Goal: Task Accomplishment & Management: Manage account settings

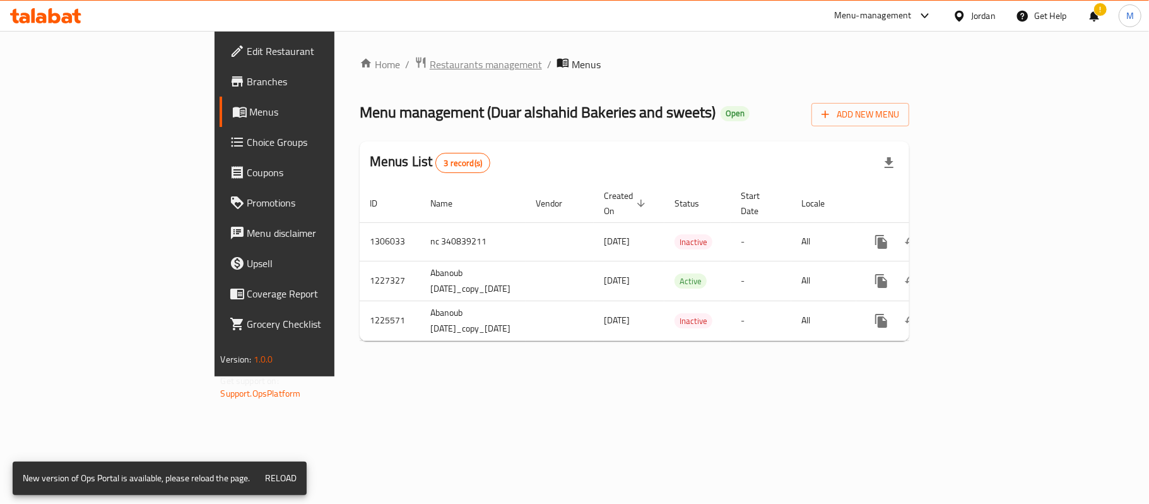
click at [430, 69] on span "Restaurants management" at bounding box center [486, 64] width 112 height 15
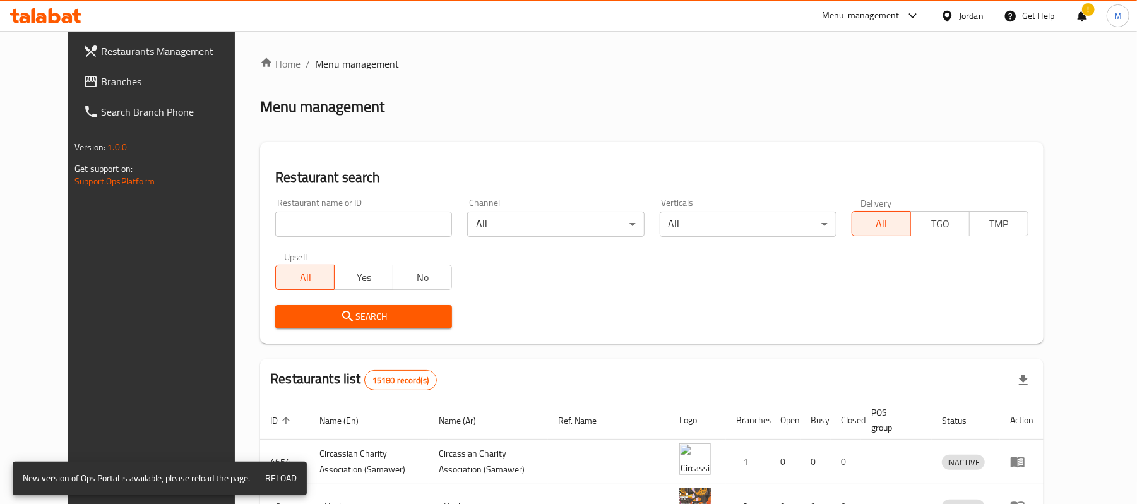
click at [978, 13] on div "Jordan" at bounding box center [971, 16] width 25 height 14
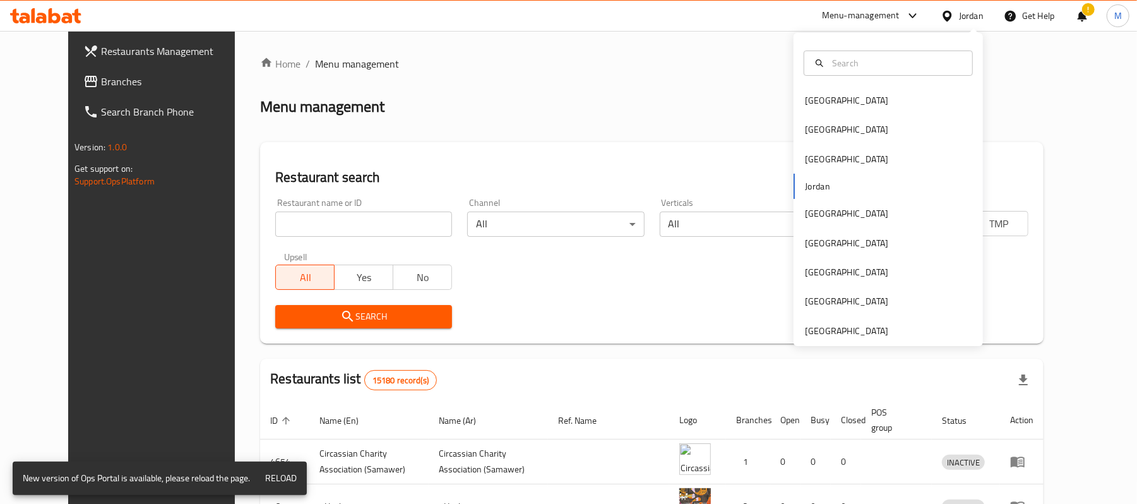
click at [854, 344] on div "Bahrain Egypt Iraq Jordan Kuwait Oman Qatar Saudi Arabia United Arab Emirates" at bounding box center [887, 189] width 189 height 313
click at [857, 311] on div "Saudi Arabia" at bounding box center [887, 301] width 189 height 29
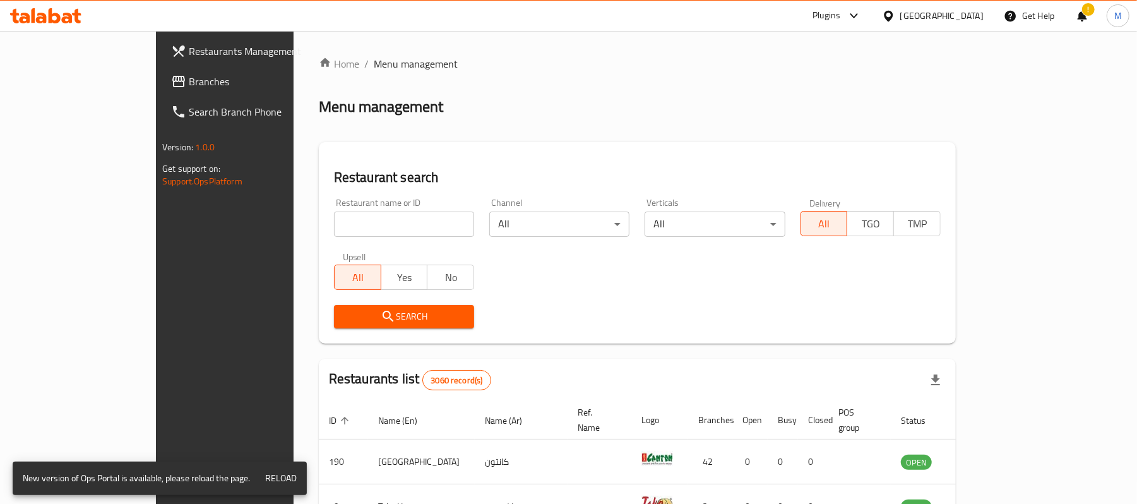
click at [900, 15] on div at bounding box center [891, 16] width 18 height 14
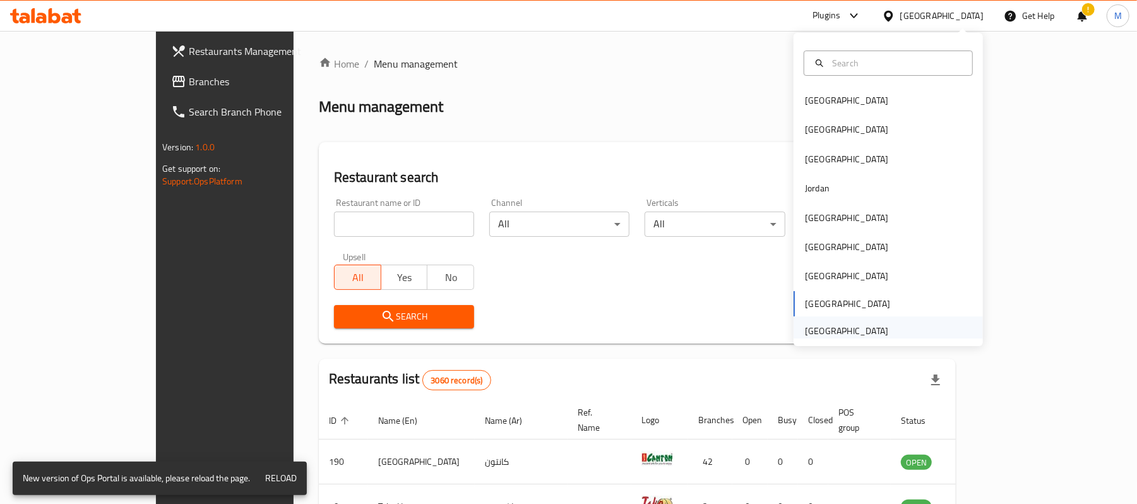
click at [881, 326] on div "[GEOGRAPHIC_DATA]" at bounding box center [847, 330] width 104 height 29
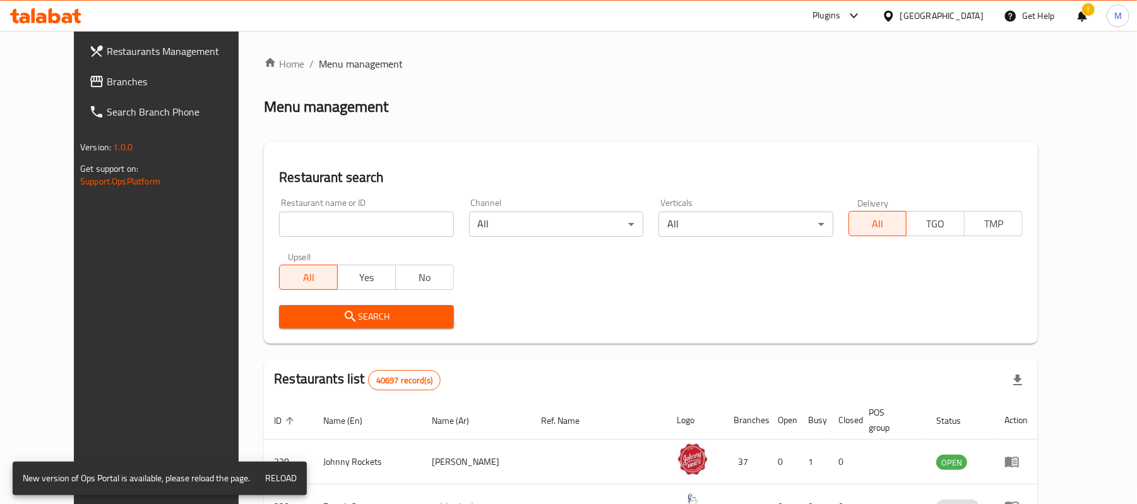
drag, startPoint x: 465, startPoint y: 238, endPoint x: 415, endPoint y: 223, distance: 51.3
click at [440, 231] on div "Restaurant name or ID Restaurant name or ID Channel All ​ Verticals All ​ Deliv…" at bounding box center [650, 263] width 759 height 145
click at [408, 222] on input "search" at bounding box center [366, 223] width 174 height 25
paste input "767003"
type input "767003"
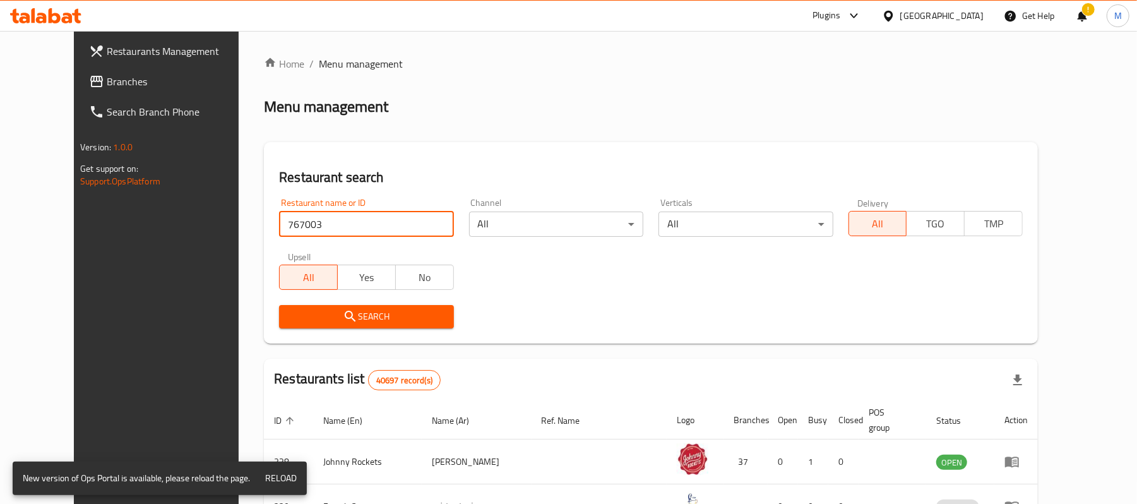
click button "Search" at bounding box center [366, 316] width 174 height 23
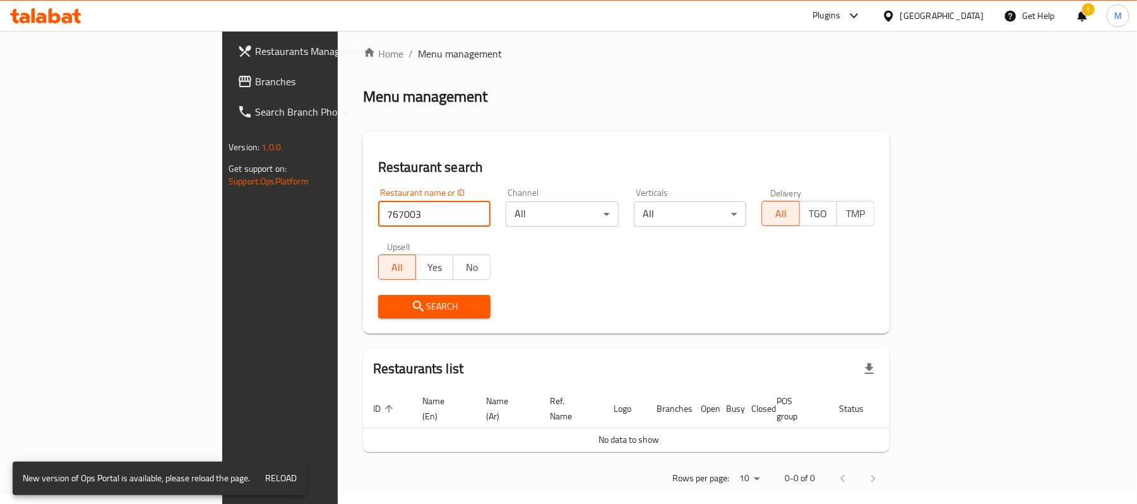
scroll to position [13, 0]
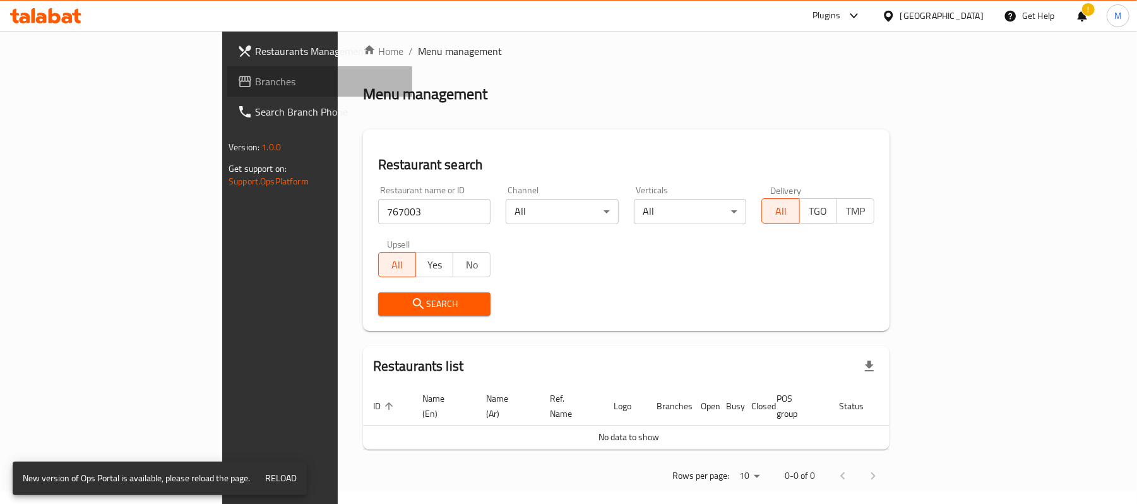
click at [255, 76] on span "Branches" at bounding box center [328, 81] width 147 height 15
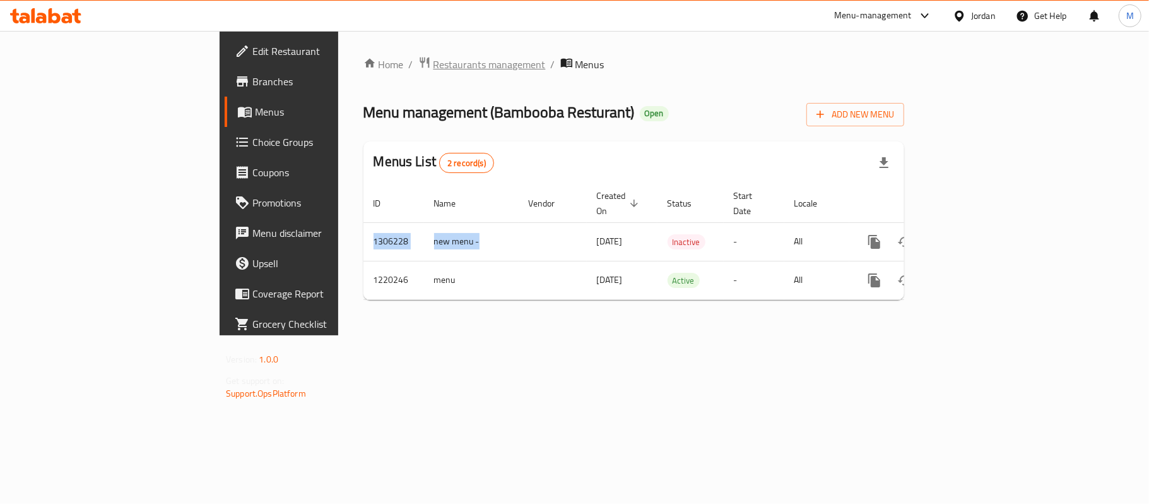
click at [434, 61] on span "Restaurants management" at bounding box center [490, 64] width 112 height 15
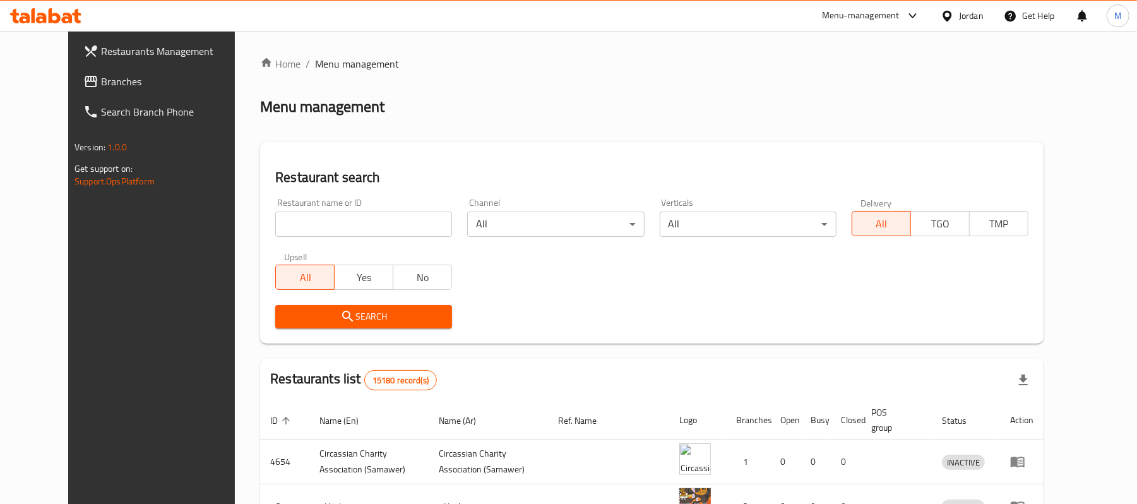
click at [967, 1] on div "Jordan" at bounding box center [961, 16] width 63 height 30
click at [965, 11] on div "Jordan" at bounding box center [971, 16] width 25 height 14
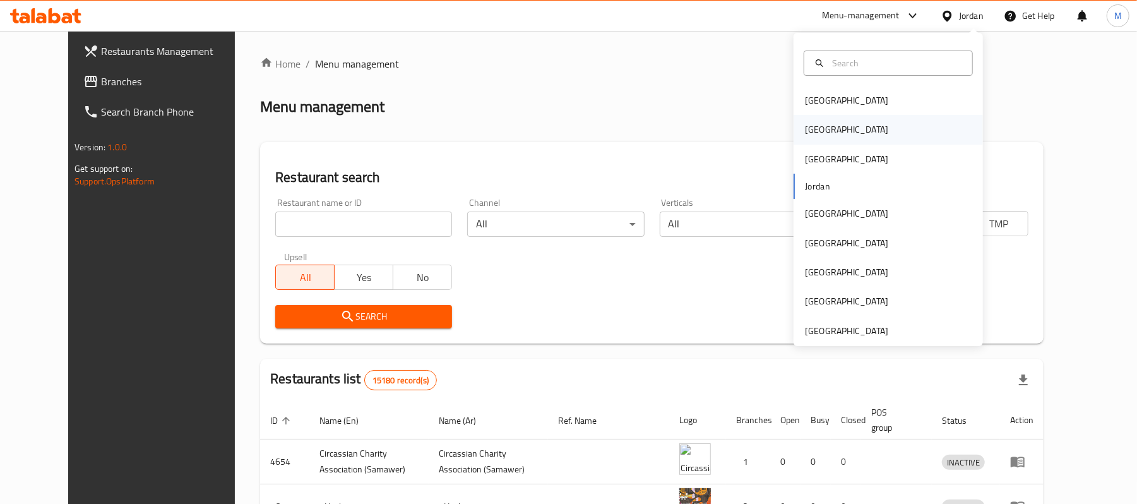
click at [869, 130] on div "[GEOGRAPHIC_DATA]" at bounding box center [887, 129] width 189 height 29
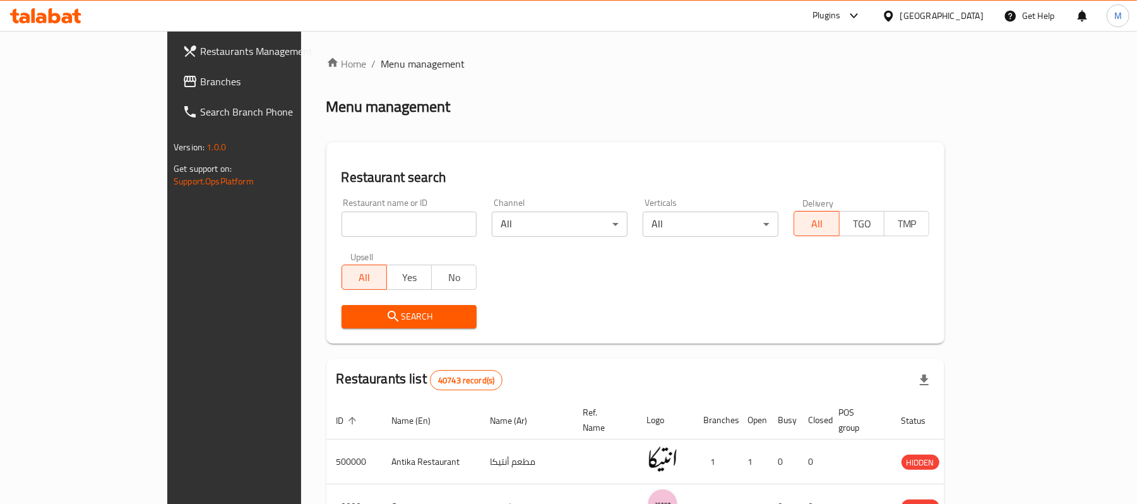
click at [309, 225] on div at bounding box center [568, 252] width 1137 height 504
click at [342, 225] on input "search" at bounding box center [410, 223] width 136 height 25
paste input "767003"
type input "767003"
click button "Search" at bounding box center [410, 316] width 136 height 23
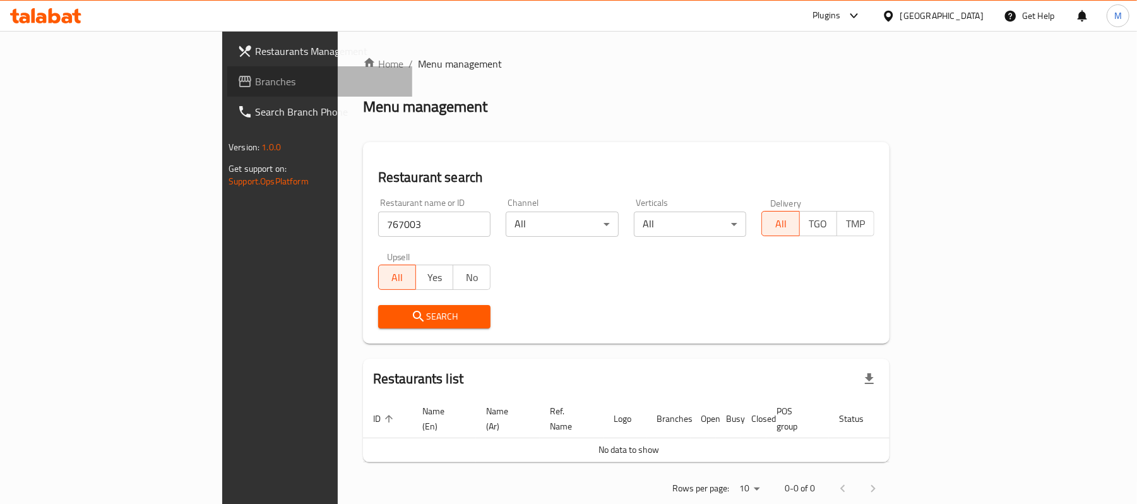
click at [255, 77] on span "Branches" at bounding box center [328, 81] width 147 height 15
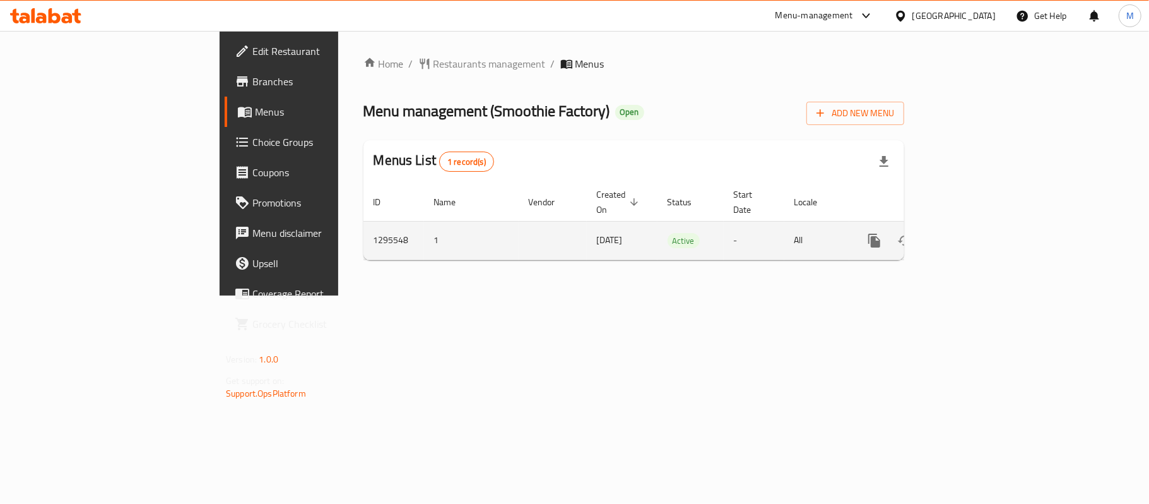
click at [973, 233] on icon "enhanced table" at bounding box center [965, 240] width 15 height 15
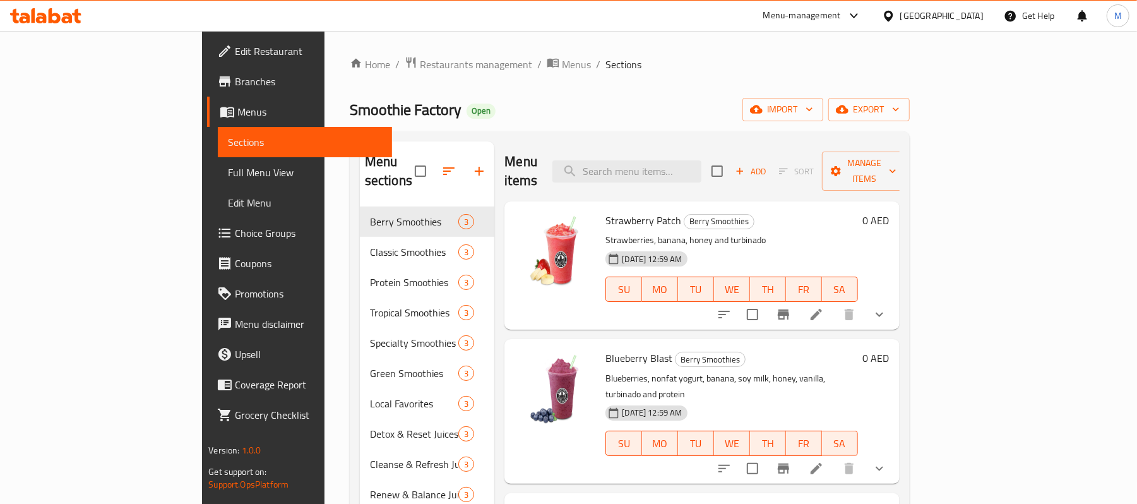
click at [235, 227] on span "Choice Groups" at bounding box center [308, 232] width 147 height 15
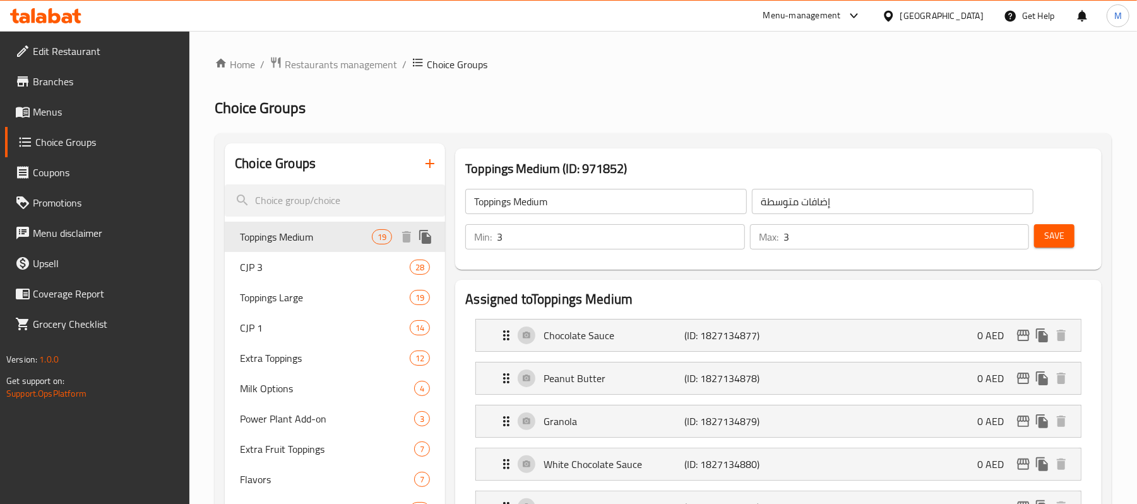
click at [333, 227] on div "Toppings Medium 19" at bounding box center [335, 237] width 220 height 30
click at [336, 256] on div "CJP 3 28" at bounding box center [335, 267] width 220 height 30
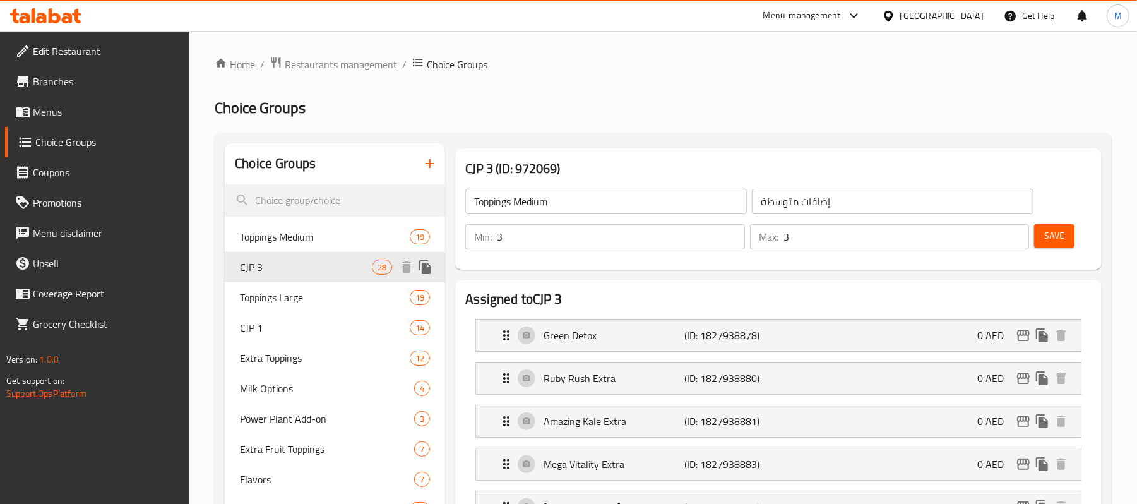
type input "CJP 3"
type input "سي جي بي 3"
type input "18"
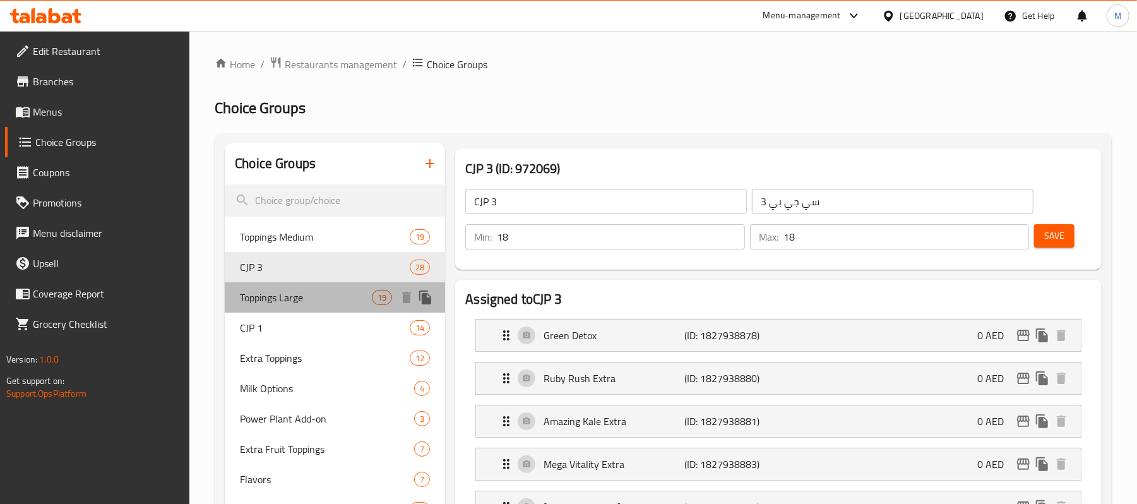
click at [327, 291] on span "Toppings Large" at bounding box center [306, 297] width 132 height 15
type input "Toppings Large"
type input "إضافات كبيرة"
type input "4"
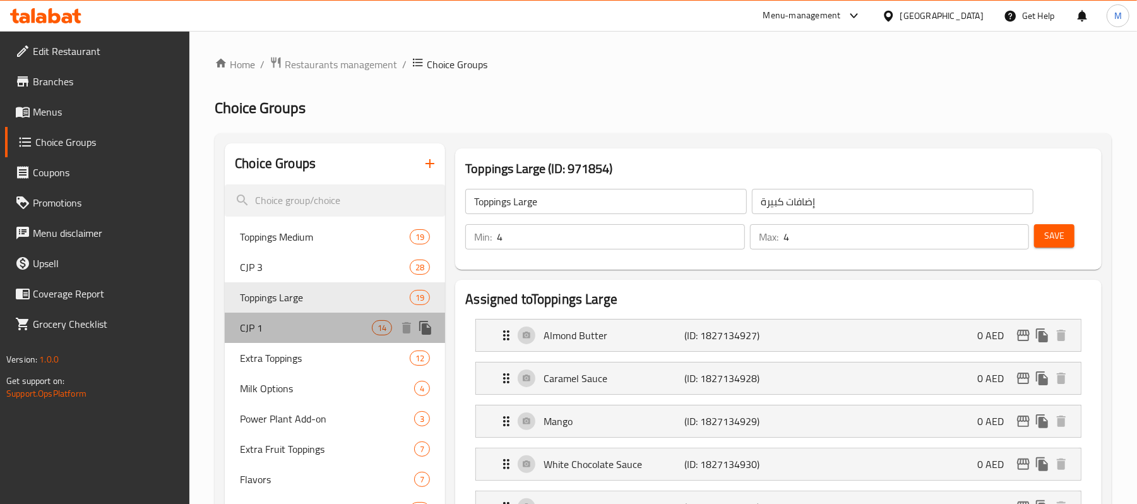
click at [334, 319] on div "CJP 1 14" at bounding box center [335, 327] width 220 height 30
type input "CJP 1"
type input "سي جي بي 1"
type input "6"
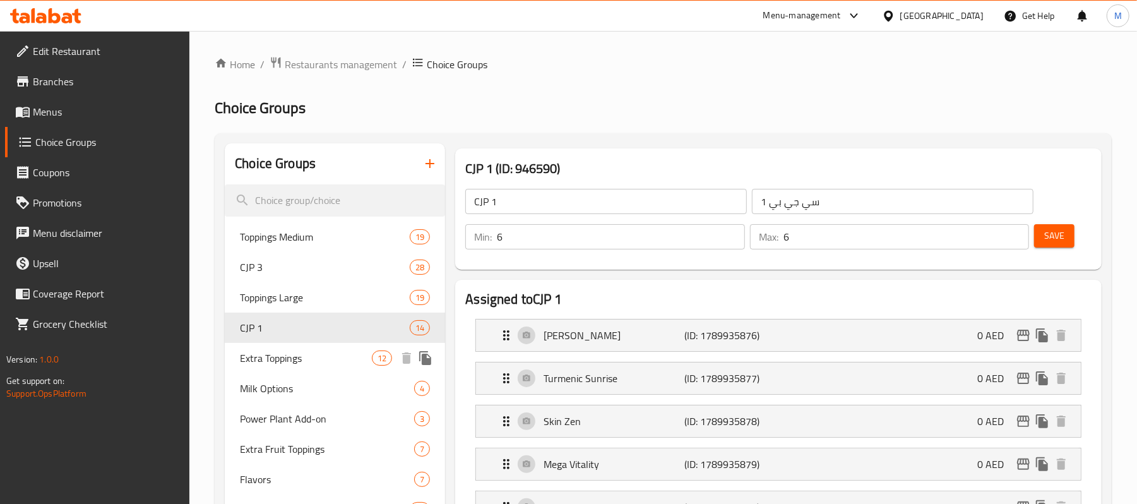
click at [324, 352] on span "Extra Toppings" at bounding box center [306, 357] width 132 height 15
type input "Extra Toppings"
type input "إضافات إضافية"
type input "0"
type input "12"
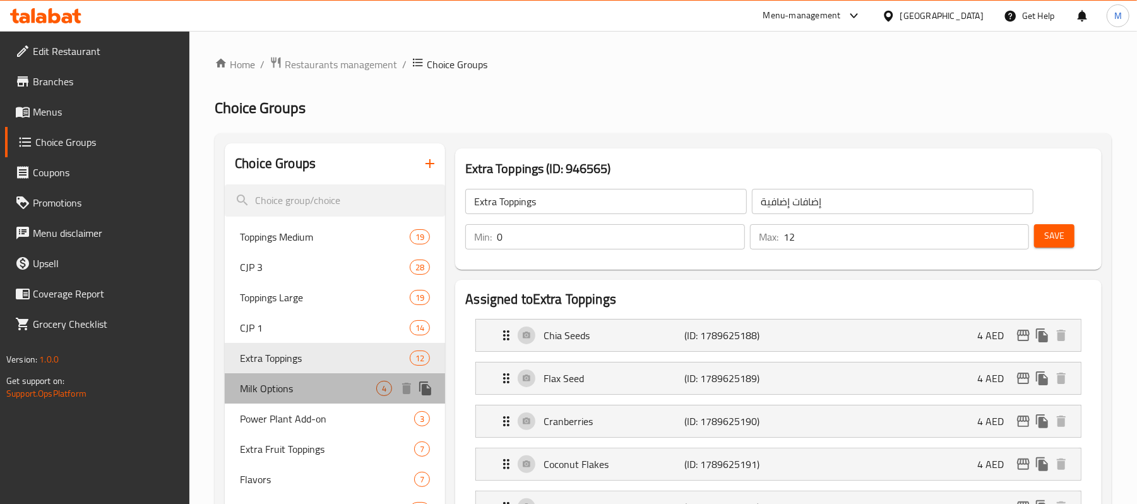
click at [306, 379] on div "Milk Options 4" at bounding box center [335, 388] width 220 height 30
type input "Milk Options"
type input "خيارات حليب"
type input "1"
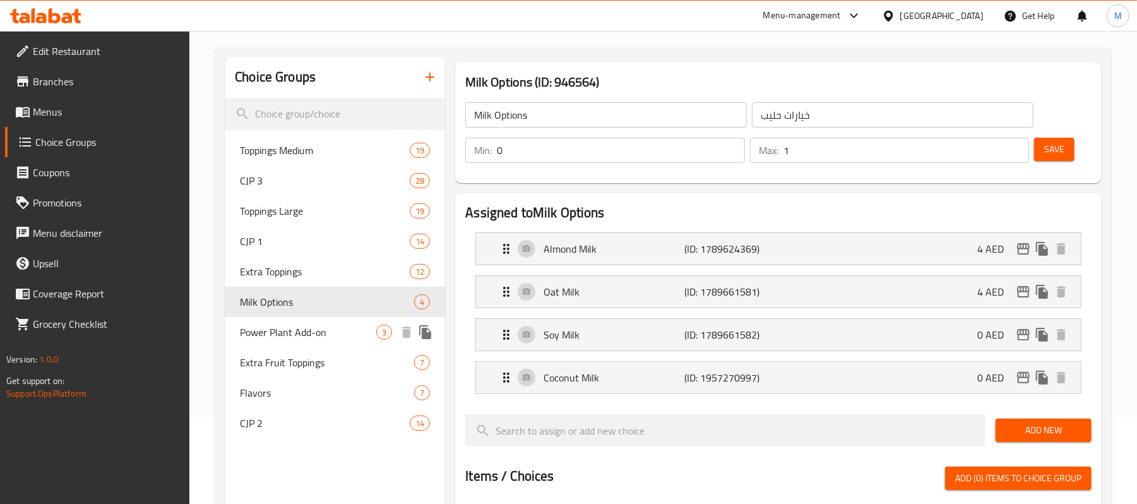
scroll to position [252, 0]
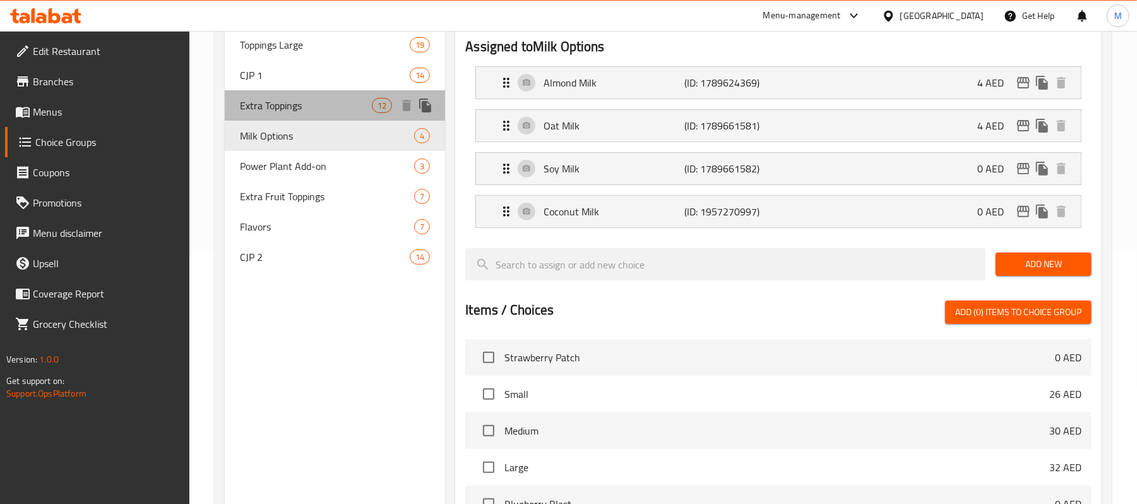
click at [314, 105] on span "Extra Toppings" at bounding box center [306, 105] width 132 height 15
type input "Extra Toppings"
type input "إضافات إضافية"
type input "12"
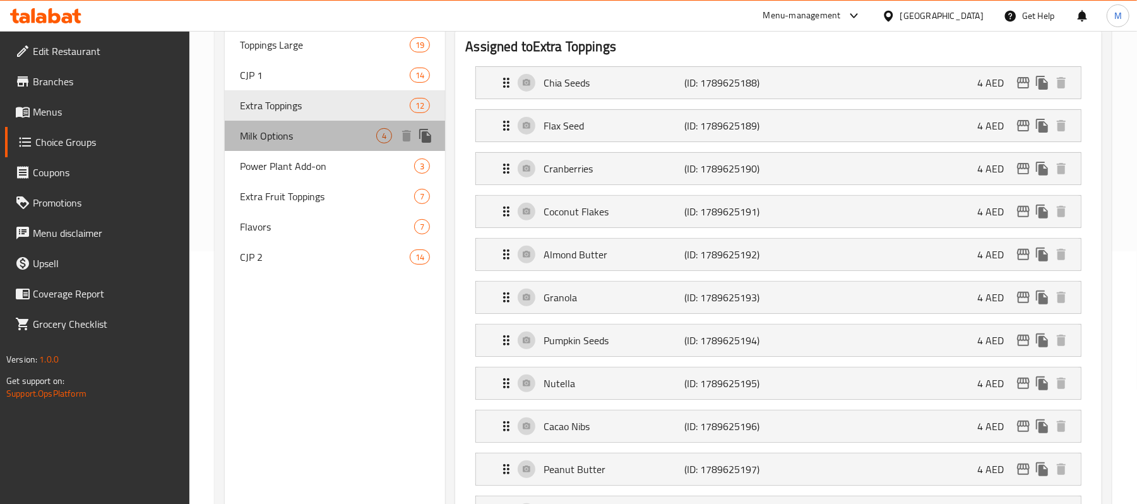
click at [333, 122] on div "Milk Options 4" at bounding box center [335, 136] width 220 height 30
type input "Milk Options"
type input "خيارات حليب"
type input "1"
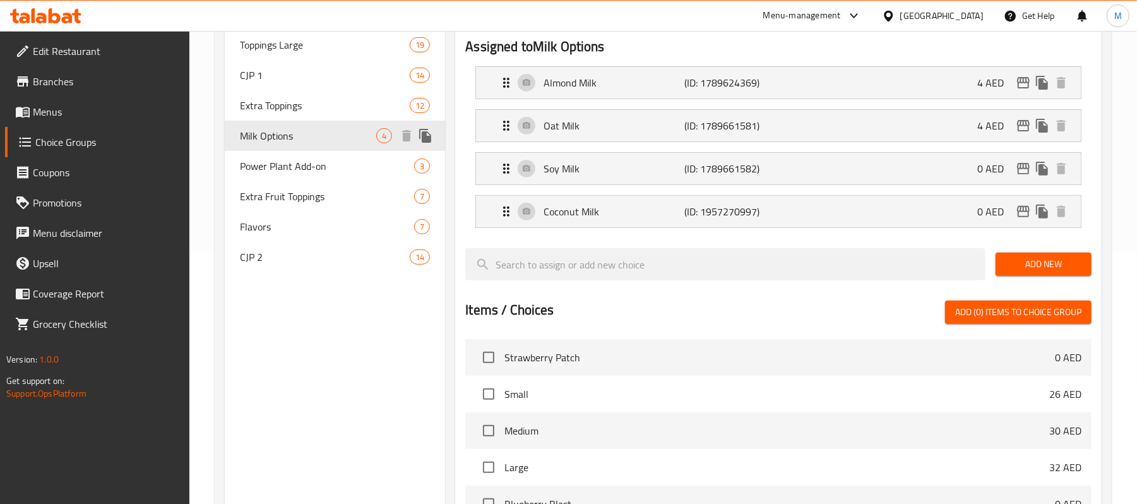
click at [335, 147] on div "Milk Options 4" at bounding box center [335, 136] width 220 height 30
click at [326, 172] on span "Power Plant Add-on" at bounding box center [308, 165] width 136 height 15
type input "Power Plant Add-on"
type input "إضافة محطة الطاقة"
type input "3"
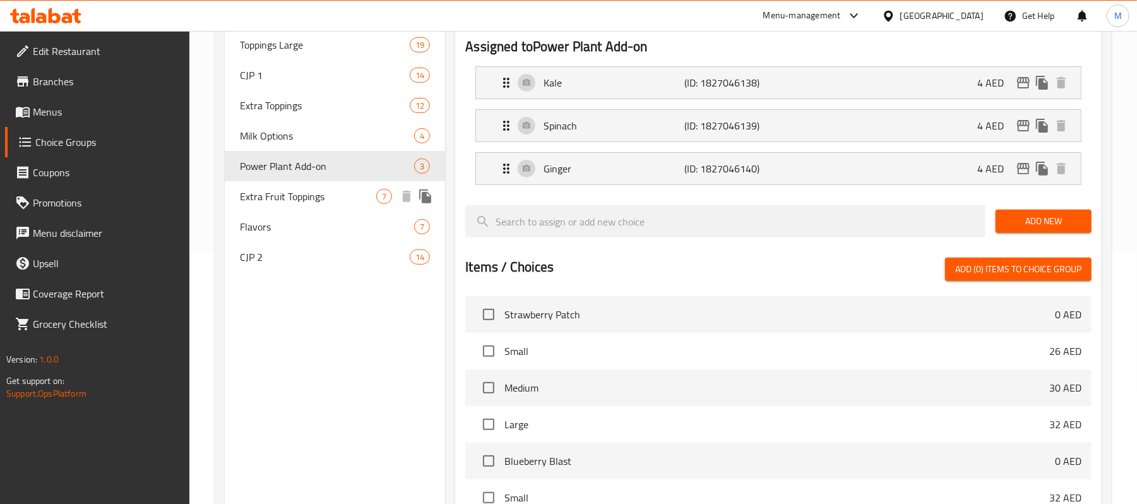
click at [326, 198] on span "Extra Fruit Toppings" at bounding box center [308, 196] width 136 height 15
type input "Extra Fruit Toppings"
type input "إضافات فاكهة إضافية"
type input "7"
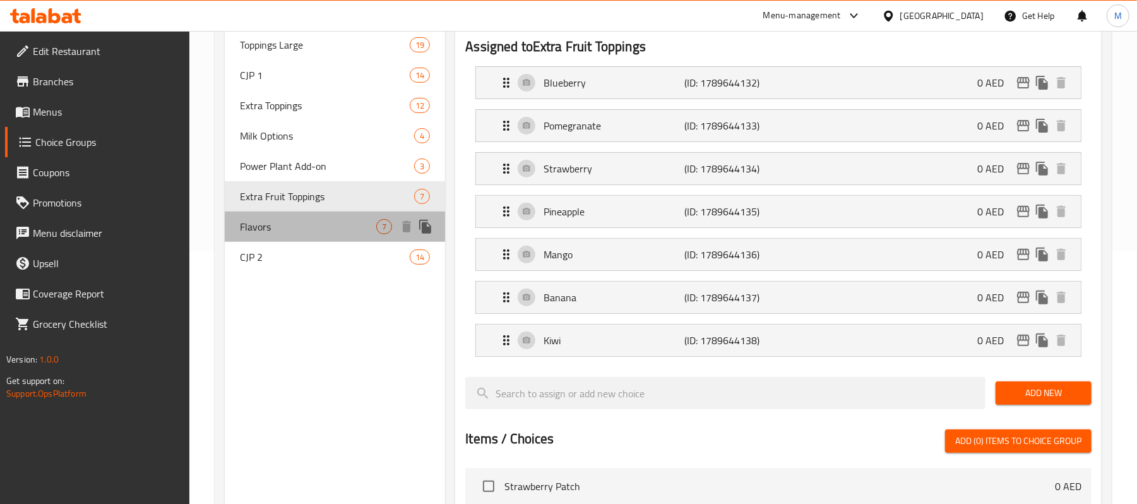
click at [322, 223] on span "Flavors" at bounding box center [308, 226] width 136 height 15
type input "Flavors"
type input "نكهات"
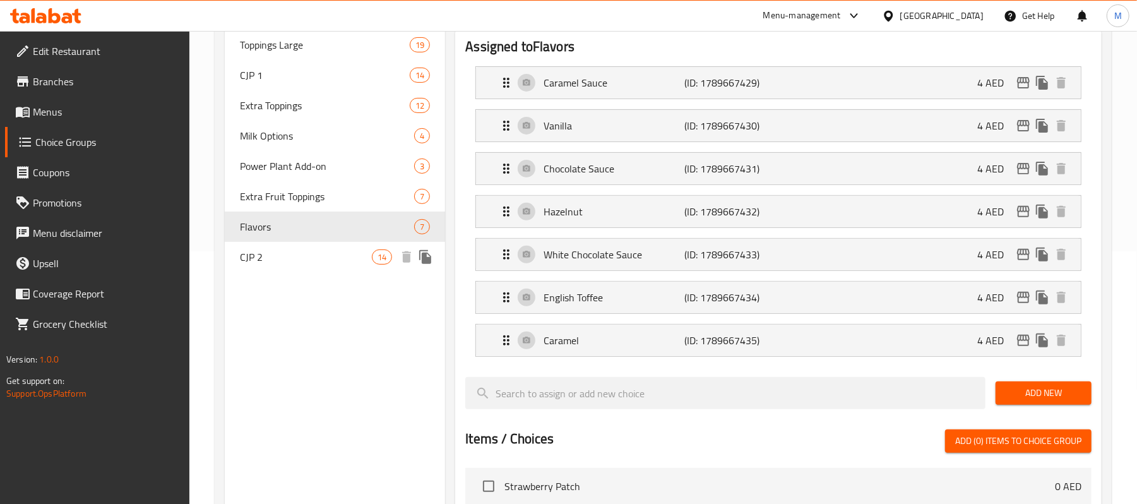
click at [306, 256] on span "CJP 2" at bounding box center [306, 256] width 132 height 15
type input "CJP 2"
type input "سي جي بي ۲"
type input "12"
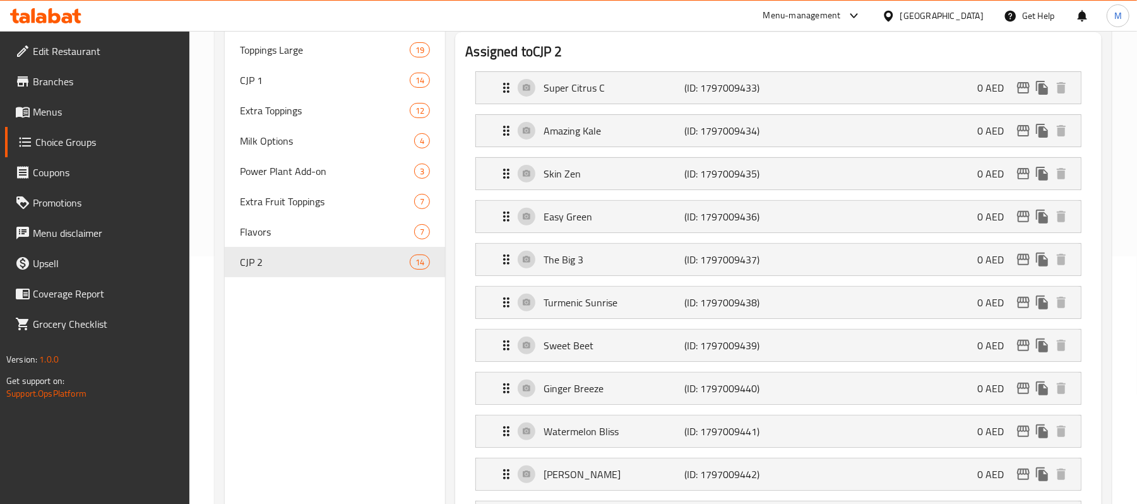
scroll to position [0, 0]
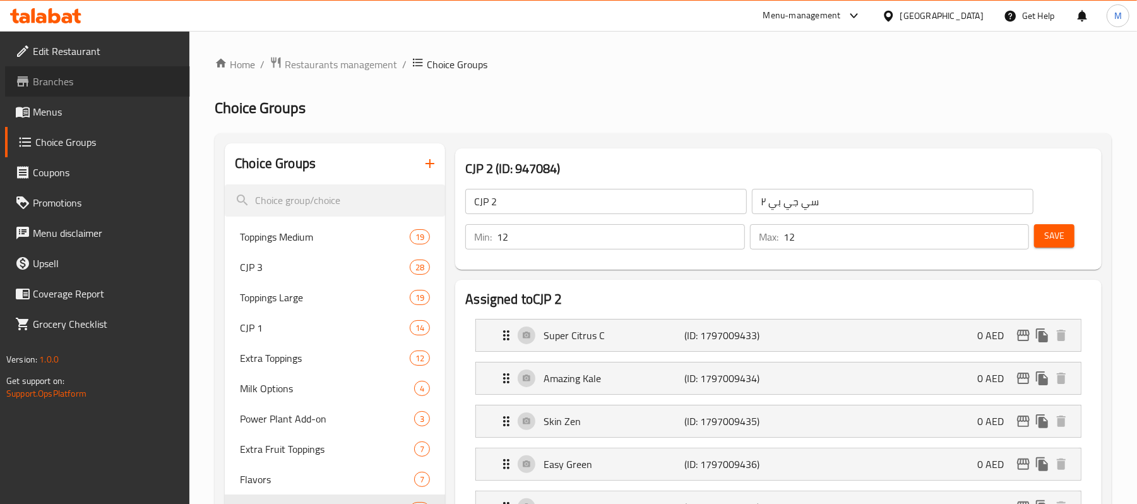
click at [88, 86] on span "Branches" at bounding box center [106, 81] width 147 height 15
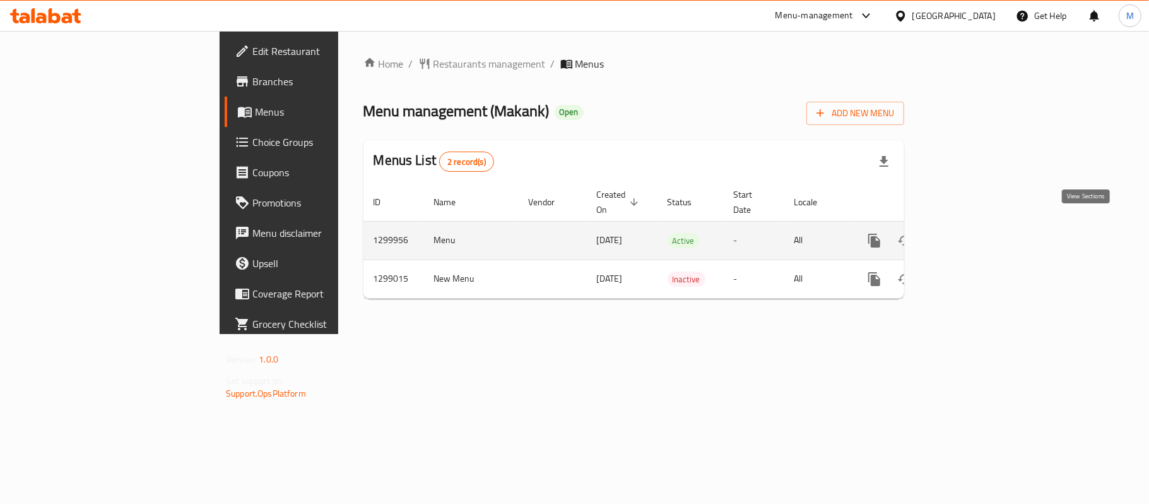
click at [973, 233] on icon "enhanced table" at bounding box center [965, 240] width 15 height 15
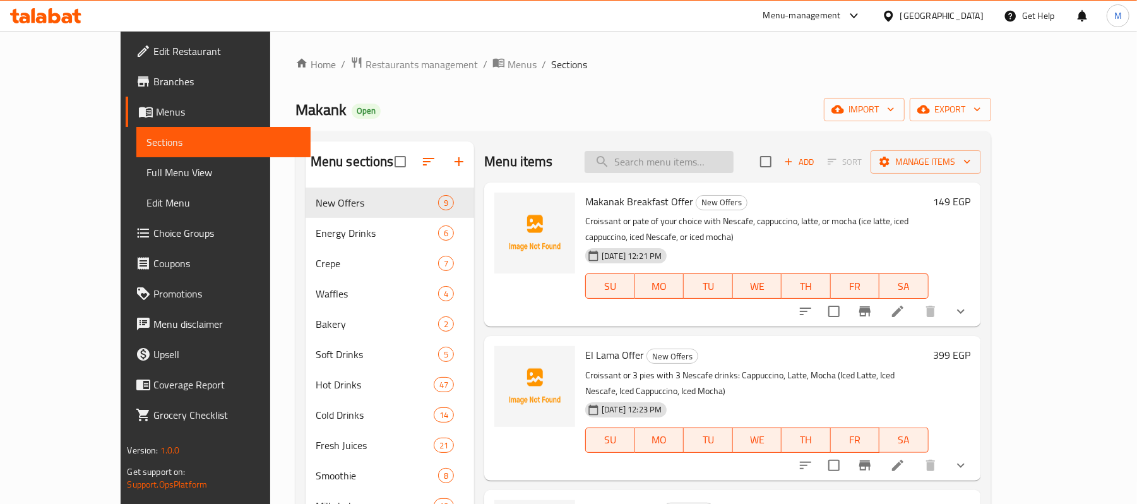
click at [670, 170] on input "search" at bounding box center [659, 162] width 149 height 22
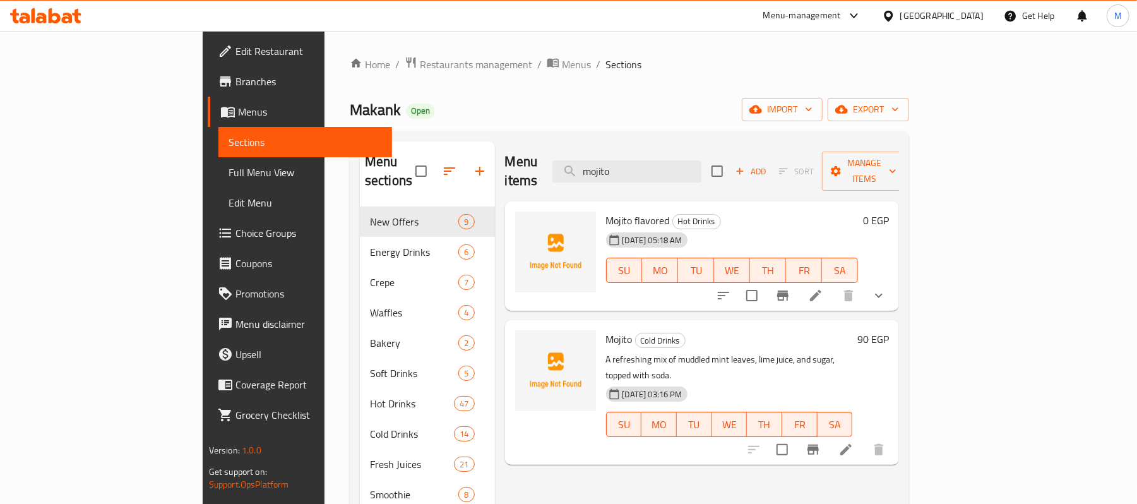
type input "mojito"
click at [864, 438] on li at bounding box center [845, 449] width 35 height 23
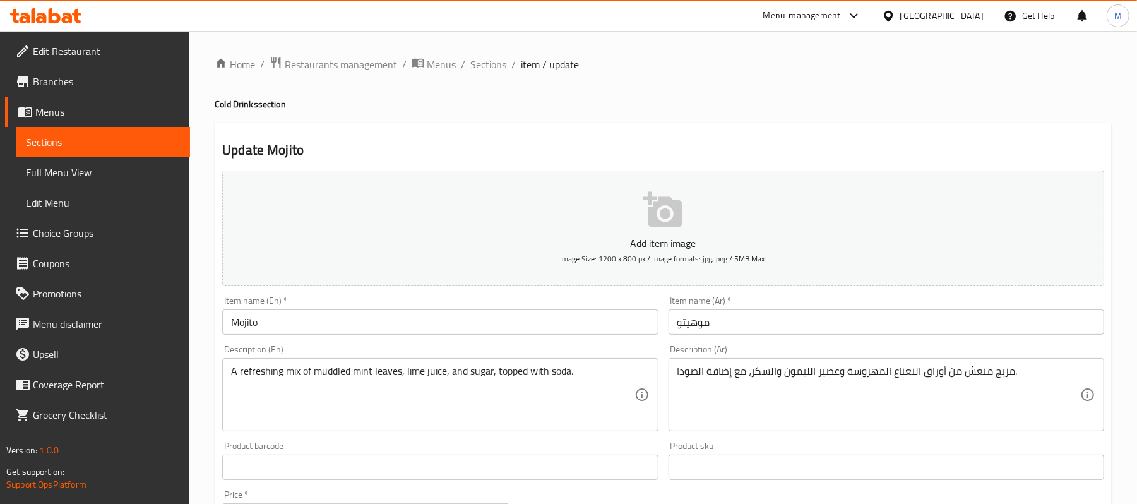
click at [486, 66] on span "Sections" at bounding box center [488, 64] width 36 height 15
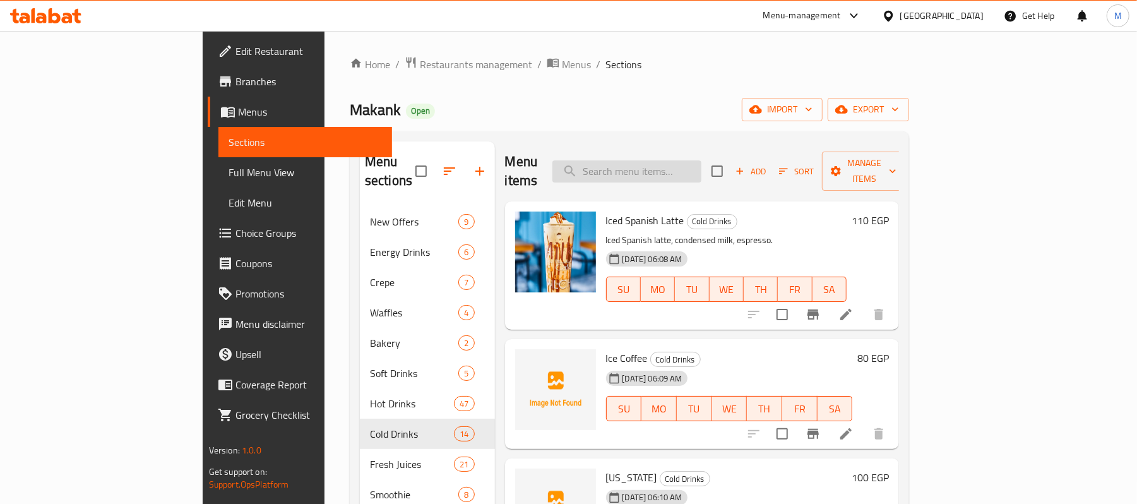
click at [683, 160] on input "search" at bounding box center [626, 171] width 149 height 22
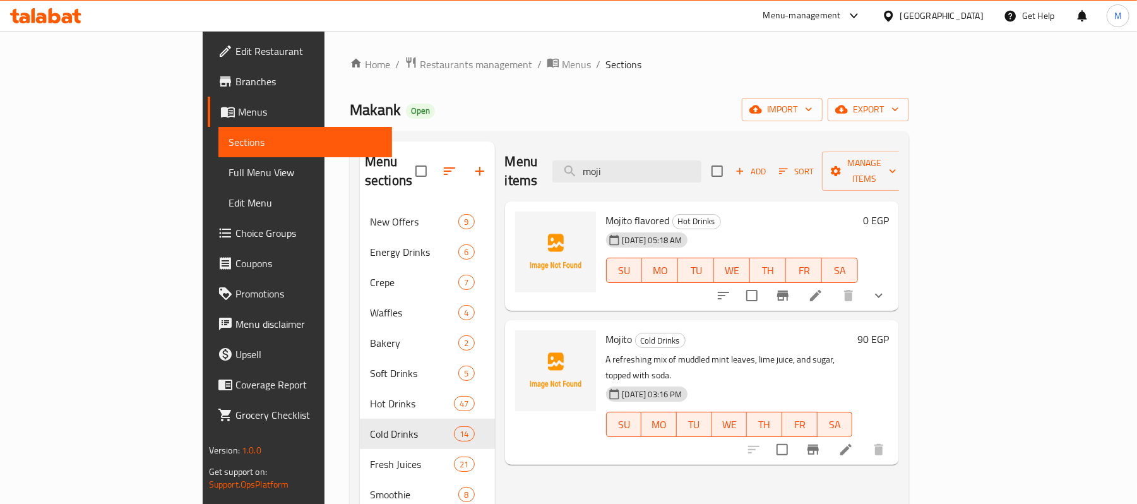
type input "moji"
click at [833, 286] on li at bounding box center [815, 295] width 35 height 23
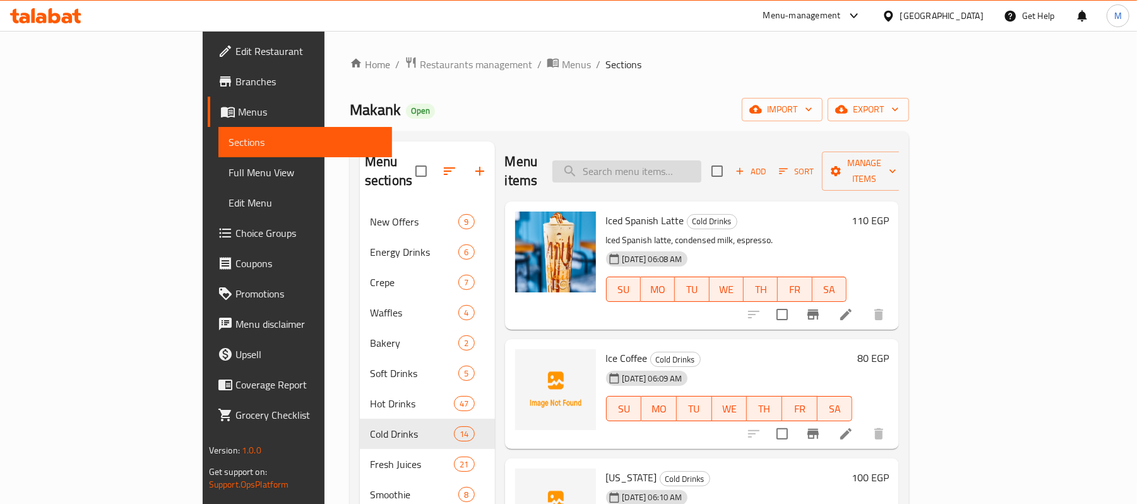
drag, startPoint x: 651, startPoint y: 146, endPoint x: 665, endPoint y: 167, distance: 24.7
click at [664, 165] on div "Menu items Add Sort Manage items" at bounding box center [702, 171] width 395 height 60
click at [667, 168] on input "search" at bounding box center [626, 171] width 149 height 22
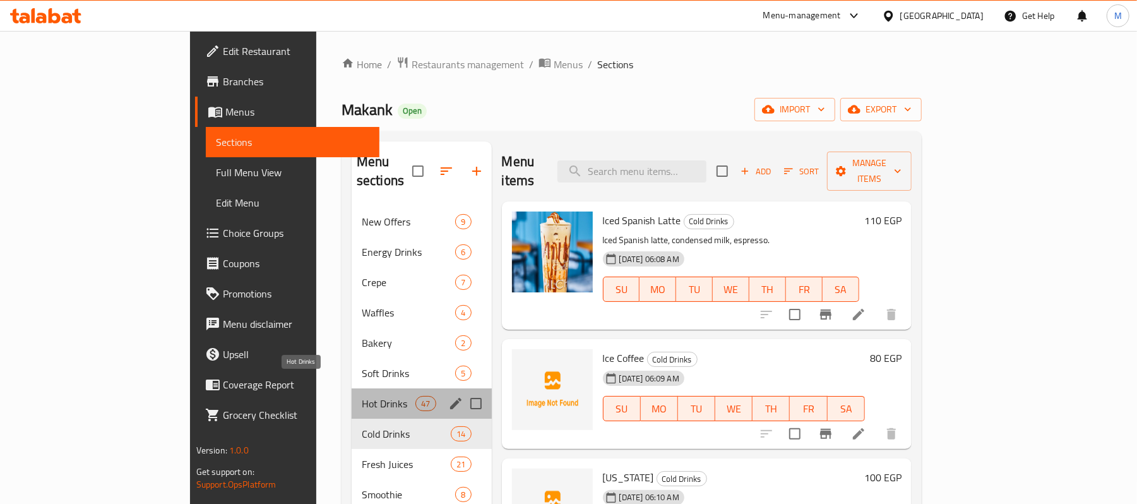
click at [362, 396] on span "Hot Drinks" at bounding box center [389, 403] width 54 height 15
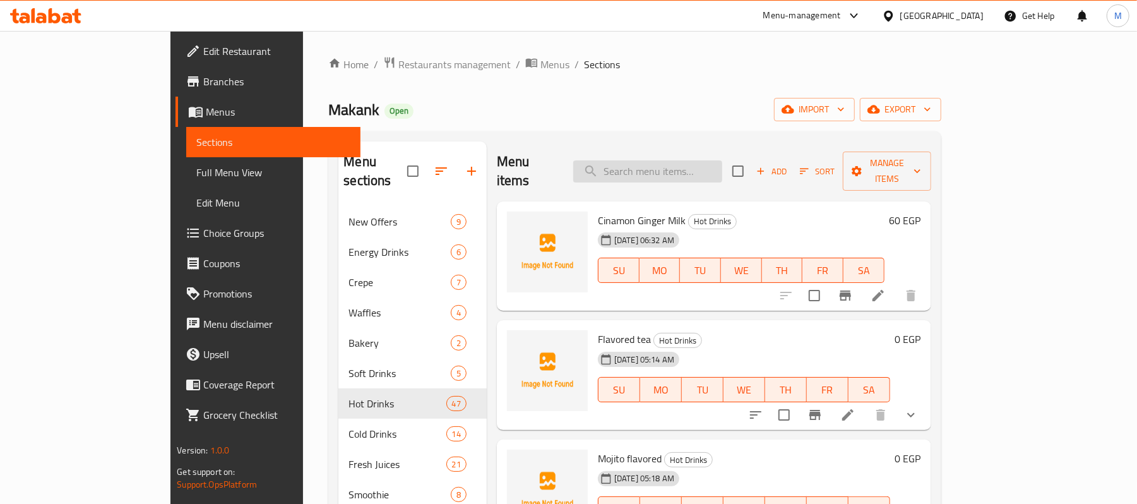
click at [692, 160] on input "search" at bounding box center [647, 171] width 149 height 22
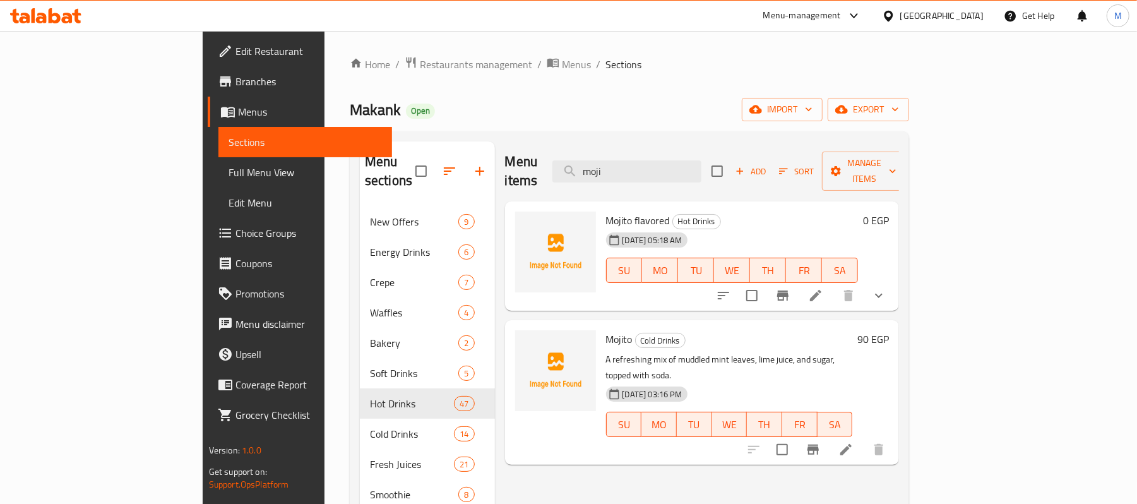
type input "moji"
click at [823, 288] on icon at bounding box center [815, 295] width 15 height 15
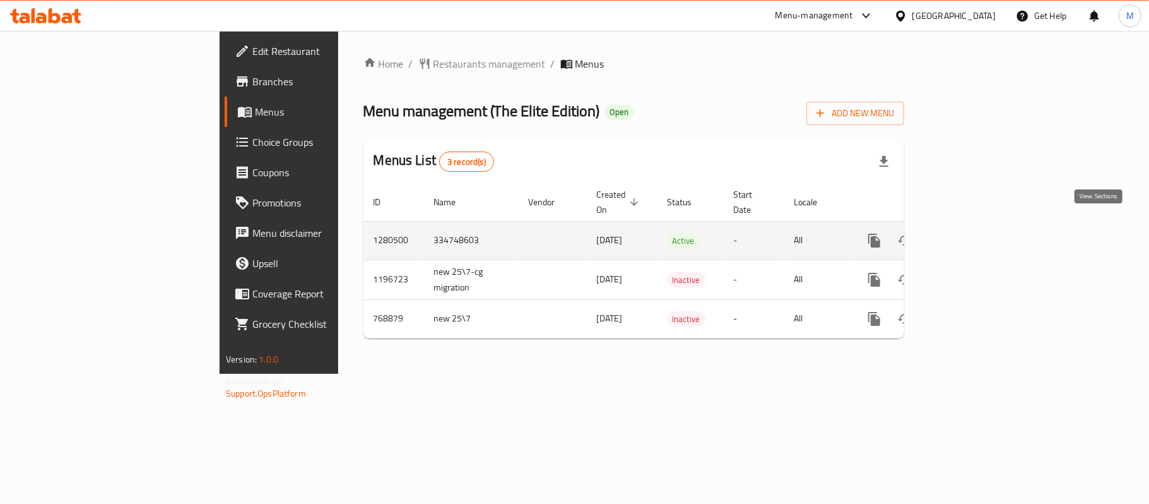
click at [973, 233] on icon "enhanced table" at bounding box center [965, 240] width 15 height 15
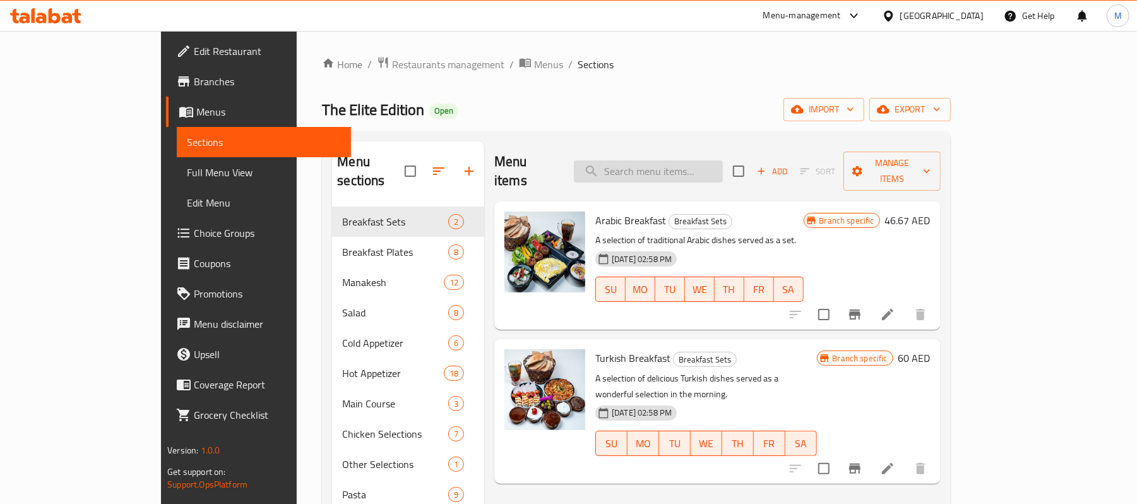
click at [692, 165] on input "search" at bounding box center [648, 171] width 149 height 22
paste input "Mushroom Steak"
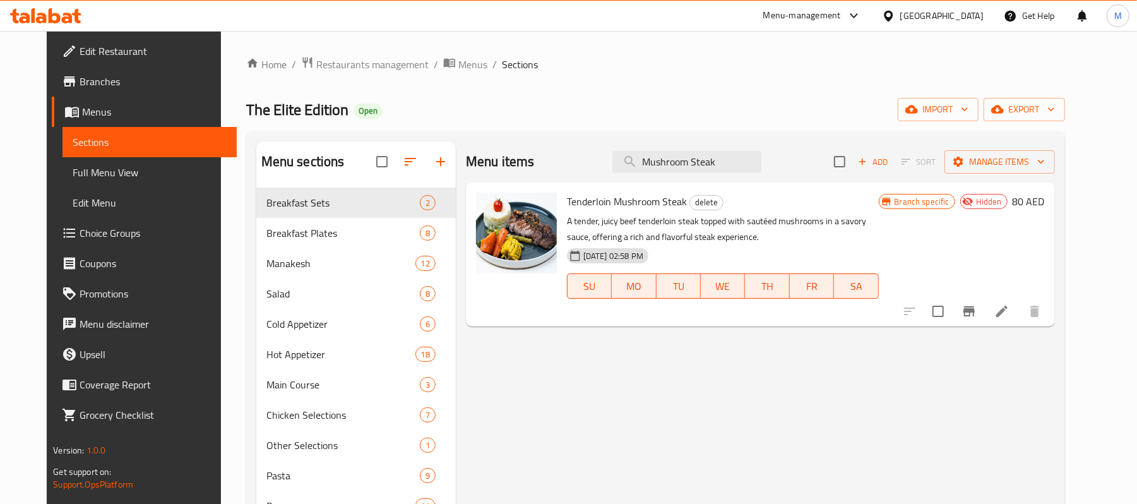
type input "Mushroom Steak"
click at [587, 201] on span "Tenderloin Mushroom Steak" at bounding box center [627, 201] width 120 height 19
click at [619, 202] on span "Tenderloin Mushroom Steak" at bounding box center [627, 201] width 120 height 19
copy span "Mushroom"
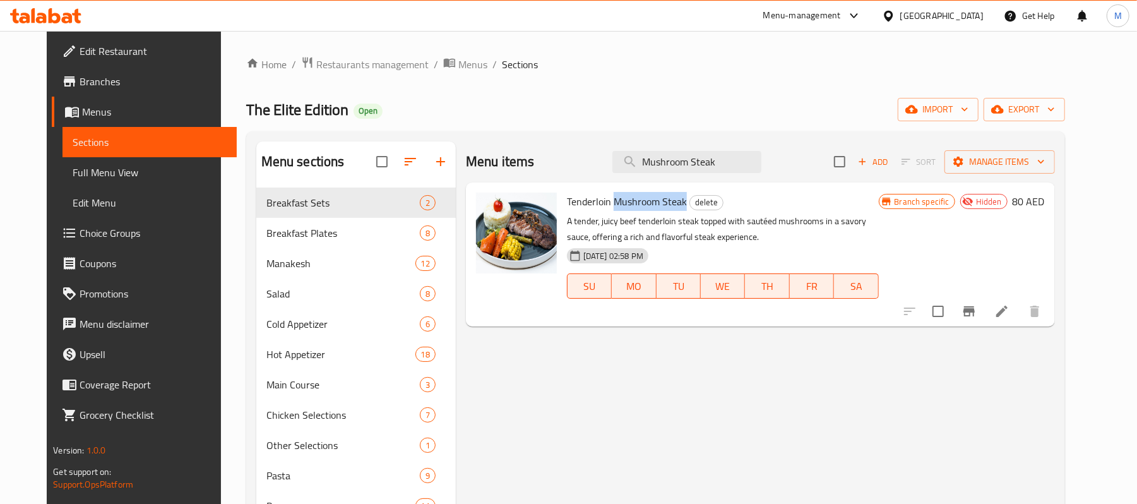
copy span "Mushroom Steak"
drag, startPoint x: 619, startPoint y: 202, endPoint x: 660, endPoint y: 198, distance: 40.6
click at [660, 198] on span "Tenderloin Mushroom Steak" at bounding box center [627, 201] width 120 height 19
click at [1019, 319] on li at bounding box center [1001, 311] width 35 height 23
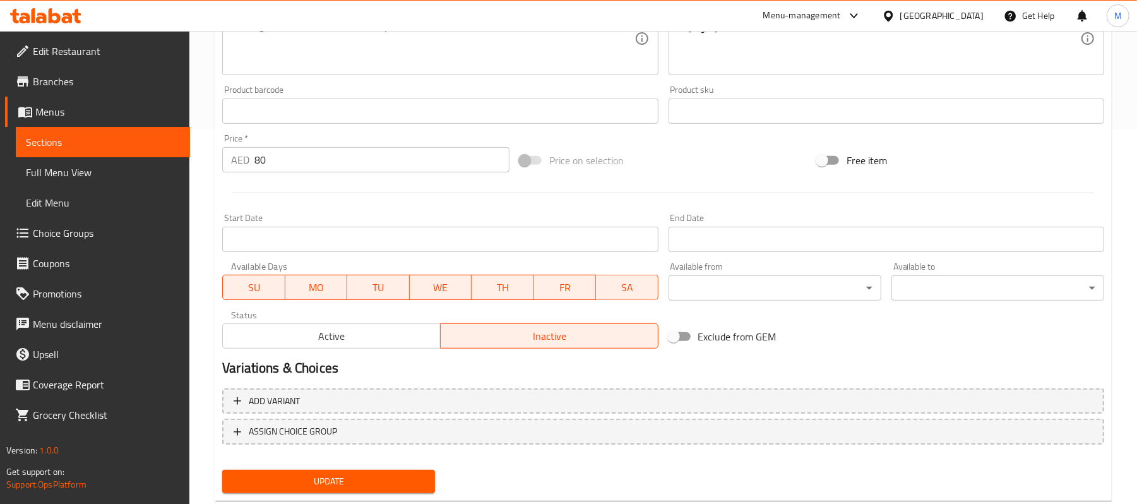
scroll to position [405, 0]
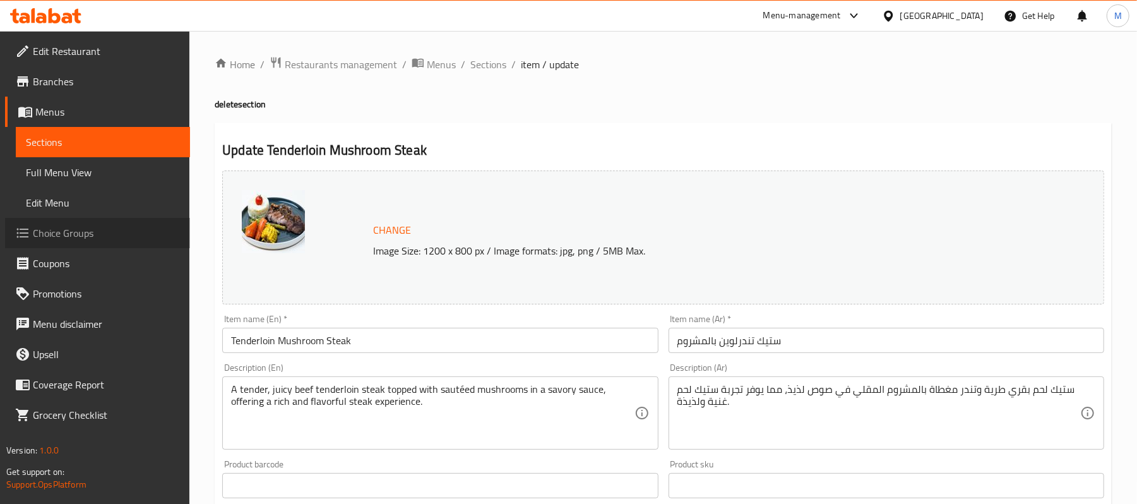
click at [49, 233] on span "Choice Groups" at bounding box center [106, 232] width 147 height 15
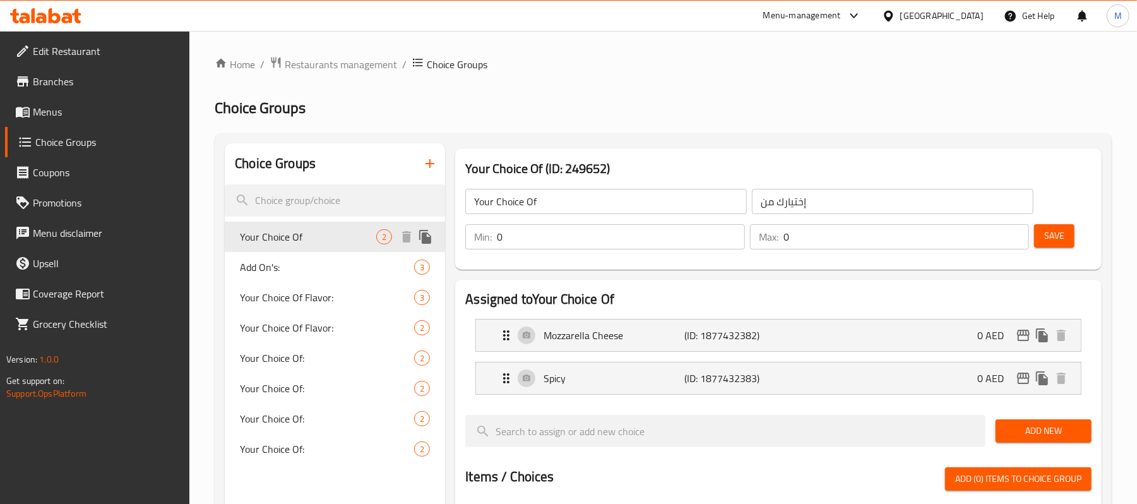
click at [340, 248] on div "Your Choice Of 2" at bounding box center [335, 237] width 220 height 30
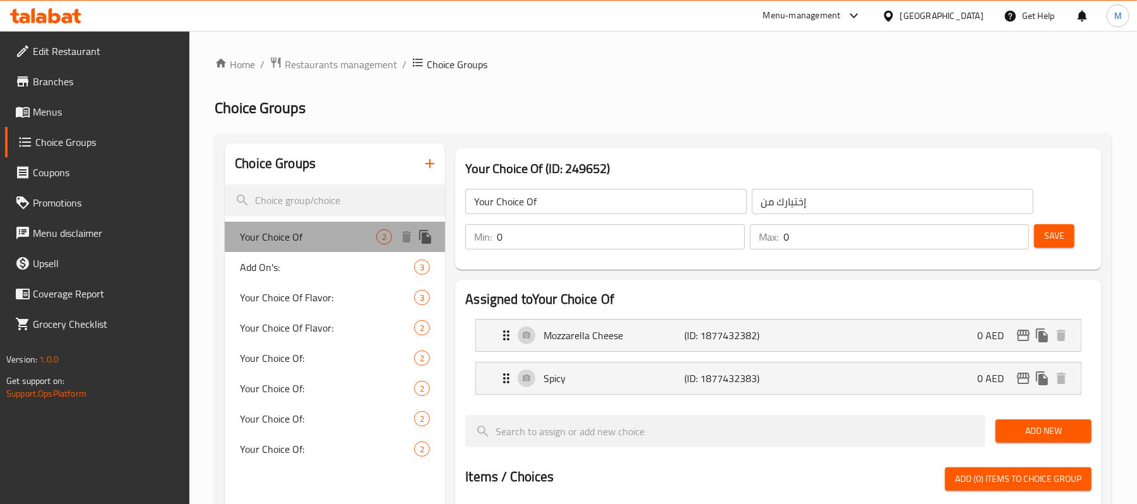
click at [344, 241] on span "Your Choice Of" at bounding box center [308, 236] width 136 height 15
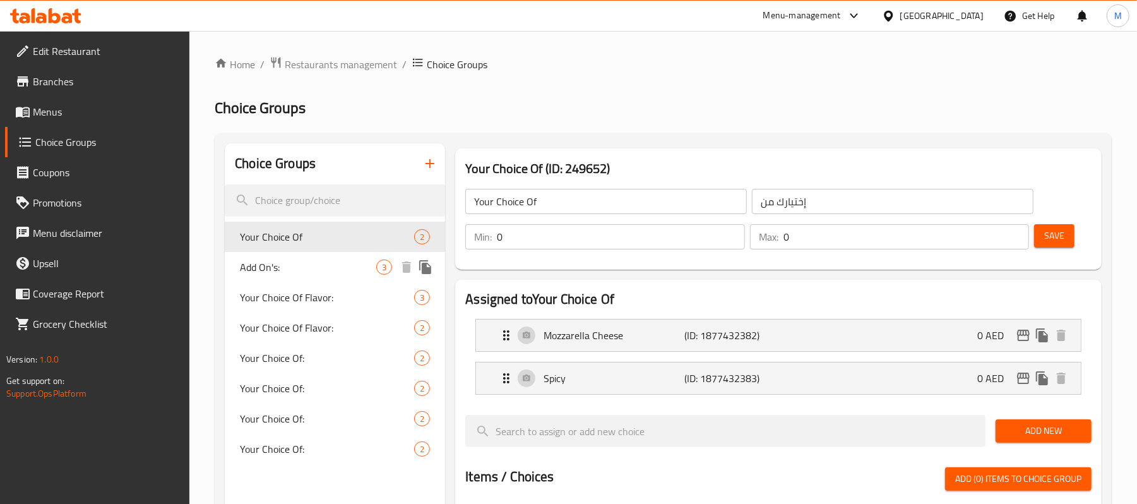
click at [316, 278] on div "Add On's: 3" at bounding box center [335, 267] width 220 height 30
type input "Add On's:"
type input "الإضافات:"
type input "1"
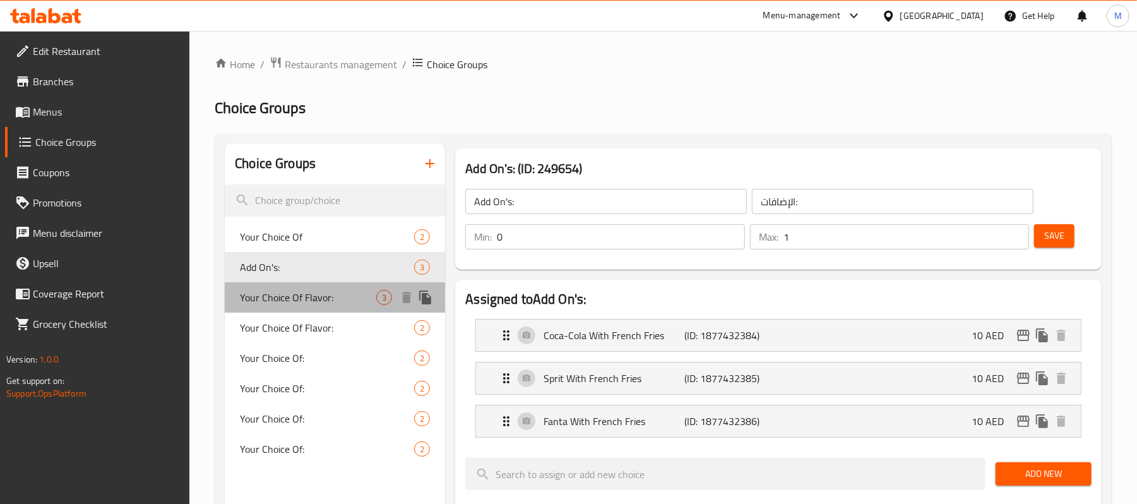
click at [311, 301] on span "Your Choice Of Flavor:" at bounding box center [308, 297] width 136 height 15
type input "Your Choice Of Flavor:"
type input "اختيارك من النكهة:"
type input "1"
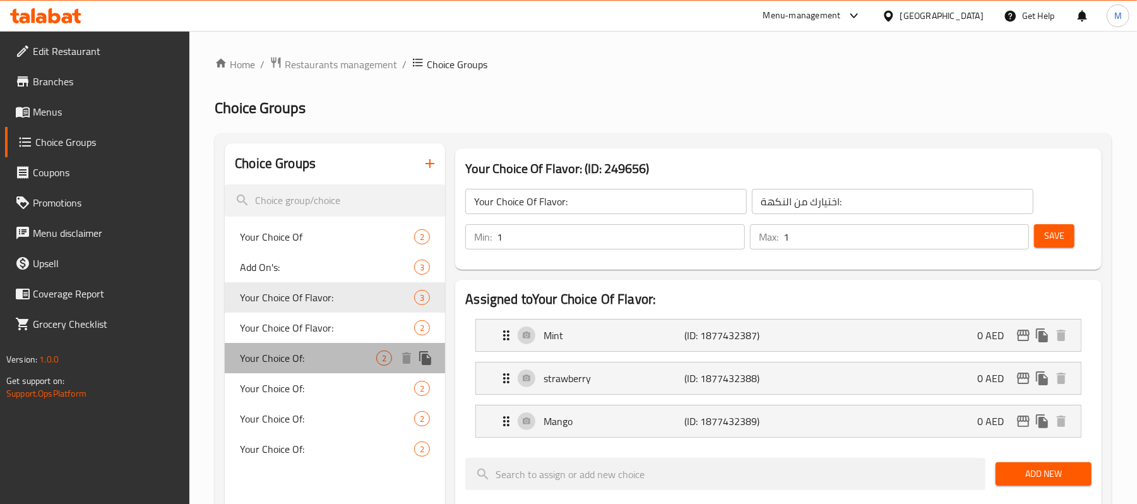
click at [304, 346] on div "Your Choice Of: 2" at bounding box center [335, 358] width 220 height 30
type input "Your Choice Of:"
type input "اختيارك من"
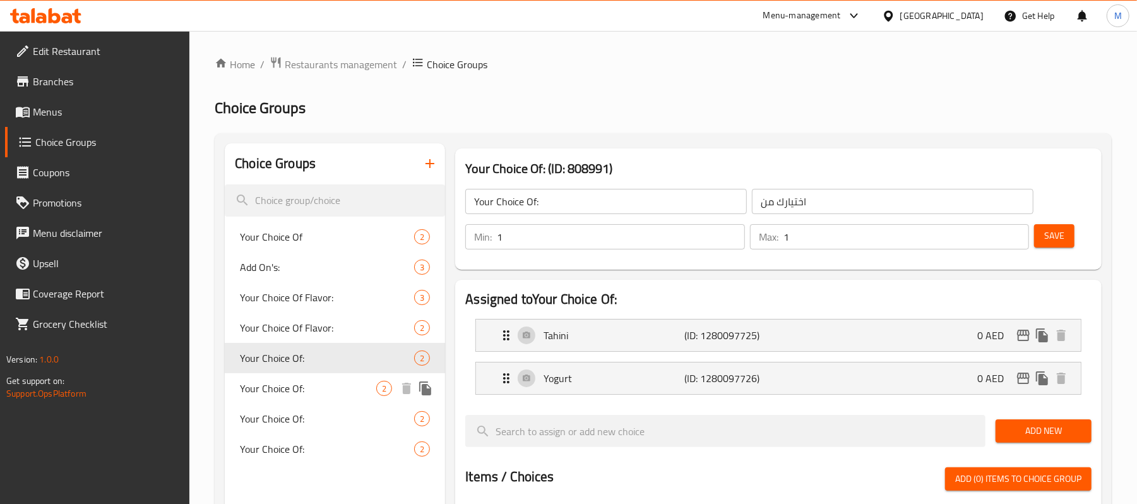
click at [304, 379] on div "Your Choice Of: 2" at bounding box center [335, 388] width 220 height 30
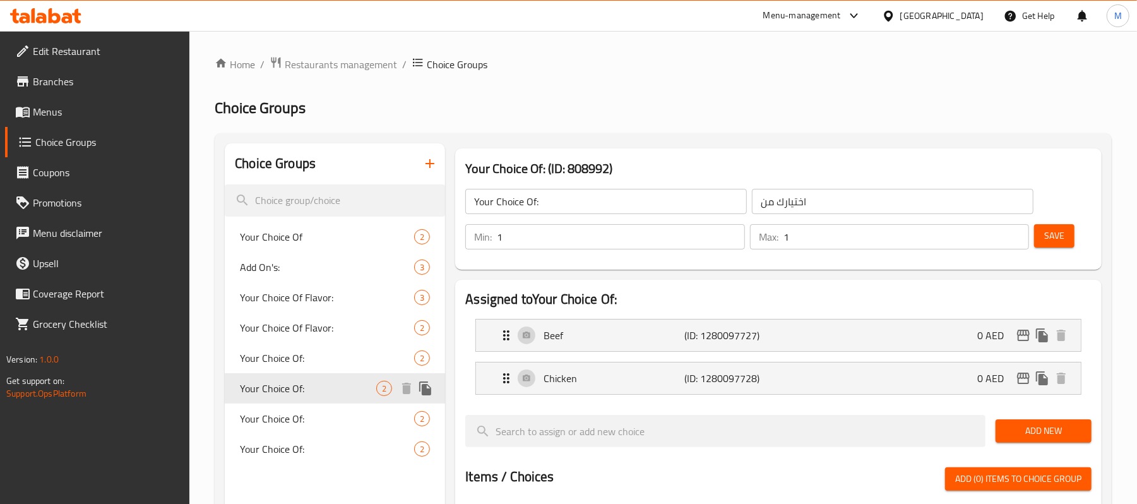
click at [299, 407] on div "Your Choice Of: 2" at bounding box center [335, 418] width 220 height 30
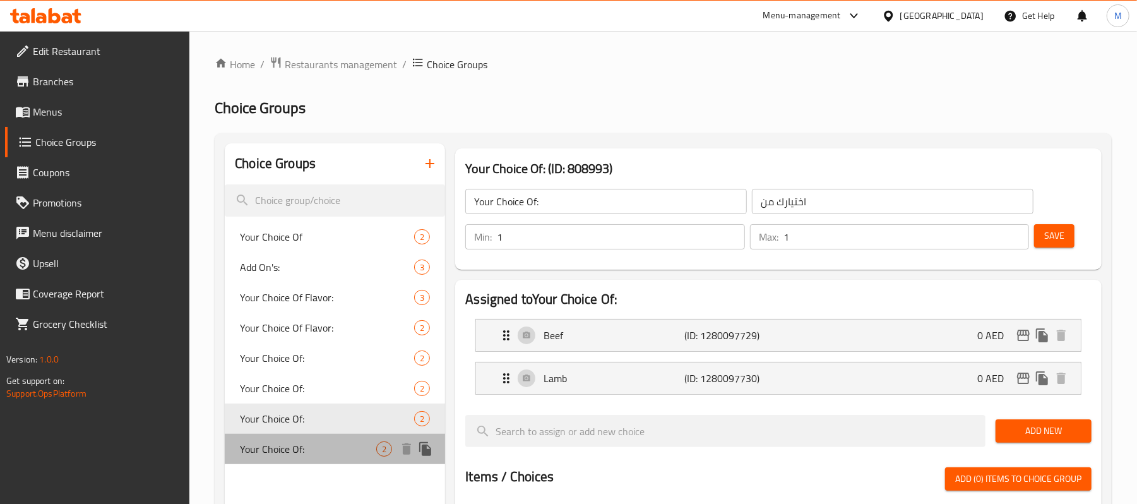
click at [293, 447] on span "Your Choice Of:" at bounding box center [308, 448] width 136 height 15
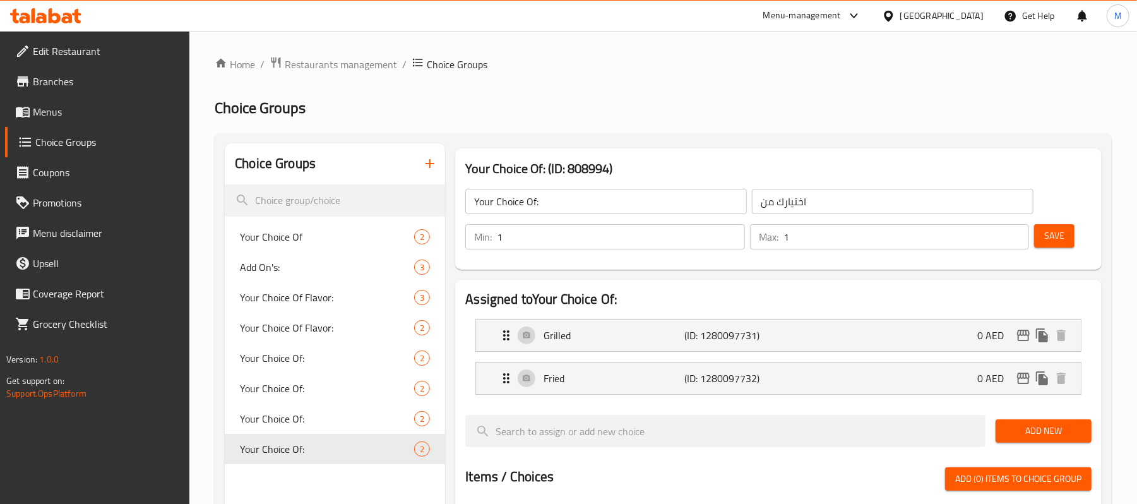
click at [430, 169] on icon "button" at bounding box center [429, 163] width 15 height 15
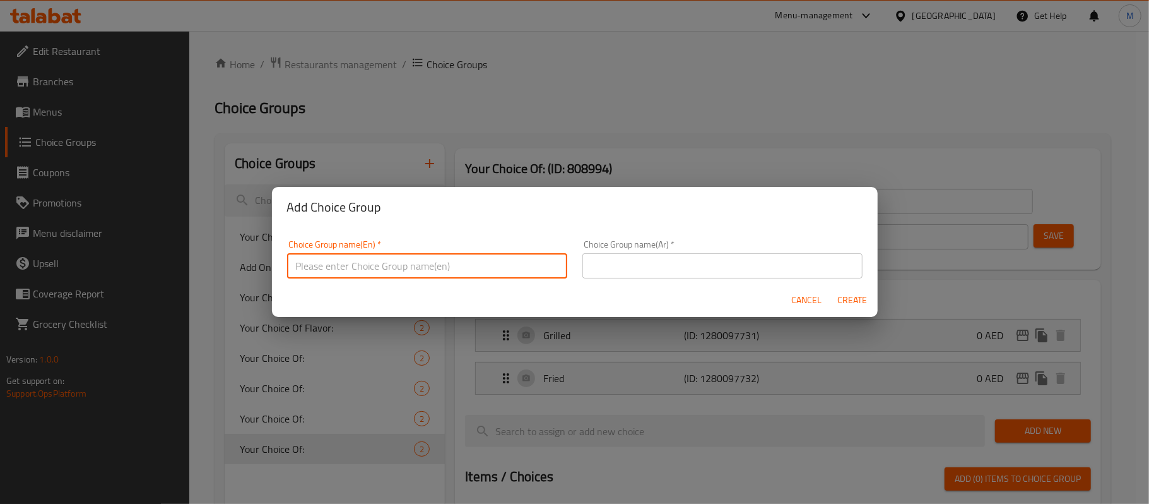
click at [341, 268] on input "text" at bounding box center [427, 265] width 280 height 25
type input "your choice :"
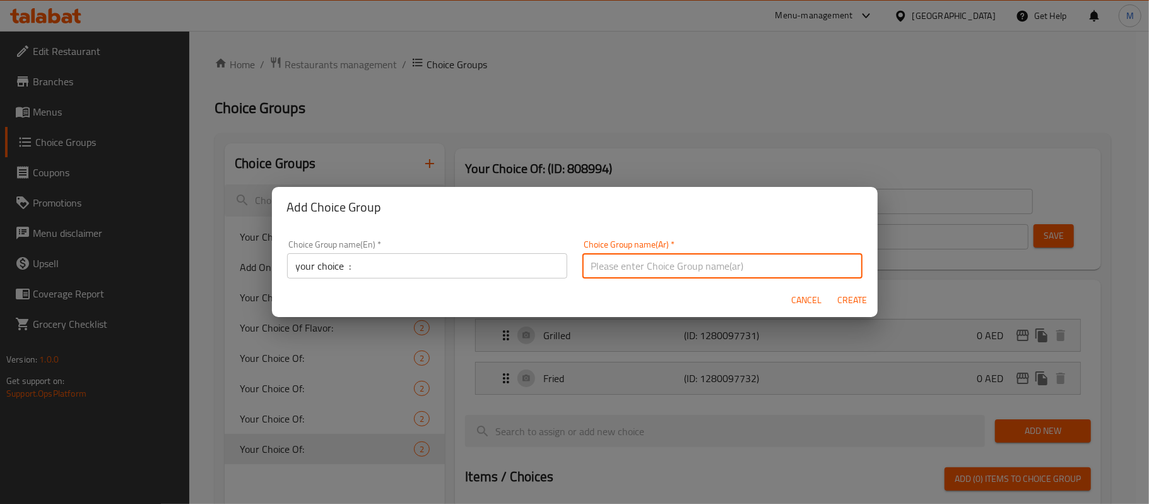
click at [665, 265] on input "text" at bounding box center [723, 265] width 280 height 25
type input "اختيارك :"
click at [849, 293] on span "Create" at bounding box center [853, 300] width 30 height 16
type input "your choice :"
type input "اختيارك :"
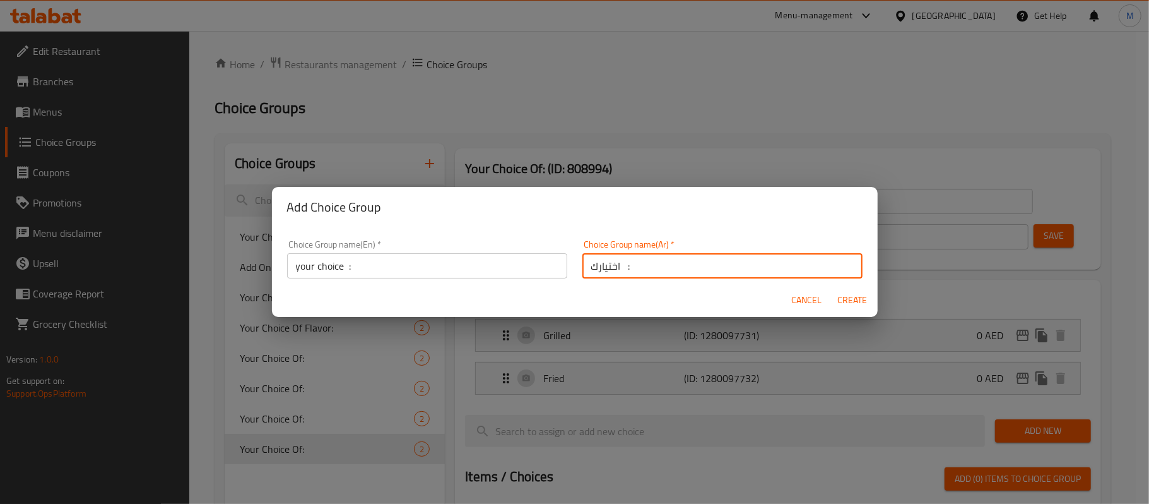
type input "0"
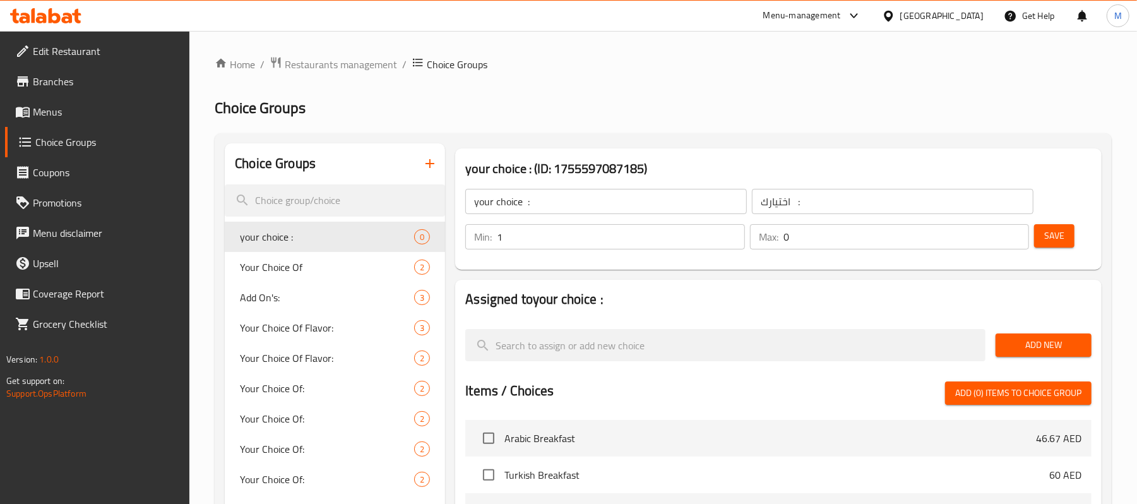
type input "1"
click at [735, 234] on input "1" at bounding box center [620, 236] width 247 height 25
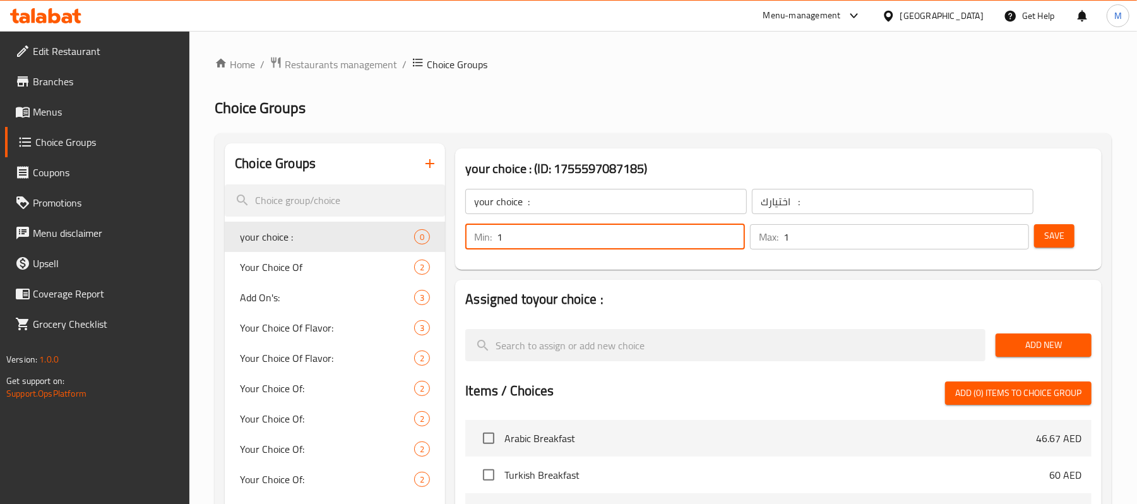
type input "1"
click at [1014, 230] on input "1" at bounding box center [906, 236] width 246 height 25
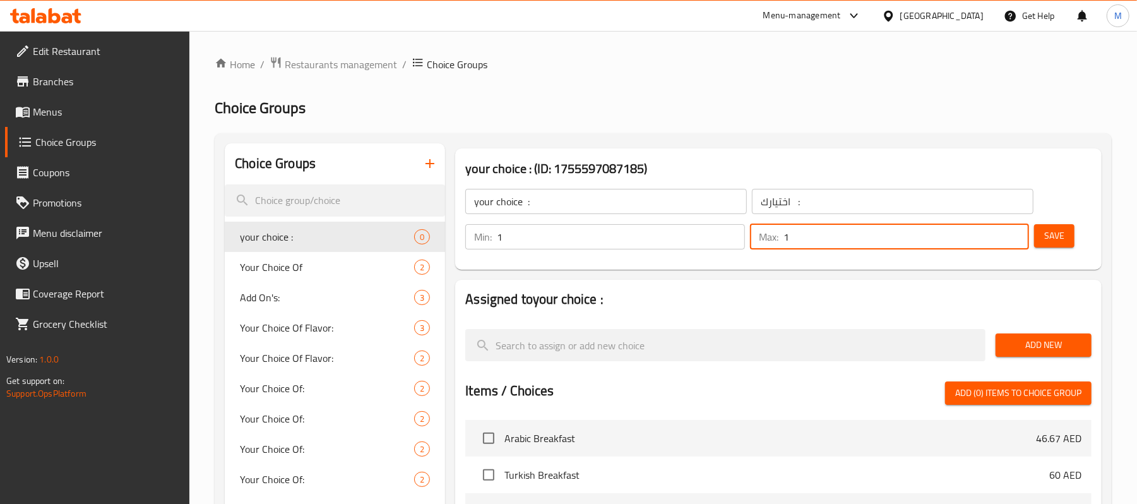
click at [1060, 355] on button "Add New" at bounding box center [1043, 344] width 96 height 23
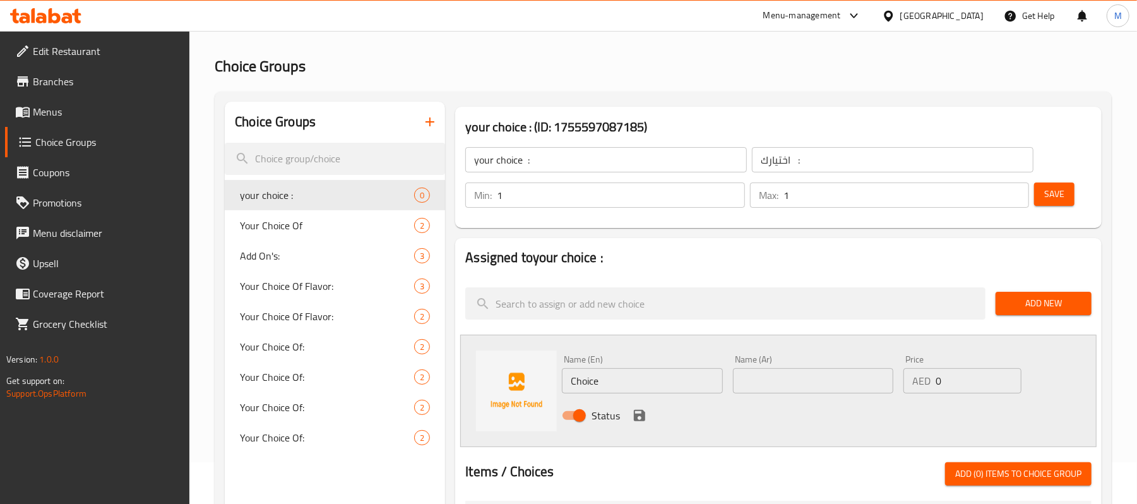
scroll to position [84, 0]
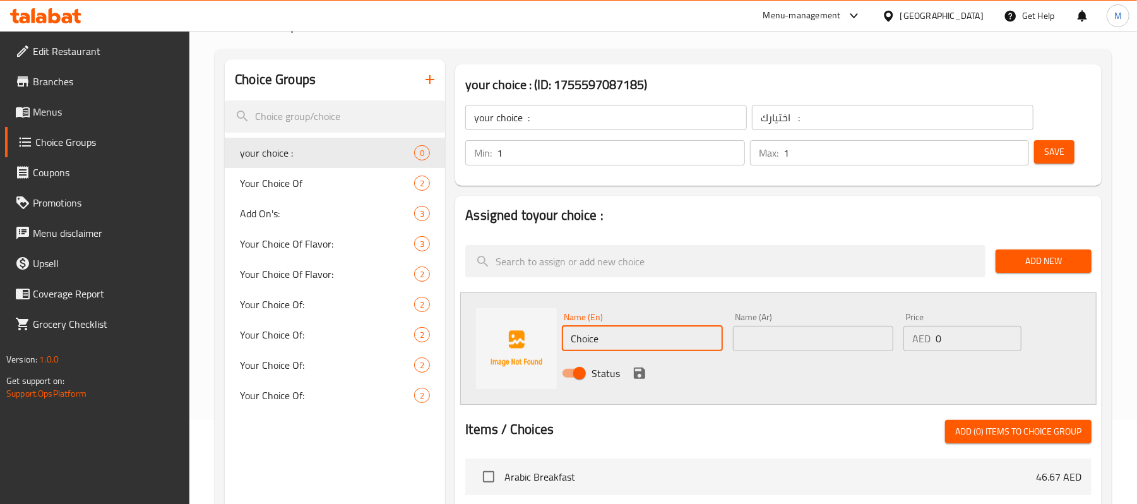
click at [651, 338] on input "Choice" at bounding box center [642, 338] width 160 height 25
paste input "Mashed potatoes"
type input "Mashed potatoes"
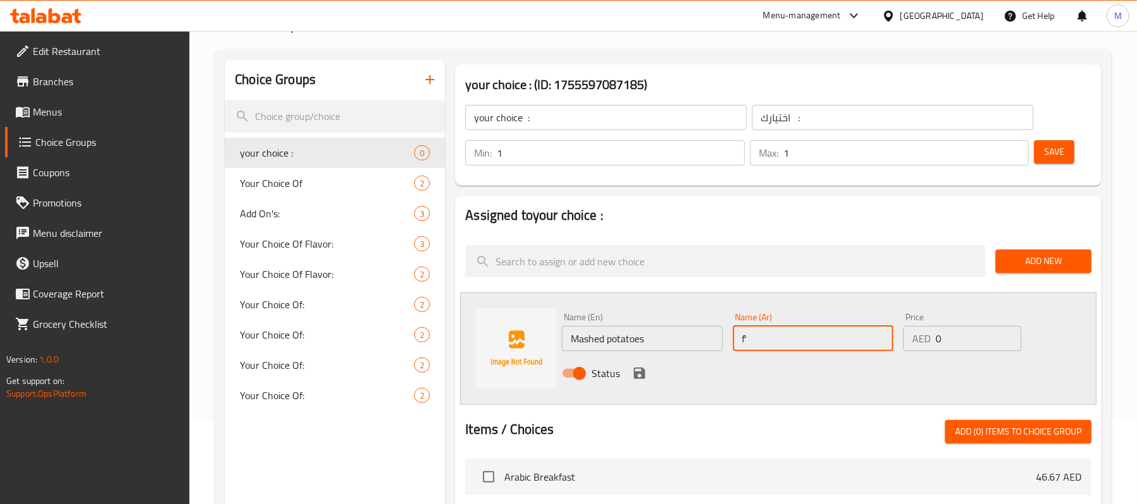
type input "f"
type input "بطاطس مهروسة"
click at [954, 342] on input "0" at bounding box center [979, 338] width 86 height 25
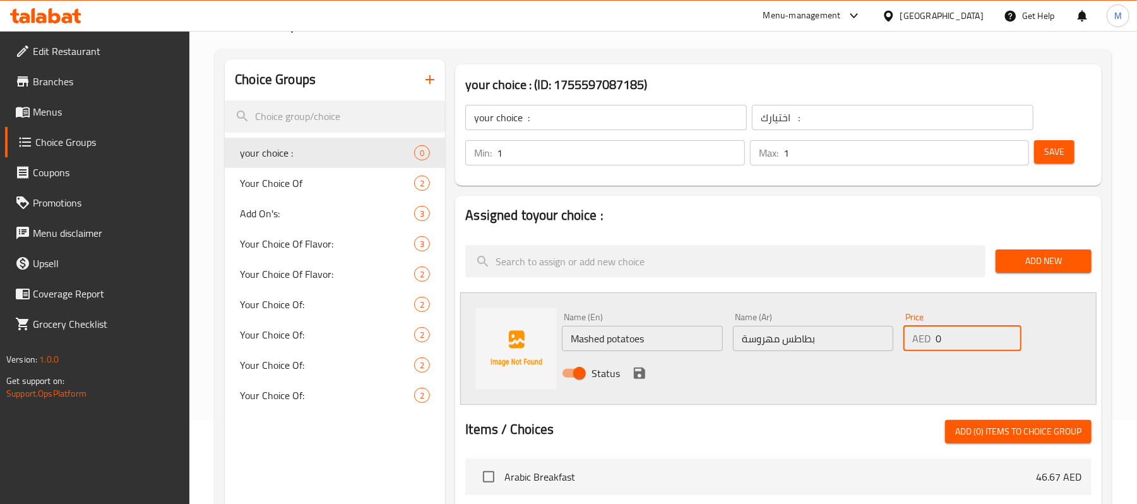
click at [954, 342] on input "0" at bounding box center [979, 338] width 86 height 25
type input "1"
type input "0"
click at [634, 380] on icon "save" at bounding box center [639, 372] width 15 height 15
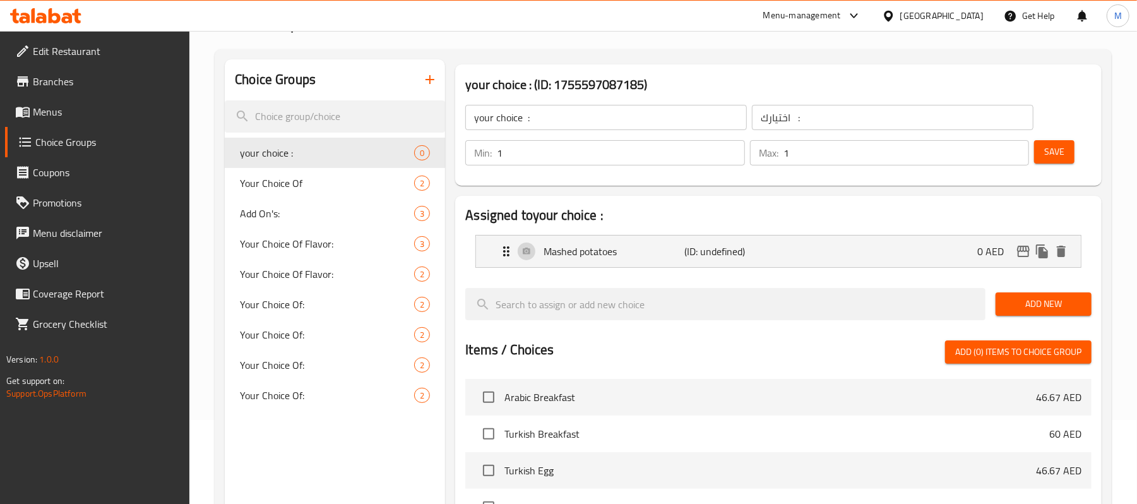
click at [1031, 297] on span "Add New" at bounding box center [1044, 304] width 76 height 16
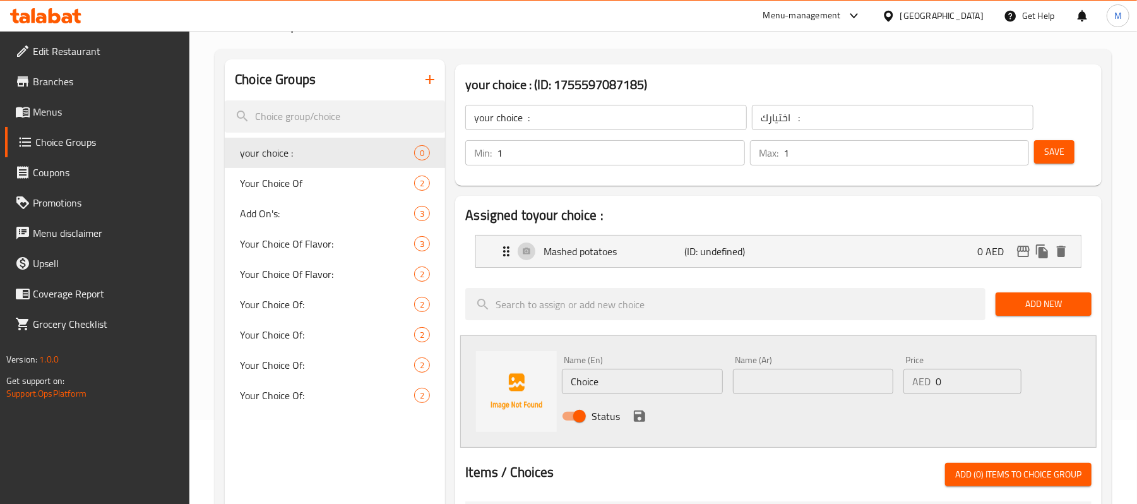
click at [644, 389] on input "Choice" at bounding box center [642, 381] width 160 height 25
paste input "French fries"
type input "French fries"
type input "f"
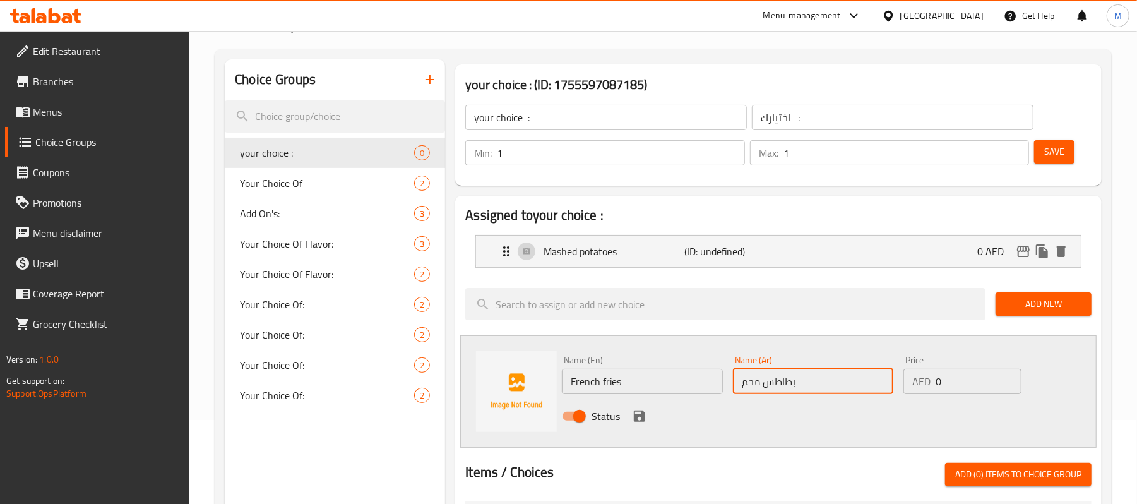
type input "بطاطس محمرة"
click at [640, 422] on icon "save" at bounding box center [639, 415] width 15 height 15
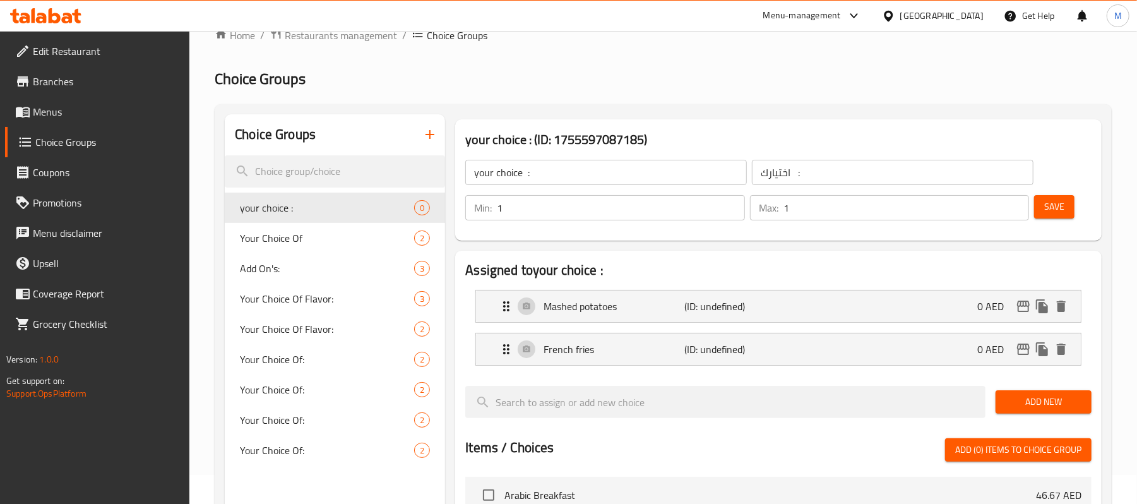
scroll to position [0, 0]
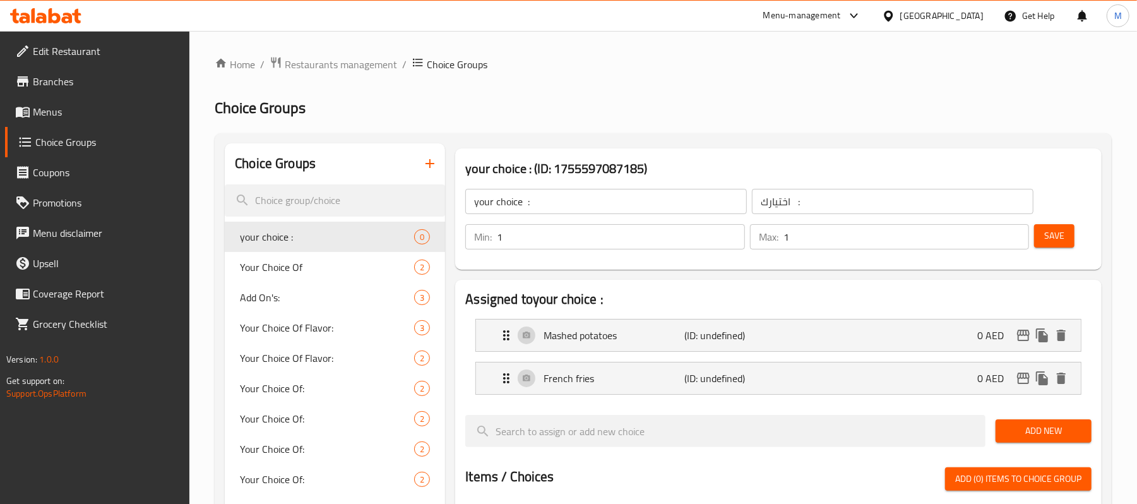
click at [1053, 238] on span "Save" at bounding box center [1054, 236] width 20 height 16
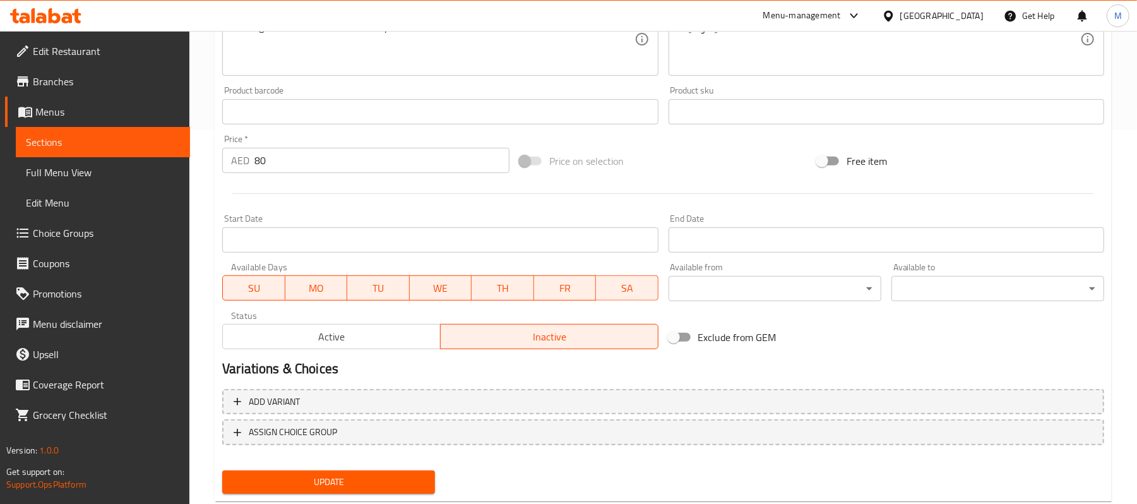
scroll to position [405, 0]
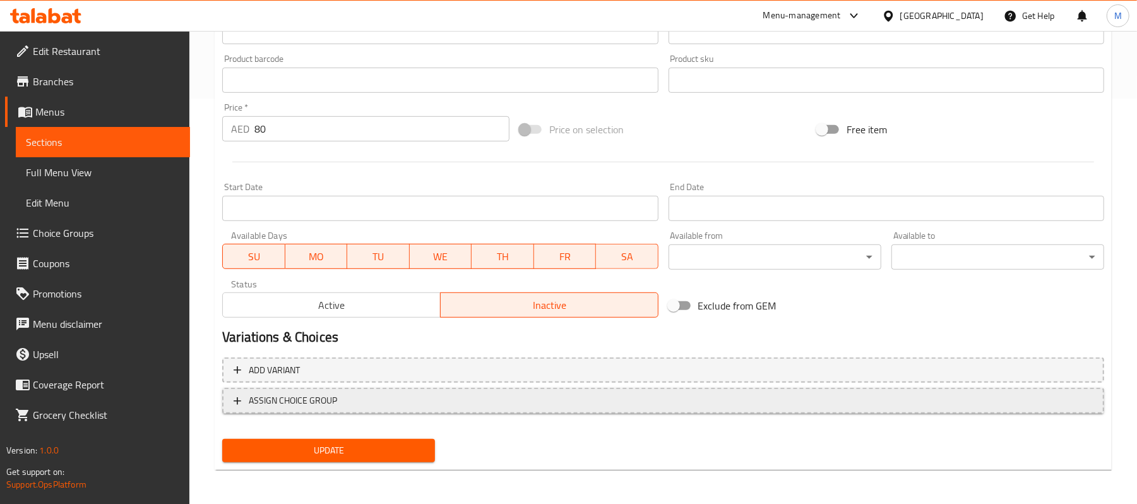
click at [377, 405] on span "ASSIGN CHOICE GROUP" at bounding box center [663, 401] width 859 height 16
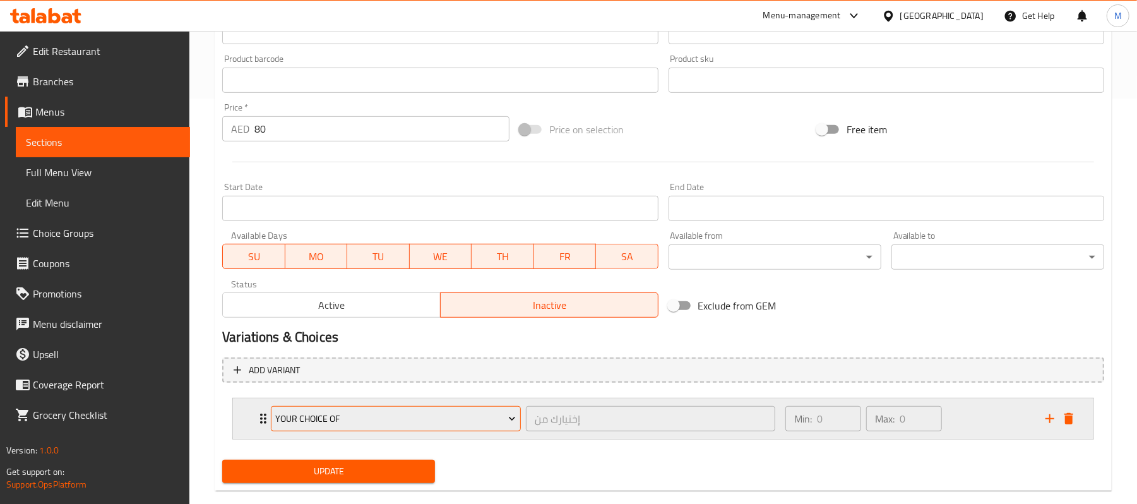
click at [386, 417] on span "Your Choice Of" at bounding box center [396, 419] width 241 height 16
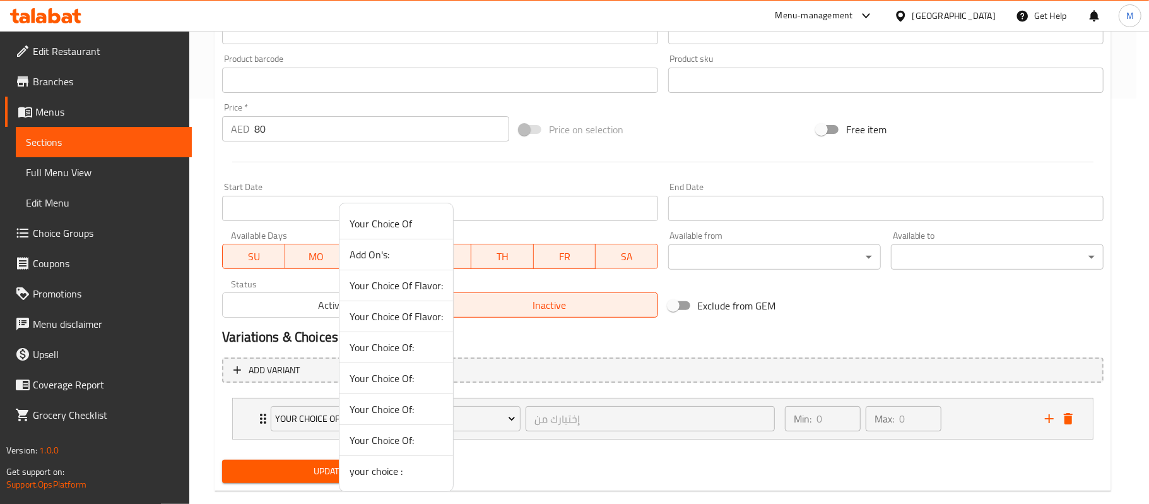
click at [385, 470] on span "your choice :" at bounding box center [396, 470] width 93 height 15
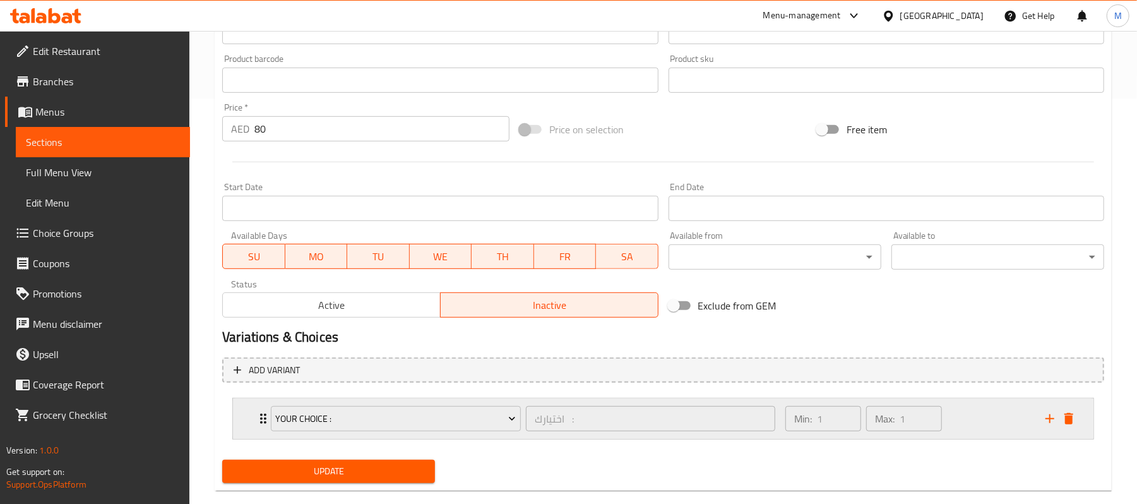
click at [250, 425] on div "your choice : اختيارك : ​ Min: 1 ​ Max: 1 ​" at bounding box center [663, 418] width 860 height 40
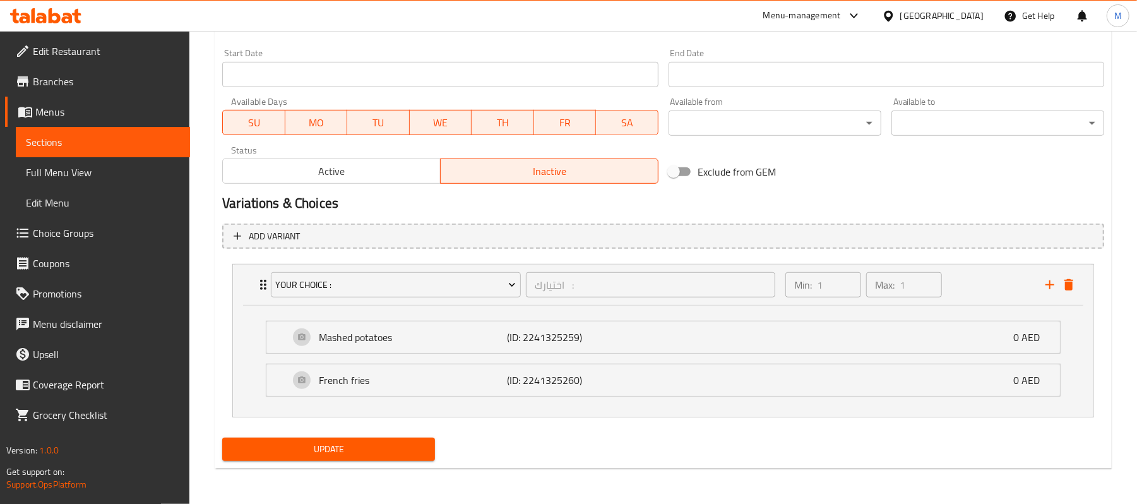
click at [306, 453] on span "Update" at bounding box center [328, 449] width 193 height 16
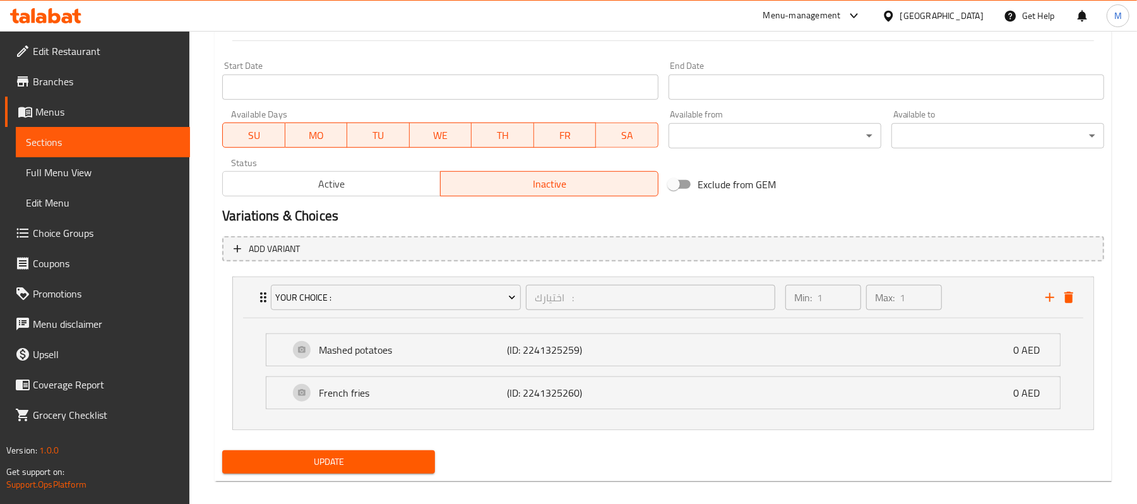
scroll to position [140, 0]
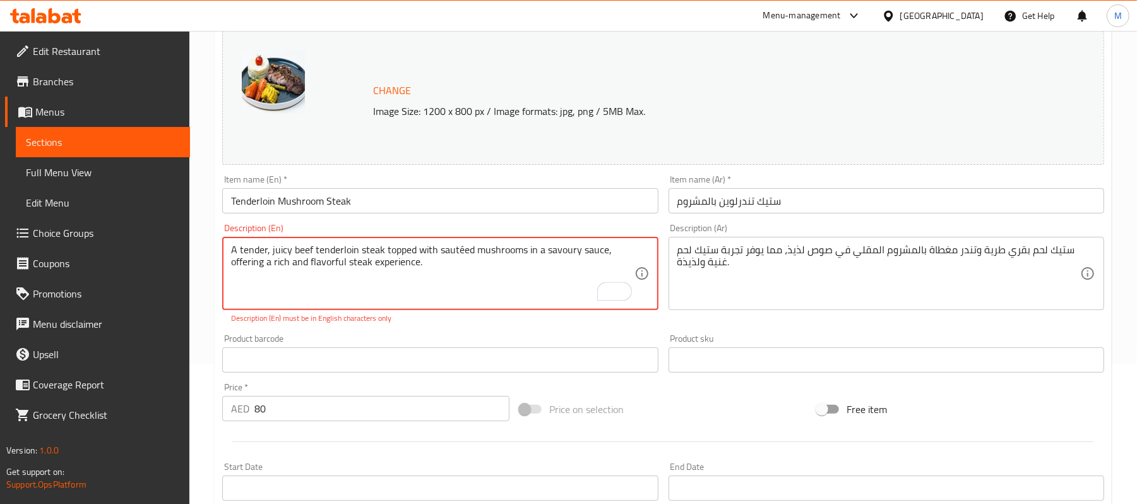
drag, startPoint x: 456, startPoint y: 247, endPoint x: 463, endPoint y: 251, distance: 8.5
click at [461, 251] on textarea "A tender, juicy beef tenderloin steak topped with sautéed mushrooms in a savour…" at bounding box center [432, 274] width 403 height 60
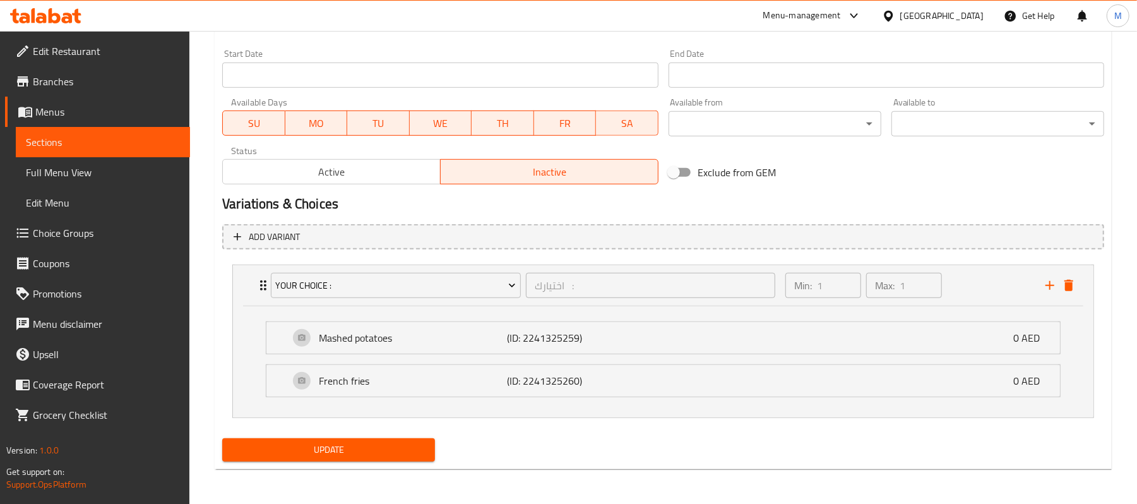
scroll to position [540, 0]
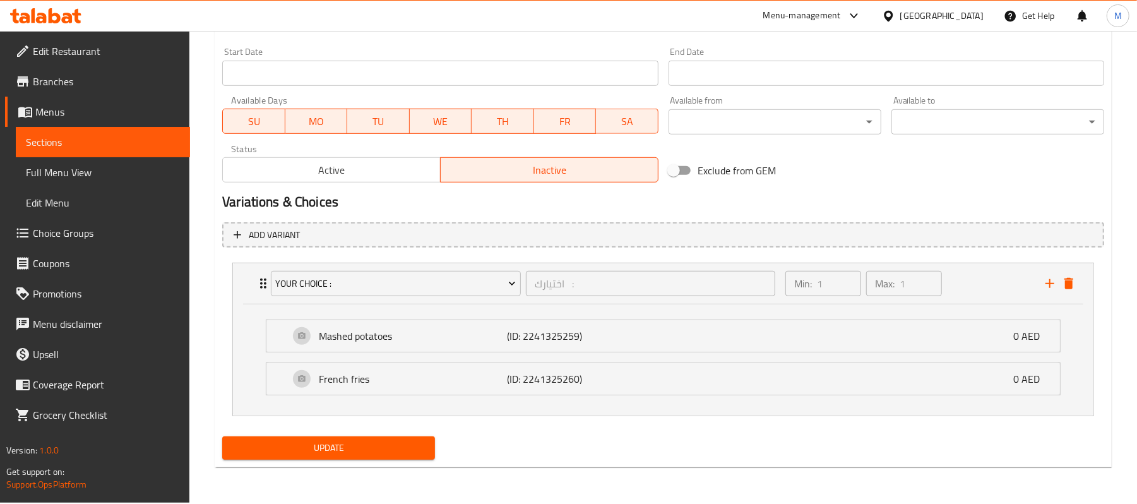
type textarea "A tender, juicy beef tenderloin steak topped with sauteed mushrooms in a savour…"
click at [332, 455] on span "Update" at bounding box center [328, 448] width 193 height 16
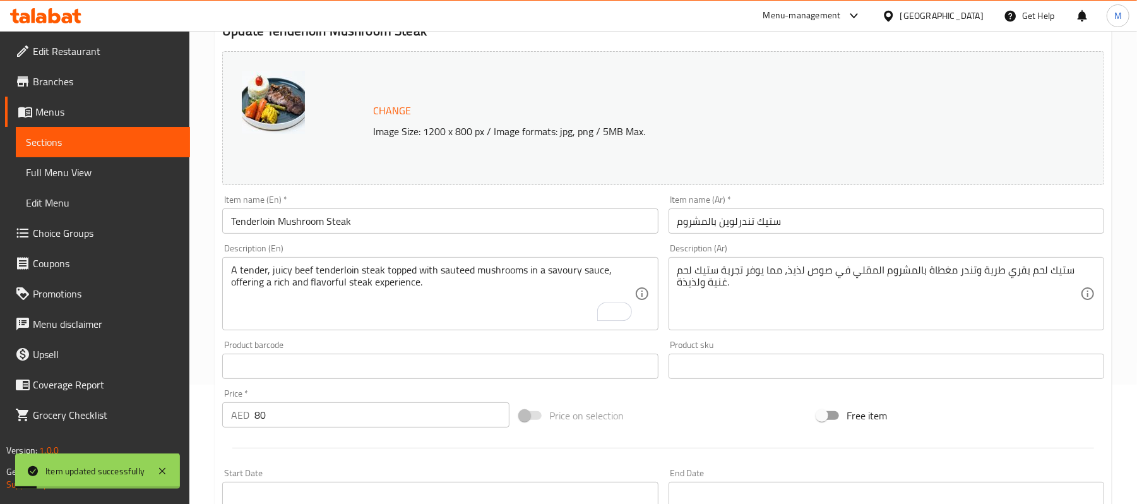
scroll to position [0, 0]
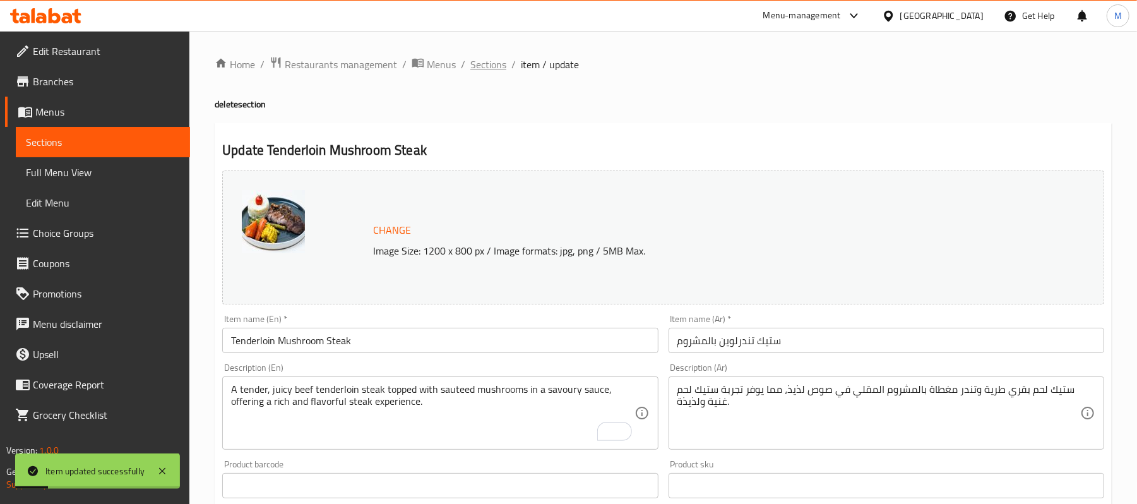
click at [470, 64] on span "Sections" at bounding box center [488, 64] width 36 height 15
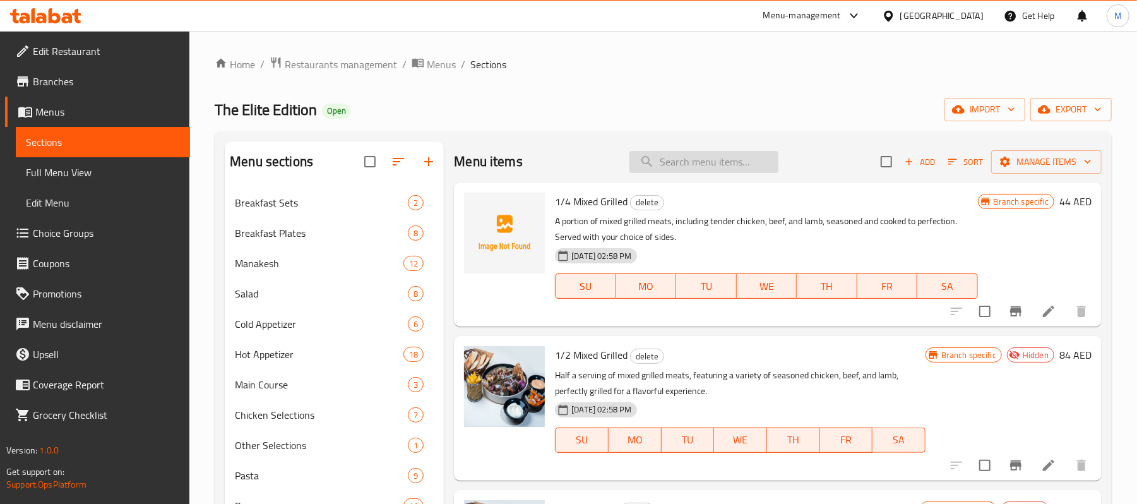
click at [692, 168] on input "search" at bounding box center [703, 162] width 149 height 22
paste input "Beef Medallion Steak"
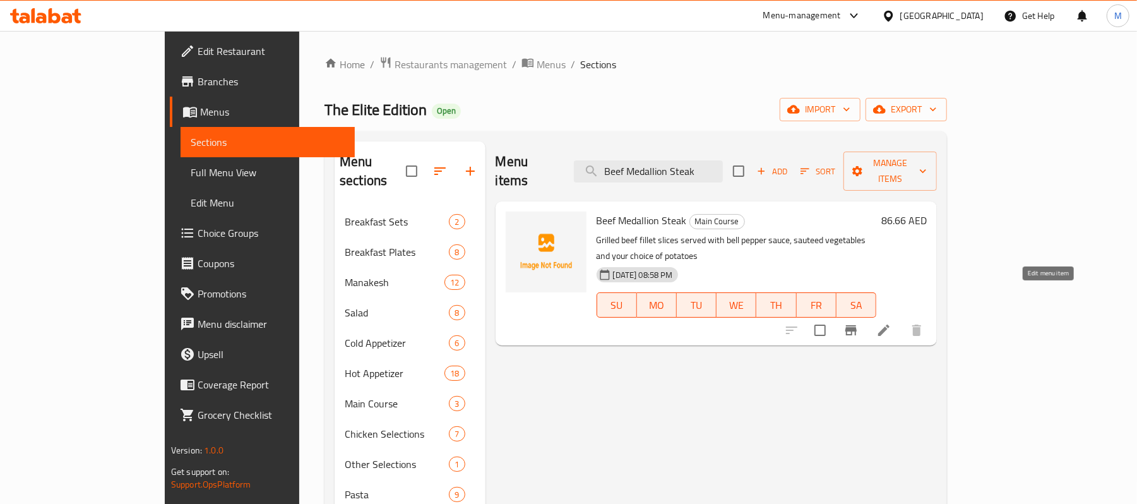
type input "Beef Medallion Steak"
click at [891, 323] on icon at bounding box center [883, 330] width 15 height 15
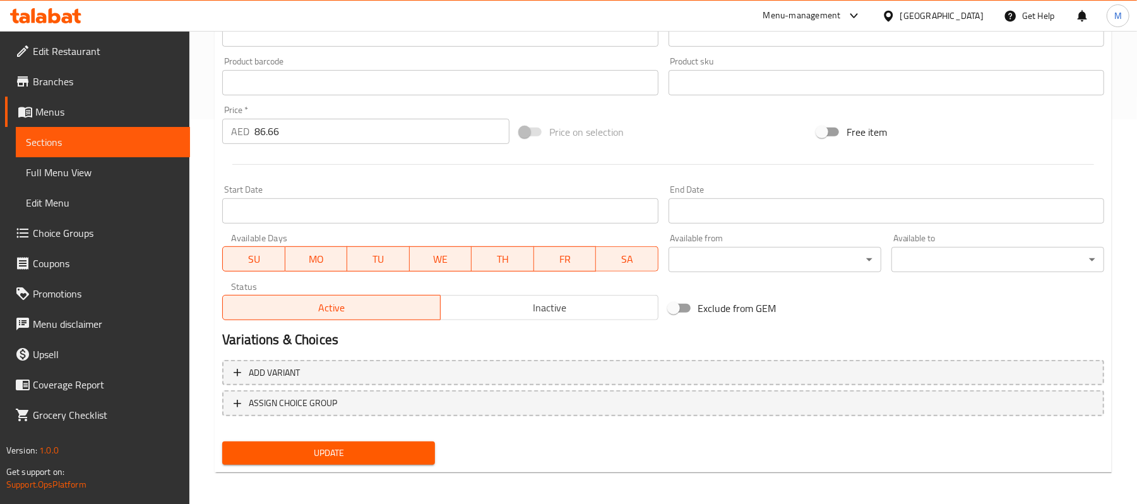
scroll to position [387, 0]
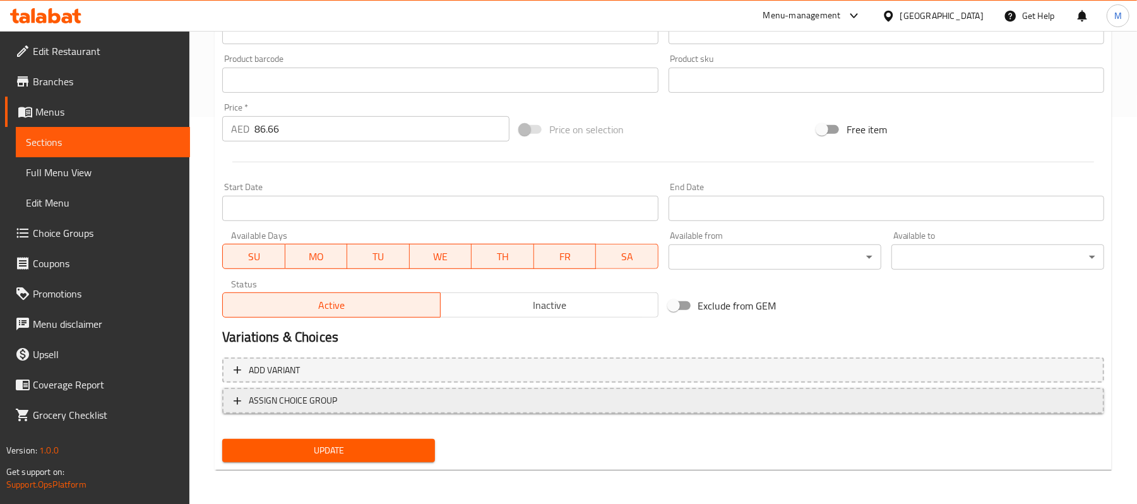
click at [306, 407] on span "ASSIGN CHOICE GROUP" at bounding box center [293, 401] width 88 height 16
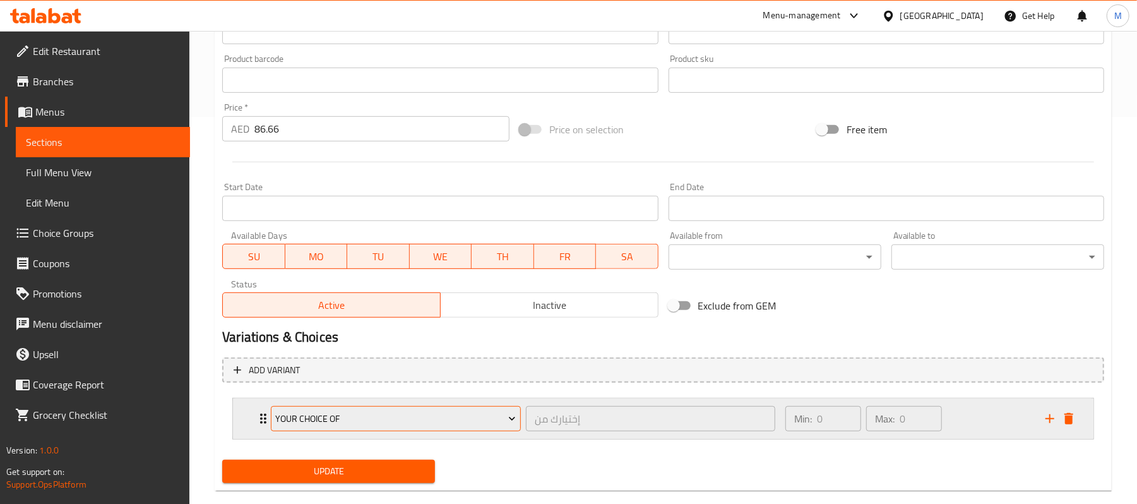
click at [372, 410] on button "Your Choice Of" at bounding box center [396, 418] width 250 height 25
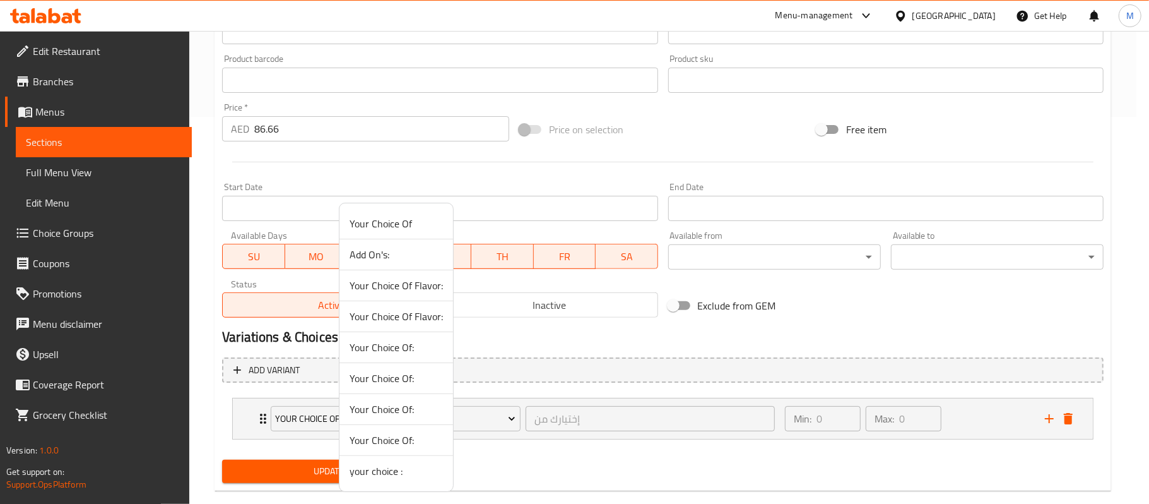
click at [389, 478] on span "your choice :" at bounding box center [396, 470] width 93 height 15
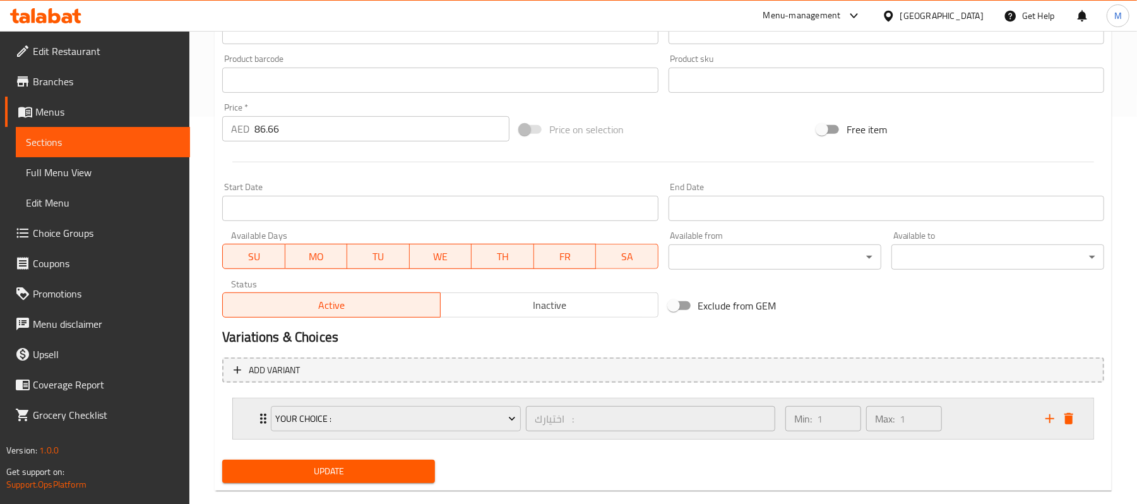
click at [253, 412] on div "your choice : اختيارك : ​ Min: 1 ​ Max: 1 ​" at bounding box center [663, 418] width 860 height 40
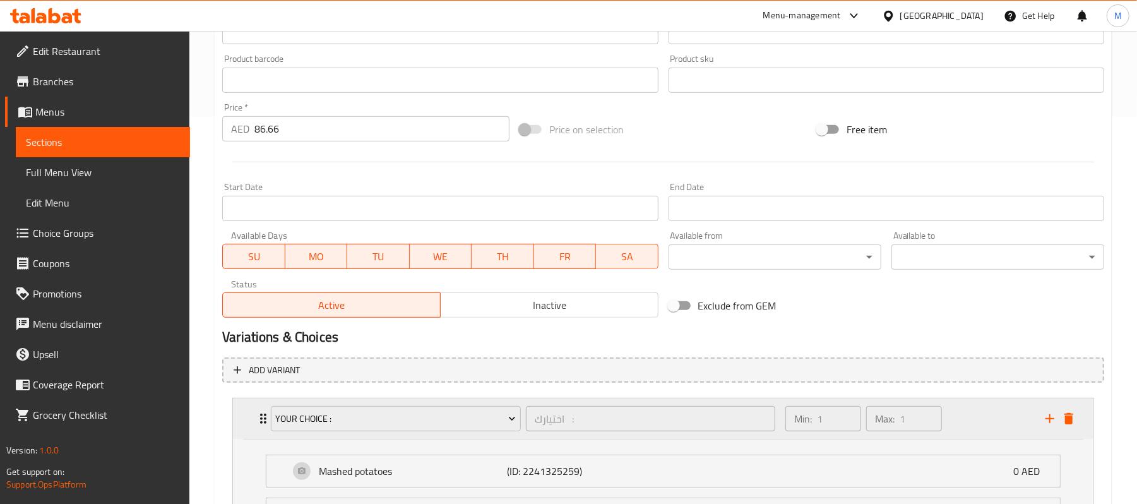
click at [242, 412] on div "your choice : اختيارك : ​ Min: 1 ​ Max: 1 ​" at bounding box center [663, 418] width 860 height 40
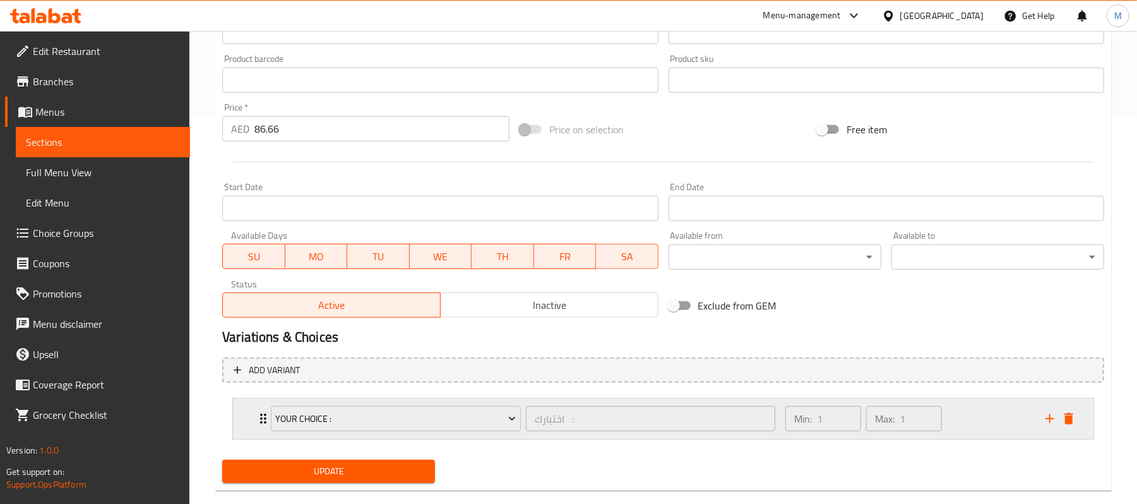
click at [246, 410] on div "your choice : اختيارك : ​ Min: 1 ​ Max: 1 ​" at bounding box center [663, 418] width 860 height 40
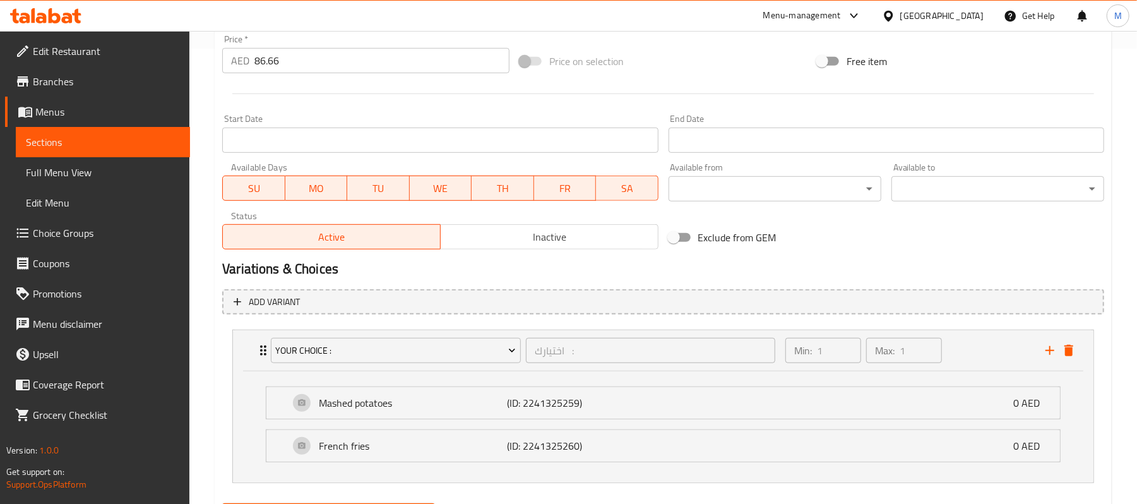
scroll to position [523, 0]
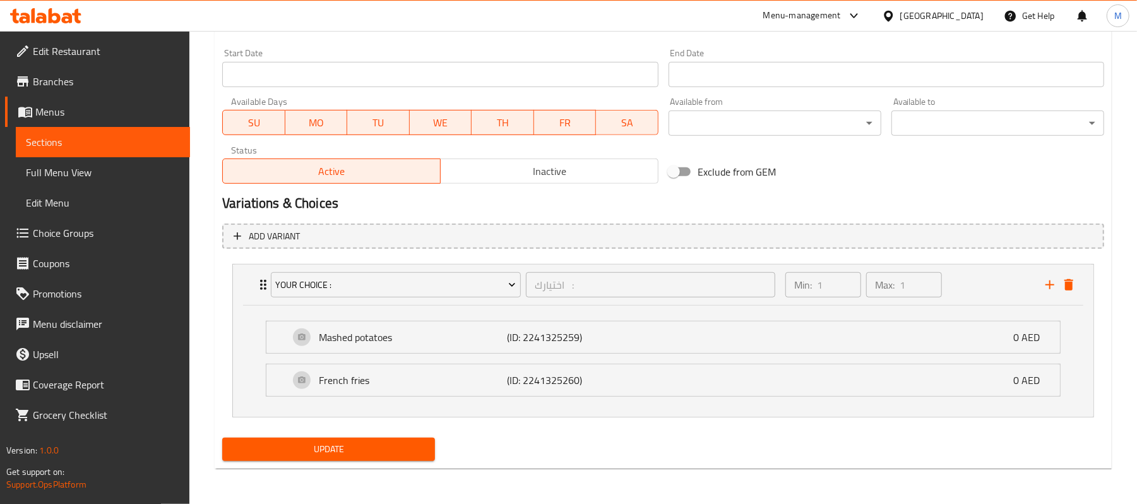
click at [341, 444] on span "Update" at bounding box center [328, 449] width 193 height 16
click at [354, 447] on span "Update" at bounding box center [328, 449] width 193 height 16
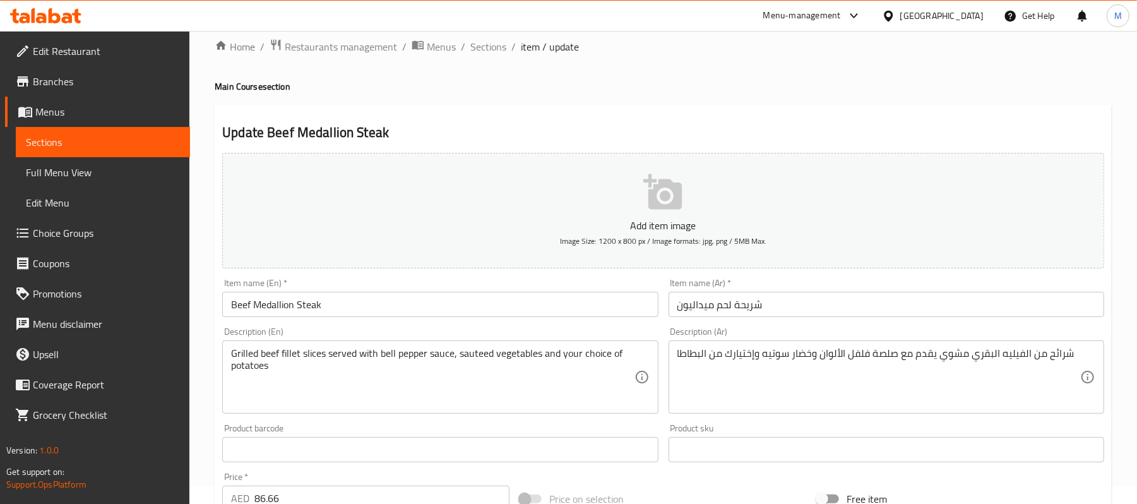
scroll to position [0, 0]
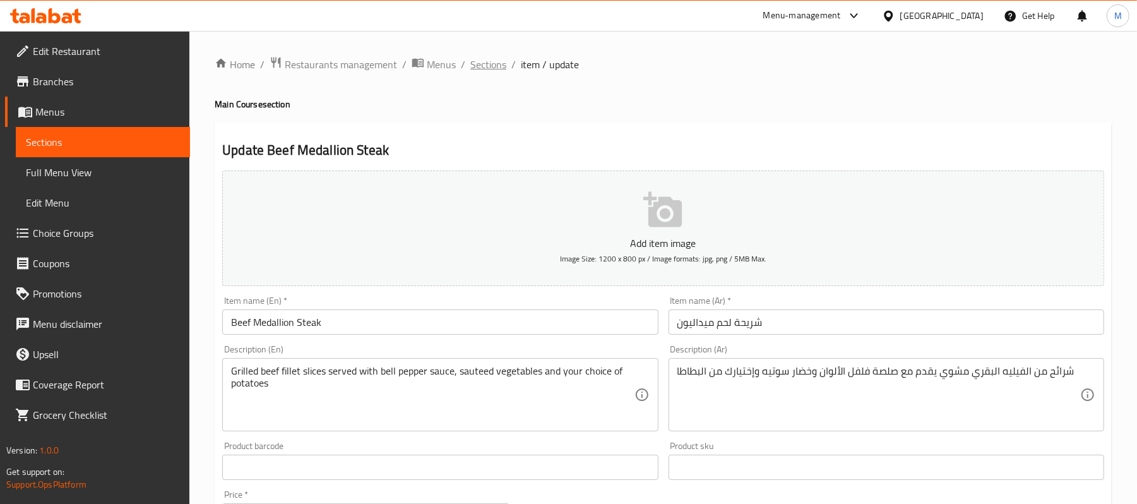
click at [480, 71] on span "Sections" at bounding box center [488, 64] width 36 height 15
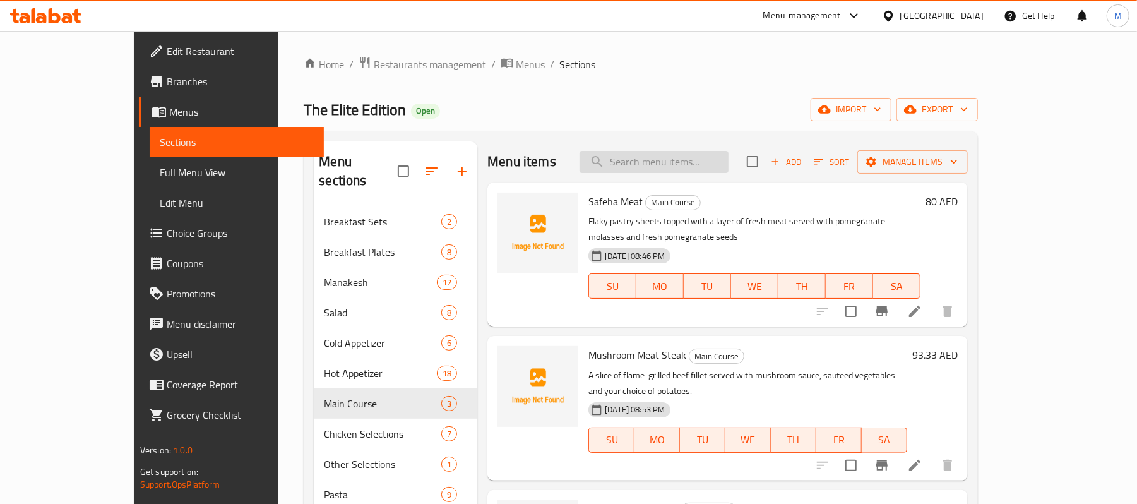
click at [708, 169] on input "search" at bounding box center [653, 162] width 149 height 22
click at [703, 167] on input "search" at bounding box center [653, 162] width 149 height 22
paste input "Classic Mojito"
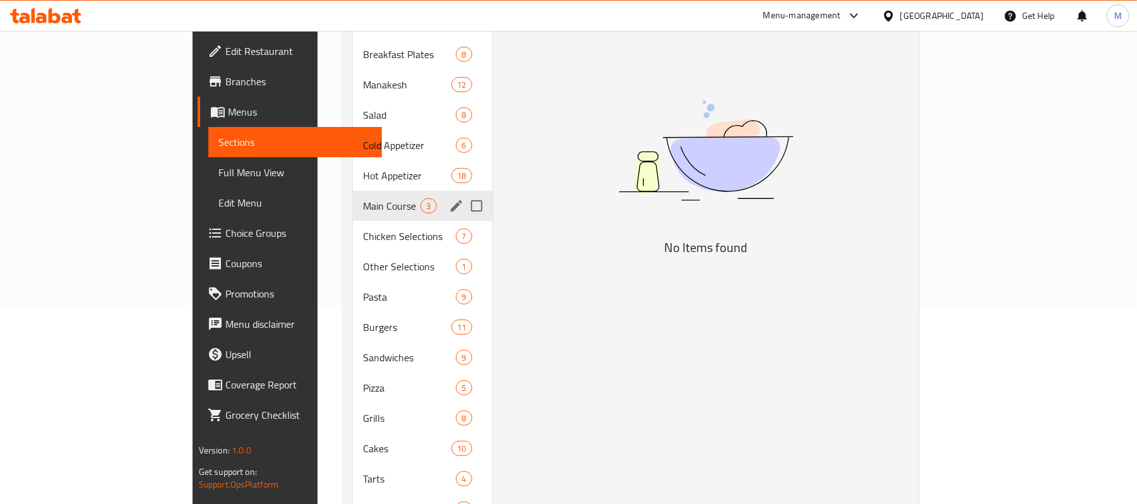
scroll to position [168, 0]
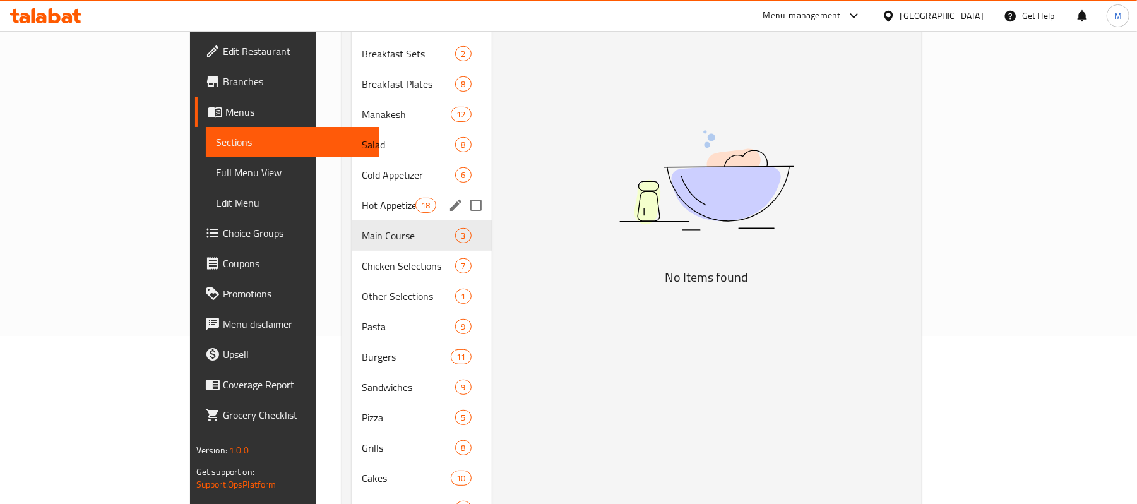
type input "Classic Mojito"
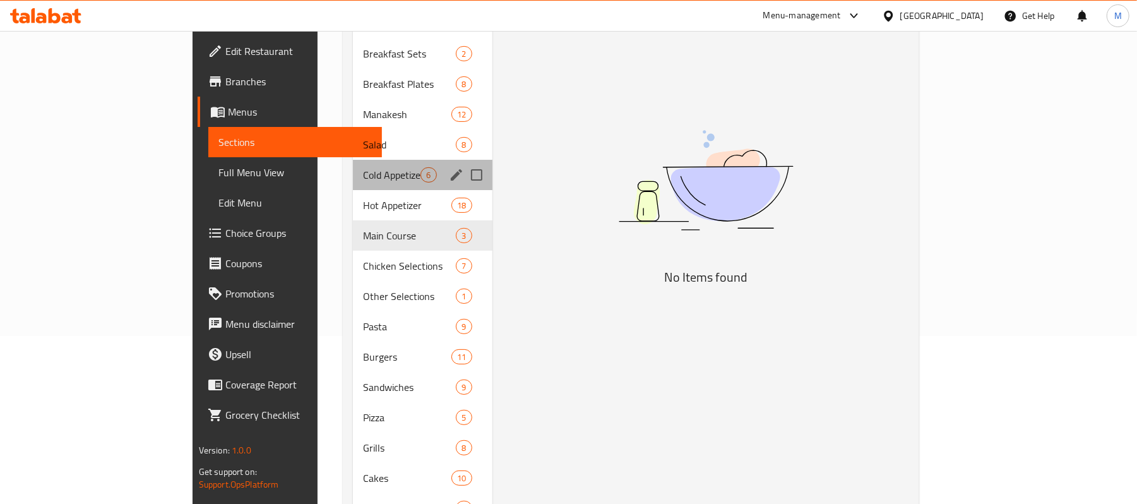
click at [353, 167] on div "Cold Appetizer 6" at bounding box center [422, 175] width 139 height 30
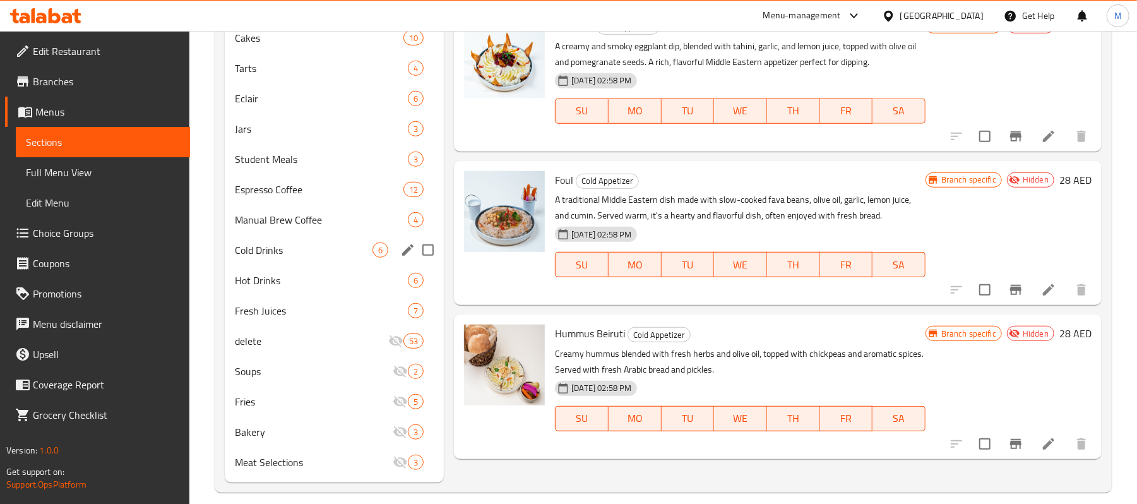
scroll to position [603, 0]
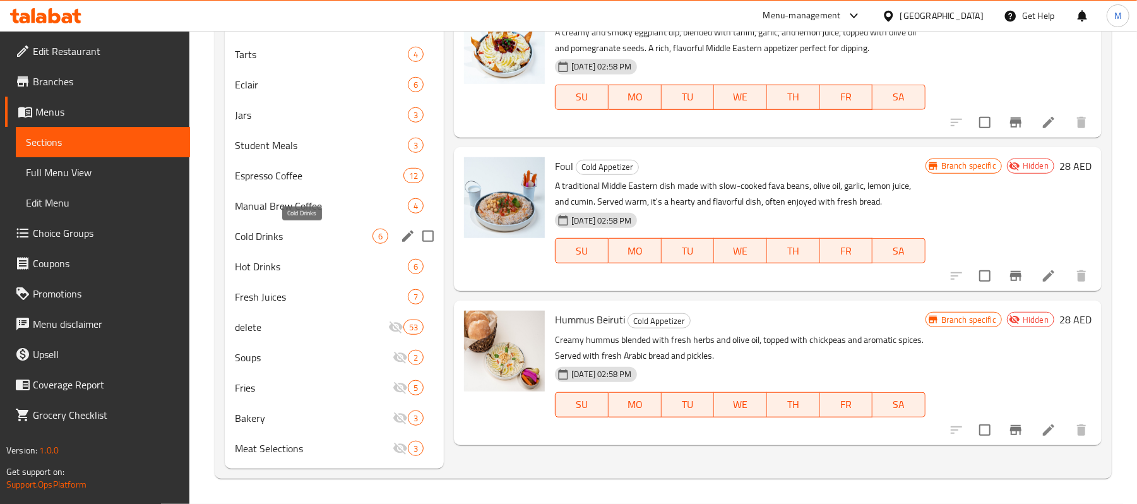
click at [314, 229] on span "Cold Drinks" at bounding box center [304, 236] width 138 height 15
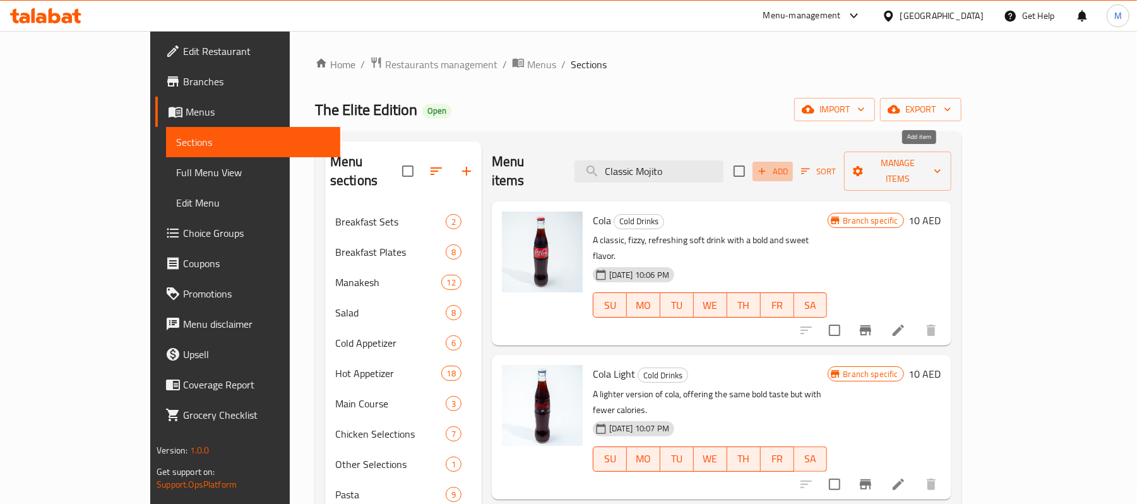
click at [790, 168] on span "Add" at bounding box center [773, 171] width 34 height 15
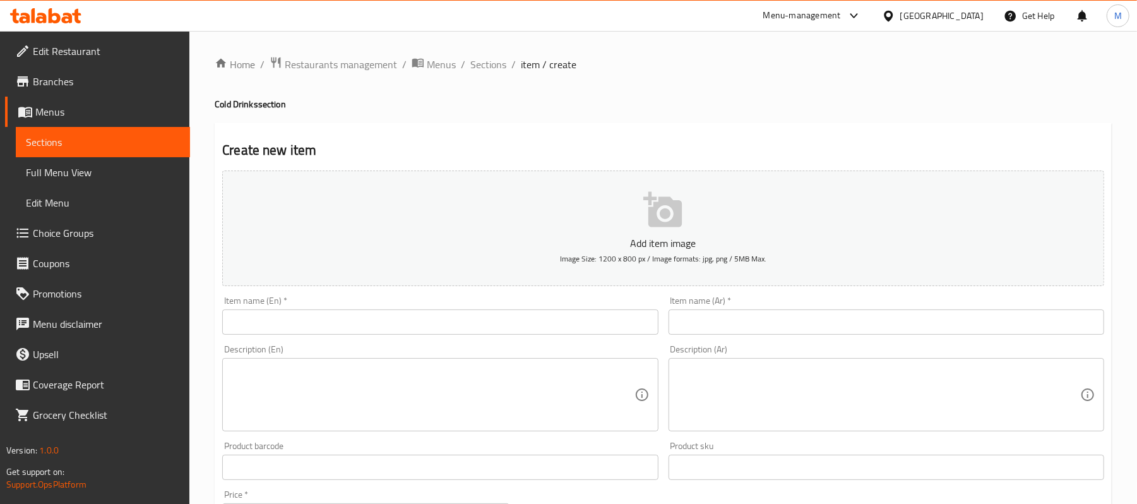
click at [763, 324] on input "text" at bounding box center [886, 321] width 436 height 25
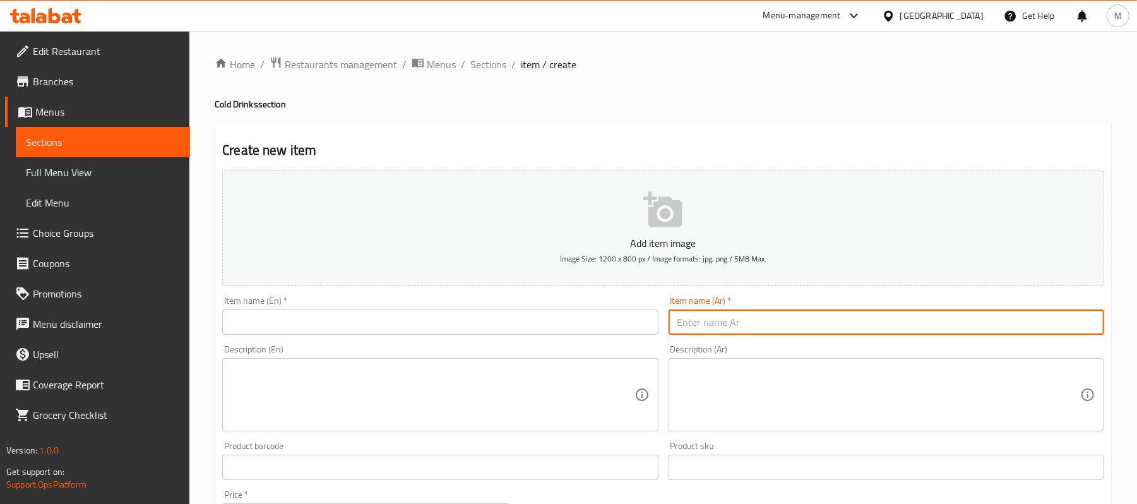
paste input "كلاسيك موهيتو"
type input "كلاسيك موهيتو"
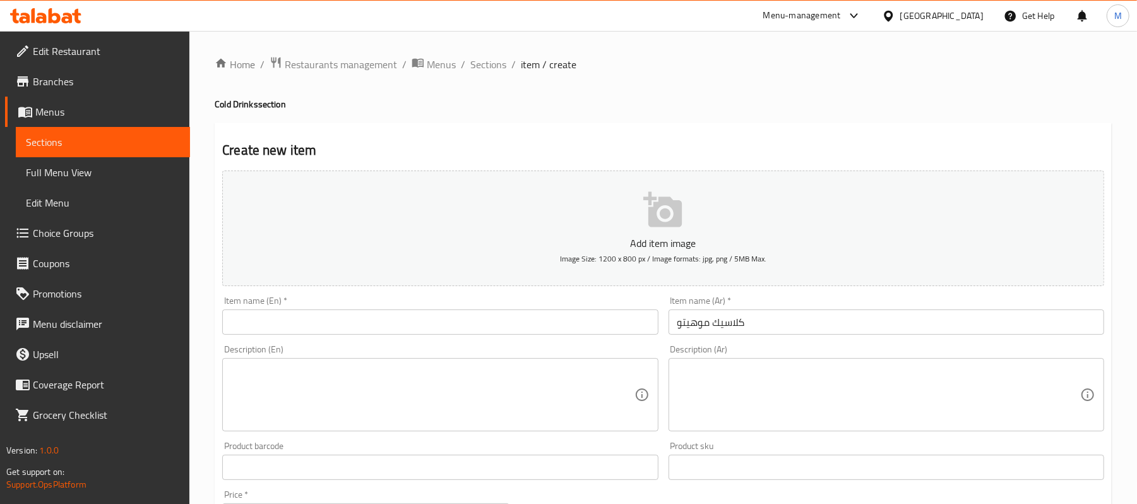
click at [462, 330] on input "text" at bounding box center [440, 321] width 436 height 25
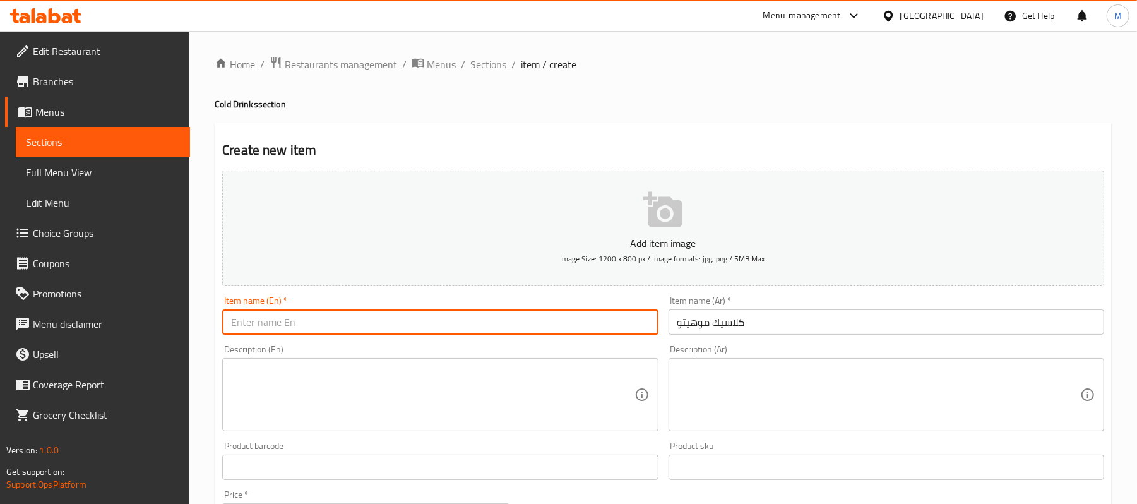
paste input "كلاسيك موهيتو"
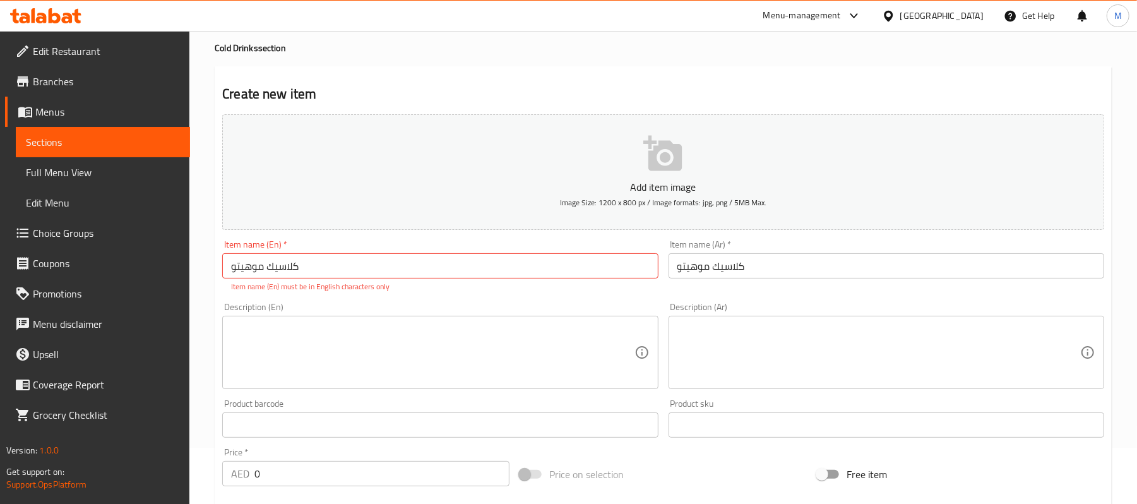
scroll to position [84, 0]
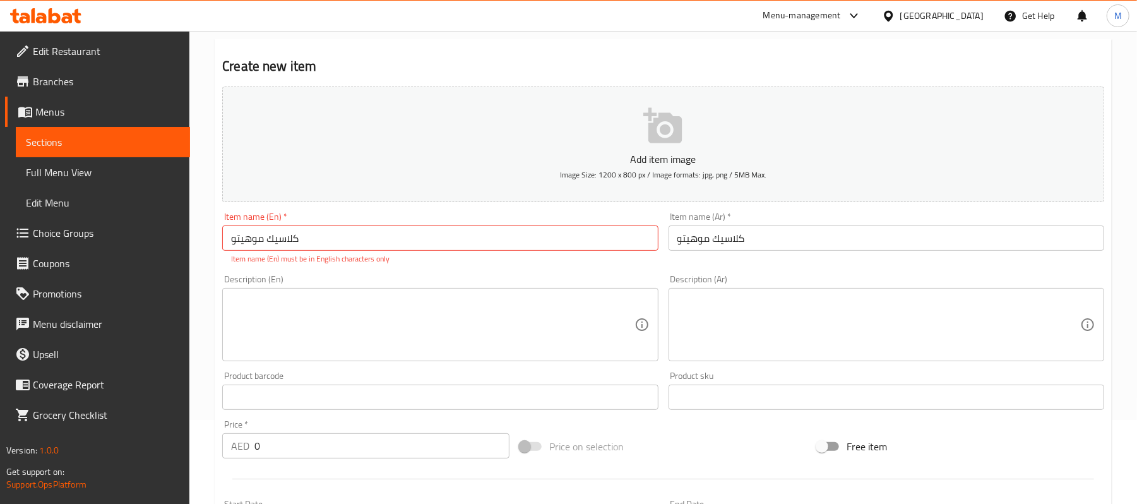
click at [287, 239] on input "كلاسيك موهيتو" at bounding box center [440, 237] width 436 height 25
click at [359, 229] on input "كلاسيك موهيتو" at bounding box center [440, 237] width 436 height 25
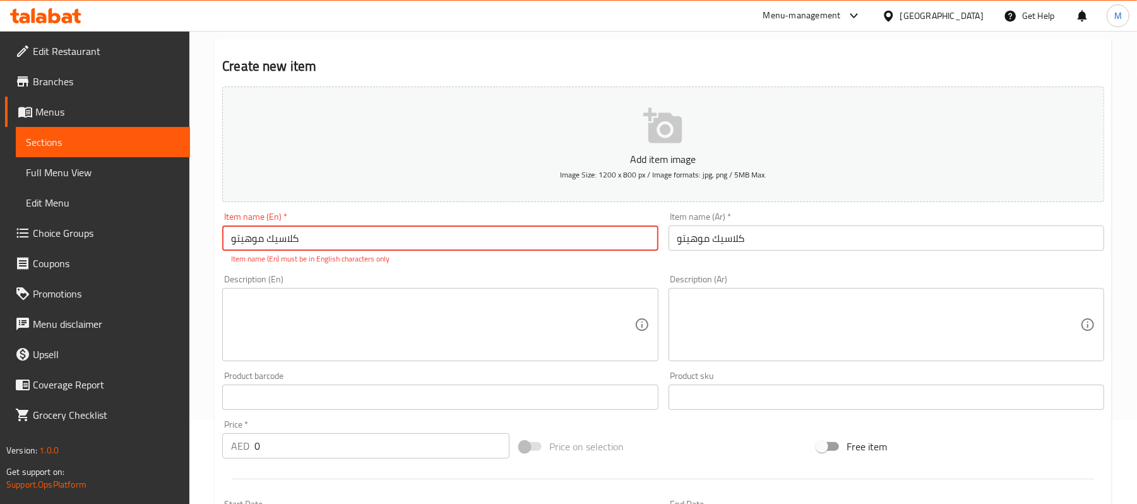
click at [359, 229] on input "كلاسيك موهيتو" at bounding box center [440, 237] width 436 height 25
paste input "Classic Mojito"
type input "Classic Mojito"
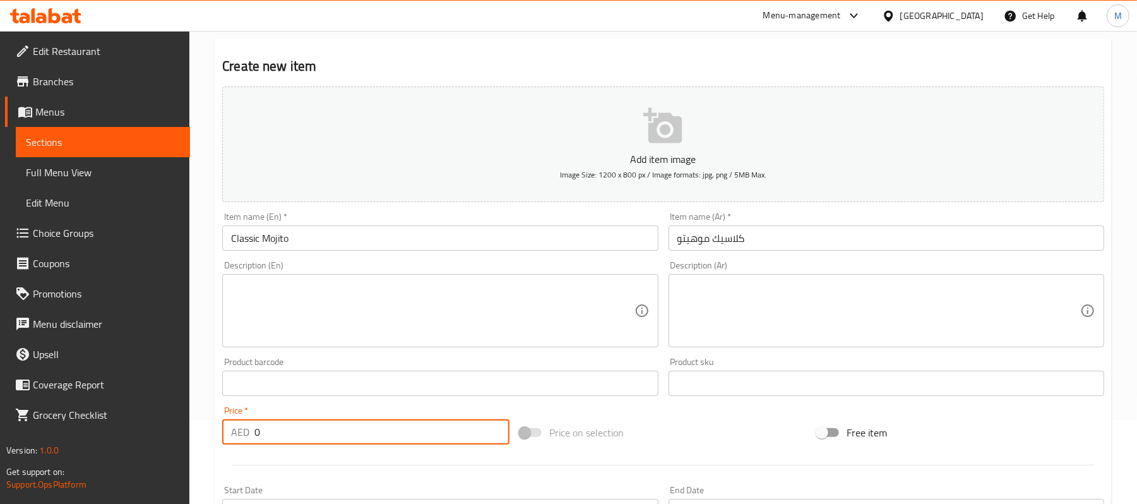
click at [281, 449] on div "Price   * AED 0 Price *" at bounding box center [365, 425] width 297 height 49
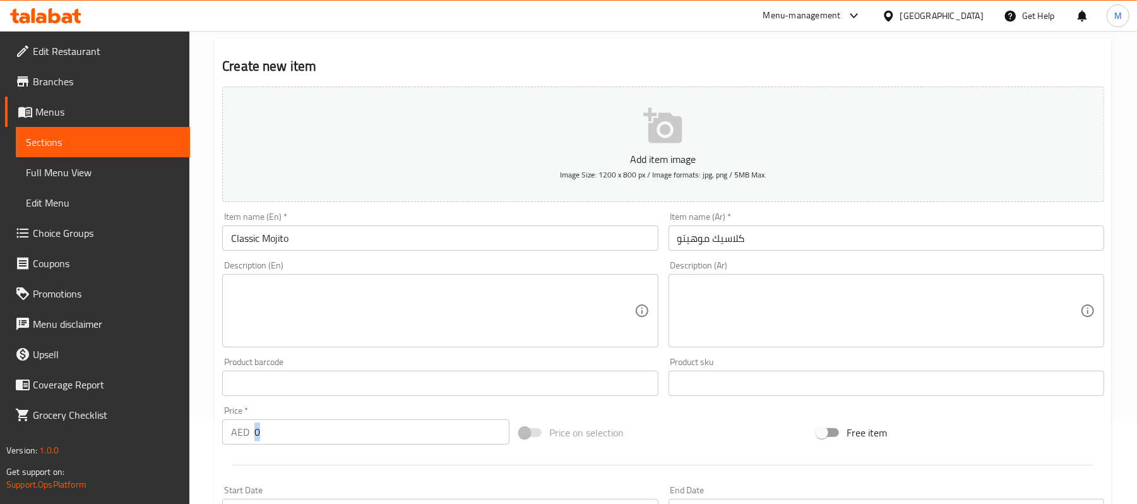
click at [281, 449] on div "Price   * AED 0 Price *" at bounding box center [365, 425] width 297 height 49
click at [295, 423] on input "0" at bounding box center [381, 431] width 255 height 25
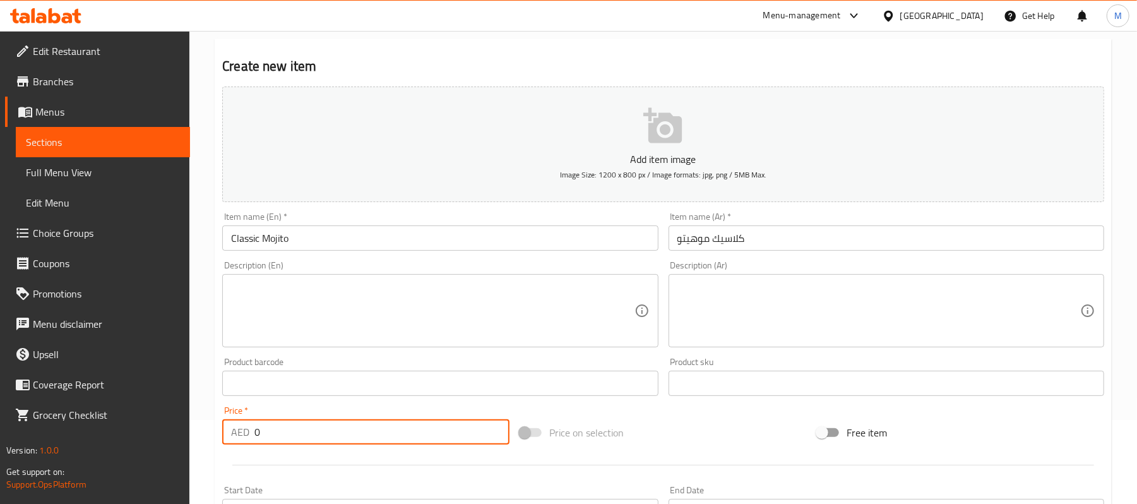
click at [295, 423] on input "0" at bounding box center [381, 431] width 255 height 25
type input "25"
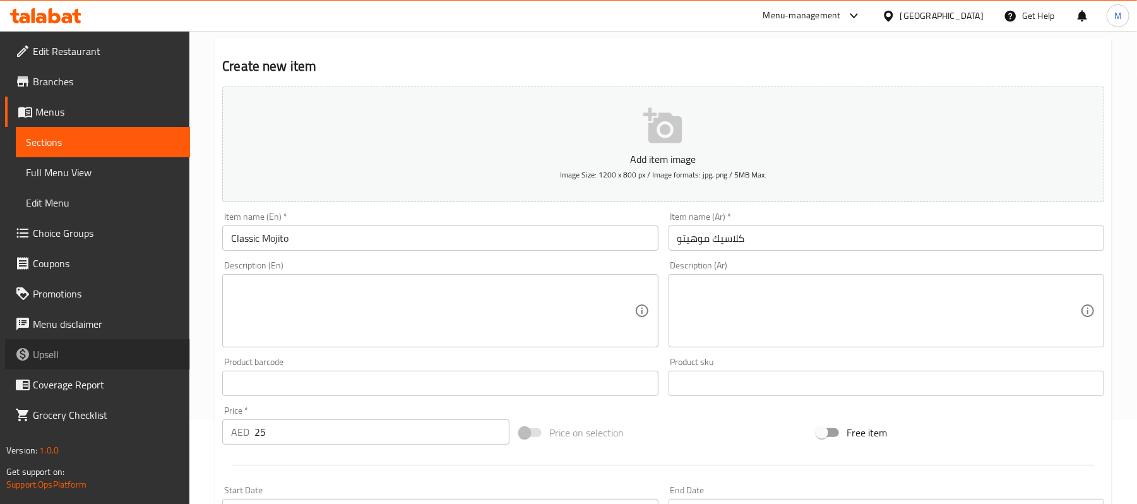
click at [186, 345] on link "Upsell" at bounding box center [97, 354] width 185 height 30
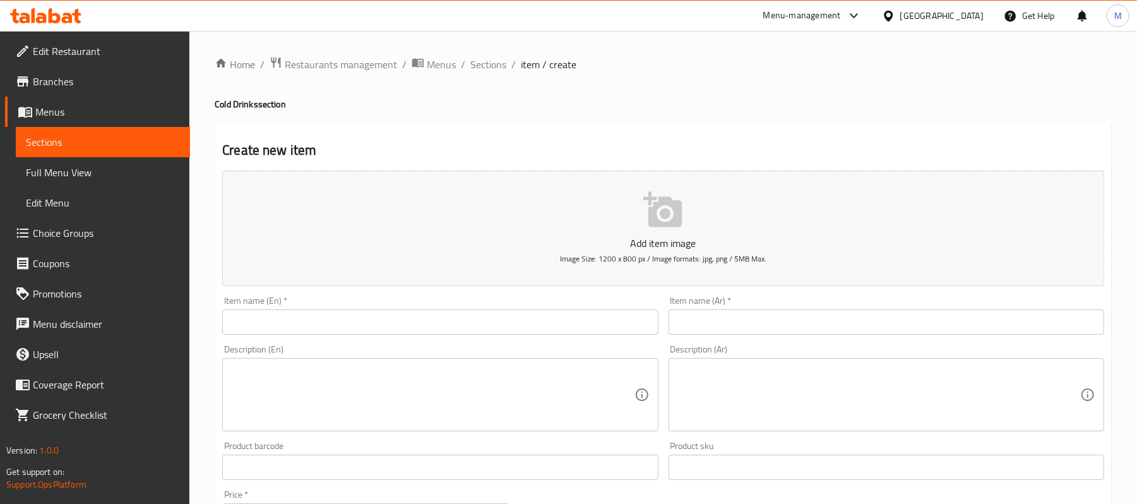
click at [353, 326] on input "text" at bounding box center [440, 321] width 436 height 25
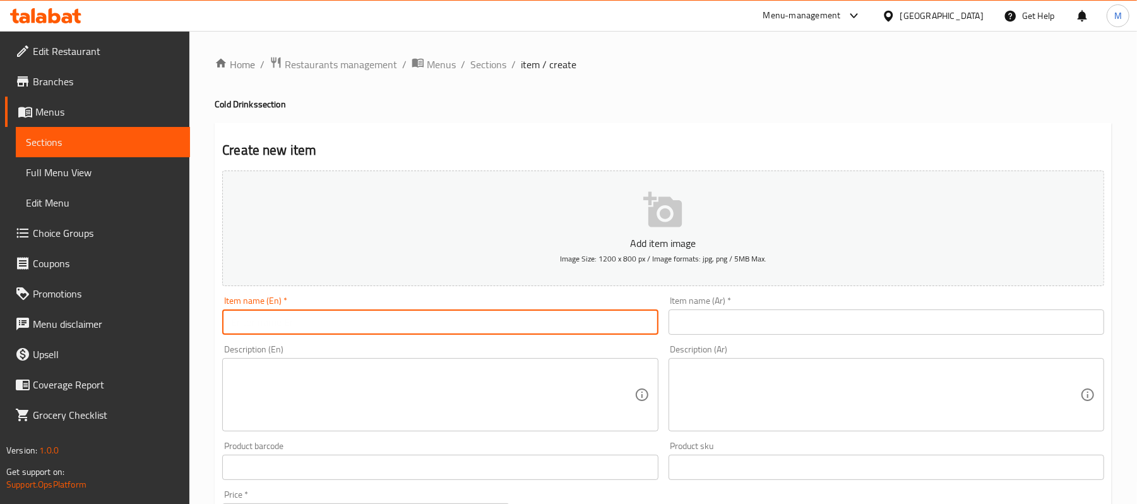
paste input "Classic Mojito"
type input "Classic Mojito"
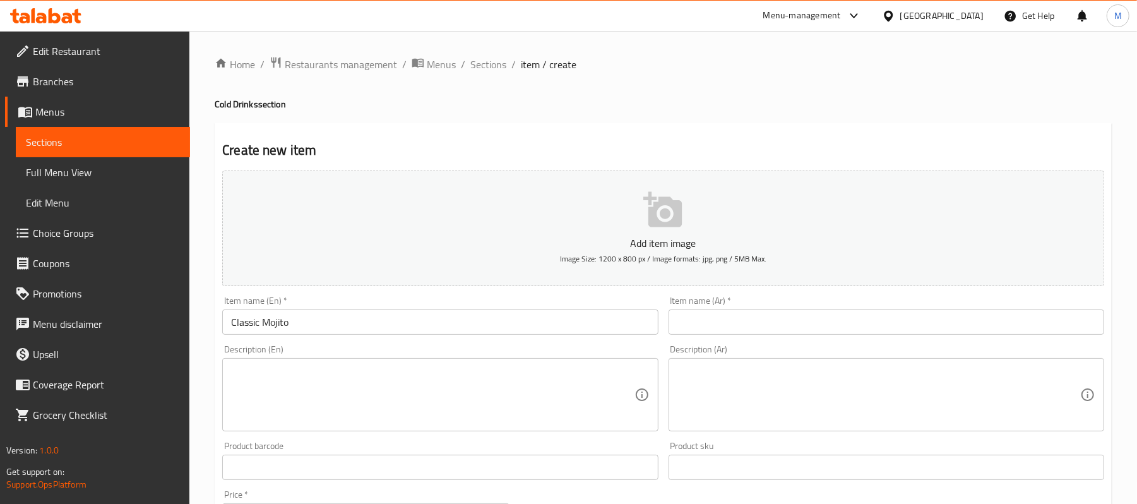
click at [761, 329] on input "text" at bounding box center [886, 321] width 436 height 25
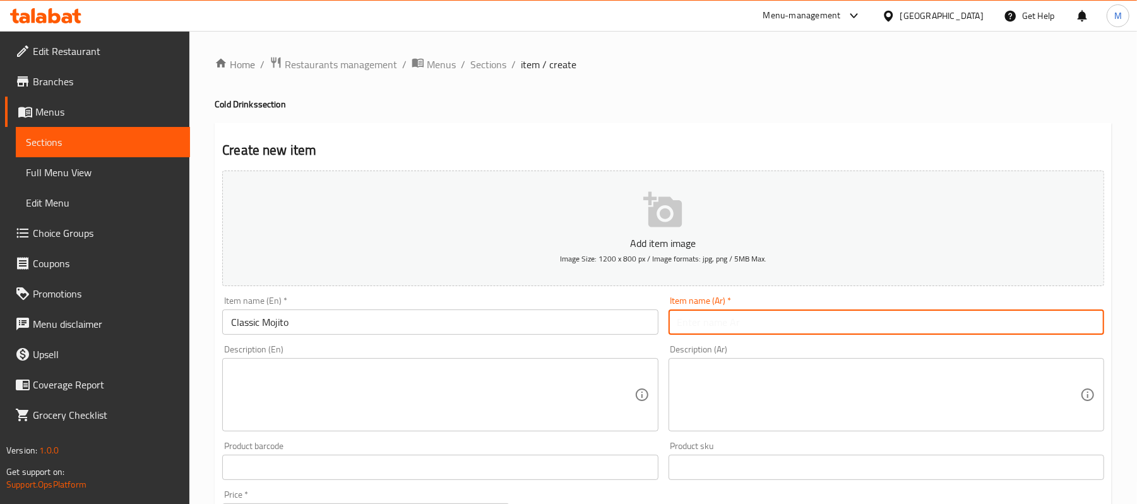
paste input "كلاسيك موهيتو"
type input "كلاسيك موهيتو"
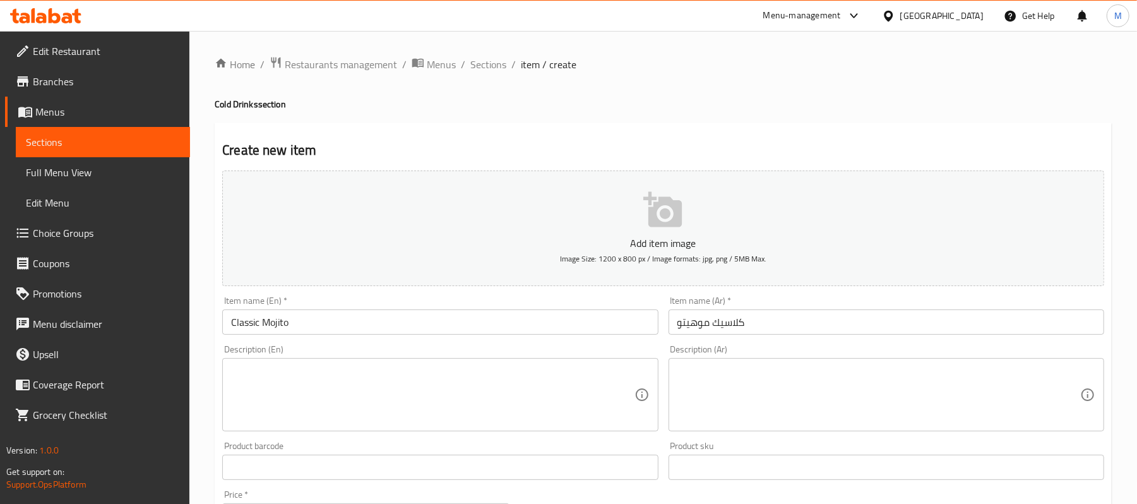
click at [400, 377] on textarea at bounding box center [432, 395] width 403 height 60
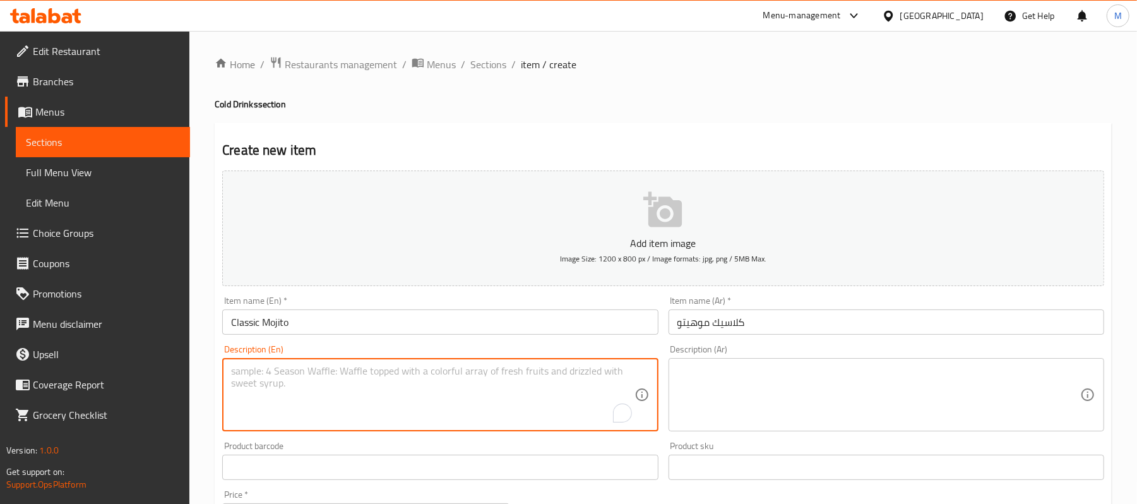
paste textarea "A refreshing cocktail made with fresh mint , lime, sugar, and soda water , crea…"
type textarea "A refreshing cocktail made with fresh mint , lime, sugar, and soda water , crea…"
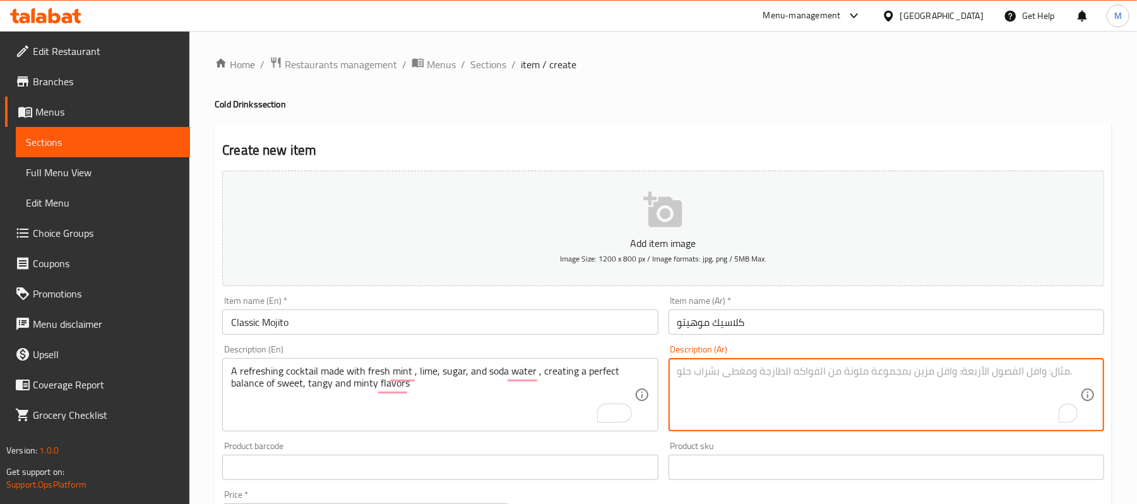
click at [733, 379] on textarea "To enrich screen reader interactions, please activate Accessibility in Grammarl…" at bounding box center [878, 395] width 403 height 60
paste textarea "كوكتيل منعش مصنوع من النعناع الطازج والليمون والسكر ومياه الصودا، مما يخلق تواز…"
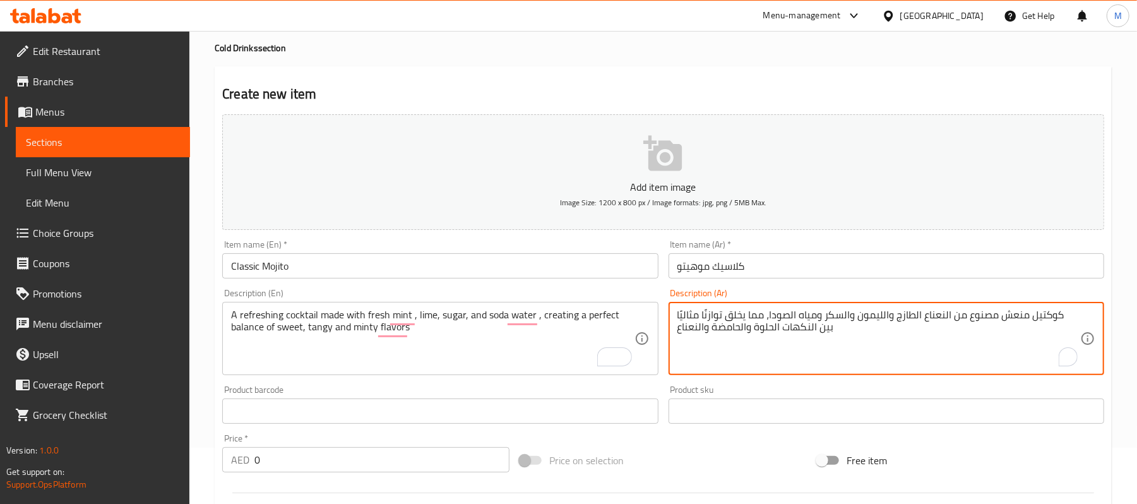
scroll to position [84, 0]
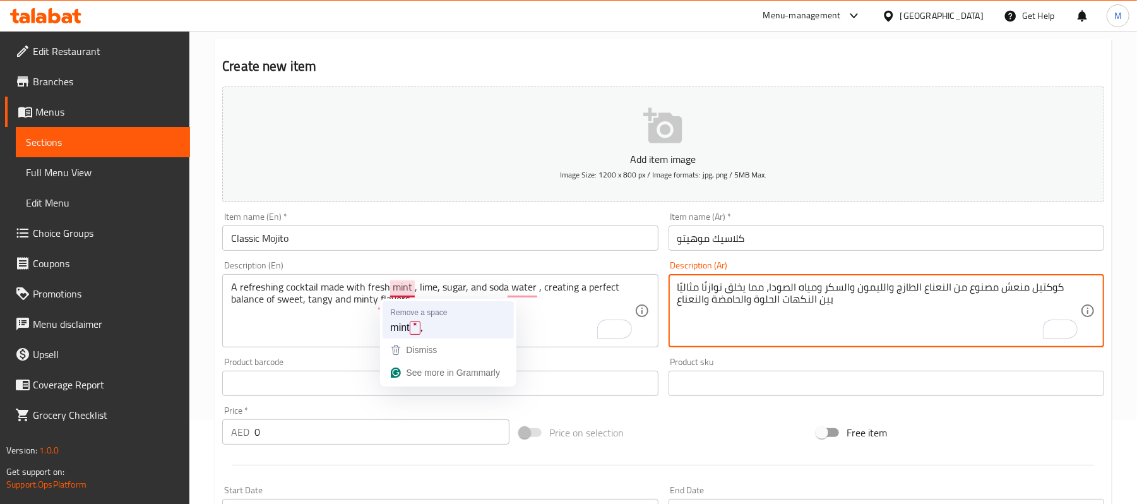
type textarea "كوكتيل منعش مصنوع من النعناع الطازج والليمون والسكر ومياه الصودا، مما يخلق تواز…"
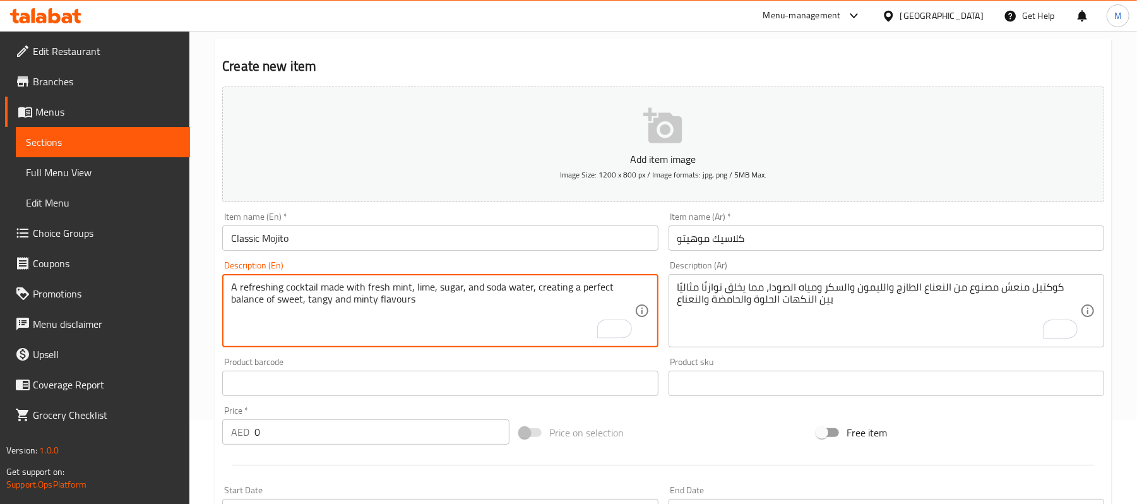
type textarea "A refreshing cocktail made with fresh mint, lime, sugar, and soda water, creati…"
click at [360, 412] on div "Price   * AED 0 Price *" at bounding box center [365, 425] width 287 height 39
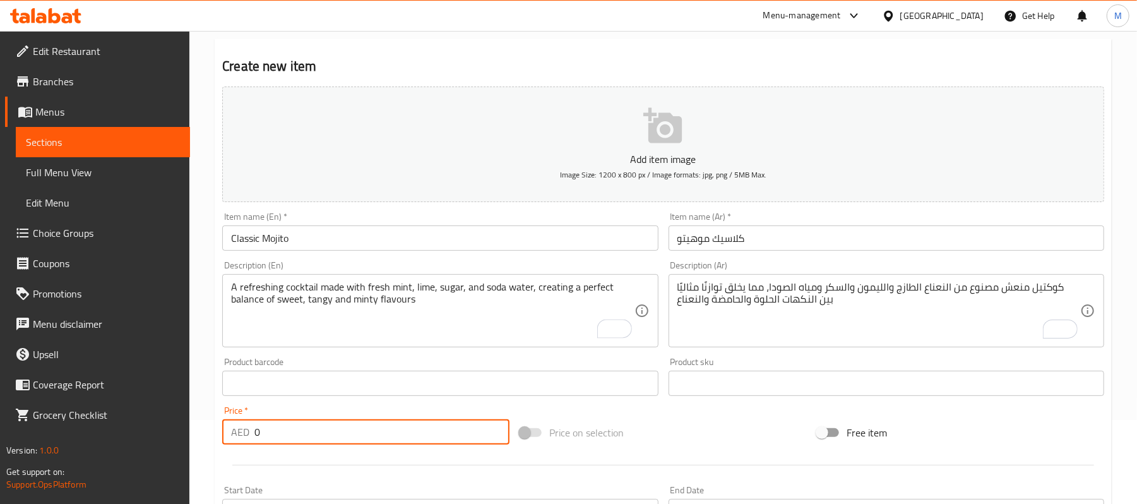
click at [355, 427] on input "0" at bounding box center [381, 431] width 255 height 25
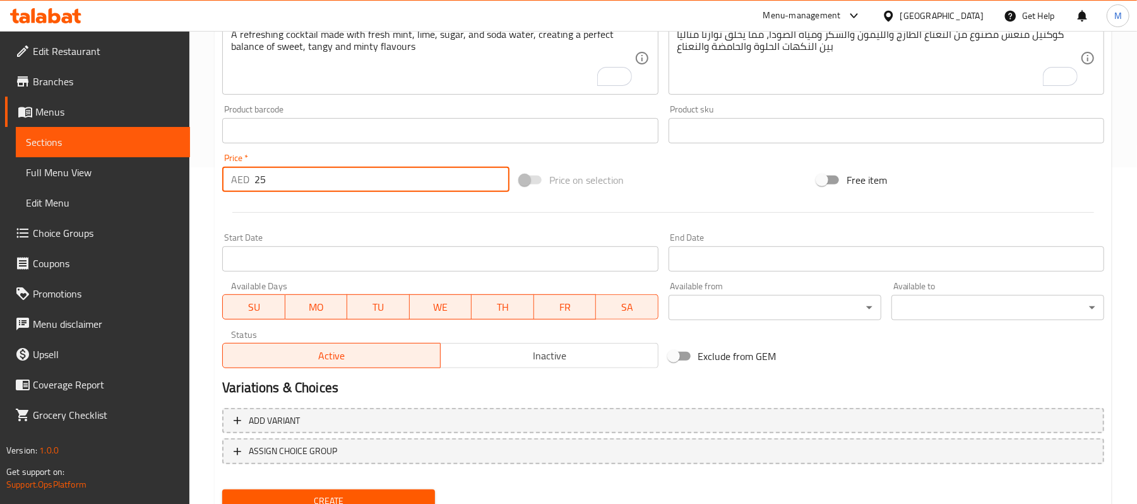
scroll to position [387, 0]
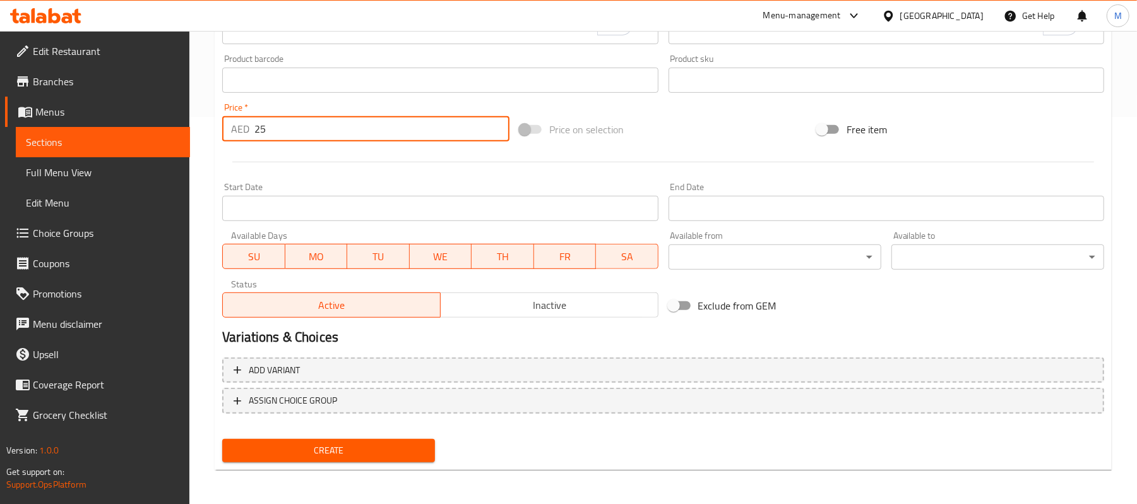
type input "25"
click at [374, 448] on span "Create" at bounding box center [328, 451] width 193 height 16
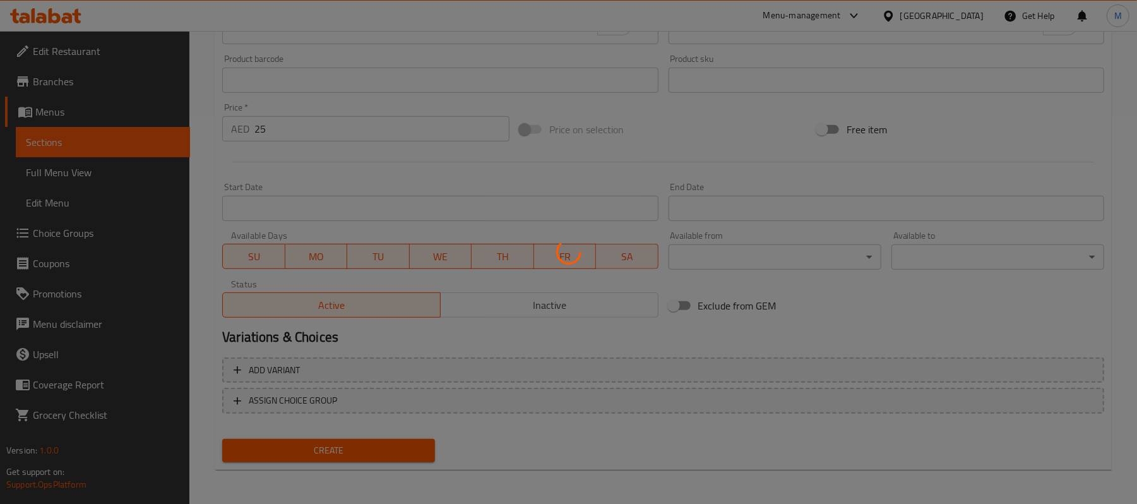
type input "0"
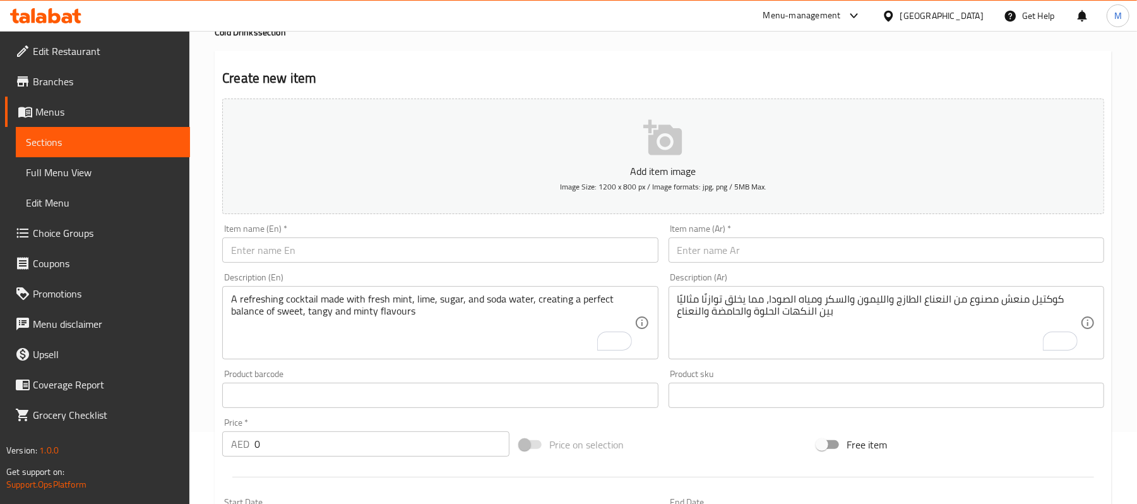
scroll to position [0, 0]
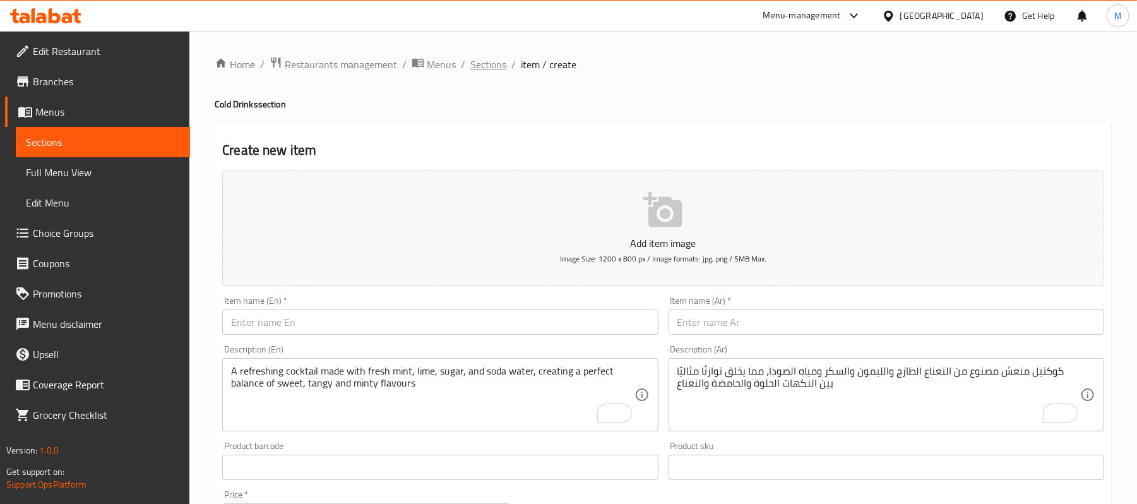
click at [495, 66] on span "Sections" at bounding box center [488, 64] width 36 height 15
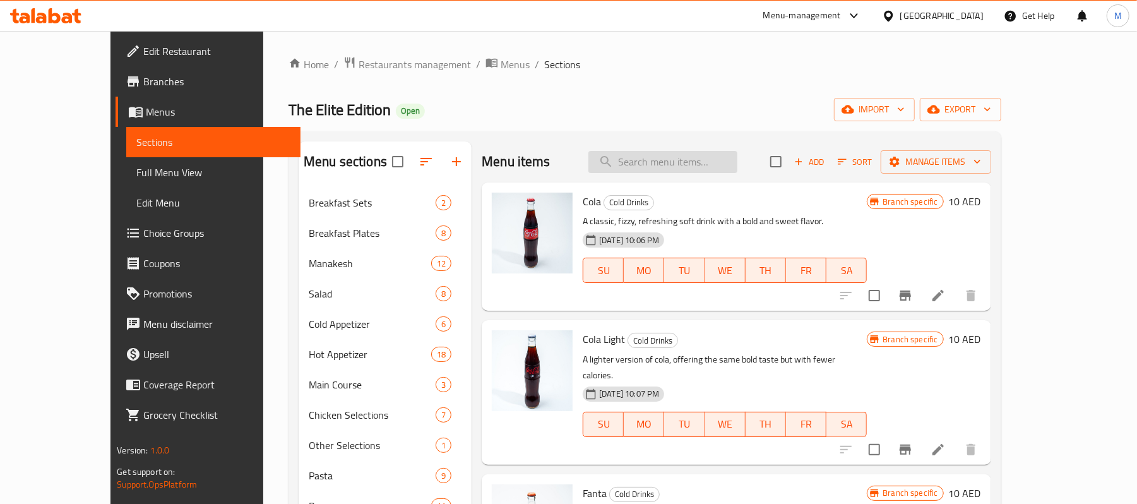
click at [731, 172] on input "search" at bounding box center [662, 162] width 149 height 22
paste input "Blue Mojito"
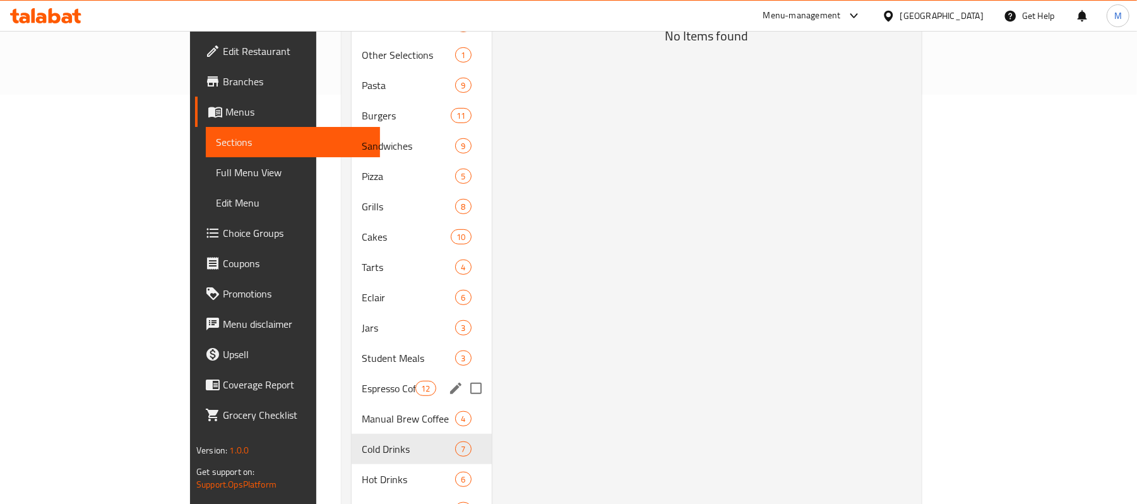
scroll to position [505, 0]
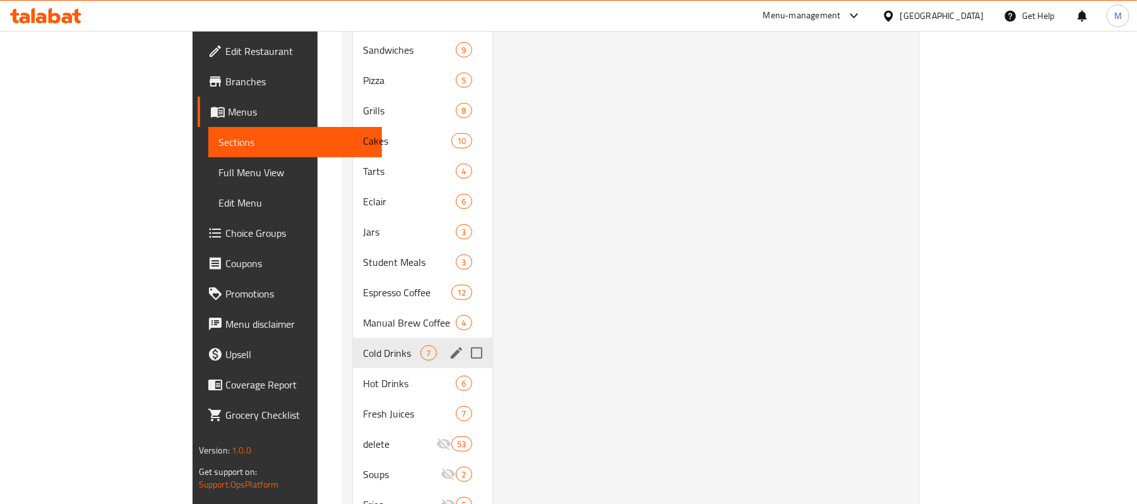
type input "Blue Mojito"
click at [363, 345] on span "Cold Drinks" at bounding box center [391, 352] width 57 height 15
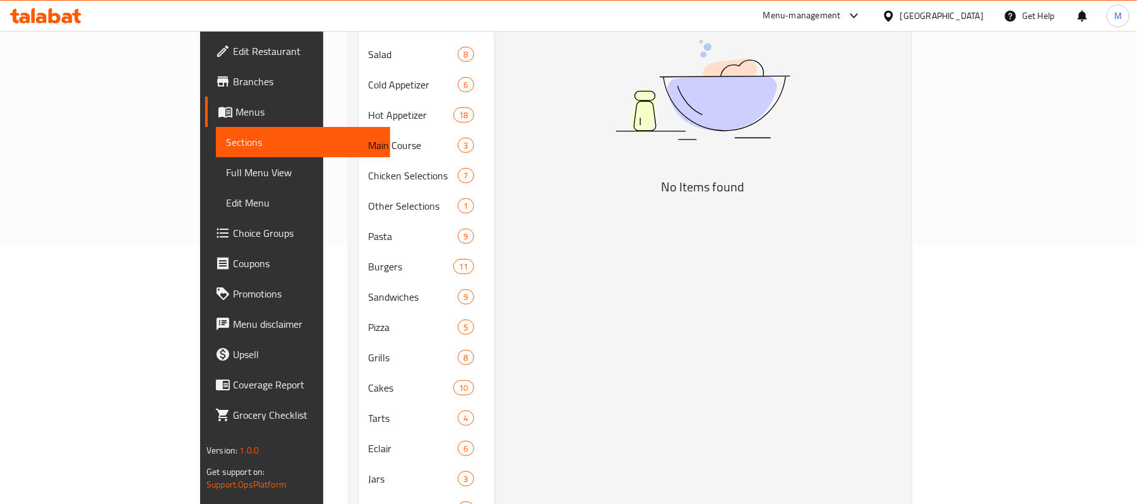
scroll to position [0, 0]
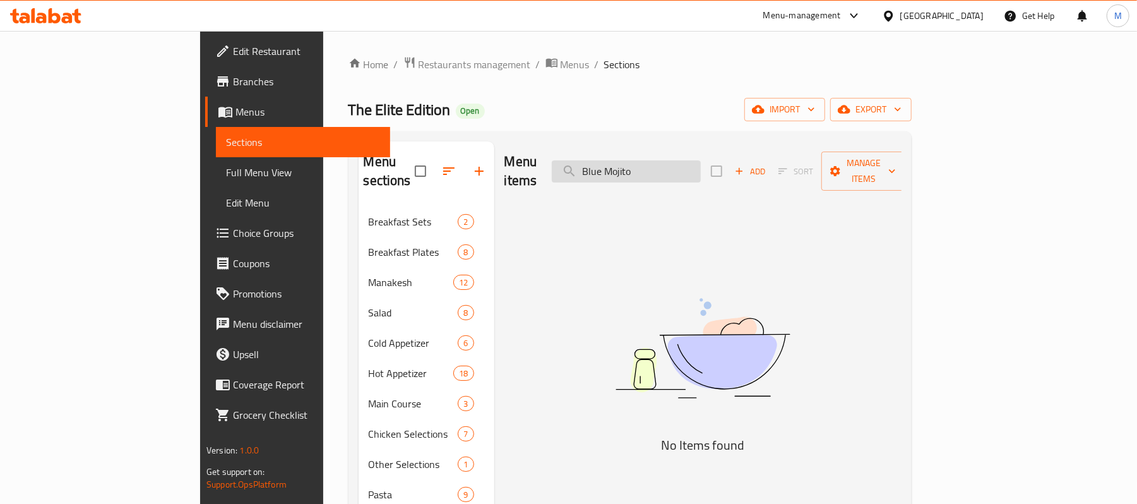
click at [701, 165] on input "Blue Mojito" at bounding box center [626, 171] width 149 height 22
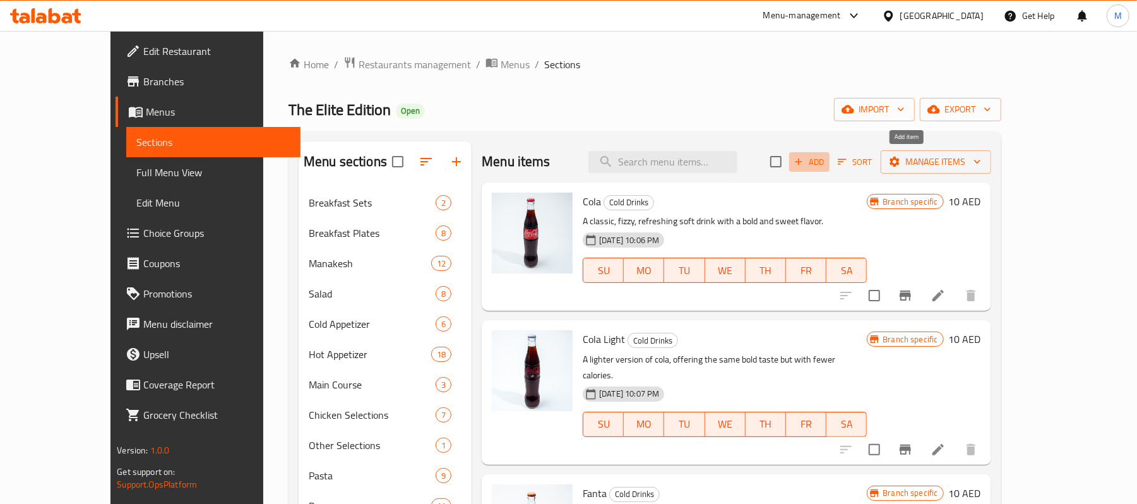
click at [826, 160] on span "Add" at bounding box center [809, 162] width 34 height 15
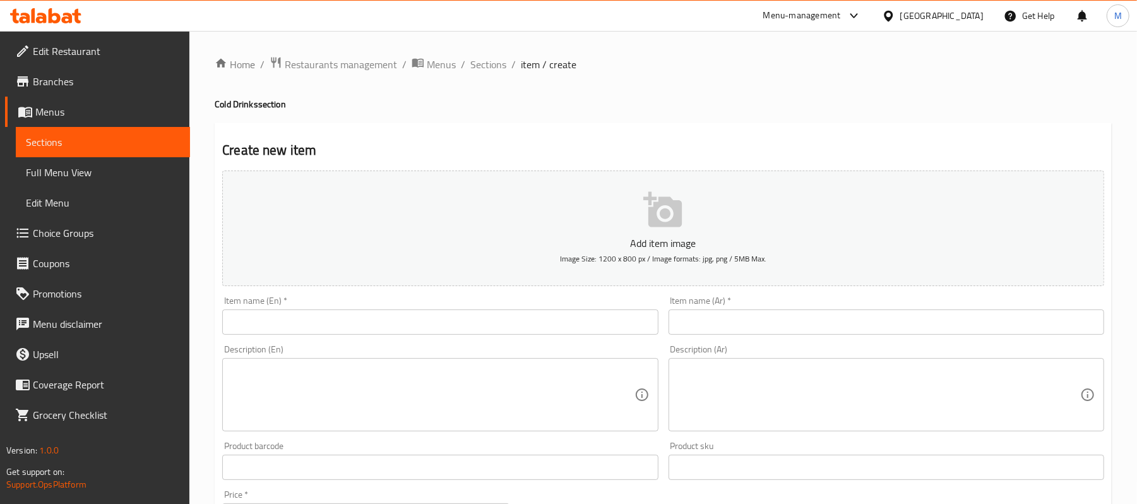
click at [528, 309] on div "Item name (En)   * Item name (En) *" at bounding box center [440, 315] width 436 height 39
click at [528, 319] on input "text" at bounding box center [440, 321] width 436 height 25
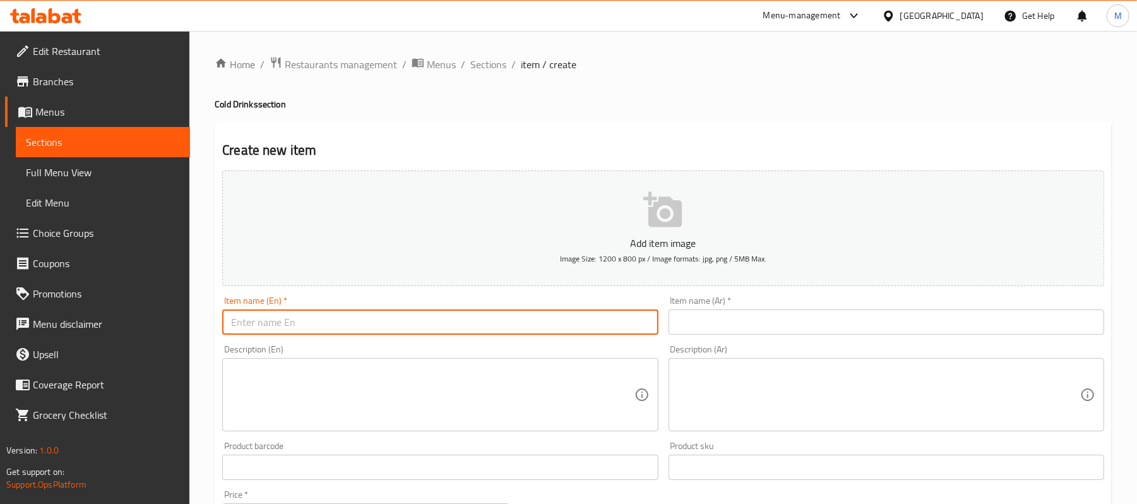
paste input "Blue Mojito"
type input "Blue Mojito"
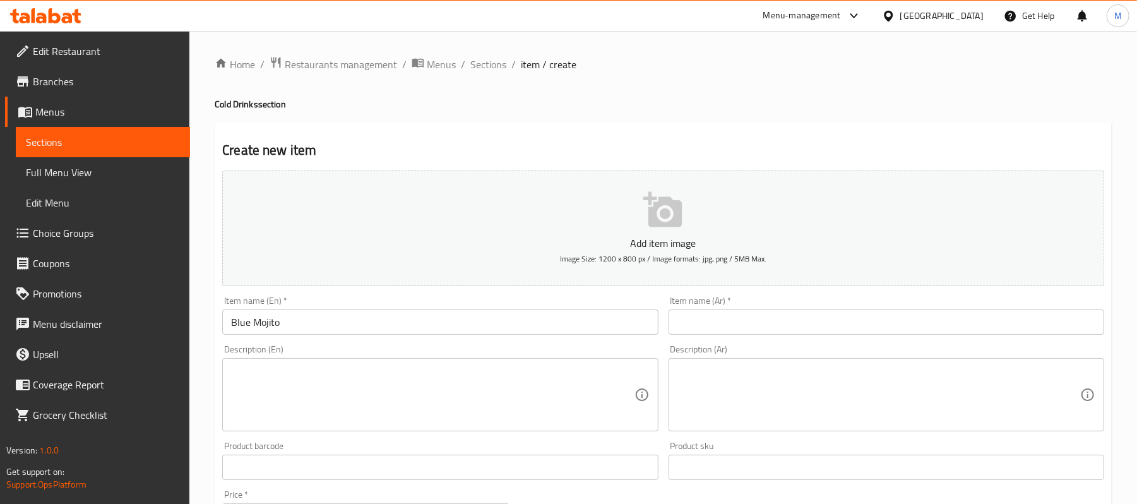
click at [405, 387] on textarea at bounding box center [432, 395] width 403 height 60
paste textarea "A vibrant twist on the classic mojito, made with blue flavor fresh lime, and so…"
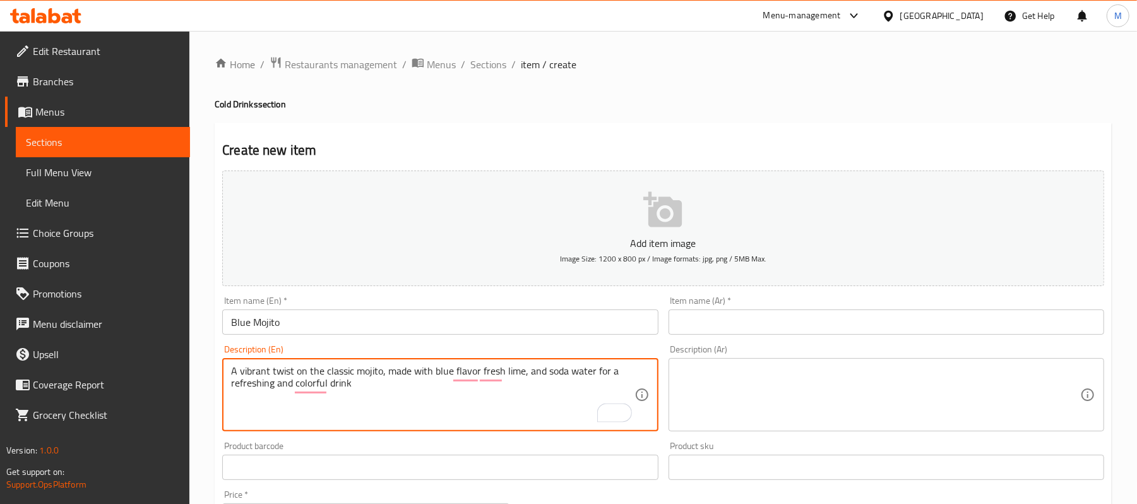
type textarea "A vibrant twist on the classic mojito, made with blue flavor fresh lime, and so…"
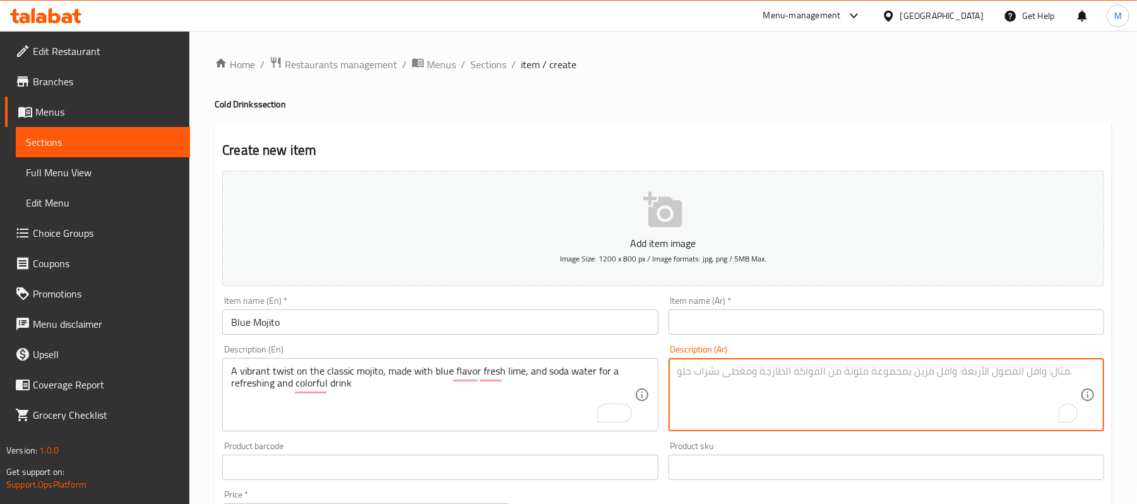
click at [893, 410] on textarea "To enrich screen reader interactions, please activate Accessibility in Grammarl…" at bounding box center [878, 395] width 403 height 60
paste textarea "لمسة حيوية على الموهيتو الكلاسيكي، مصنوعة من الليمون الطازج بنكهة زرقاء ومياه ا…"
type textarea "لمسة حيوية على الموهيتو الكلاسيكي، مصنوعة من الليمون الطازج بنكهة زرقاء ومياه ا…"
click at [735, 326] on input "text" at bounding box center [886, 321] width 436 height 25
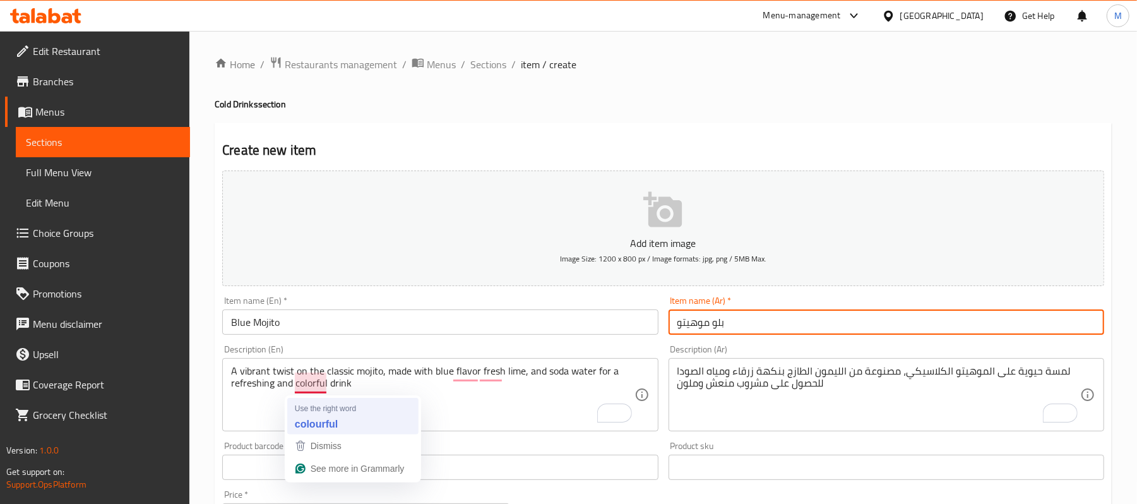
type input "بلو موهيتو"
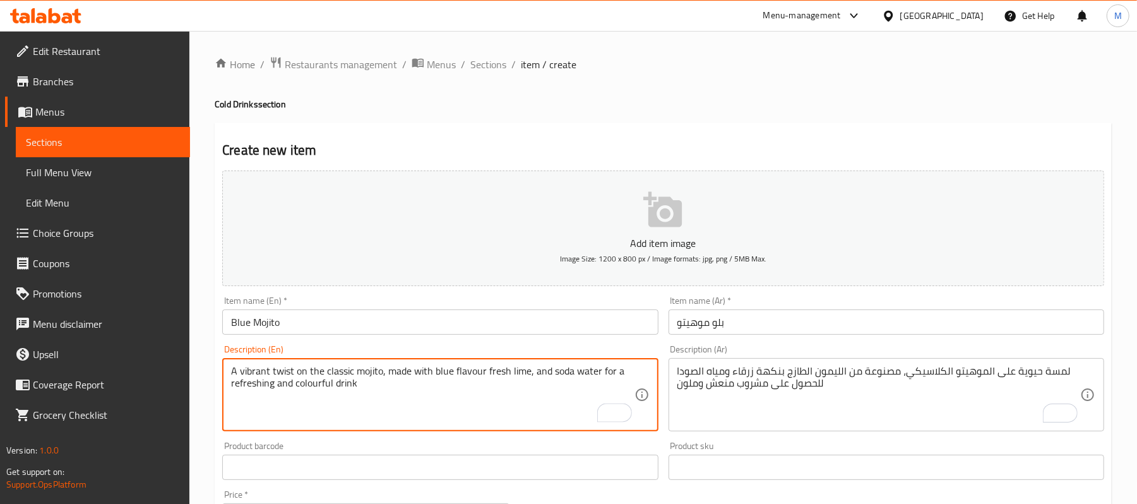
type textarea "A vibrant twist on the classic mojito, made with blue flavour fresh lime, and s…"
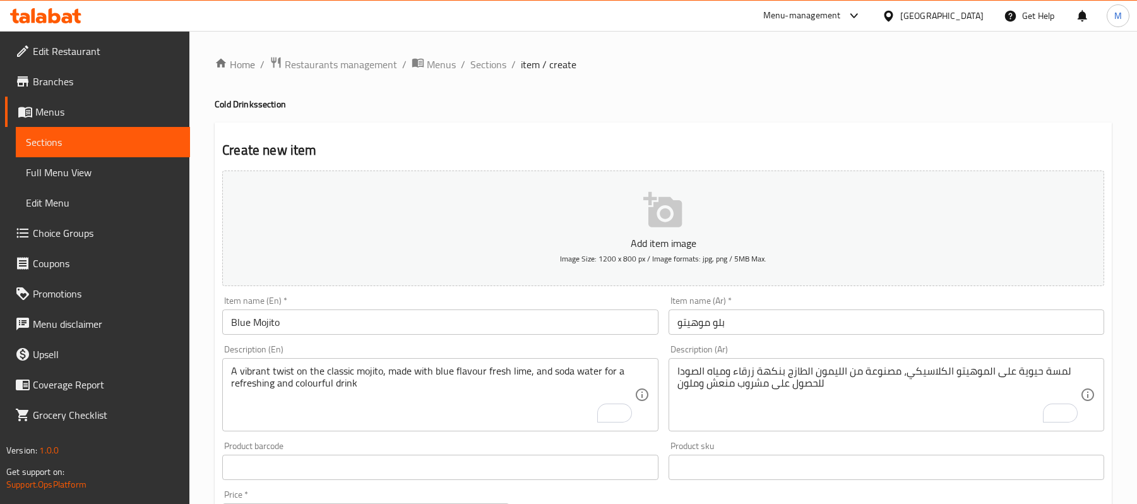
scroll to position [168, 0]
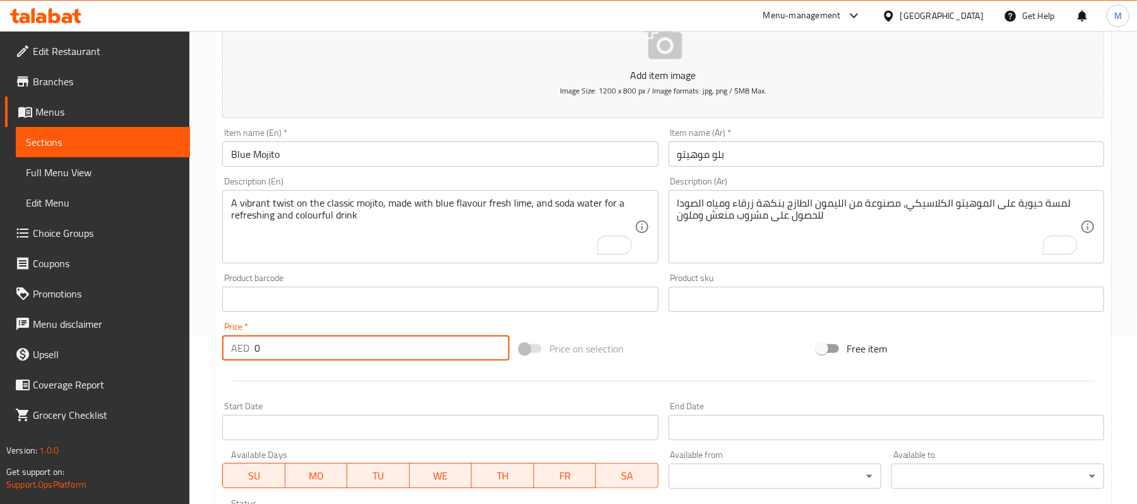
click at [303, 356] on input "0" at bounding box center [381, 347] width 255 height 25
type input "30"
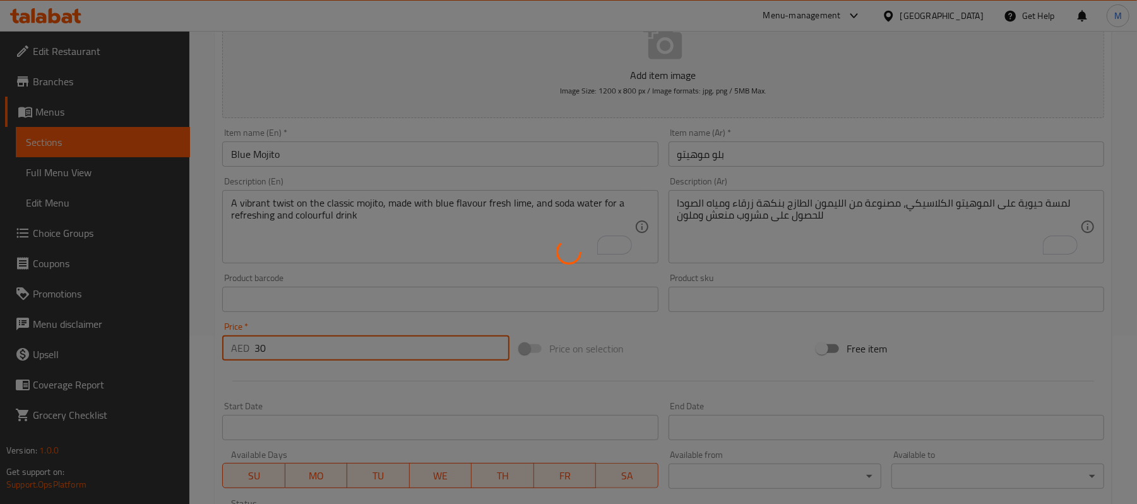
type input "0"
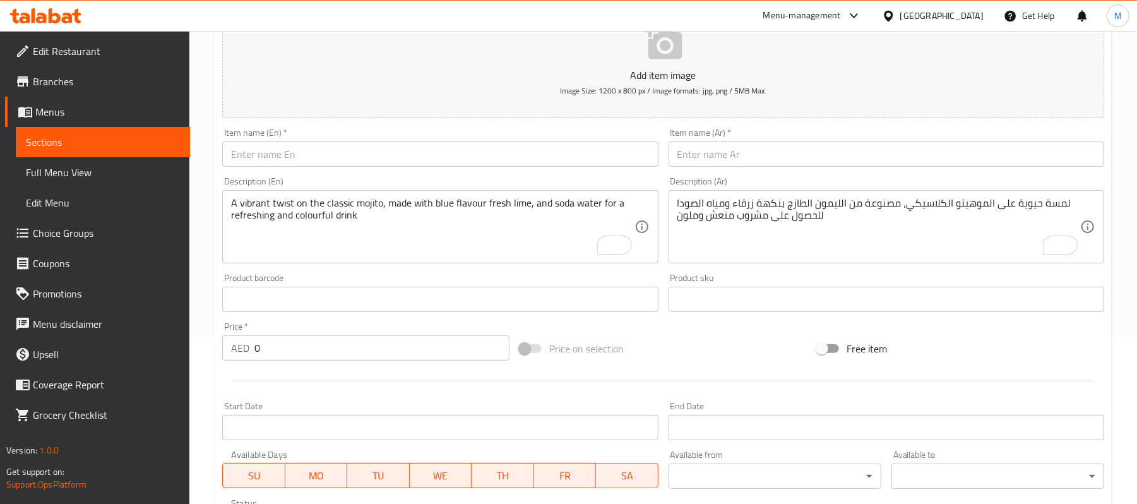
click at [273, 167] on input "text" at bounding box center [440, 153] width 436 height 25
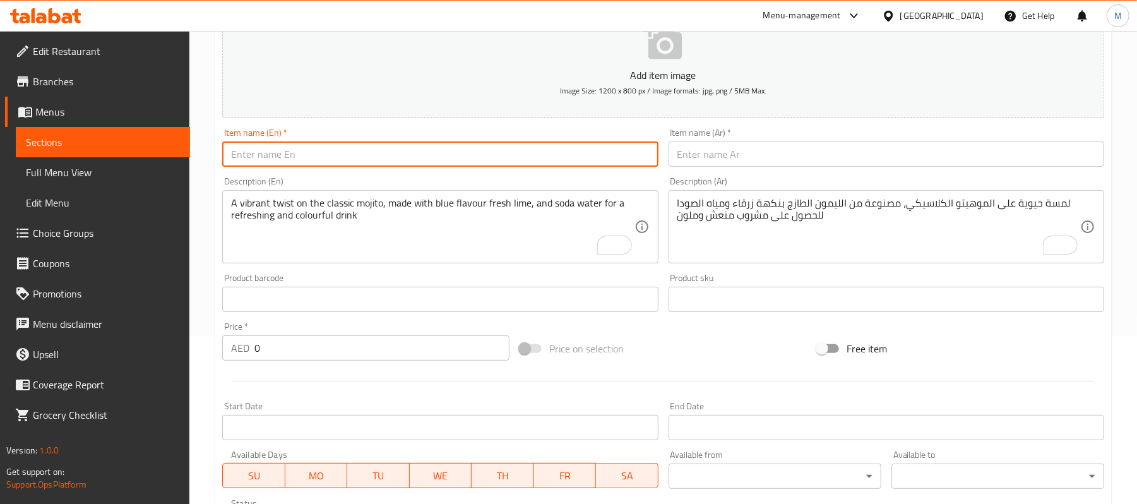
paste input "Passion Fruit Mojito"
type input "Passion Fruit Mojito"
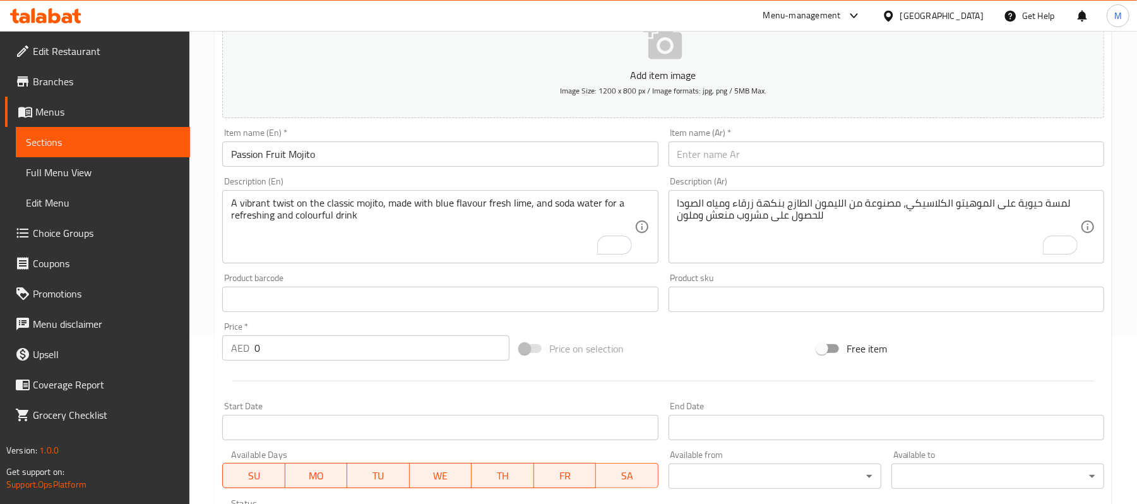
click at [875, 164] on input "text" at bounding box center [886, 153] width 436 height 25
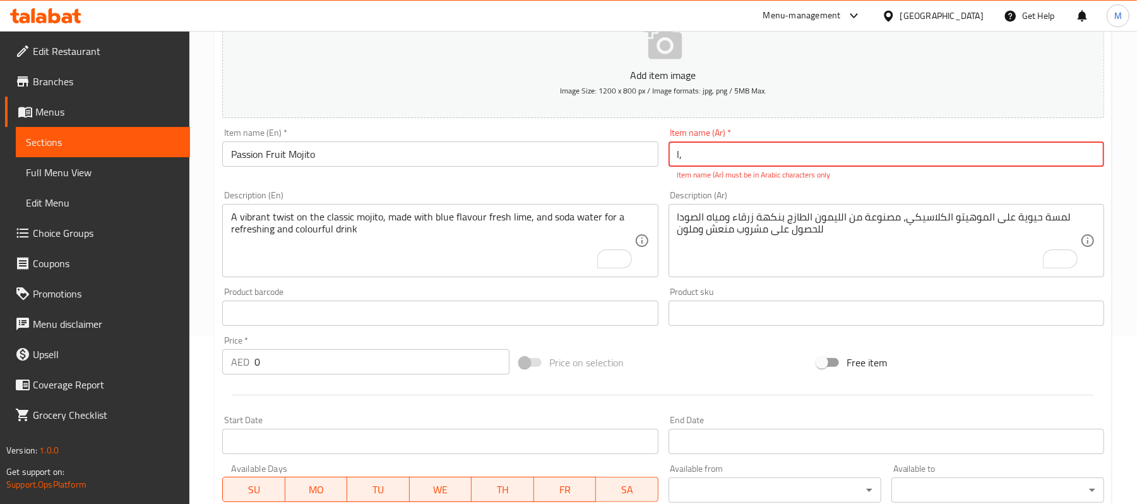
type input "l"
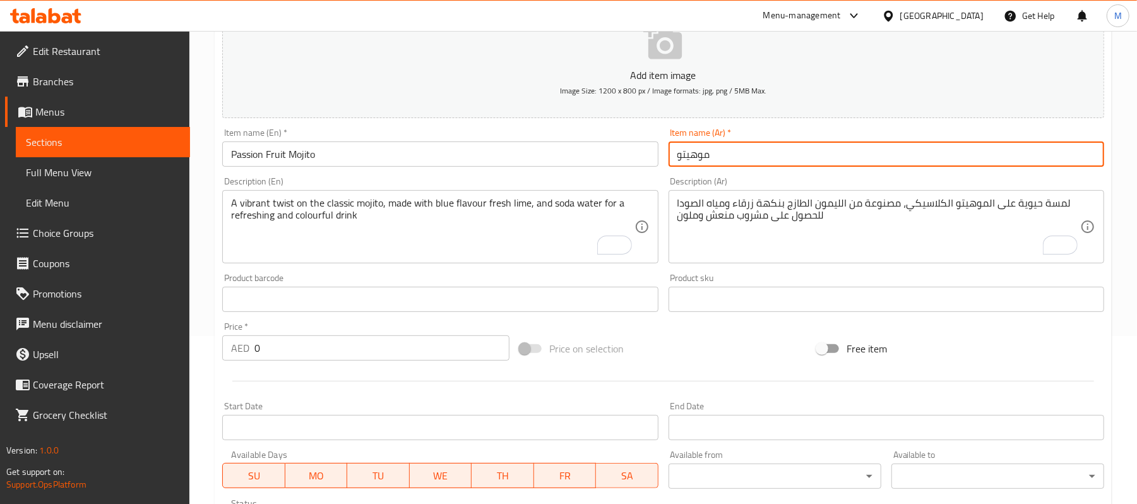
paste input "Passion Fruit Mojito"
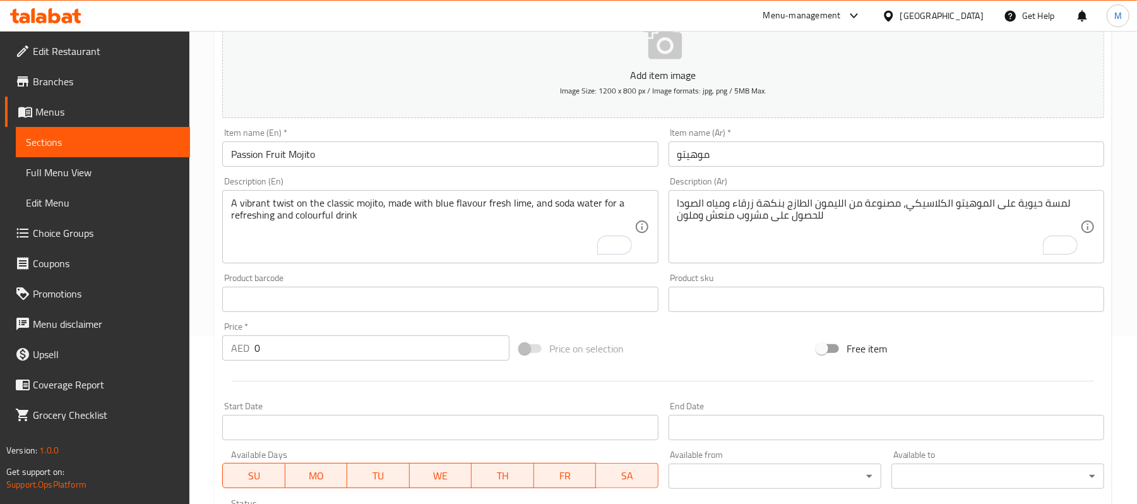
click at [836, 160] on input "موهيتو" at bounding box center [886, 153] width 436 height 25
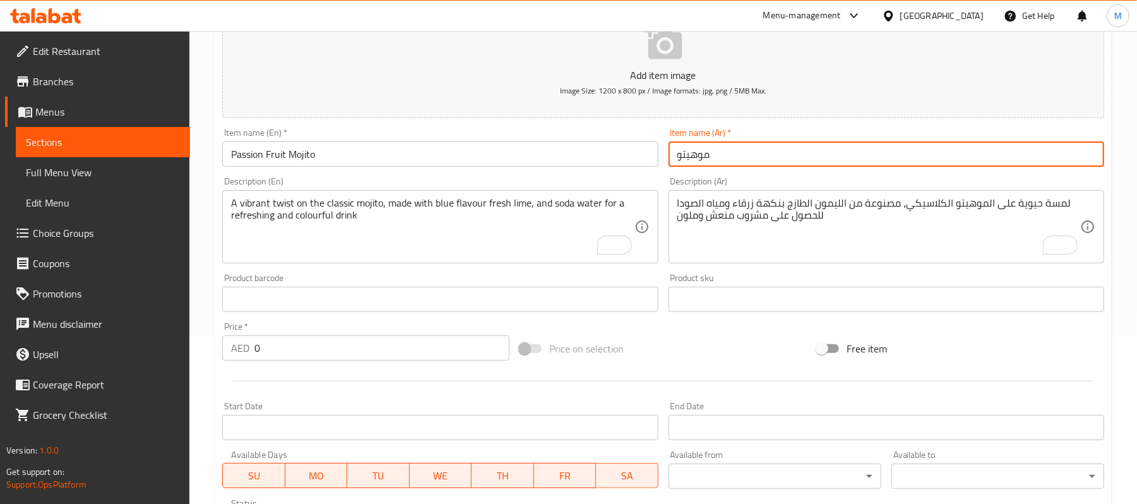
paste input "باشن فروت"
type input "موهيتو باشن فروت"
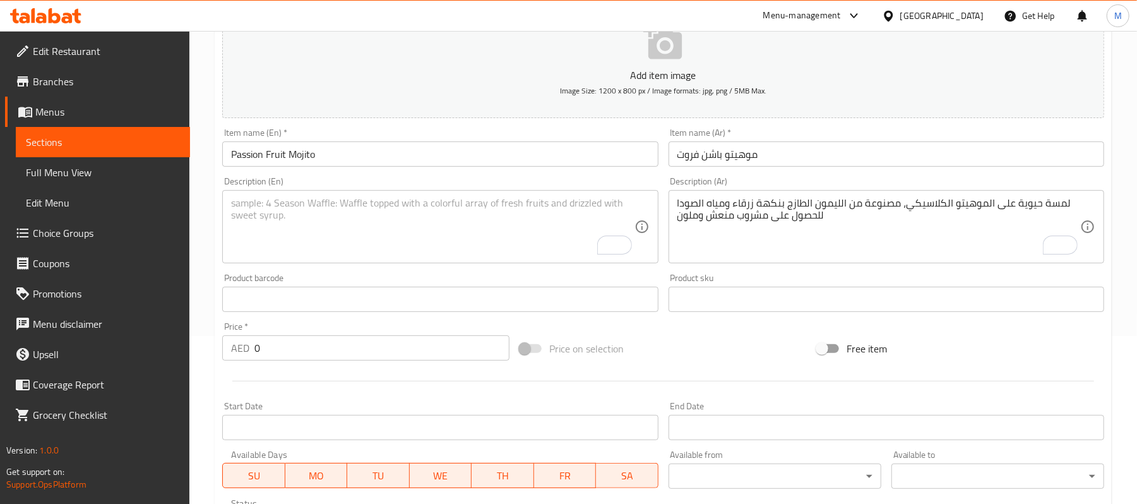
click at [330, 222] on textarea "To enrich screen reader interactions, please activate Accessibility in Grammarl…" at bounding box center [432, 227] width 403 height 60
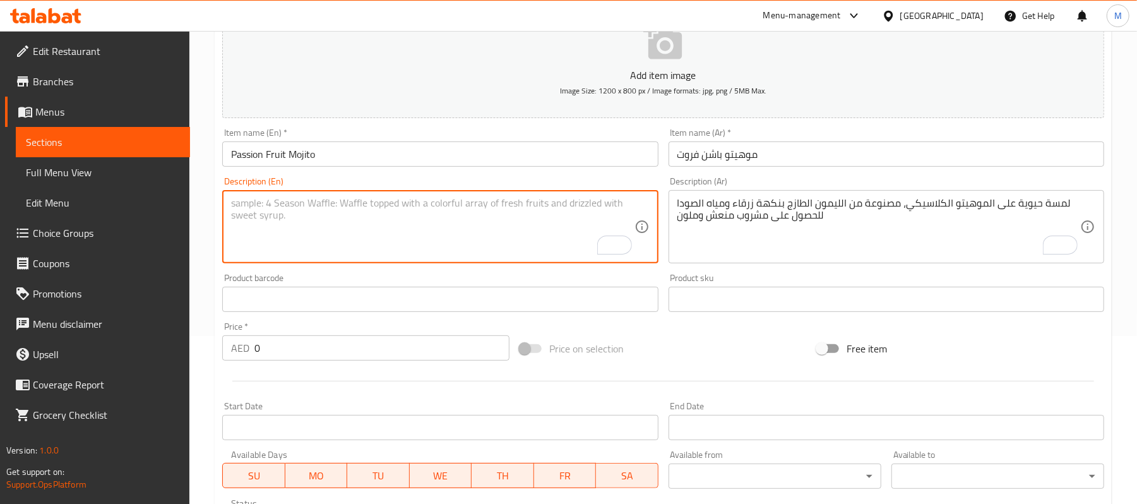
paste textarea "A tropical version of the mojito,infused with fresh passion fruit,lime and mint…"
type textarea "A tropical version of the mojito,infused with fresh passion fruit,lime and mint…"
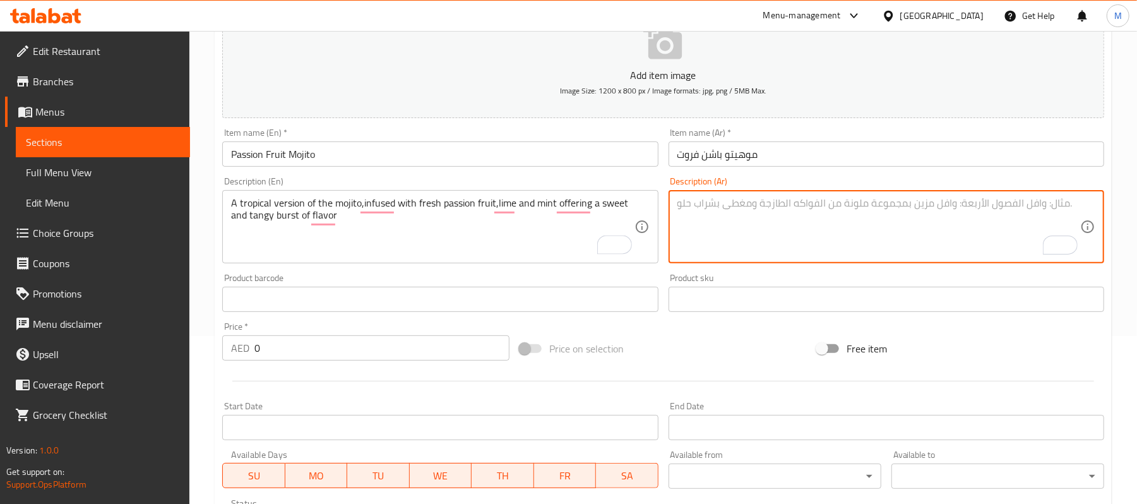
click at [746, 216] on textarea "To enrich screen reader interactions, please activate Accessibility in Grammarl…" at bounding box center [878, 227] width 403 height 60
paste textarea "نسخة استوائية من الموهيتو، ممزوجة بفاكهة العاطفة الطازجة والليمون والنعناع، تقد…"
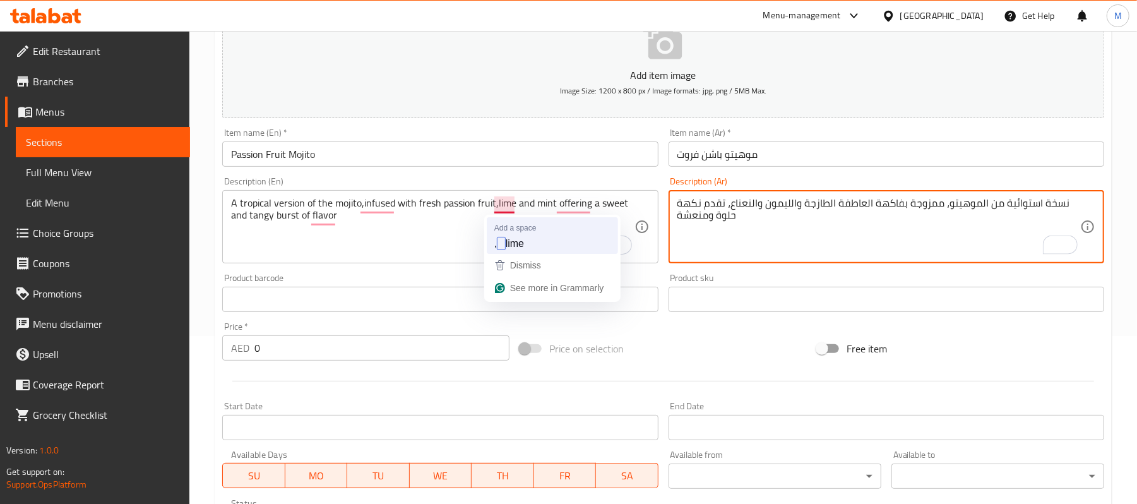
type textarea "نسخة استوائية من الموهيتو، ممزوجة بفاكهة العاطفة الطازجة والليمون والنعناع، تقد…"
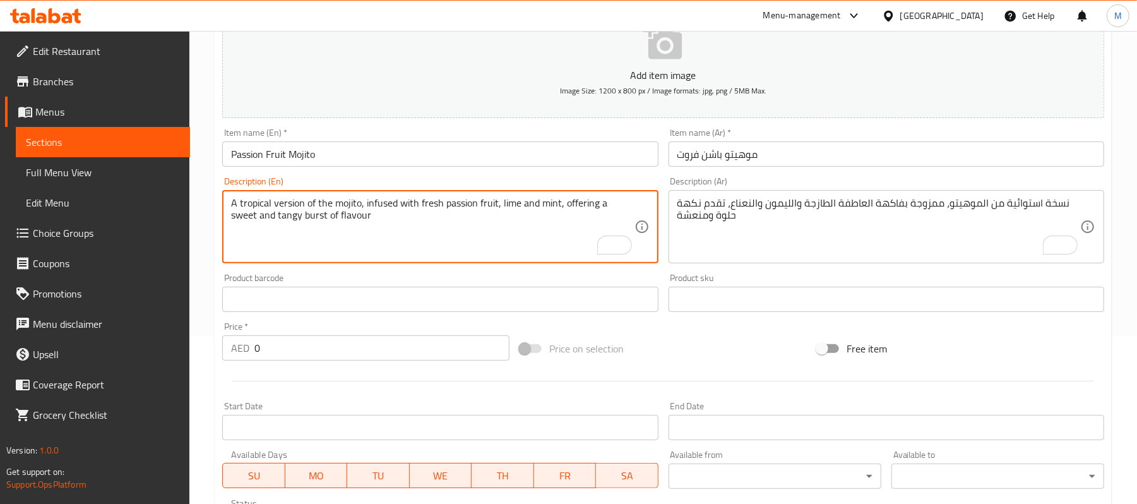
type textarea "A tropical version of the mojito, infused with fresh passion fruit, lime and mi…"
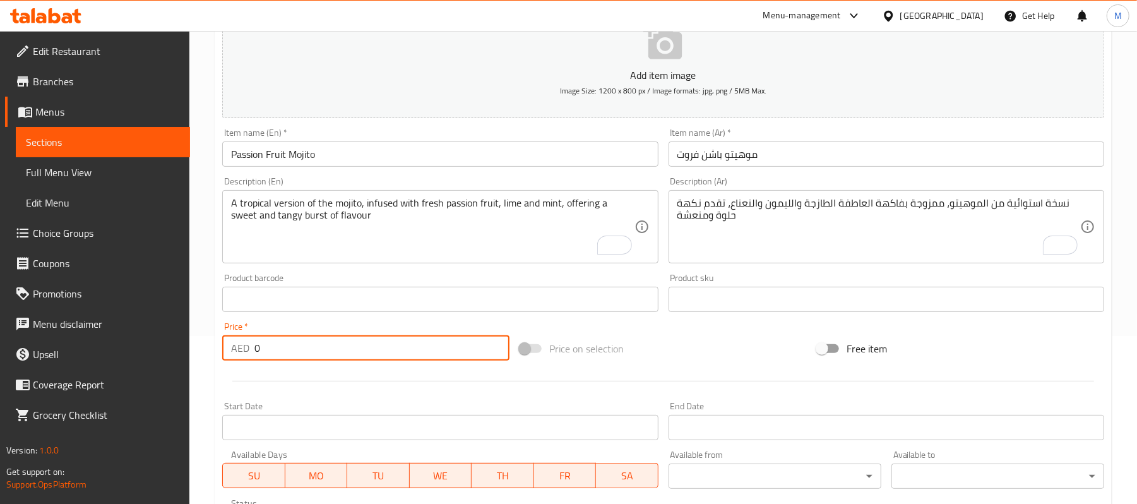
click at [270, 339] on input "0" at bounding box center [381, 347] width 255 height 25
paste input "30"
click at [270, 339] on input "030" at bounding box center [381, 347] width 255 height 25
paste input "number"
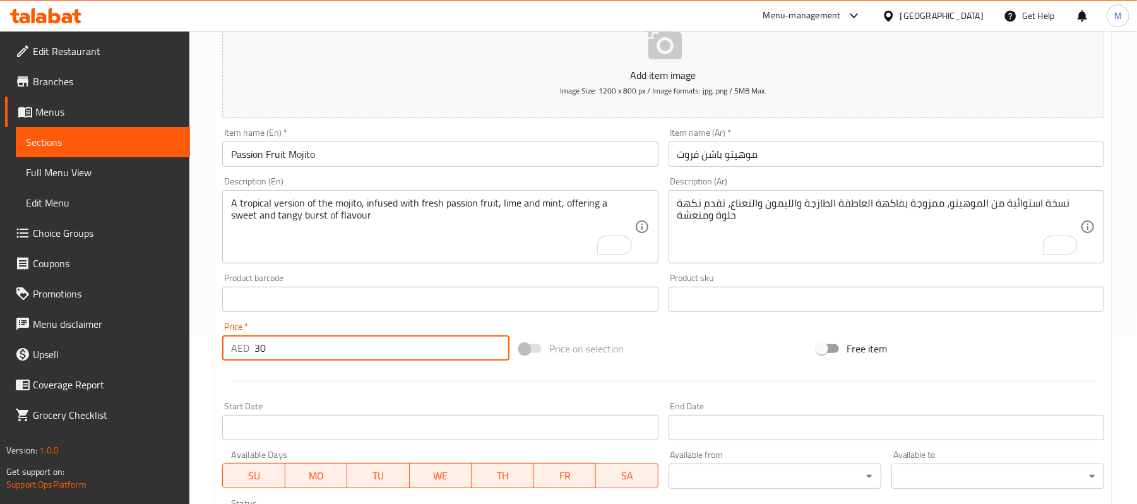
type input "30"
click at [206, 248] on div "Home / Restaurants management / Menus / Sections / item / create Cold Drinks se…" at bounding box center [662, 293] width 947 height 861
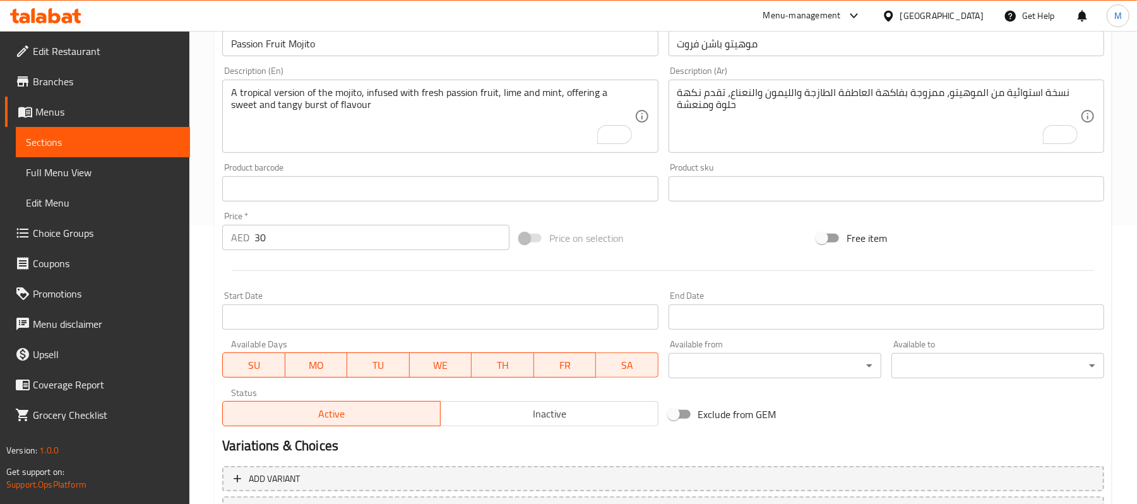
scroll to position [387, 0]
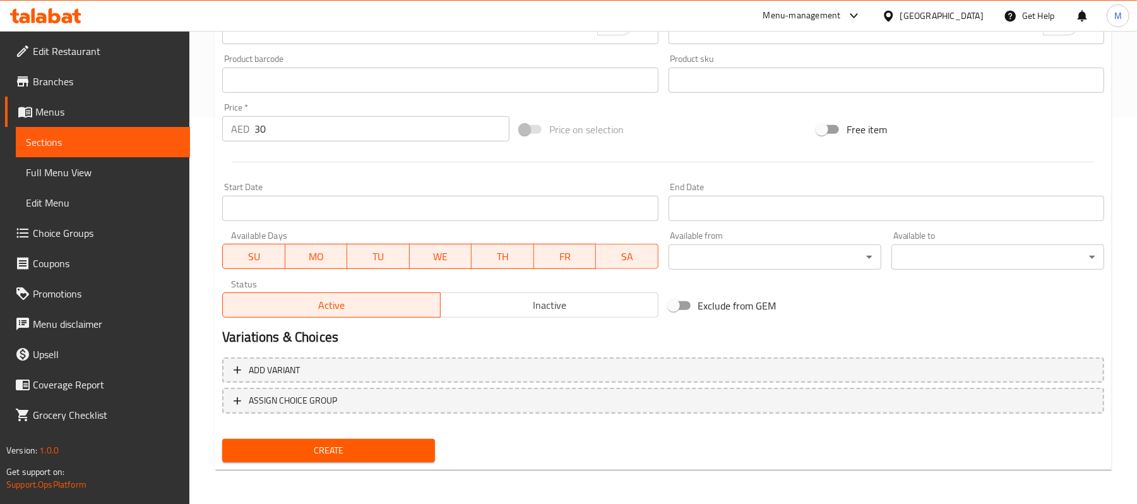
click at [384, 470] on div "Home / Restaurants management / Menus / Sections / item / create Cold Drinks se…" at bounding box center [663, 74] width 897 height 811
click at [372, 450] on span "Create" at bounding box center [328, 451] width 193 height 16
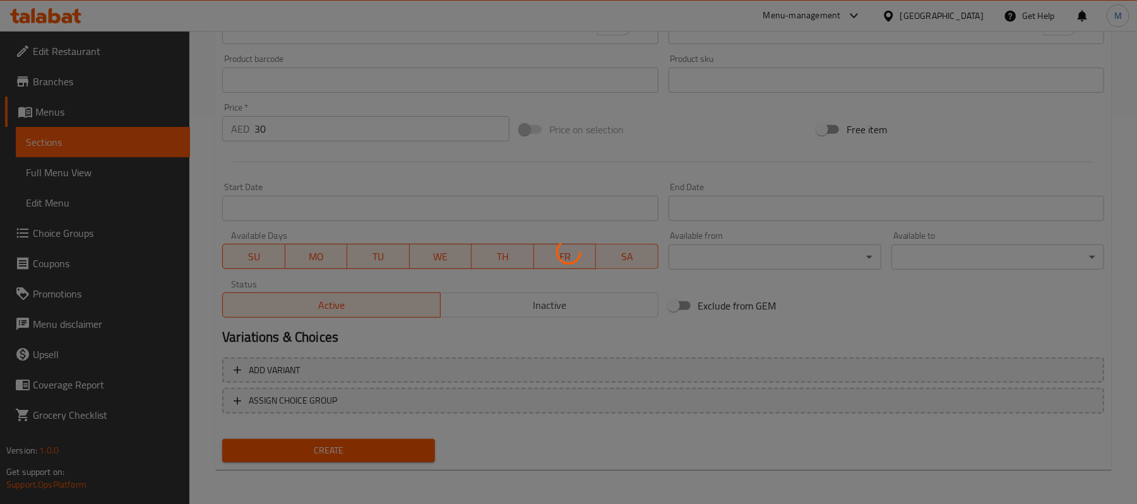
type input "0"
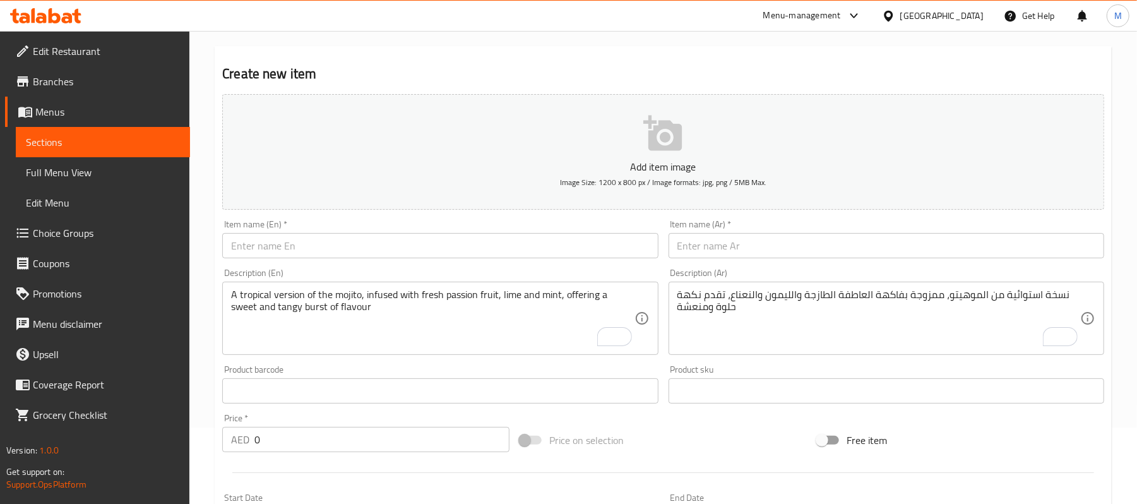
scroll to position [0, 0]
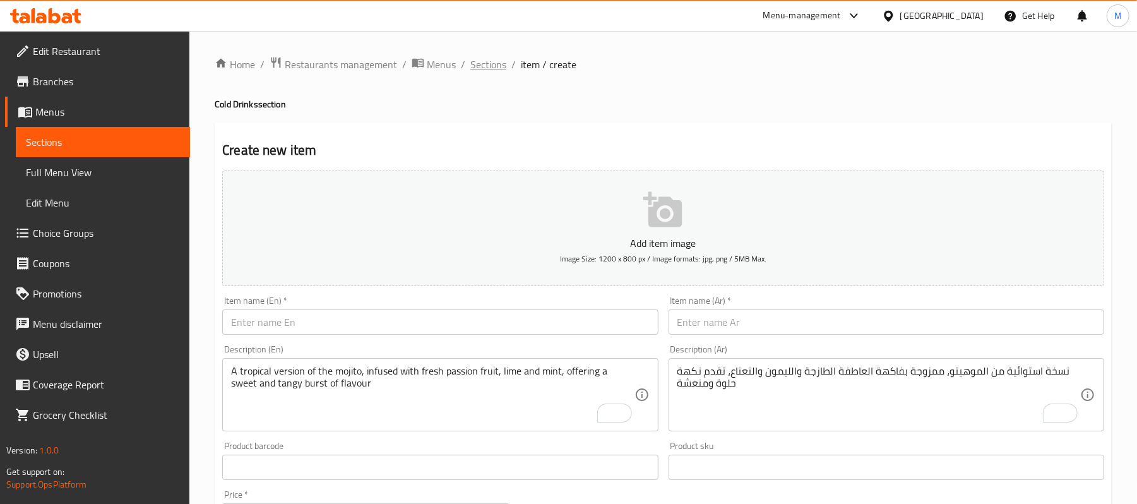
click at [487, 64] on span "Sections" at bounding box center [488, 64] width 36 height 15
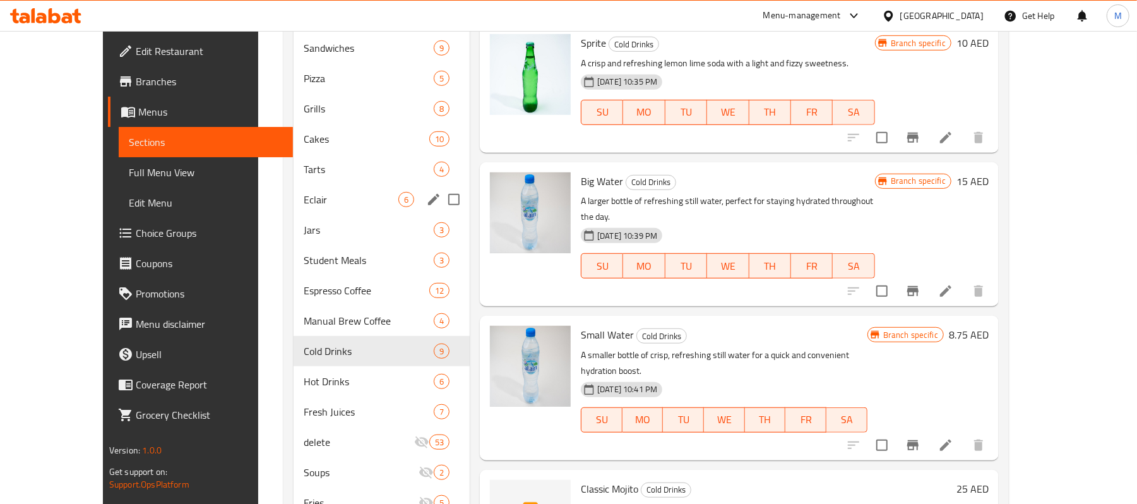
scroll to position [589, 0]
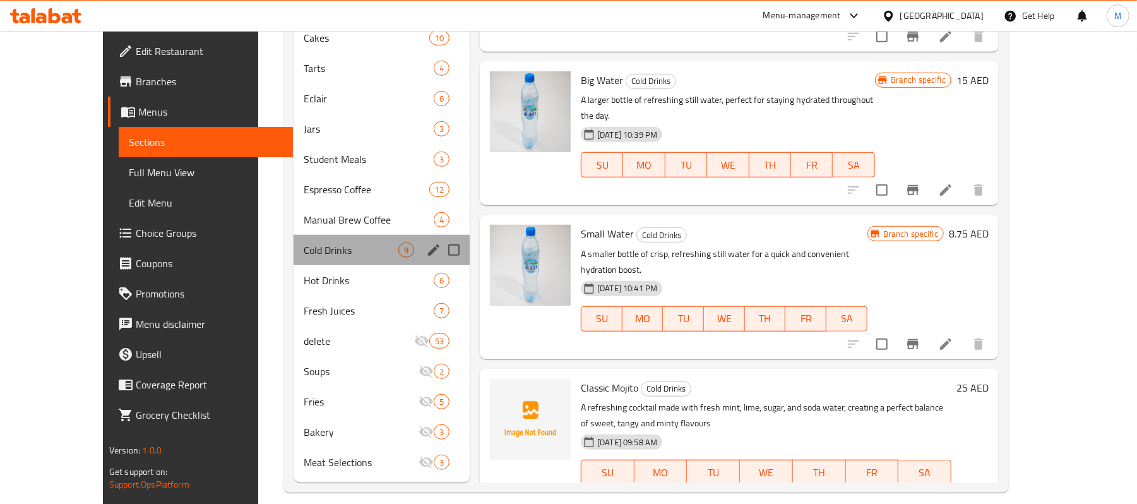
click at [304, 238] on div "Cold Drinks 9" at bounding box center [382, 250] width 176 height 30
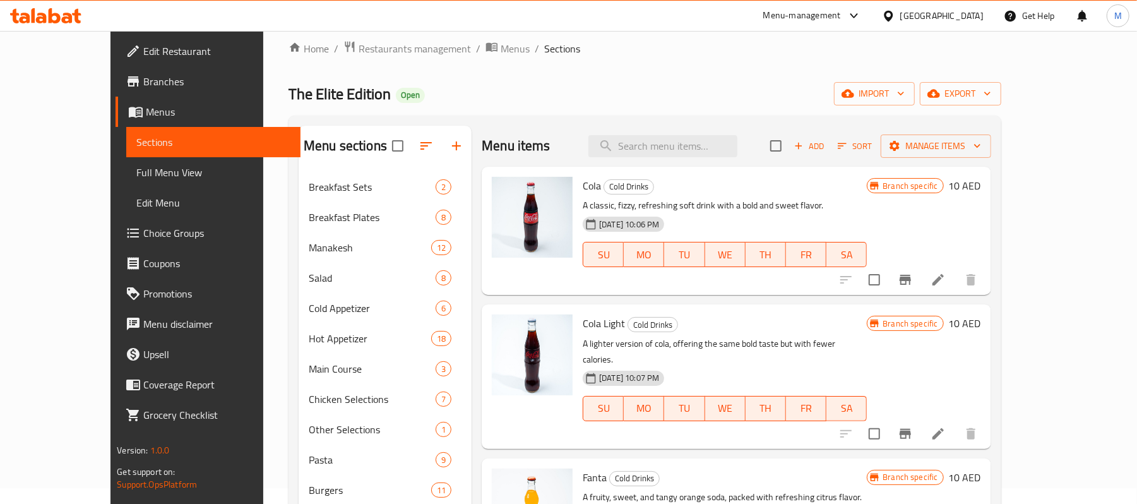
scroll to position [14, 0]
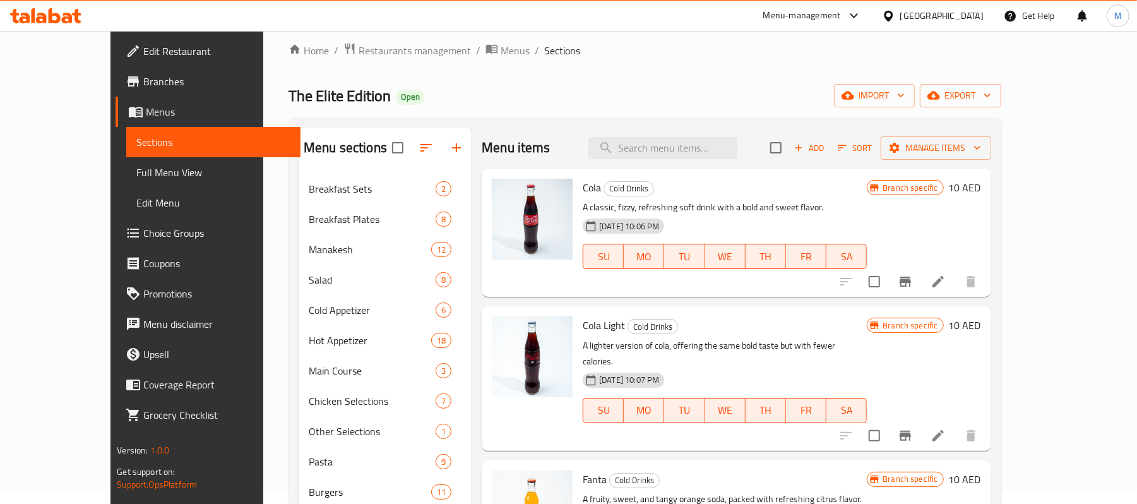
drag, startPoint x: 92, startPoint y: 162, endPoint x: 125, endPoint y: 138, distance: 41.2
click at [126, 162] on link "Full Menu View" at bounding box center [213, 172] width 174 height 30
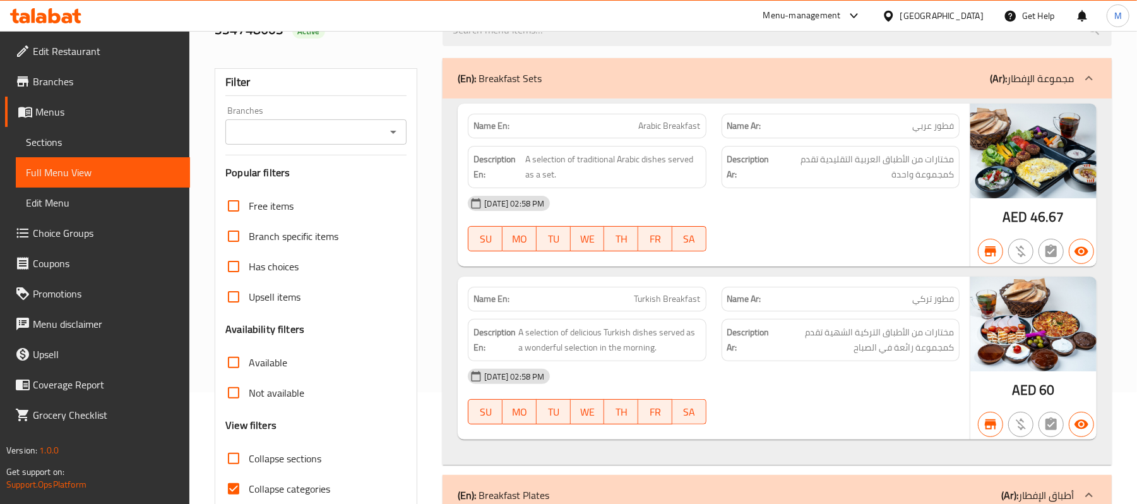
scroll to position [98, 0]
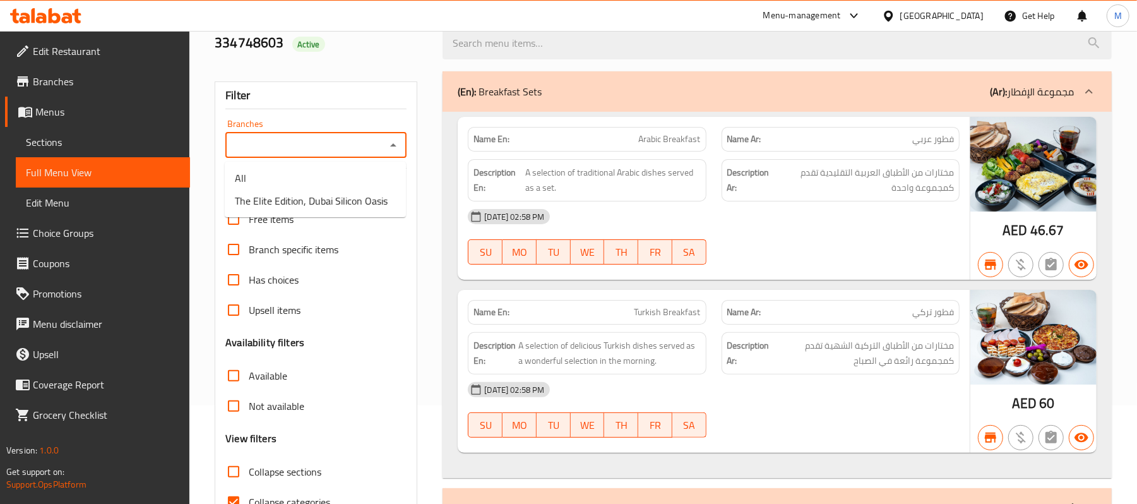
click at [371, 147] on input "Branches" at bounding box center [305, 145] width 153 height 18
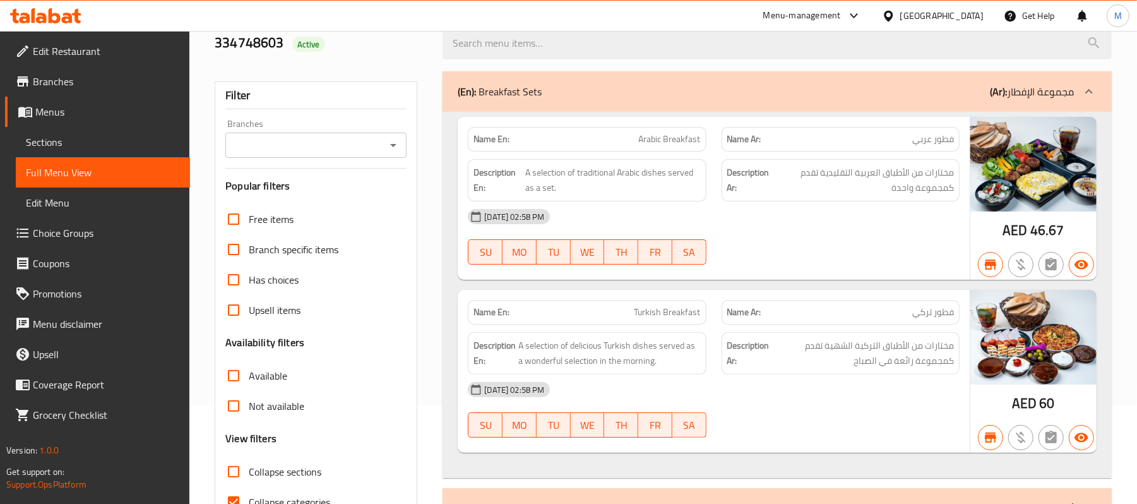
click at [410, 107] on div "Filter Branches Branches Popular filters Free items Branch specific items Has c…" at bounding box center [316, 314] width 203 height 466
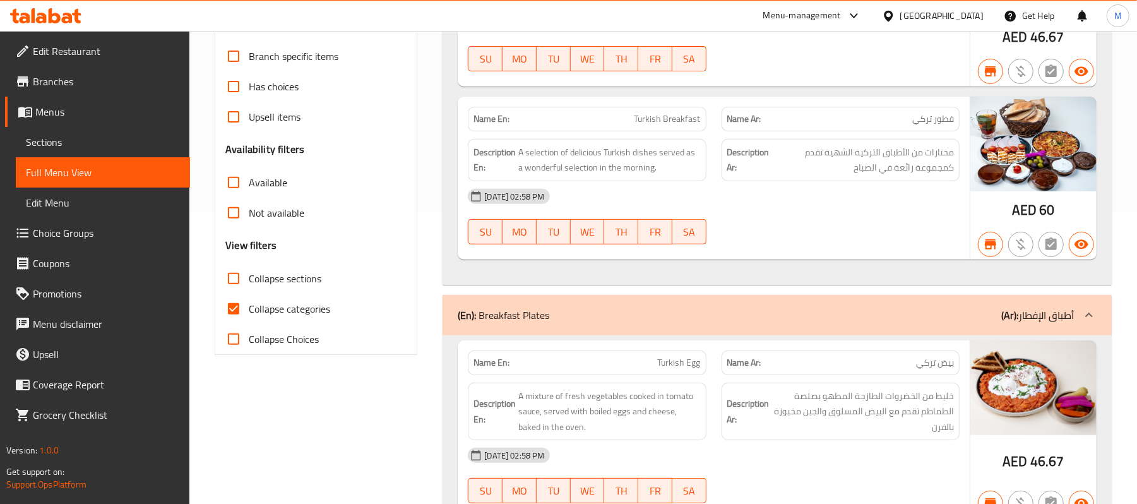
scroll to position [351, 0]
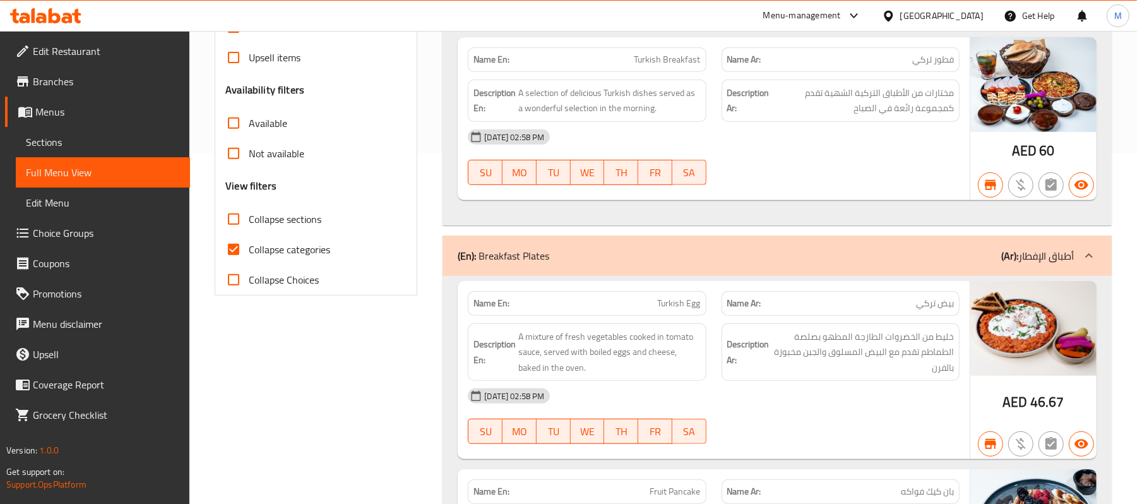
click at [241, 212] on input "Collapse sections" at bounding box center [233, 219] width 30 height 30
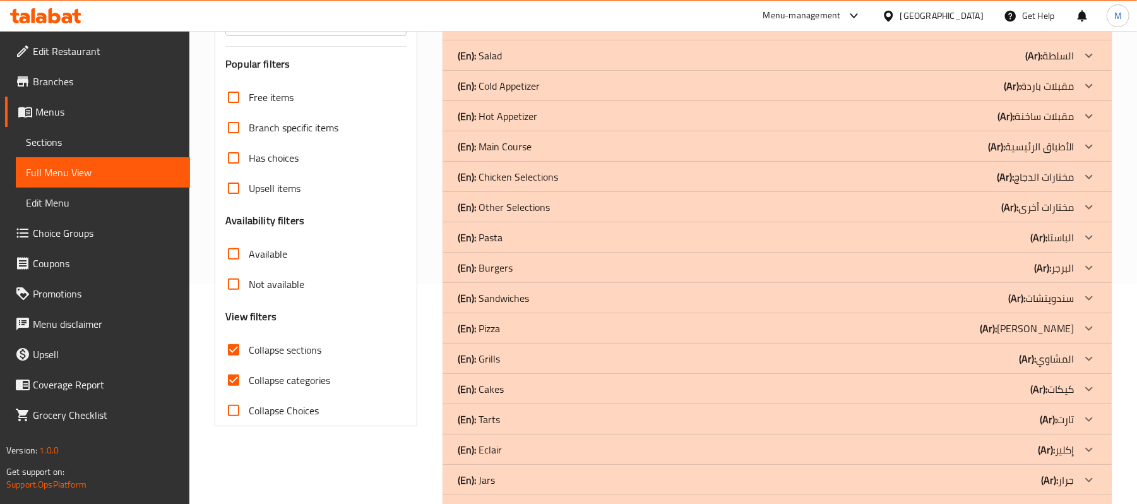
scroll to position [252, 0]
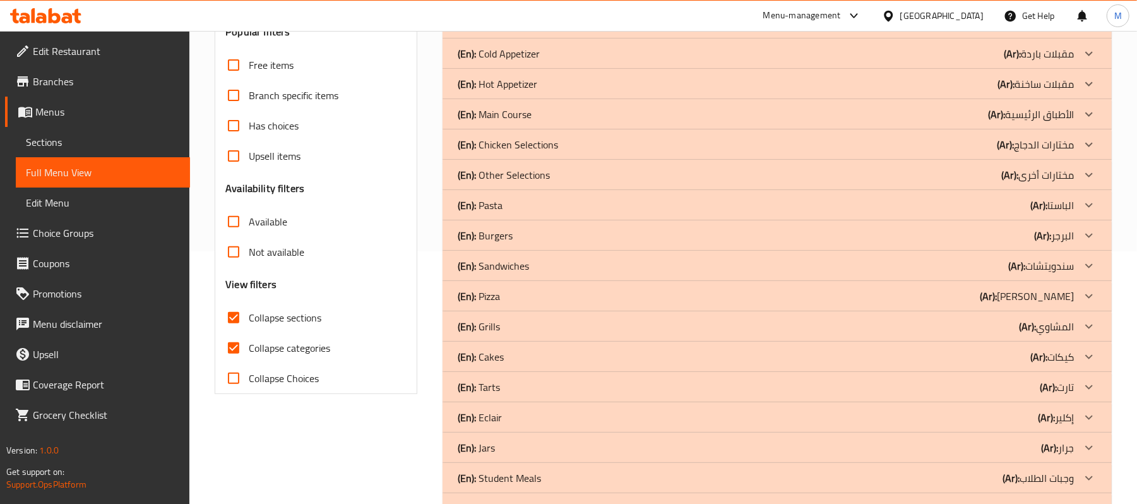
drag, startPoint x: 260, startPoint y: 321, endPoint x: 251, endPoint y: 369, distance: 48.9
click at [260, 321] on span "Collapse sections" at bounding box center [285, 317] width 73 height 15
click at [249, 321] on input "Collapse sections" at bounding box center [233, 317] width 30 height 30
checkbox input "false"
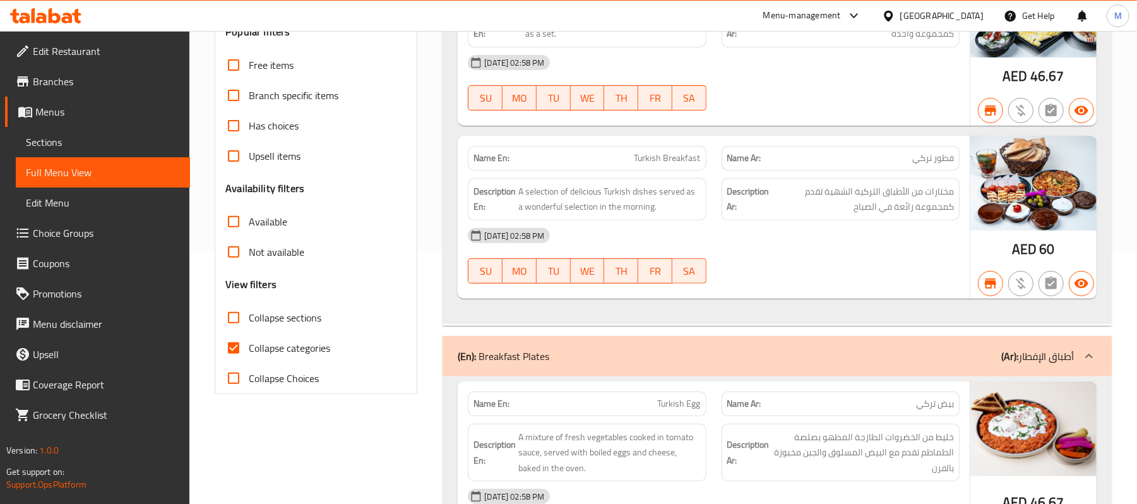
click at [263, 347] on span "Collapse categories" at bounding box center [289, 347] width 81 height 15
click at [249, 347] on input "Collapse categories" at bounding box center [233, 348] width 30 height 30
checkbox input "false"
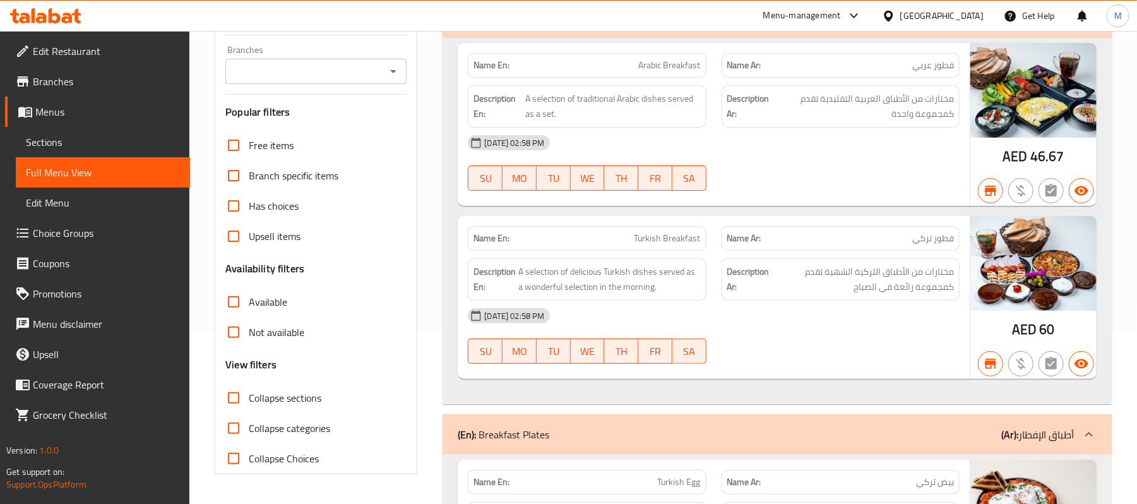
scroll to position [0, 0]
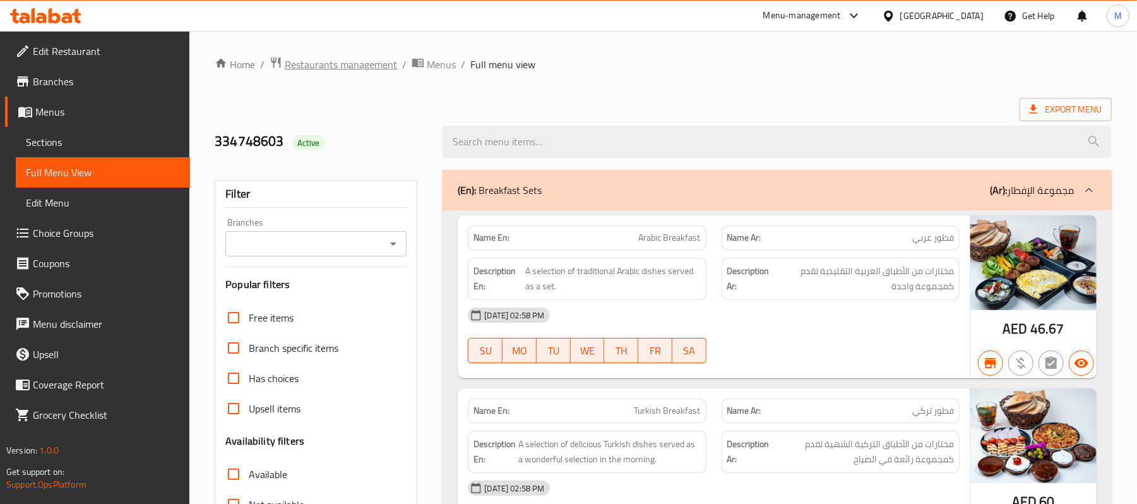
click at [352, 57] on span "Restaurants management" at bounding box center [341, 64] width 112 height 15
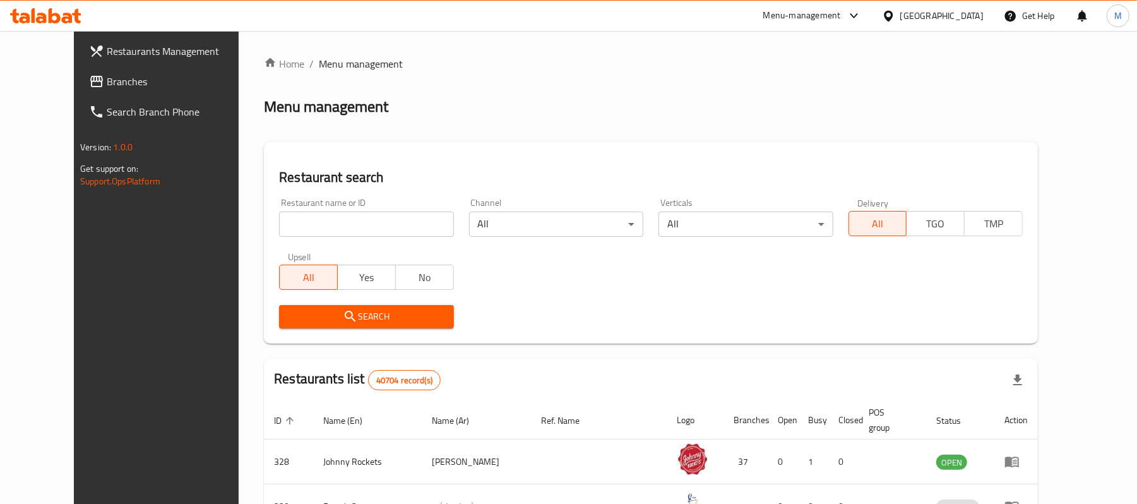
click at [288, 234] on div at bounding box center [568, 252] width 1137 height 504
click at [288, 234] on div "Home / Menu management Menu management Restaurant search Restaurant name or ID …" at bounding box center [651, 457] width 774 height 803
click at [288, 234] on input "search" at bounding box center [366, 223] width 174 height 25
paste input "Balbaa"
click button "Search" at bounding box center [366, 316] width 174 height 23
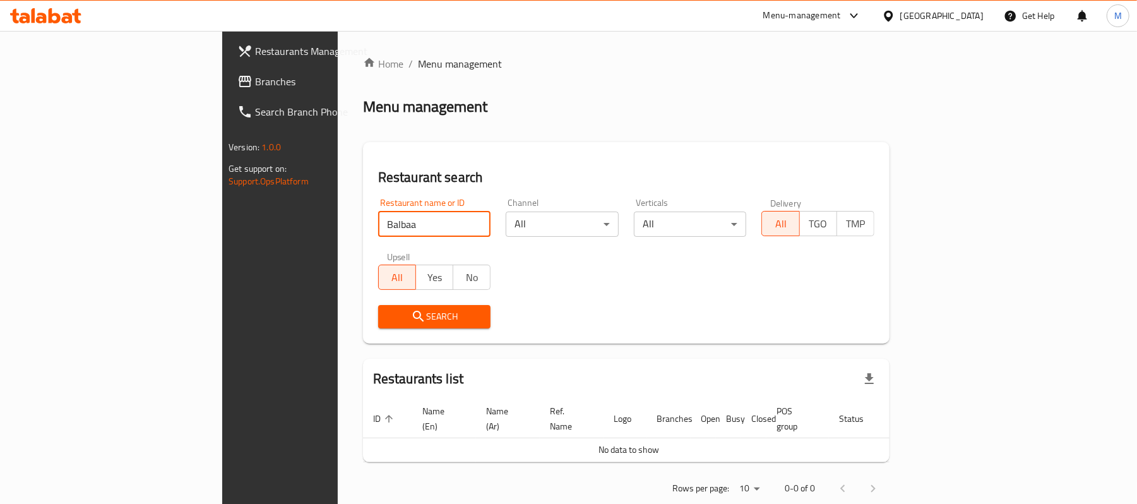
click at [378, 225] on input "Balbaa" at bounding box center [434, 223] width 113 height 25
paste input "search"
type input "Balbaa"
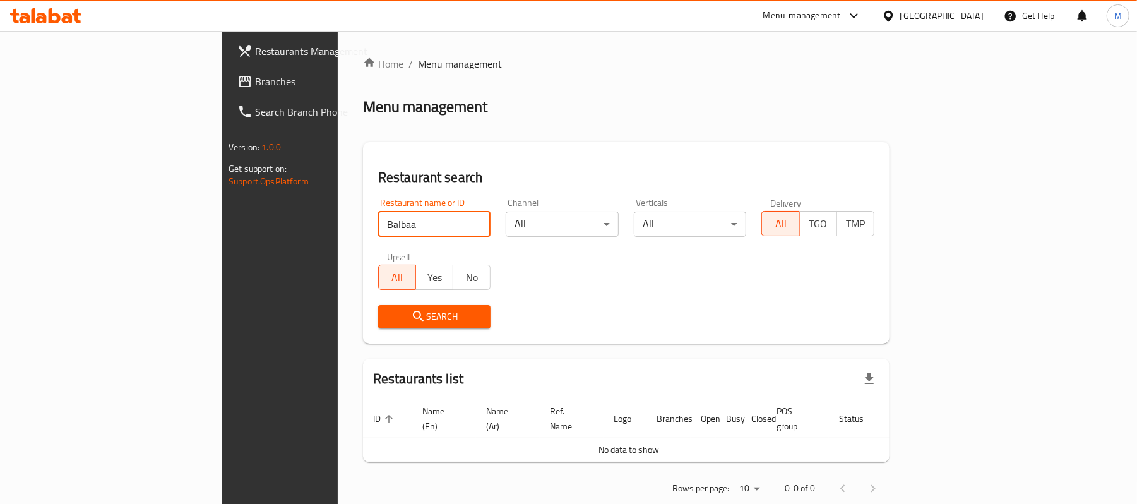
click button "Search" at bounding box center [434, 316] width 113 height 23
click at [906, 16] on div "United Arab Emirates" at bounding box center [941, 16] width 83 height 14
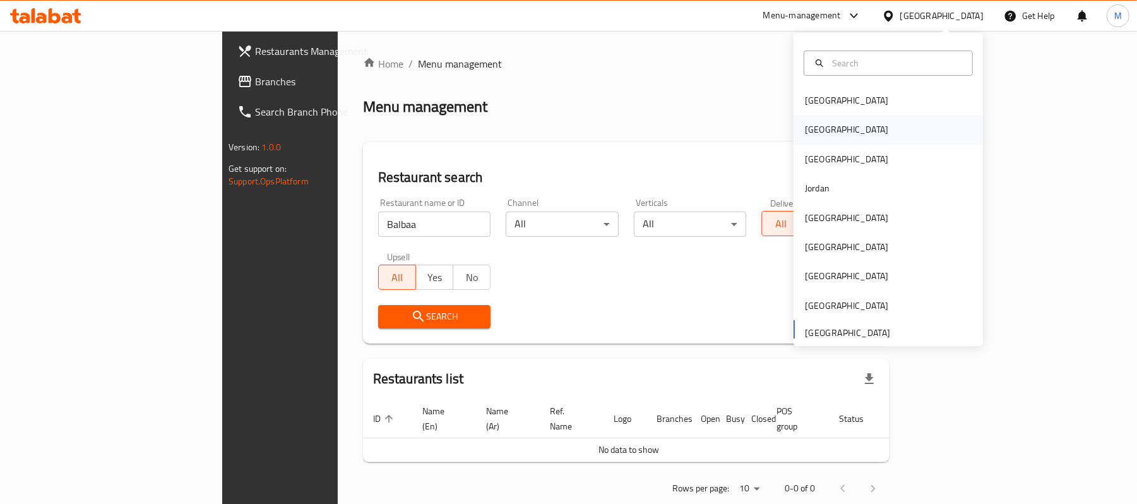
click at [831, 129] on div "[GEOGRAPHIC_DATA]" at bounding box center [887, 129] width 189 height 29
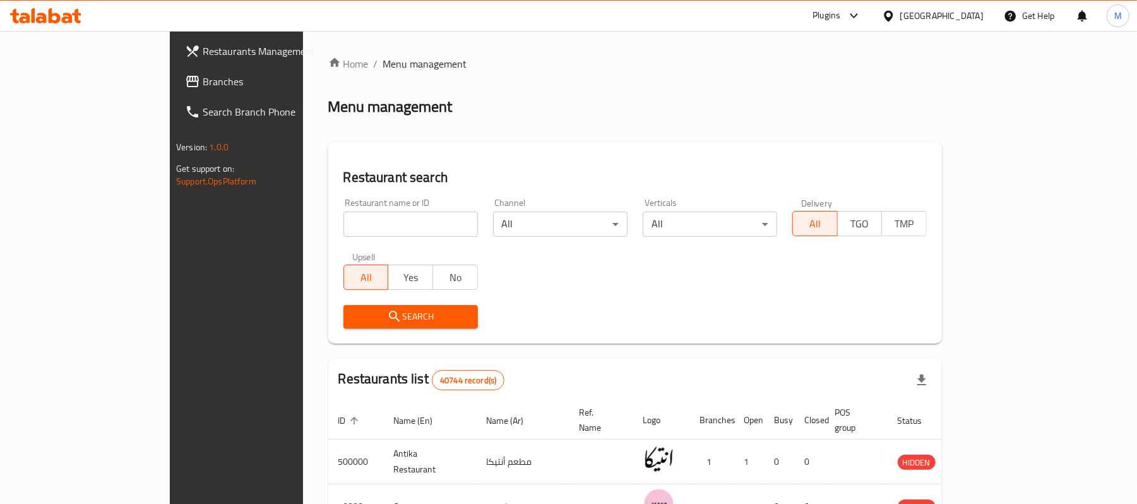
click at [328, 246] on div "Home / Menu management Menu management Restaurant search Restaurant name or ID …" at bounding box center [635, 460] width 614 height 808
click at [343, 230] on input "search" at bounding box center [410, 223] width 134 height 25
paste input "Balbaa"
type input "Balbaa"
click button "Search" at bounding box center [410, 316] width 134 height 23
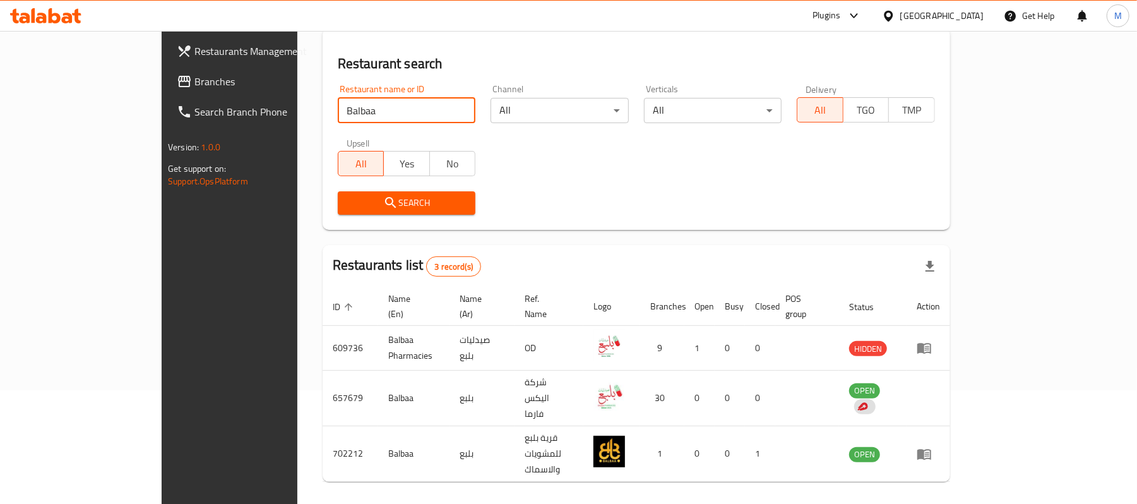
scroll to position [124, 0]
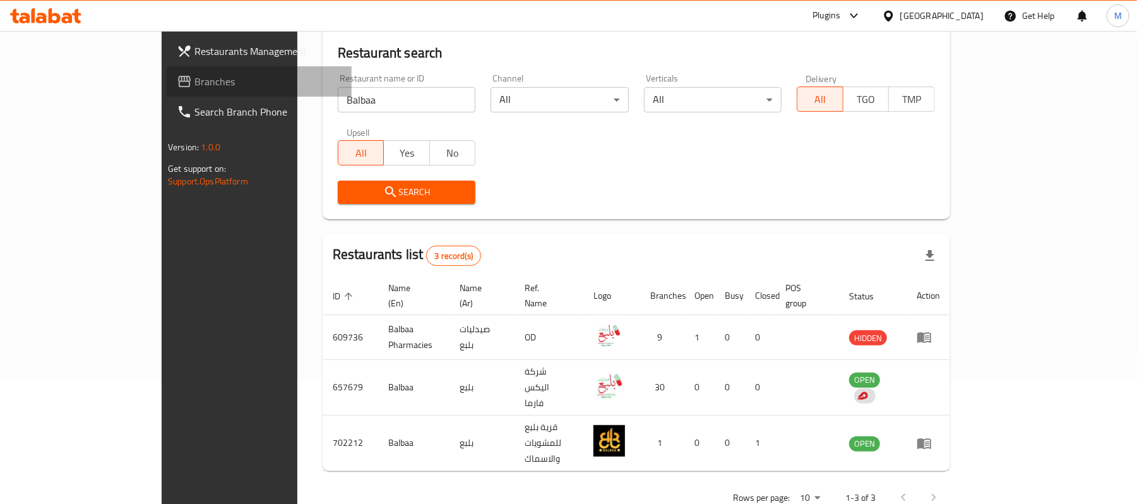
click at [194, 78] on span "Branches" at bounding box center [267, 81] width 147 height 15
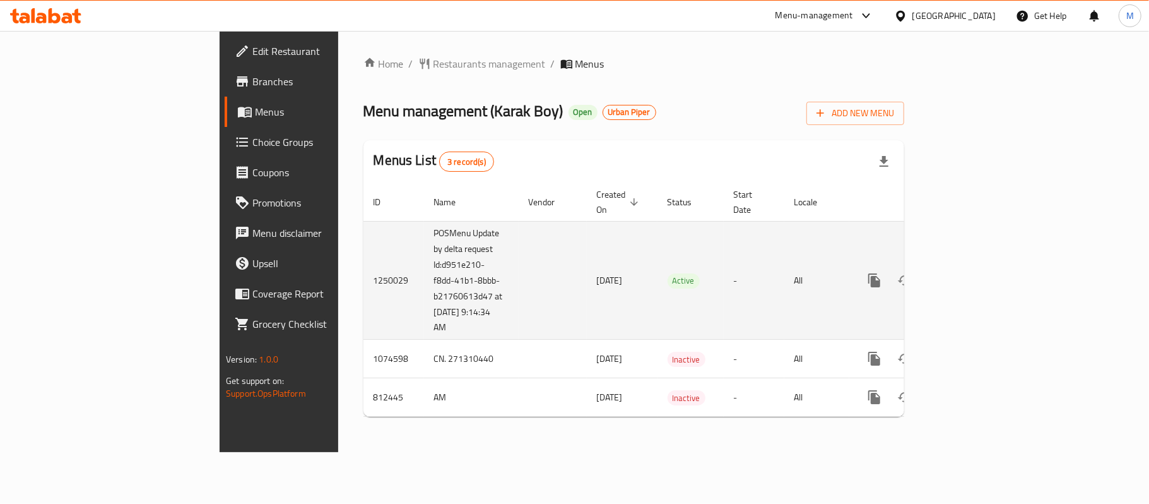
click at [981, 265] on link "enhanced table" at bounding box center [966, 280] width 30 height 30
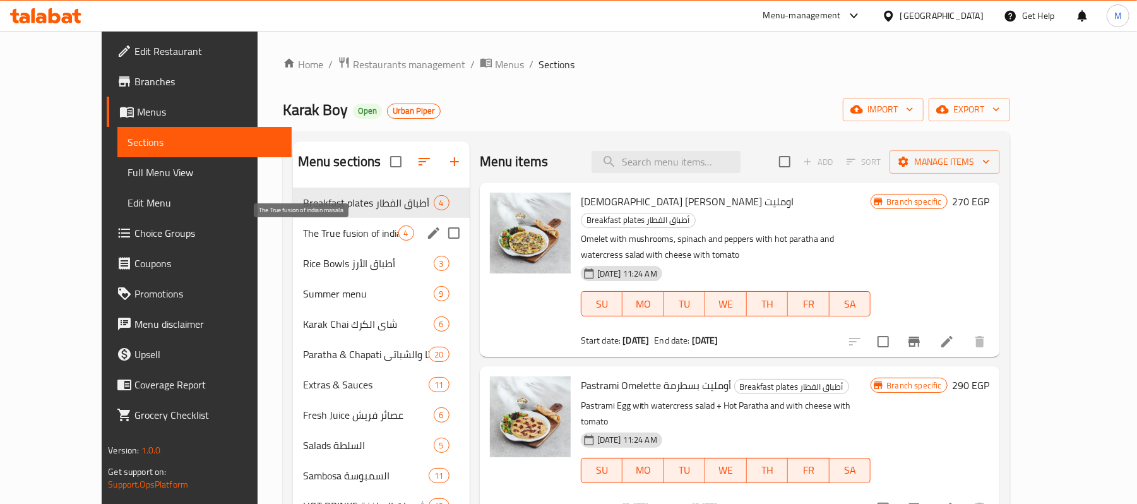
click at [319, 230] on span "The True fusion of indian masala" at bounding box center [350, 232] width 95 height 15
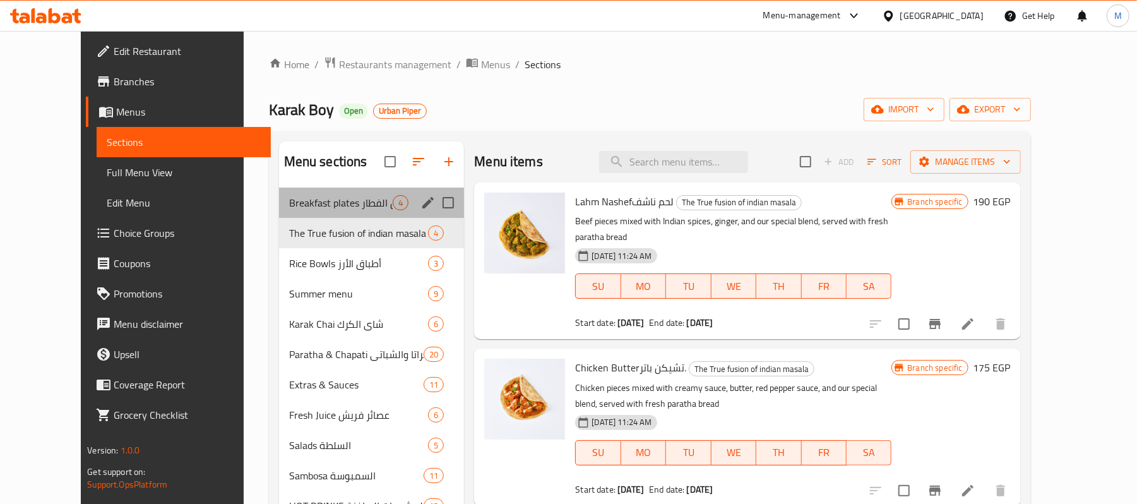
click at [318, 211] on div "Breakfast plates أطباق الفطار 4" at bounding box center [372, 202] width 186 height 30
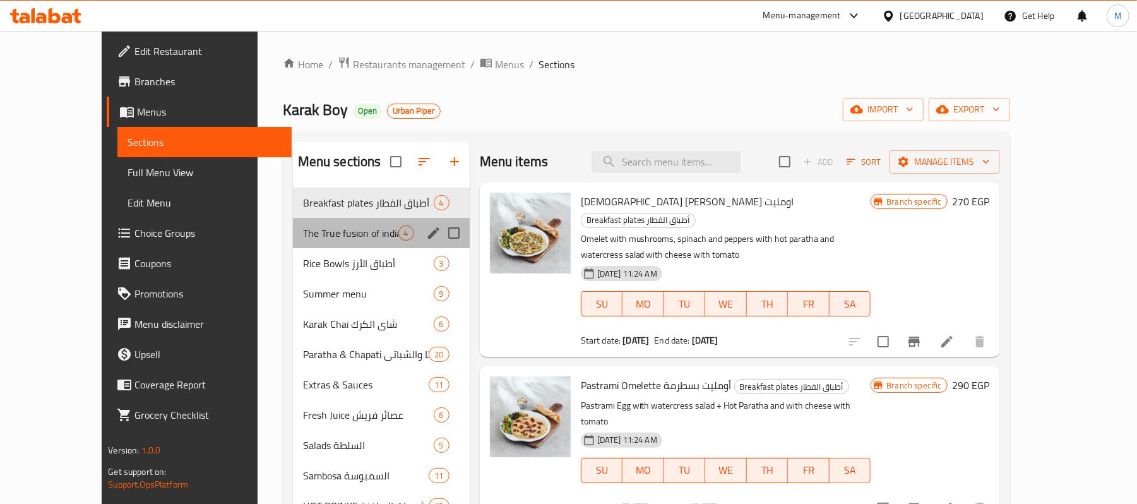
click at [321, 223] on div "The True fusion of indian masala 4" at bounding box center [381, 233] width 177 height 30
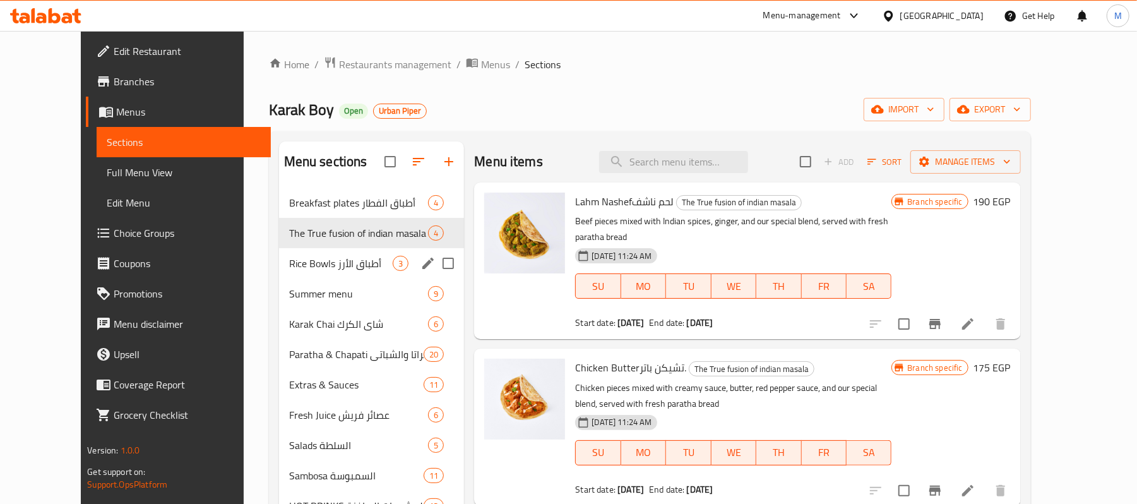
click at [309, 258] on span "Rice Bowls أطباق الأرز" at bounding box center [341, 263] width 104 height 15
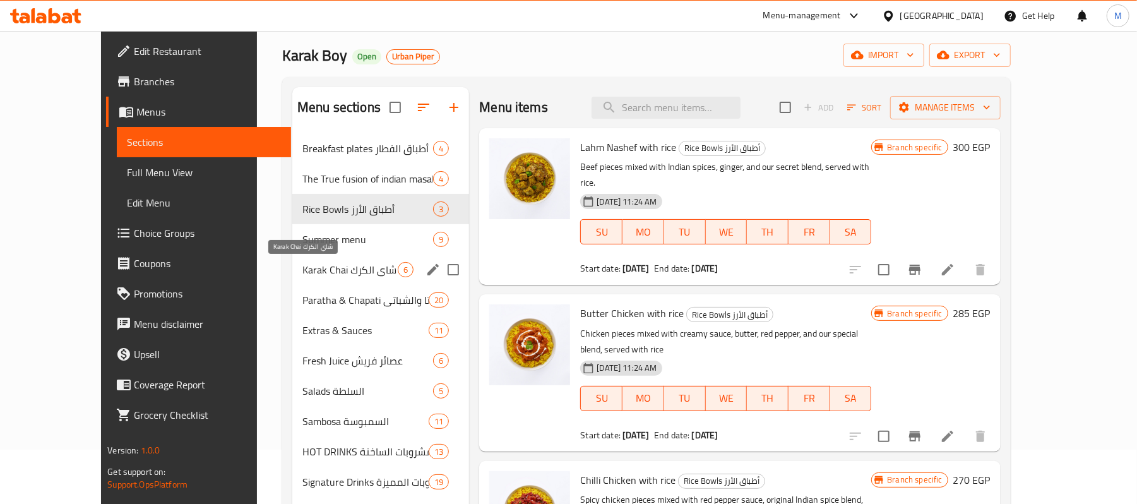
scroll to position [84, 0]
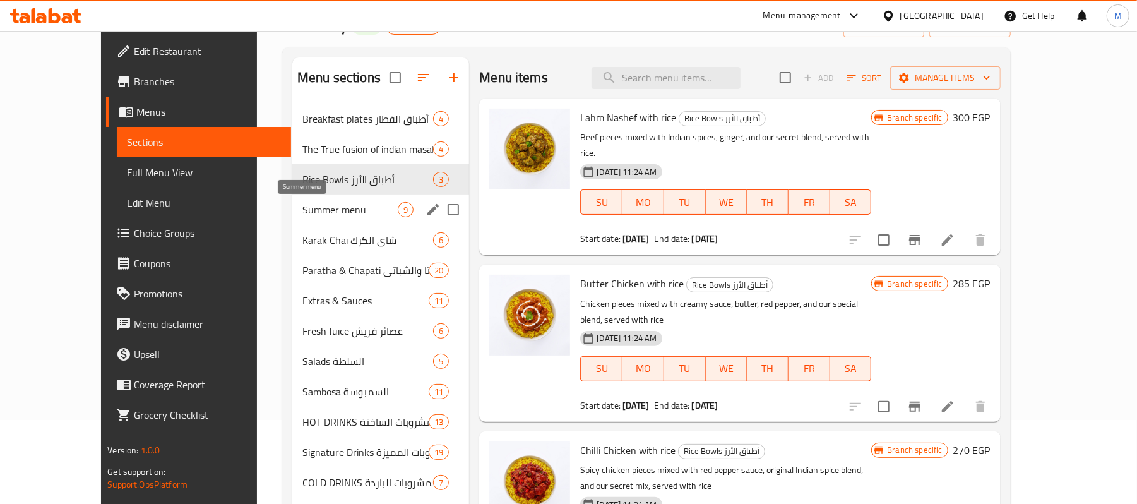
click at [314, 215] on span "Summer menu" at bounding box center [349, 209] width 95 height 15
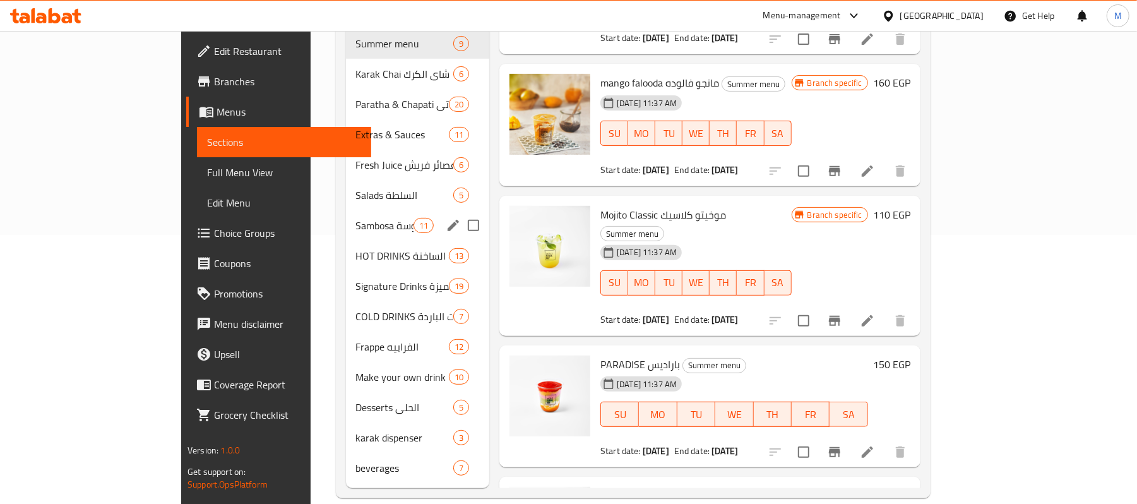
scroll to position [270, 0]
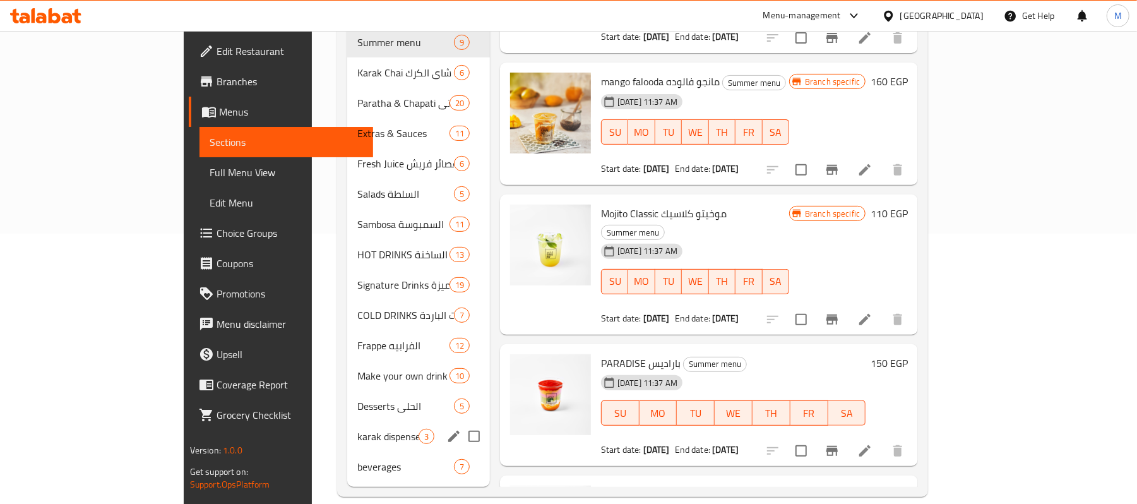
click at [347, 421] on div "karak dispenser 3" at bounding box center [418, 436] width 143 height 30
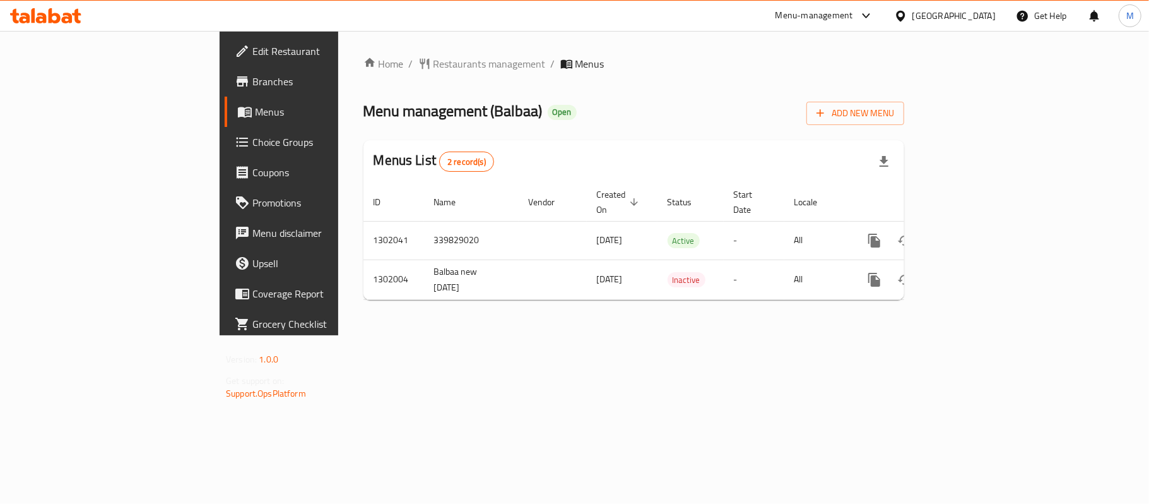
click at [252, 87] on span "Branches" at bounding box center [326, 81] width 149 height 15
click at [252, 86] on span "Branches" at bounding box center [326, 81] width 149 height 15
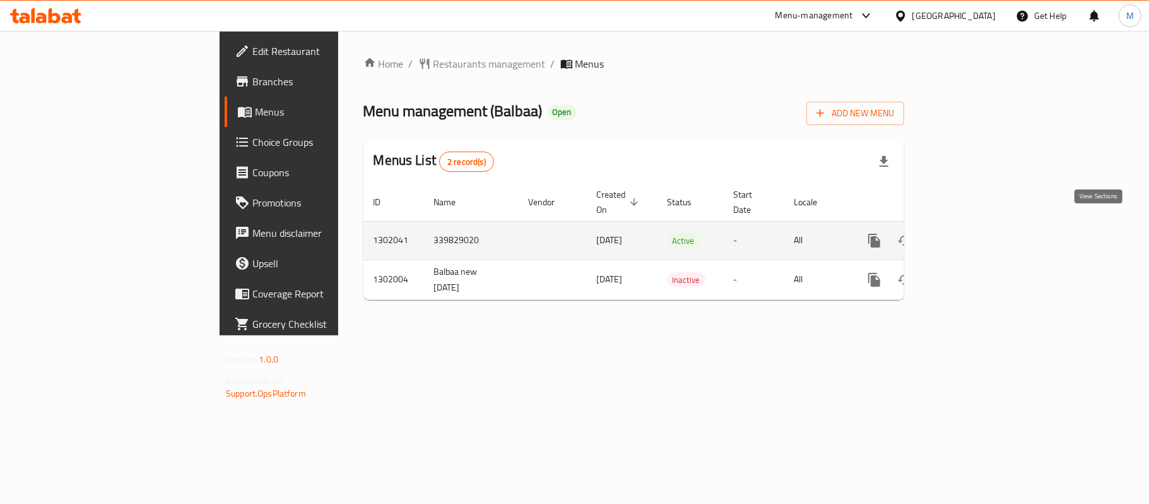
click at [981, 225] on link "enhanced table" at bounding box center [966, 240] width 30 height 30
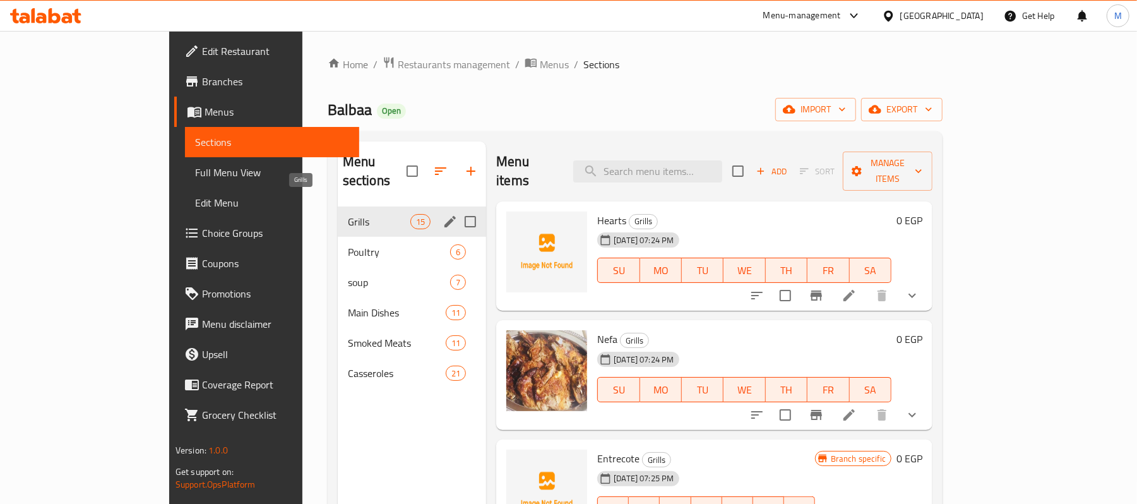
click at [348, 214] on span "Grills" at bounding box center [379, 221] width 62 height 15
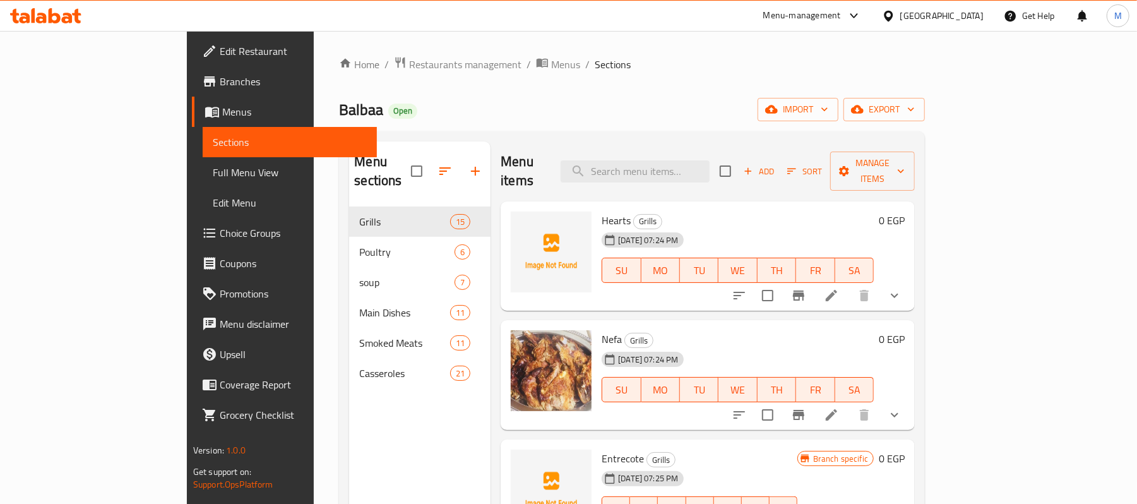
click at [902, 288] on icon "show more" at bounding box center [894, 295] width 15 height 15
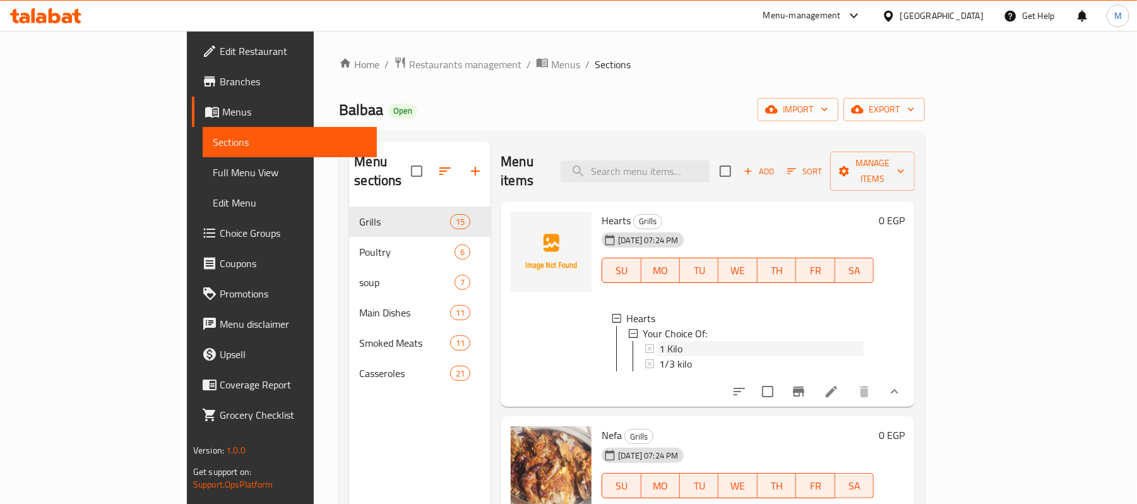
click at [659, 341] on div "1 Kilo" at bounding box center [761, 348] width 205 height 15
click at [717, 206] on div "Hearts Grills [DATE] 07:24 PM SU MO TU WE TH FR SA Hearts Your Choice Of: 1 Kil…" at bounding box center [738, 304] width 282 height 196
click at [708, 211] on h6 "Hearts Grills" at bounding box center [738, 220] width 272 height 18
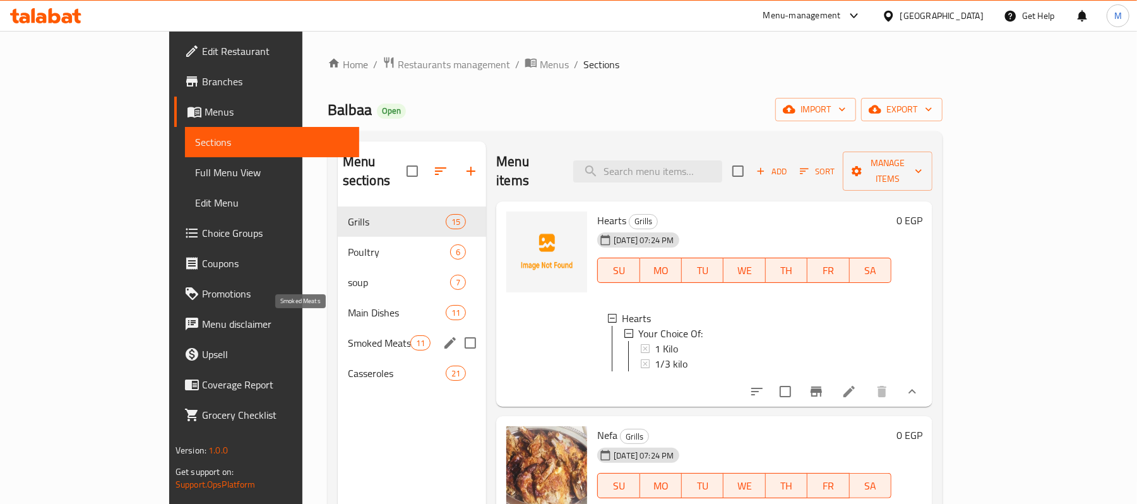
click at [348, 335] on span "Smoked Meats" at bounding box center [379, 342] width 62 height 15
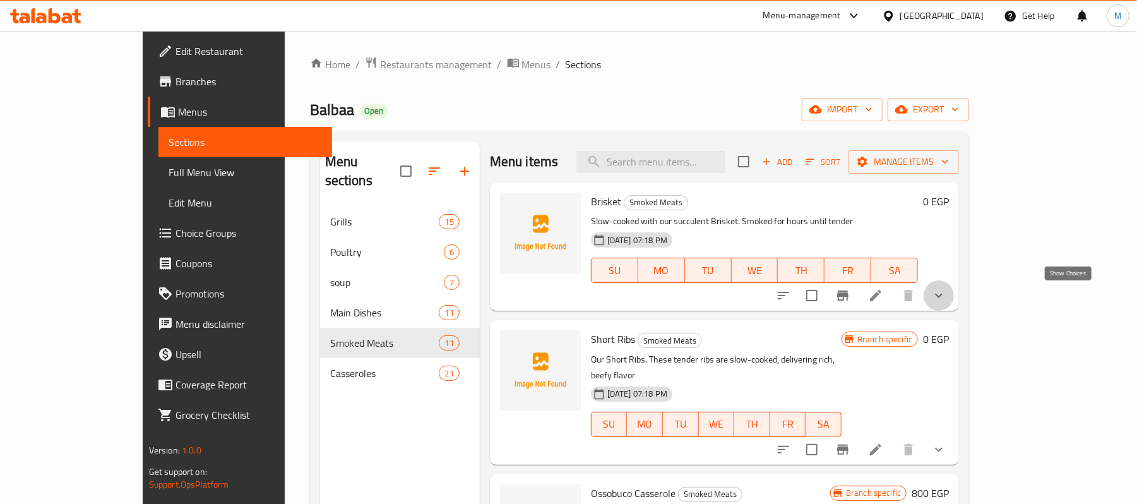
click at [946, 295] on icon "show more" at bounding box center [938, 295] width 15 height 15
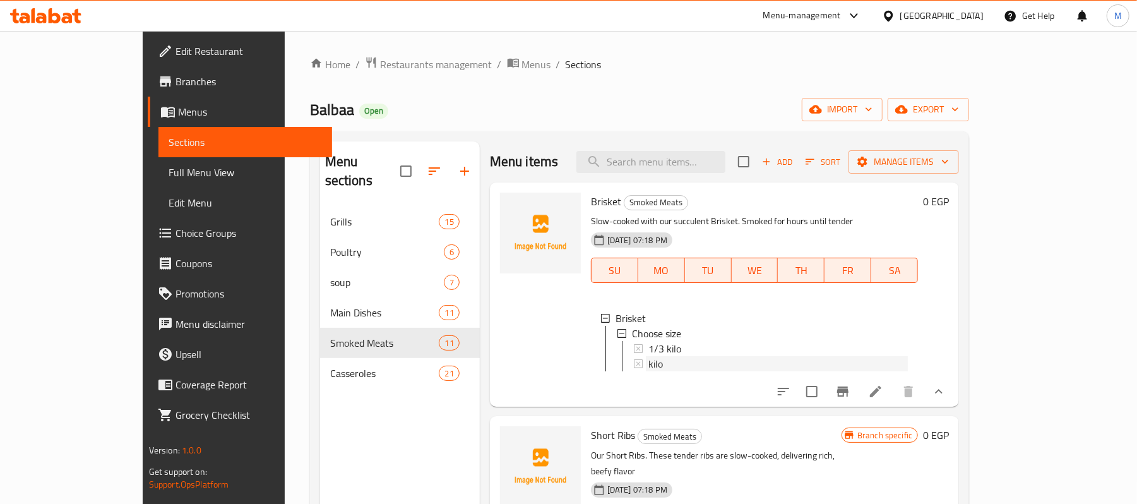
click at [648, 361] on div "kilo" at bounding box center [777, 363] width 259 height 15
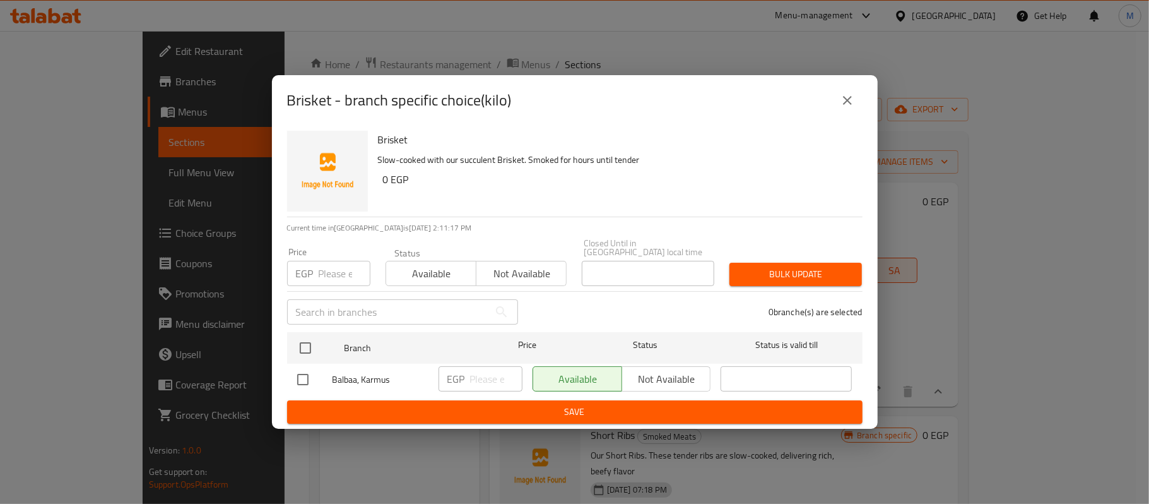
click at [849, 102] on icon "close" at bounding box center [847, 100] width 9 height 9
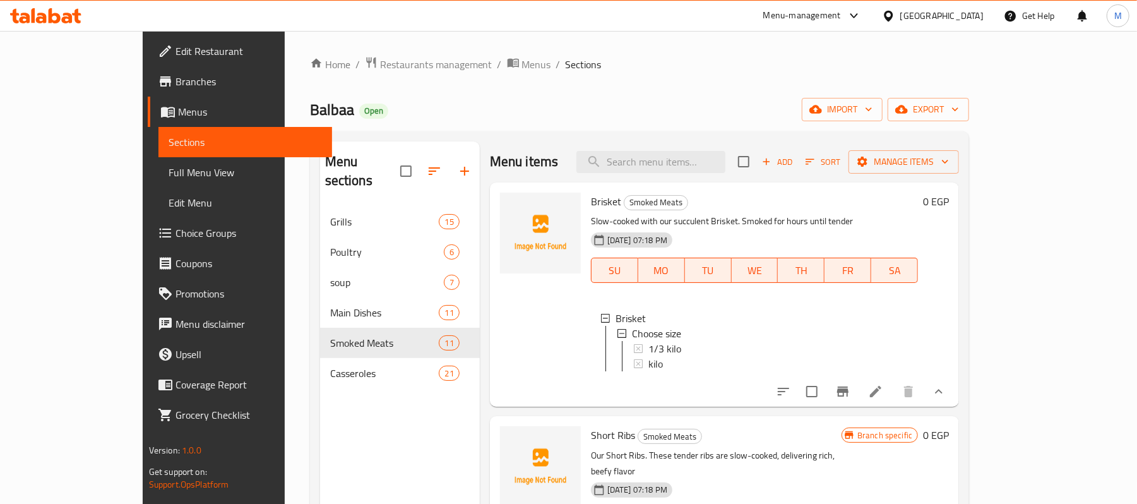
click at [893, 403] on li at bounding box center [875, 391] width 35 height 23
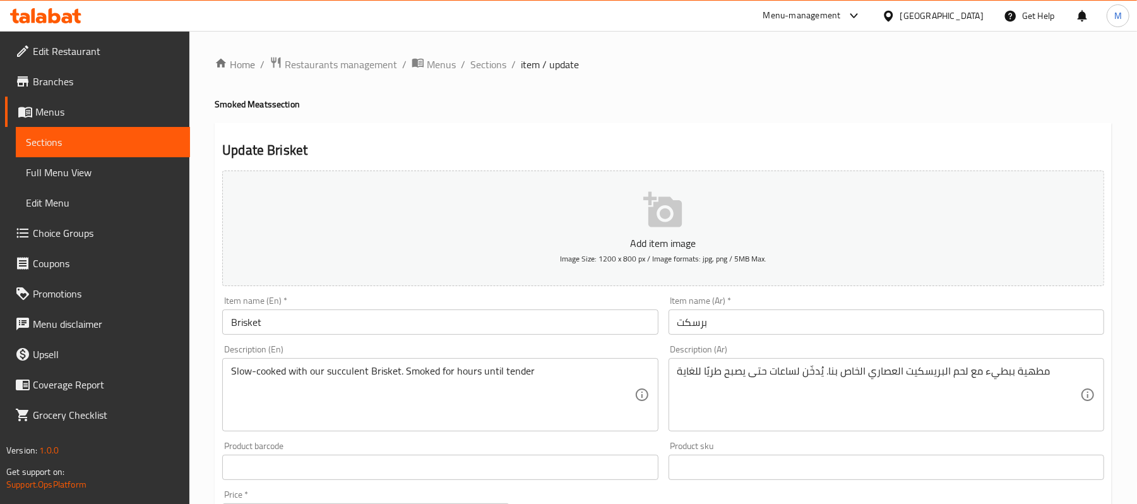
click at [490, 50] on div "Home / Restaurants management / Menus / Sections / item / update Smoked Meats s…" at bounding box center [662, 475] width 947 height 889
click at [488, 69] on span "Sections" at bounding box center [488, 64] width 36 height 15
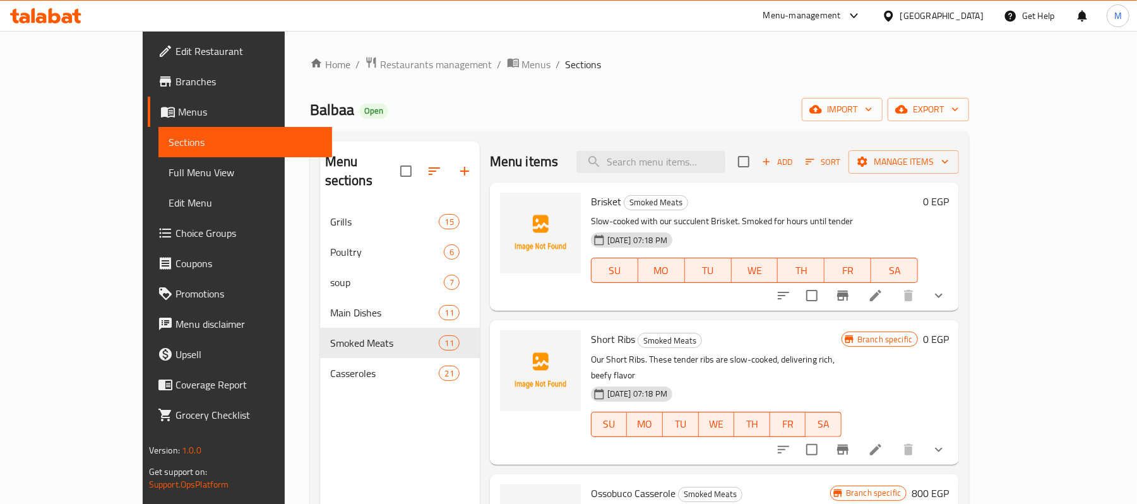
click at [959, 300] on div "Brisket Smoked Meats Slow-cooked with our succulent Brisket. Smoked for hours u…" at bounding box center [724, 246] width 469 height 128
click at [946, 293] on icon "show more" at bounding box center [938, 295] width 15 height 15
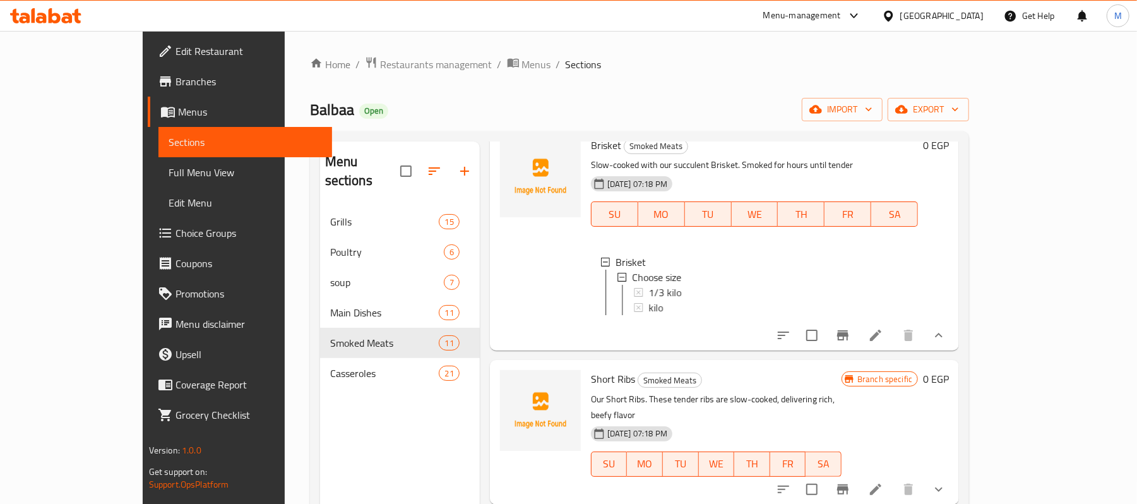
scroll to position [84, 0]
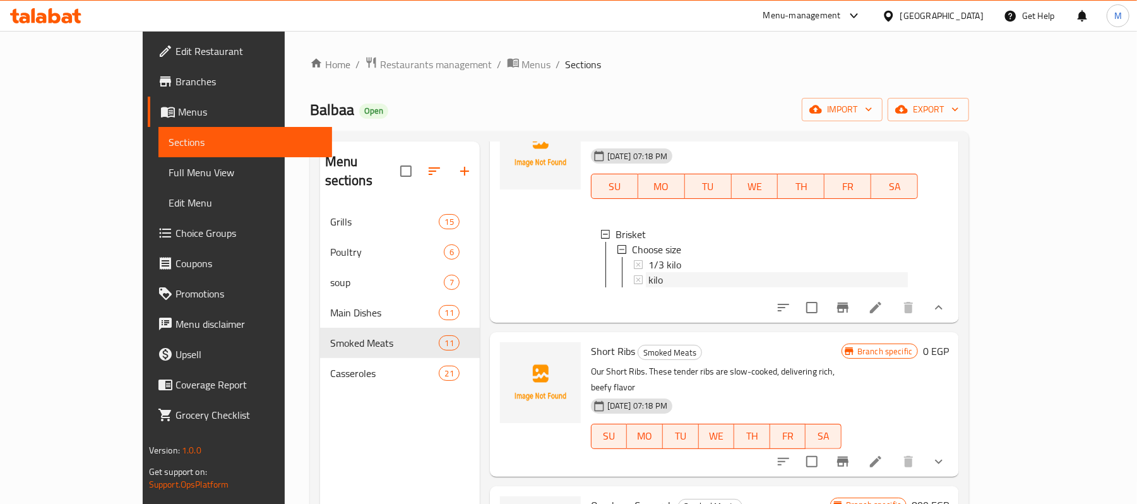
click at [648, 276] on div "kilo" at bounding box center [777, 279] width 259 height 15
click at [883, 315] on icon at bounding box center [875, 307] width 15 height 15
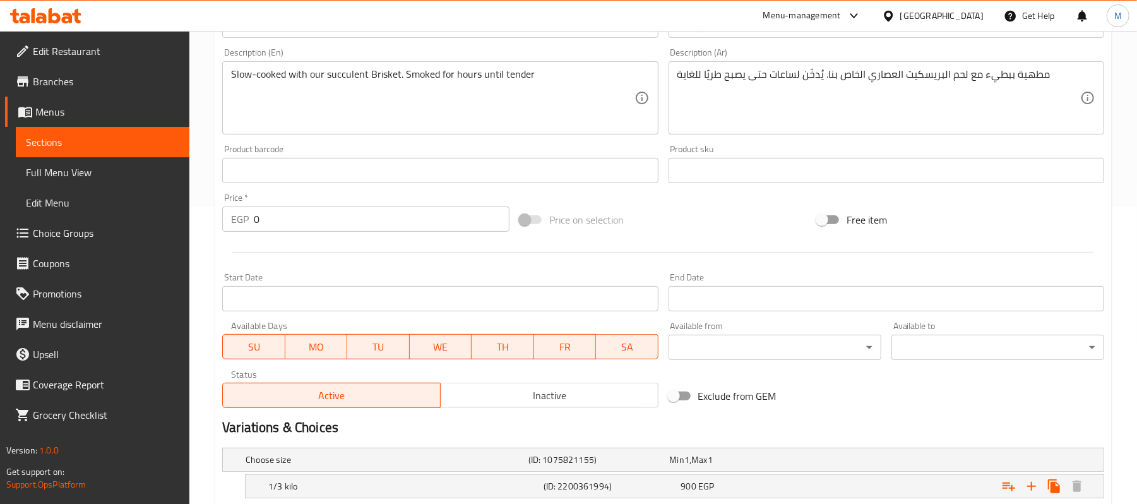
scroll to position [418, 0]
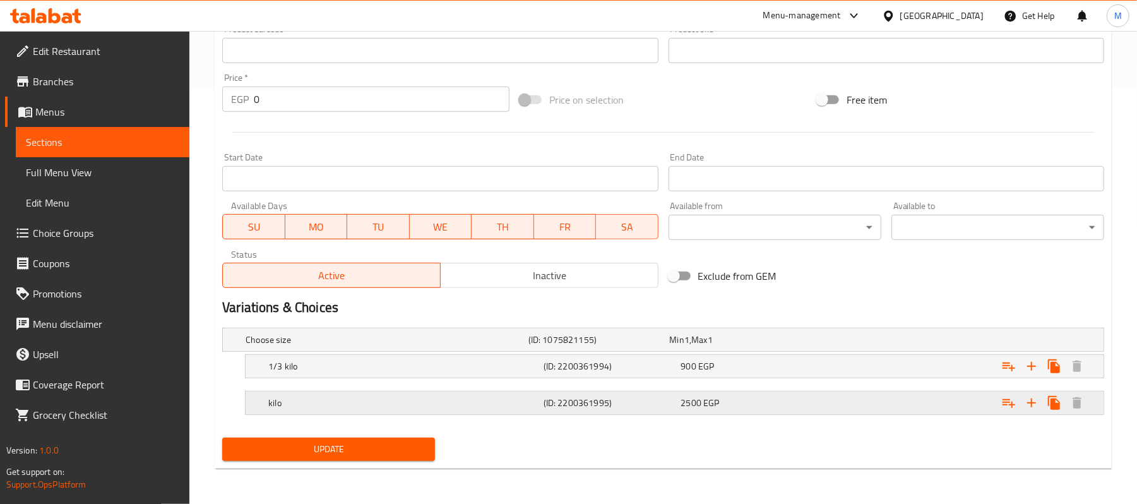
click at [654, 346] on h5 "(ID: 2200361995)" at bounding box center [596, 339] width 136 height 13
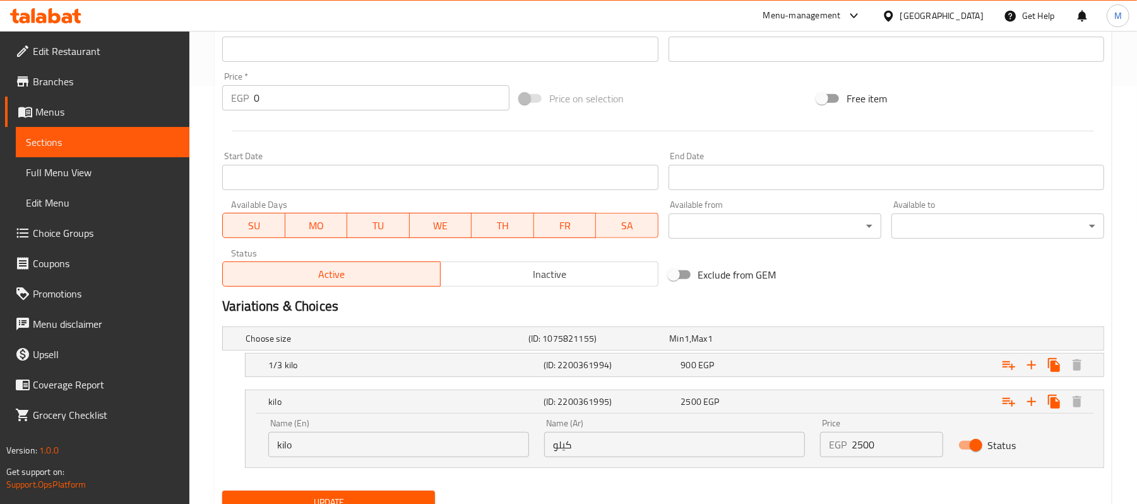
click at [854, 445] on input "2500" at bounding box center [897, 444] width 91 height 25
type input "2850"
click at [793, 345] on div "900 EGP" at bounding box center [738, 338] width 136 height 13
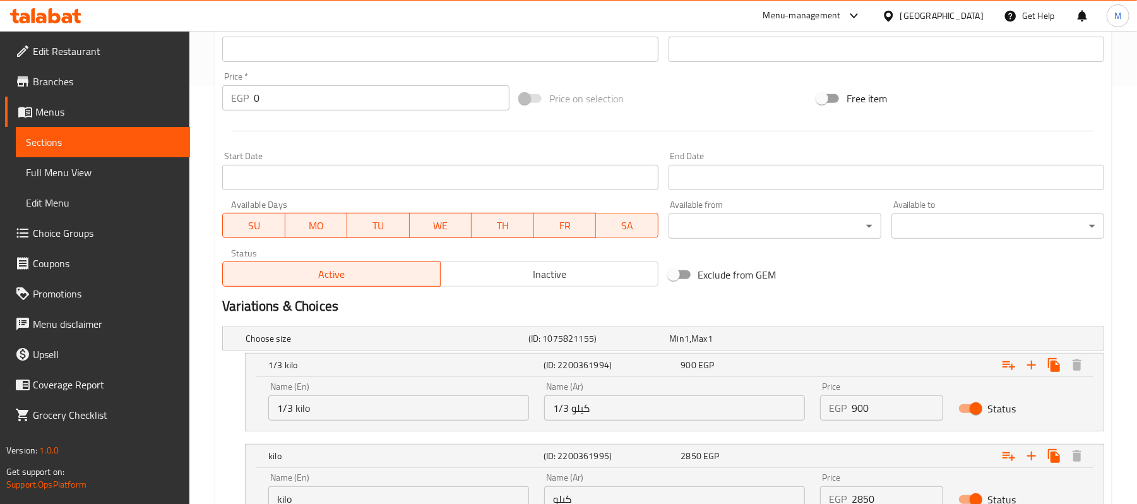
click at [889, 402] on input "900" at bounding box center [897, 407] width 91 height 25
click at [880, 405] on input "900" at bounding box center [897, 407] width 91 height 25
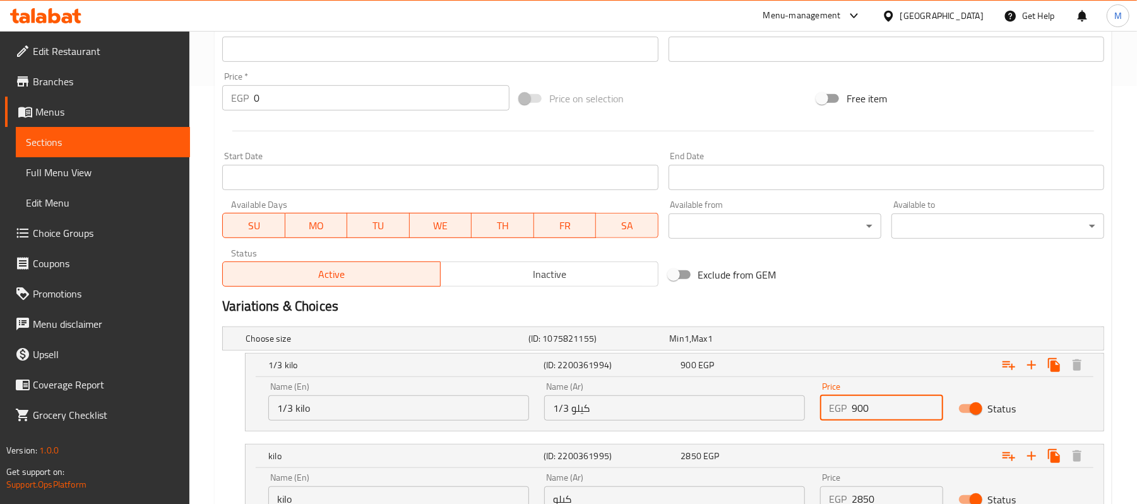
click at [880, 405] on input "900" at bounding box center [897, 407] width 91 height 25
paste input "1026"
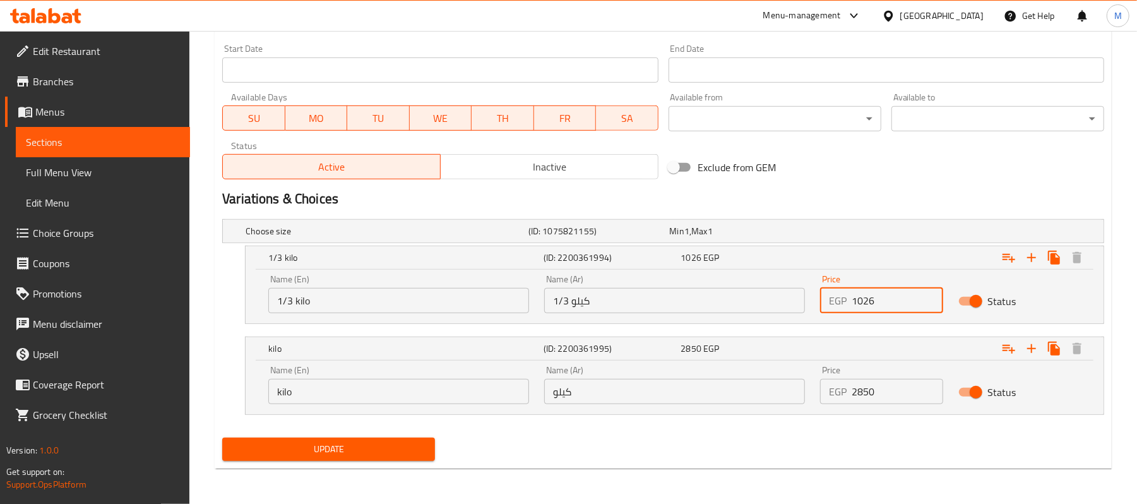
scroll to position [526, 0]
type input "1026"
click at [407, 462] on div "Update" at bounding box center [328, 448] width 223 height 33
click at [398, 445] on span "Update" at bounding box center [328, 449] width 193 height 16
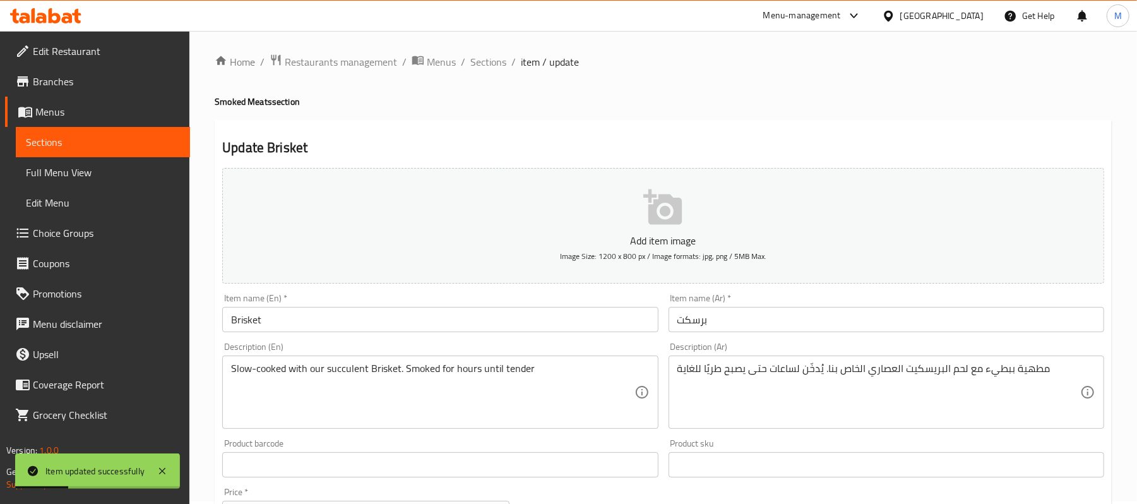
scroll to position [0, 0]
click at [499, 57] on span "Sections" at bounding box center [488, 64] width 36 height 15
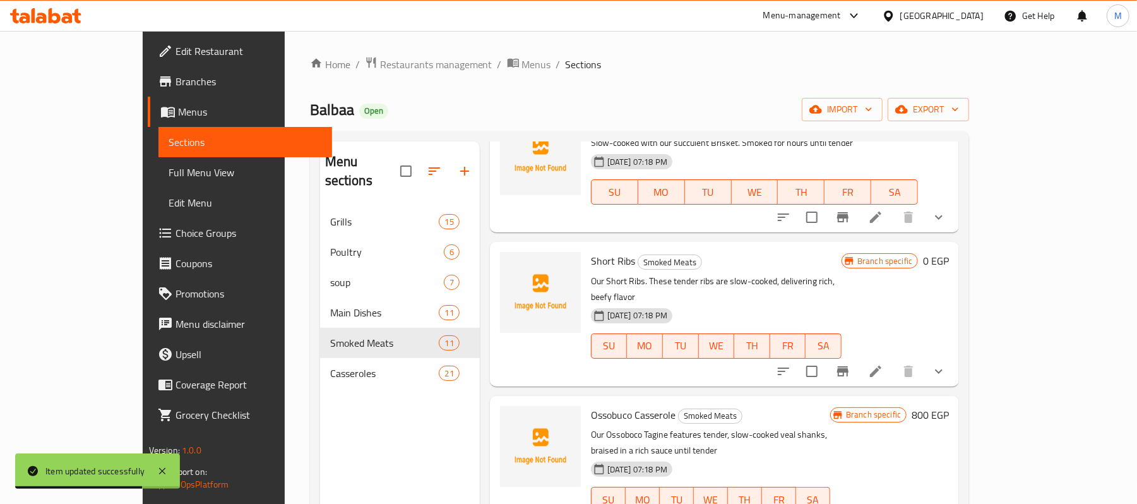
scroll to position [168, 0]
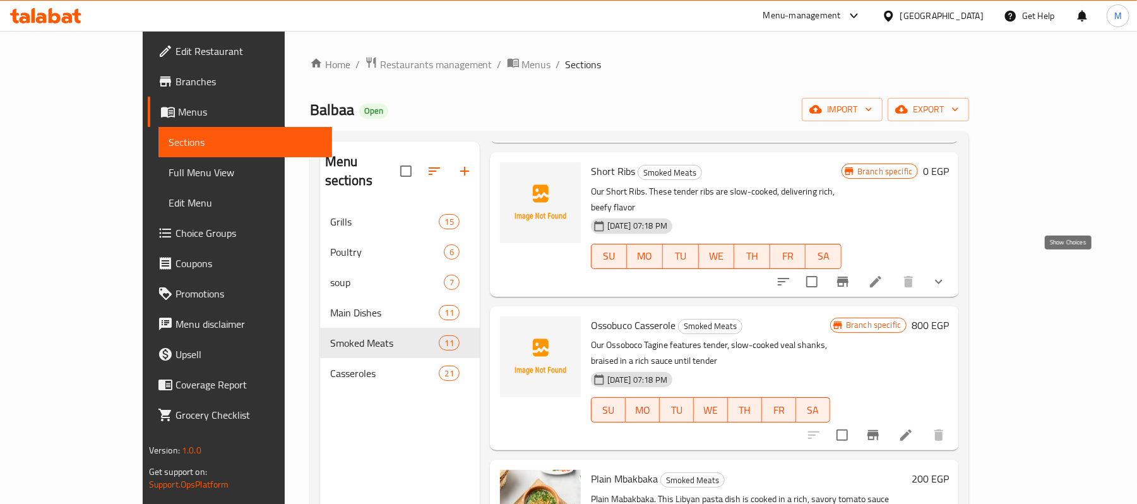
click at [946, 274] on icon "show more" at bounding box center [938, 281] width 15 height 15
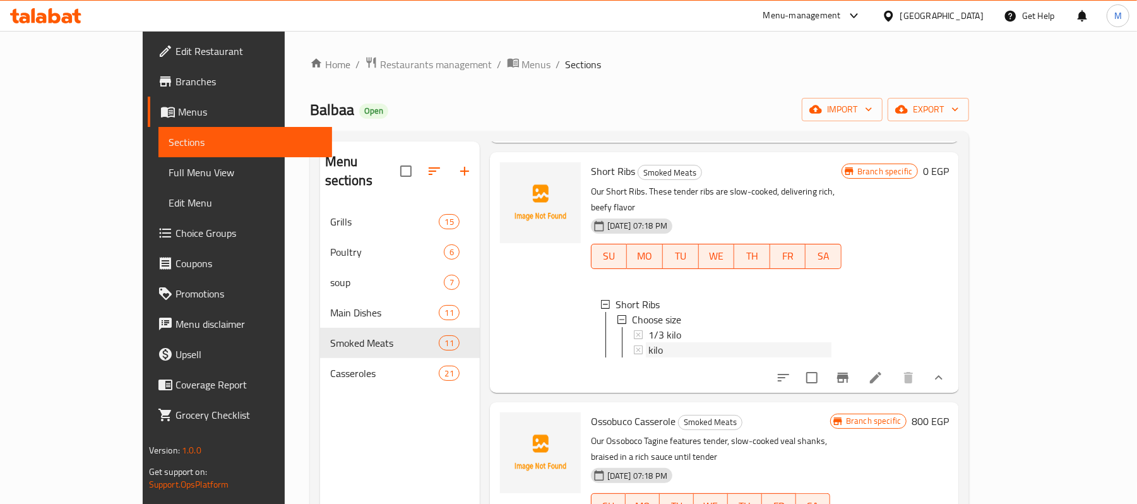
click at [717, 342] on div "kilo" at bounding box center [739, 349] width 183 height 15
click at [883, 372] on icon at bounding box center [875, 377] width 15 height 15
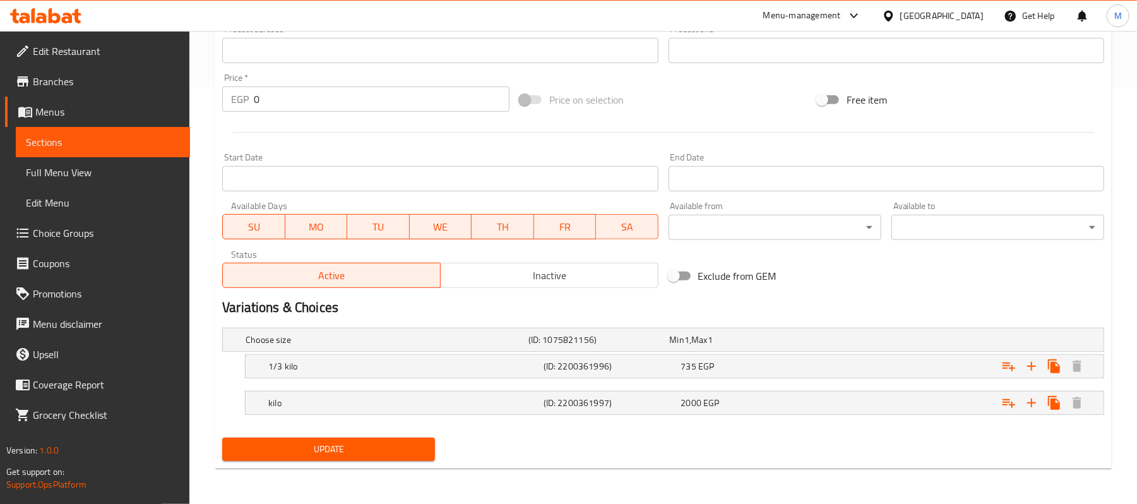
scroll to position [418, 0]
click at [635, 346] on h5 "(ID: 2200361997)" at bounding box center [596, 339] width 136 height 13
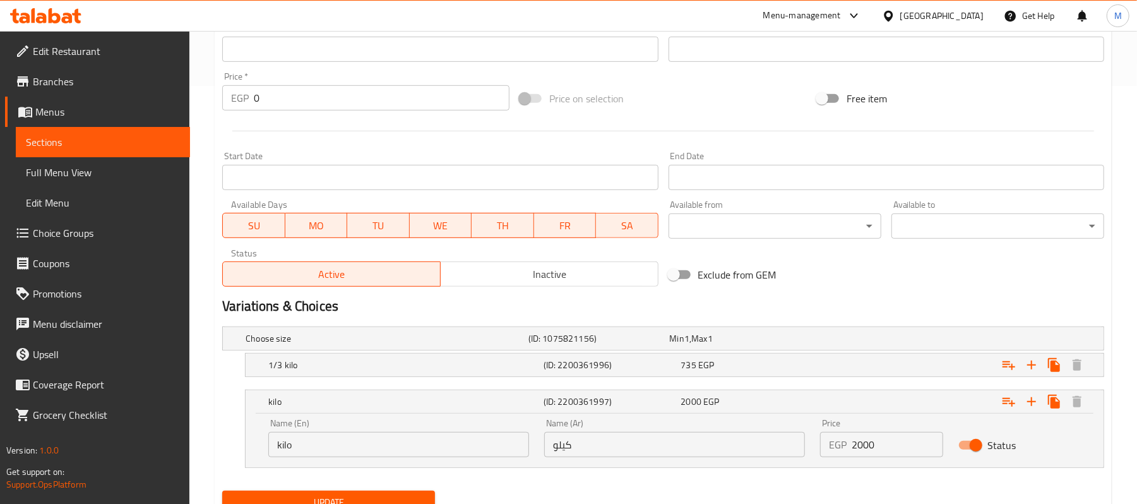
click at [856, 448] on input "2000" at bounding box center [897, 444] width 91 height 25
type input "2280"
click at [874, 341] on div "Expand" at bounding box center [949, 338] width 283 height 5
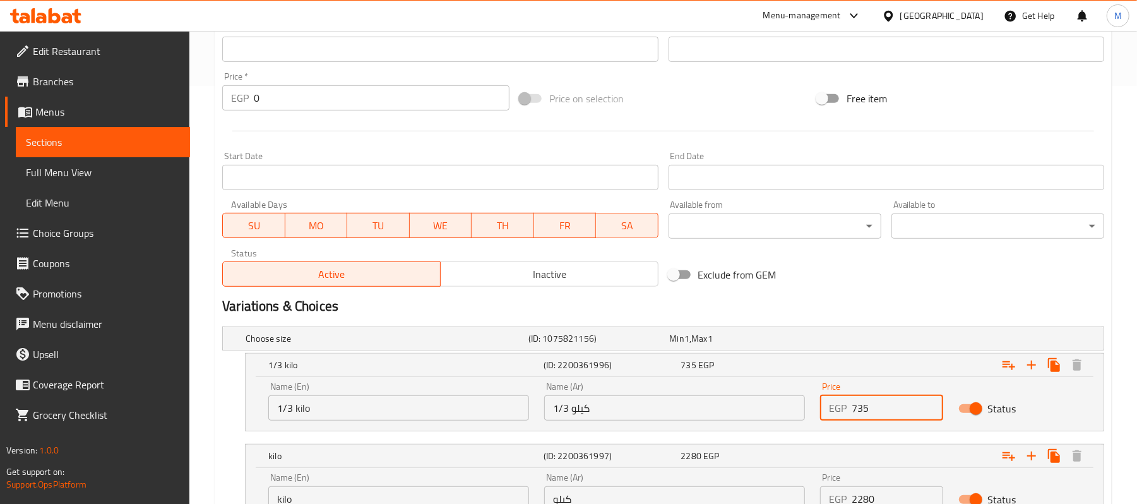
click at [860, 399] on input "735" at bounding box center [897, 407] width 91 height 25
click at [880, 413] on input "735" at bounding box center [897, 407] width 91 height 25
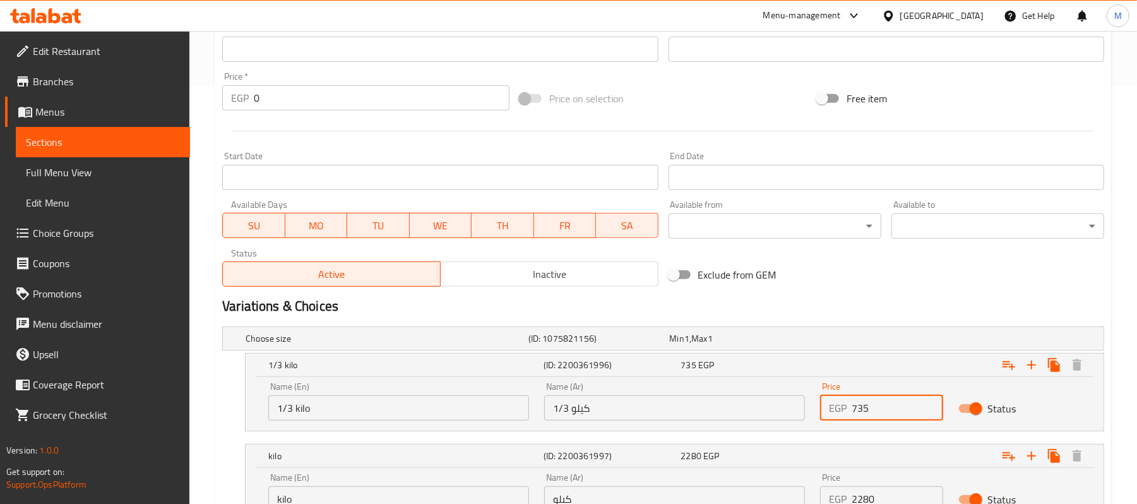
paste input "837.9"
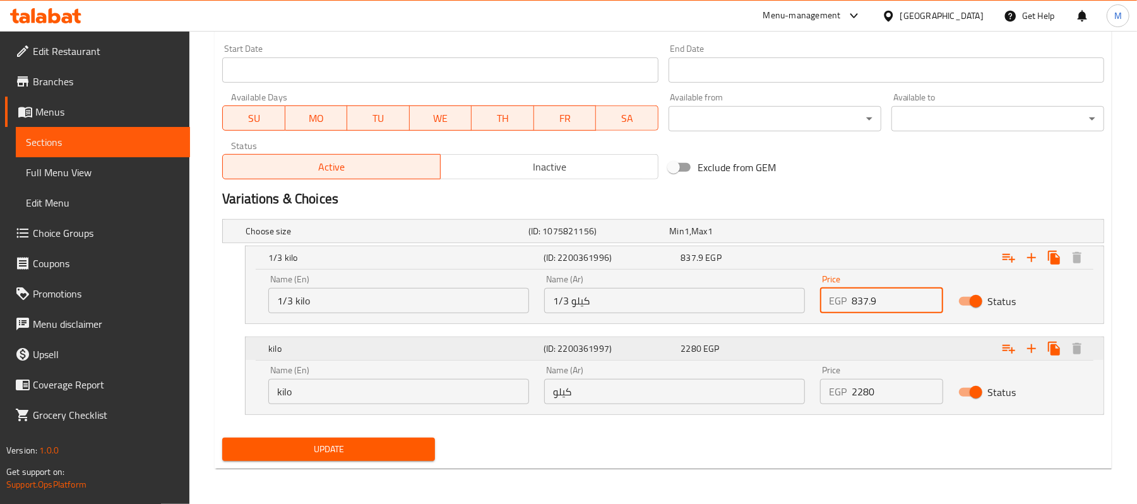
scroll to position [526, 0]
type input "837.9"
click at [870, 388] on input "2280" at bounding box center [897, 391] width 91 height 25
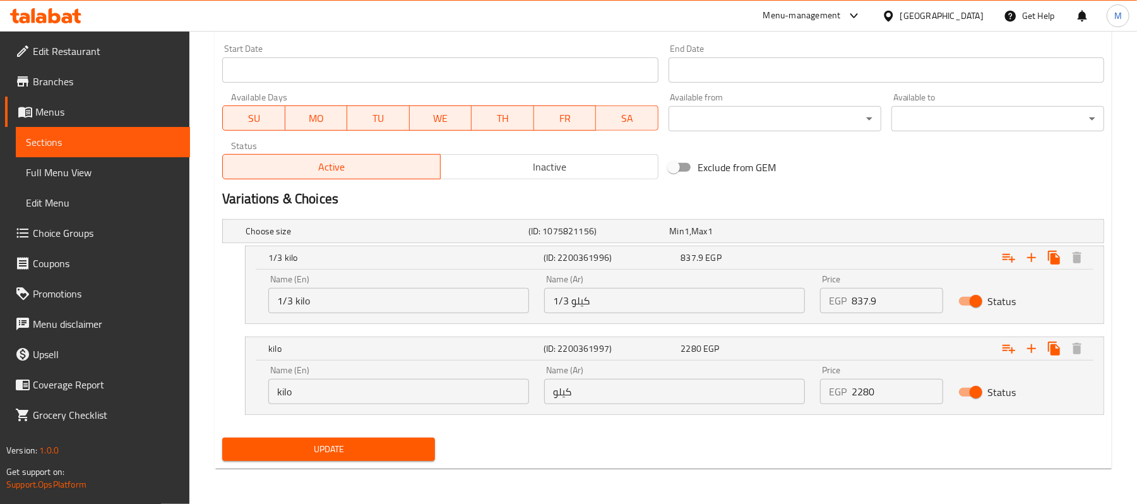
click at [359, 449] on span "Update" at bounding box center [328, 449] width 193 height 16
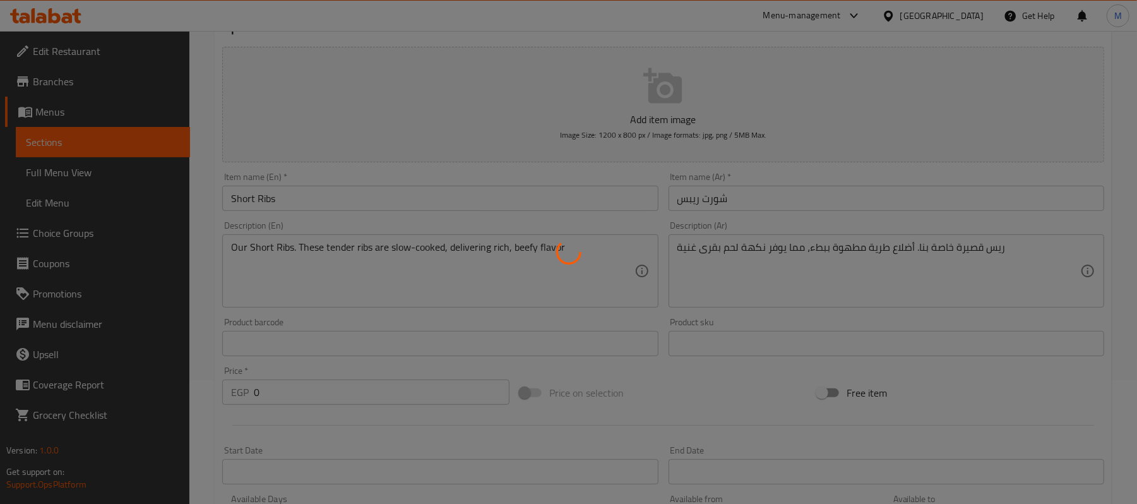
scroll to position [106, 0]
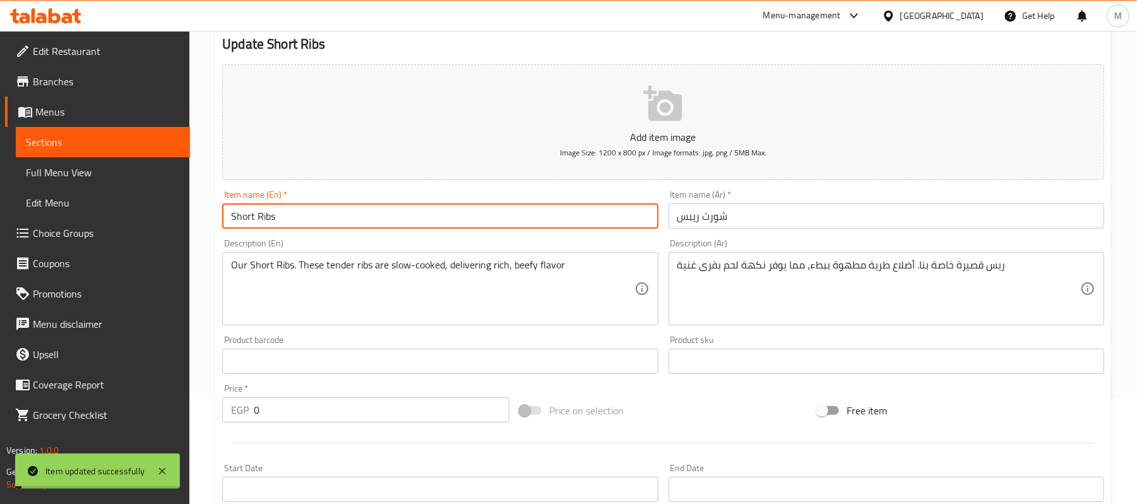
click at [329, 218] on input "Short Ribs" at bounding box center [440, 215] width 436 height 25
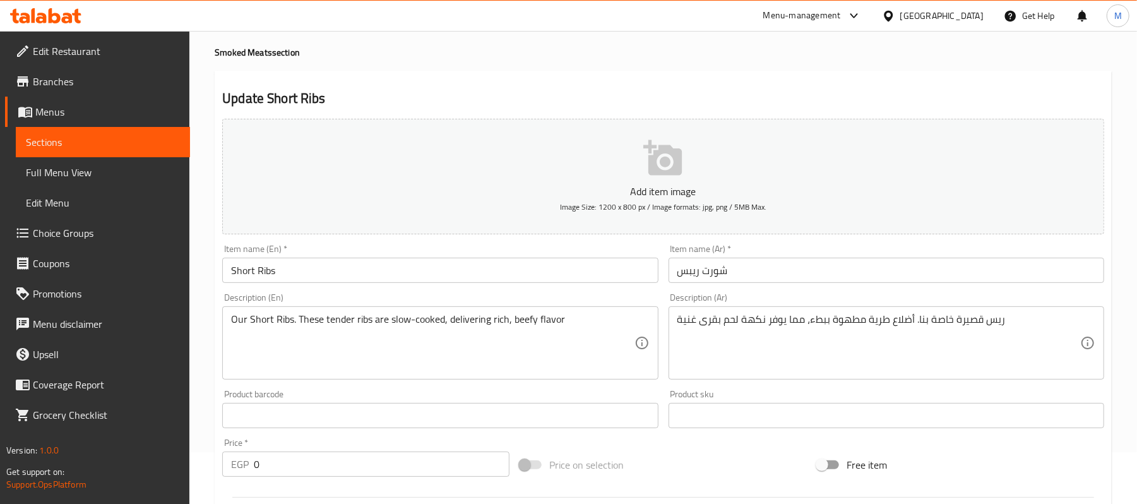
scroll to position [0, 0]
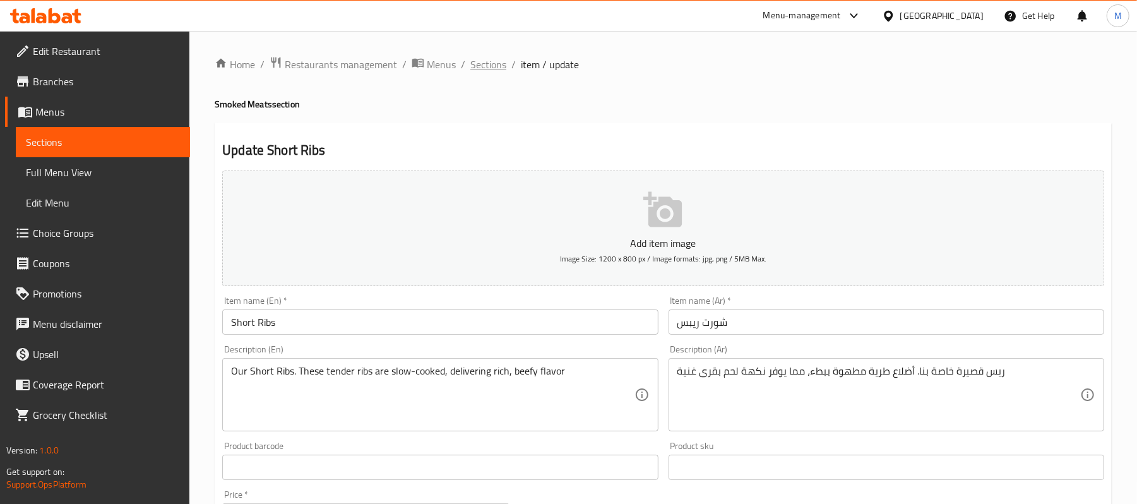
click at [500, 66] on span "Sections" at bounding box center [488, 64] width 36 height 15
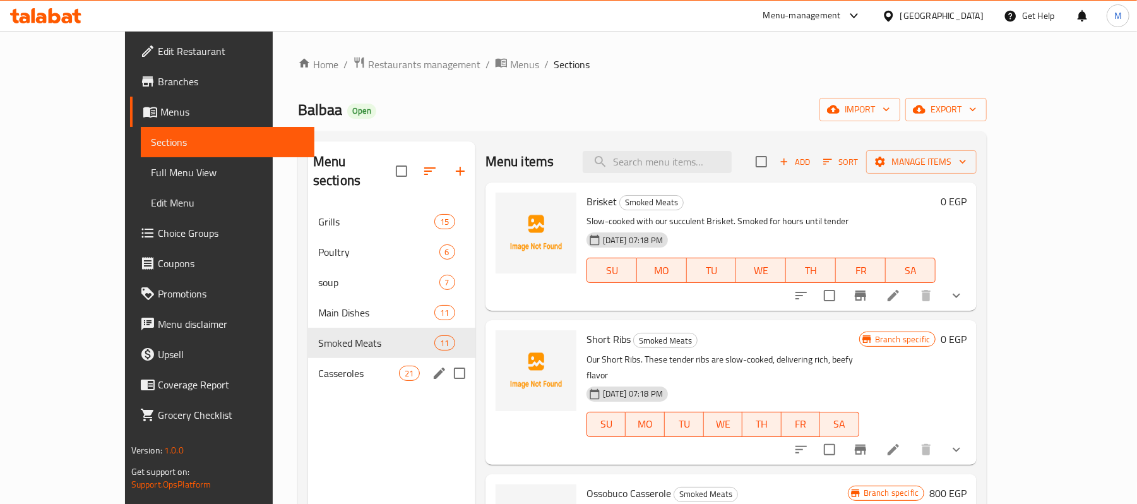
drag, startPoint x: 307, startPoint y: 341, endPoint x: 309, endPoint y: 335, distance: 6.6
click at [308, 358] on div "Casseroles 21" at bounding box center [391, 373] width 167 height 30
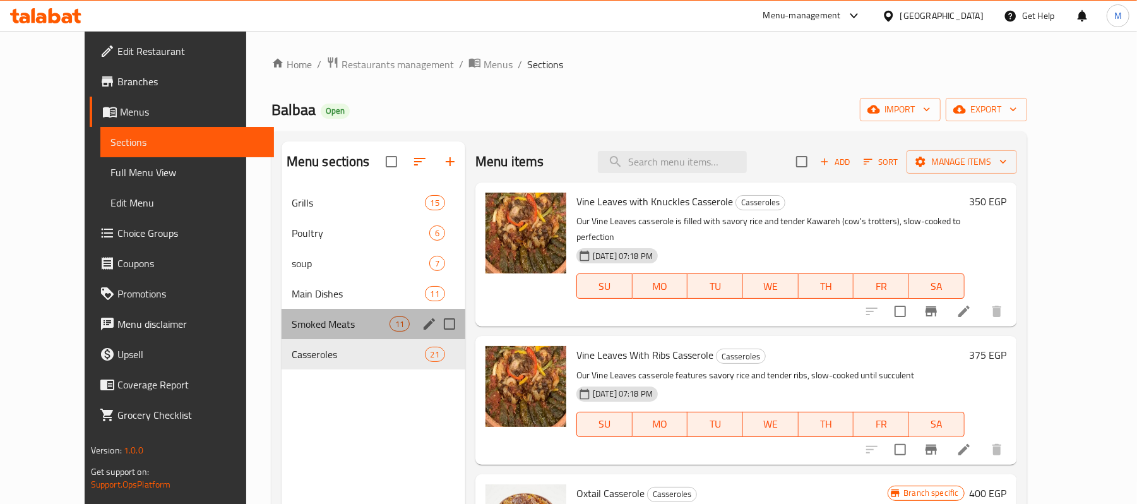
click at [309, 334] on div "Smoked Meats 11" at bounding box center [374, 324] width 184 height 30
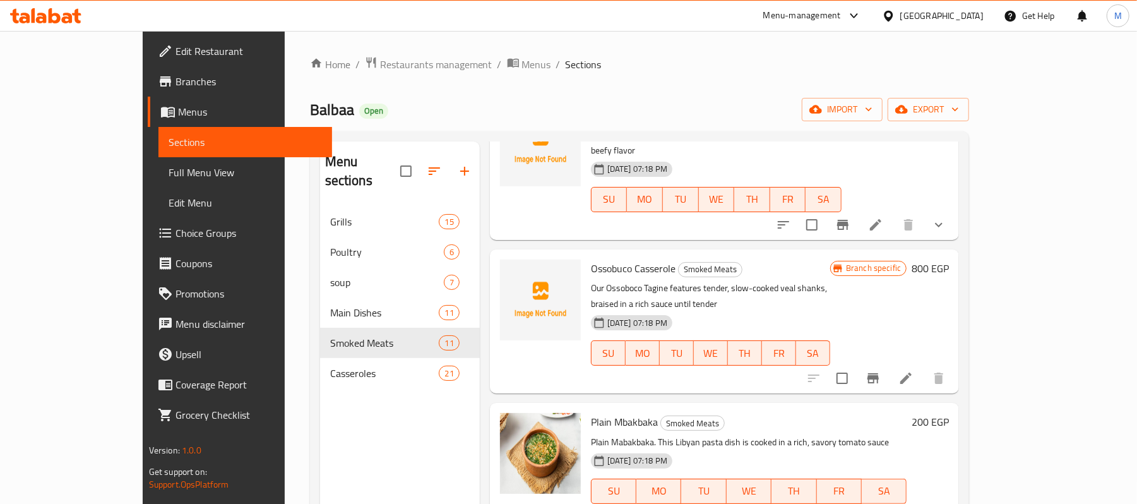
scroll to position [252, 0]
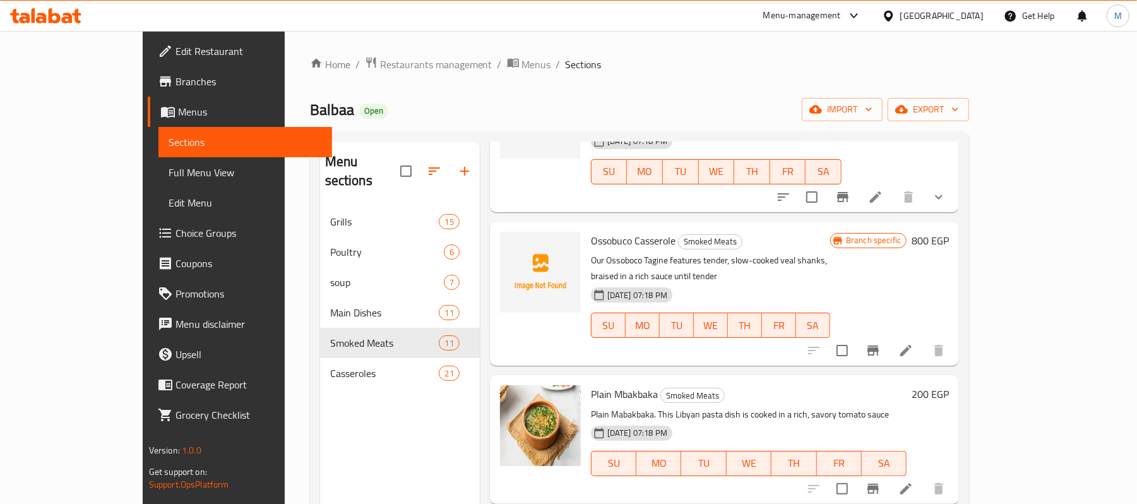
click at [881, 343] on icon "Branch-specific-item" at bounding box center [872, 350] width 15 height 15
click at [949, 232] on h6 "800 EGP" at bounding box center [930, 241] width 37 height 18
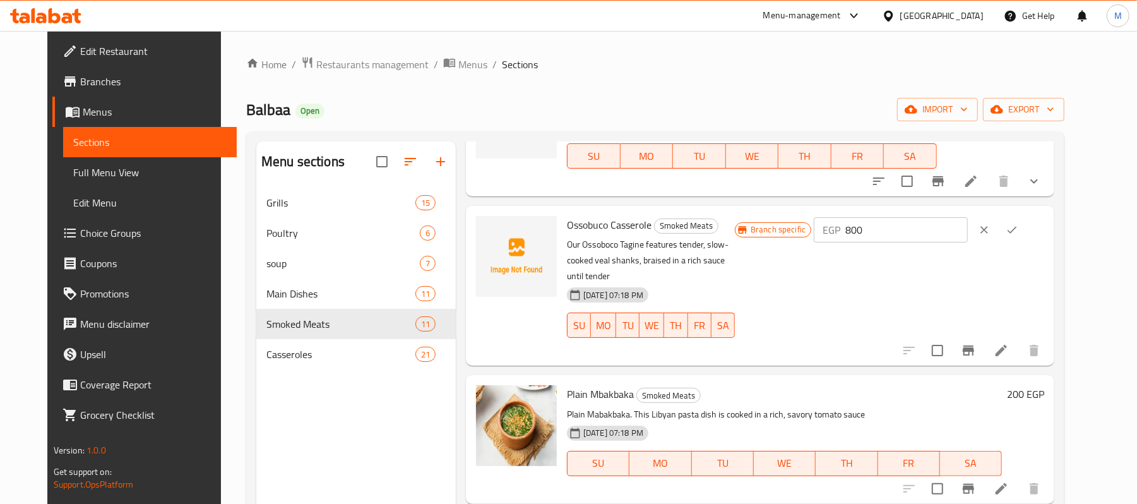
click at [840, 229] on p "EGP" at bounding box center [832, 229] width 18 height 15
click at [944, 232] on input "800" at bounding box center [906, 229] width 122 height 25
type input "912"
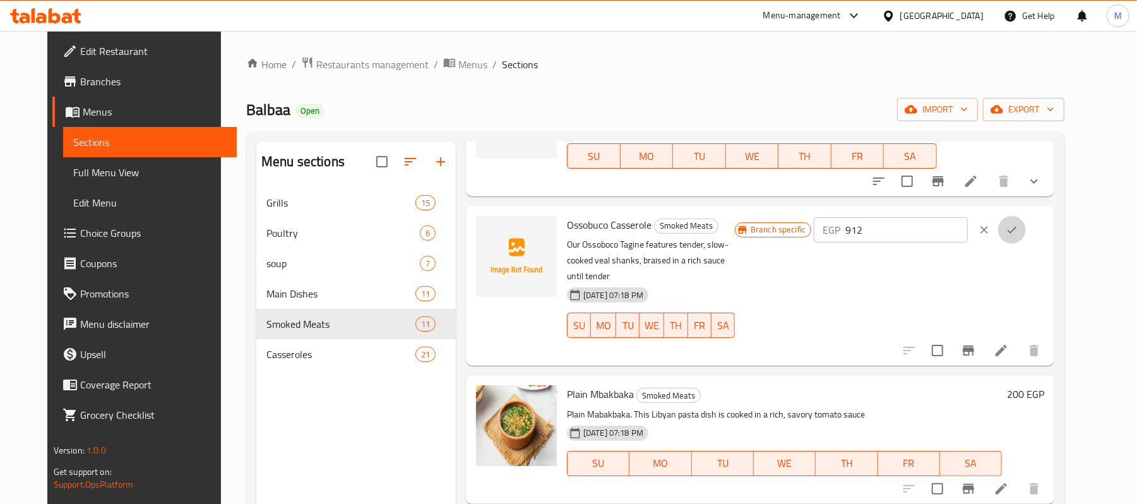
click at [1026, 228] on button "ok" at bounding box center [1012, 230] width 28 height 28
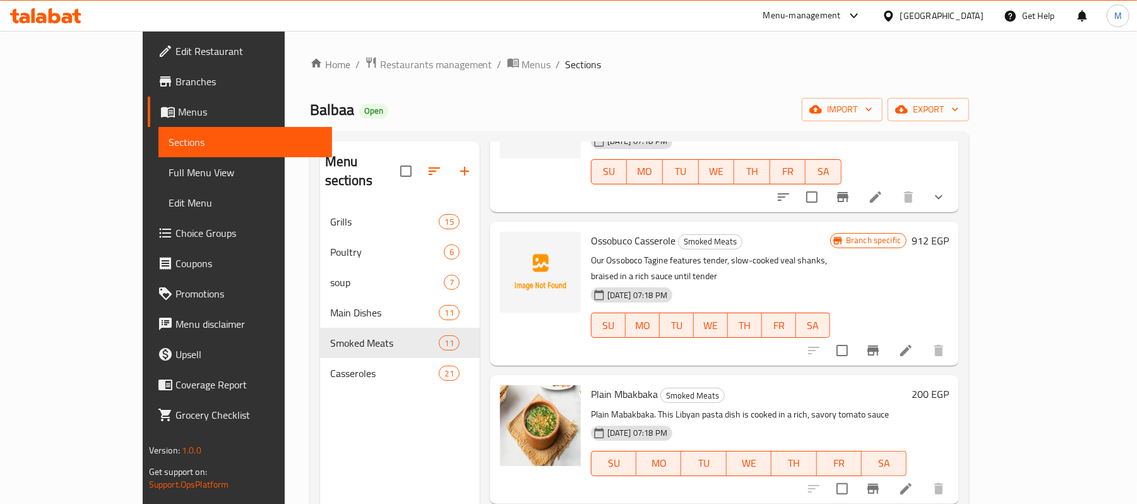
click at [591, 384] on span "Plain Mbakbaka" at bounding box center [624, 393] width 67 height 19
copy h6 "Plain Mbakbaka"
click at [949, 385] on h6 "200 EGP" at bounding box center [930, 394] width 37 height 18
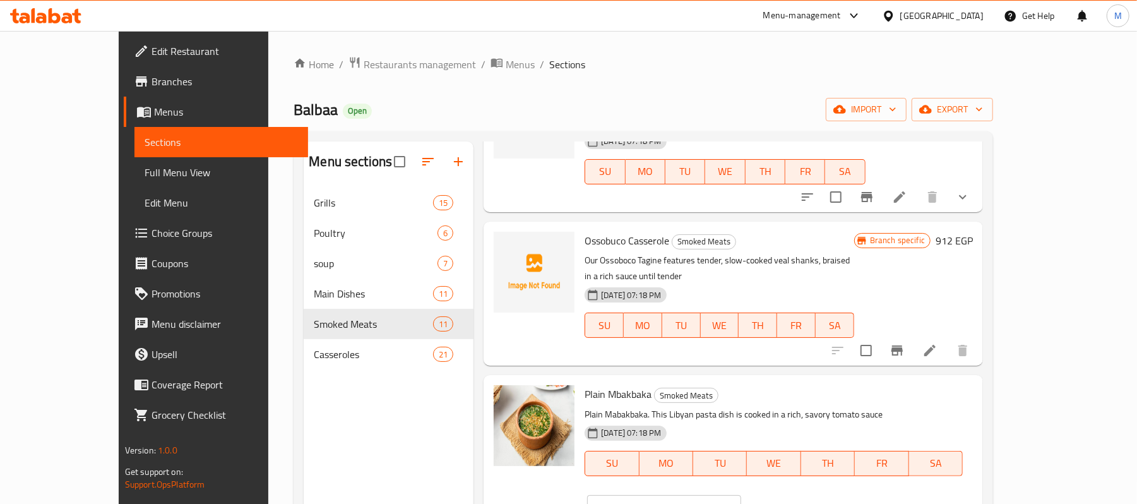
click at [740, 495] on input "200" at bounding box center [680, 507] width 122 height 25
type input "228"
click at [790, 503] on icon "ok" at bounding box center [784, 507] width 9 height 7
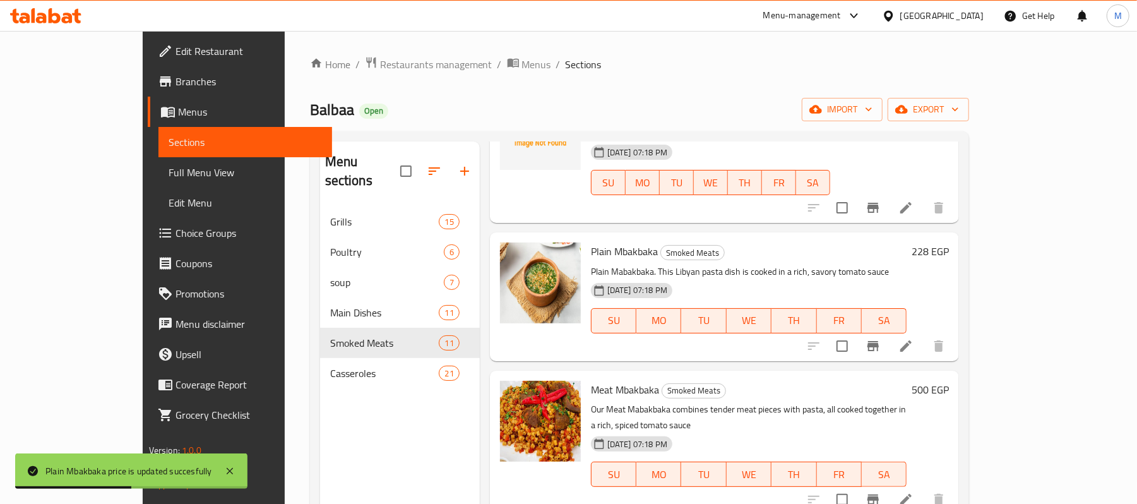
scroll to position [420, 0]
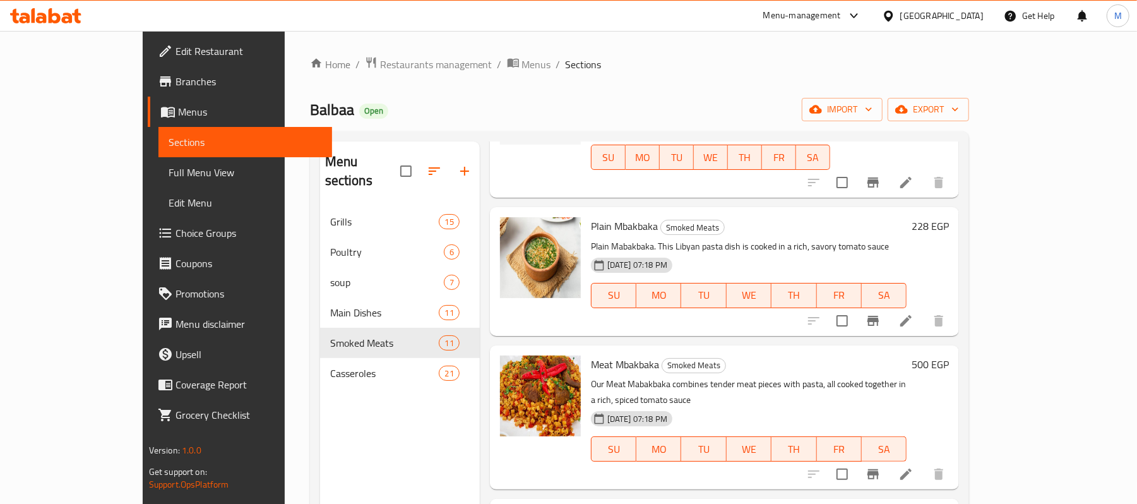
drag, startPoint x: 1043, startPoint y: 321, endPoint x: 1049, endPoint y: 328, distance: 9.0
click at [954, 350] on div "Meat Mbakbaka Smoked Meats Our Meat Mabakbaka combines tender meat pieces with …" at bounding box center [770, 417] width 368 height 134
click at [949, 355] on h6 "500 EGP" at bounding box center [930, 364] width 37 height 18
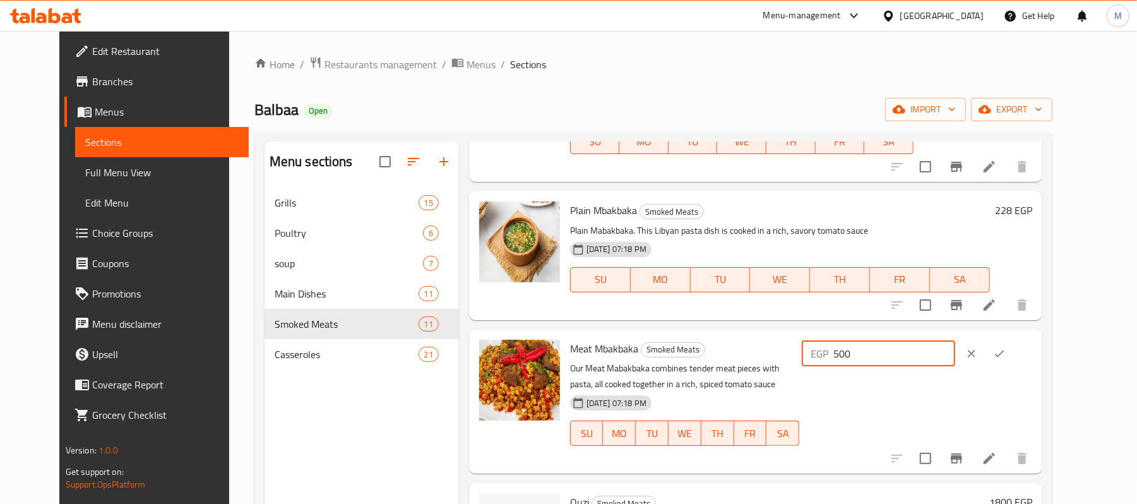
click at [922, 344] on input "500" at bounding box center [894, 353] width 122 height 25
type input "570"
click at [1013, 340] on button "ok" at bounding box center [999, 354] width 28 height 28
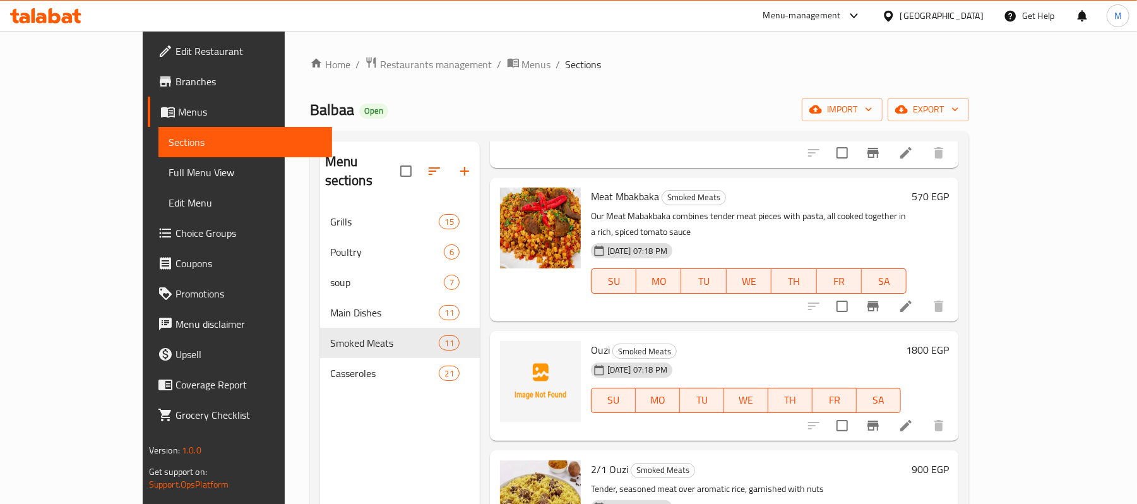
scroll to position [589, 0]
click at [949, 340] on h6 "1800 EGP" at bounding box center [927, 349] width 43 height 18
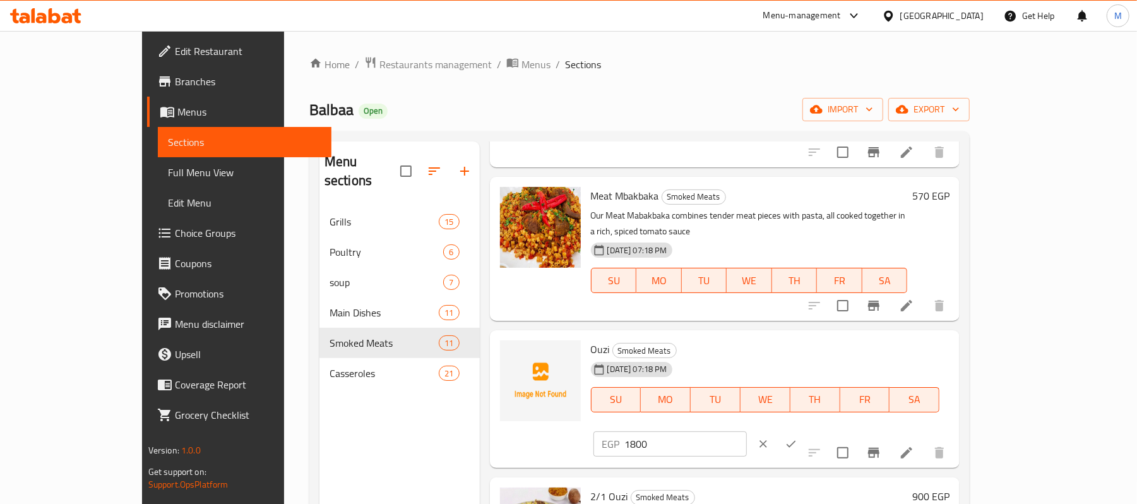
click at [747, 431] on input "1800" at bounding box center [686, 443] width 122 height 25
type input "2052"
click at [805, 430] on button "ok" at bounding box center [791, 444] width 28 height 28
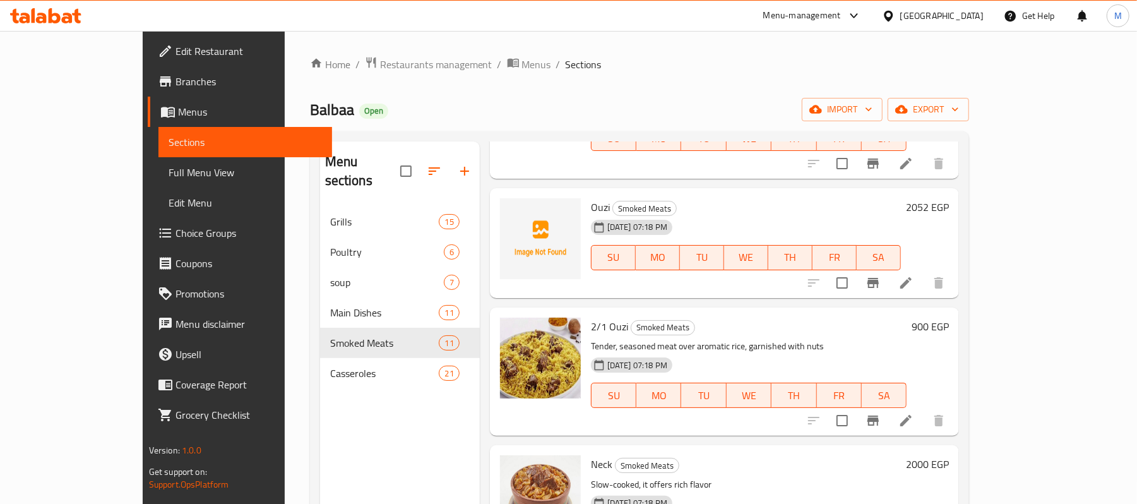
scroll to position [757, 0]
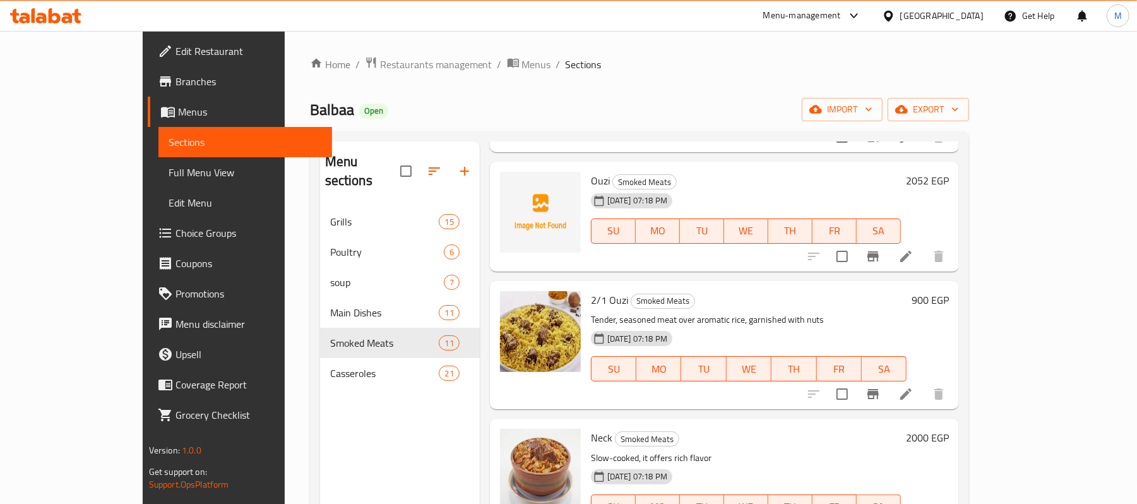
click at [949, 291] on h6 "900 EGP" at bounding box center [930, 300] width 37 height 18
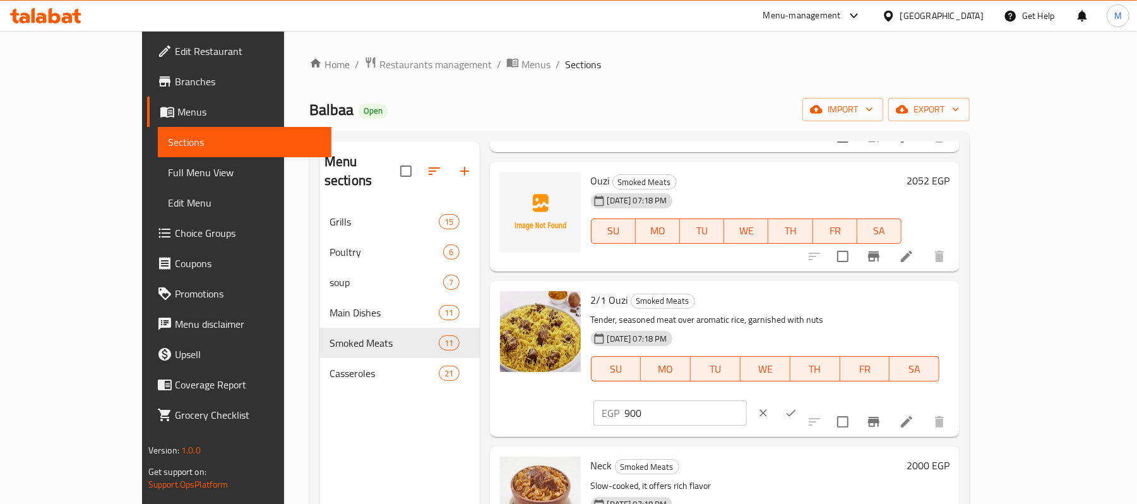
click at [824, 399] on div "EGP 900 ​" at bounding box center [707, 413] width 233 height 28
click at [747, 400] on input "900" at bounding box center [686, 412] width 122 height 25
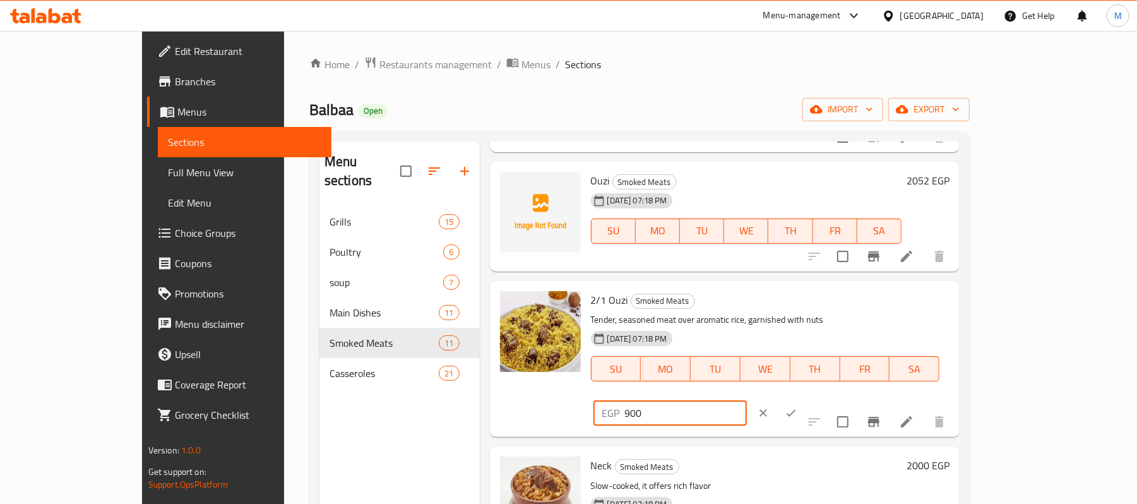
click at [747, 400] on input "900" at bounding box center [686, 412] width 122 height 25
type input "1026"
click at [805, 399] on button "ok" at bounding box center [791, 413] width 28 height 28
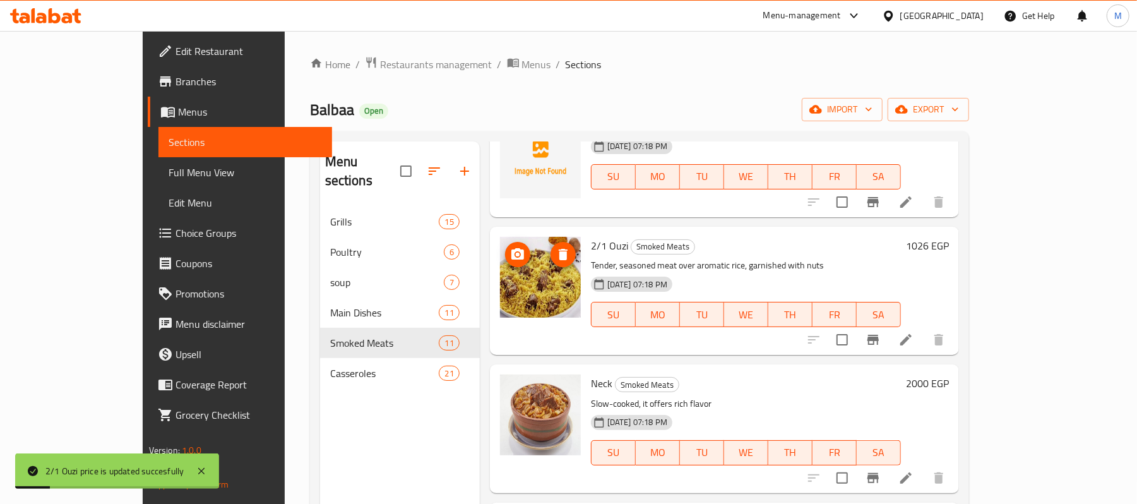
scroll to position [841, 0]
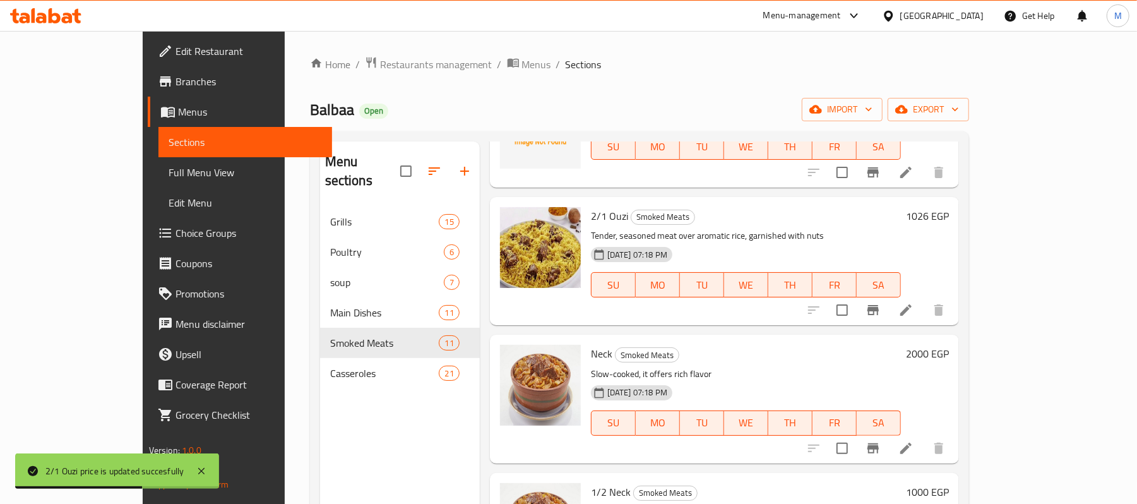
click at [949, 345] on h6 "2000 EGP" at bounding box center [927, 354] width 43 height 18
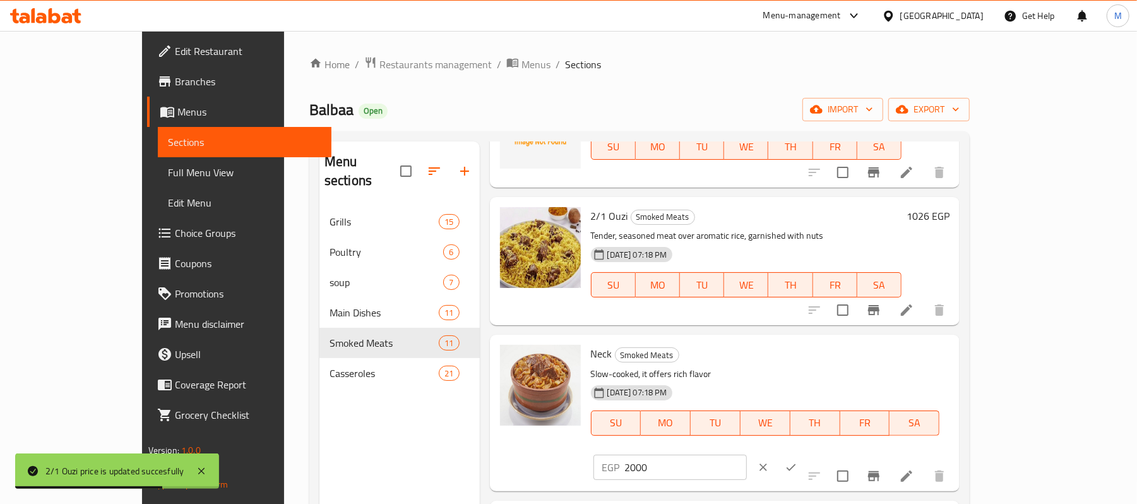
click at [747, 454] on input "2000" at bounding box center [686, 466] width 122 height 25
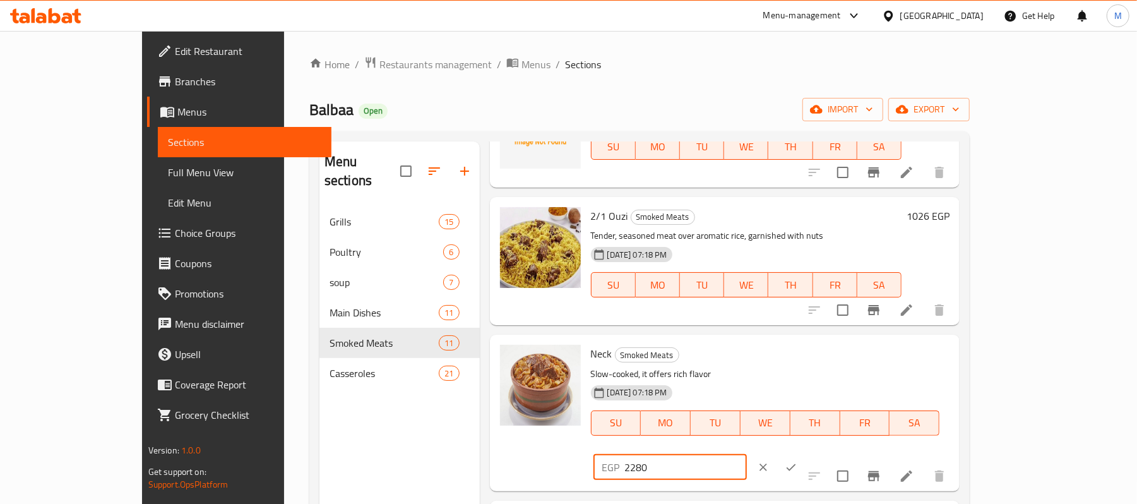
type input "2280"
click at [805, 453] on div at bounding box center [777, 467] width 56 height 28
click at [797, 461] on icon "ok" at bounding box center [791, 467] width 13 height 13
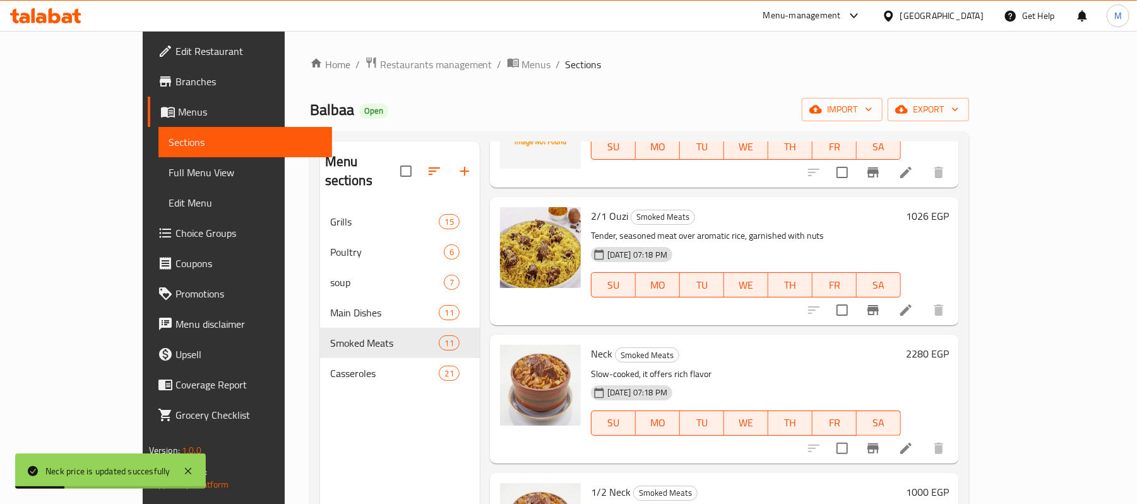
scroll to position [925, 0]
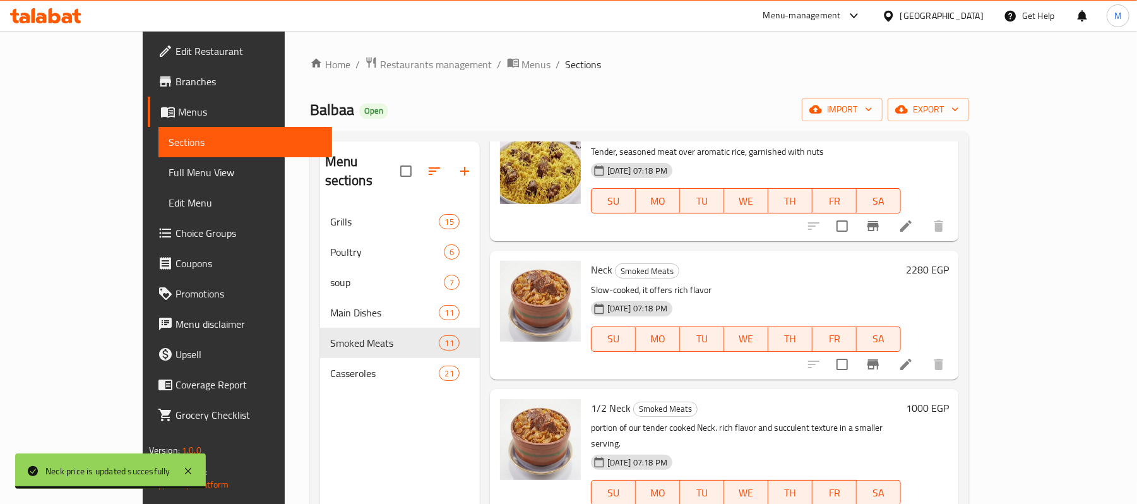
click at [949, 399] on h6 "1000 EGP" at bounding box center [927, 408] width 43 height 18
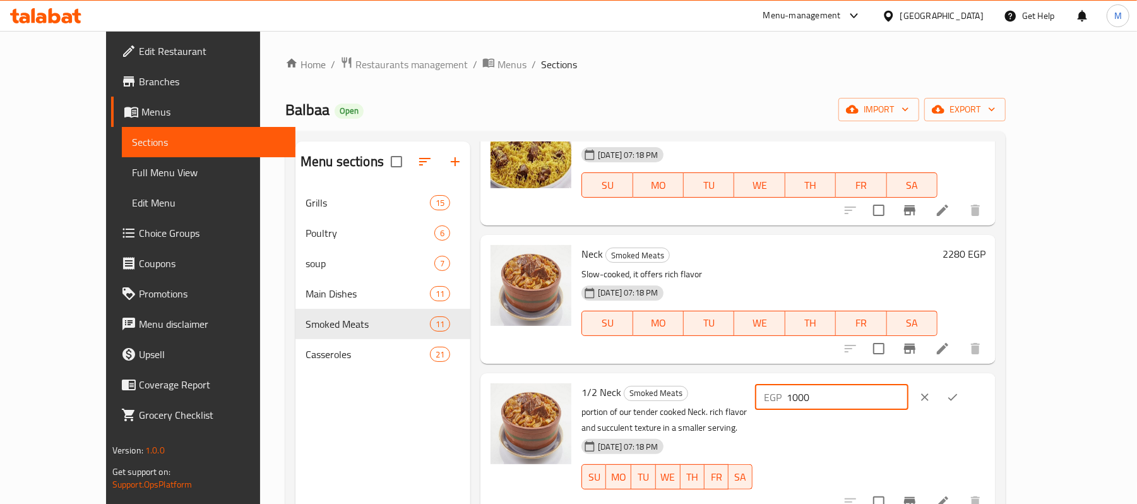
click at [908, 384] on input "1000" at bounding box center [848, 396] width 122 height 25
type input "1140"
click at [939, 383] on button "clear" at bounding box center [925, 397] width 28 height 28
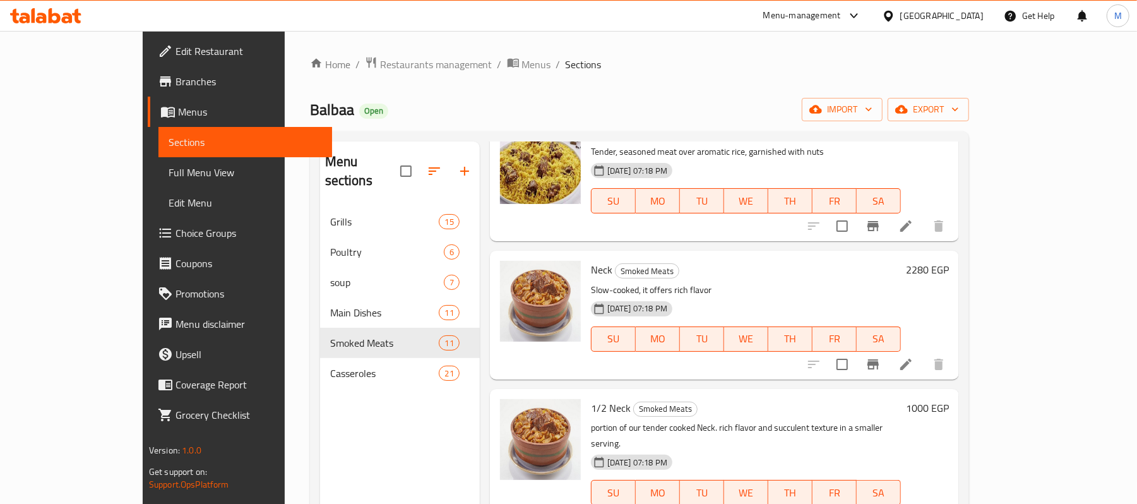
click at [949, 399] on h6 "1000 EGP" at bounding box center [927, 408] width 43 height 18
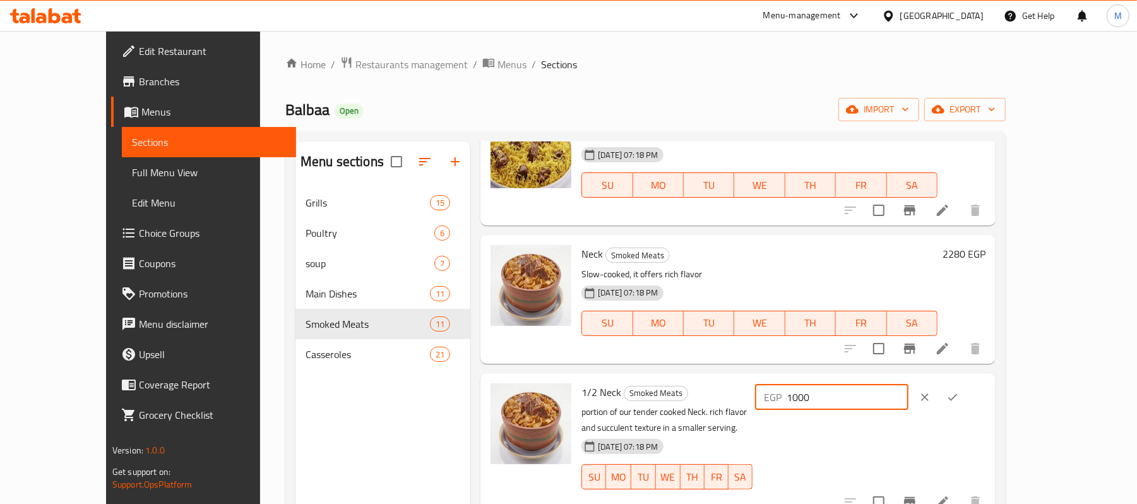
click at [908, 384] on input "1000" at bounding box center [848, 396] width 122 height 25
type input "1140"
click at [959, 391] on icon "ok" at bounding box center [952, 397] width 13 height 13
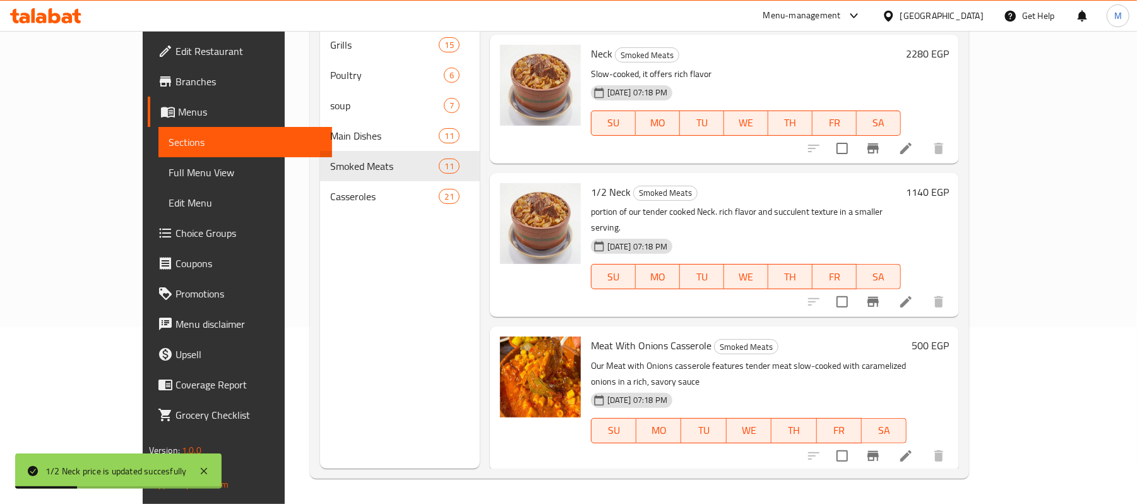
scroll to position [1025, 0]
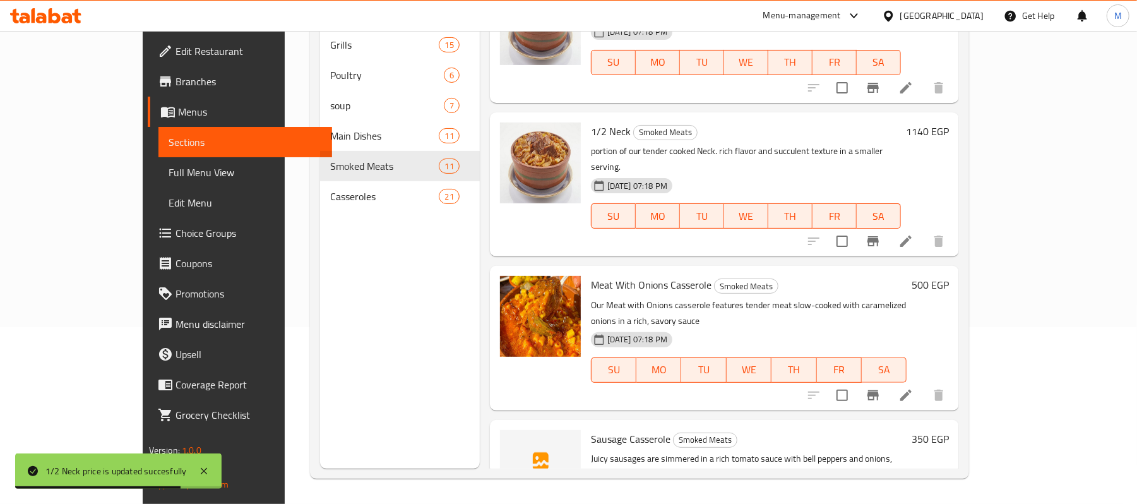
click at [949, 276] on h6 "500 EGP" at bounding box center [930, 285] width 37 height 18
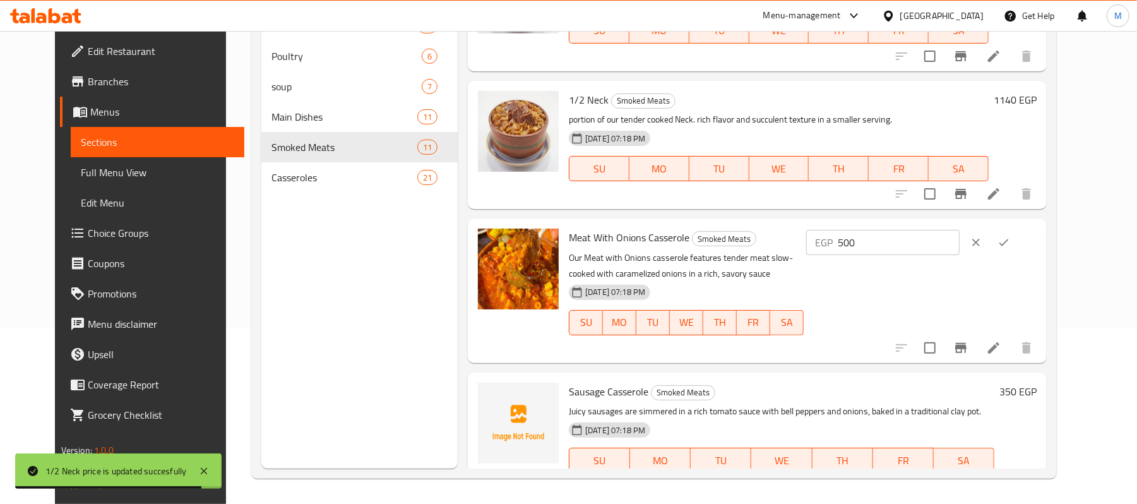
click at [959, 230] on input "500" at bounding box center [899, 242] width 122 height 25
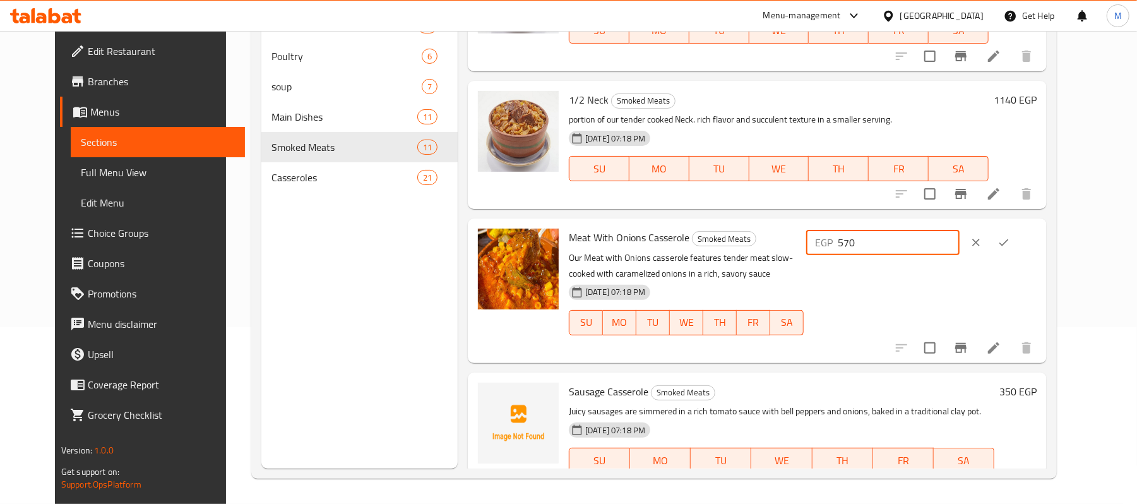
type input "570"
click at [1010, 236] on icon "ok" at bounding box center [1003, 242] width 13 height 13
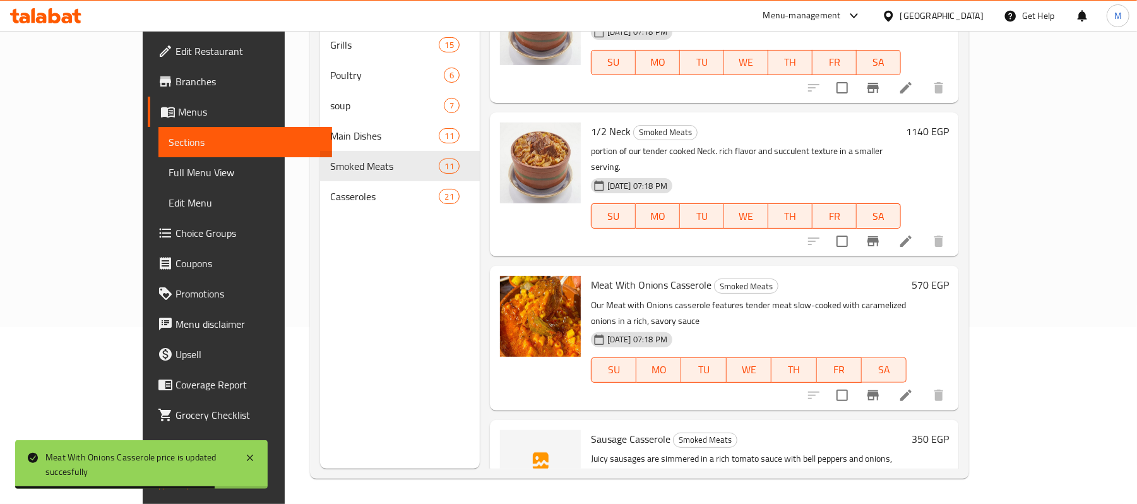
click at [949, 430] on h6 "350 EGP" at bounding box center [930, 439] width 37 height 18
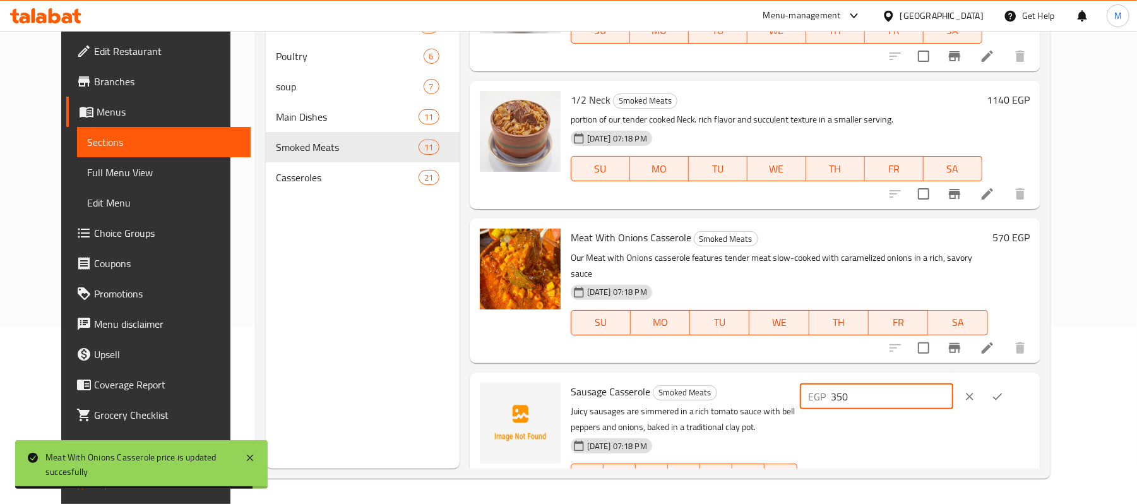
click at [938, 384] on input "350" at bounding box center [892, 396] width 122 height 25
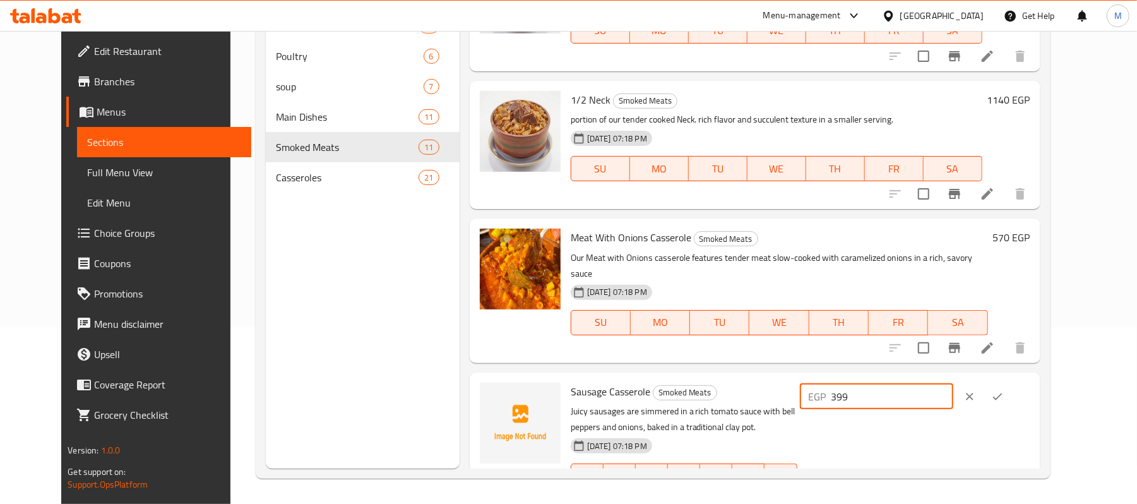
type input "399"
click at [1004, 390] on icon "ok" at bounding box center [997, 396] width 13 height 13
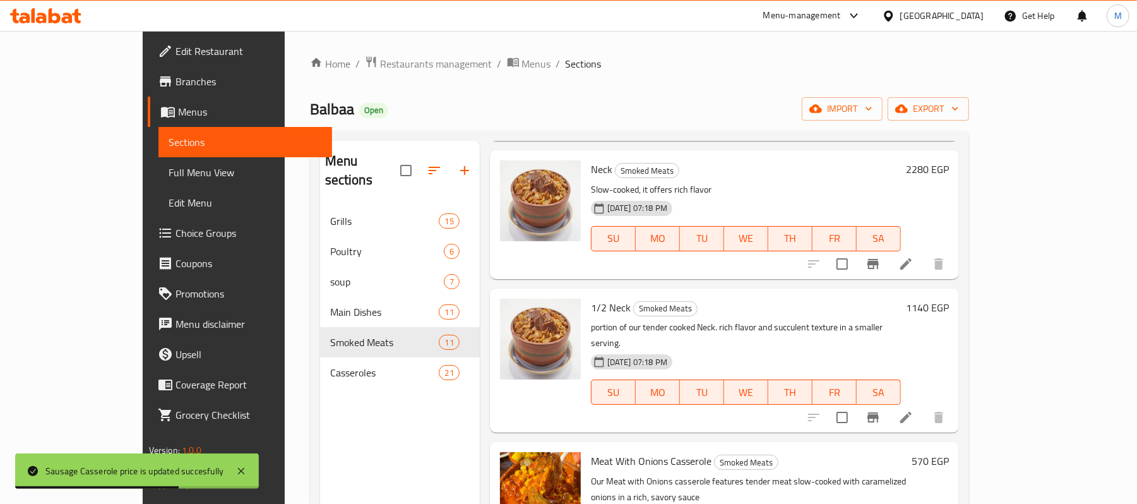
scroll to position [0, 0]
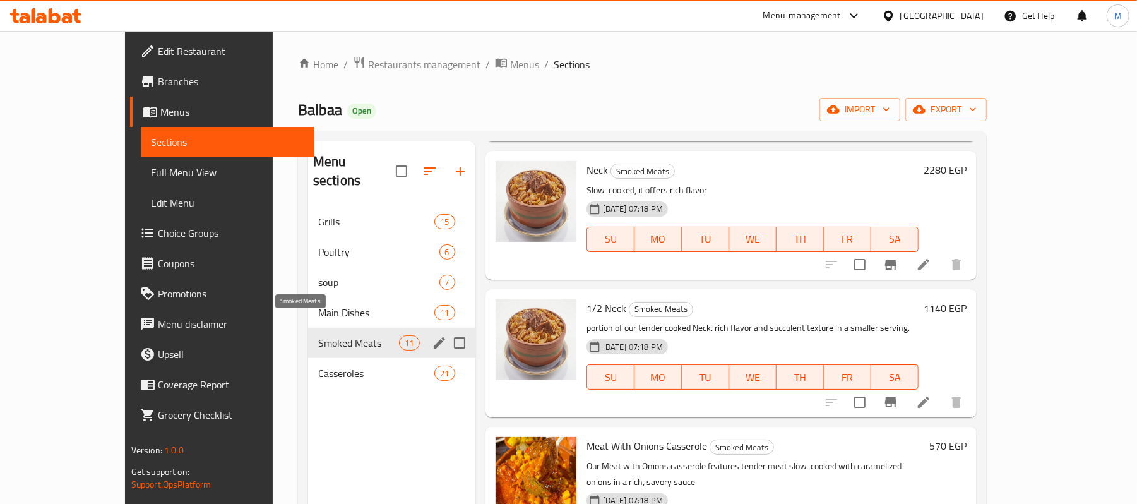
click at [331, 335] on span "Smoked Meats" at bounding box center [358, 342] width 81 height 15
click at [318, 365] on span "Casseroles" at bounding box center [376, 372] width 117 height 15
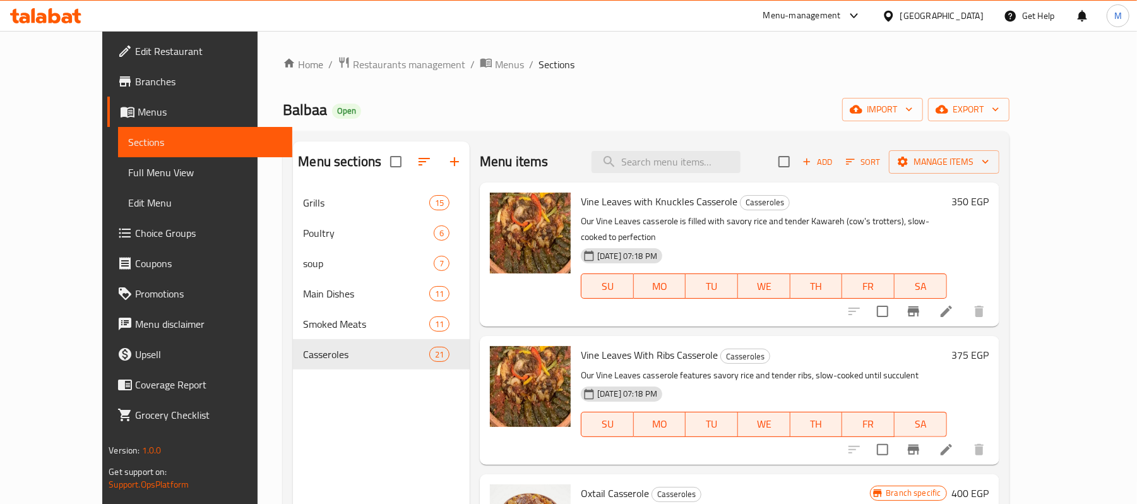
click at [989, 199] on h6 "350 EGP" at bounding box center [970, 202] width 37 height 18
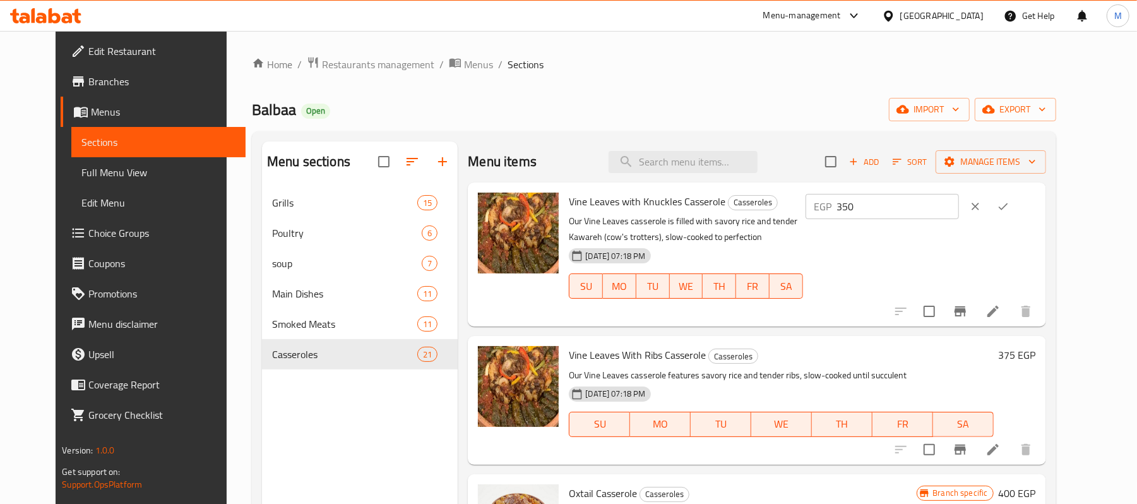
click at [959, 210] on input "350" at bounding box center [898, 206] width 122 height 25
type input "399"
click at [1009, 205] on icon "ok" at bounding box center [1003, 206] width 13 height 13
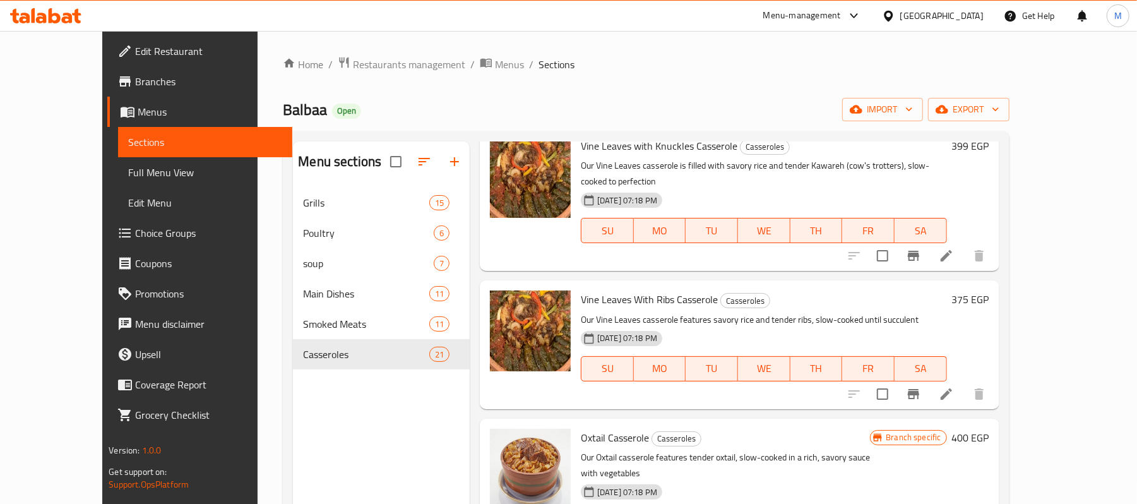
scroll to position [84, 0]
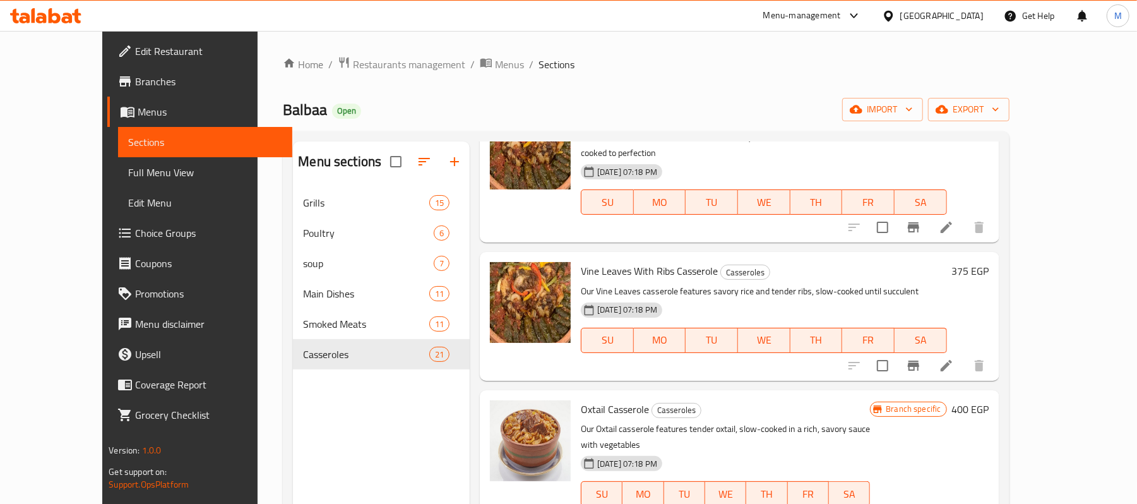
click at [989, 262] on h6 "375 EGP" at bounding box center [970, 271] width 37 height 18
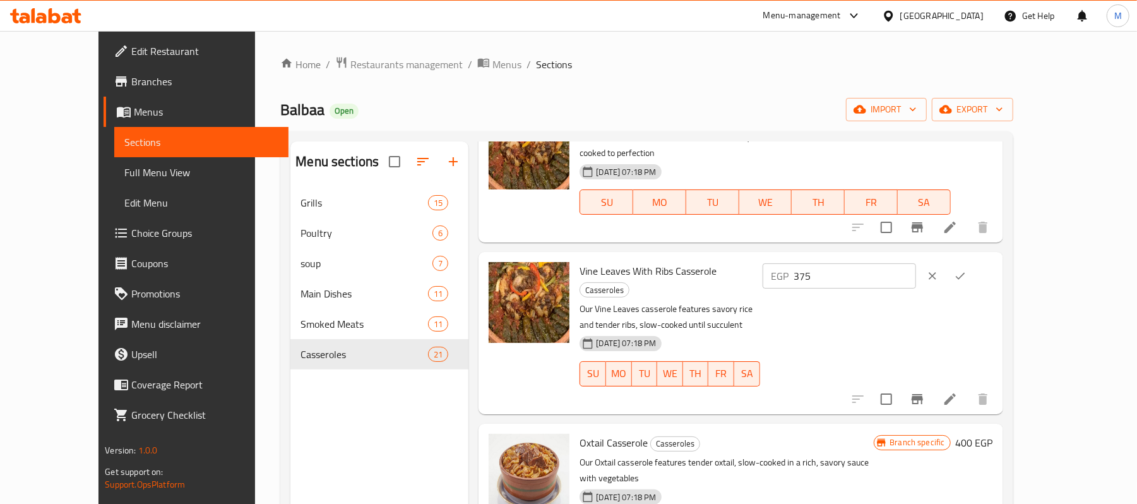
click at [789, 268] on p "EGP" at bounding box center [780, 275] width 18 height 15
click at [916, 268] on input "375" at bounding box center [855, 275] width 122 height 25
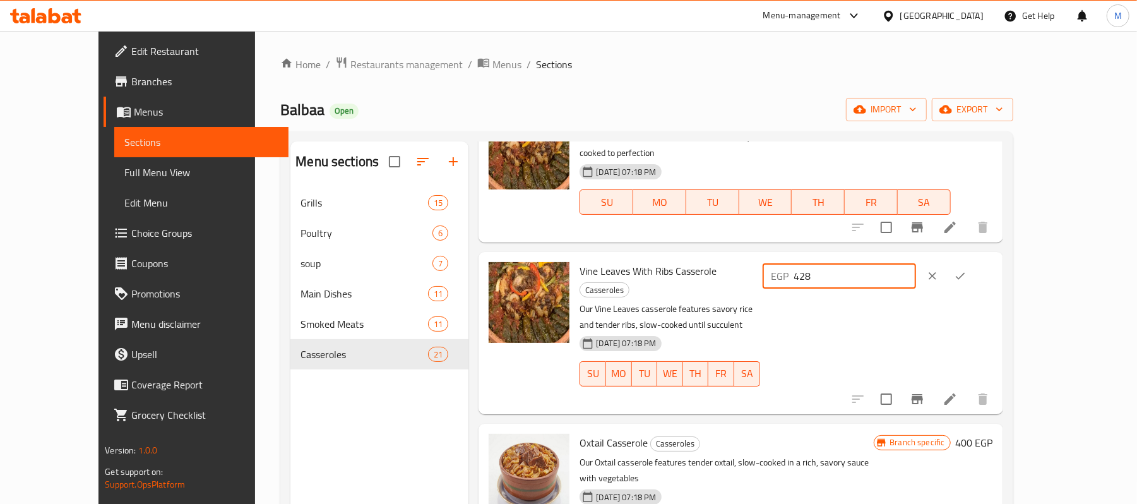
type input "428"
click at [974, 270] on button "ok" at bounding box center [960, 276] width 28 height 28
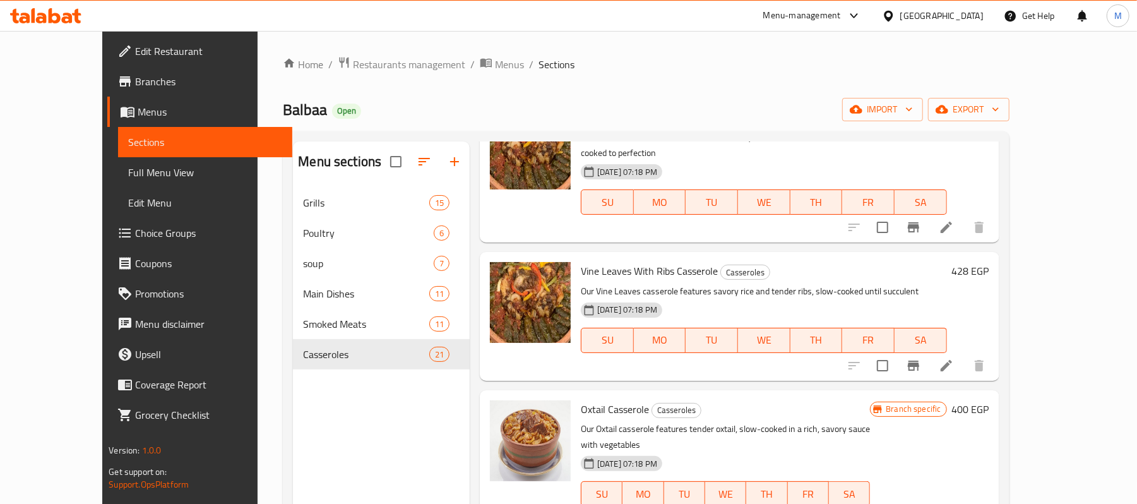
click at [989, 400] on h6 "400 EGP" at bounding box center [970, 409] width 37 height 18
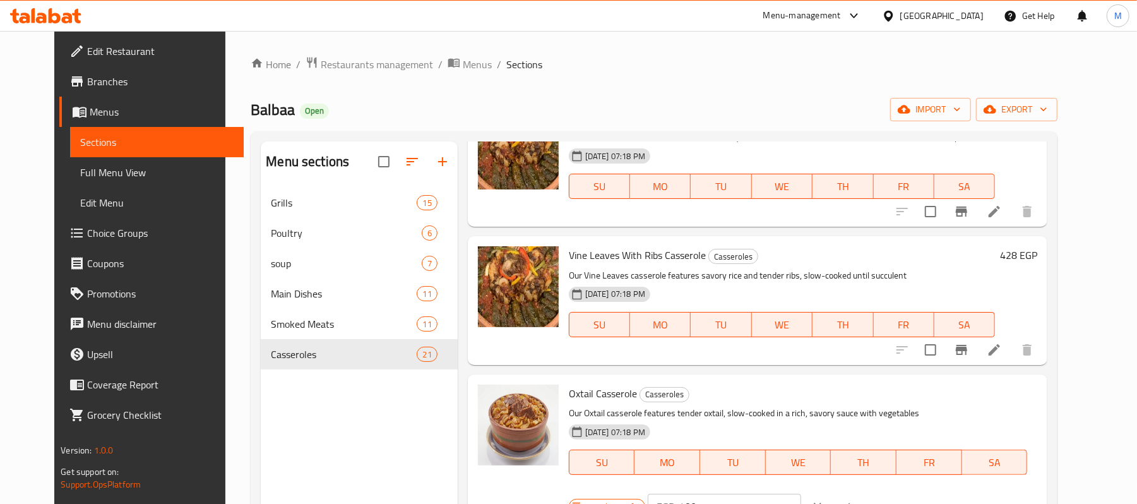
click at [801, 494] on input "400" at bounding box center [740, 506] width 122 height 25
type input "456"
click at [1042, 384] on div "Oxtail Casserole Casseroles Our Oxtail casserole features tender oxtail, slow-c…" at bounding box center [803, 452] width 478 height 146
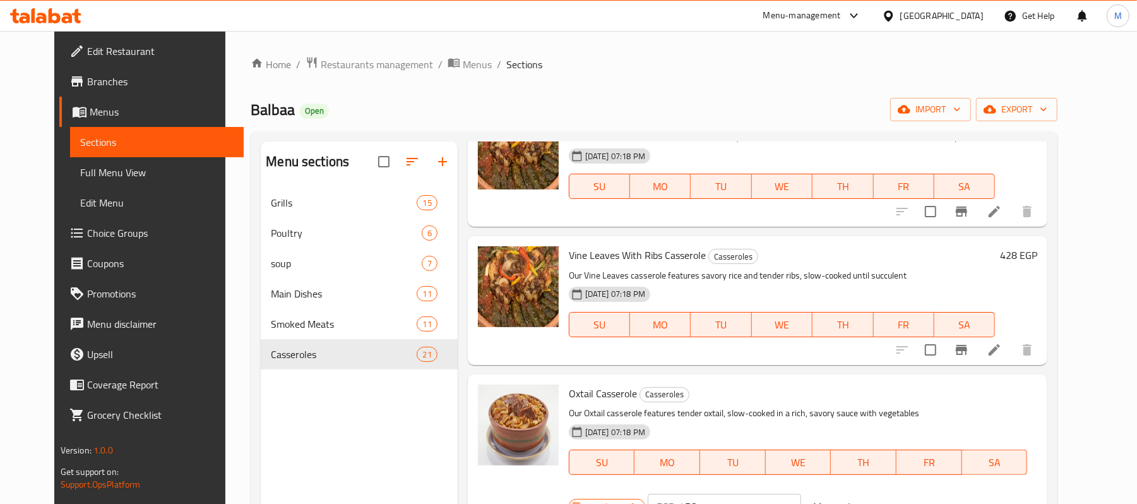
click at [859, 492] on button "ok" at bounding box center [845, 506] width 28 height 28
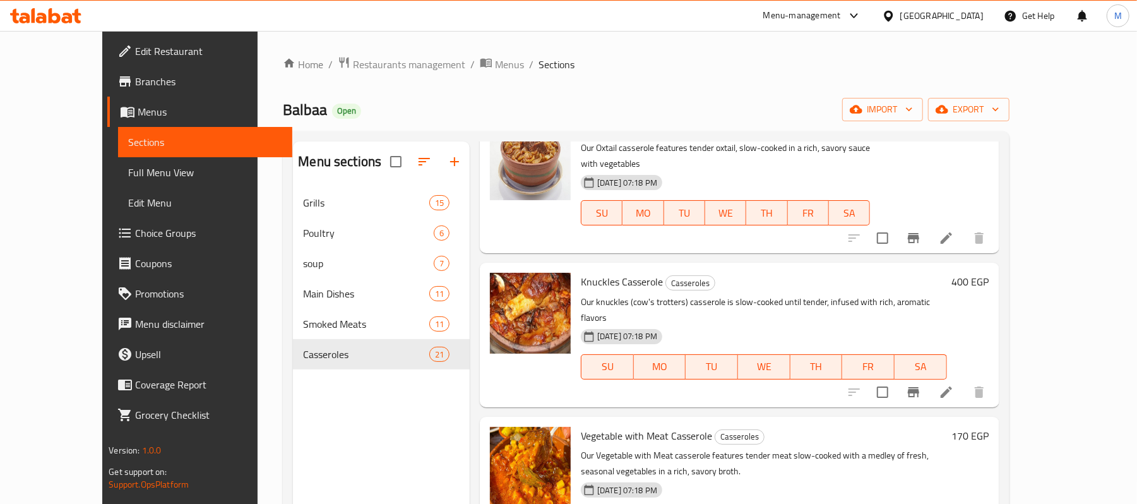
scroll to position [336, 0]
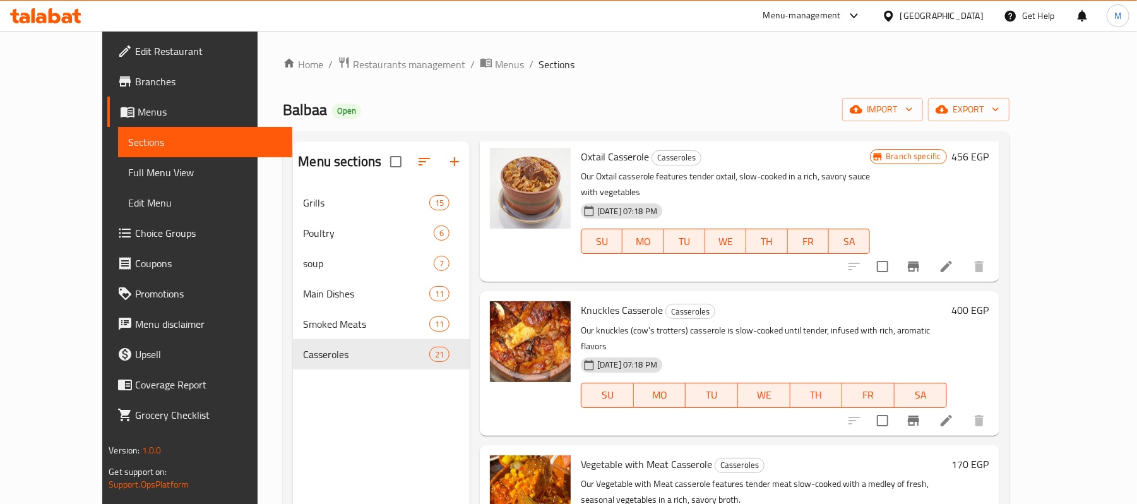
click at [947, 301] on h6 "Knuckles Casserole Casseroles" at bounding box center [764, 310] width 366 height 18
click at [989, 301] on div "400 EGP" at bounding box center [968, 310] width 42 height 18
click at [989, 301] on h6 "400 EGP" at bounding box center [970, 310] width 37 height 18
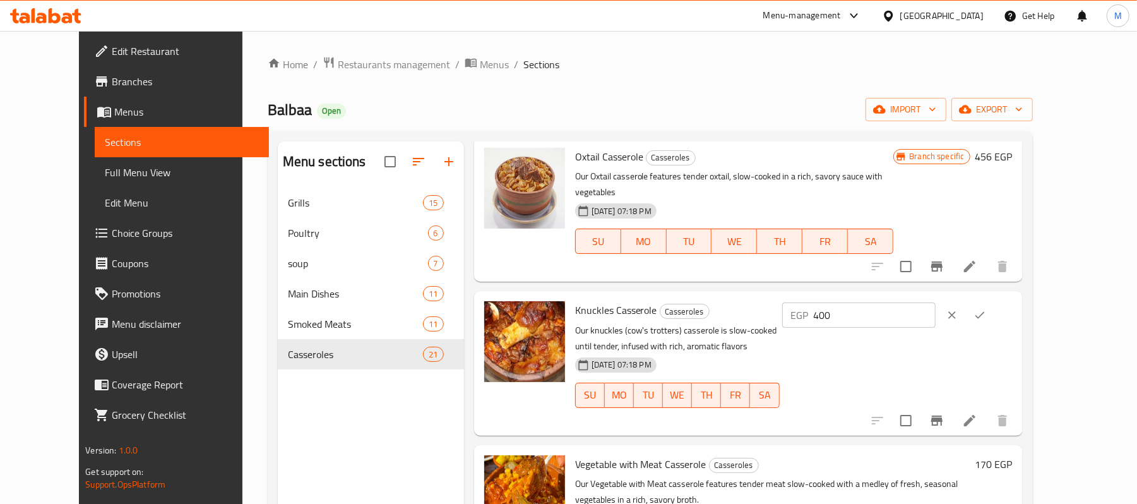
click at [936, 302] on input "400" at bounding box center [875, 314] width 122 height 25
type input "456"
click at [1013, 301] on div "EGP 456 ​" at bounding box center [897, 315] width 230 height 28
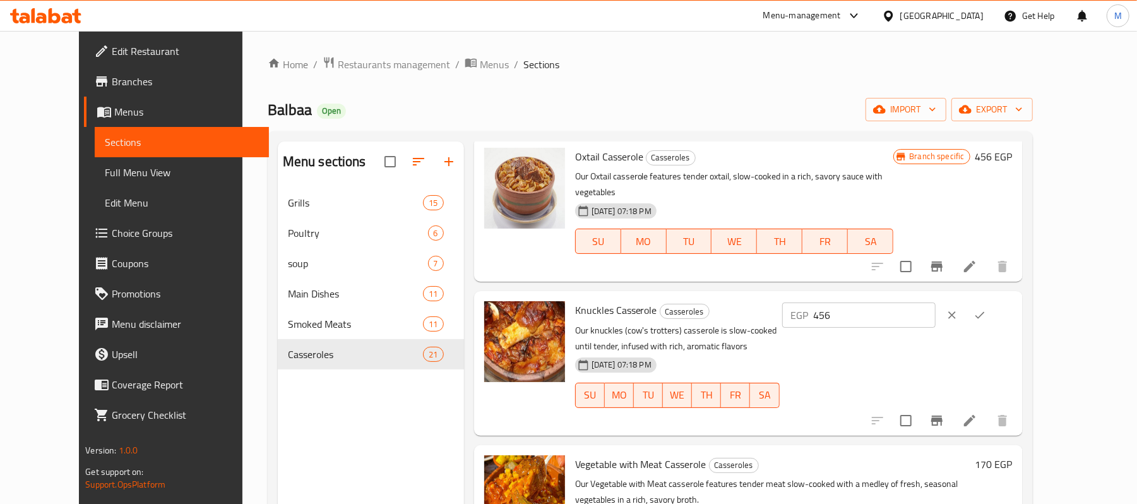
click at [986, 309] on icon "ok" at bounding box center [979, 315] width 13 height 13
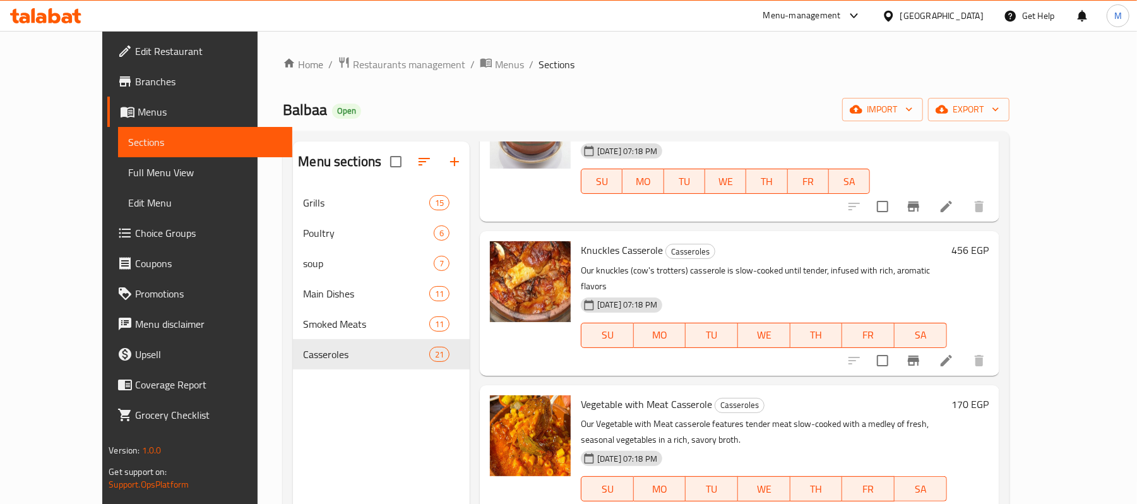
scroll to position [420, 0]
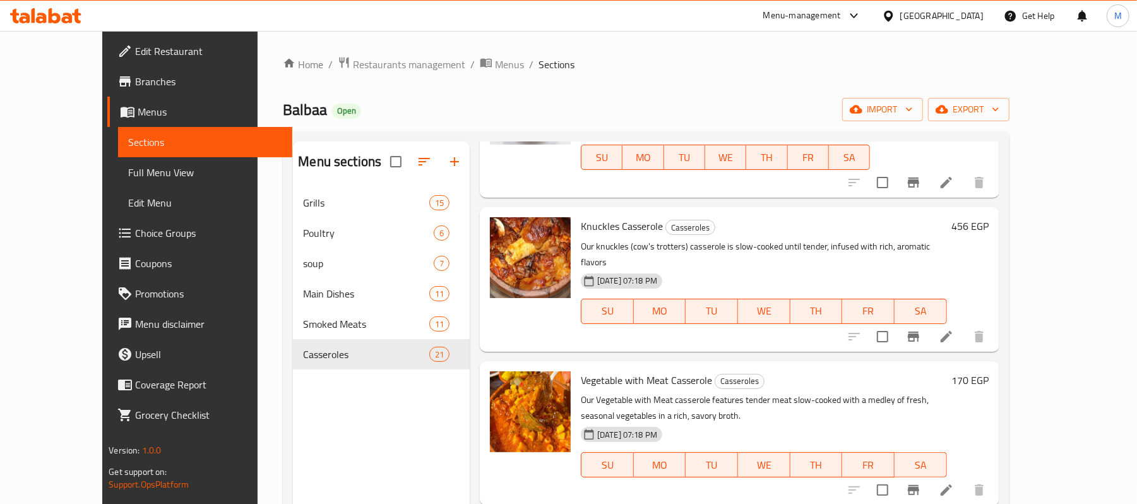
click at [989, 371] on h6 "170 EGP" at bounding box center [970, 380] width 37 height 18
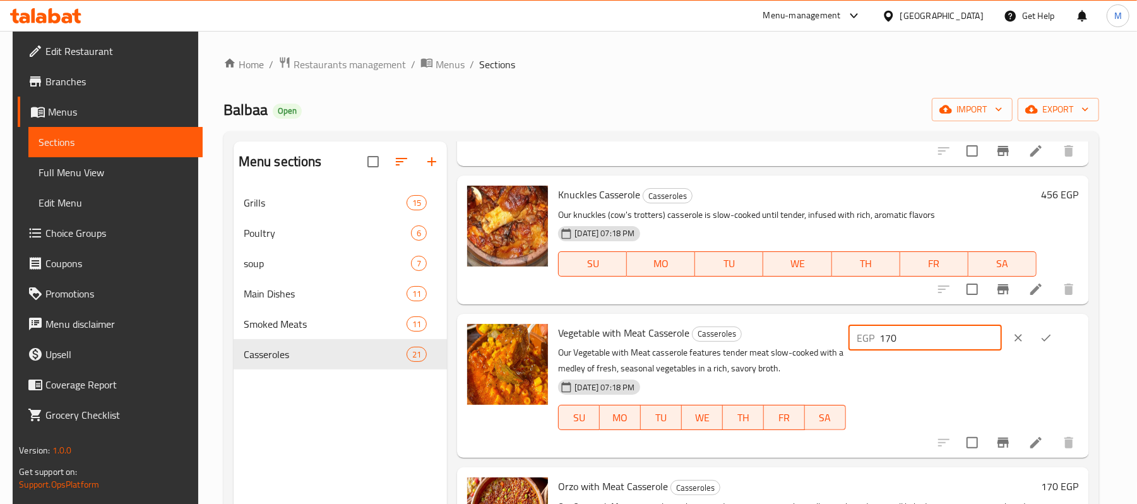
click at [932, 330] on input "170" at bounding box center [941, 337] width 122 height 25
click at [954, 347] on input "194" at bounding box center [941, 337] width 122 height 25
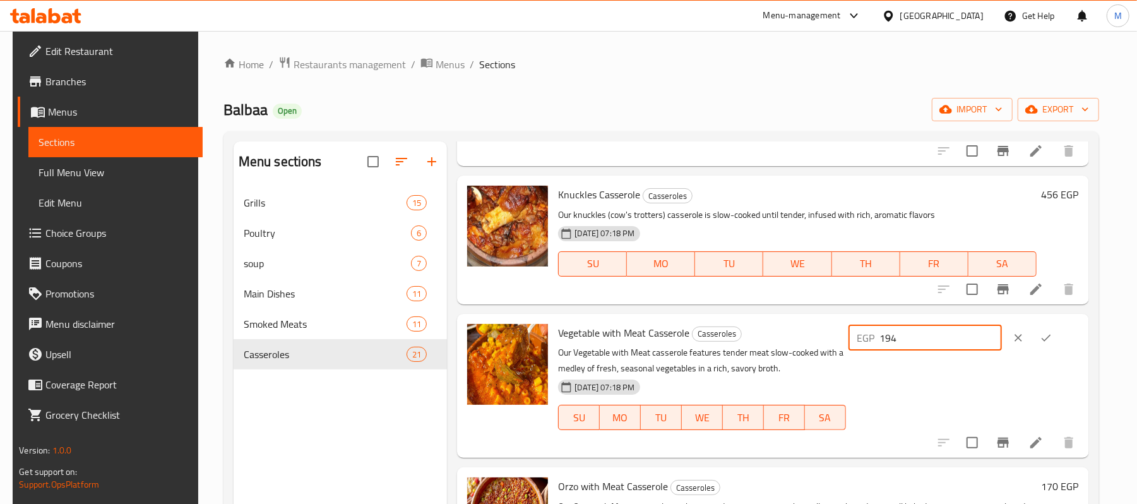
click at [954, 347] on input "194" at bounding box center [941, 337] width 122 height 25
type input "194"
click at [1052, 336] on icon "ok" at bounding box center [1046, 337] width 13 height 13
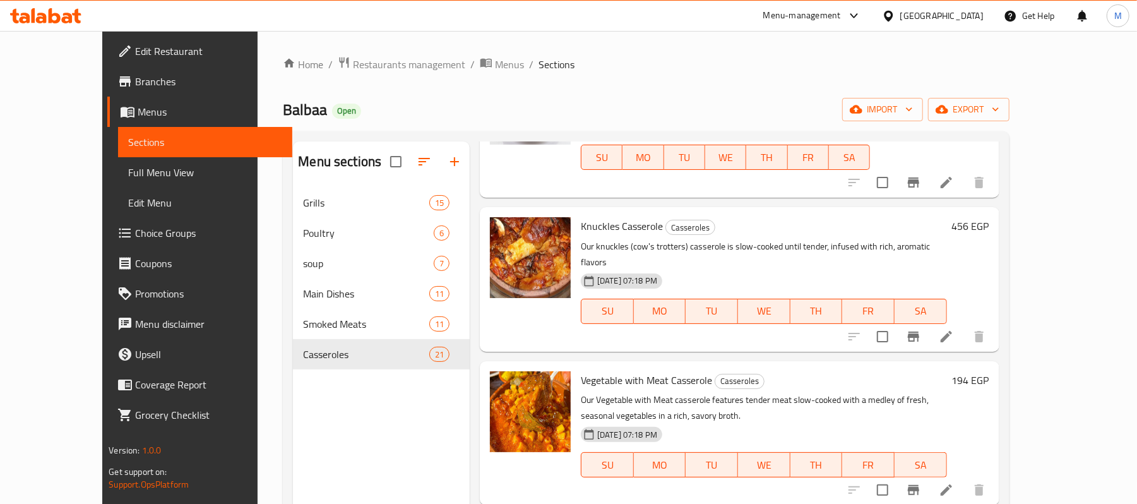
scroll to position [589, 0]
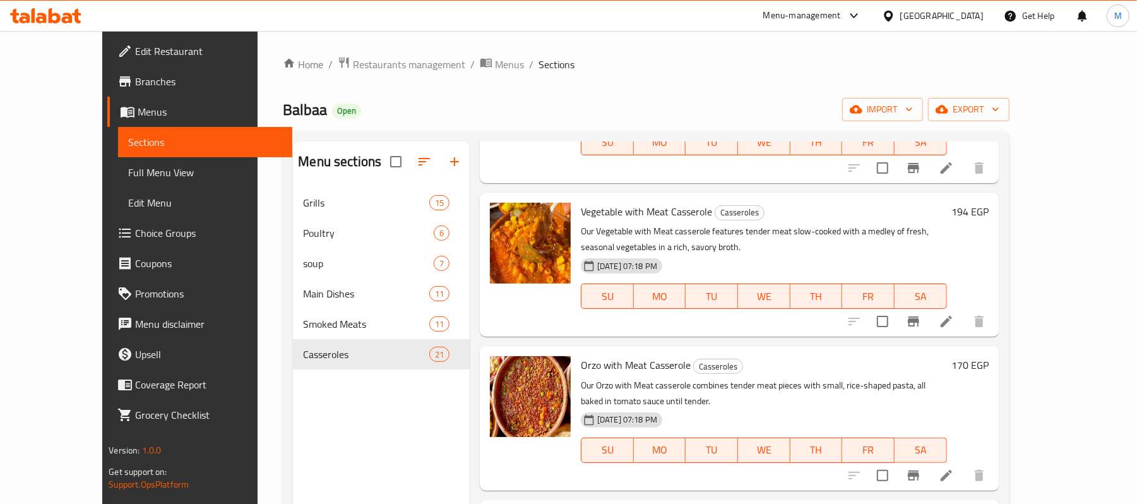
click at [989, 356] on h6 "170 EGP" at bounding box center [970, 365] width 37 height 18
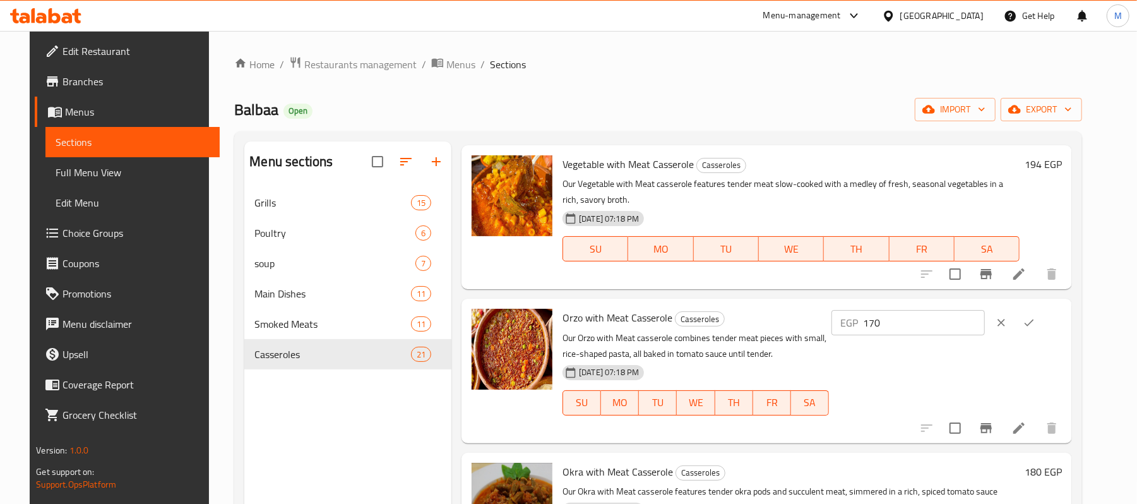
click at [973, 316] on input "170" at bounding box center [924, 322] width 122 height 25
type input "194"
click at [1035, 323] on icon "ok" at bounding box center [1029, 322] width 13 height 13
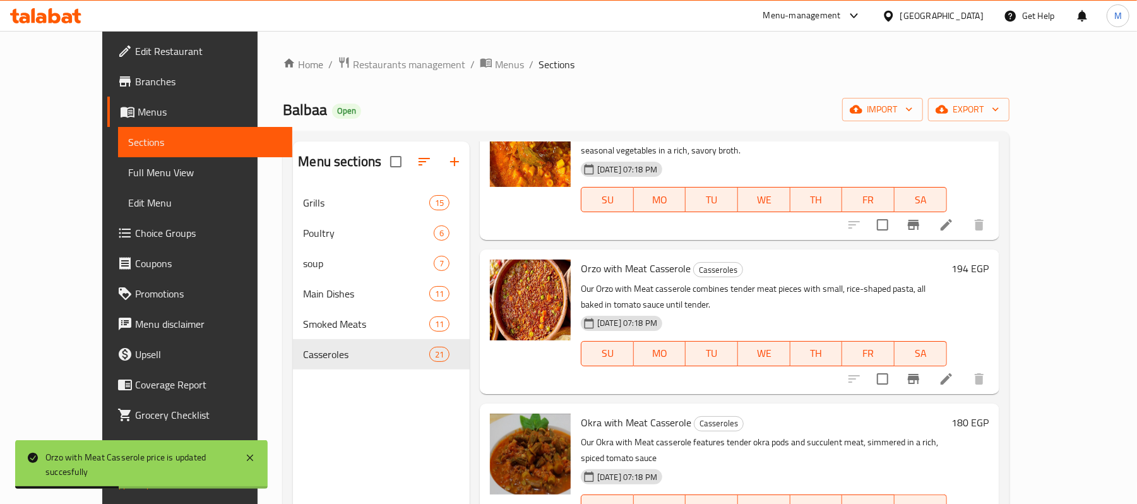
scroll to position [757, 0]
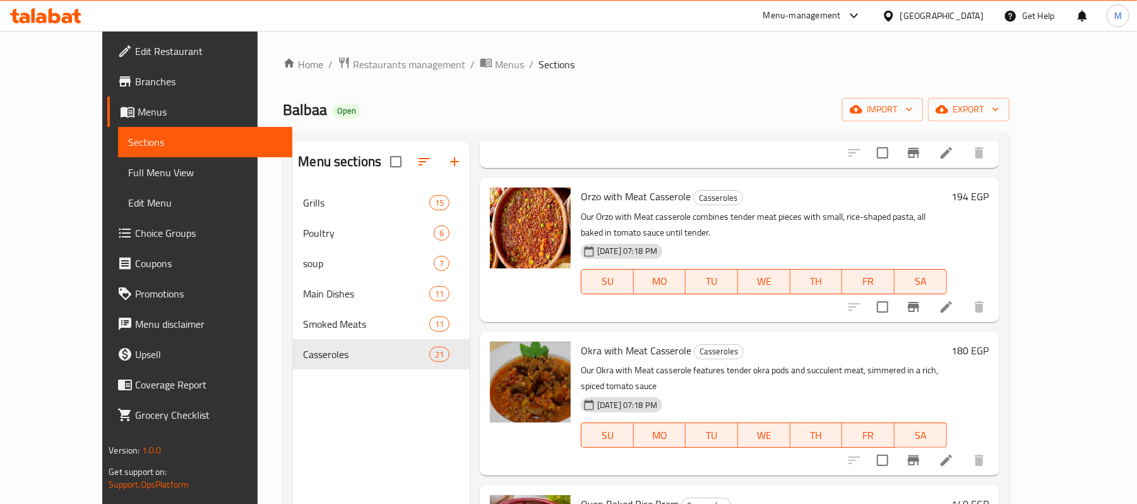
click at [989, 342] on h6 "180 EGP" at bounding box center [970, 351] width 37 height 18
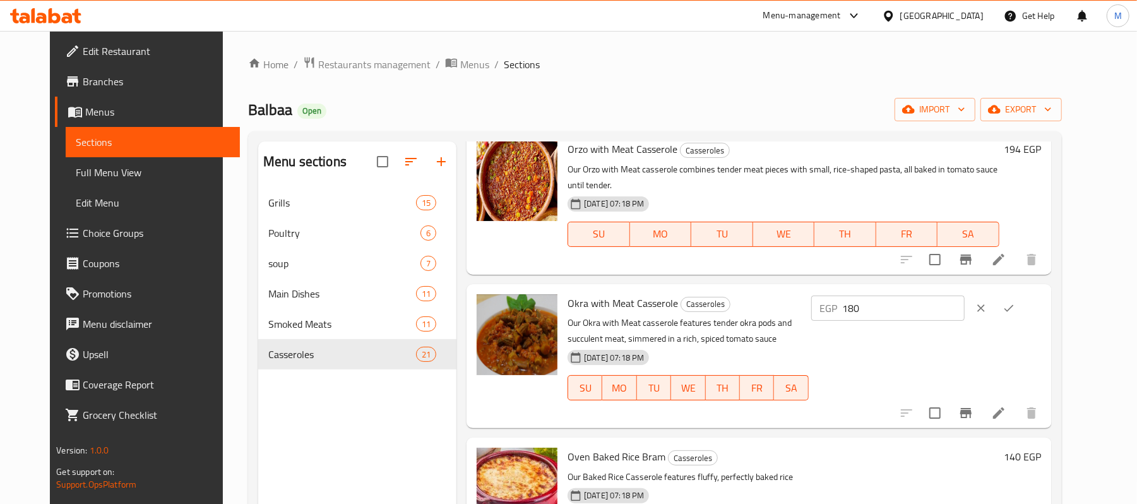
click at [943, 299] on input "180" at bounding box center [904, 307] width 122 height 25
type input "205"
click at [1015, 302] on icon "ok" at bounding box center [1008, 308] width 13 height 13
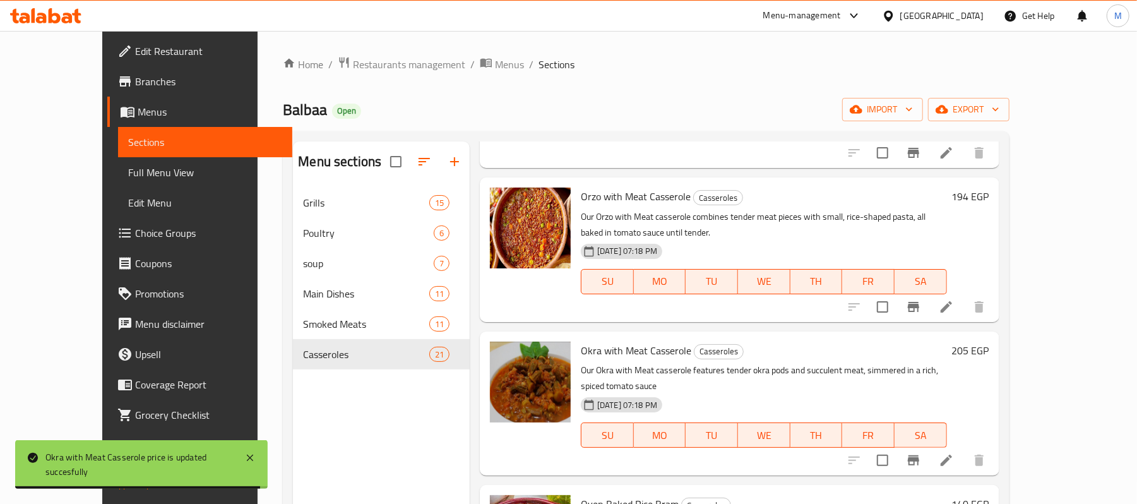
scroll to position [841, 0]
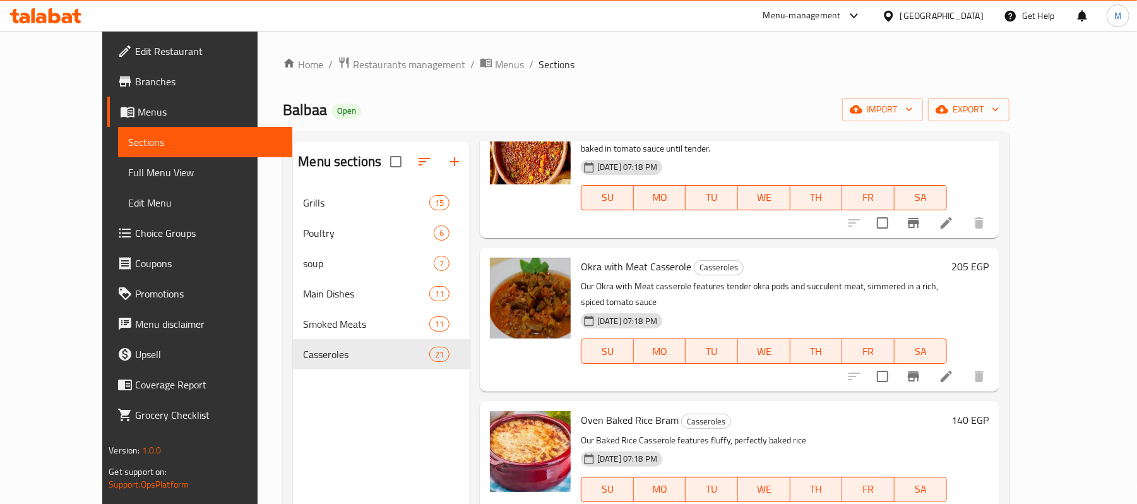
click at [989, 411] on h6 "140 EGP" at bounding box center [970, 420] width 37 height 18
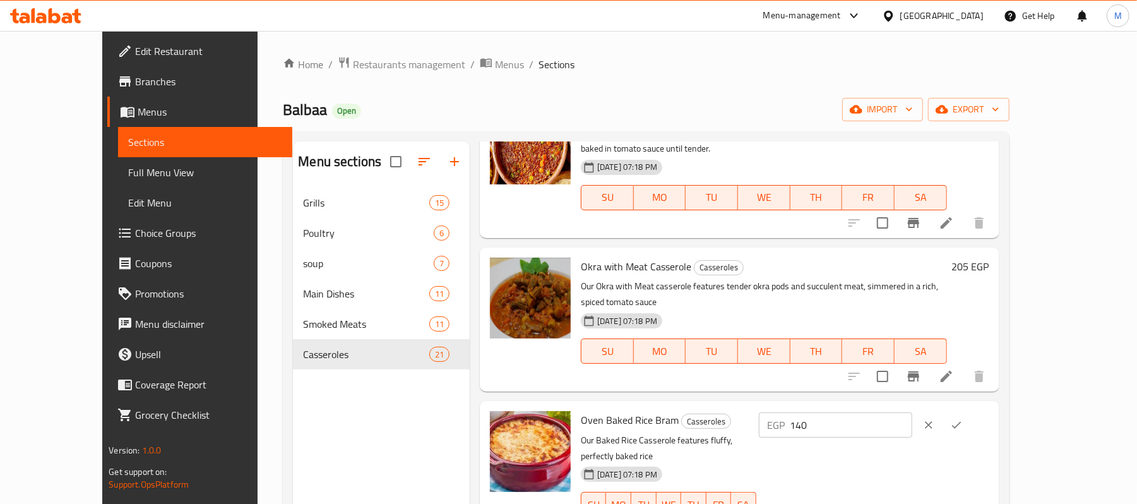
click at [912, 412] on input "140" at bounding box center [851, 424] width 122 height 25
type input "160"
click at [970, 411] on button "ok" at bounding box center [956, 425] width 28 height 28
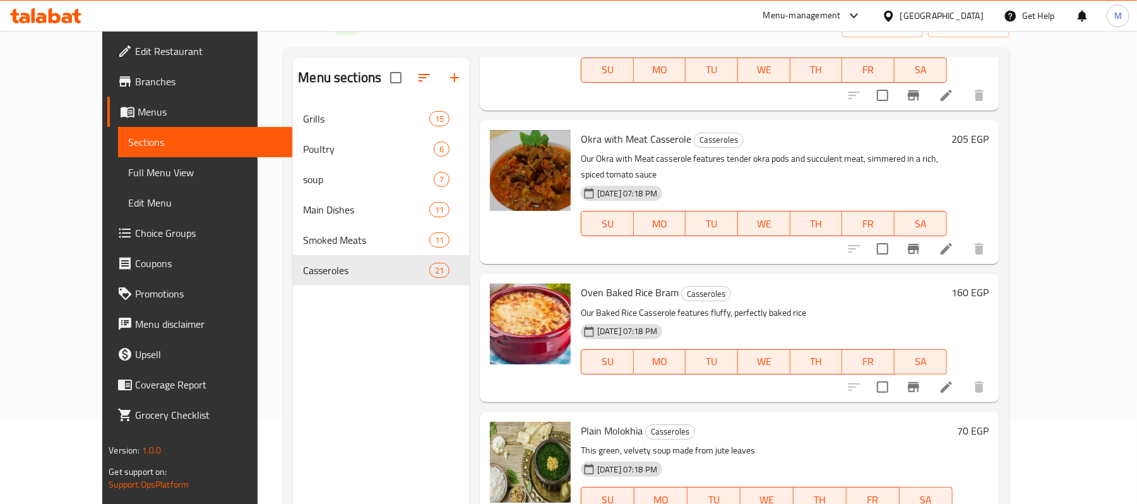
scroll to position [925, 0]
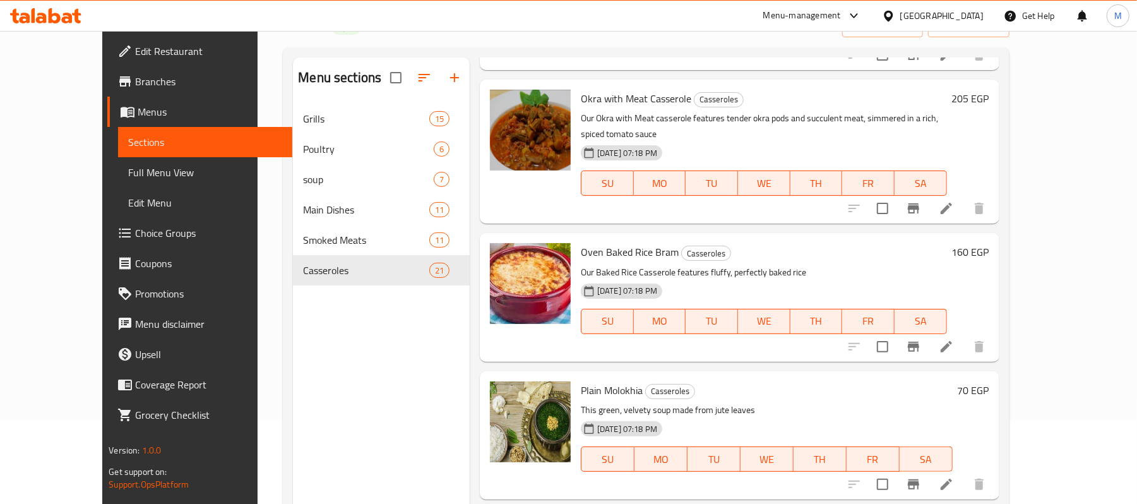
drag, startPoint x: 1042, startPoint y: 311, endPoint x: 1049, endPoint y: 316, distance: 9.1
click at [989, 381] on div "70 EGP" at bounding box center [971, 390] width 37 height 18
click at [989, 381] on h6 "70 EGP" at bounding box center [974, 390] width 32 height 18
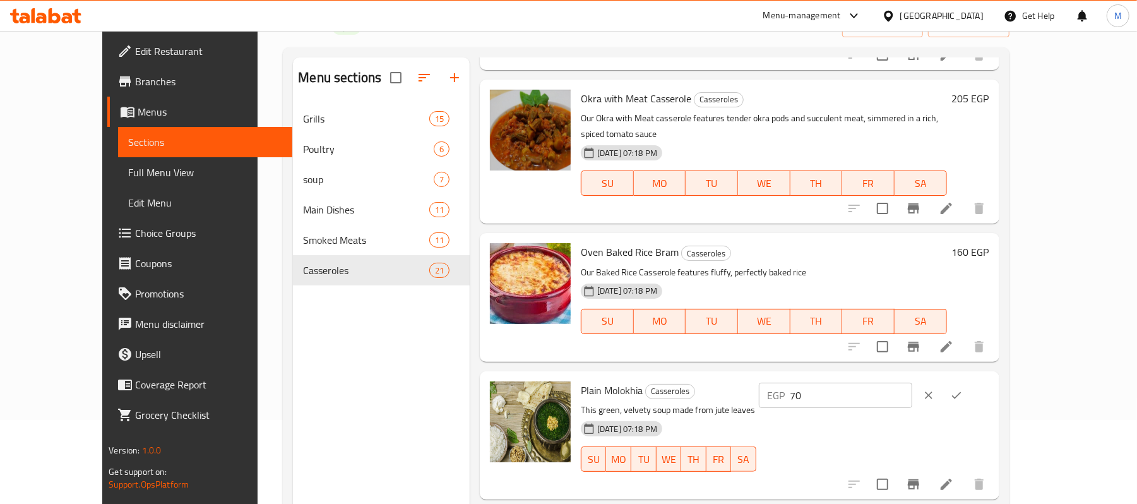
click at [912, 383] on input "70" at bounding box center [851, 395] width 122 height 25
type input "80"
click at [970, 381] on button "ok" at bounding box center [956, 395] width 28 height 28
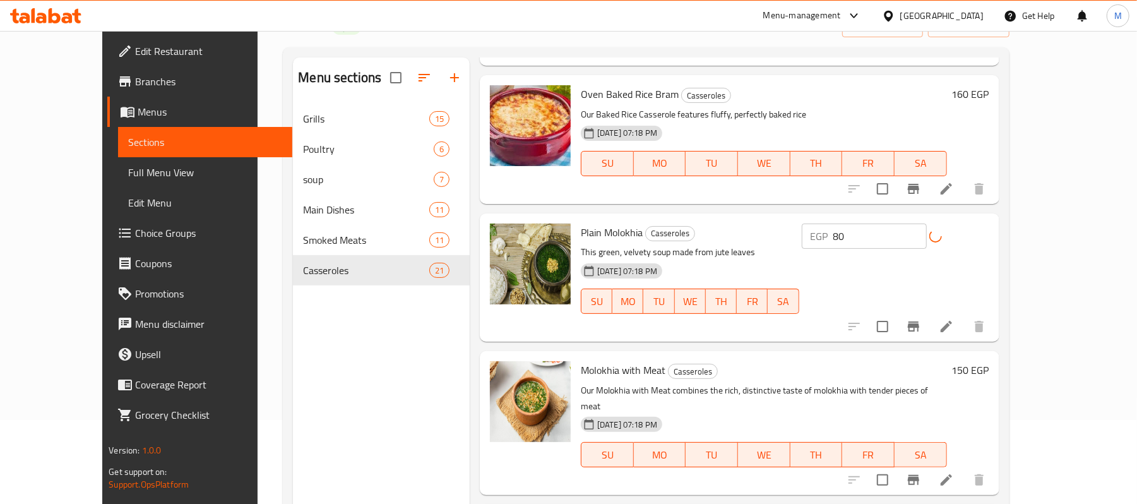
scroll to position [1094, 0]
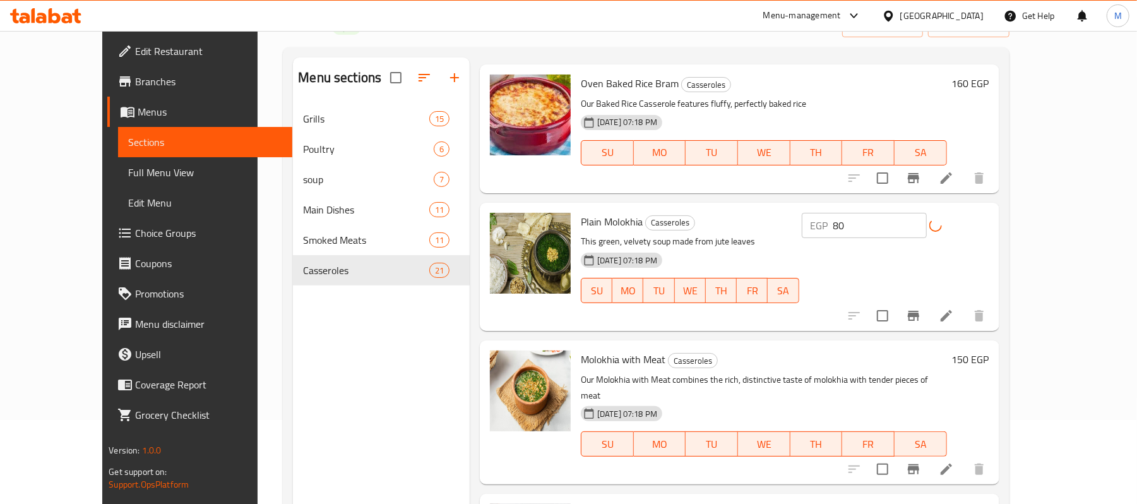
click at [989, 350] on h6 "150 EGP" at bounding box center [970, 359] width 37 height 18
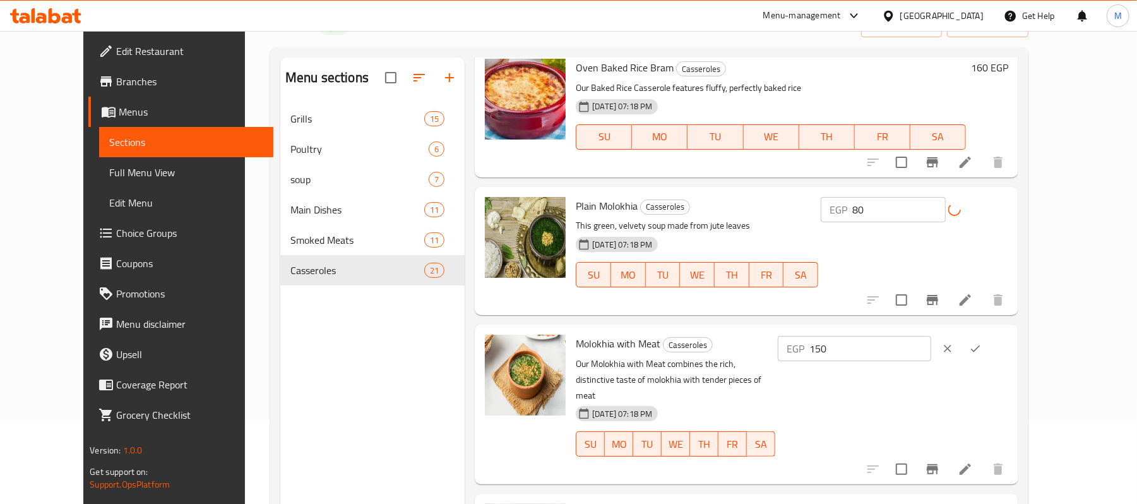
click at [931, 336] on input "150" at bounding box center [870, 348] width 122 height 25
type input "171"
click at [982, 342] on icon "ok" at bounding box center [975, 348] width 13 height 13
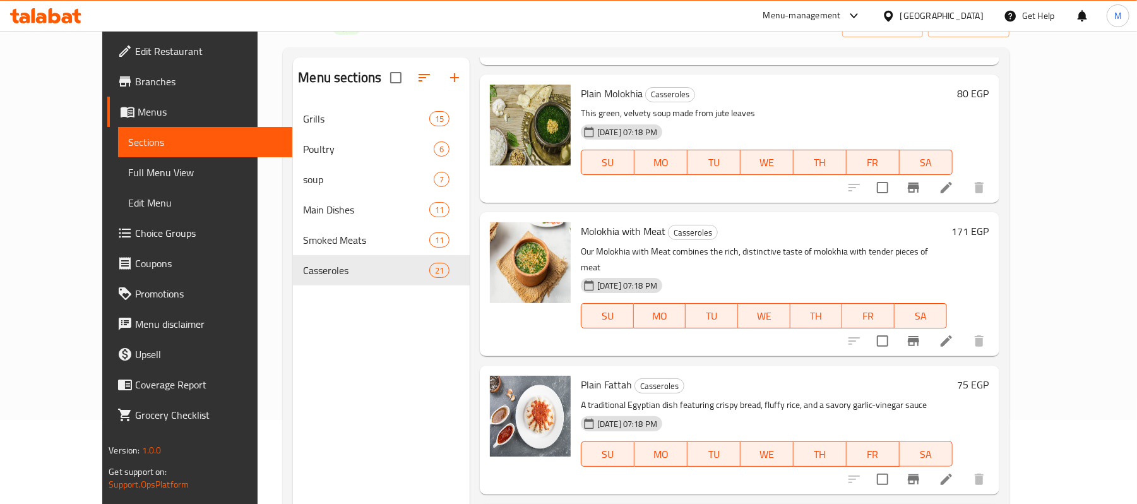
scroll to position [1262, 0]
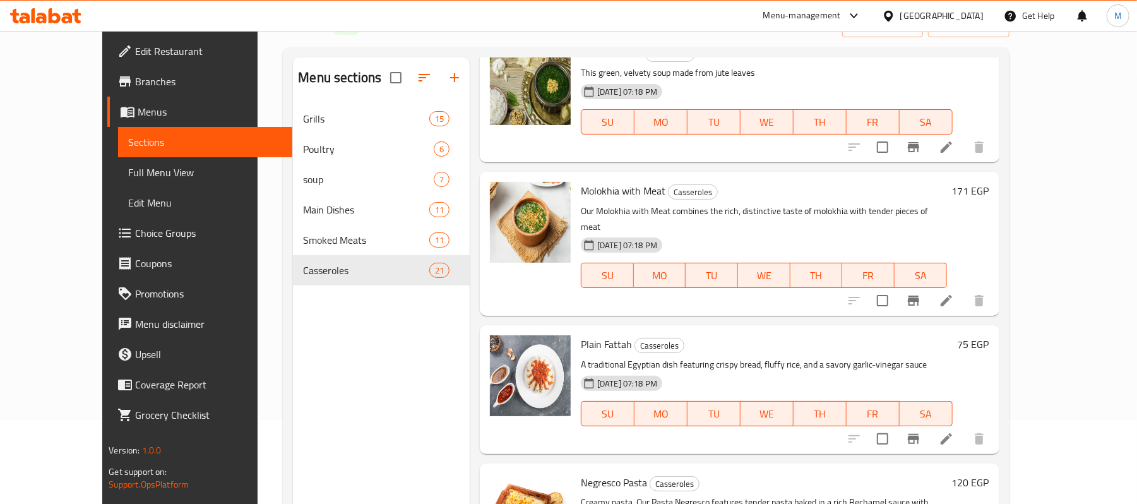
click at [989, 335] on h6 "75 EGP" at bounding box center [974, 344] width 32 height 18
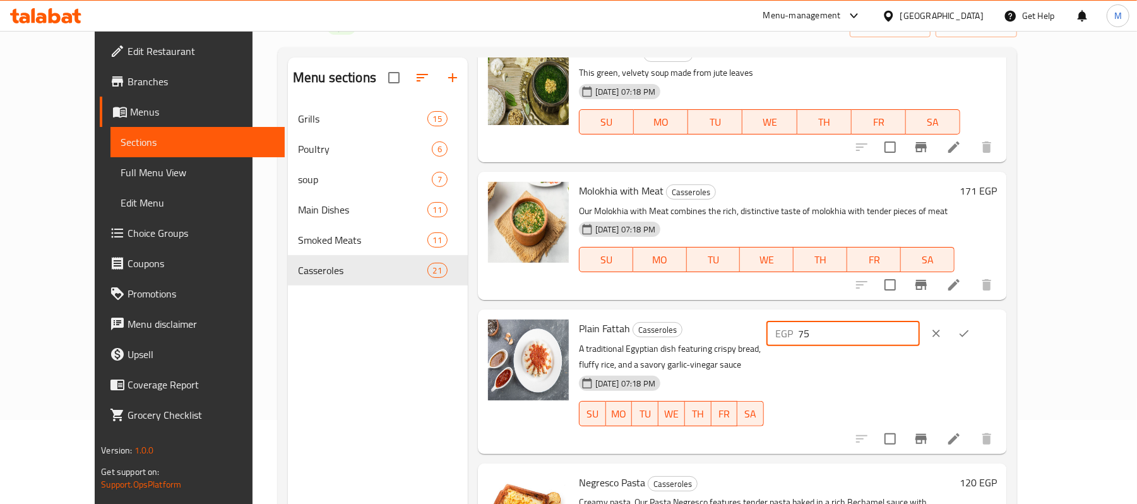
click at [917, 321] on input "75" at bounding box center [859, 333] width 122 height 25
type input "86"
click at [978, 319] on button "ok" at bounding box center [964, 333] width 28 height 28
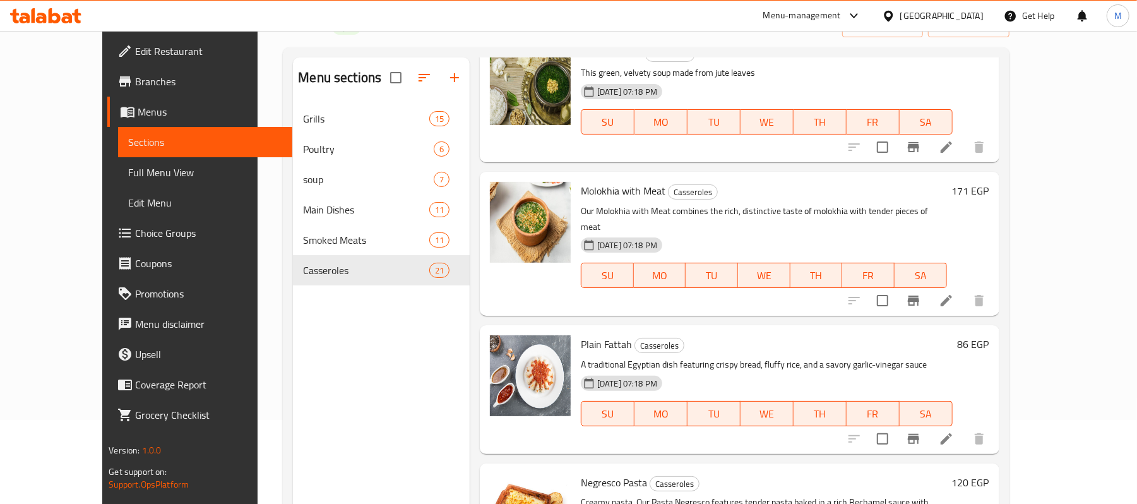
click at [989, 473] on h6 "120 EGP" at bounding box center [970, 482] width 37 height 18
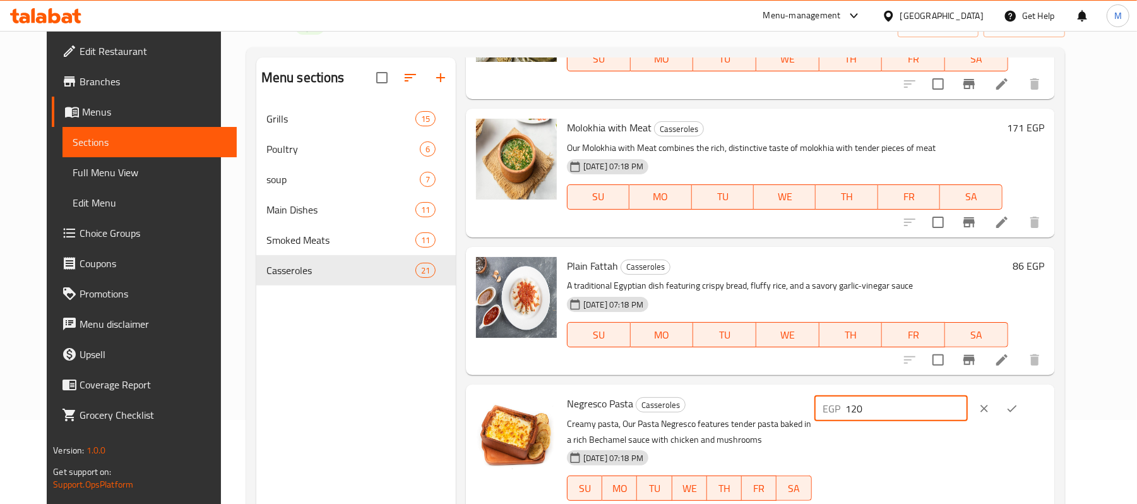
click at [968, 399] on input "120" at bounding box center [907, 408] width 122 height 25
type input "137"
click at [1045, 399] on div "EGP 137 ​" at bounding box center [929, 409] width 230 height 28
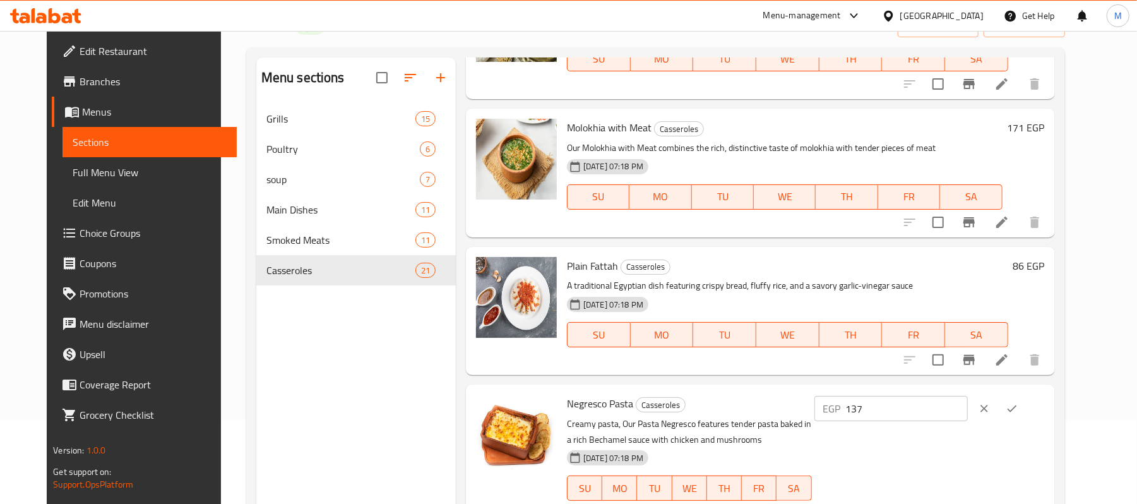
click at [1026, 395] on button "ok" at bounding box center [1012, 409] width 28 height 28
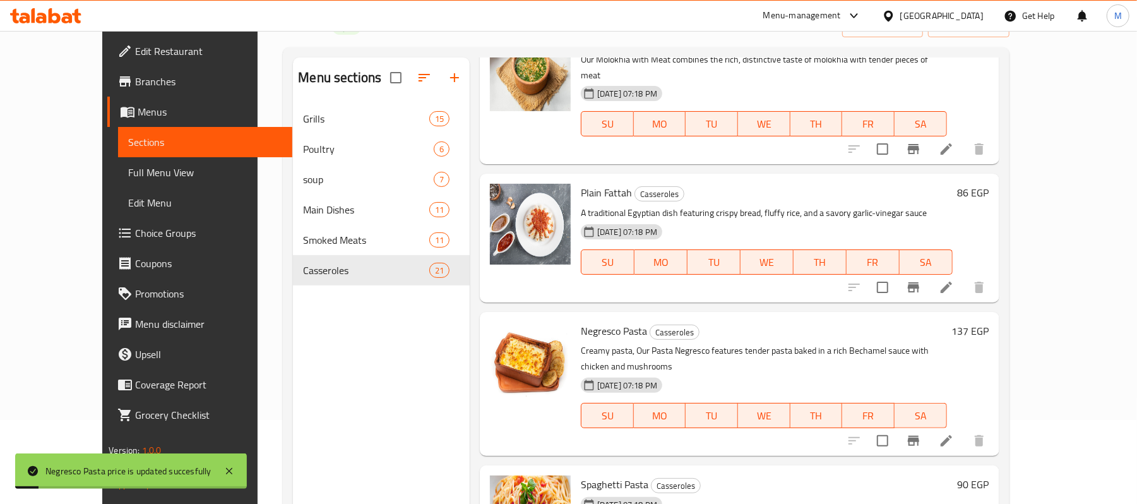
scroll to position [1515, 0]
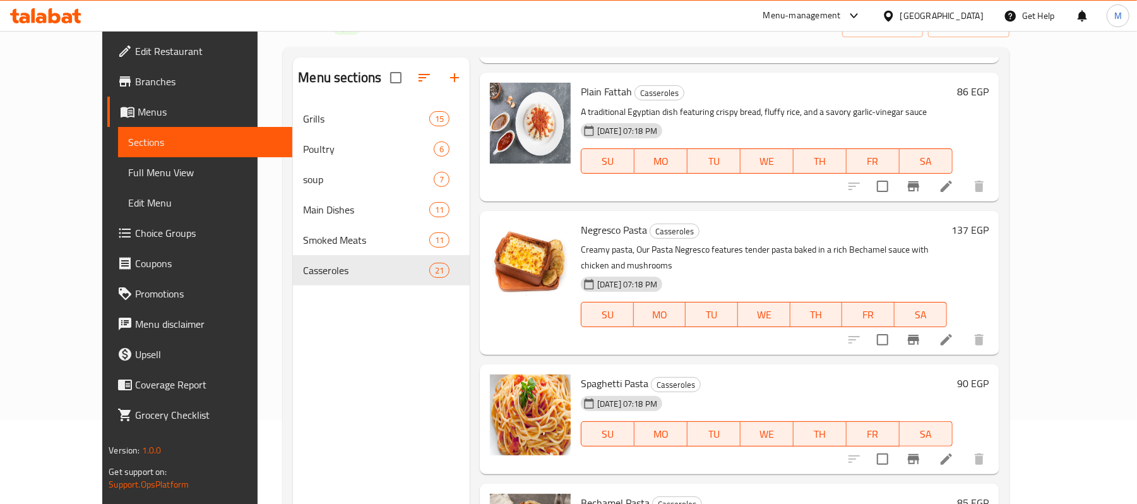
click at [989, 374] on h6 "90 EGP" at bounding box center [974, 383] width 32 height 18
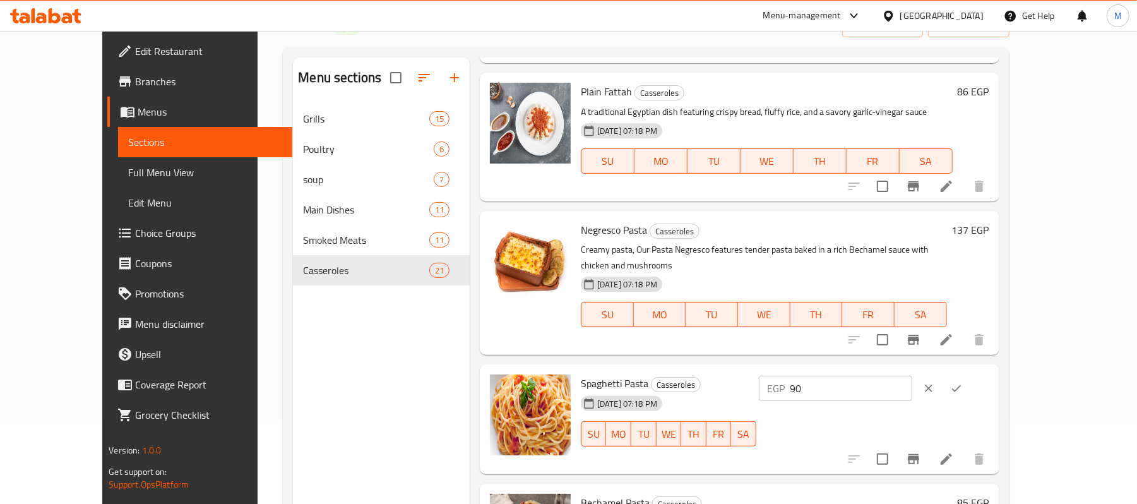
click at [912, 376] on input "90" at bounding box center [851, 388] width 122 height 25
type input "103"
click at [970, 374] on button "ok" at bounding box center [956, 388] width 28 height 28
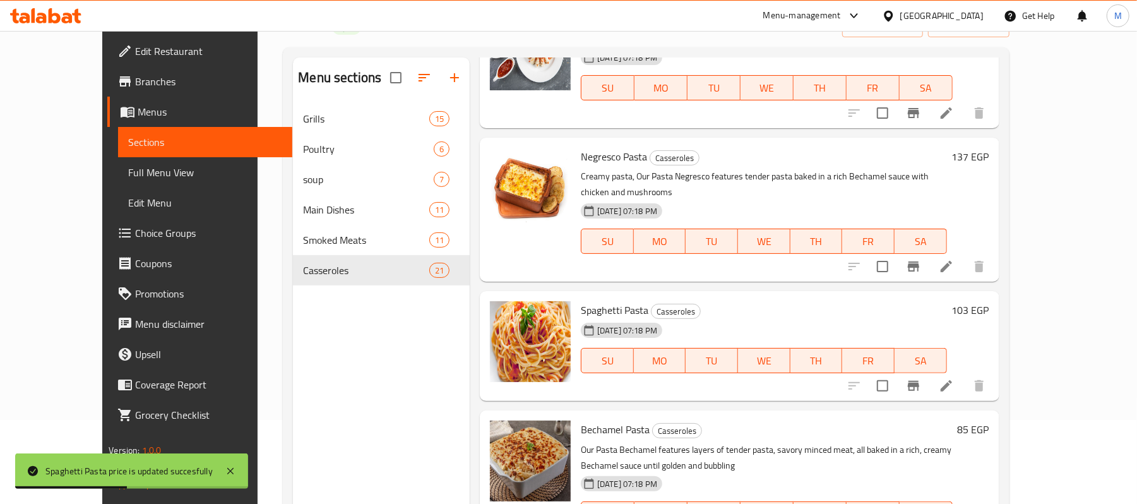
scroll to position [1683, 0]
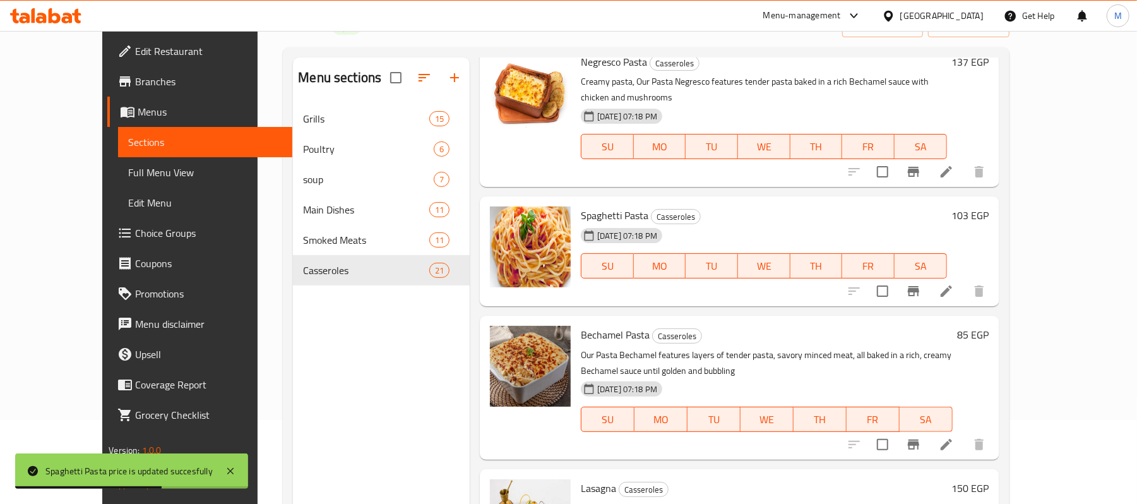
click at [958, 321] on div "Bechamel Pasta Casseroles Our Pasta Bechamel features layers of tender pasta, s…" at bounding box center [767, 388] width 382 height 134
click at [989, 326] on div "85 EGP" at bounding box center [971, 335] width 37 height 18
click at [989, 326] on h6 "85 EGP" at bounding box center [974, 335] width 32 height 18
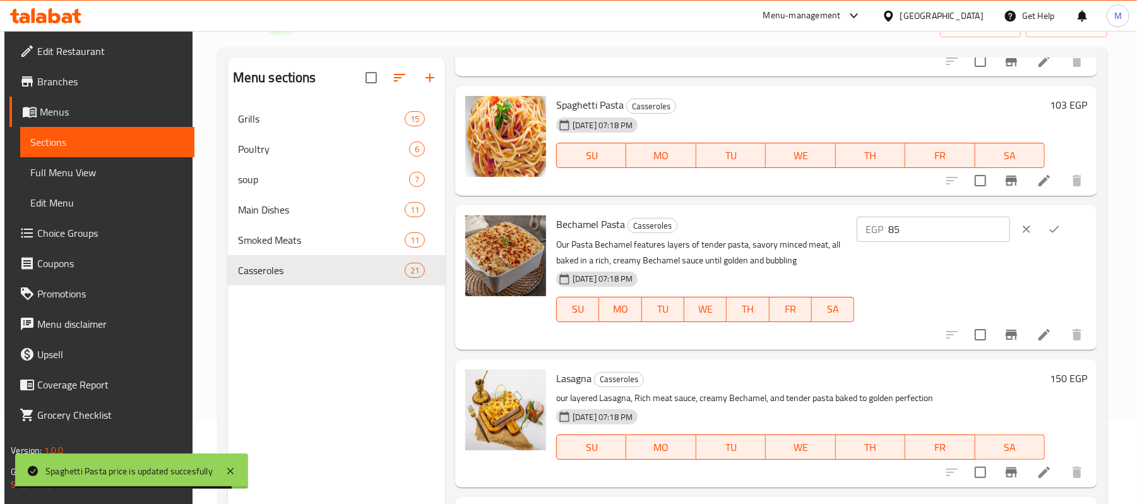
click at [954, 246] on div "EGP 85 ​" at bounding box center [970, 277] width 233 height 124
click at [958, 239] on input "85" at bounding box center [949, 229] width 122 height 25
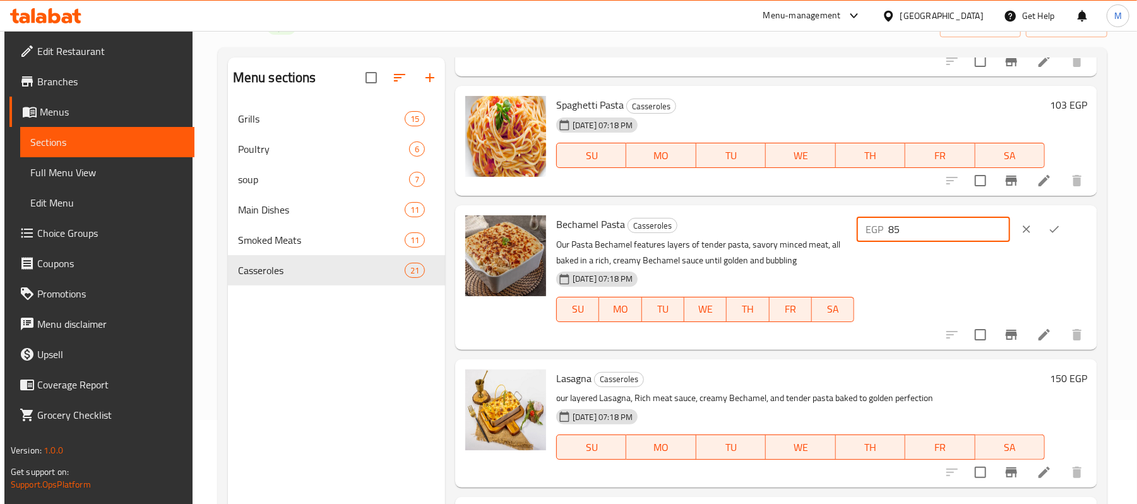
click at [958, 239] on input "85" at bounding box center [949, 229] width 122 height 25
type input "97"
click at [1051, 233] on icon "ok" at bounding box center [1054, 229] width 13 height 13
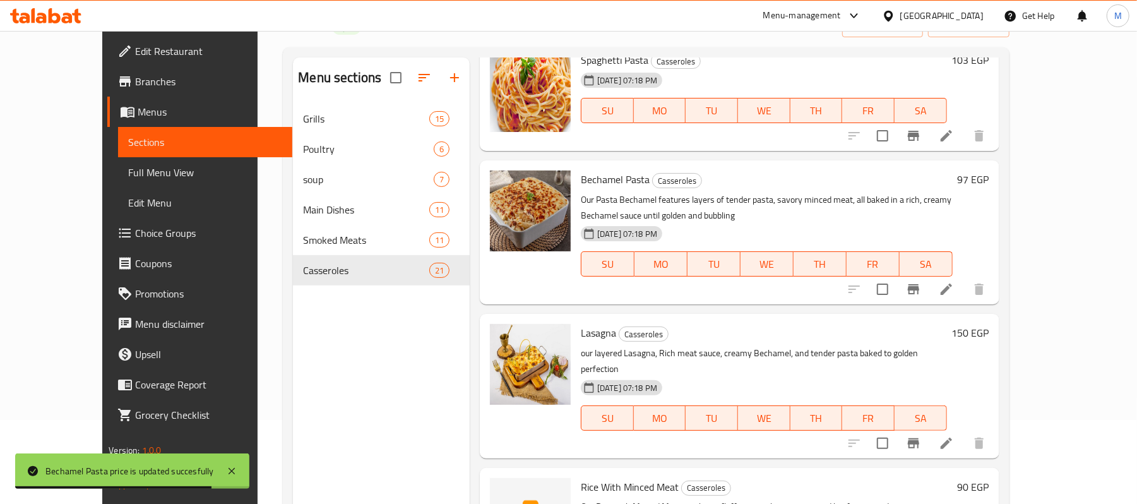
scroll to position [1851, 0]
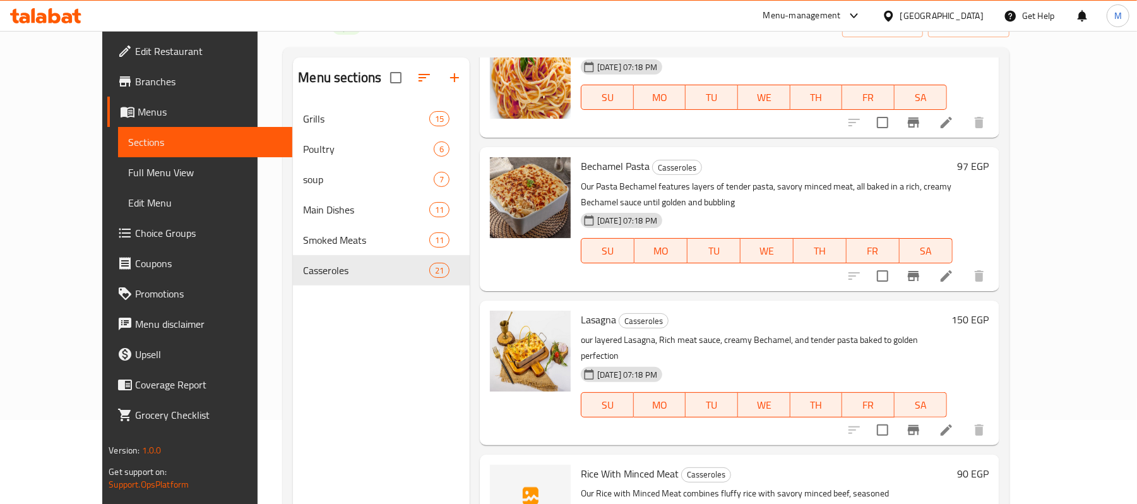
click at [989, 311] on h6 "150 EGP" at bounding box center [970, 320] width 37 height 18
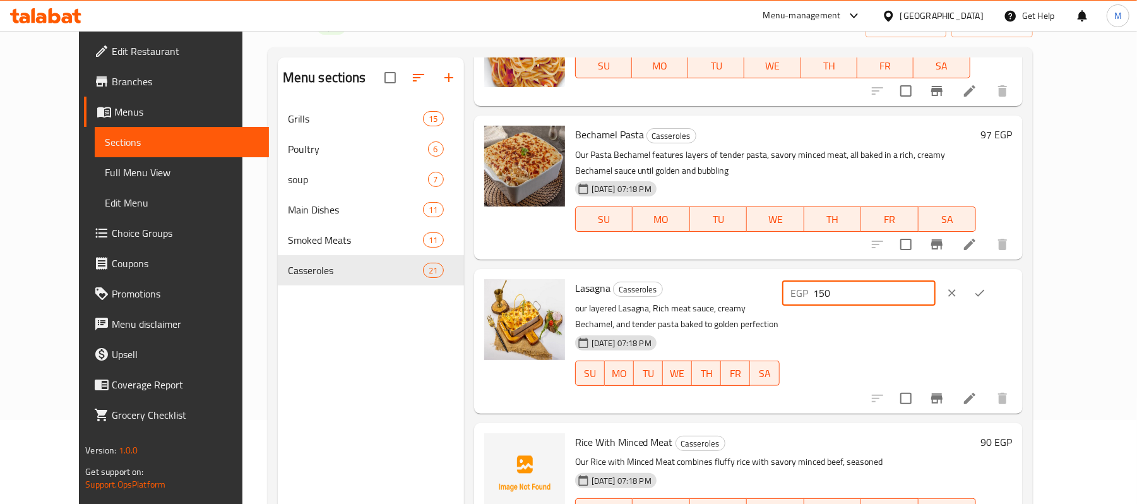
click at [936, 280] on input "150" at bounding box center [875, 292] width 122 height 25
type input "171"
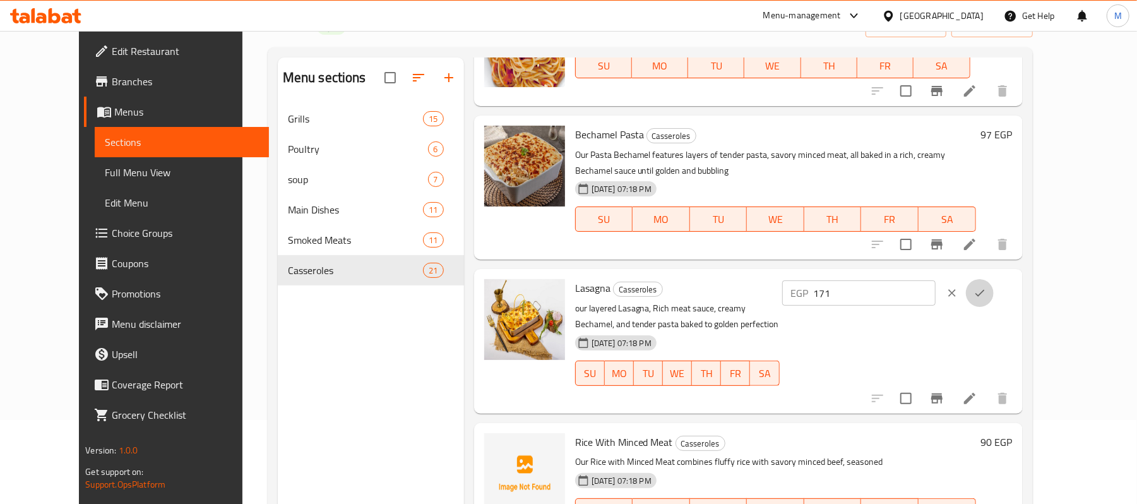
click at [994, 279] on button "ok" at bounding box center [980, 293] width 28 height 28
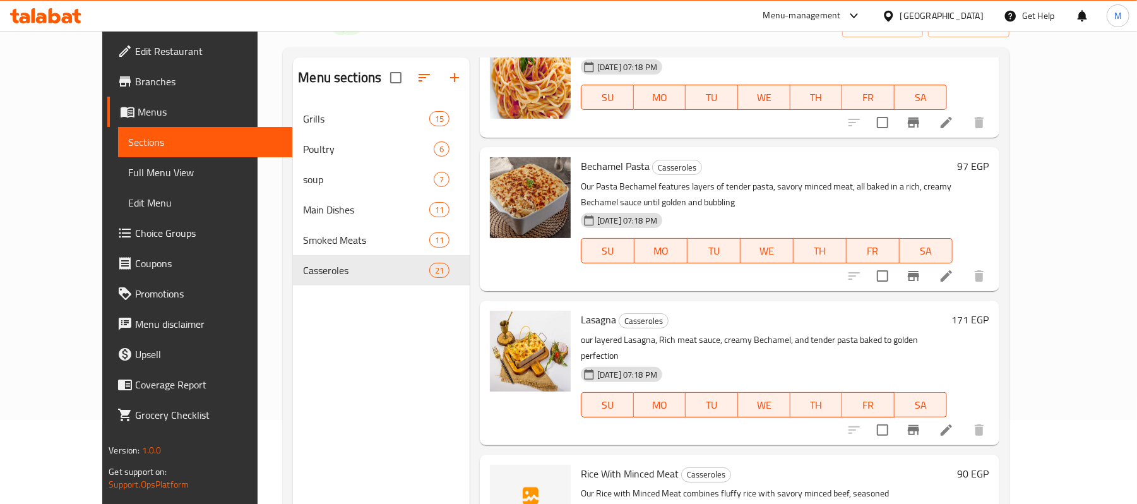
click at [989, 465] on div "90 EGP" at bounding box center [971, 474] width 37 height 18
click at [989, 465] on h6 "90 EGP" at bounding box center [974, 474] width 32 height 18
click at [912, 466] on input "90" at bounding box center [851, 478] width 122 height 25
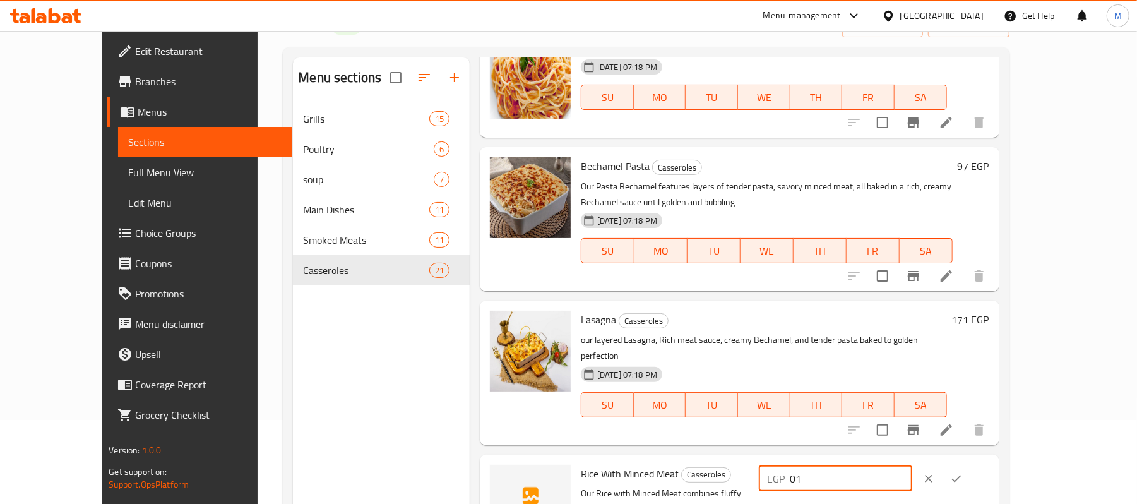
type input "0"
type input "103"
click at [970, 465] on button "ok" at bounding box center [956, 479] width 28 height 28
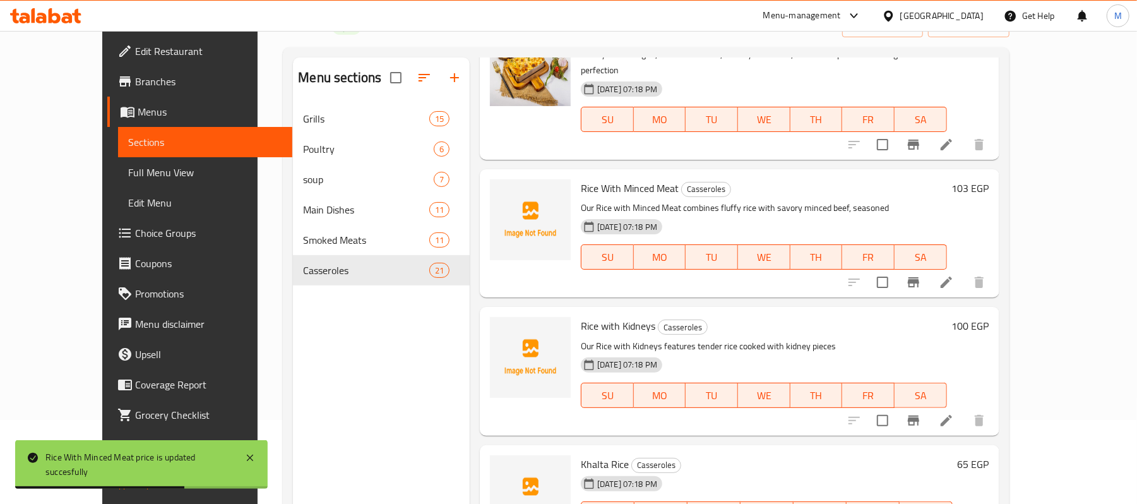
scroll to position [2188, 0]
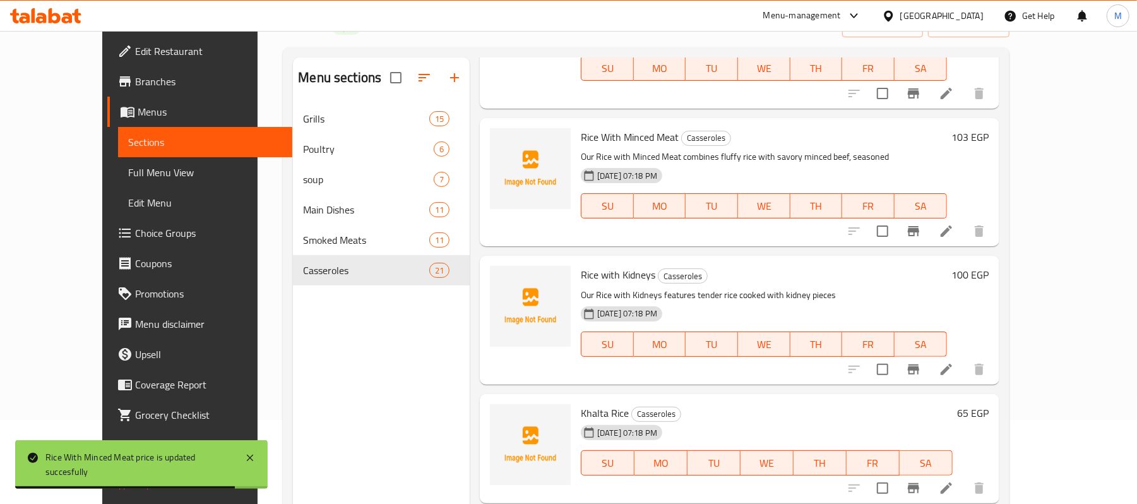
click at [989, 266] on h6 "100 EGP" at bounding box center [970, 275] width 37 height 18
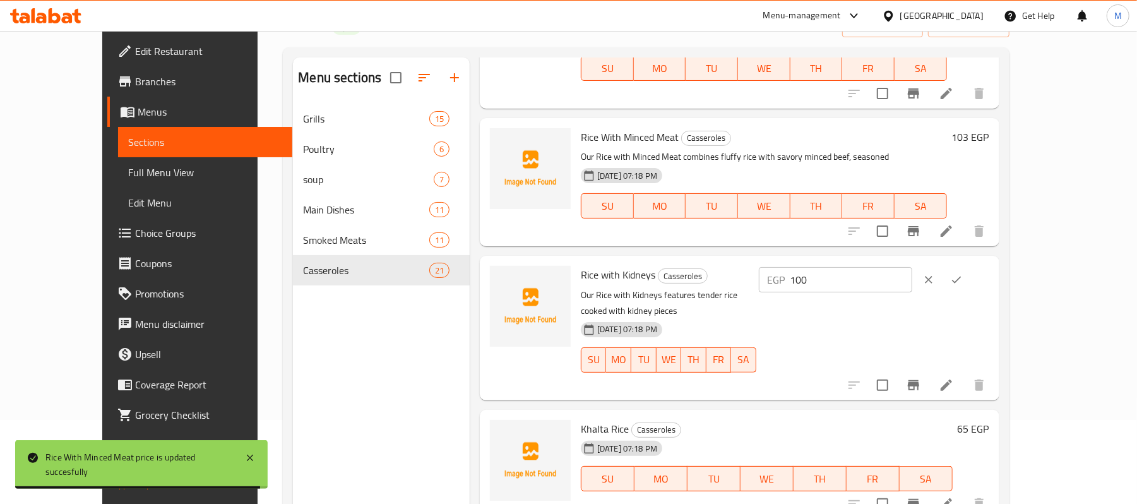
click at [912, 267] on input "100" at bounding box center [851, 279] width 122 height 25
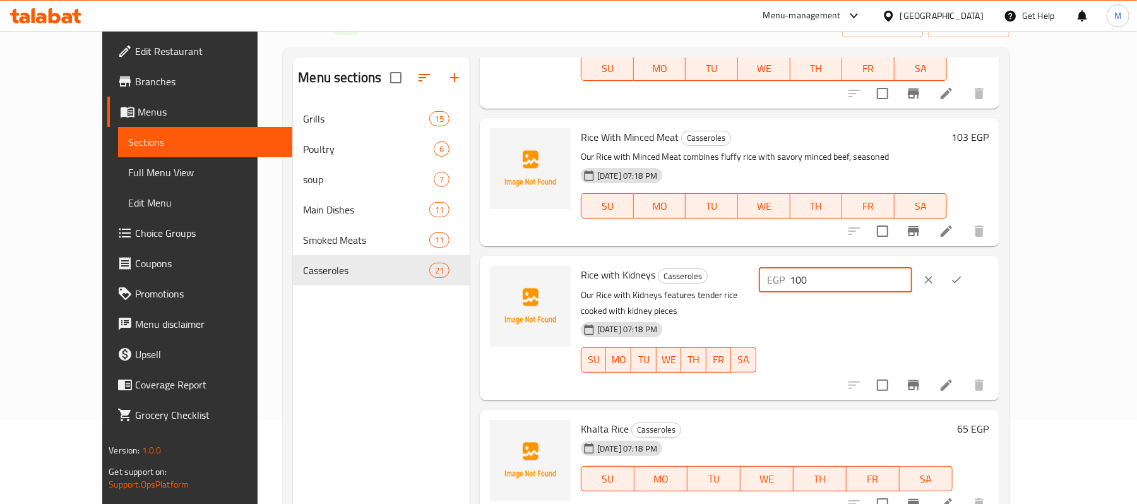
click at [912, 267] on input "100" at bounding box center [851, 279] width 122 height 25
type input "114"
click at [970, 266] on button "ok" at bounding box center [956, 280] width 28 height 28
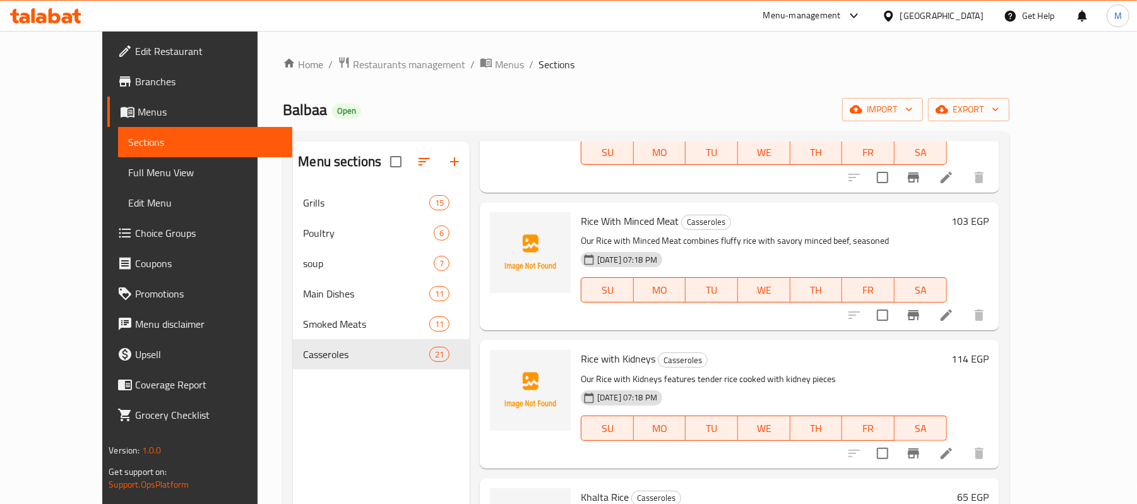
click at [989, 488] on h6 "65 EGP" at bounding box center [974, 497] width 32 height 18
click at [912, 489] on input "65" at bounding box center [851, 501] width 122 height 25
type input "75"
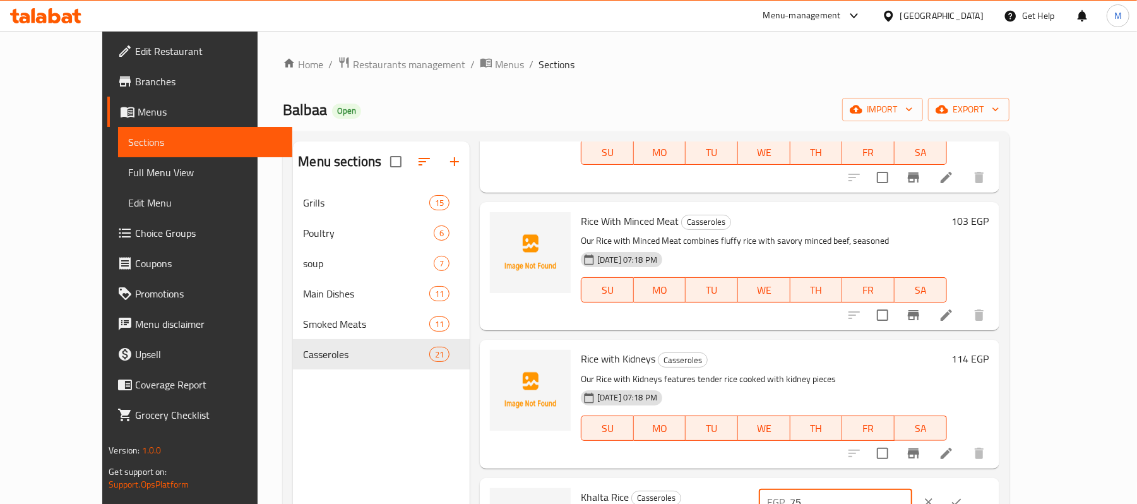
click at [989, 488] on div "EGP 75 ​" at bounding box center [874, 502] width 230 height 28
click at [970, 488] on div at bounding box center [943, 502] width 56 height 28
click at [970, 488] on button "ok" at bounding box center [956, 502] width 28 height 28
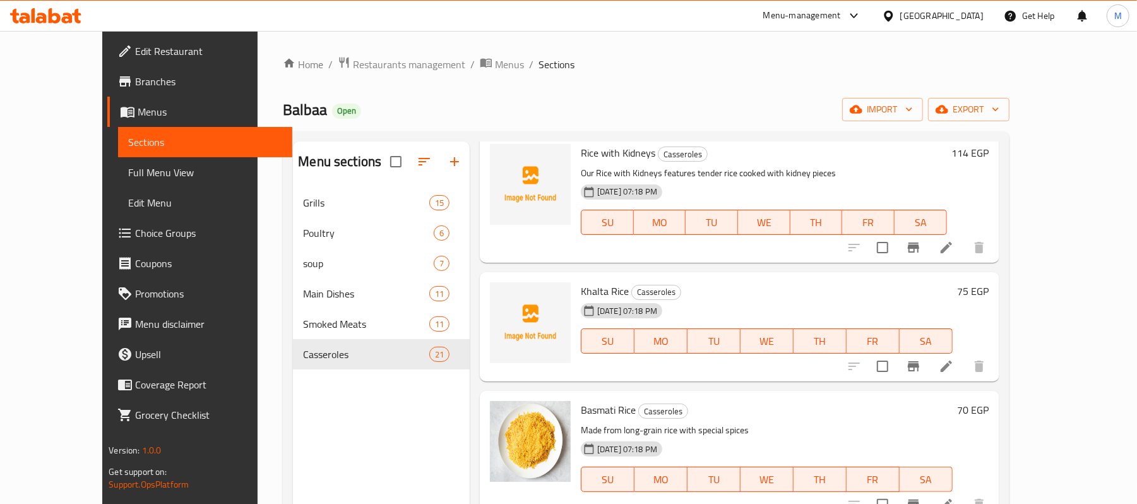
scroll to position [2417, 0]
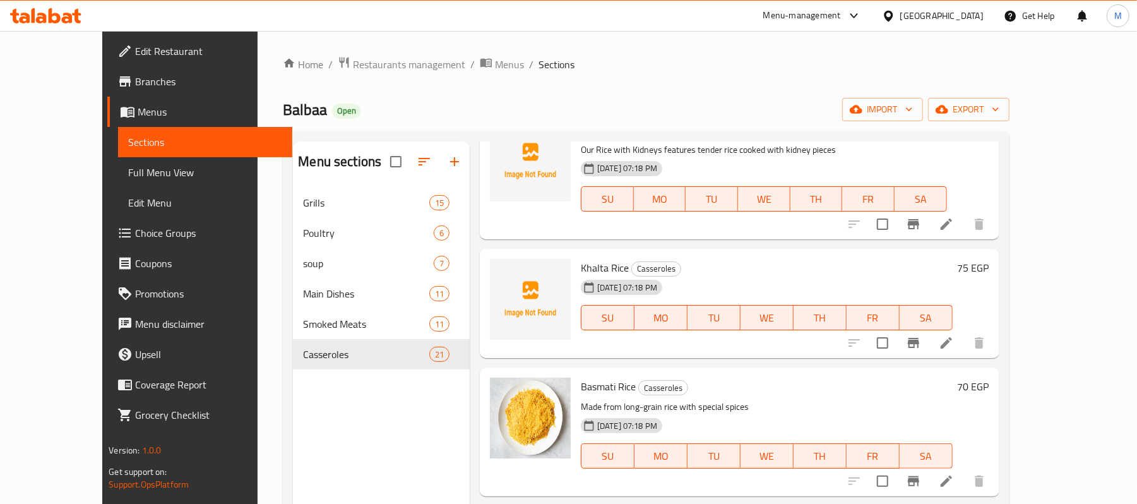
click at [989, 377] on h6 "70 EGP" at bounding box center [974, 386] width 32 height 18
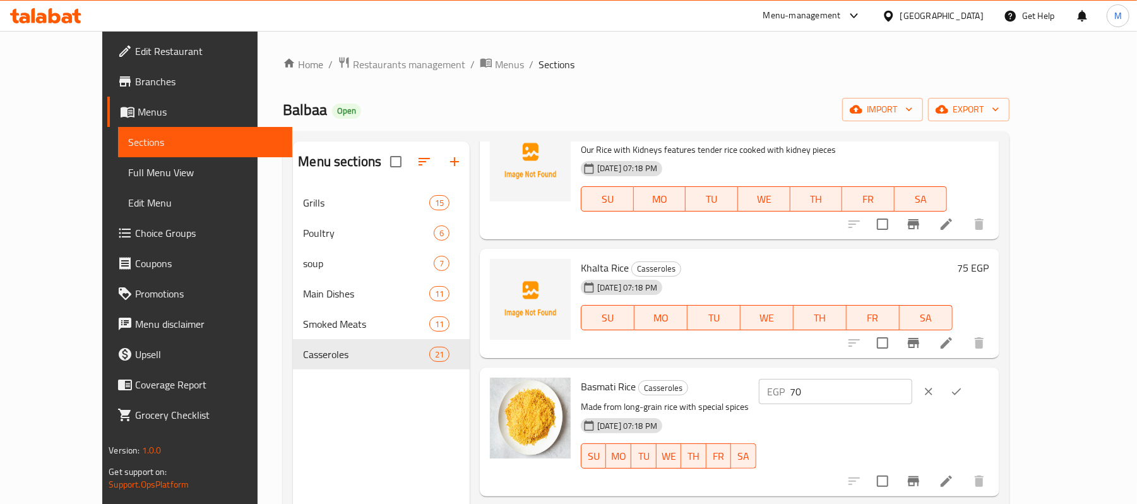
click at [912, 379] on input "70" at bounding box center [851, 391] width 122 height 25
type input "80"
drag, startPoint x: 1067, startPoint y: 285, endPoint x: 1060, endPoint y: 276, distance: 11.4
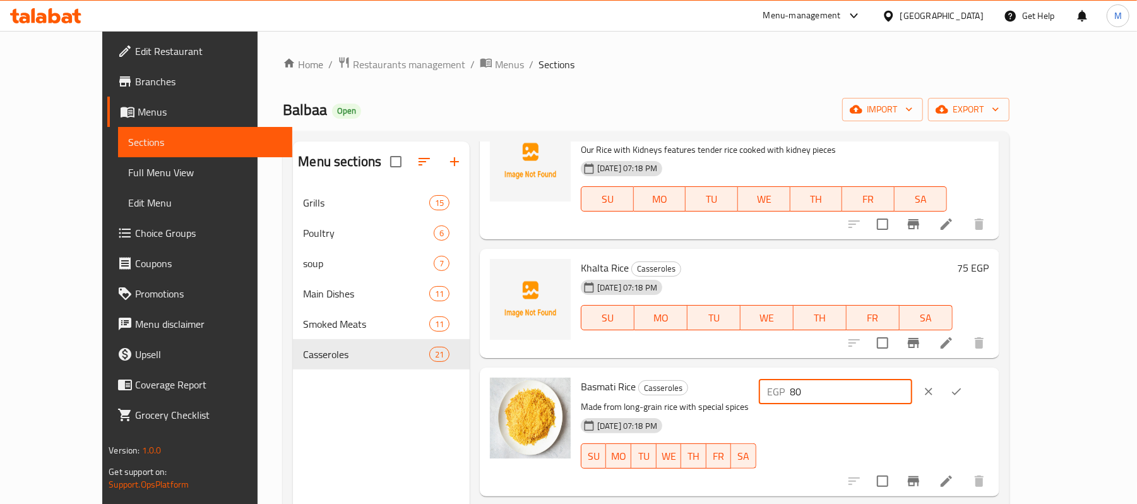
click at [989, 377] on div "EGP 80 ​" at bounding box center [872, 431] width 233 height 108
click at [970, 377] on button "ok" at bounding box center [956, 391] width 28 height 28
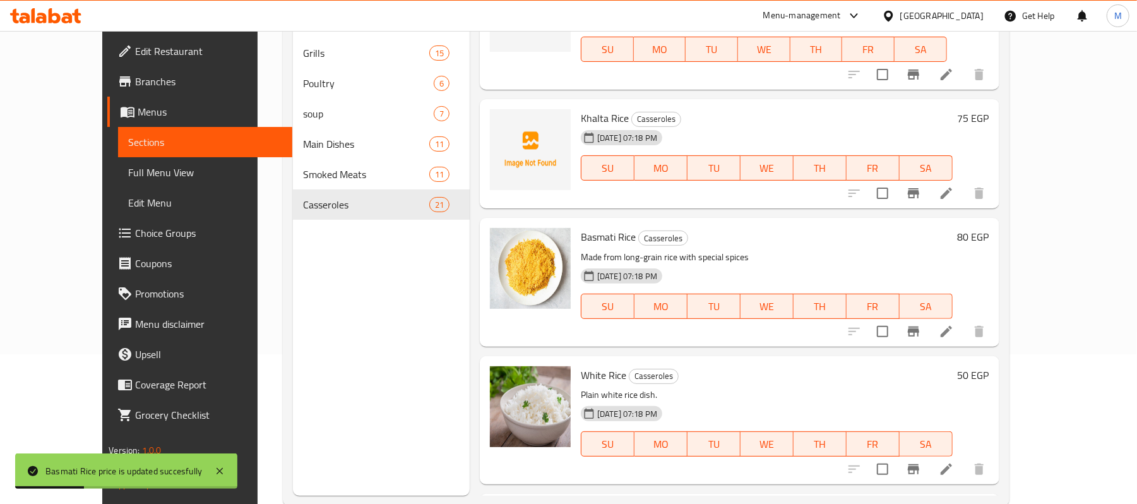
scroll to position [168, 0]
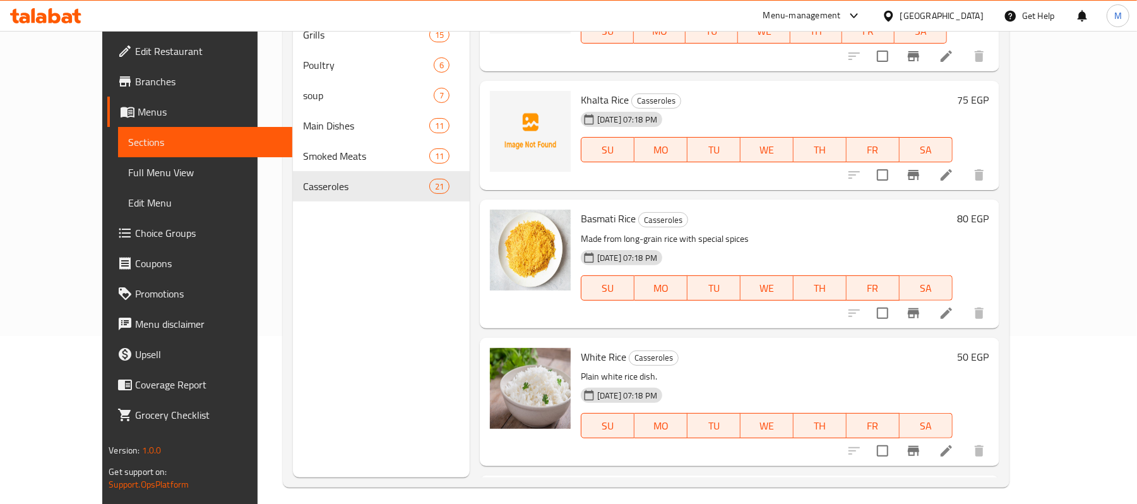
click at [989, 348] on h6 "50 EGP" at bounding box center [974, 357] width 32 height 18
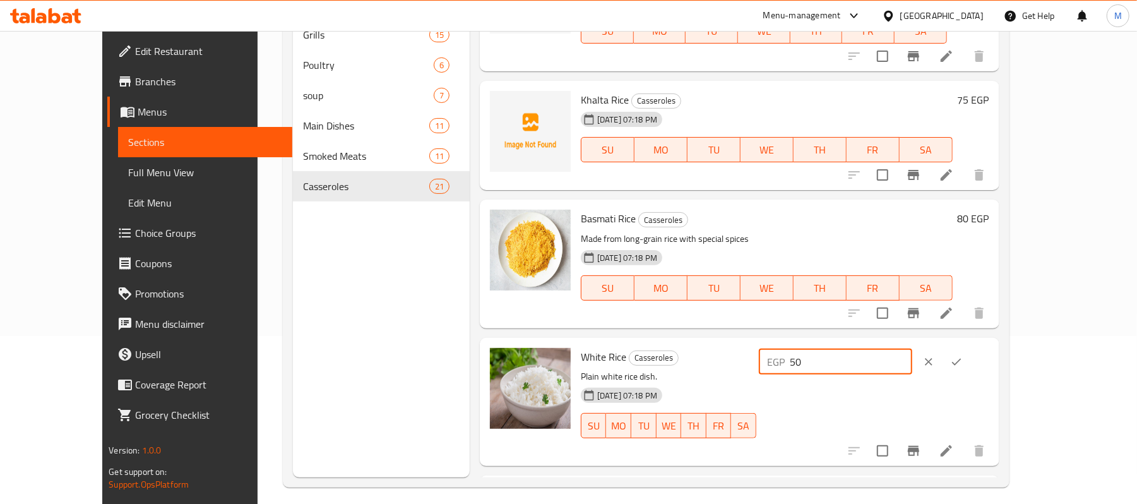
click at [912, 349] on input "50" at bounding box center [851, 361] width 122 height 25
type input "57"
click at [970, 348] on button "ok" at bounding box center [956, 362] width 28 height 28
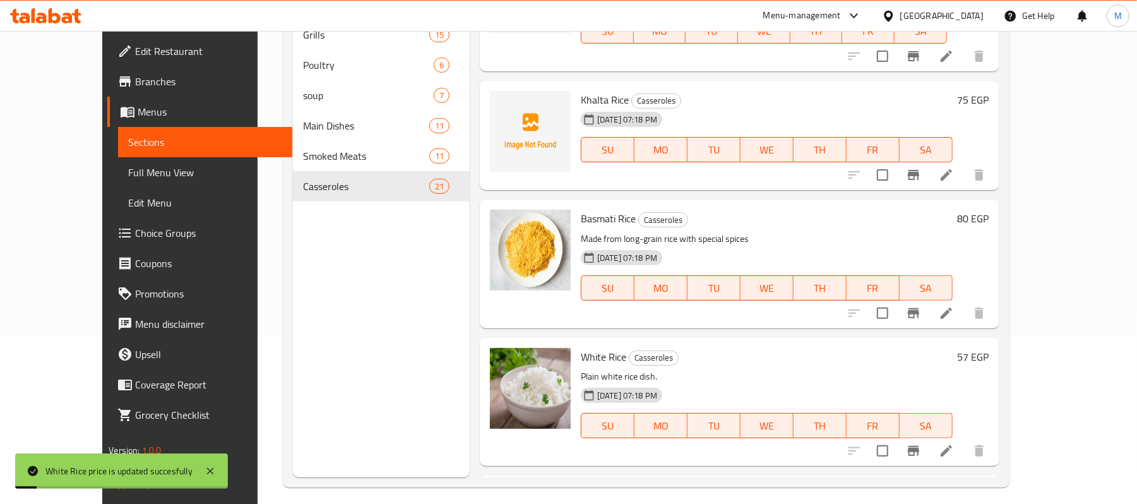
scroll to position [177, 0]
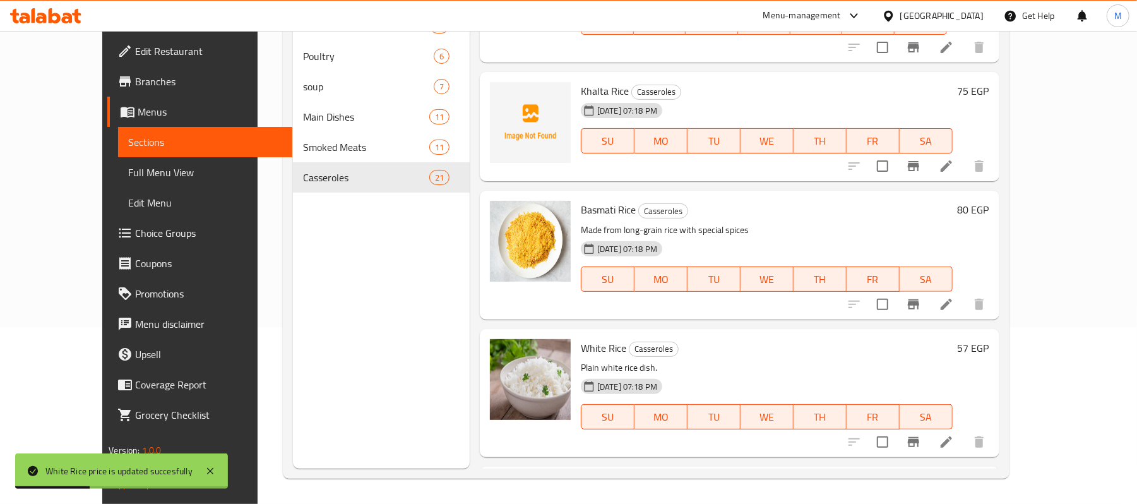
click at [989, 477] on h6 "60 EGP" at bounding box center [974, 486] width 32 height 18
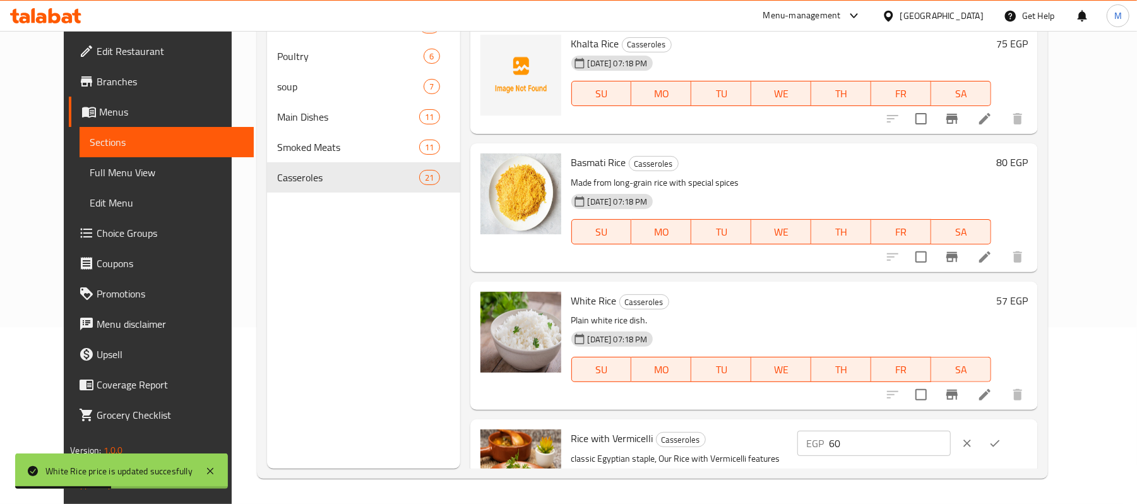
click at [951, 431] on input "60" at bounding box center [890, 443] width 122 height 25
type input "69"
click at [1001, 437] on icon "ok" at bounding box center [995, 443] width 13 height 13
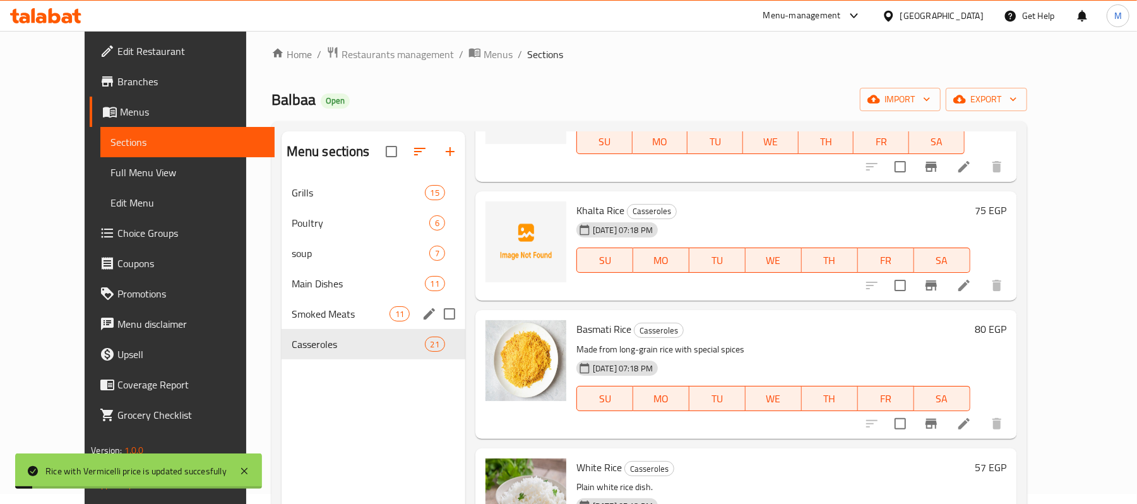
scroll to position [0, 0]
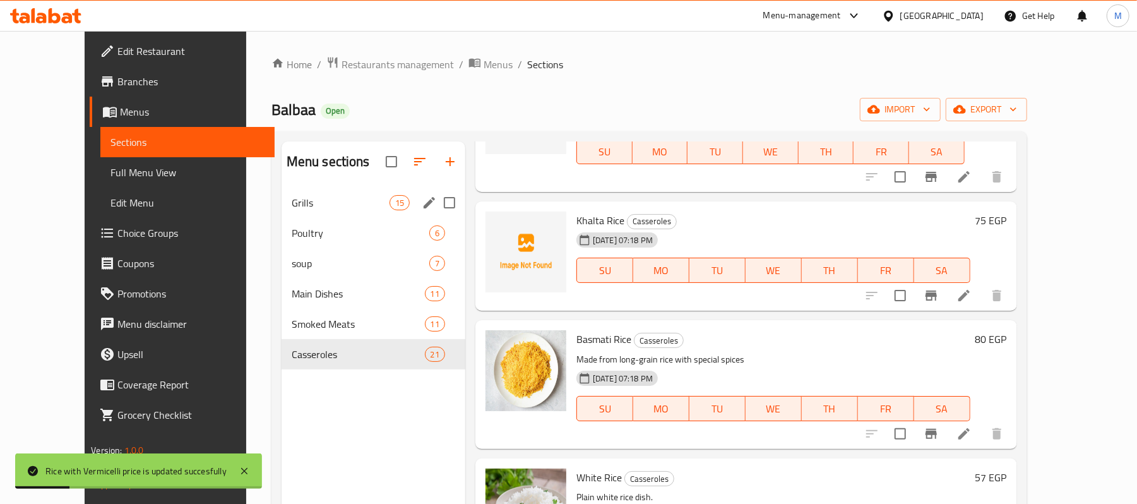
click at [297, 190] on div "Grills 15" at bounding box center [374, 202] width 184 height 30
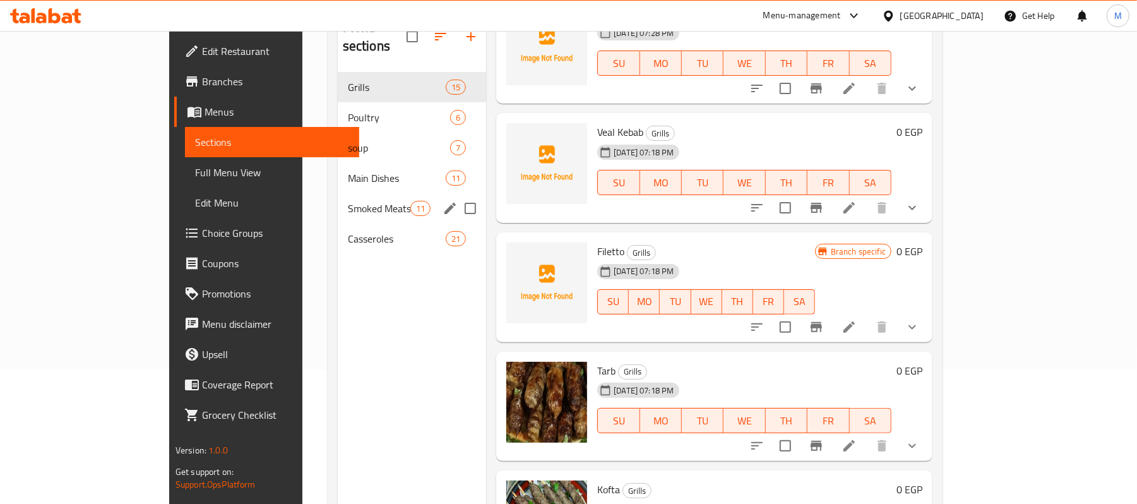
scroll to position [93, 0]
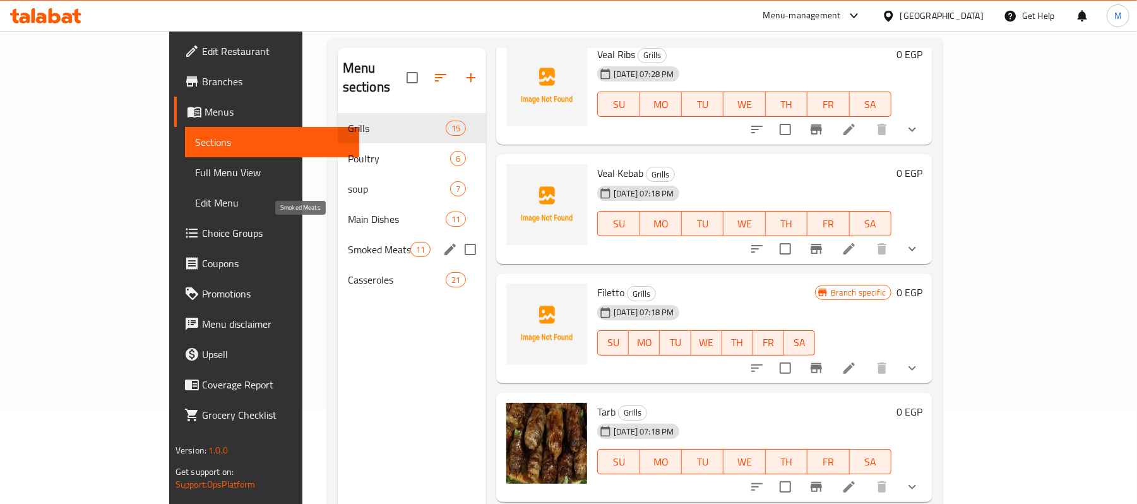
click at [348, 242] on span "Smoked Meats" at bounding box center [379, 249] width 62 height 15
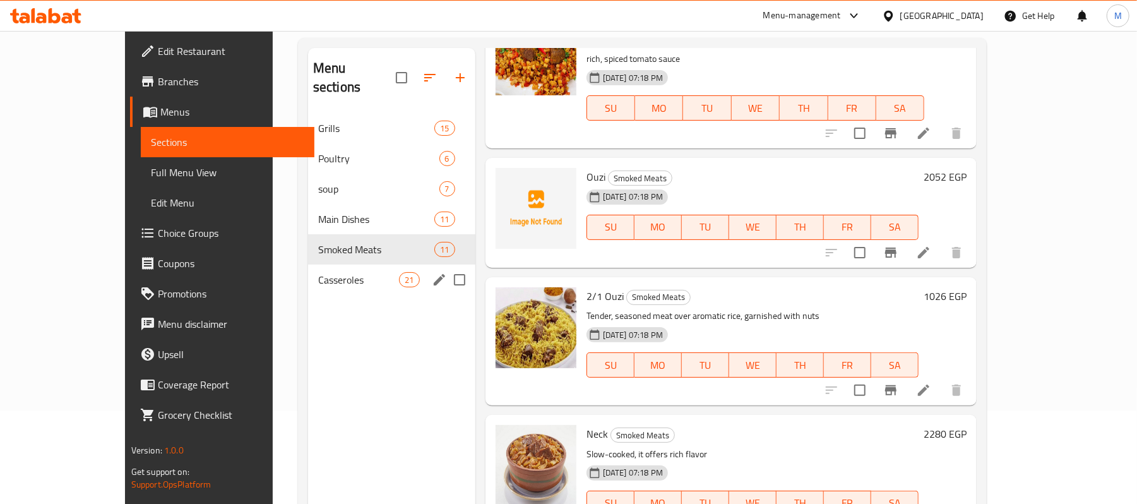
click at [308, 264] on div "Casseroles 21" at bounding box center [391, 279] width 167 height 30
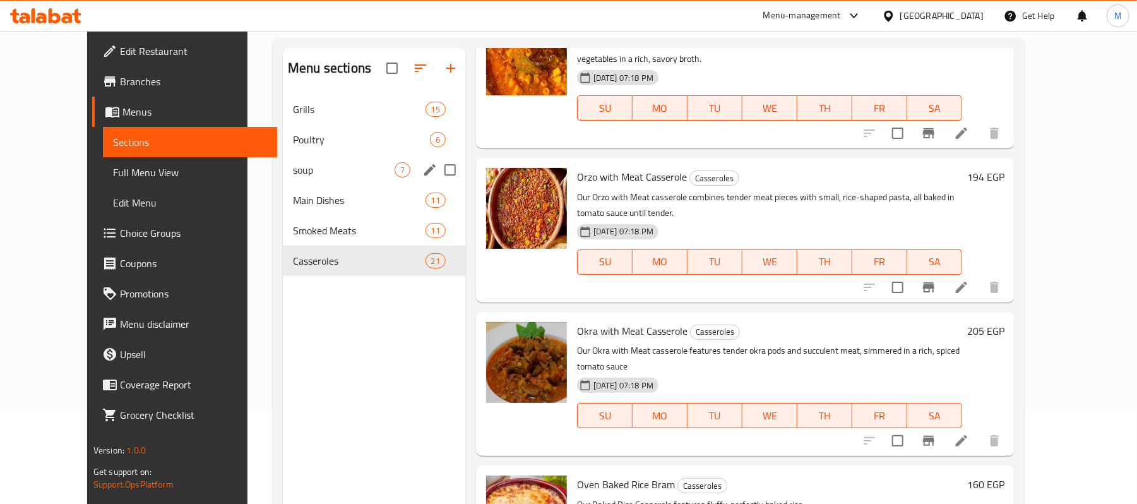
click at [293, 172] on span "soup" at bounding box center [344, 169] width 102 height 15
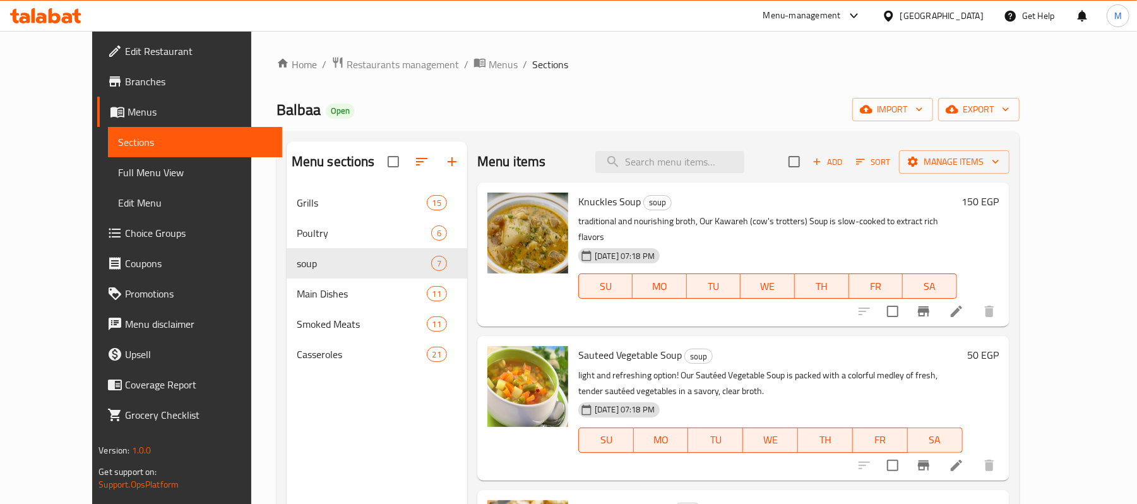
click at [999, 205] on h6 "150 EGP" at bounding box center [980, 202] width 37 height 18
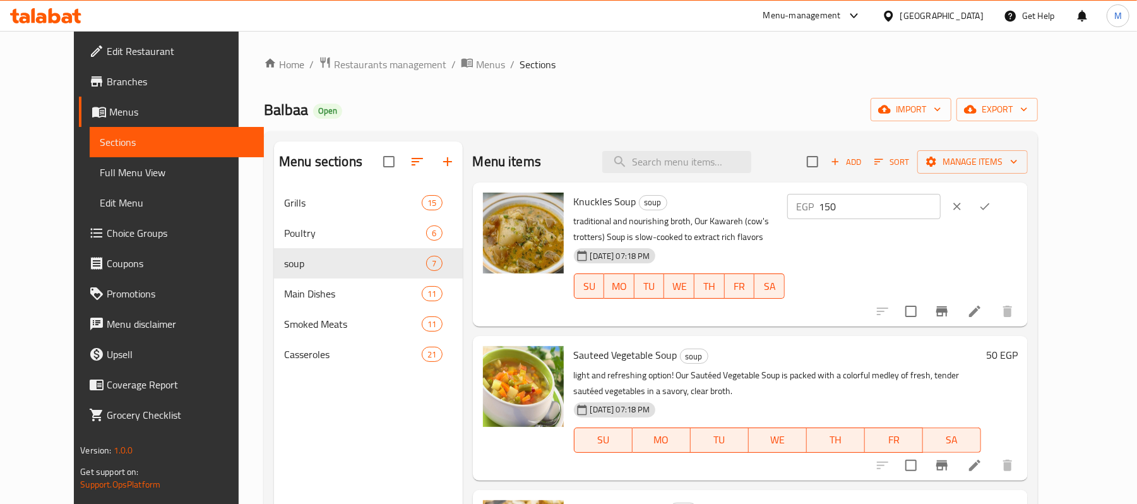
click at [814, 207] on p "EGP" at bounding box center [805, 206] width 18 height 15
click at [941, 207] on input "150" at bounding box center [880, 206] width 122 height 25
type input "171"
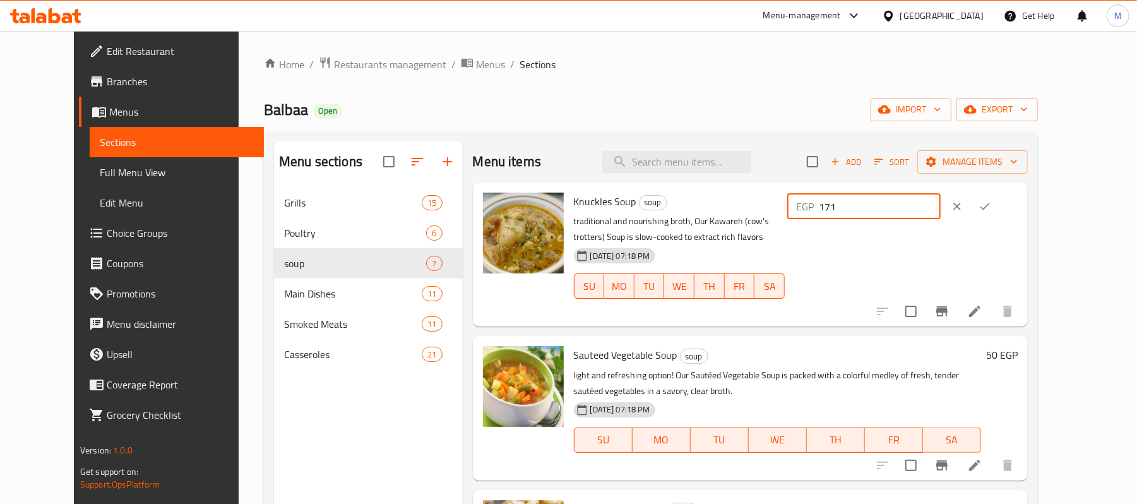
click at [991, 213] on icon "ok" at bounding box center [984, 206] width 13 height 13
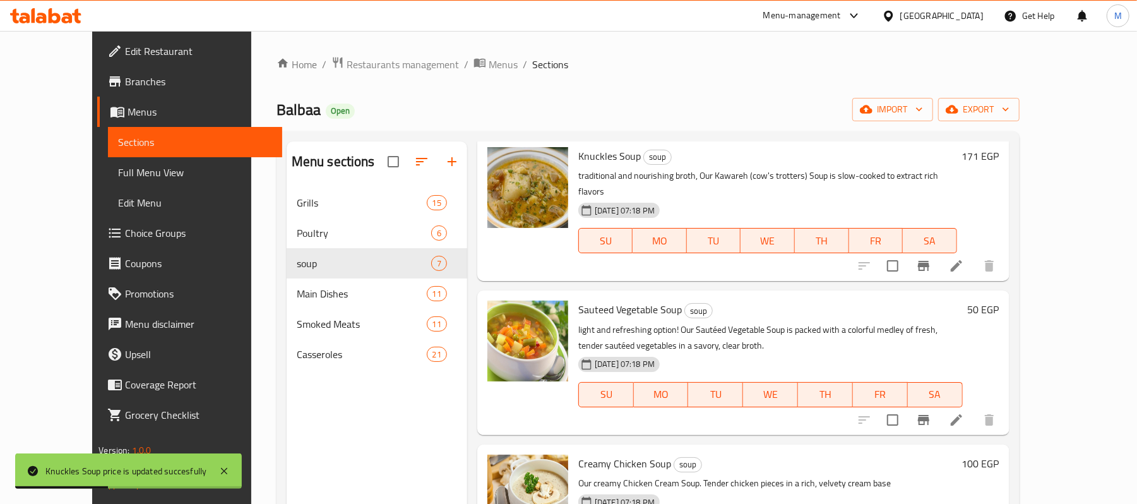
scroll to position [84, 0]
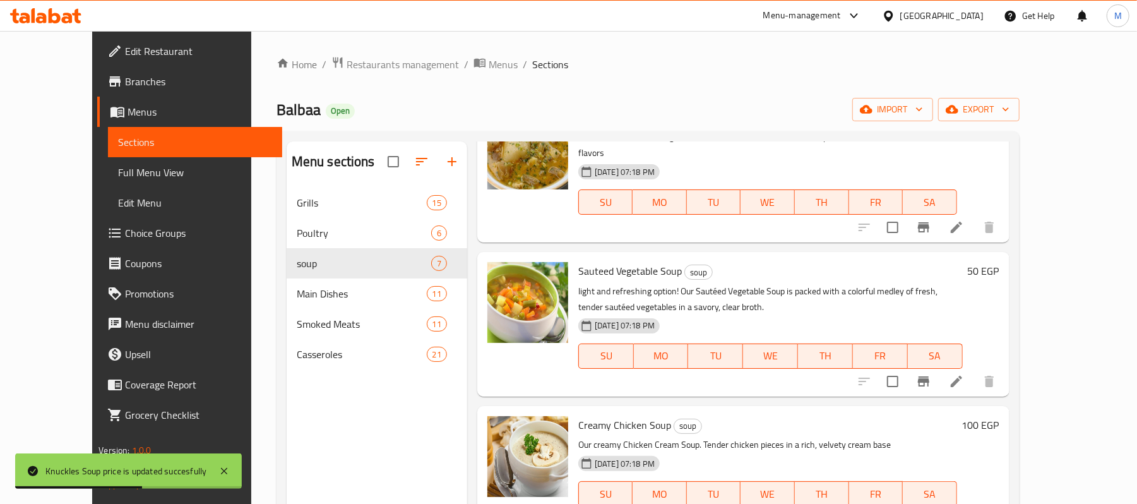
click at [999, 262] on h6 "50 EGP" at bounding box center [984, 271] width 32 height 18
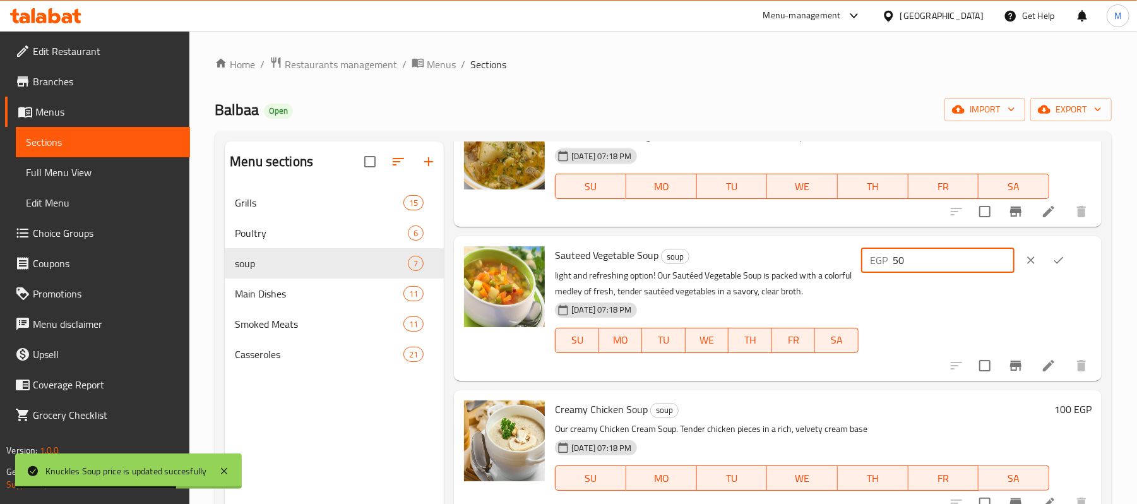
drag, startPoint x: 985, startPoint y: 261, endPoint x: 943, endPoint y: 250, distance: 43.2
click at [980, 259] on input "50" at bounding box center [954, 259] width 122 height 25
click at [943, 250] on input "50" at bounding box center [954, 259] width 122 height 25
click at [950, 254] on input "50" at bounding box center [954, 259] width 122 height 25
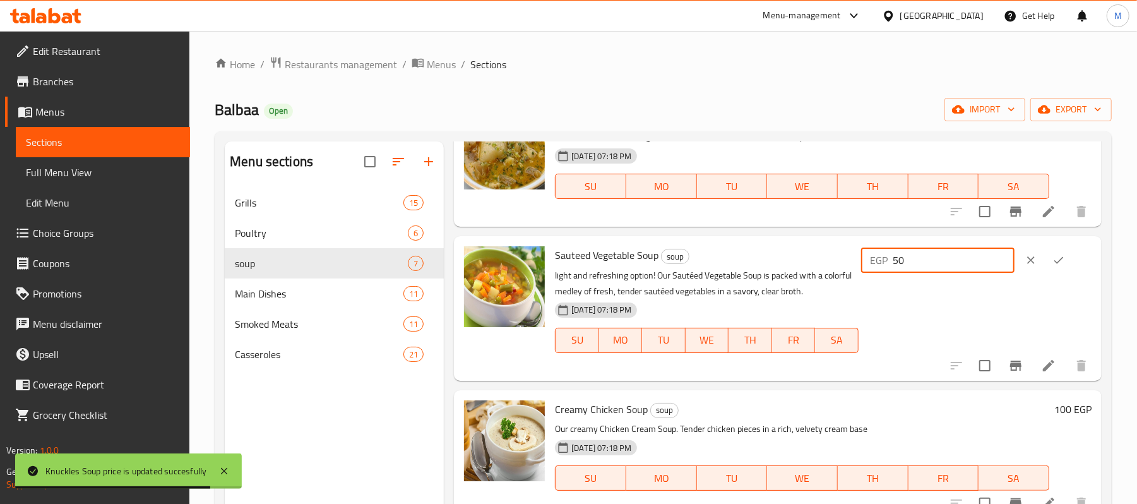
click at [950, 254] on input "50" at bounding box center [954, 259] width 122 height 25
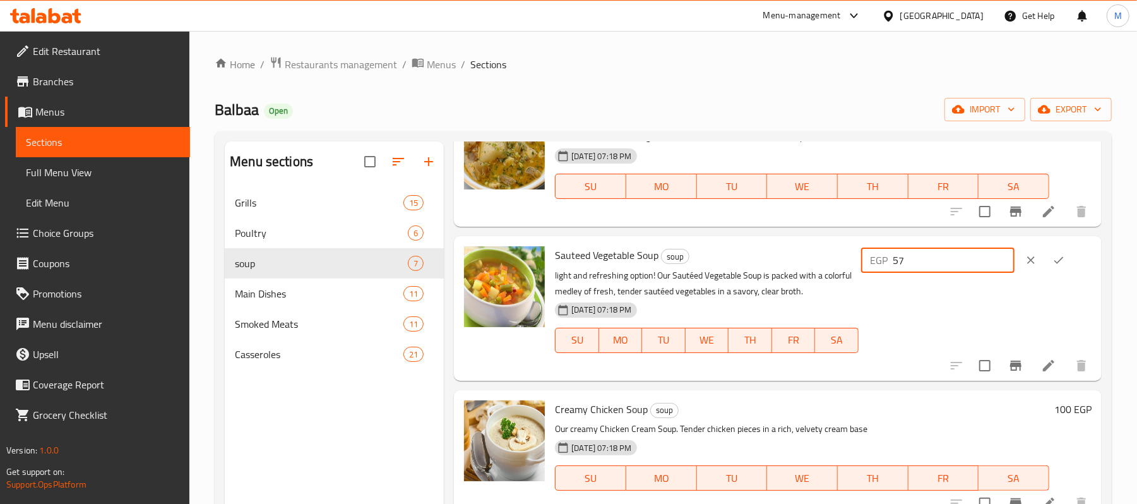
type input "57"
click at [1052, 258] on icon "ok" at bounding box center [1058, 260] width 13 height 13
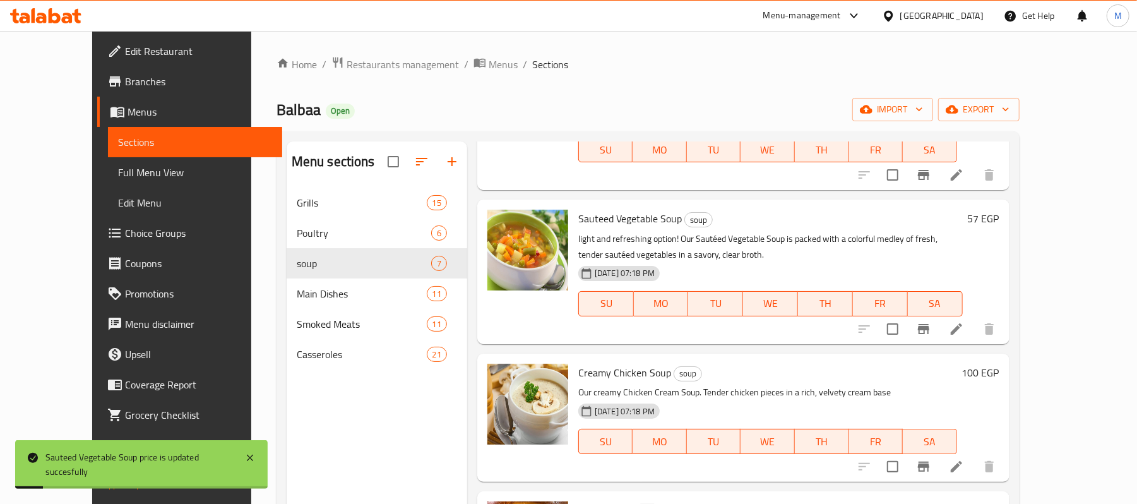
scroll to position [252, 0]
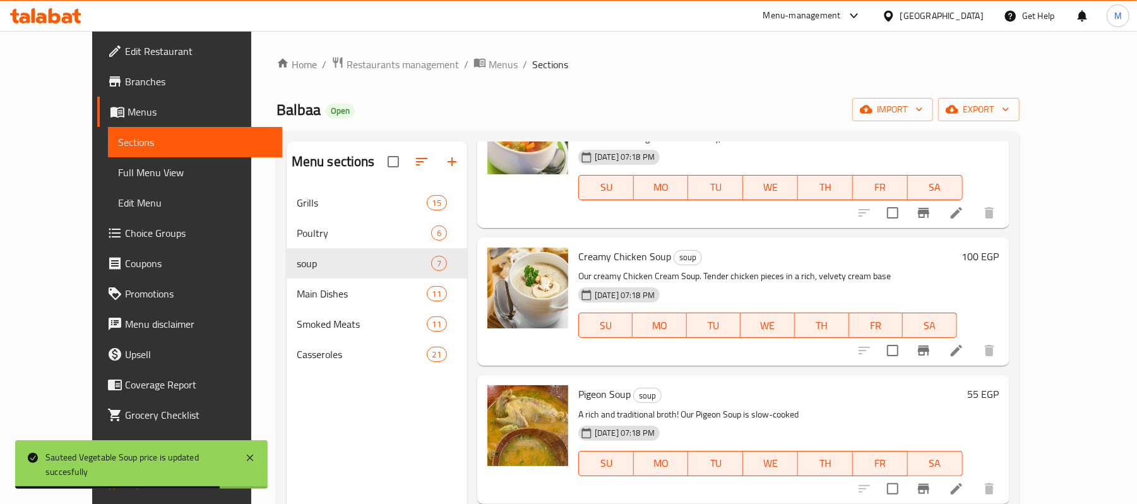
click at [999, 247] on h6 "100 EGP" at bounding box center [980, 256] width 37 height 18
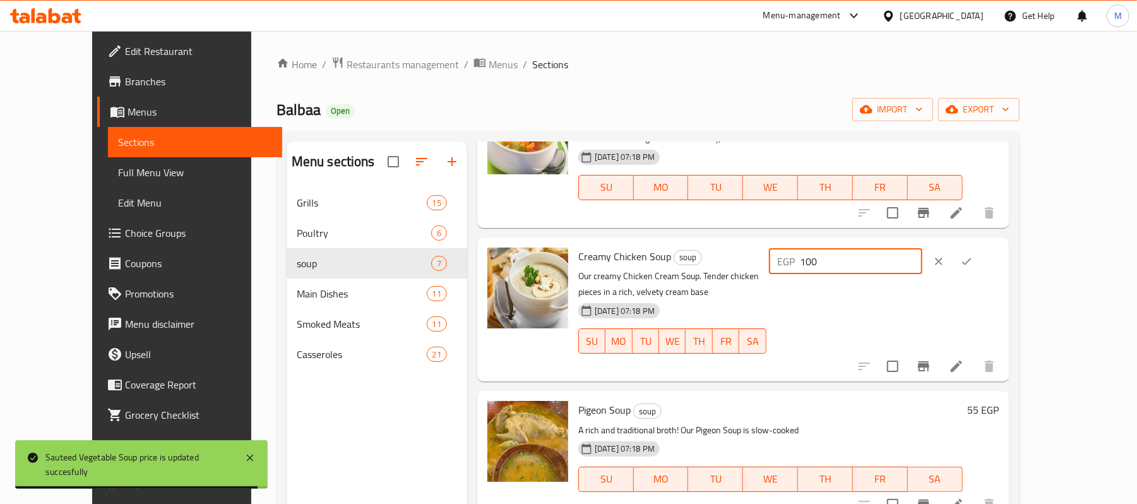
click at [922, 249] on input "100" at bounding box center [861, 261] width 122 height 25
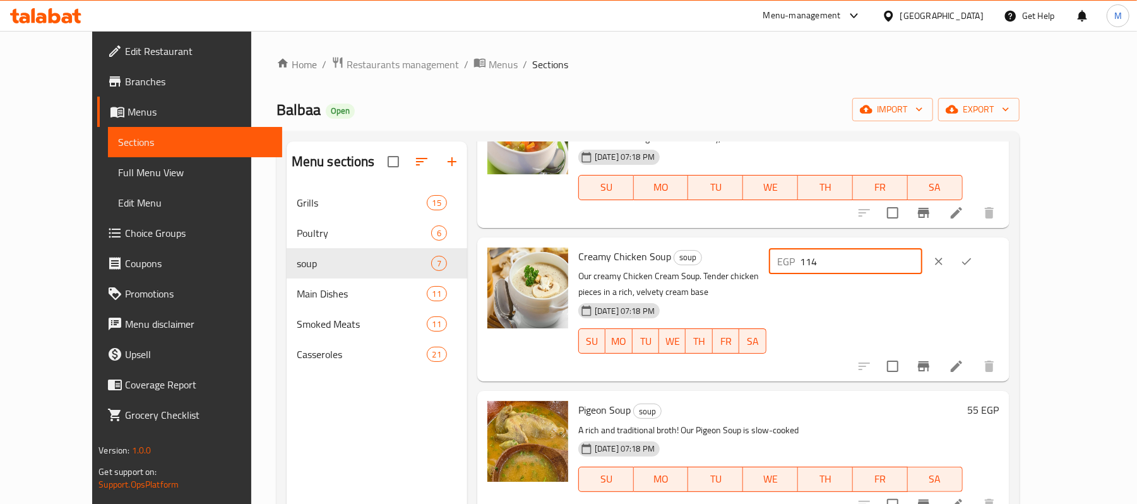
type input "114"
click at [980, 247] on button "ok" at bounding box center [967, 261] width 28 height 28
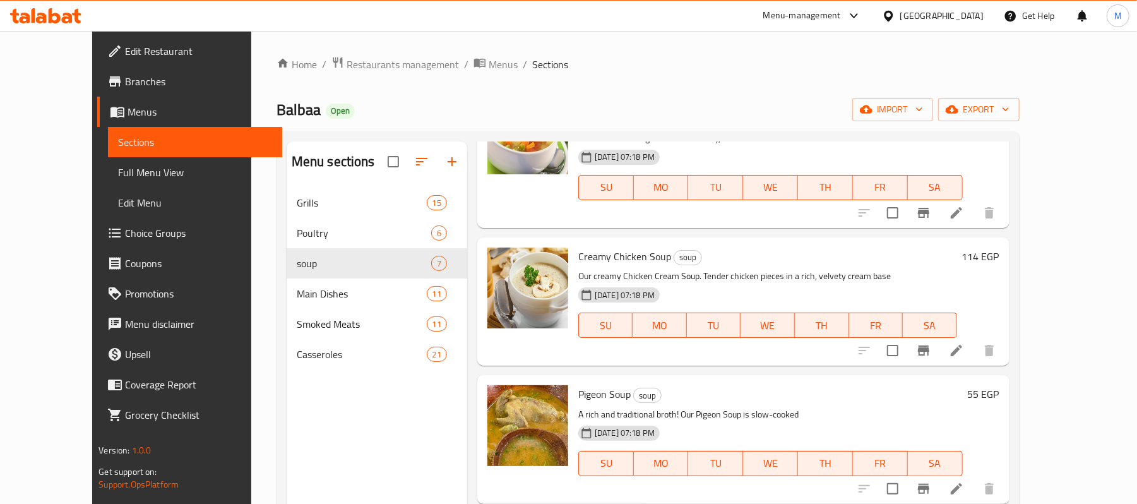
click at [999, 385] on h6 "55 EGP" at bounding box center [984, 394] width 32 height 18
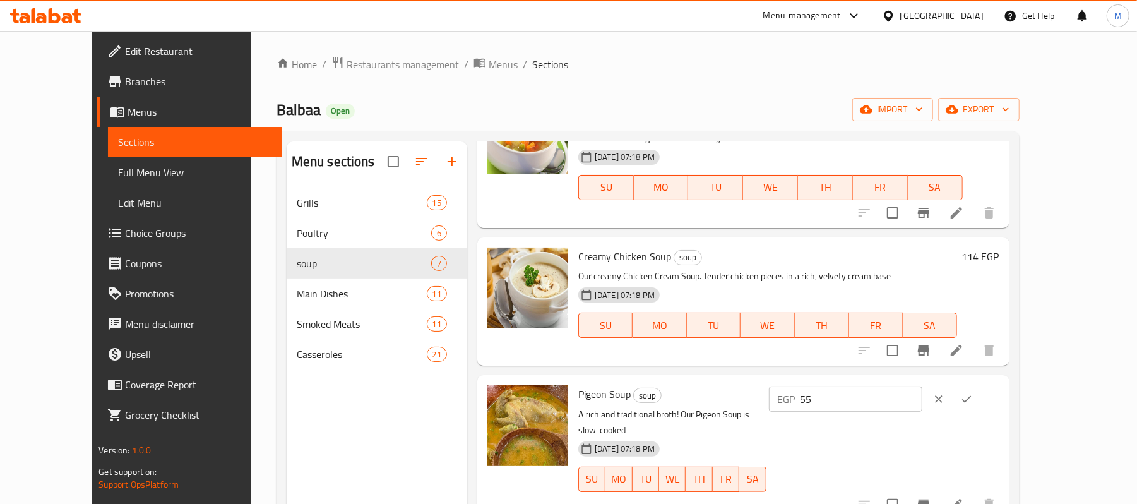
click at [922, 387] on input "55" at bounding box center [861, 398] width 122 height 25
type input "63"
click at [973, 393] on icon "ok" at bounding box center [966, 399] width 13 height 13
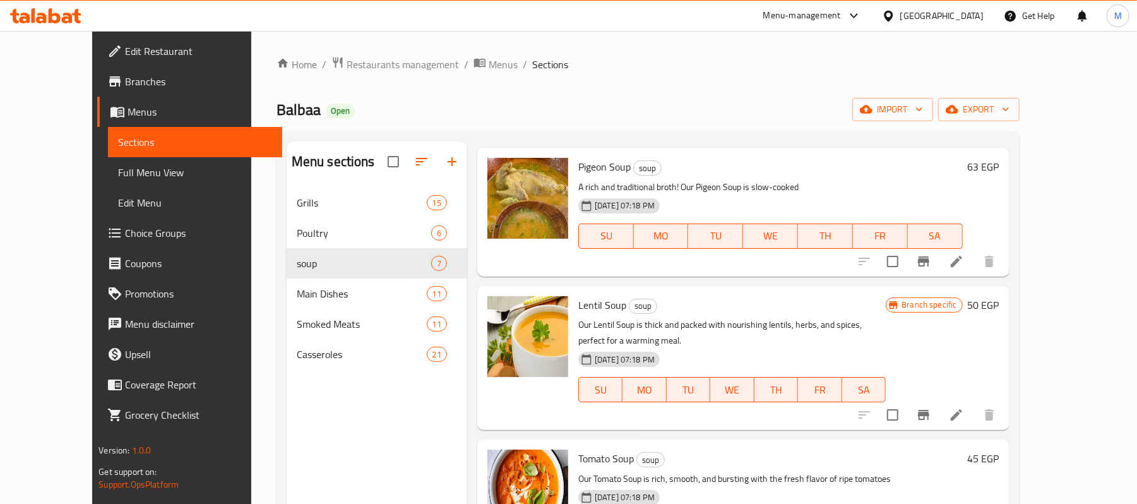
scroll to position [490, 0]
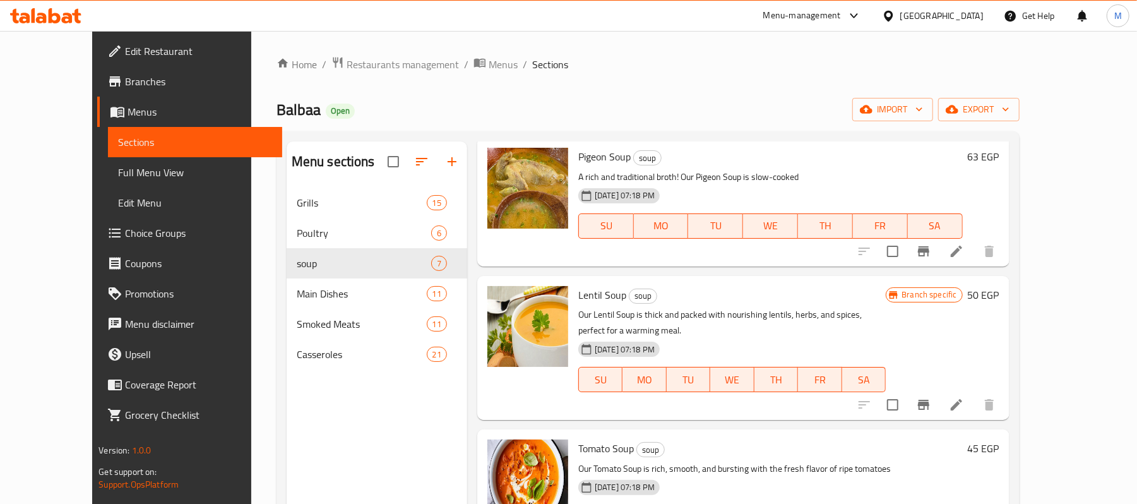
click at [999, 286] on h6 "50 EGP" at bounding box center [984, 295] width 32 height 18
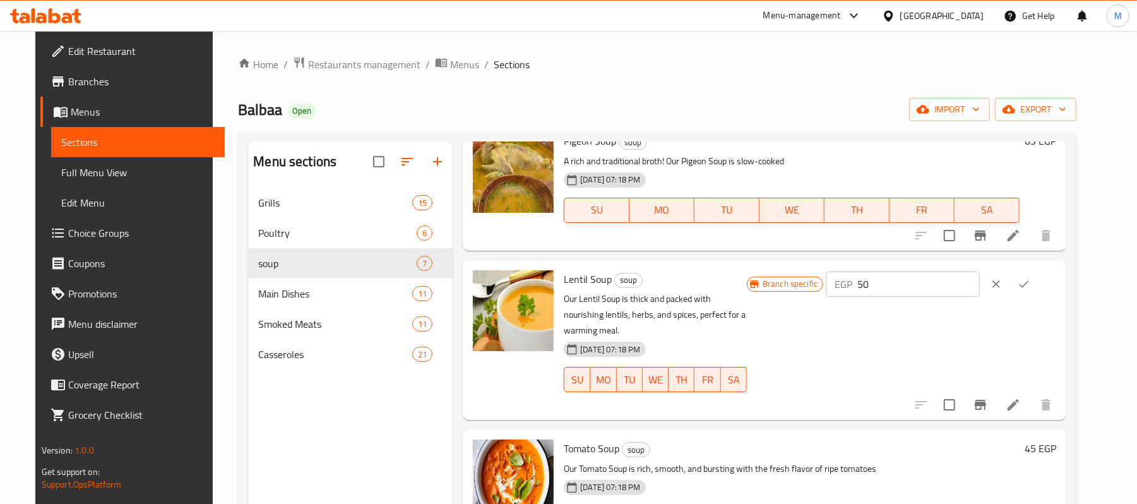
click at [1002, 288] on icon "clear" at bounding box center [996, 284] width 13 height 13
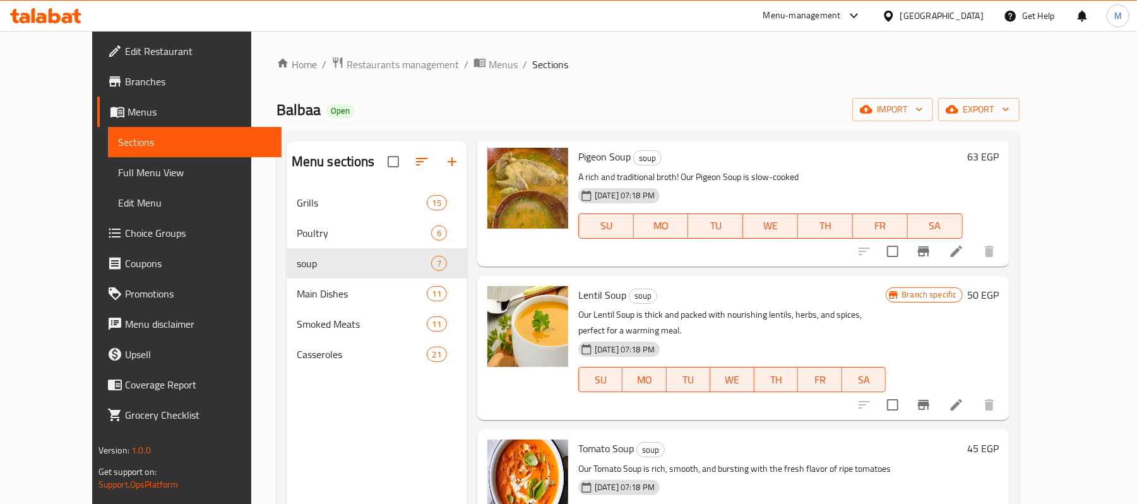
click at [931, 397] on icon "Branch-specific-item" at bounding box center [923, 404] width 15 height 15
click at [999, 286] on div "Branch specific 50 EGP" at bounding box center [942, 295] width 113 height 18
click at [999, 286] on h6 "50 EGP" at bounding box center [984, 295] width 32 height 18
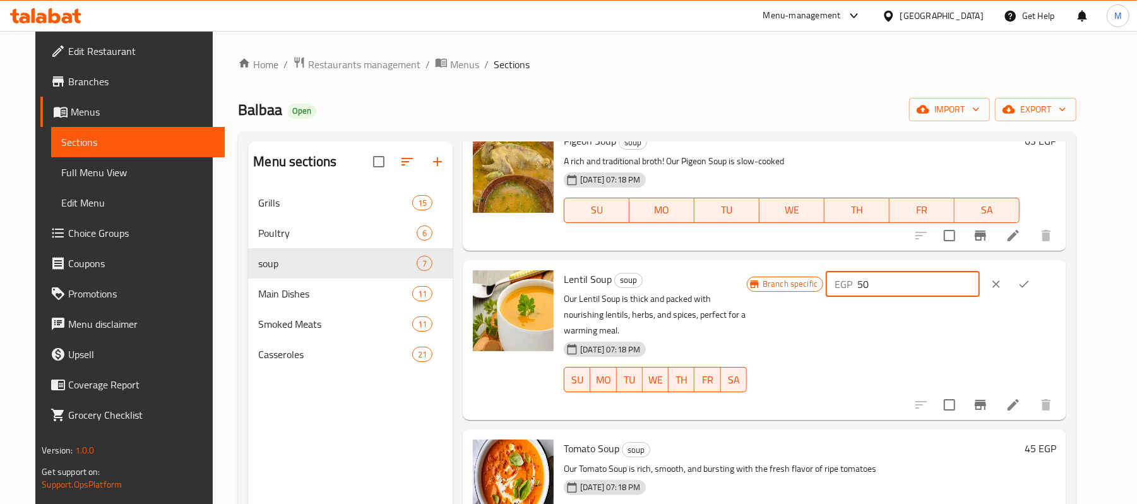
click at [943, 291] on input "50" at bounding box center [918, 283] width 122 height 25
type input "57"
click at [1038, 275] on button "ok" at bounding box center [1024, 284] width 28 height 28
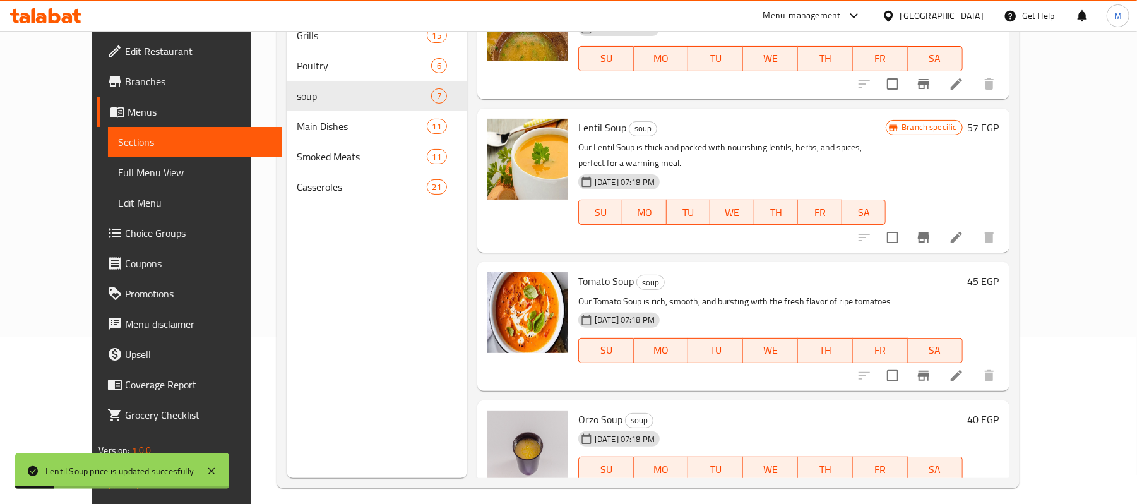
scroll to position [168, 0]
click at [999, 271] on h6 "45 EGP" at bounding box center [984, 280] width 32 height 18
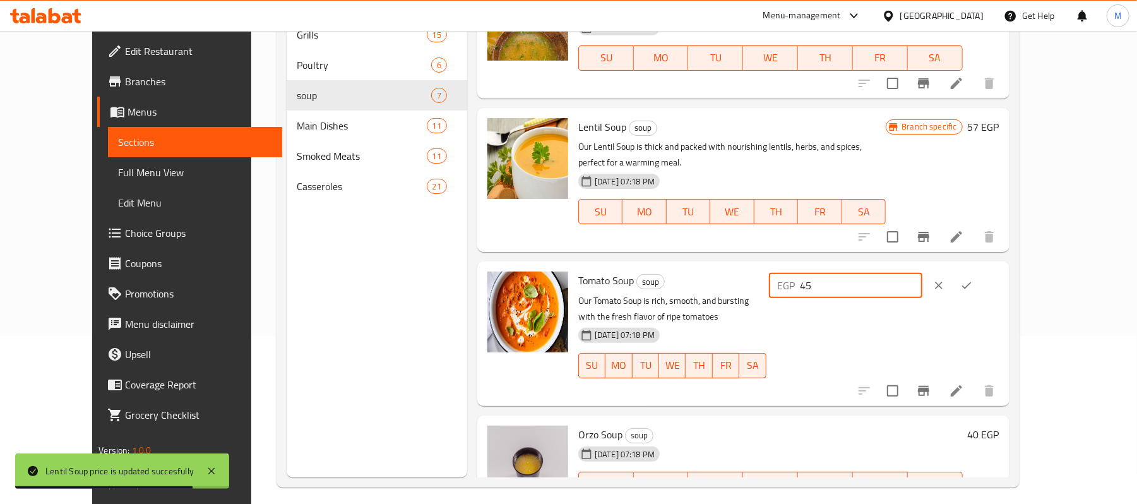
click at [922, 273] on input "45" at bounding box center [861, 285] width 122 height 25
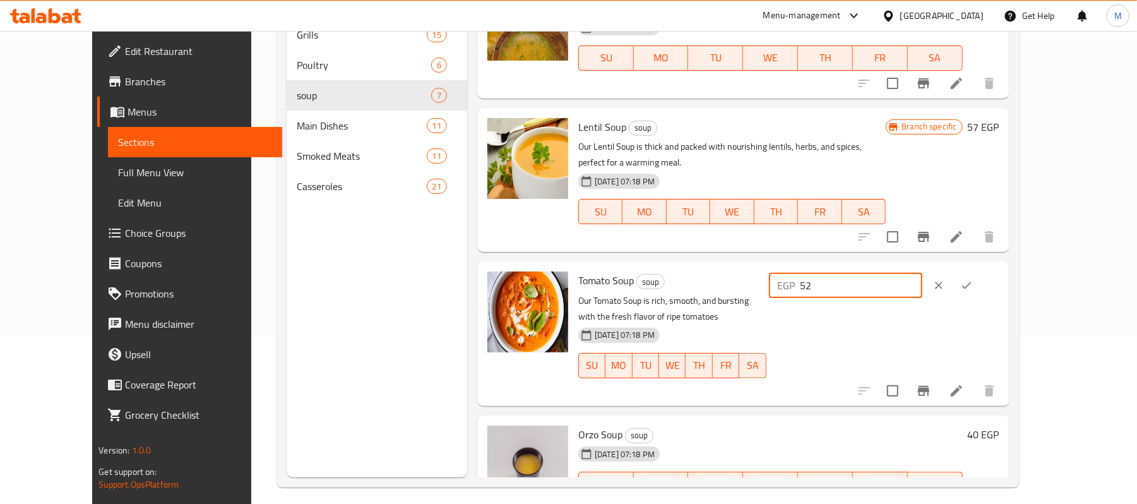
type input "52"
click at [980, 271] on button "ok" at bounding box center [967, 285] width 28 height 28
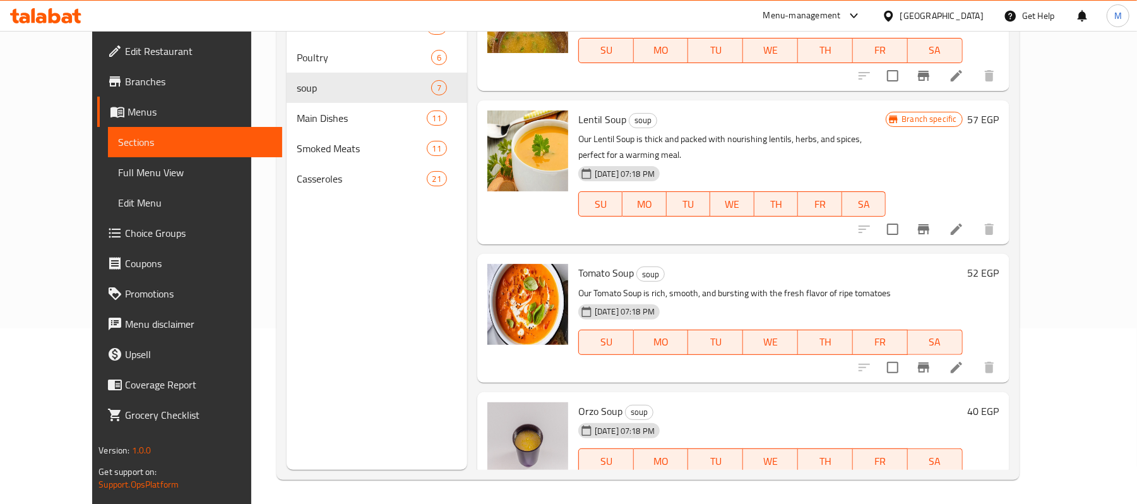
scroll to position [177, 0]
click at [999, 401] on h6 "40 EGP" at bounding box center [984, 410] width 32 height 18
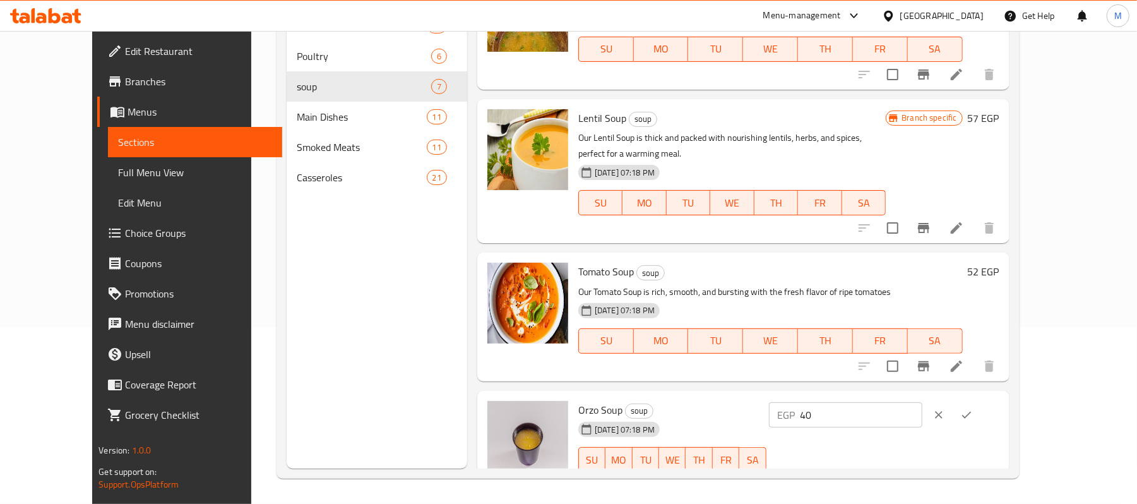
click at [922, 402] on input "40" at bounding box center [861, 414] width 122 height 25
type input "46"
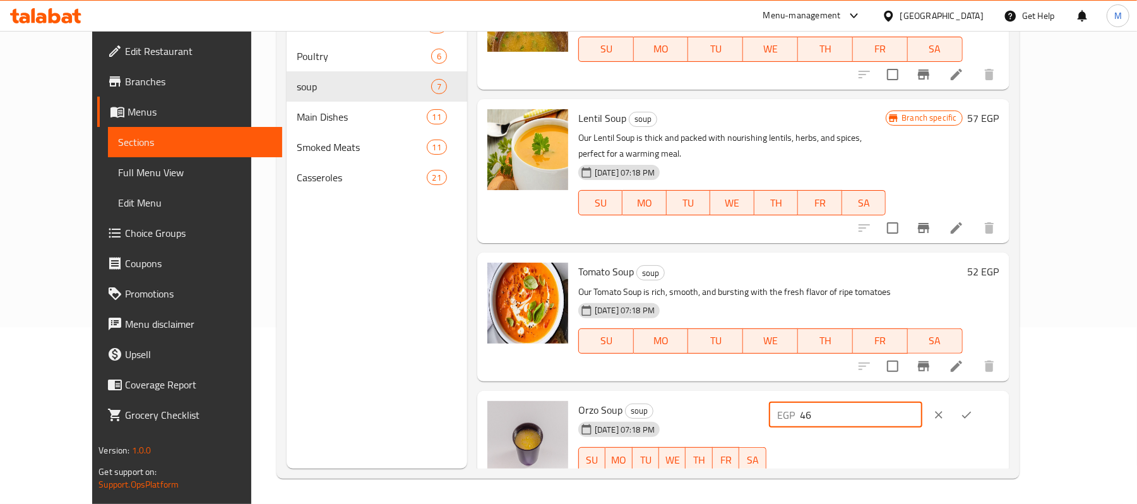
click at [999, 401] on div "EGP 46 ​" at bounding box center [884, 415] width 230 height 28
click at [973, 408] on icon "ok" at bounding box center [966, 414] width 13 height 13
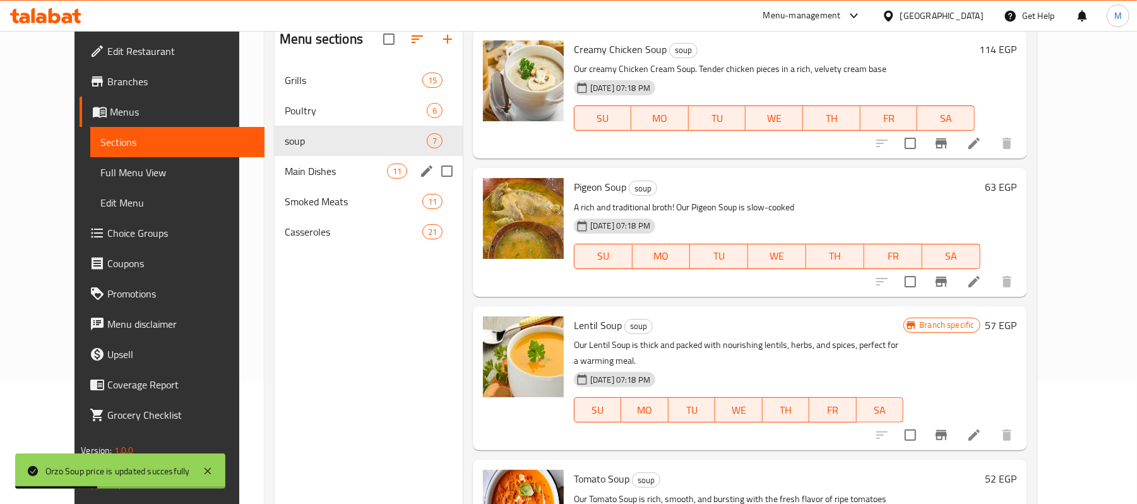
scroll to position [93, 0]
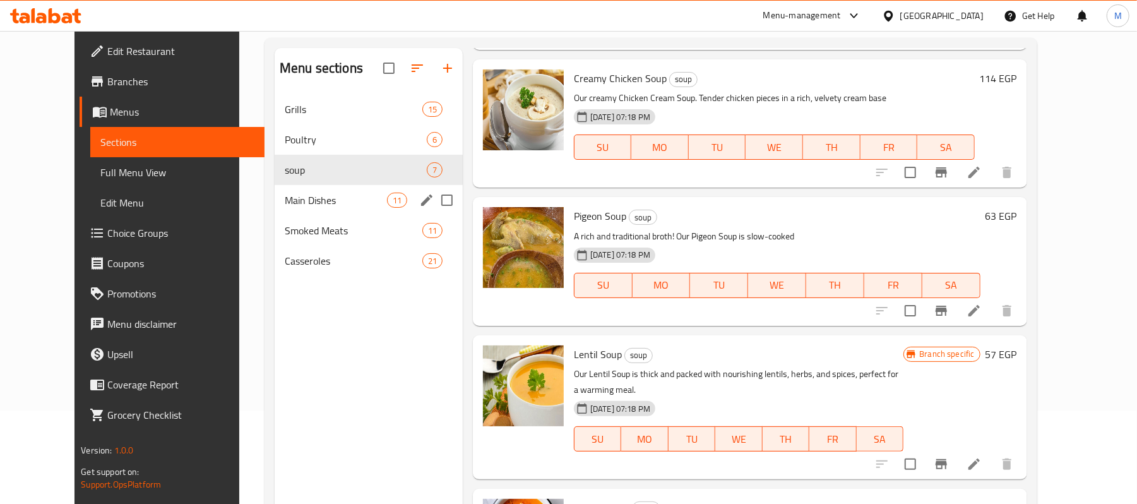
click at [309, 208] on div "Main Dishes 11" at bounding box center [369, 200] width 188 height 30
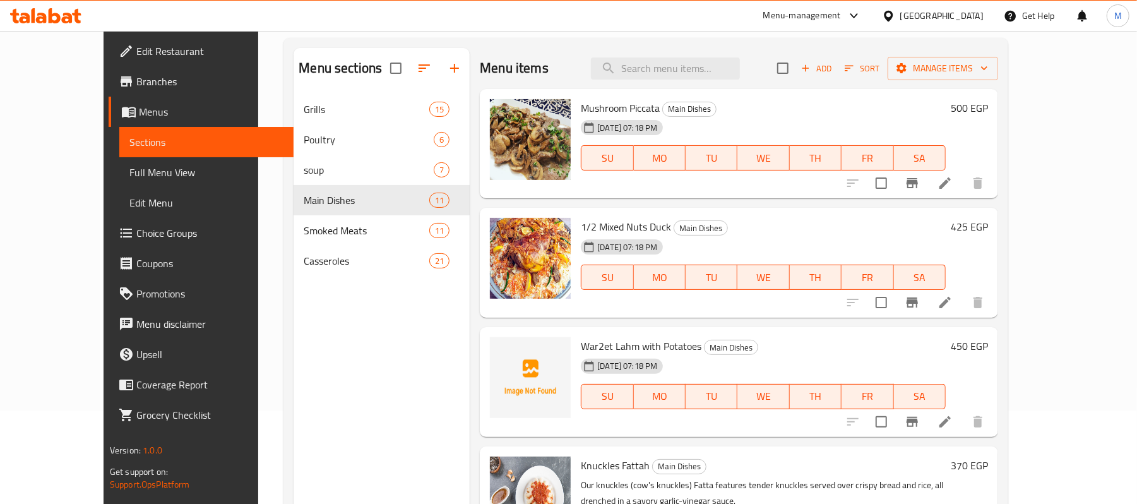
click at [988, 110] on h6 "500 EGP" at bounding box center [969, 108] width 37 height 18
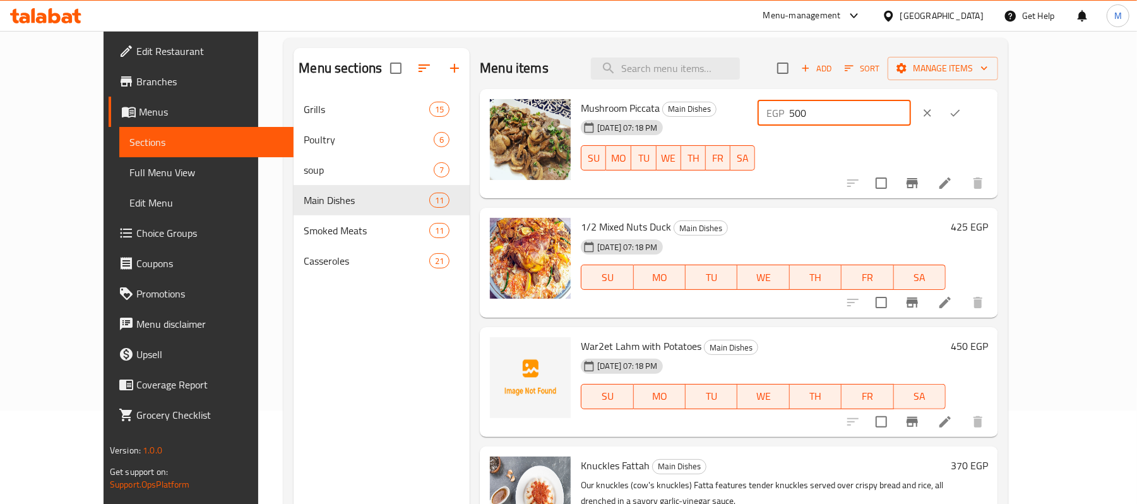
click at [911, 119] on input "500" at bounding box center [850, 112] width 122 height 25
type input "570"
click at [969, 110] on button "ok" at bounding box center [955, 113] width 28 height 28
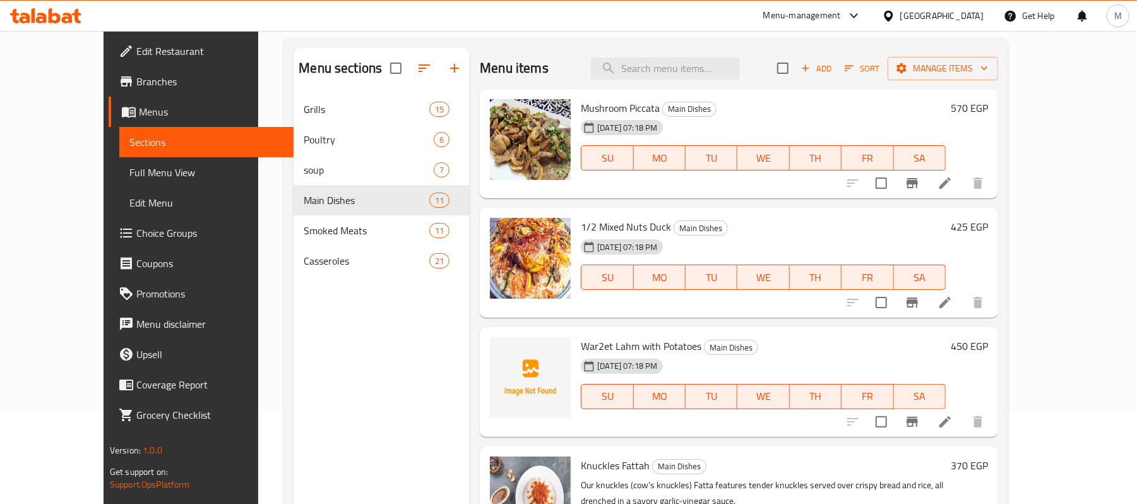
click at [988, 232] on h6 "425 EGP" at bounding box center [969, 227] width 37 height 18
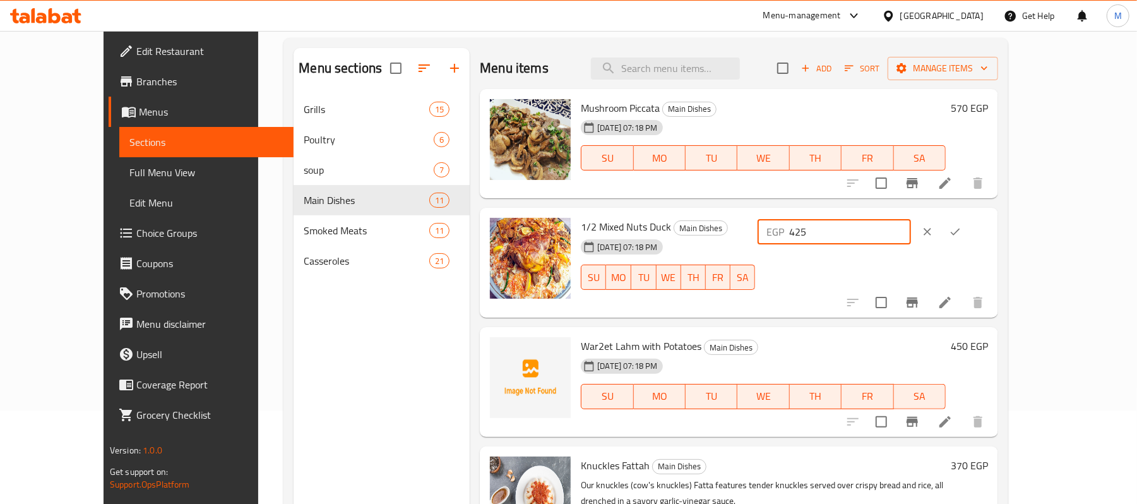
click at [911, 228] on input "425" at bounding box center [850, 231] width 122 height 25
type input "485"
click at [969, 230] on button "ok" at bounding box center [955, 232] width 28 height 28
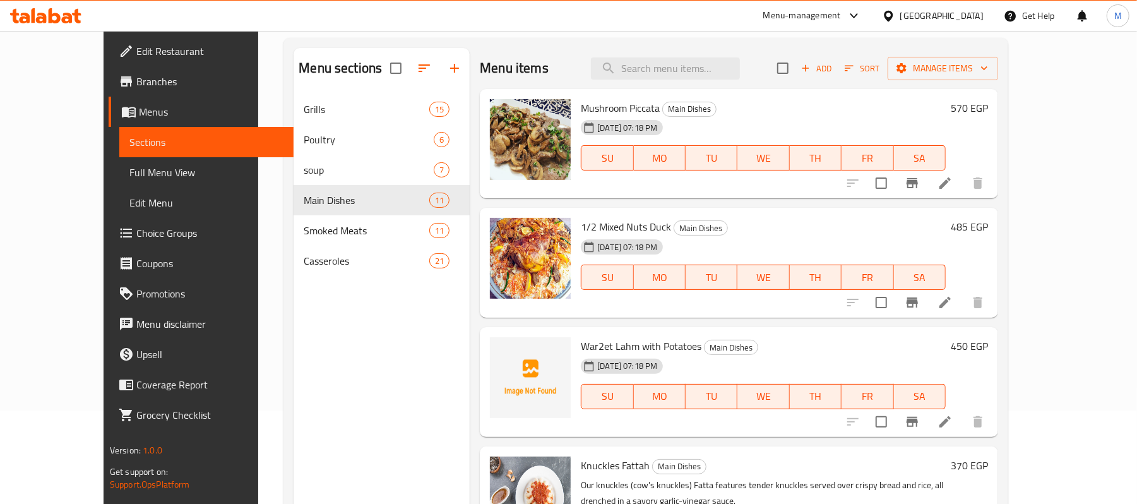
click at [988, 341] on h6 "450 EGP" at bounding box center [969, 346] width 37 height 18
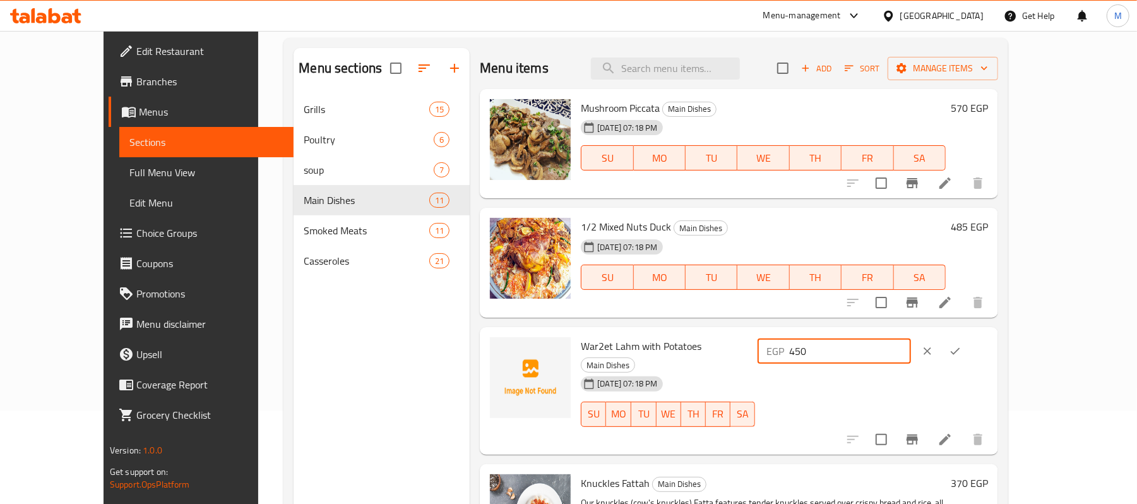
click at [911, 350] on input "450" at bounding box center [850, 350] width 122 height 25
type input "513"
click at [969, 342] on button "ok" at bounding box center [955, 351] width 28 height 28
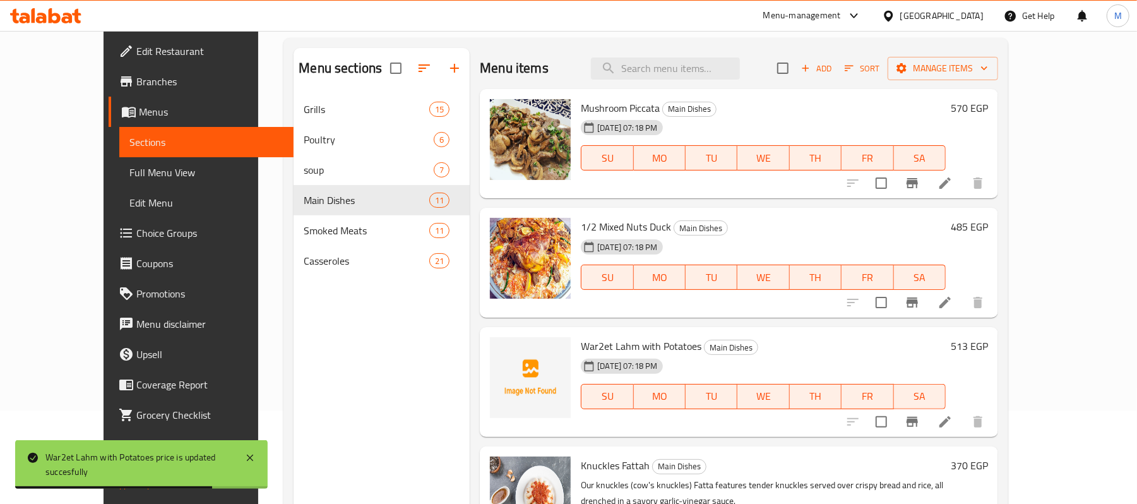
scroll to position [84, 0]
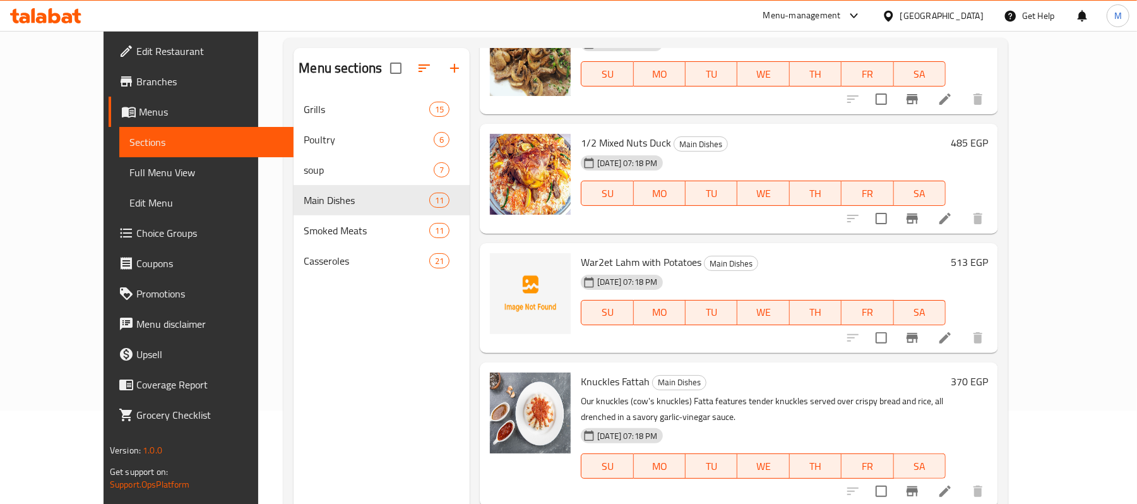
click at [988, 374] on h6 "370 EGP" at bounding box center [969, 381] width 37 height 18
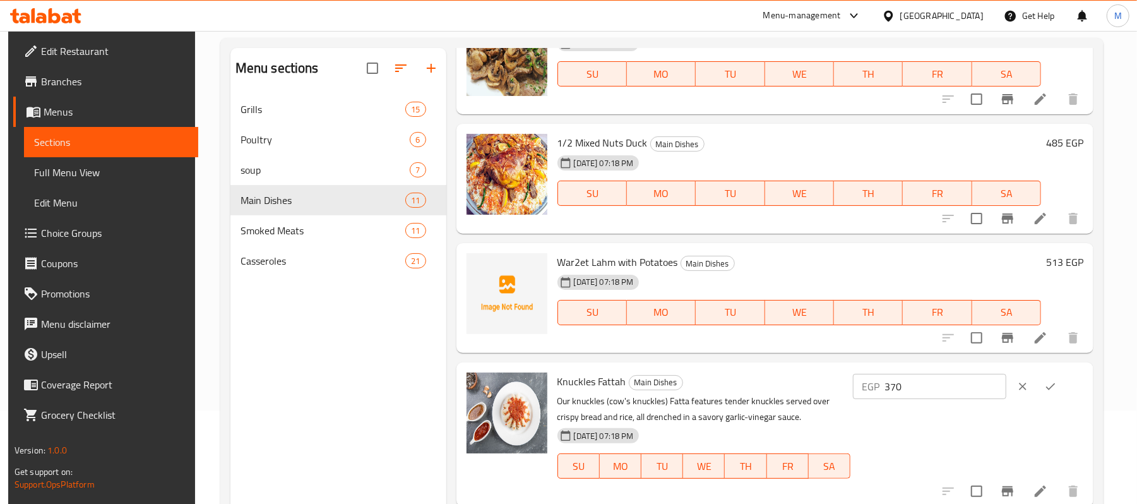
click at [930, 413] on div "EGP 370 ​" at bounding box center [966, 434] width 233 height 124
click at [937, 400] on div "EGP 370 ​" at bounding box center [966, 434] width 233 height 124
click at [937, 395] on input "370" at bounding box center [945, 386] width 122 height 25
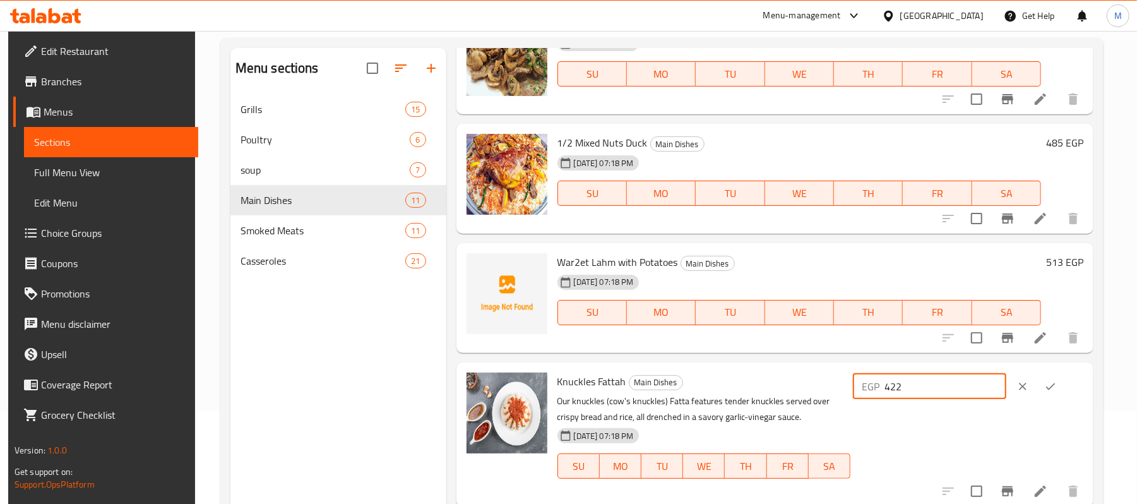
type input "422"
click at [1057, 382] on icon "ok" at bounding box center [1050, 386] width 13 height 13
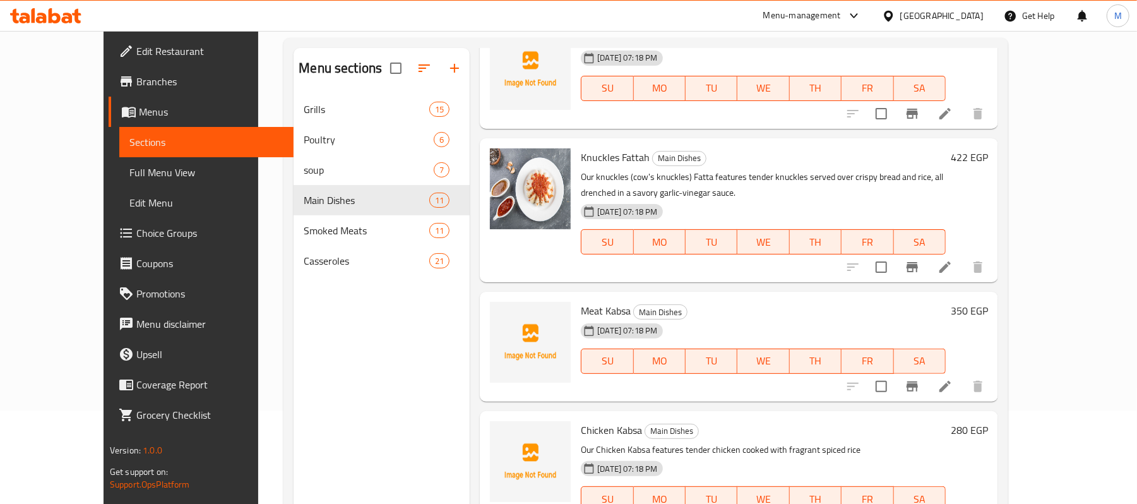
scroll to position [336, 0]
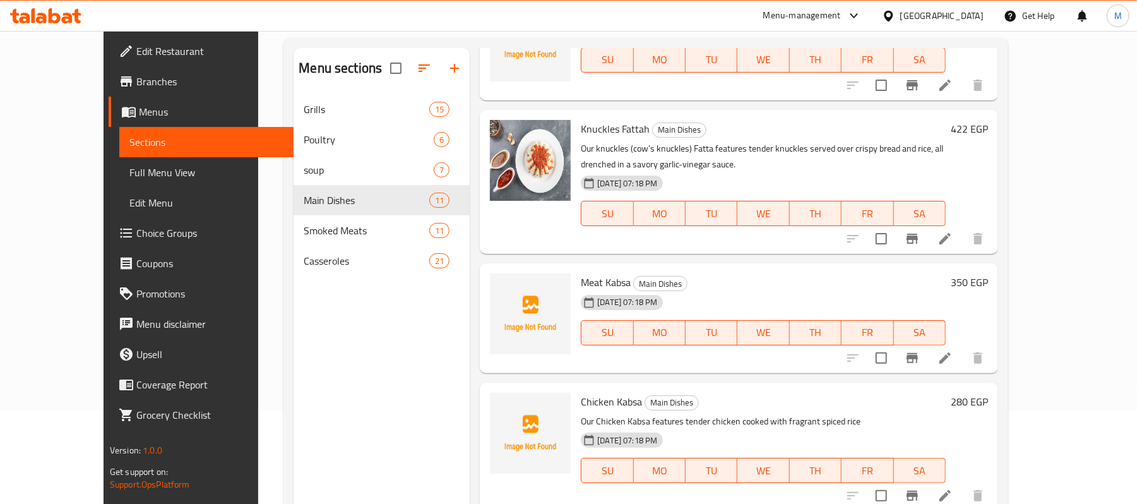
click at [988, 276] on h6 "350 EGP" at bounding box center [969, 282] width 37 height 18
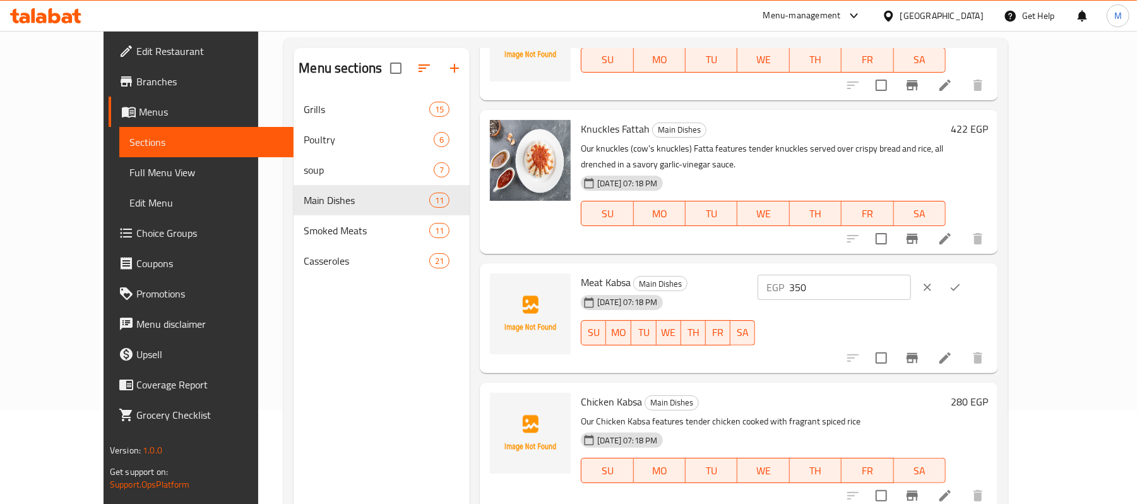
click at [911, 280] on input "350" at bounding box center [850, 287] width 122 height 25
type input "399"
click at [961, 285] on icon "ok" at bounding box center [955, 287] width 13 height 13
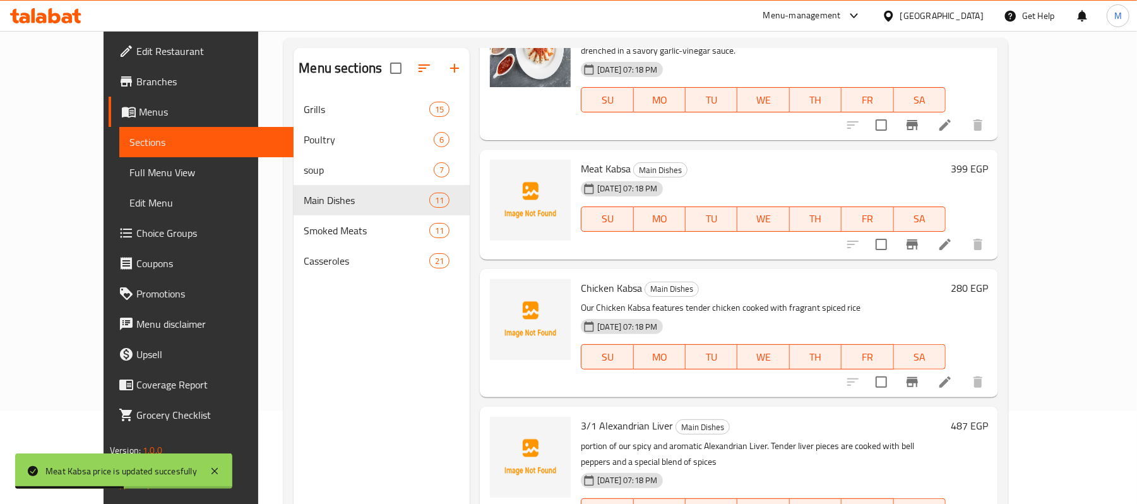
scroll to position [505, 0]
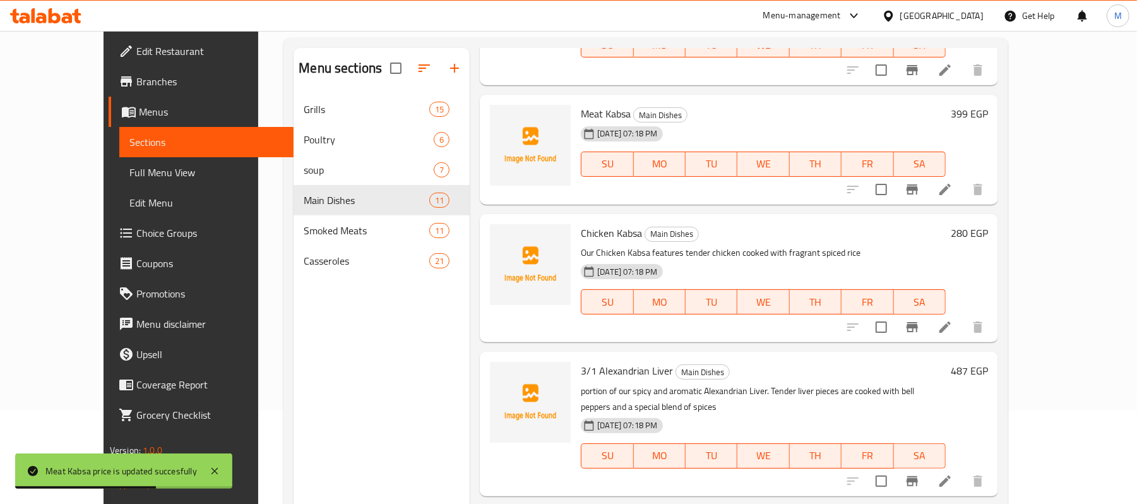
click at [988, 235] on h6 "280 EGP" at bounding box center [969, 233] width 37 height 18
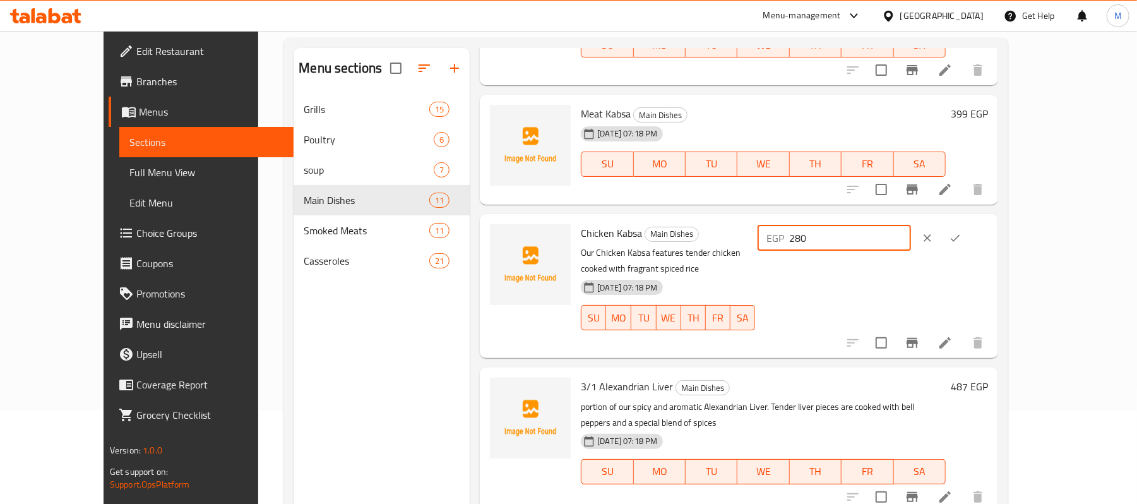
click at [911, 248] on input "280" at bounding box center [850, 237] width 122 height 25
type input "320"
click at [969, 230] on button "ok" at bounding box center [955, 238] width 28 height 28
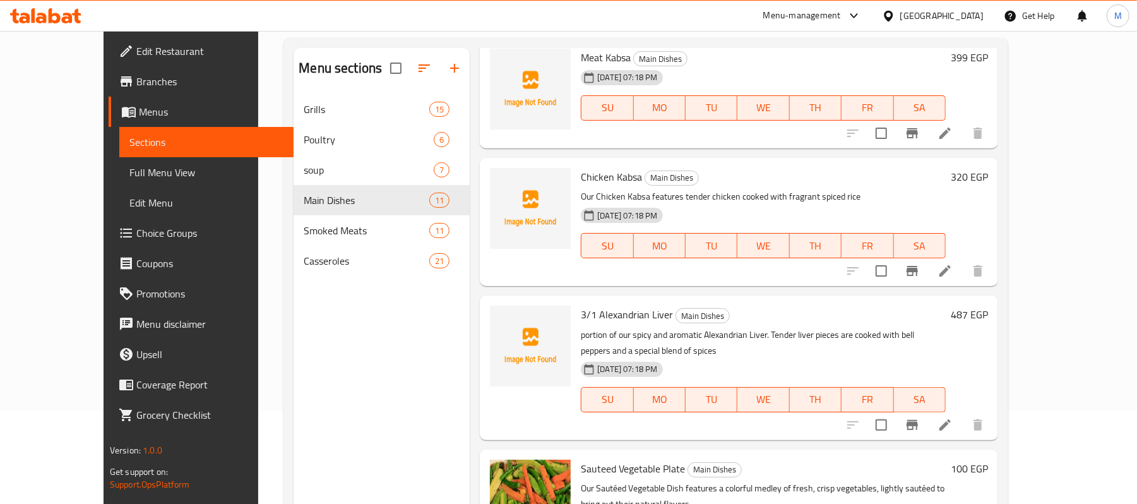
scroll to position [589, 0]
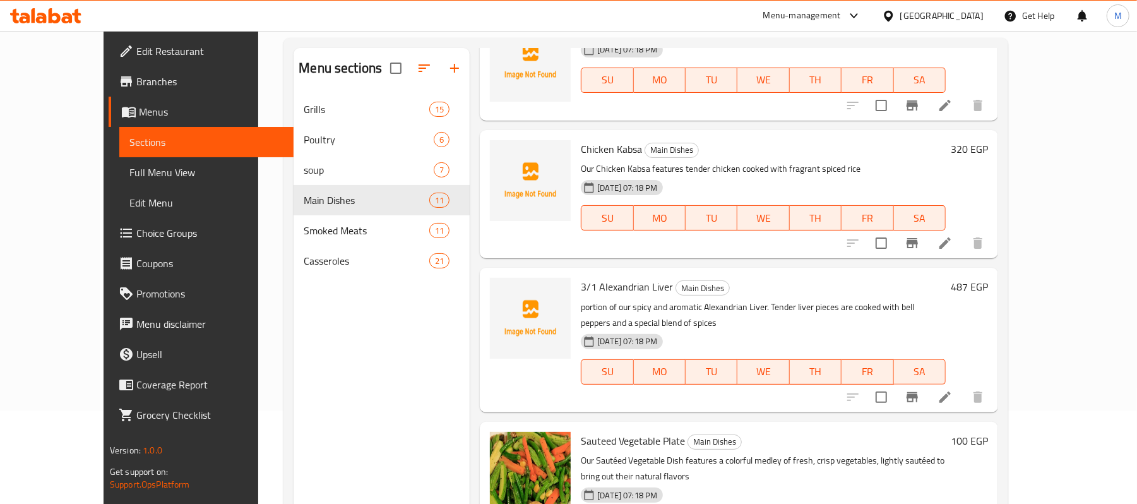
click at [988, 287] on h6 "487 EGP" at bounding box center [969, 287] width 37 height 18
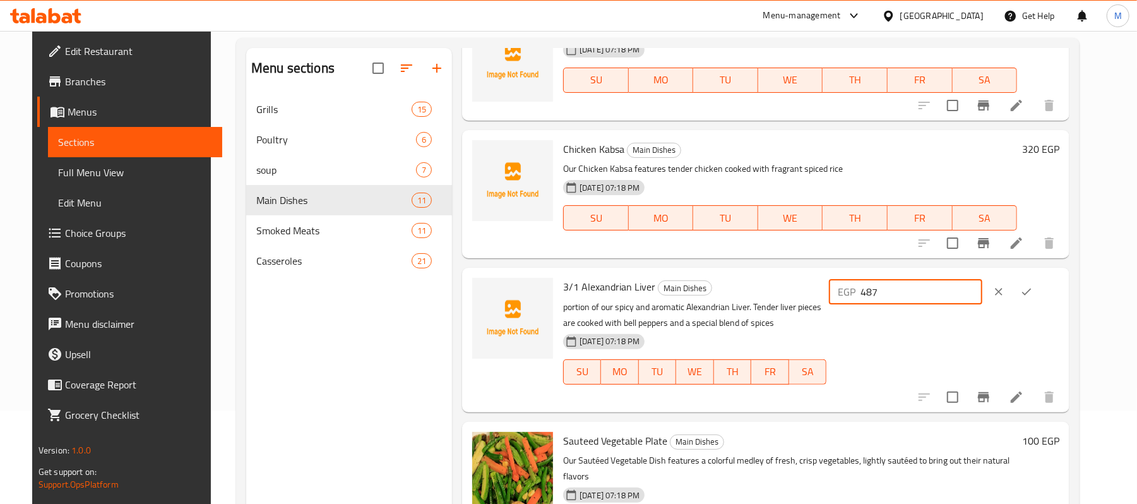
click at [963, 286] on input "487" at bounding box center [921, 291] width 122 height 25
type input "556"
click at [1040, 281] on button "ok" at bounding box center [1027, 292] width 28 height 28
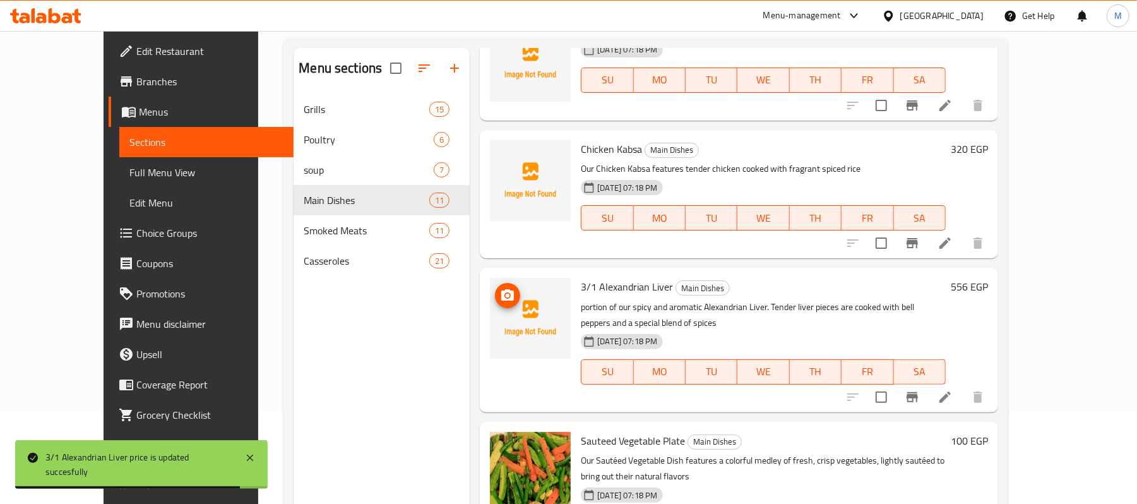
scroll to position [673, 0]
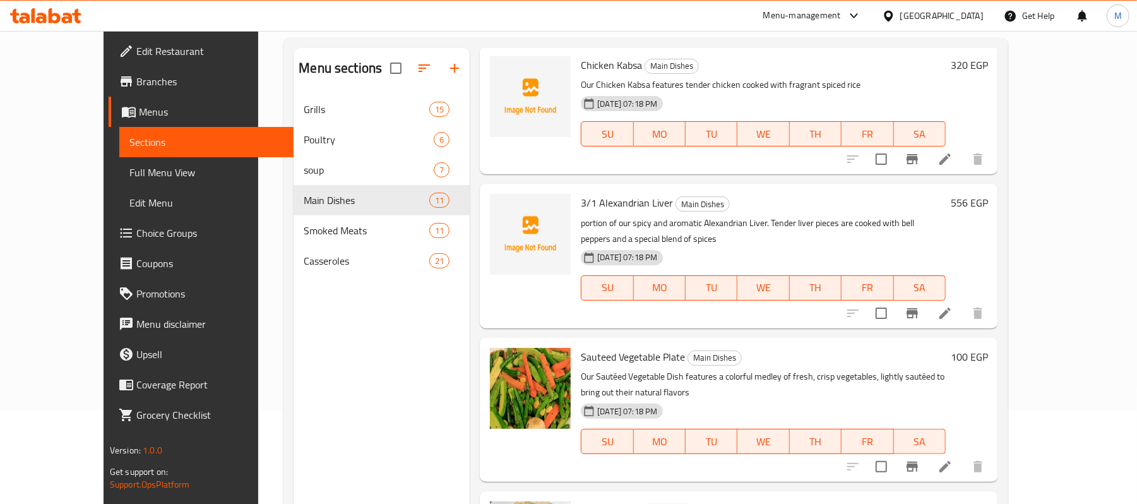
click at [988, 348] on h6 "100 EGP" at bounding box center [969, 357] width 37 height 18
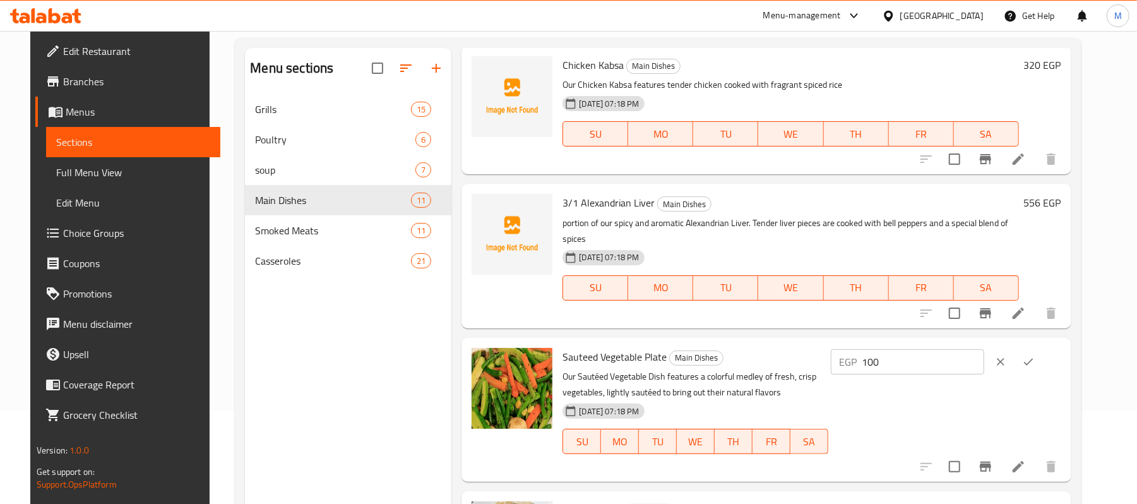
click at [973, 349] on input "100" at bounding box center [923, 361] width 122 height 25
type input "114"
click at [1053, 343] on div "Sauteed Vegetable Plate Main Dishes Our Sautéed Vegetable Dish features a color…" at bounding box center [811, 410] width 508 height 134
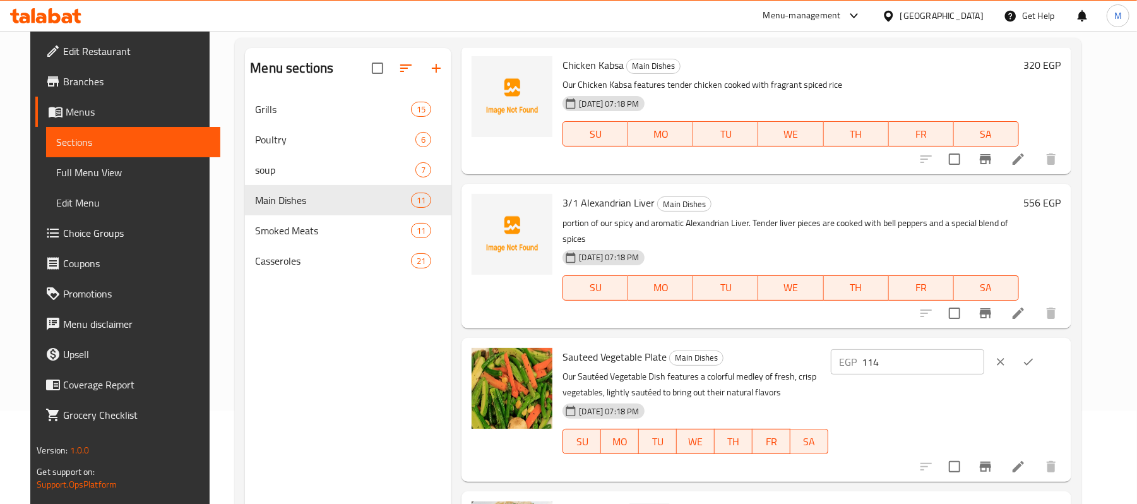
click at [1042, 348] on button "ok" at bounding box center [1028, 362] width 28 height 28
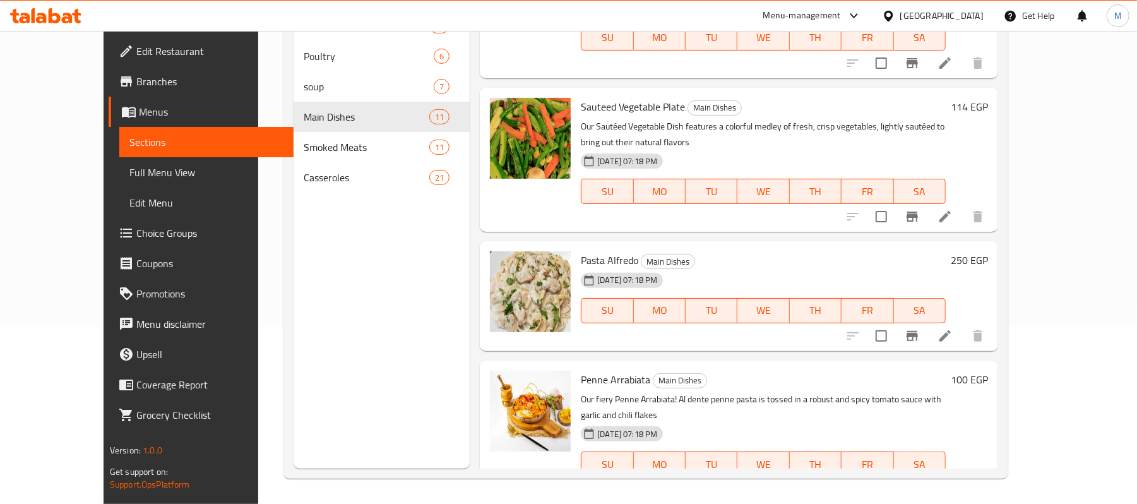
scroll to position [841, 0]
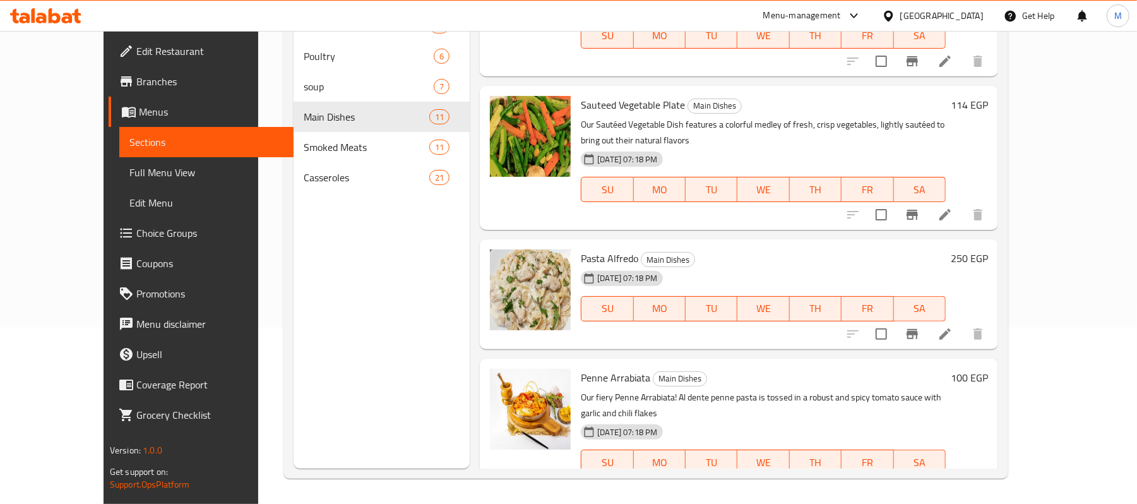
click at [988, 249] on h6 "250 EGP" at bounding box center [969, 258] width 37 height 18
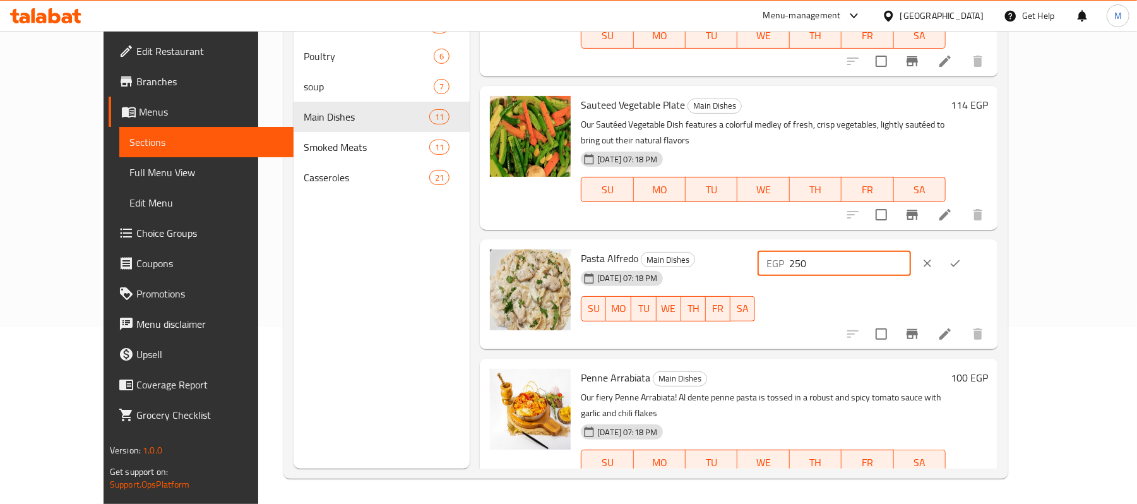
click at [911, 251] on input "250" at bounding box center [850, 263] width 122 height 25
type input "285"
drag, startPoint x: 1066, startPoint y: 225, endPoint x: 1041, endPoint y: 231, distance: 25.4
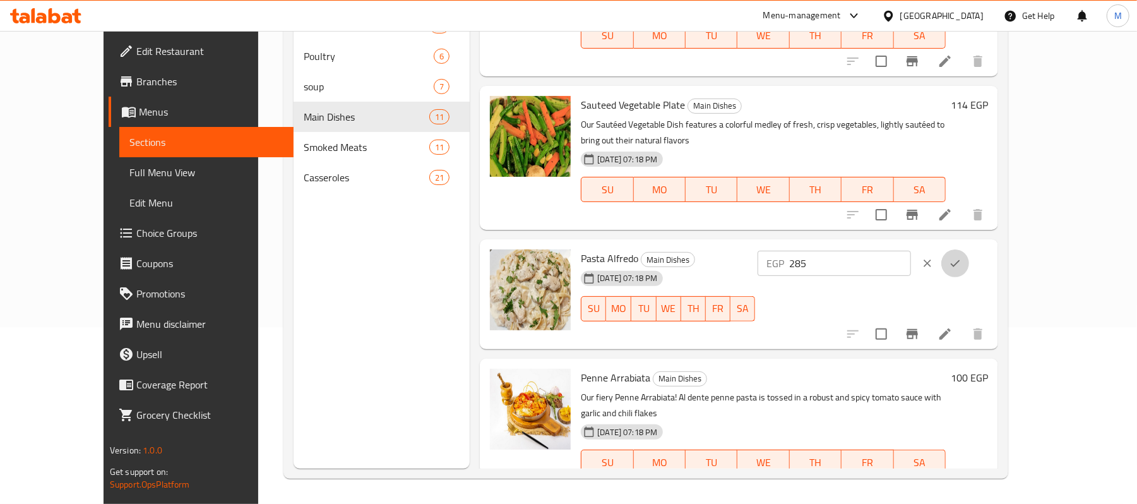
click at [969, 249] on button "ok" at bounding box center [955, 263] width 28 height 28
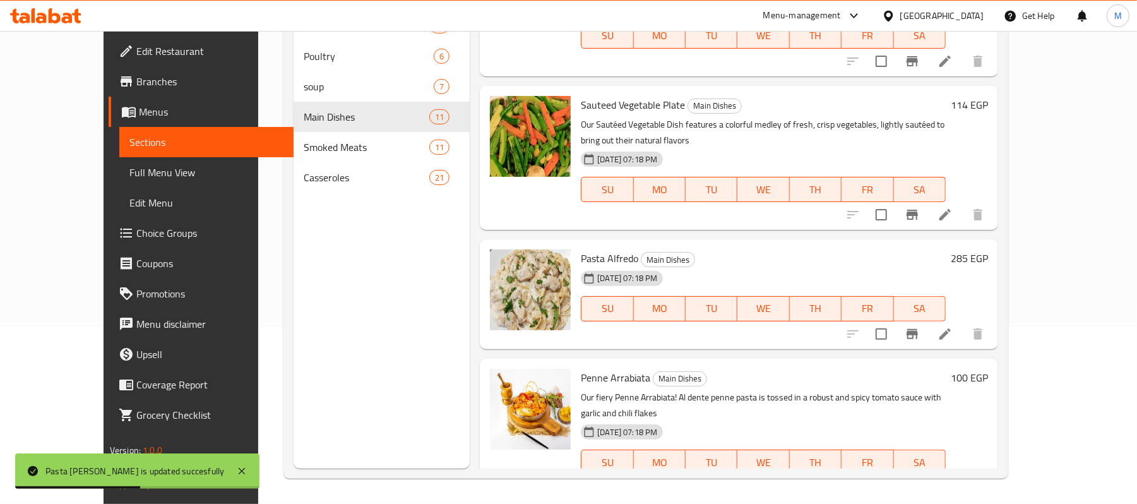
click at [946, 369] on h6 "Penne Arrabiata Main Dishes" at bounding box center [763, 378] width 365 height 18
click at [988, 369] on h6 "100 EGP" at bounding box center [969, 378] width 37 height 18
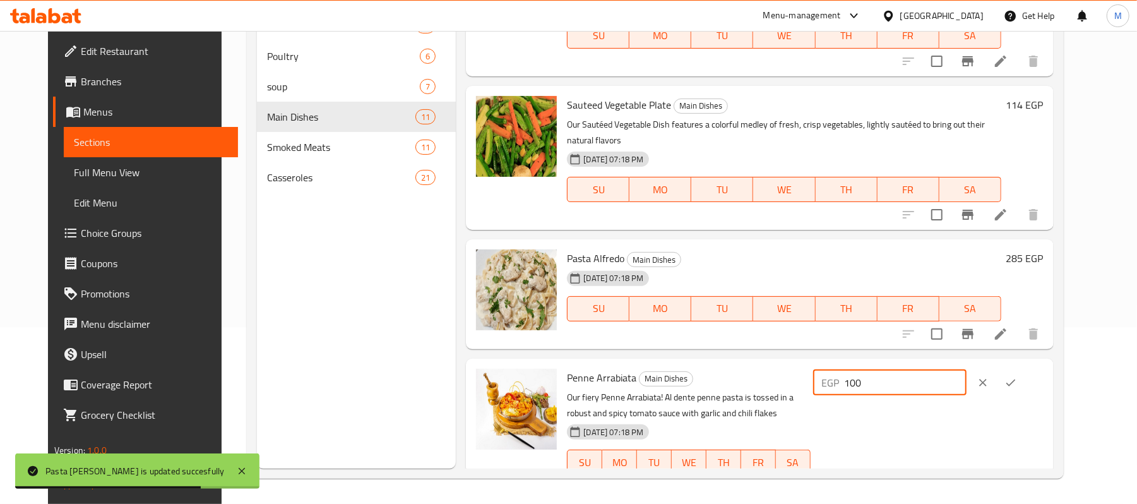
click at [942, 370] on input "100" at bounding box center [906, 382] width 122 height 25
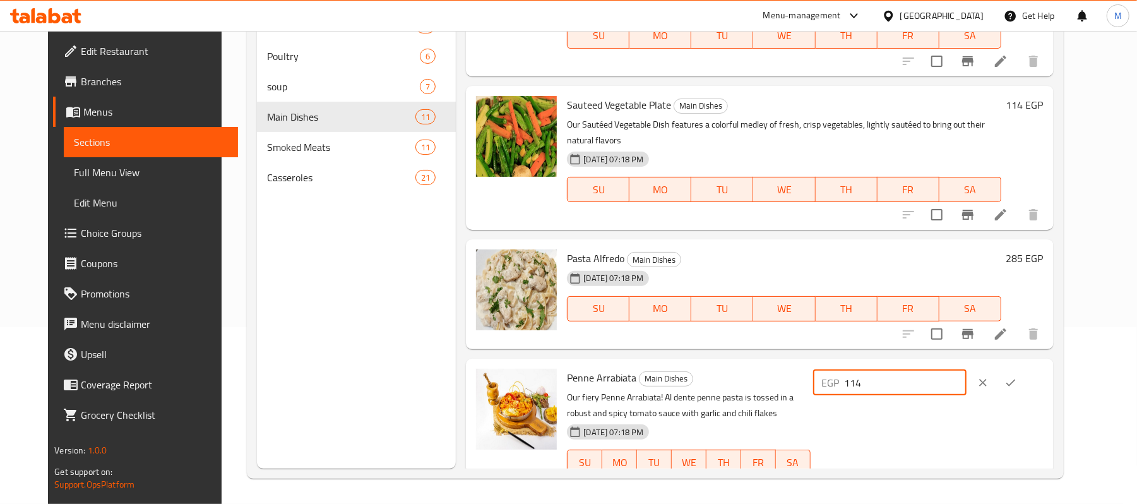
type input "114"
click at [1025, 369] on button "ok" at bounding box center [1011, 383] width 28 height 28
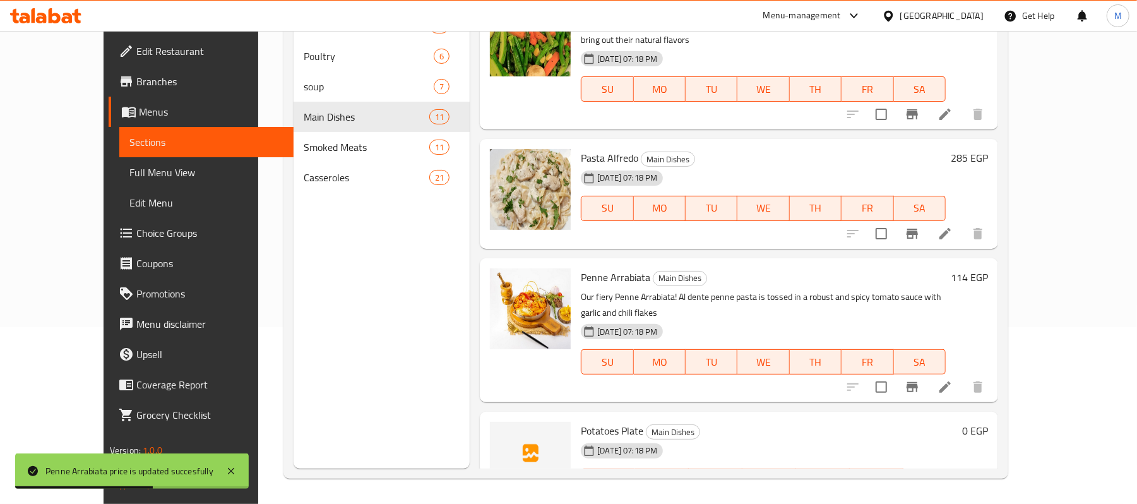
scroll to position [947, 0]
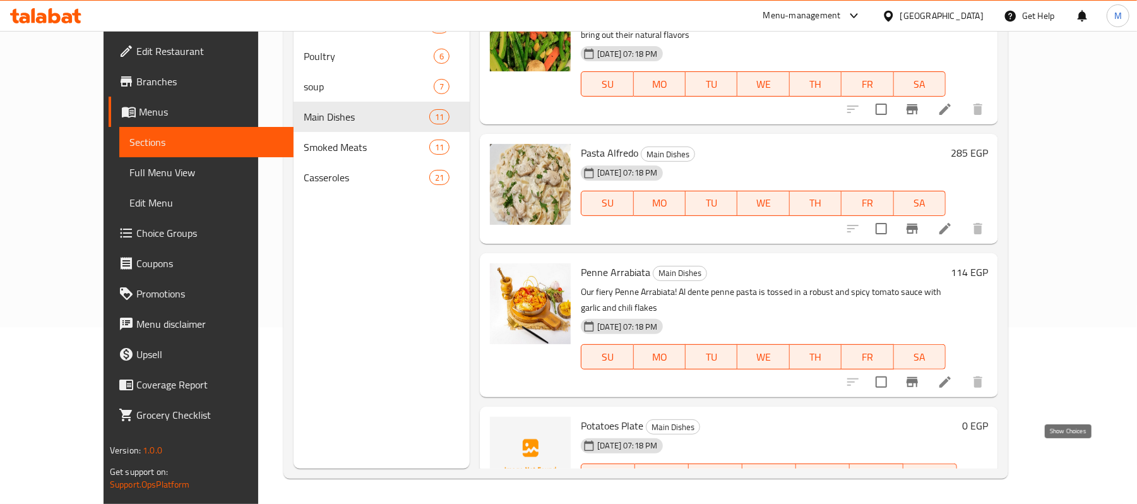
click at [985, 494] on icon "show more" at bounding box center [977, 501] width 15 height 15
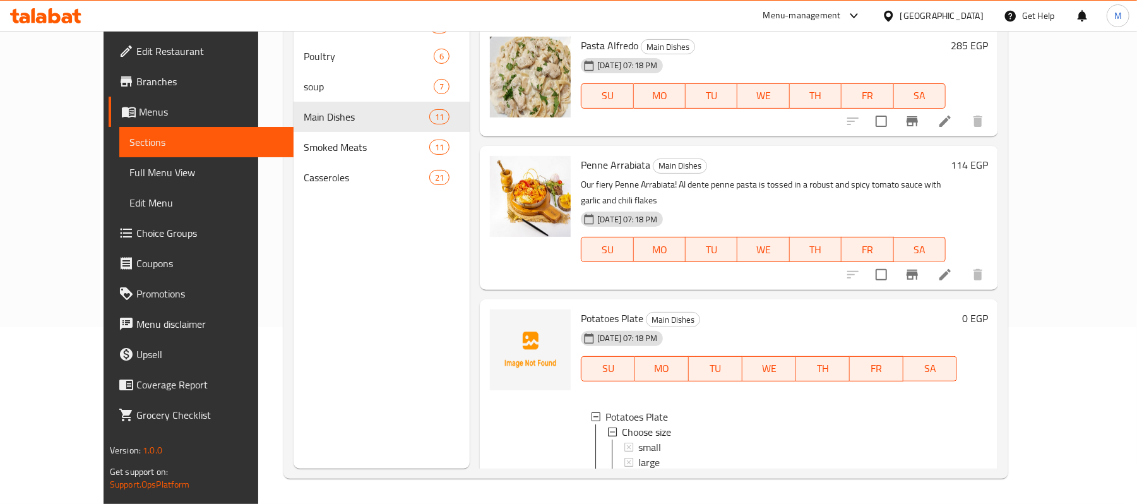
scroll to position [1055, 0]
click at [641, 438] on div "small" at bounding box center [792, 445] width 309 height 15
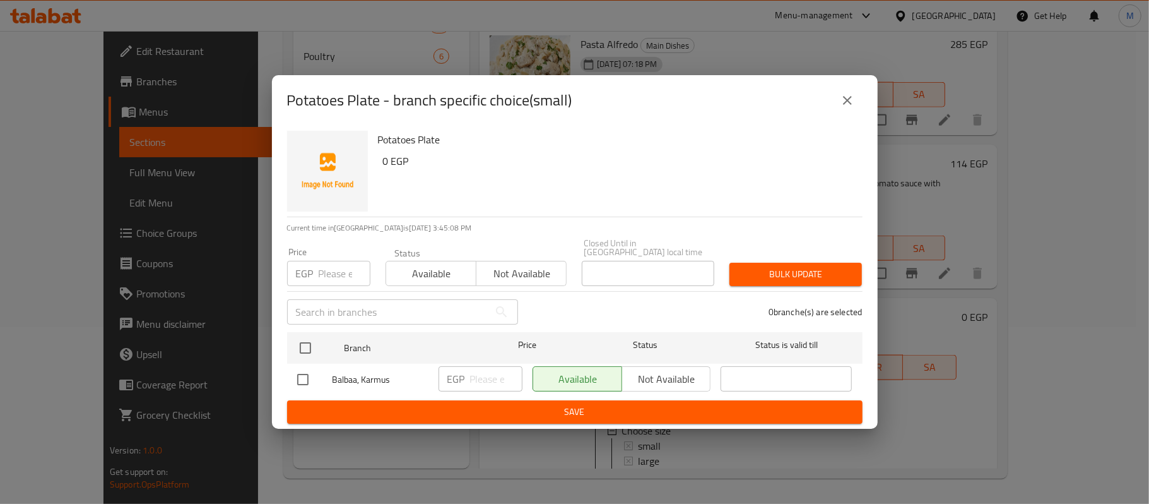
click at [304, 370] on input "checkbox" at bounding box center [303, 379] width 27 height 27
checkbox input "true"
drag, startPoint x: 470, startPoint y: 377, endPoint x: 488, endPoint y: 379, distance: 18.5
click at [472, 377] on input "number" at bounding box center [496, 378] width 52 height 25
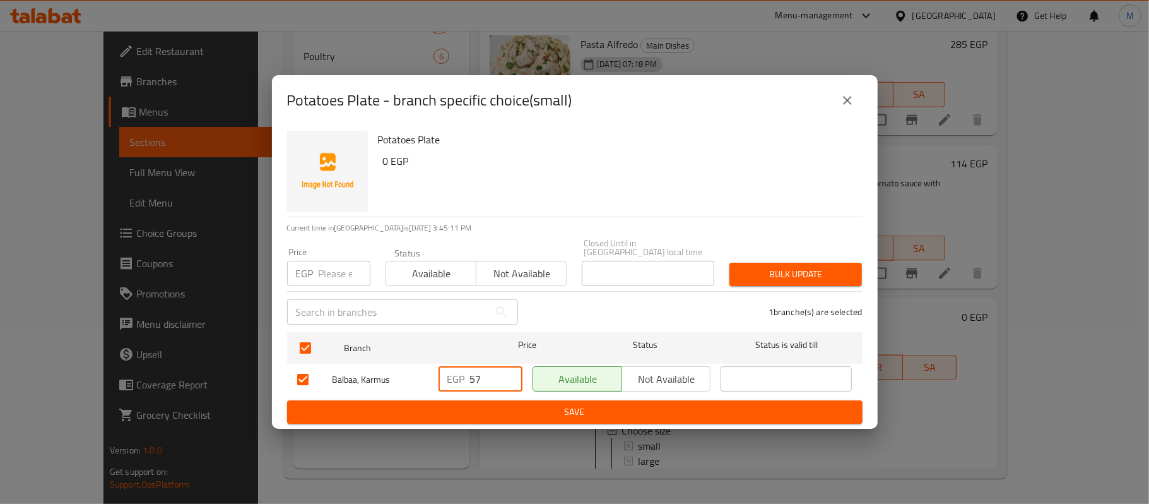
type input "57"
click at [712, 404] on span "Save" at bounding box center [574, 412] width 555 height 16
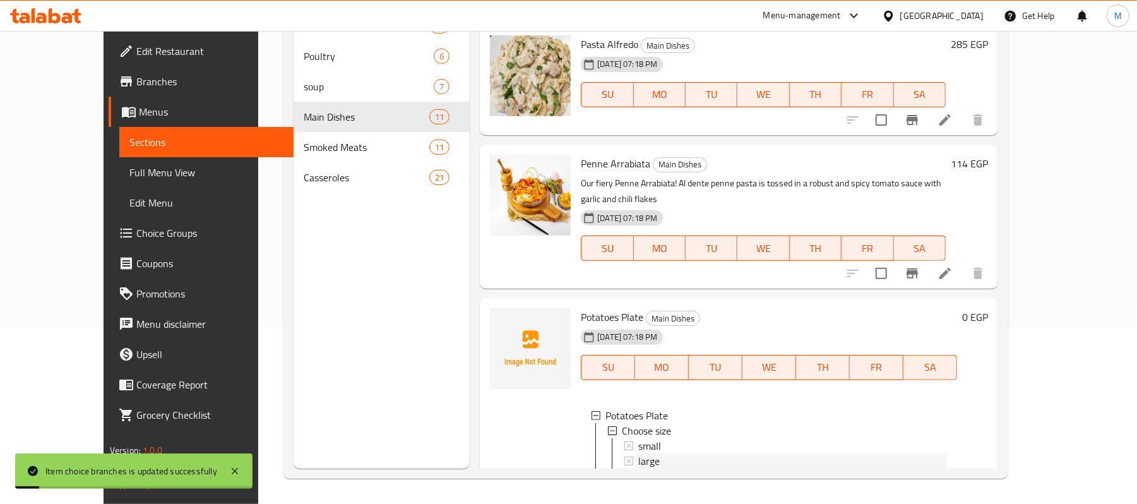
click at [644, 453] on div "large" at bounding box center [792, 460] width 309 height 15
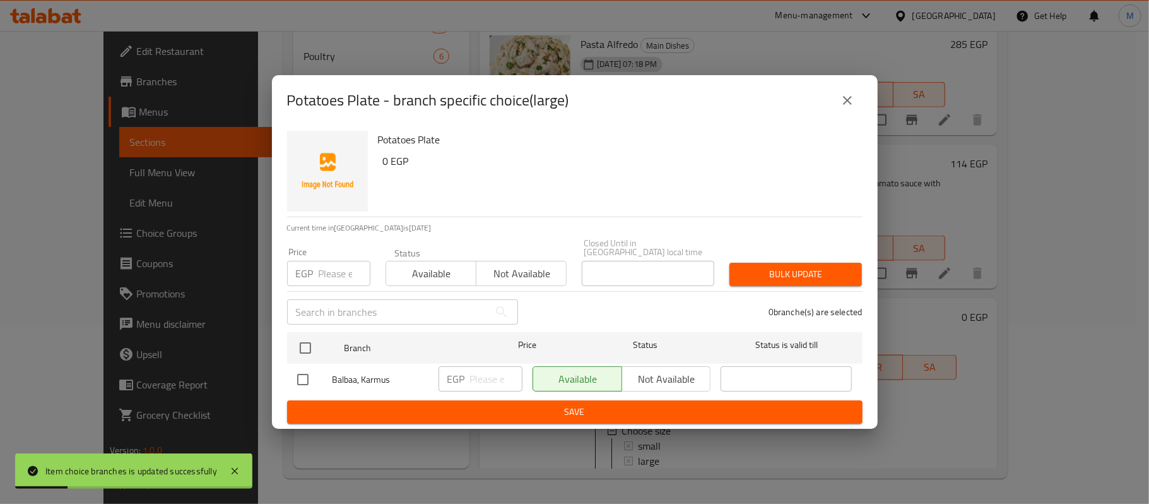
click at [307, 367] on input "checkbox" at bounding box center [303, 379] width 27 height 27
checkbox input "true"
click at [496, 375] on input "number" at bounding box center [496, 378] width 52 height 25
type input "95"
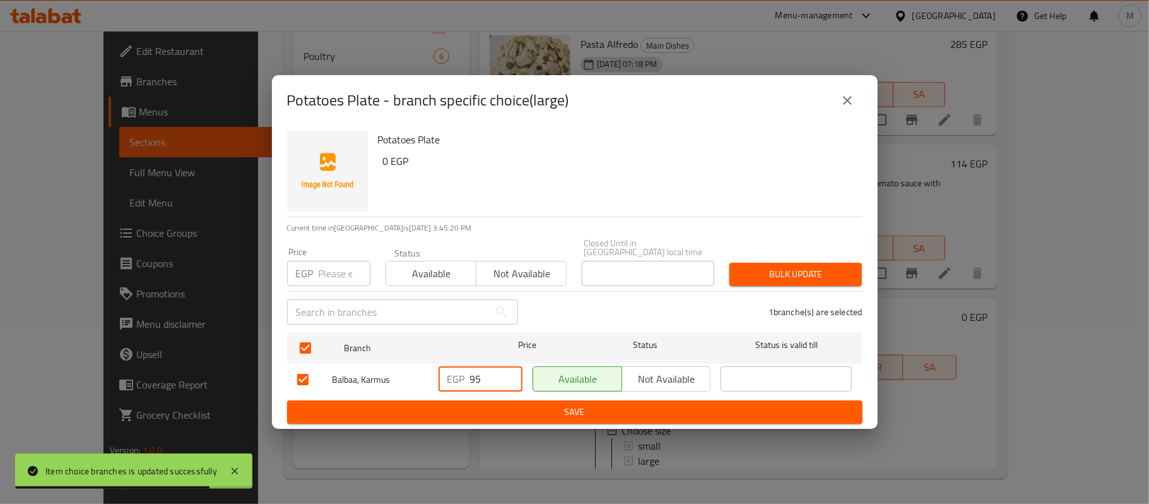
click at [622, 415] on button "Save" at bounding box center [575, 411] width 576 height 23
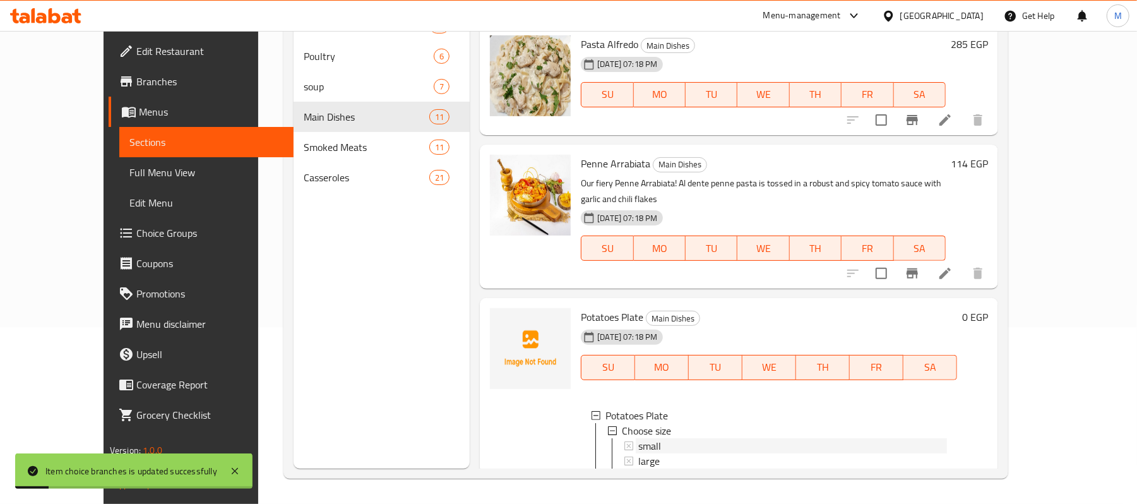
click at [694, 438] on div "small" at bounding box center [792, 445] width 309 height 15
click at [673, 438] on div "small" at bounding box center [792, 445] width 309 height 15
click at [667, 453] on div "large" at bounding box center [792, 460] width 309 height 15
click at [639, 453] on div "large" at bounding box center [792, 460] width 309 height 15
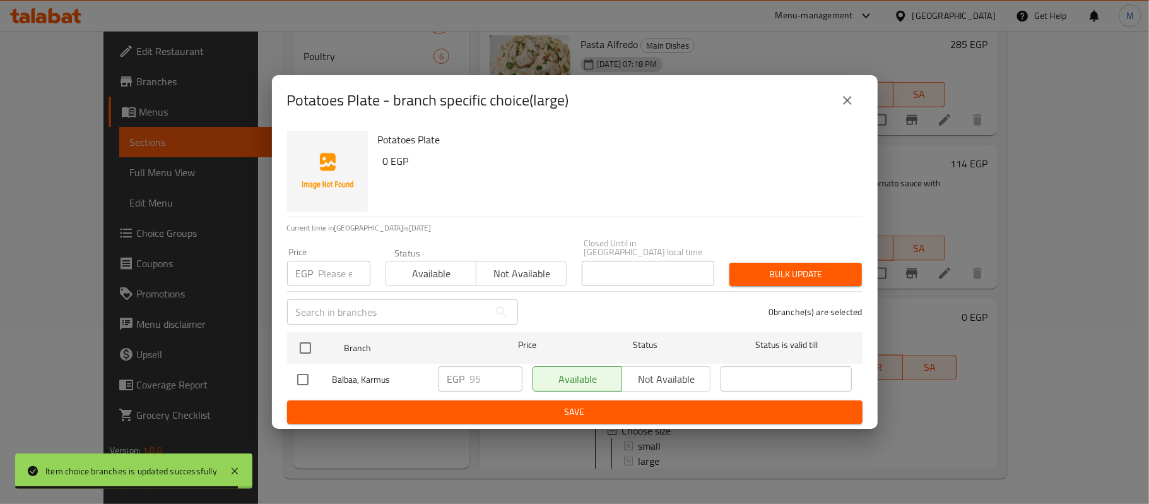
click at [306, 370] on input "checkbox" at bounding box center [303, 379] width 27 height 27
checkbox input "true"
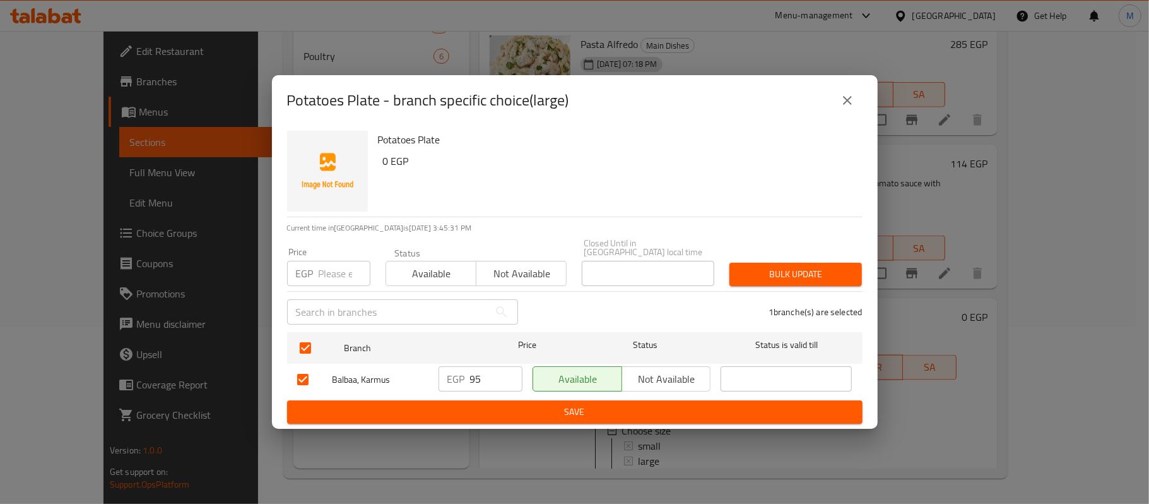
click at [492, 374] on input "95" at bounding box center [496, 378] width 52 height 25
click at [511, 379] on input "94" at bounding box center [496, 378] width 52 height 25
click at [511, 377] on input "93" at bounding box center [496, 378] width 52 height 25
type input "92"
click at [511, 377] on input "92" at bounding box center [496, 378] width 52 height 25
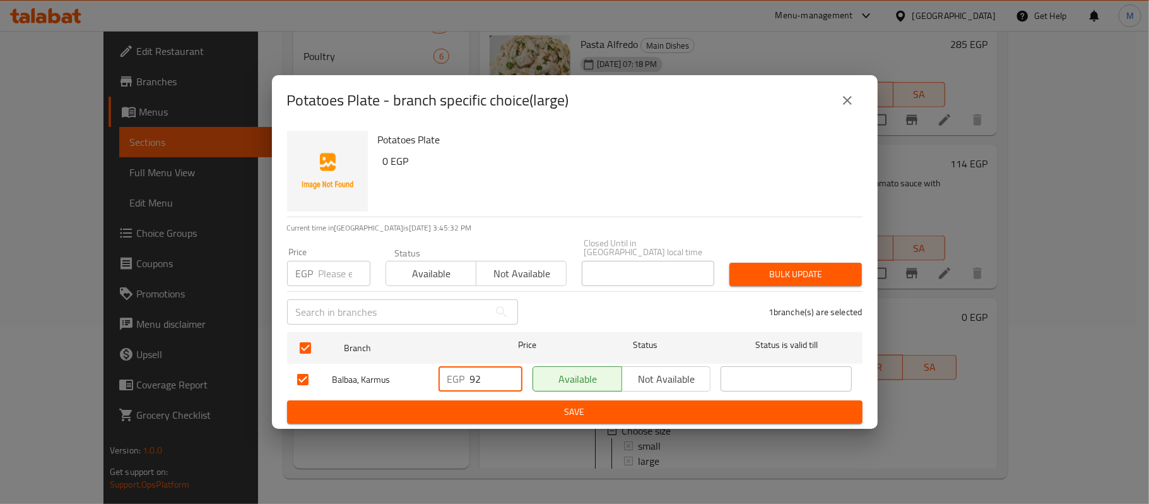
click at [546, 409] on span "Save" at bounding box center [574, 412] width 555 height 16
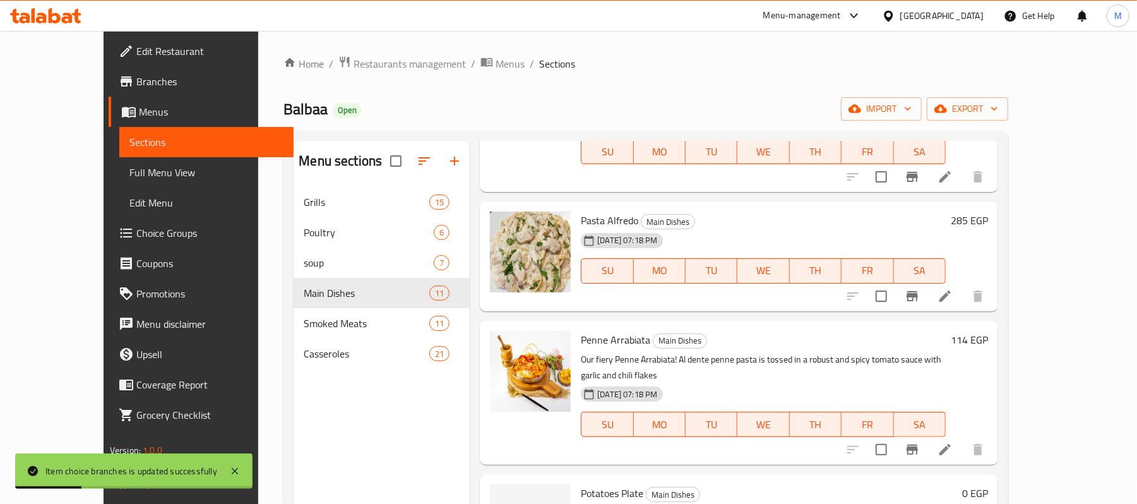
scroll to position [0, 0]
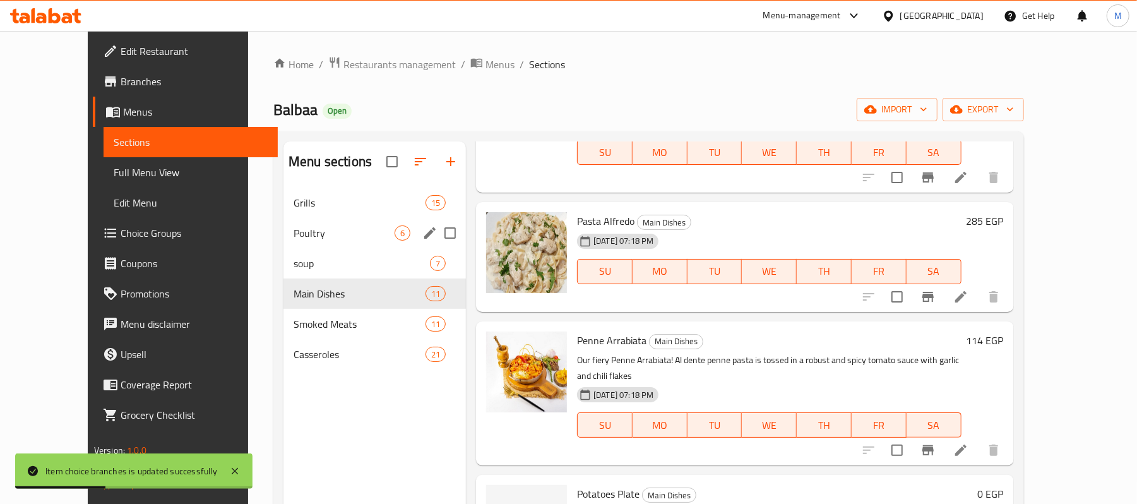
click at [337, 241] on div "Poultry 6" at bounding box center [374, 233] width 182 height 30
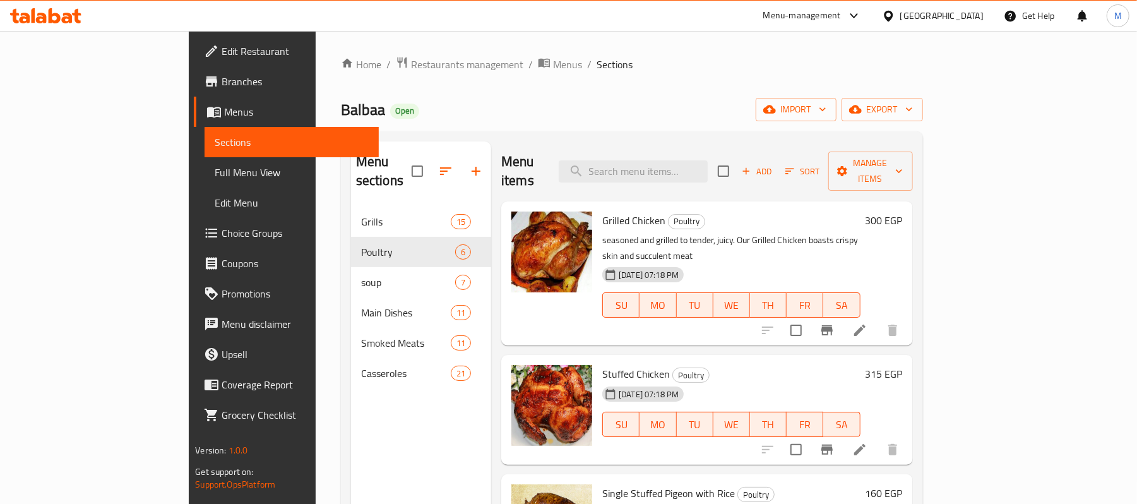
click at [903, 211] on h6 "300 EGP" at bounding box center [883, 220] width 37 height 18
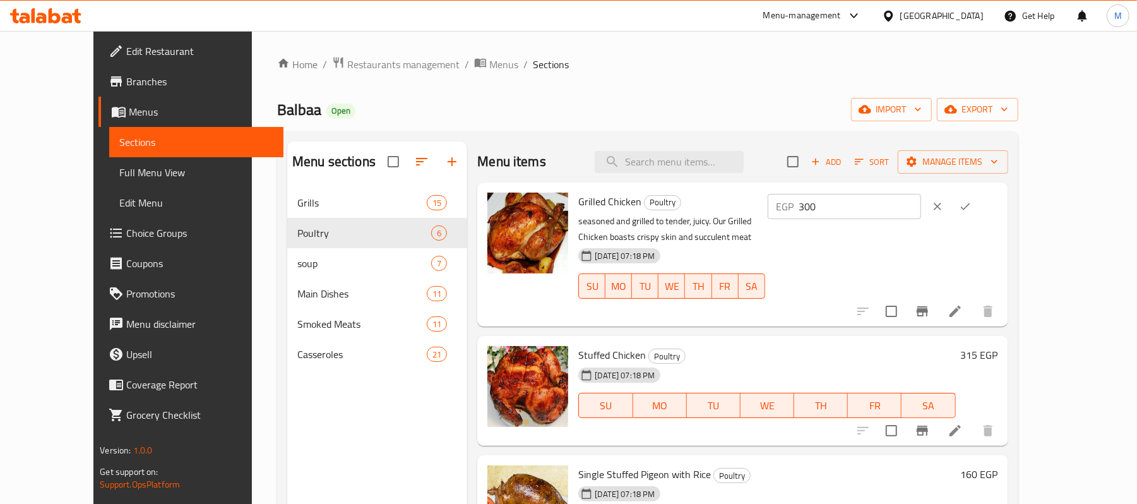
click at [921, 210] on input "300" at bounding box center [860, 206] width 122 height 25
type input "342"
click at [970, 208] on icon "ok" at bounding box center [965, 206] width 9 height 7
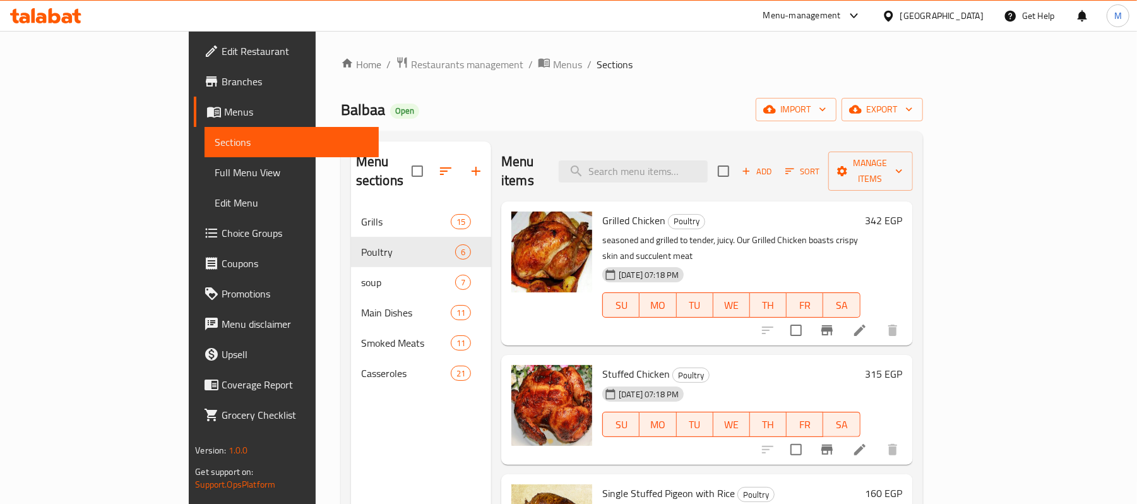
click at [903, 365] on h6 "315 EGP" at bounding box center [883, 374] width 37 height 18
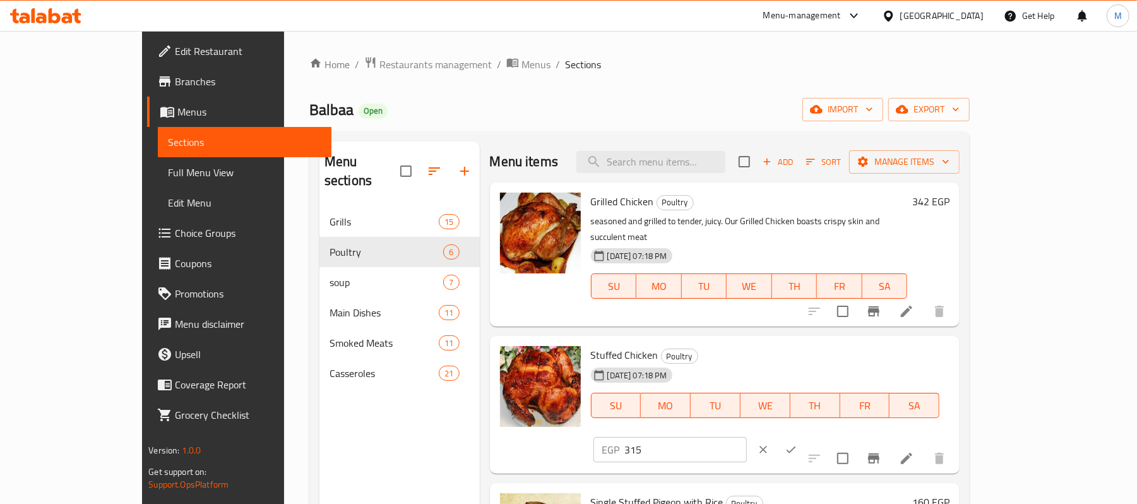
click at [747, 437] on input "315" at bounding box center [686, 449] width 122 height 25
type input "360"
click at [797, 443] on icon "ok" at bounding box center [791, 449] width 13 height 13
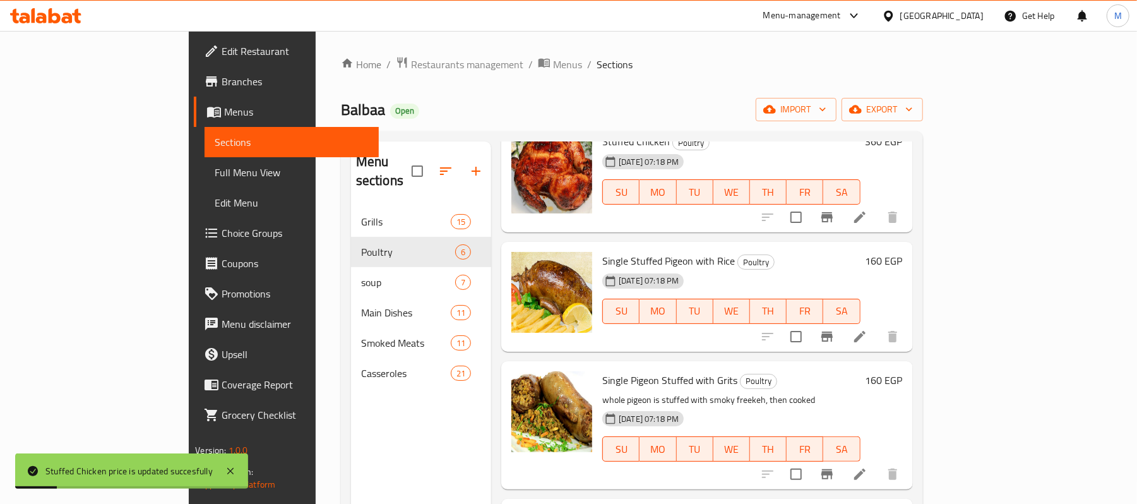
scroll to position [252, 0]
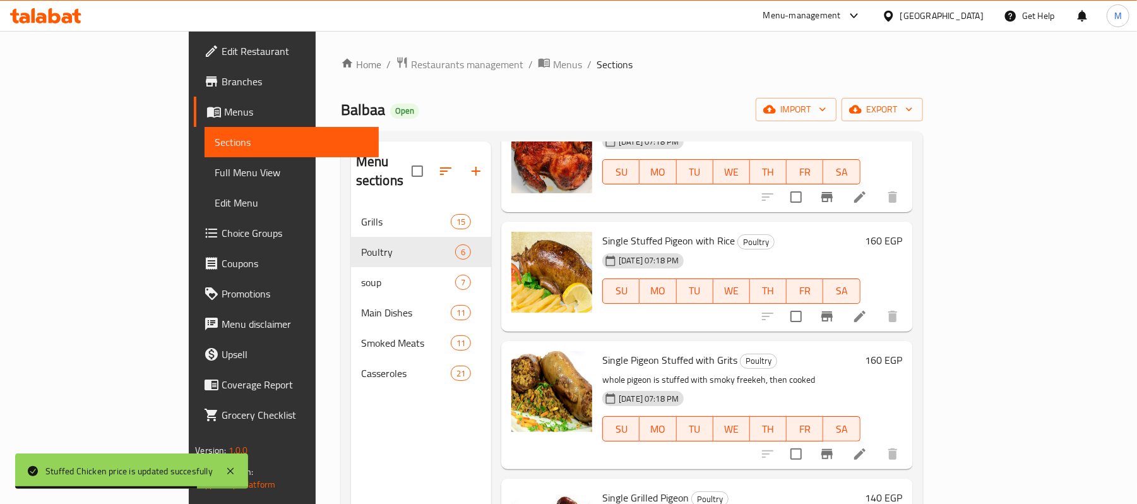
click at [903, 232] on h6 "160 EGP" at bounding box center [883, 241] width 37 height 18
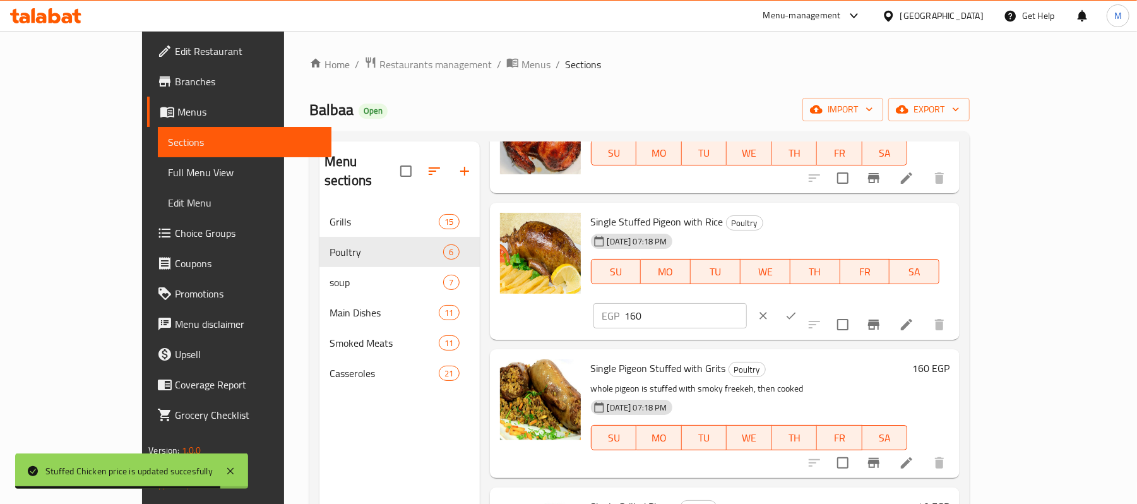
click at [747, 303] on input "160" at bounding box center [686, 315] width 122 height 25
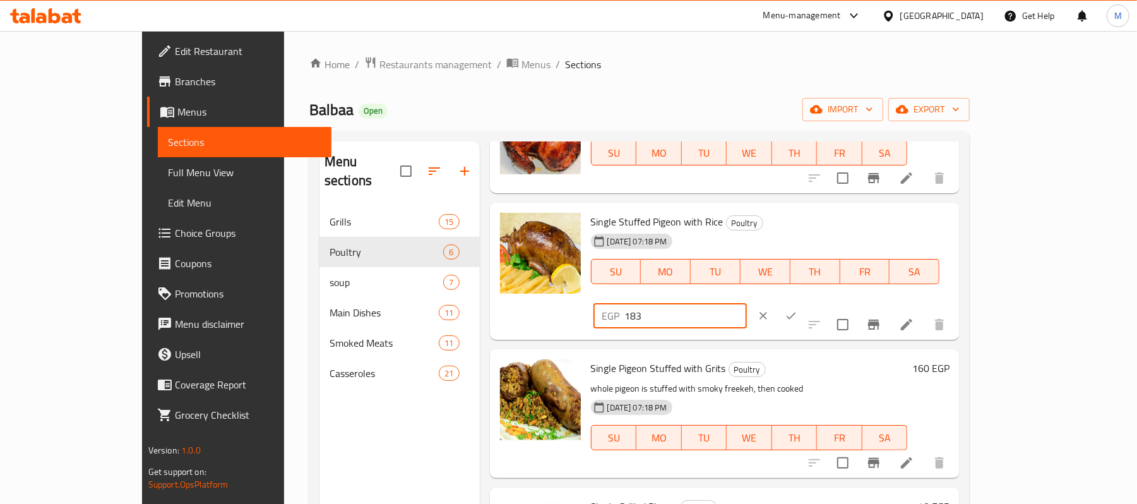
type input "183"
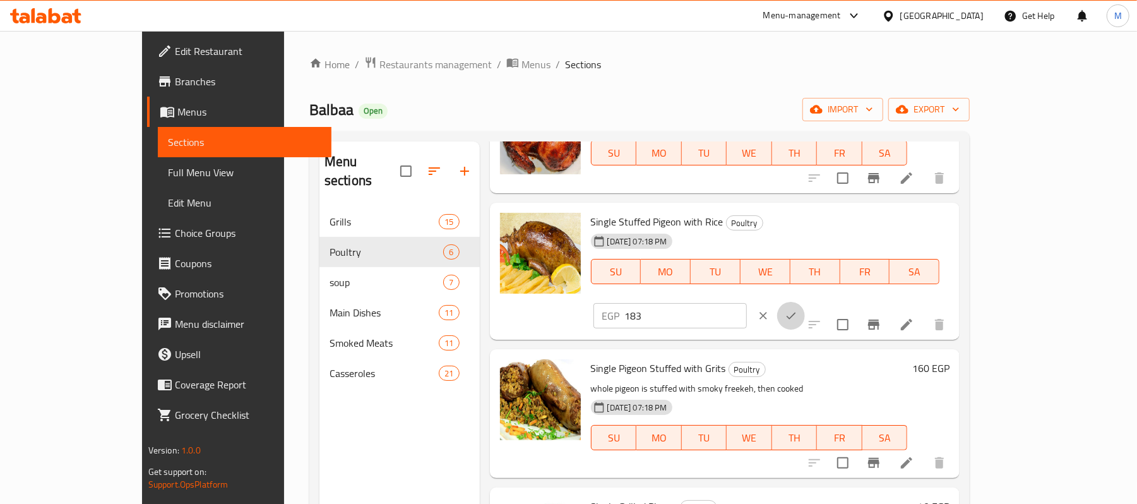
click at [805, 302] on button "ok" at bounding box center [791, 316] width 28 height 28
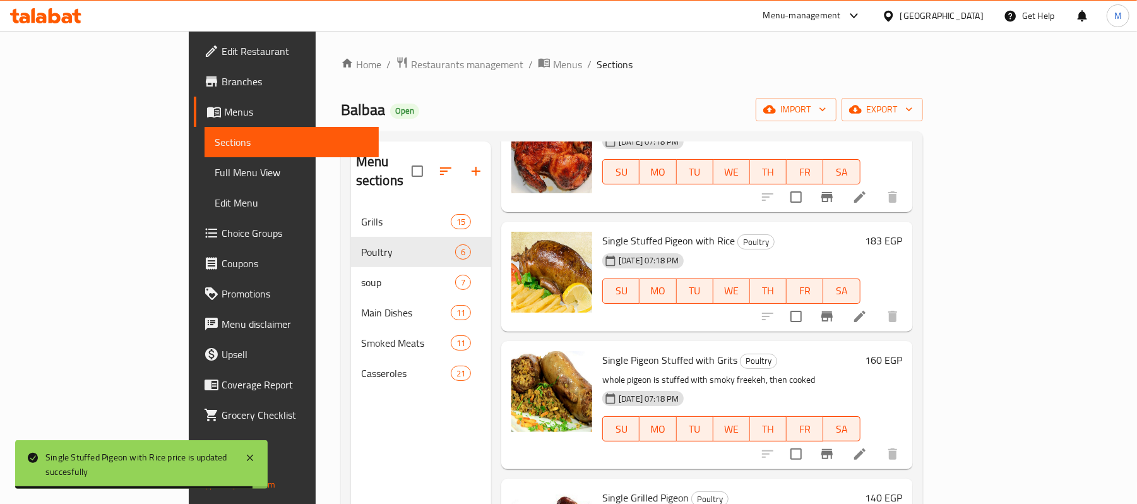
click at [903, 351] on h6 "160 EGP" at bounding box center [883, 360] width 37 height 18
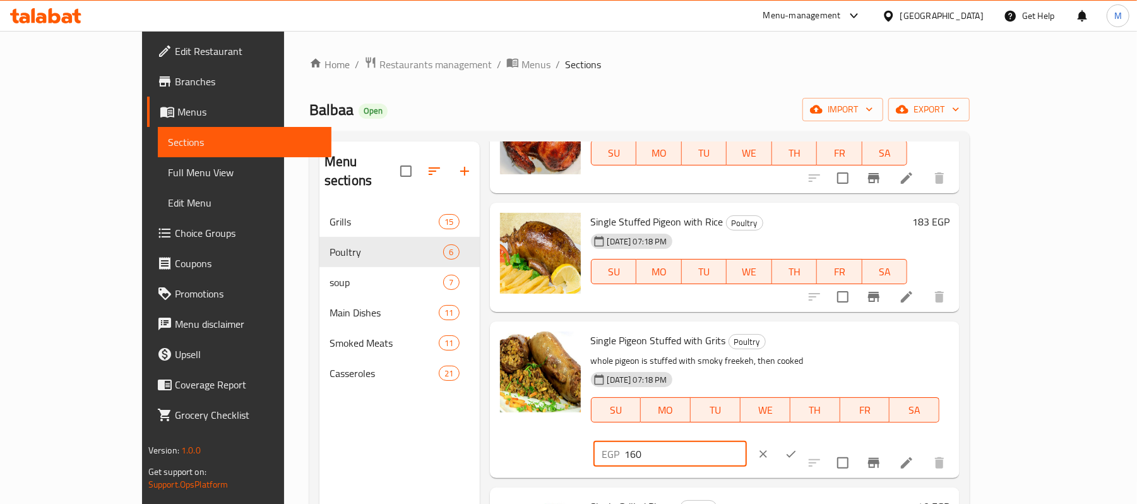
click at [747, 441] on input "160" at bounding box center [686, 453] width 122 height 25
type input "183"
click at [797, 448] on icon "ok" at bounding box center [791, 454] width 13 height 13
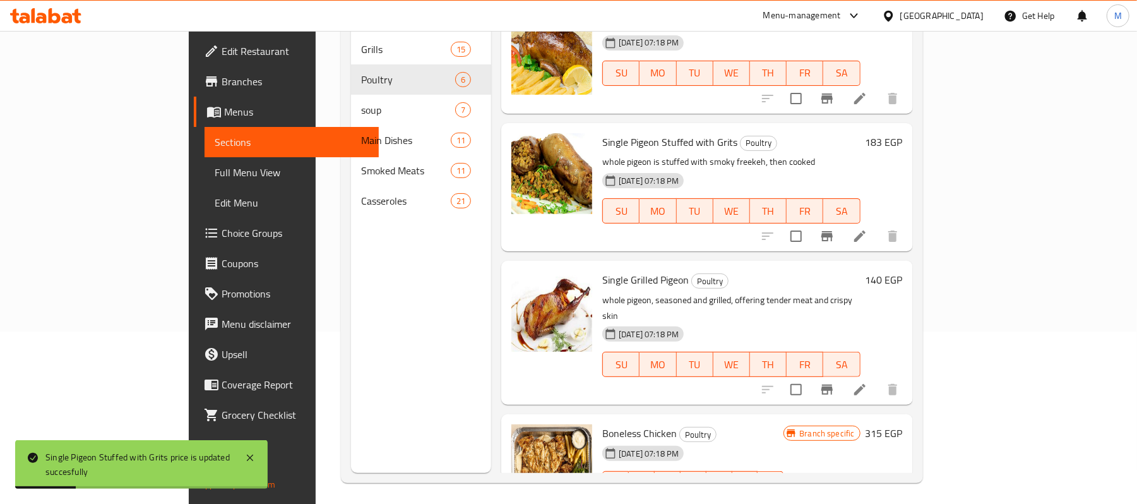
scroll to position [177, 0]
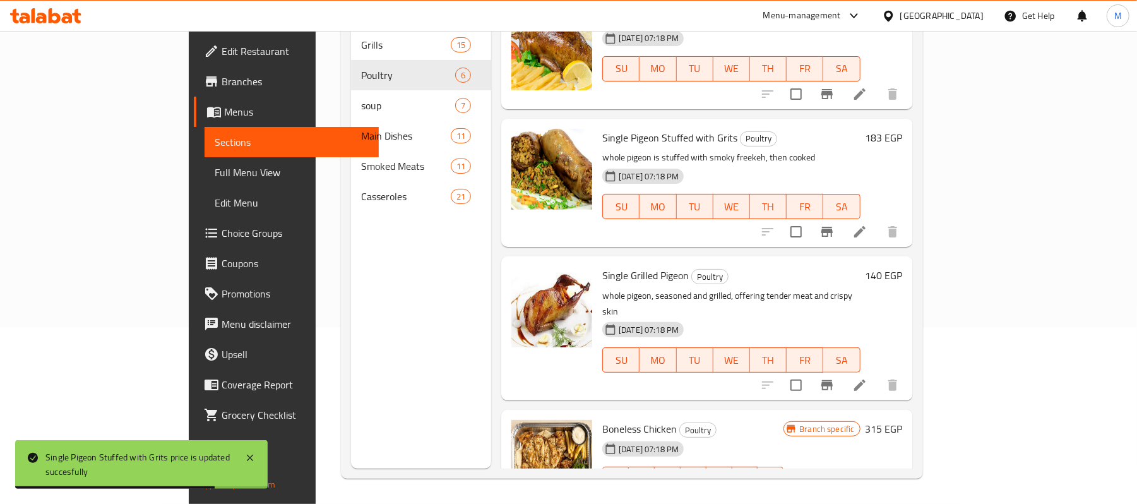
click at [903, 266] on h6 "140 EGP" at bounding box center [883, 275] width 37 height 18
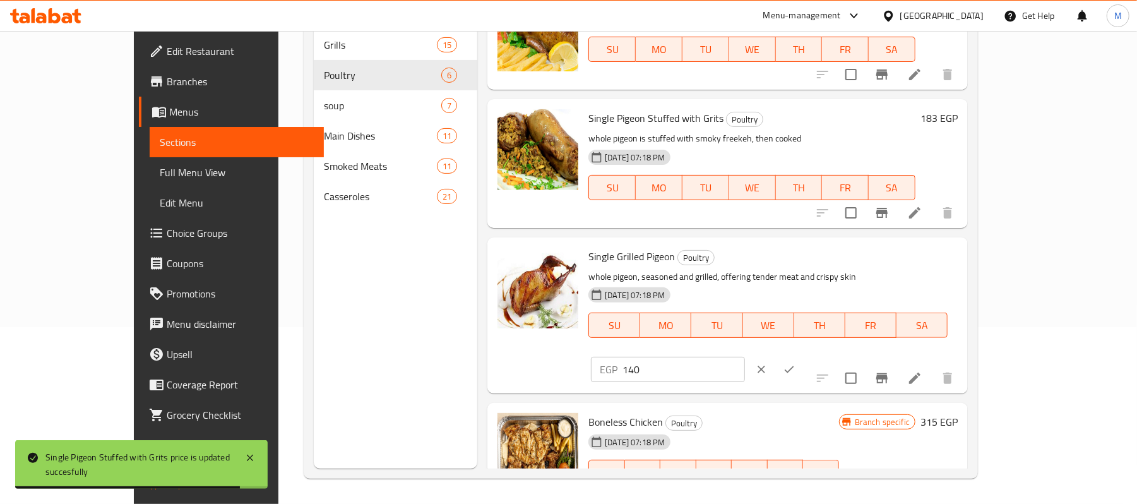
click at [744, 357] on div "EGP 140 ​" at bounding box center [667, 369] width 153 height 25
click at [744, 357] on input "140" at bounding box center [683, 369] width 122 height 25
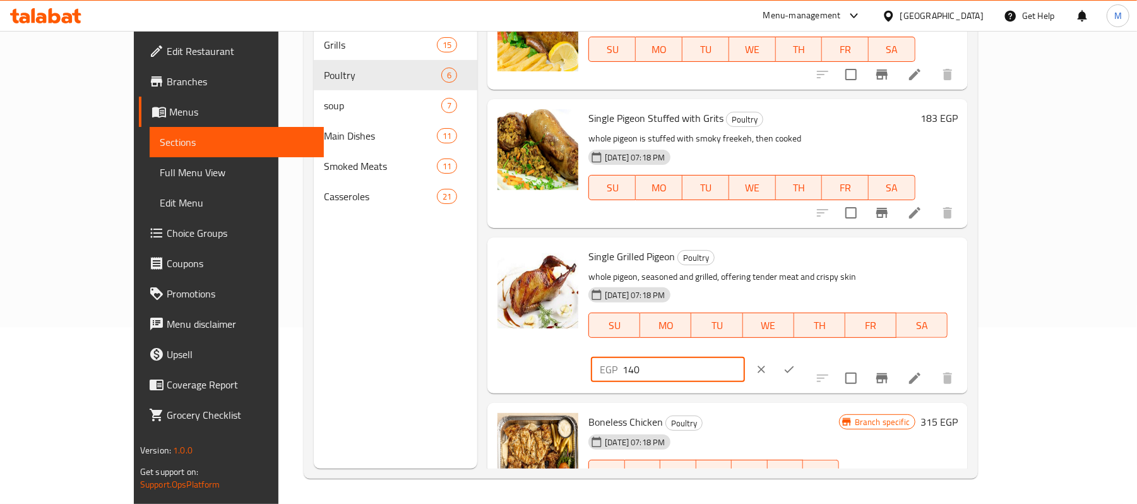
click at [744, 357] on input "140" at bounding box center [683, 369] width 122 height 25
type input "160"
click at [803, 355] on button "ok" at bounding box center [789, 369] width 28 height 28
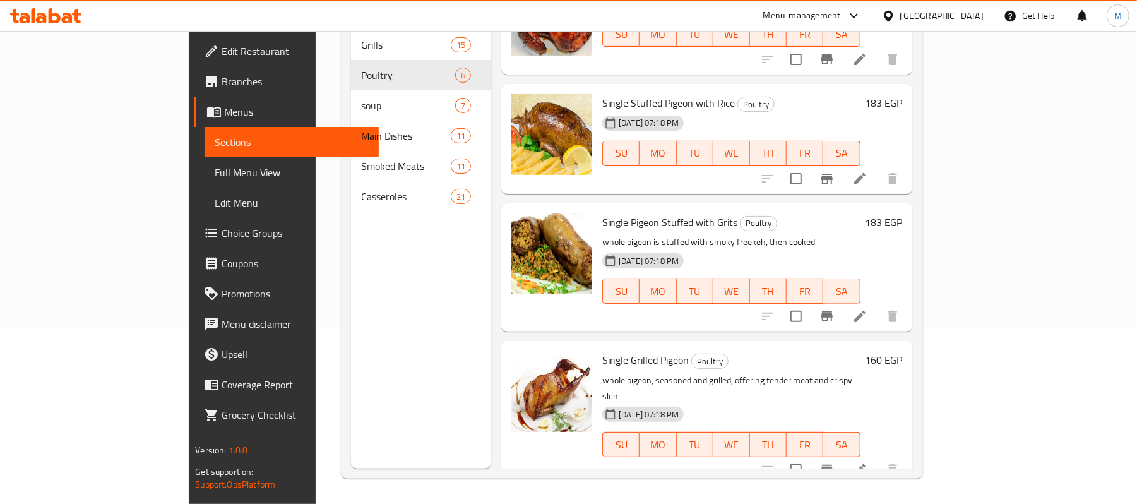
scroll to position [298, 0]
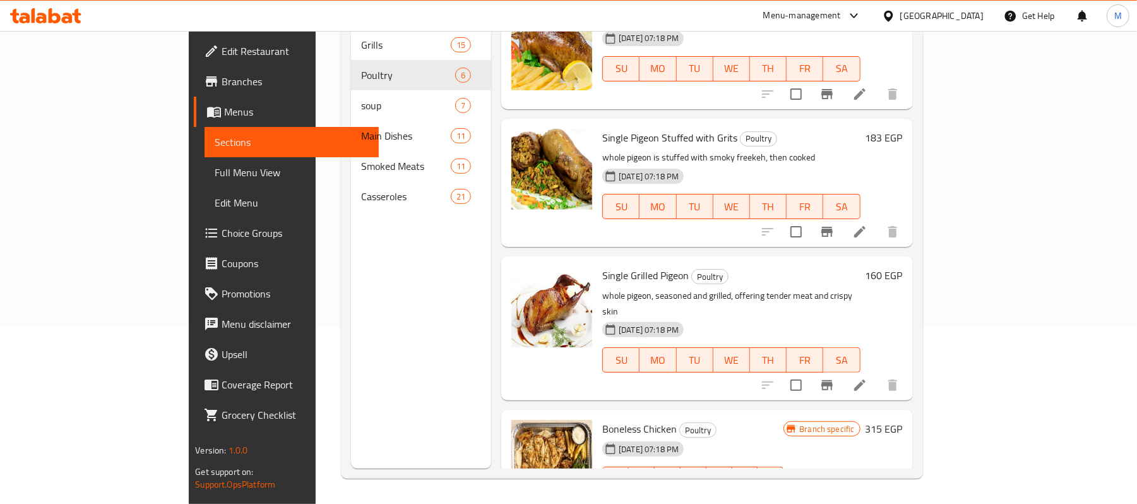
click at [903, 420] on h6 "315 EGP" at bounding box center [883, 429] width 37 height 18
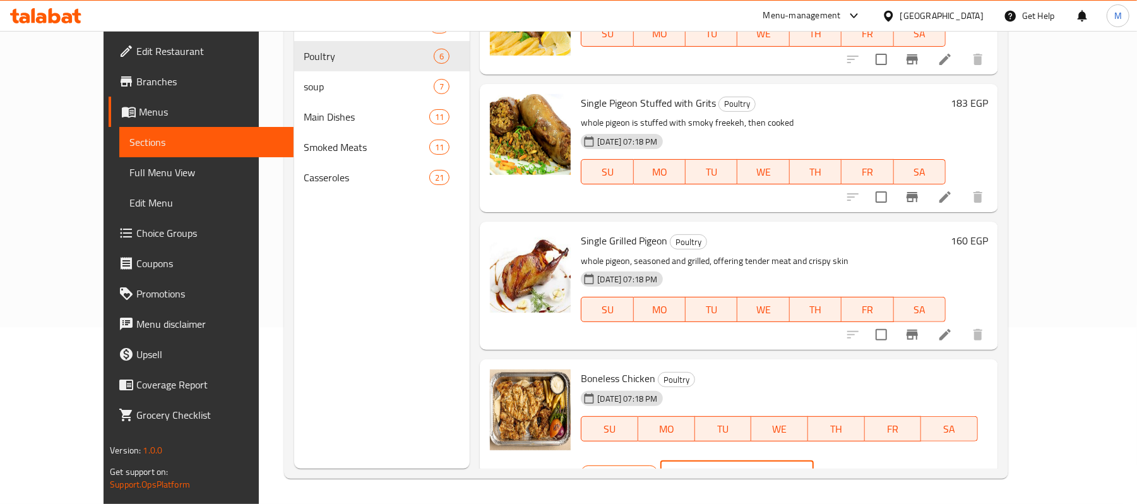
click at [814, 460] on input "315" at bounding box center [753, 472] width 122 height 25
type input "360"
click at [872, 459] on button "ok" at bounding box center [858, 473] width 28 height 28
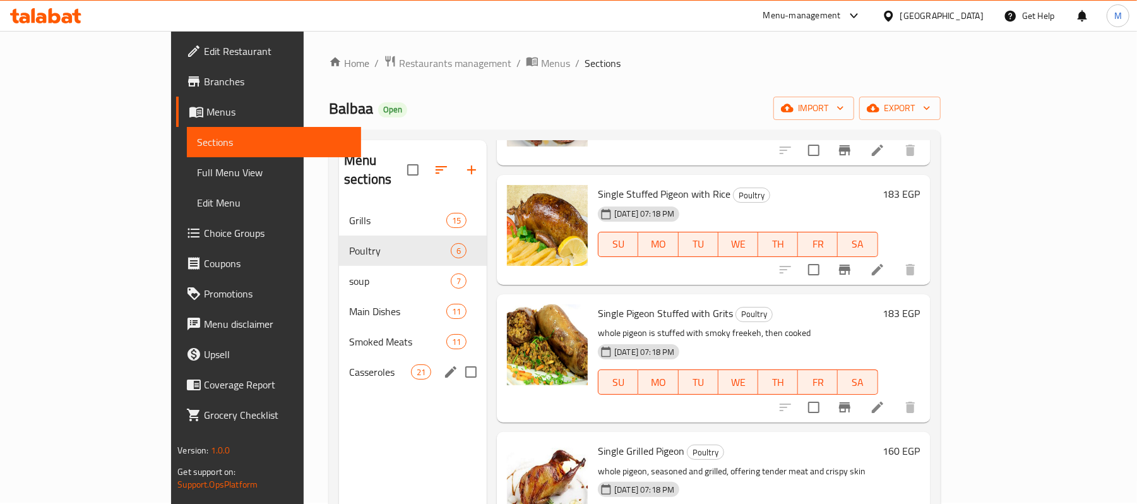
scroll to position [0, 0]
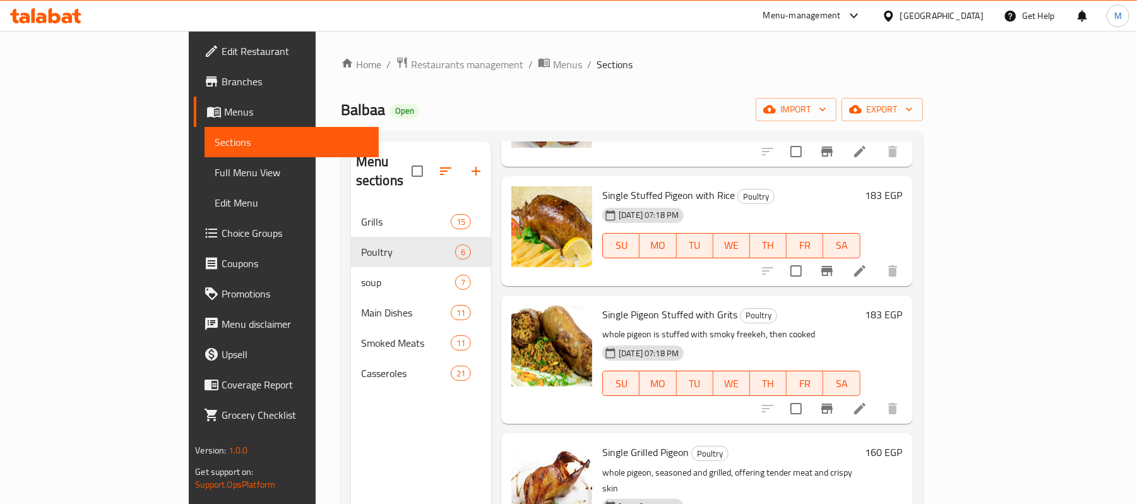
drag, startPoint x: 395, startPoint y: 127, endPoint x: 327, endPoint y: 121, distance: 68.4
click at [395, 127] on div "Home / Restaurants management / Menus / Sections Balbaa Open import export Menu…" at bounding box center [632, 355] width 582 height 599
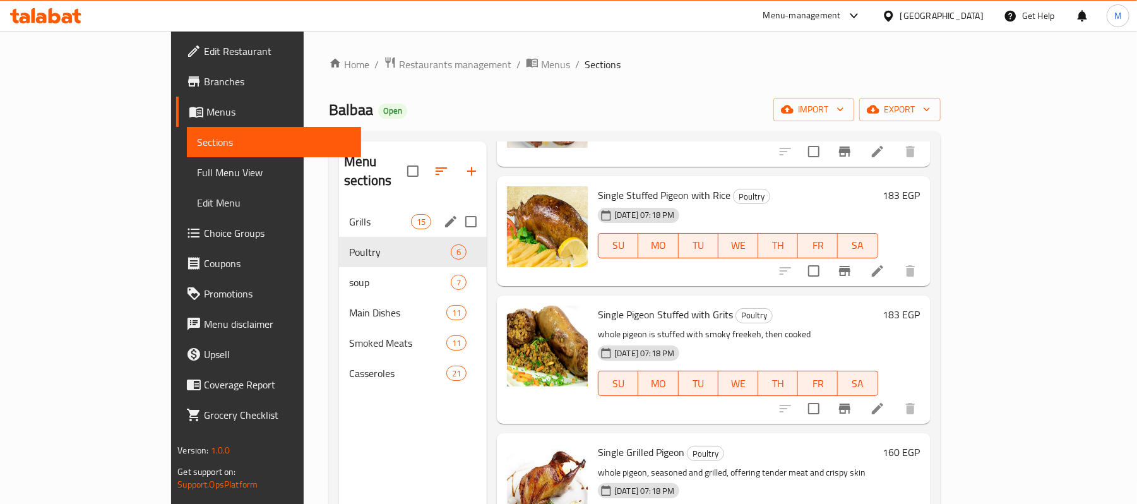
click at [339, 216] on div "Grills 15" at bounding box center [413, 221] width 148 height 30
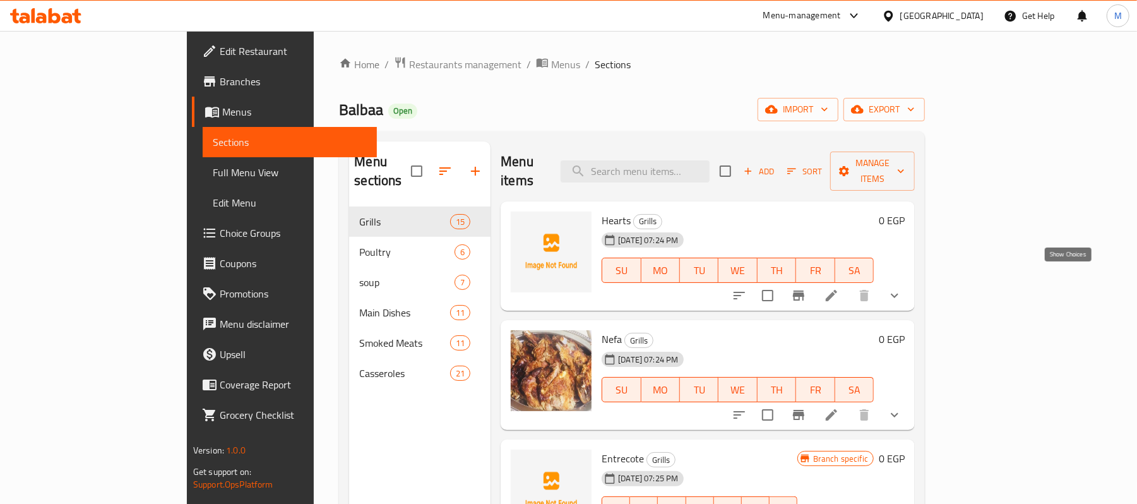
click at [902, 288] on icon "show more" at bounding box center [894, 295] width 15 height 15
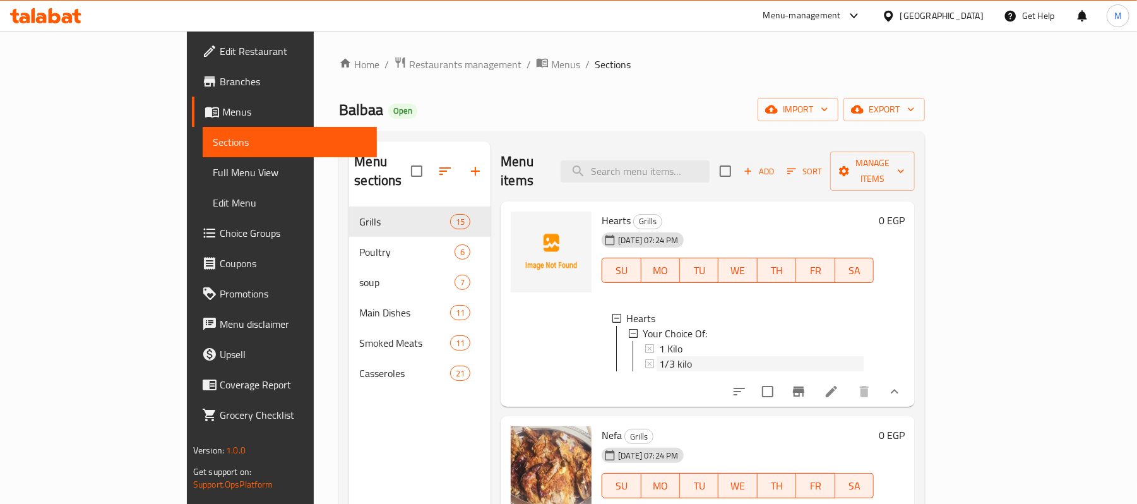
click at [739, 356] on div "1/3 kilo" at bounding box center [761, 363] width 205 height 15
click at [665, 356] on div "1/3 kilo" at bounding box center [761, 363] width 205 height 15
click at [660, 341] on div "1 Kilo" at bounding box center [761, 348] width 205 height 15
click at [839, 387] on icon at bounding box center [831, 391] width 15 height 15
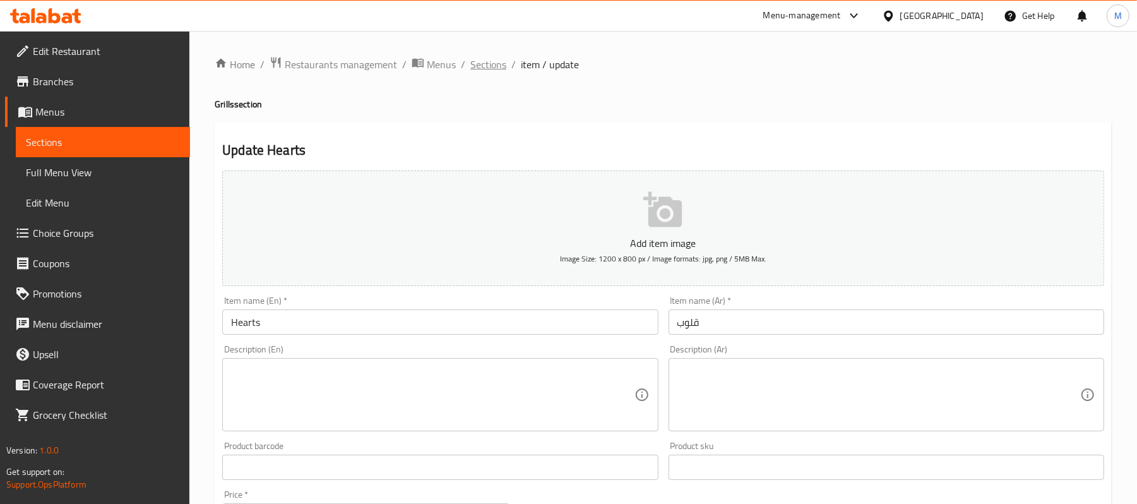
click at [486, 67] on span "Sections" at bounding box center [488, 64] width 36 height 15
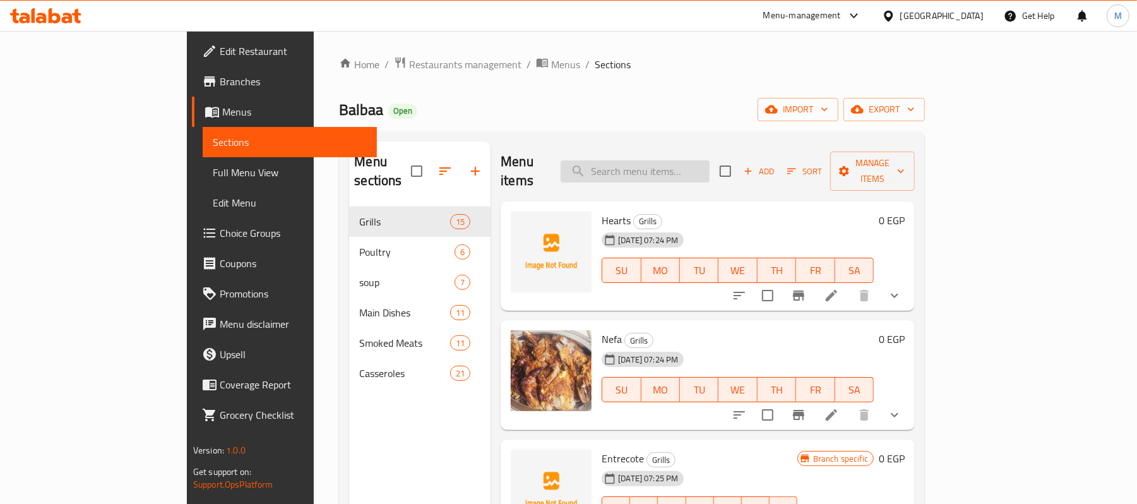
click at [677, 162] on input "search" at bounding box center [635, 171] width 149 height 22
click at [678, 211] on h6 "Hearts Grills" at bounding box center [738, 220] width 272 height 18
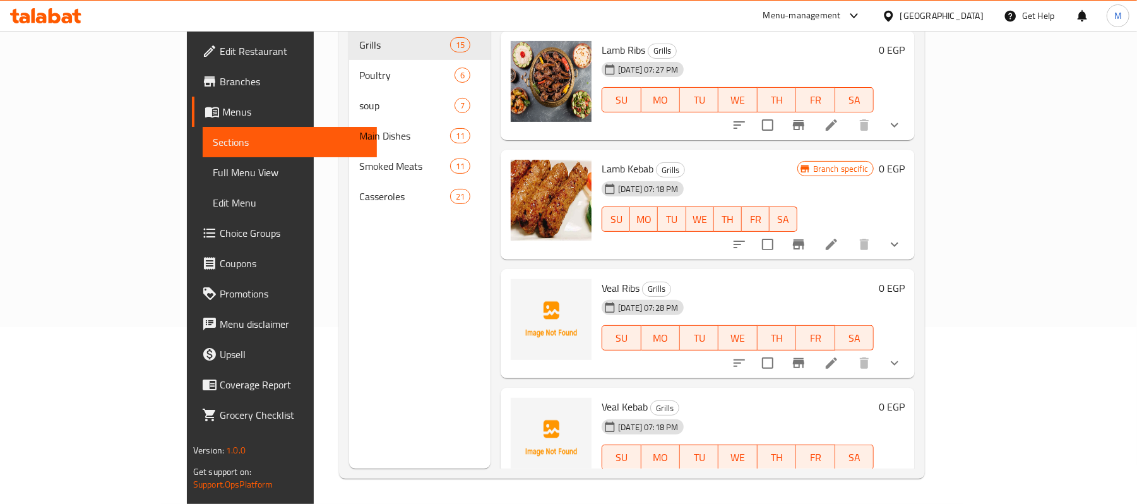
scroll to position [453, 0]
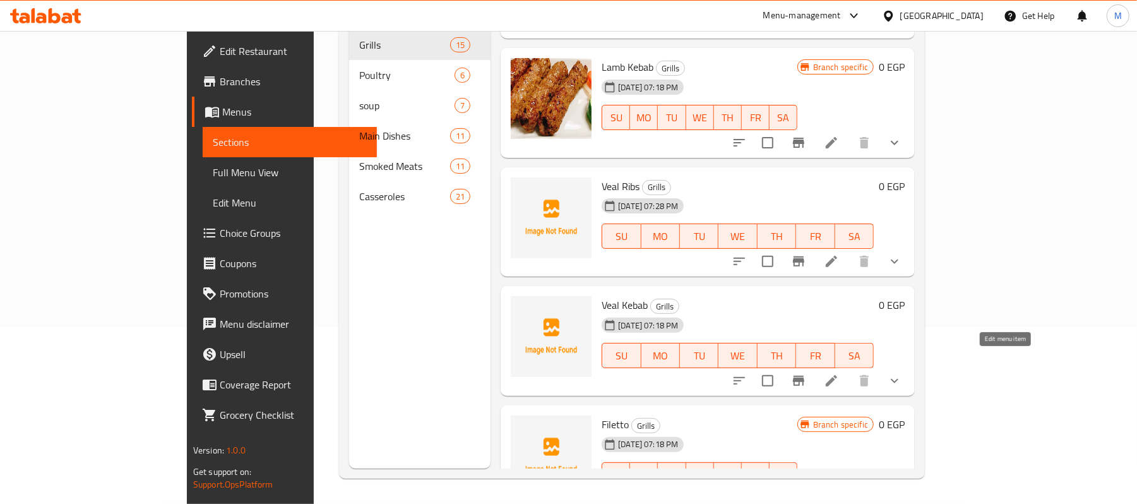
click at [837, 375] on icon at bounding box center [831, 380] width 11 height 11
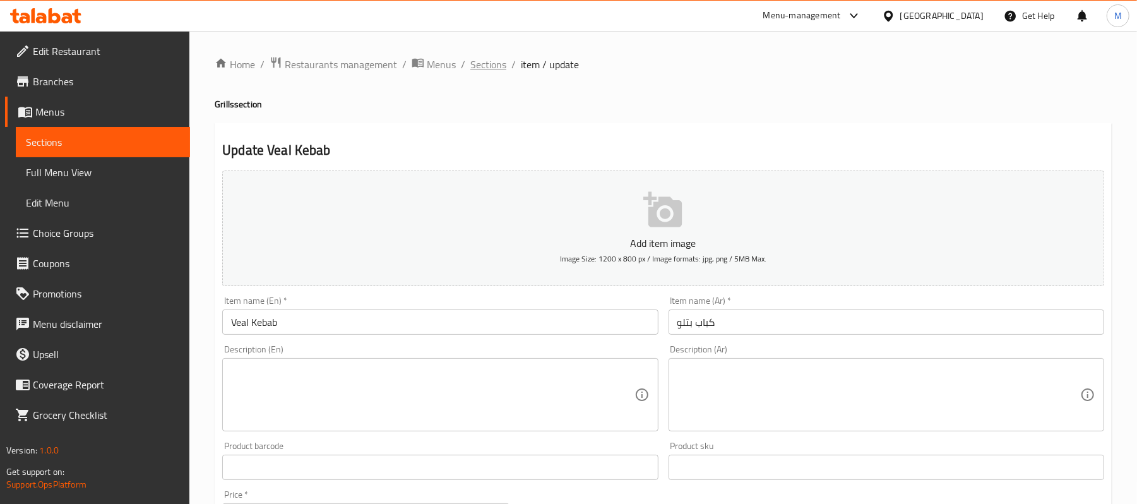
click at [485, 58] on span "Sections" at bounding box center [488, 64] width 36 height 15
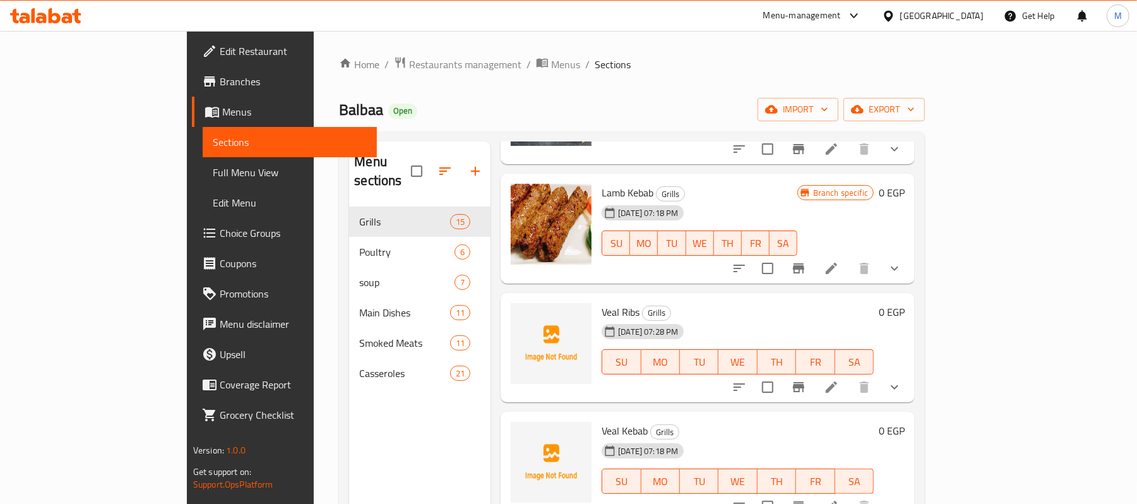
scroll to position [505, 0]
click at [839, 259] on icon at bounding box center [831, 266] width 15 height 15
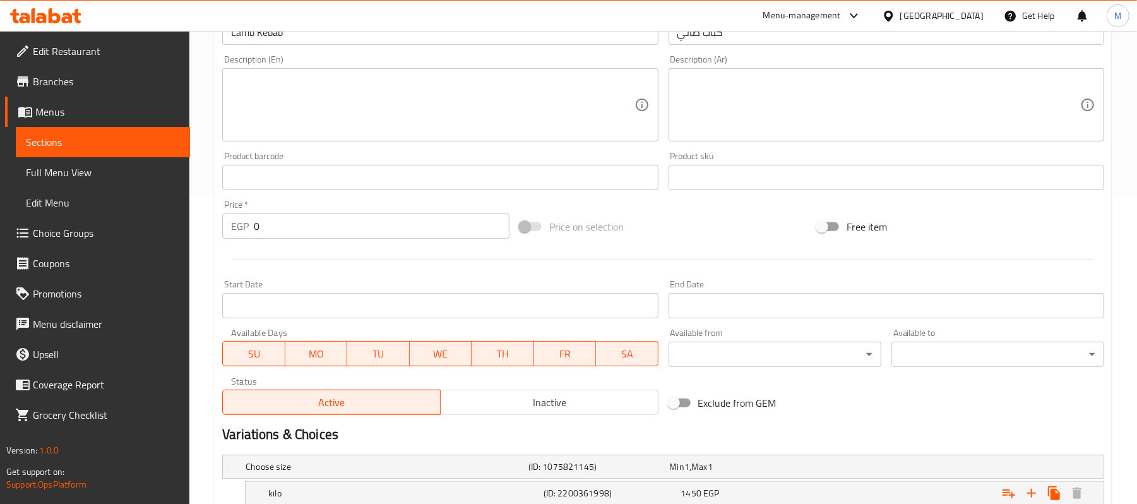
scroll to position [436, 0]
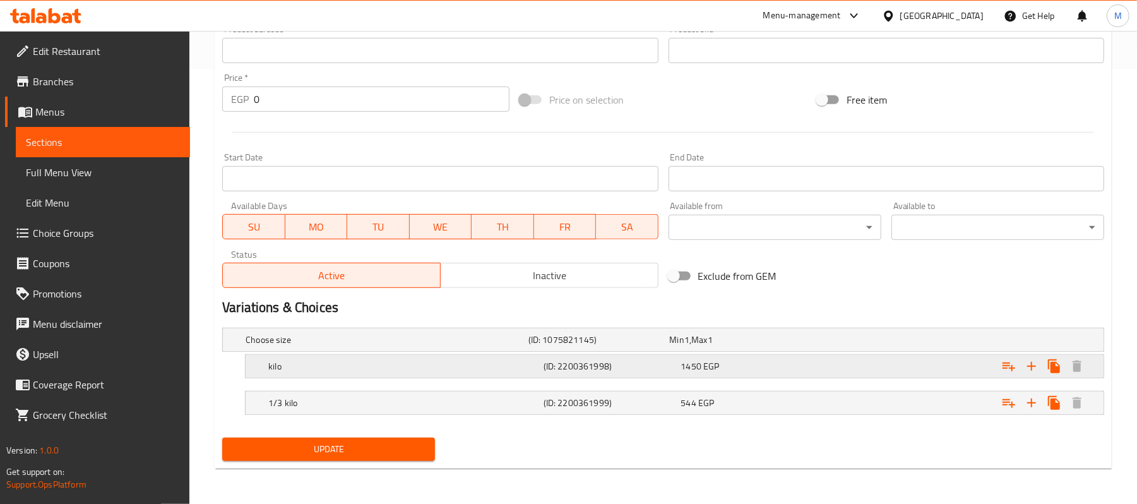
click at [649, 346] on h5 "(ID: 2200361998)" at bounding box center [596, 339] width 136 height 13
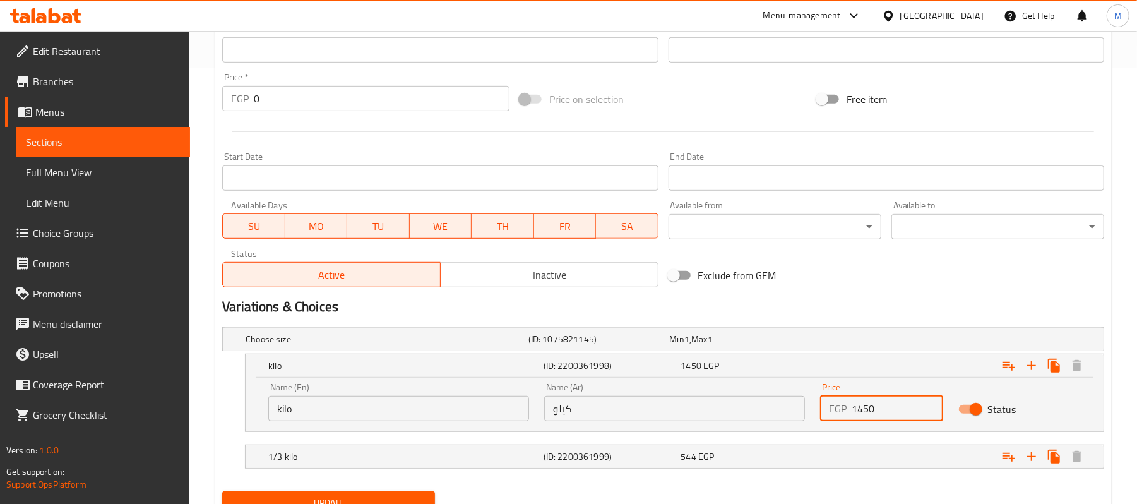
click at [879, 420] on input "1450" at bounding box center [897, 408] width 91 height 25
type input "1653"
click at [829, 342] on div "Expand" at bounding box center [949, 338] width 283 height 5
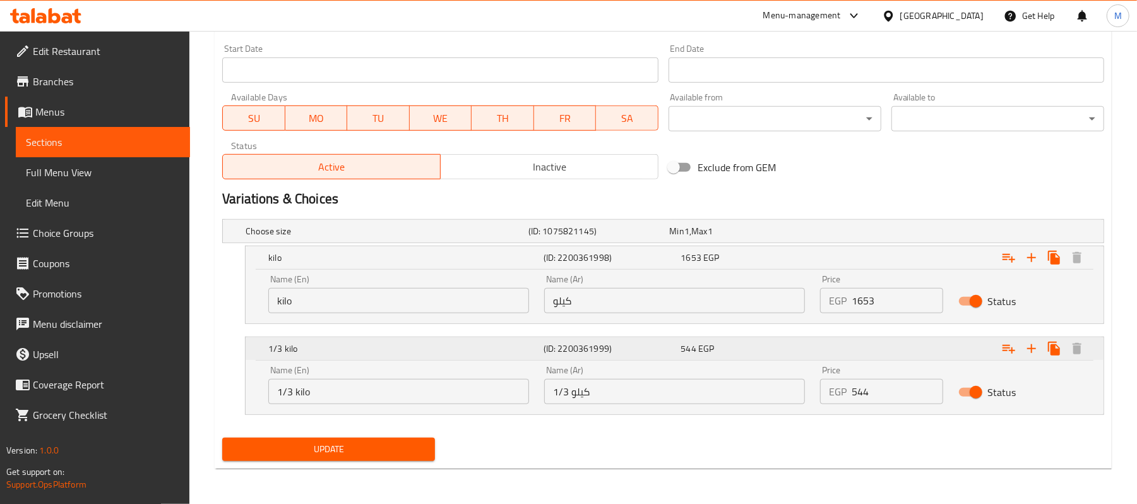
scroll to position [544, 0]
click at [872, 386] on input "544" at bounding box center [897, 391] width 91 height 25
click at [862, 392] on input "544" at bounding box center [897, 391] width 91 height 25
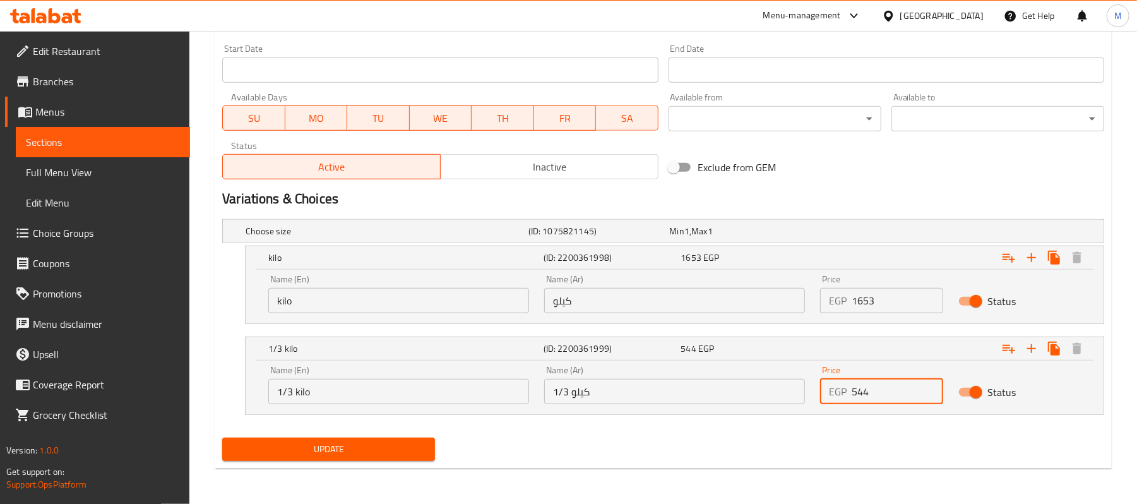
click at [862, 392] on input "544" at bounding box center [897, 391] width 91 height 25
paste input "620.16"
type input "620.16"
click at [415, 461] on button "Update" at bounding box center [328, 448] width 213 height 23
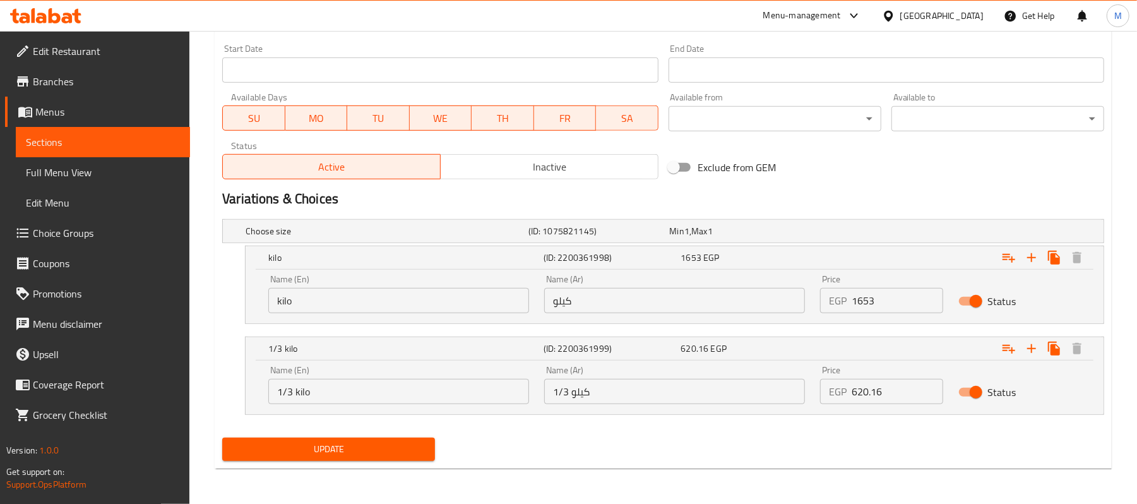
click at [415, 463] on div "Update" at bounding box center [328, 448] width 223 height 33
click at [407, 449] on span "Update" at bounding box center [328, 449] width 193 height 16
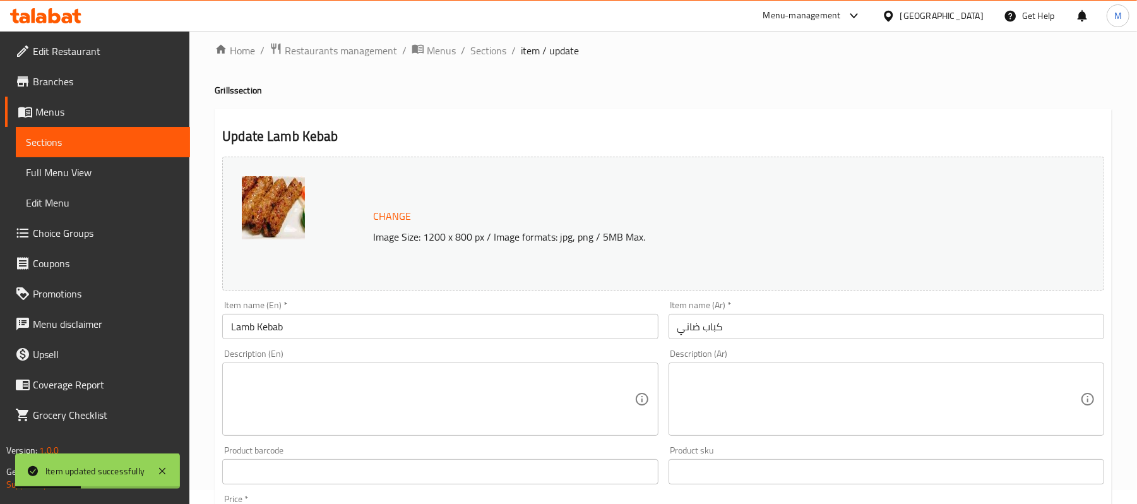
scroll to position [0, 0]
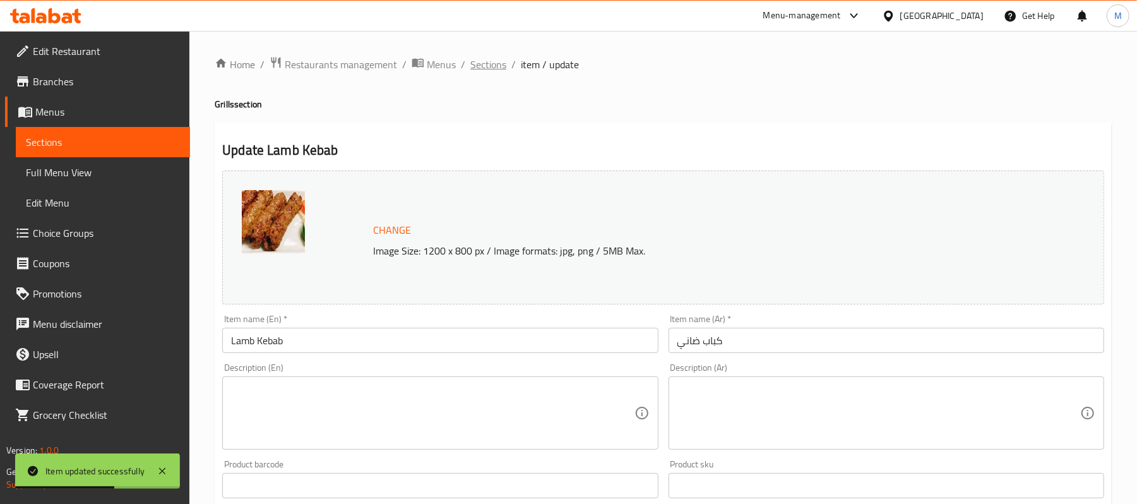
click at [485, 66] on span "Sections" at bounding box center [488, 64] width 36 height 15
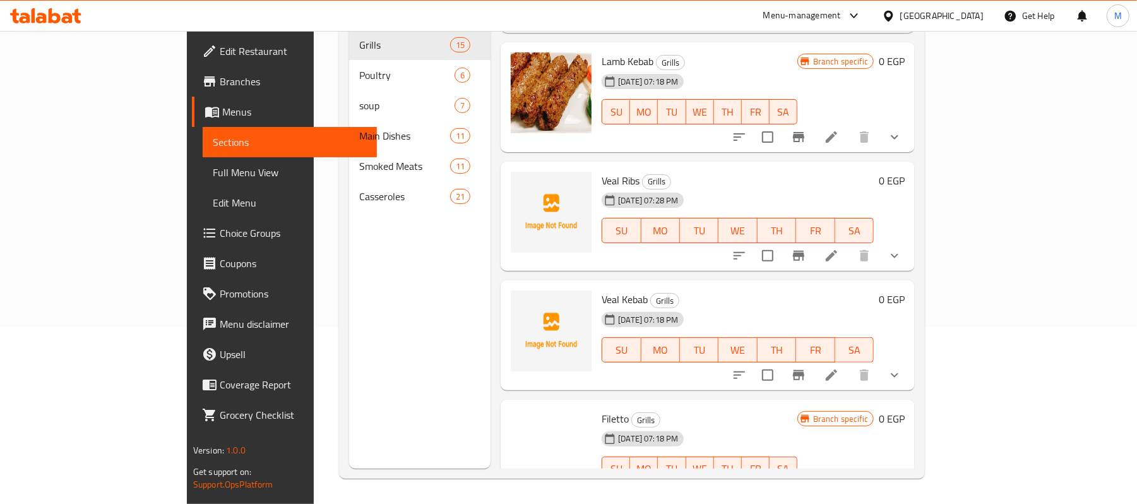
scroll to position [505, 0]
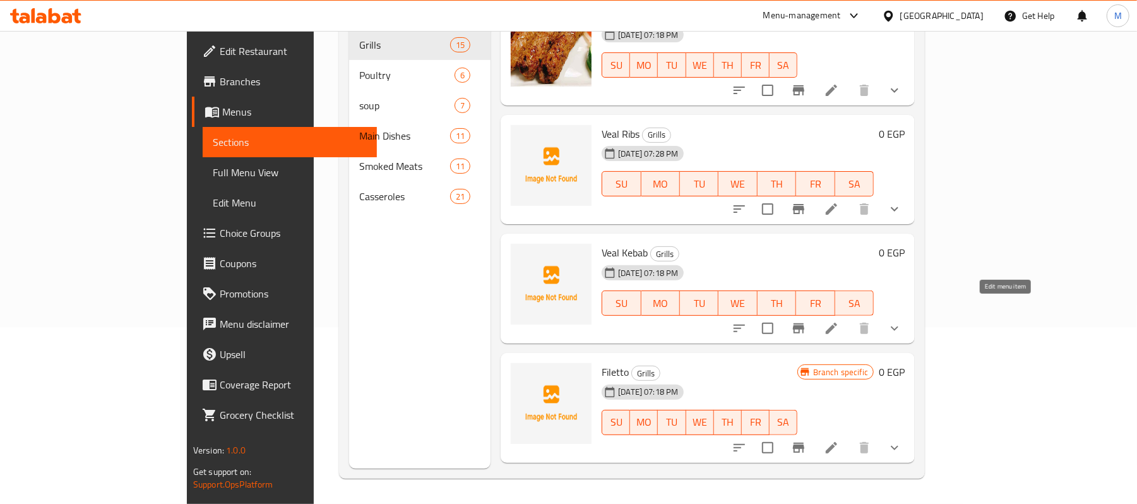
click at [839, 321] on icon at bounding box center [831, 328] width 15 height 15
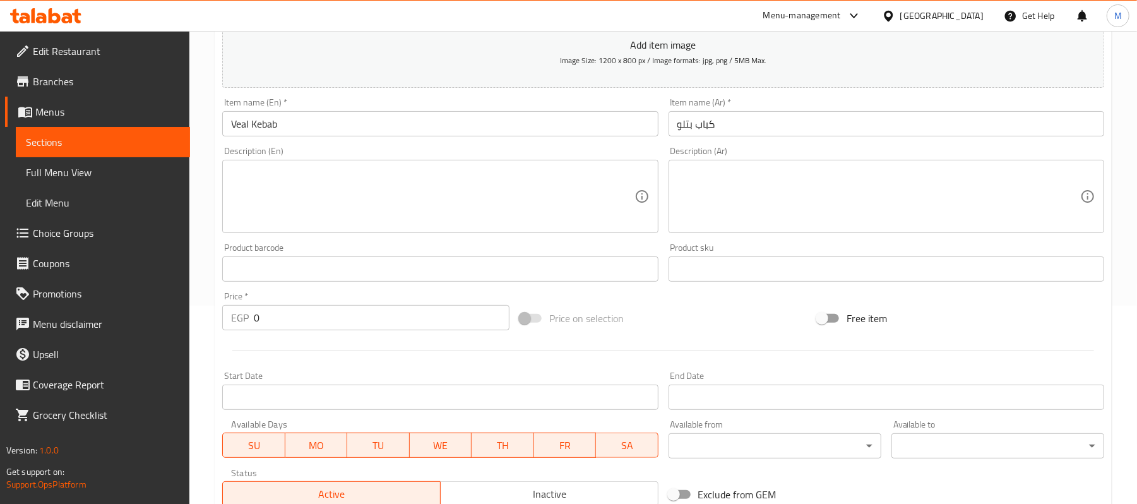
scroll to position [418, 0]
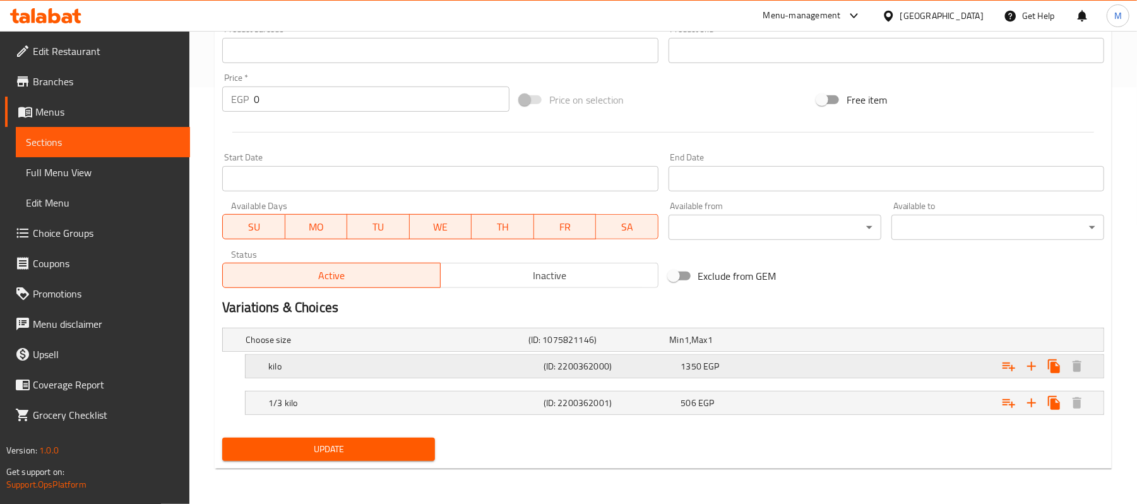
click at [804, 346] on div "1350 EGP" at bounding box center [738, 339] width 136 height 13
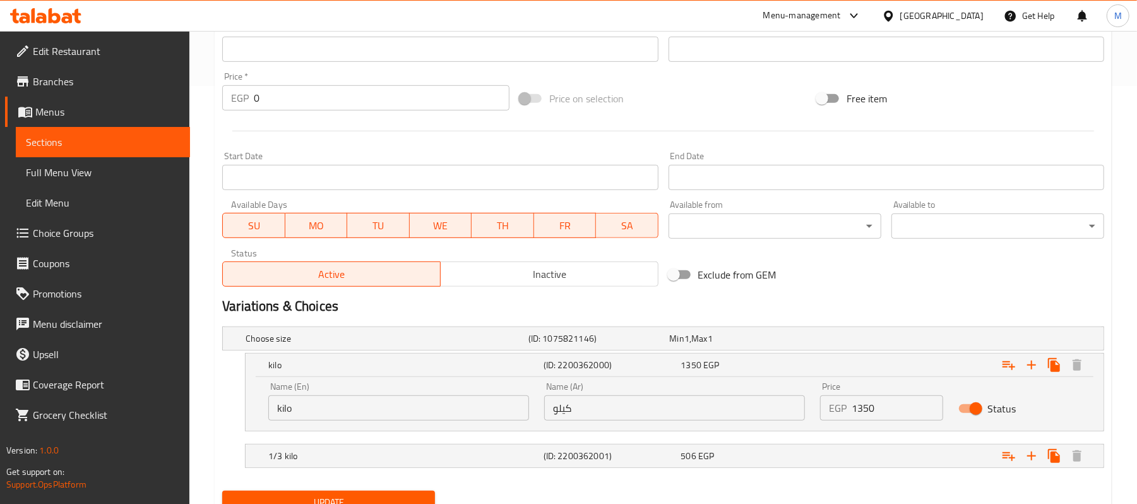
click at [891, 415] on input "1350" at bounding box center [897, 407] width 91 height 25
type input "1539"
click at [813, 441] on nav at bounding box center [663, 439] width 882 height 10
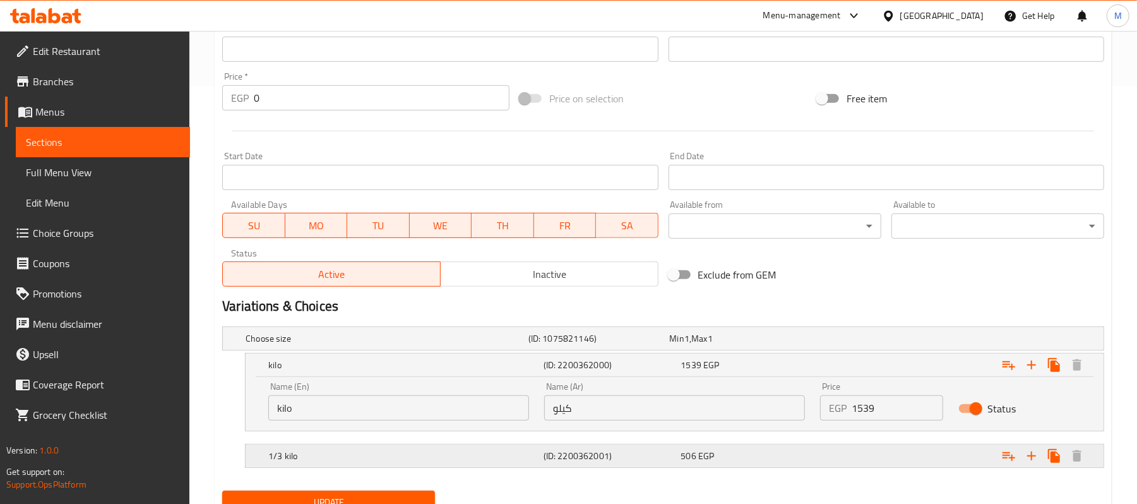
click at [816, 341] on div "Expand" at bounding box center [949, 338] width 283 height 5
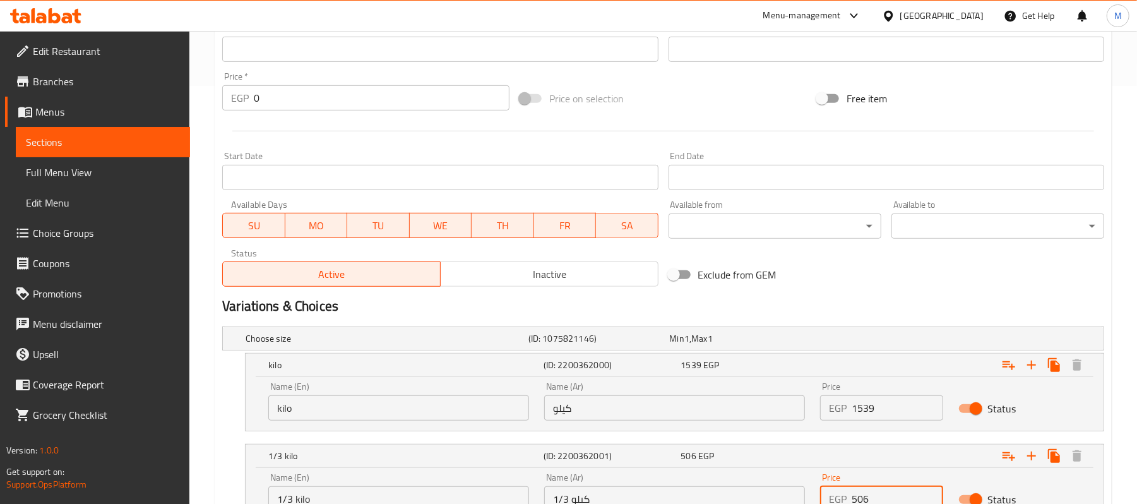
click at [879, 494] on input "506" at bounding box center [897, 498] width 91 height 25
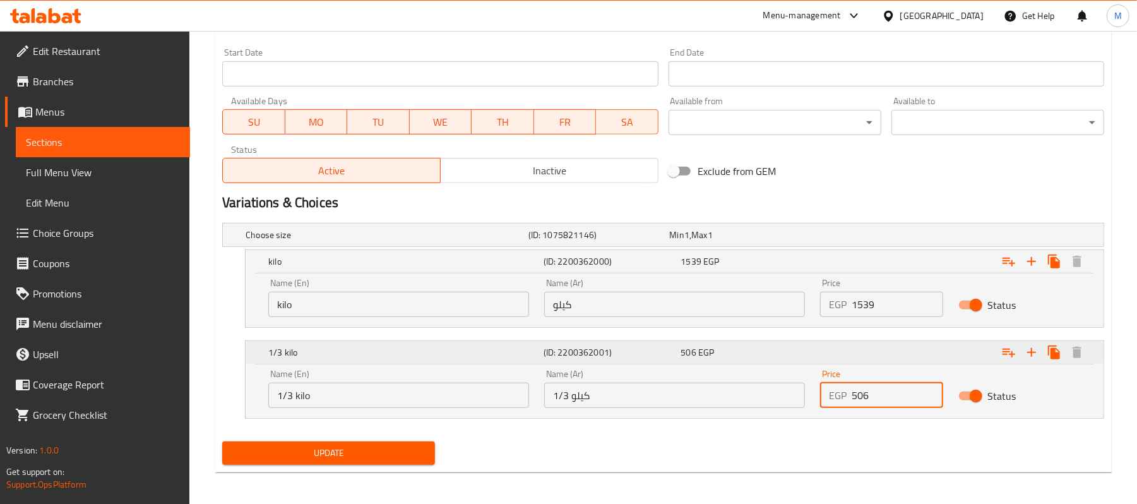
scroll to position [526, 0]
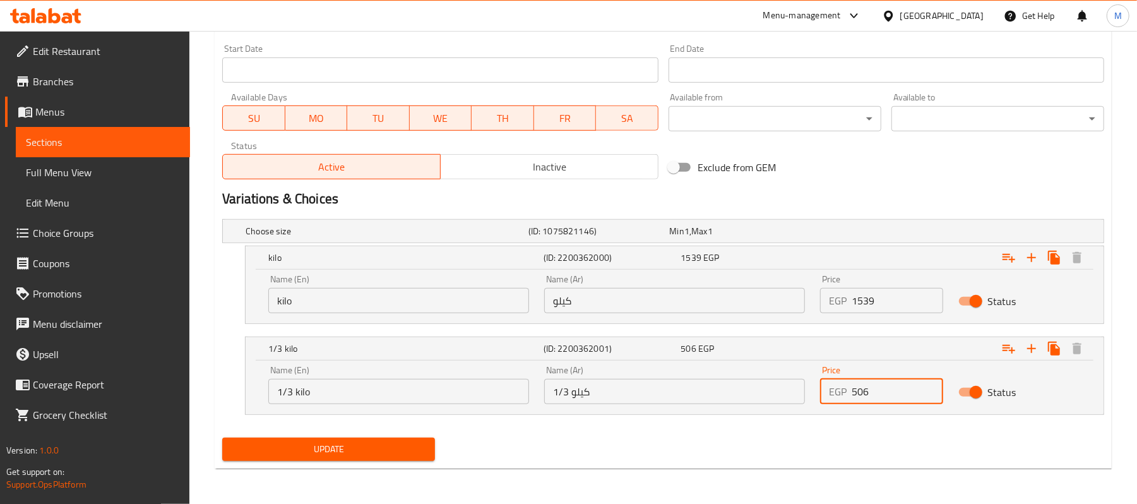
click at [890, 393] on input "506" at bounding box center [897, 391] width 91 height 25
click at [905, 384] on input "506" at bounding box center [897, 391] width 91 height 25
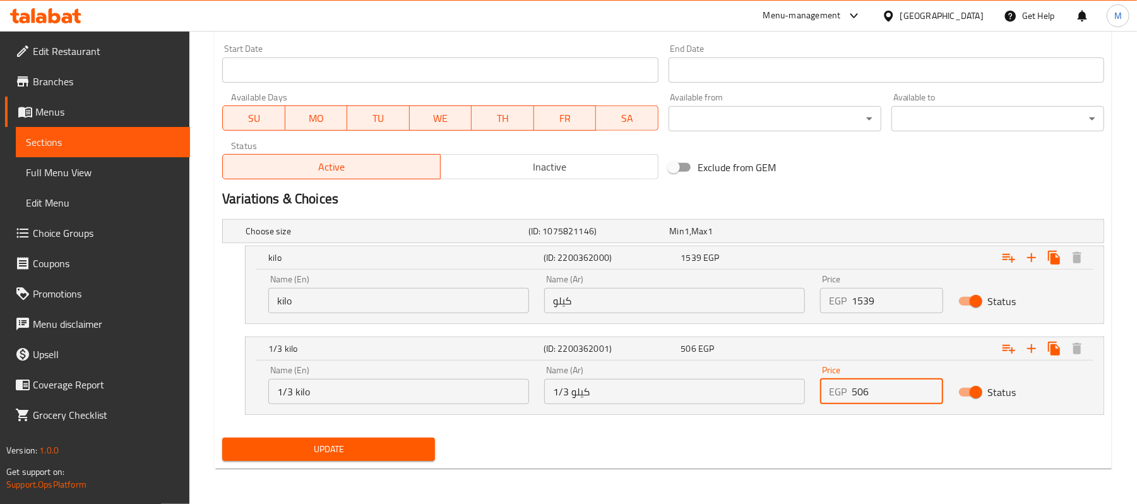
click at [905, 384] on input "506" at bounding box center [897, 391] width 91 height 25
paste input "76.84"
type input "576.84"
click at [387, 448] on span "Update" at bounding box center [328, 449] width 193 height 16
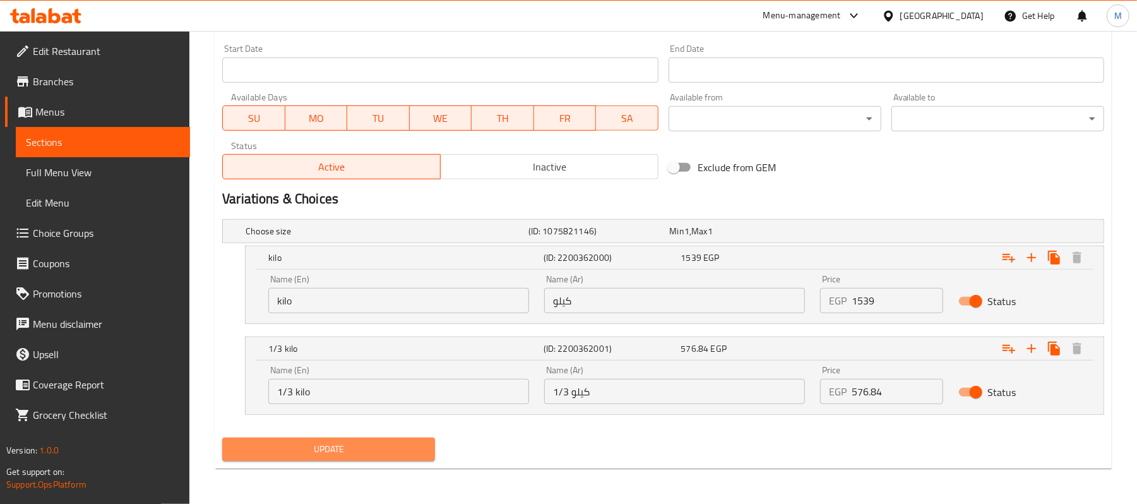
click at [339, 457] on span "Update" at bounding box center [328, 449] width 193 height 16
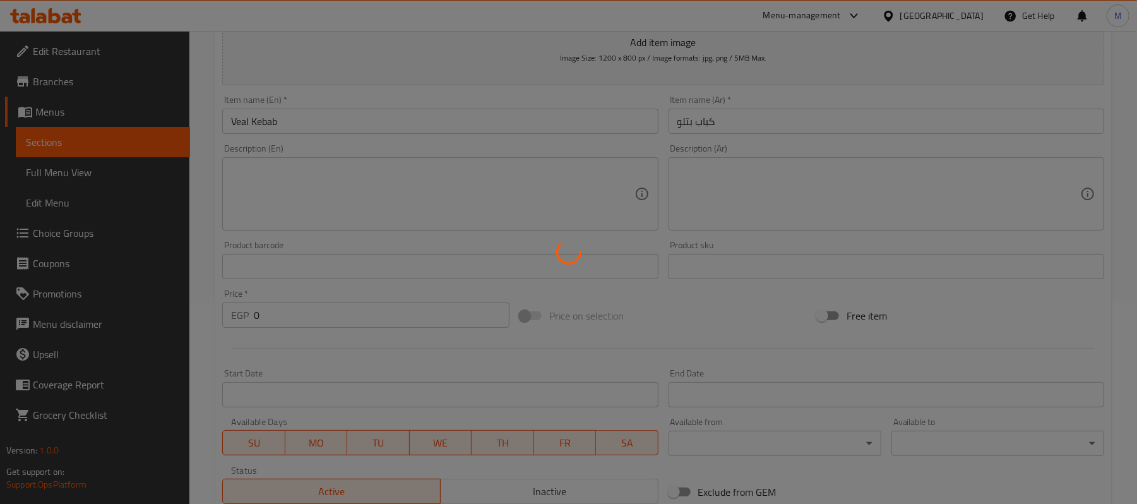
scroll to position [0, 0]
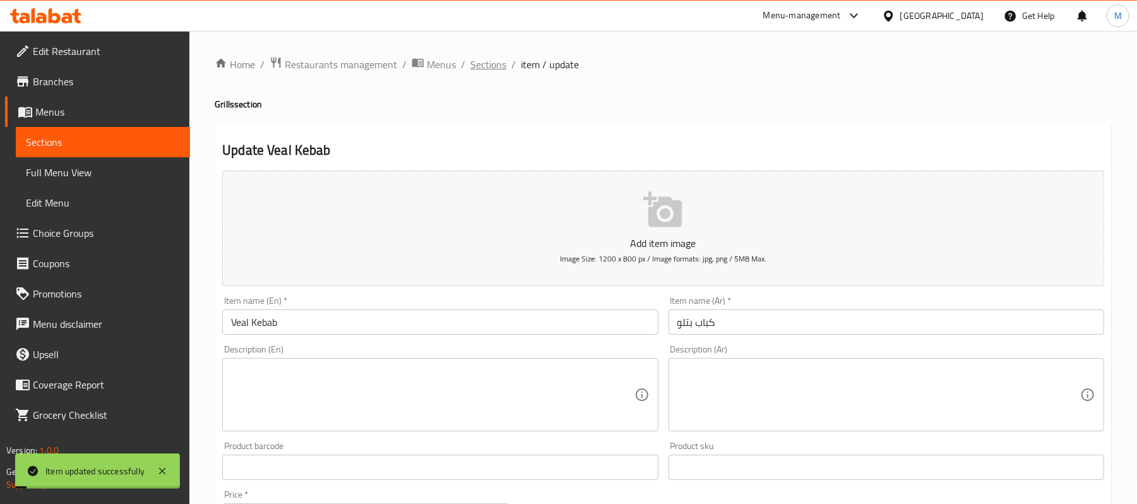
click at [477, 69] on span "Sections" at bounding box center [488, 64] width 36 height 15
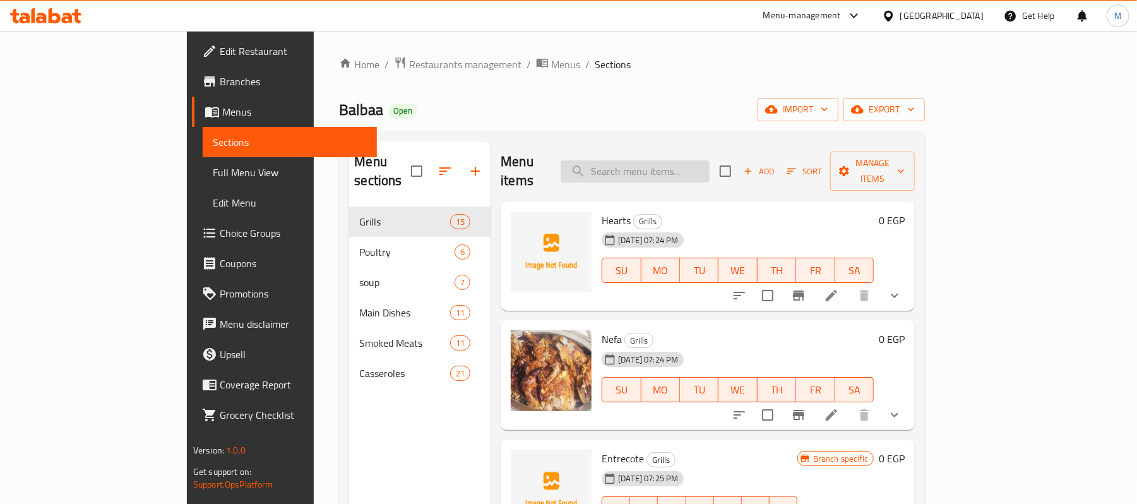
click at [686, 167] on input "search" at bounding box center [635, 171] width 149 height 22
type input "ب"
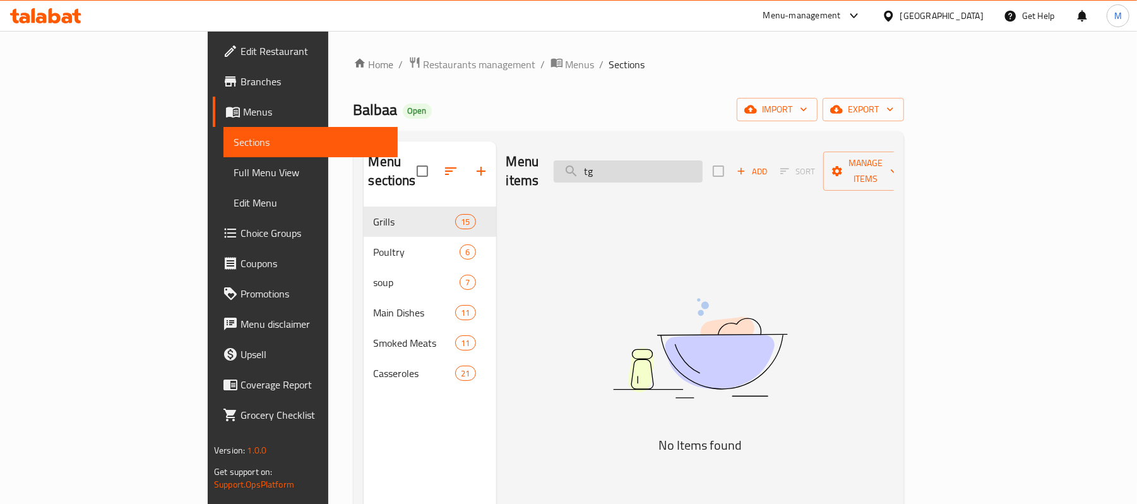
type input "t"
type input "ف"
type input "ب"
type input "f"
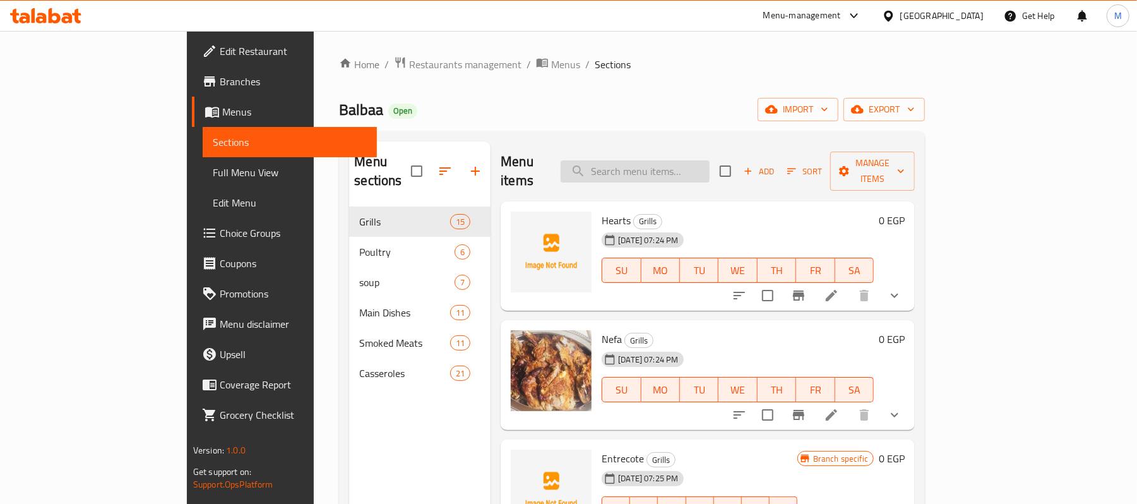
click at [710, 160] on input "search" at bounding box center [635, 171] width 149 height 22
paste input "فليتو"
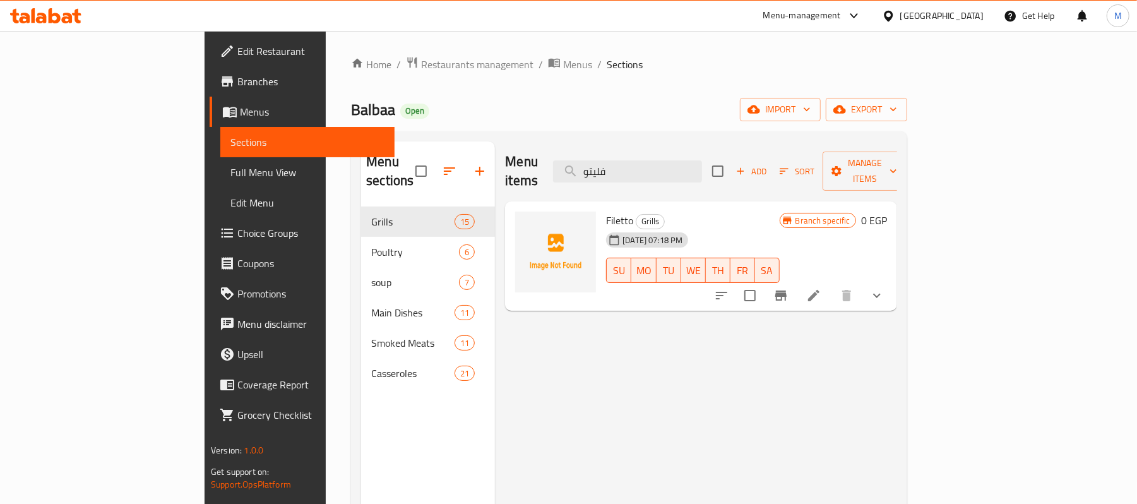
type input "فليتو"
click at [892, 282] on button "show more" at bounding box center [877, 295] width 30 height 30
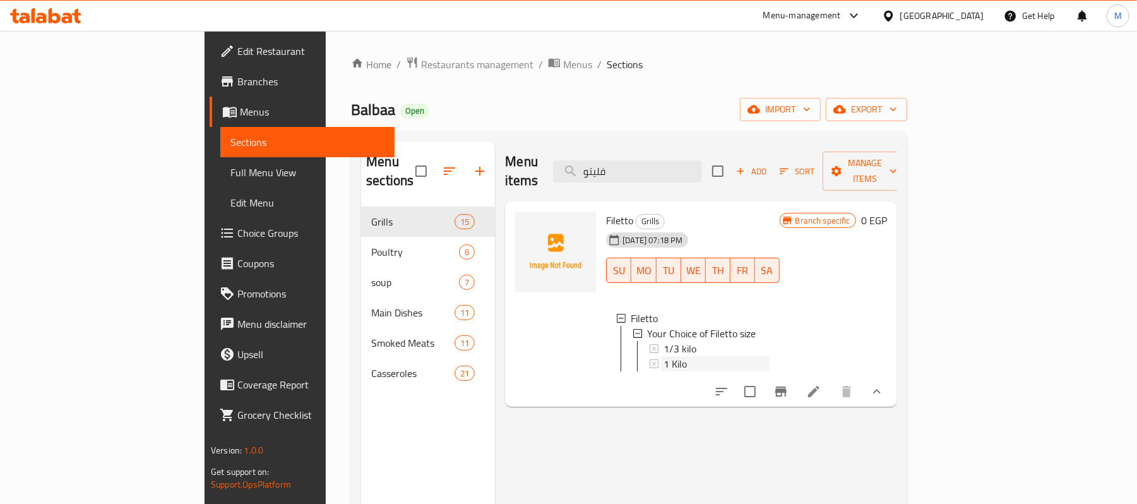
click at [696, 356] on div "1 Kilo" at bounding box center [715, 363] width 105 height 15
click at [821, 387] on icon at bounding box center [813, 391] width 15 height 15
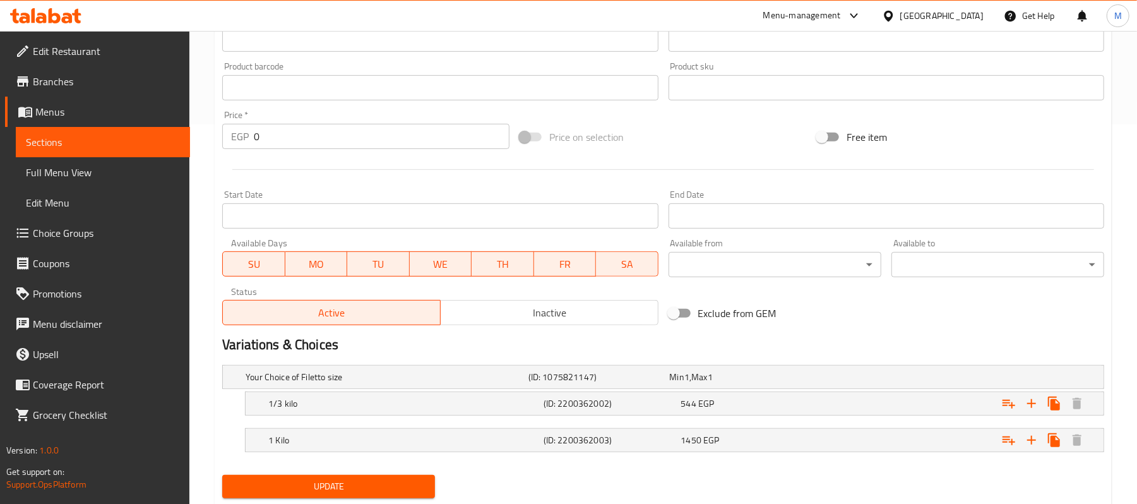
scroll to position [418, 0]
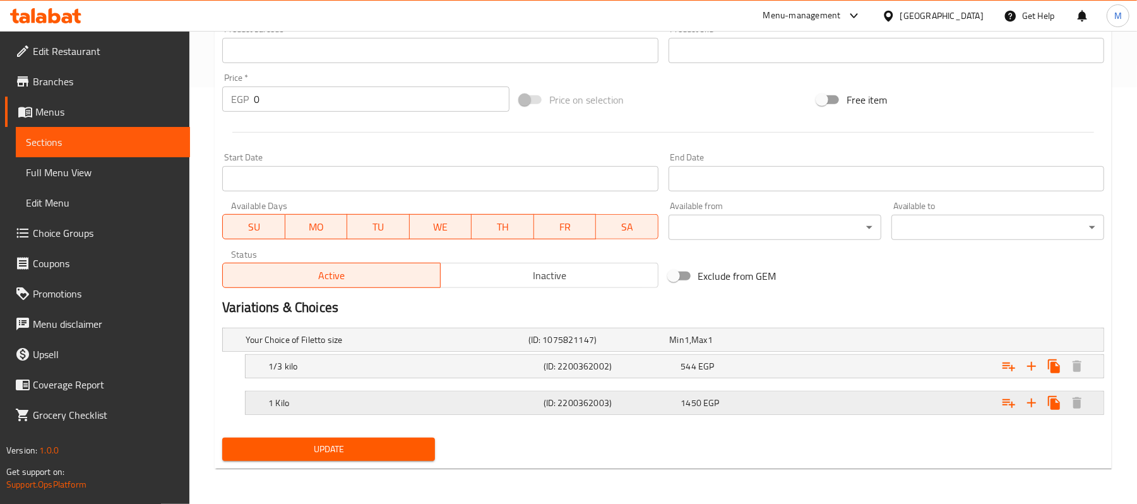
click at [682, 348] on span "1450" at bounding box center [677, 339] width 15 height 16
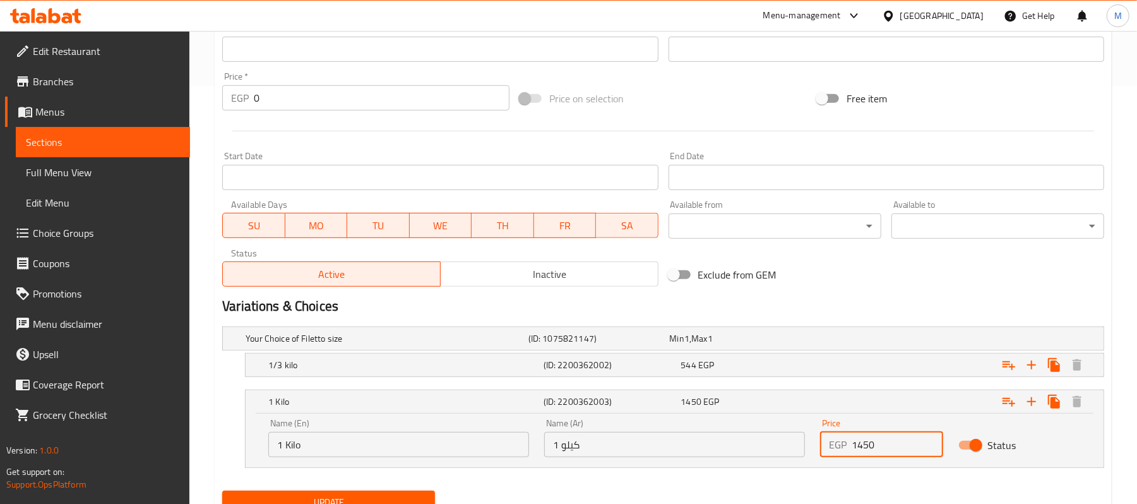
click at [871, 444] on input "1450" at bounding box center [897, 444] width 91 height 25
paste input "653"
click at [871, 444] on input "1653" at bounding box center [897, 444] width 91 height 25
type input "1653"
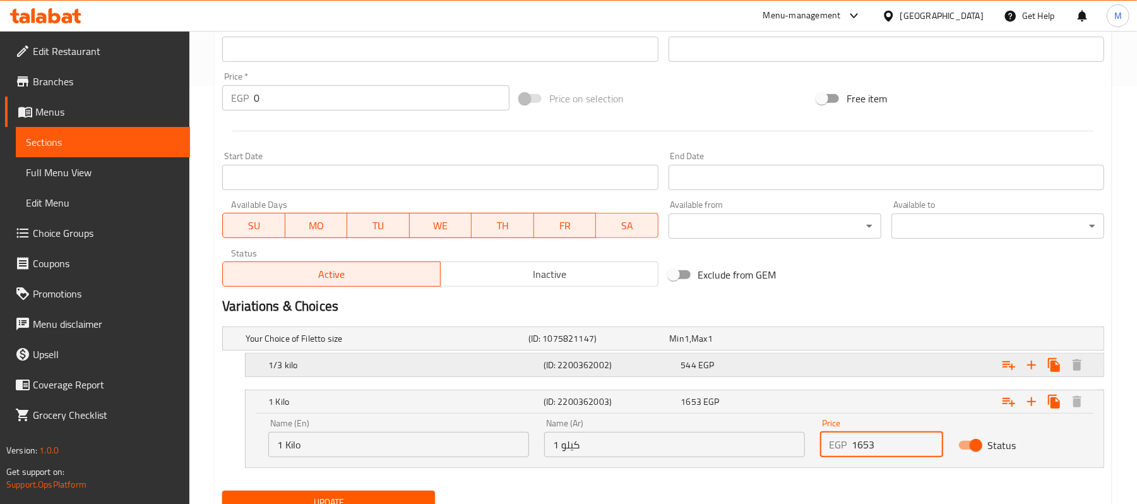
click at [722, 347] on div "544 EGP" at bounding box center [737, 339] width 141 height 18
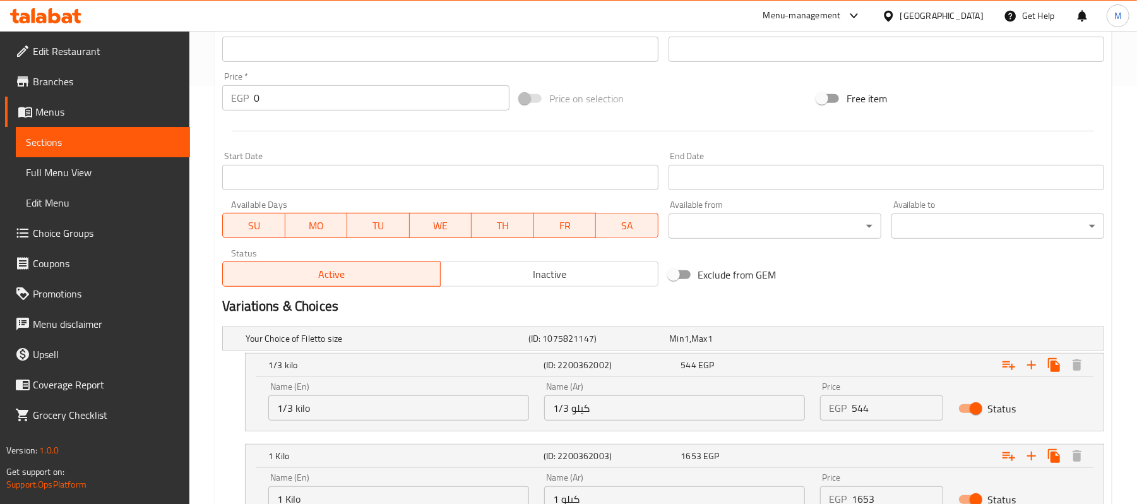
click at [884, 405] on input "544" at bounding box center [897, 407] width 91 height 25
click at [900, 415] on input "544" at bounding box center [897, 407] width 91 height 25
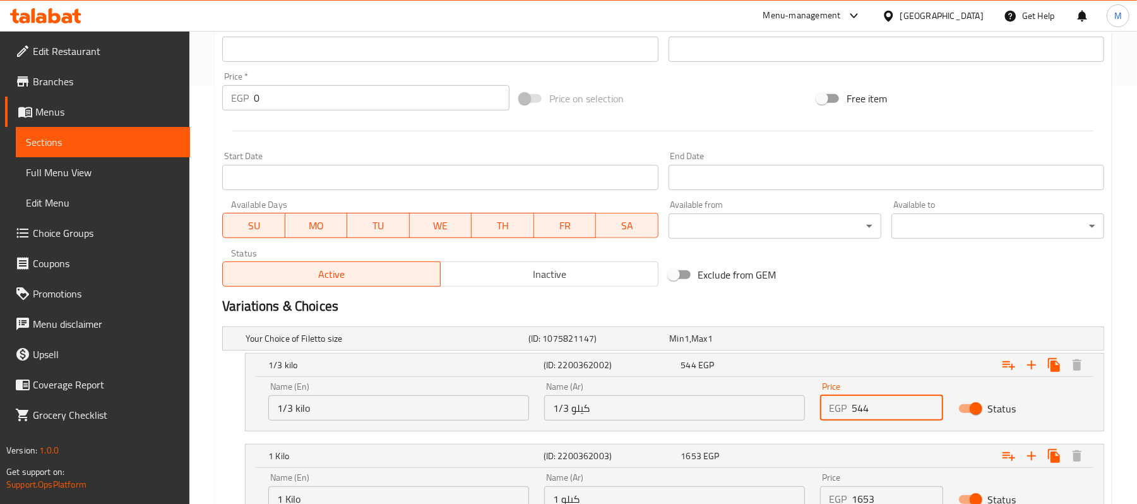
click at [900, 415] on input "544" at bounding box center [897, 407] width 91 height 25
paste input "620.16"
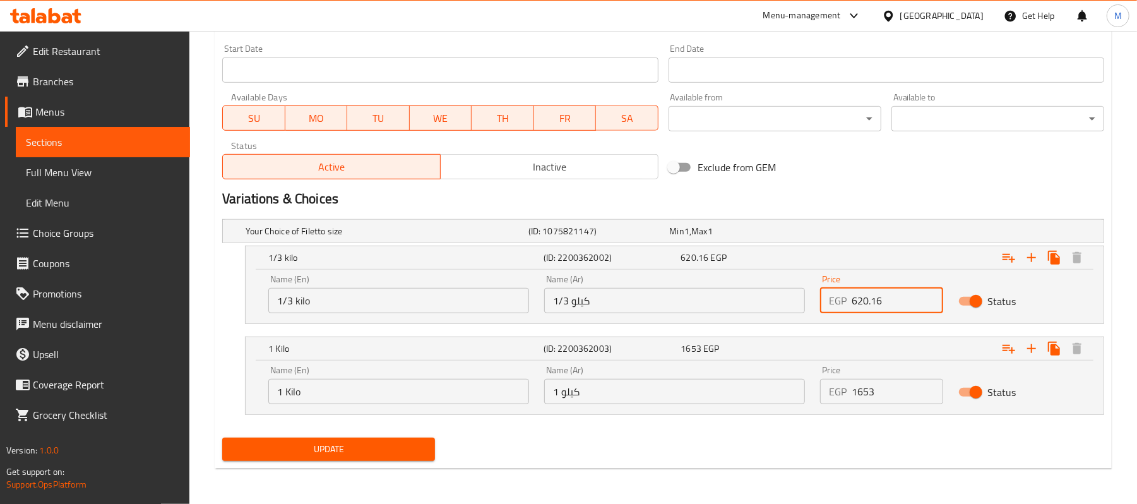
scroll to position [526, 0]
type input "620.16"
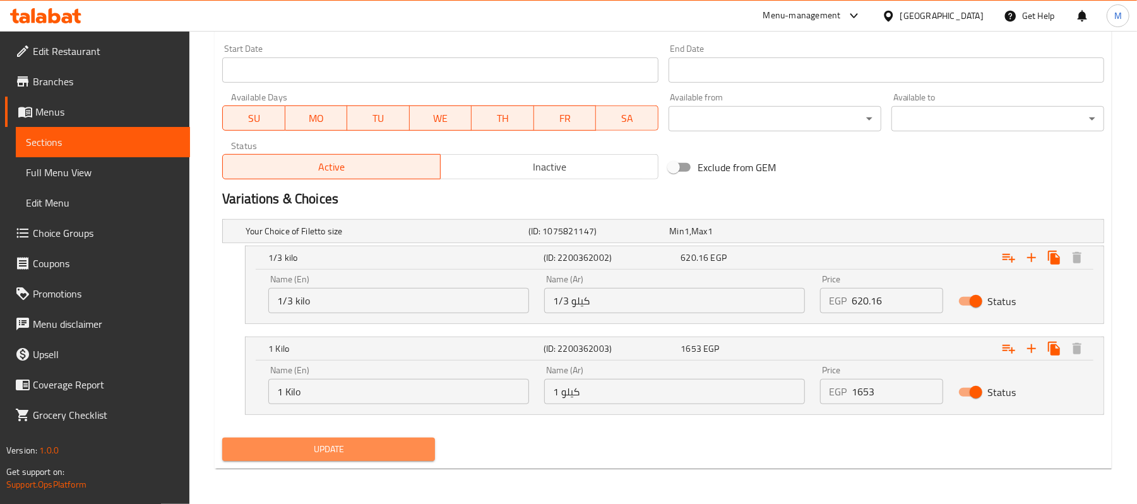
click at [348, 460] on button "Update" at bounding box center [328, 448] width 213 height 23
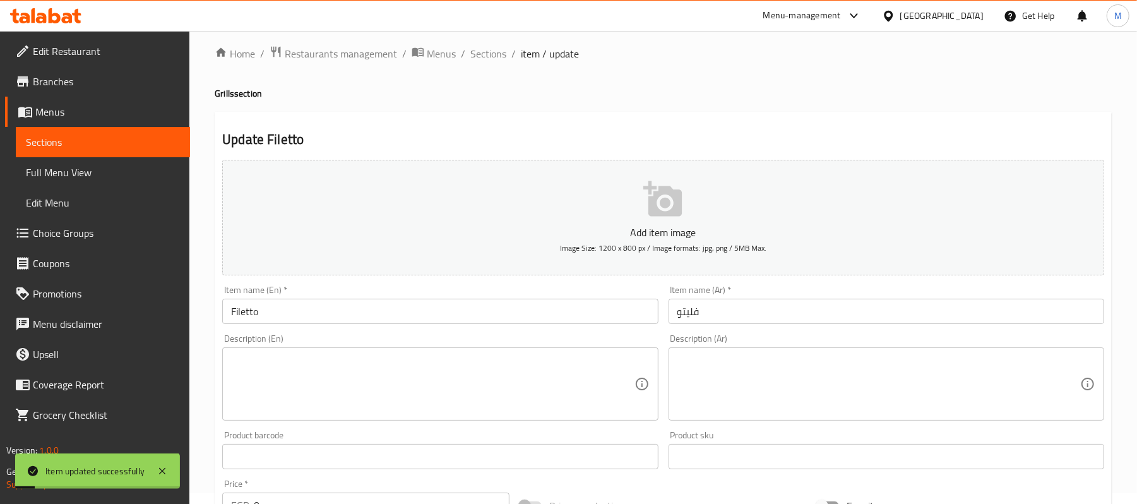
scroll to position [0, 0]
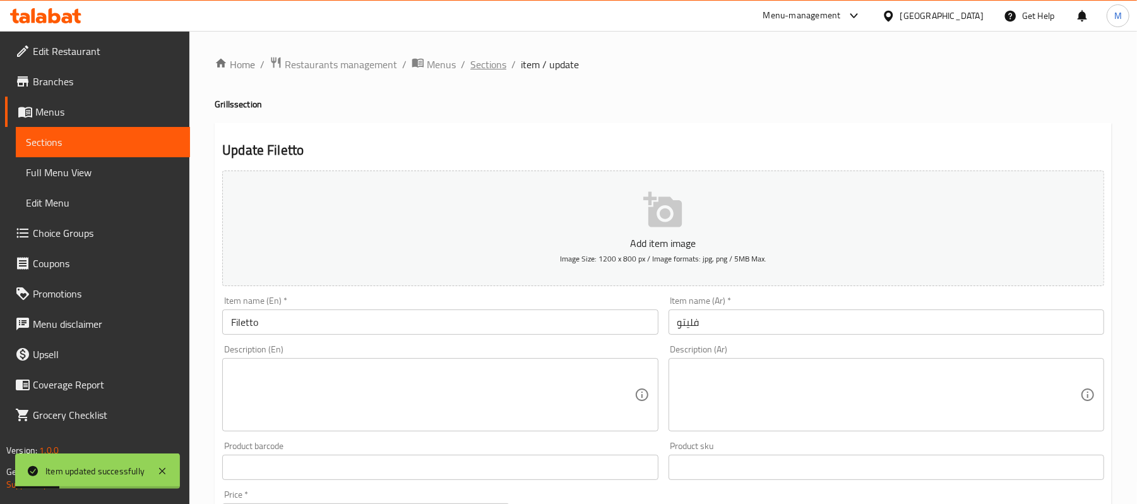
click at [477, 66] on span "Sections" at bounding box center [488, 64] width 36 height 15
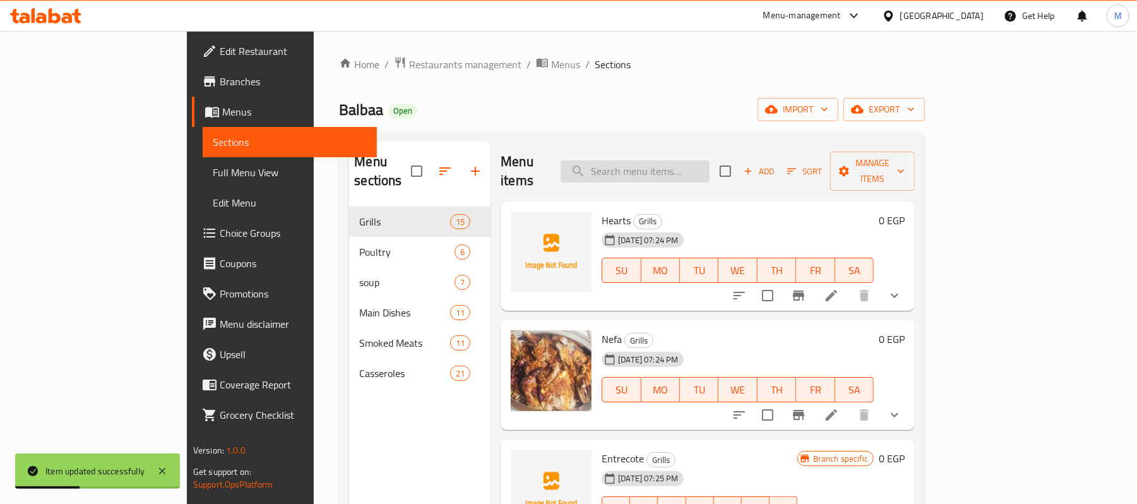
click at [674, 160] on input "search" at bounding box center [635, 171] width 149 height 22
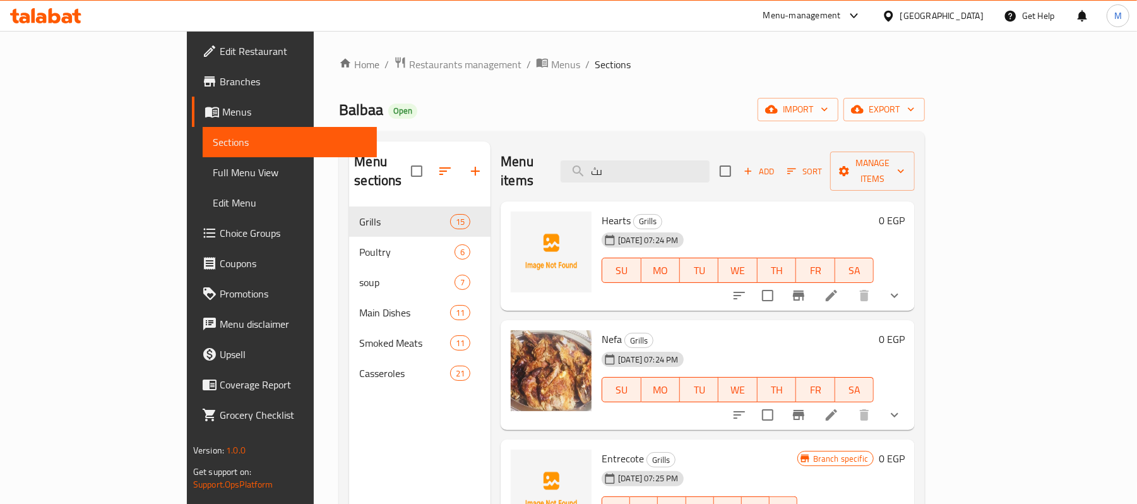
type input "ى"
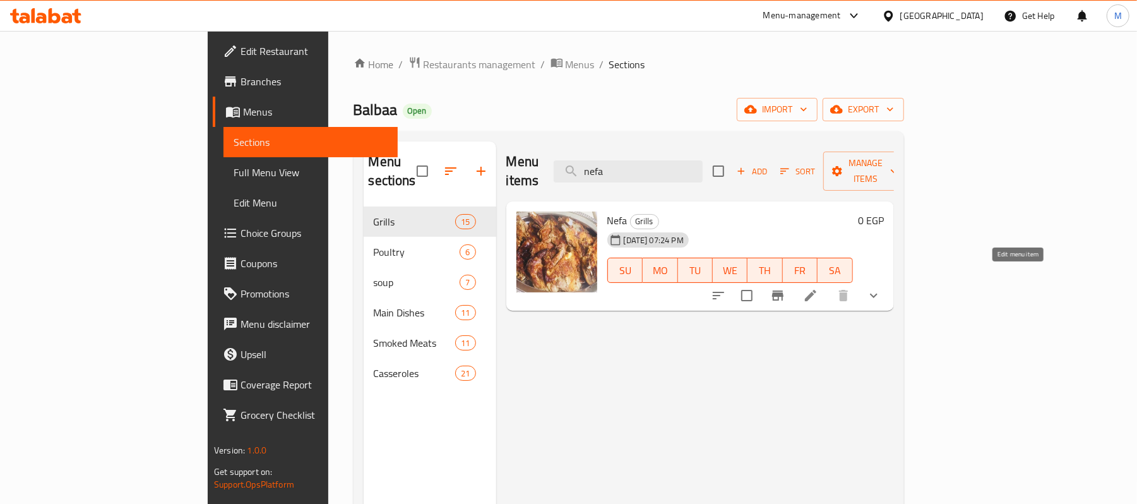
type input "nefa"
click at [818, 288] on icon at bounding box center [810, 295] width 15 height 15
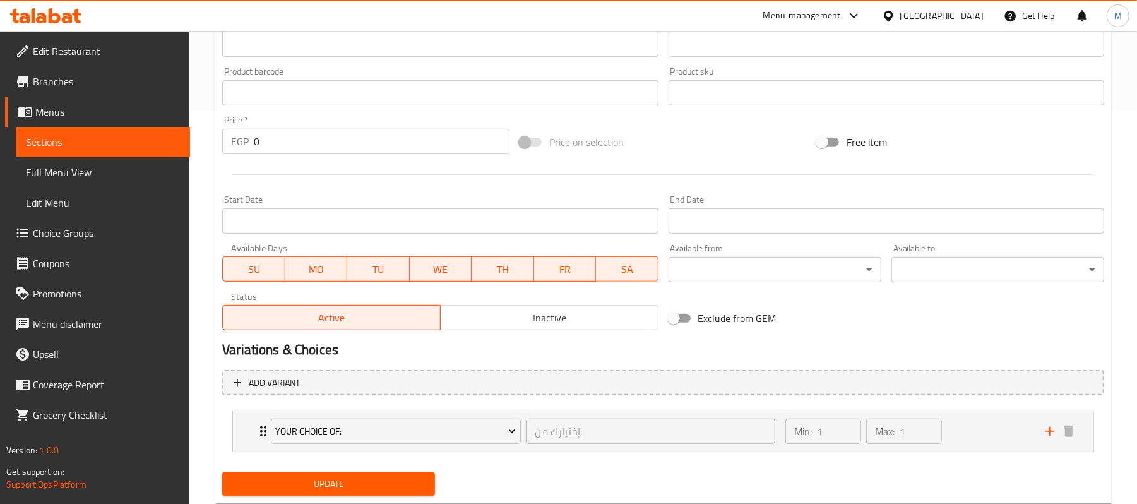
scroll to position [427, 0]
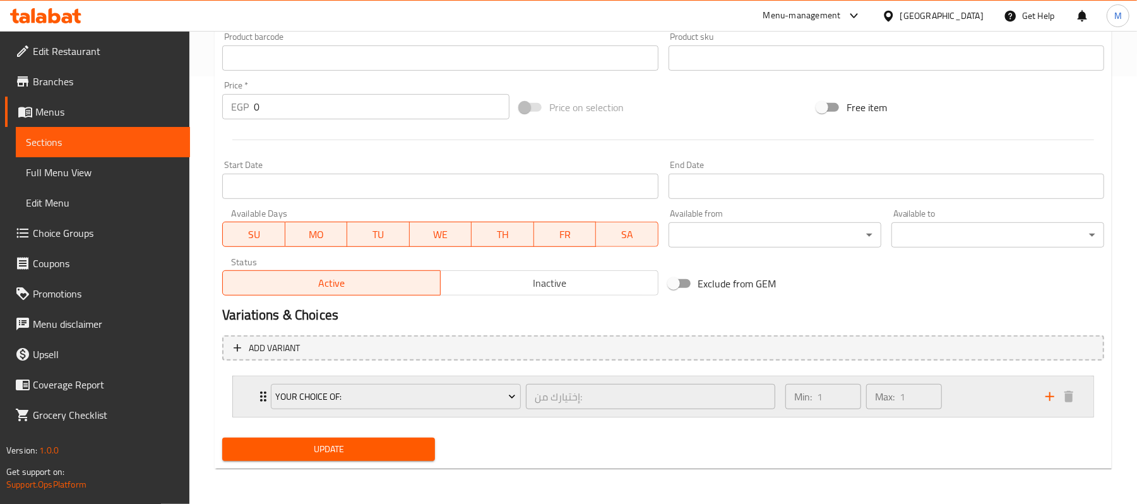
click at [242, 397] on div "Your Choice Of: إختيارك من: ​ Min: 1 ​ Max: 1 ​" at bounding box center [663, 396] width 860 height 40
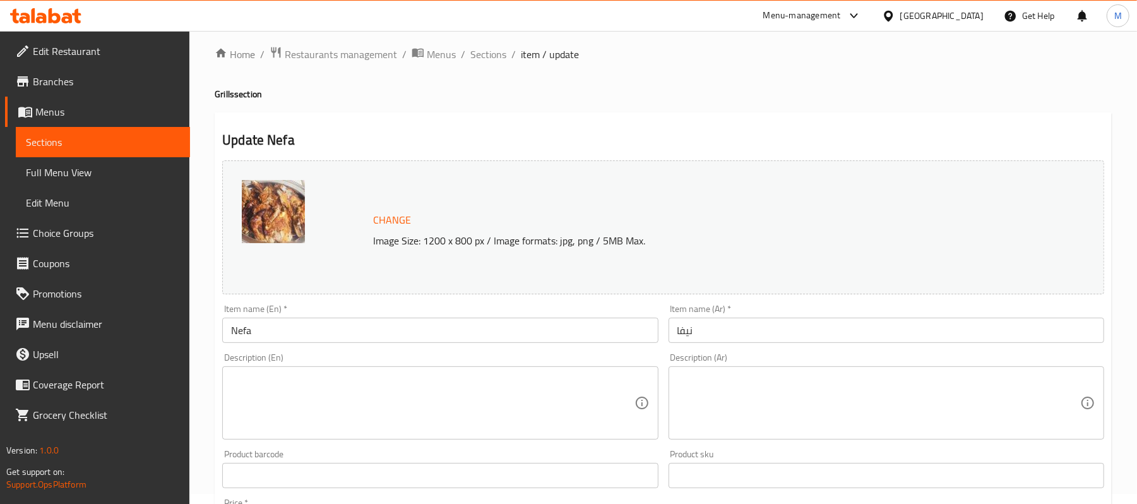
scroll to position [0, 0]
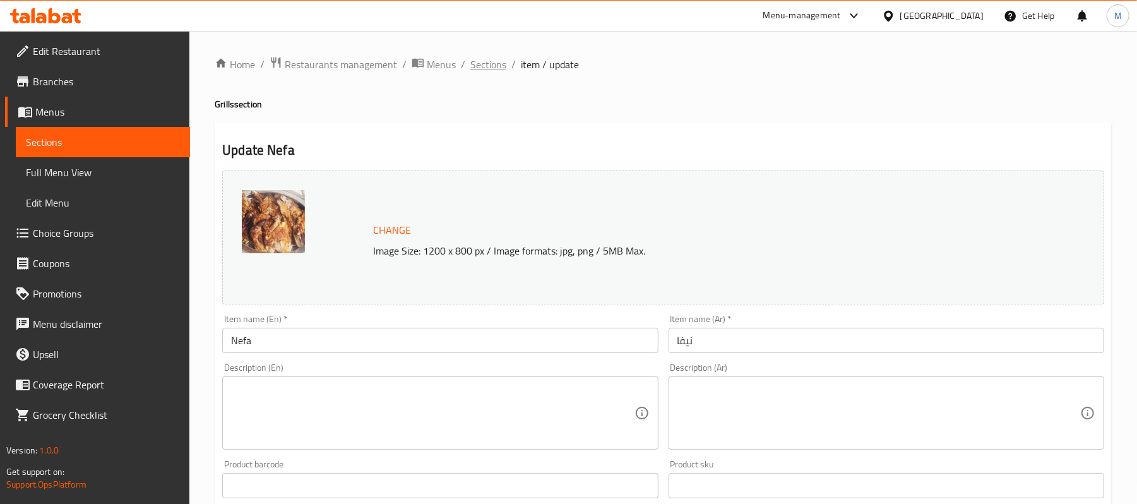
click at [480, 66] on span "Sections" at bounding box center [488, 64] width 36 height 15
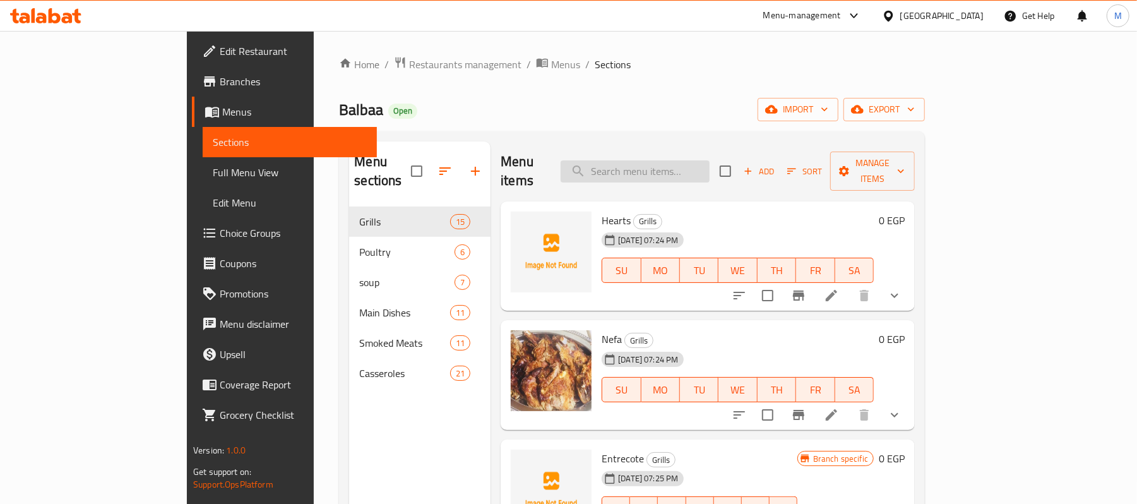
click at [710, 165] on input "search" at bounding box center [635, 171] width 149 height 22
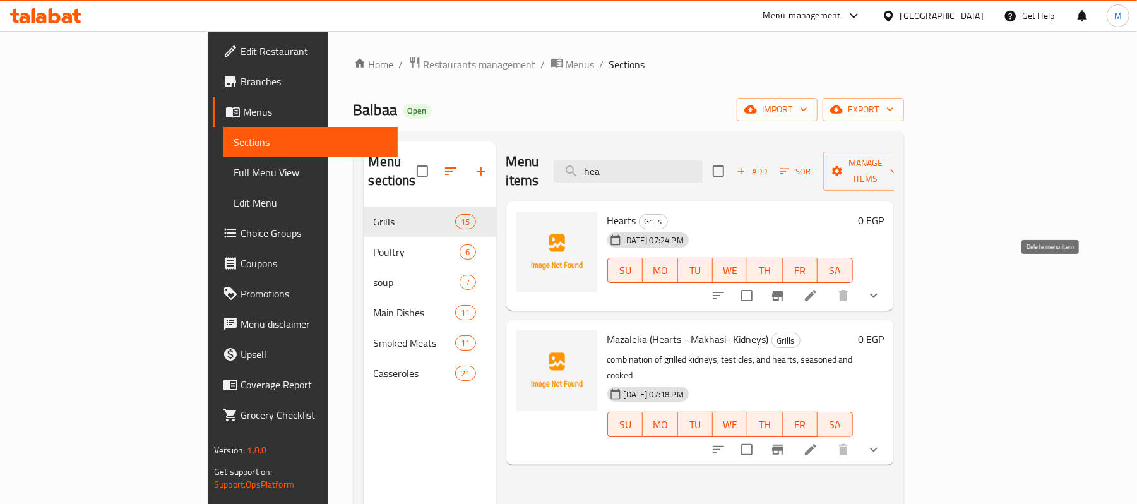
type input "hea"
click at [889, 289] on div at bounding box center [796, 295] width 186 height 30
click at [818, 288] on icon at bounding box center [810, 295] width 15 height 15
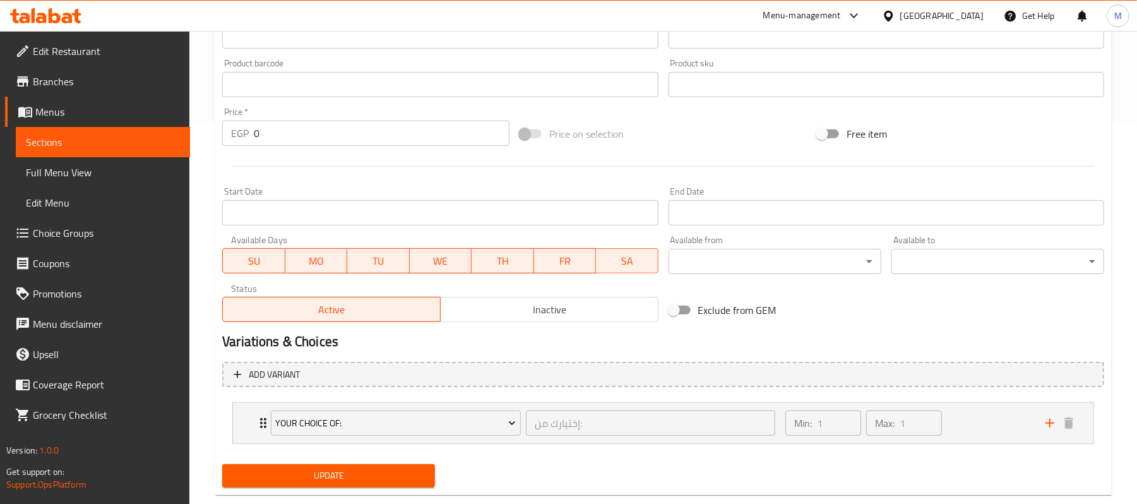
scroll to position [410, 0]
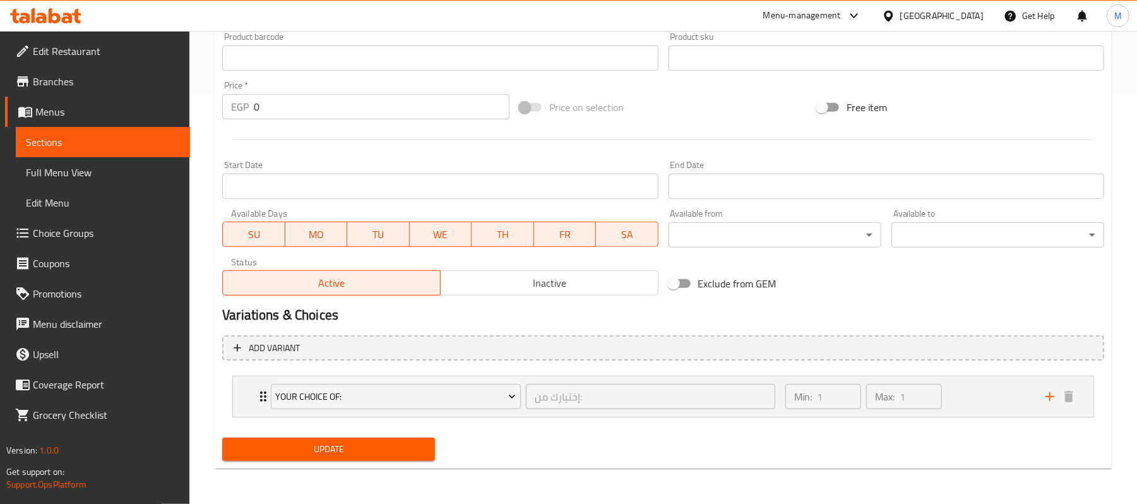
click at [232, 386] on div "Your Choice Of: إختيارك من: ​ Min: 1 ​ Max: 1 ​ 1 Kilo (ID: 2200362055) 1300 EG…" at bounding box center [663, 397] width 862 height 42
click at [246, 399] on div "Your Choice Of: إختيارك من: ​ Min: 1 ​ Max: 1 ​ 1 Kilo (ID: 2200362055) 1300 EG…" at bounding box center [663, 397] width 882 height 52
click at [238, 395] on div "Your Choice Of: إختيارك من: ​ Min: 1 ​ Max: 1 ​" at bounding box center [663, 396] width 860 height 40
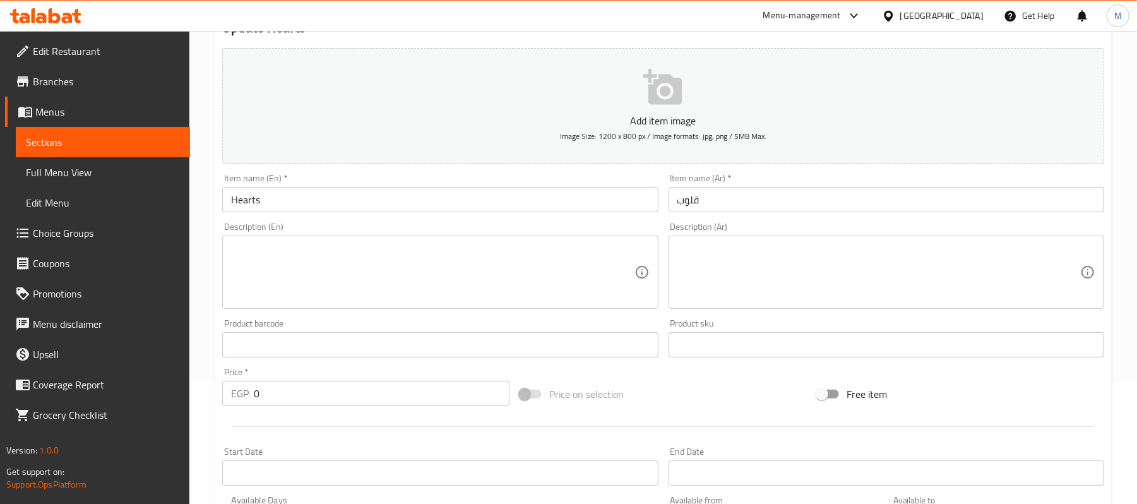
scroll to position [0, 0]
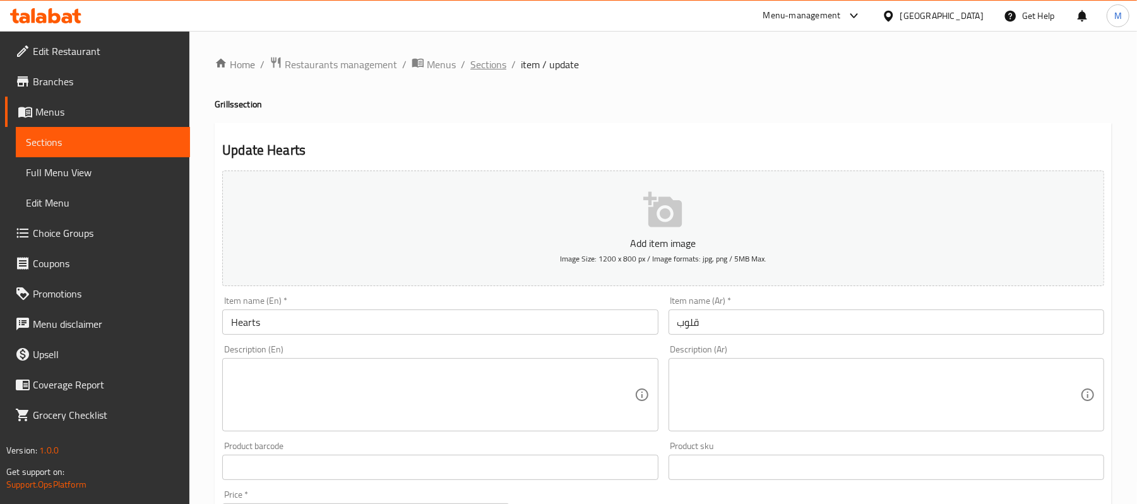
click at [470, 57] on span "Sections" at bounding box center [488, 64] width 36 height 15
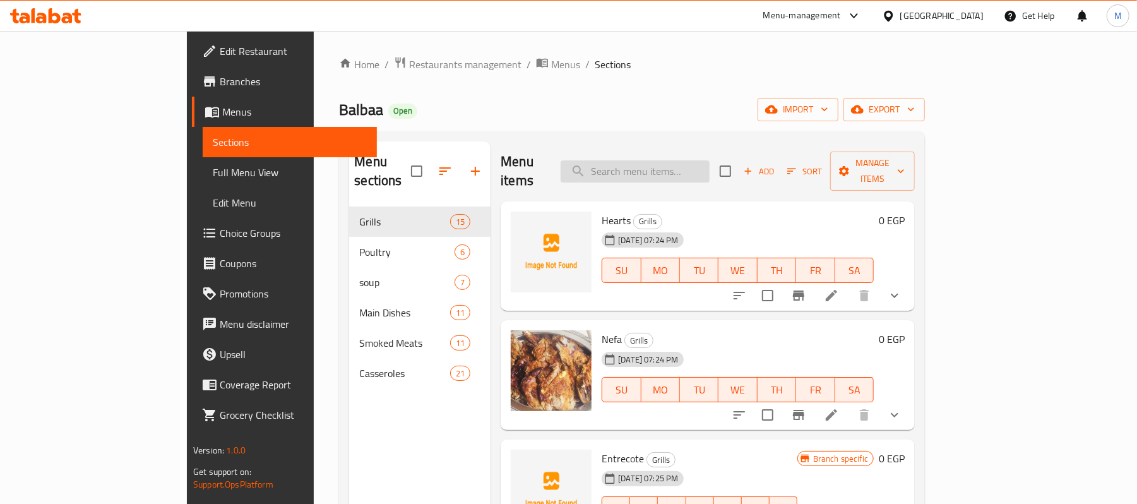
click at [694, 165] on input "search" at bounding box center [635, 171] width 149 height 22
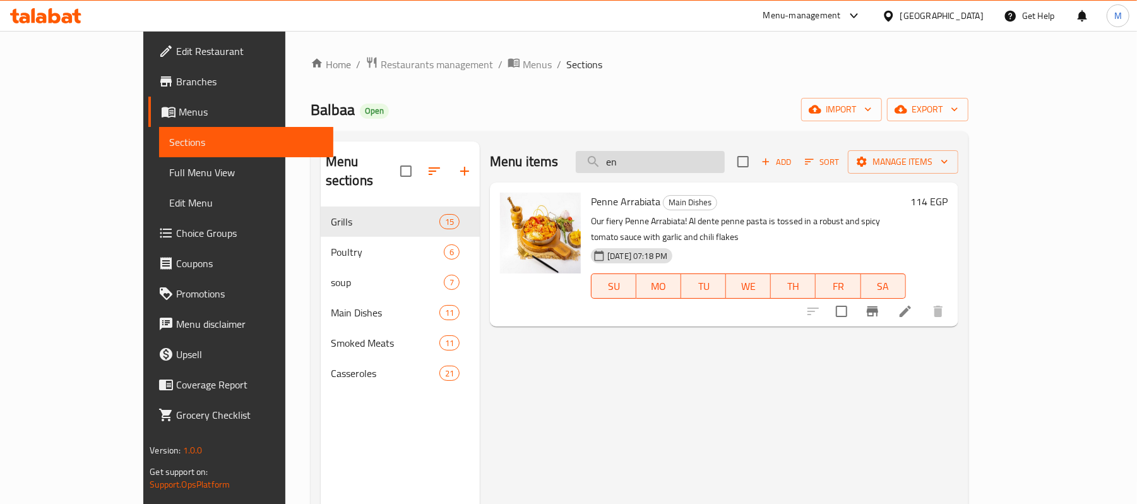
type input "e"
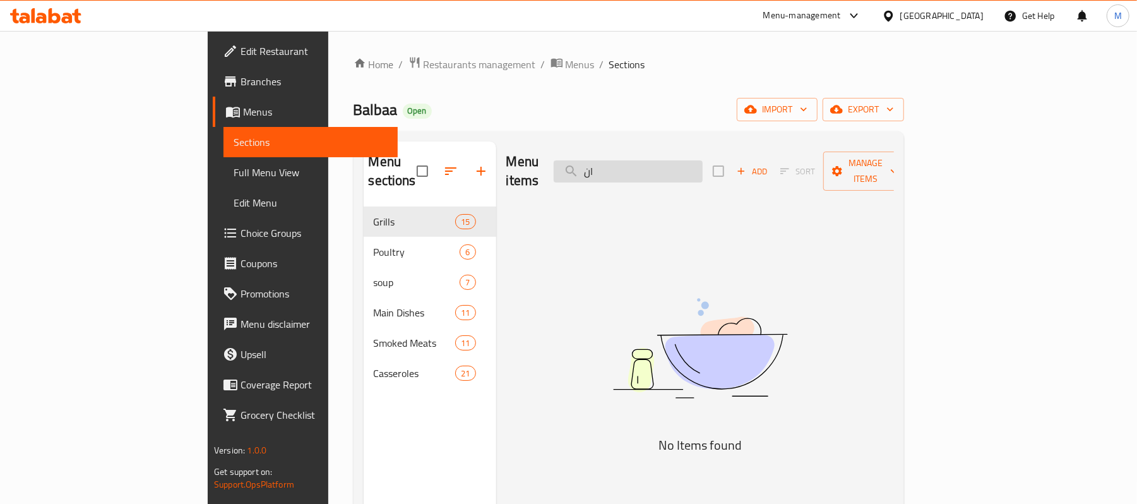
type input "ا"
type input ";"
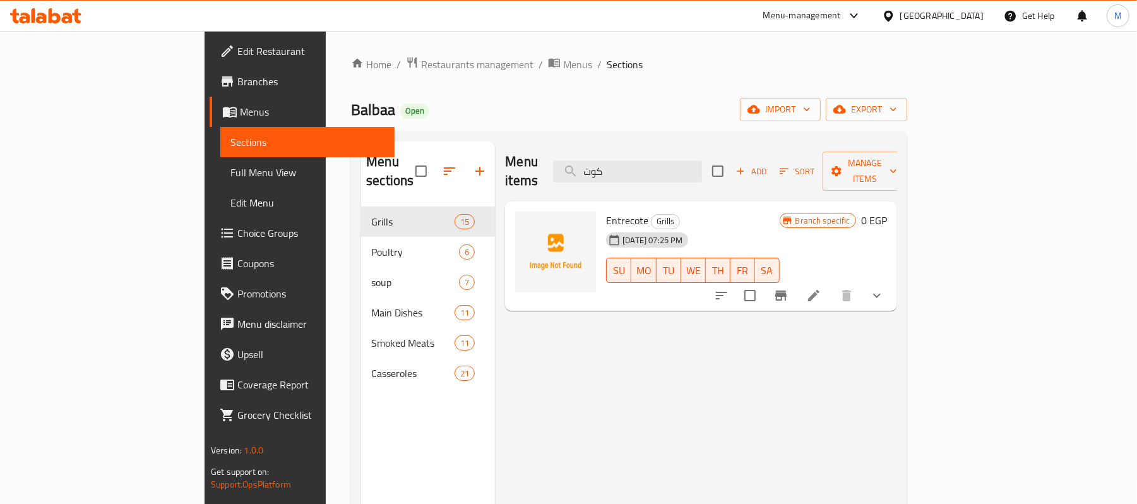
click at [892, 280] on div at bounding box center [799, 295] width 186 height 30
click at [892, 280] on button "show more" at bounding box center [877, 295] width 30 height 30
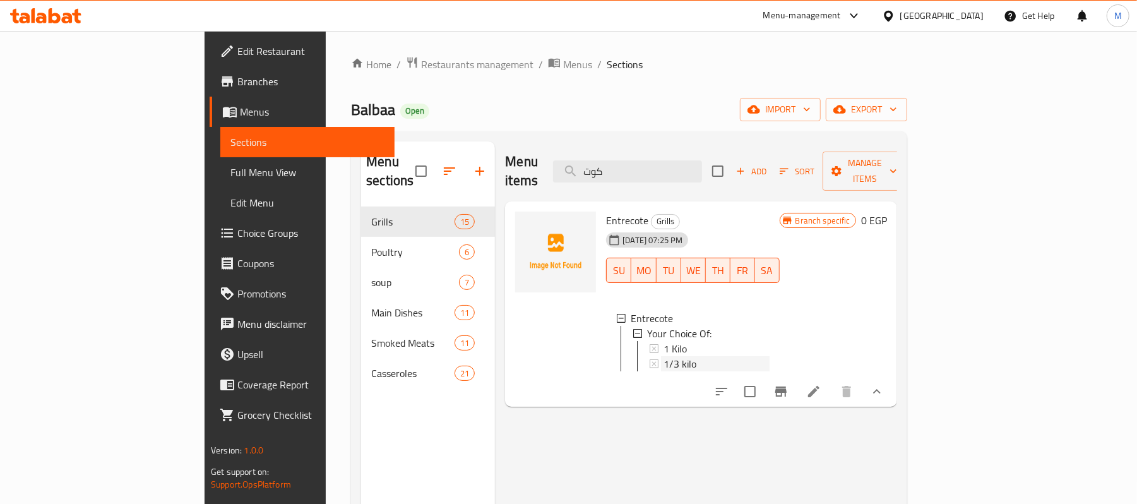
click at [717, 356] on div "1/3 kilo" at bounding box center [715, 363] width 105 height 15
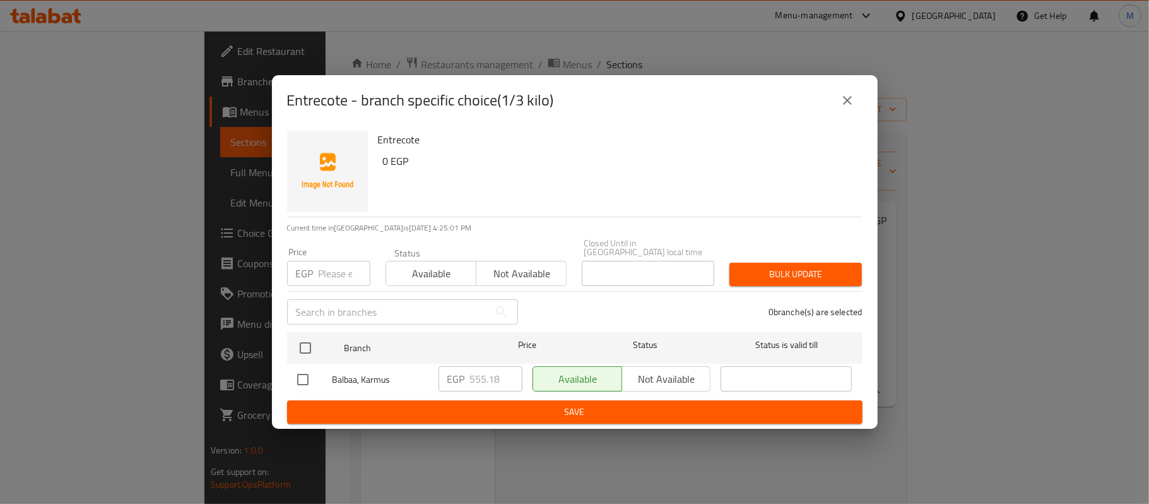
click at [851, 106] on icon "close" at bounding box center [847, 100] width 15 height 15
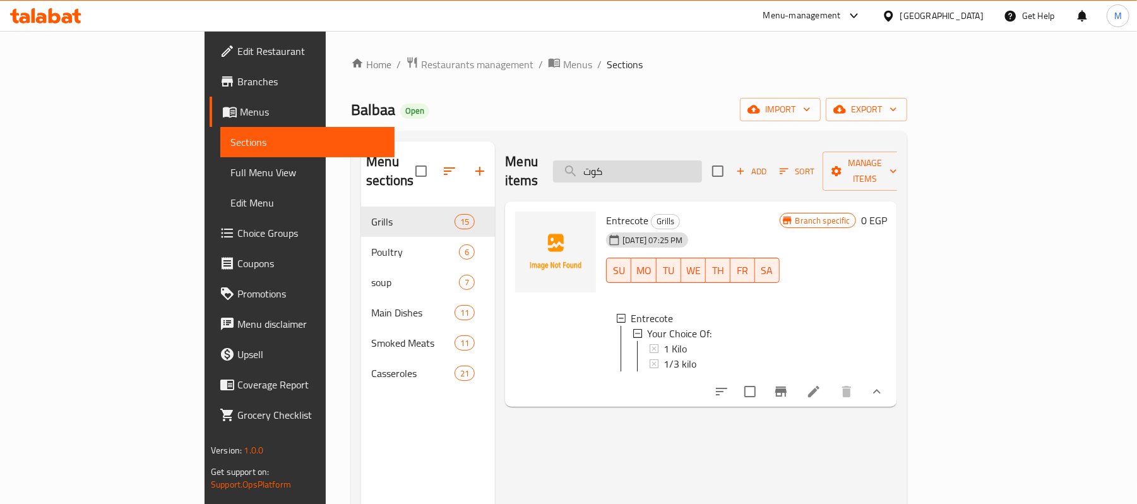
drag, startPoint x: 652, startPoint y: 174, endPoint x: 680, endPoint y: 170, distance: 28.1
click at [653, 174] on div "Menu items كوت Add Sort Manage items" at bounding box center [701, 171] width 392 height 60
click at [702, 163] on input "كوت" at bounding box center [627, 171] width 149 height 22
paste input "1368"
click at [702, 163] on input "1368" at bounding box center [627, 171] width 149 height 22
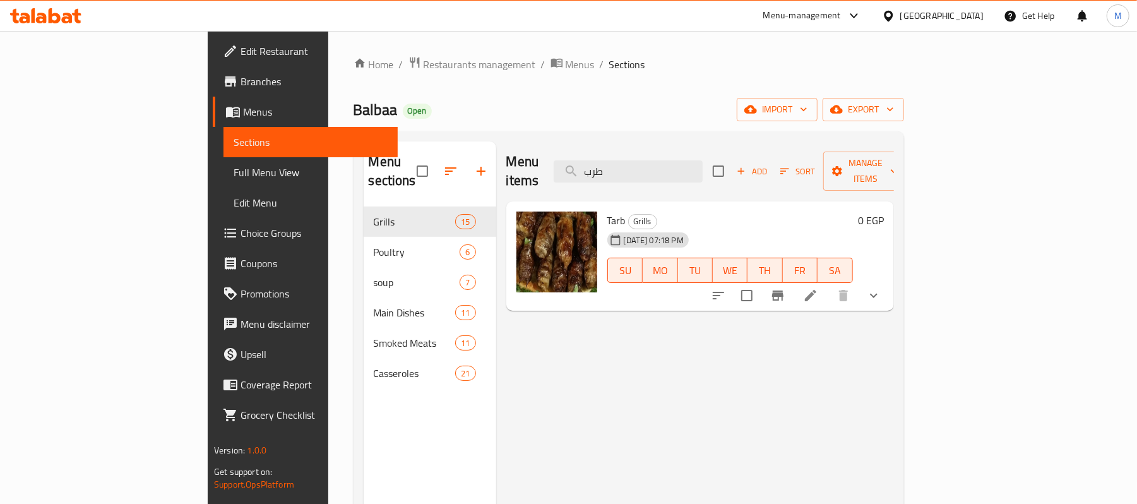
type input "طرب"
click at [881, 288] on icon "show more" at bounding box center [873, 295] width 15 height 15
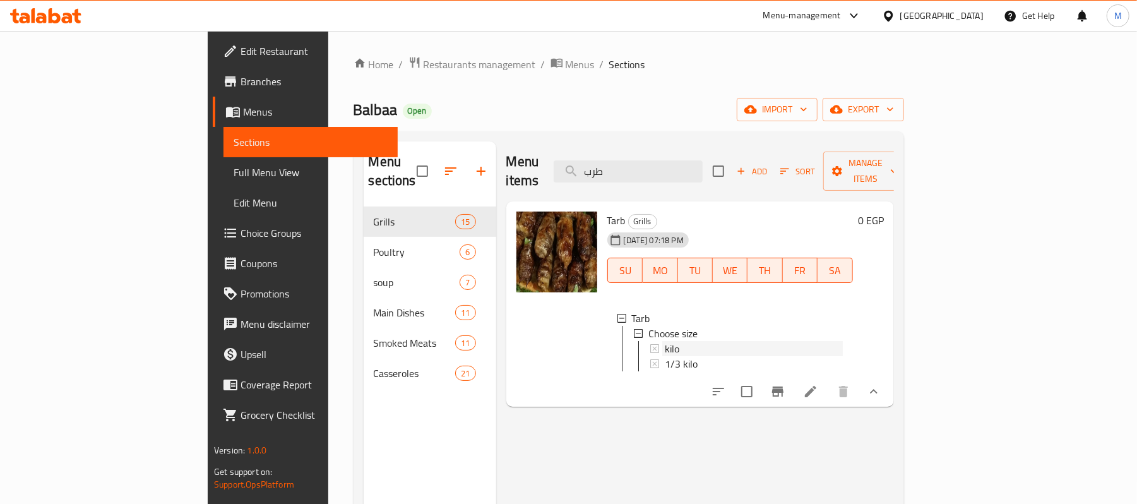
click at [665, 341] on div "kilo" at bounding box center [754, 348] width 178 height 15
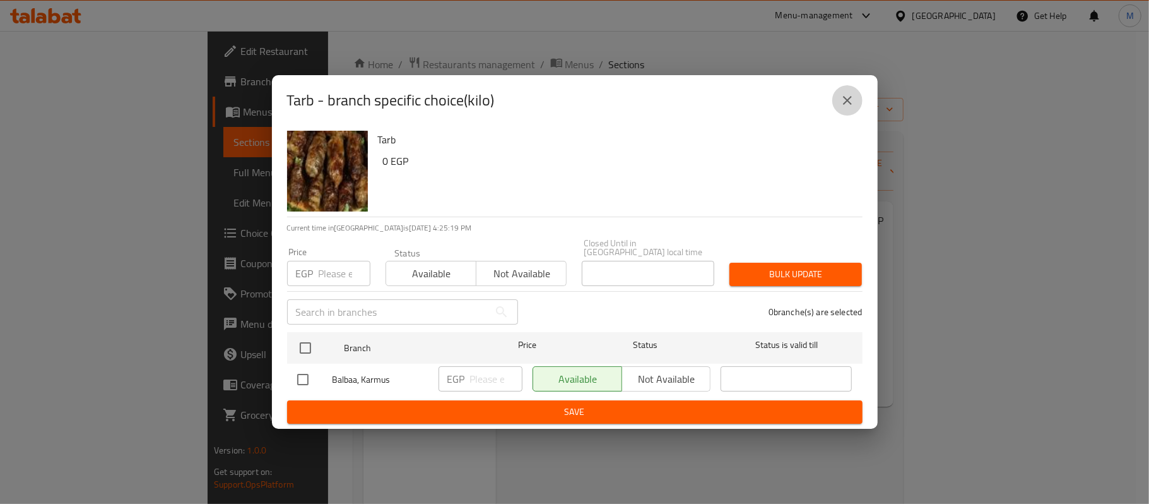
click at [837, 115] on button "close" at bounding box center [848, 100] width 30 height 30
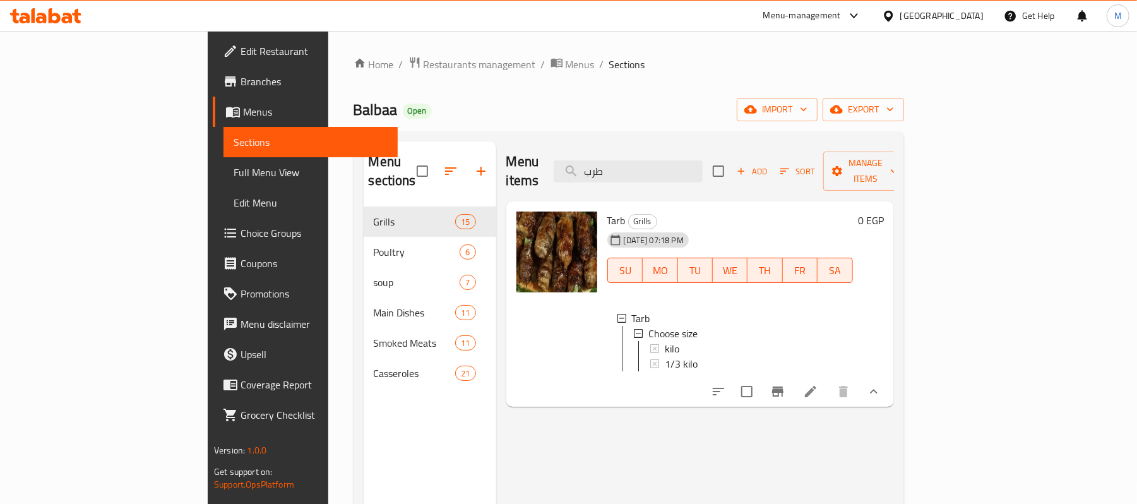
click at [818, 384] on icon at bounding box center [810, 391] width 15 height 15
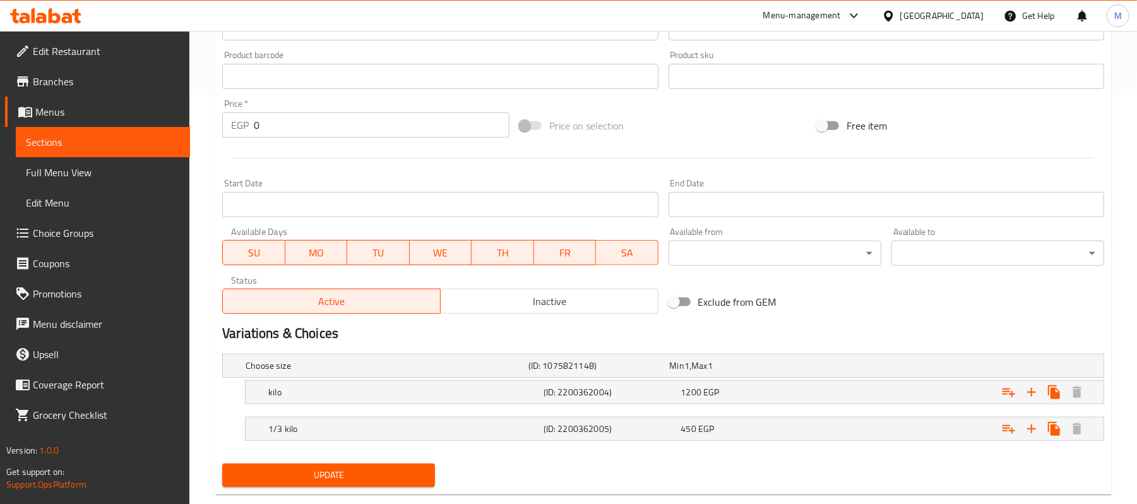
scroll to position [436, 0]
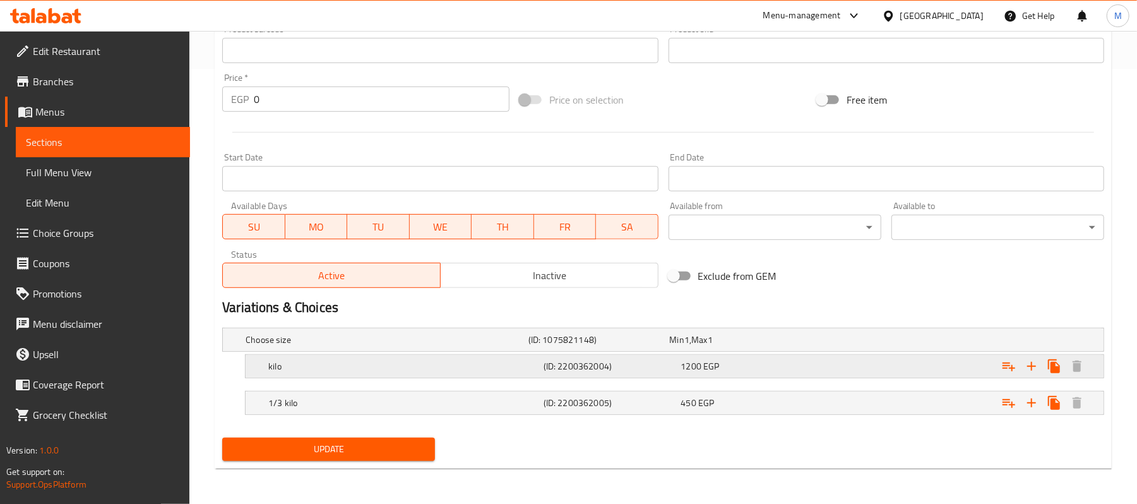
click at [688, 353] on div "kilo (ID: 2200362004) 1200 EGP" at bounding box center [667, 340] width 848 height 28
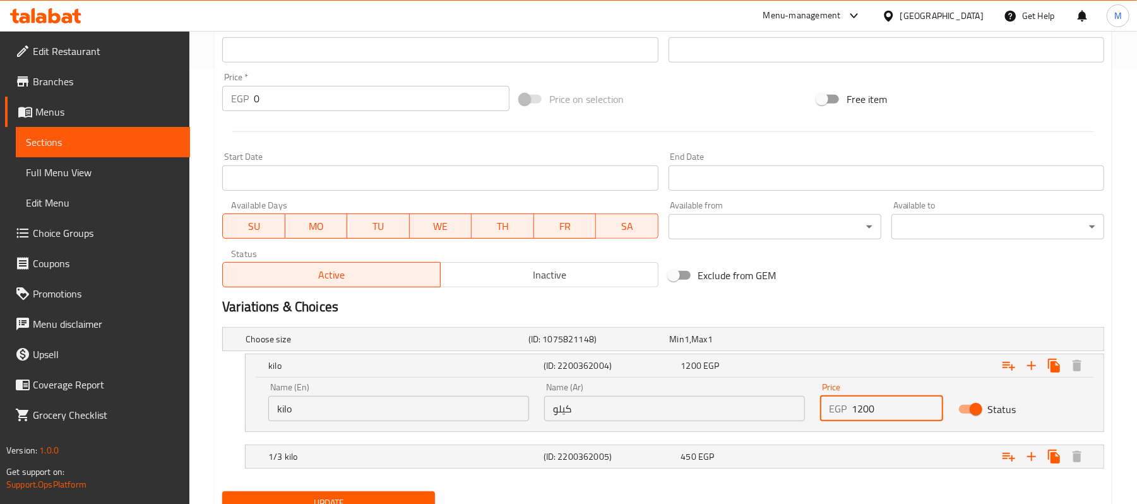
click at [871, 410] on input "1200" at bounding box center [897, 408] width 91 height 25
type input "1368"
click at [794, 345] on div "450 EGP" at bounding box center [738, 339] width 136 height 13
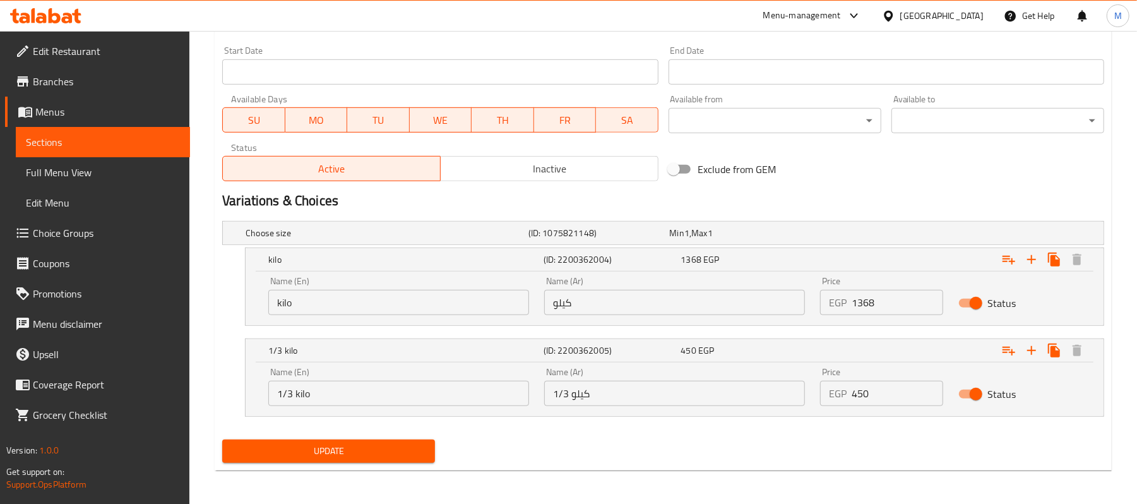
scroll to position [544, 0]
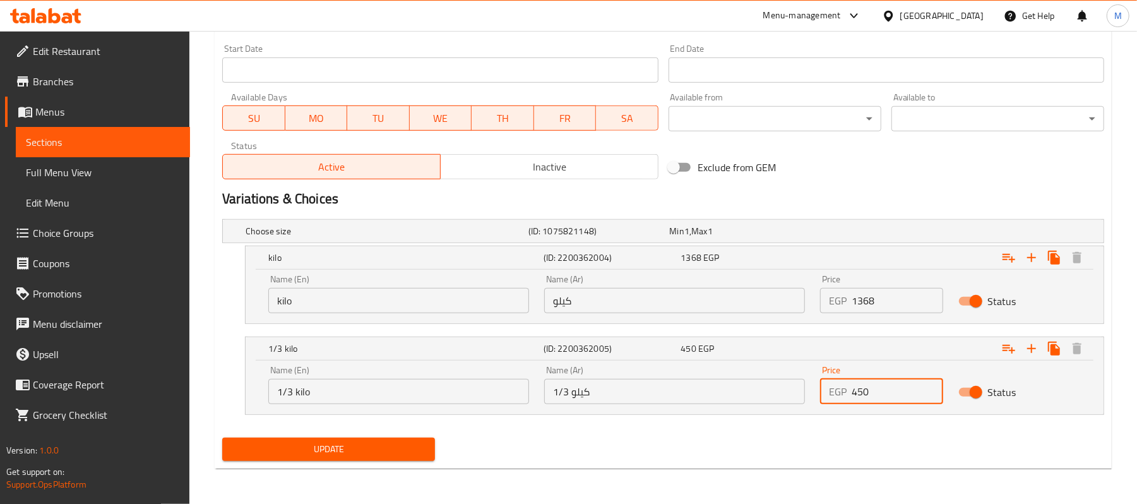
click at [867, 396] on input "450" at bounding box center [897, 391] width 91 height 25
click at [867, 385] on input "450" at bounding box center [897, 391] width 91 height 25
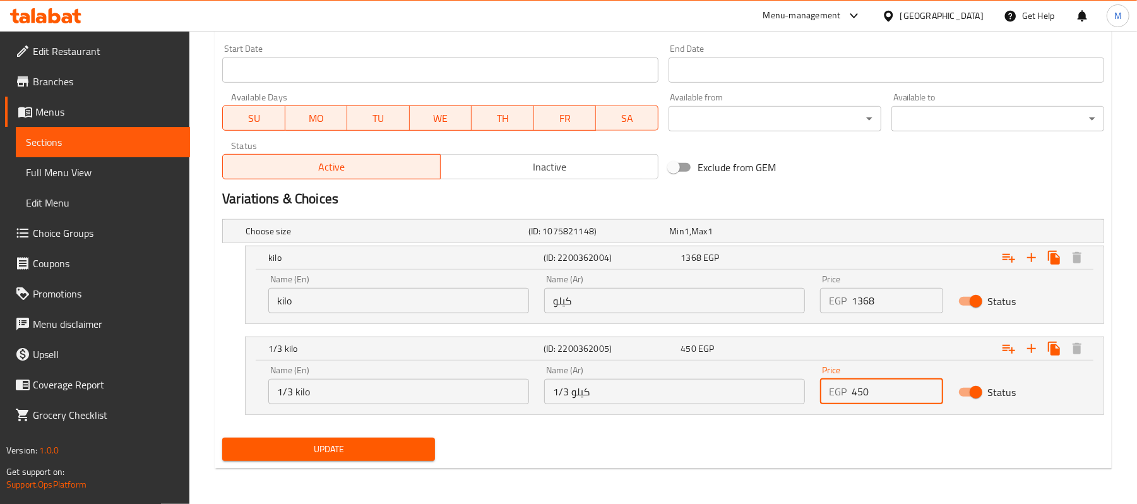
click at [867, 385] on input "450" at bounding box center [897, 391] width 91 height 25
click at [900, 394] on input "450" at bounding box center [897, 391] width 91 height 25
paste input "513"
click at [900, 394] on input "513" at bounding box center [897, 391] width 91 height 25
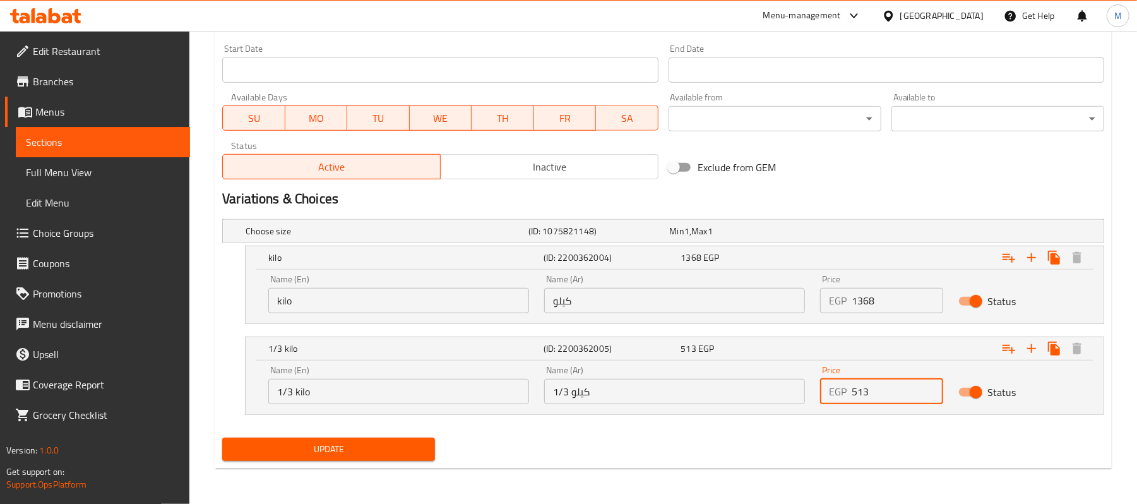
type input "513"
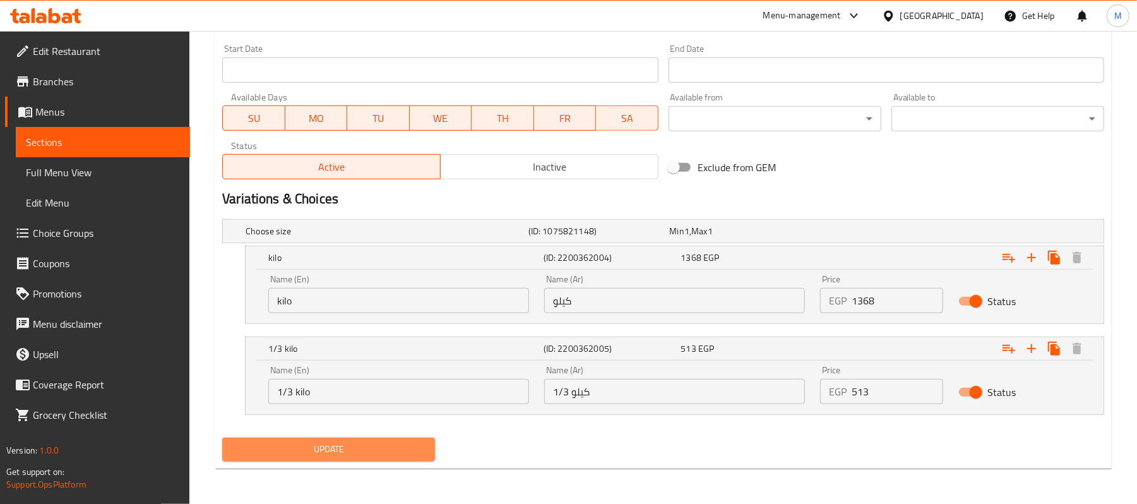
click at [379, 460] on button "Update" at bounding box center [328, 448] width 213 height 23
click at [335, 446] on span "Update" at bounding box center [328, 449] width 193 height 16
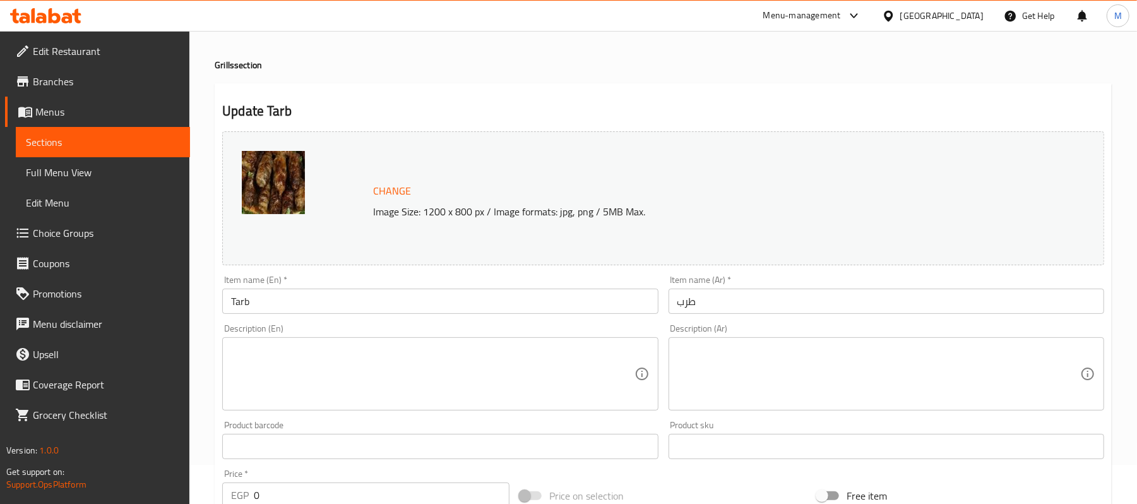
scroll to position [0, 0]
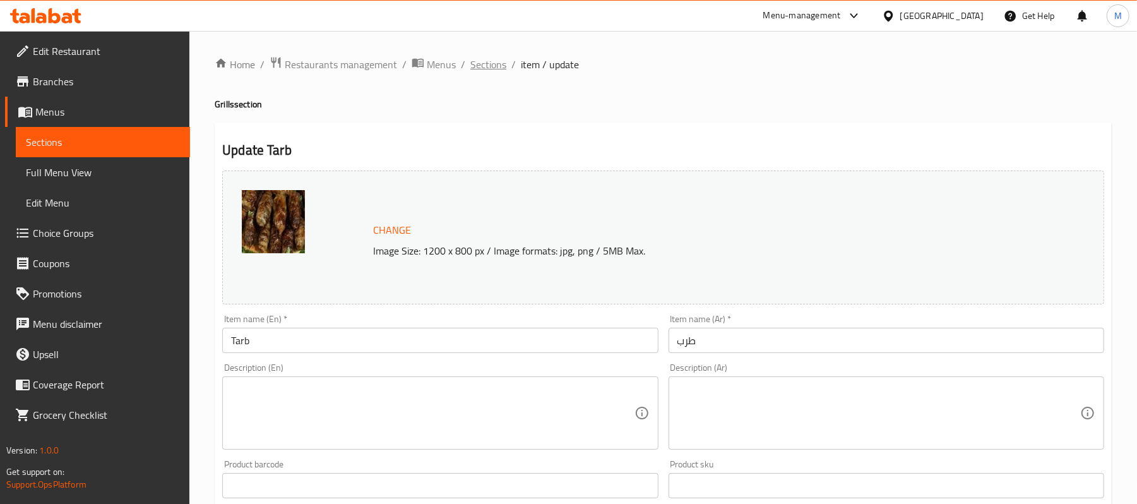
click at [498, 61] on span "Sections" at bounding box center [488, 64] width 36 height 15
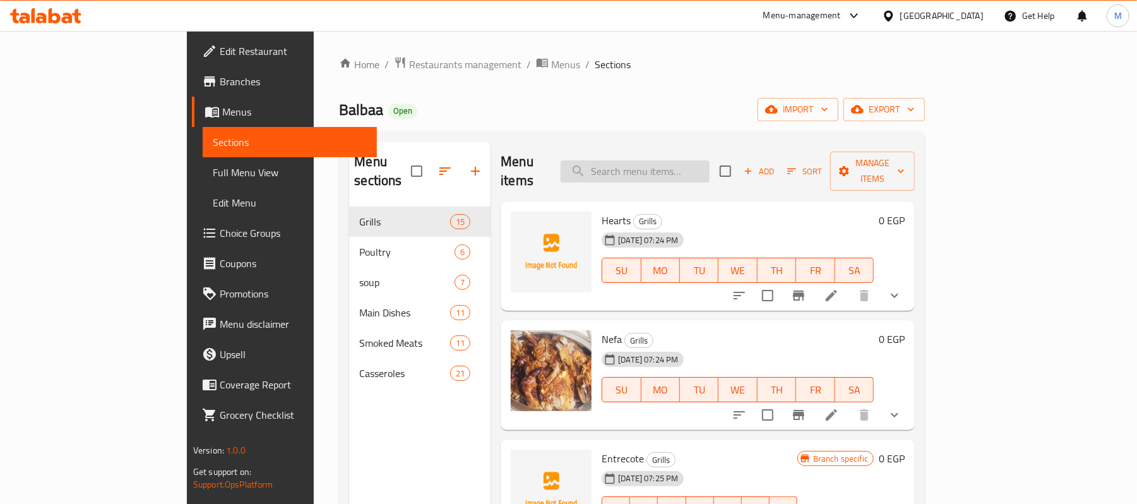
click at [710, 160] on input "search" at bounding box center [635, 171] width 149 height 22
click at [710, 162] on input "search" at bounding box center [635, 171] width 149 height 22
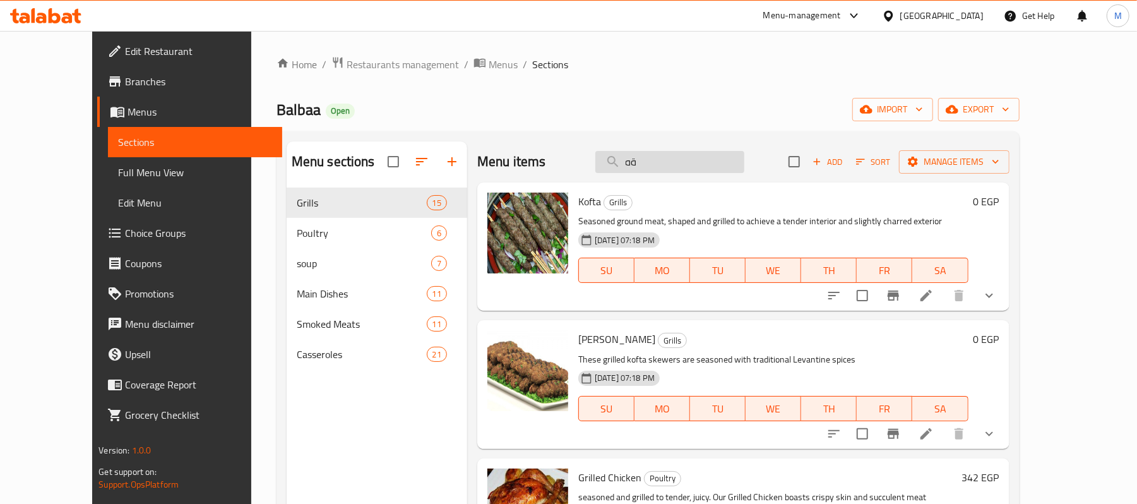
type input "ة"
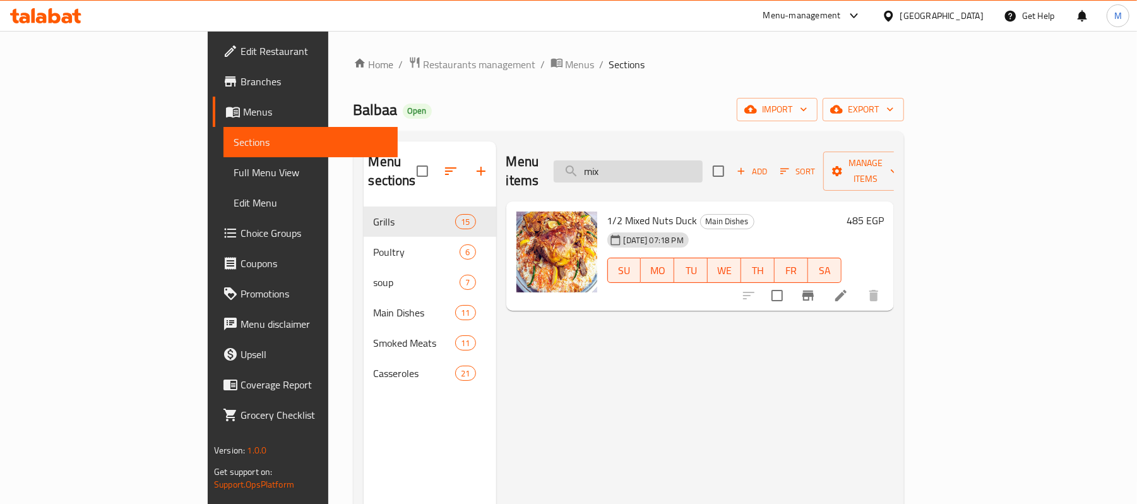
click at [703, 162] on input "mix" at bounding box center [628, 171] width 149 height 22
click at [703, 164] on input "mix" at bounding box center [628, 171] width 149 height 22
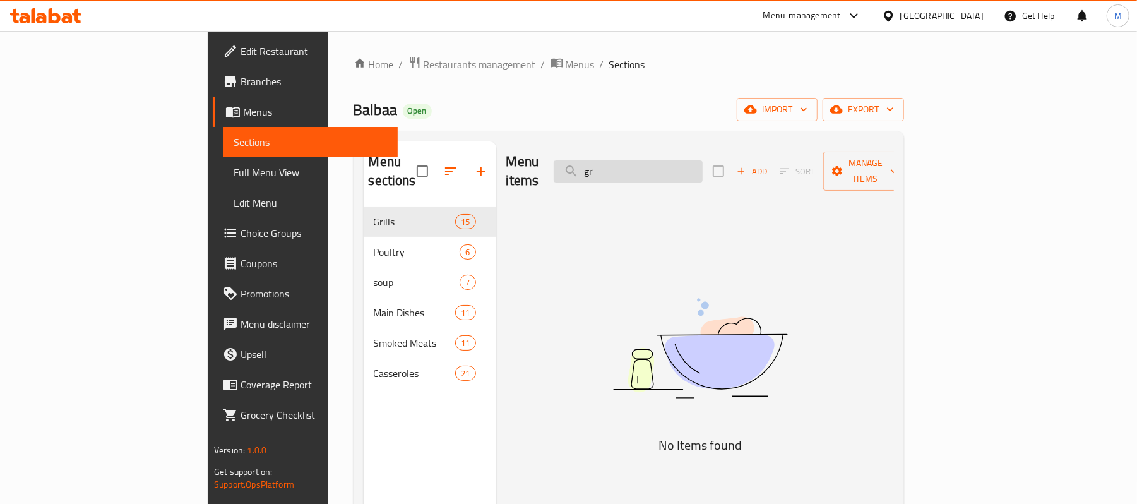
type input "g"
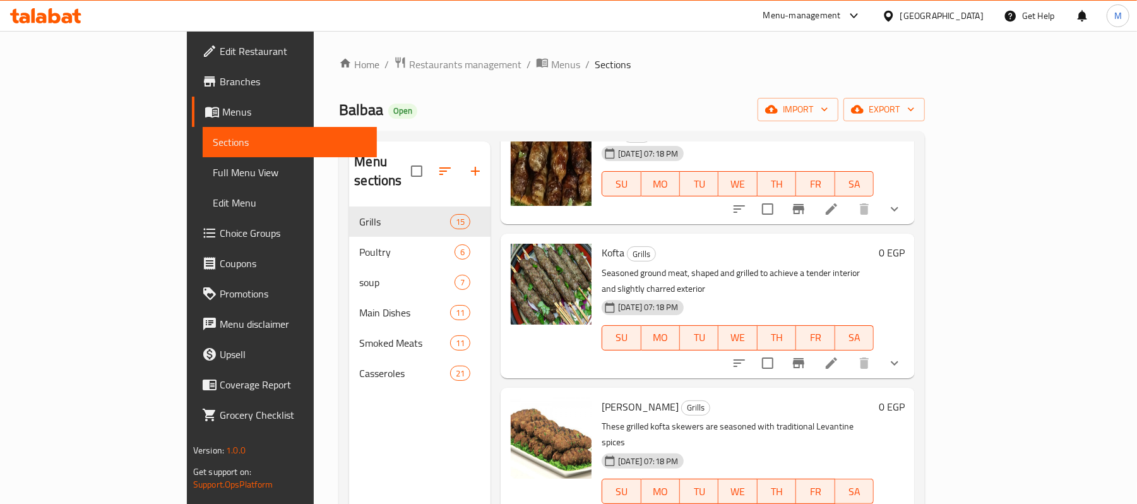
scroll to position [1094, 0]
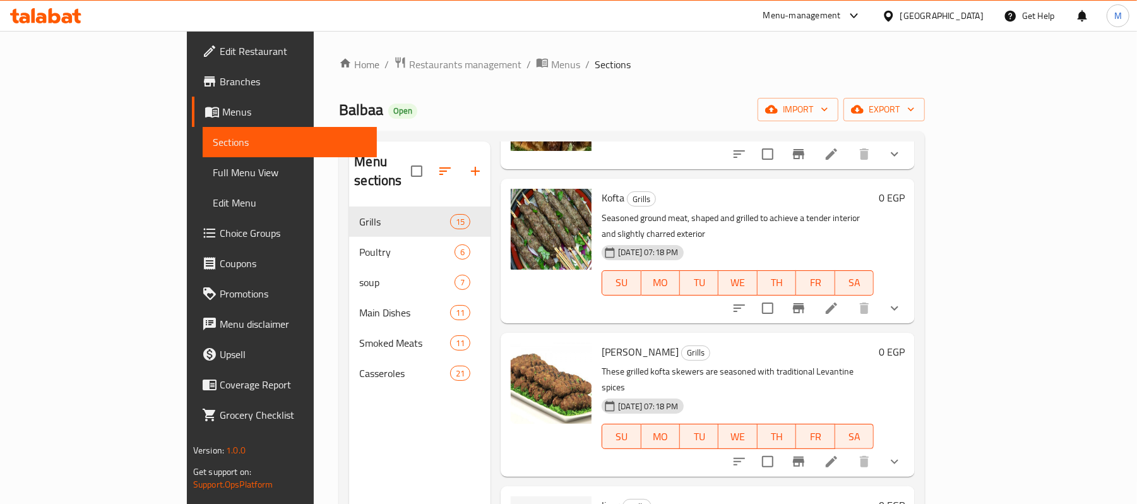
click at [910, 293] on button "show more" at bounding box center [894, 308] width 30 height 30
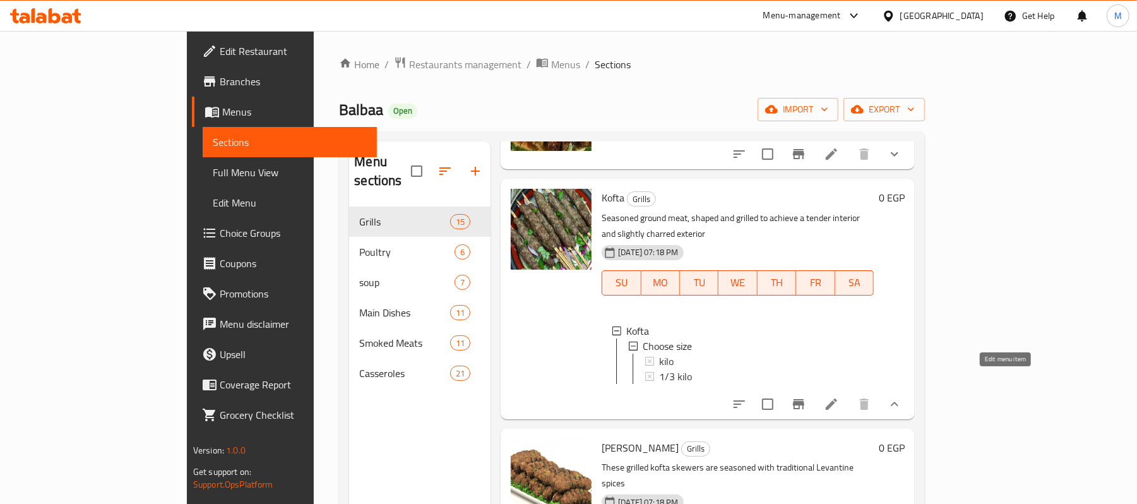
click at [839, 396] on icon at bounding box center [831, 403] width 15 height 15
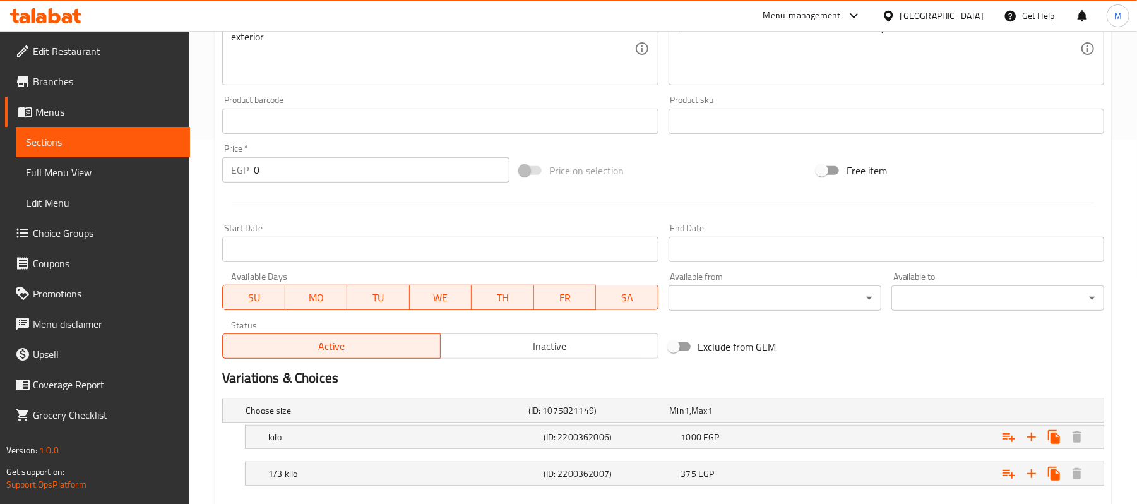
scroll to position [436, 0]
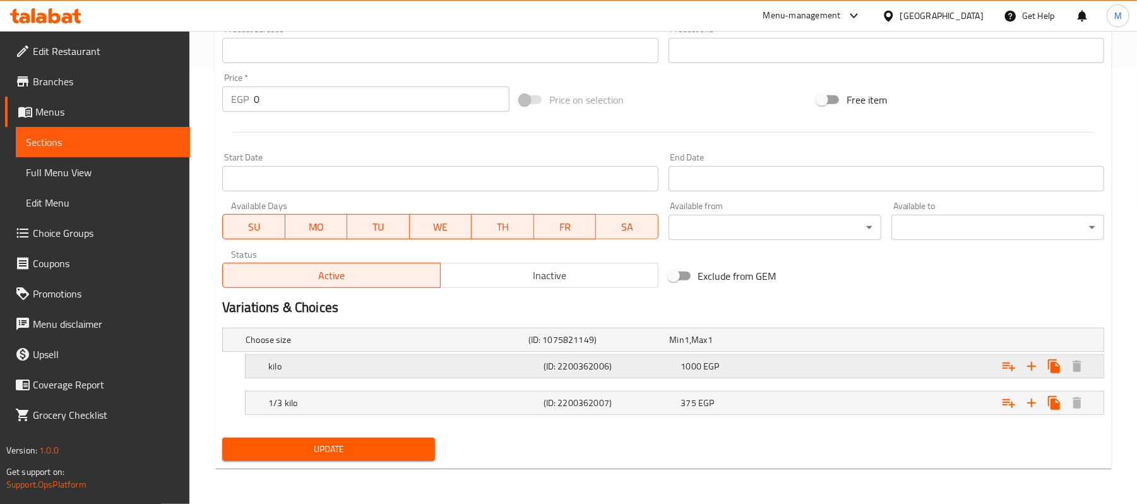
click at [662, 348] on div "(ID: 2200362006)" at bounding box center [596, 340] width 141 height 18
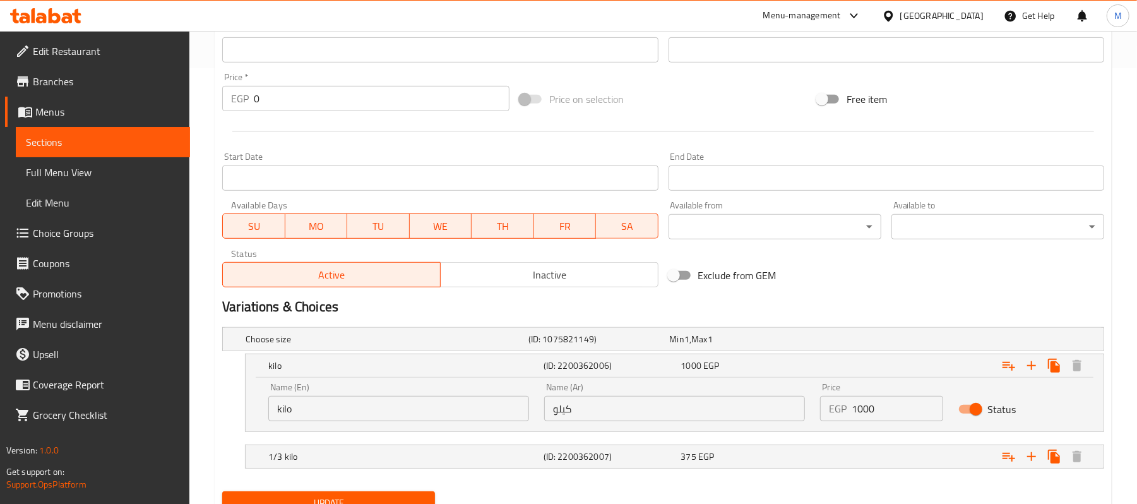
click at [880, 399] on input "1000" at bounding box center [897, 408] width 91 height 25
type input "1140"
click at [887, 342] on div "Expand" at bounding box center [949, 338] width 283 height 5
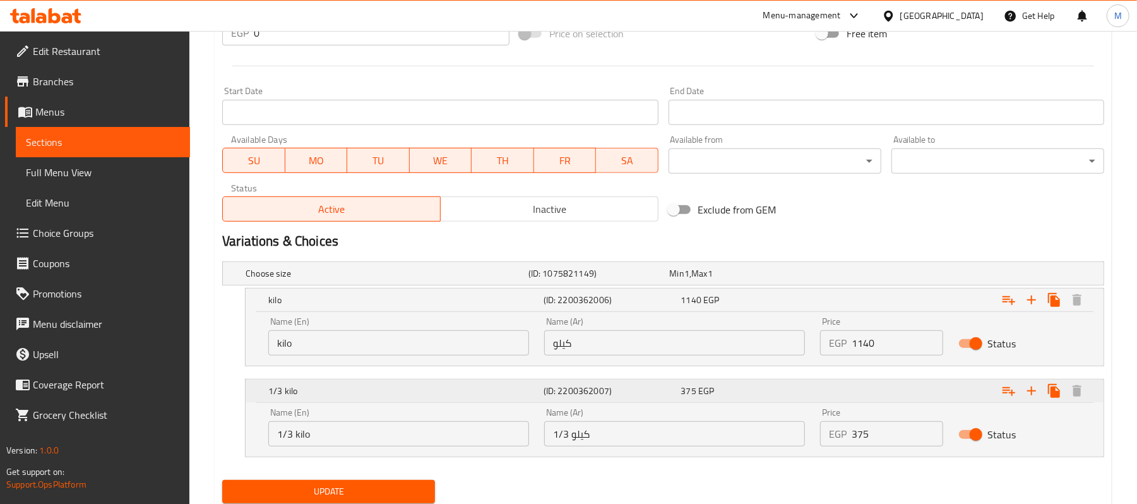
scroll to position [520, 0]
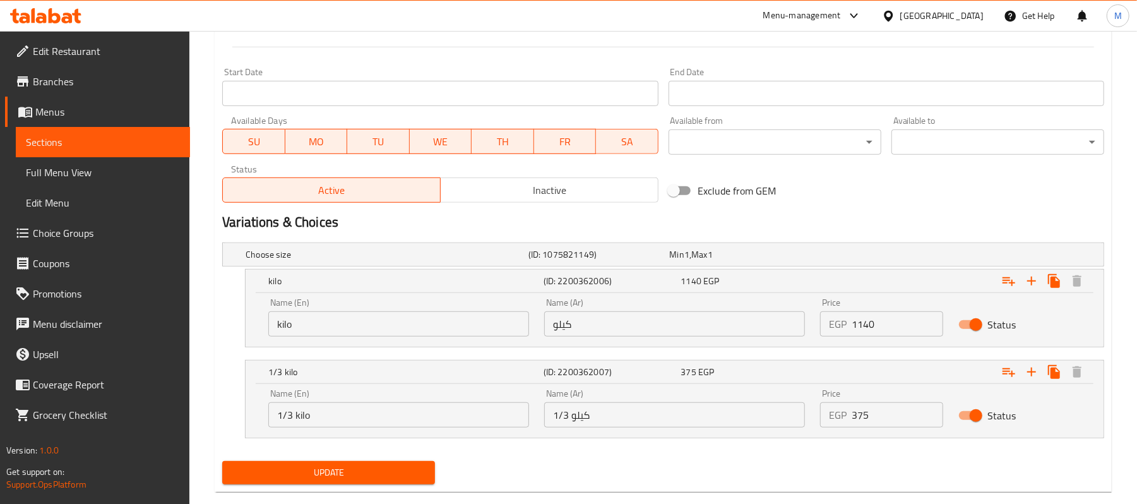
click at [894, 419] on input "375" at bounding box center [897, 414] width 91 height 25
click at [901, 423] on input "375" at bounding box center [897, 414] width 91 height 25
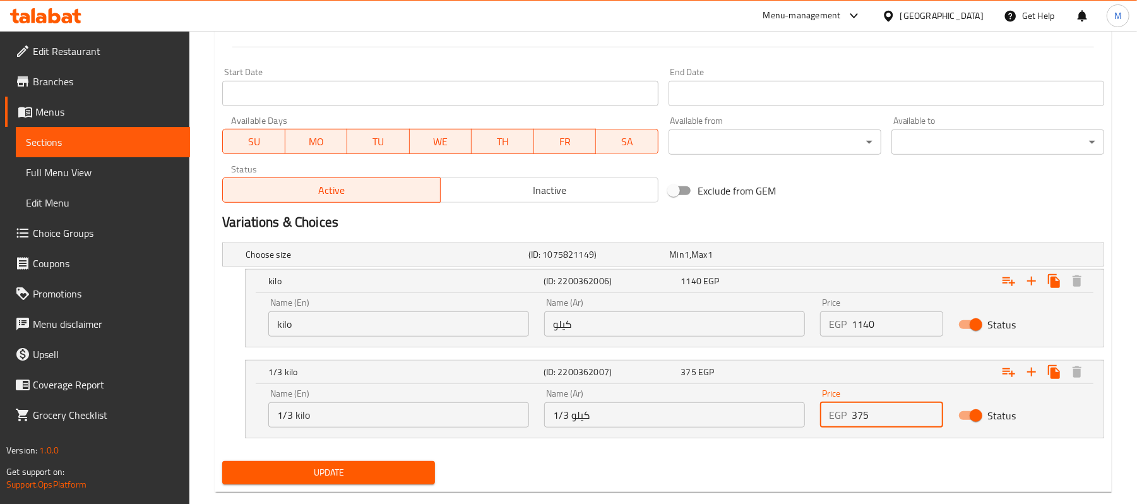
paste input "427."
click at [901, 423] on input "375" at bounding box center [897, 414] width 91 height 25
type input "427.5"
click at [478, 463] on div "Update" at bounding box center [663, 472] width 892 height 33
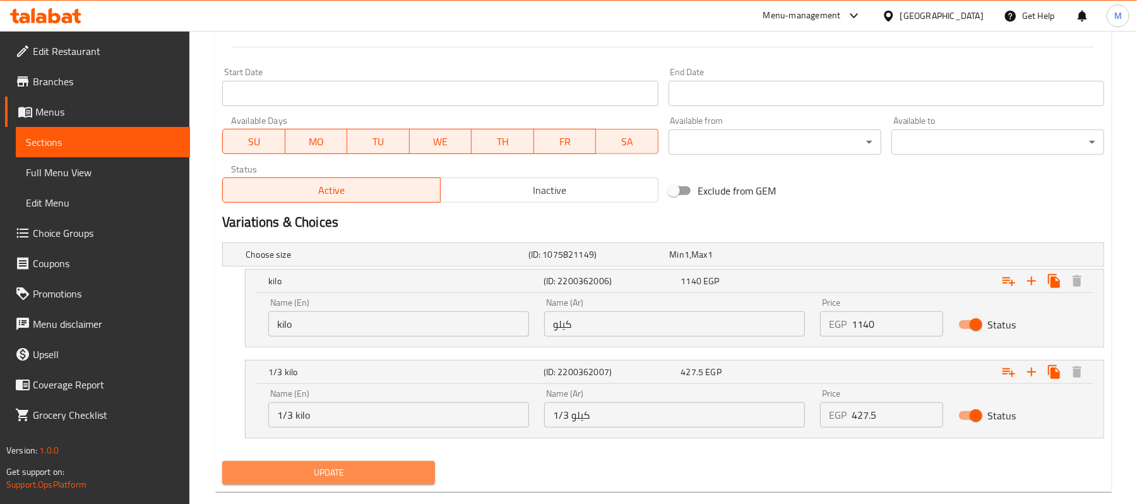
click at [428, 480] on button "Update" at bounding box center [328, 472] width 213 height 23
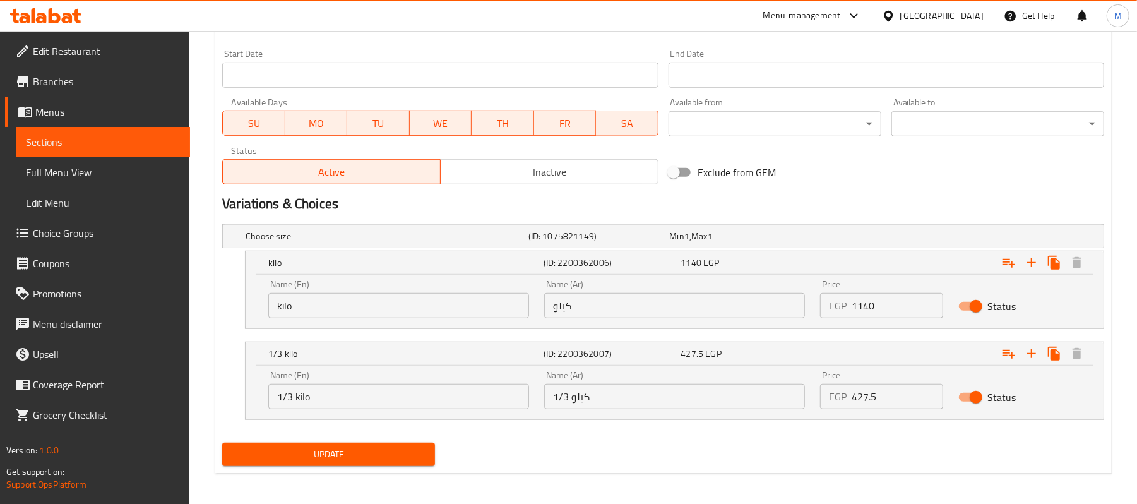
scroll to position [544, 0]
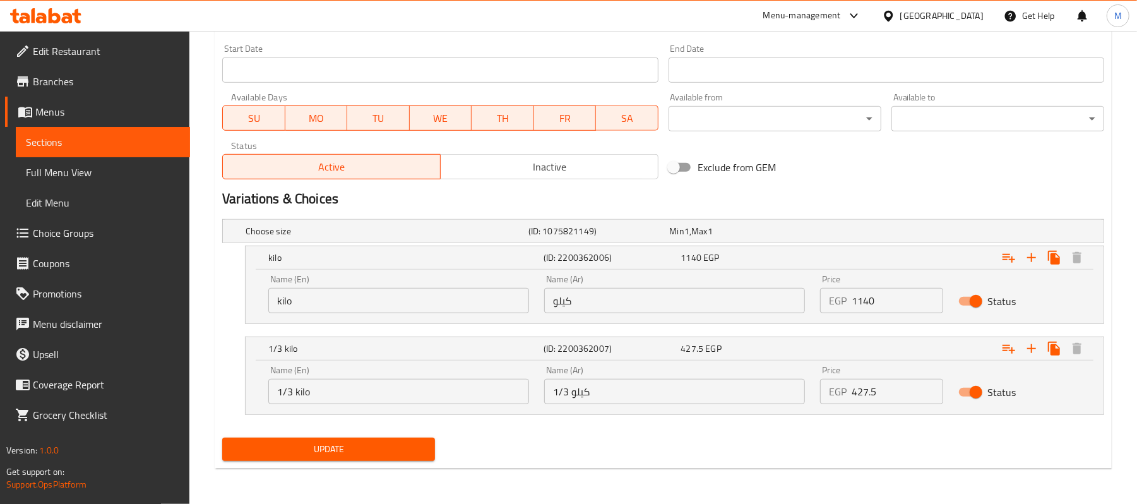
click at [326, 446] on span "Update" at bounding box center [328, 449] width 193 height 16
click at [369, 447] on span "Update" at bounding box center [328, 449] width 193 height 16
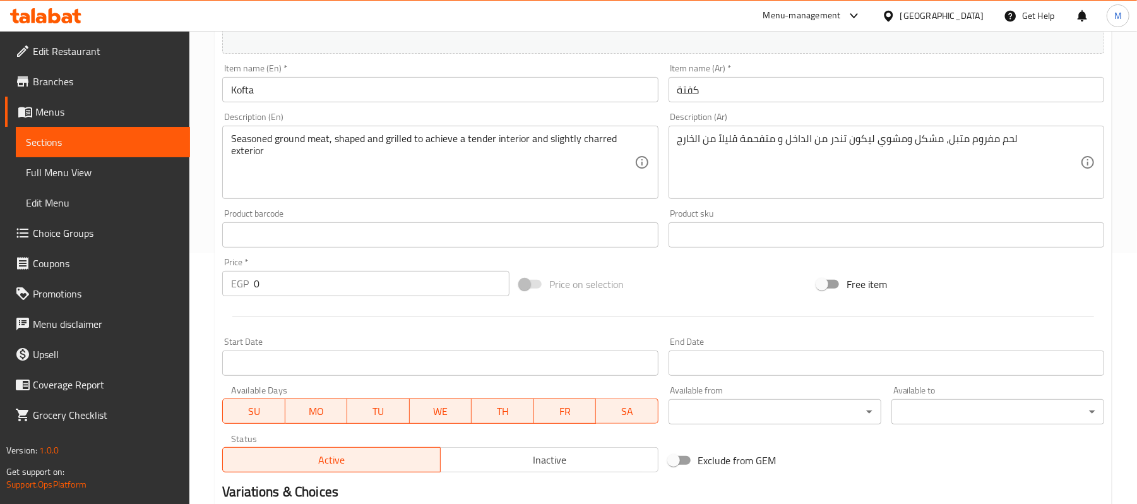
scroll to position [0, 0]
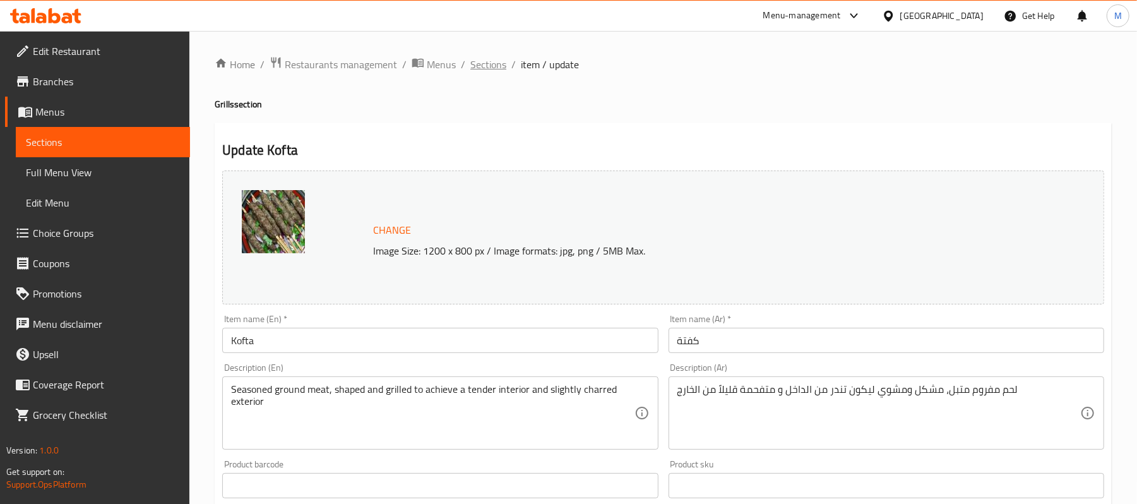
click at [493, 63] on span "Sections" at bounding box center [488, 64] width 36 height 15
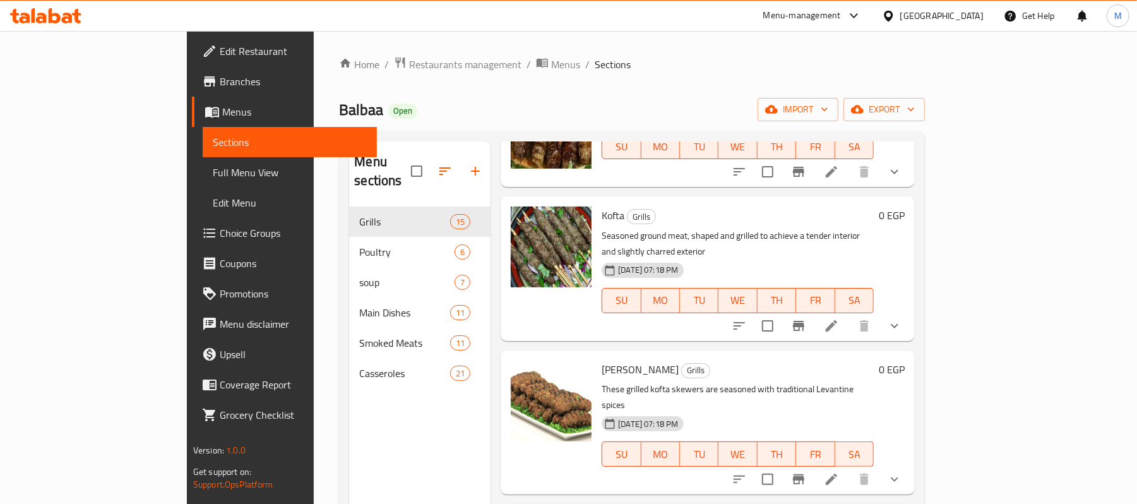
scroll to position [1094, 0]
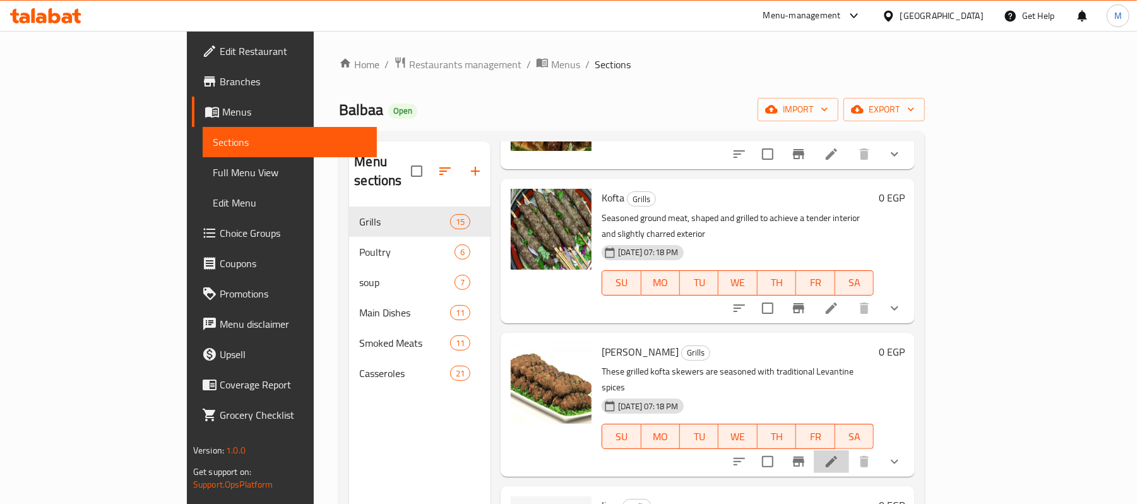
click at [849, 450] on li at bounding box center [831, 461] width 35 height 23
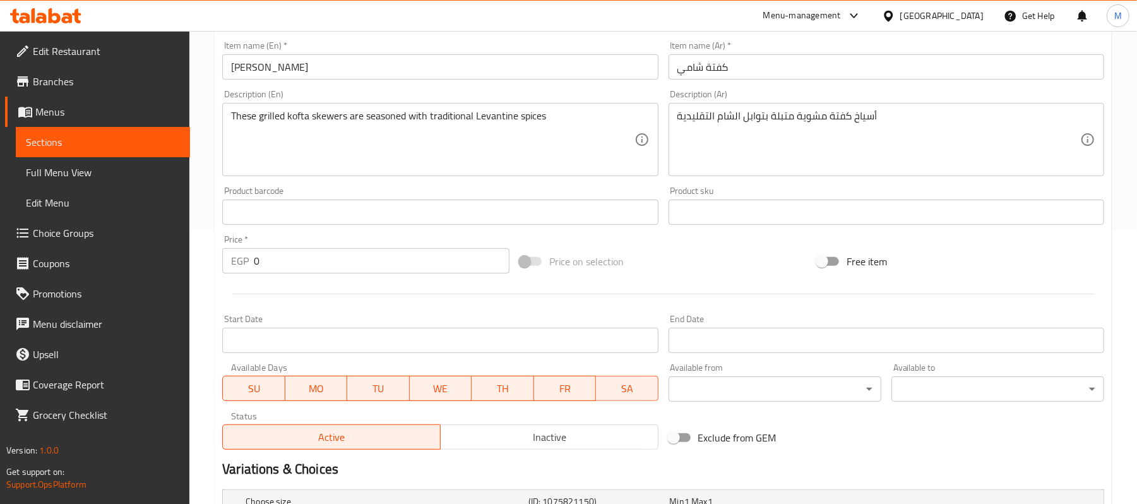
scroll to position [420, 0]
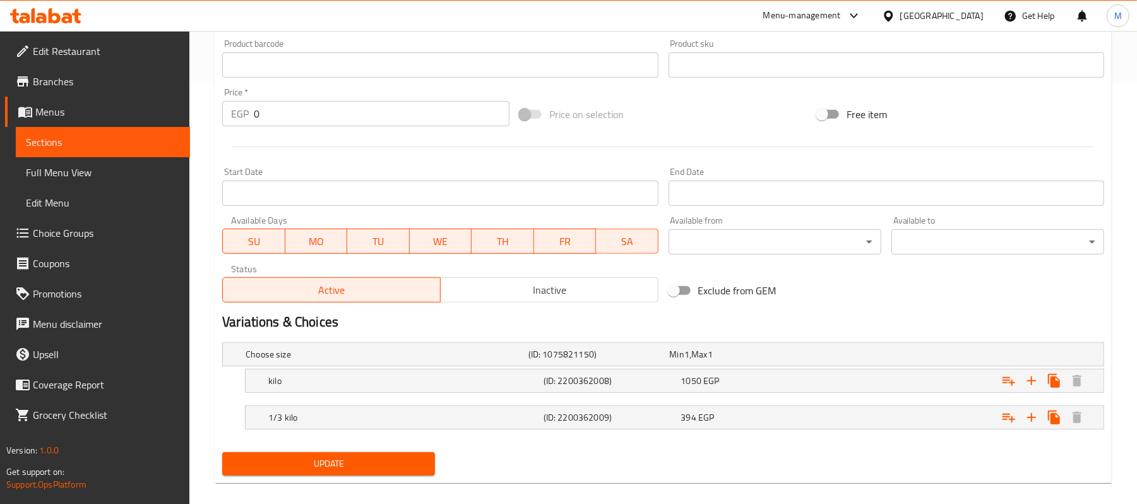
drag, startPoint x: 650, startPoint y: 366, endPoint x: 665, endPoint y: 402, distance: 38.8
click at [654, 377] on div "Choose size (ID: 1075821150) Min 1 , Max 1 Name (En) Choose size Name (En) Name…" at bounding box center [663, 392] width 892 height 110
click at [669, 368] on div "kilo (ID: 2200362008) 1050 EGP" at bounding box center [667, 354] width 848 height 28
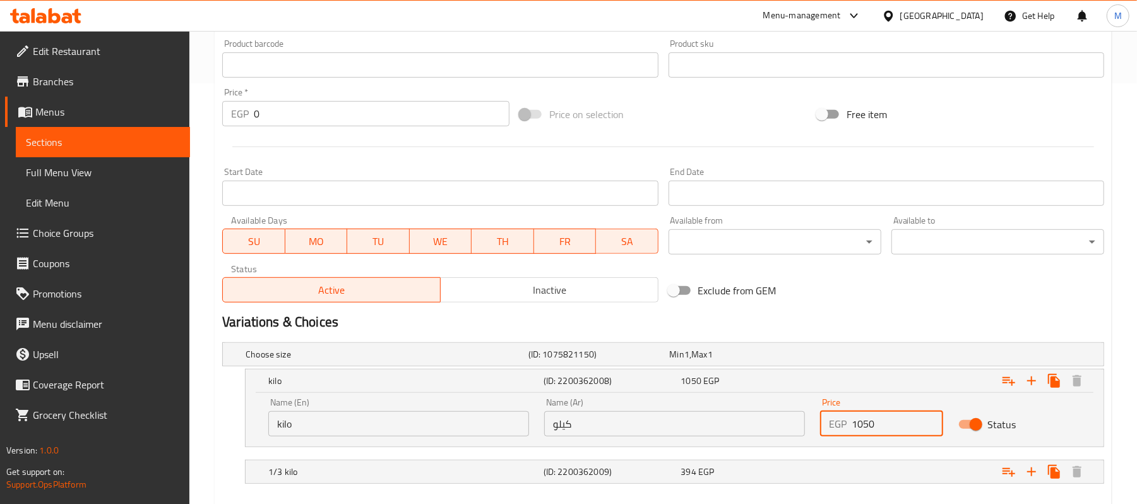
click at [917, 417] on input "1050" at bounding box center [897, 423] width 91 height 25
paste input "197"
click at [917, 417] on input "1197" at bounding box center [897, 423] width 91 height 25
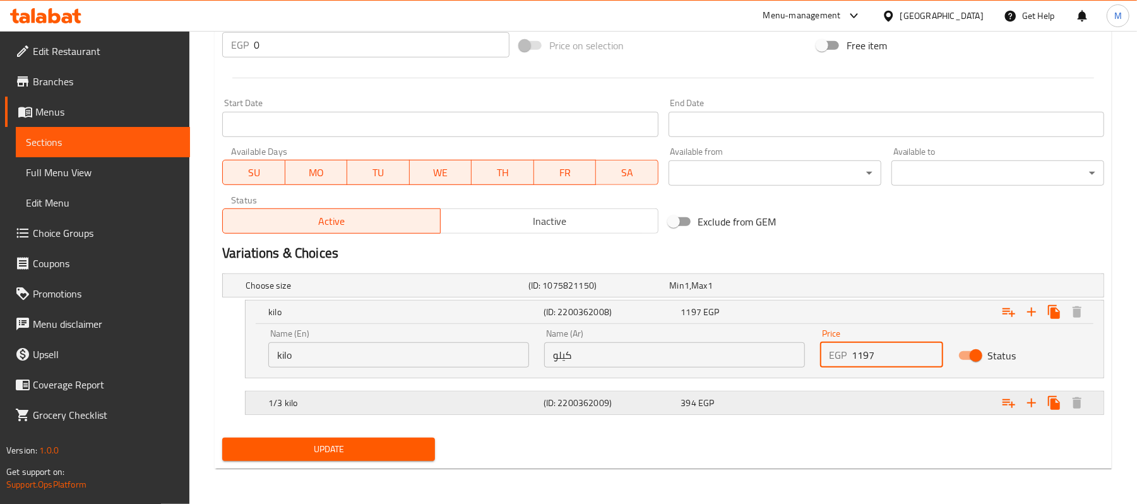
type input "1197"
click at [717, 299] on div "1/3 kilo (ID: 2200362009) 394 EGP" at bounding box center [667, 285] width 848 height 28
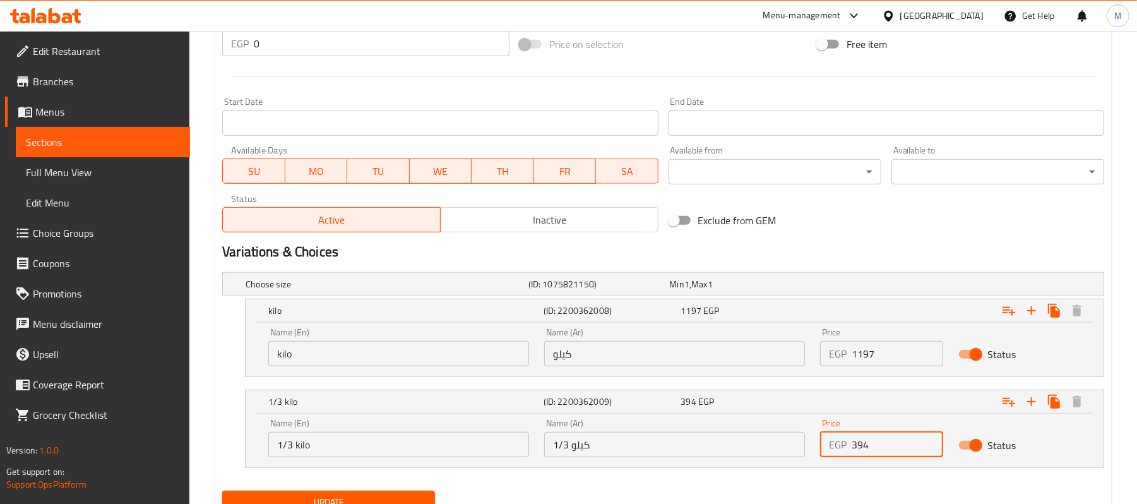
click at [880, 437] on input "394" at bounding box center [897, 444] width 91 height 25
click at [882, 437] on input "394" at bounding box center [897, 444] width 91 height 25
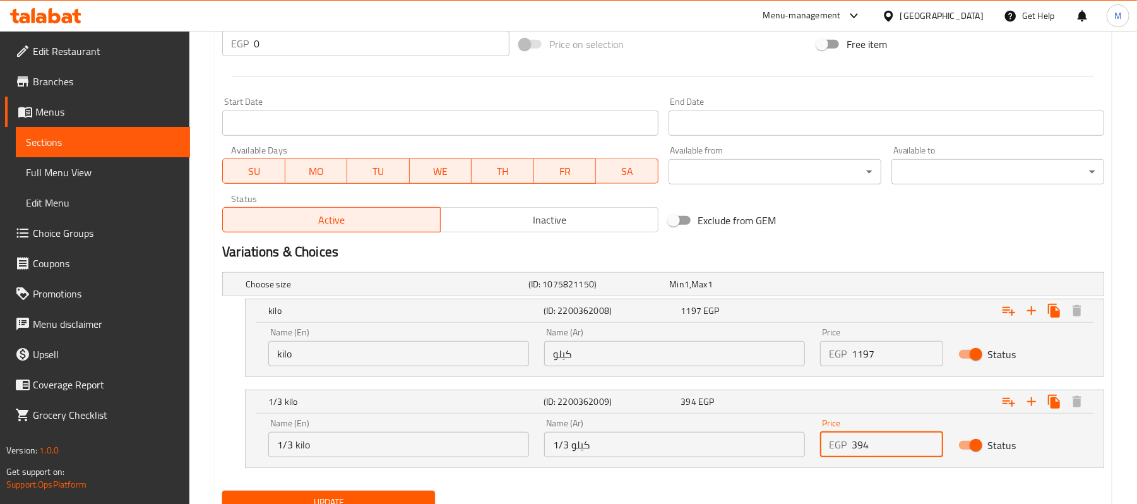
click at [882, 437] on input "394" at bounding box center [897, 444] width 91 height 25
paste input "449.16"
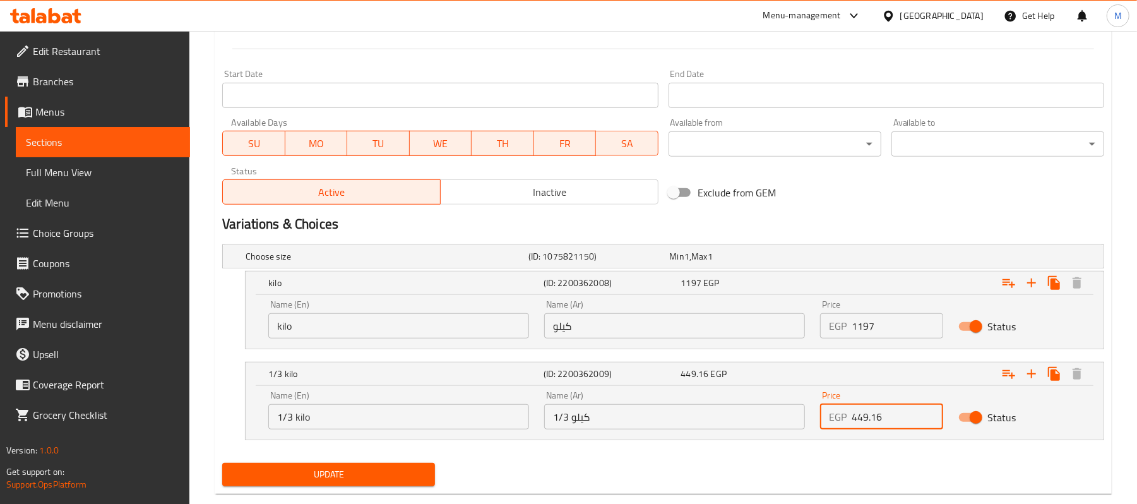
scroll to position [544, 0]
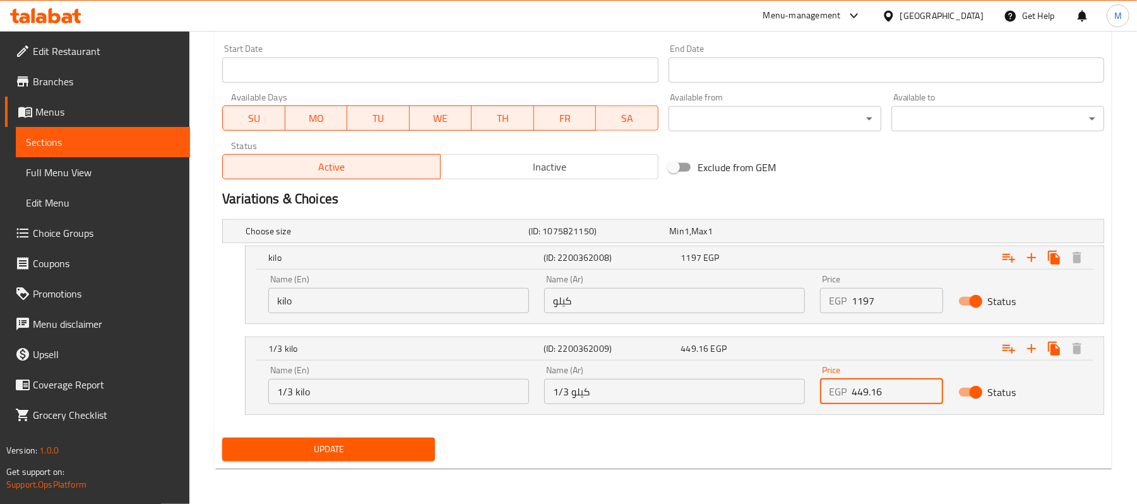
type input "449.16"
click at [370, 465] on div "Update" at bounding box center [328, 448] width 223 height 33
click at [371, 457] on span "Update" at bounding box center [328, 449] width 193 height 16
click at [334, 442] on span "Update" at bounding box center [328, 449] width 193 height 16
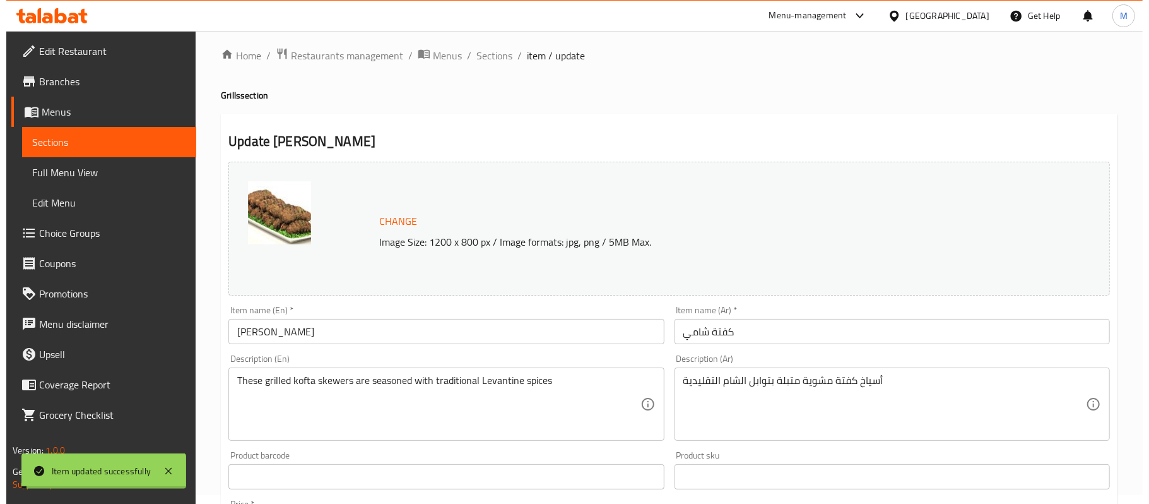
scroll to position [0, 0]
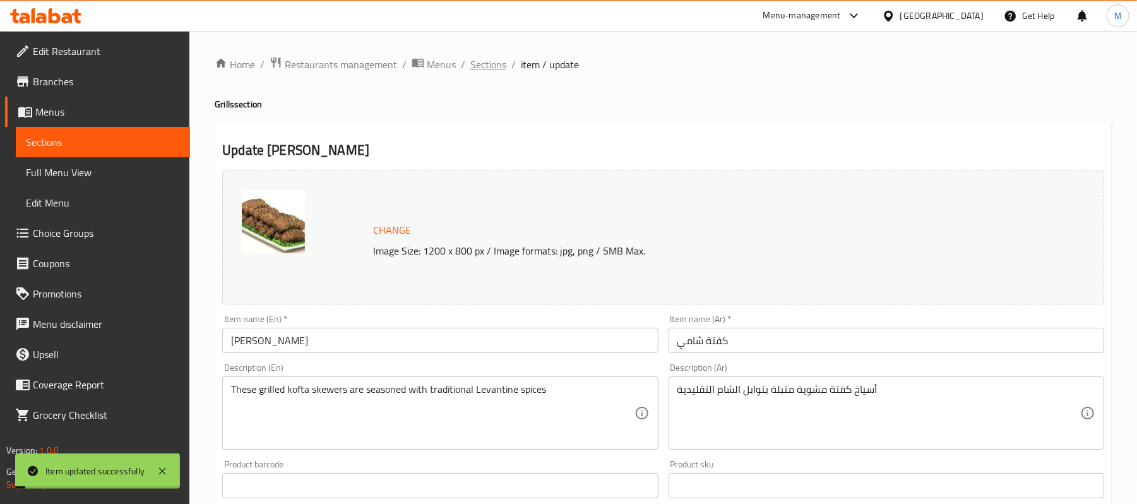
click at [489, 59] on span "Sections" at bounding box center [488, 64] width 36 height 15
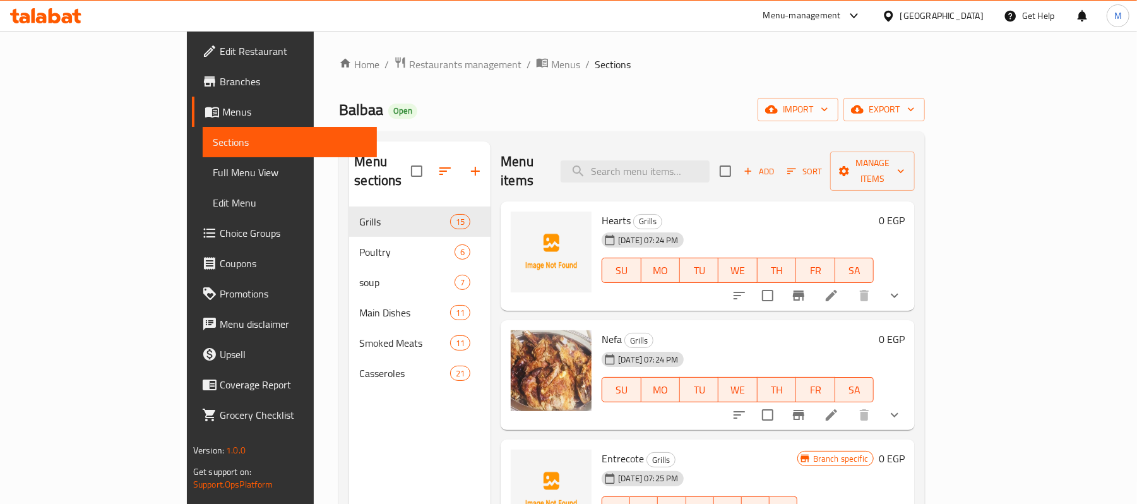
click at [761, 150] on div "Menu items Add Sort Manage items" at bounding box center [708, 171] width 414 height 60
click at [700, 160] on input "search" at bounding box center [635, 171] width 149 height 22
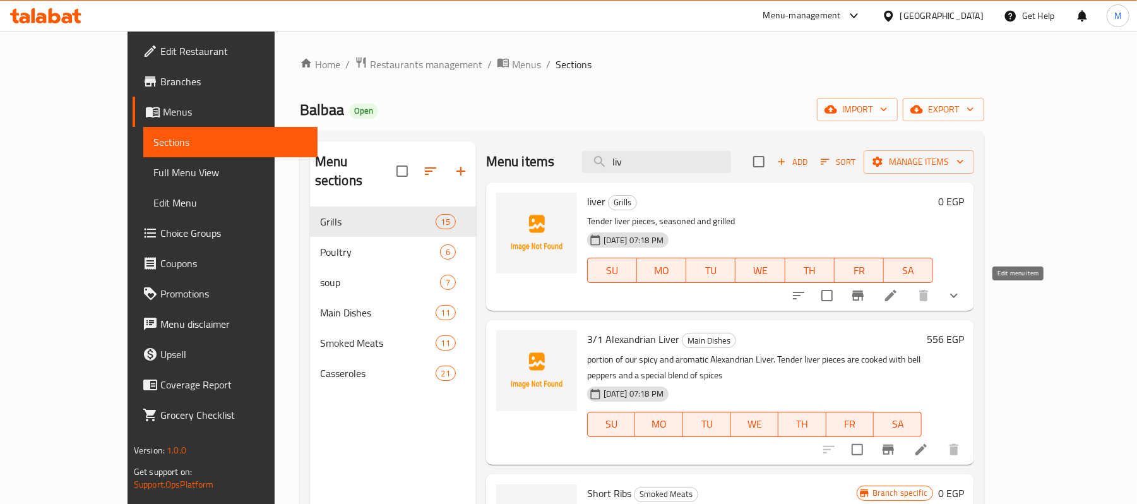
type input "liv"
click at [896, 299] on icon at bounding box center [890, 295] width 11 height 11
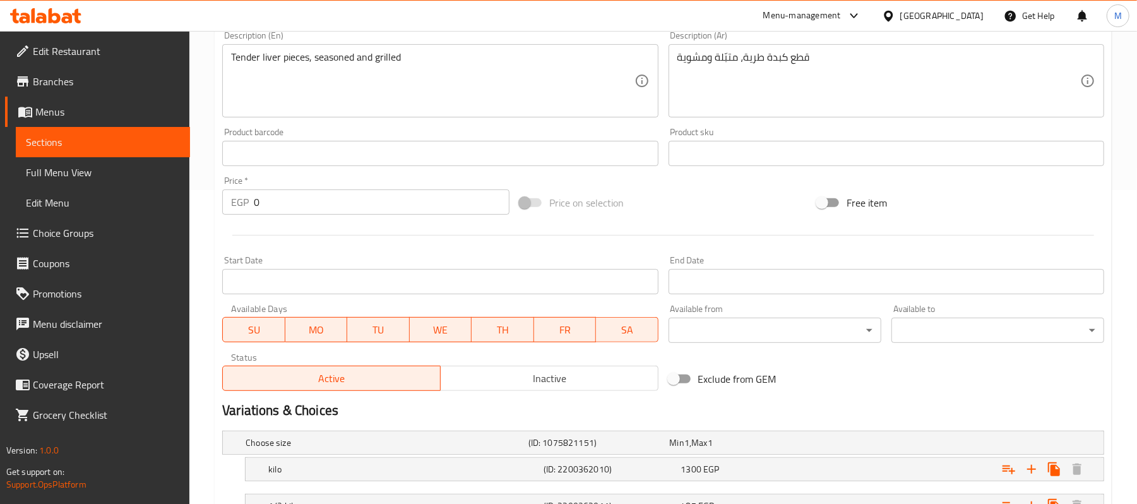
scroll to position [418, 0]
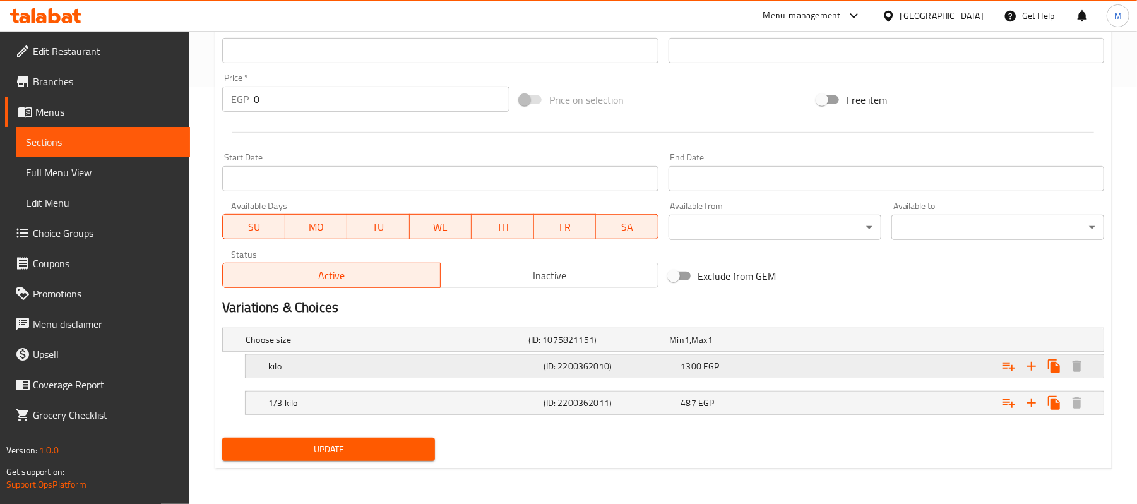
click at [684, 348] on span "1300" at bounding box center [677, 339] width 15 height 16
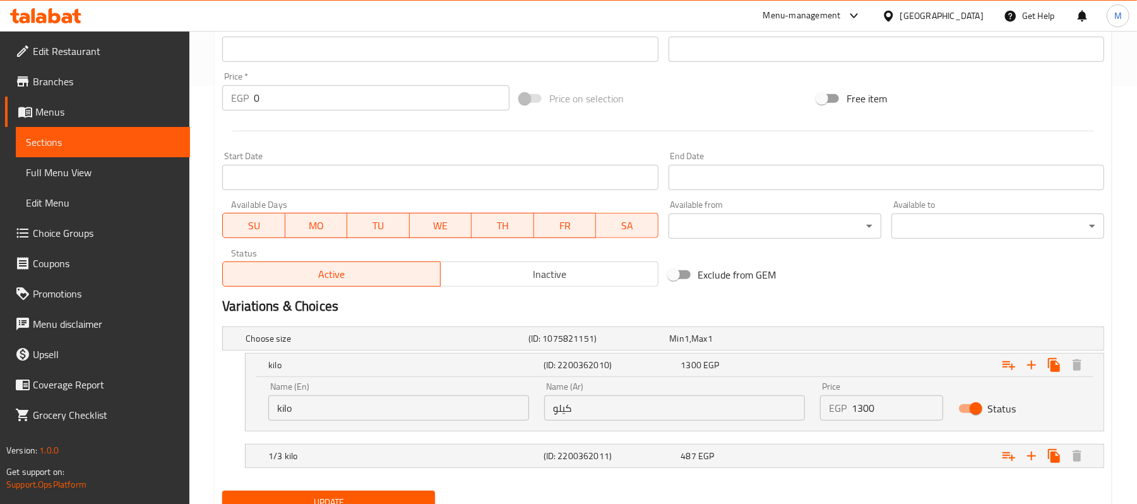
click at [886, 410] on input "1300" at bounding box center [897, 407] width 91 height 25
type input "1482"
click at [781, 345] on div "487 EGP" at bounding box center [738, 338] width 136 height 13
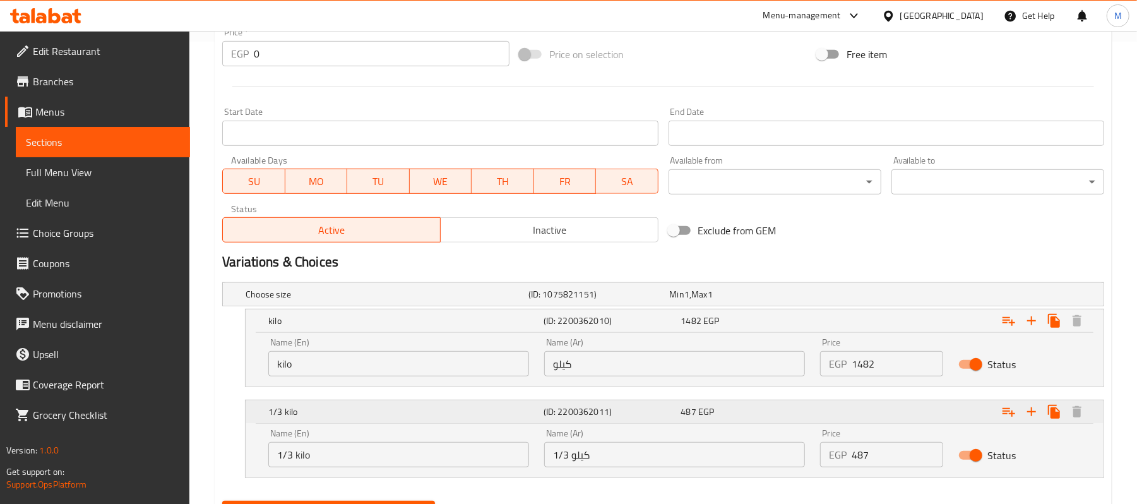
scroll to position [526, 0]
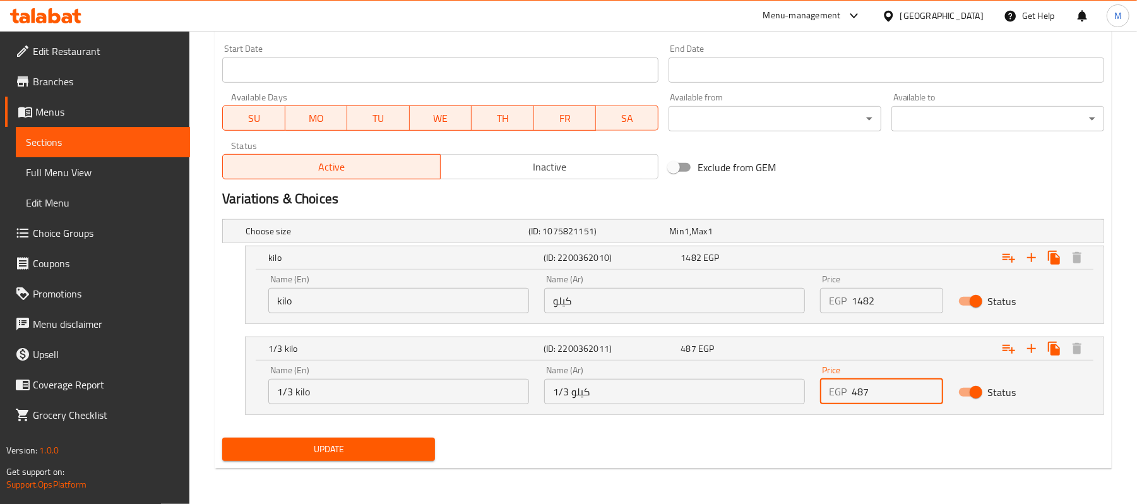
click at [853, 382] on input "487" at bounding box center [897, 391] width 91 height 25
click at [907, 389] on input "487" at bounding box center [897, 391] width 91 height 25
paste input "555.18"
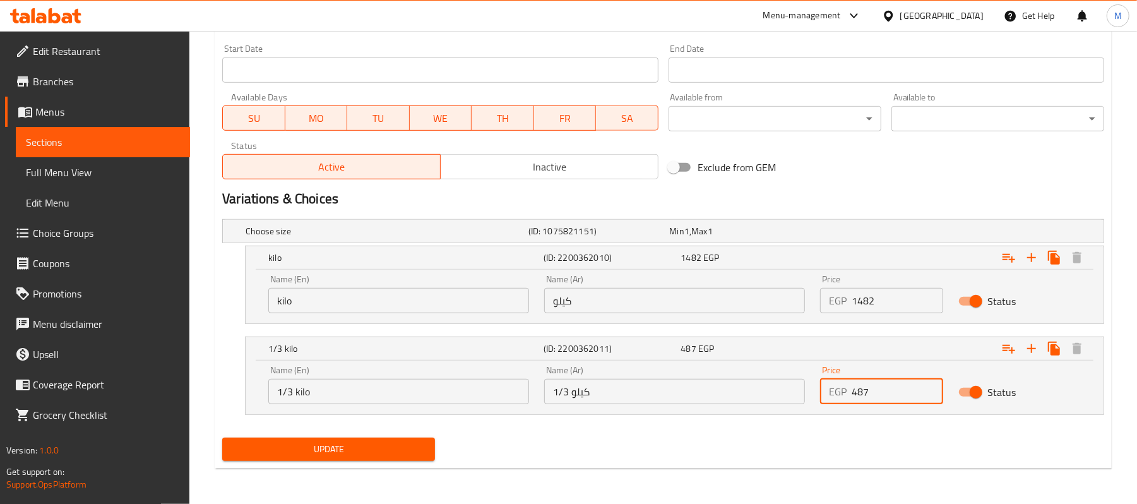
click at [907, 389] on input "487" at bounding box center [897, 391] width 91 height 25
type input "555.18"
click at [415, 437] on button "Update" at bounding box center [328, 448] width 213 height 23
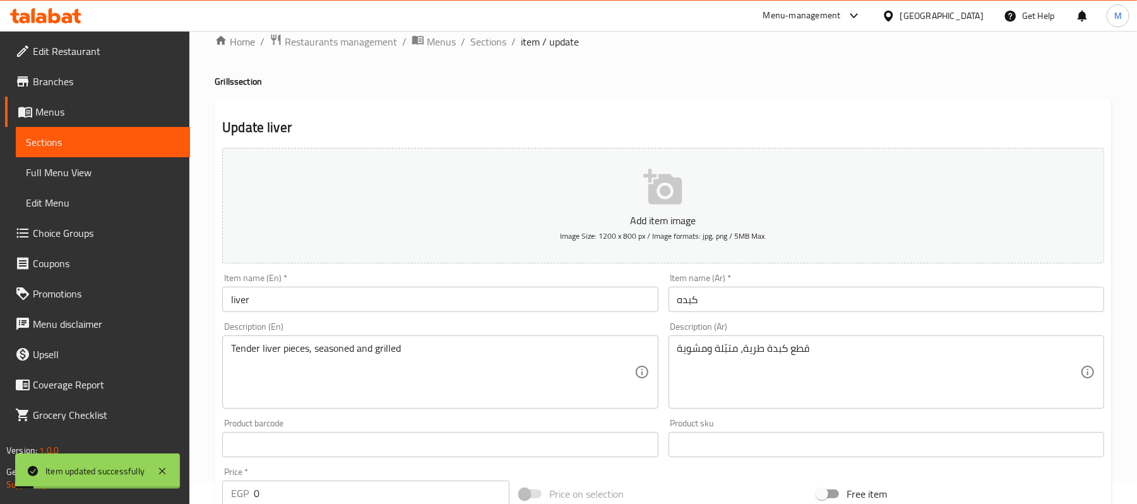
scroll to position [21, 0]
click at [485, 40] on span "Sections" at bounding box center [488, 42] width 36 height 15
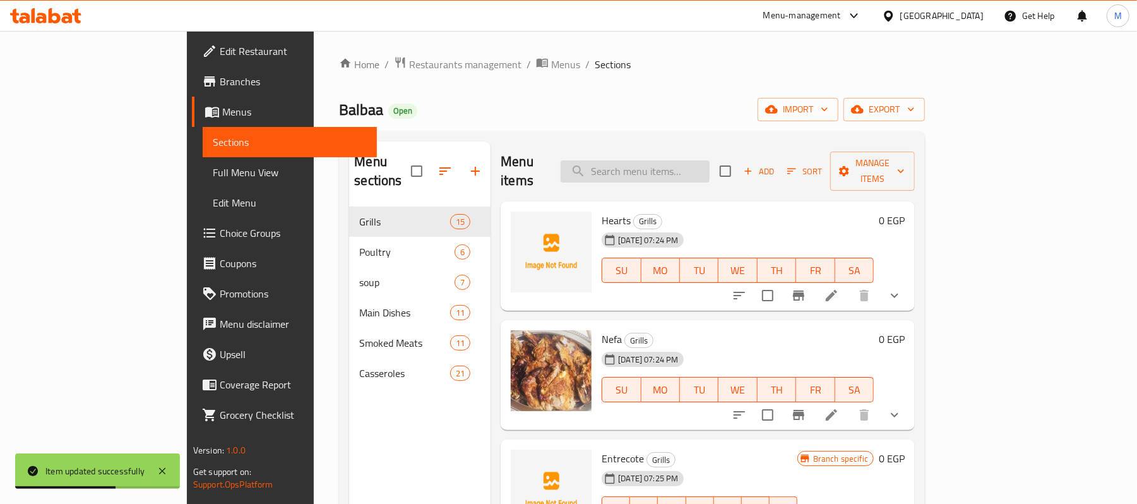
click at [664, 167] on input "search" at bounding box center [635, 171] width 149 height 22
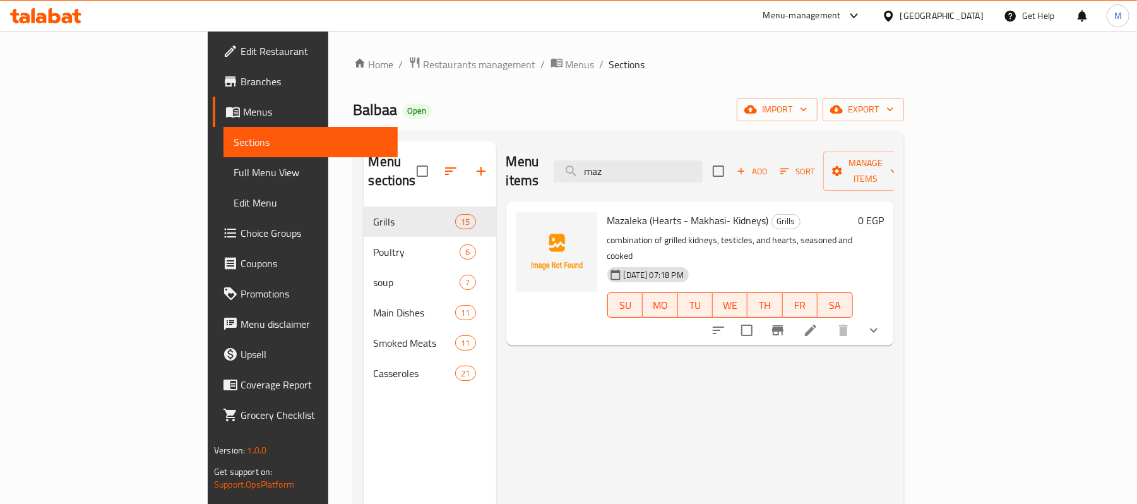
type input "maz"
click at [881, 323] on icon "show more" at bounding box center [873, 330] width 15 height 15
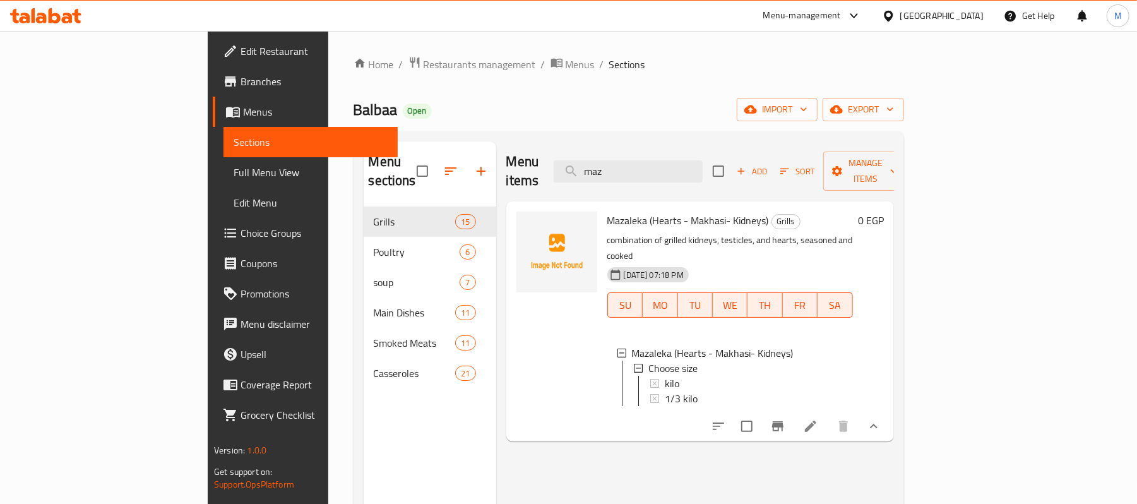
click at [818, 419] on icon at bounding box center [810, 426] width 15 height 15
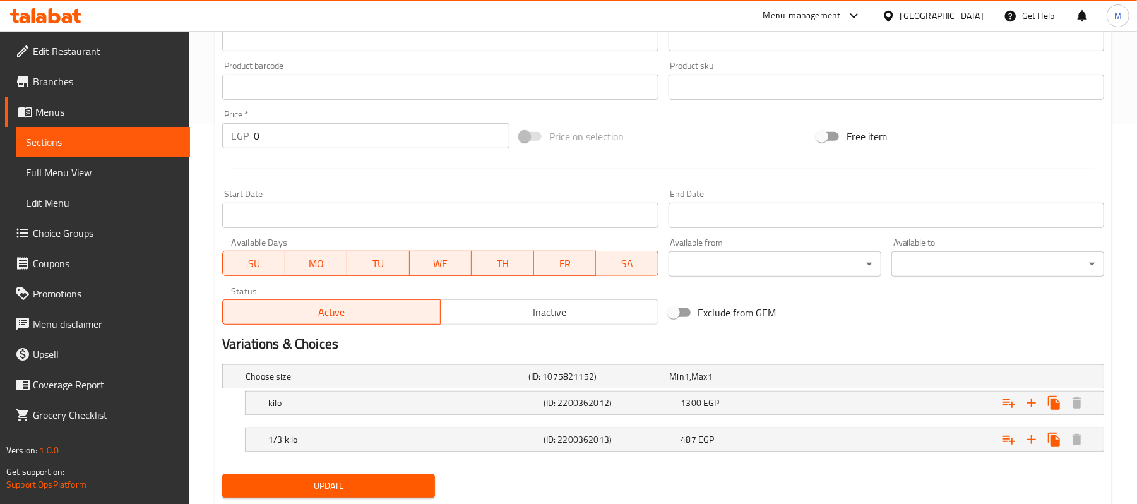
scroll to position [418, 0]
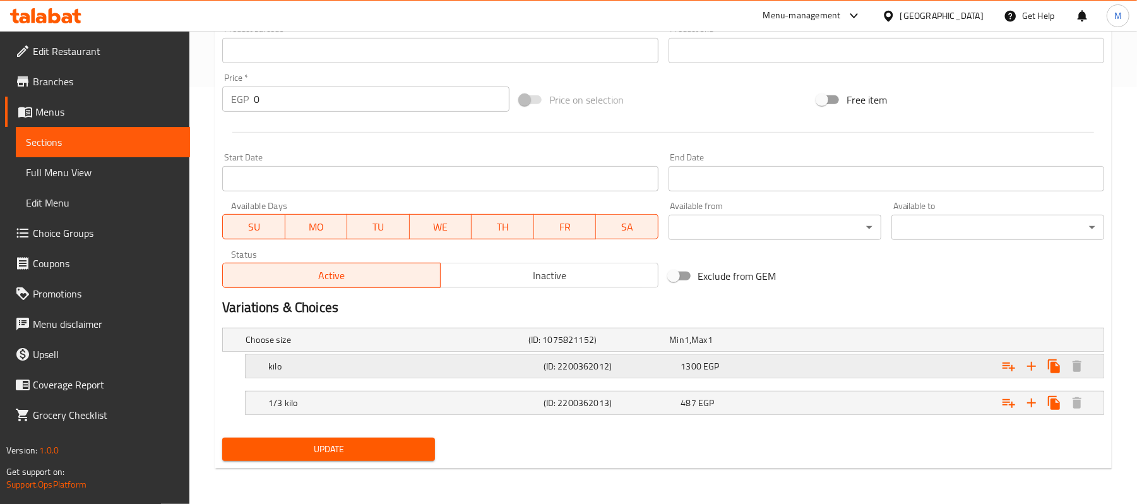
click at [499, 346] on h5 "kilo" at bounding box center [385, 339] width 278 height 13
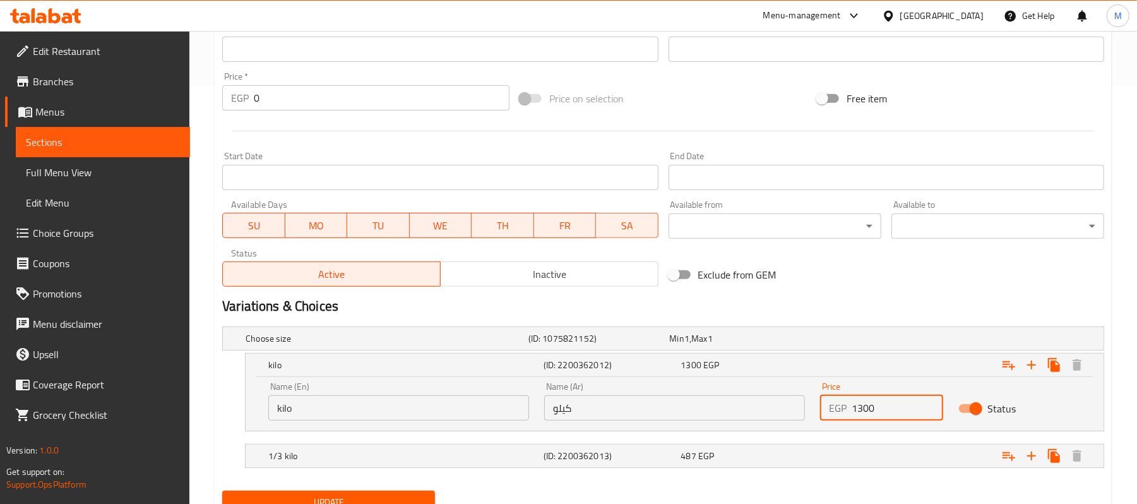
click at [882, 414] on input "1300" at bounding box center [897, 407] width 91 height 25
type input "1482"
click at [841, 341] on div "Expand" at bounding box center [949, 338] width 283 height 5
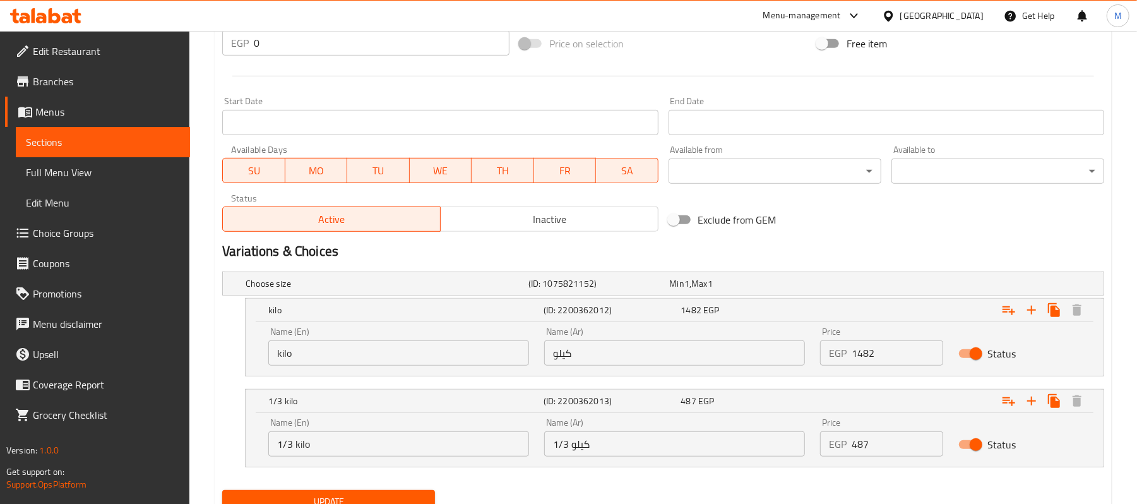
scroll to position [502, 0]
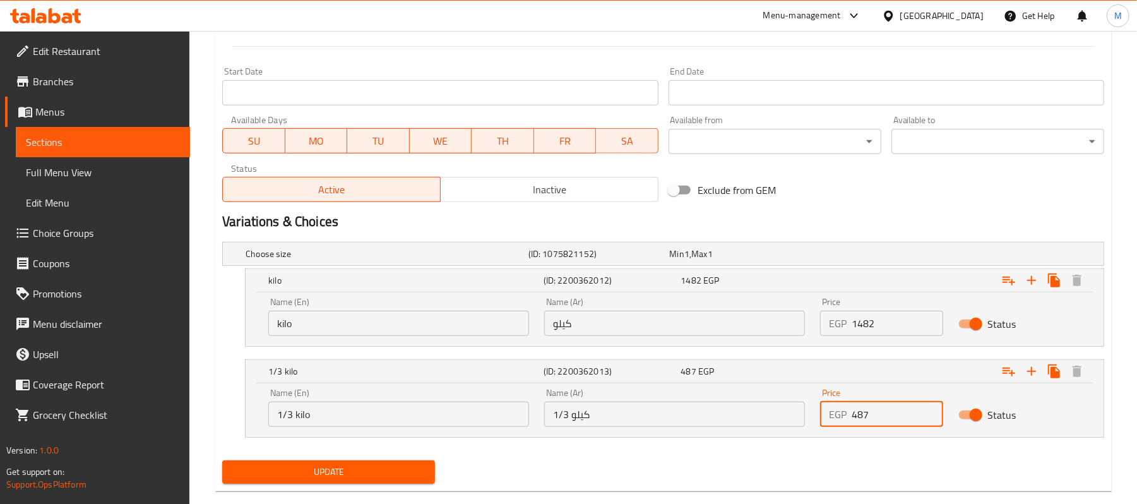
click at [894, 422] on input "487" at bounding box center [897, 413] width 91 height 25
click at [906, 417] on input "487" at bounding box center [897, 413] width 91 height 25
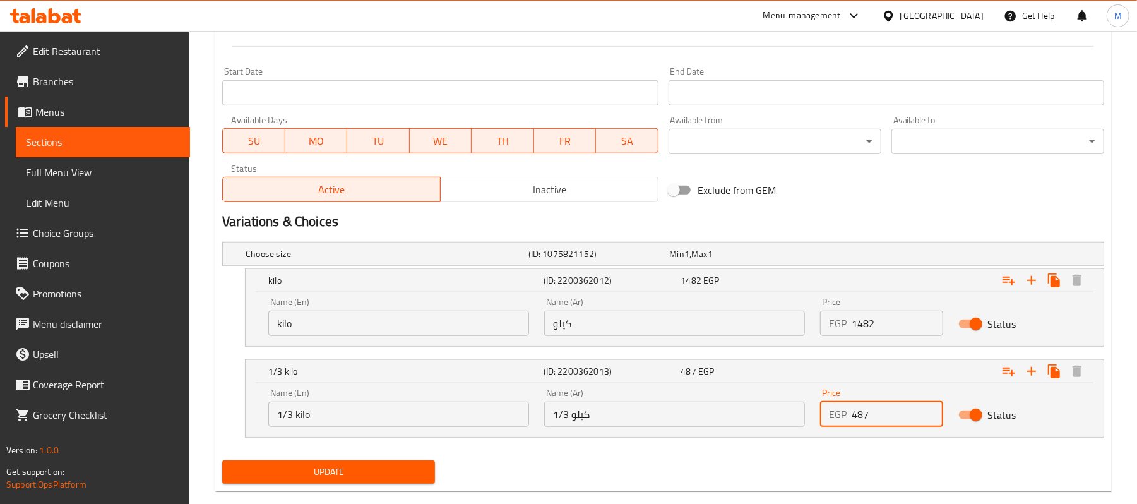
click at [906, 417] on input "487" at bounding box center [897, 413] width 91 height 25
paste input "555.18"
type input "555.18"
click at [410, 462] on button "Update" at bounding box center [328, 471] width 213 height 23
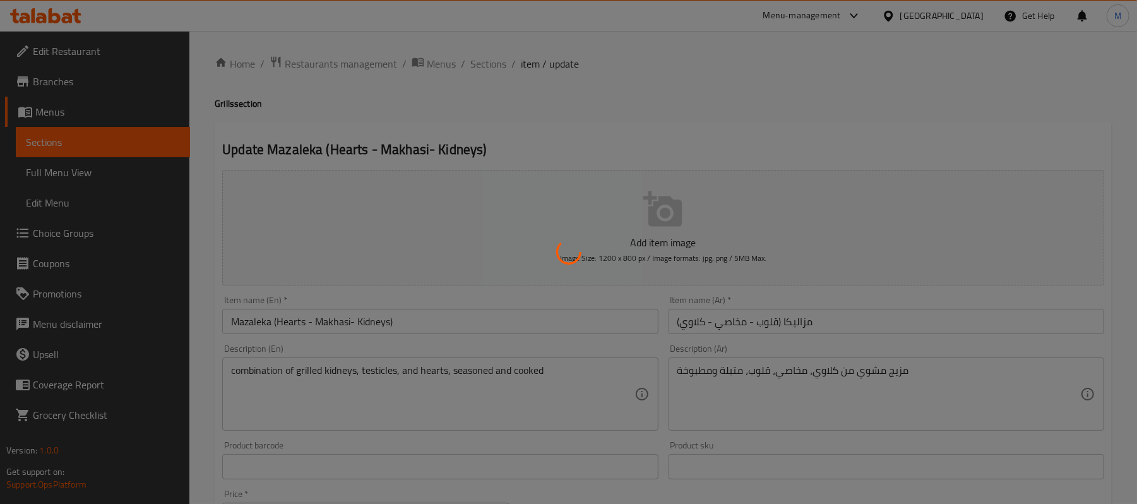
scroll to position [0, 0]
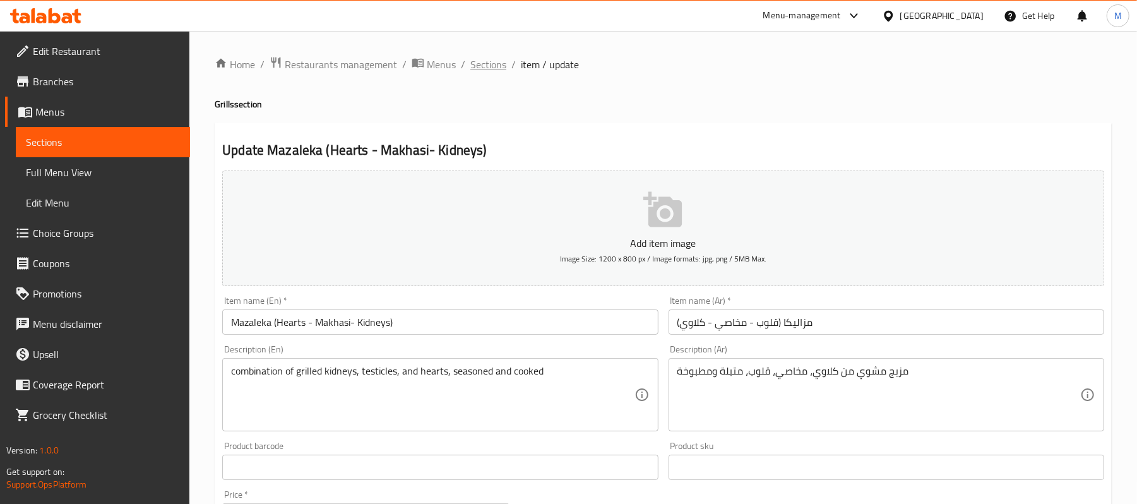
click at [482, 63] on span "Sections" at bounding box center [488, 64] width 36 height 15
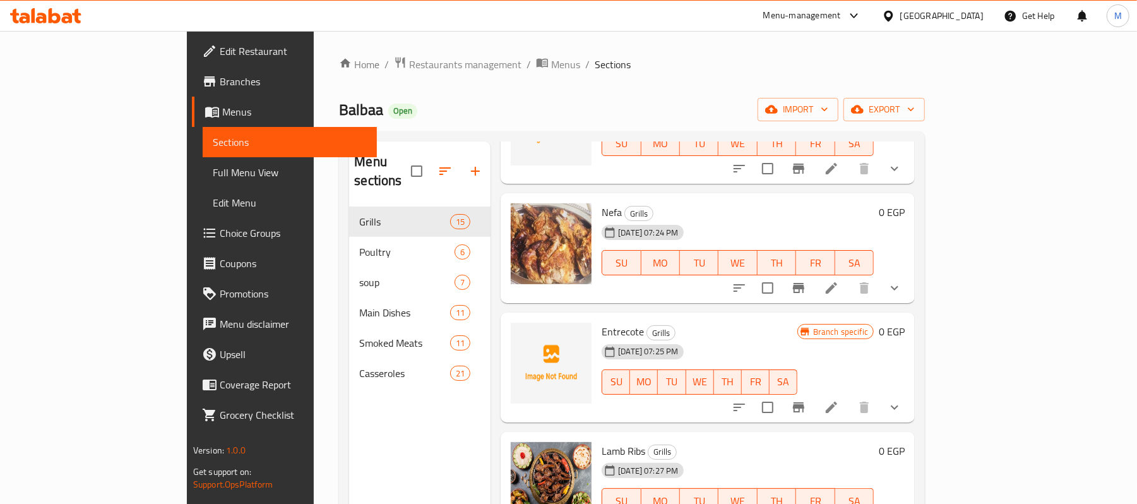
scroll to position [168, 0]
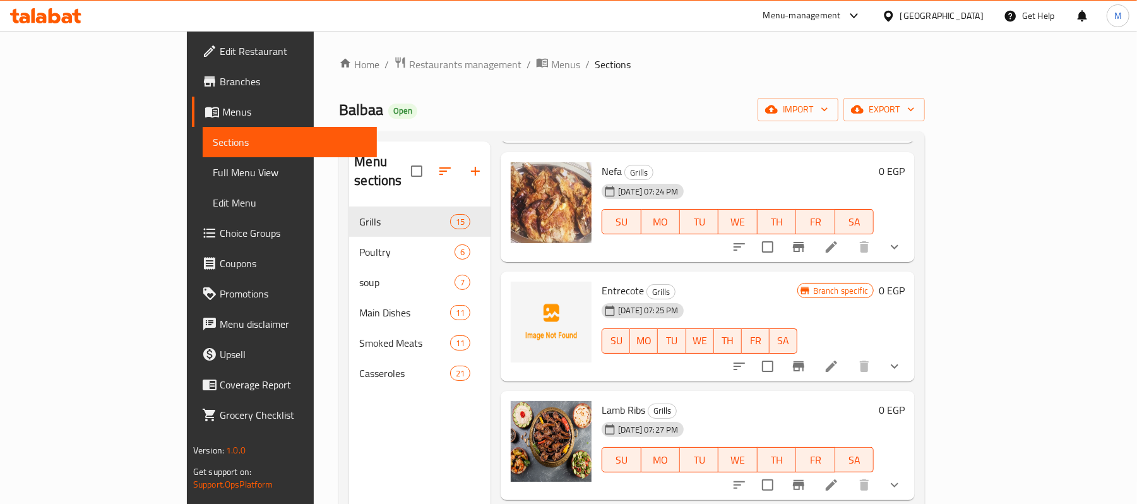
click at [677, 353] on div "Entrecote Grills 22-07-2025 07:25 PM SU MO TU WE TH FR SA" at bounding box center [700, 326] width 206 height 100
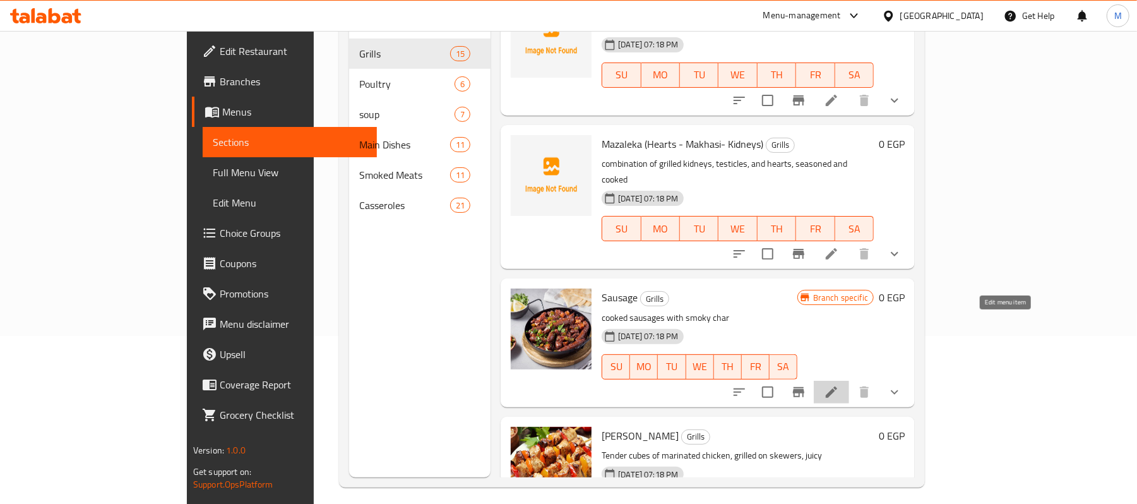
click at [839, 384] on icon at bounding box center [831, 391] width 15 height 15
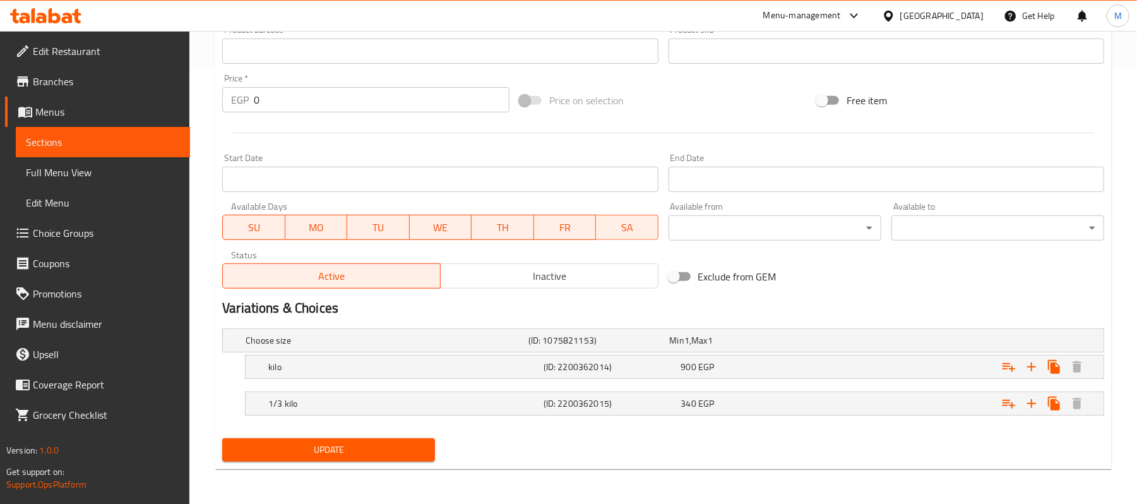
scroll to position [436, 0]
click at [667, 348] on div "(ID: 2200362014)" at bounding box center [596, 340] width 141 height 18
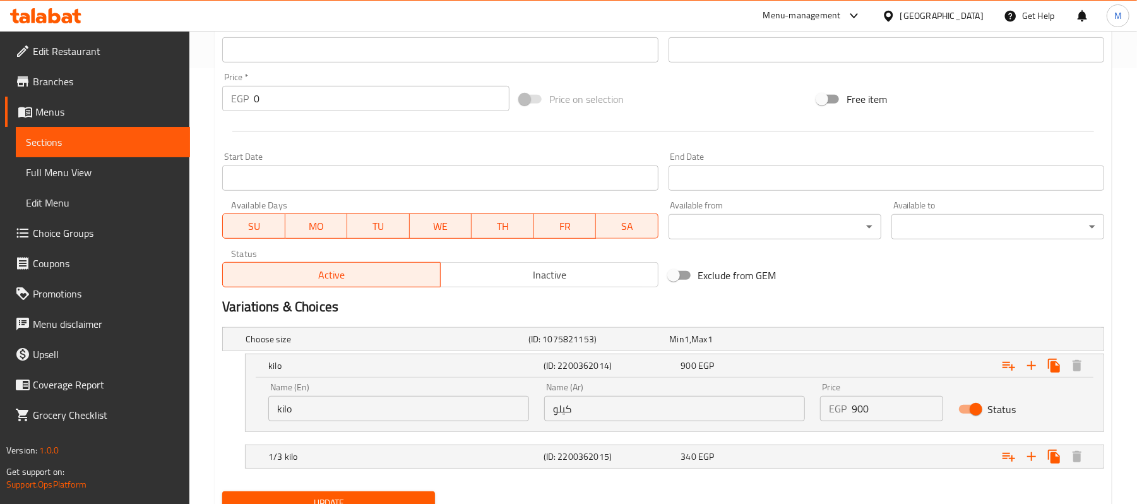
click at [857, 415] on input "900" at bounding box center [897, 408] width 91 height 25
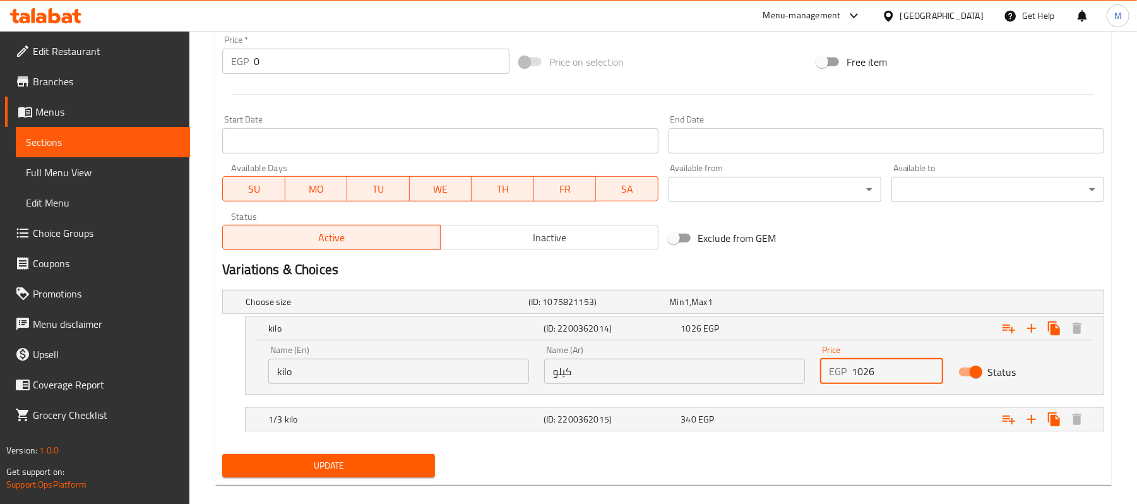
scroll to position [490, 0]
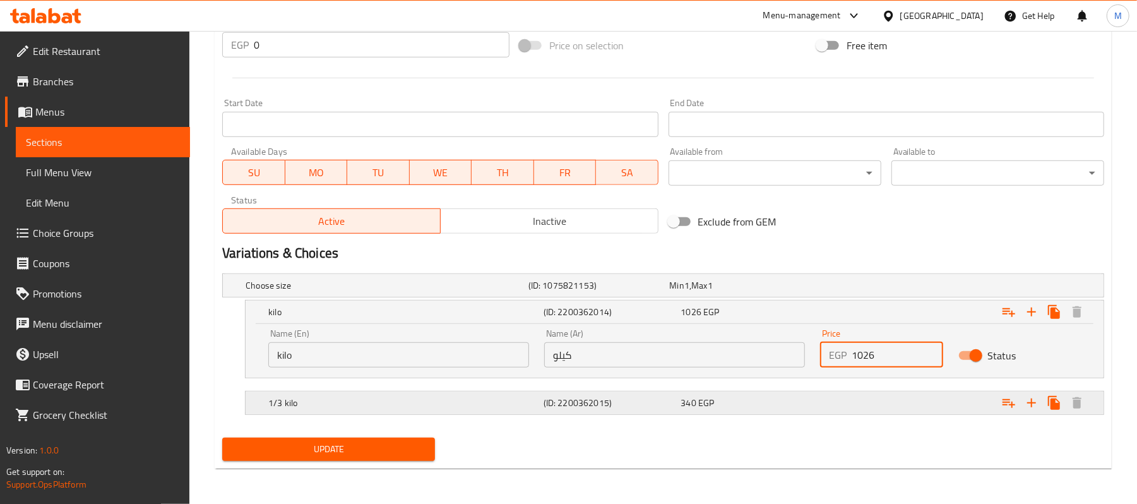
type input "1026"
click at [821, 288] on div "Expand" at bounding box center [949, 285] width 283 height 5
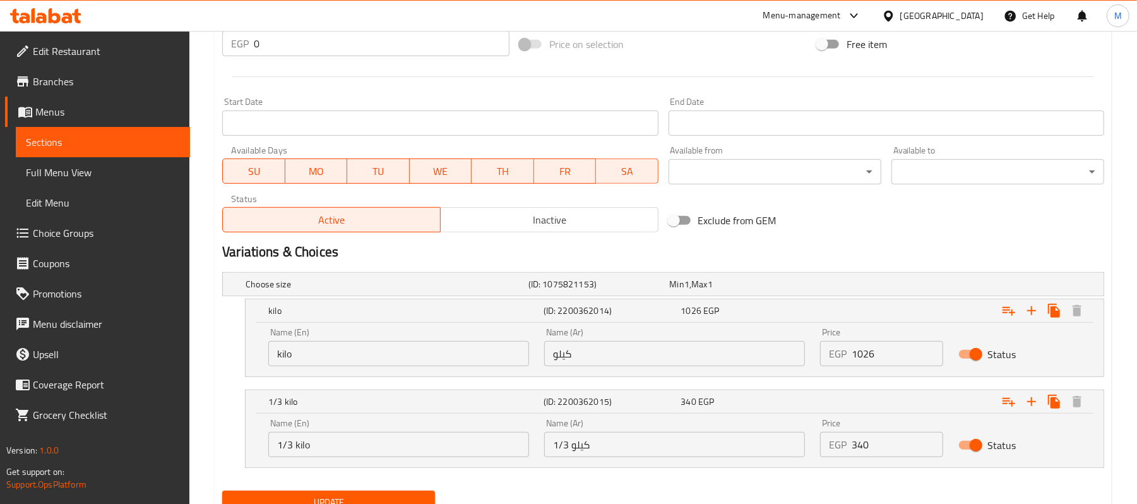
click at [889, 445] on input "340" at bounding box center [897, 444] width 91 height 25
click at [904, 439] on input "340" at bounding box center [897, 444] width 91 height 25
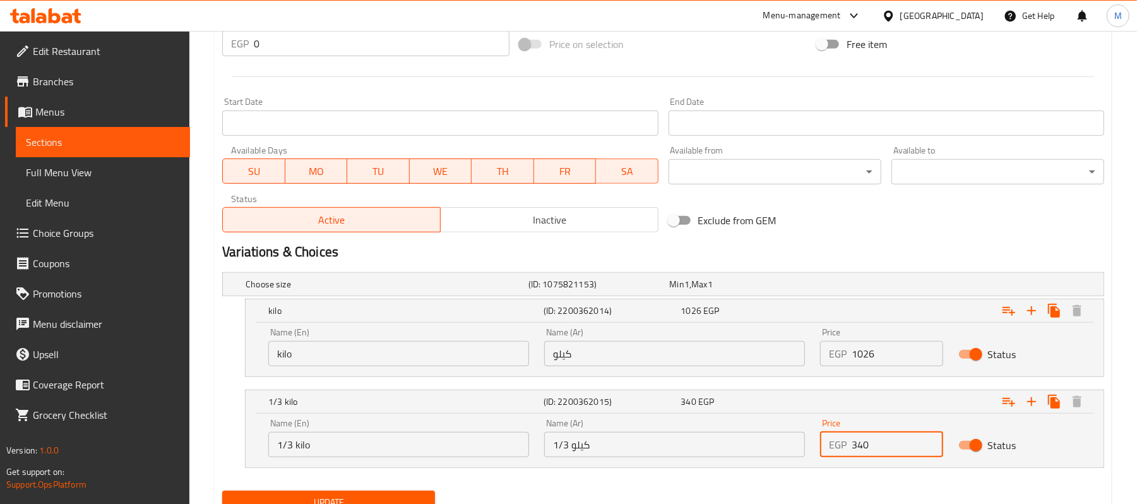
click at [904, 439] on input "340" at bounding box center [897, 444] width 91 height 25
paste input "87.6"
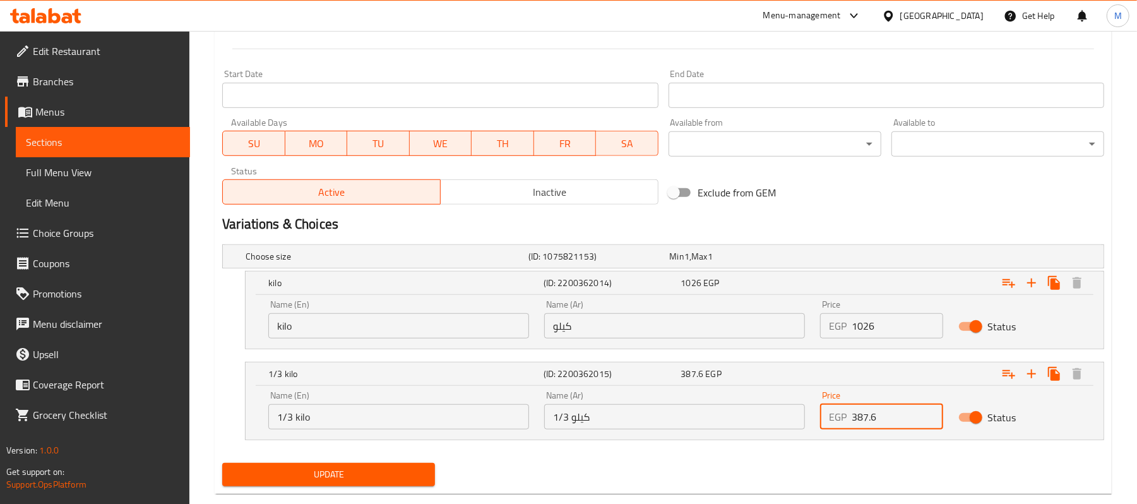
scroll to position [544, 0]
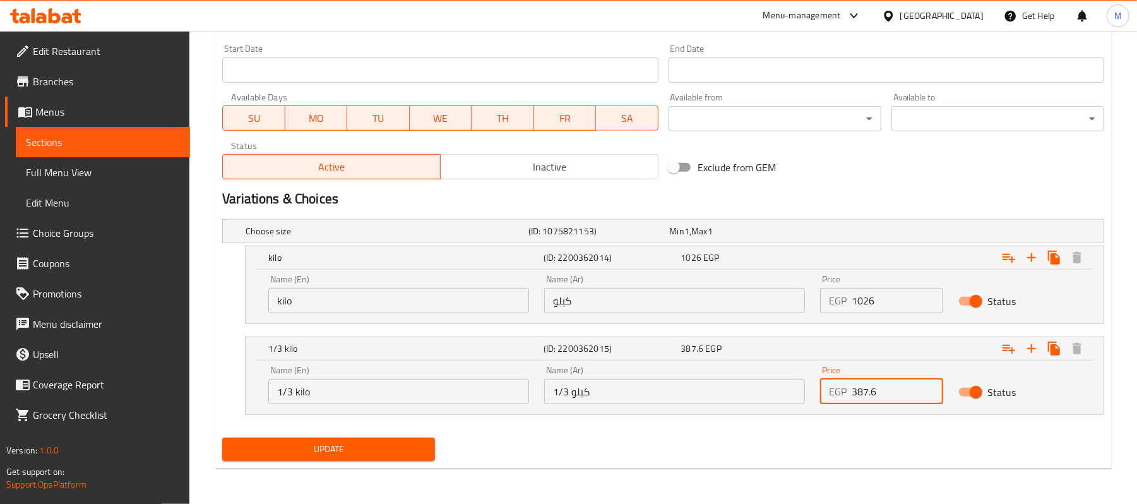
type input "387.6"
click at [364, 443] on span "Update" at bounding box center [328, 449] width 193 height 16
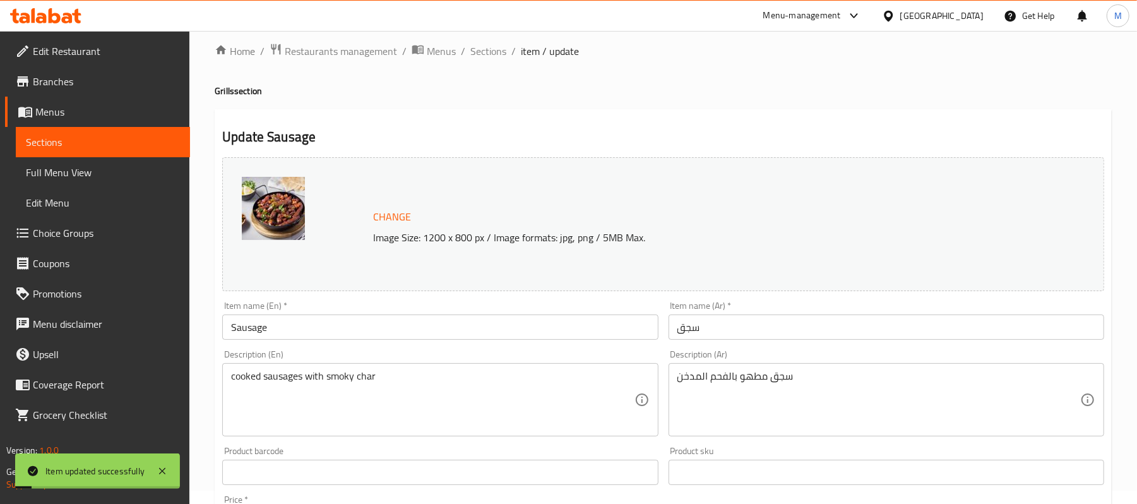
scroll to position [0, 0]
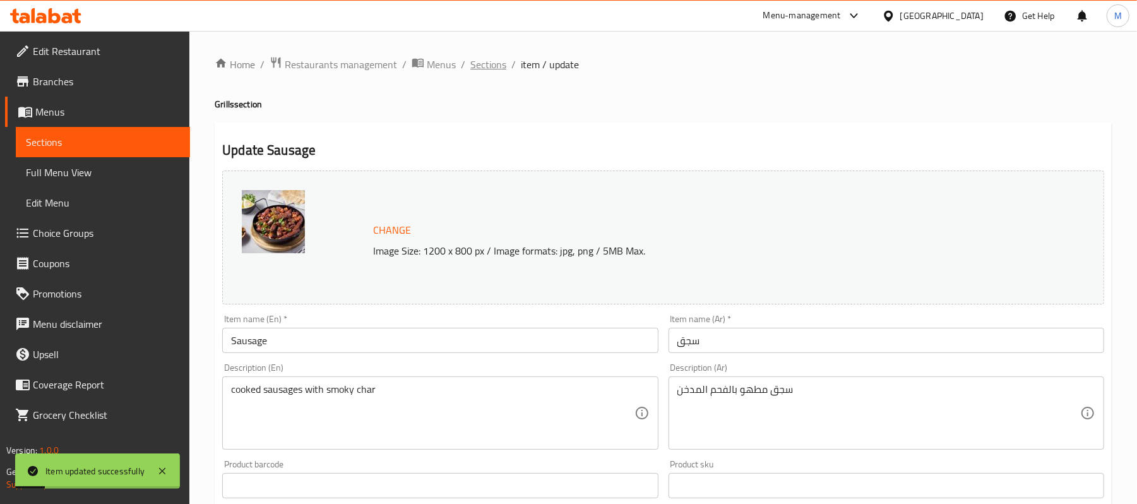
click at [476, 71] on span "Sections" at bounding box center [488, 64] width 36 height 15
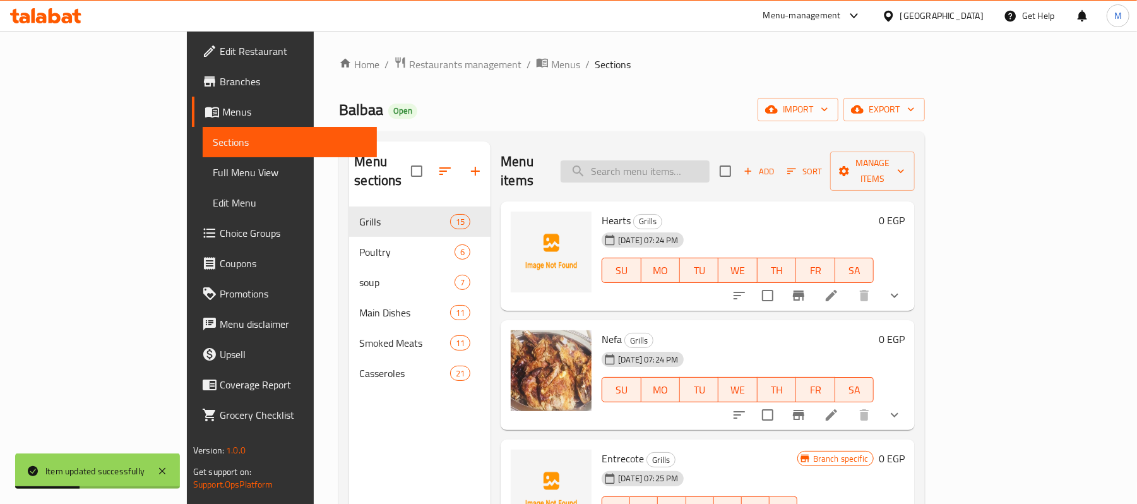
click at [710, 167] on input "search" at bounding box center [635, 171] width 149 height 22
type input "ميكس"
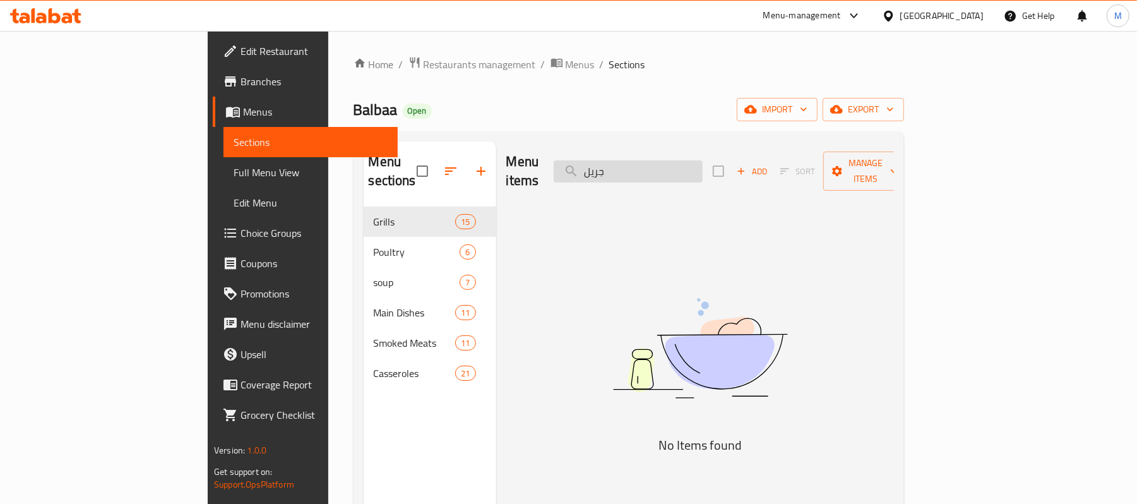
click at [703, 162] on input "جريل" at bounding box center [628, 171] width 149 height 22
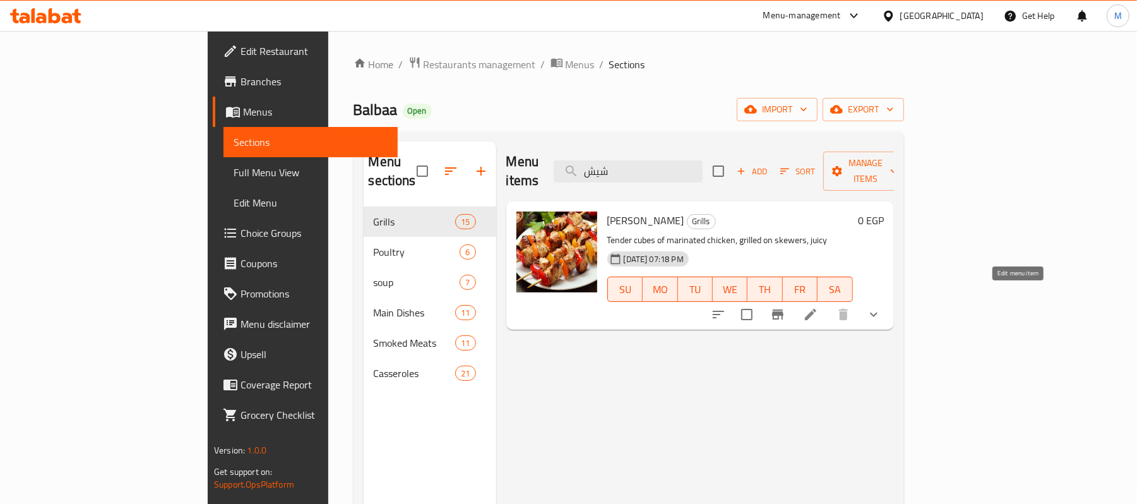
type input "شيش"
click at [816, 309] on icon at bounding box center [810, 314] width 11 height 11
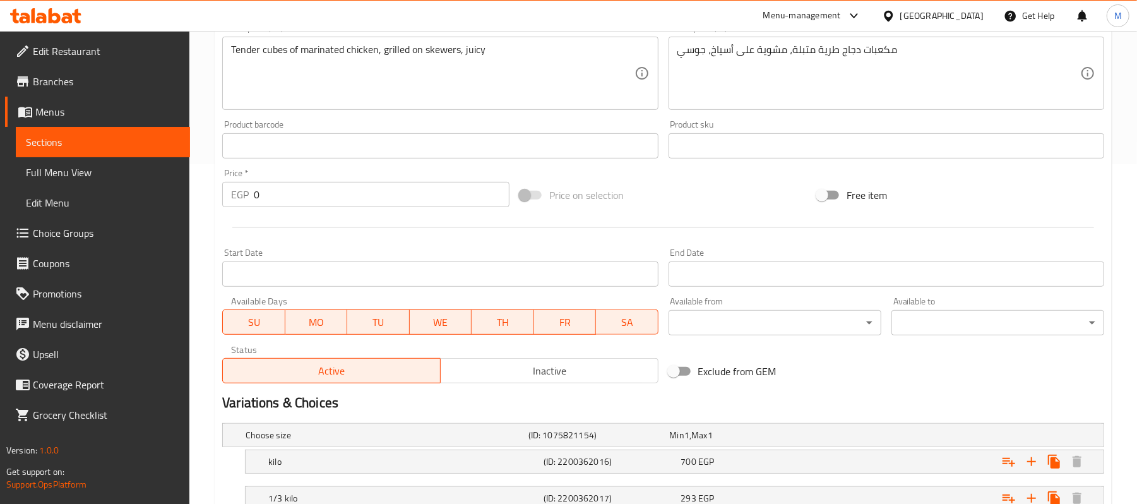
scroll to position [436, 0]
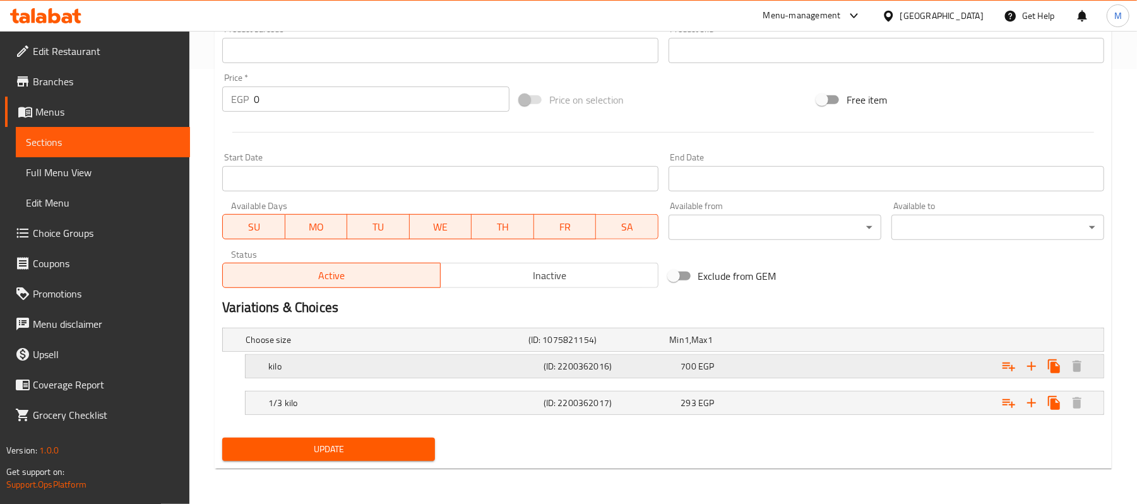
click at [757, 348] on div "700 EGP" at bounding box center [737, 340] width 141 height 18
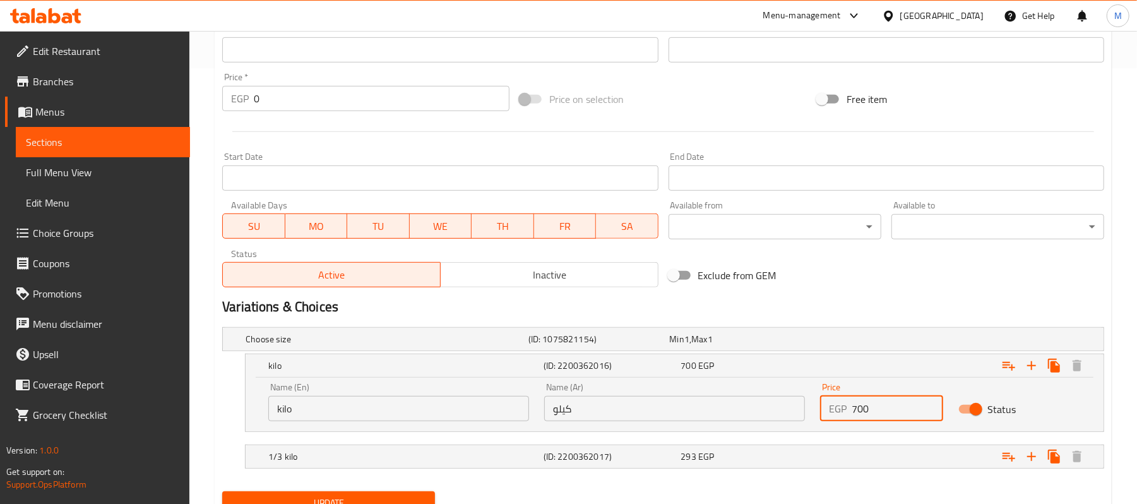
click at [904, 417] on input "700" at bounding box center [897, 408] width 91 height 25
click at [858, 405] on input "798" at bounding box center [897, 408] width 91 height 25
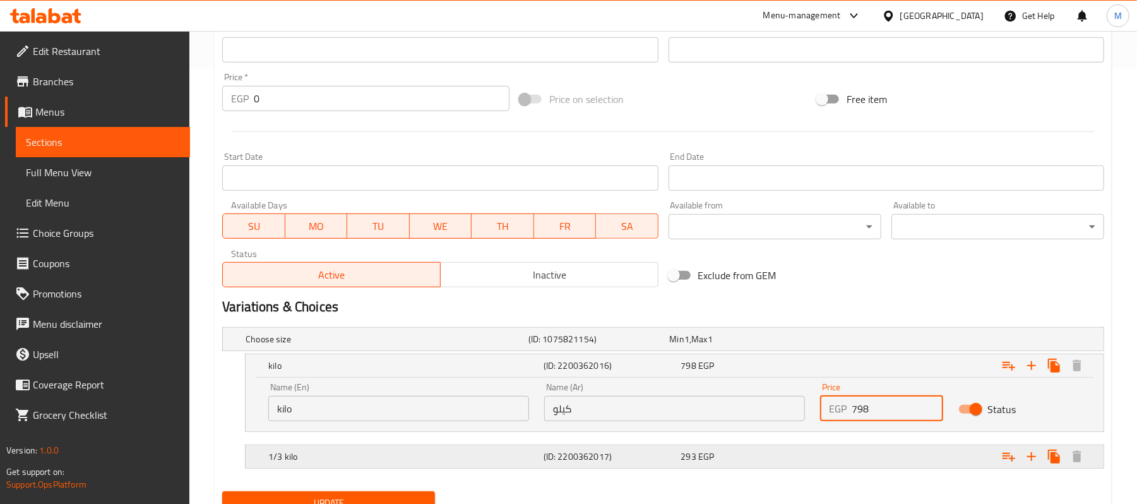
type input "798"
click at [831, 342] on div "Expand" at bounding box center [949, 338] width 283 height 5
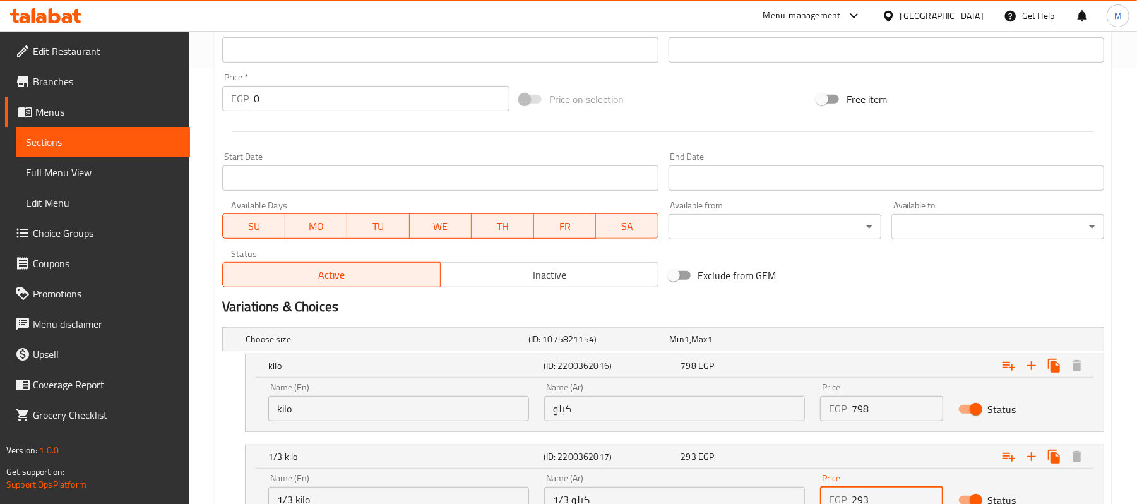
click at [895, 498] on input "293" at bounding box center [897, 499] width 91 height 25
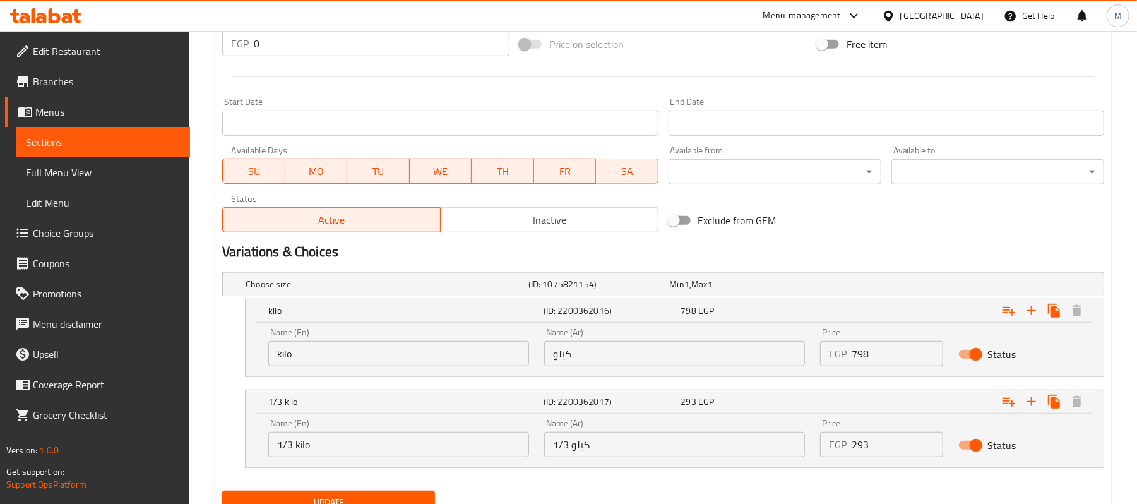
scroll to position [520, 0]
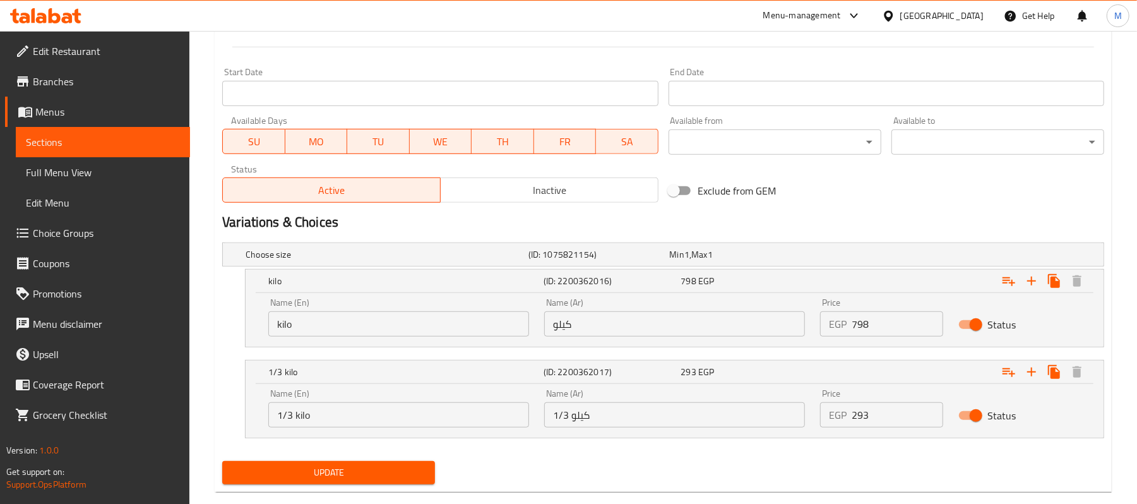
click at [898, 400] on div "Price EGP 293 Price" at bounding box center [881, 408] width 122 height 39
click at [898, 407] on input "293" at bounding box center [897, 414] width 91 height 25
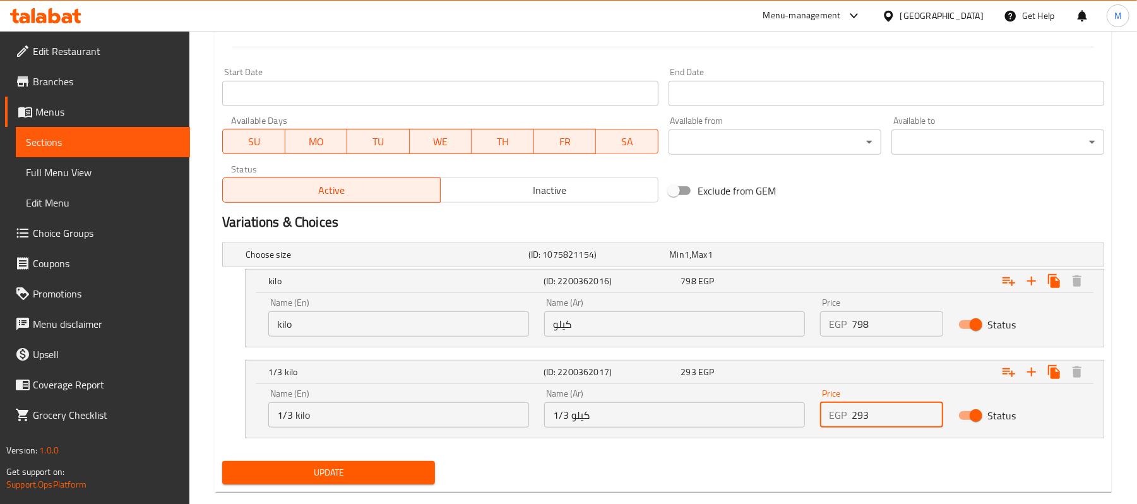
paste input "334.02"
type input "334.02"
click at [342, 492] on div "Update Shish Tawook Change Image Size: 1200 x 800 px / Image formats: jpg, png …" at bounding box center [663, 46] width 897 height 889
click at [341, 486] on div "Update" at bounding box center [328, 472] width 223 height 33
click at [338, 483] on button "Update" at bounding box center [328, 472] width 213 height 23
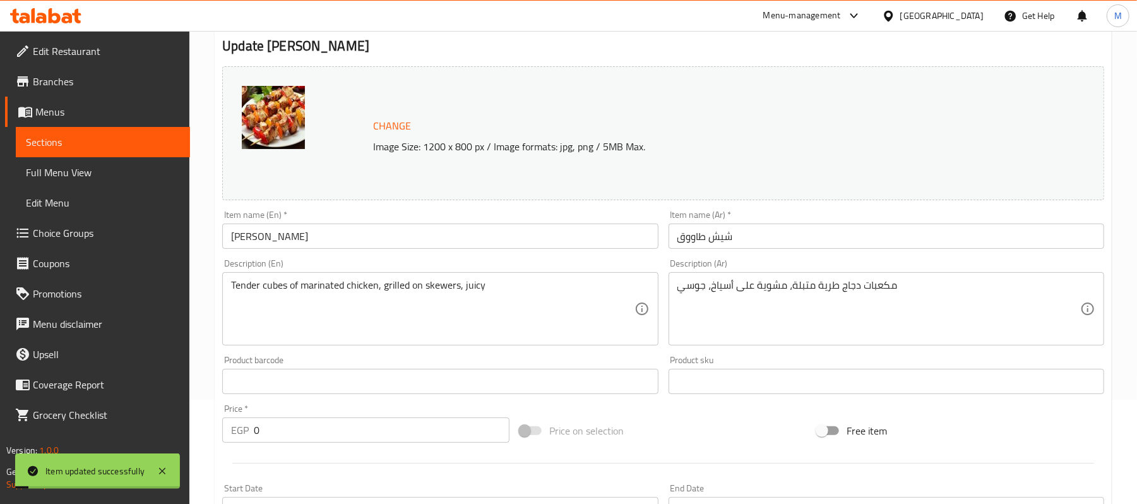
scroll to position [0, 0]
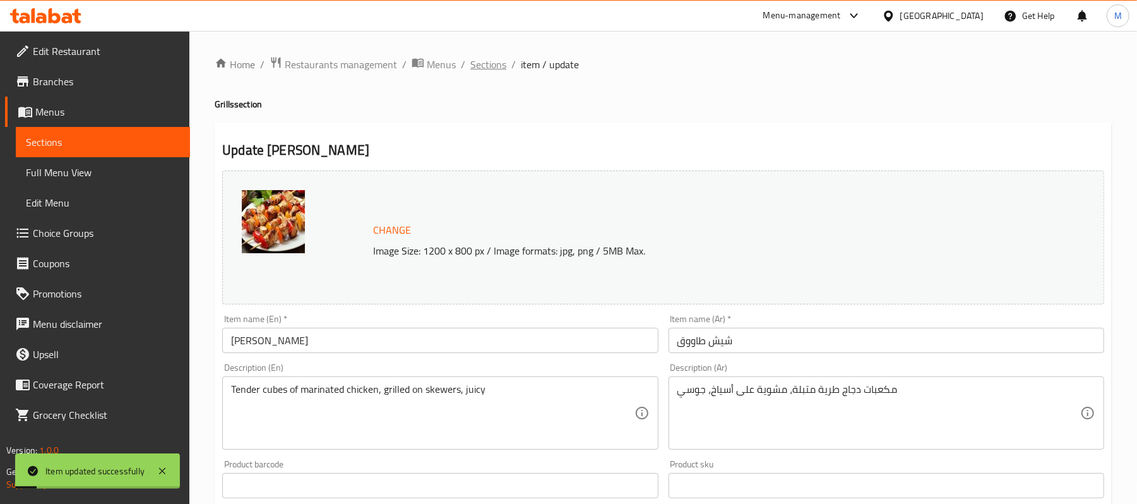
click at [480, 58] on span "Sections" at bounding box center [488, 64] width 36 height 15
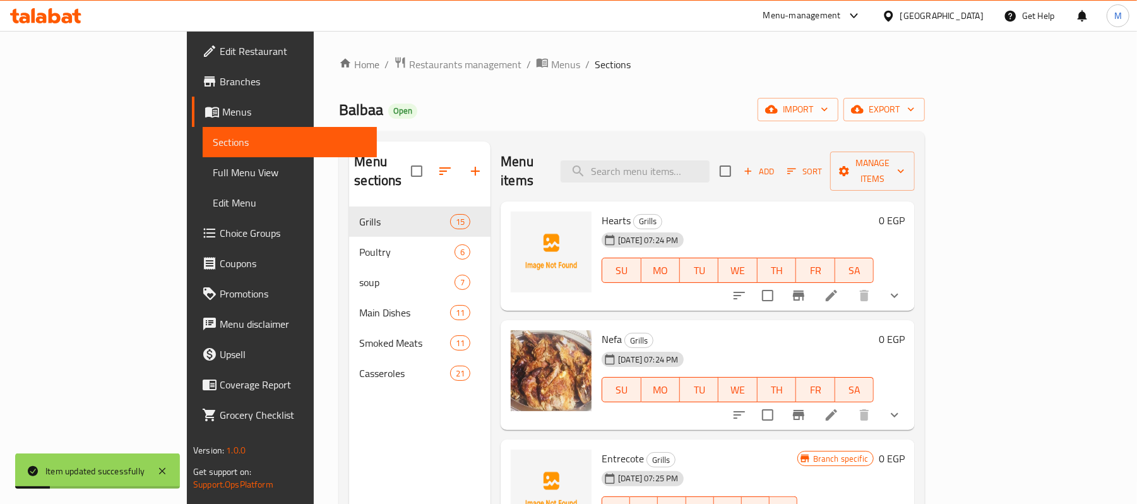
click at [213, 165] on span "Full Menu View" at bounding box center [290, 172] width 154 height 15
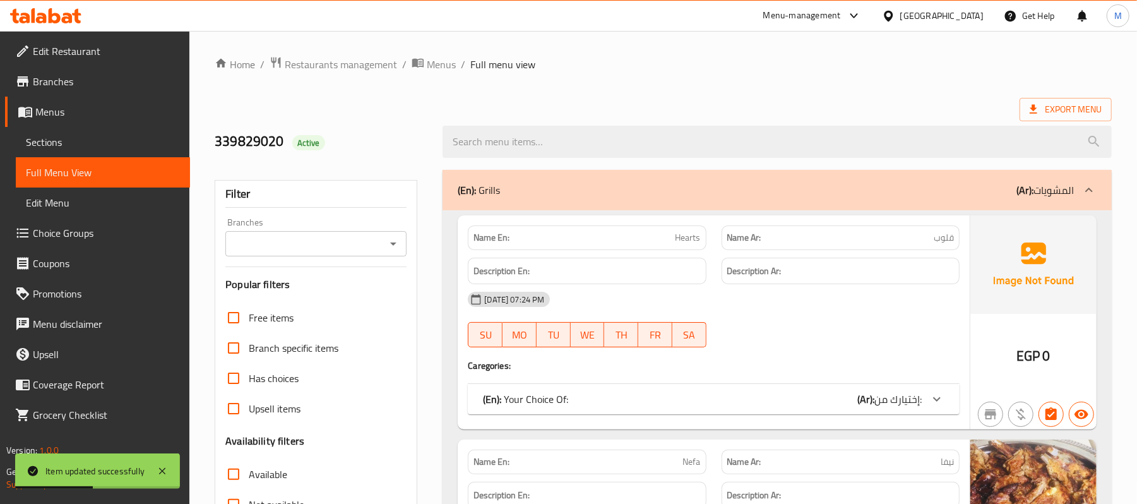
click at [404, 242] on div "Branches" at bounding box center [315, 243] width 181 height 25
click at [382, 251] on div "Branches" at bounding box center [315, 243] width 181 height 25
click at [387, 246] on icon "Open" at bounding box center [393, 243] width 15 height 15
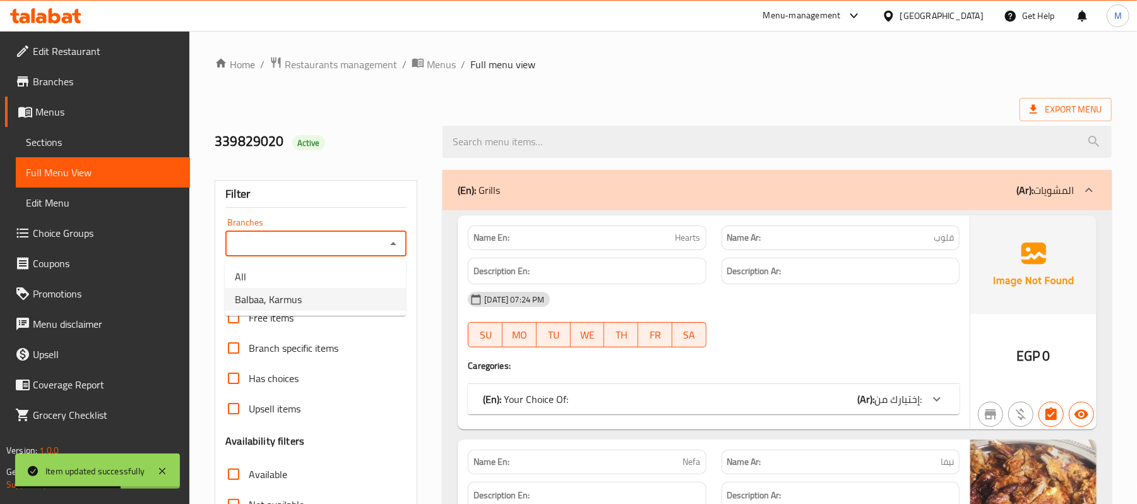
click at [311, 303] on li "Balbaa, Karmus" at bounding box center [315, 299] width 181 height 23
type input "Balbaa, Karmus"
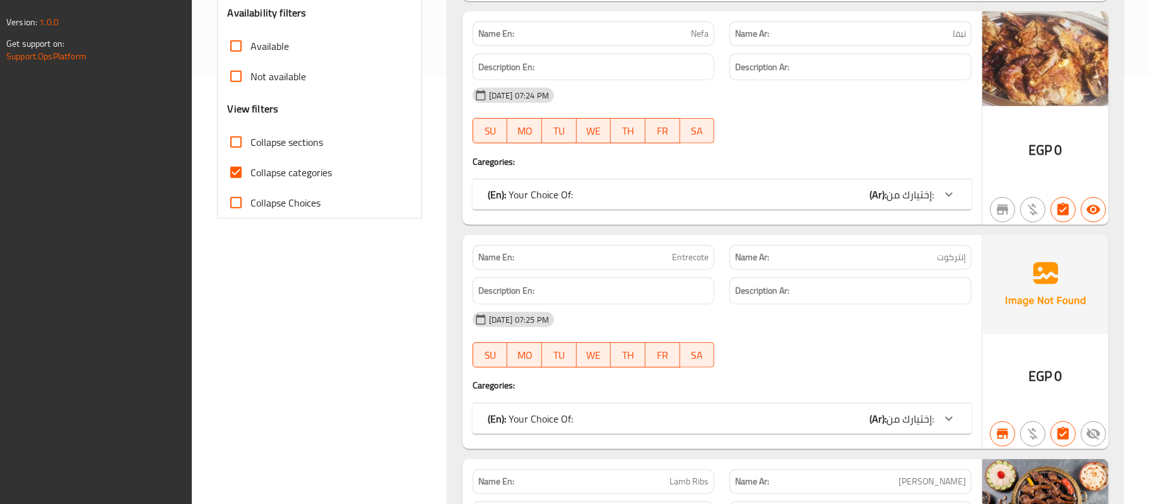
scroll to position [420, 0]
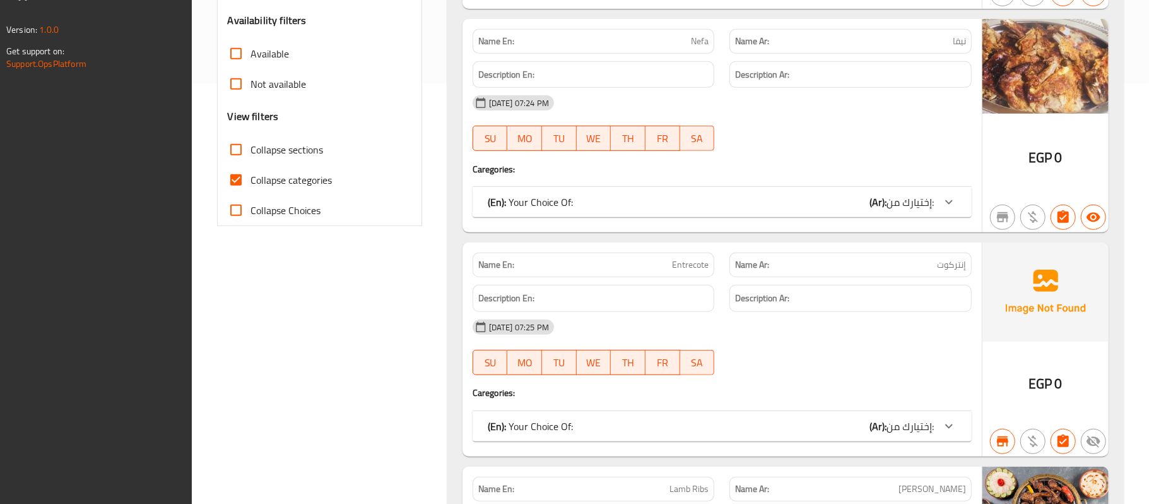
click at [299, 165] on label "Collapse categories" at bounding box center [277, 180] width 112 height 30
click at [251, 165] on input "Collapse categories" at bounding box center [236, 180] width 30 height 30
checkbox input "false"
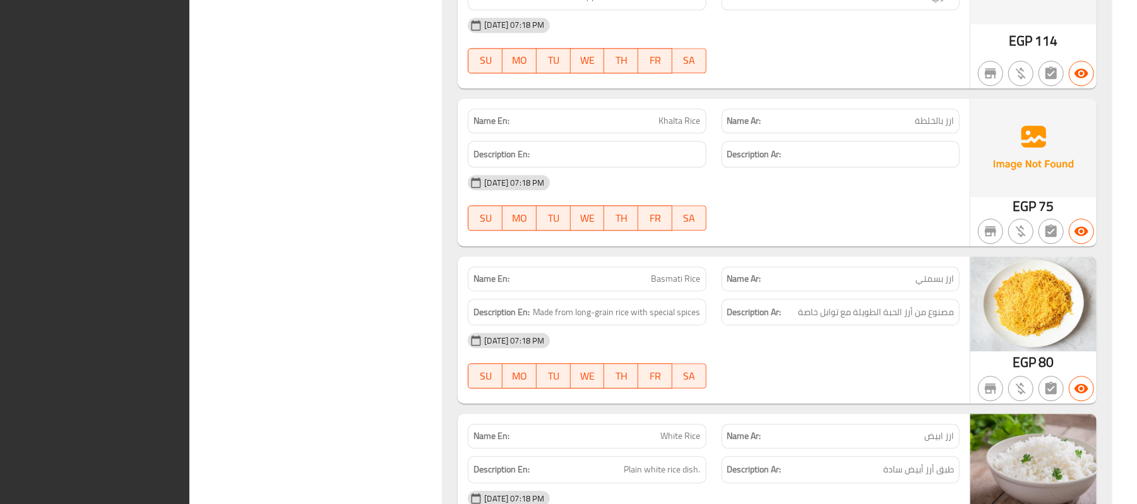
scroll to position [16166, 0]
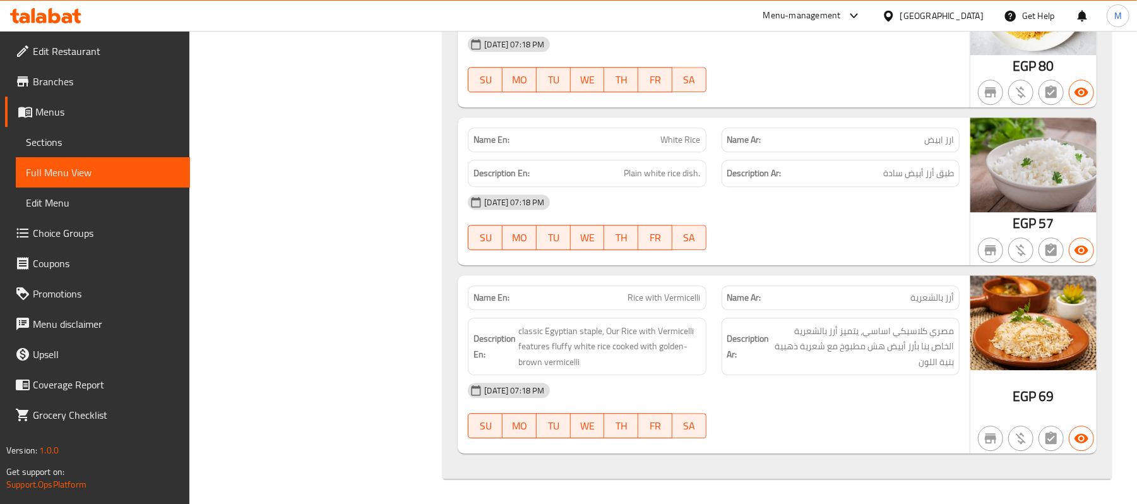
click at [81, 79] on span "Branches" at bounding box center [106, 81] width 147 height 15
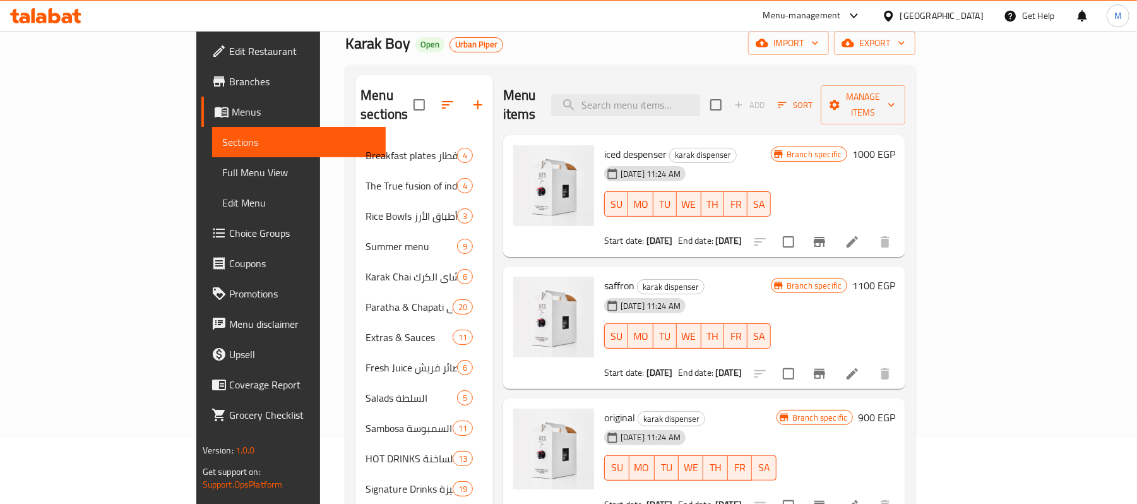
scroll to position [84, 0]
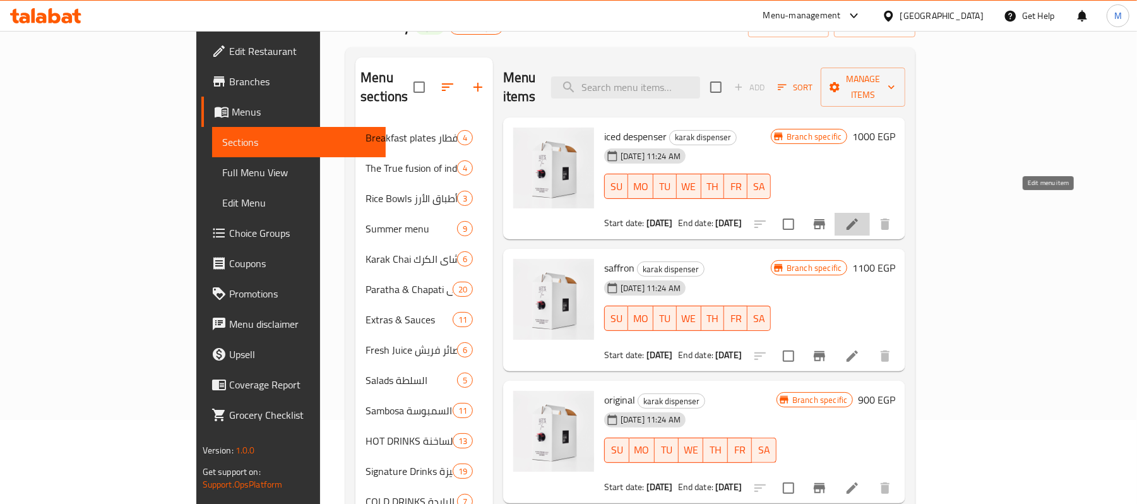
click at [860, 217] on icon at bounding box center [852, 224] width 15 height 15
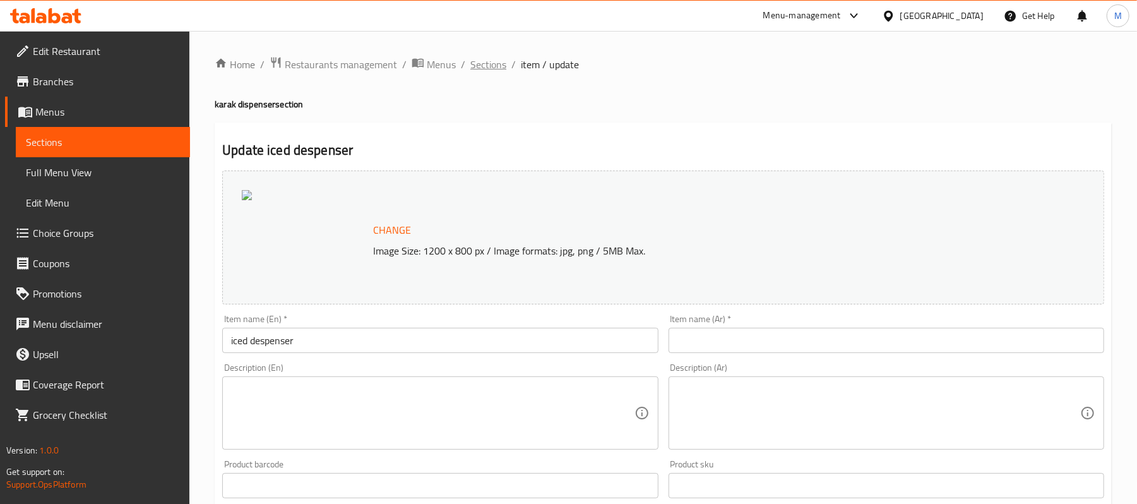
click at [494, 68] on span "Sections" at bounding box center [488, 64] width 36 height 15
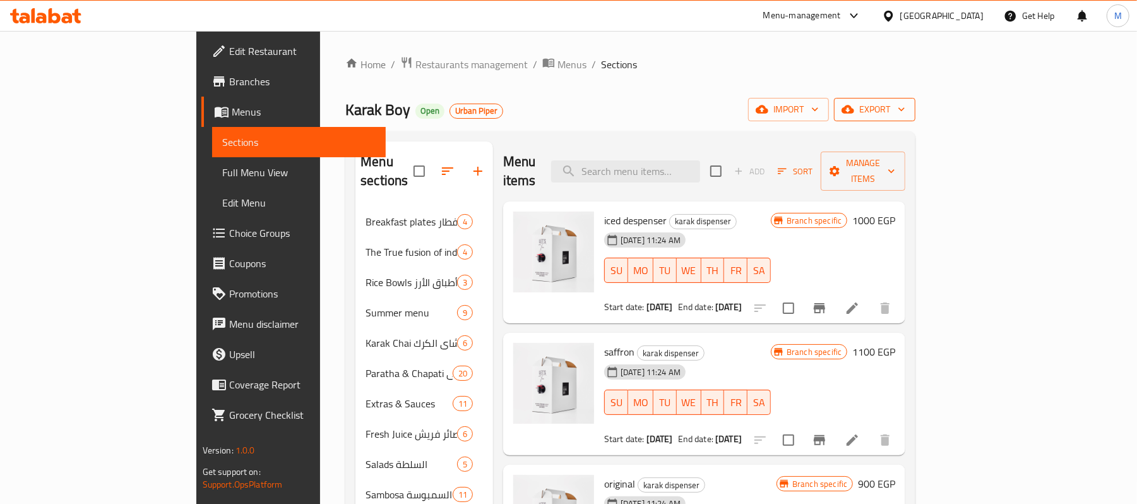
click at [905, 117] on span "export" at bounding box center [874, 110] width 61 height 16
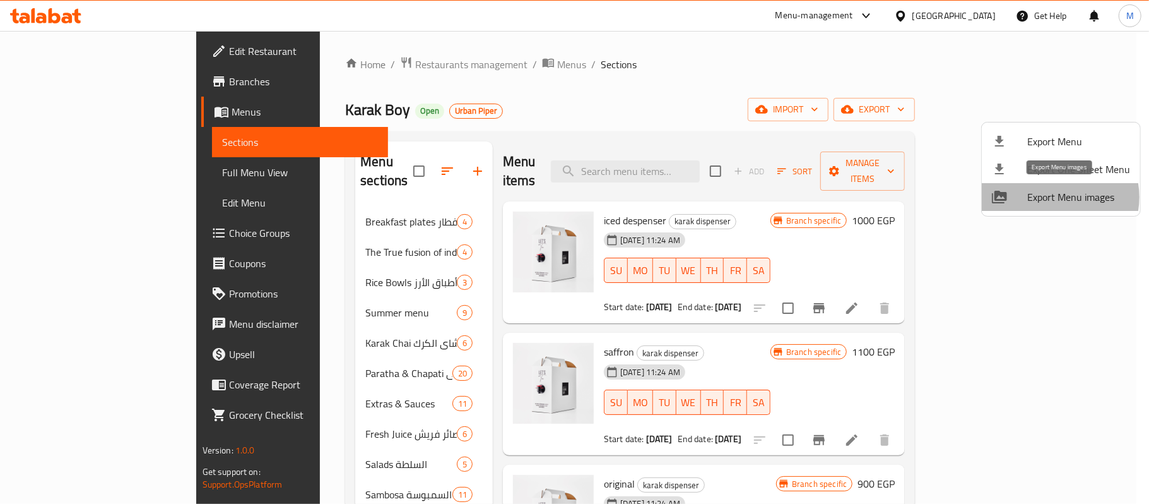
click at [1054, 197] on span "Export Menu images" at bounding box center [1079, 196] width 103 height 15
click at [576, 130] on div at bounding box center [574, 252] width 1149 height 504
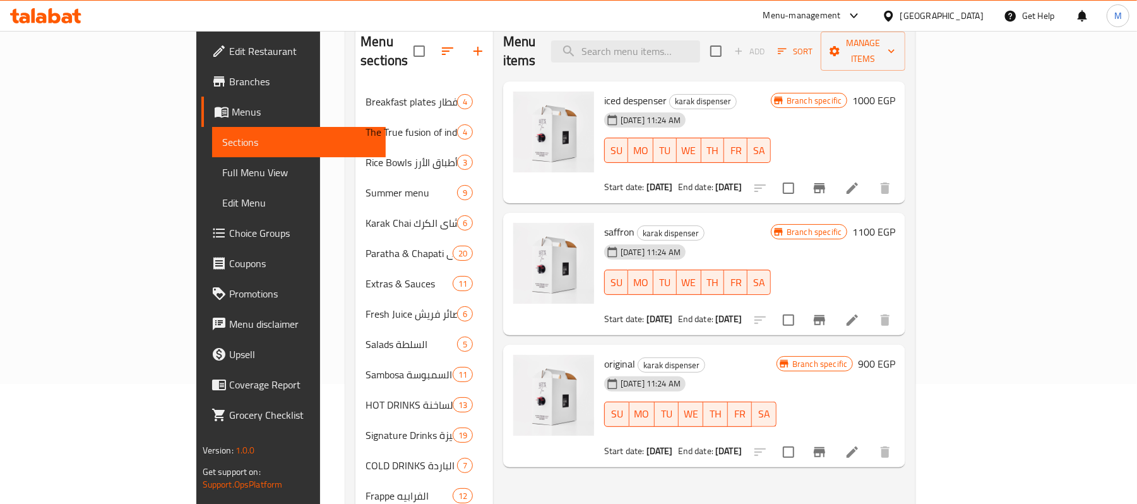
scroll to position [102, 0]
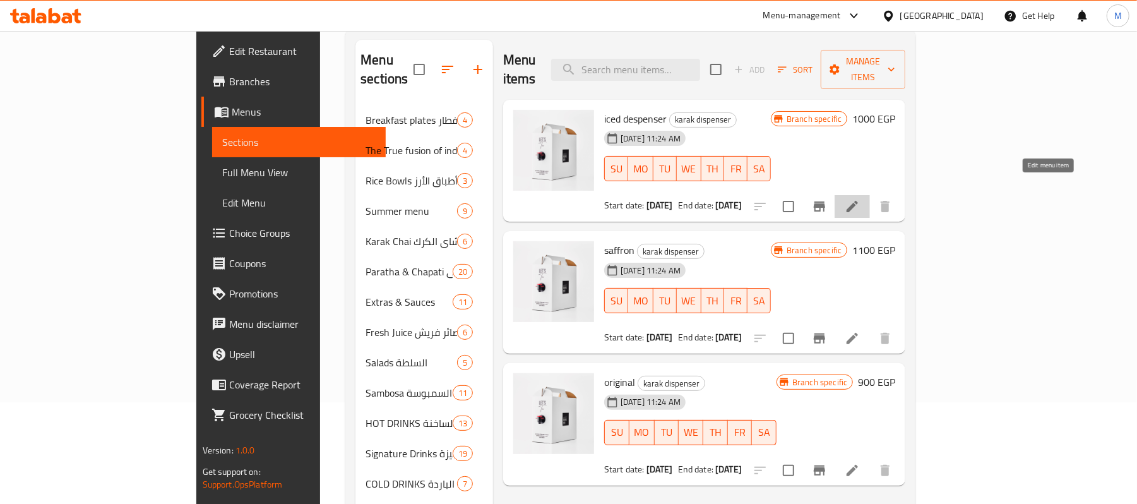
click at [860, 199] on icon at bounding box center [852, 206] width 15 height 15
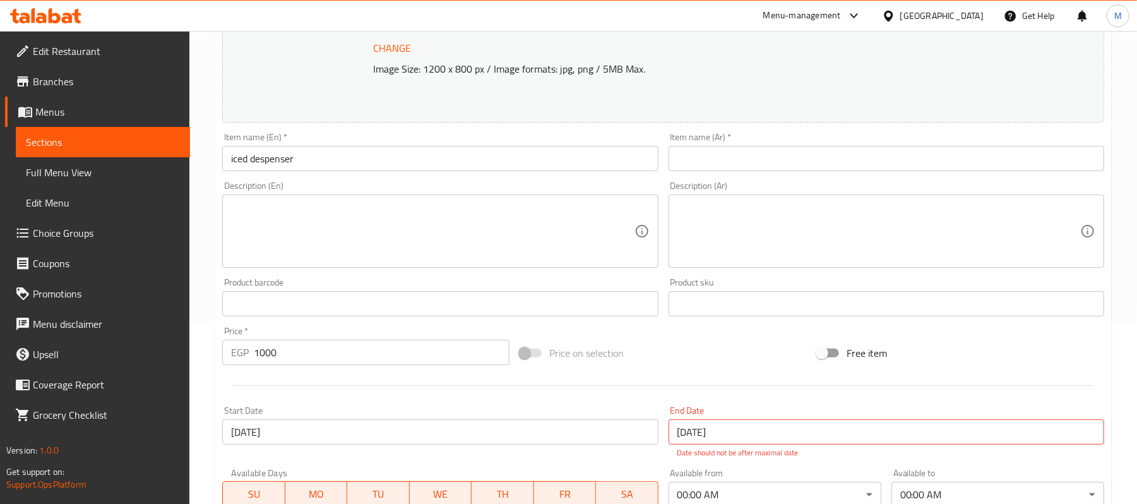
scroll to position [168, 0]
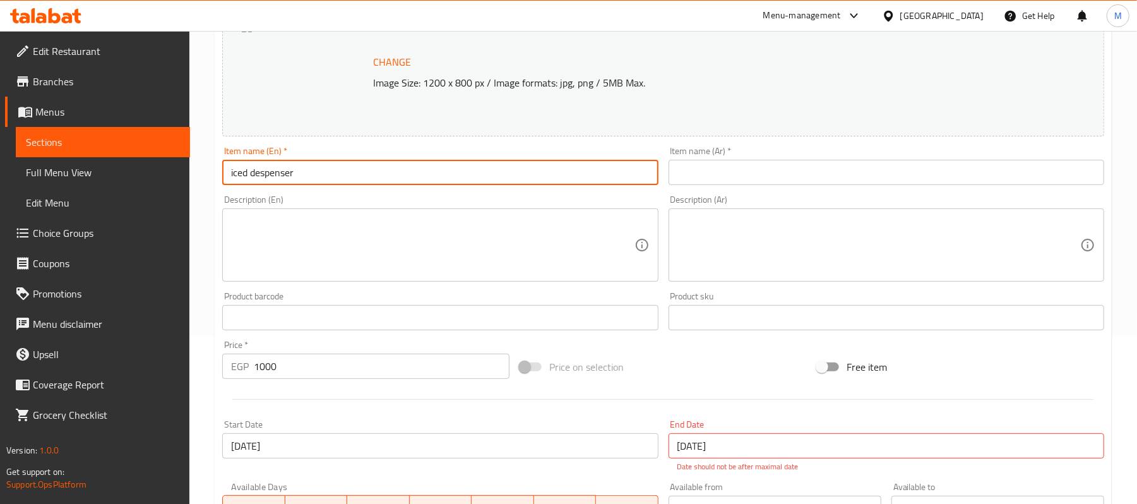
click at [294, 179] on input "iced despenser" at bounding box center [440, 172] width 436 height 25
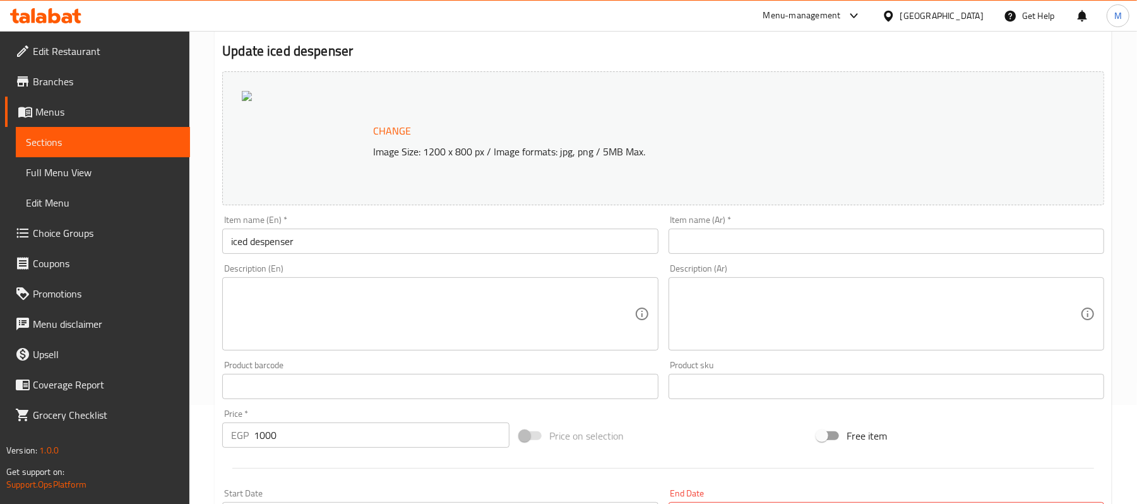
scroll to position [0, 0]
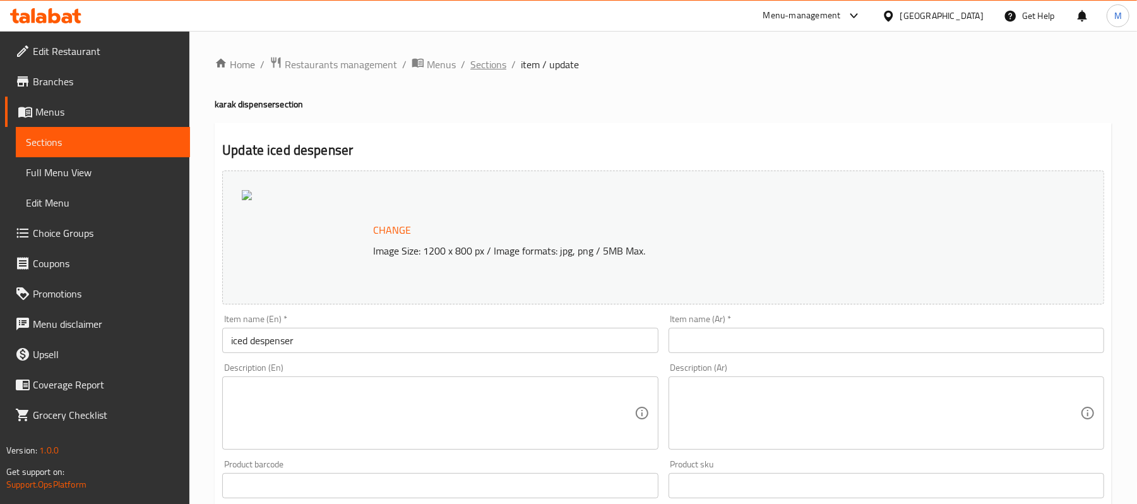
click at [489, 64] on span "Sections" at bounding box center [488, 64] width 36 height 15
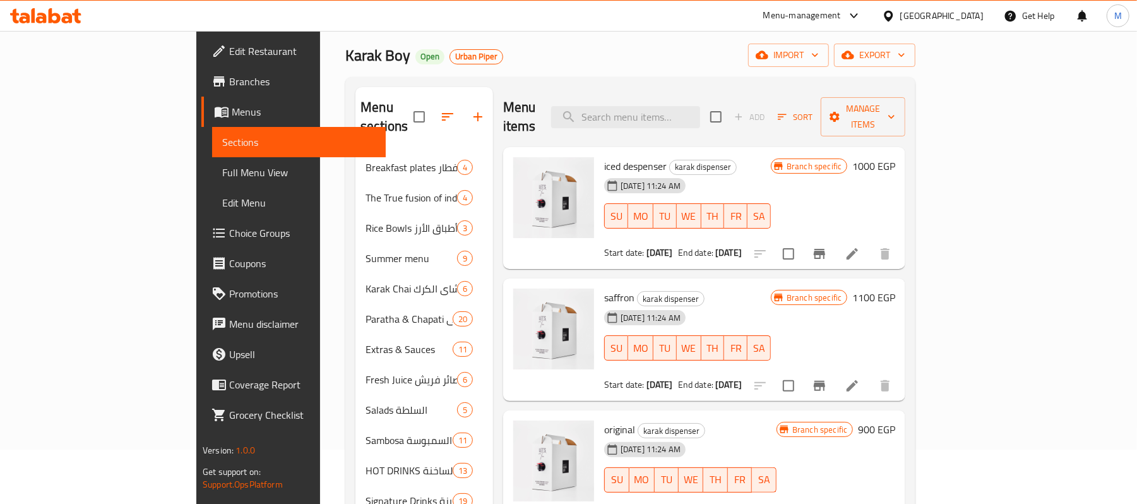
scroll to position [84, 0]
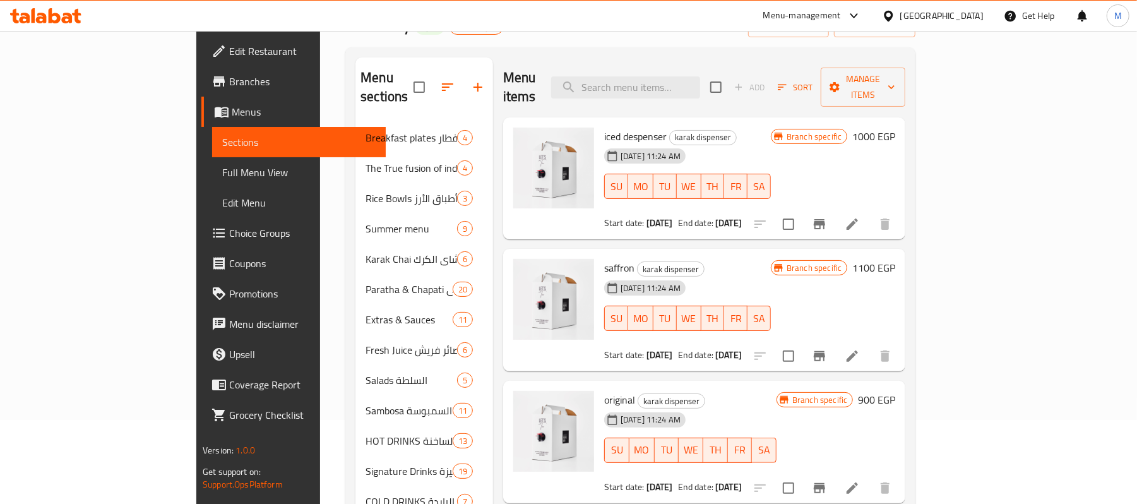
click at [604, 258] on span "saffron" at bounding box center [619, 267] width 30 height 19
copy h6 "saffron"
click at [604, 390] on span "original" at bounding box center [619, 399] width 31 height 19
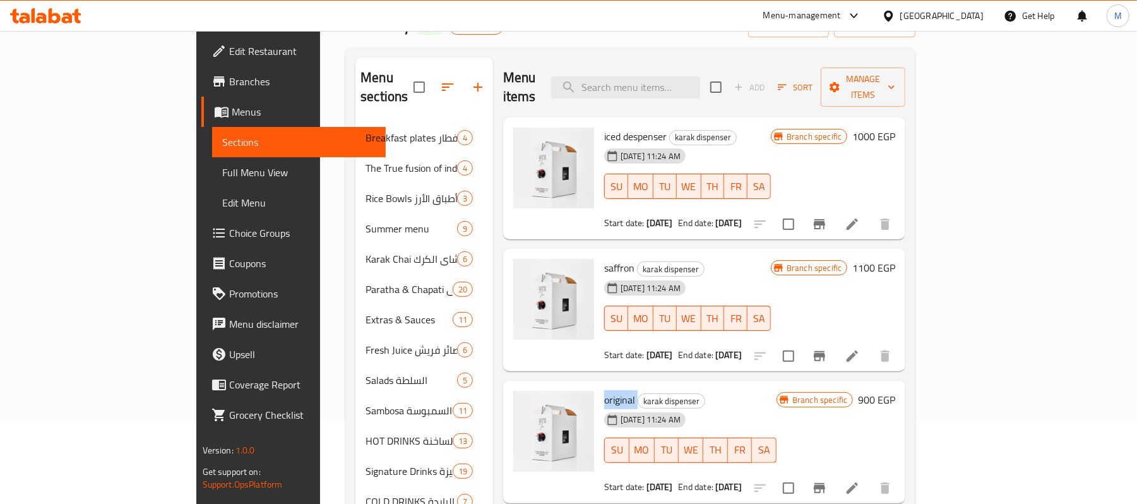
copy h6 "original"
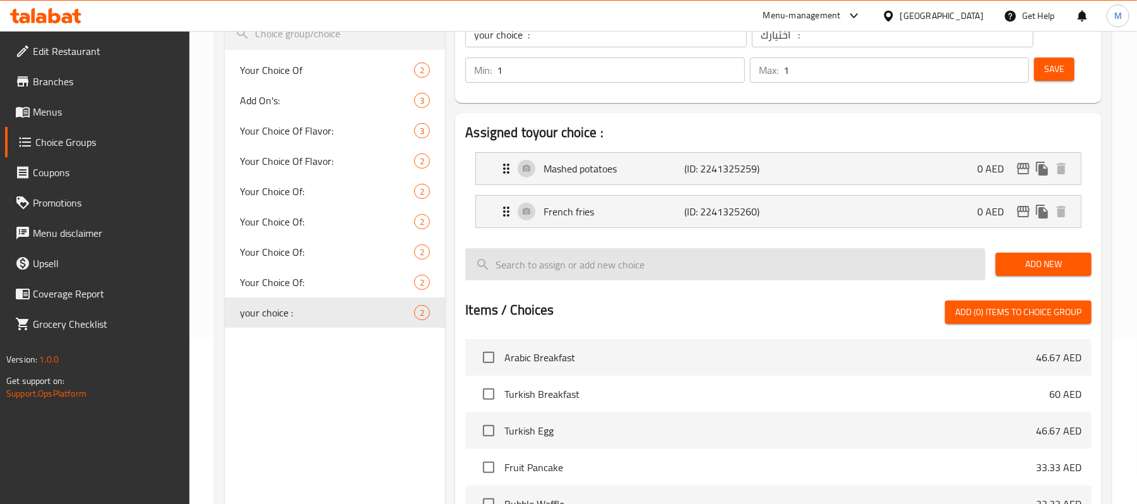
scroll to position [168, 0]
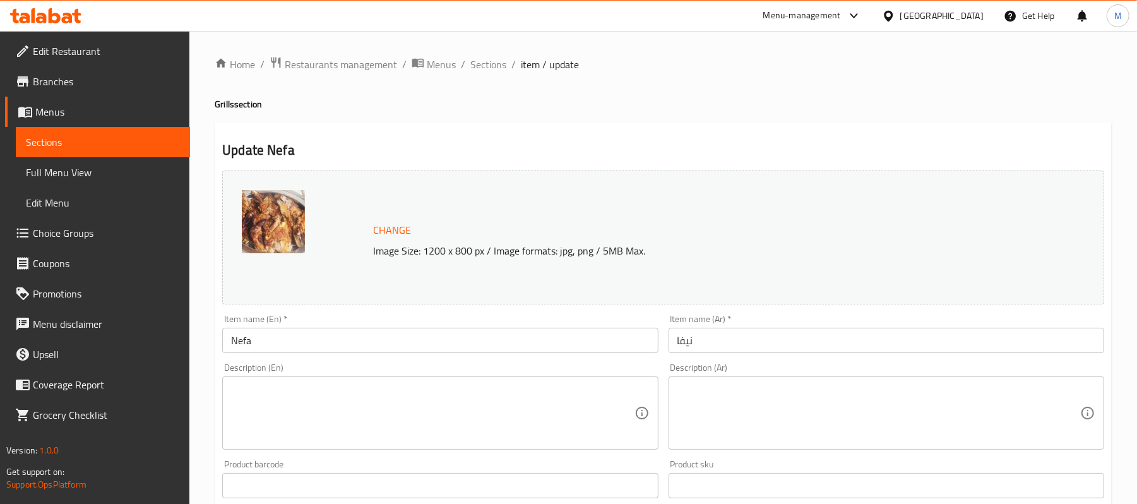
click at [134, 225] on span "Choice Groups" at bounding box center [106, 232] width 147 height 15
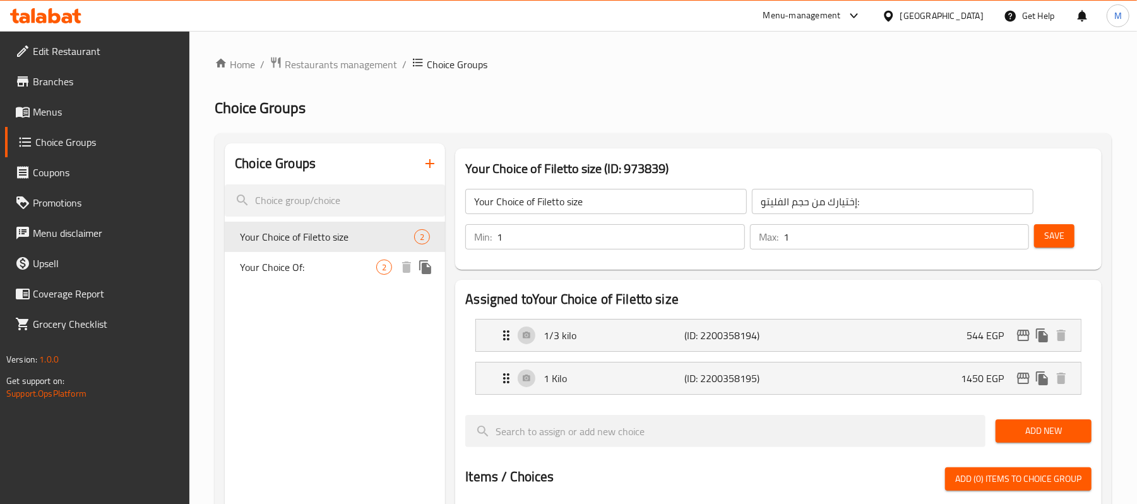
click at [353, 266] on span "Your Choice Of:" at bounding box center [308, 266] width 136 height 15
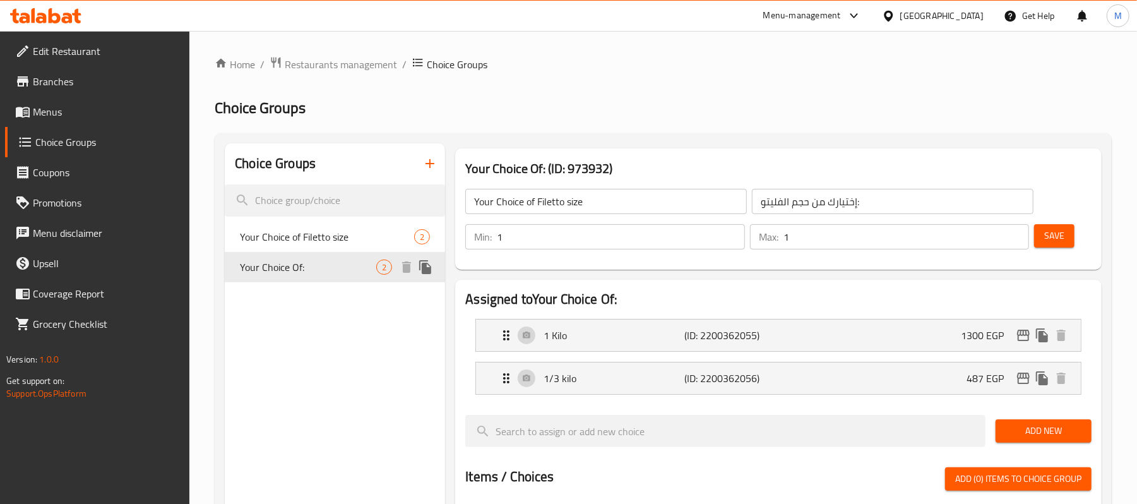
type input "Your Choice Of:"
type input "إختيارك من:"
click at [710, 330] on p "(ID: 2200362055)" at bounding box center [732, 335] width 94 height 15
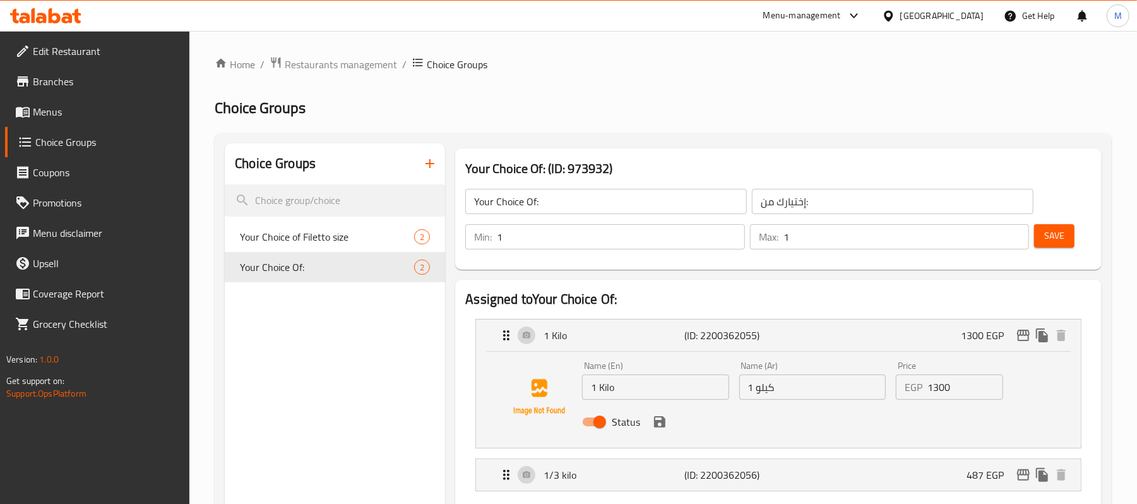
click at [932, 389] on input "1300" at bounding box center [965, 386] width 76 height 25
click at [943, 384] on input "1653" at bounding box center [965, 386] width 76 height 25
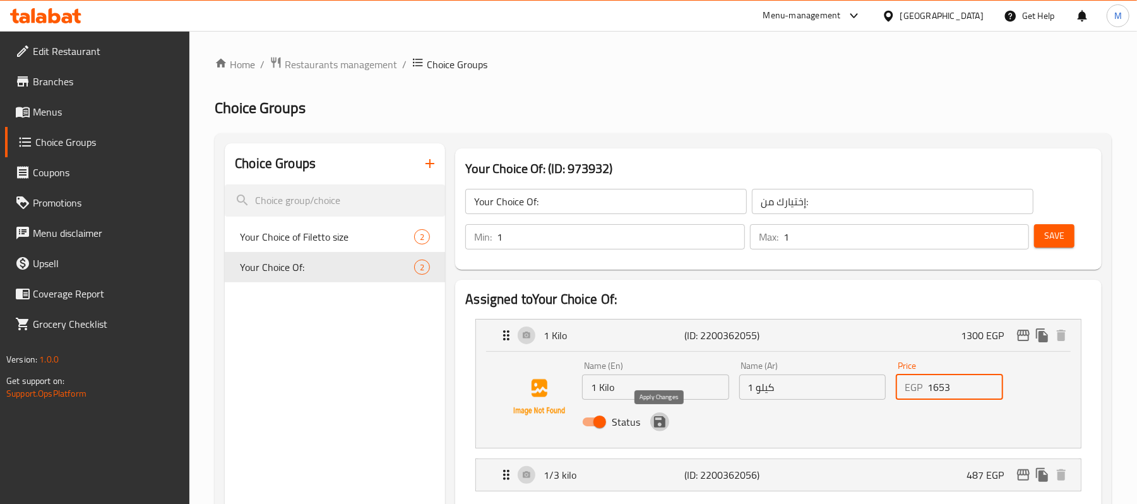
click at [656, 422] on icon "save" at bounding box center [659, 421] width 11 height 11
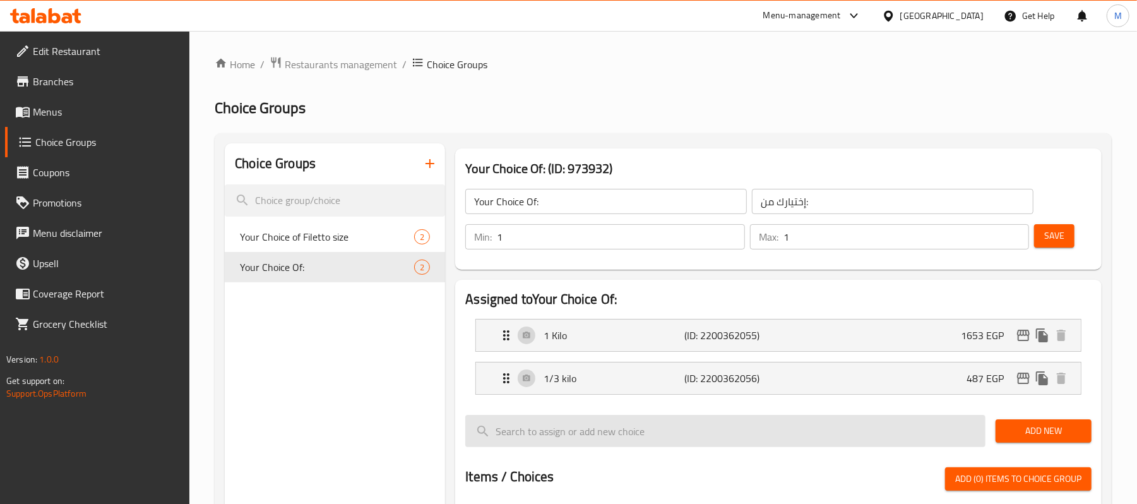
type input "1653"
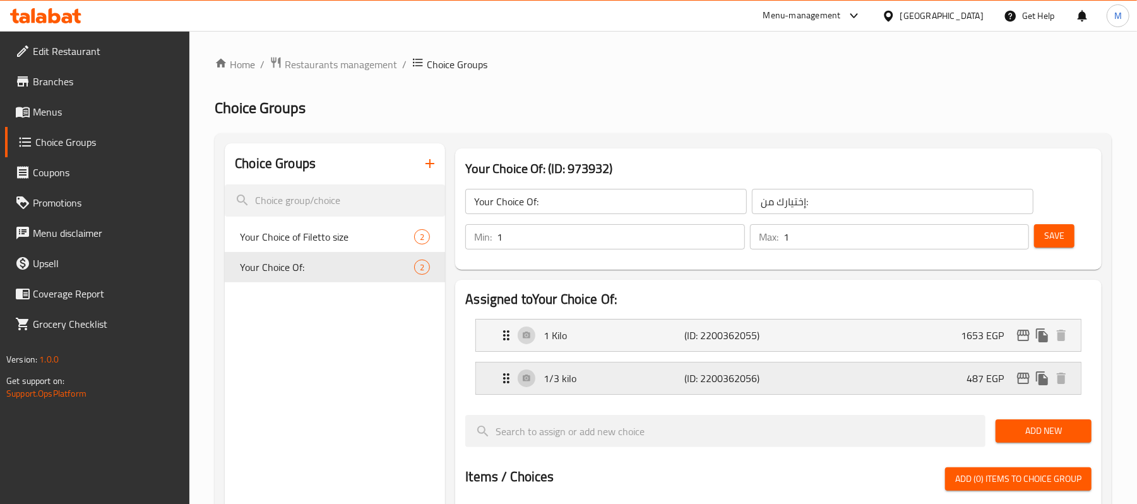
click at [668, 394] on div "1/3 kilo (ID: 2200362056) 487 EGP" at bounding box center [782, 378] width 567 height 32
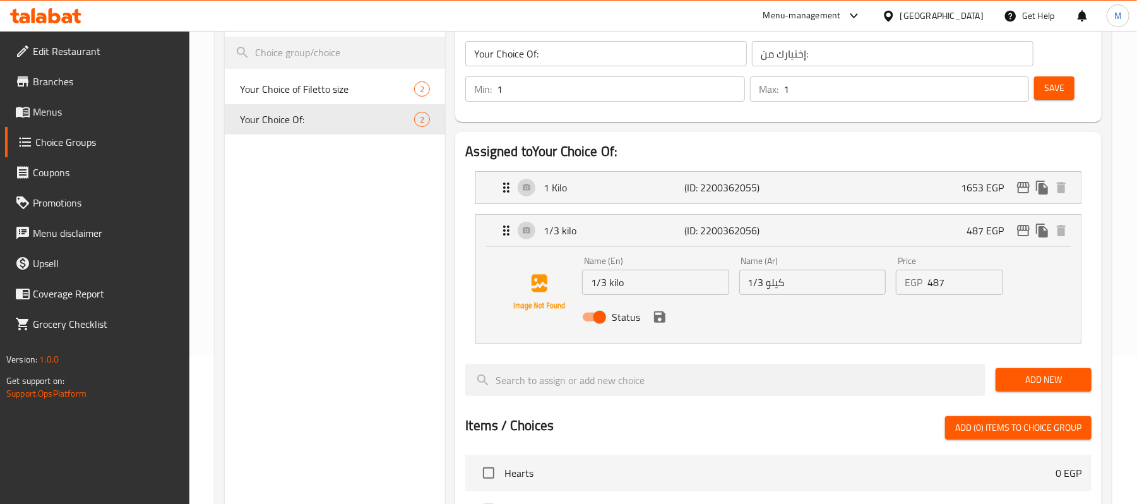
scroll to position [168, 0]
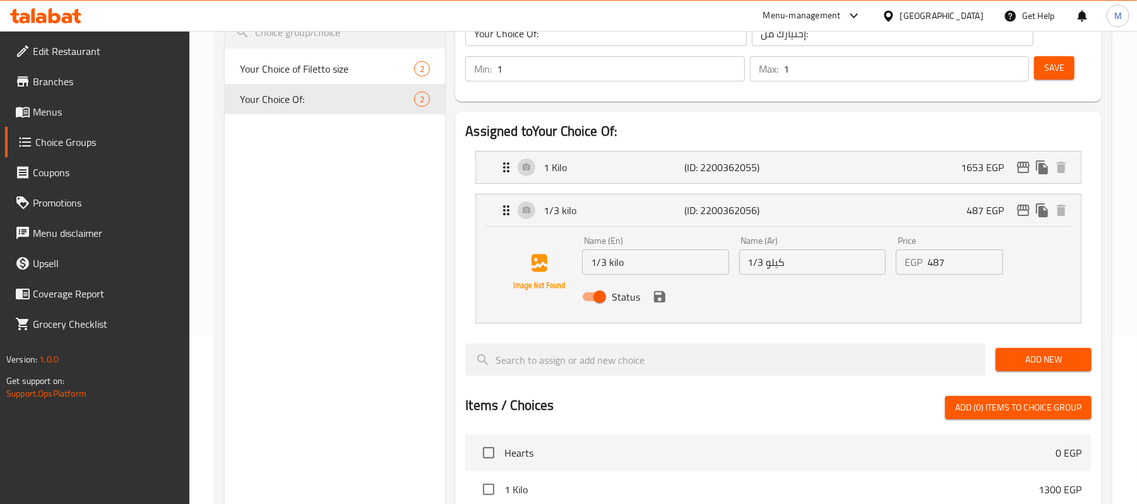
click at [947, 258] on input "487" at bounding box center [965, 261] width 76 height 25
click at [961, 269] on input "487" at bounding box center [965, 261] width 76 height 25
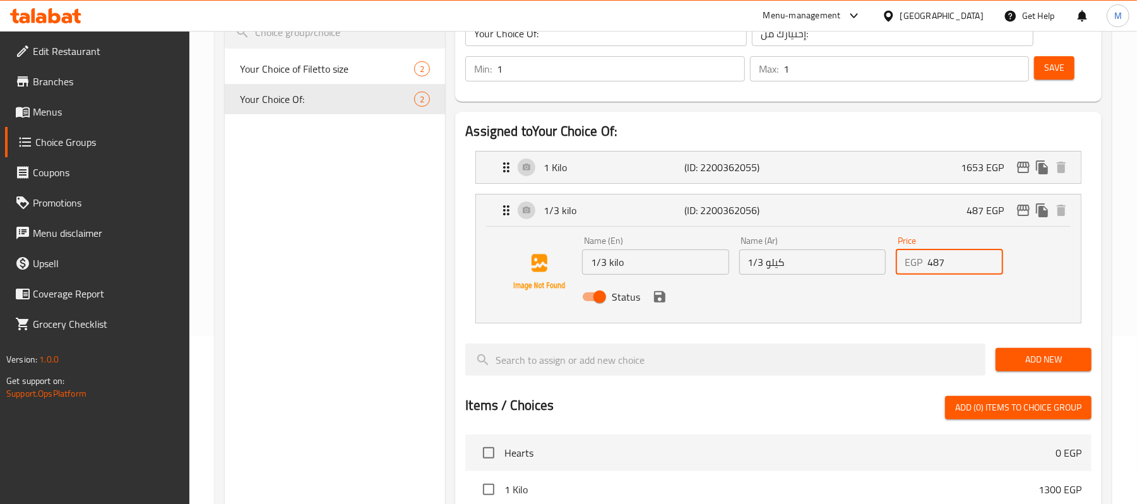
click at [961, 269] on input "487" at bounding box center [965, 261] width 76 height 25
paste input "555.18"
click at [667, 293] on icon "save" at bounding box center [659, 296] width 15 height 15
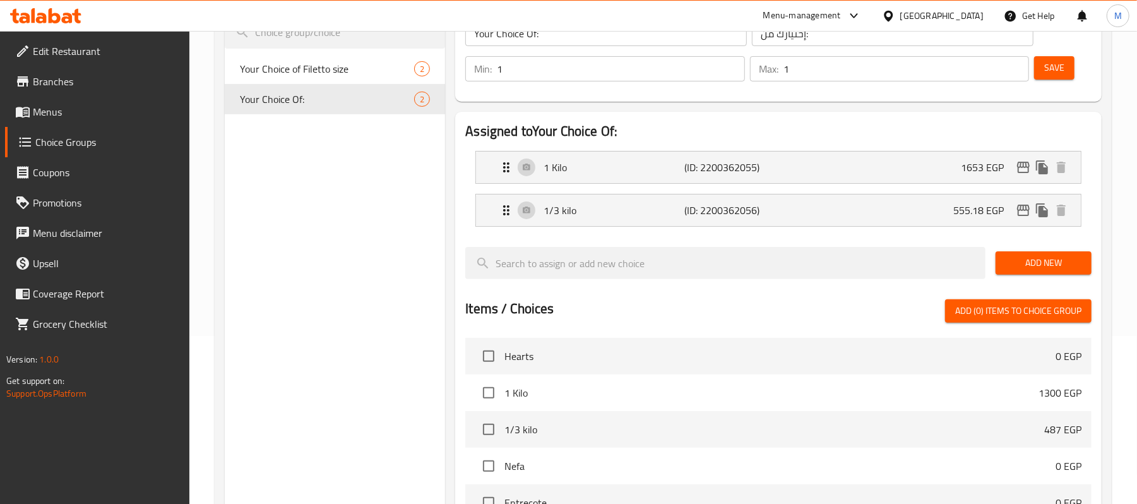
type input "555.18"
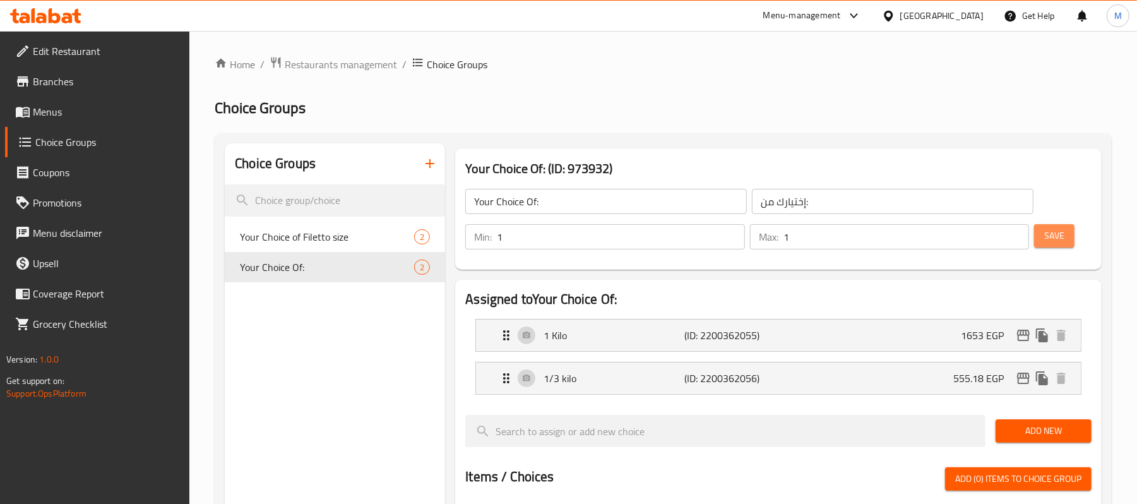
click at [1048, 229] on span "Save" at bounding box center [1054, 236] width 20 height 16
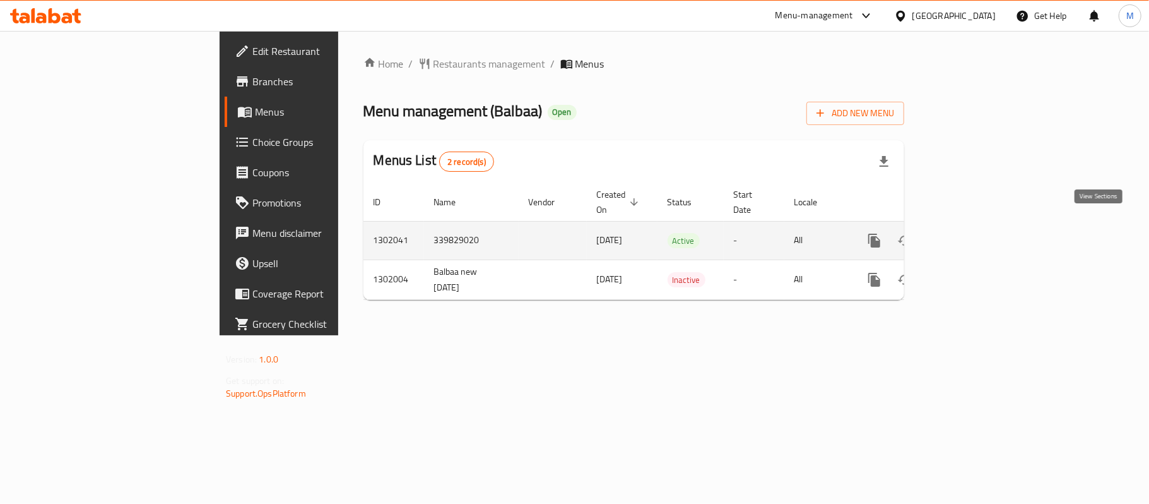
click at [971, 235] on icon "enhanced table" at bounding box center [965, 240] width 11 height 11
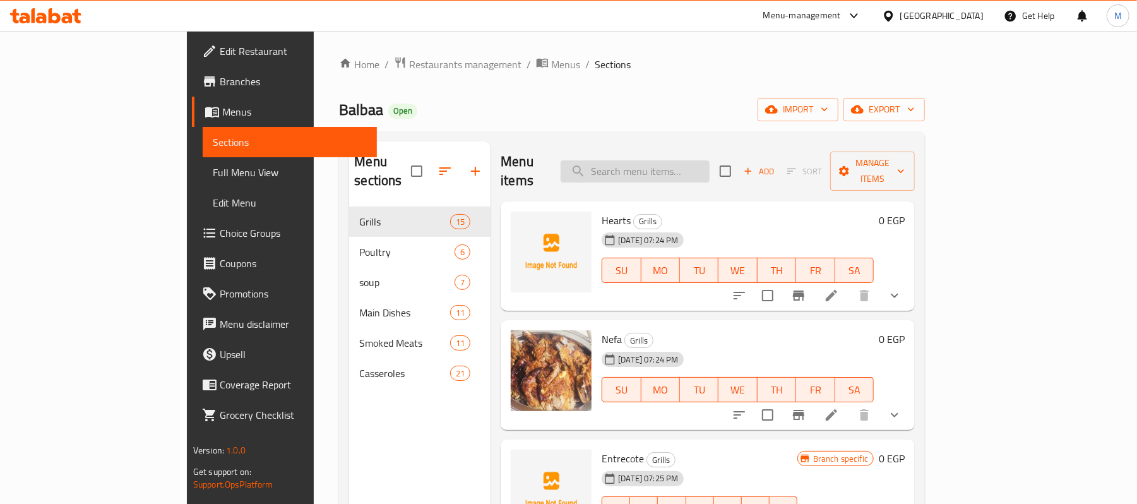
click at [697, 165] on input "search" at bounding box center [635, 171] width 149 height 22
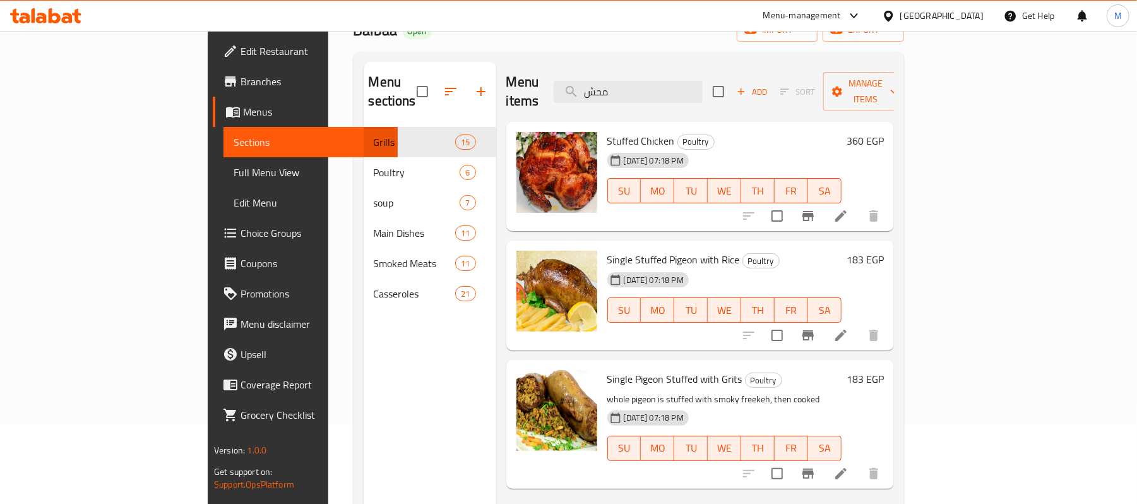
scroll to position [177, 0]
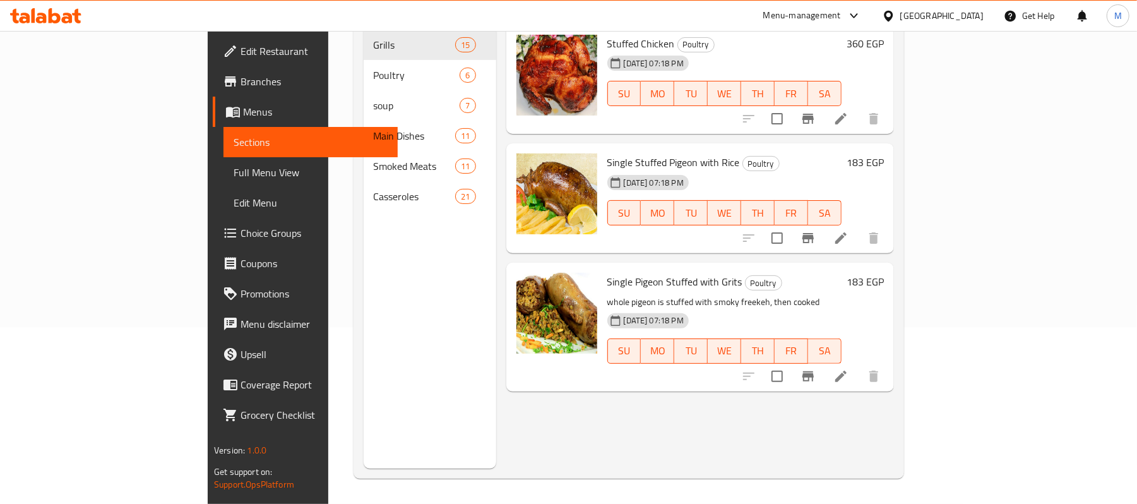
type input "محش"
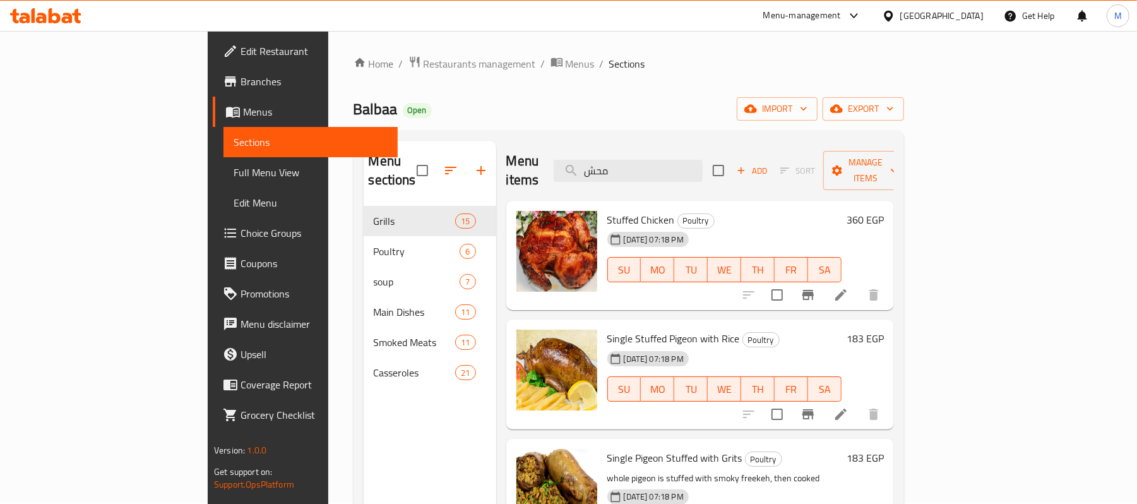
scroll to position [0, 0]
click at [353, 76] on div "Home / Restaurants management / Menus / Sections Balbaa Open import export Menu…" at bounding box center [628, 355] width 550 height 599
click at [424, 66] on span "Restaurants management" at bounding box center [480, 64] width 112 height 15
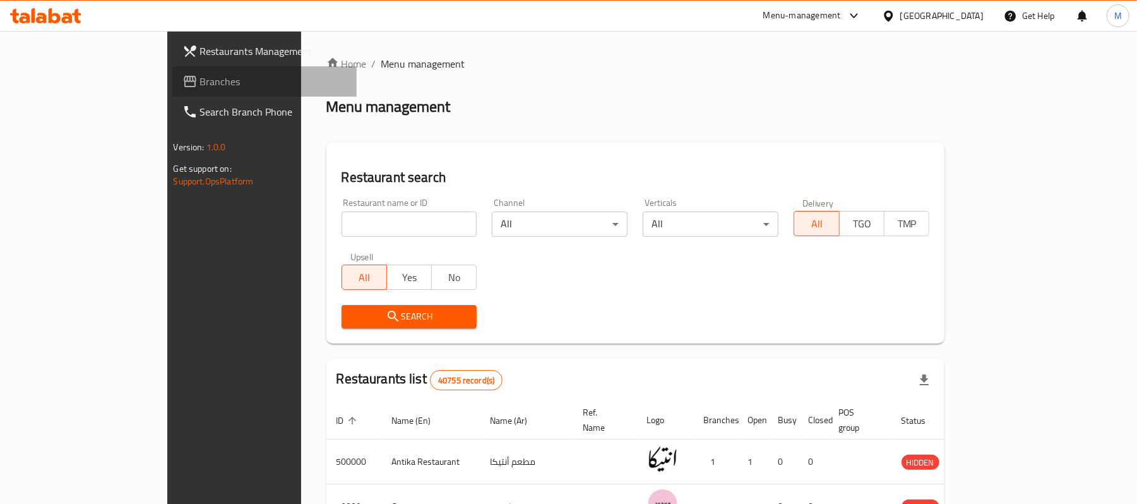
click at [172, 71] on link "Branches" at bounding box center [264, 81] width 185 height 30
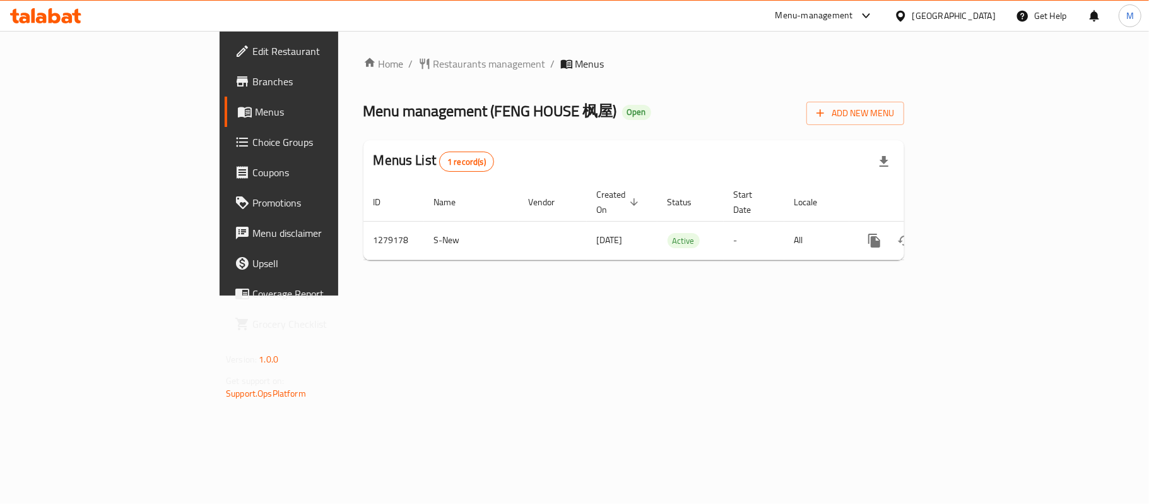
click at [905, 91] on div "Home / Restaurants management / Menus Menu management ( FENG HOUSE 枫屋 ) Open Ad…" at bounding box center [634, 163] width 541 height 214
click at [894, 105] on span "Add New Menu" at bounding box center [856, 113] width 78 height 16
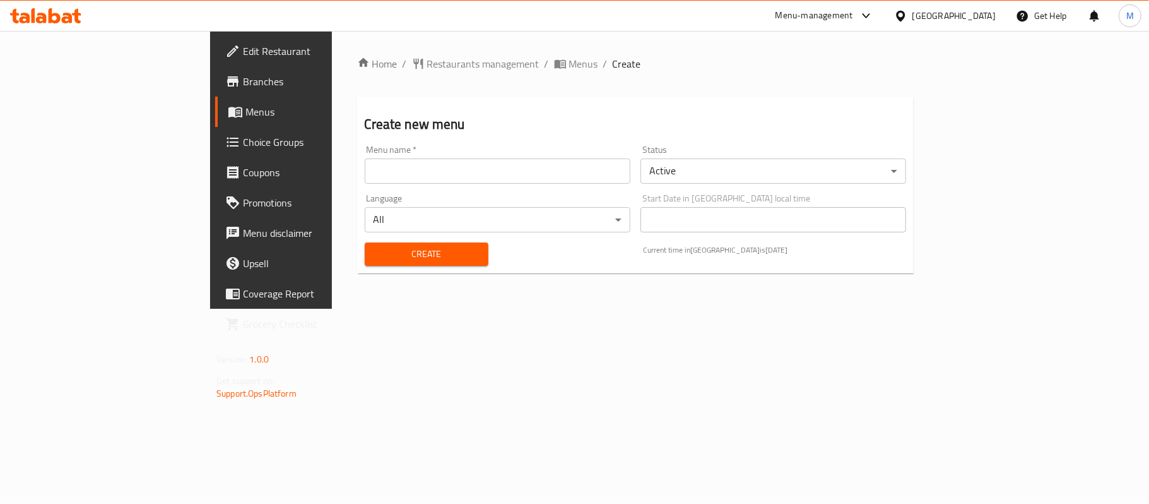
click at [530, 164] on input "text" at bounding box center [498, 170] width 266 height 25
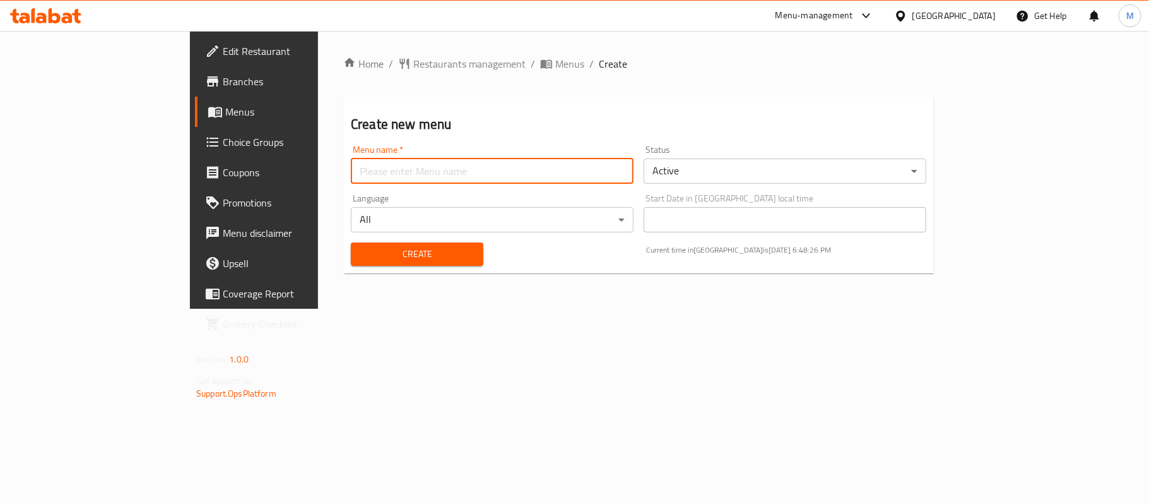
type input "new menu -"
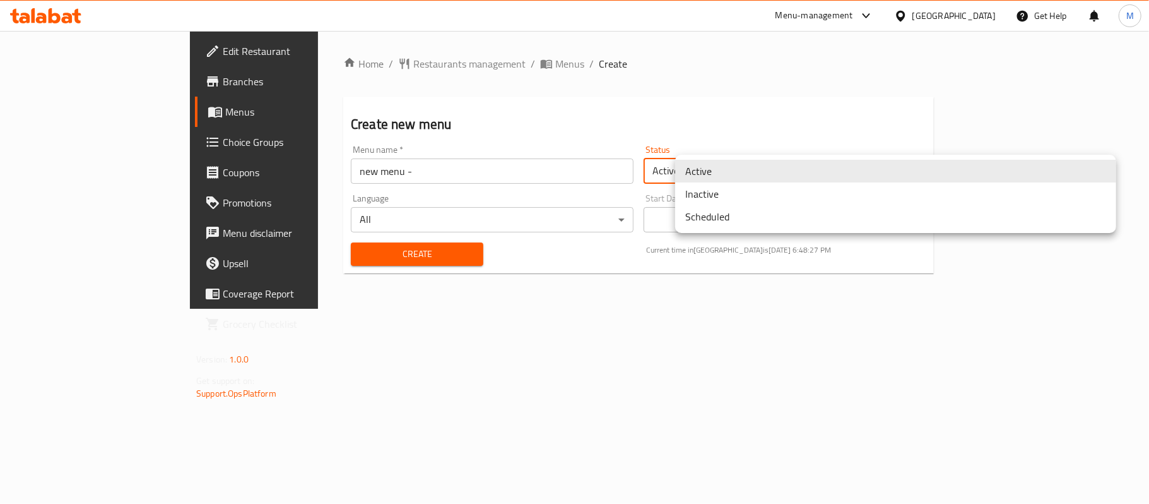
click at [720, 164] on body "​ Menu-management [GEOGRAPHIC_DATA] Get Help M Edit Restaurant Branches Menus C…" at bounding box center [574, 267] width 1149 height 473
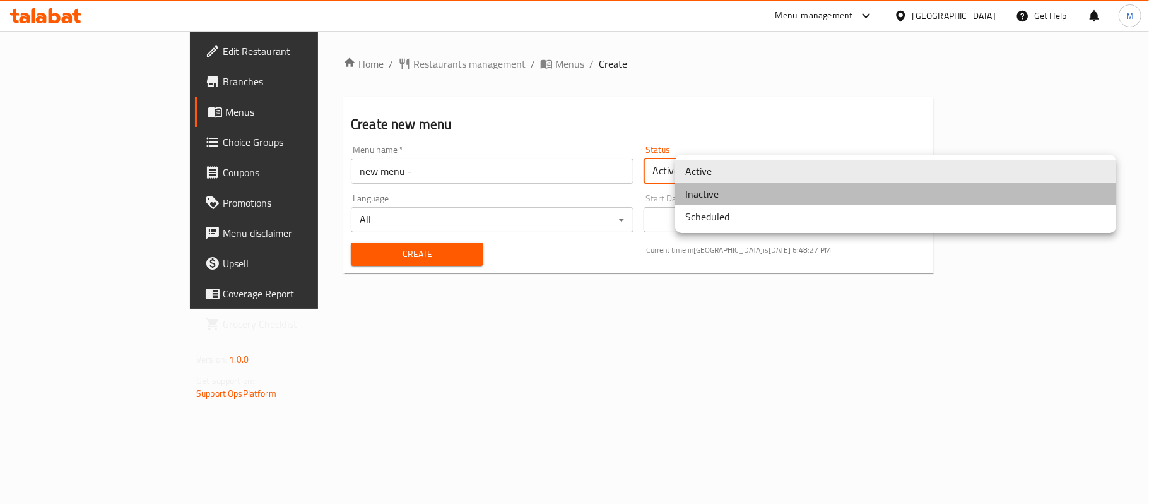
click at [730, 198] on li "Inactive" at bounding box center [895, 193] width 441 height 23
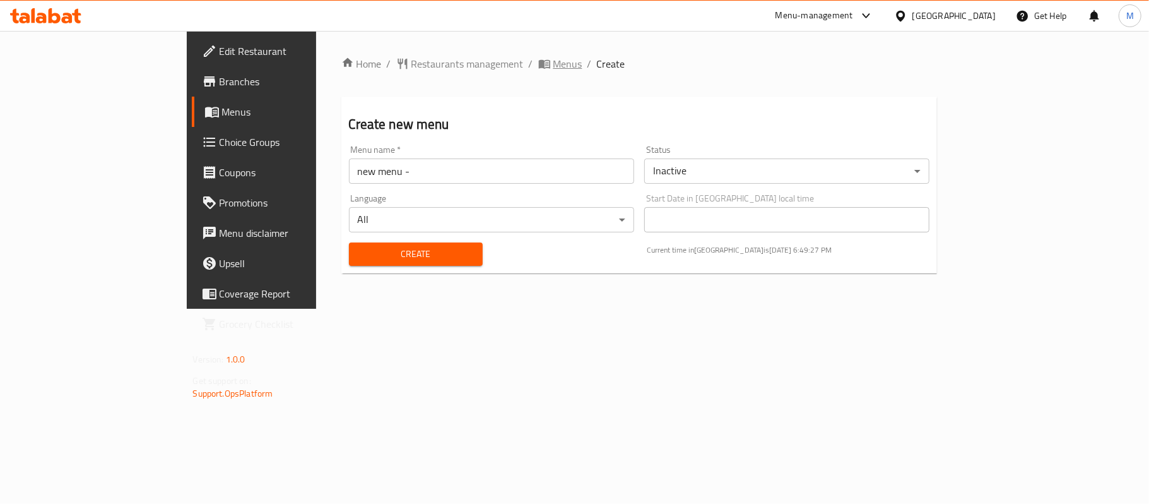
click at [554, 61] on span "Menus" at bounding box center [568, 63] width 29 height 15
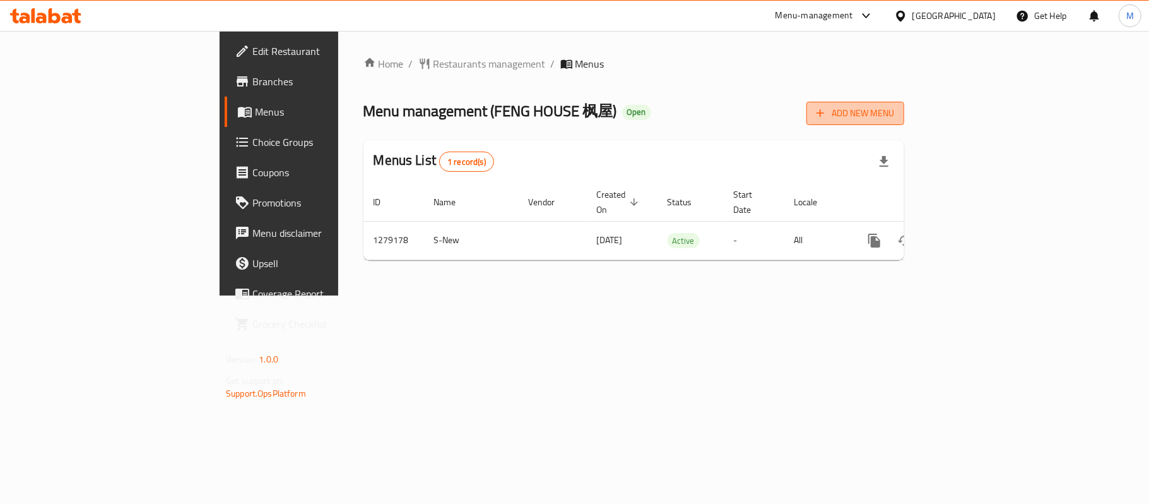
click at [894, 106] on span "Add New Menu" at bounding box center [856, 113] width 78 height 16
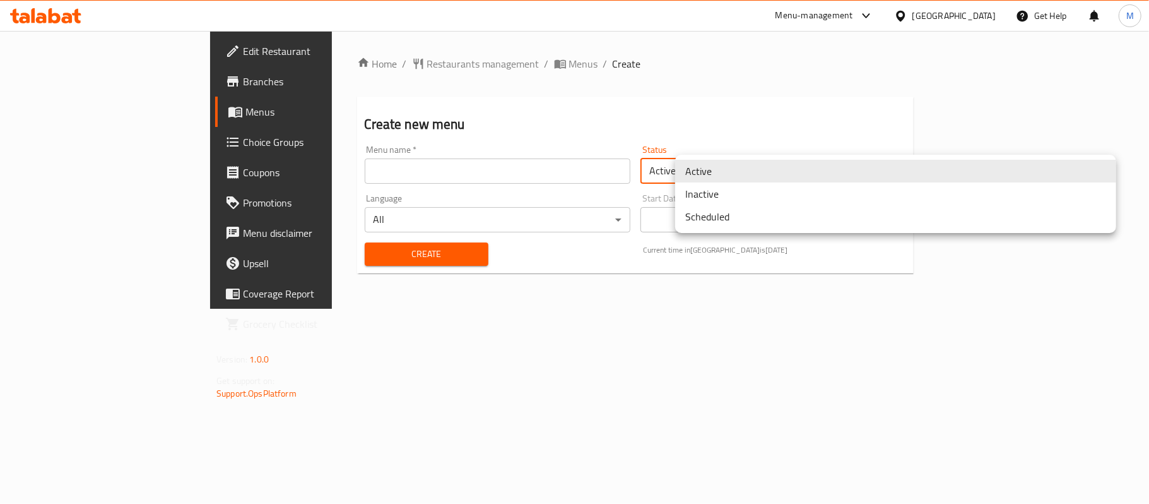
click at [744, 181] on body "​ Menu-management [GEOGRAPHIC_DATA] Get Help M Edit Restaurant Branches Menus C…" at bounding box center [574, 267] width 1149 height 473
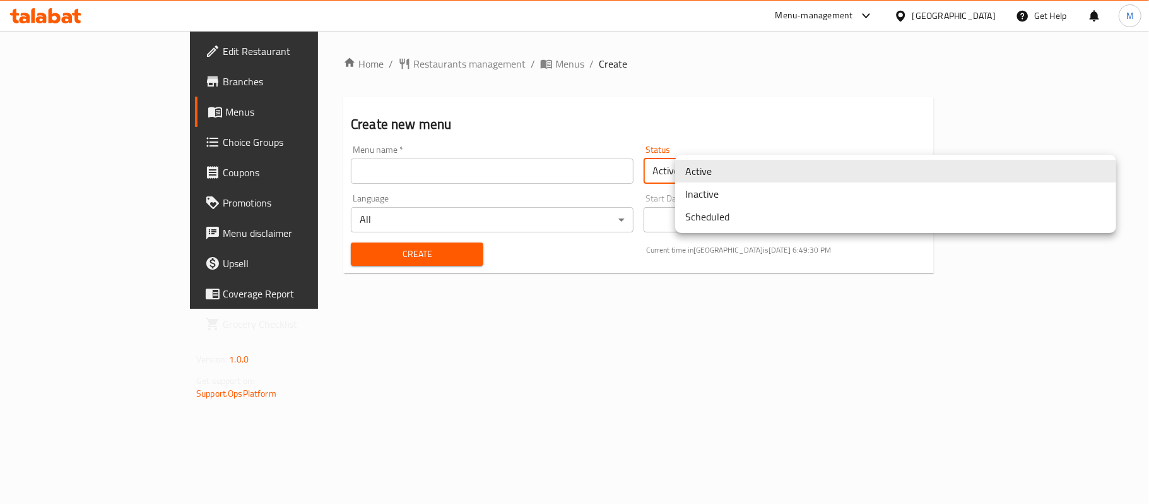
click at [733, 200] on li "Inactive" at bounding box center [895, 193] width 441 height 23
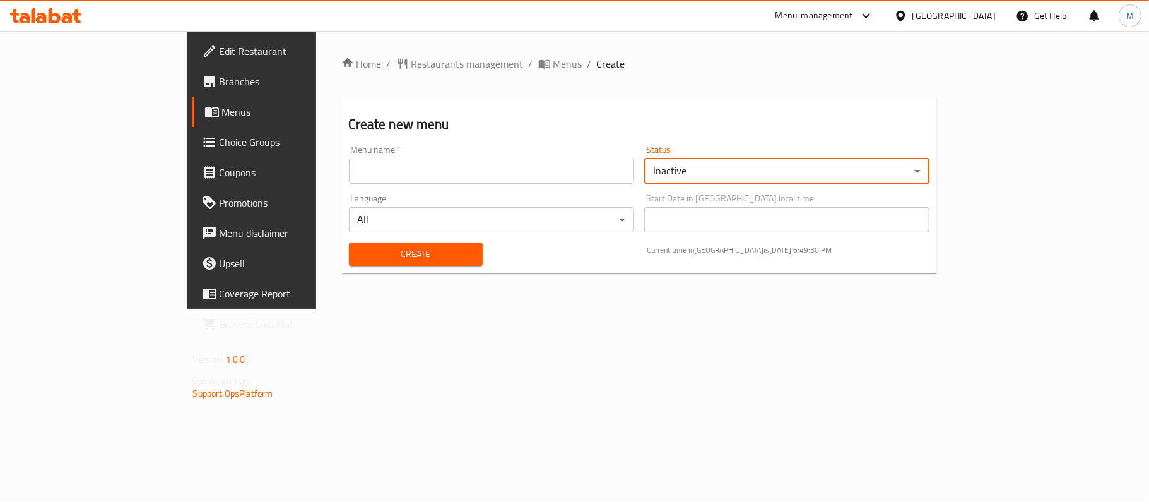
click at [493, 160] on input "text" at bounding box center [491, 170] width 285 height 25
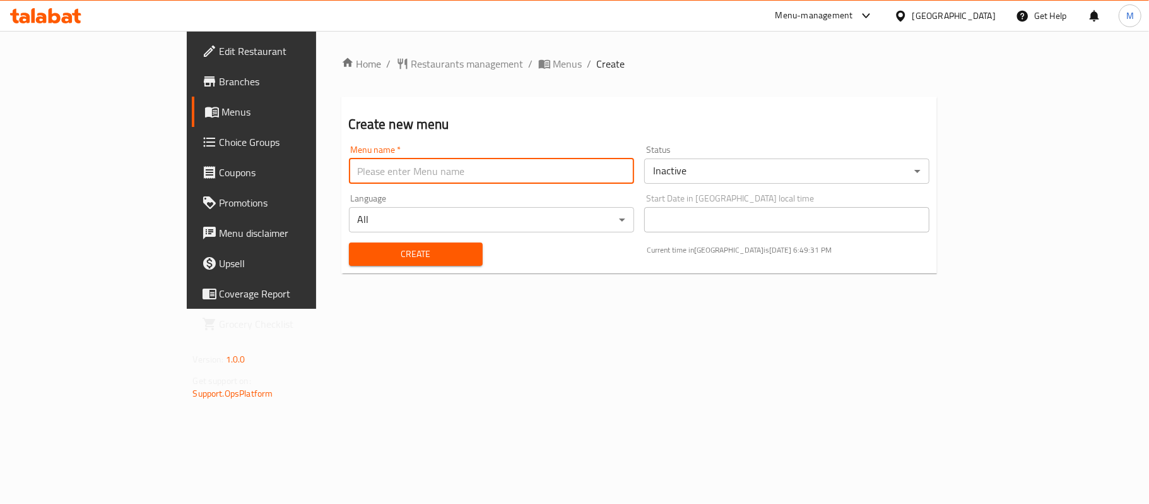
click at [344, 203] on div "Language All ​" at bounding box center [491, 213] width 295 height 49
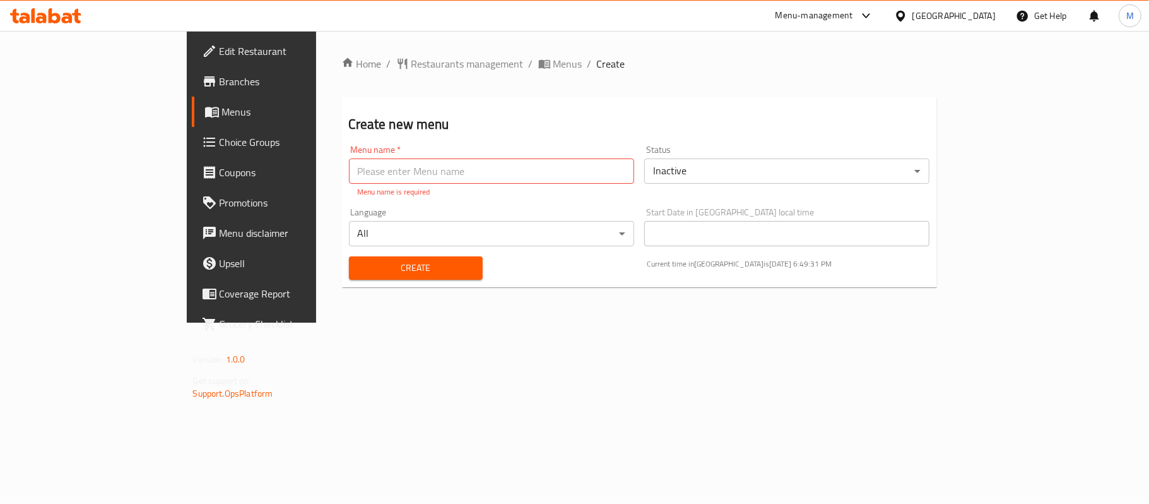
click at [356, 175] on input "text" at bounding box center [491, 170] width 285 height 25
type input "new menu -"
click at [349, 265] on button "Create" at bounding box center [416, 267] width 134 height 23
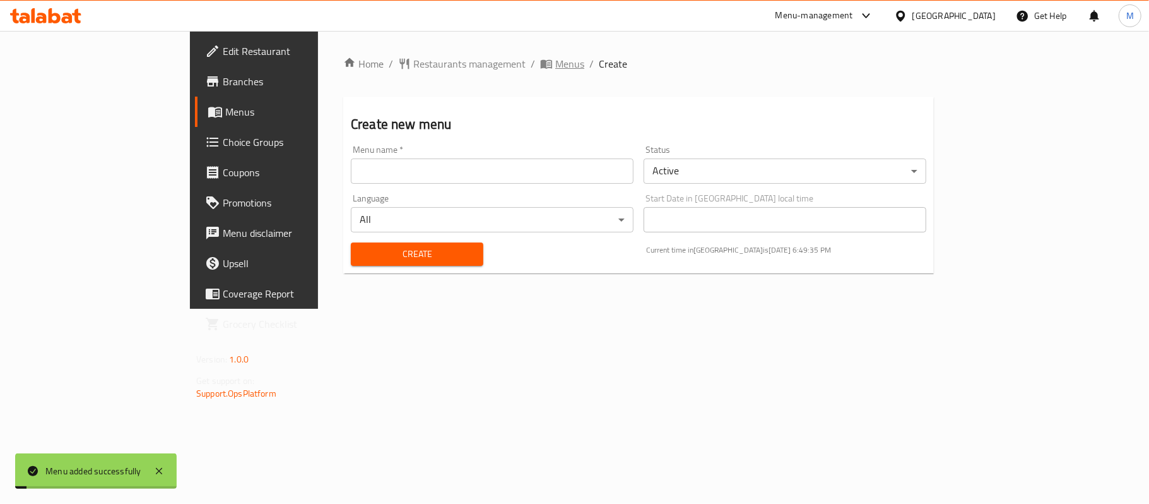
click at [555, 63] on span "Menus" at bounding box center [569, 63] width 29 height 15
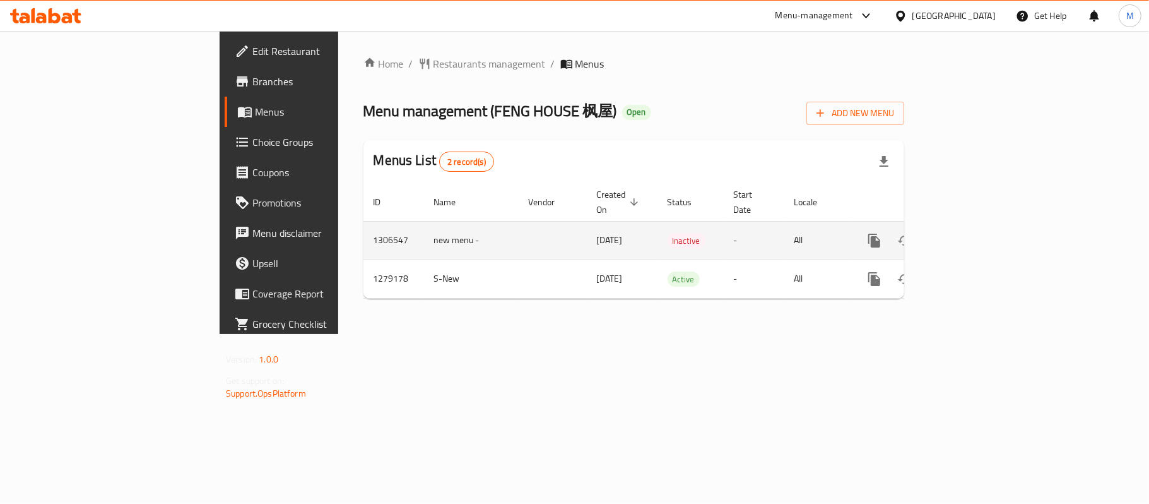
click at [981, 229] on link "enhanced table" at bounding box center [966, 240] width 30 height 30
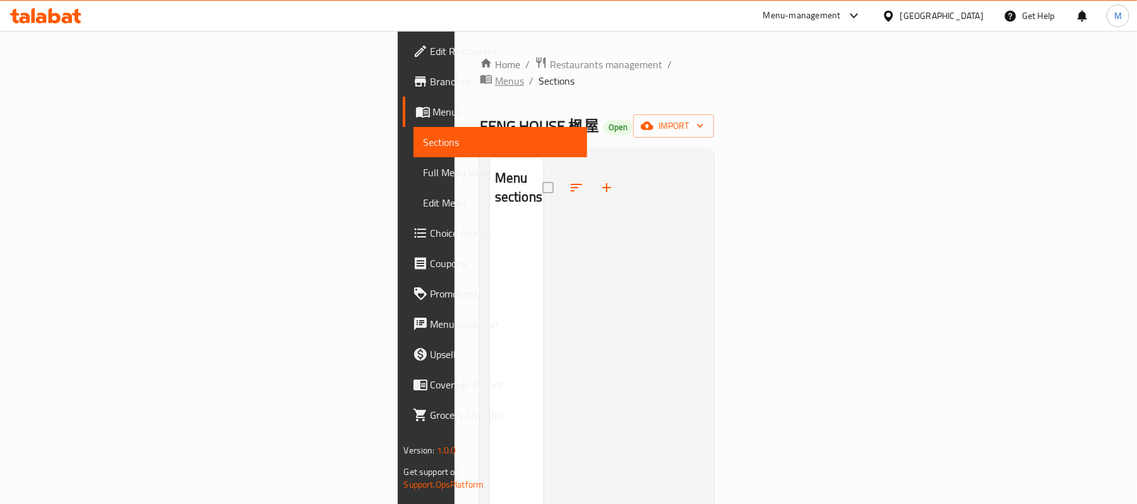
click at [495, 73] on span "Menus" at bounding box center [509, 80] width 29 height 15
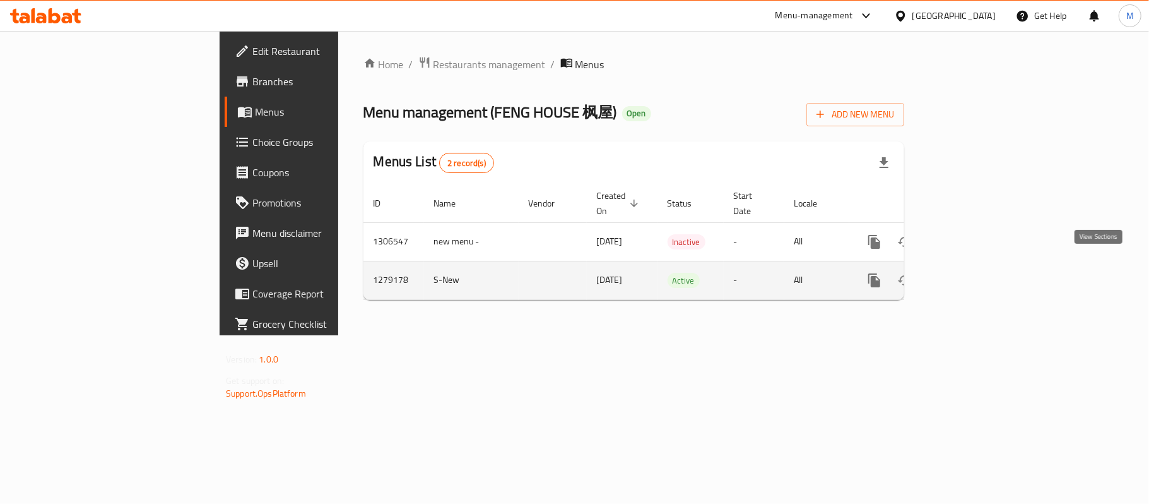
click at [981, 273] on link "enhanced table" at bounding box center [966, 280] width 30 height 30
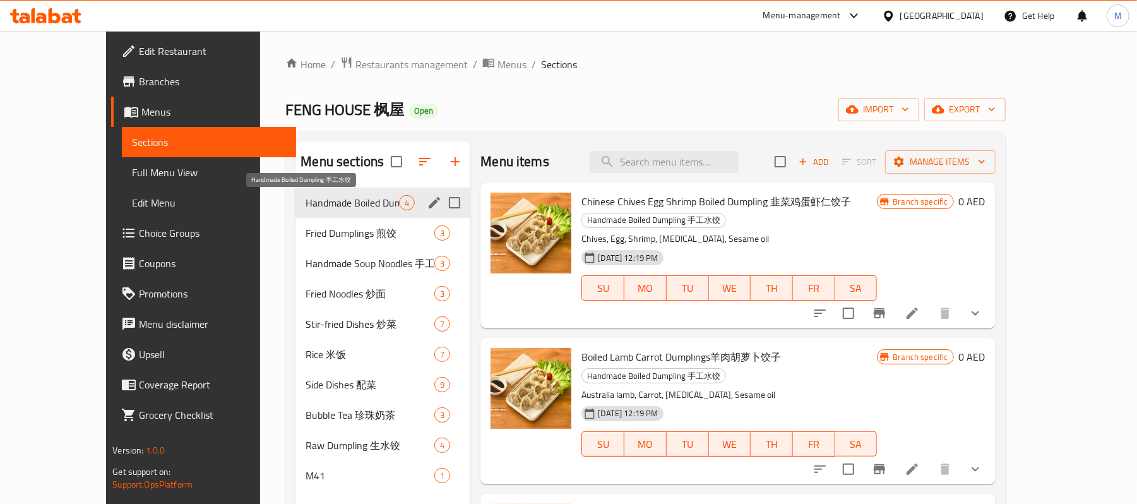
click at [331, 208] on span "Handmade Boiled Dumpling ⼿⼯⽔饺" at bounding box center [352, 202] width 93 height 15
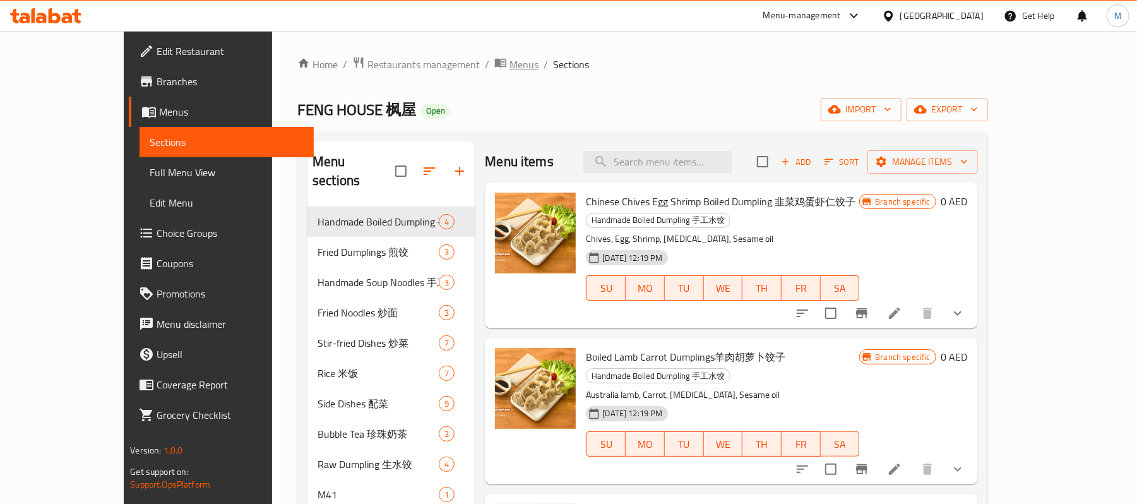
click at [509, 66] on span "Menus" at bounding box center [523, 64] width 29 height 15
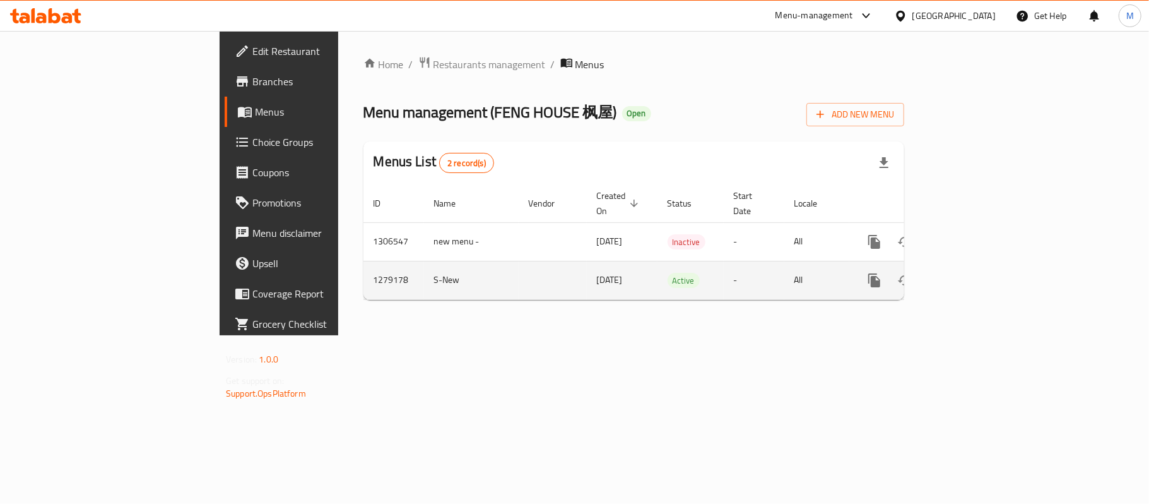
click at [981, 280] on link "enhanced table" at bounding box center [966, 280] width 30 height 30
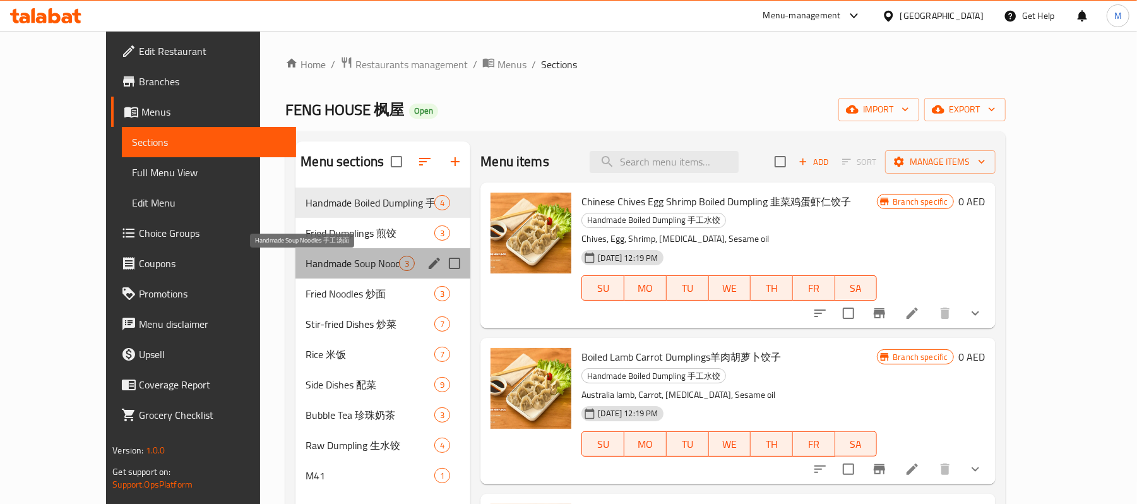
click at [328, 261] on span "Handmade Soup Noodles 手工汤面" at bounding box center [352, 263] width 93 height 15
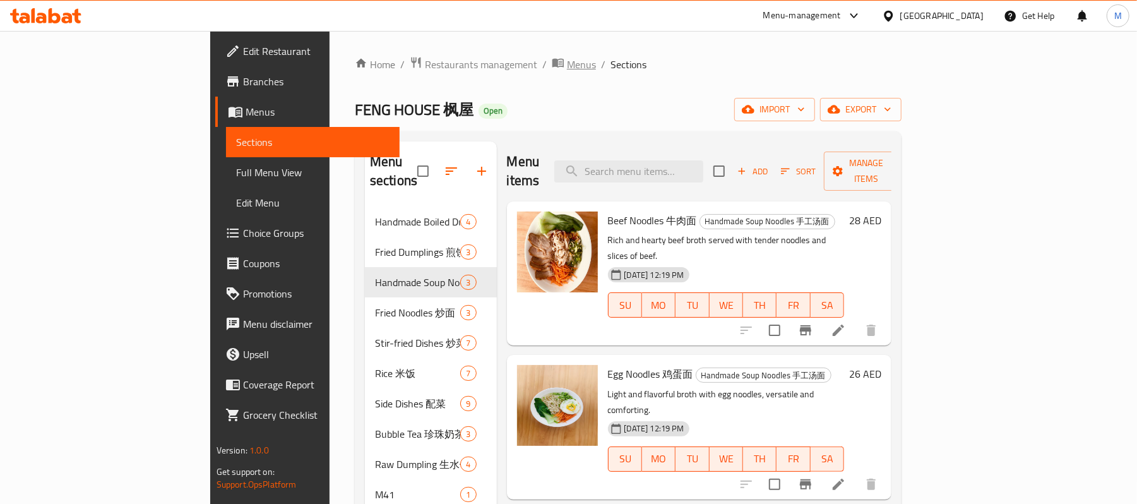
click at [567, 59] on span "Menus" at bounding box center [581, 64] width 29 height 15
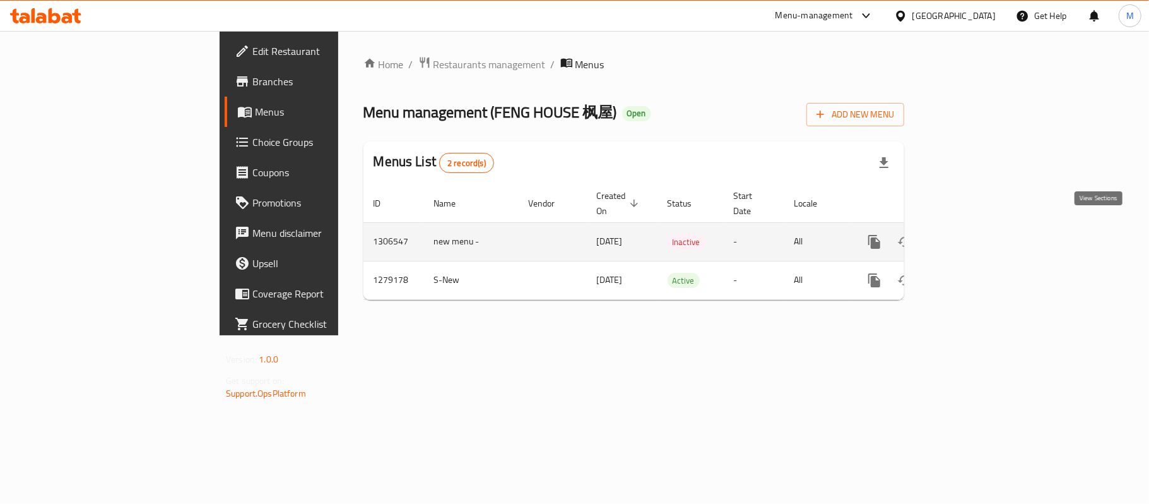
click at [971, 236] on icon "enhanced table" at bounding box center [965, 241] width 11 height 11
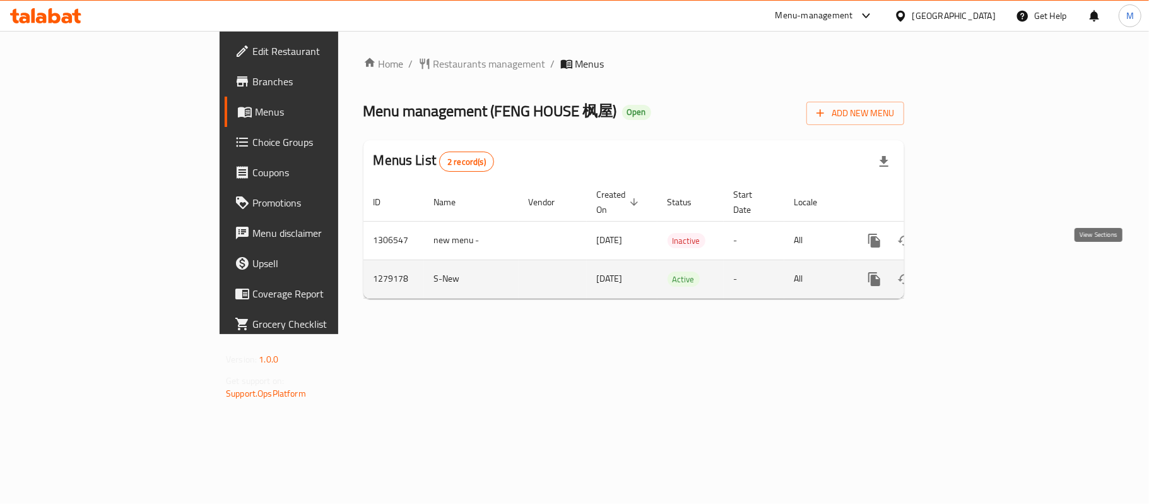
click at [973, 271] on icon "enhanced table" at bounding box center [965, 278] width 15 height 15
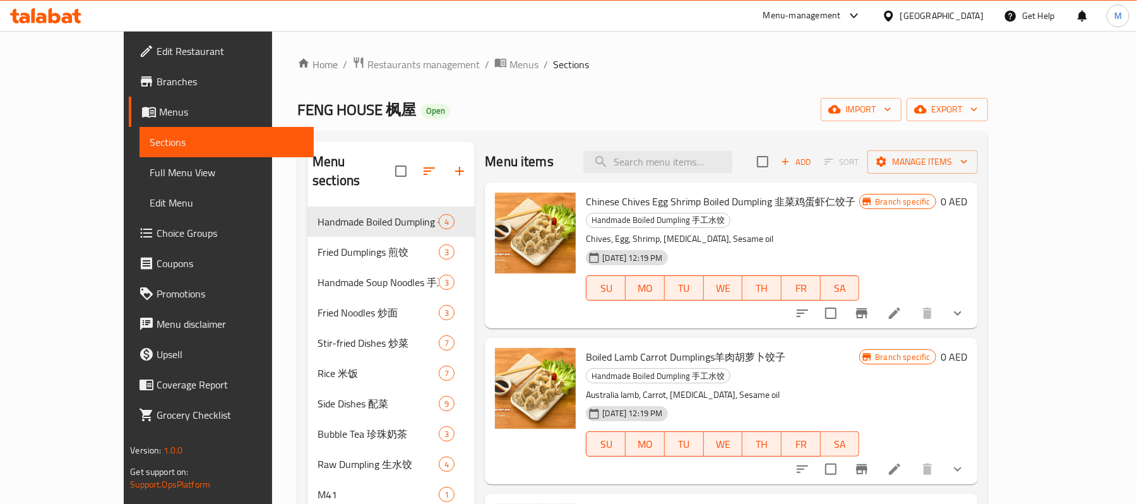
click at [965, 306] on icon "show more" at bounding box center [957, 313] width 15 height 15
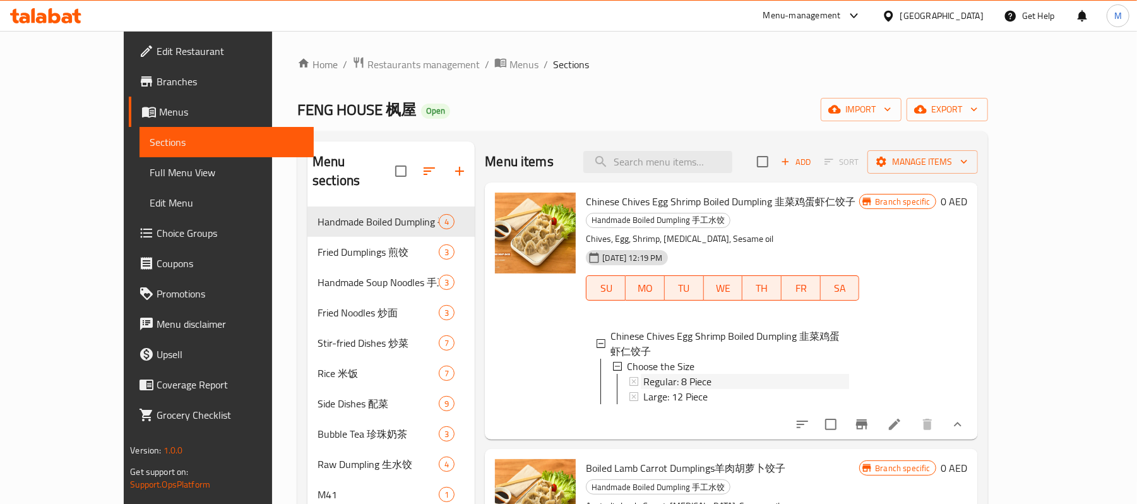
click at [674, 374] on span "Regular: 8 Piece" at bounding box center [677, 381] width 68 height 15
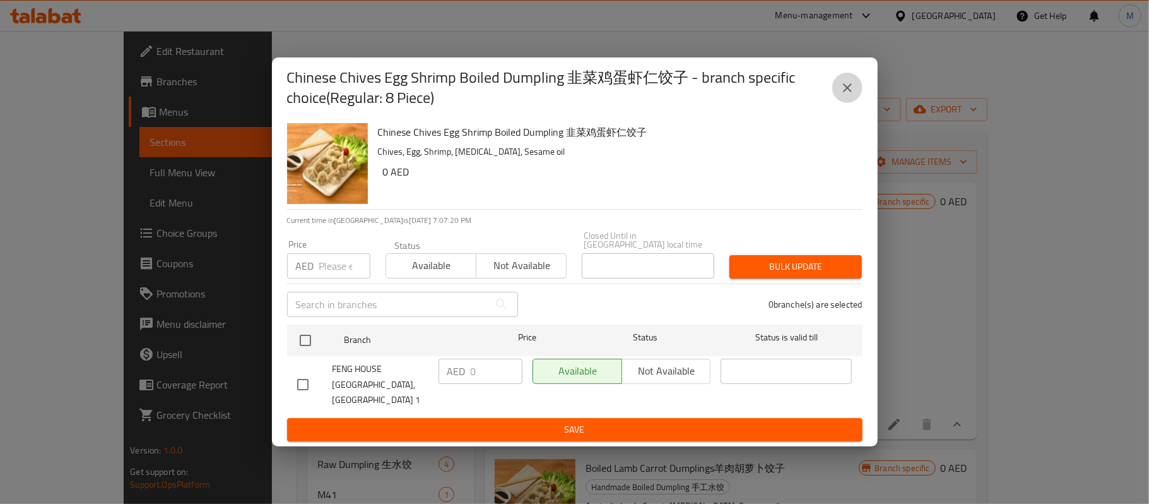
click at [841, 95] on icon "close" at bounding box center [847, 87] width 15 height 15
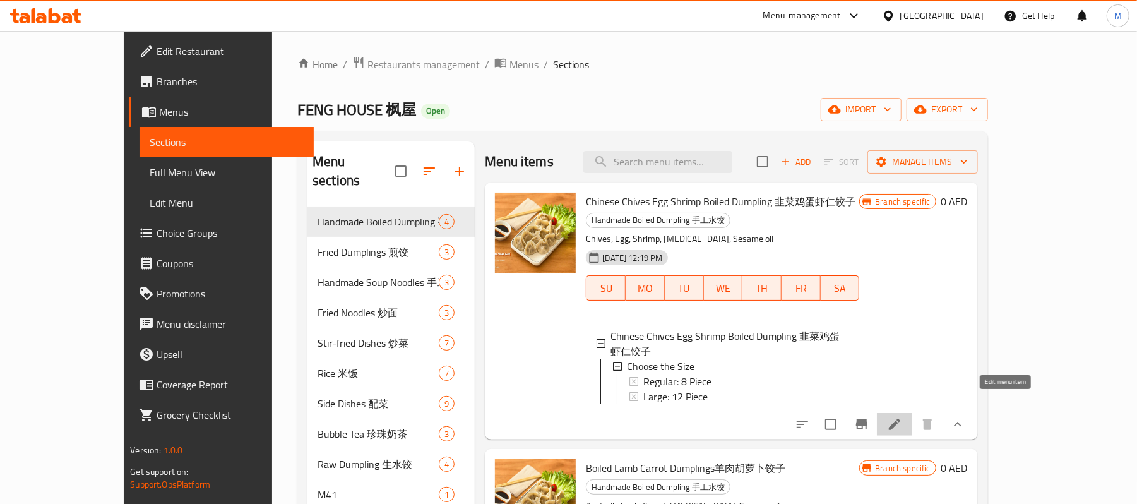
click at [902, 417] on icon at bounding box center [894, 424] width 15 height 15
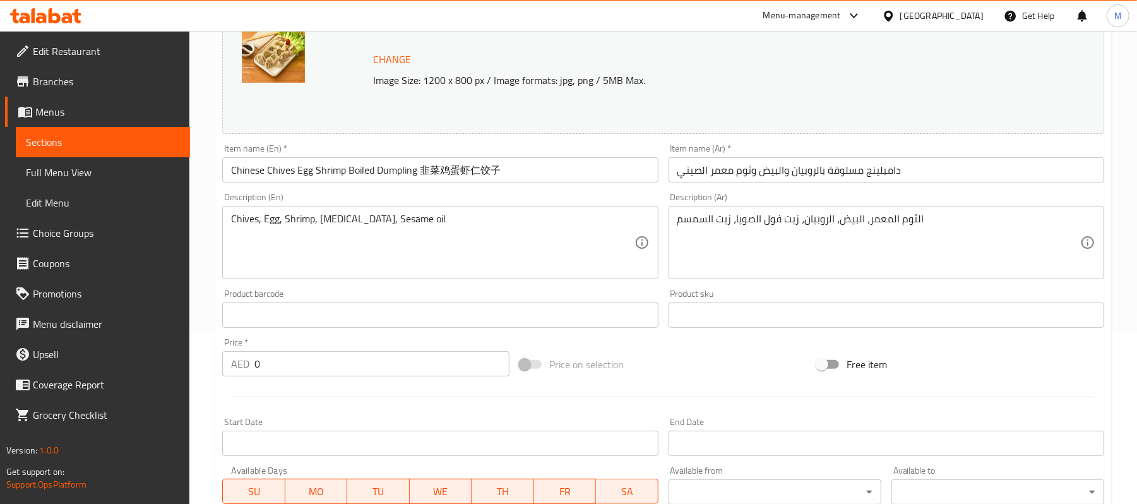
scroll to position [427, 0]
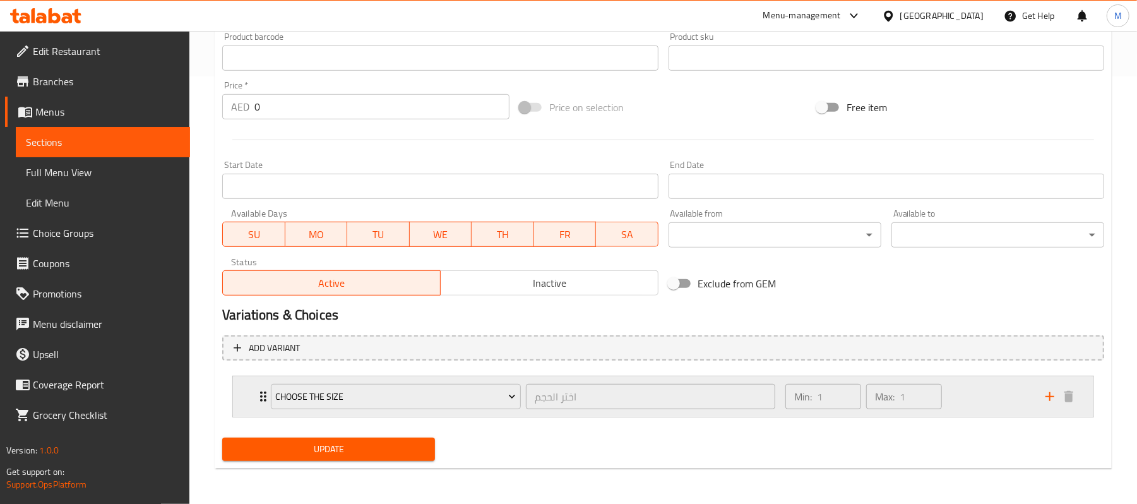
click at [239, 400] on div "Choose the Size اختر الحجم ​ Min: 1 ​ Max: 1 ​" at bounding box center [663, 396] width 860 height 40
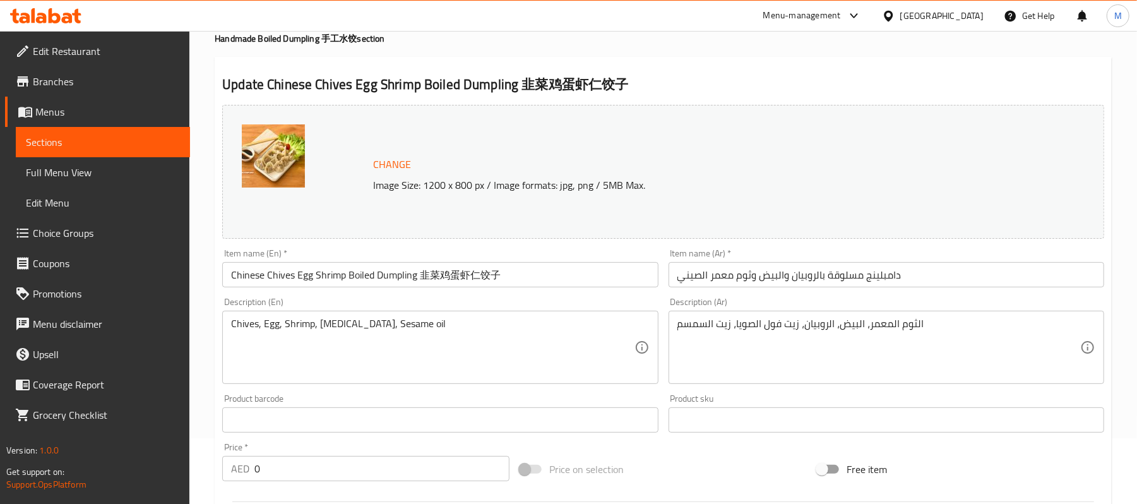
scroll to position [0, 0]
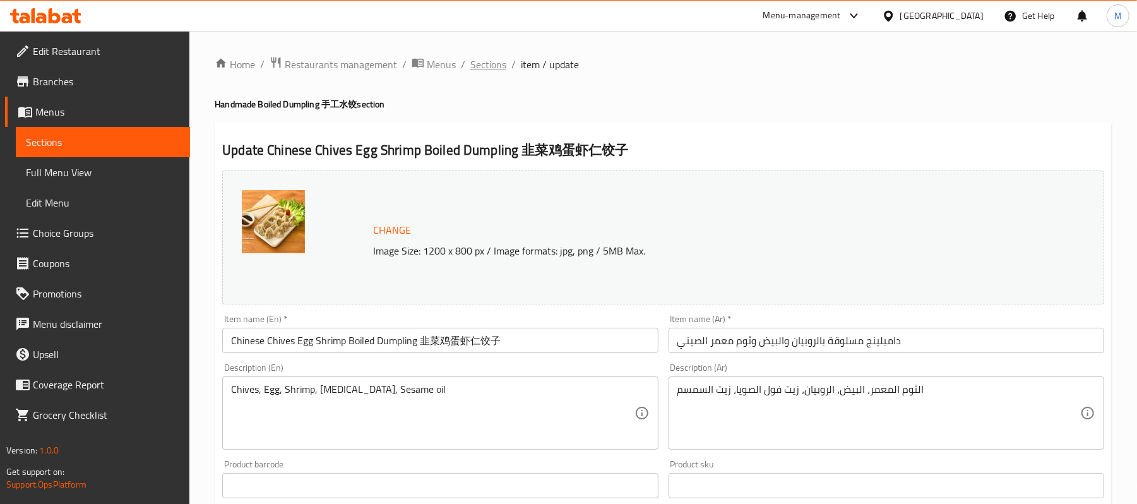
click at [496, 63] on span "Sections" at bounding box center [488, 64] width 36 height 15
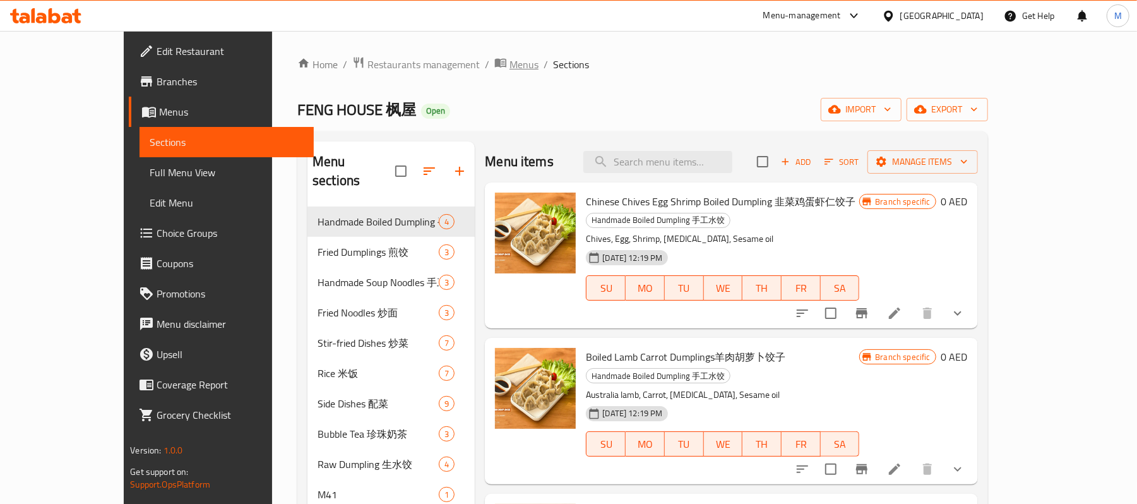
click at [509, 64] on span "Menus" at bounding box center [523, 64] width 29 height 15
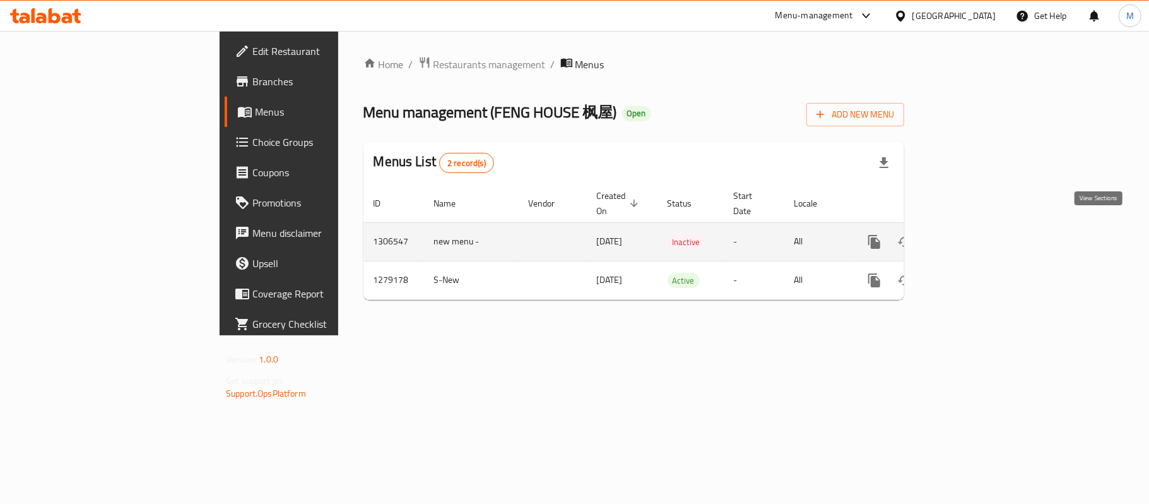
click at [973, 234] on icon "enhanced table" at bounding box center [965, 241] width 15 height 15
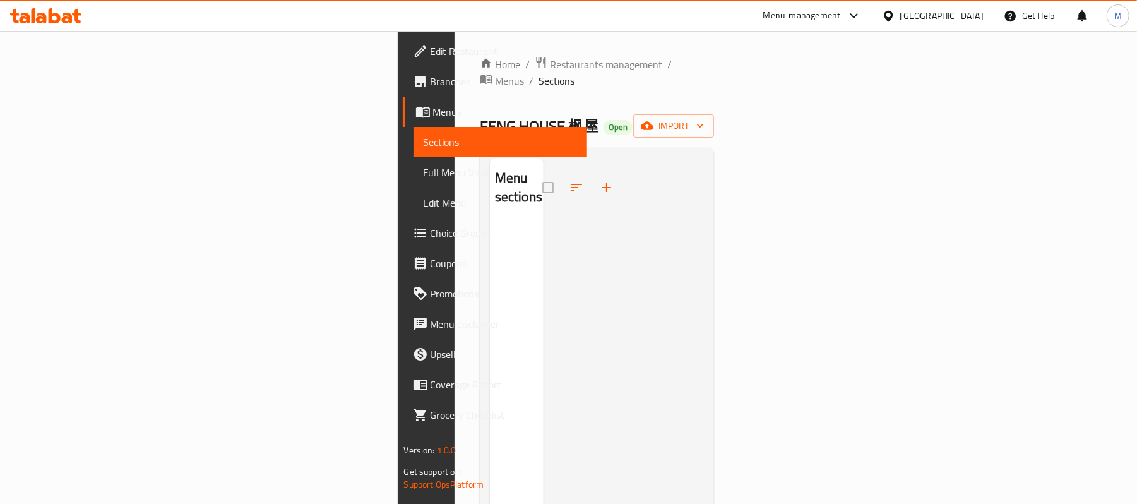
click at [480, 74] on div "Home / Restaurants management / Menus / Sections FENG HOUSE 枫屋 Open import Menu…" at bounding box center [597, 363] width 235 height 615
click at [495, 73] on span "Menus" at bounding box center [509, 80] width 29 height 15
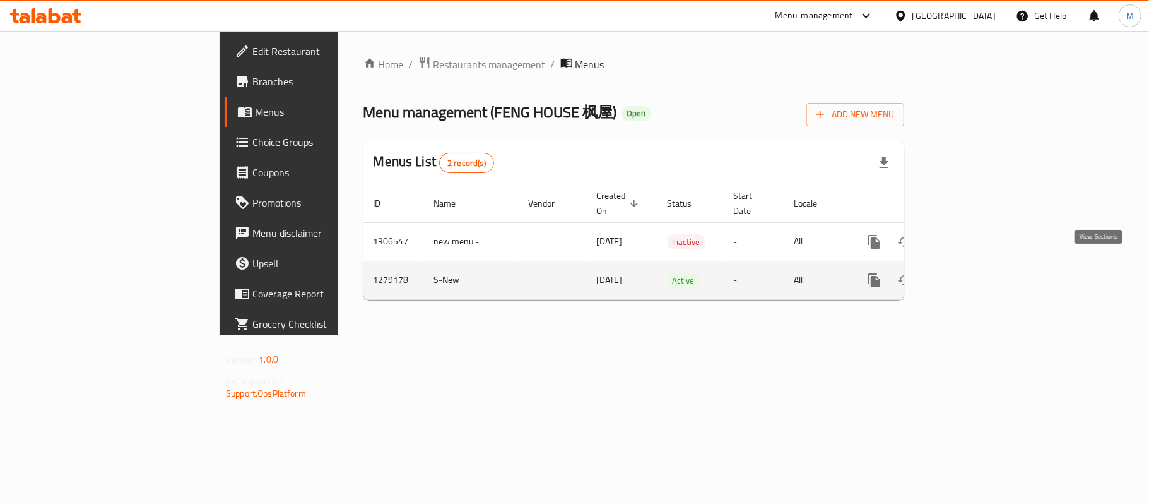
click at [981, 266] on link "enhanced table" at bounding box center [966, 280] width 30 height 30
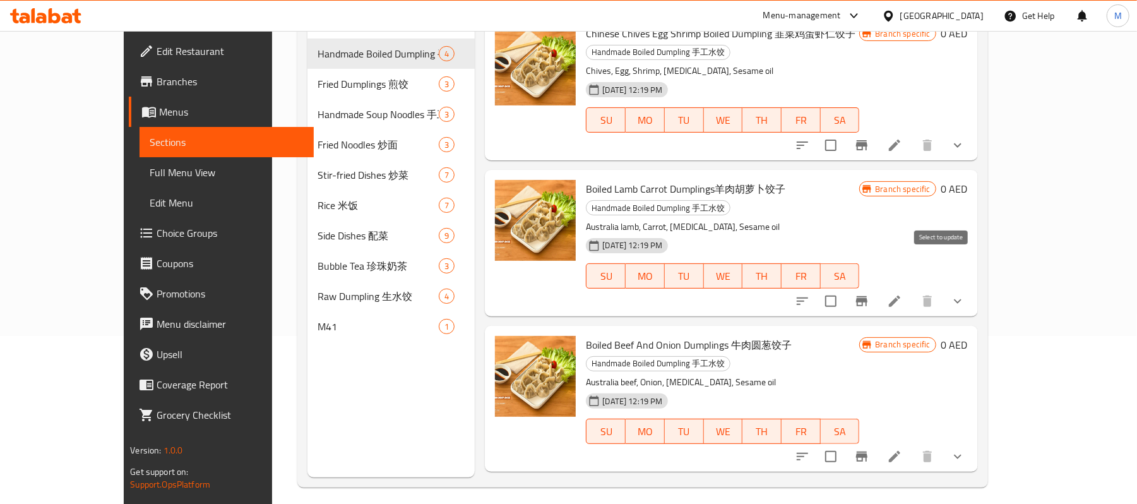
click at [844, 288] on input "checkbox" at bounding box center [830, 301] width 27 height 27
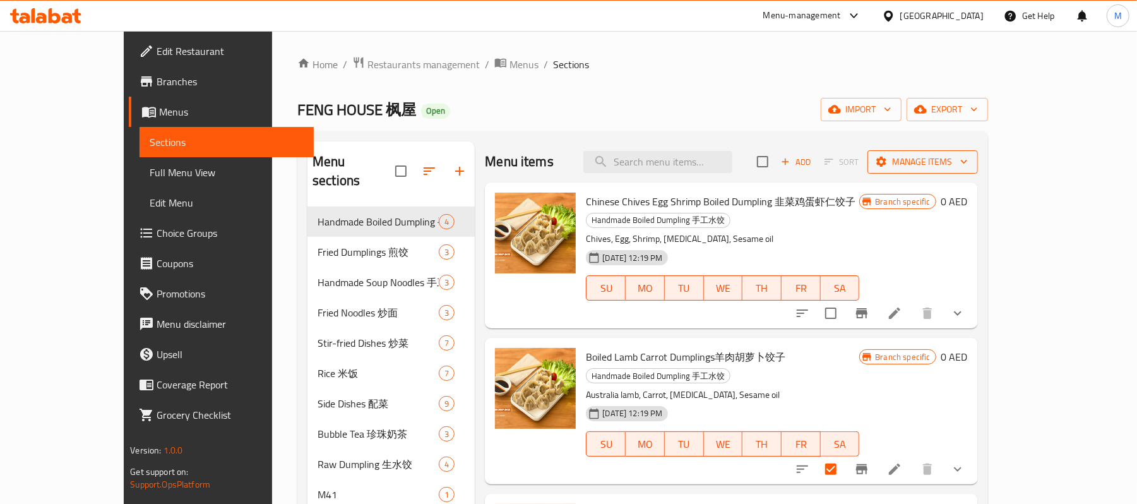
click at [968, 159] on span "Manage items" at bounding box center [922, 162] width 90 height 16
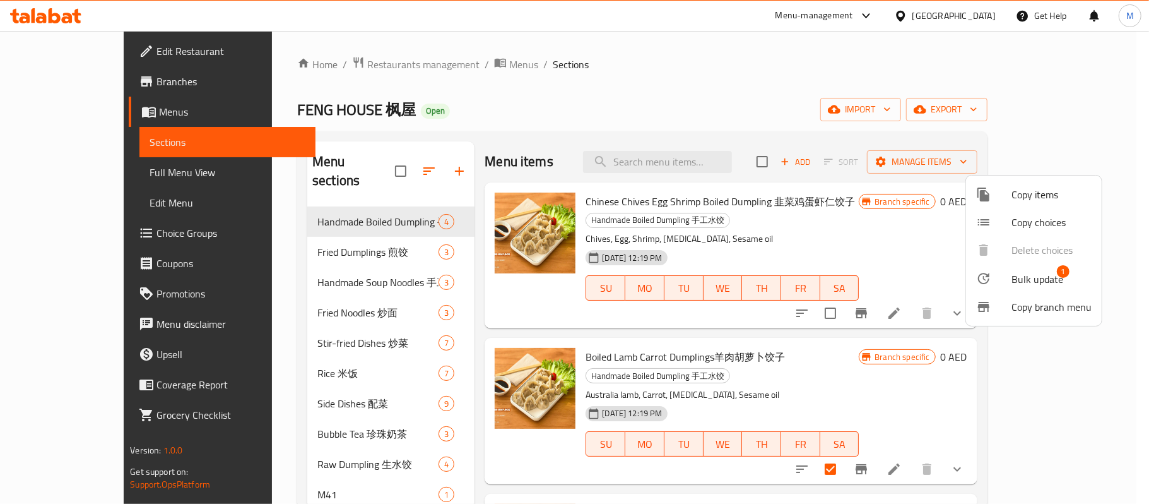
click at [1023, 264] on li "Bulk update 1" at bounding box center [1034, 278] width 136 height 29
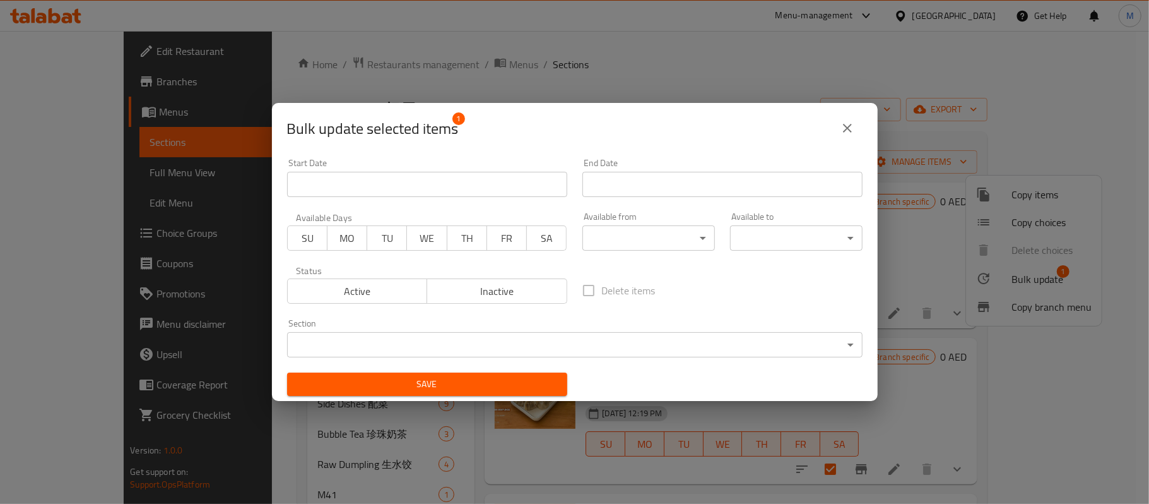
click at [536, 334] on body "​ Menu-management United Arab Emirates Get Help M Edit Restaurant Branches Menu…" at bounding box center [574, 267] width 1149 height 473
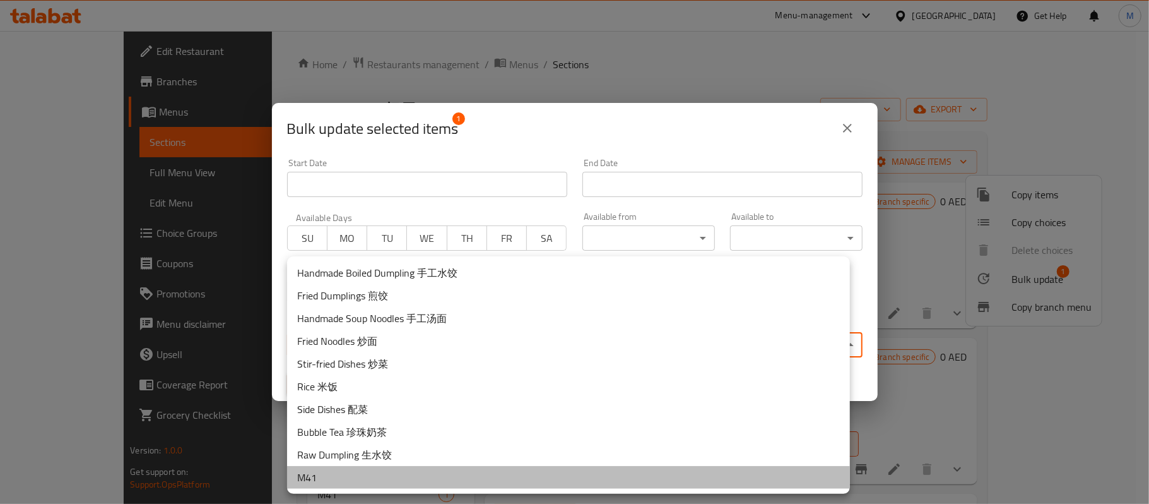
click at [398, 478] on li "M41" at bounding box center [568, 477] width 563 height 23
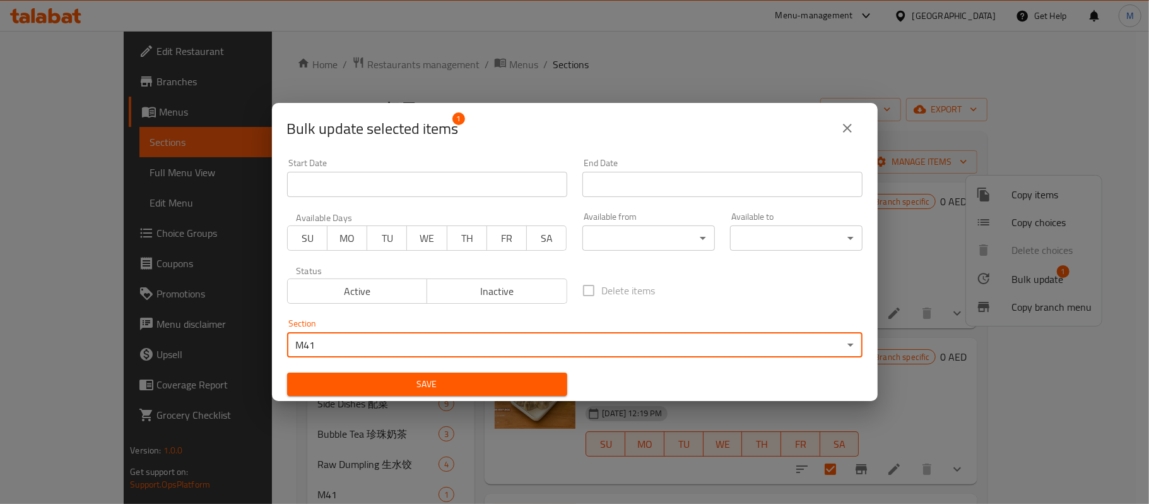
click at [453, 379] on span "Save" at bounding box center [427, 384] width 260 height 16
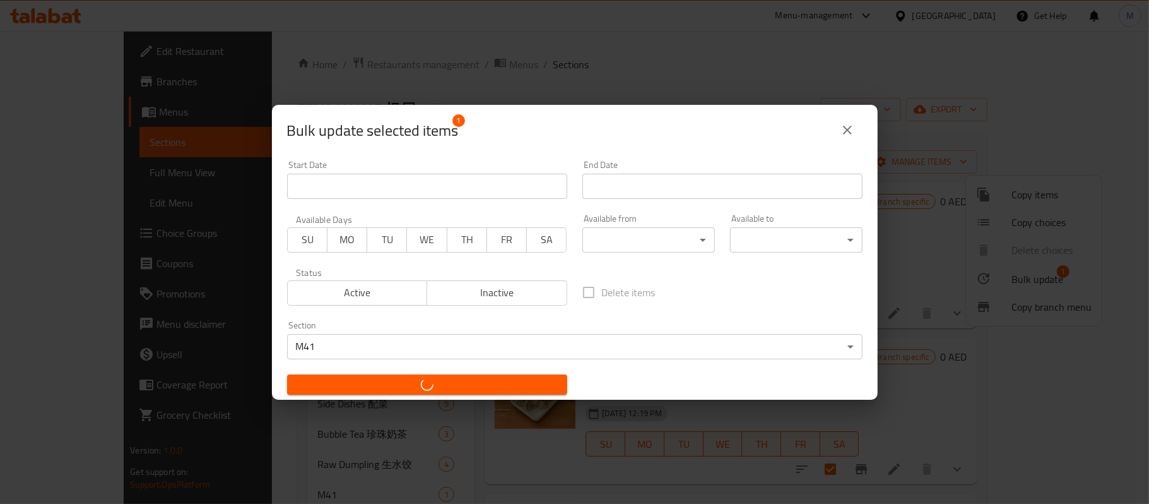
checkbox input "false"
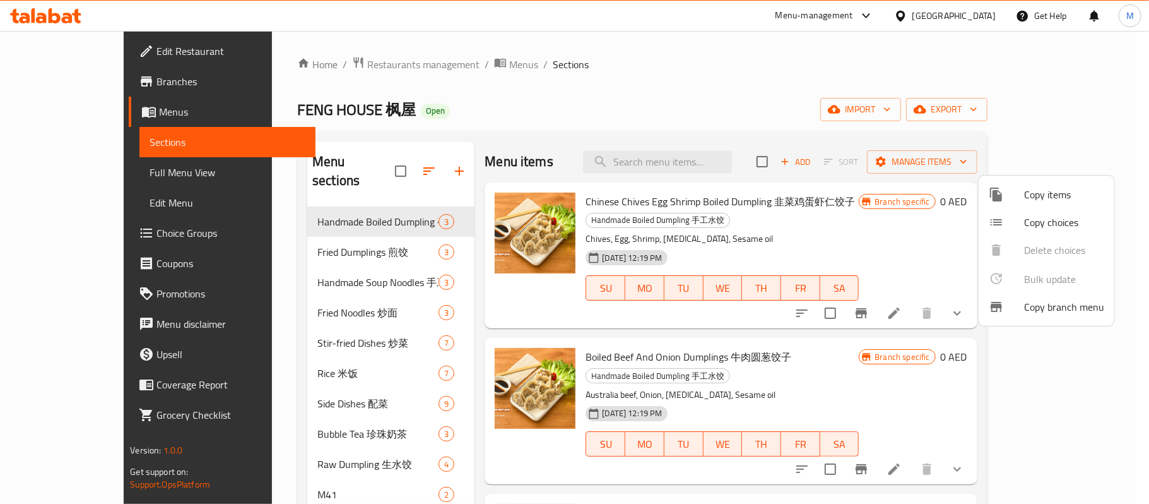
click at [877, 83] on div at bounding box center [574, 252] width 1149 height 504
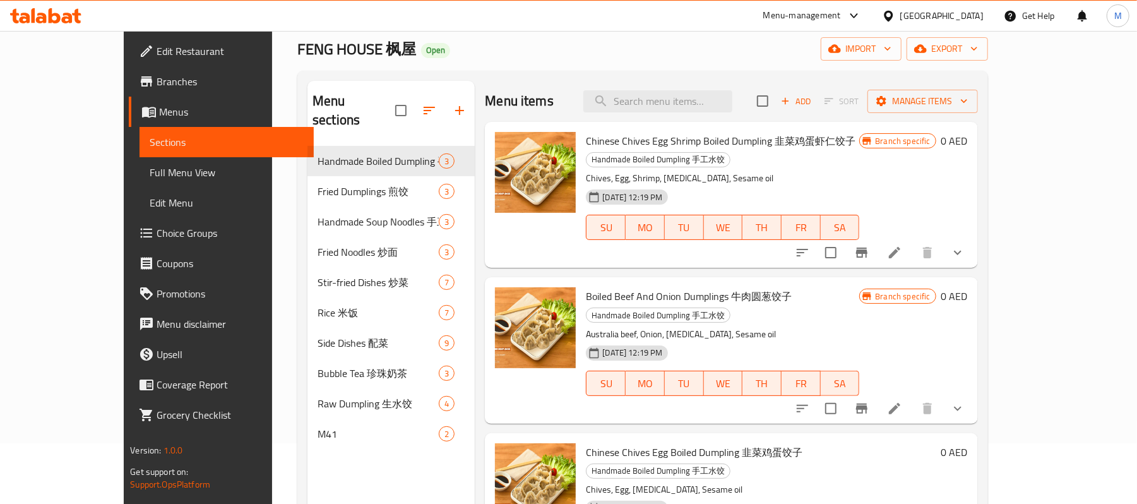
scroll to position [177, 0]
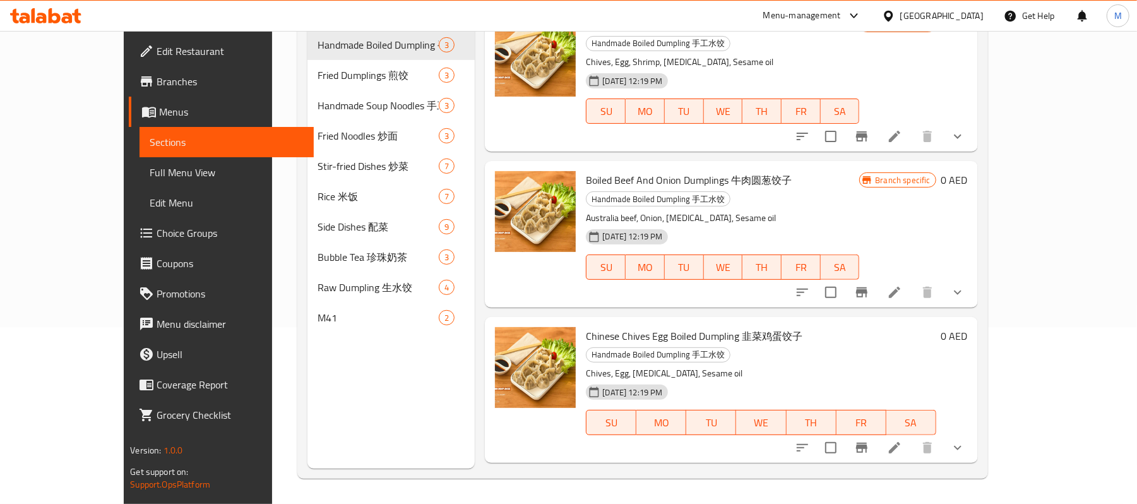
click at [597, 170] on span "Boiled Beef And Onion Dumplings ⽜⾁圆葱饺子" at bounding box center [689, 179] width 206 height 19
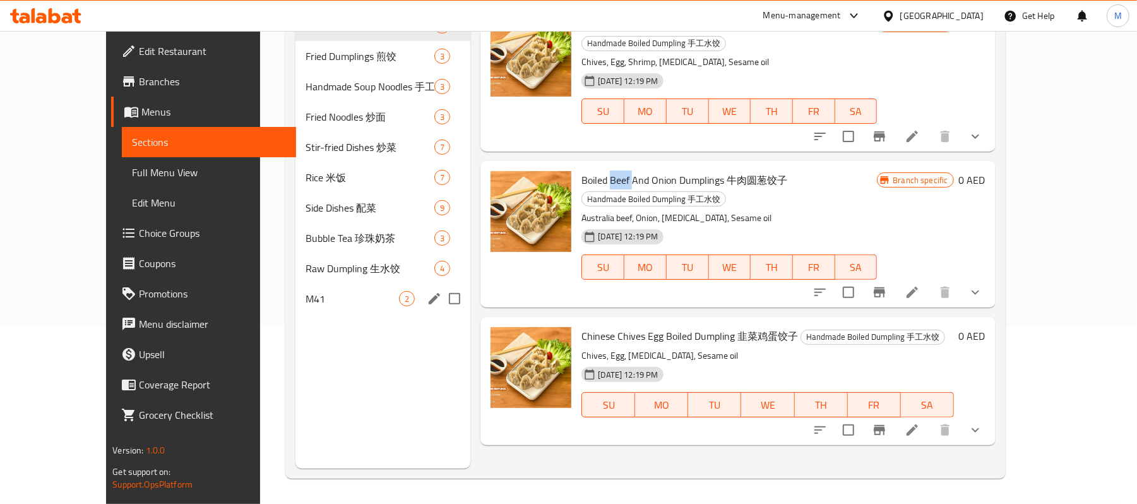
click at [347, 299] on span "M41" at bounding box center [352, 298] width 93 height 15
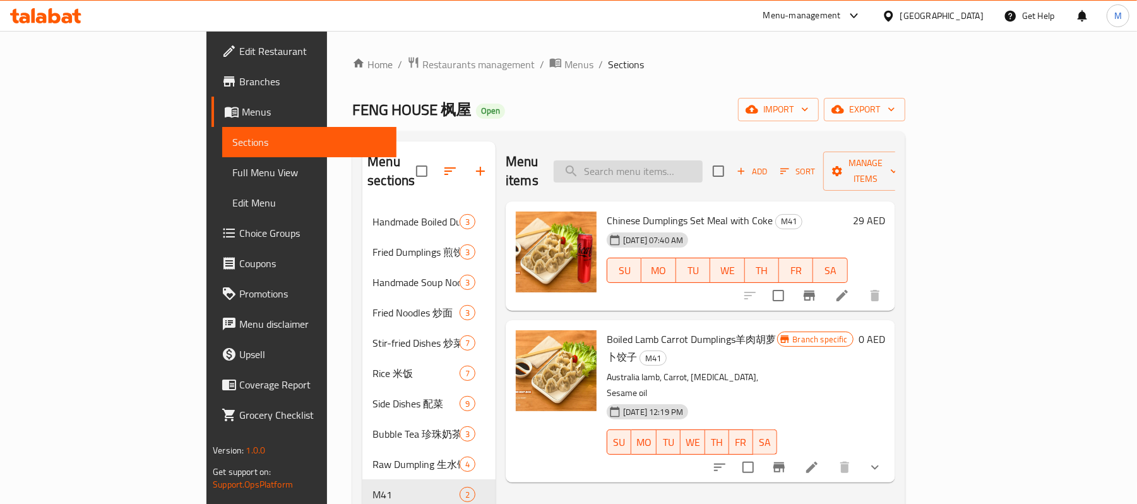
click at [680, 160] on input "search" at bounding box center [628, 171] width 149 height 22
paste input "Boiled Beef And Onion Dumplings (Australian beef)⽜⾁圆葱饺子(澳洲牛肉)"
type input "Boiled Beef And Onion Dumplings (Australian beef)⽜⾁圆葱饺子(澳洲牛肉)"
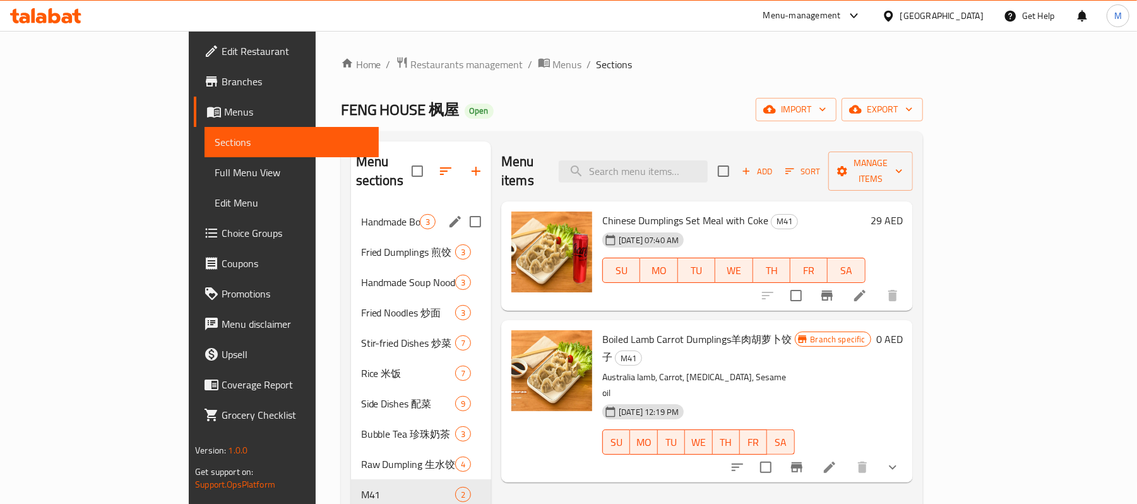
click at [361, 214] on span "Handmade Boiled Dumpling ⼿⼯⽔饺" at bounding box center [390, 221] width 59 height 15
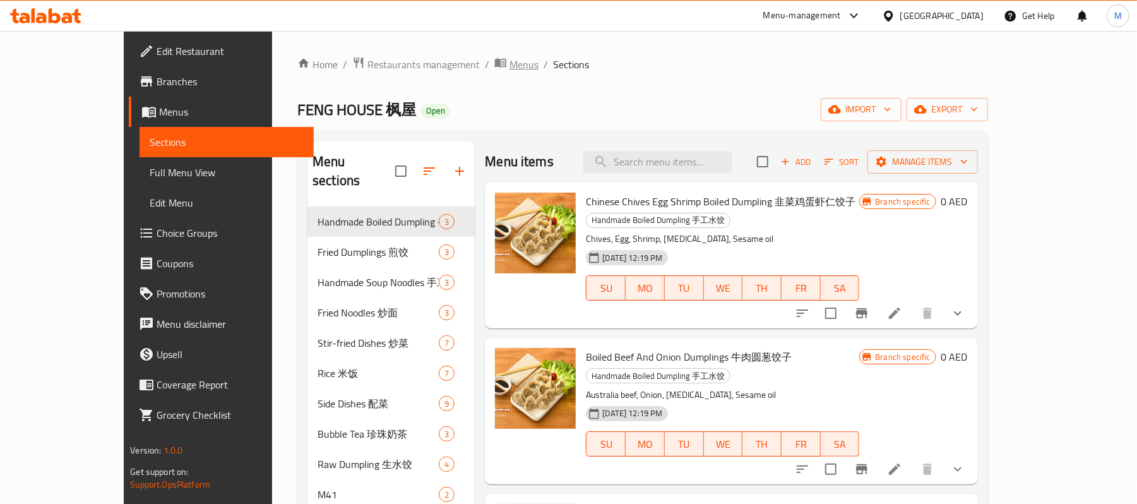
click at [509, 62] on span "Menus" at bounding box center [523, 64] width 29 height 15
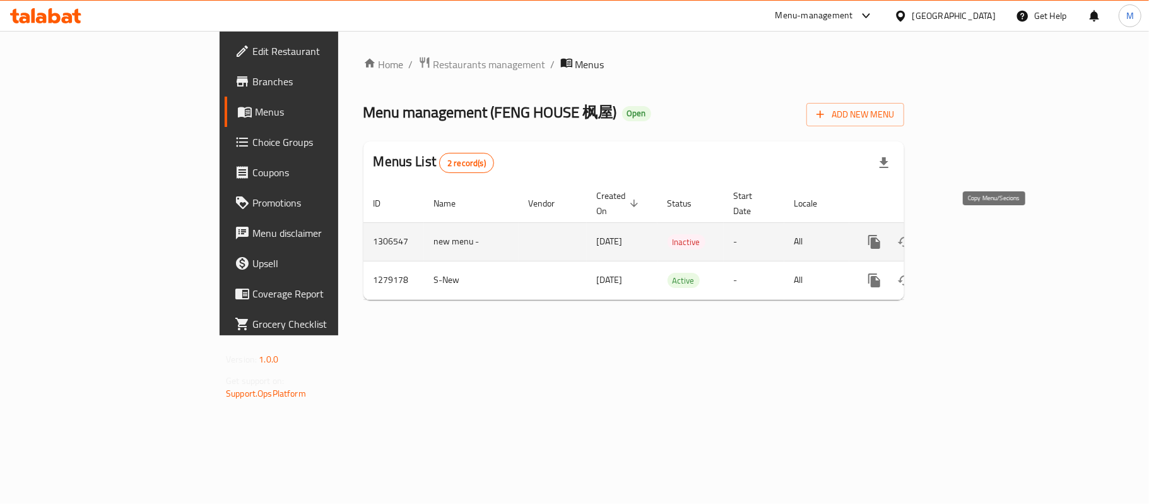
click at [881, 235] on icon "more" at bounding box center [875, 242] width 12 height 14
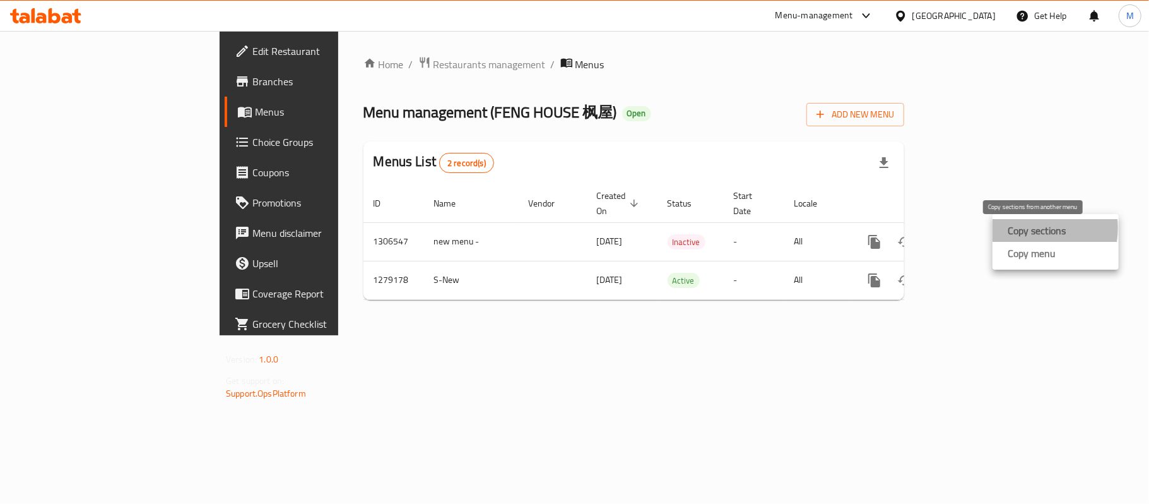
click at [1023, 228] on strong "Copy sections" at bounding box center [1037, 230] width 58 height 15
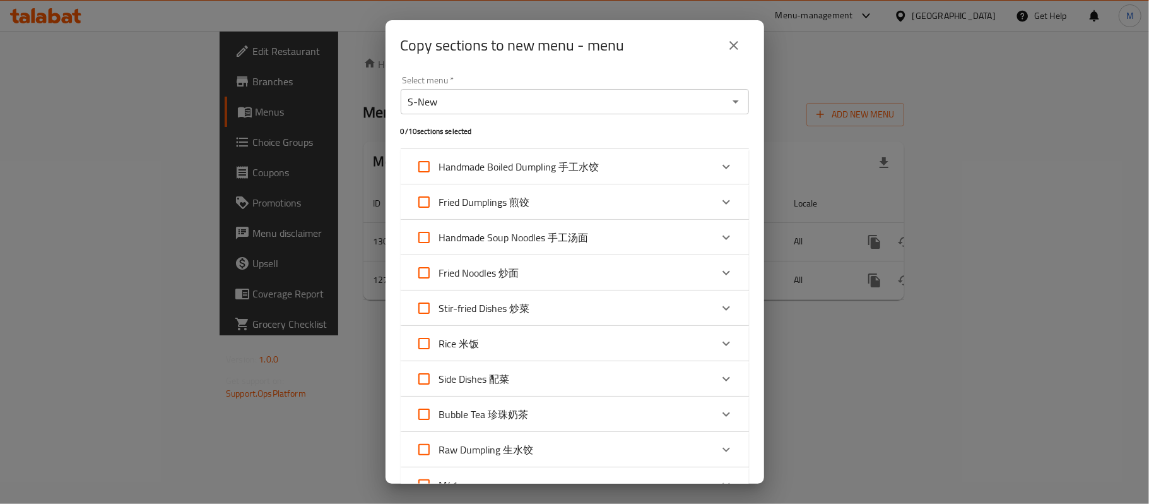
click at [427, 163] on input "Handmade Boiled Dumpling ⼿⼯⽔饺" at bounding box center [424, 166] width 30 height 30
click at [550, 170] on span "Handmade Boiled Dumpling ⼿⼯⽔饺" at bounding box center [519, 166] width 160 height 19
click at [439, 170] on input "Handmade Boiled Dumpling ⼿⼯⽔饺" at bounding box center [424, 166] width 30 height 30
click at [554, 167] on span "Handmade Boiled Dumpling ⼿⼯⽔饺" at bounding box center [519, 166] width 160 height 19
click at [439, 167] on input "Handmade Boiled Dumpling ⼿⼯⽔饺" at bounding box center [424, 166] width 30 height 30
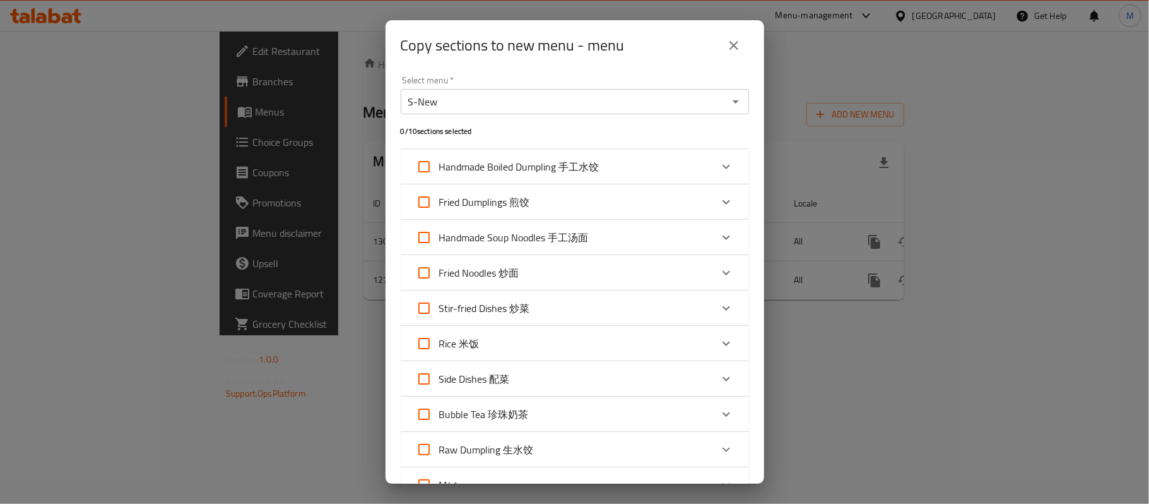
checkbox input "true"
click at [719, 173] on icon "Expand" at bounding box center [726, 166] width 15 height 15
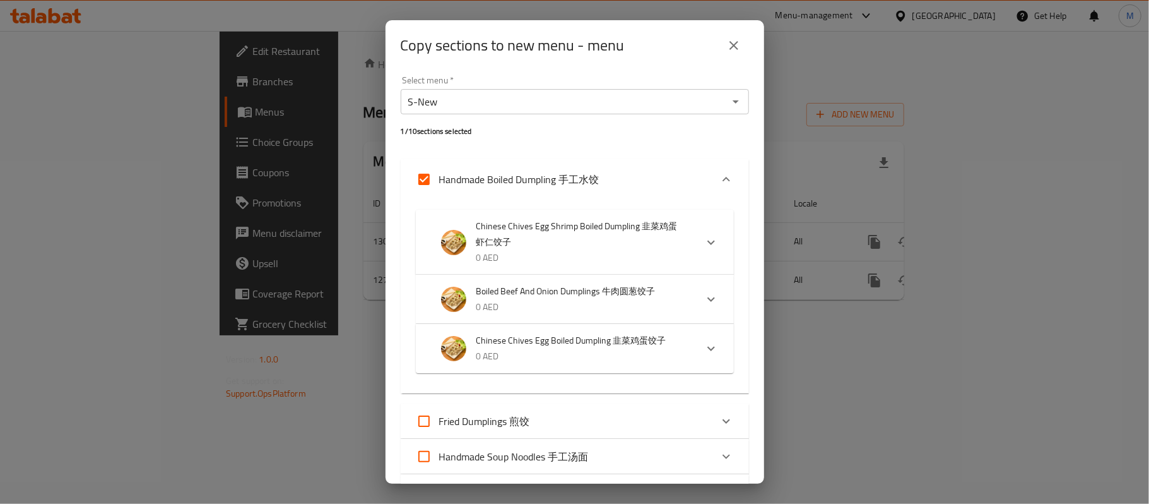
click at [700, 170] on div "Handmade Boiled Dumpling ⼿⼯⽔饺" at bounding box center [575, 179] width 348 height 40
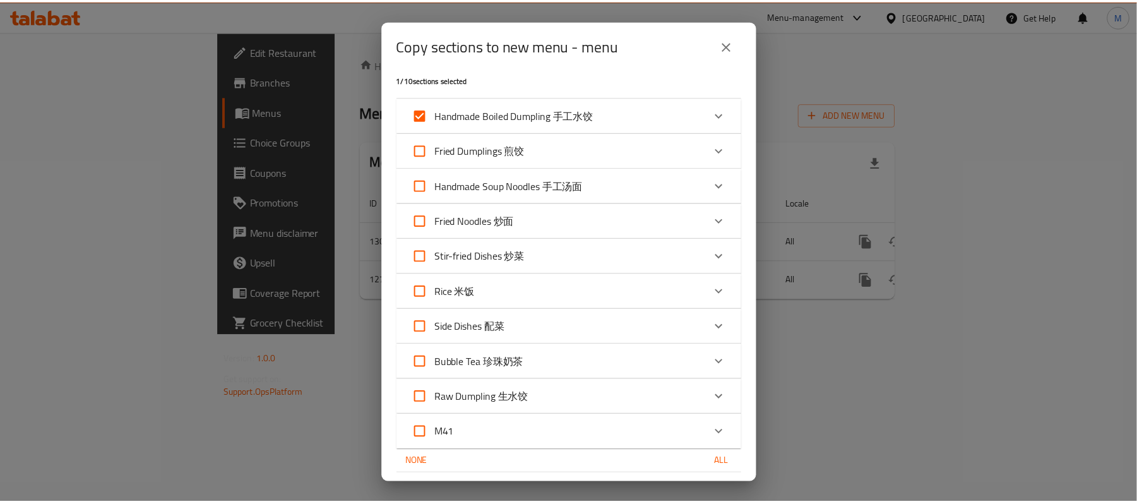
scroll to position [92, 0]
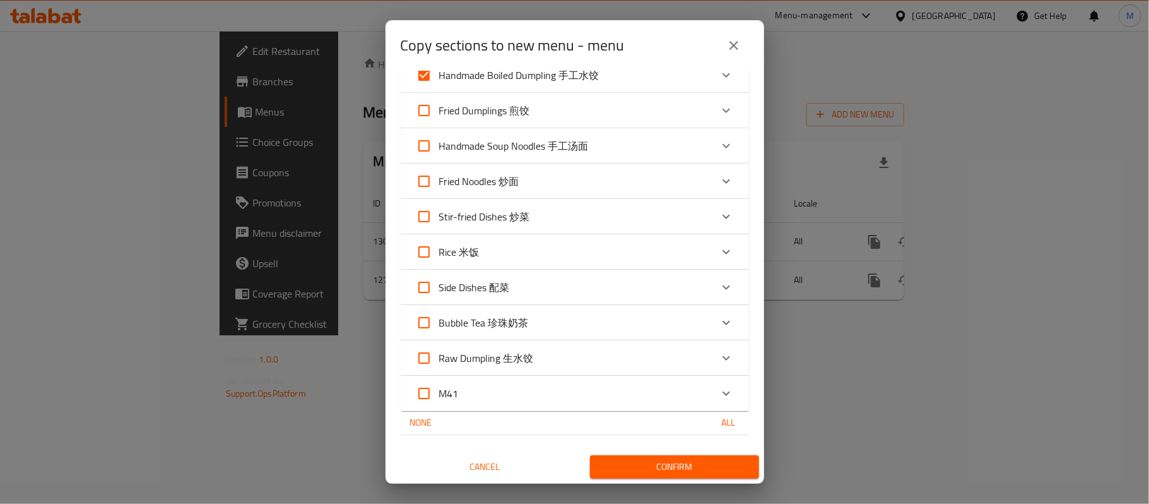
click at [674, 453] on div "Confirm" at bounding box center [664, 466] width 179 height 33
click at [672, 463] on span "Confirm" at bounding box center [674, 467] width 149 height 16
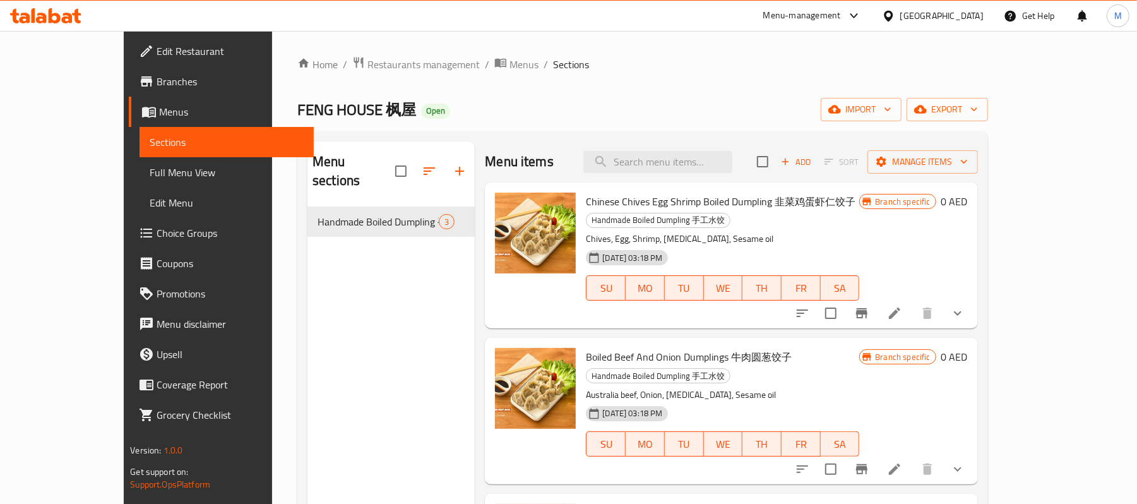
click at [542, 121] on div "FENG HOUSE 枫屋 Open import export" at bounding box center [642, 109] width 691 height 23
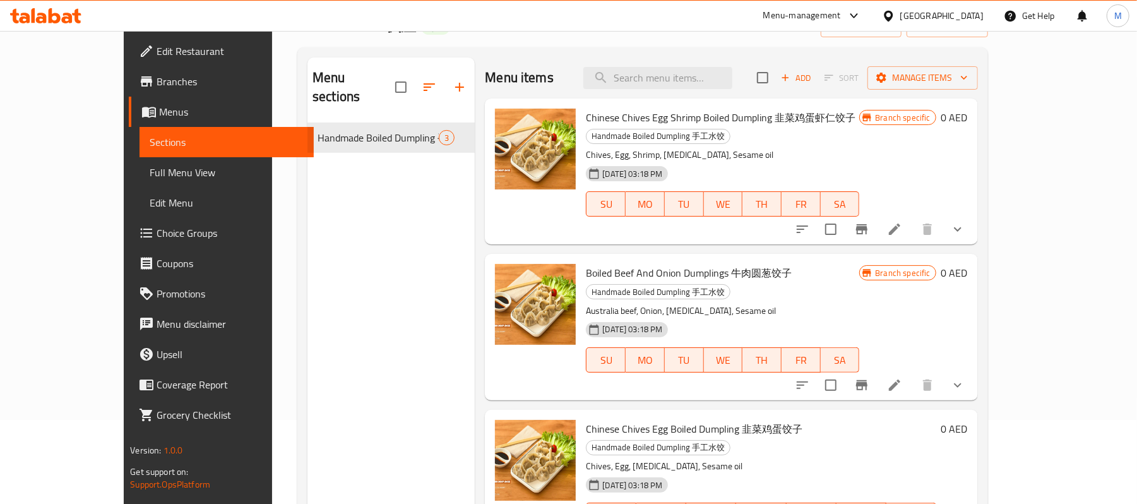
scroll to position [168, 0]
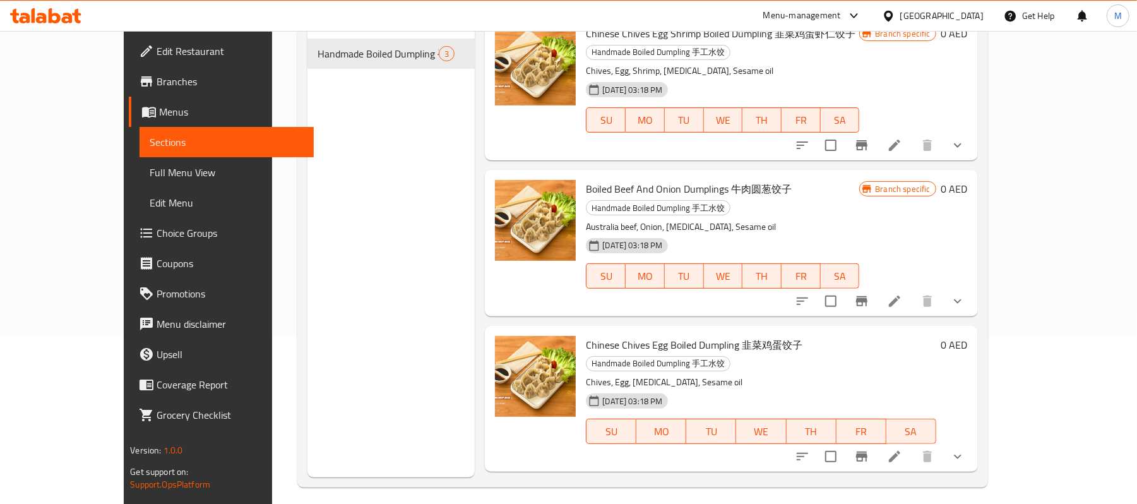
click at [140, 186] on link "Full Menu View" at bounding box center [227, 172] width 174 height 30
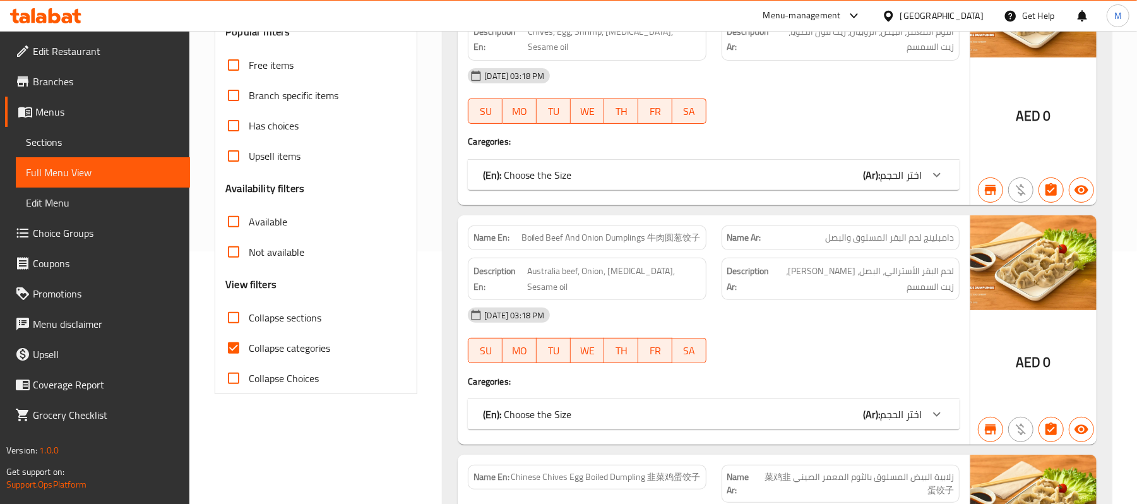
click at [885, 170] on span "اختر الحجم" at bounding box center [901, 174] width 42 height 19
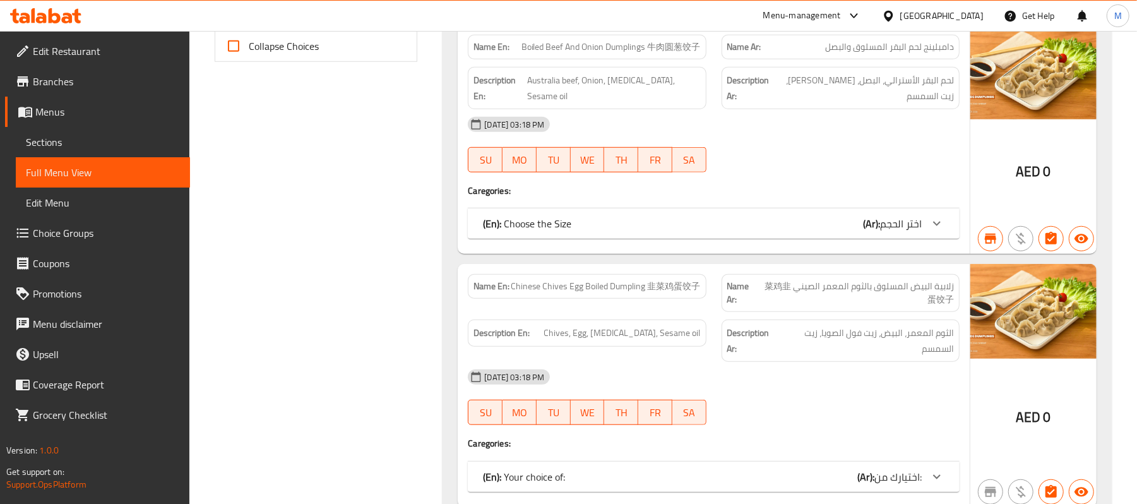
scroll to position [642, 0]
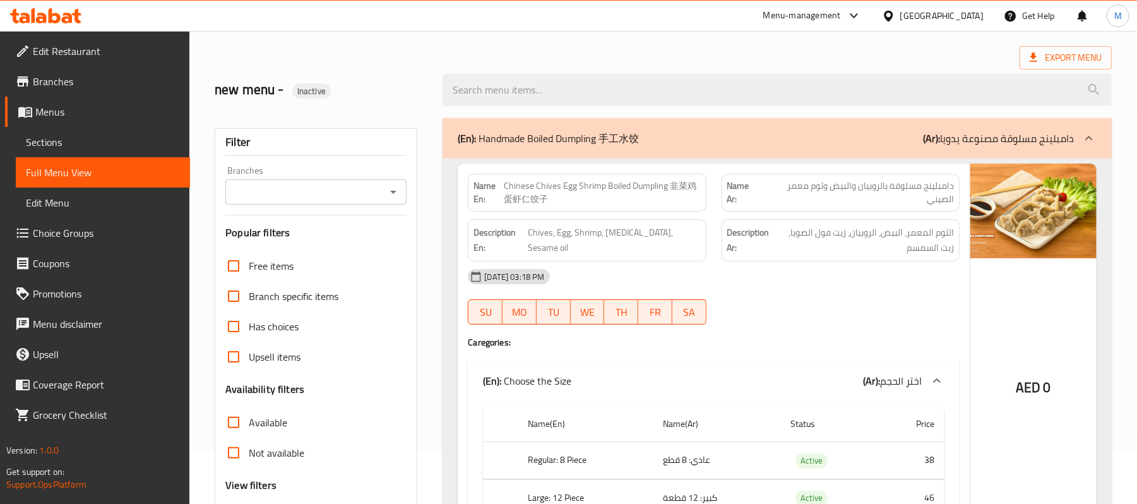
scroll to position [0, 0]
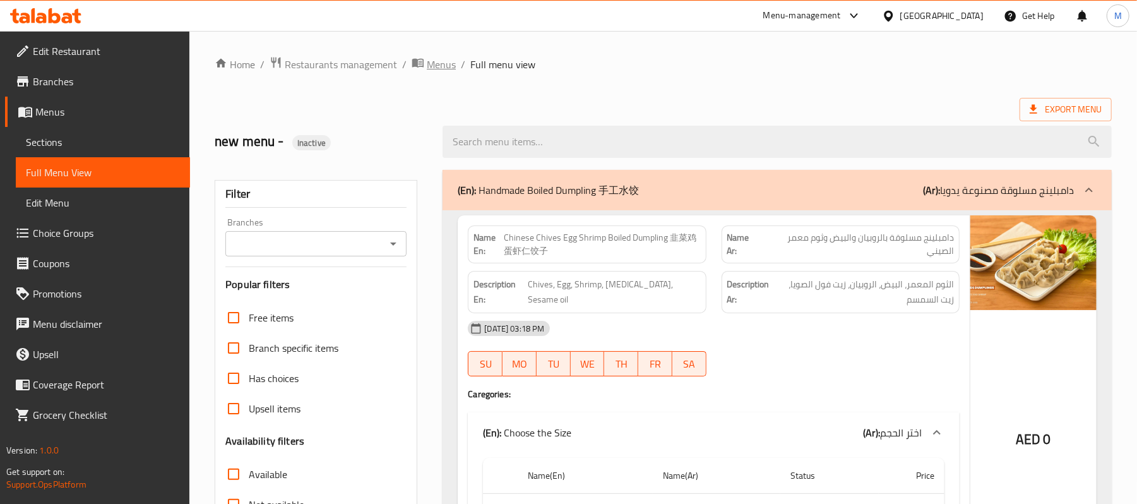
click at [440, 72] on span "Menus" at bounding box center [441, 64] width 29 height 15
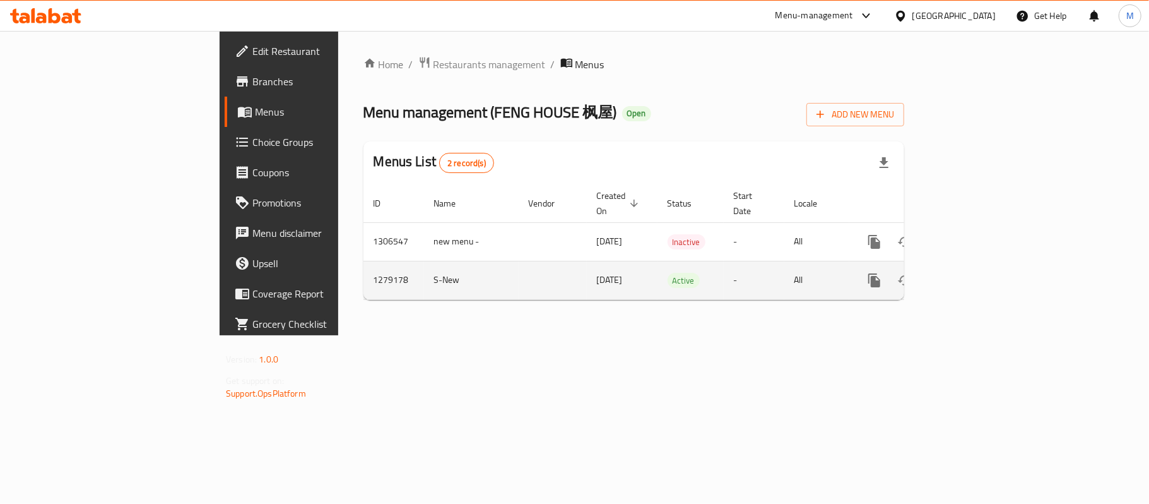
click at [981, 273] on link "enhanced table" at bounding box center [966, 280] width 30 height 30
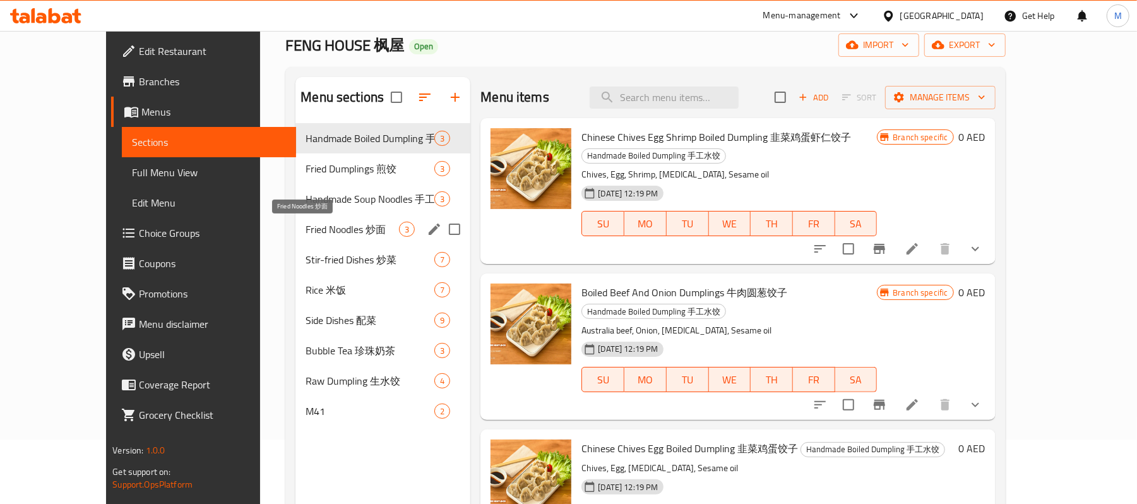
scroll to position [84, 0]
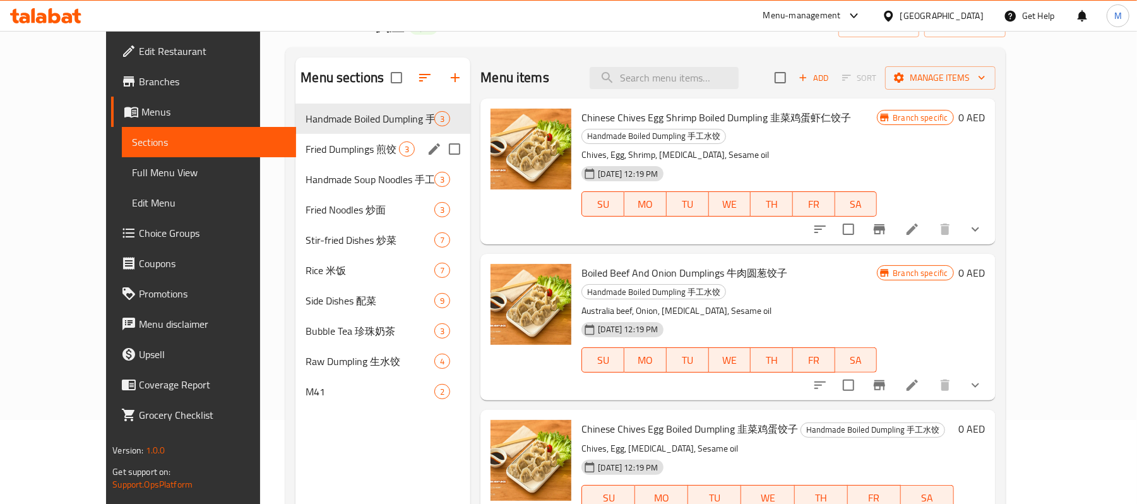
click at [299, 160] on div "Fried Dumplings 煎饺 3" at bounding box center [382, 149] width 175 height 30
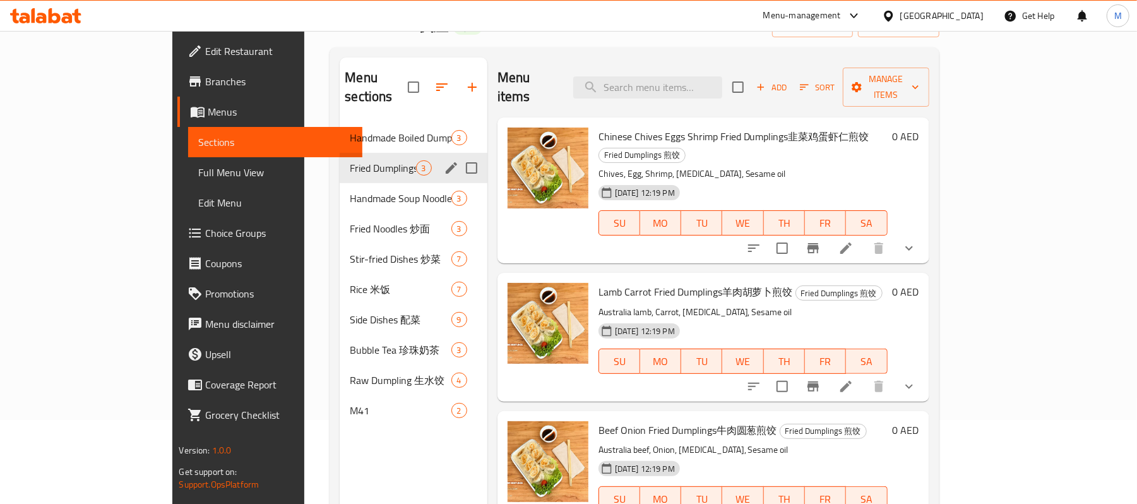
click at [340, 160] on div "Fried Dumplings 煎饺 3" at bounding box center [413, 168] width 147 height 30
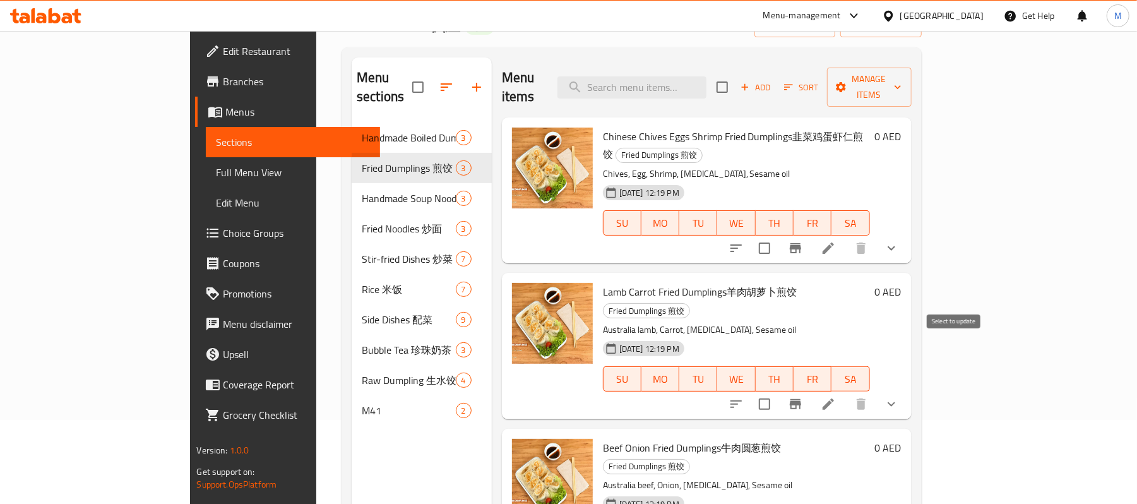
click at [778, 391] on input "checkbox" at bounding box center [764, 404] width 27 height 27
click at [901, 82] on span "Manage items" at bounding box center [869, 87] width 64 height 32
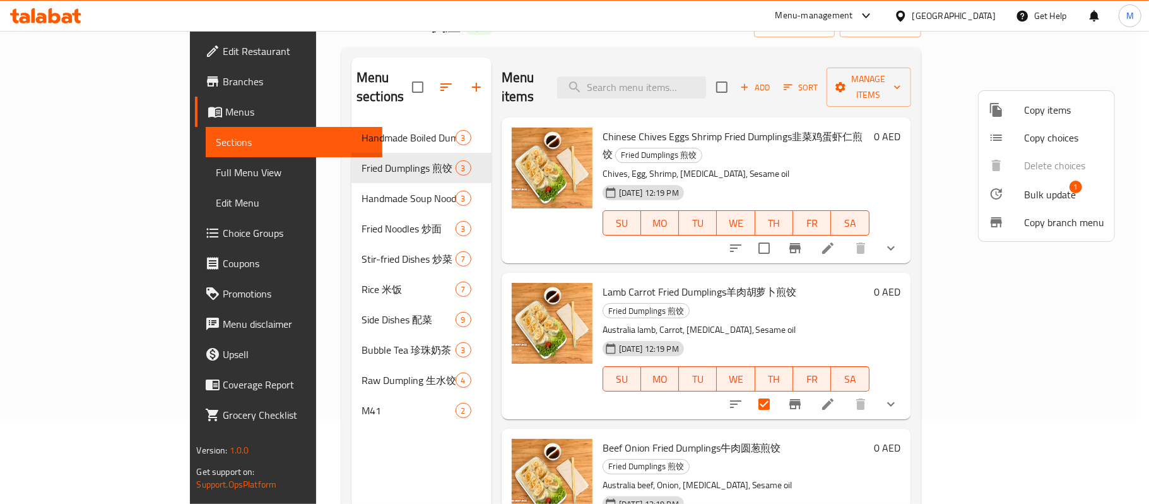
click at [1042, 188] on span "Bulk update" at bounding box center [1051, 194] width 52 height 15
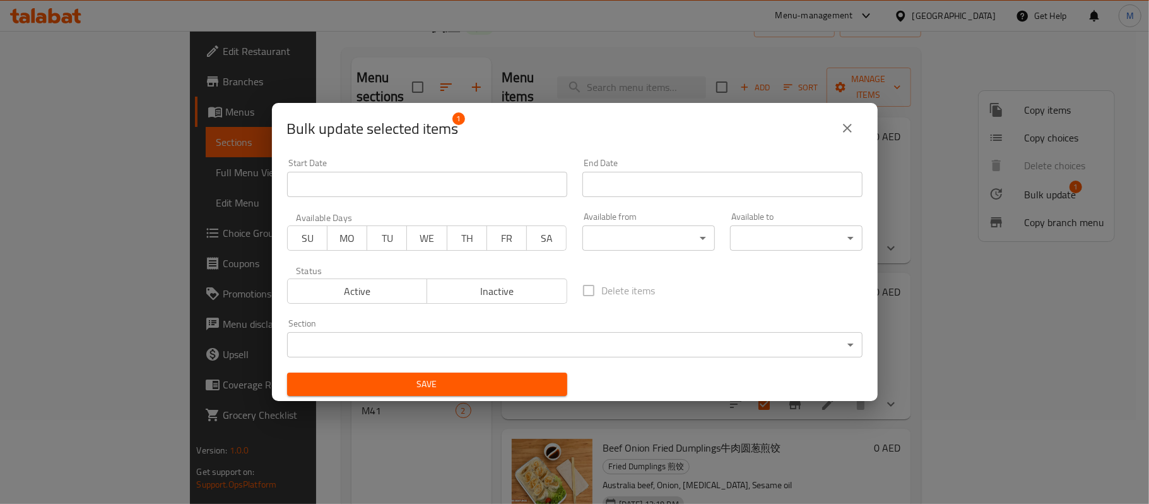
click at [544, 352] on body "​ Menu-management United Arab Emirates Get Help M Edit Restaurant Branches Menu…" at bounding box center [574, 183] width 1149 height 473
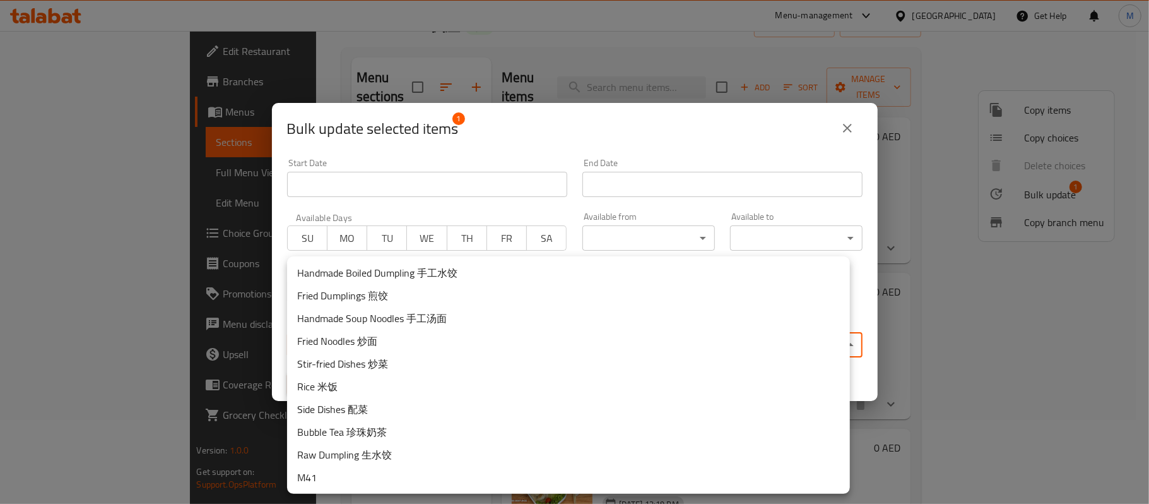
click at [360, 478] on li "M41" at bounding box center [568, 477] width 563 height 23
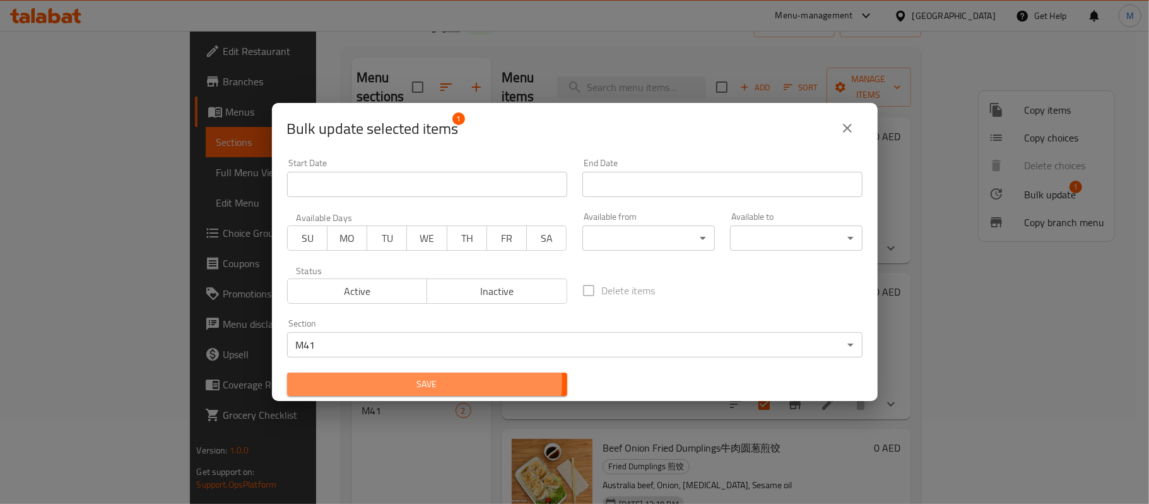
click at [405, 380] on span "Save" at bounding box center [427, 384] width 260 height 16
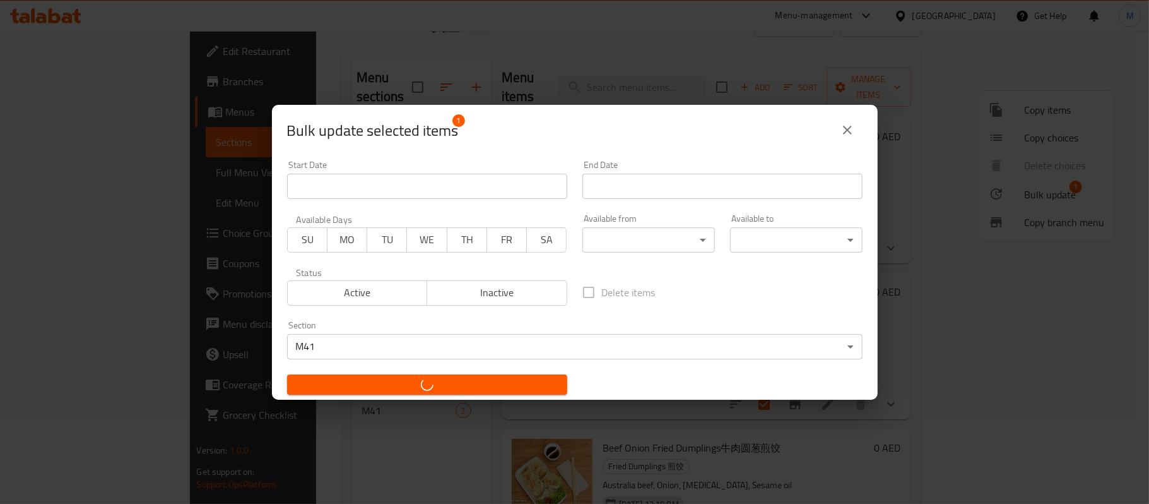
checkbox input "false"
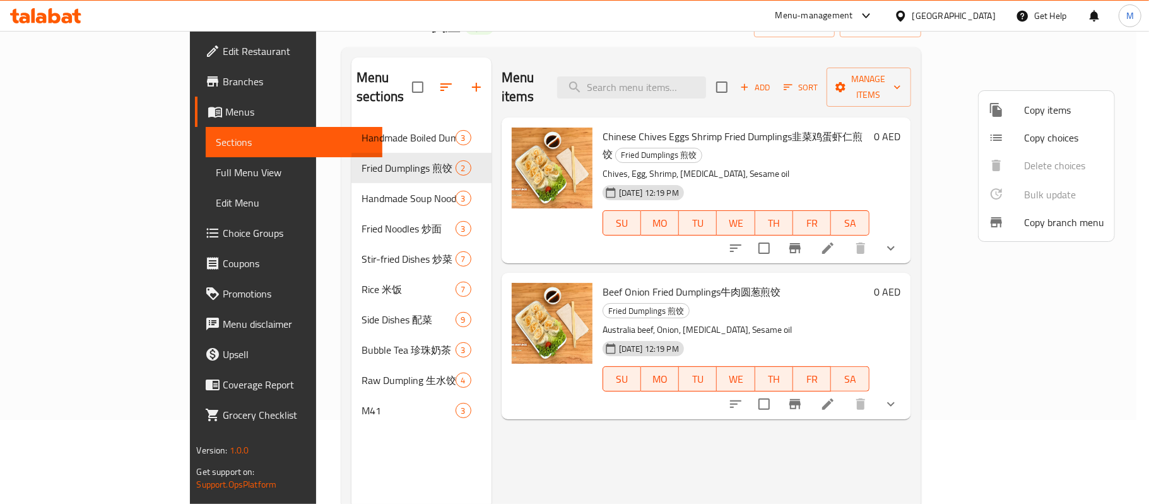
drag, startPoint x: 1015, startPoint y: 342, endPoint x: 1030, endPoint y: 367, distance: 30.0
click at [1015, 342] on div at bounding box center [574, 252] width 1149 height 504
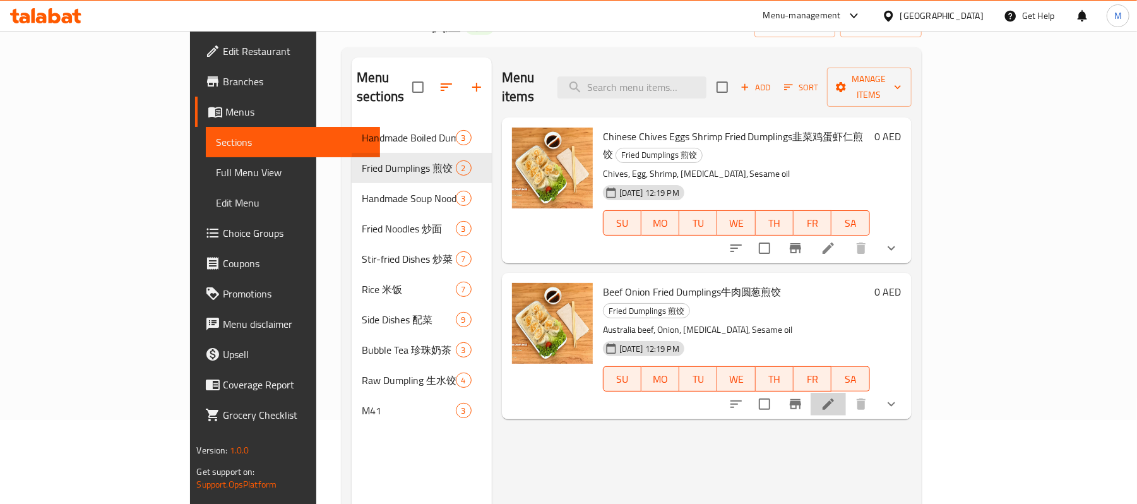
click at [846, 393] on li at bounding box center [828, 404] width 35 height 23
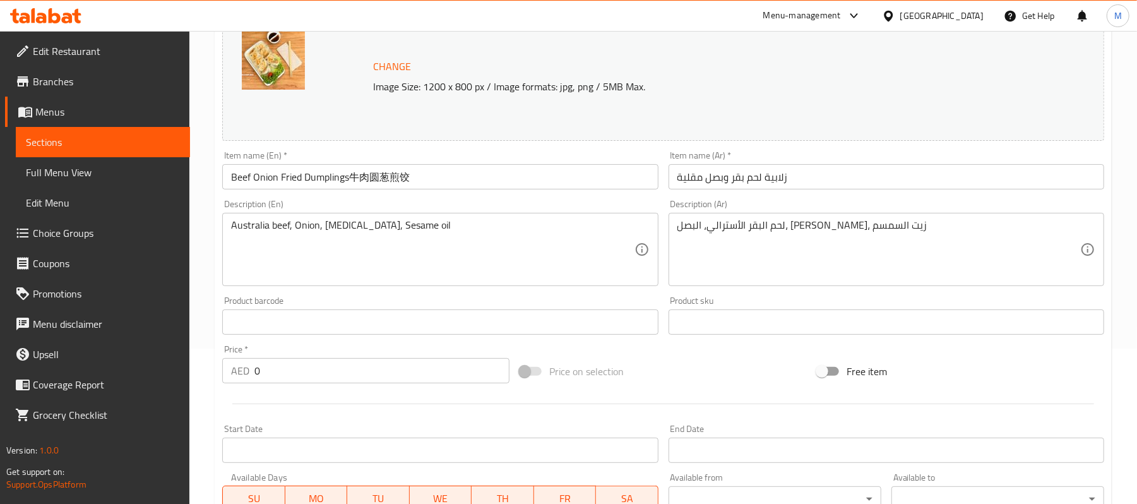
scroll to position [84, 0]
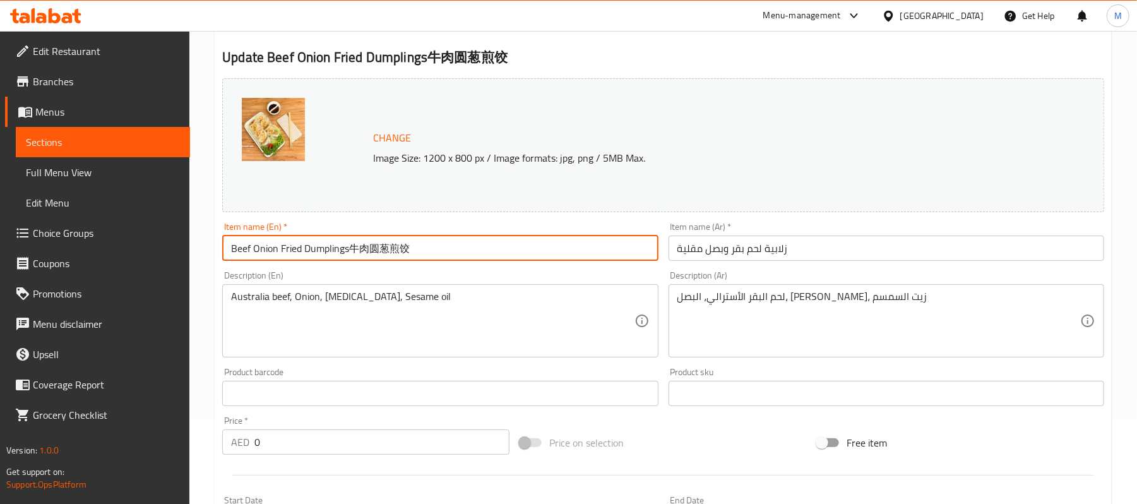
click at [346, 252] on input "Beef Onion Fried Dumplings⽜⾁圆葱煎饺" at bounding box center [440, 247] width 436 height 25
click at [349, 258] on input "Beef Onion Fried Dumplings⽜⾁圆葱煎饺" at bounding box center [440, 247] width 436 height 25
paste input "Australian beef"
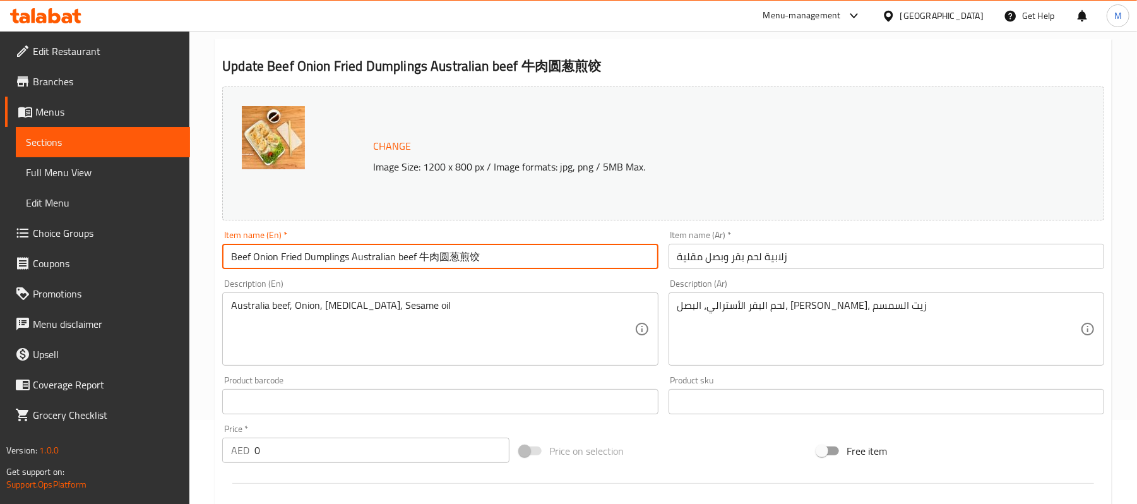
type input "Beef Onion Fried Dumplings Australian beef ⽜⾁圆葱煎饺"
click at [832, 258] on input "زلابية لحم بقر وبصل مقلية" at bounding box center [886, 256] width 436 height 25
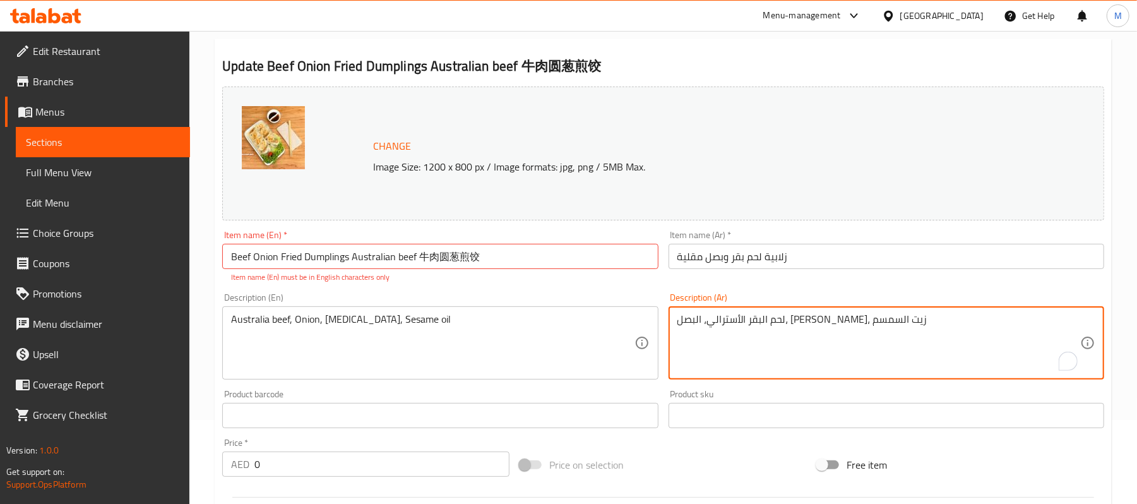
drag, startPoint x: 853, startPoint y: 314, endPoint x: 930, endPoint y: 321, distance: 77.4
click at [930, 321] on textarea "لحم البقر الأسترالي، البصل، زيت فول الصويا، زيت السمسم" at bounding box center [878, 343] width 403 height 60
click at [874, 254] on input "زلابية لحم بقر وبصل مقلية" at bounding box center [886, 256] width 436 height 25
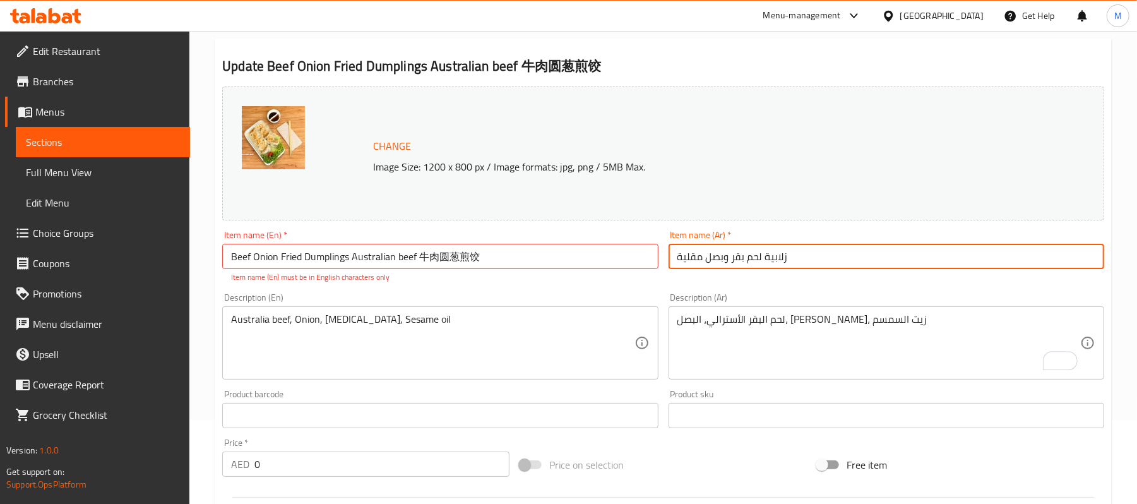
paste input "لحم البقر الأسترالي"
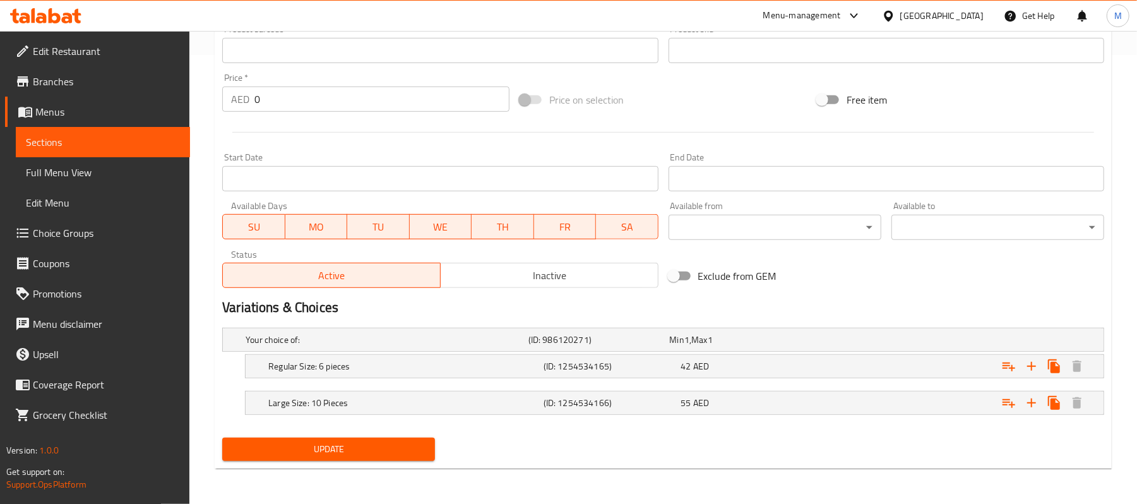
type input "زلابية لحم بقر وبصل مقلية لحم البقر الأسترالي"
click at [362, 452] on span "Update" at bounding box center [328, 449] width 193 height 16
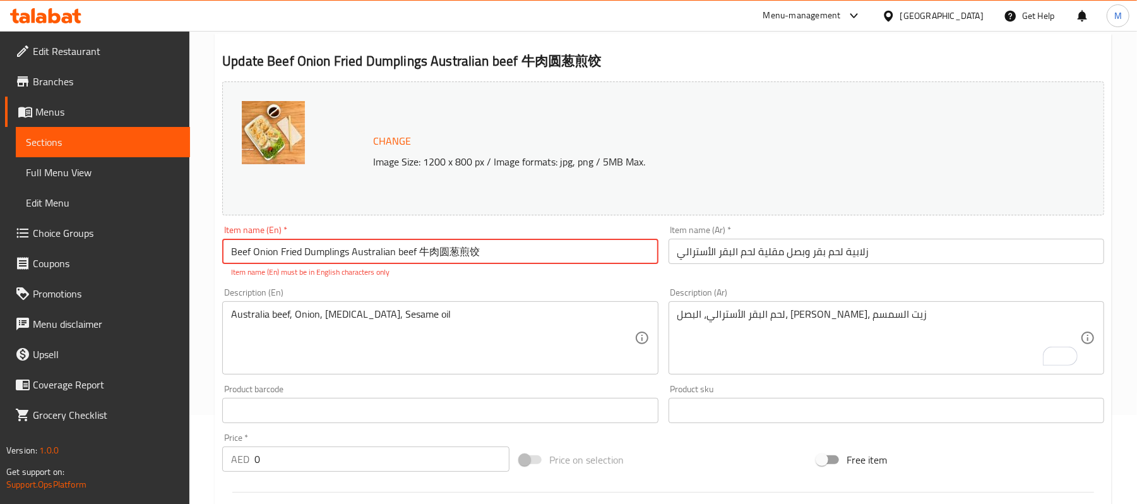
click at [427, 250] on input "Beef Onion Fried Dumplings Australian beef ⽜⾁圆葱煎饺" at bounding box center [440, 251] width 436 height 25
drag, startPoint x: 427, startPoint y: 250, endPoint x: 503, endPoint y: 249, distance: 75.8
click at [503, 249] on input "Beef Onion Fried Dumplings Australian beef ⽜⾁圆葱煎饺" at bounding box center [440, 251] width 436 height 25
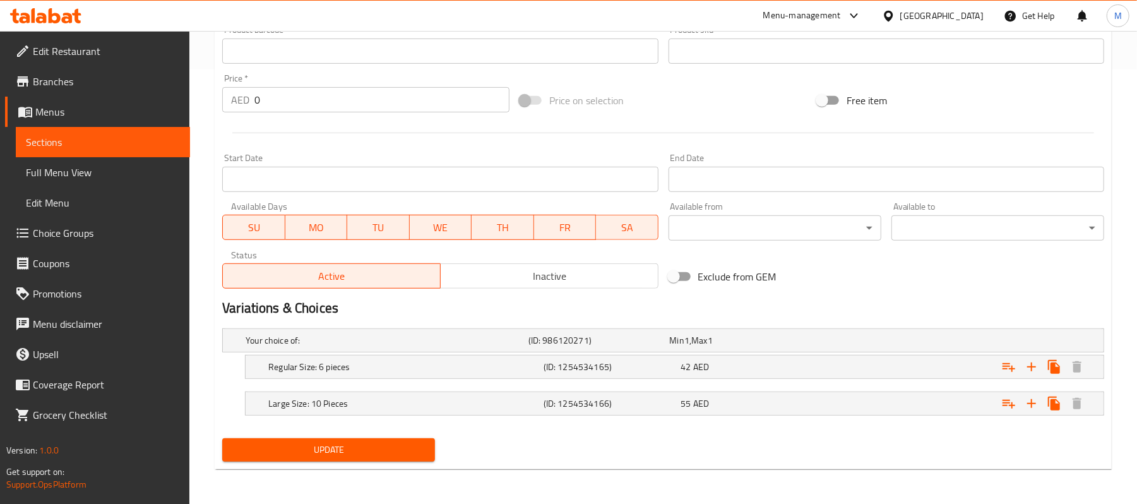
scroll to position [436, 0]
type input "Beef Onion Fried Dumplings Australian beef"
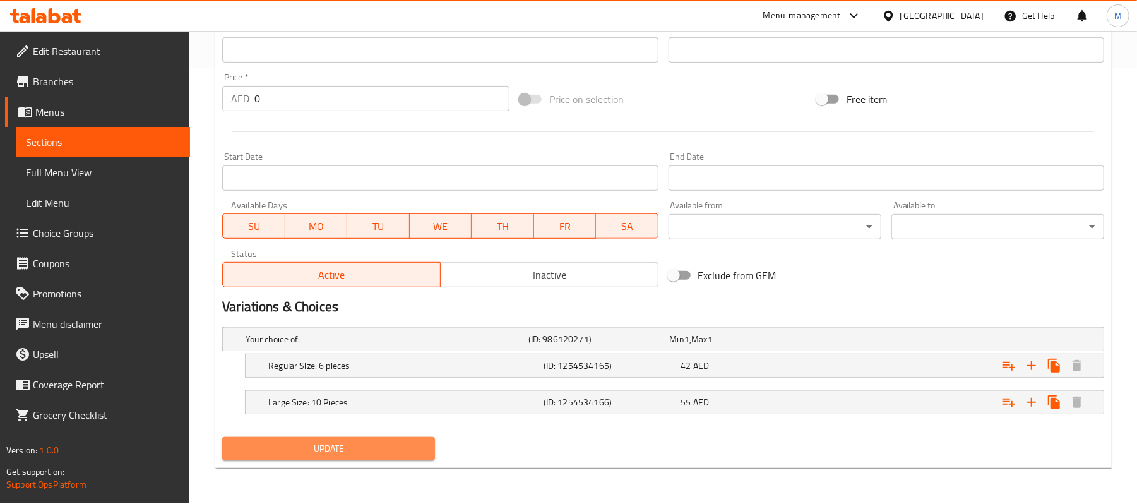
click at [407, 444] on span "Update" at bounding box center [328, 449] width 193 height 16
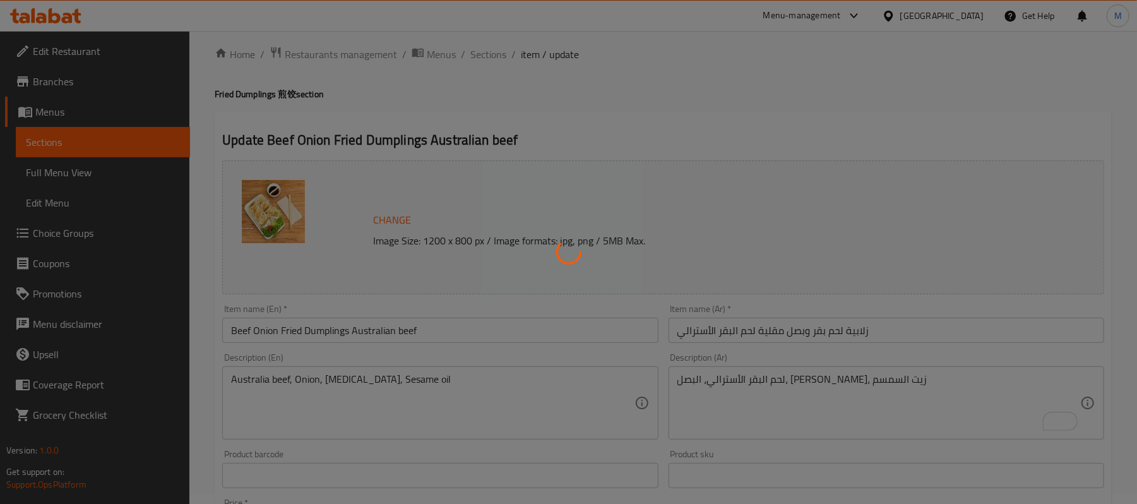
scroll to position [0, 0]
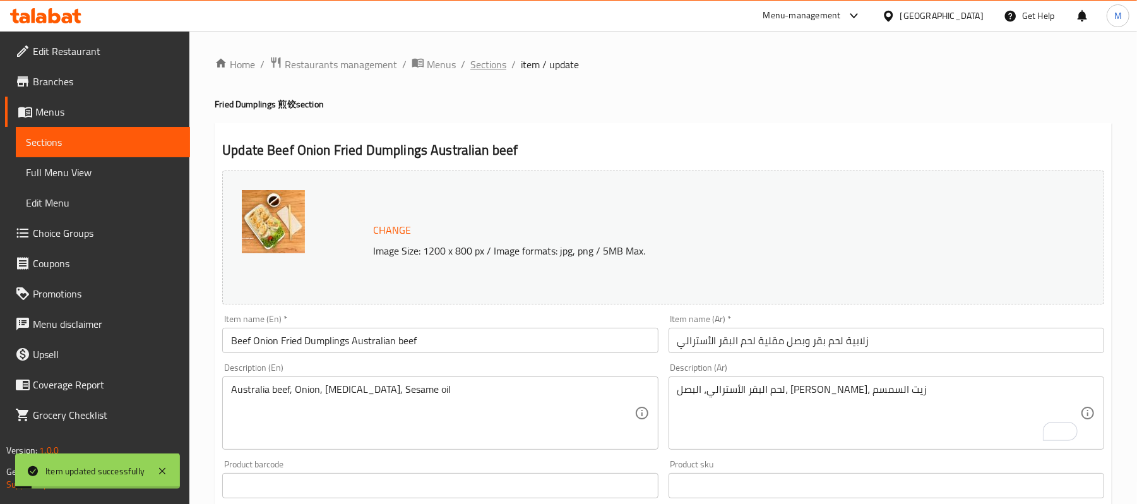
click at [501, 67] on span "Sections" at bounding box center [488, 64] width 36 height 15
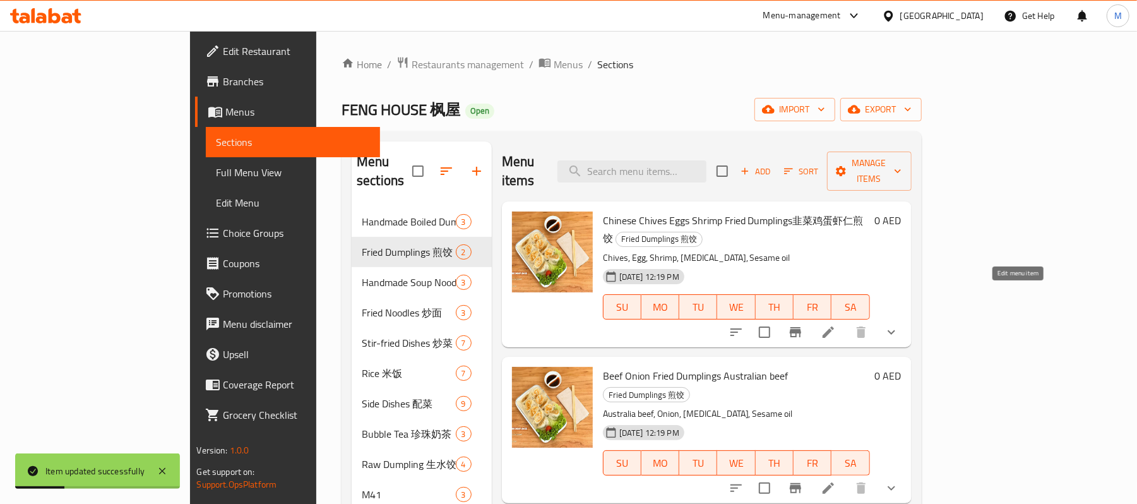
click at [834, 326] on icon at bounding box center [828, 331] width 11 height 11
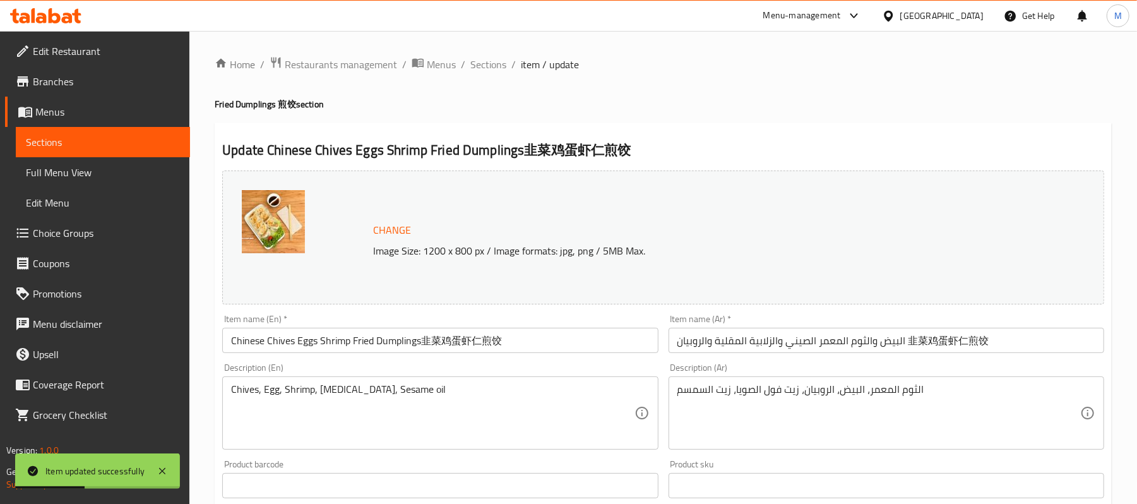
click at [442, 346] on input "Chinese Chives Eggs Shrimp Fried Dumplings⾲菜鸡蛋虾仁煎饺" at bounding box center [440, 340] width 436 height 25
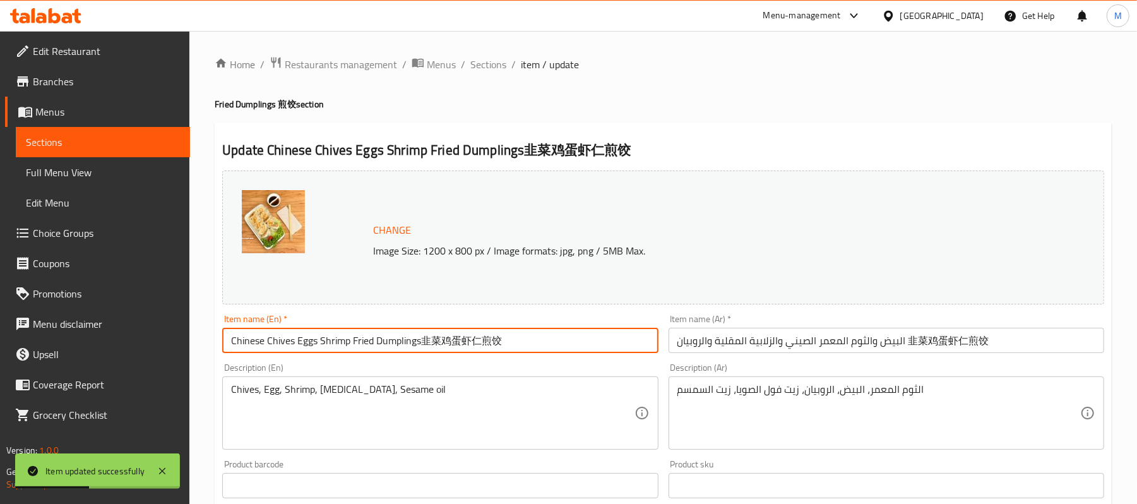
click at [425, 337] on input "Chinese Chives Eggs Shrimp Fried Dumplings⾲菜鸡蛋虾仁煎饺" at bounding box center [440, 340] width 436 height 25
drag, startPoint x: 425, startPoint y: 337, endPoint x: 490, endPoint y: 341, distance: 65.1
click at [490, 341] on input "Chinese Chives Eggs Shrimp Fried Dumplings" at bounding box center [440, 340] width 436 height 25
type input "Chinese Chives Eggs Shrimp Fried Dumplings"
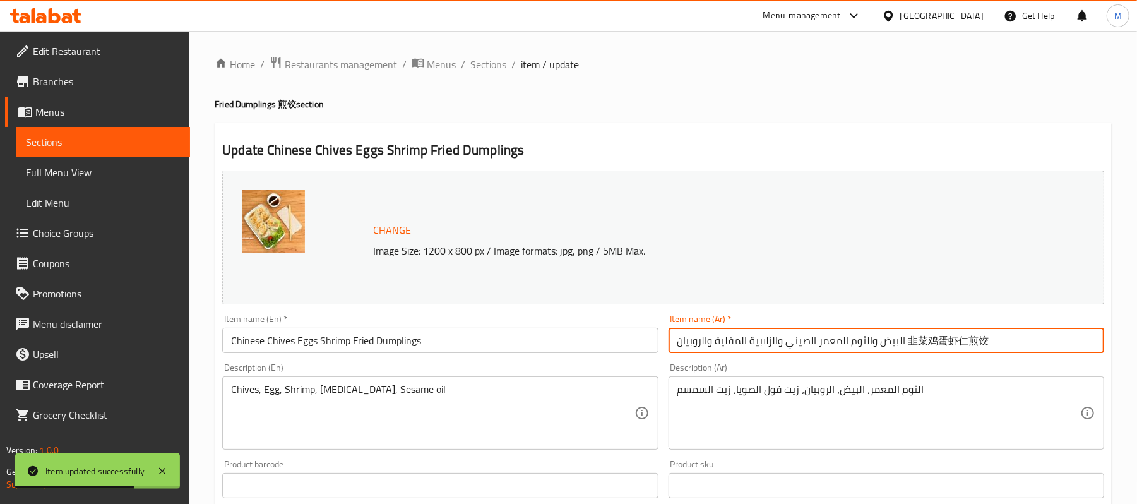
drag, startPoint x: 903, startPoint y: 341, endPoint x: 1029, endPoint y: 350, distance: 126.6
click at [1029, 350] on input "البيض والثوم المعمر الصيني والزلابية المقلية والروبيان ⾲菜鸡蛋虾仁煎饺" at bounding box center [886, 340] width 436 height 25
click at [744, 329] on input "البيض والثوم المعمر الصيني والزلابية المقلية والروبيان" at bounding box center [886, 340] width 436 height 25
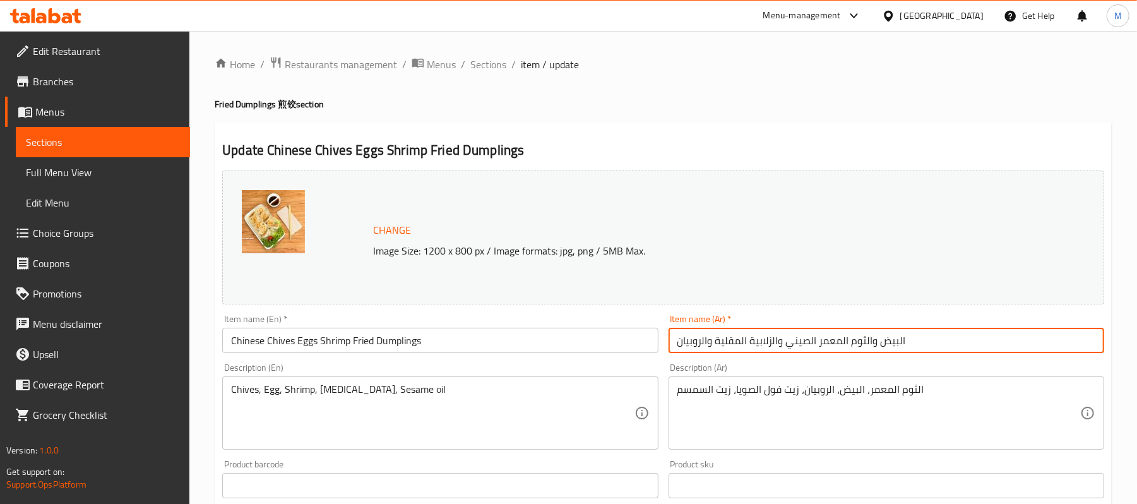
type input "البيض والثوم المعمر الصيني والزلابية المقلية والروبيان"
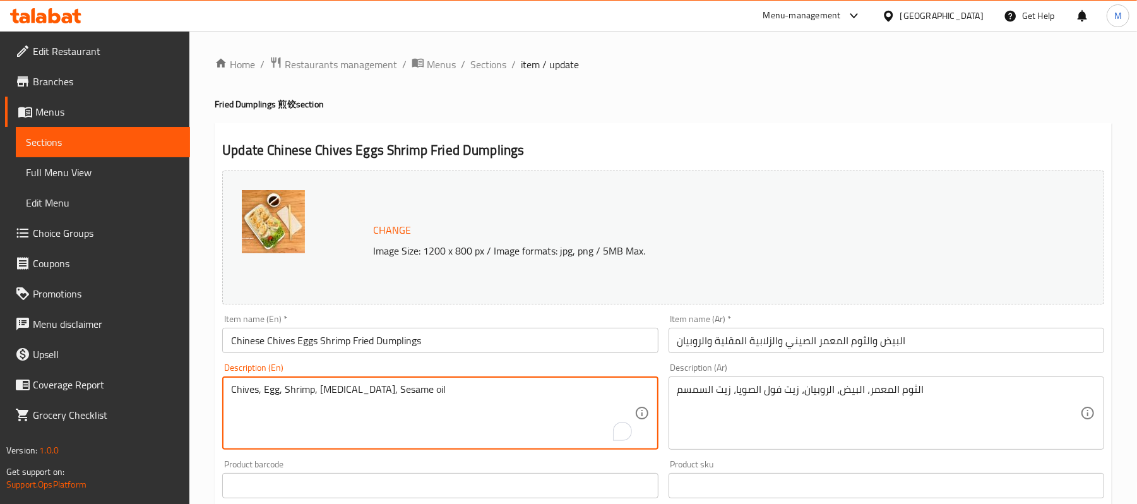
drag, startPoint x: 744, startPoint y: 329, endPoint x: 244, endPoint y: 422, distance: 508.6
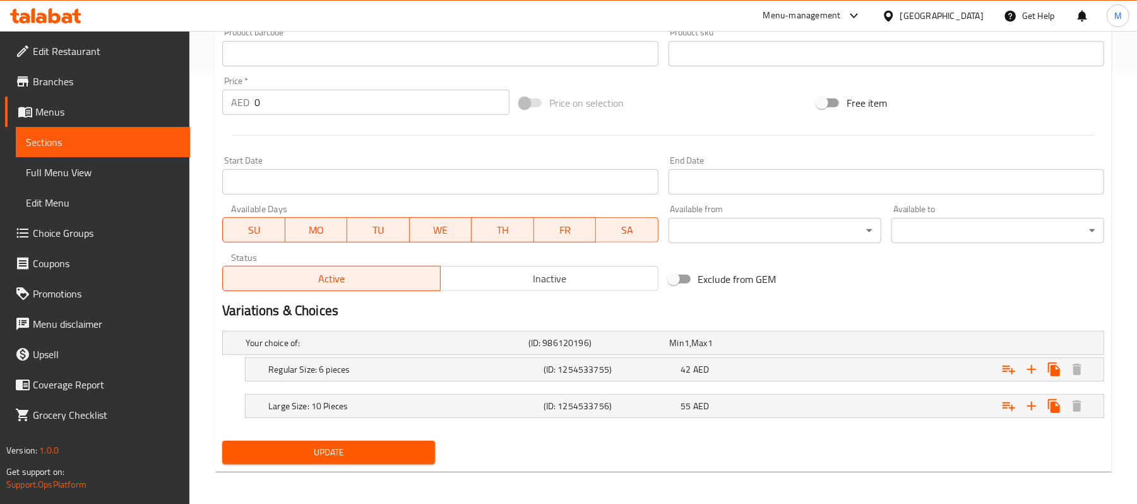
scroll to position [436, 0]
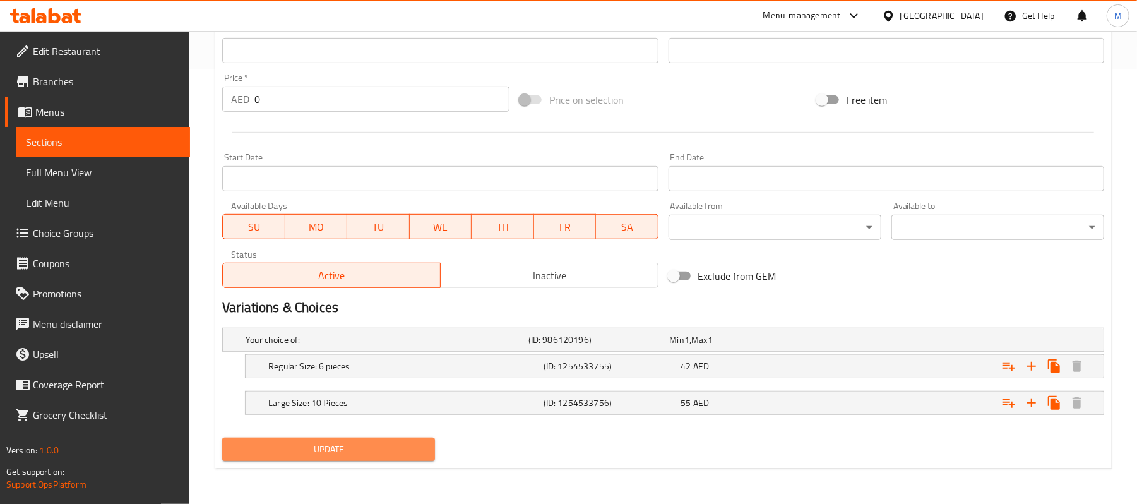
click at [380, 458] on button "Update" at bounding box center [328, 448] width 213 height 23
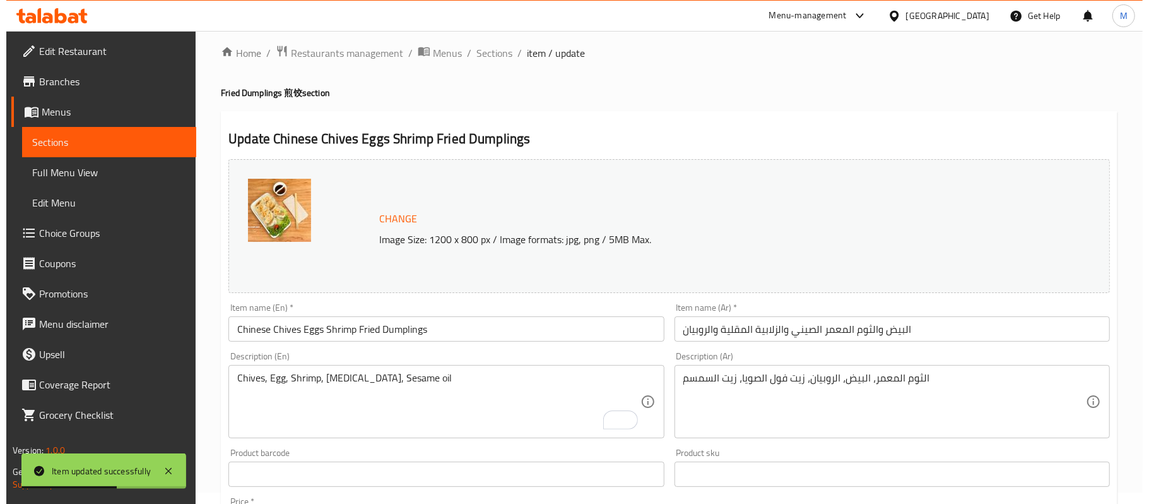
scroll to position [0, 0]
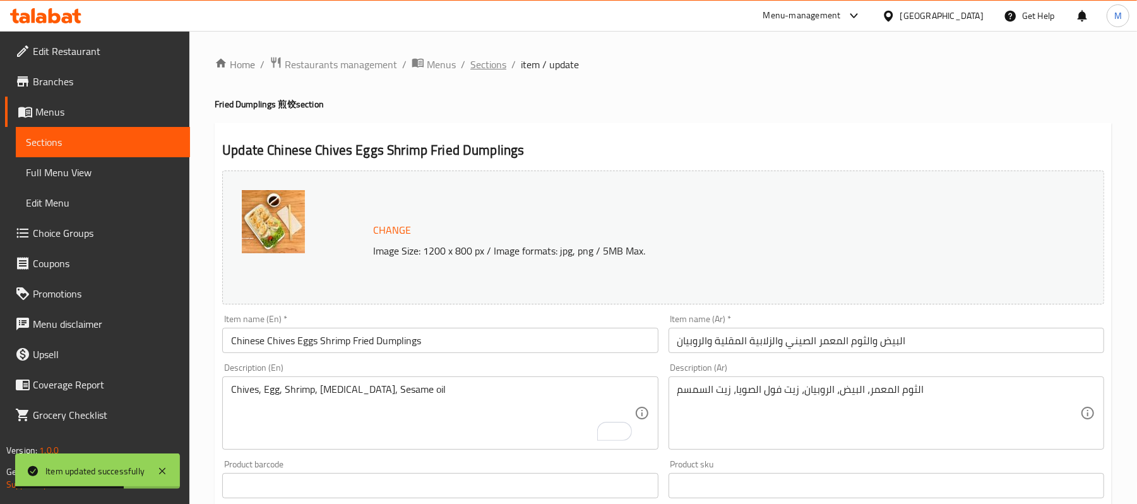
click at [487, 68] on span "Sections" at bounding box center [488, 64] width 36 height 15
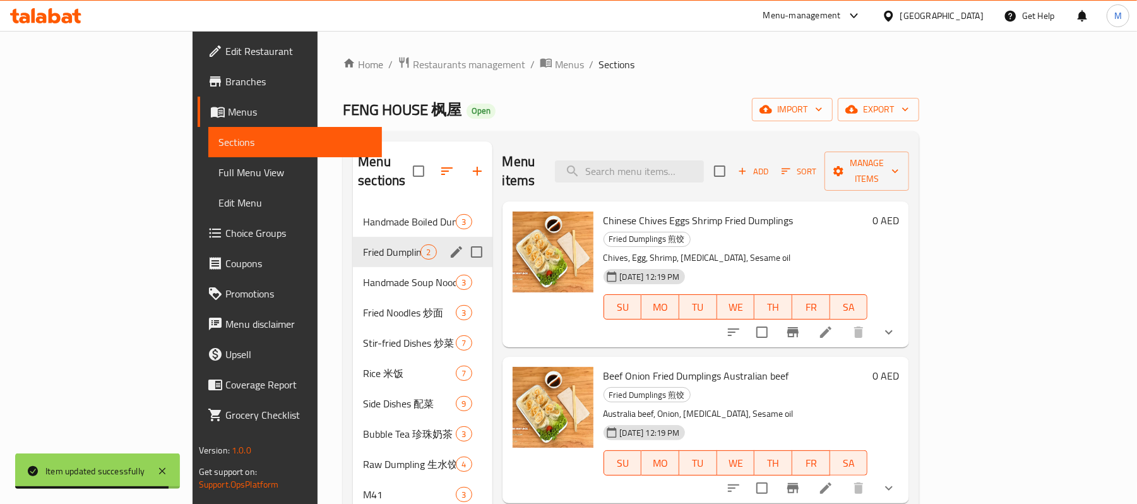
click at [449, 244] on icon "edit" at bounding box center [456, 251] width 15 height 15
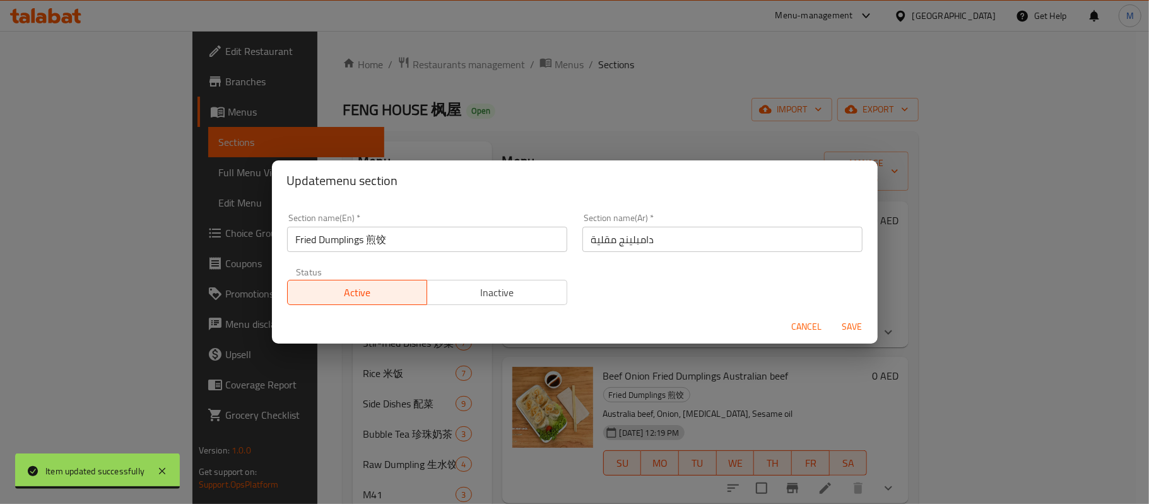
click at [380, 237] on input "Fried Dumplings 煎饺" at bounding box center [427, 239] width 280 height 25
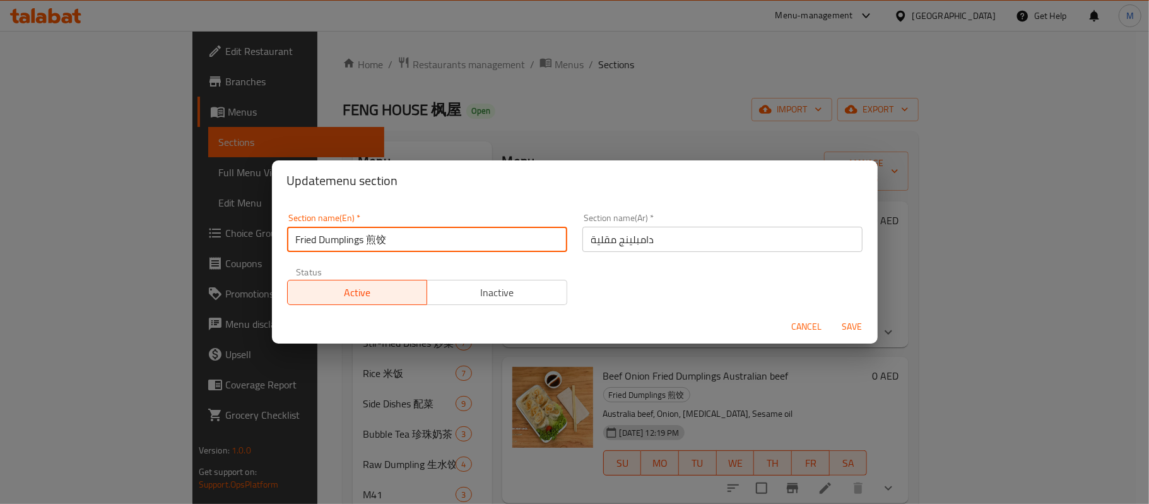
click at [380, 237] on input "Fried Dumplings 煎饺" at bounding box center [427, 239] width 280 height 25
click at [371, 237] on input "Fried Dumplings 煎" at bounding box center [427, 239] width 280 height 25
type input "Fried Dumplings"
click at [857, 324] on span "Save" at bounding box center [853, 327] width 30 height 16
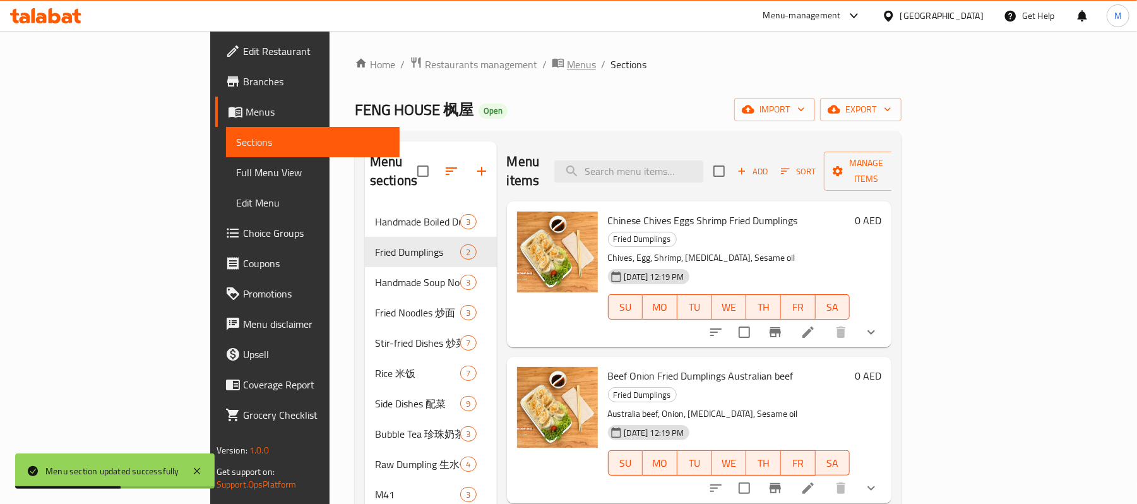
click at [567, 69] on span "Menus" at bounding box center [581, 64] width 29 height 15
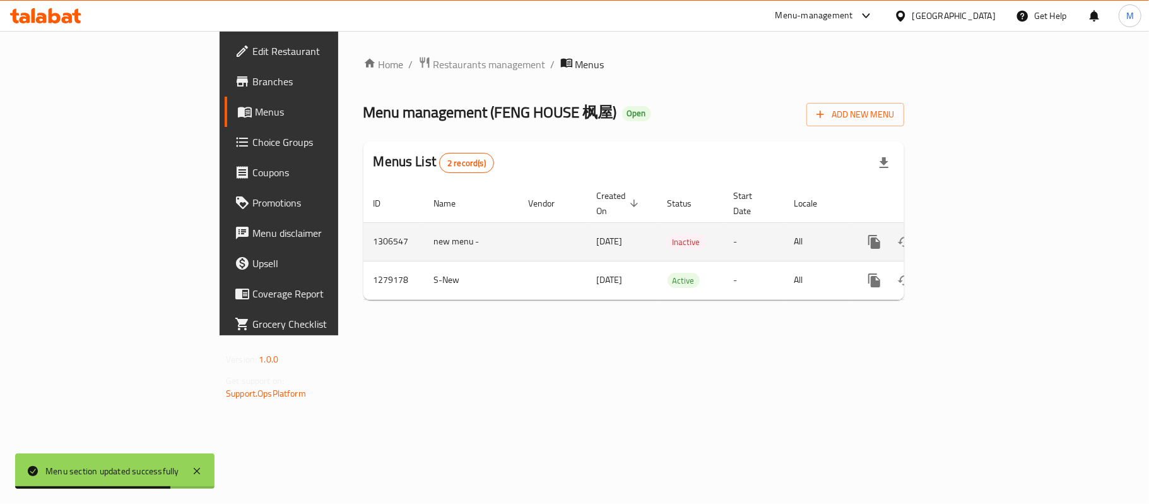
click at [881, 235] on icon "more" at bounding box center [875, 242] width 12 height 14
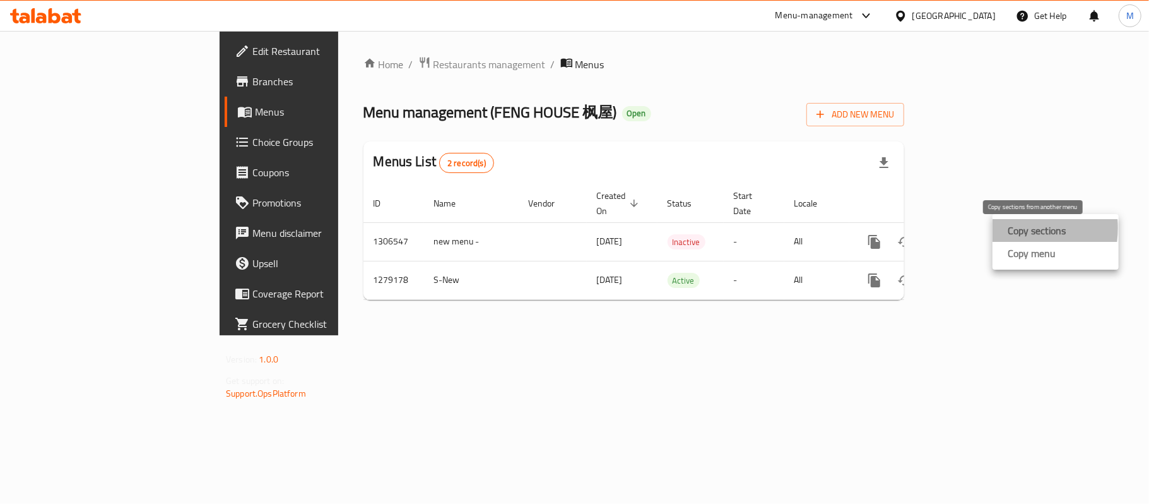
click at [1011, 228] on strong "Copy sections" at bounding box center [1037, 230] width 58 height 15
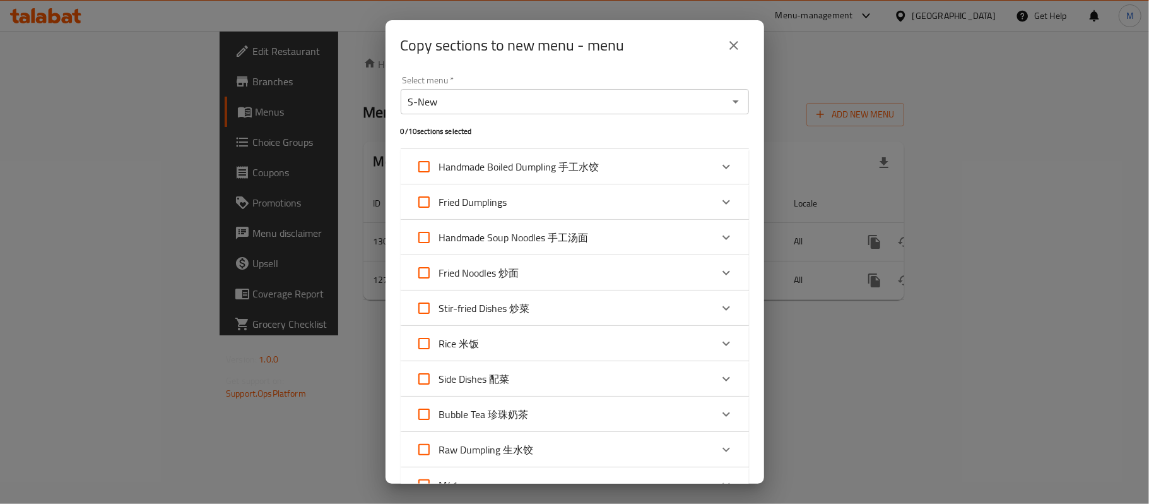
click at [417, 208] on input "Fried Dumplings" at bounding box center [424, 202] width 30 height 30
checkbox input "true"
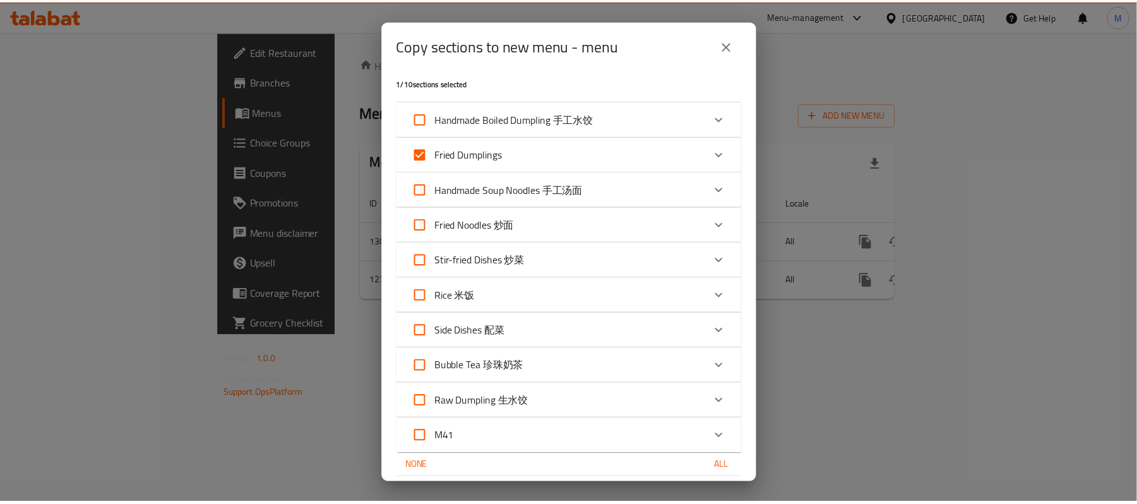
scroll to position [92, 0]
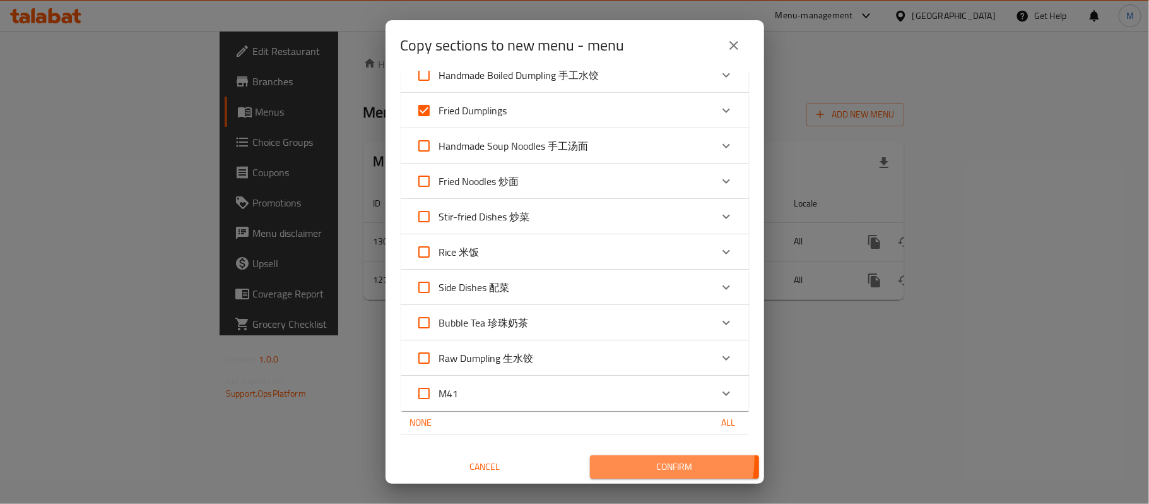
click at [624, 458] on button "Confirm" at bounding box center [674, 466] width 169 height 23
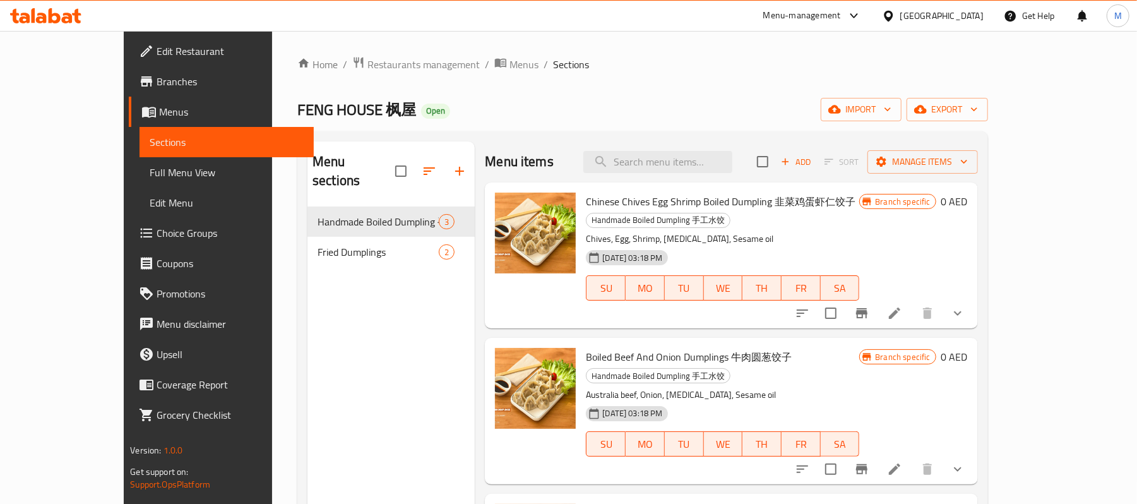
click at [912, 303] on li at bounding box center [894, 313] width 35 height 23
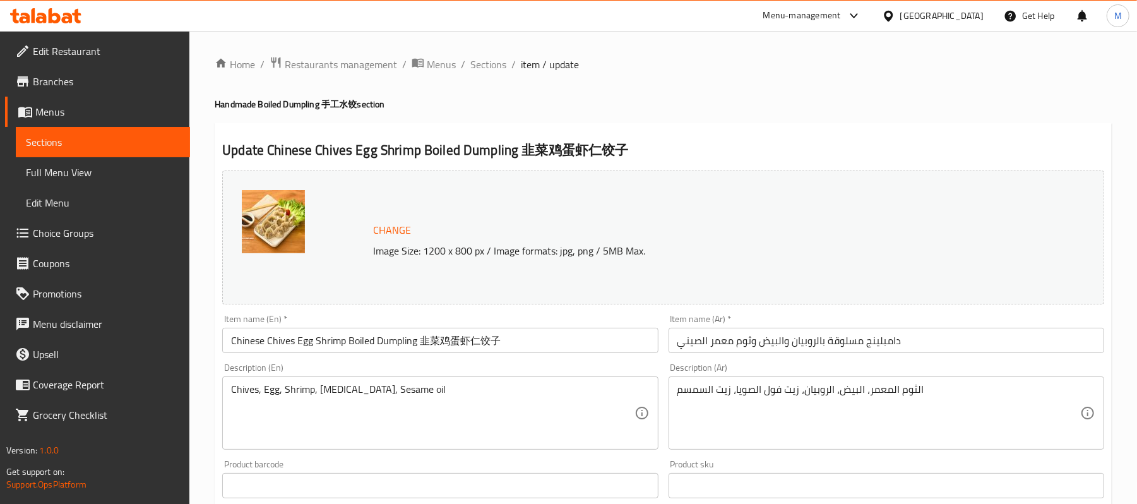
click at [430, 335] on input "Chinese Chives Egg Shrimp Boiled Dumpling ⾲菜鸡蛋虾仁饺子" at bounding box center [440, 340] width 436 height 25
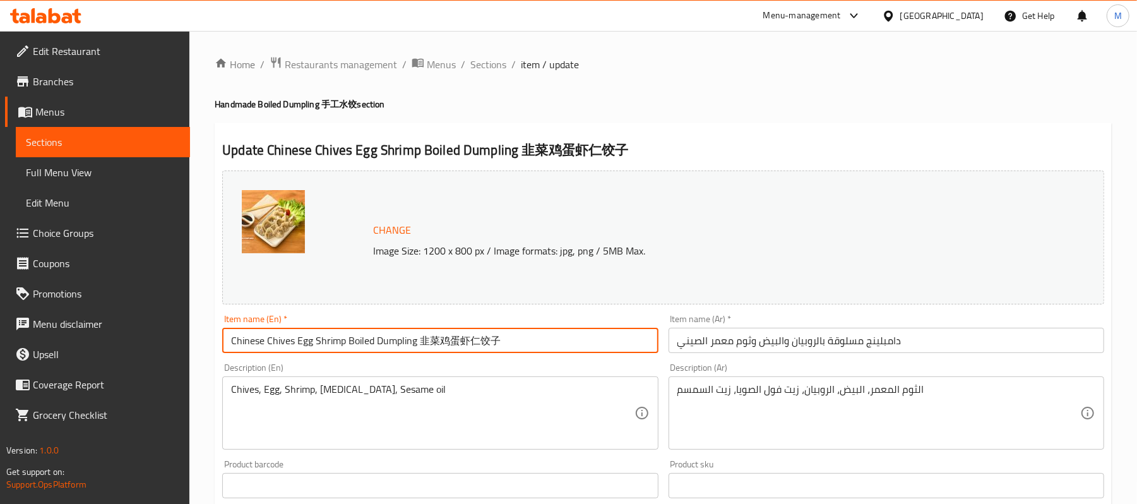
drag, startPoint x: 433, startPoint y: 336, endPoint x: 521, endPoint y: 346, distance: 88.3
click at [521, 346] on input "Chinese Chives Egg Shrimp Boiled Dumpling ⾲菜鸡蛋虾仁饺子" at bounding box center [440, 340] width 436 height 25
drag, startPoint x: 414, startPoint y: 343, endPoint x: 544, endPoint y: 353, distance: 130.4
click at [544, 353] on input "Chinese Chives Egg Shrimp Boiled Dumpling ⾲菜鸡蛋虾仁饺子" at bounding box center [440, 340] width 436 height 25
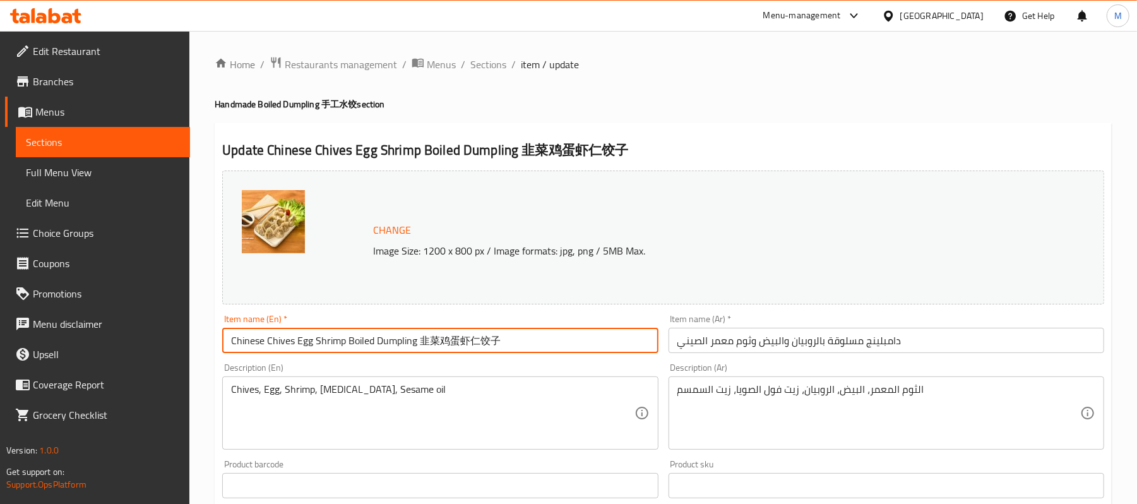
click at [419, 343] on input "Chinese Chives Egg Shrimp Boiled Dumpling ⾲菜鸡蛋虾仁饺子" at bounding box center [440, 340] width 436 height 25
drag, startPoint x: 419, startPoint y: 343, endPoint x: 535, endPoint y: 349, distance: 116.3
click at [535, 349] on input "Chinese Chives Egg Shrimp Boiled Dumpling ⾲菜鸡蛋虾仁饺子" at bounding box center [440, 340] width 436 height 25
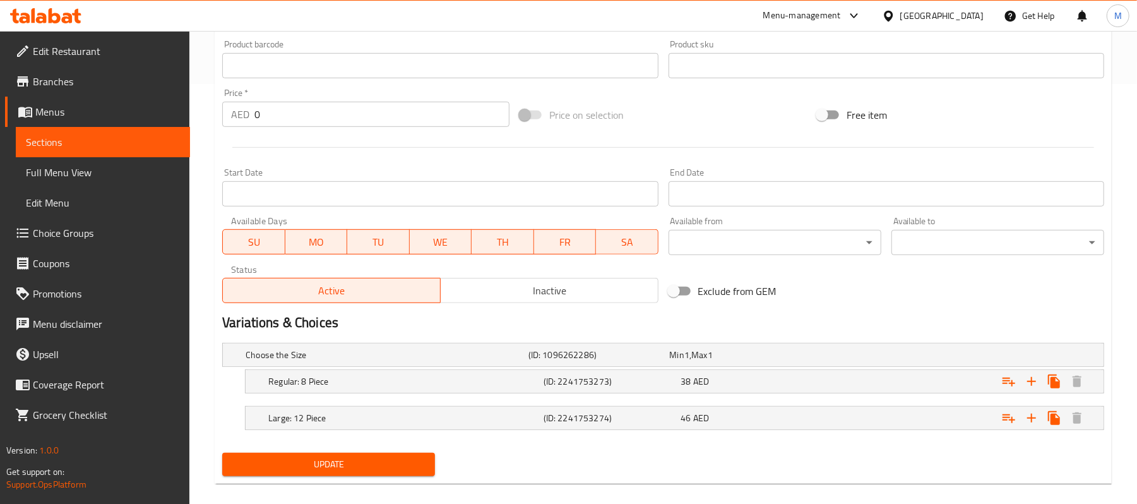
scroll to position [420, 0]
type input "Chinese Chives Egg Shrimp Boiled Dumpling"
click at [347, 460] on span "Update" at bounding box center [328, 464] width 193 height 16
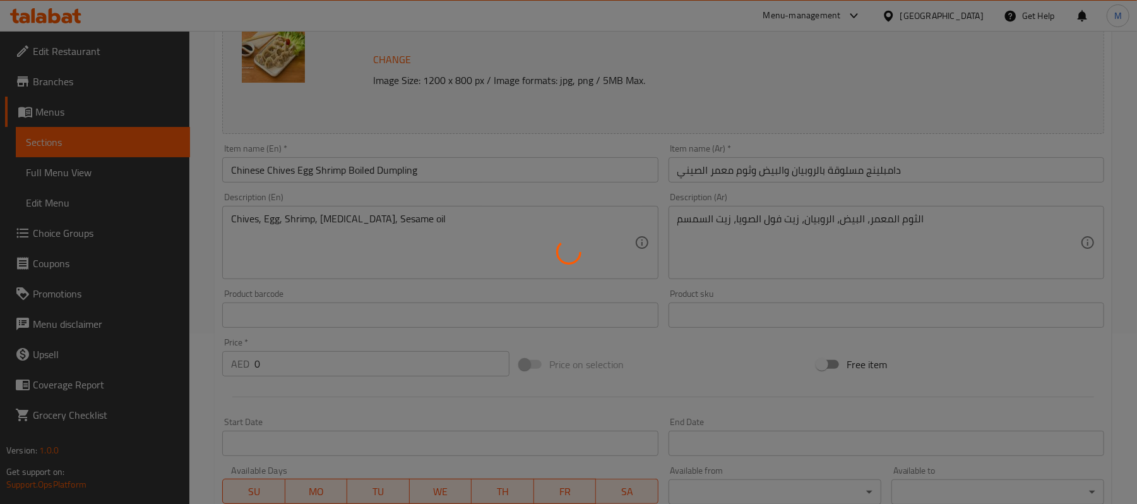
scroll to position [0, 0]
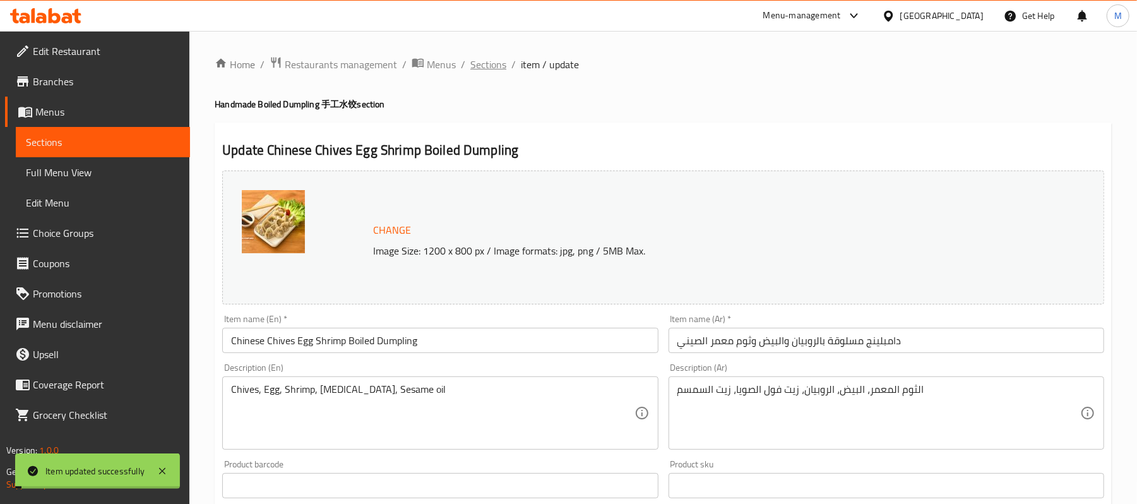
click at [486, 69] on span "Sections" at bounding box center [488, 64] width 36 height 15
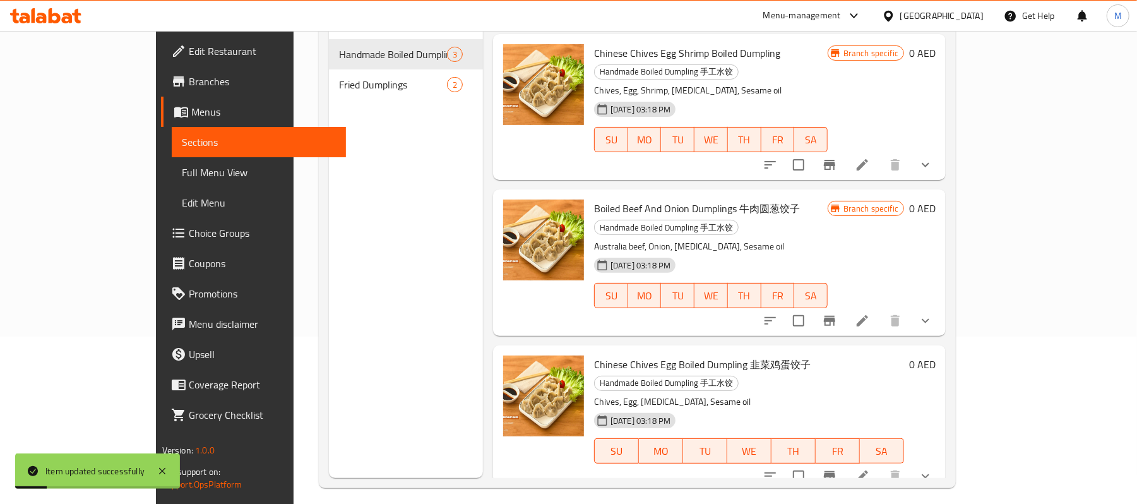
scroll to position [168, 0]
click at [870, 312] on icon at bounding box center [862, 319] width 15 height 15
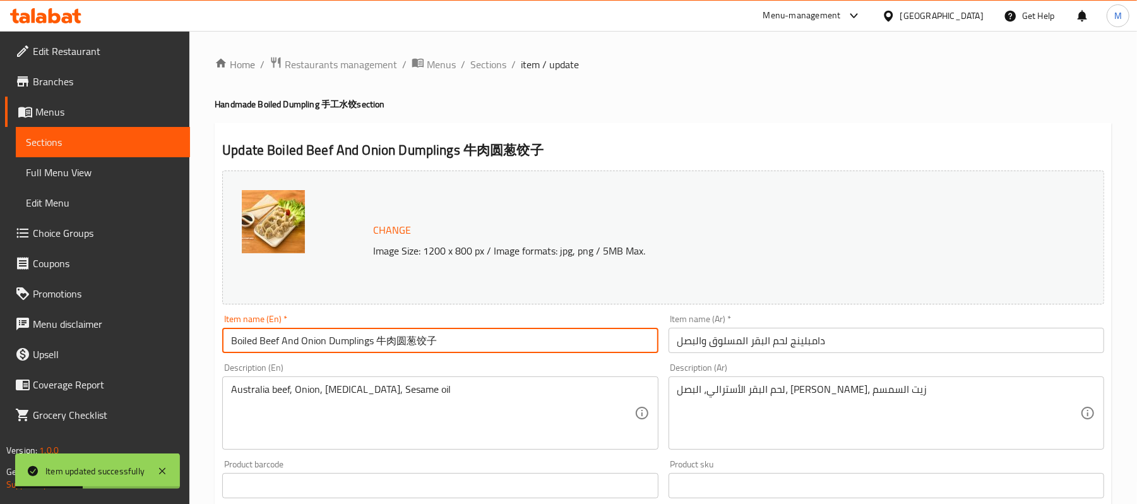
click at [372, 339] on input "Boiled Beef And Onion Dumplings ⽜⾁圆葱饺子" at bounding box center [440, 340] width 436 height 25
drag, startPoint x: 379, startPoint y: 340, endPoint x: 470, endPoint y: 350, distance: 90.8
click at [470, 350] on input "Boiled Beef And Onion Dumplings ⽜⾁圆葱饺子" at bounding box center [440, 340] width 436 height 25
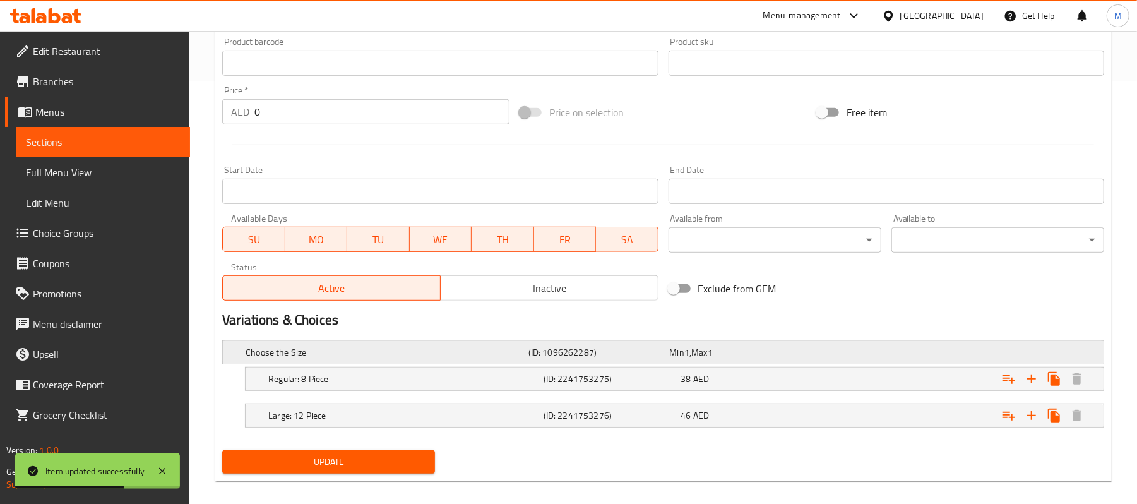
scroll to position [436, 0]
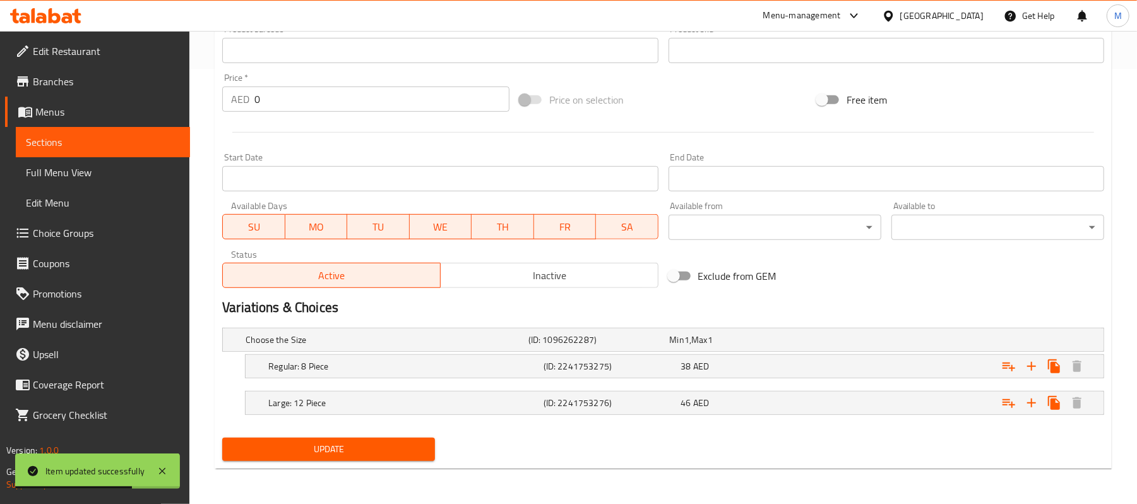
type input "Boiled Beef And Onion Dumplings"
click at [345, 449] on span "Update" at bounding box center [328, 449] width 193 height 16
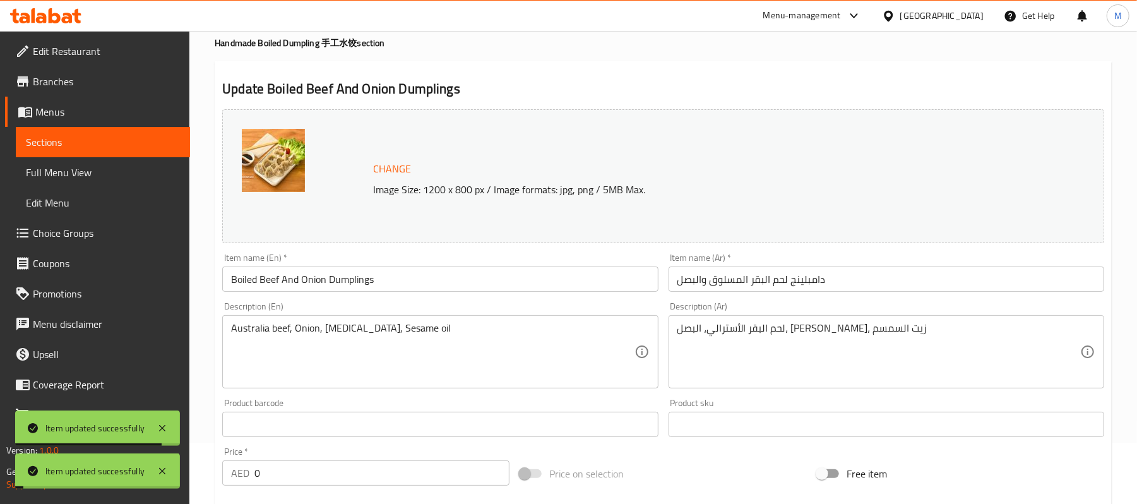
scroll to position [0, 0]
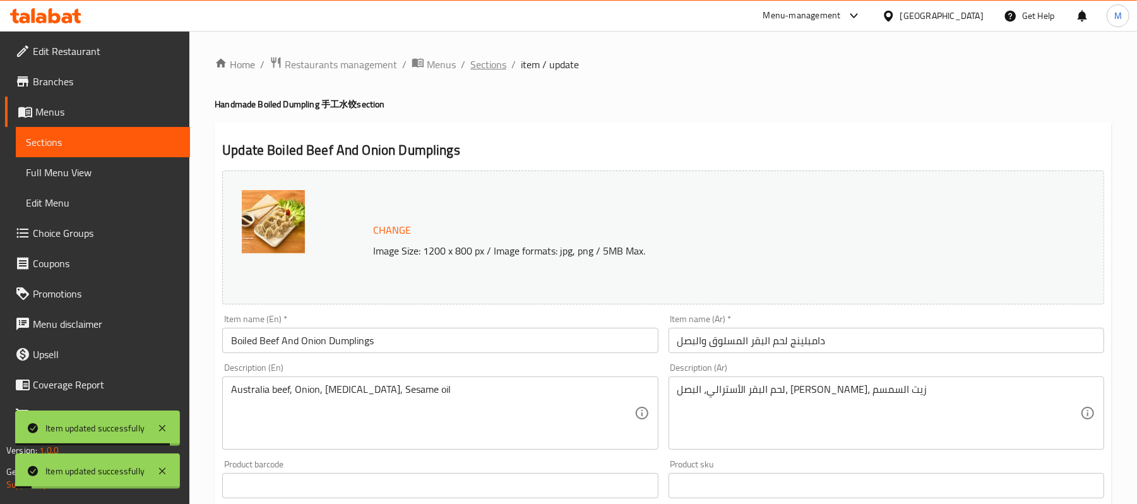
click at [495, 61] on span "Sections" at bounding box center [488, 64] width 36 height 15
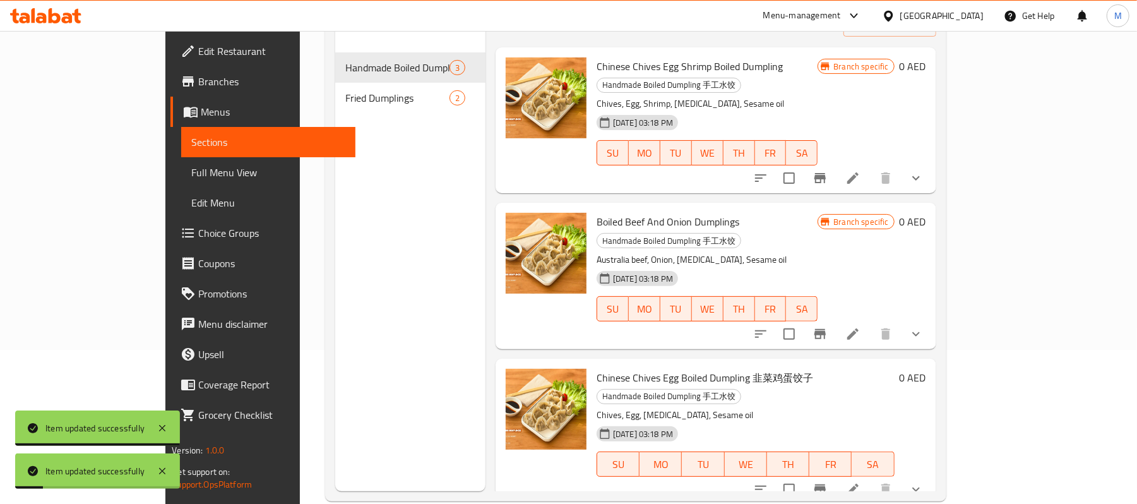
scroll to position [177, 0]
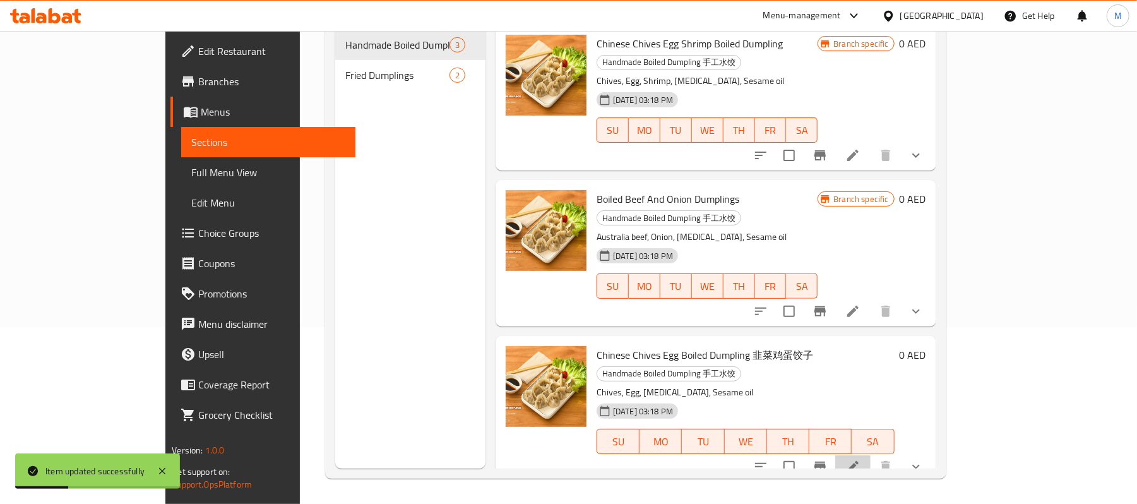
click at [870, 455] on li at bounding box center [852, 466] width 35 height 23
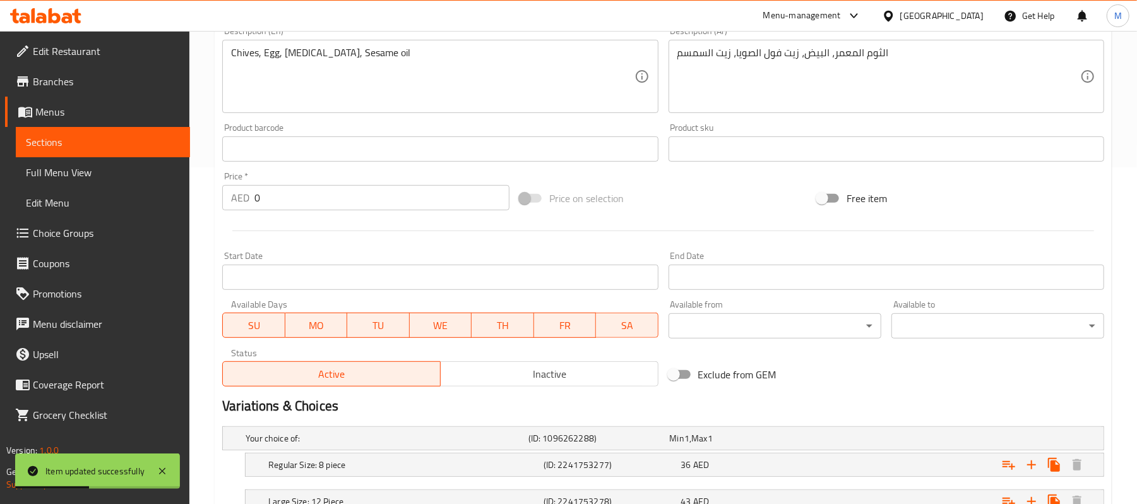
scroll to position [168, 0]
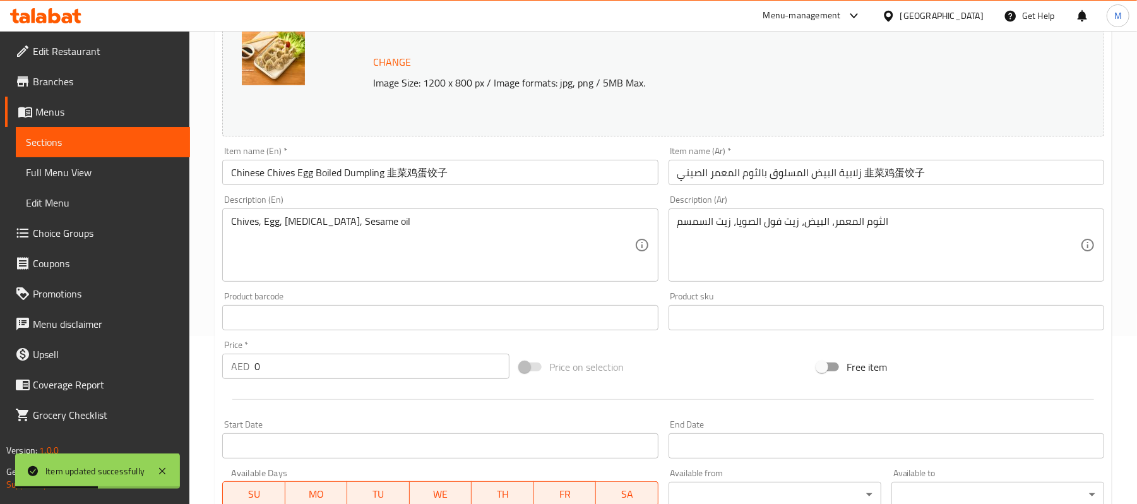
click at [389, 181] on input "Chinese Chives Egg Boiled Dumpling ⾲菜鸡蛋饺子" at bounding box center [440, 172] width 436 height 25
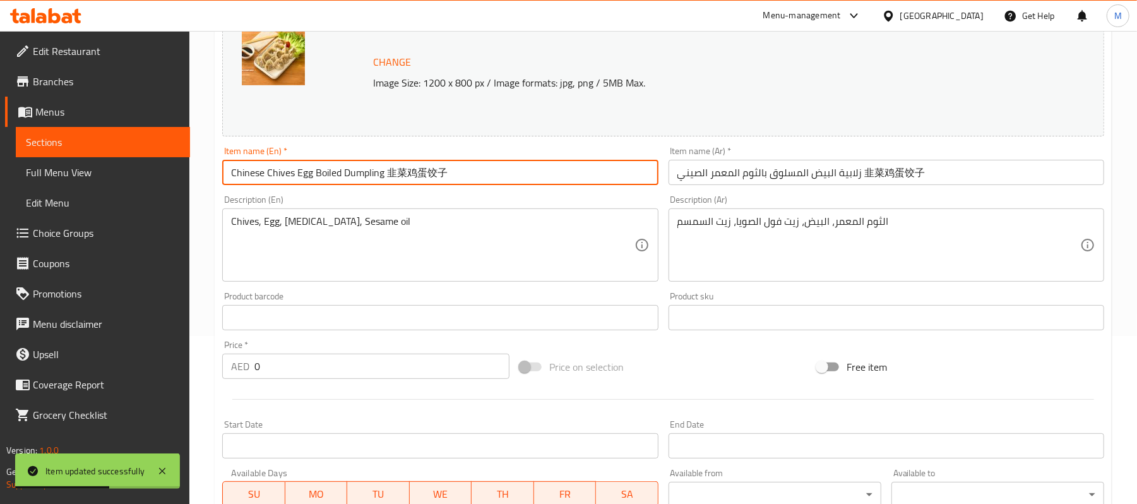
drag, startPoint x: 389, startPoint y: 181, endPoint x: 485, endPoint y: 182, distance: 96.0
click at [485, 182] on input "Chinese Chives Egg Boiled Dumpling ⾲菜鸡蛋饺子" at bounding box center [440, 172] width 436 height 25
type input "Chinese Chives Egg Boiled Dumpling"
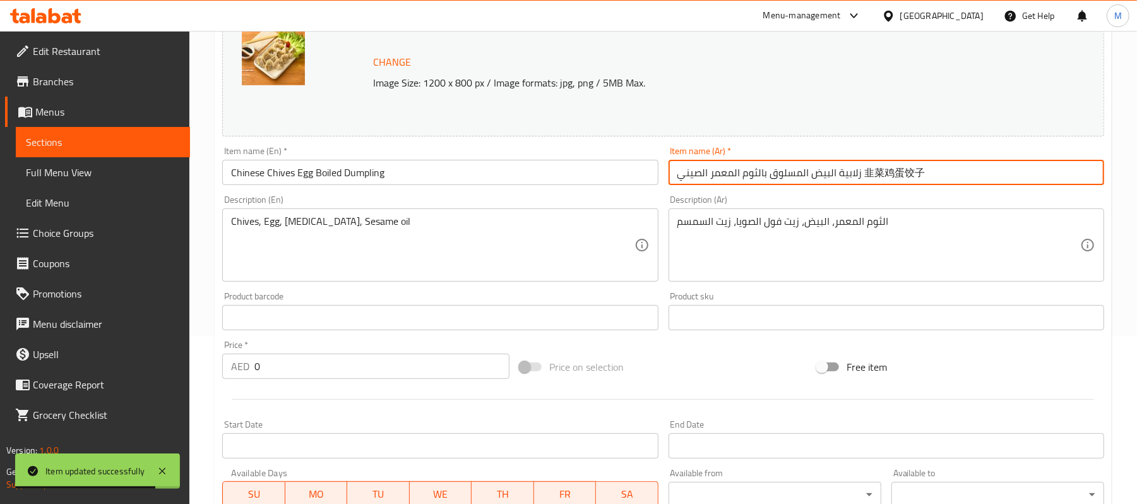
drag, startPoint x: 858, startPoint y: 177, endPoint x: 977, endPoint y: 196, distance: 120.2
click at [977, 196] on div "Change Image Size: 1200 x 800 px / Image formats: jpg, png / 5MB Max. Item name…" at bounding box center [663, 278] width 892 height 562
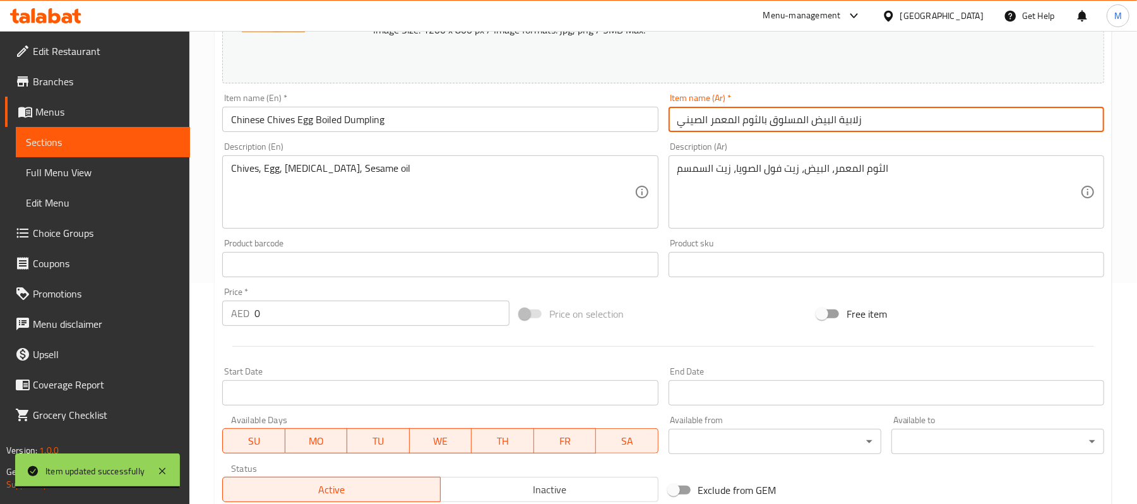
scroll to position [436, 0]
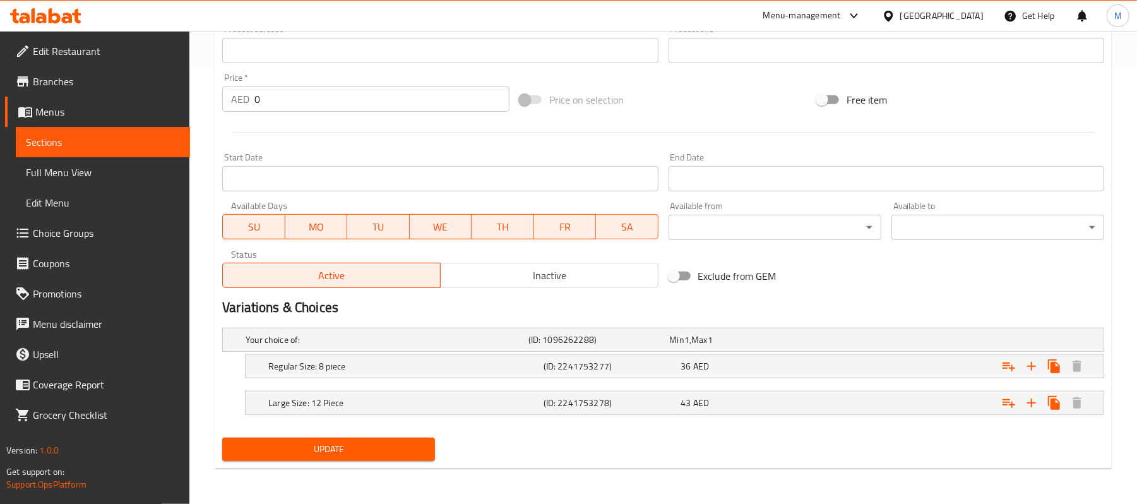
type input "زلابية البيض المسلوق بالثوم المعمر الصيني"
click at [369, 434] on div "Update" at bounding box center [328, 448] width 223 height 33
drag, startPoint x: 369, startPoint y: 440, endPoint x: 359, endPoint y: 438, distance: 9.7
click at [367, 439] on button "Update" at bounding box center [328, 448] width 213 height 23
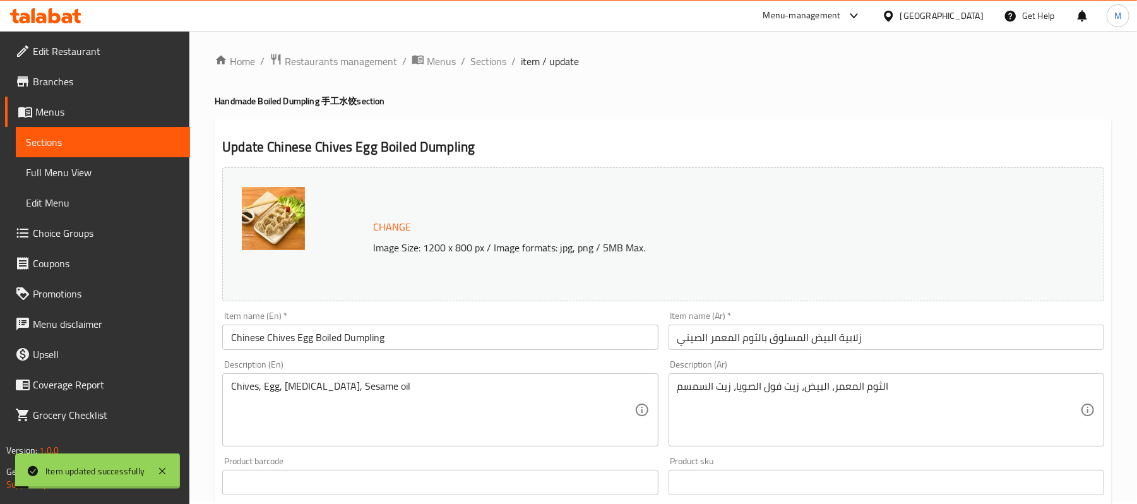
scroll to position [0, 0]
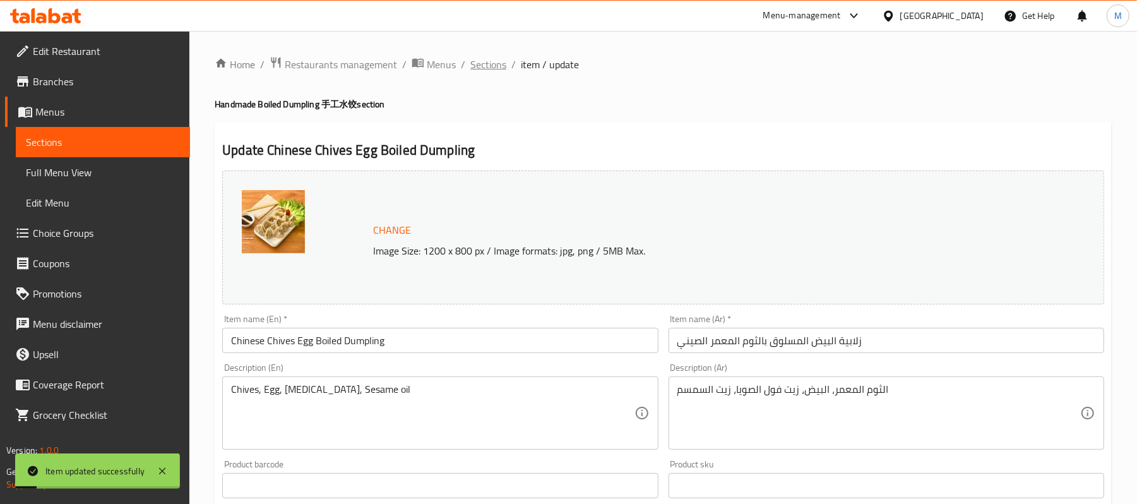
click at [497, 67] on span "Sections" at bounding box center [488, 64] width 36 height 15
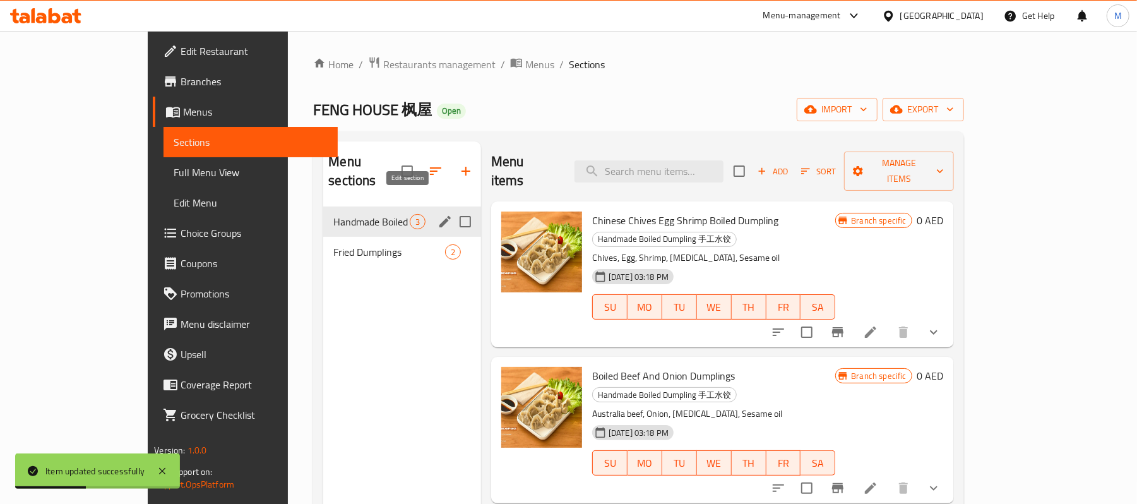
click at [437, 214] on icon "edit" at bounding box center [444, 221] width 15 height 15
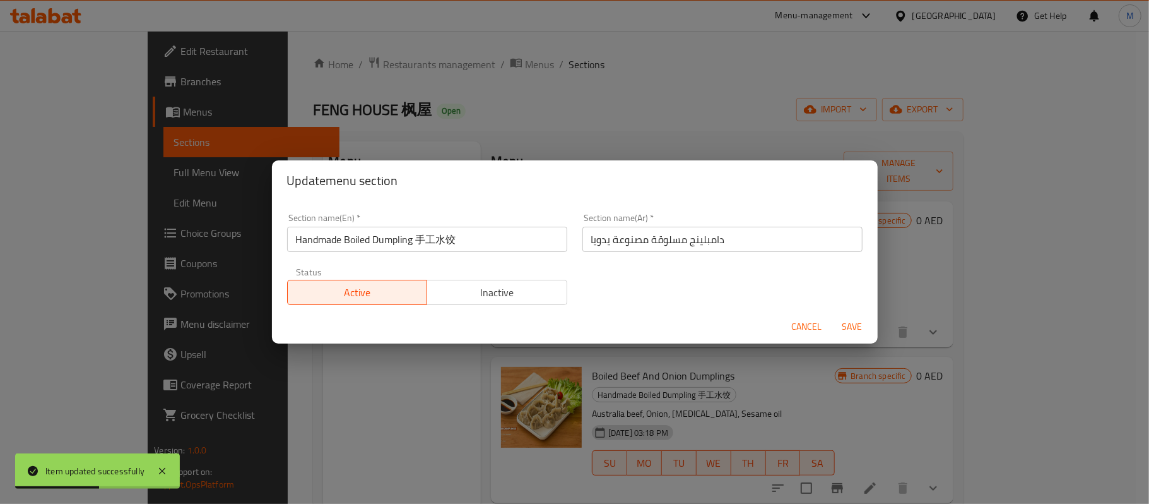
click at [422, 244] on input "Handmade Boiled Dumpling ⼿⼯⽔饺" at bounding box center [427, 239] width 280 height 25
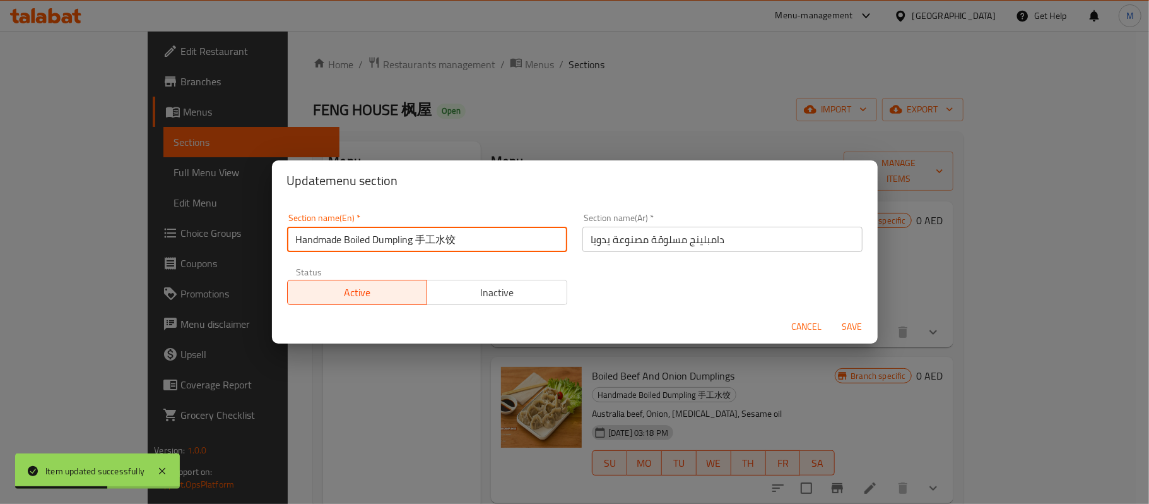
drag, startPoint x: 422, startPoint y: 244, endPoint x: 458, endPoint y: 245, distance: 36.0
click at [458, 245] on input "Handmade Boiled Dumpling ⼿⼯⽔饺" at bounding box center [427, 239] width 280 height 25
type input "Handmade Boiled Dumpling"
click at [858, 332] on span "Save" at bounding box center [853, 327] width 30 height 16
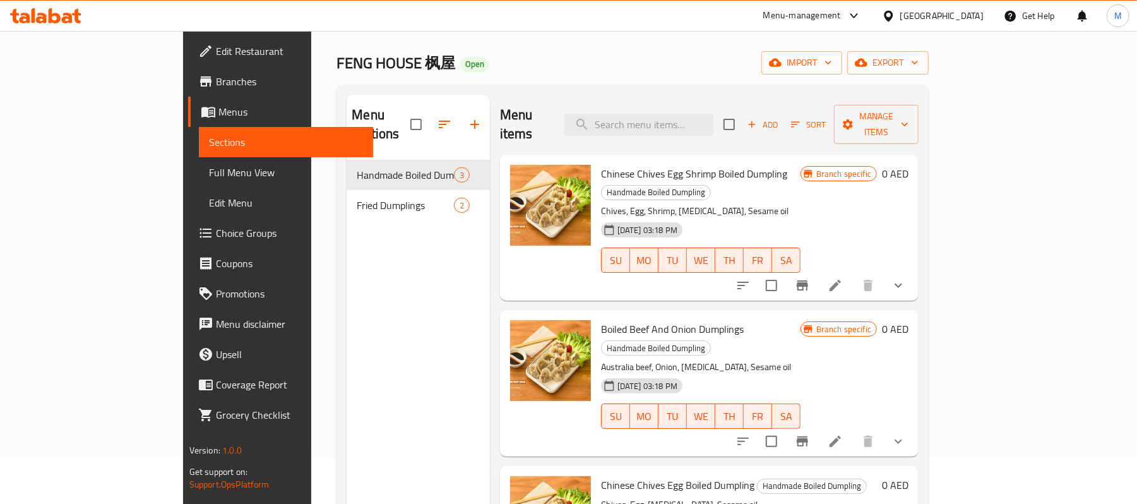
scroll to position [9, 0]
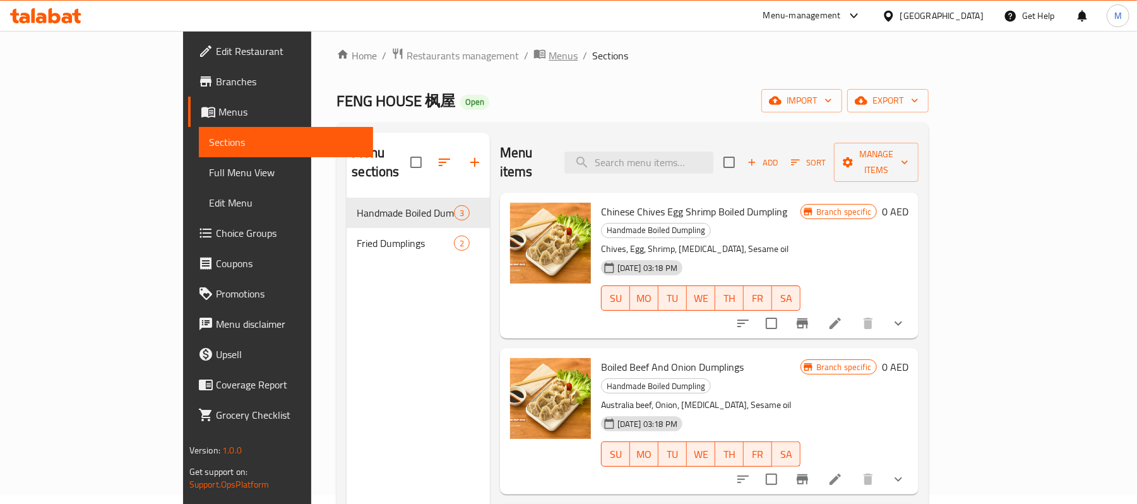
click at [549, 48] on span "Menus" at bounding box center [563, 55] width 29 height 15
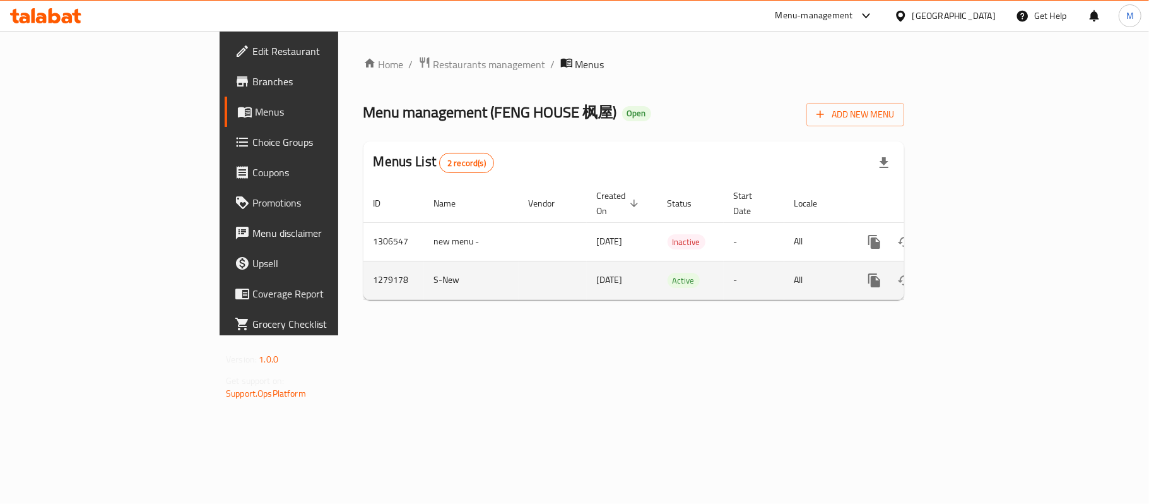
click at [973, 273] on icon "enhanced table" at bounding box center [965, 280] width 15 height 15
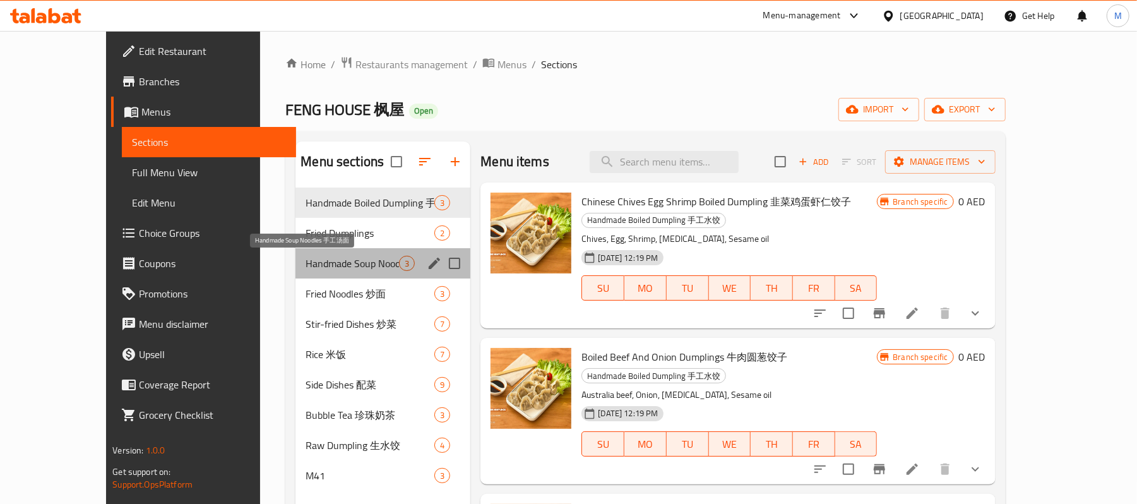
click at [318, 259] on span "Handmade Soup Noodles 手工汤面" at bounding box center [352, 263] width 93 height 15
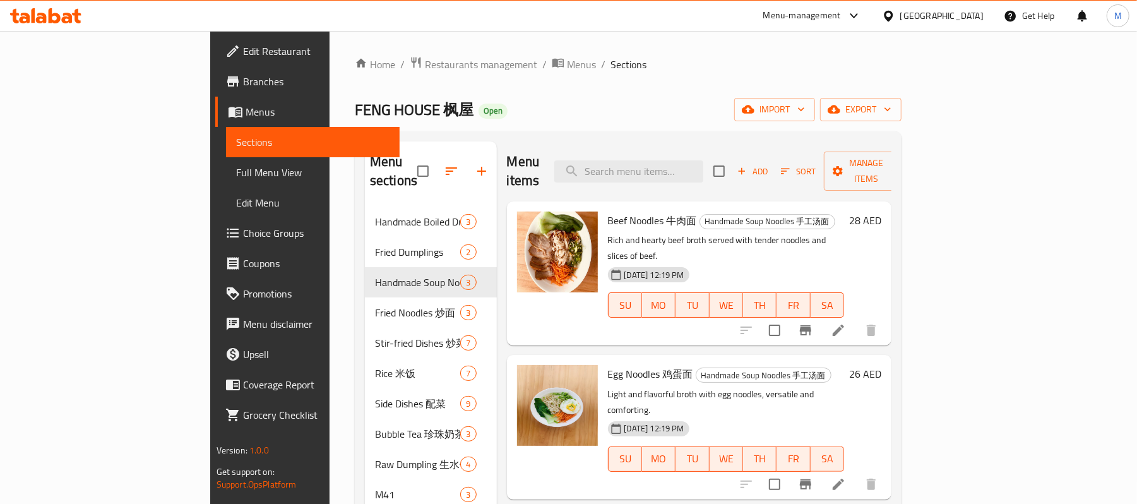
click at [788, 471] on input "checkbox" at bounding box center [774, 484] width 27 height 27
checkbox input "true"
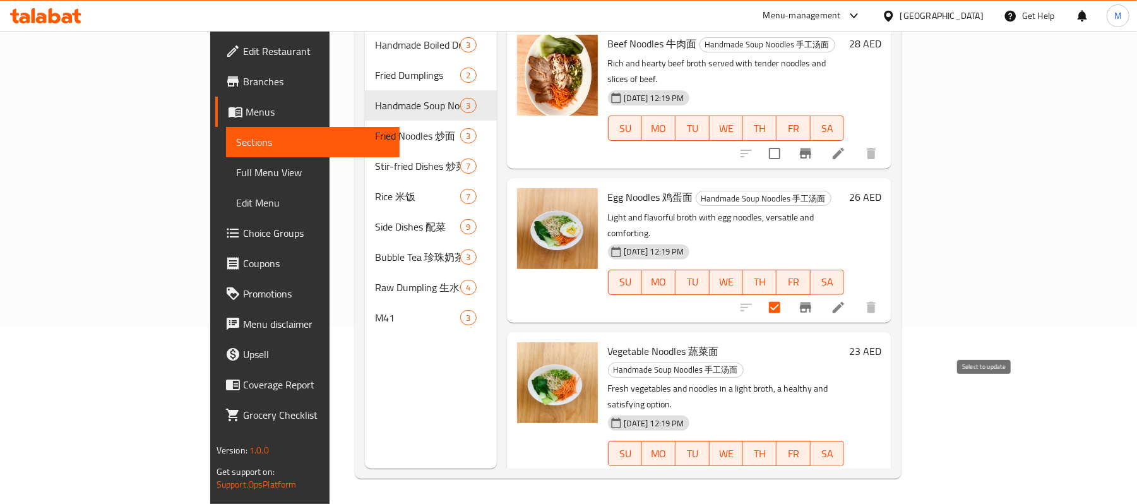
click at [788, 465] on input "checkbox" at bounding box center [774, 478] width 27 height 27
checkbox input "true"
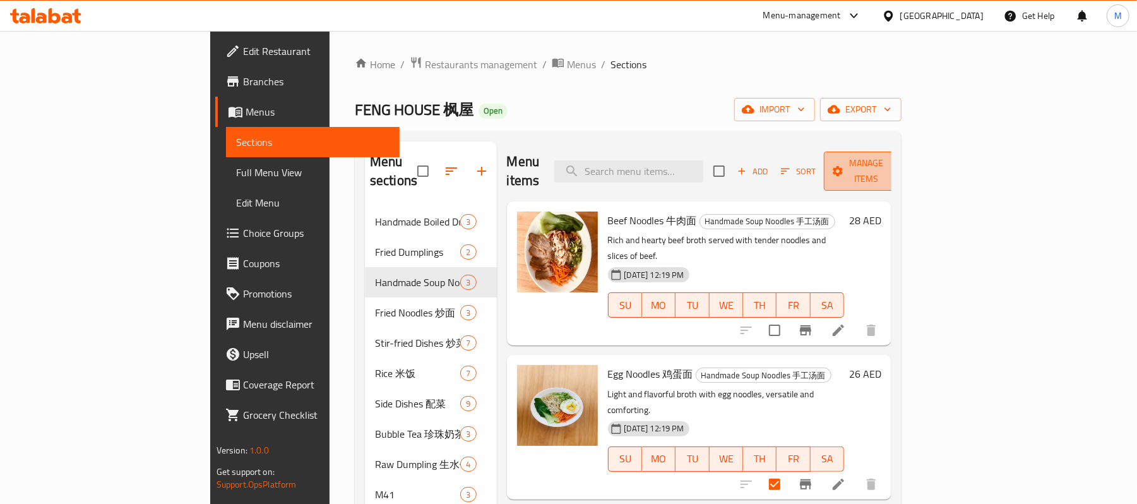
click at [898, 170] on span "Manage items" at bounding box center [866, 171] width 64 height 32
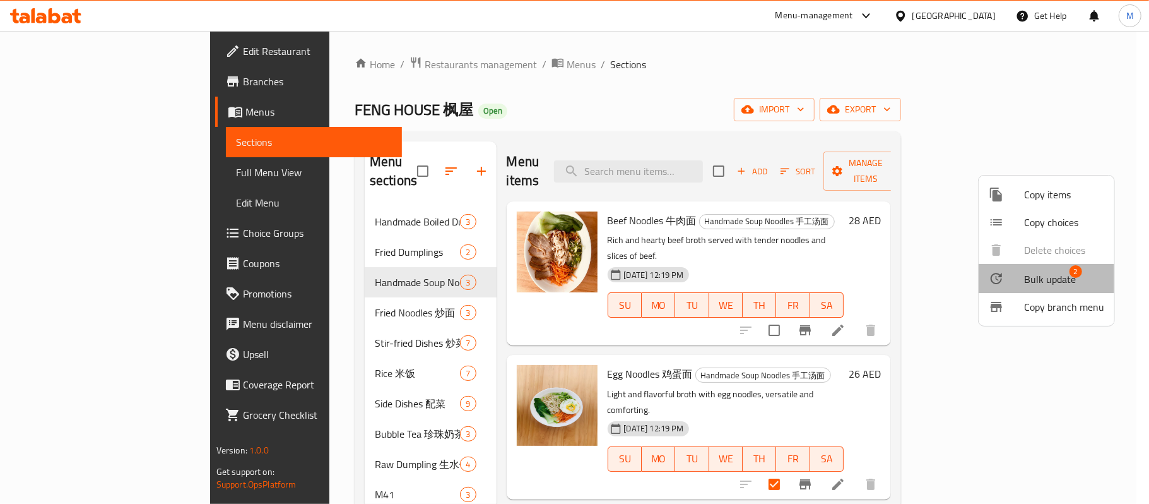
click at [1048, 276] on span "Bulk update" at bounding box center [1051, 278] width 52 height 15
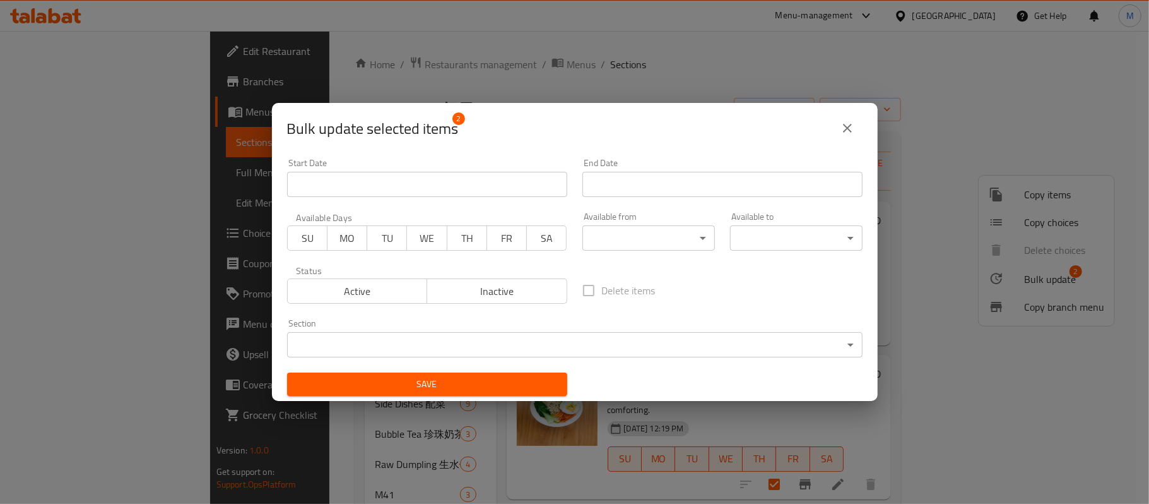
click at [726, 347] on body "​ Menu-management United Arab Emirates Get Help M Edit Restaurant Branches Menu…" at bounding box center [574, 267] width 1149 height 473
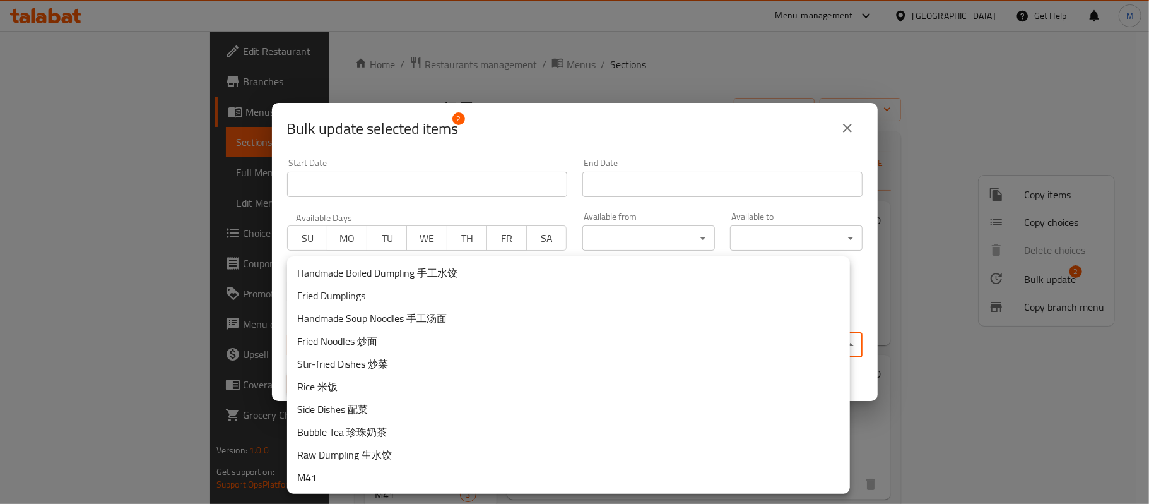
click at [355, 477] on li "M41" at bounding box center [568, 477] width 563 height 23
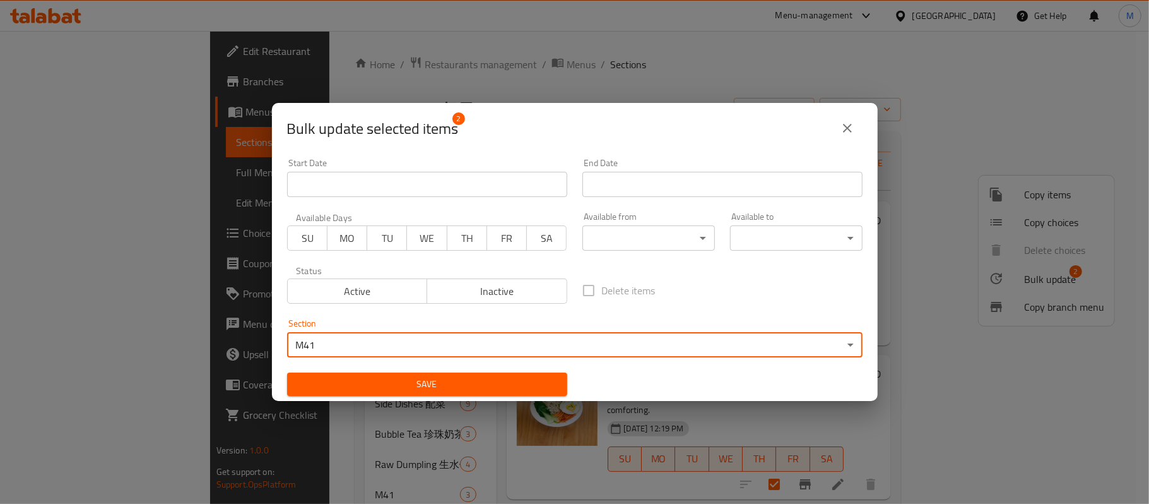
click at [429, 395] on button "Save" at bounding box center [427, 383] width 280 height 23
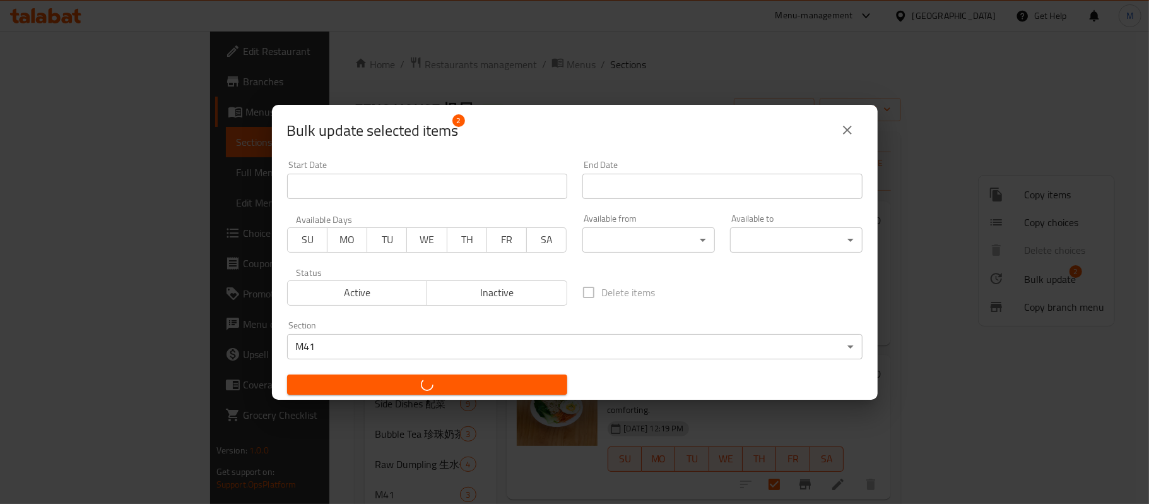
checkbox input "false"
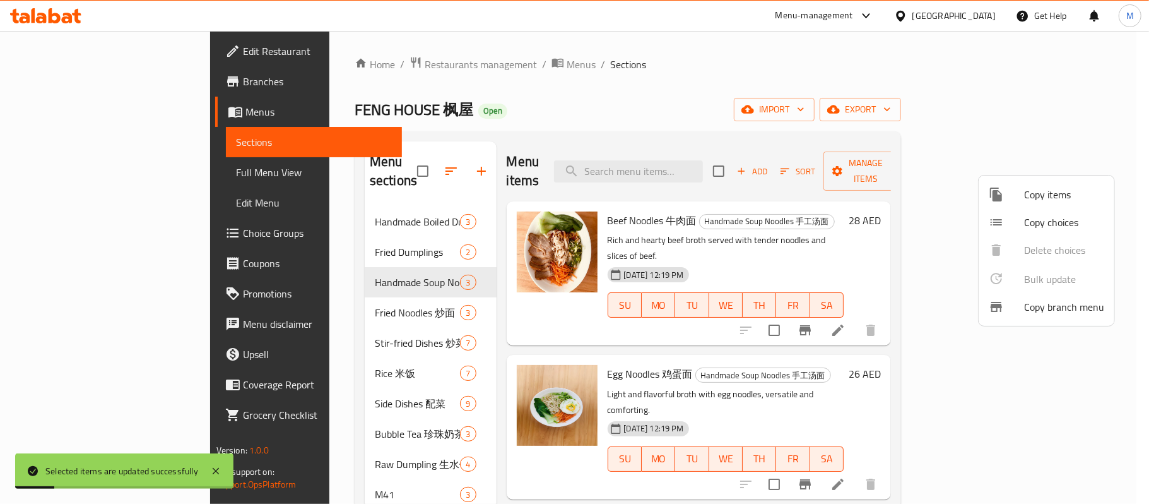
click at [311, 249] on div at bounding box center [574, 252] width 1149 height 504
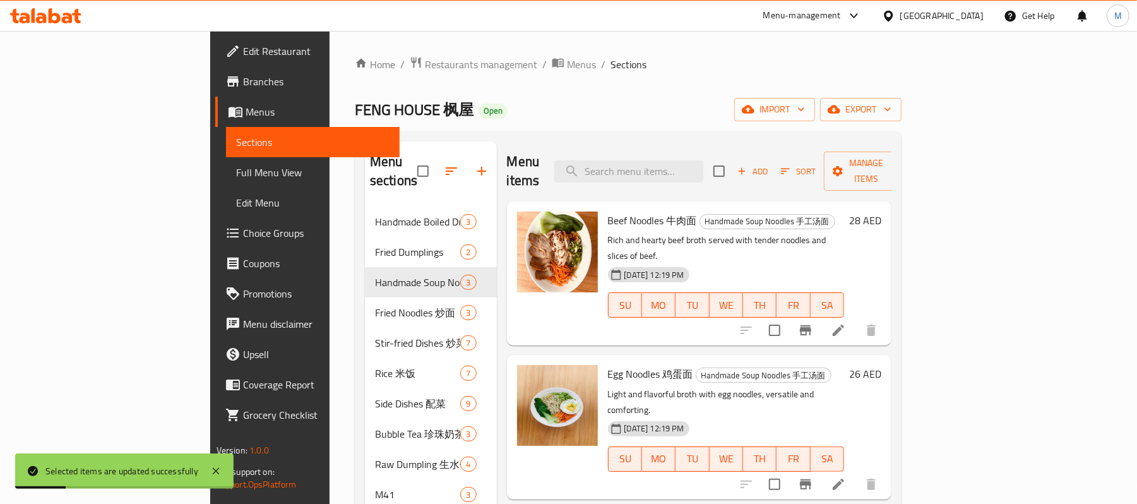
click at [375, 275] on span "Handmade Soup Noodles 手工汤面" at bounding box center [417, 282] width 85 height 15
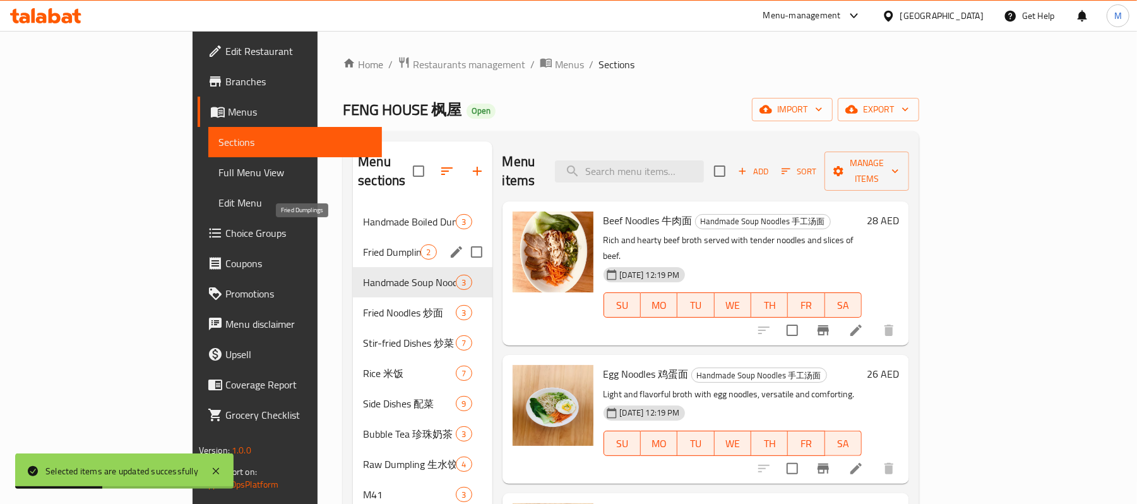
click at [363, 244] on span "Fried Dumplings" at bounding box center [391, 251] width 57 height 15
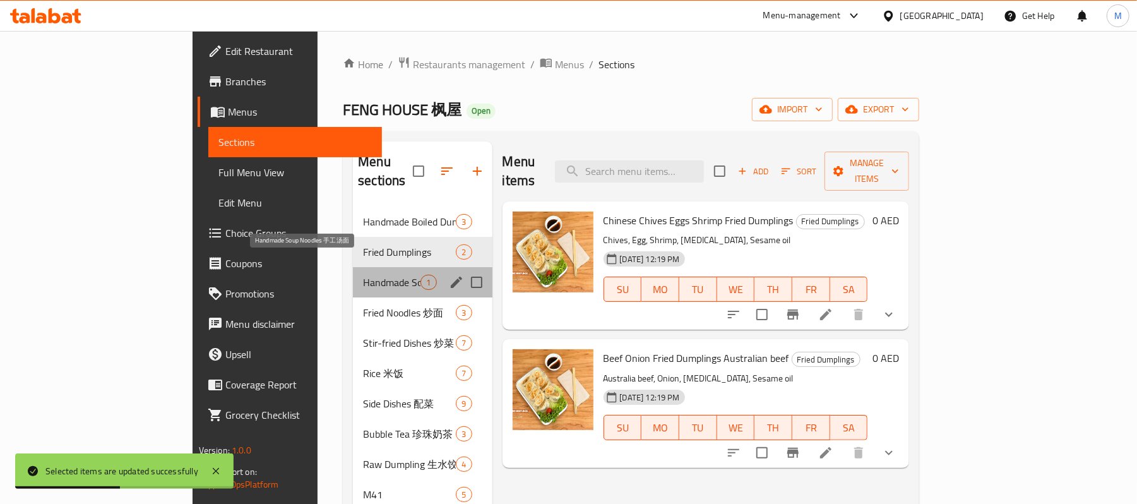
click at [363, 275] on span "Handmade Soup Noodles 手工汤面" at bounding box center [391, 282] width 57 height 15
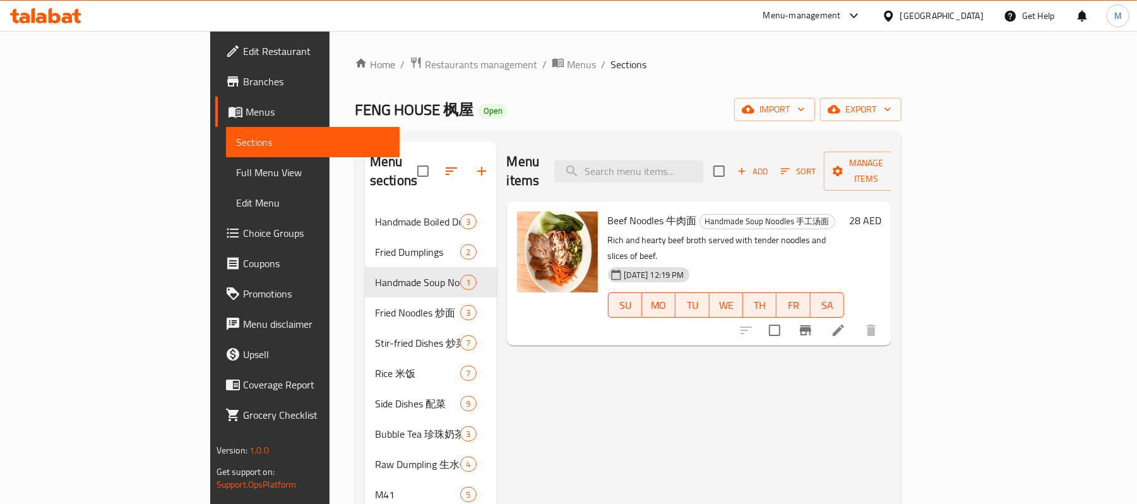
click at [881, 211] on div "28 AED" at bounding box center [862, 220] width 37 height 18
click at [881, 211] on h6 "28 AED" at bounding box center [865, 220] width 32 height 18
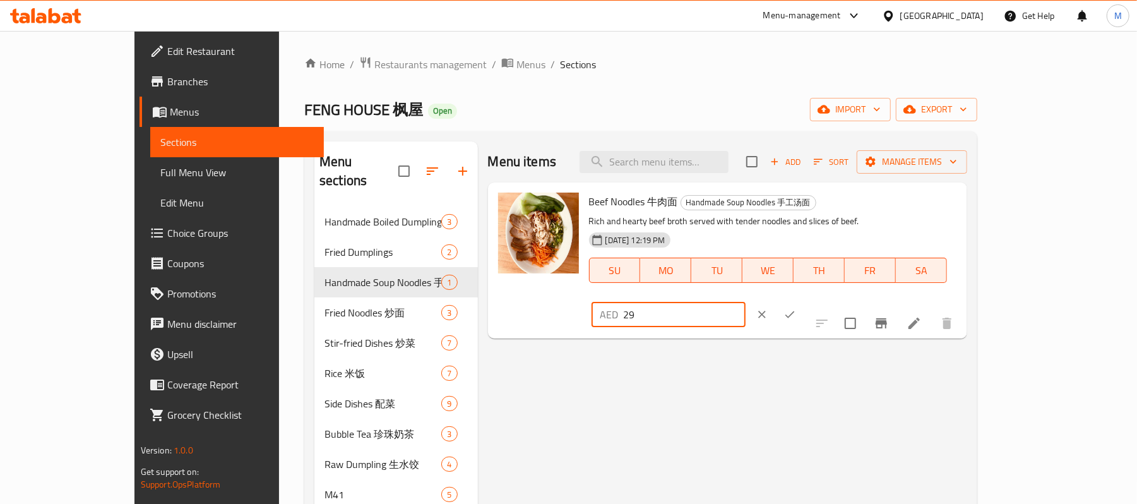
type input "29"
click at [745, 302] on input "29" at bounding box center [685, 314] width 122 height 25
click at [794, 311] on icon "ok" at bounding box center [789, 314] width 9 height 7
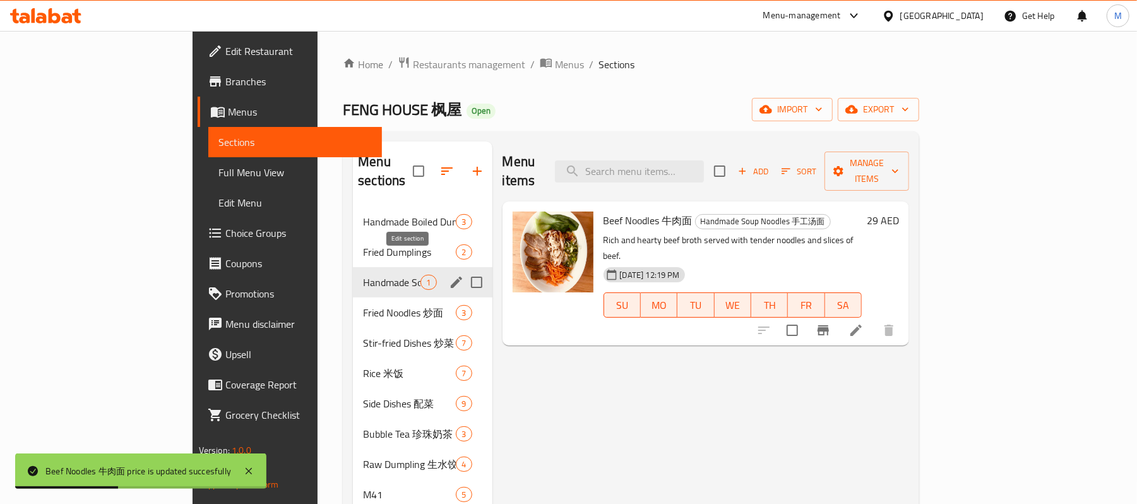
click at [451, 276] on icon "edit" at bounding box center [456, 281] width 11 height 11
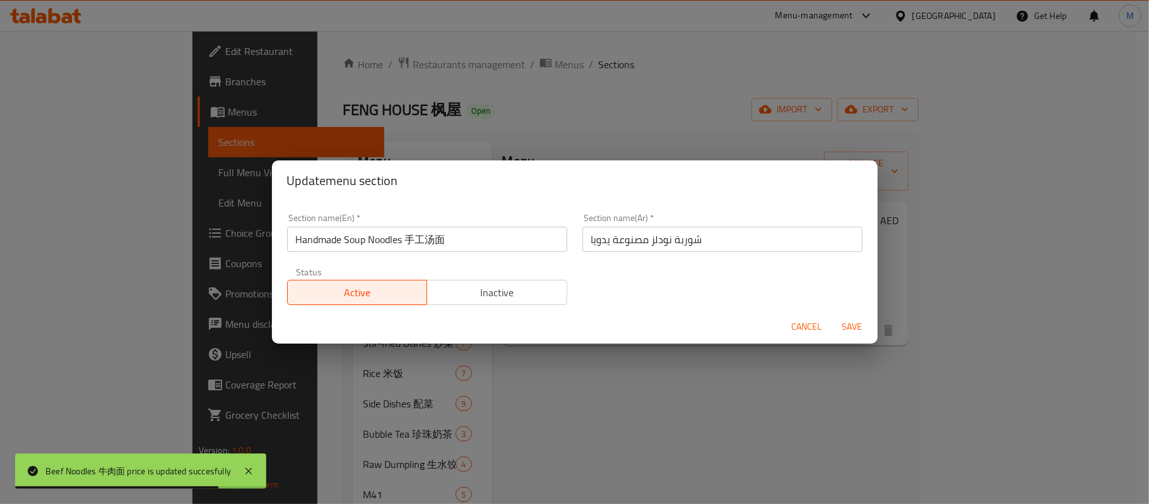
click at [412, 244] on input "Handmade Soup Noodles 手工汤面" at bounding box center [427, 239] width 280 height 25
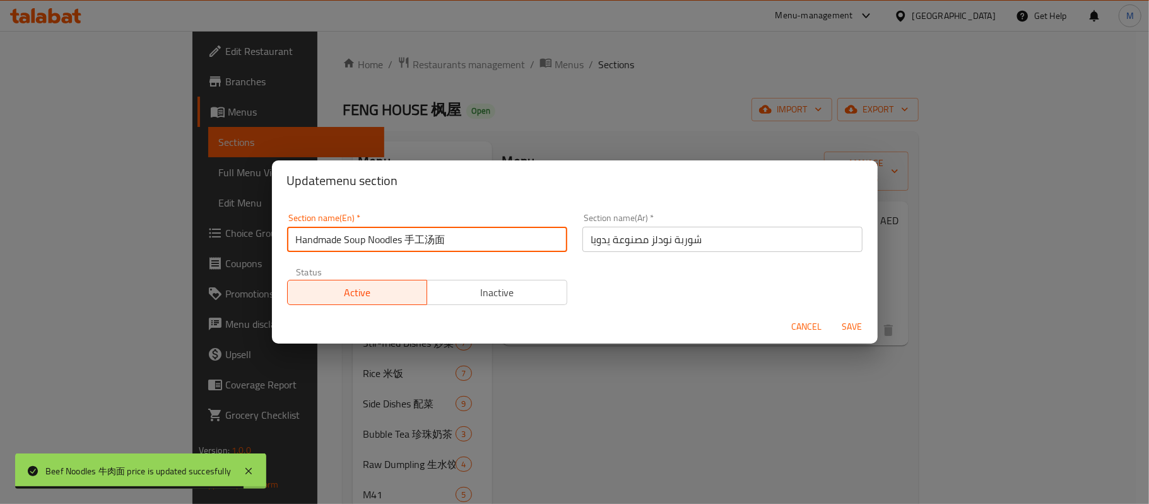
click at [412, 244] on input "Handmade Soup Noodles 手工汤面" at bounding box center [427, 239] width 280 height 25
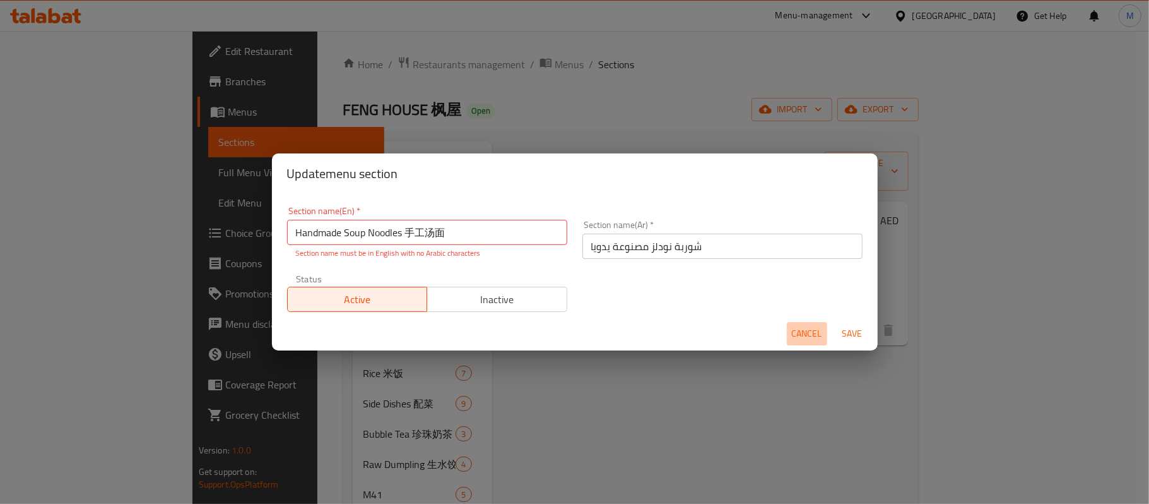
click at [805, 324] on button "Cancel" at bounding box center [807, 333] width 40 height 23
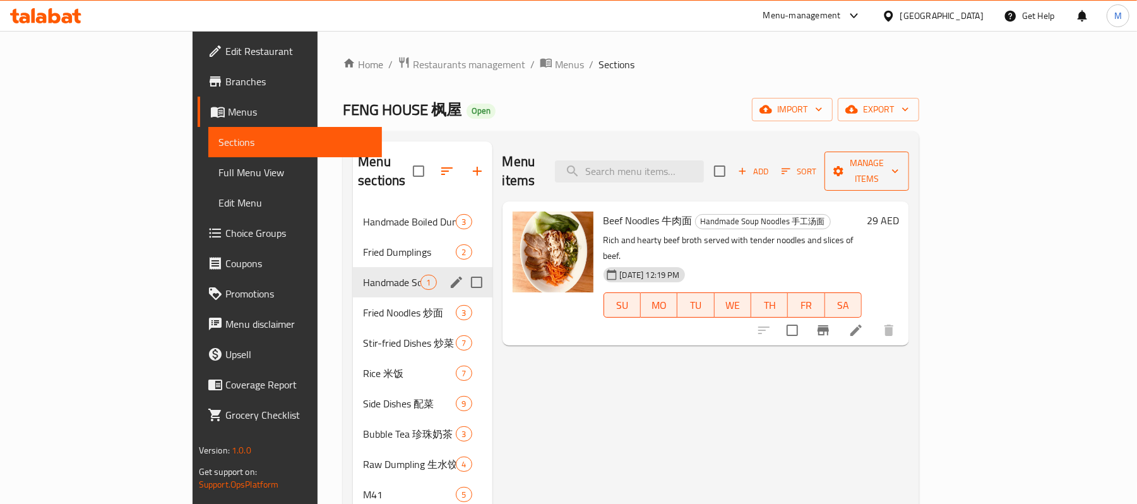
click at [909, 151] on button "Manage items" at bounding box center [866, 170] width 85 height 39
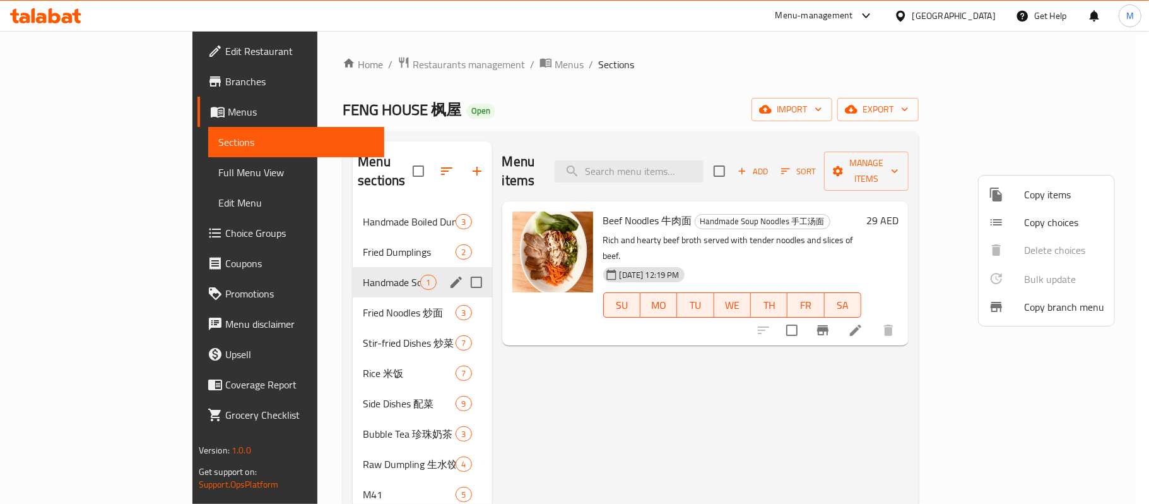
click at [965, 187] on div at bounding box center [574, 252] width 1149 height 504
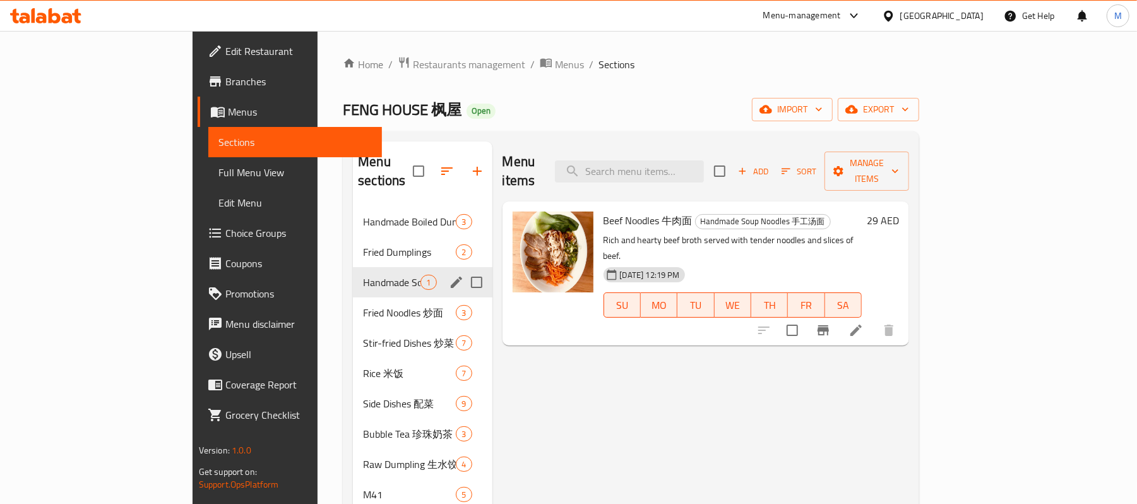
click at [466, 64] on ol "Home / Restaurants management / Menus / Sections" at bounding box center [631, 64] width 576 height 16
click at [555, 71] on span "Menus" at bounding box center [569, 64] width 29 height 15
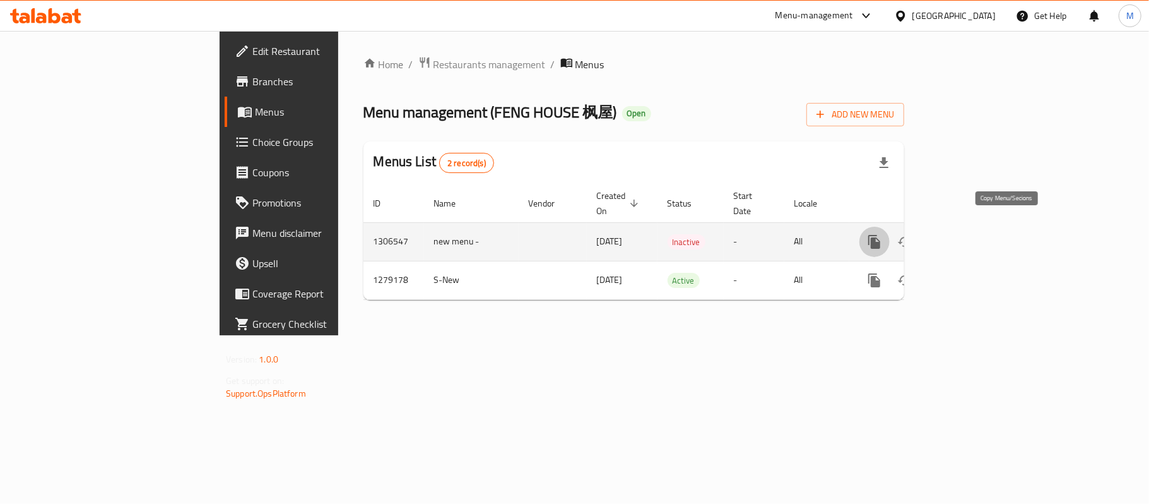
click at [890, 238] on button "more" at bounding box center [875, 242] width 30 height 30
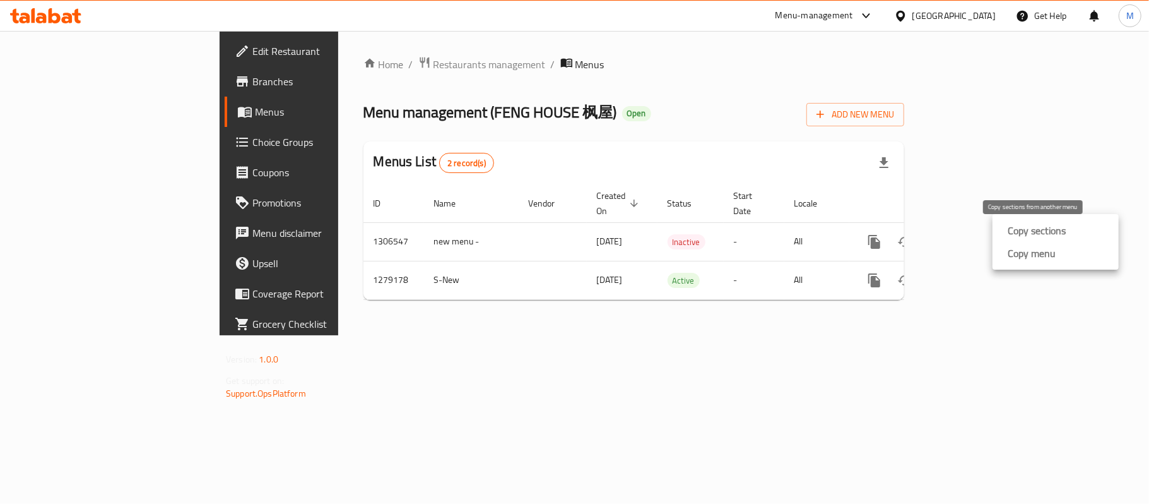
click at [1020, 236] on strong "Copy sections" at bounding box center [1037, 230] width 58 height 15
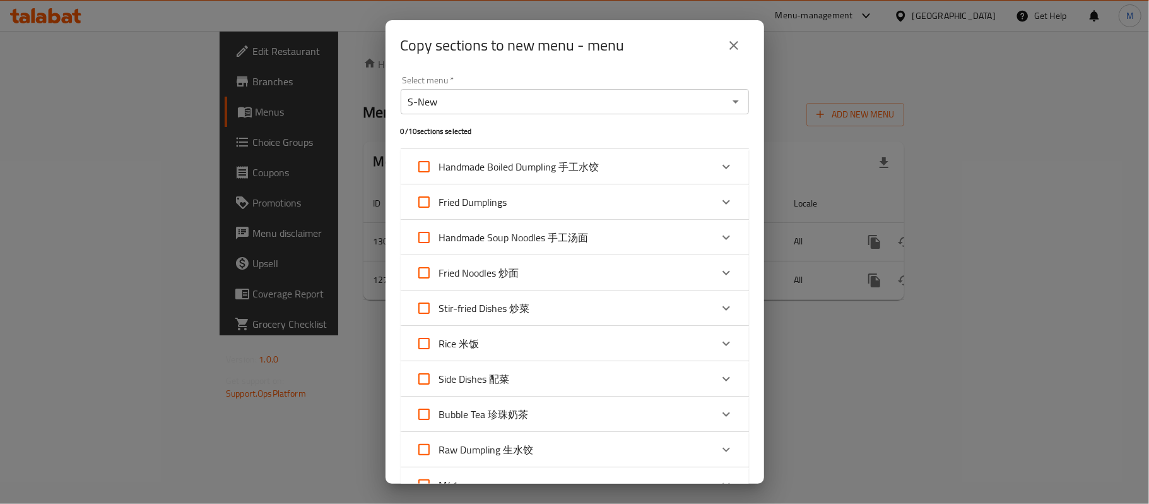
click at [728, 102] on icon "Open" at bounding box center [735, 101] width 15 height 15
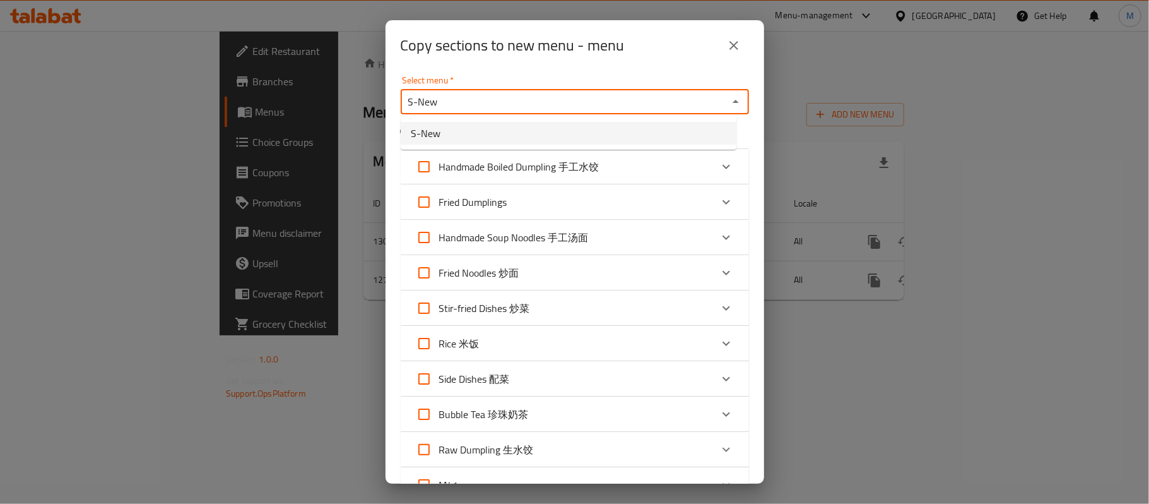
click at [465, 230] on span "Handmade Soup Noodles 手工汤面" at bounding box center [514, 237] width 150 height 19
click at [439, 230] on input "Handmade Soup Noodles 手工汤面" at bounding box center [424, 237] width 30 height 30
checkbox input "true"
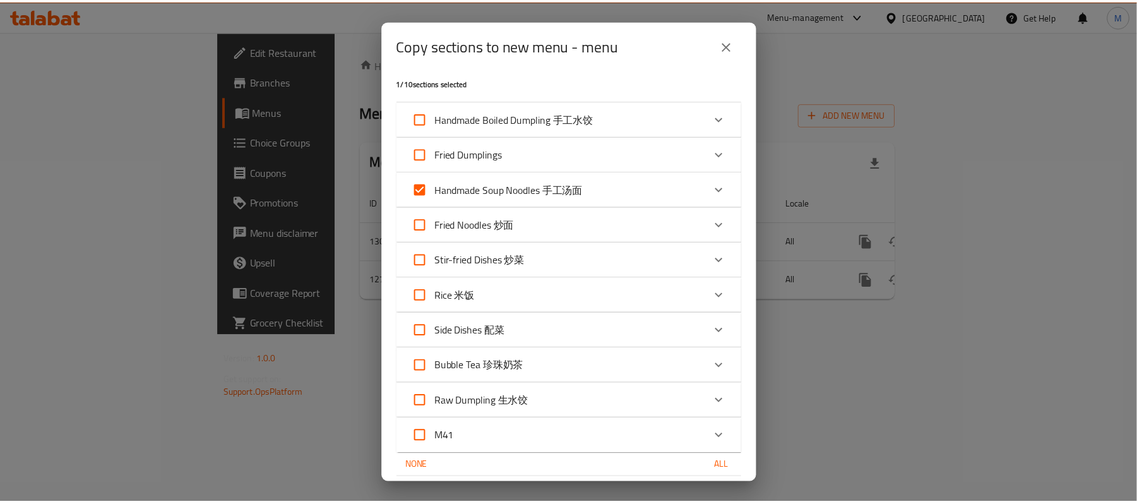
scroll to position [92, 0]
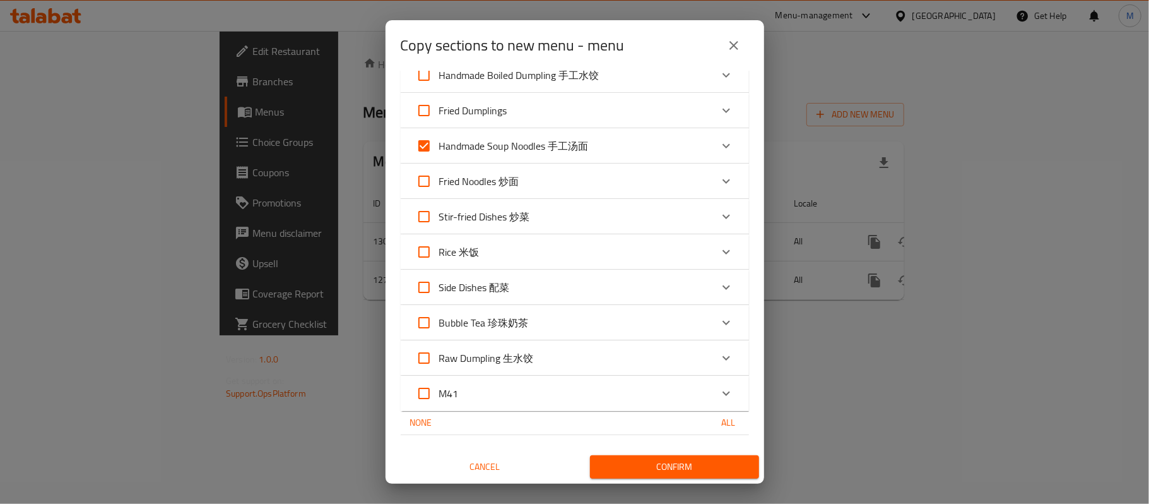
click at [639, 473] on span "Confirm" at bounding box center [674, 467] width 149 height 16
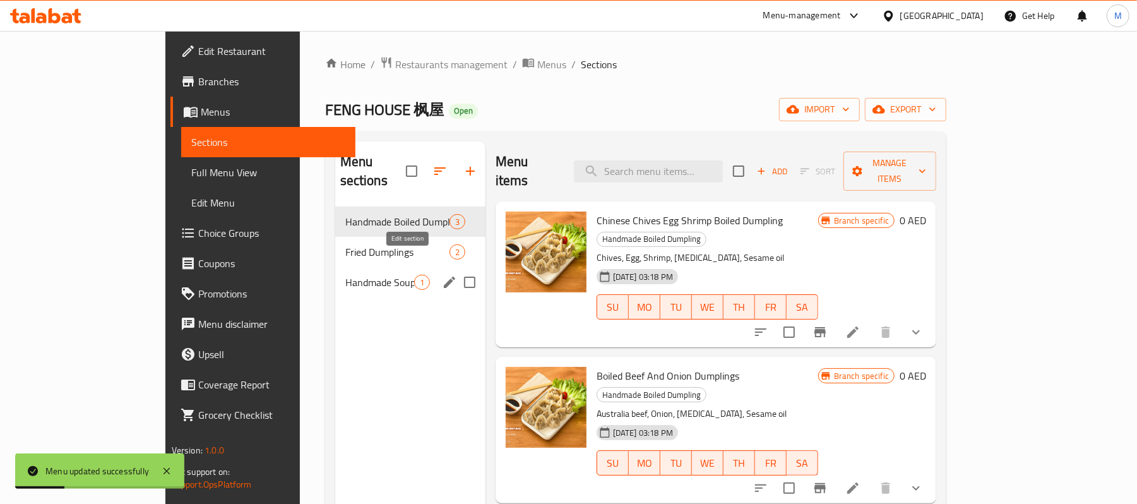
click at [444, 276] on icon "edit" at bounding box center [449, 281] width 11 height 11
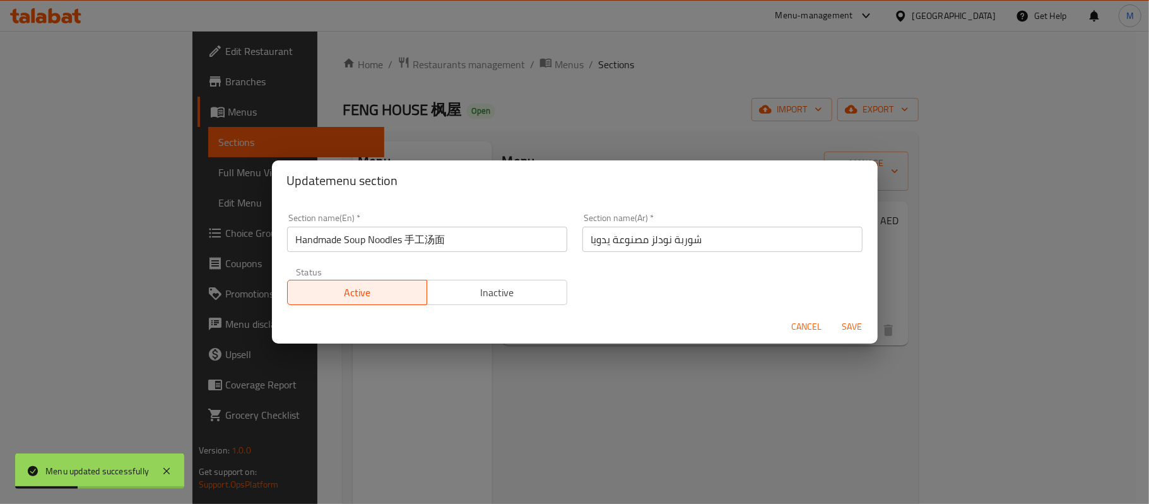
click at [415, 239] on input "Handmade Soup Noodles 手工汤面" at bounding box center [427, 239] width 280 height 25
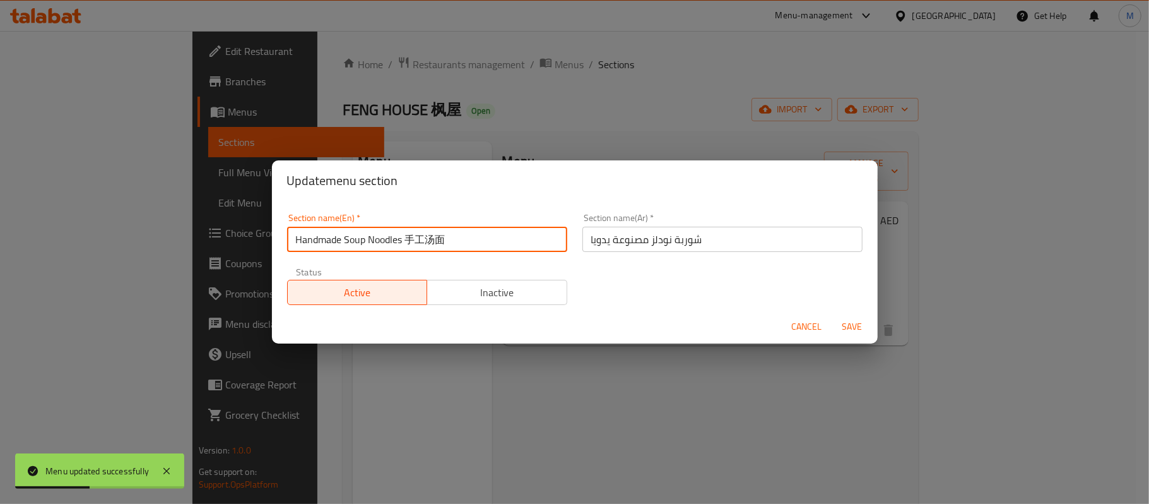
drag, startPoint x: 405, startPoint y: 236, endPoint x: 478, endPoint y: 241, distance: 72.8
click at [478, 241] on input "Handmade Soup Noodles 手工汤面" at bounding box center [427, 239] width 280 height 25
type input "Handmade Soup Noodles"
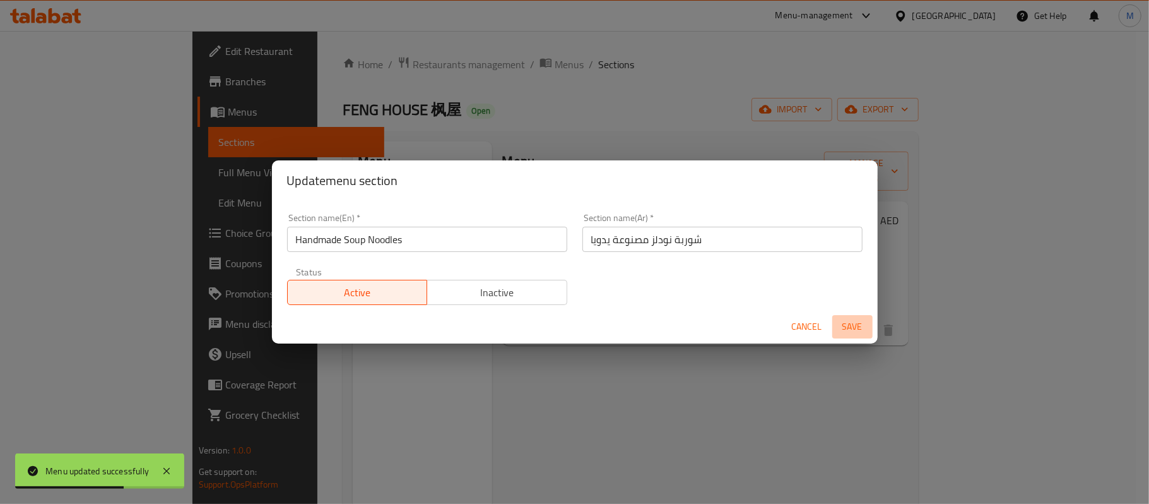
click at [858, 322] on span "Save" at bounding box center [853, 327] width 30 height 16
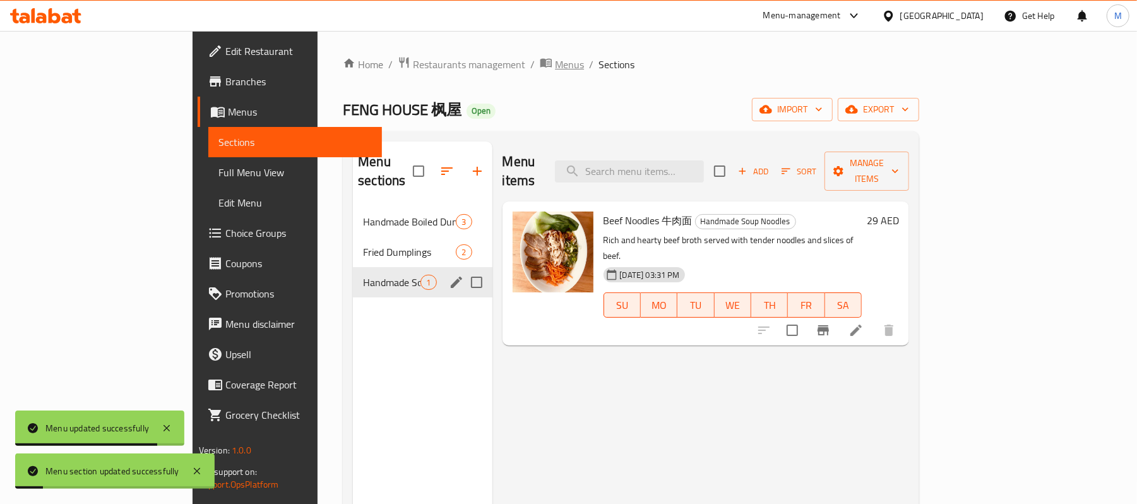
click at [555, 66] on span "Menus" at bounding box center [569, 64] width 29 height 15
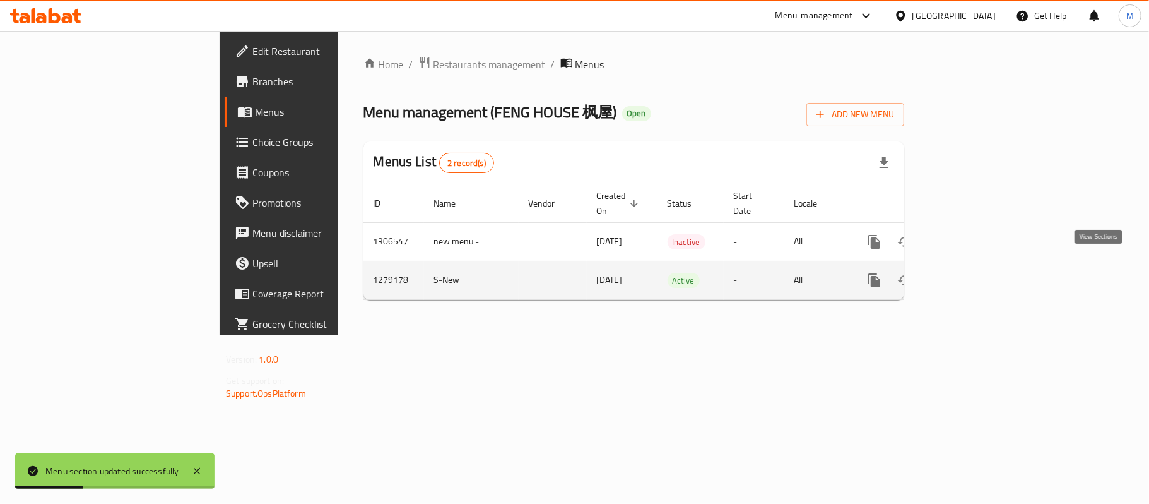
click at [973, 273] on icon "enhanced table" at bounding box center [965, 280] width 15 height 15
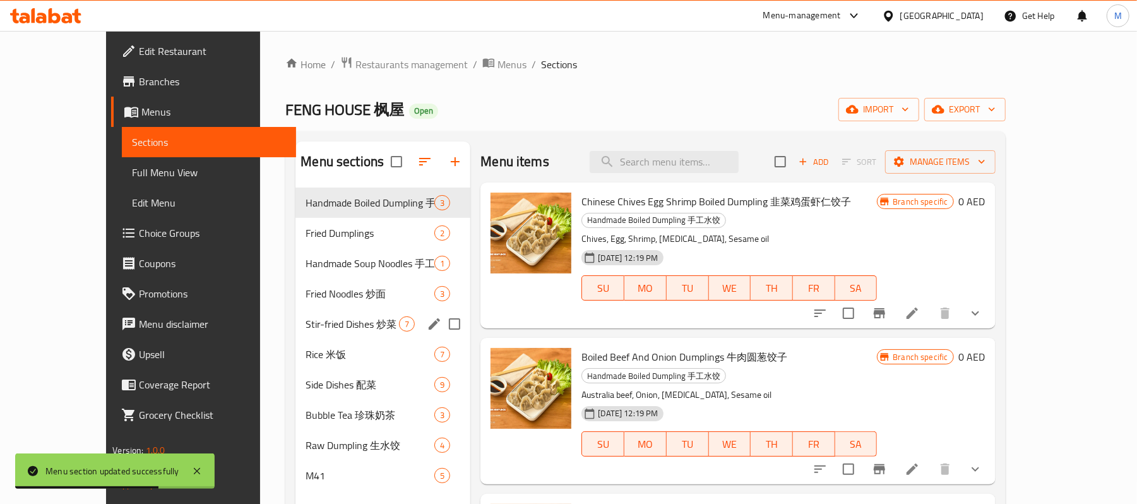
click at [306, 300] on span "Fried Noodles 炒面" at bounding box center [370, 293] width 129 height 15
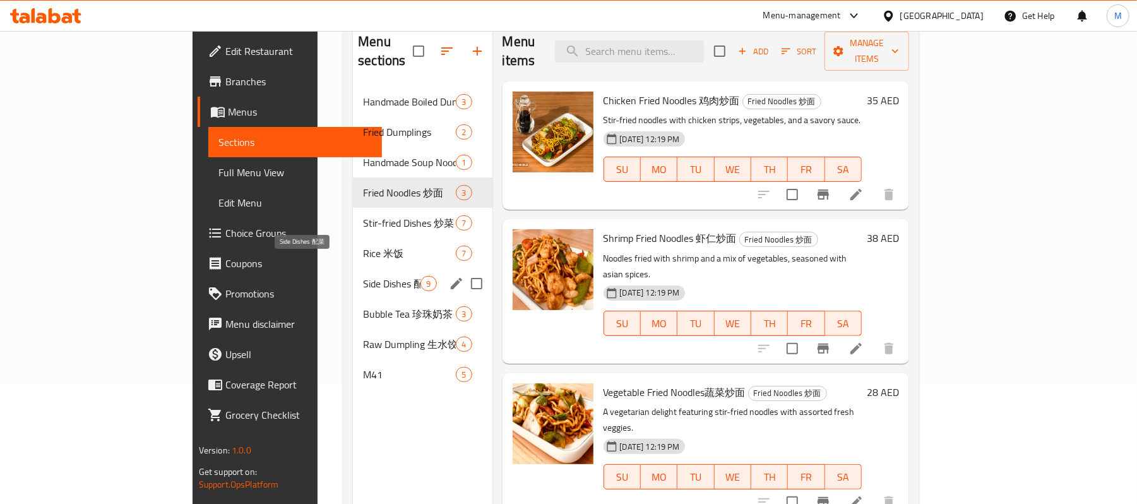
scroll to position [168, 0]
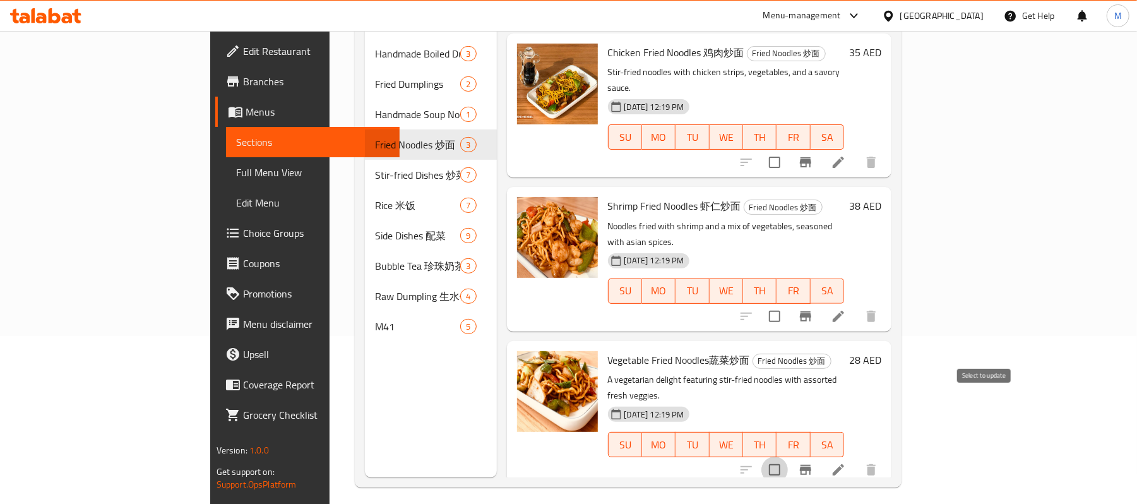
click at [788, 456] on input "checkbox" at bounding box center [774, 469] width 27 height 27
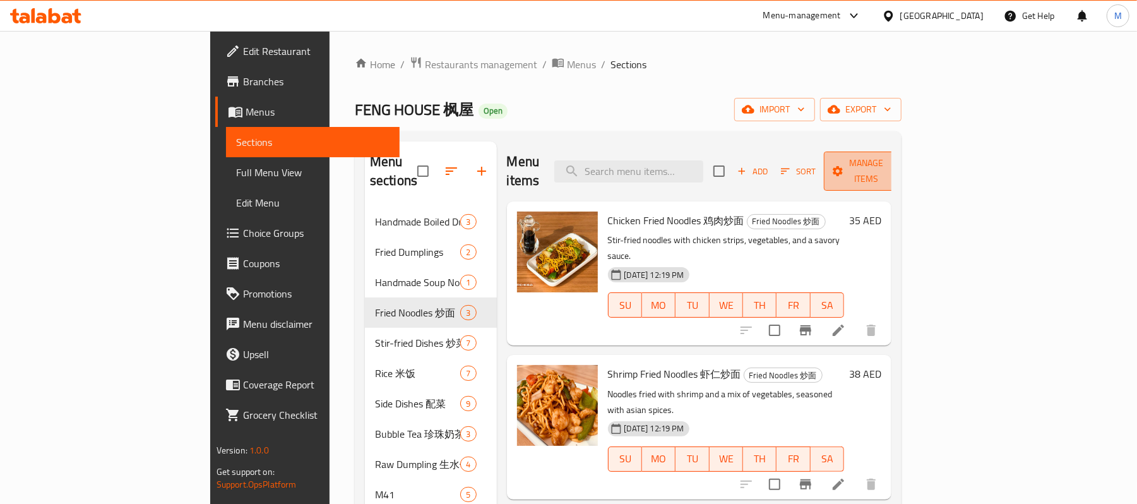
click at [898, 164] on span "Manage items" at bounding box center [866, 171] width 64 height 32
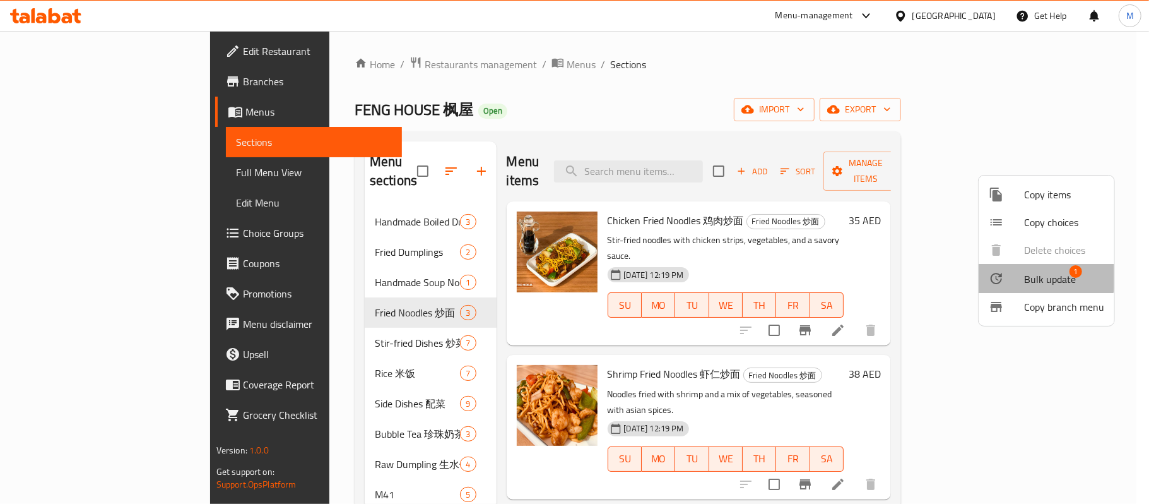
click at [1033, 275] on span "Bulk update" at bounding box center [1051, 278] width 52 height 15
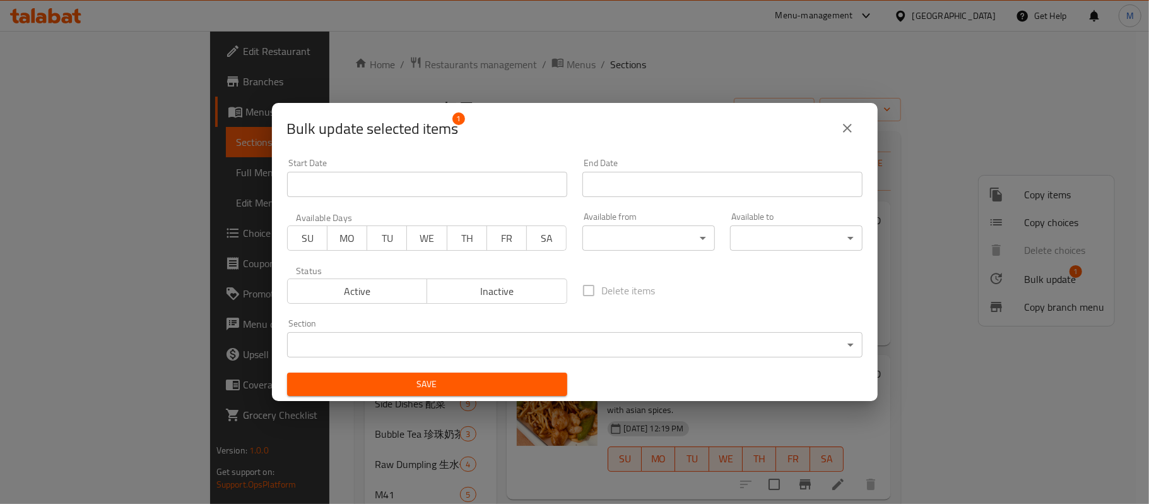
click at [632, 347] on body "​ Menu-management United Arab Emirates Get Help M Edit Restaurant Branches Menu…" at bounding box center [574, 267] width 1149 height 473
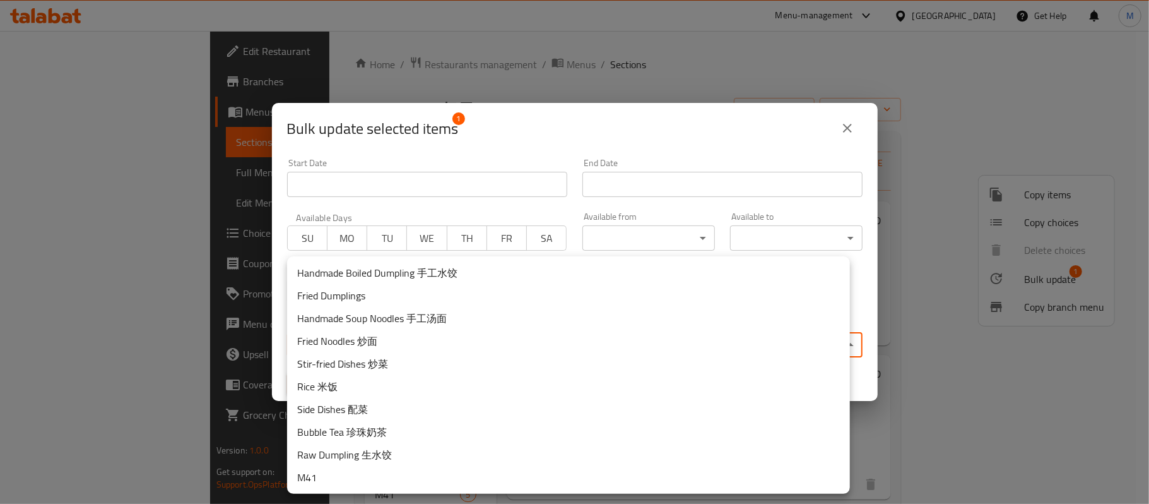
click at [326, 466] on li "M41" at bounding box center [568, 477] width 563 height 23
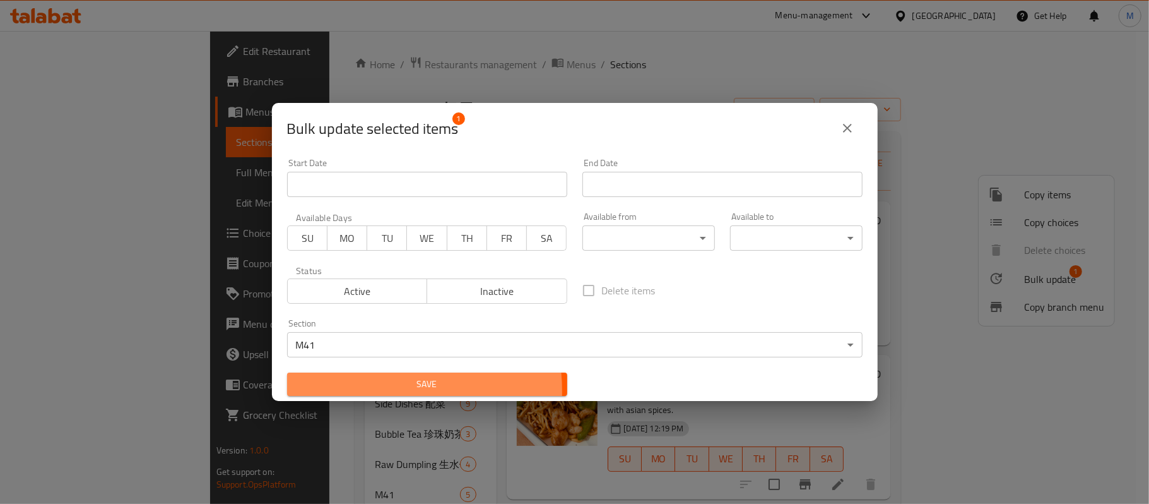
click at [364, 391] on span "Save" at bounding box center [427, 384] width 260 height 16
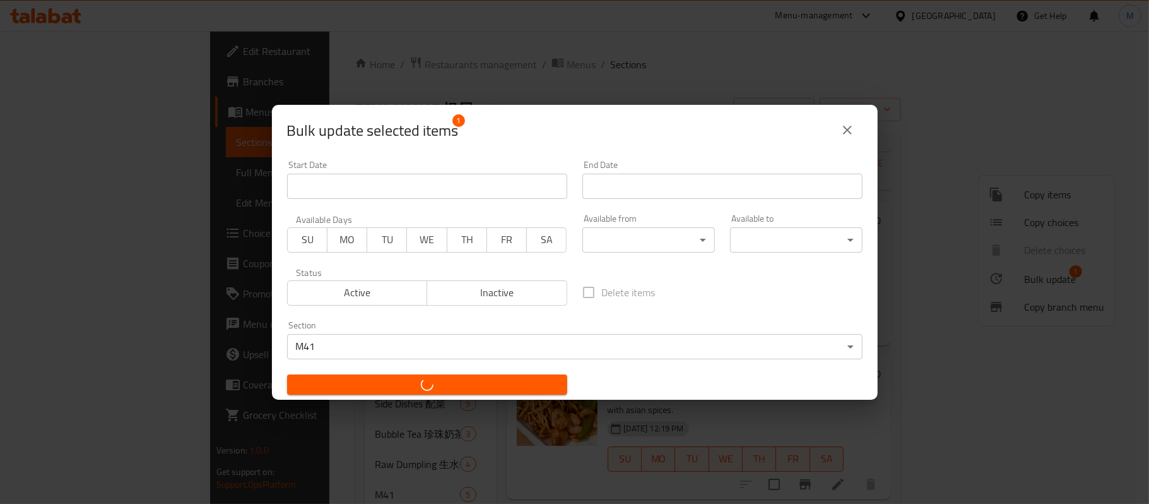
checkbox input "false"
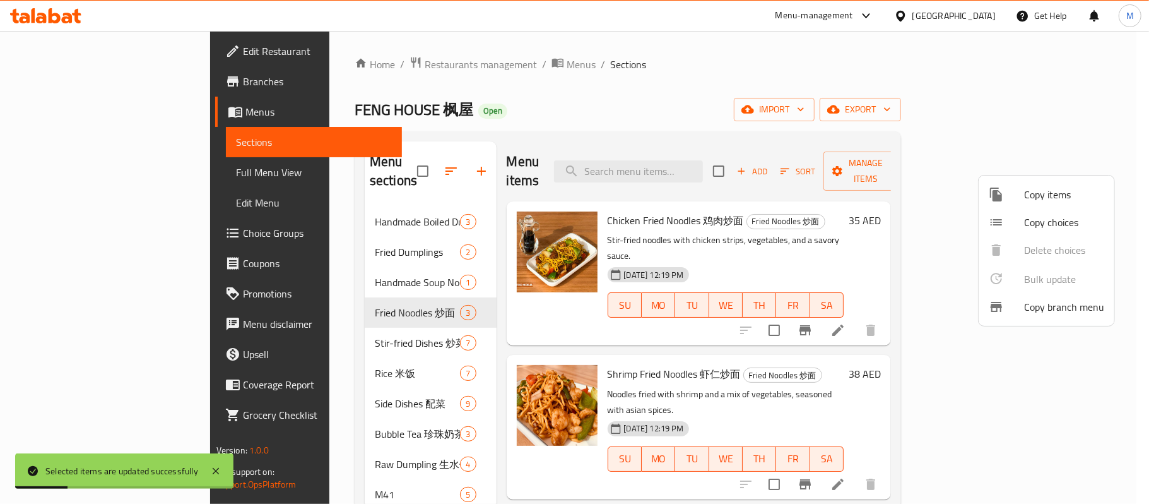
click at [293, 297] on div at bounding box center [574, 252] width 1149 height 504
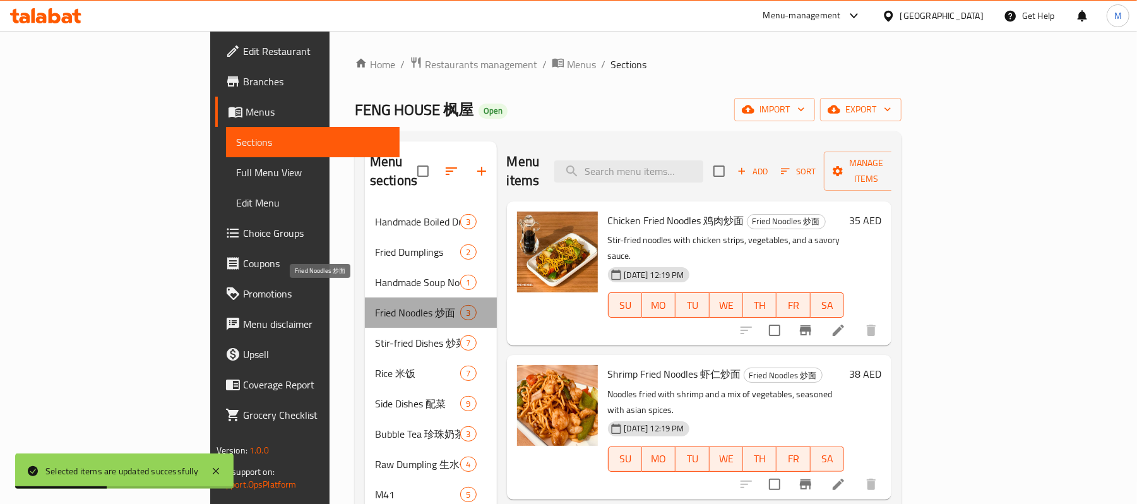
click at [375, 305] on span "Fried Noodles 炒面" at bounding box center [417, 312] width 85 height 15
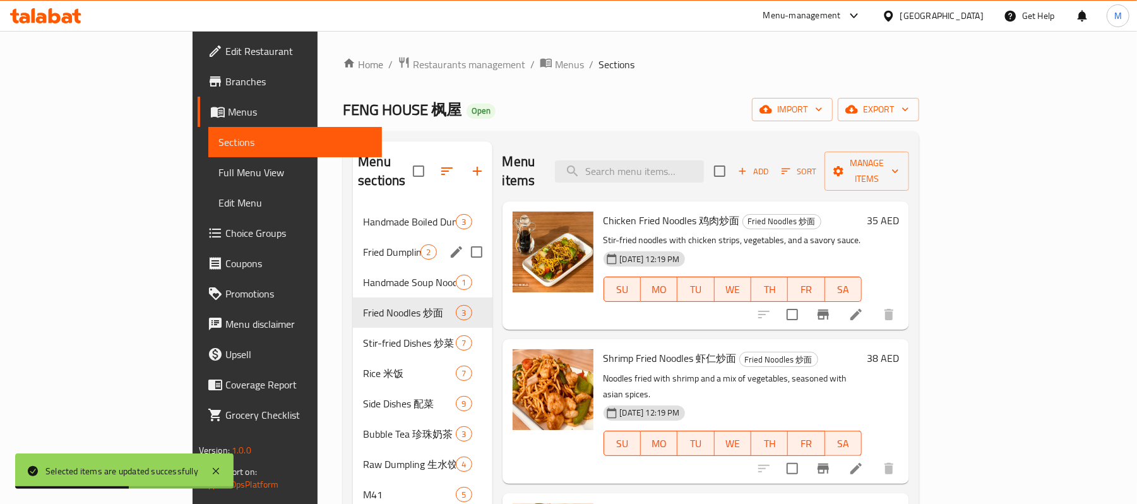
click at [353, 244] on div "Fried Dumplings 2" at bounding box center [422, 252] width 139 height 30
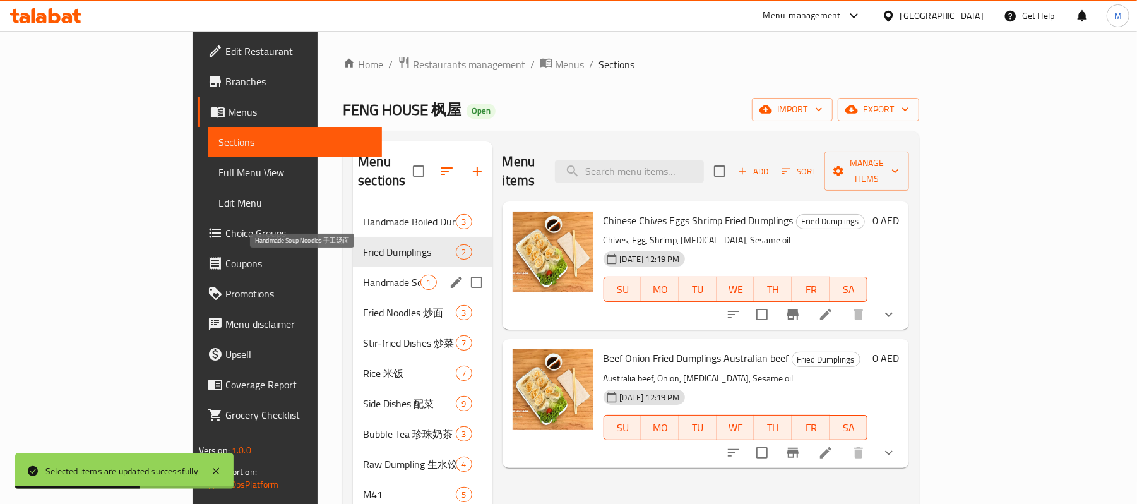
click at [363, 275] on span "Handmade Soup Noodles 手工汤面" at bounding box center [391, 282] width 57 height 15
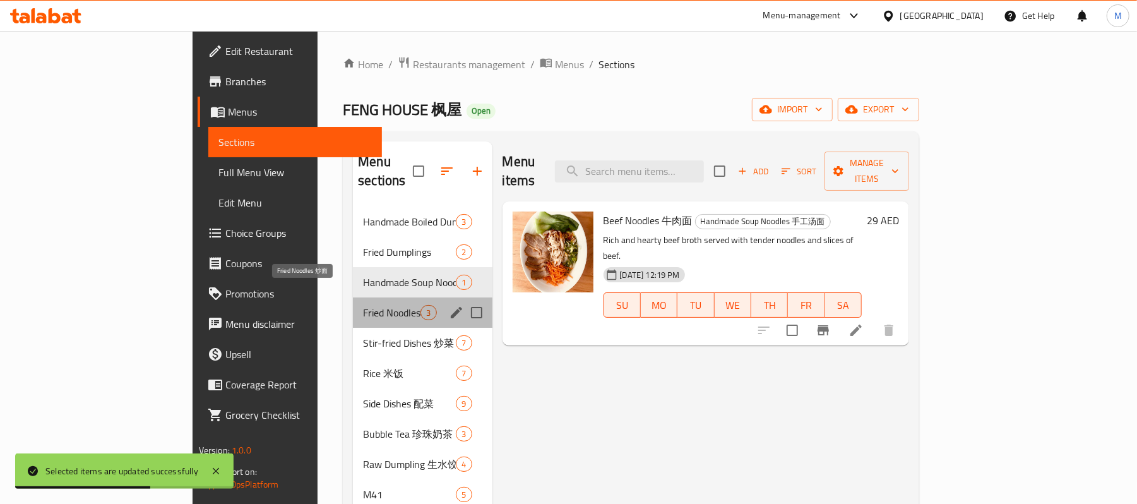
click at [363, 305] on span "Fried Noodles 炒面" at bounding box center [391, 312] width 57 height 15
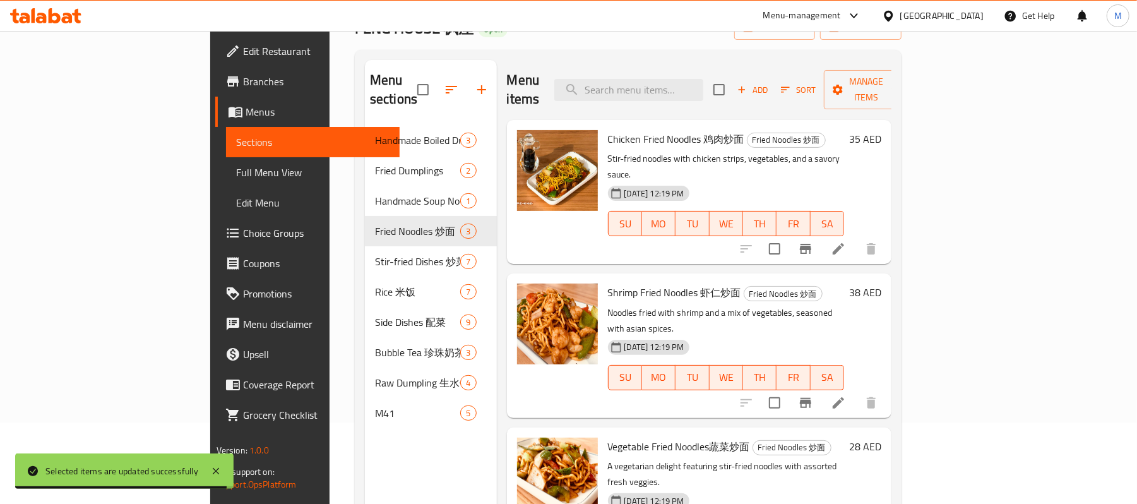
scroll to position [177, 0]
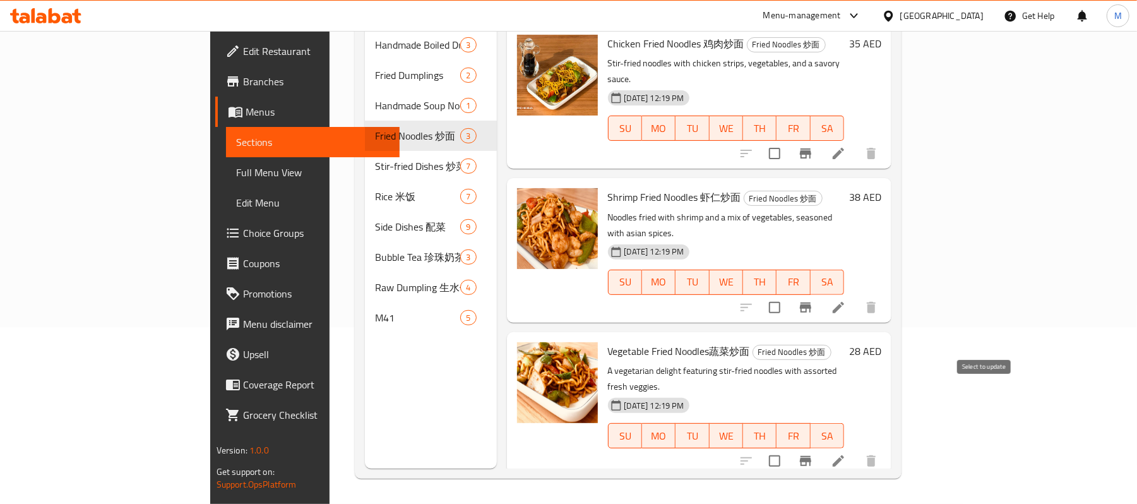
click at [788, 448] on input "checkbox" at bounding box center [774, 461] width 27 height 27
checkbox input "true"
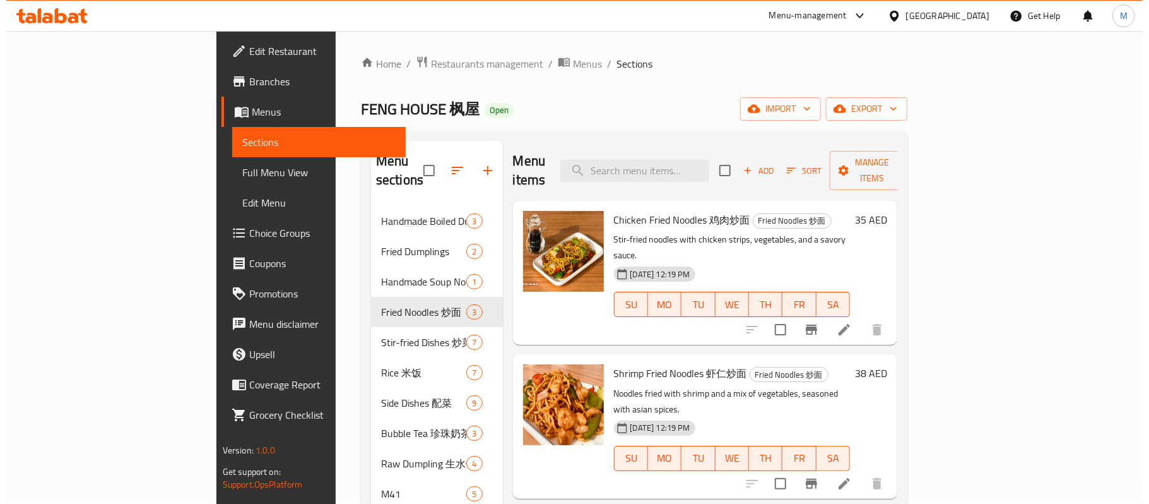
scroll to position [0, 0]
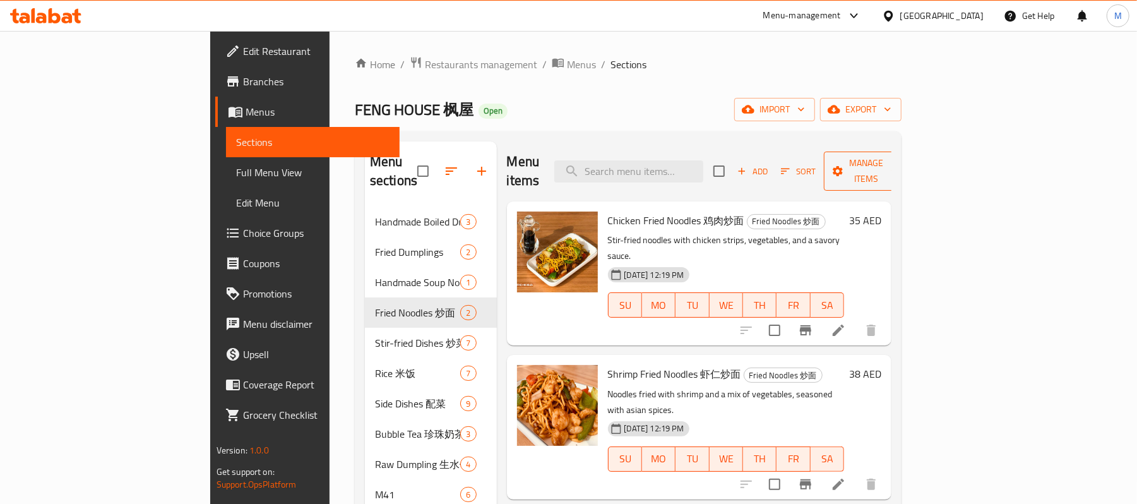
click at [898, 170] on span "Manage items" at bounding box center [866, 171] width 64 height 32
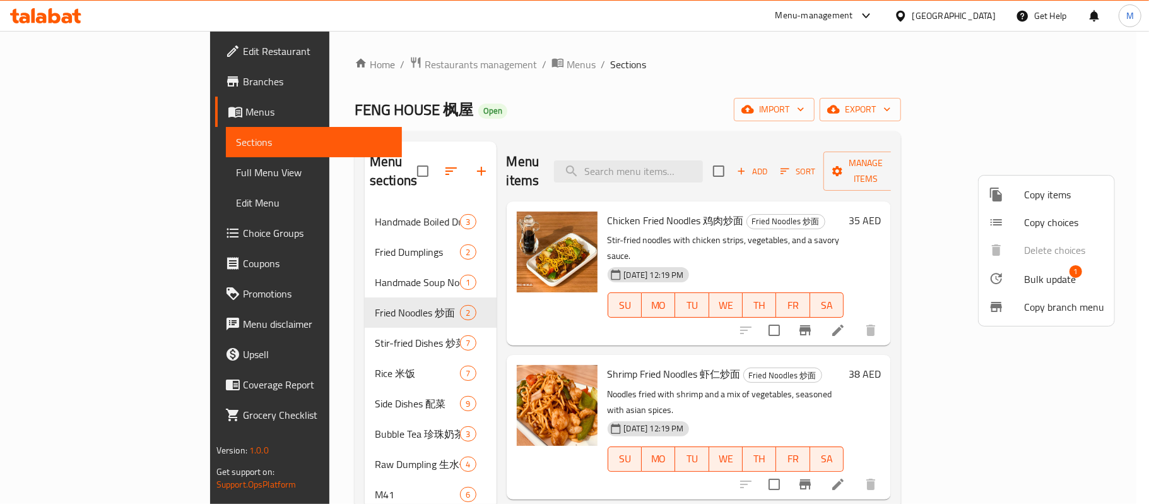
click at [481, 126] on div at bounding box center [574, 252] width 1149 height 504
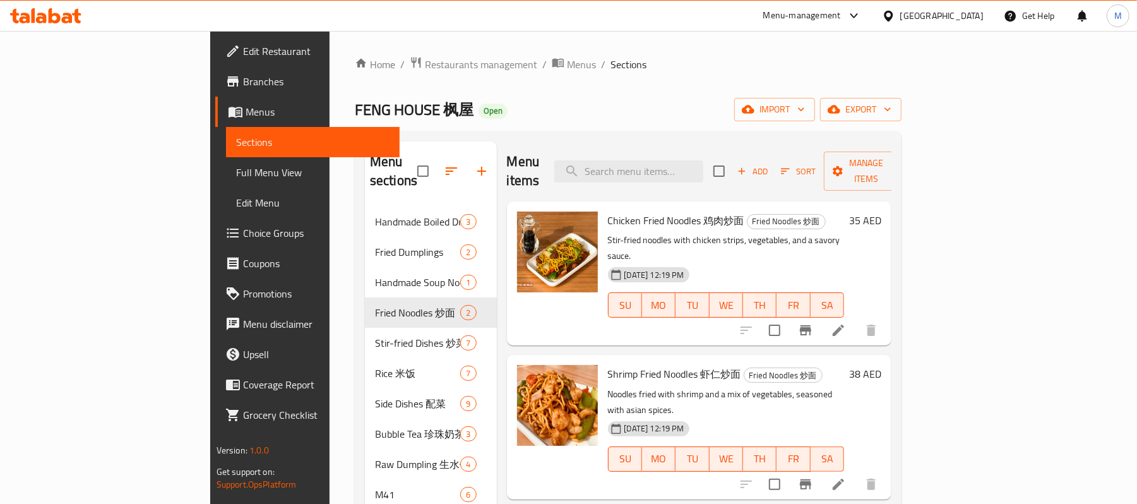
click at [881, 211] on h6 "35 AED" at bounding box center [865, 220] width 32 height 18
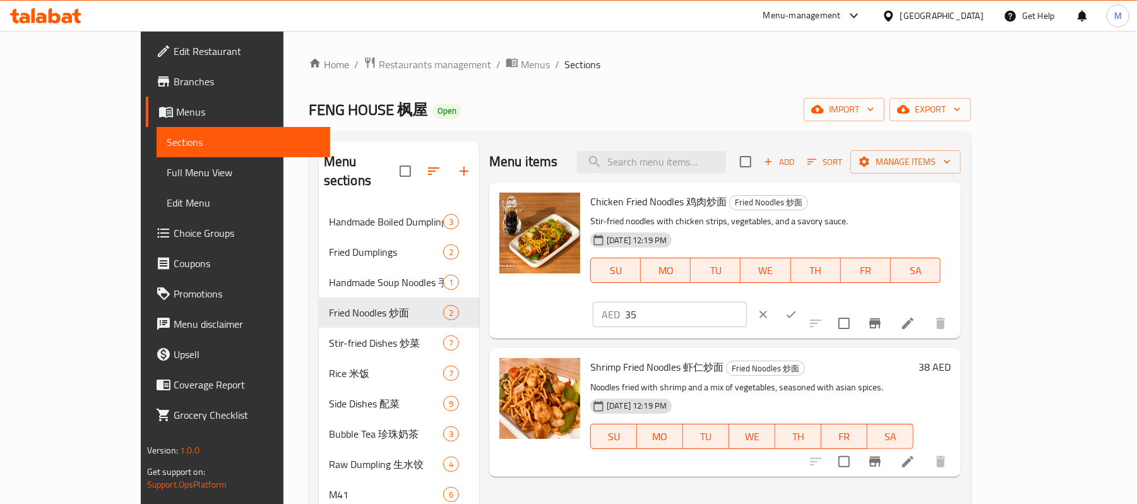
click at [747, 302] on input "35" at bounding box center [686, 314] width 122 height 25
type input "42"
click at [805, 300] on button "ok" at bounding box center [791, 314] width 28 height 28
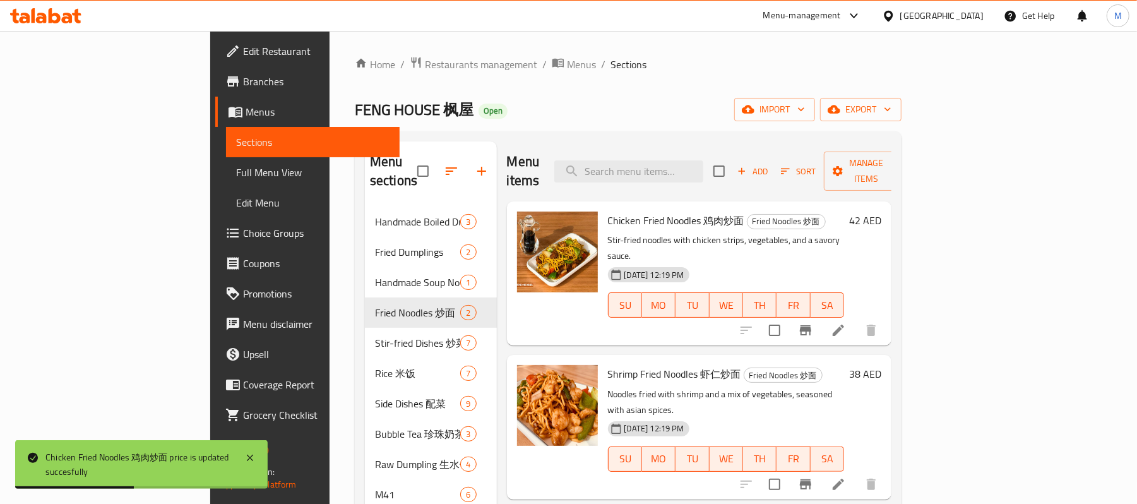
click at [881, 365] on h6 "38 AED" at bounding box center [865, 374] width 32 height 18
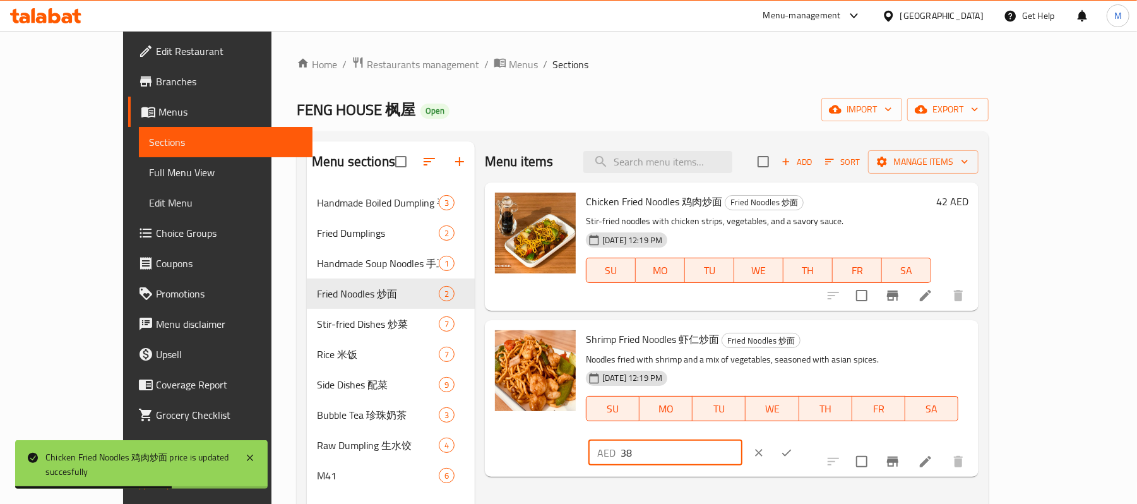
click at [742, 440] on input "38" at bounding box center [682, 452] width 122 height 25
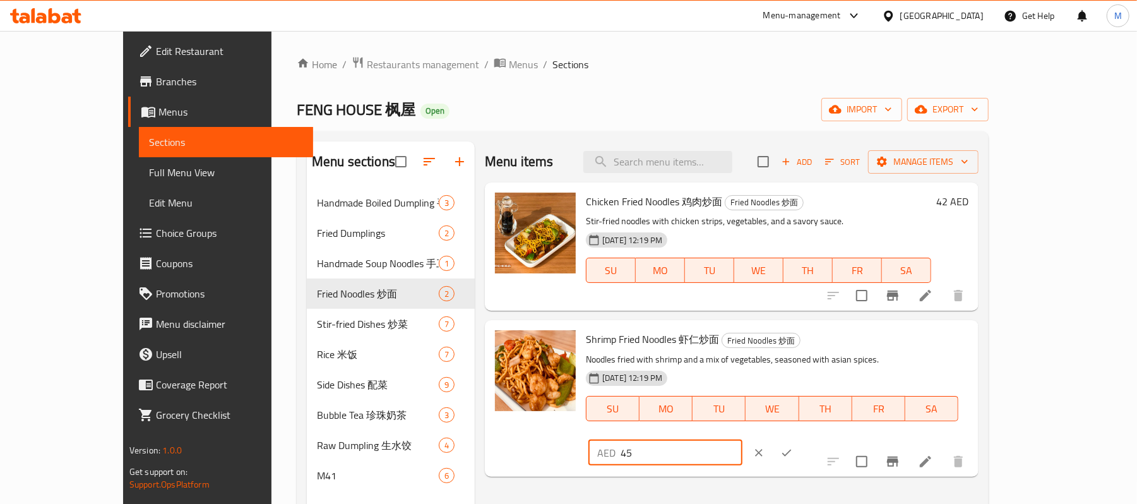
type input "45"
click at [800, 439] on button "ok" at bounding box center [787, 453] width 28 height 28
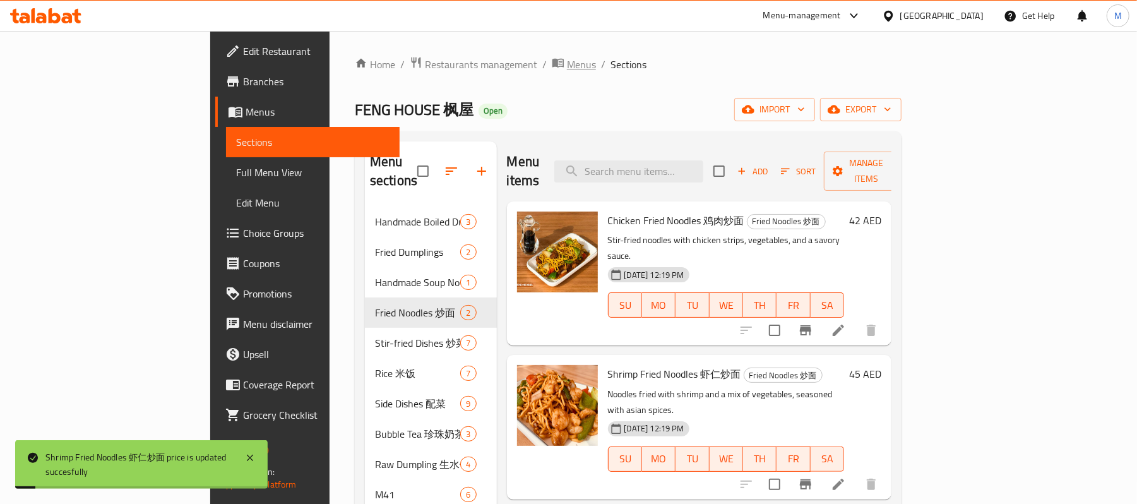
click at [567, 61] on span "Menus" at bounding box center [581, 64] width 29 height 15
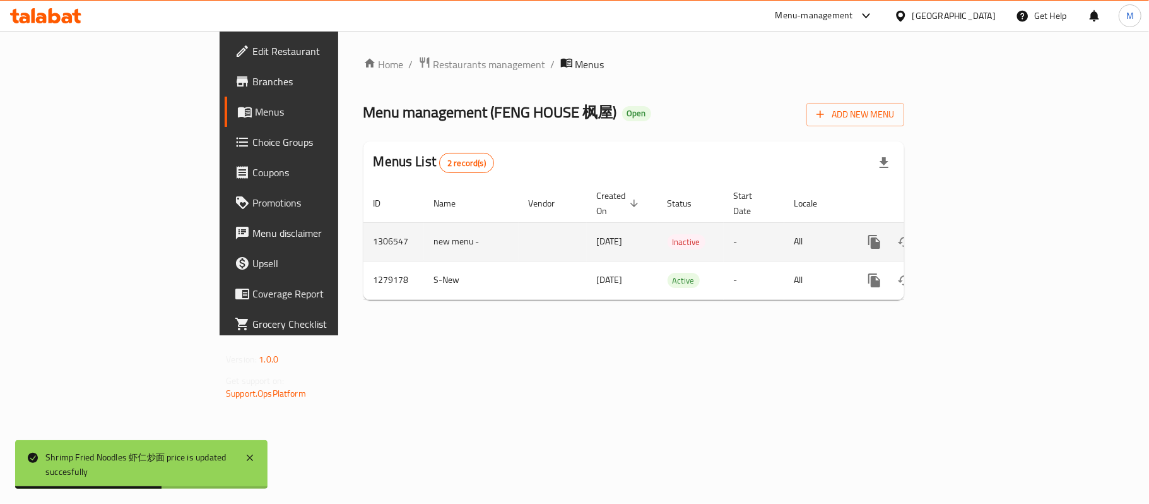
click at [890, 241] on button "more" at bounding box center [875, 242] width 30 height 30
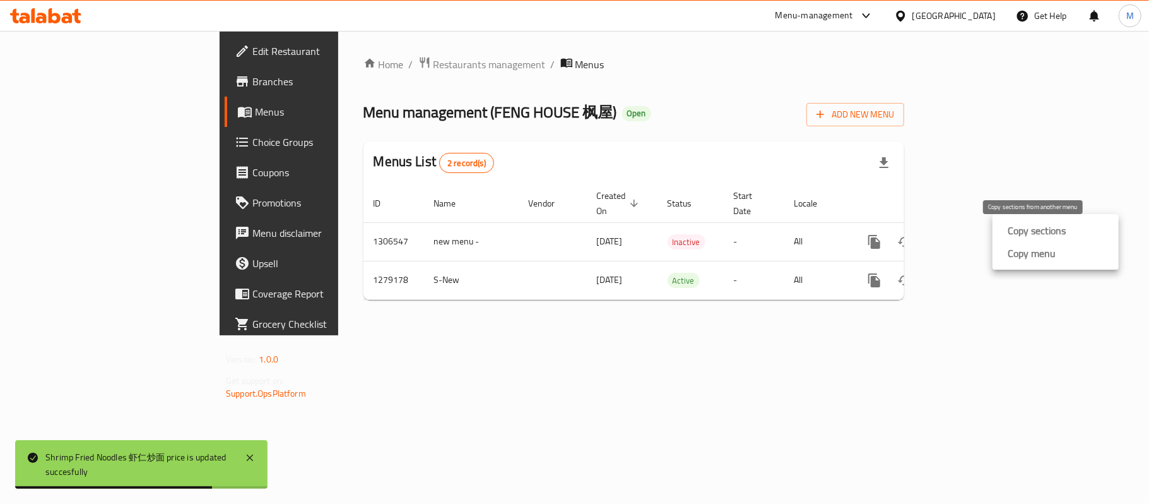
click at [1005, 230] on div "Copy sections" at bounding box center [1034, 230] width 63 height 15
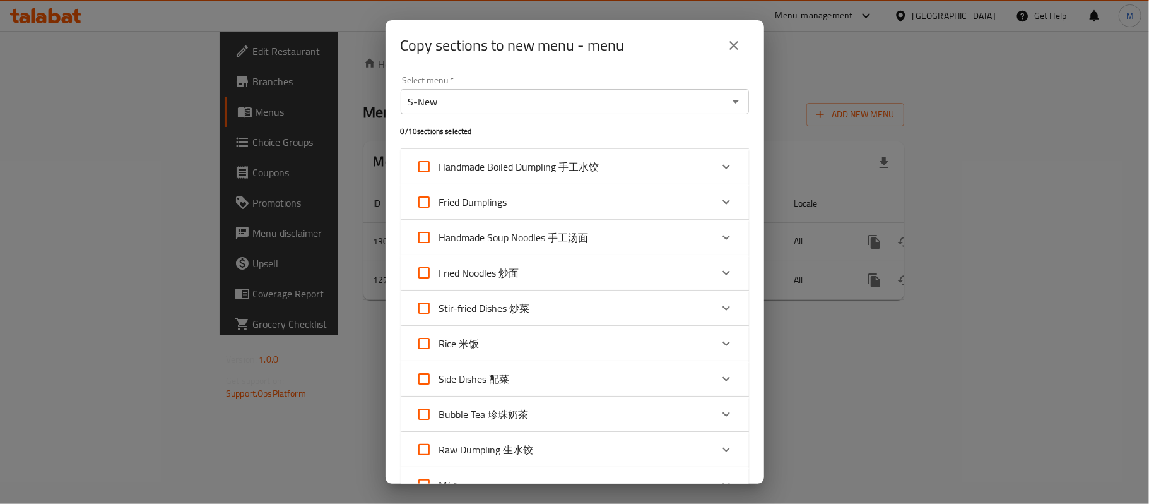
click at [429, 276] on input "Fried Noodles 炒面" at bounding box center [424, 273] width 30 height 30
checkbox input "true"
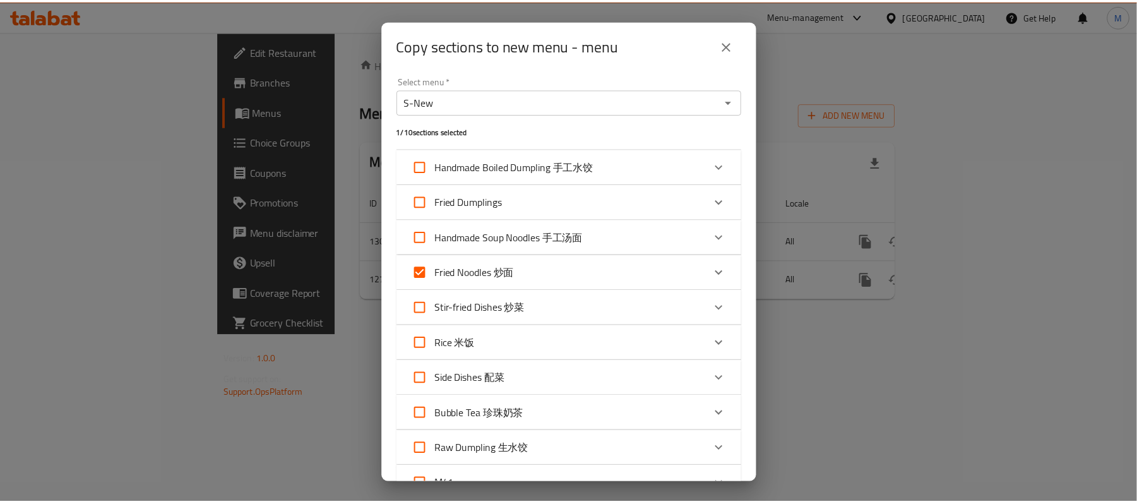
scroll to position [92, 0]
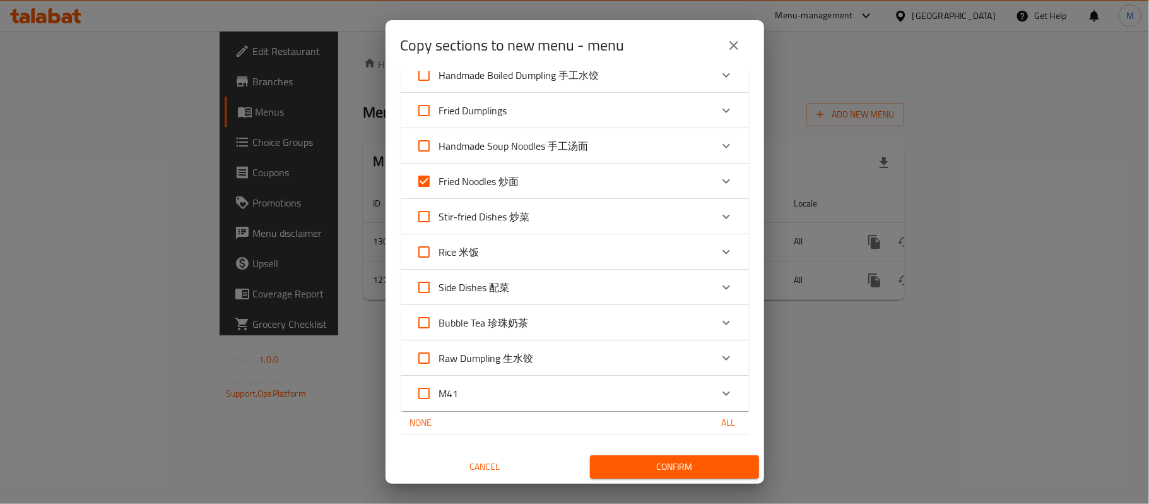
click at [643, 467] on span "Confirm" at bounding box center [674, 467] width 149 height 16
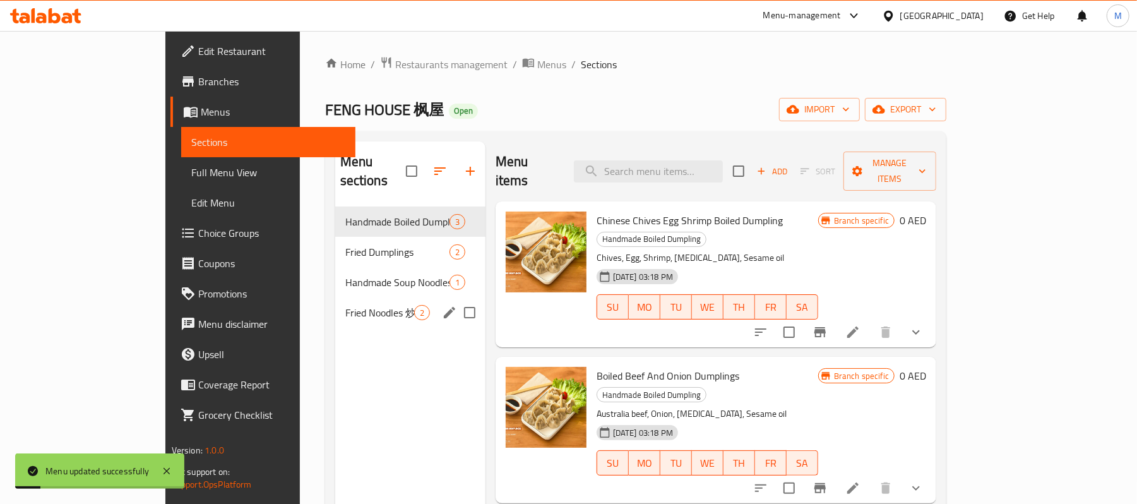
click at [352, 305] on span "Fried Noodles 炒面" at bounding box center [379, 312] width 69 height 15
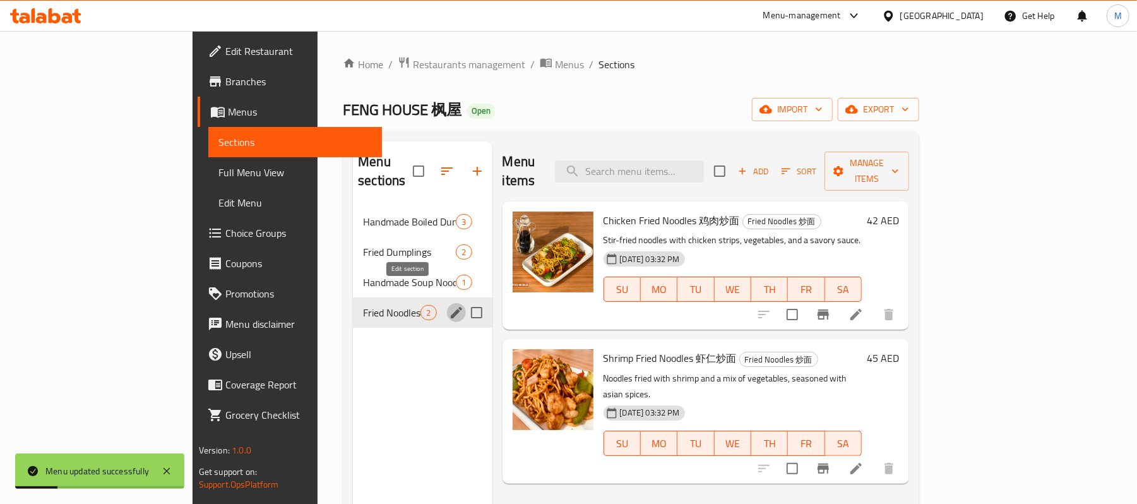
click at [449, 305] on icon "edit" at bounding box center [456, 312] width 15 height 15
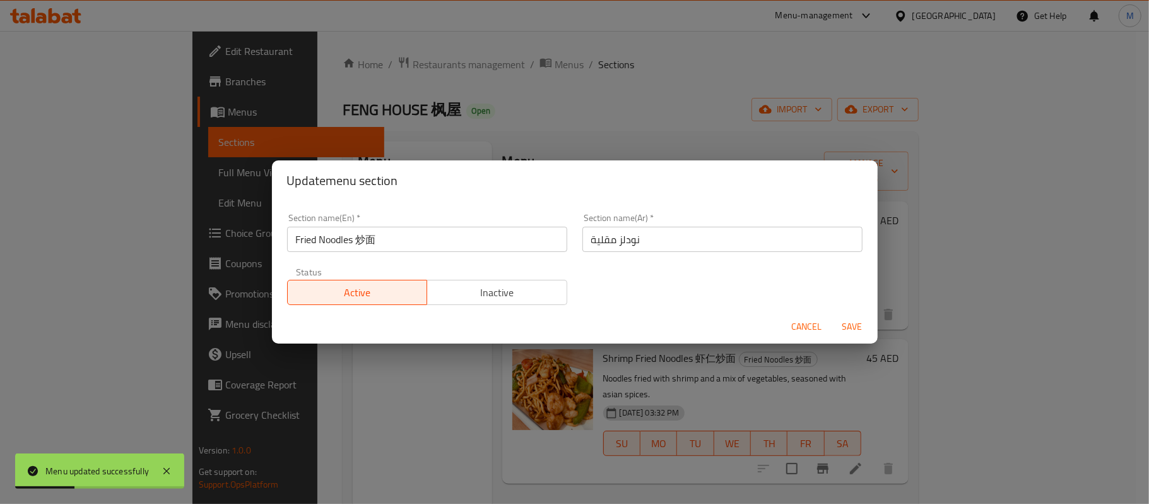
click at [366, 241] on input "Fried Noodles 炒面" at bounding box center [427, 239] width 280 height 25
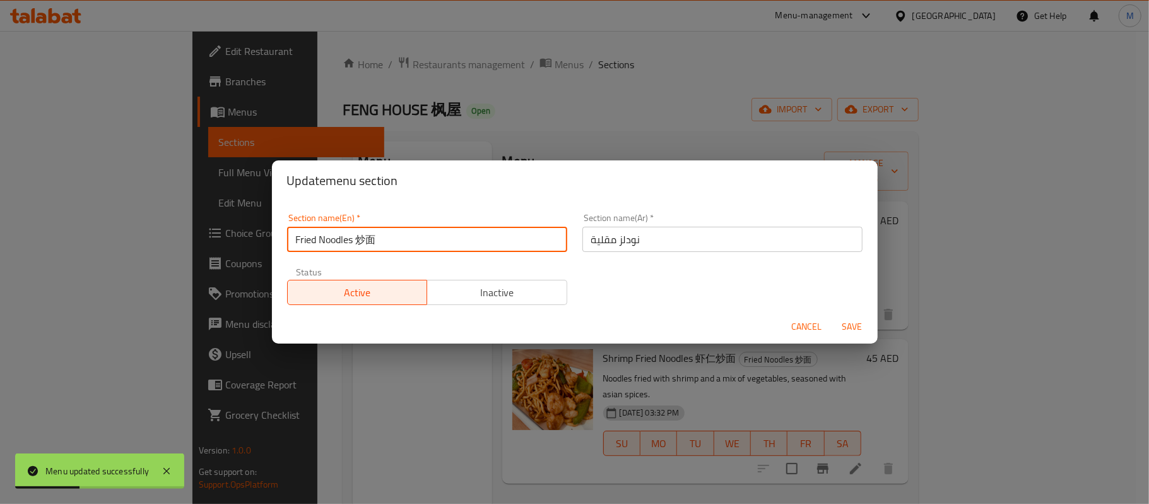
click at [366, 241] on input "Fried Noodles 炒面" at bounding box center [427, 239] width 280 height 25
type input "Fried Noodles"
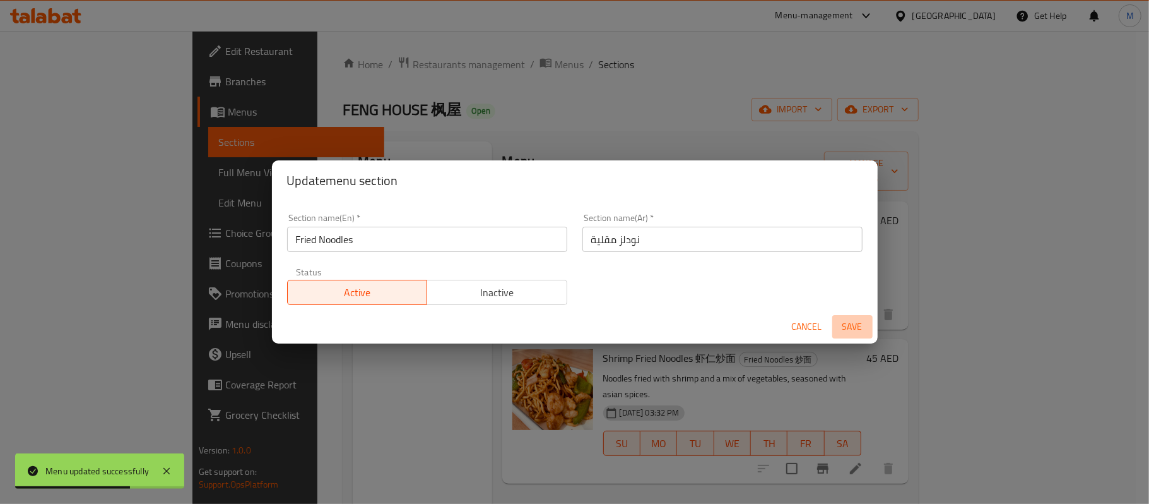
click at [858, 319] on span "Save" at bounding box center [853, 327] width 30 height 16
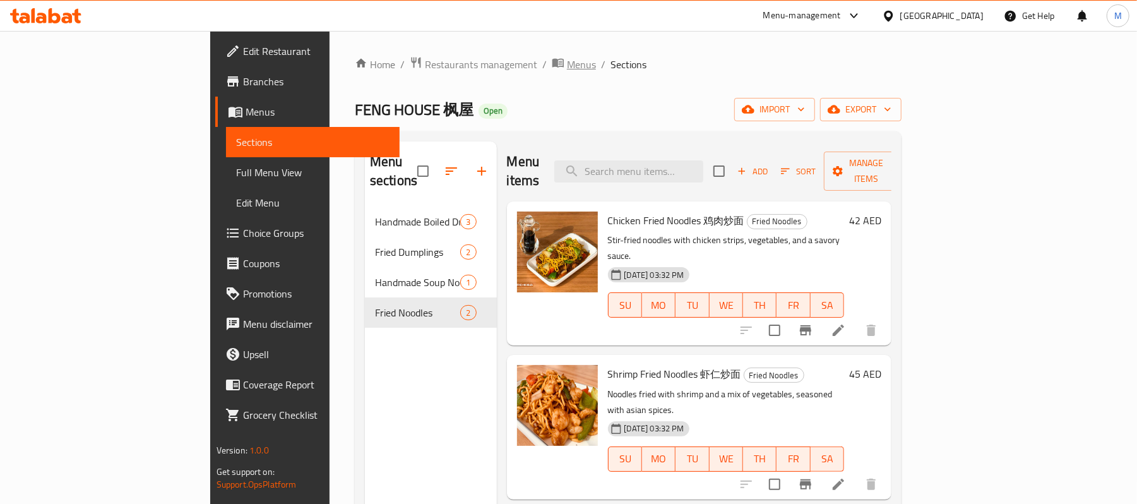
click at [567, 71] on span "Menus" at bounding box center [581, 64] width 29 height 15
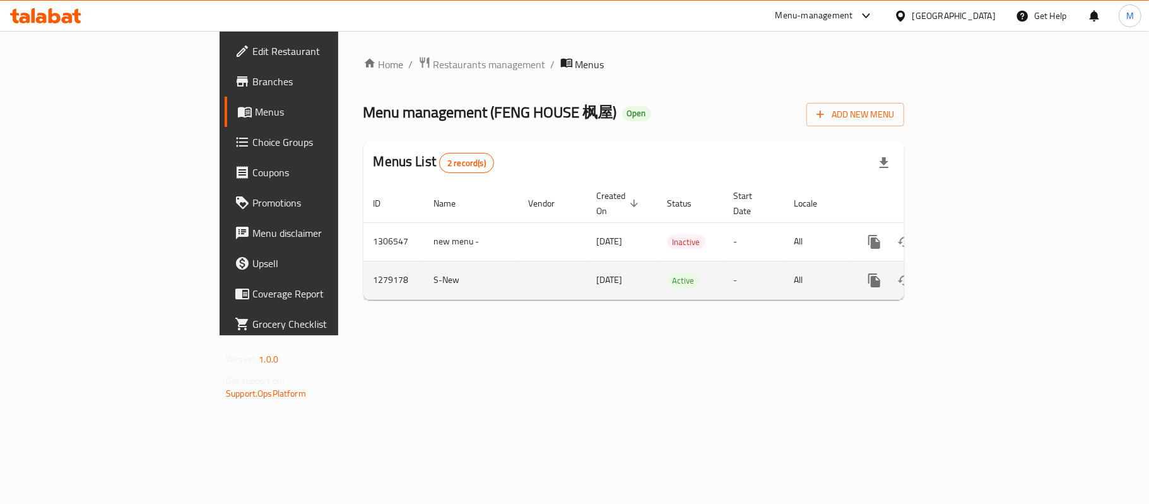
click at [973, 273] on icon "enhanced table" at bounding box center [965, 280] width 15 height 15
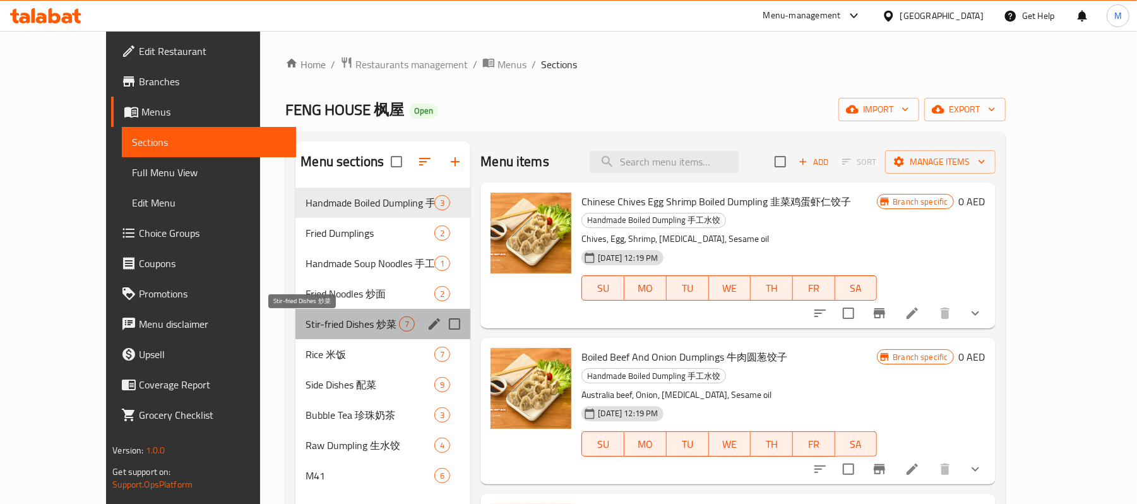
click at [306, 322] on span "Stir-fried Dishes 炒菜" at bounding box center [352, 323] width 93 height 15
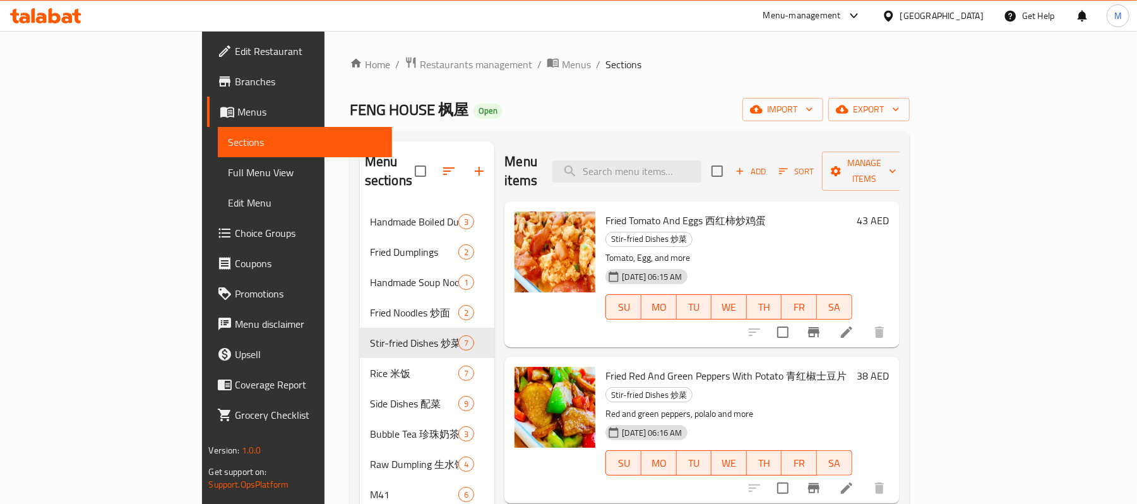
click at [655, 119] on div "FENG HOUSE 枫屋 Open import export" at bounding box center [630, 109] width 560 height 23
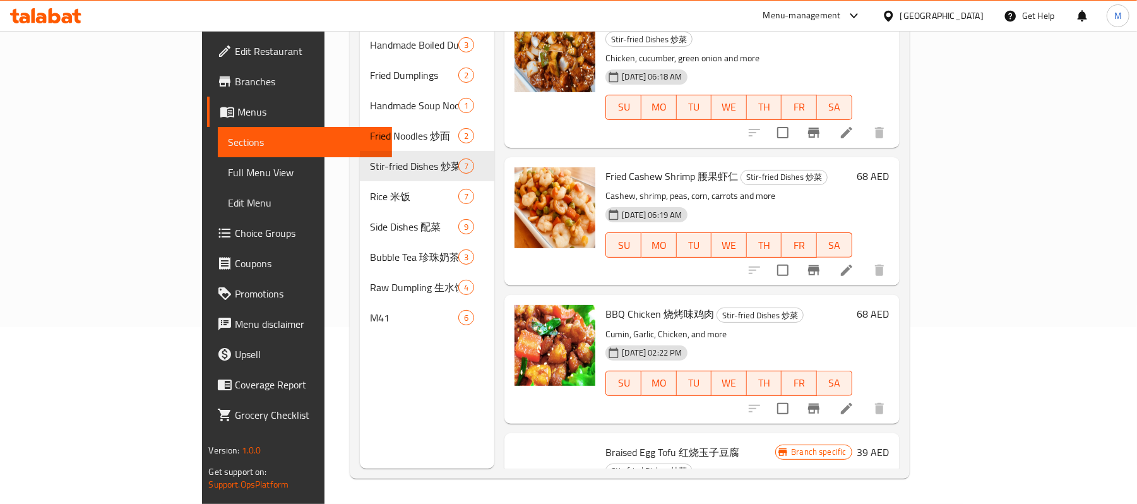
scroll to position [492, 0]
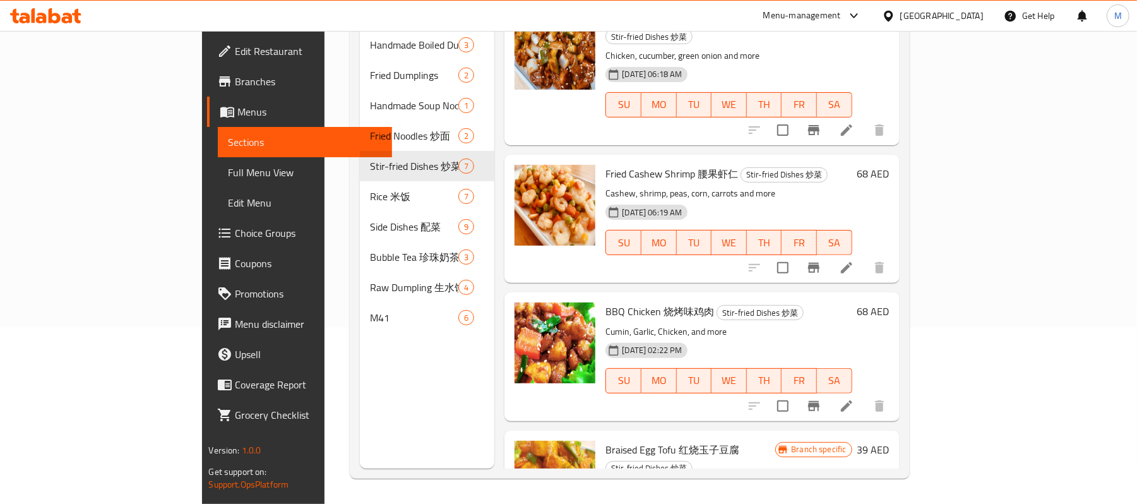
click at [634, 316] on div "BBQ Chicken 烧烤味鸡肉 Stir-fried Dishes 炒菜 Cumin, Garlic, Chicken, and more 11-06-2…" at bounding box center [728, 356] width 256 height 118
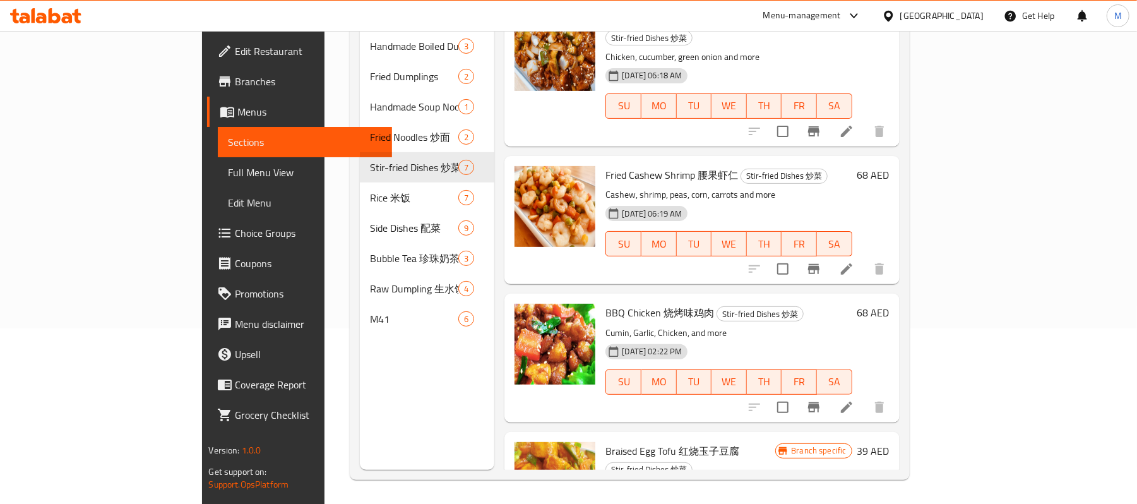
scroll to position [177, 0]
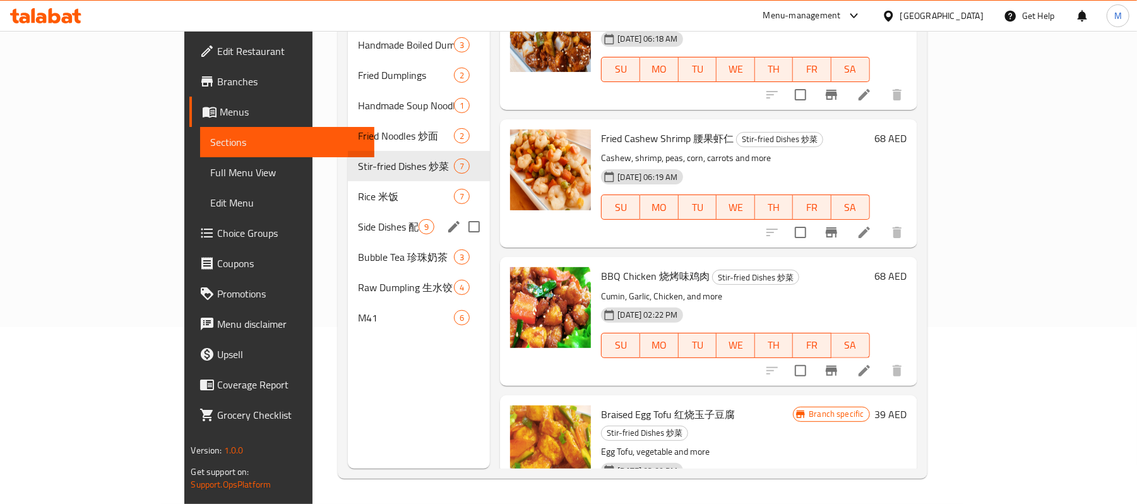
drag, startPoint x: 344, startPoint y: 194, endPoint x: 336, endPoint y: 190, distance: 9.3
click at [348, 211] on div "Side Dishes 配菜 9" at bounding box center [419, 226] width 142 height 30
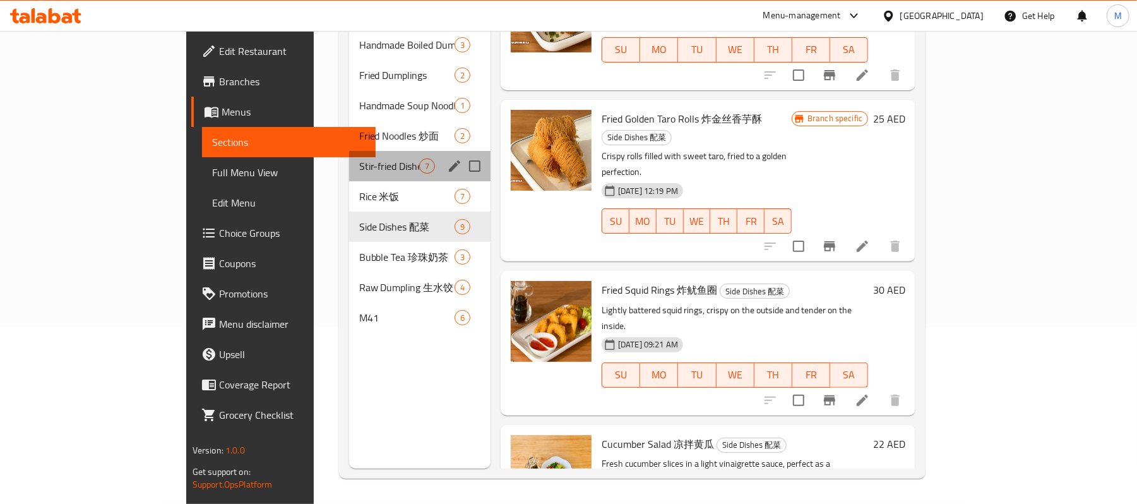
click at [349, 155] on div "Stir-fried Dishes 炒菜 7" at bounding box center [419, 166] width 141 height 30
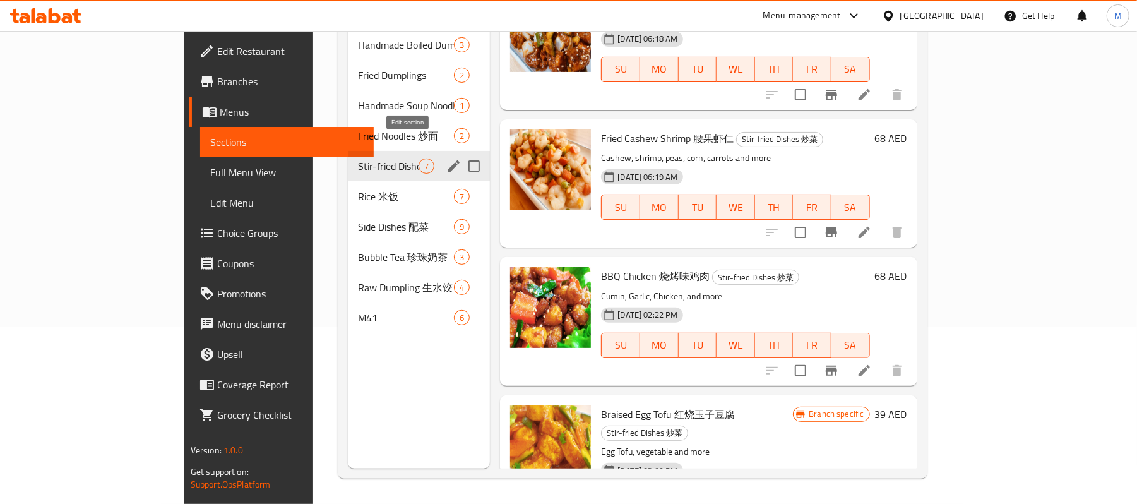
click at [446, 158] on icon "edit" at bounding box center [453, 165] width 15 height 15
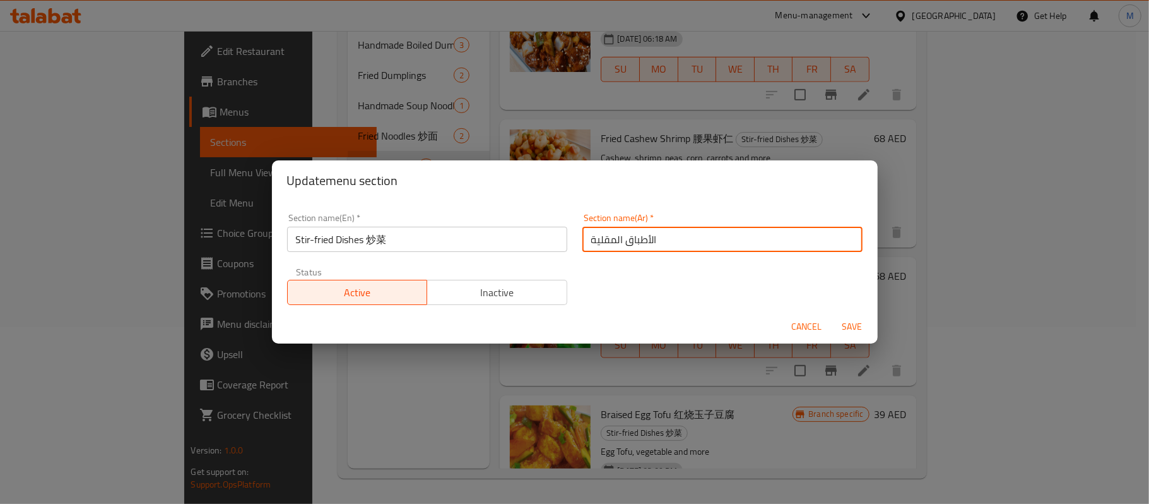
click at [633, 250] on input "الأطباق المقلية" at bounding box center [723, 239] width 280 height 25
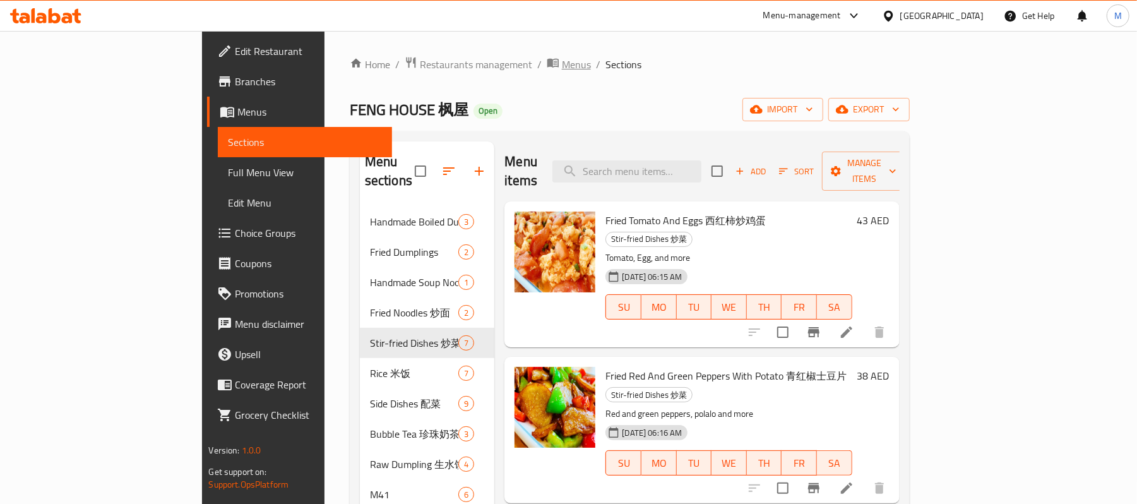
click at [562, 66] on span "Menus" at bounding box center [576, 64] width 29 height 15
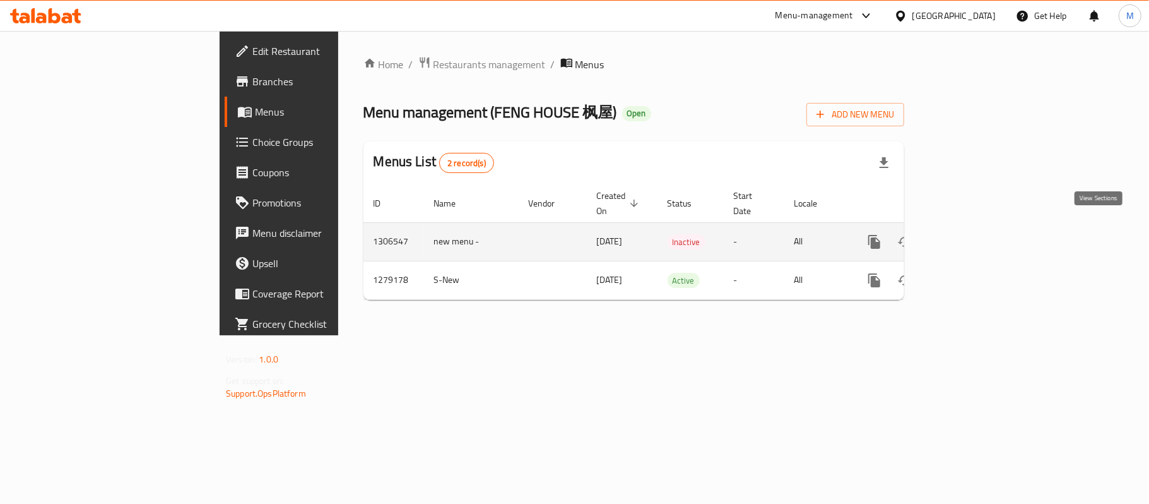
click at [973, 234] on icon "enhanced table" at bounding box center [965, 241] width 15 height 15
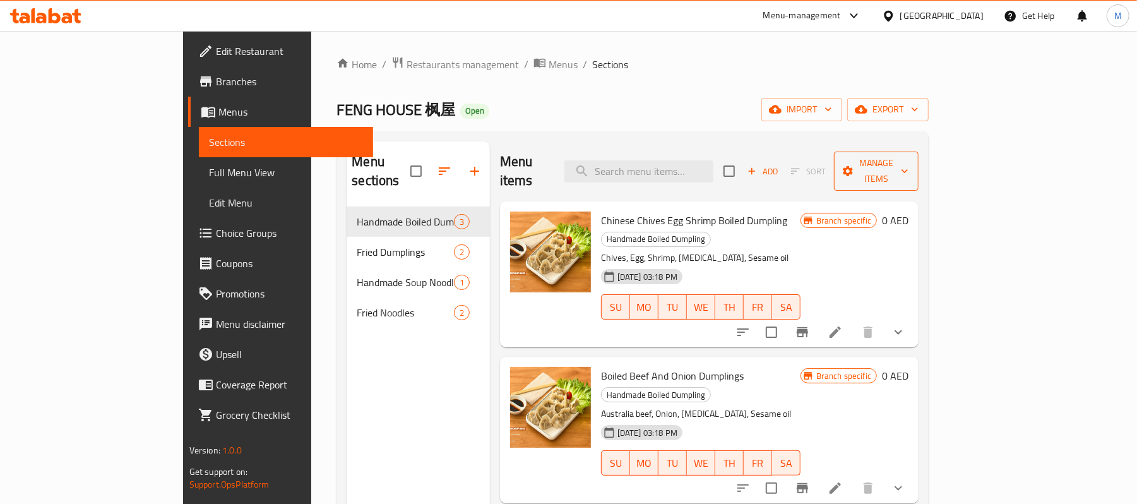
click at [908, 158] on span "Manage items" at bounding box center [876, 171] width 64 height 32
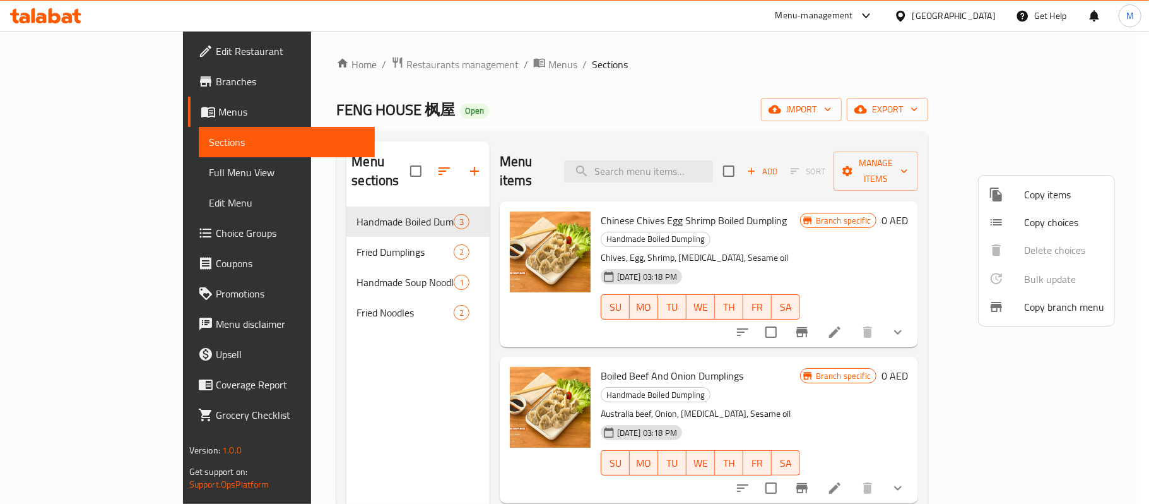
click at [987, 109] on div at bounding box center [574, 252] width 1149 height 504
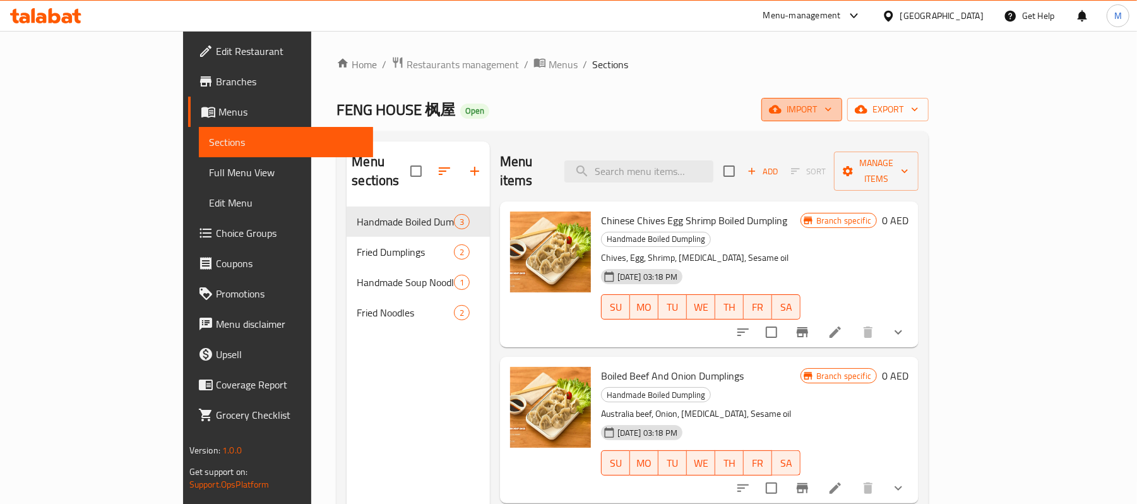
click at [832, 109] on span "import" at bounding box center [801, 110] width 61 height 16
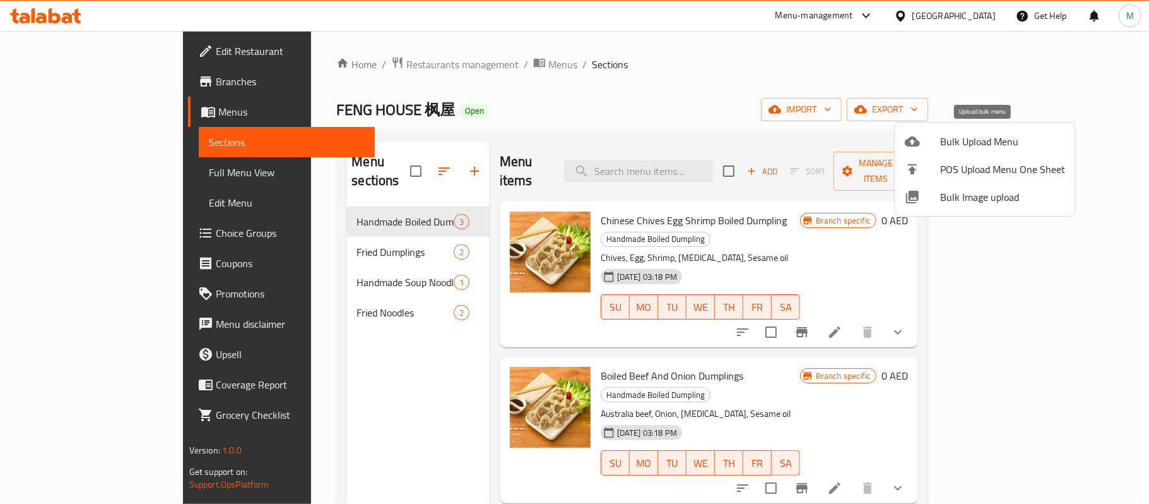
click at [983, 145] on span "Bulk Upload Menu" at bounding box center [1003, 141] width 125 height 15
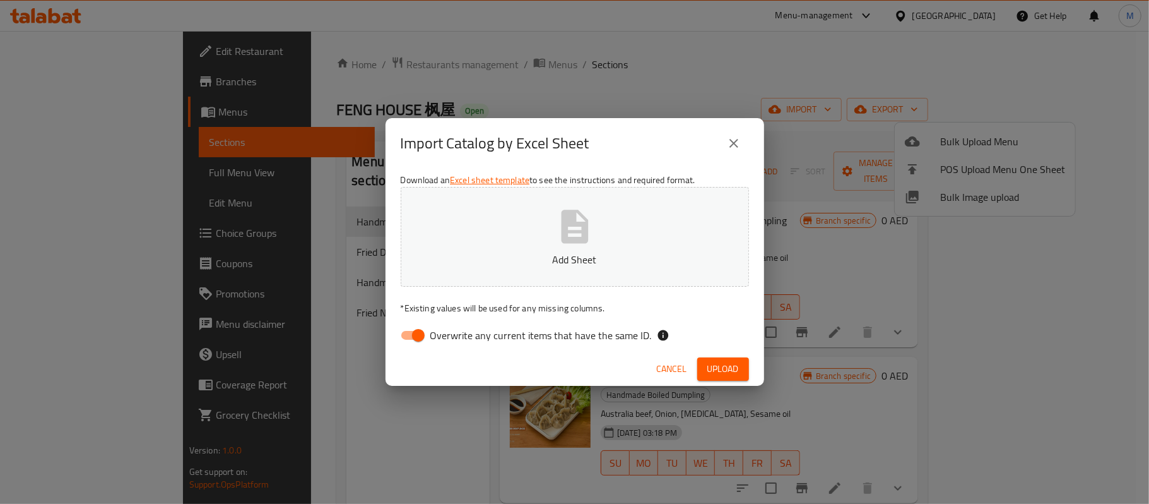
click at [574, 215] on icon "button" at bounding box center [574, 226] width 27 height 33
drag, startPoint x: 415, startPoint y: 324, endPoint x: 427, endPoint y: 335, distance: 15.7
click at [417, 336] on input "Overwrite any current items that have the same ID." at bounding box center [419, 335] width 72 height 24
checkbox input "false"
click at [715, 367] on span "Upload" at bounding box center [724, 369] width 32 height 16
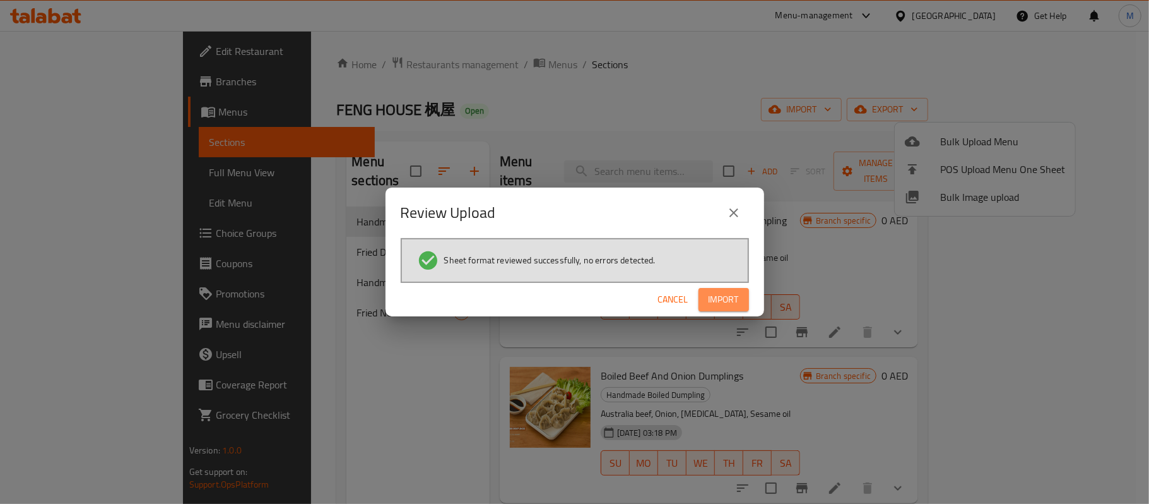
click at [723, 292] on span "Import" at bounding box center [724, 300] width 30 height 16
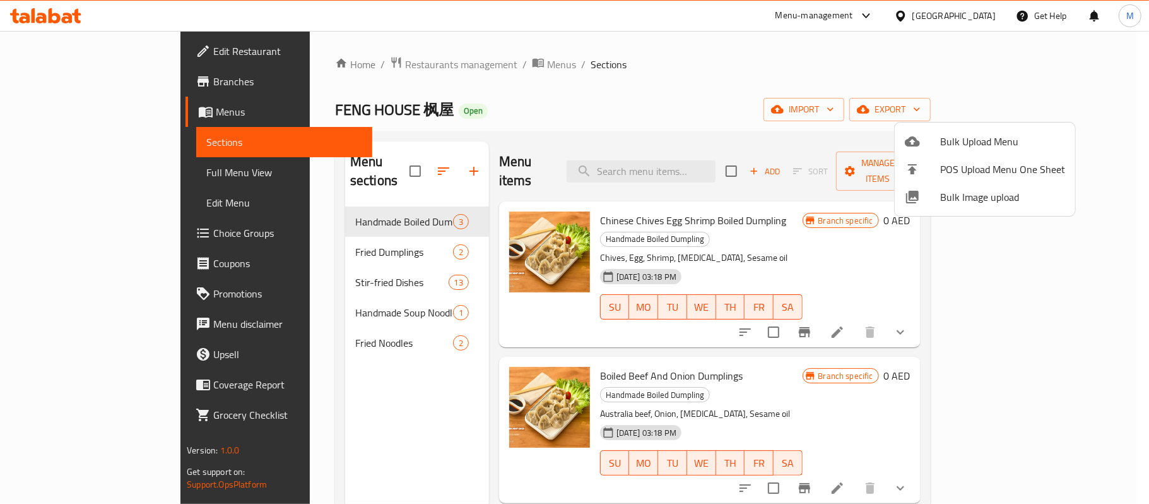
click at [330, 268] on div at bounding box center [574, 252] width 1149 height 504
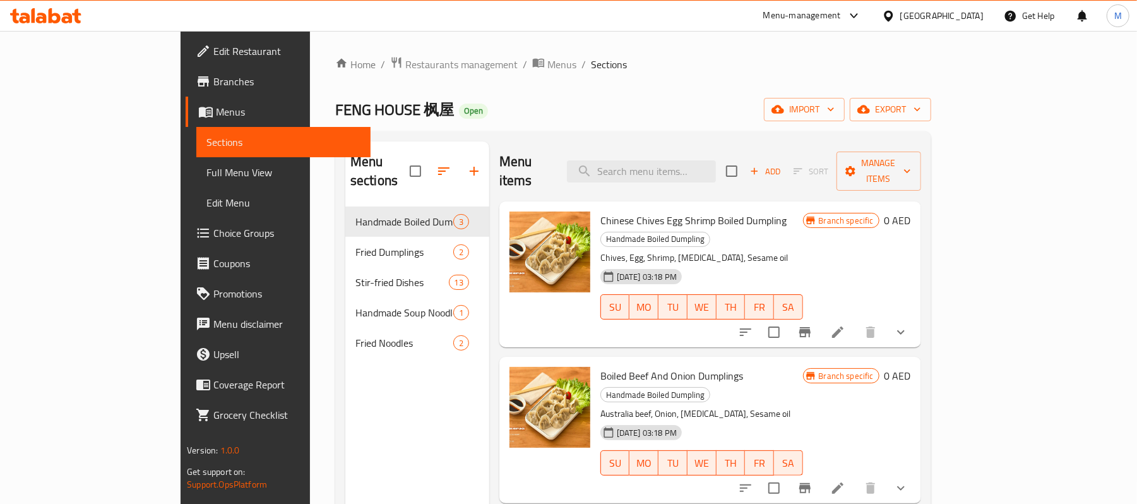
click at [355, 275] on span "Stir-fried Dishes" at bounding box center [401, 282] width 93 height 15
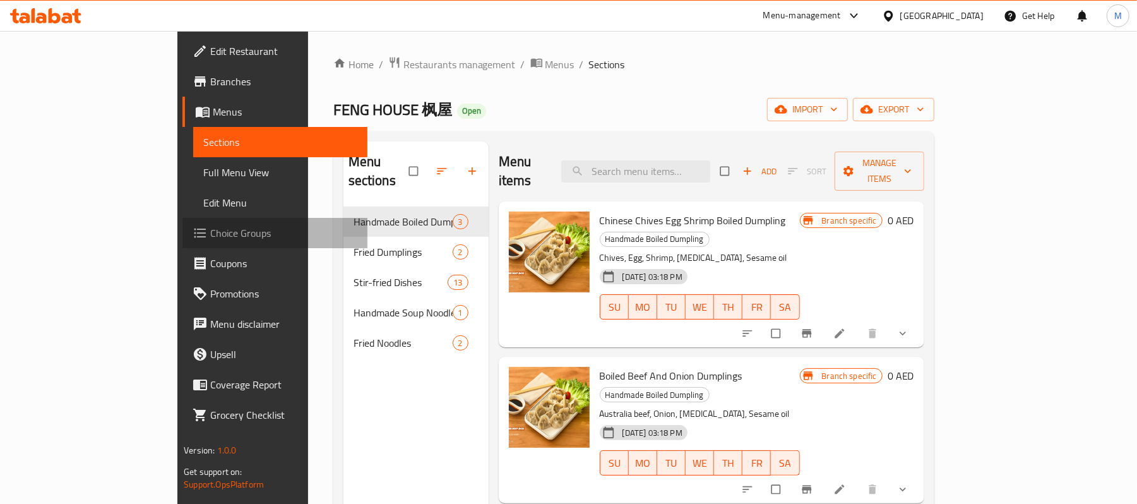
click at [210, 225] on span "Choice Groups" at bounding box center [283, 232] width 147 height 15
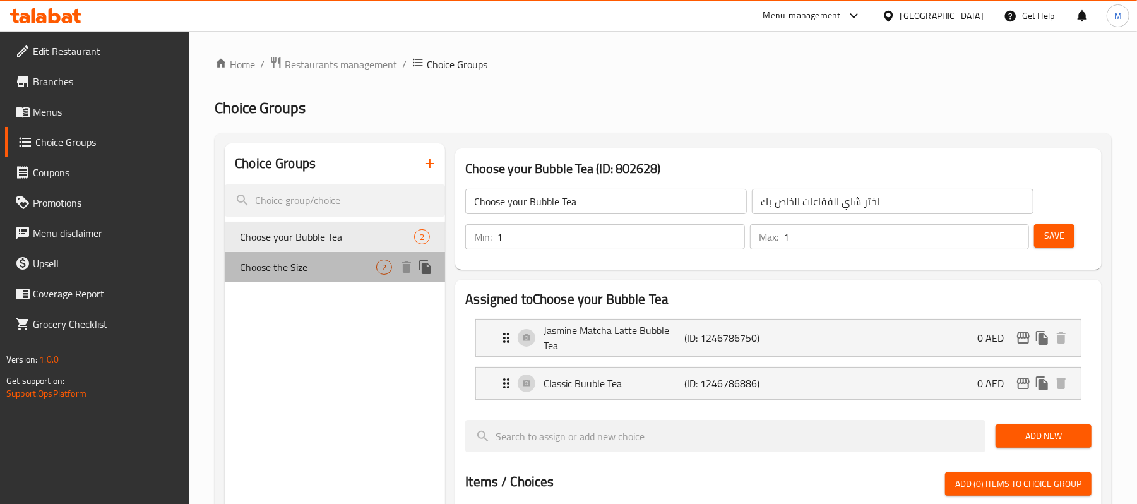
click at [318, 260] on span "Choose the Size" at bounding box center [308, 266] width 136 height 15
type input "Choose the Size"
type input "اختر الحجم"
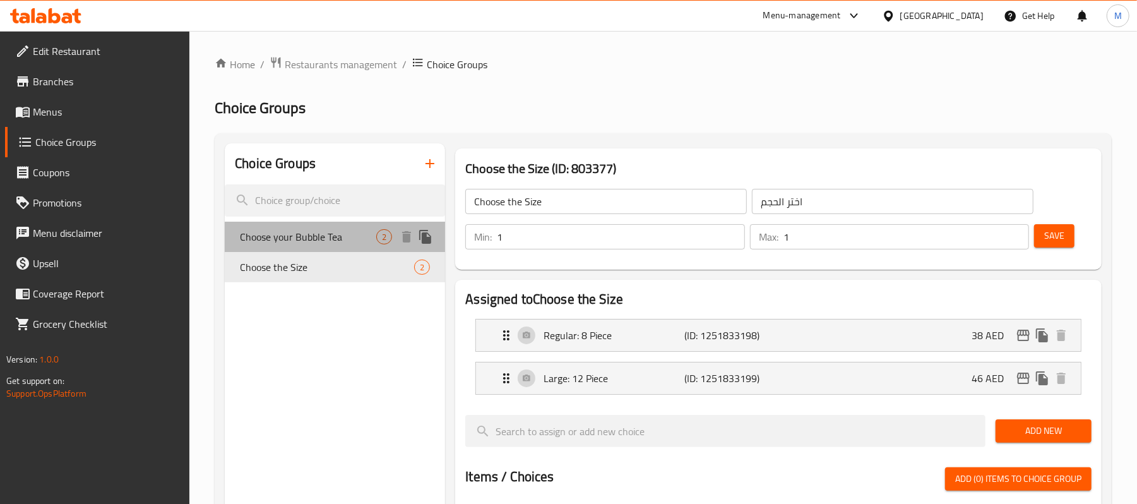
click at [319, 238] on span "Choose your Bubble Tea" at bounding box center [308, 236] width 136 height 15
type input "Choose your Bubble Tea"
type input "اختر شاي الفقاعات الخاص بك"
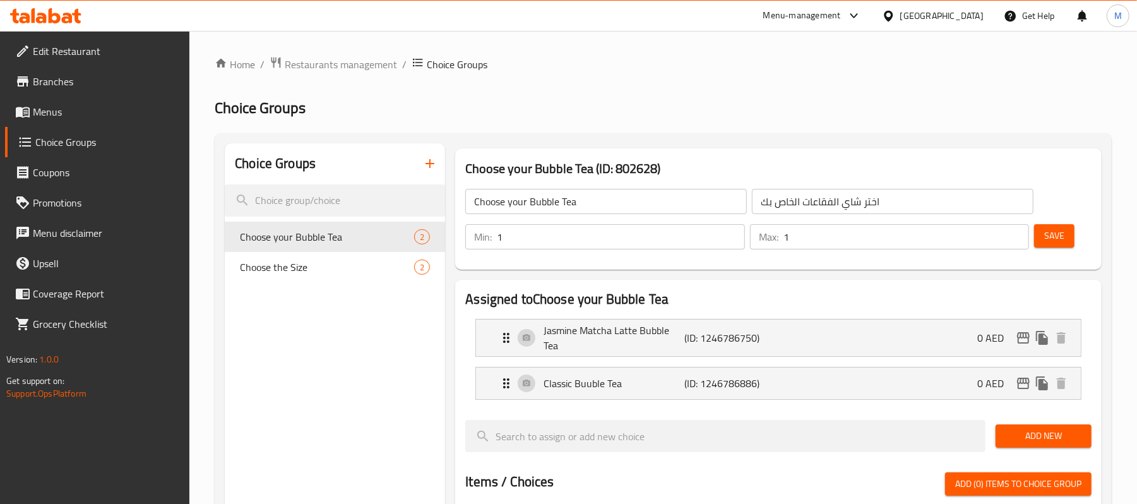
click at [437, 167] on icon "button" at bounding box center [429, 163] width 15 height 15
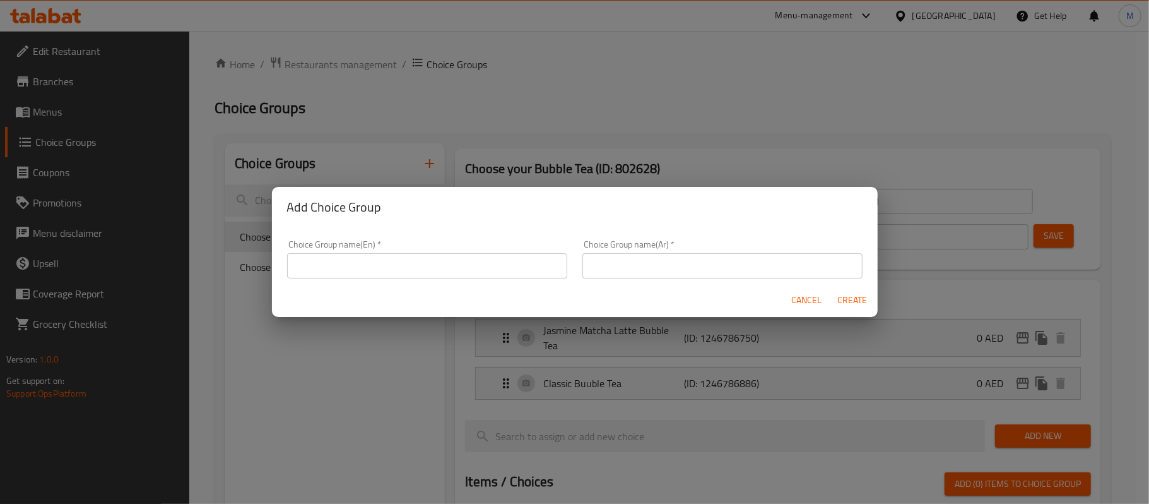
click at [359, 260] on input "text" at bounding box center [427, 265] width 280 height 25
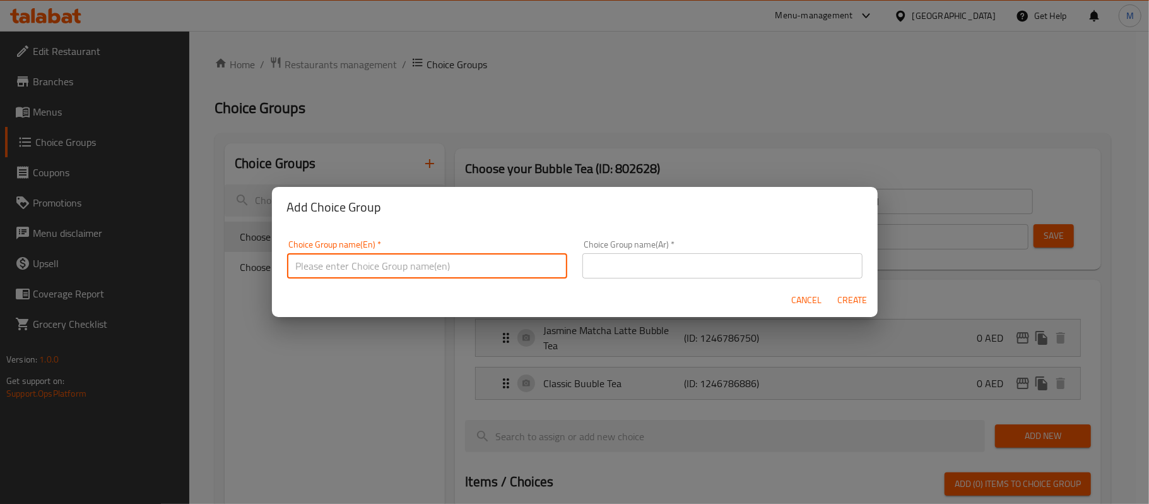
type input "your choice :"
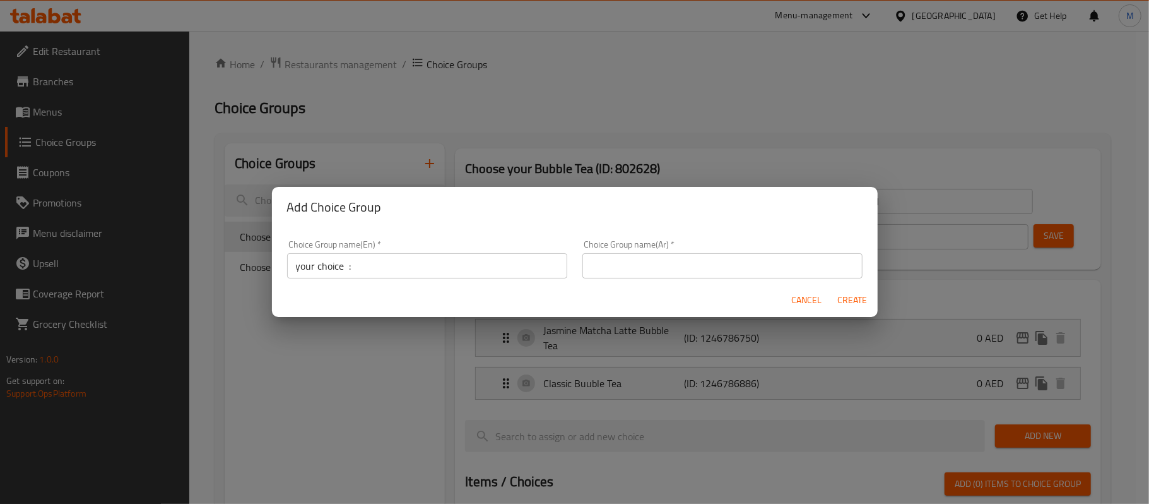
drag, startPoint x: 569, startPoint y: 261, endPoint x: 715, endPoint y: 281, distance: 147.2
click at [575, 261] on div "Choice Group name(Ar)   * Choice Group name(Ar) *" at bounding box center [722, 259] width 295 height 54
click at [715, 281] on div "Choice Group name(Ar)   * Choice Group name(Ar) *" at bounding box center [722, 259] width 295 height 54
drag, startPoint x: 718, startPoint y: 274, endPoint x: 708, endPoint y: 276, distance: 9.7
click at [718, 274] on input "text" at bounding box center [723, 265] width 280 height 25
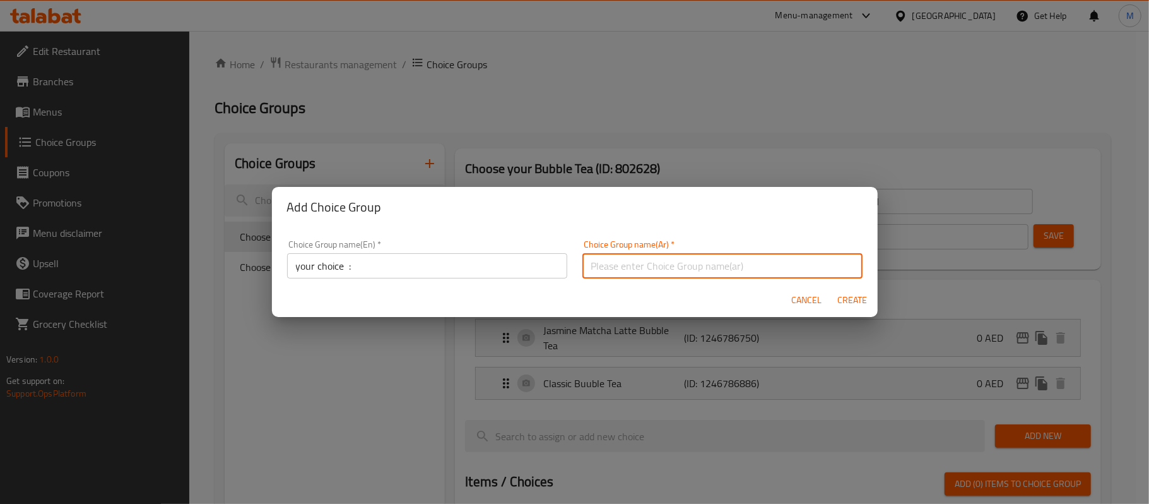
type input "إختيارك :"
click at [841, 299] on span "Create" at bounding box center [853, 300] width 30 height 16
type input "your choice :"
type input "إختيارك :"
type input "0"
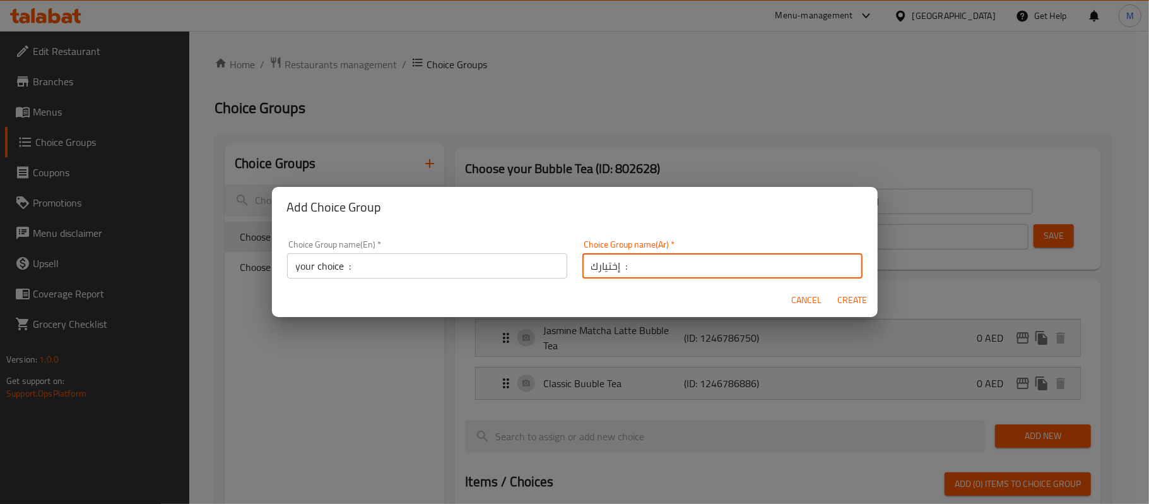
type input "0"
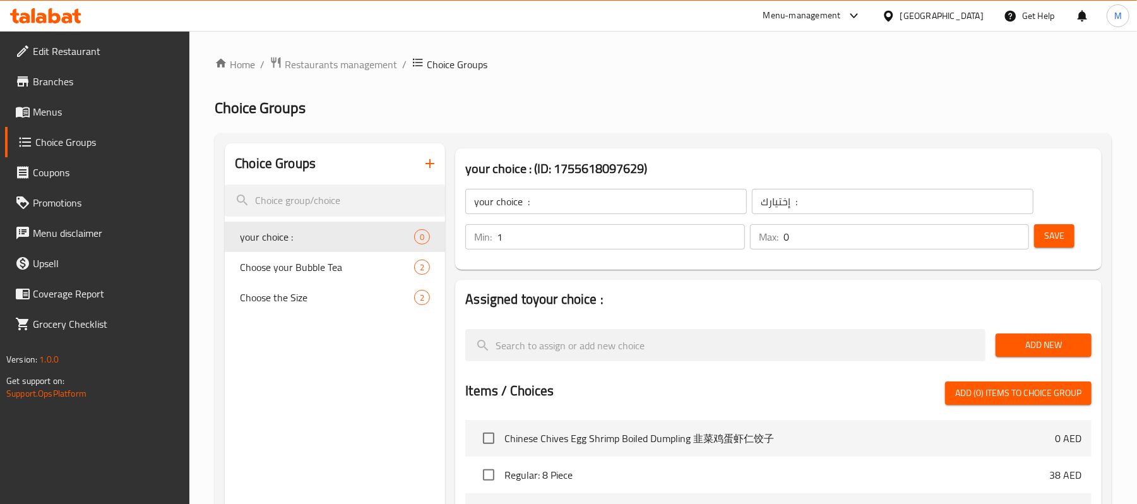
click at [730, 236] on input "1" at bounding box center [620, 236] width 247 height 25
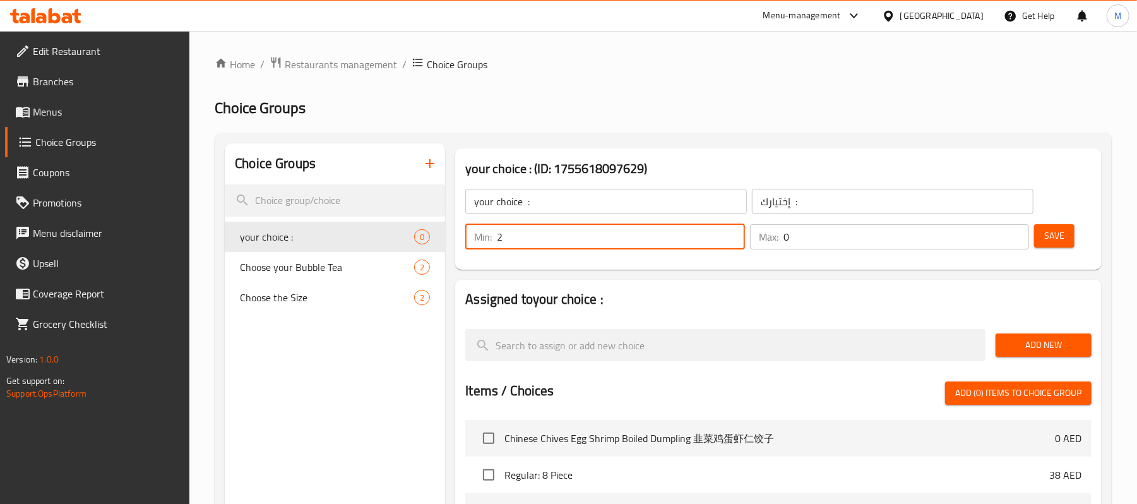
click at [730, 231] on input "2" at bounding box center [620, 236] width 247 height 25
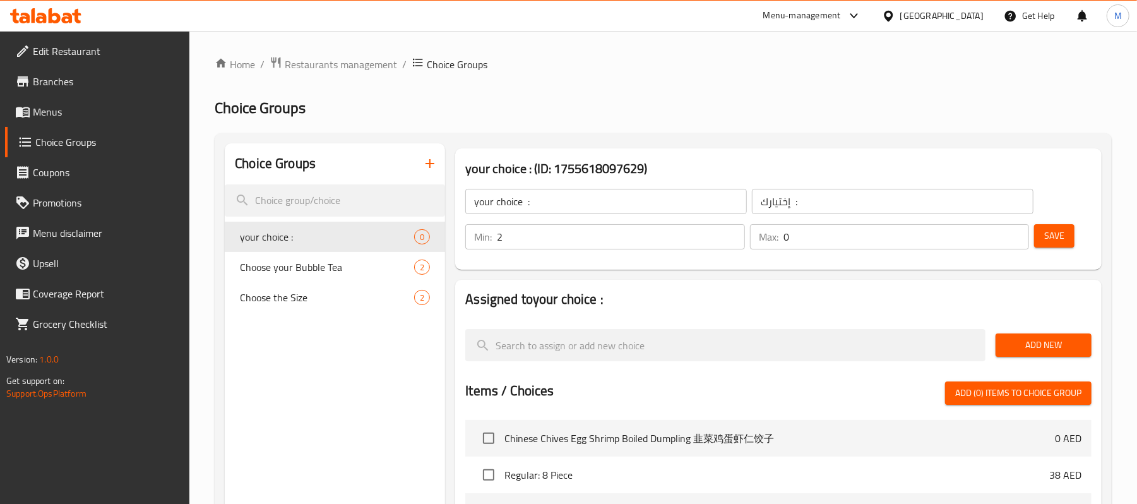
click at [730, 250] on div "Min: 2 ​" at bounding box center [605, 237] width 284 height 30
type input "1"
click at [734, 241] on input "1" at bounding box center [620, 236] width 247 height 25
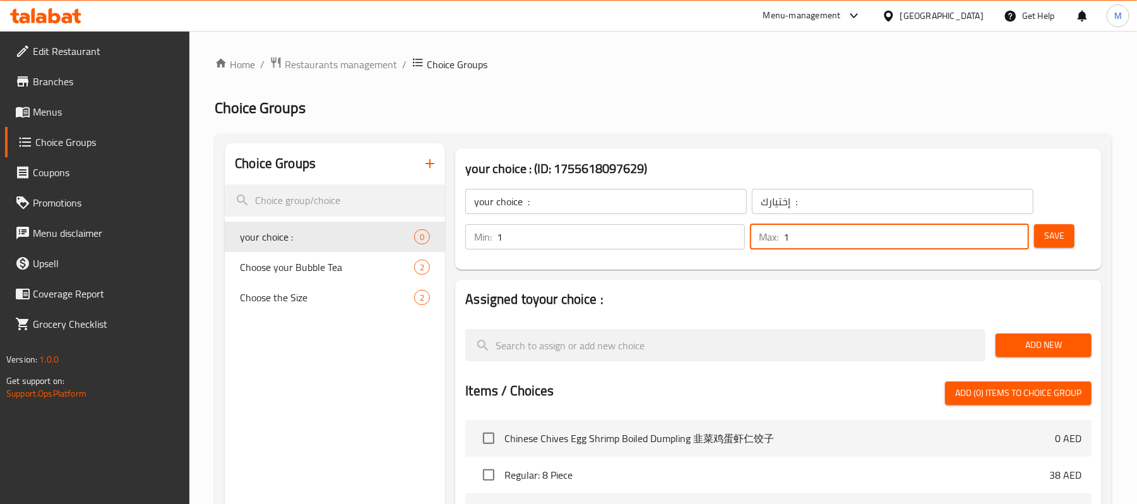
type input "1"
click at [1014, 232] on input "1" at bounding box center [906, 236] width 246 height 25
click at [1041, 330] on div "Add New" at bounding box center [1043, 345] width 106 height 42
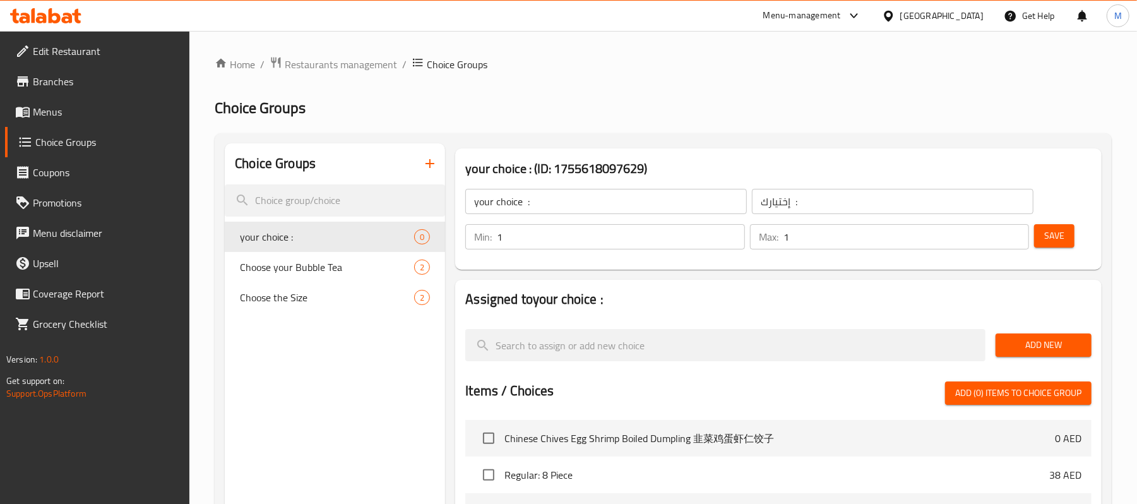
click at [1043, 337] on span "Add New" at bounding box center [1044, 345] width 76 height 16
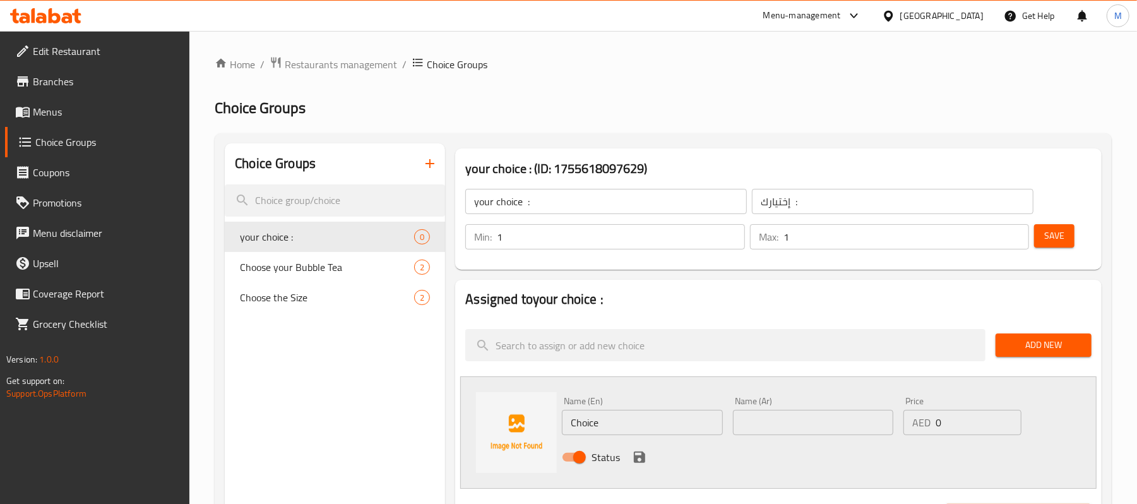
click at [663, 434] on input "Choice" at bounding box center [642, 422] width 160 height 25
click at [605, 413] on input "Spicy Tuna" at bounding box center [642, 422] width 160 height 25
click at [607, 413] on input "Spicy Tuna" at bounding box center [642, 422] width 160 height 25
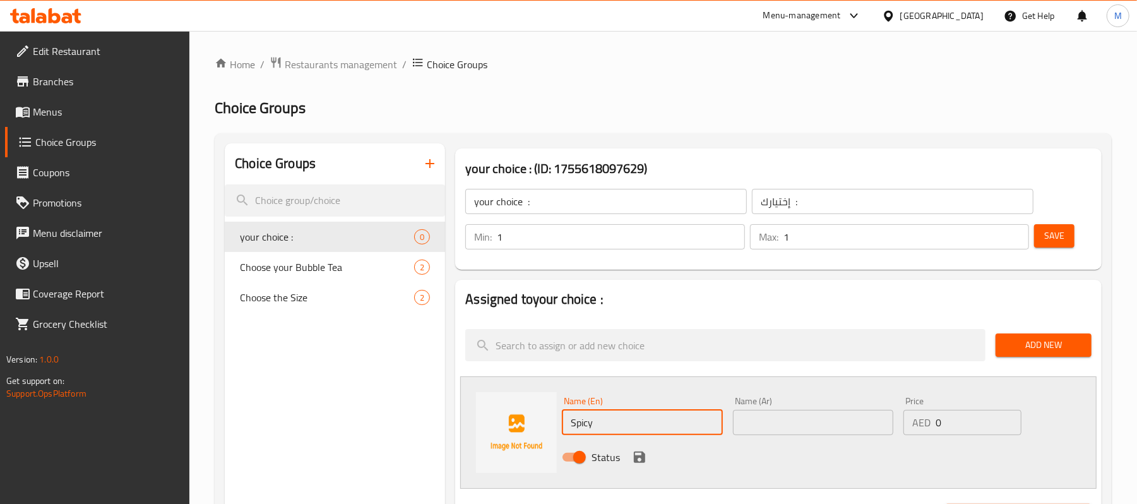
type input "Spicy"
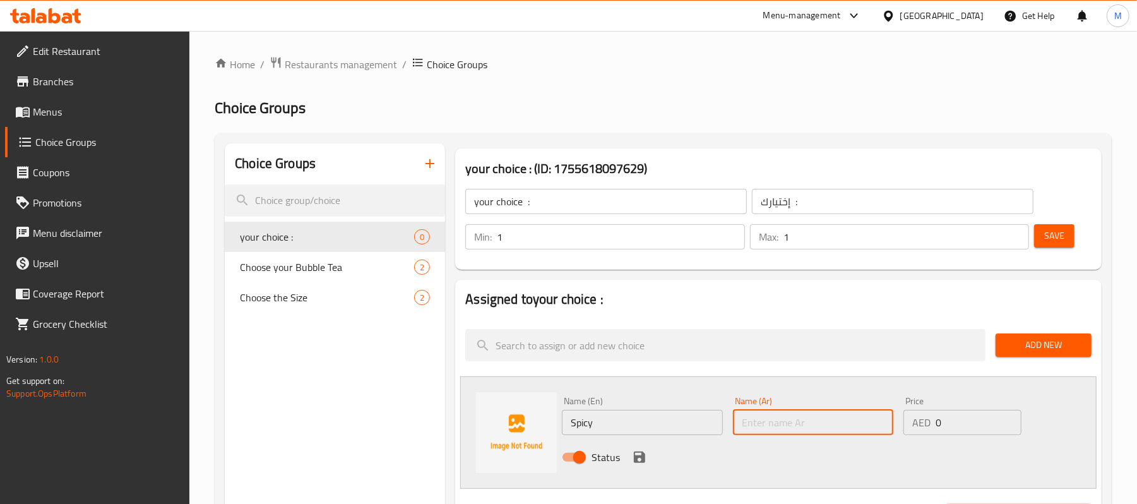
click at [771, 425] on input "text" at bounding box center [813, 422] width 160 height 25
type input "P"
type input "حار"
click at [643, 460] on icon "save" at bounding box center [639, 456] width 11 height 11
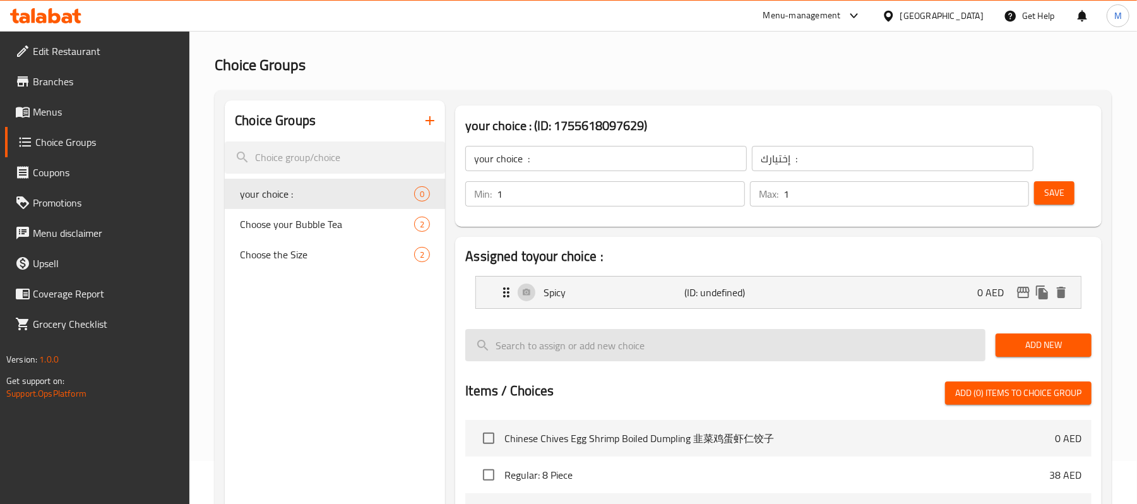
scroll to position [84, 0]
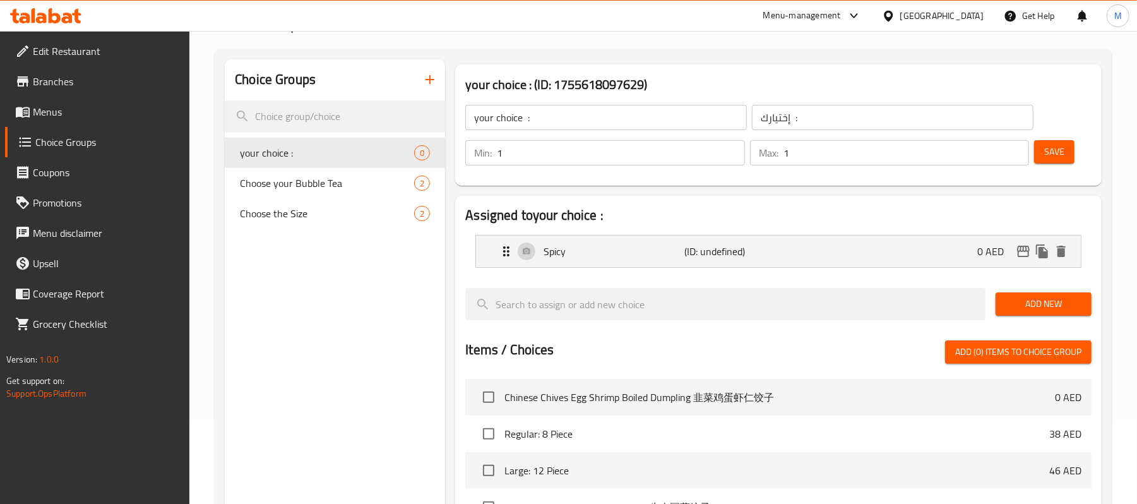
click at [1046, 304] on span "Add New" at bounding box center [1044, 304] width 76 height 16
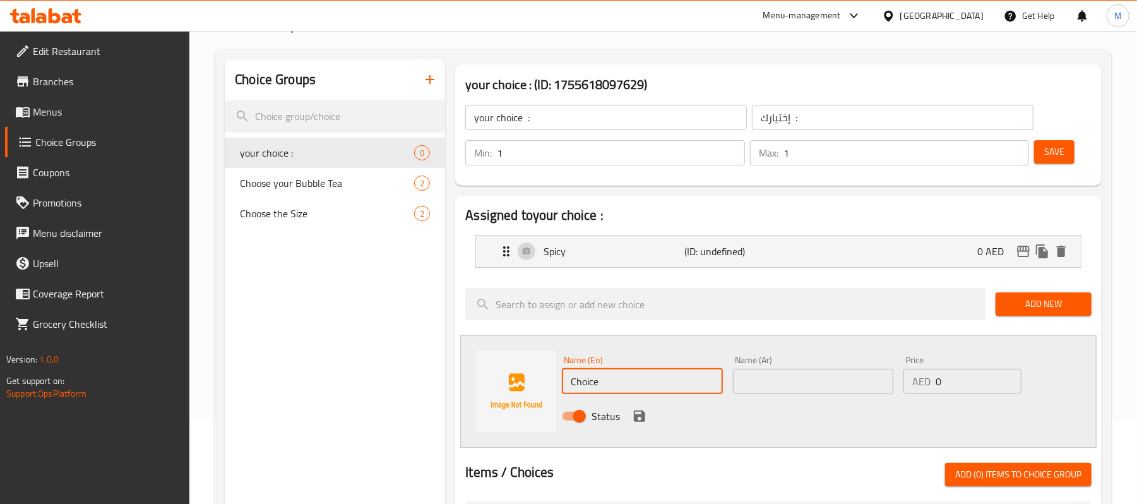
click at [625, 386] on input "Choice" at bounding box center [642, 381] width 160 height 25
paste input "Not Spicy"
click at [625, 386] on input "Not Spicy" at bounding box center [642, 381] width 160 height 25
type input "Not Spicy"
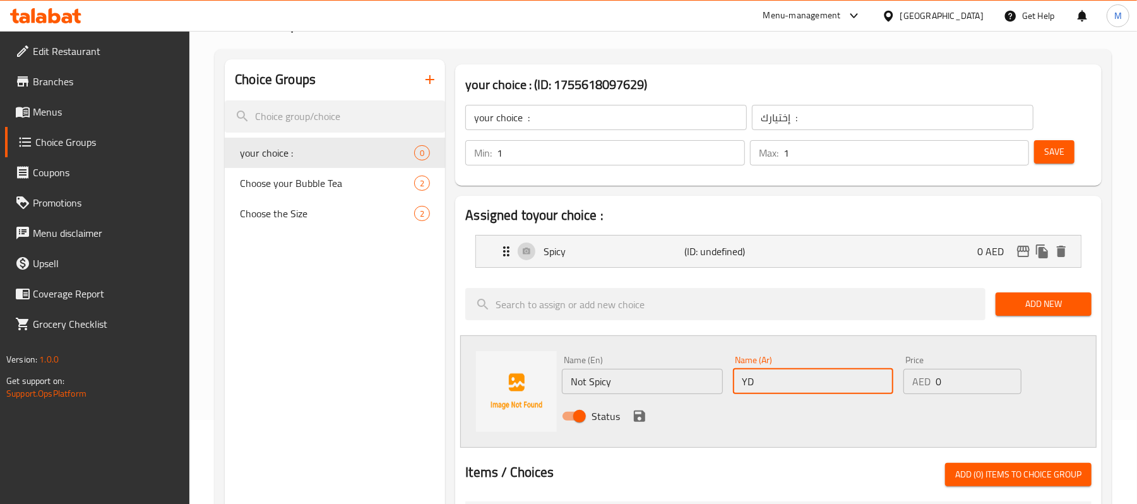
type input "Y"
type input "غير حار"
click at [634, 420] on icon "save" at bounding box center [639, 415] width 11 height 11
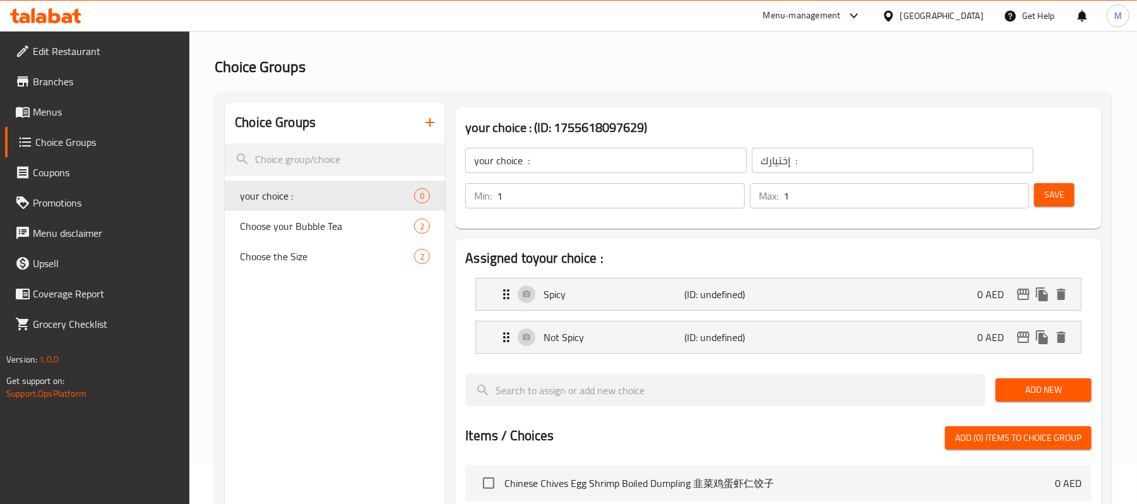
scroll to position [0, 0]
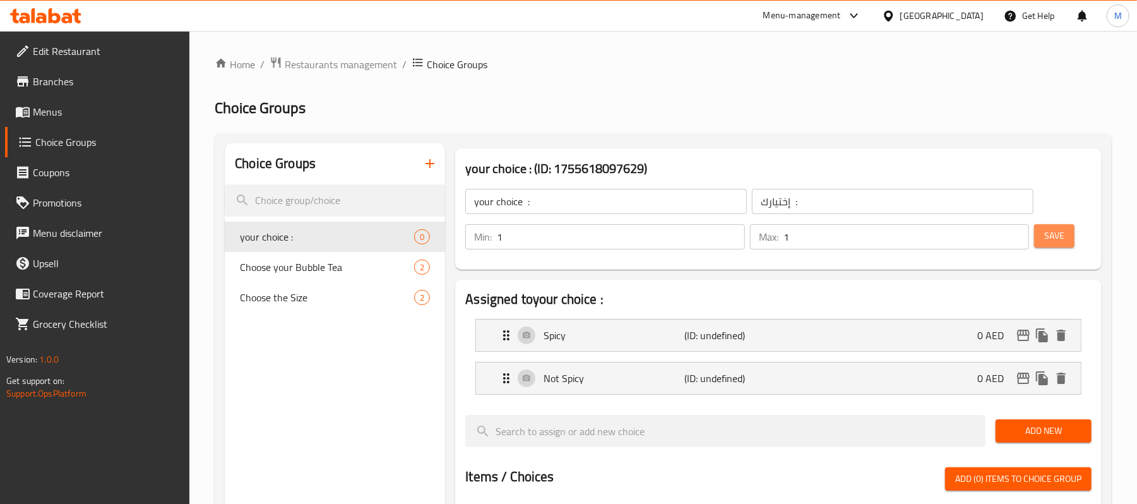
click at [1059, 233] on span "Save" at bounding box center [1054, 236] width 20 height 16
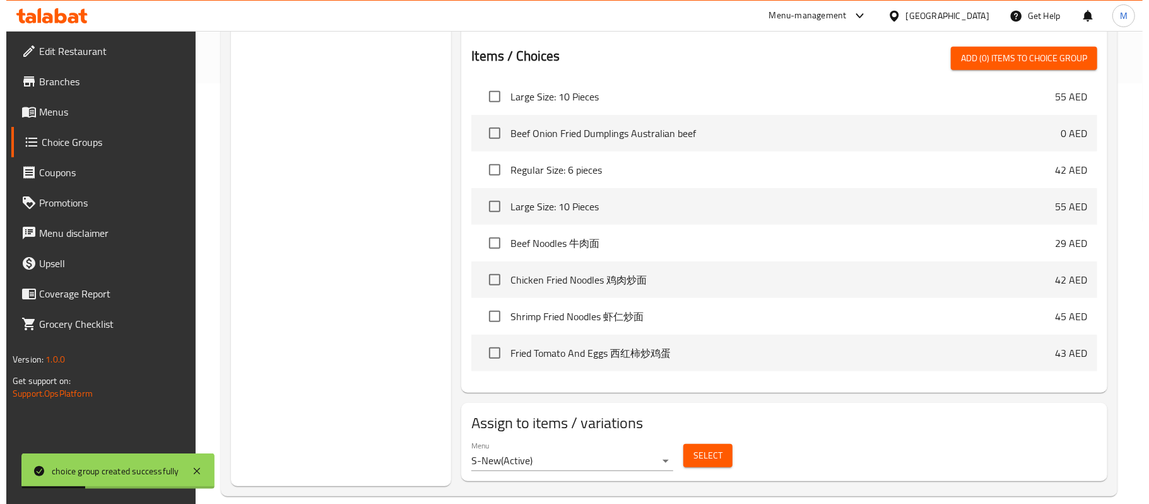
scroll to position [439, 0]
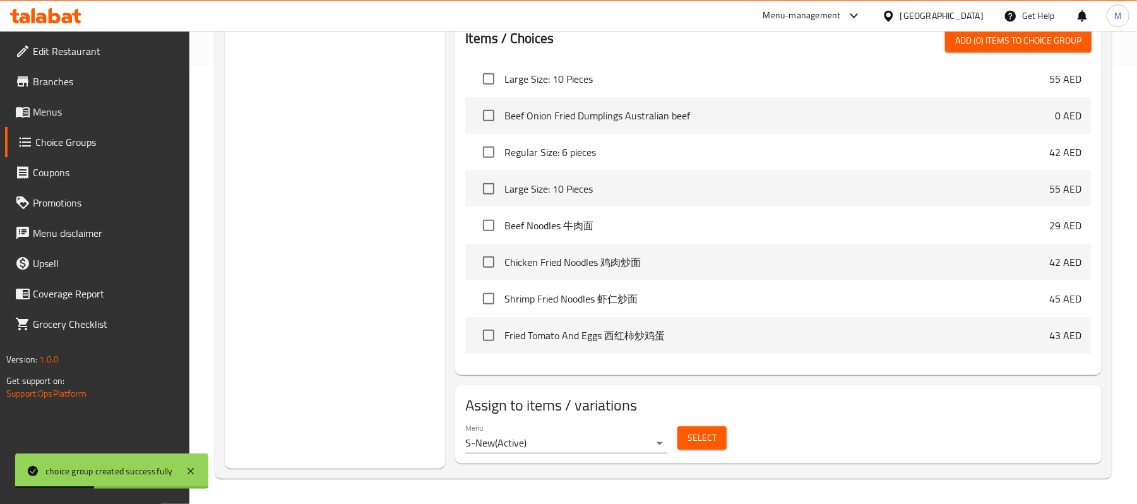
click at [689, 451] on div "Select" at bounding box center [701, 437] width 59 height 33
click at [695, 433] on span "Select" at bounding box center [701, 438] width 29 height 16
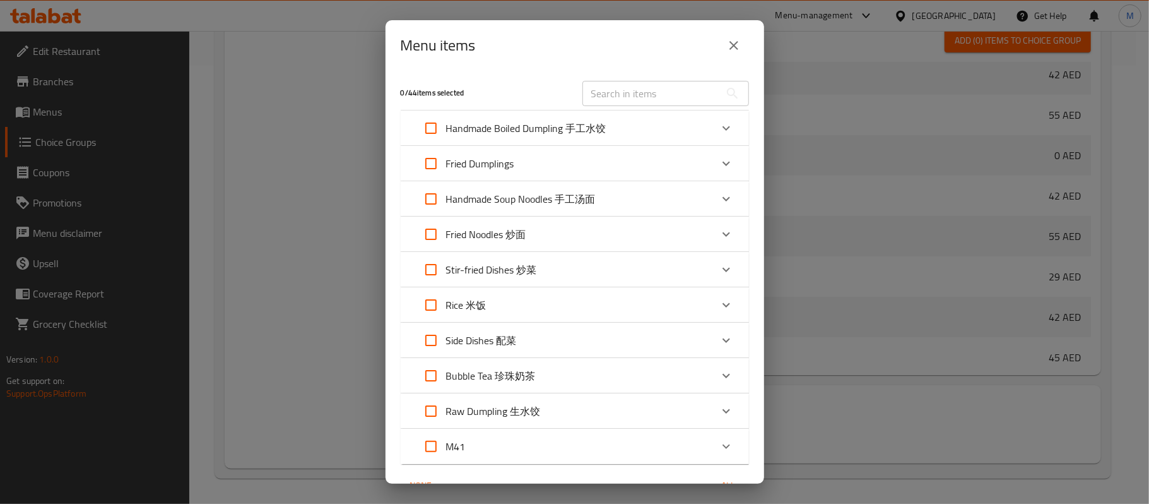
click at [599, 90] on input "text" at bounding box center [652, 93] width 138 height 25
paste input "Stir-fried Beef With Coriander (Australian beef) 香菜炒牛肉 （澳洲牛肉）"
type input "Stir-fried Beef With Coriander (Australian beef) 香菜炒牛肉 （澳洲牛肉）"
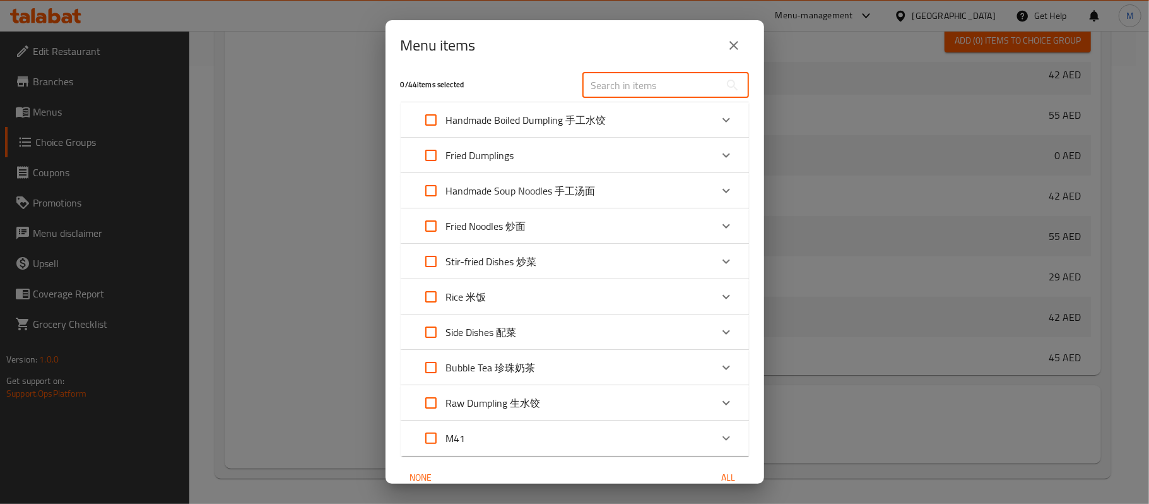
scroll to position [0, 0]
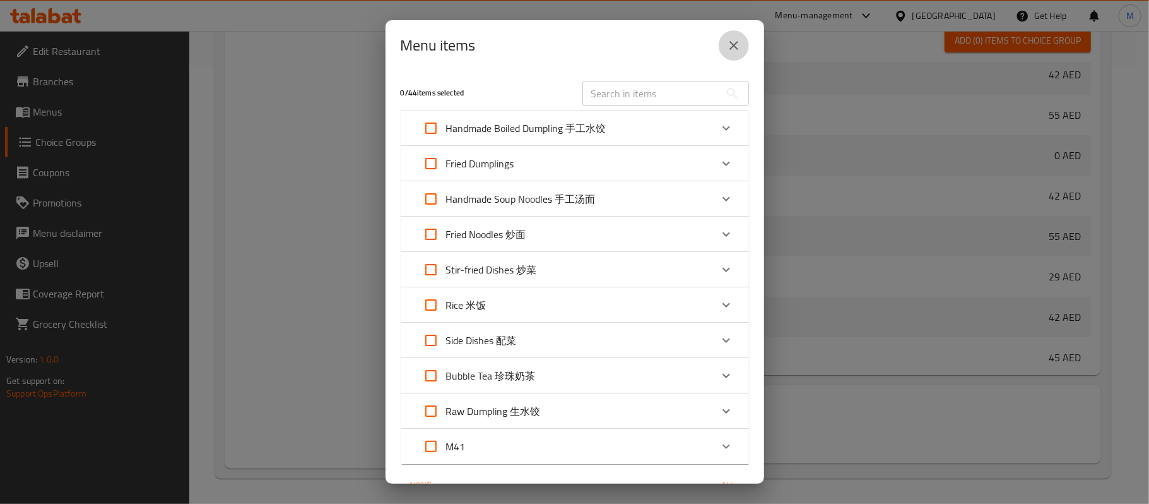
click at [740, 53] on button "close" at bounding box center [734, 45] width 30 height 30
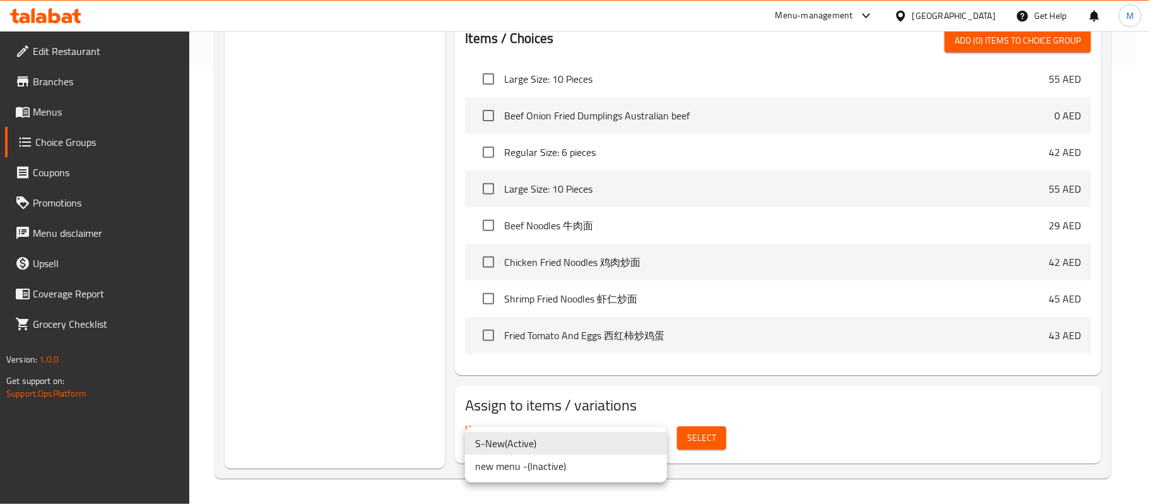
click at [594, 460] on li "new menu - ( Inactive )" at bounding box center [566, 465] width 202 height 23
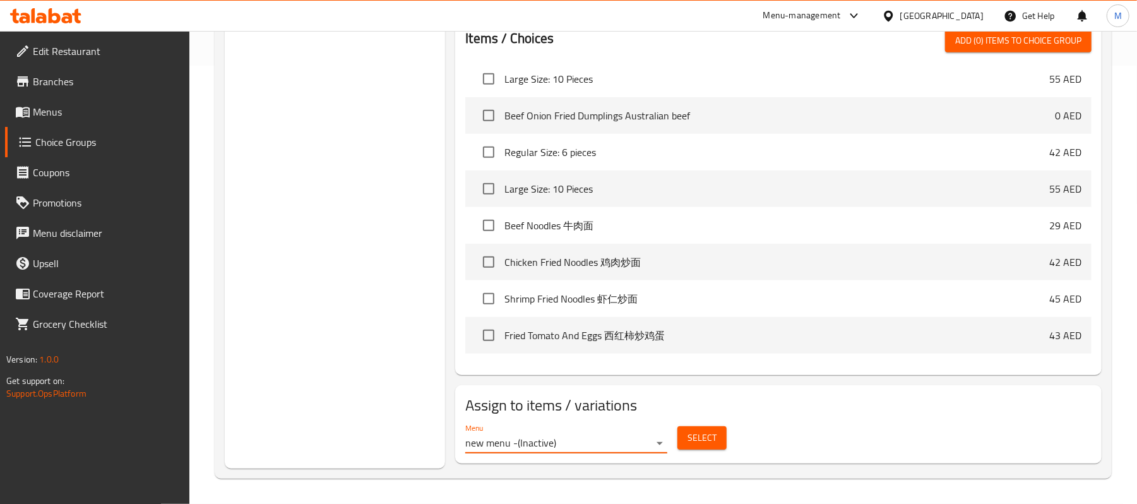
click at [713, 437] on span "Select" at bounding box center [701, 438] width 29 height 16
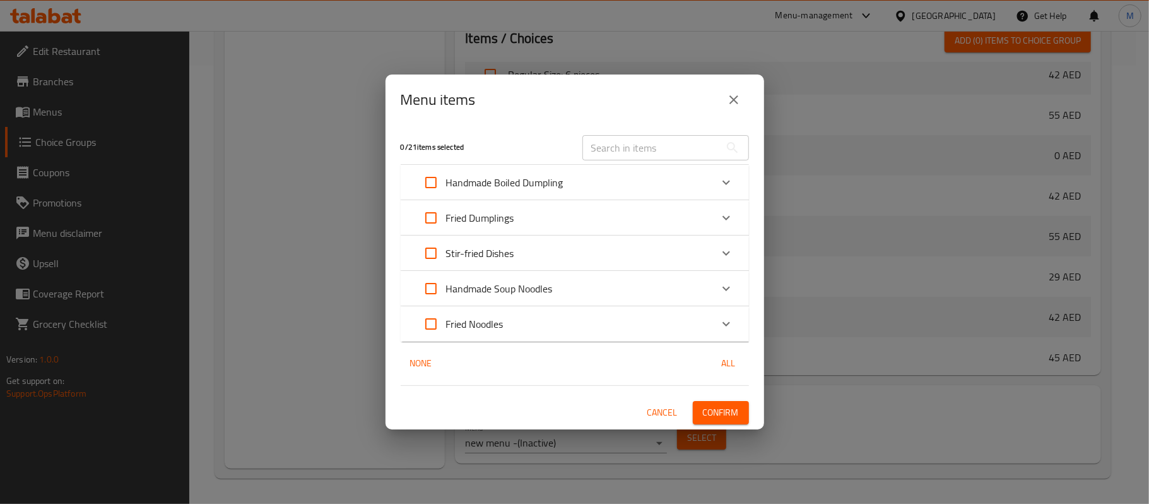
click at [523, 261] on div "Stir-fried Dishes" at bounding box center [563, 253] width 295 height 30
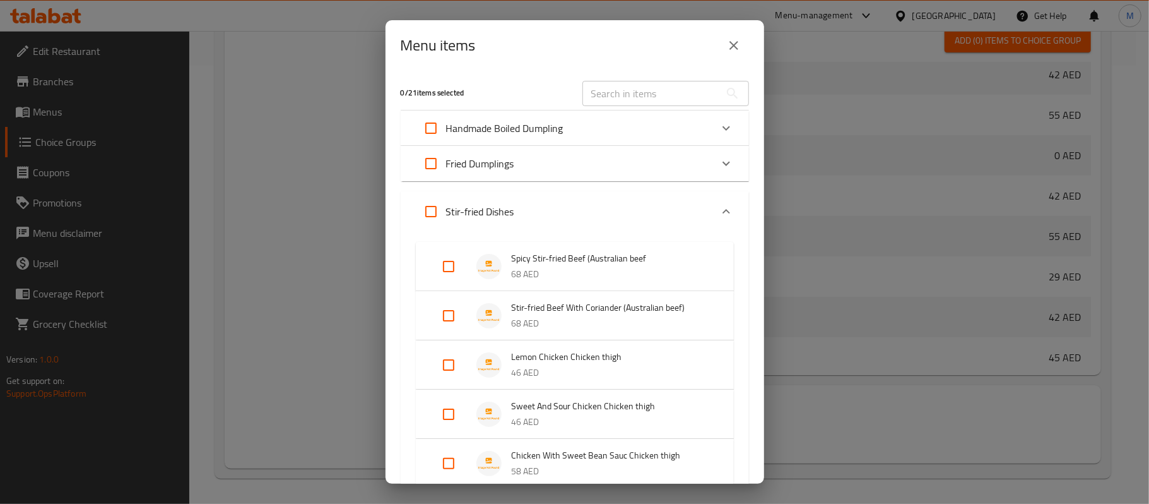
click at [449, 259] on input "Expand" at bounding box center [449, 266] width 30 height 30
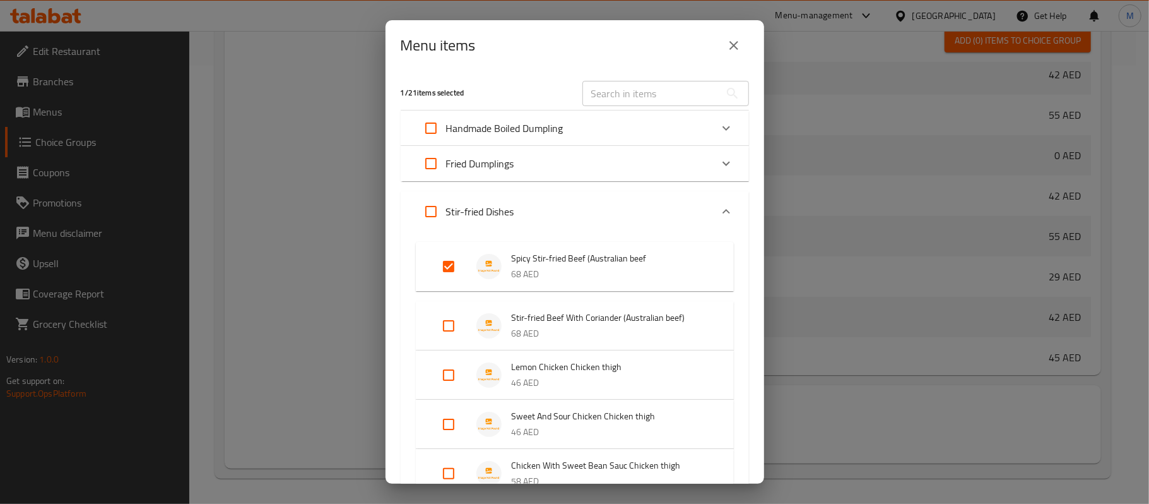
click at [449, 259] on input "Expand" at bounding box center [449, 266] width 30 height 30
checkbox input "false"
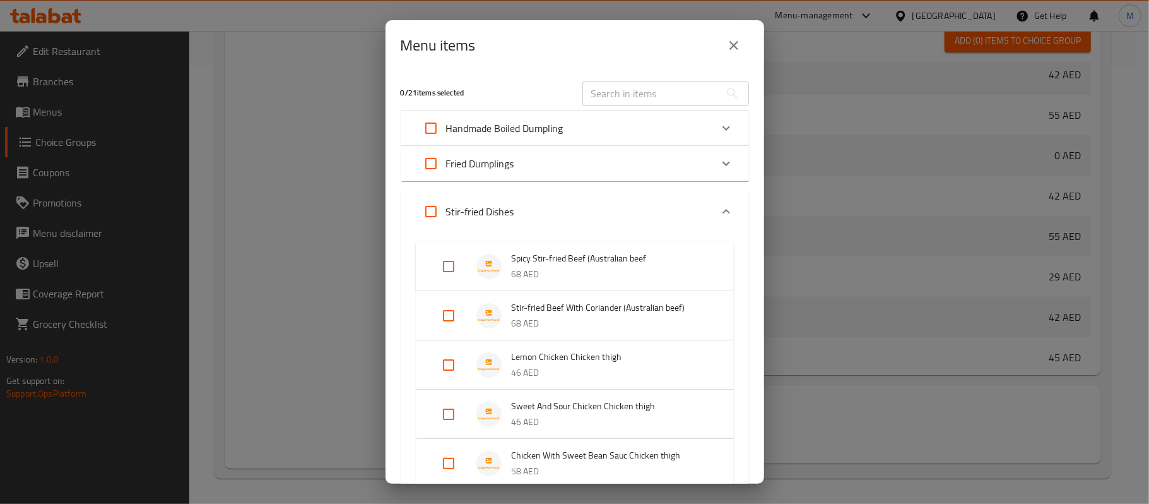
click at [443, 303] on input "Expand" at bounding box center [449, 315] width 30 height 30
checkbox input "true"
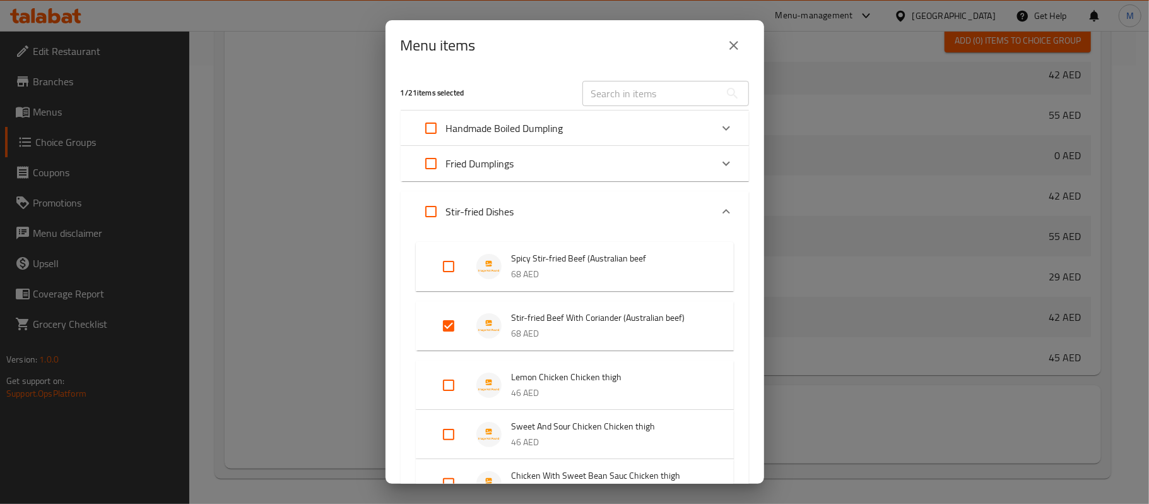
click at [444, 369] on li "Lemon Chicken Chicken thigh 46 AED" at bounding box center [575, 385] width 288 height 44
click at [453, 385] on input "Expand" at bounding box center [449, 385] width 30 height 30
checkbox input "true"
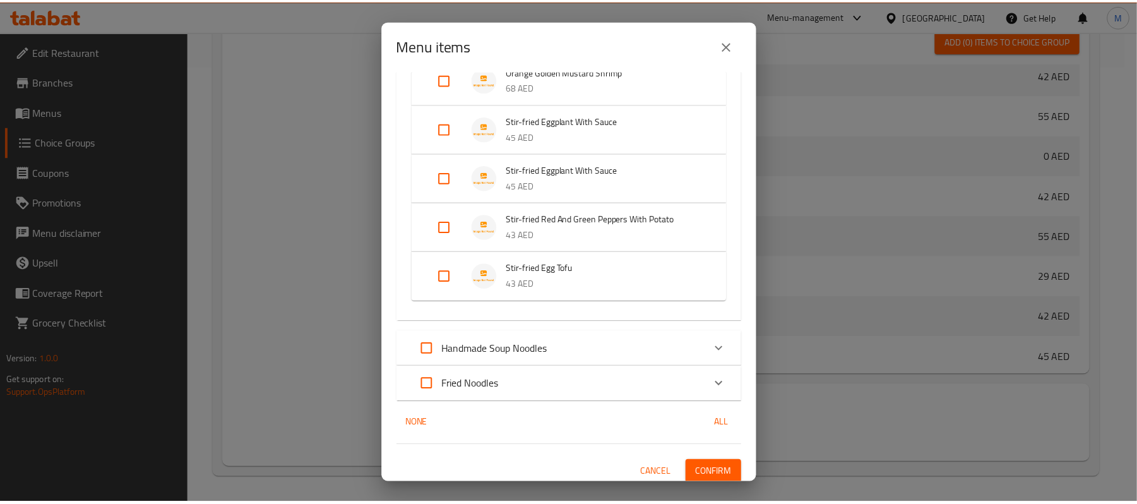
scroll to position [607, 0]
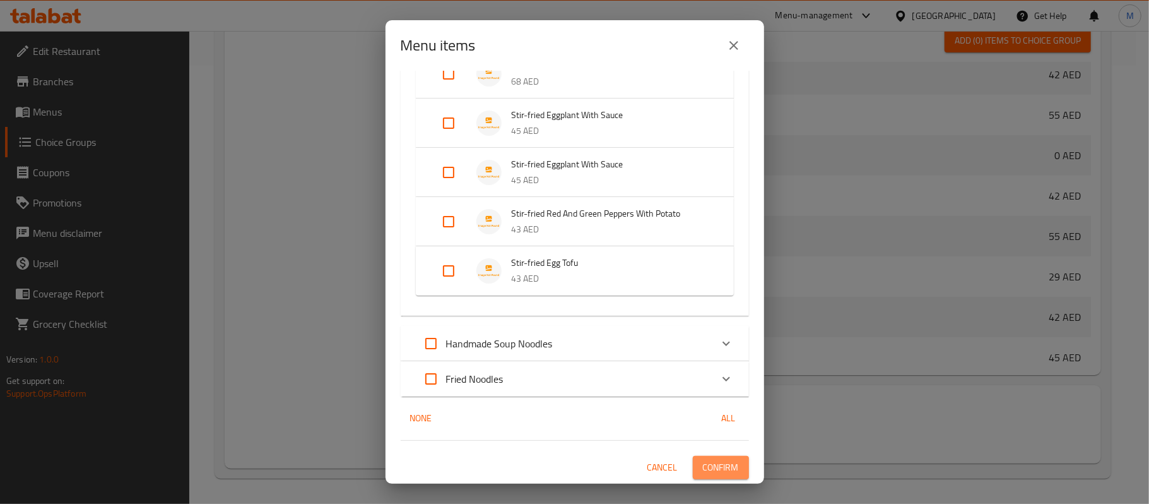
click at [693, 457] on button "Confirm" at bounding box center [721, 467] width 56 height 23
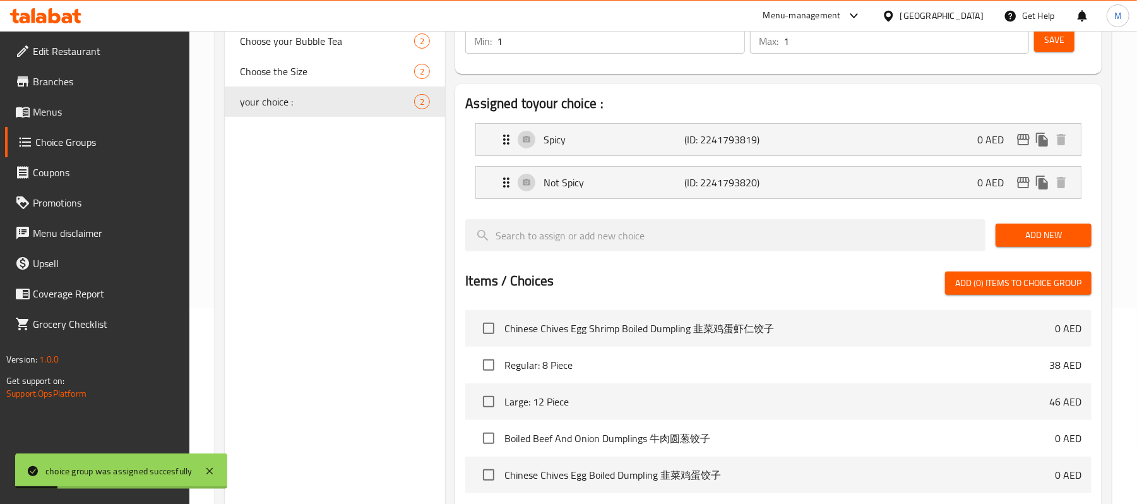
scroll to position [0, 0]
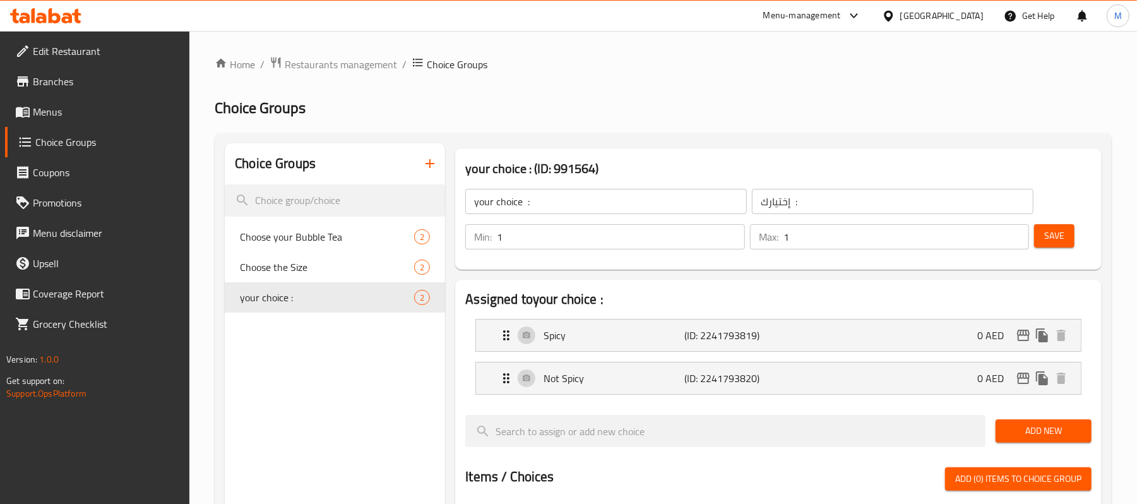
click at [71, 110] on span "Menus" at bounding box center [106, 111] width 147 height 15
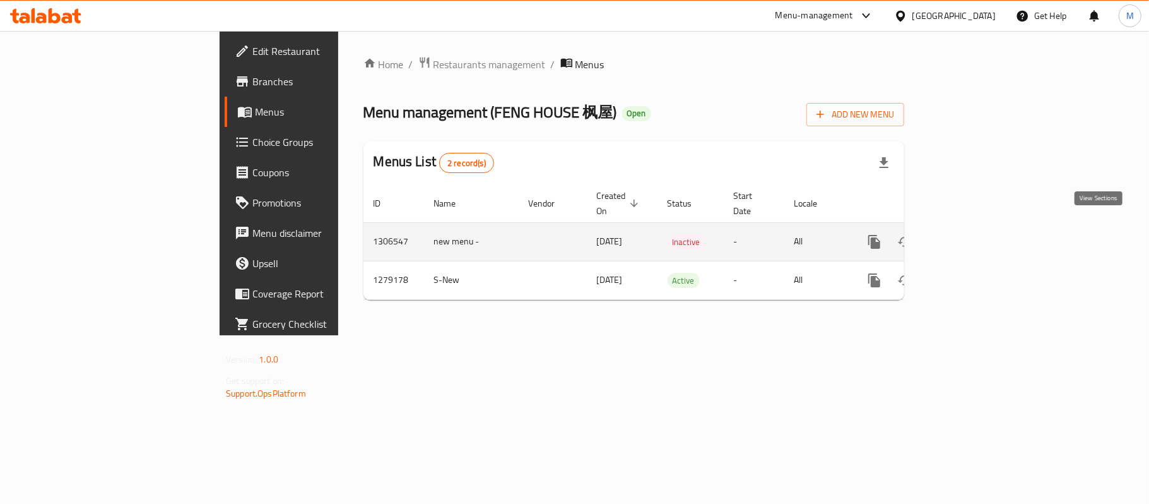
click at [973, 235] on icon "enhanced table" at bounding box center [965, 241] width 15 height 15
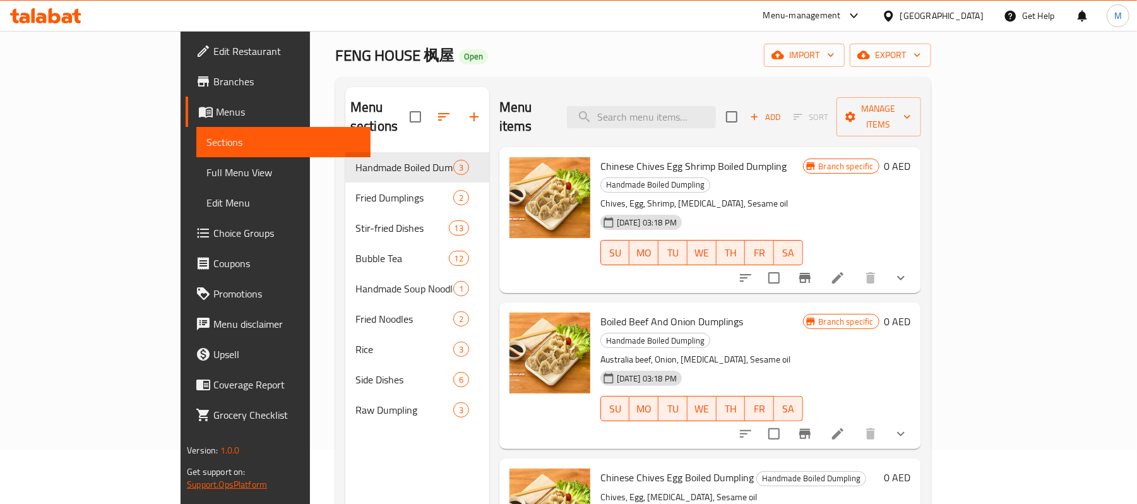
scroll to position [84, 0]
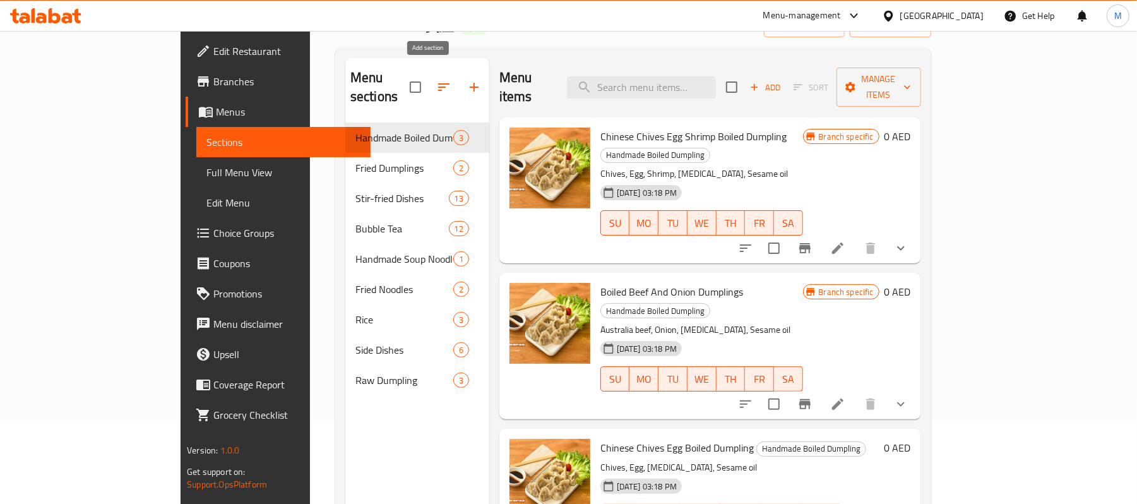
click at [466, 80] on icon "button" at bounding box center [473, 87] width 15 height 15
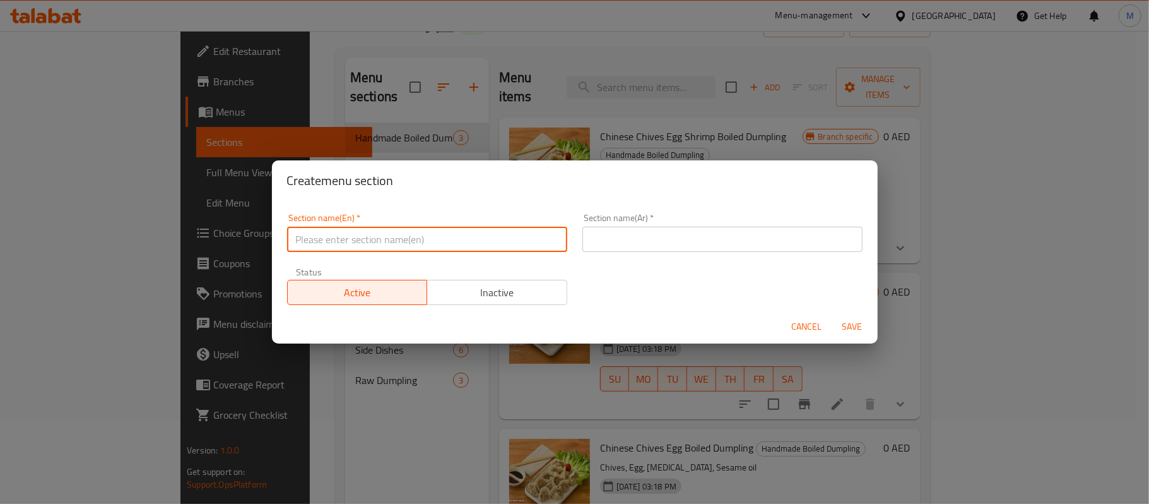
click at [340, 237] on input "text" at bounding box center [427, 239] width 280 height 25
paste input "M41"
type input "M41"
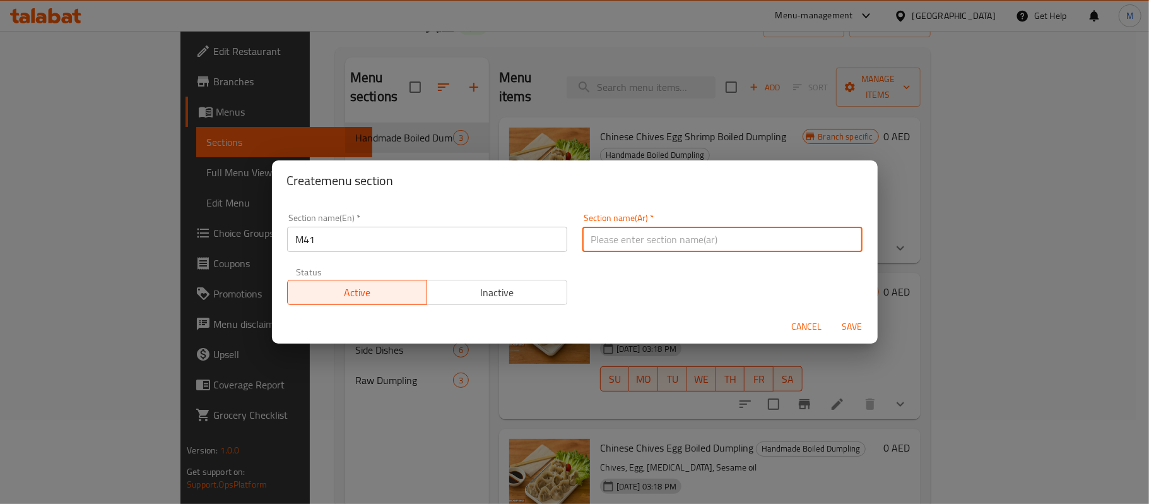
click at [625, 242] on input "text" at bounding box center [723, 239] width 280 height 25
type input "h"
type input "ام 41"
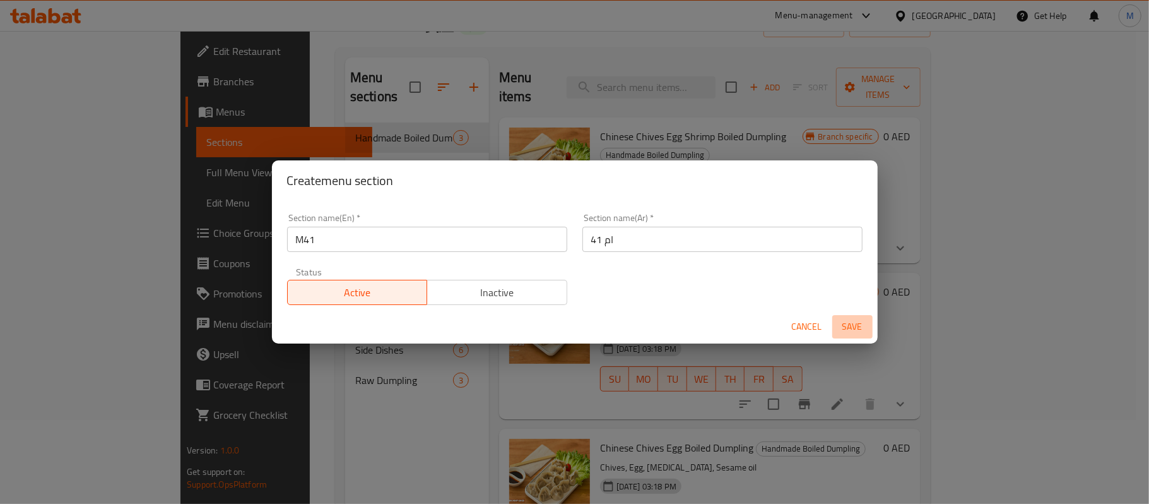
click at [857, 327] on span "Save" at bounding box center [853, 327] width 30 height 16
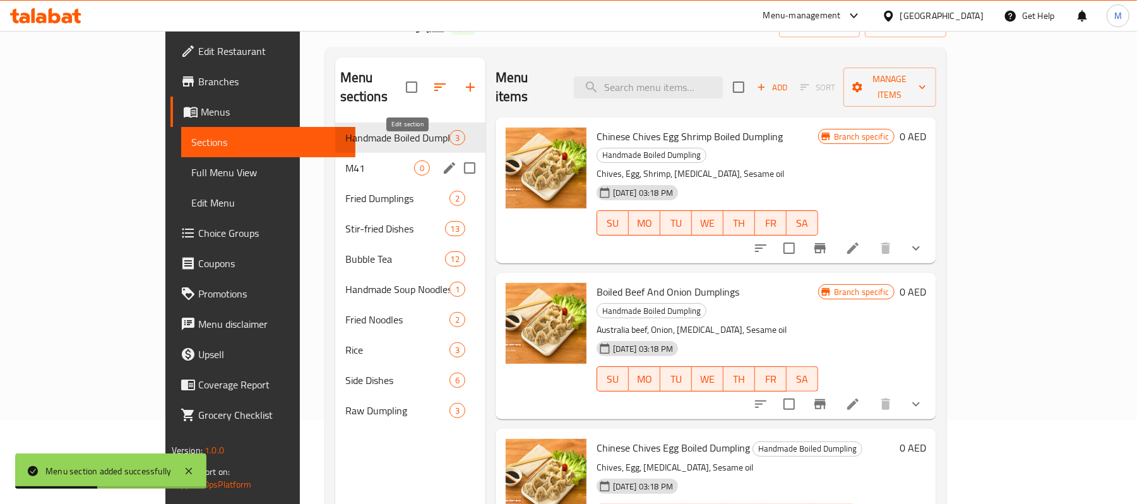
click at [442, 160] on icon "edit" at bounding box center [449, 167] width 15 height 15
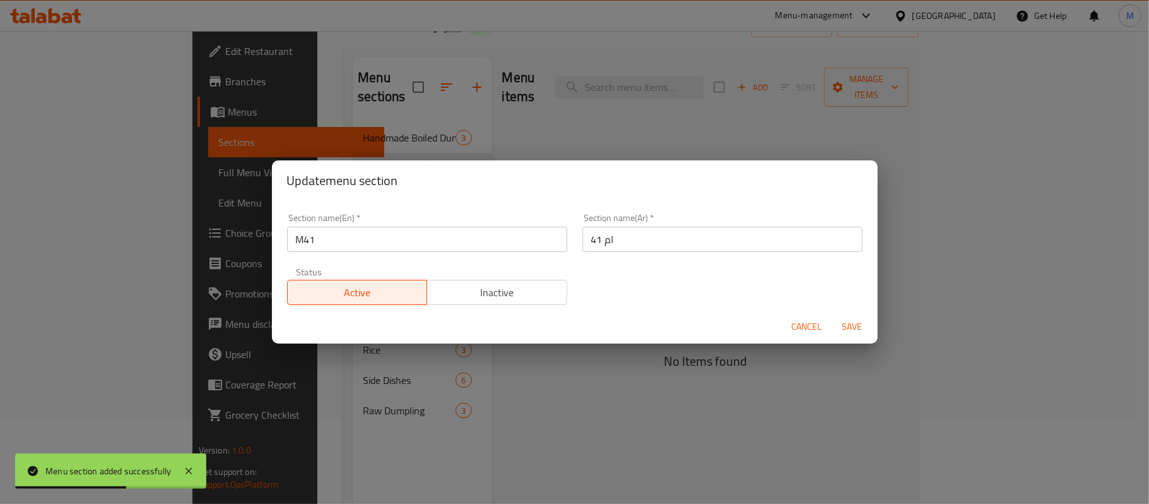
click at [602, 241] on input "ام 41" at bounding box center [723, 239] width 280 height 25
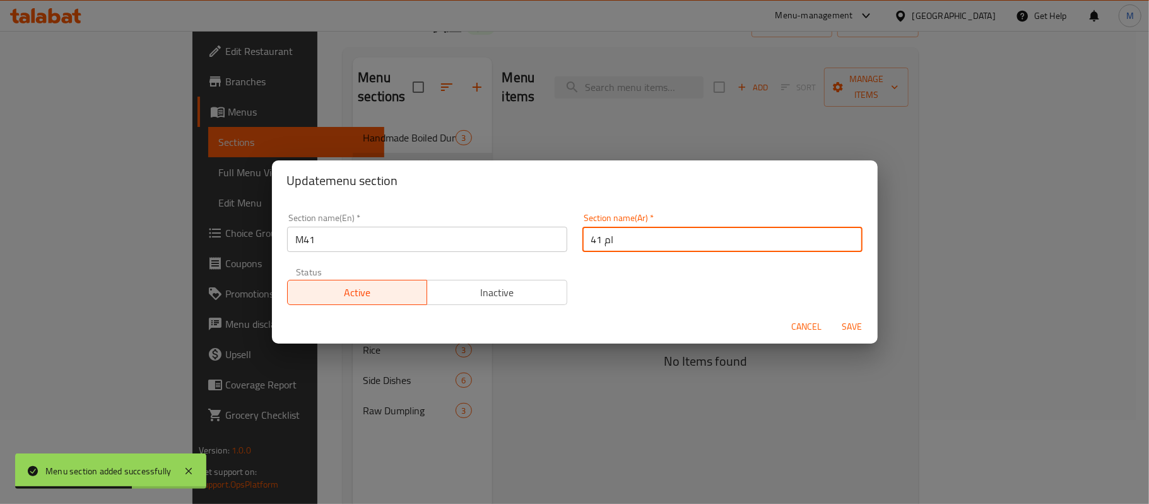
click at [602, 241] on input "ام 41" at bounding box center [723, 239] width 280 height 25
paste input "وجبة لشخص واحد"
type input "وجبة لشخص واحد"
click at [304, 241] on input "M41" at bounding box center [427, 239] width 280 height 25
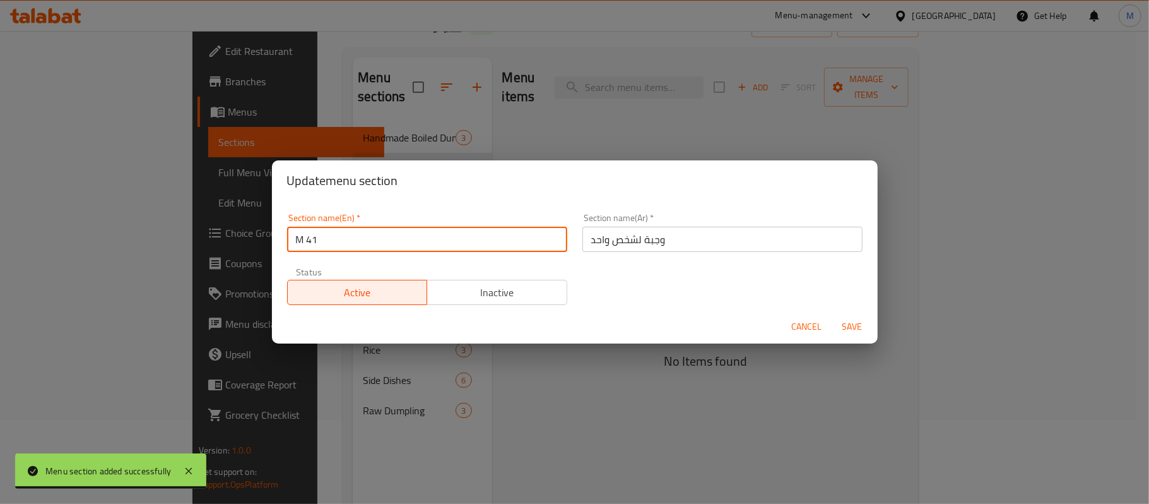
click at [311, 241] on input "M 41" at bounding box center [427, 239] width 280 height 25
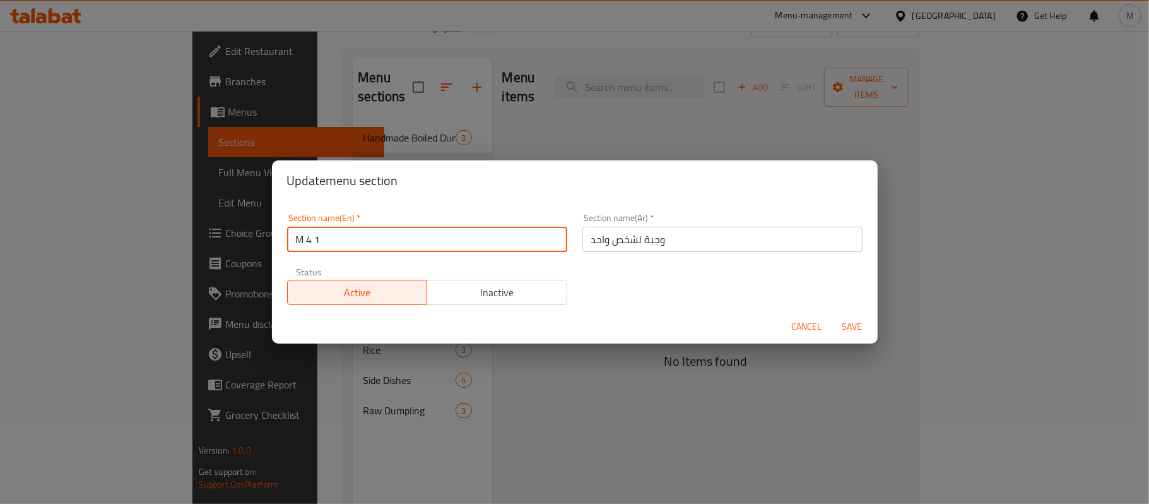
type input "M 4 1"
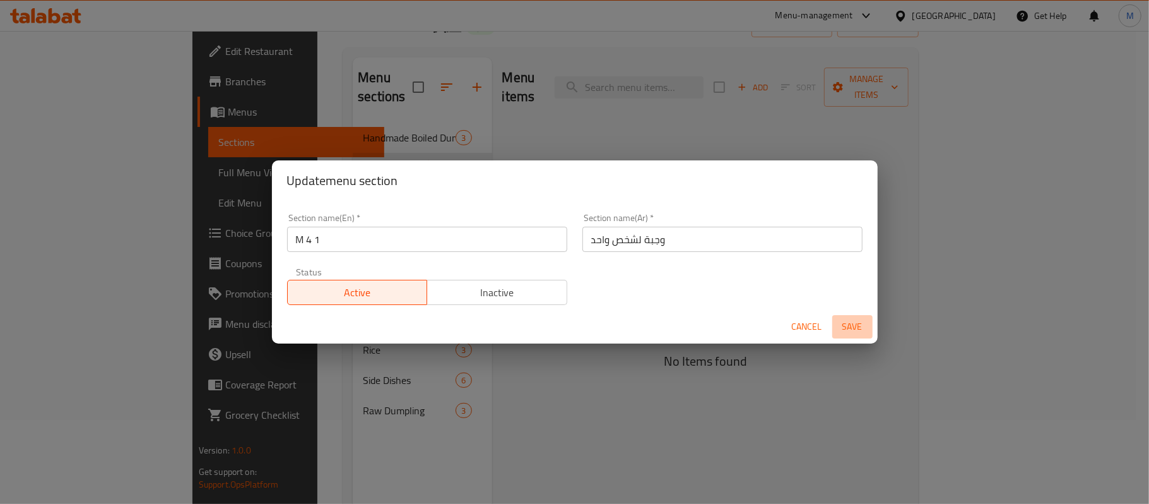
click at [851, 321] on span "Save" at bounding box center [853, 327] width 30 height 16
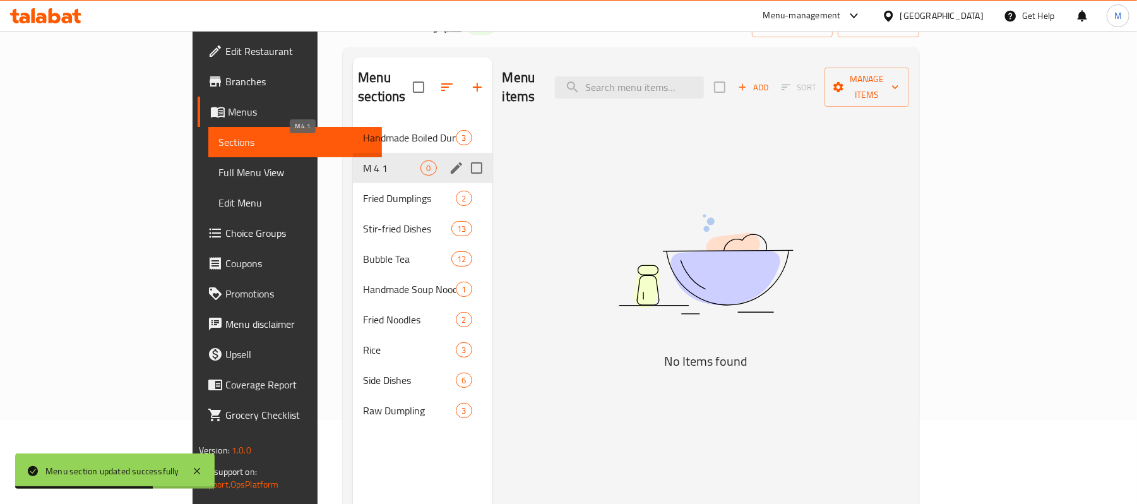
click at [363, 160] on span "M 4 1" at bounding box center [391, 167] width 57 height 15
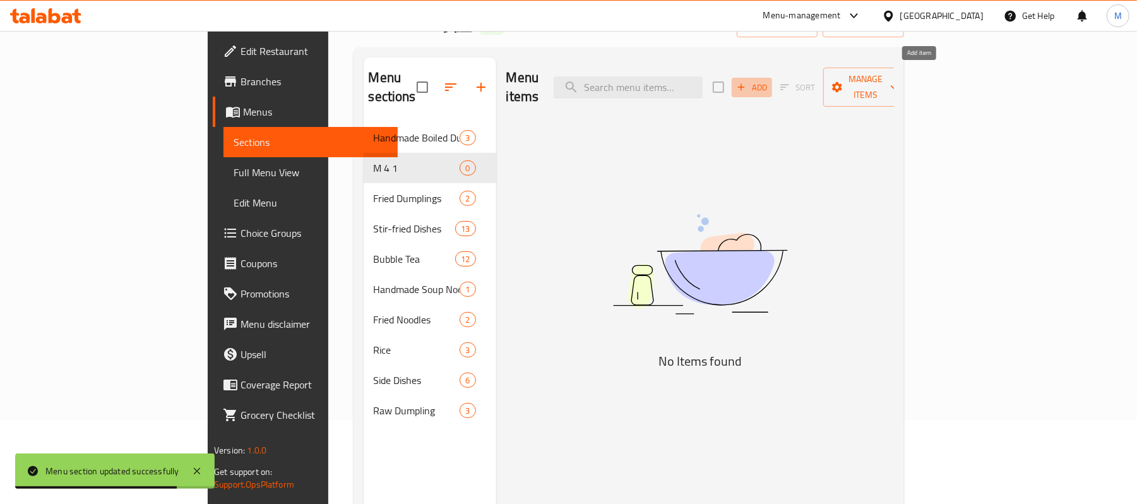
click at [772, 82] on button "Add" at bounding box center [752, 88] width 40 height 20
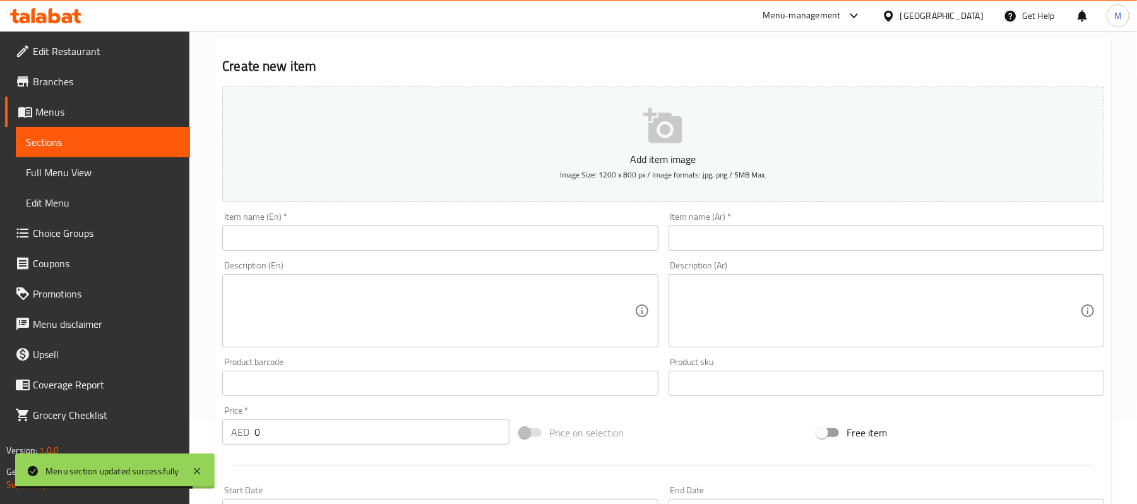
click at [478, 268] on div "Description (En) Description (En)" at bounding box center [440, 304] width 436 height 86
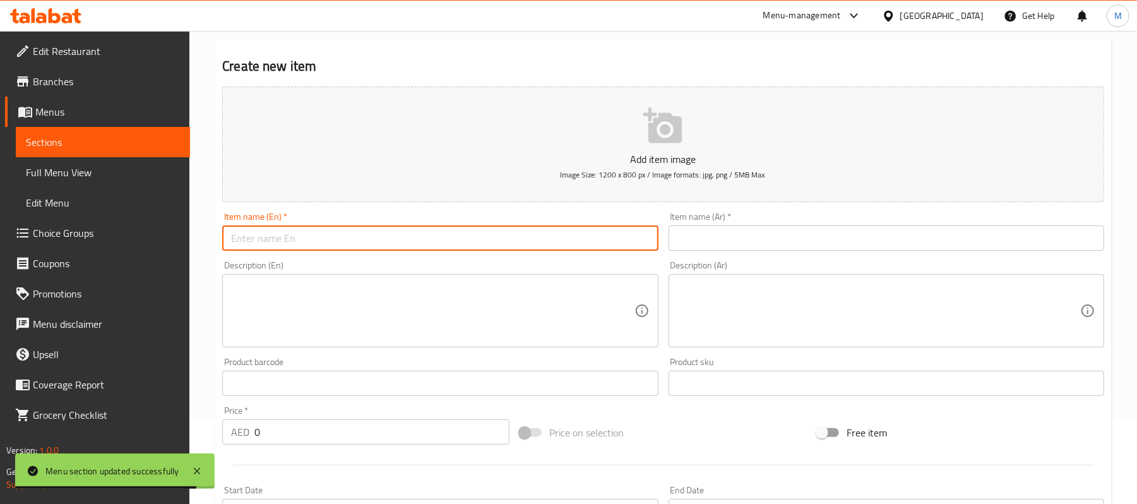
click at [478, 239] on input "text" at bounding box center [440, 237] width 436 height 25
paste input "Chinese Dumplings Set Meal with Coke"
type input "Chinese Dumplings Set Meal with Coke"
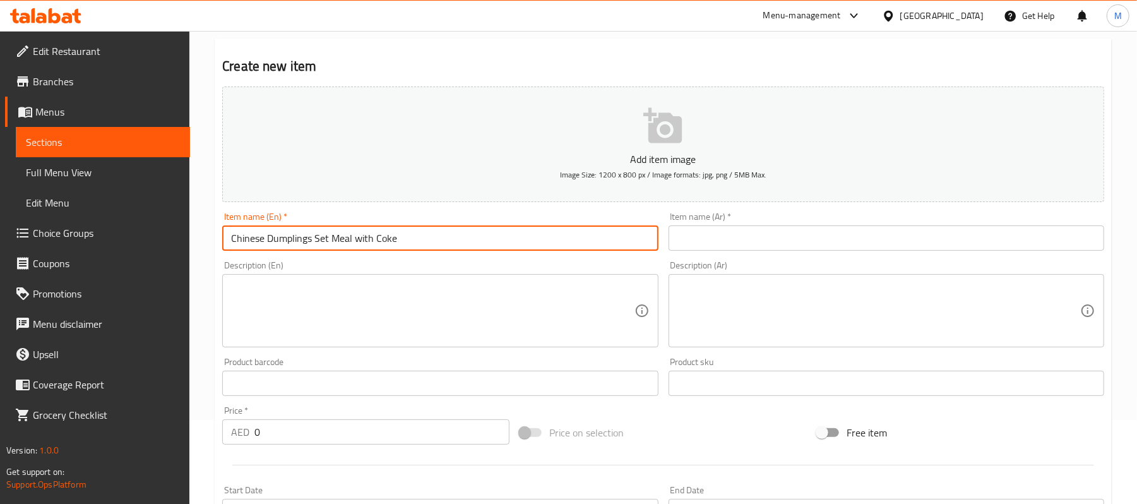
click at [849, 246] on input "text" at bounding box center [886, 237] width 436 height 25
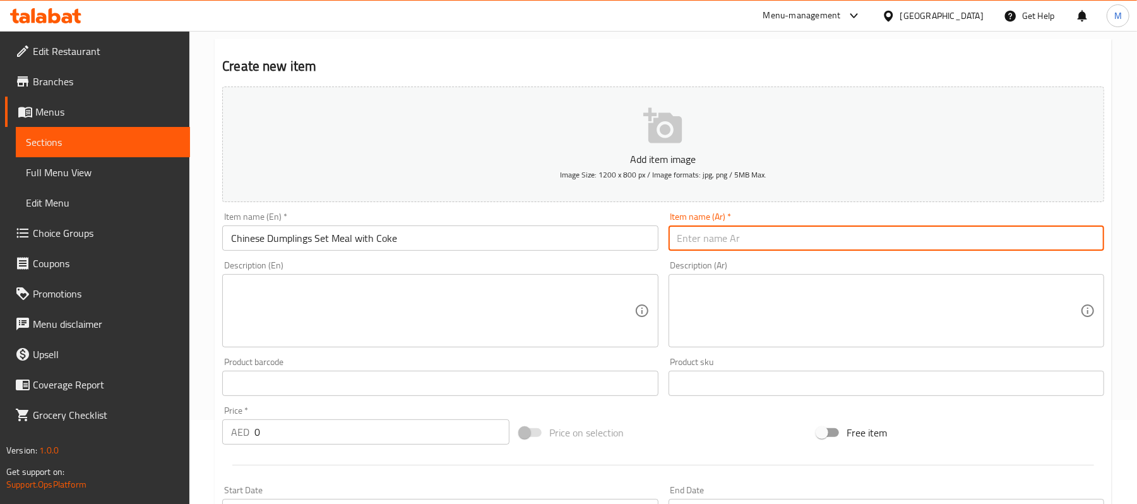
paste input "وجبة زلابية صينية مع كوكاكولا"
type input "وجبة زلابية صينية مع كوكاكولا"
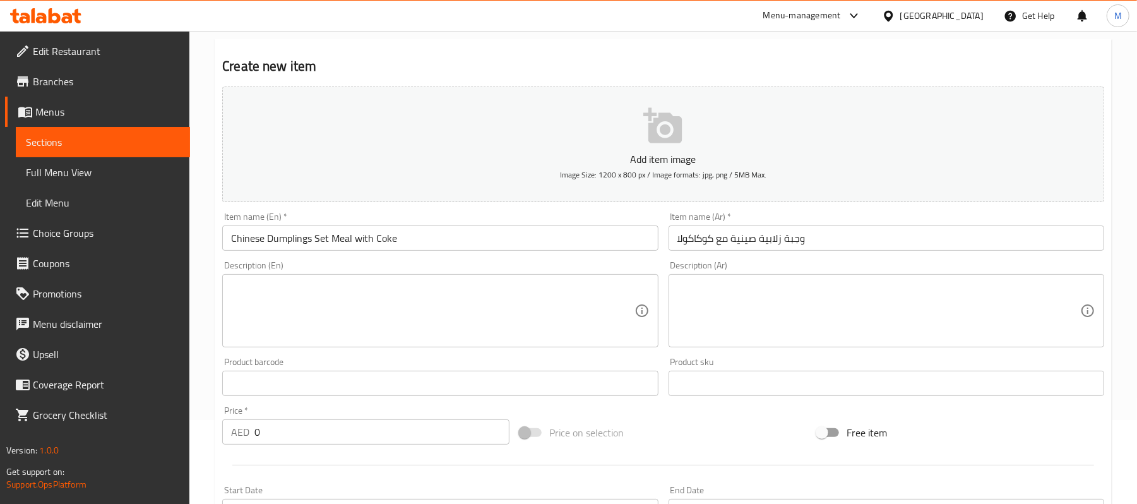
click at [399, 427] on input "0" at bounding box center [381, 431] width 255 height 25
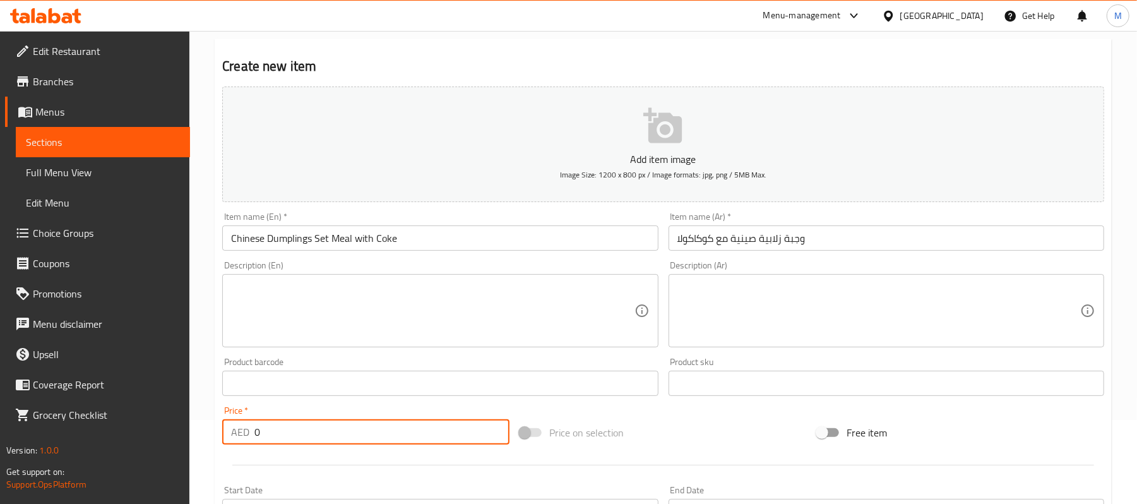
click at [399, 427] on input "0" at bounding box center [381, 431] width 255 height 25
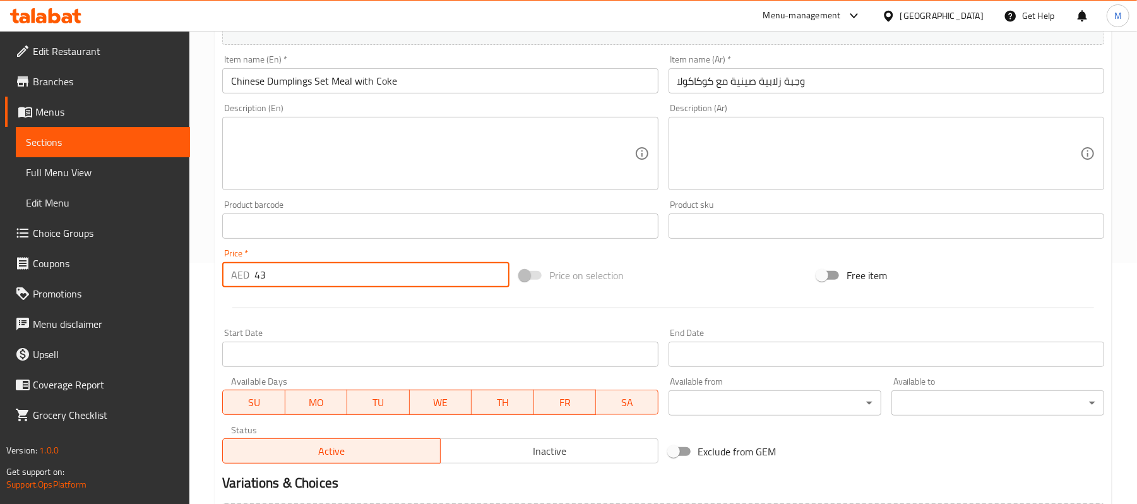
scroll to position [387, 0]
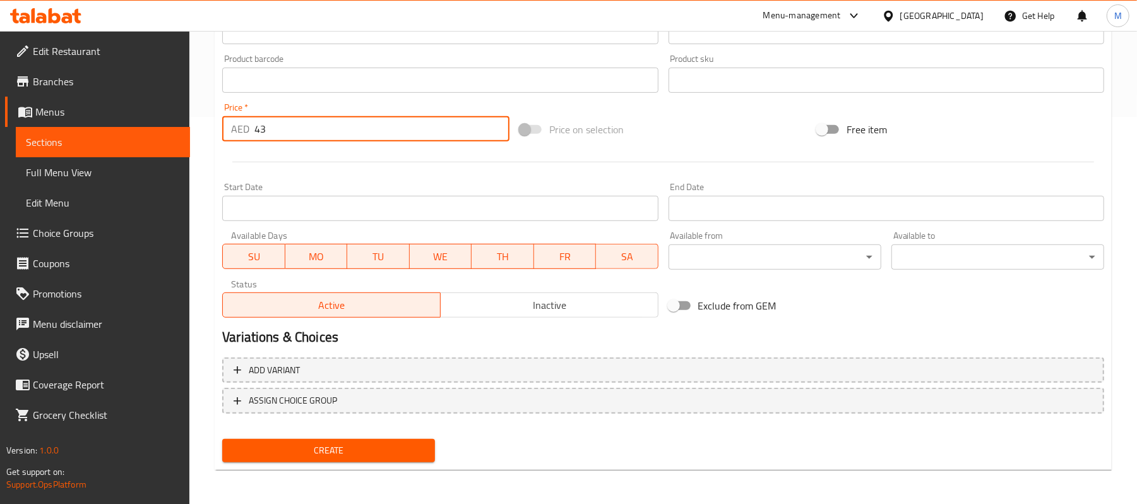
type input "43"
click at [372, 449] on span "Create" at bounding box center [328, 451] width 193 height 16
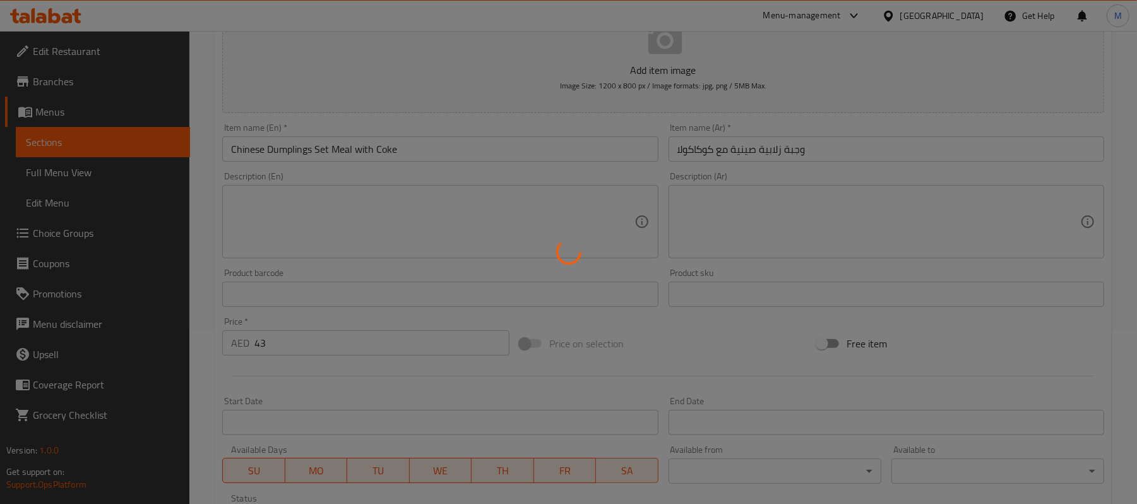
scroll to position [0, 0]
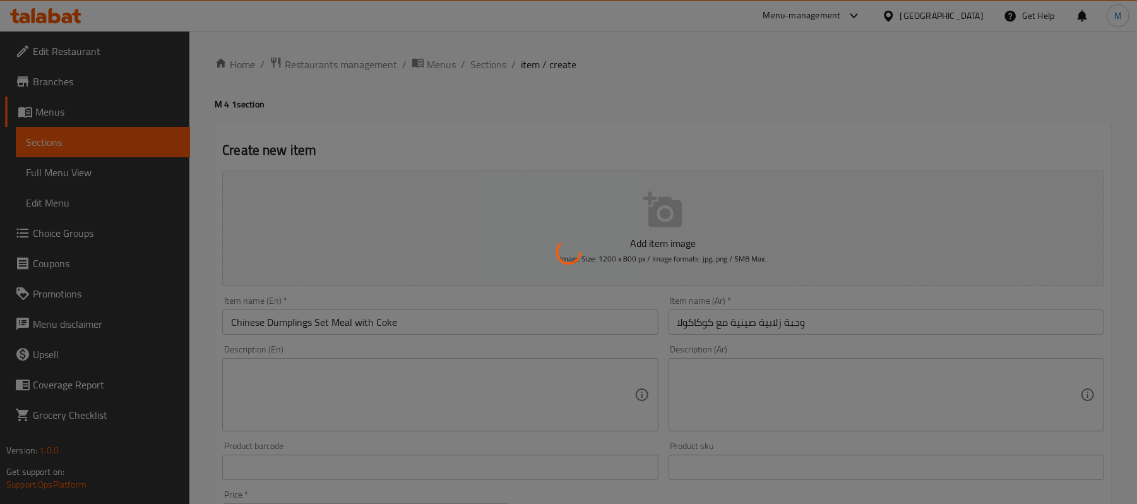
type input "0"
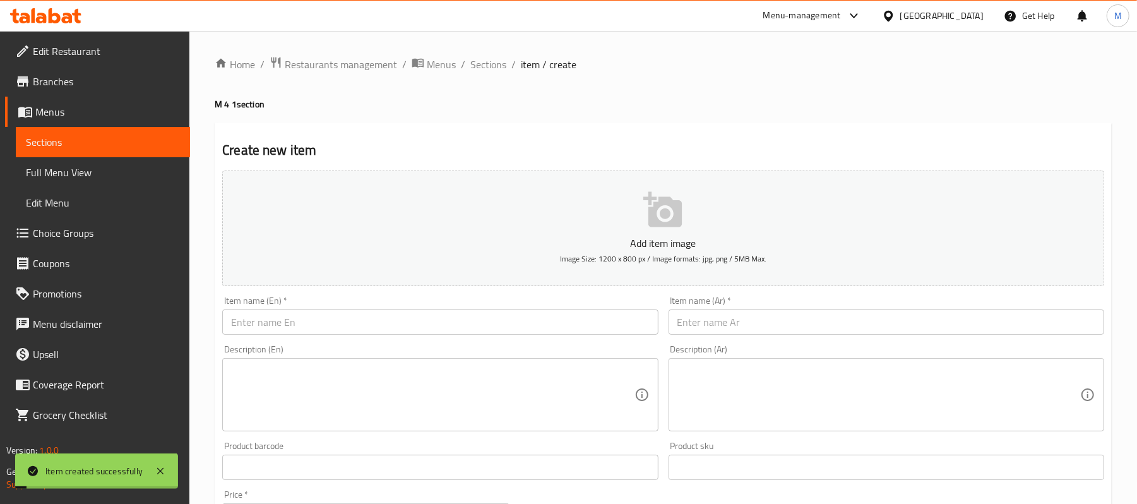
click at [483, 74] on div "Home / Restaurants management / Menus / Sections / item / create M 4 1 section …" at bounding box center [663, 461] width 897 height 811
click at [484, 67] on span "Sections" at bounding box center [488, 64] width 36 height 15
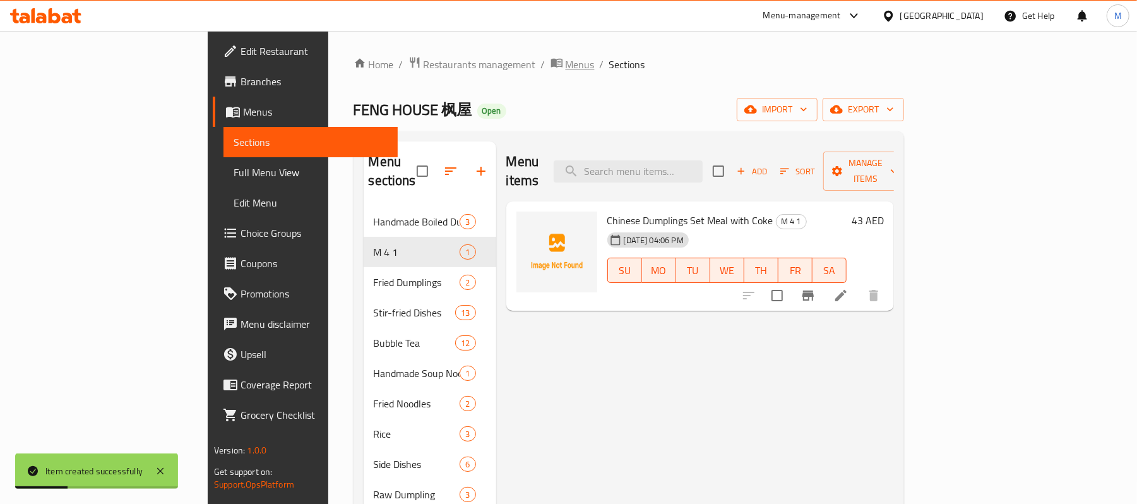
click at [566, 57] on span "Menus" at bounding box center [580, 64] width 29 height 15
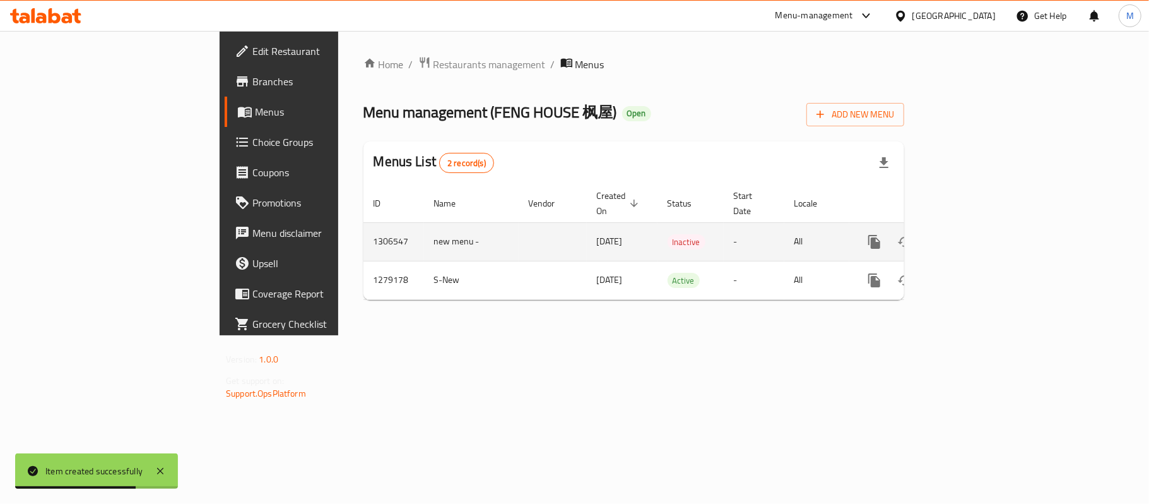
click at [424, 222] on td "new menu -" at bounding box center [471, 241] width 95 height 39
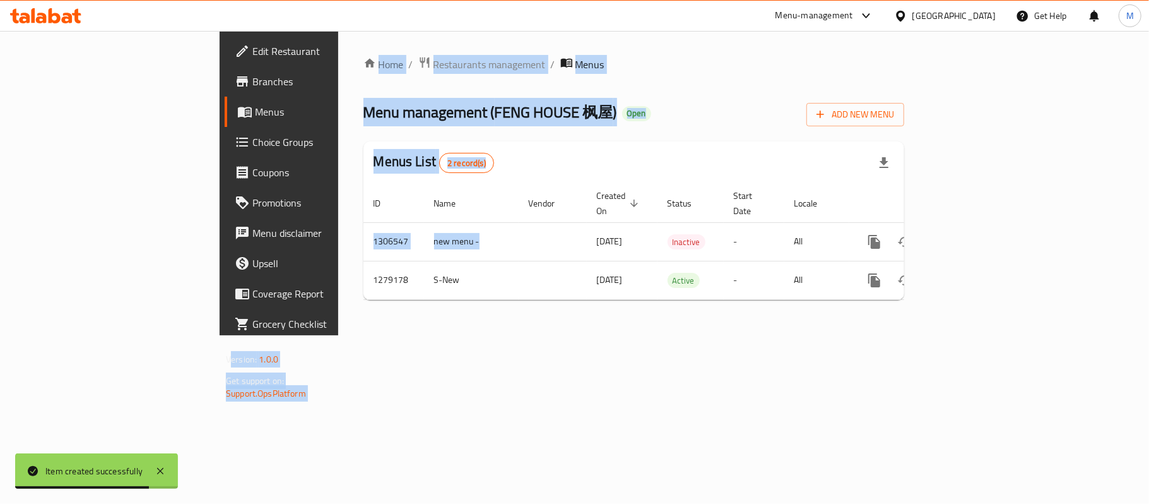
copy div "Version: 1.0.0 Get support on: Support.OpsPlatform Home / Restaurants managemen…"
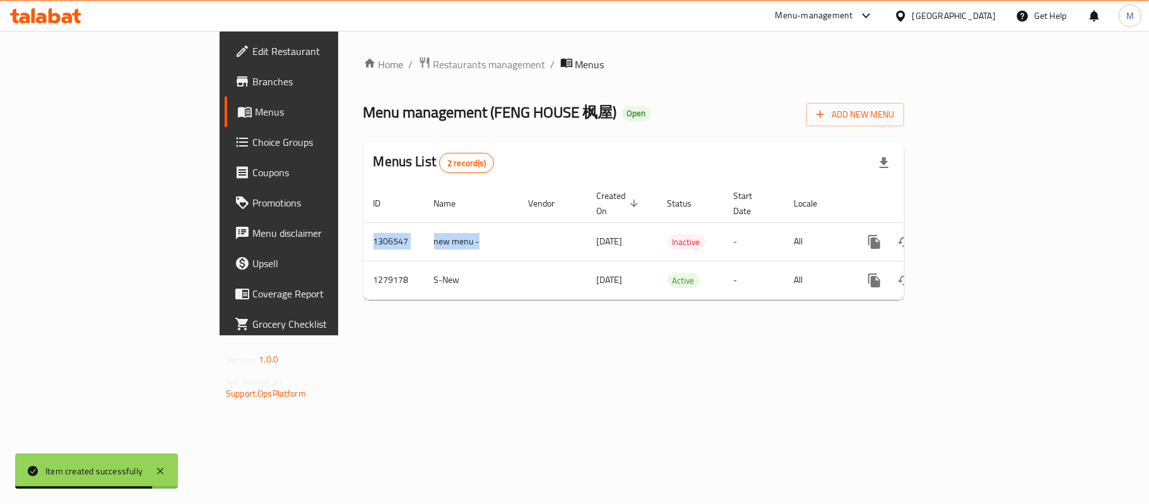
copy table "ID Name Vendor Created On sorted descending Status Start Date Locale Actions 13…"
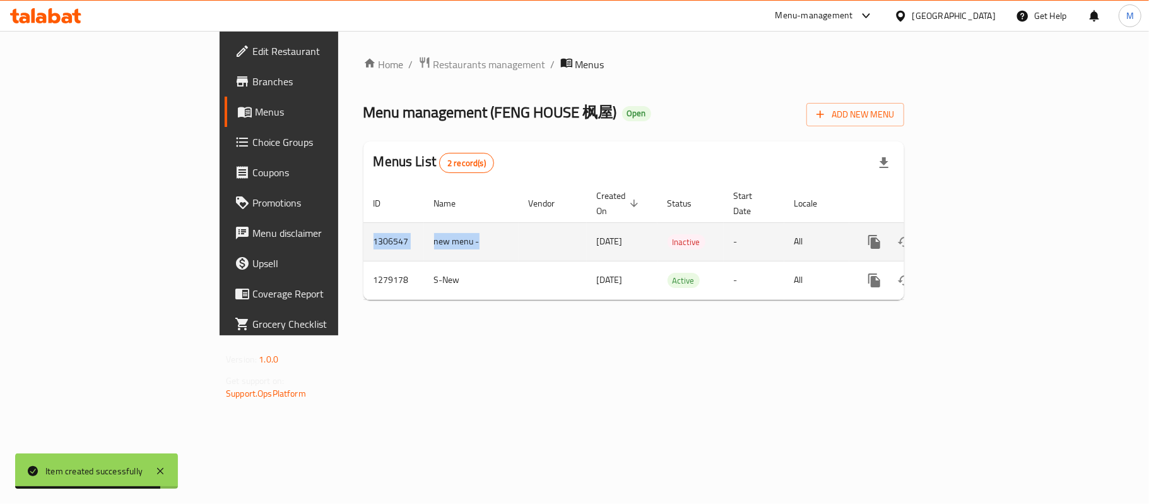
copy tr "1306547 new menu -"
drag, startPoint x: 333, startPoint y: 232, endPoint x: 223, endPoint y: 223, distance: 110.8
click at [364, 223] on tr "1306547 new menu - 19/08/2025 Inactive - All" at bounding box center [677, 241] width 627 height 39
click at [981, 227] on link "enhanced table" at bounding box center [966, 242] width 30 height 30
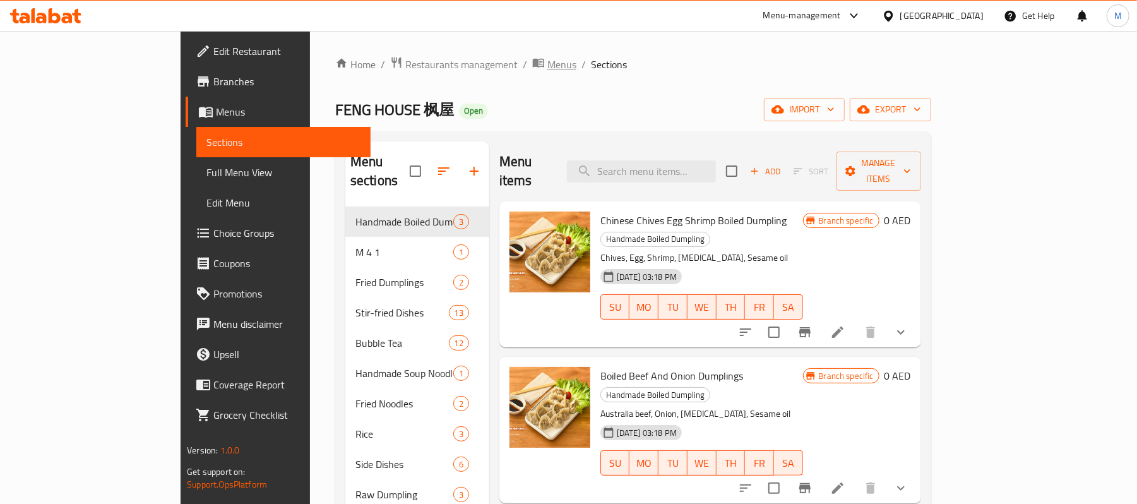
click at [547, 71] on span "Menus" at bounding box center [561, 64] width 29 height 15
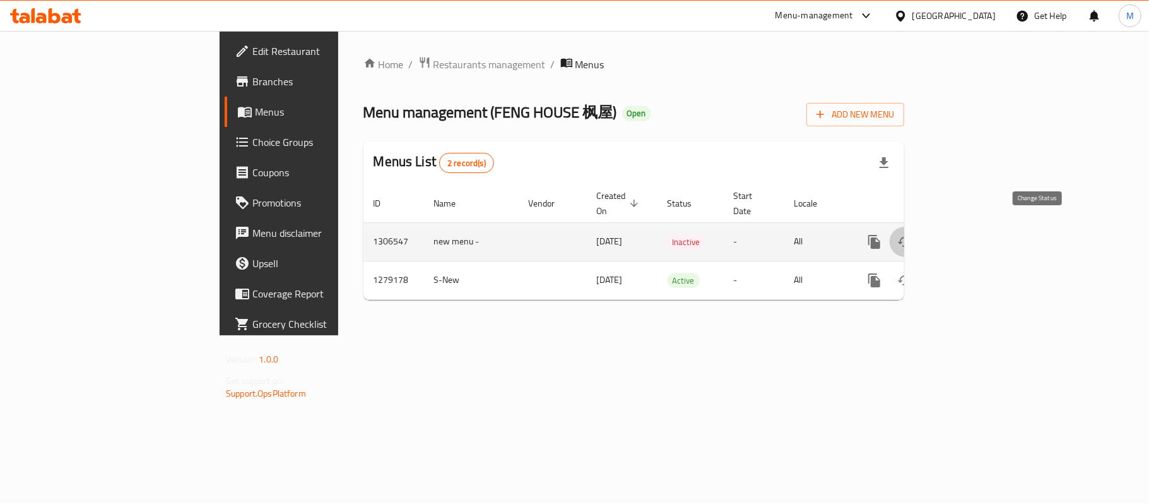
click at [912, 237] on icon "enhanced table" at bounding box center [905, 242] width 14 height 10
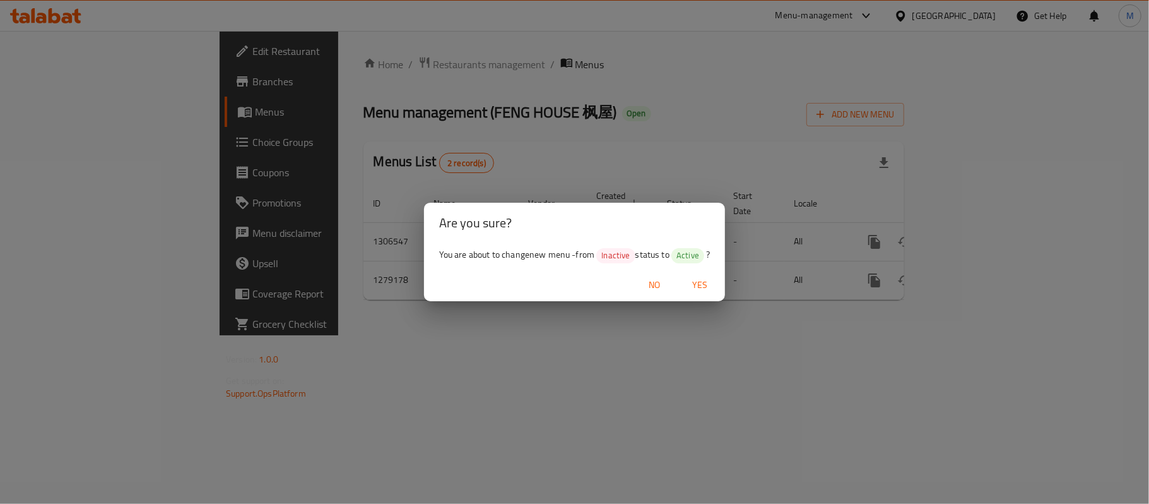
click at [711, 288] on span "Yes" at bounding box center [700, 285] width 30 height 16
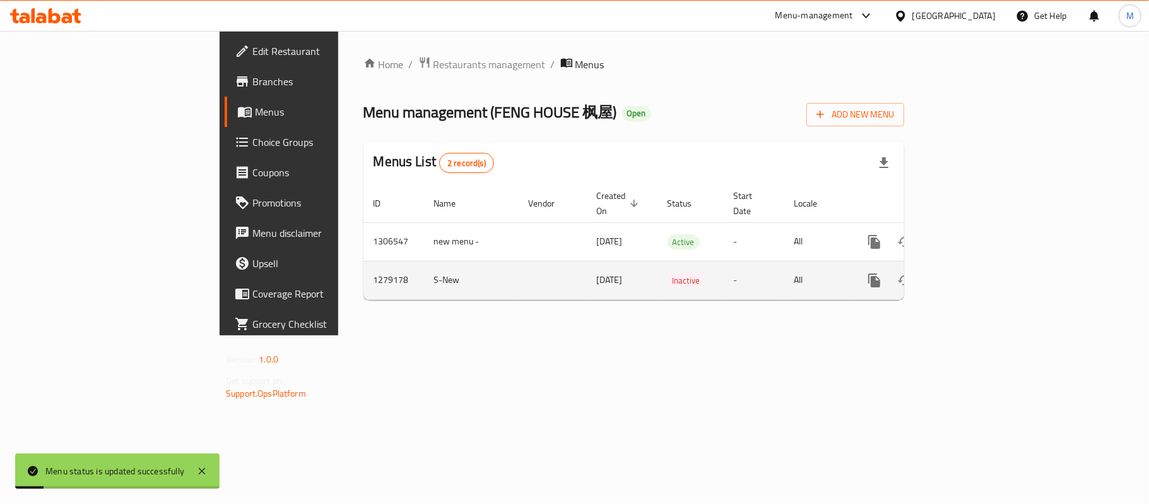
click at [991, 261] on td "enhanced table" at bounding box center [920, 280] width 141 height 39
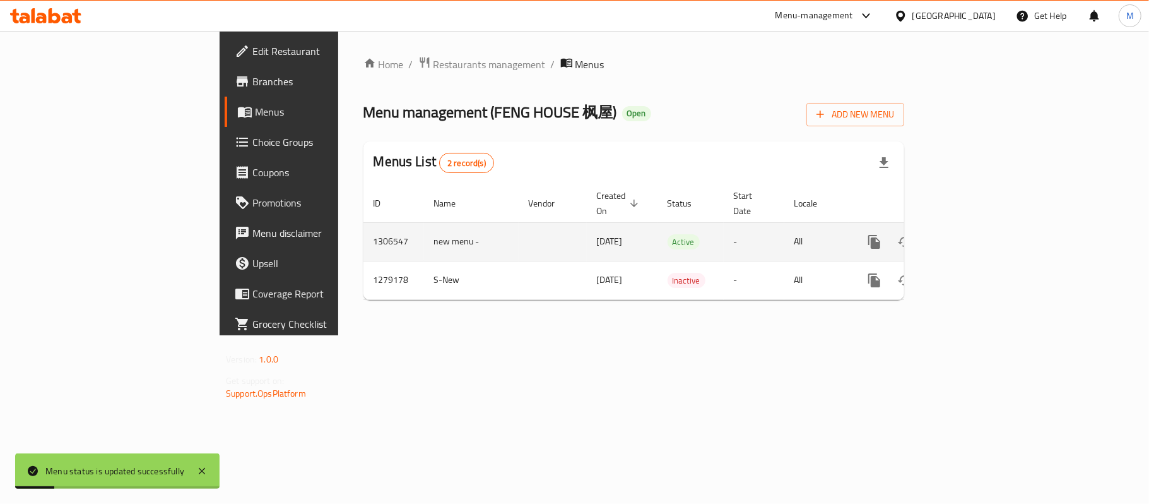
click at [973, 236] on icon "enhanced table" at bounding box center [965, 241] width 15 height 15
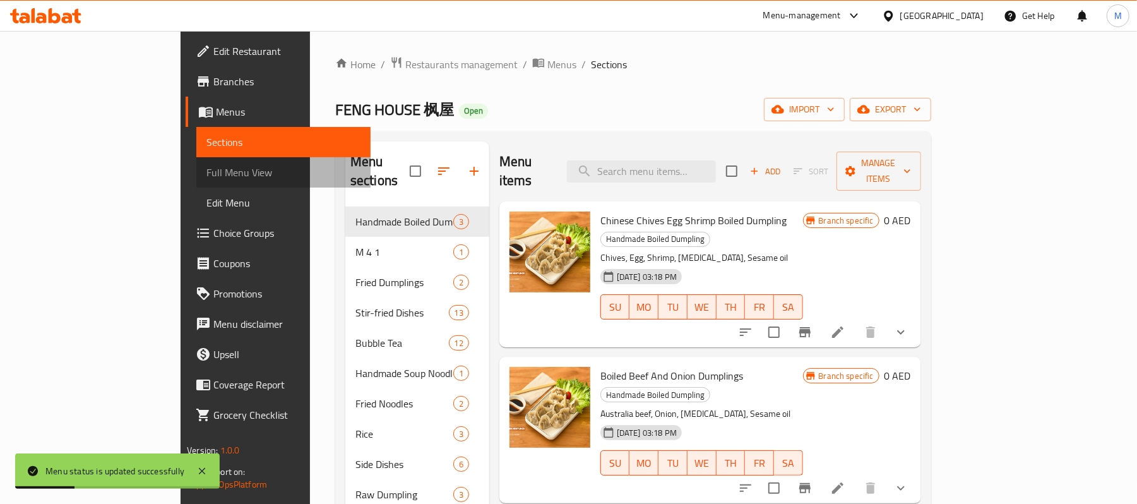
click at [206, 179] on span "Full Menu View" at bounding box center [283, 172] width 154 height 15
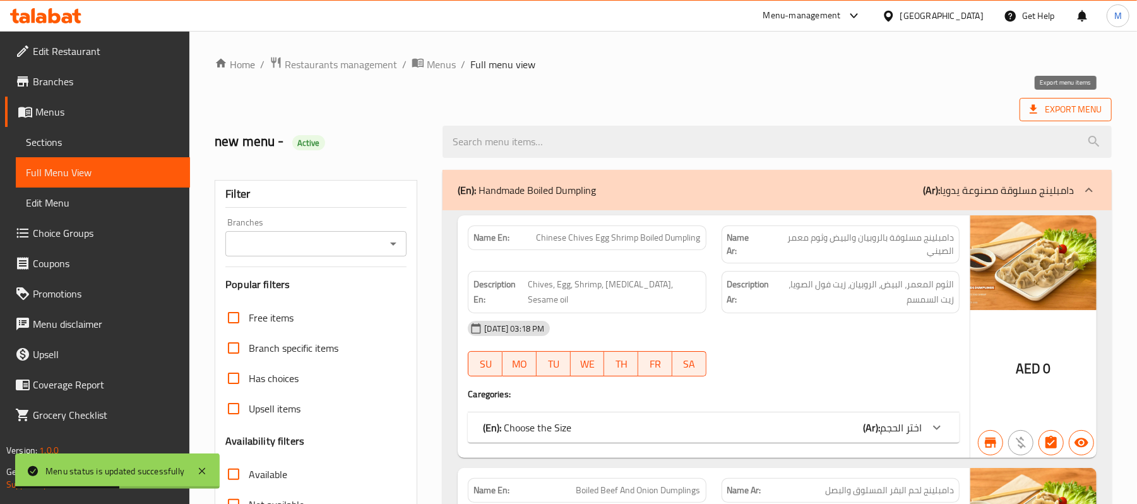
click at [1055, 107] on span "Export Menu" at bounding box center [1066, 110] width 72 height 16
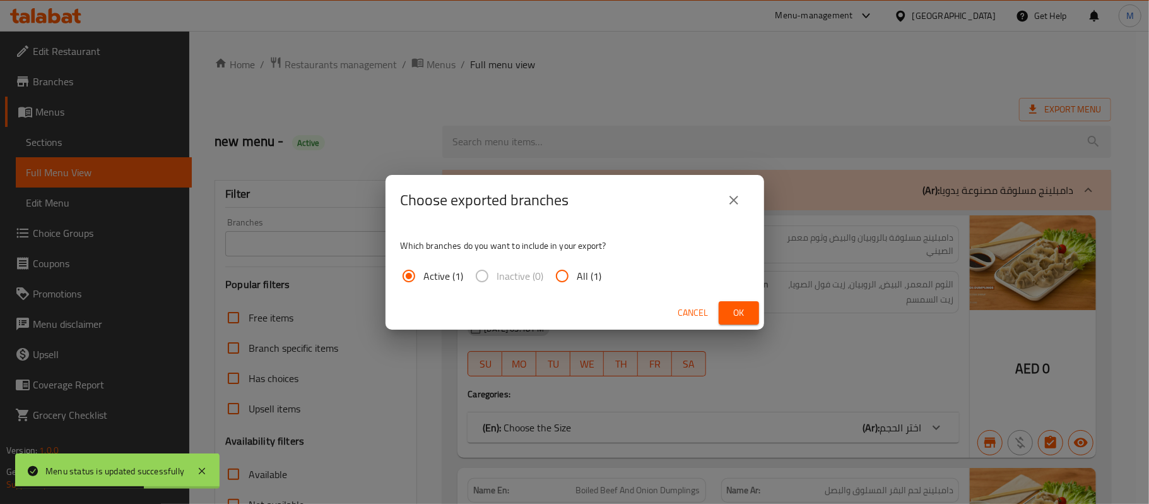
click at [737, 321] on button "Ok" at bounding box center [739, 312] width 40 height 23
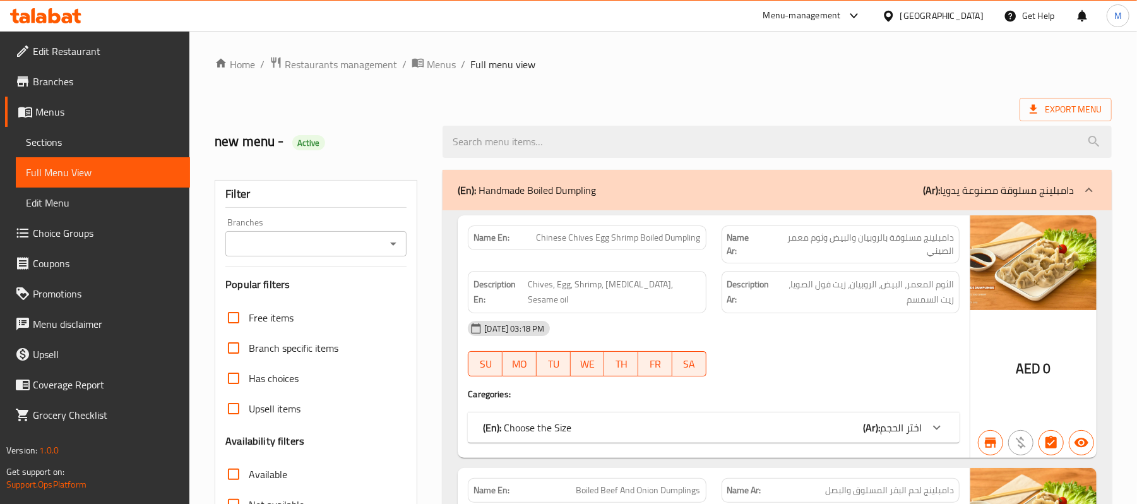
click at [947, 16] on div "[GEOGRAPHIC_DATA]" at bounding box center [941, 16] width 83 height 14
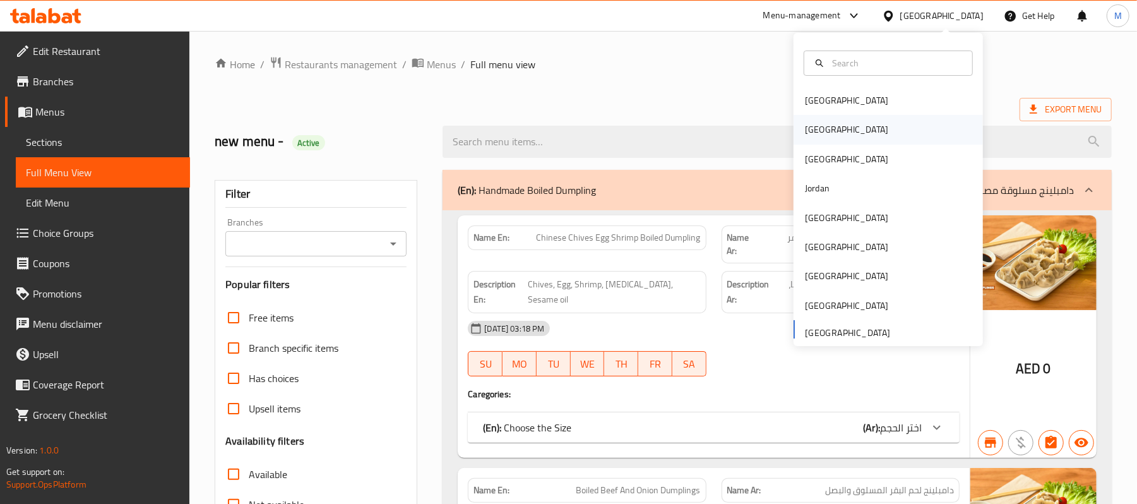
click at [833, 135] on div "Egypt" at bounding box center [887, 129] width 189 height 29
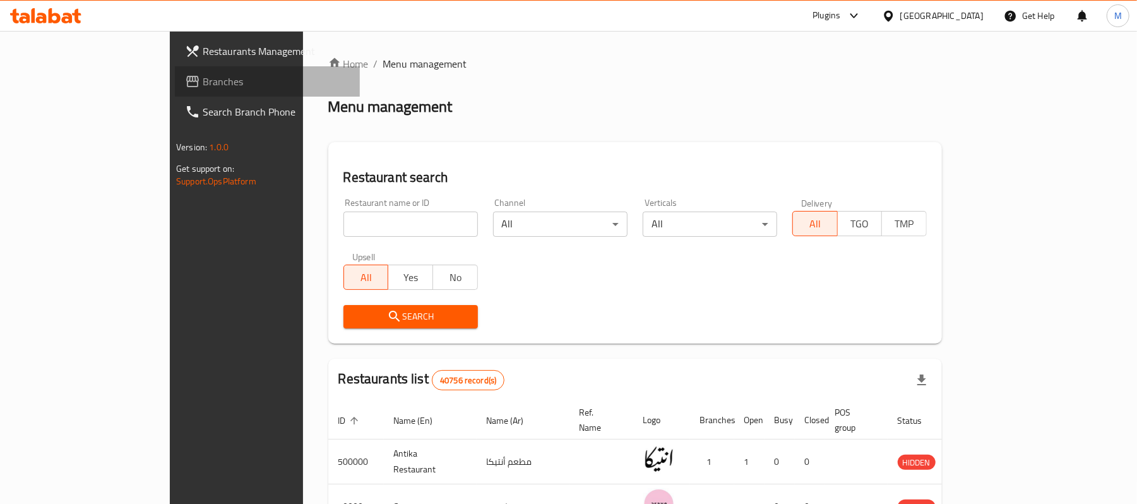
click at [203, 79] on span "Branches" at bounding box center [276, 81] width 147 height 15
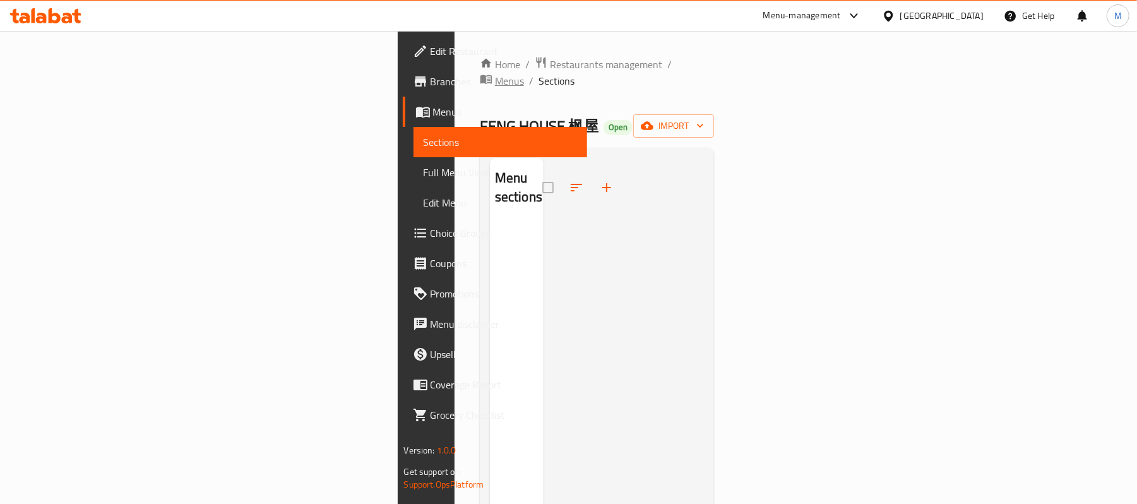
click at [495, 73] on span "Menus" at bounding box center [509, 80] width 29 height 15
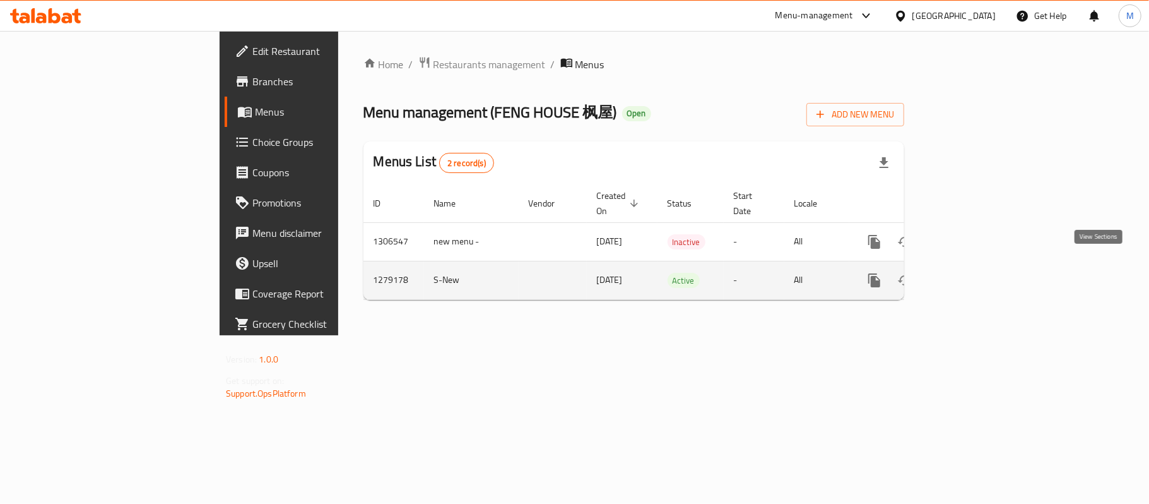
click at [981, 276] on link "enhanced table" at bounding box center [966, 280] width 30 height 30
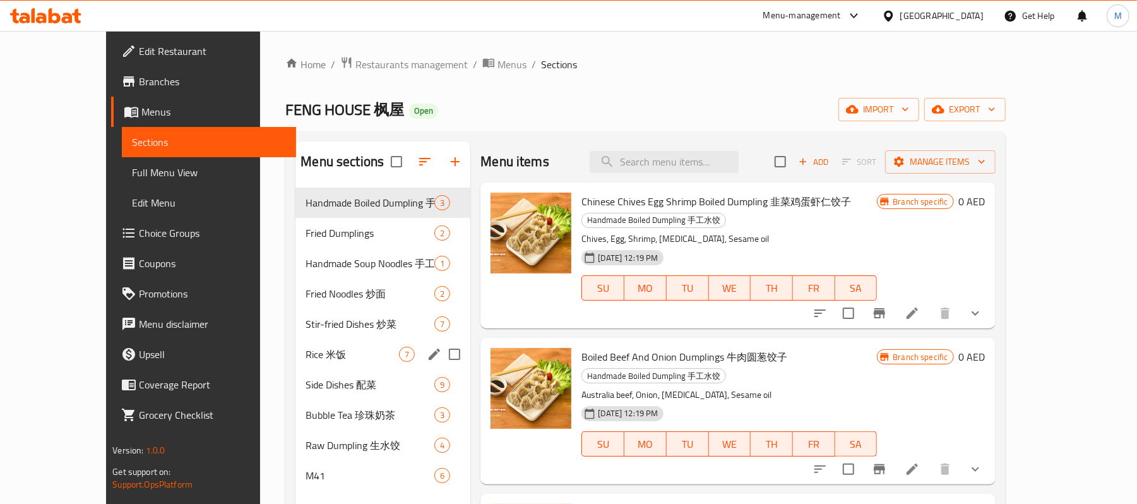
click at [316, 364] on div "Rice 米饭 7" at bounding box center [382, 354] width 175 height 30
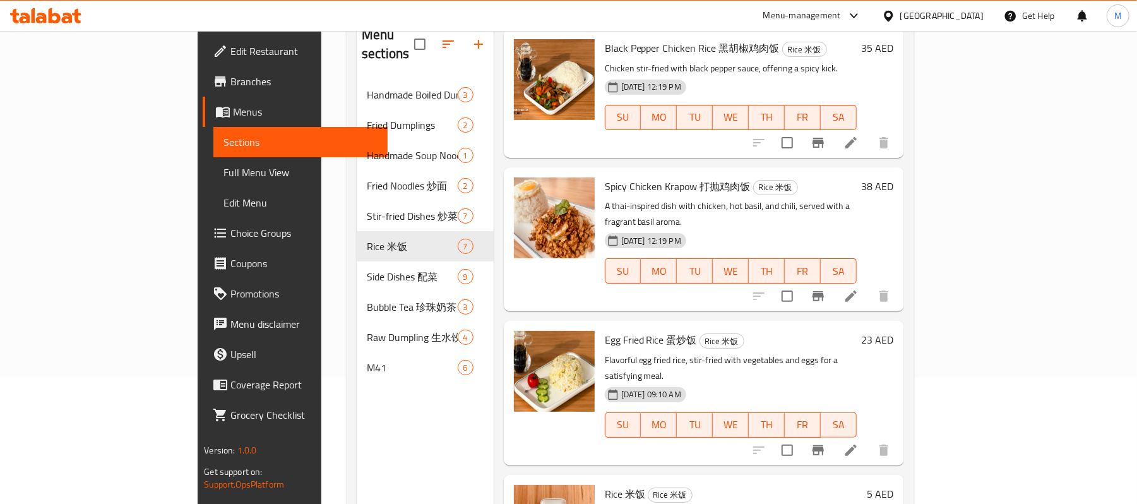
scroll to position [168, 0]
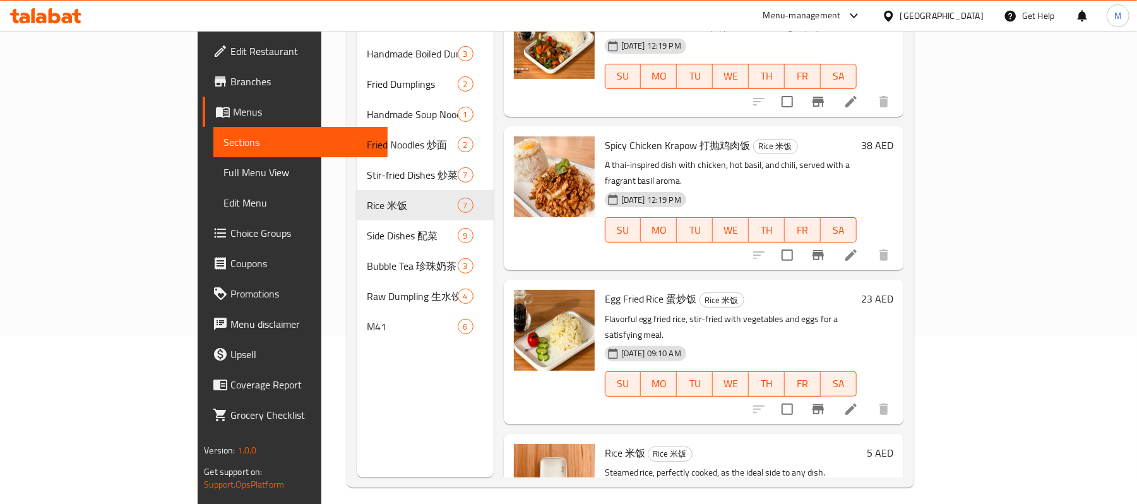
click at [606, 339] on div "Egg Fried Rice 蛋炒饭 Rice 米饭 Flavorful egg fried rice, stir-fried with vegetables…" at bounding box center [704, 352] width 400 height 144
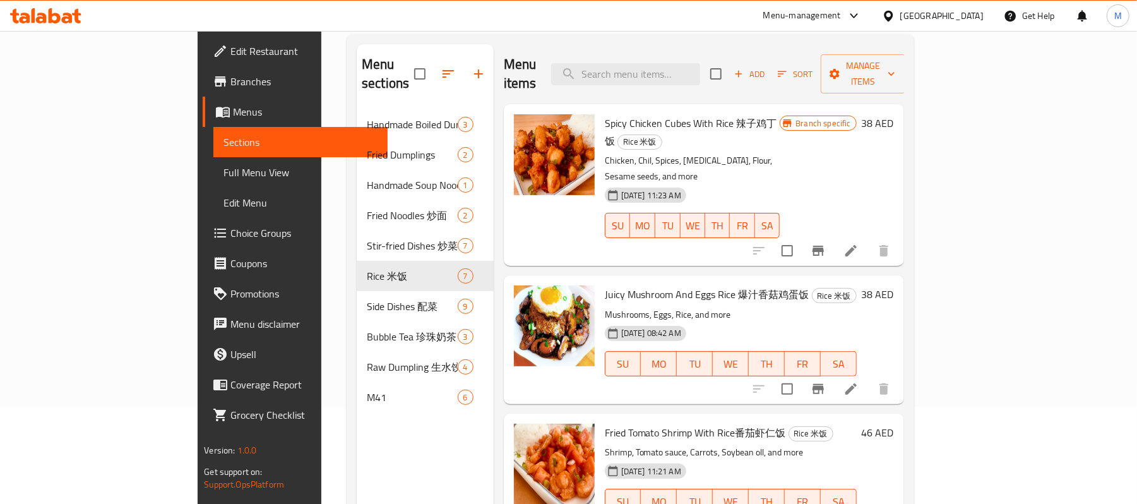
scroll to position [0, 0]
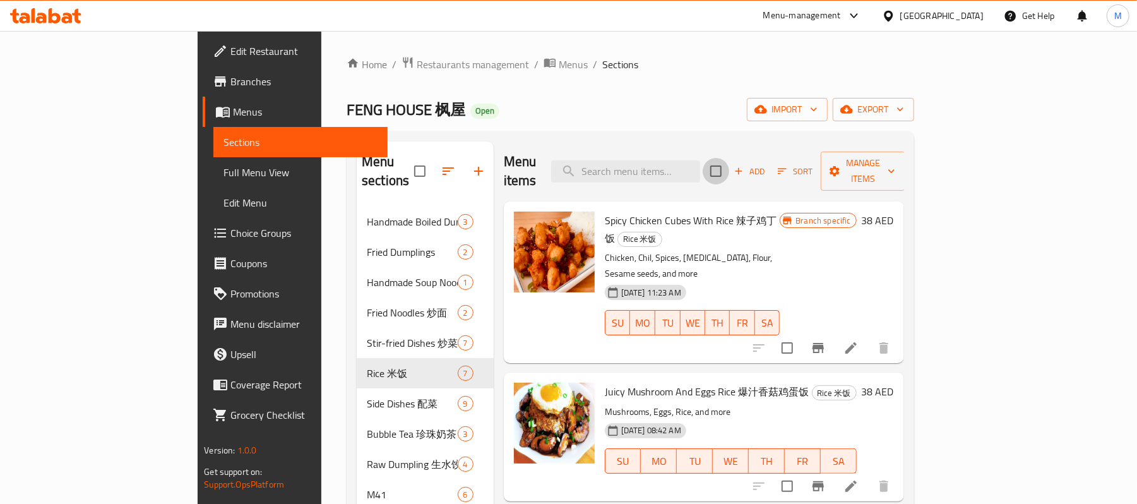
click at [729, 158] on input "checkbox" at bounding box center [716, 171] width 27 height 27
checkbox input "true"
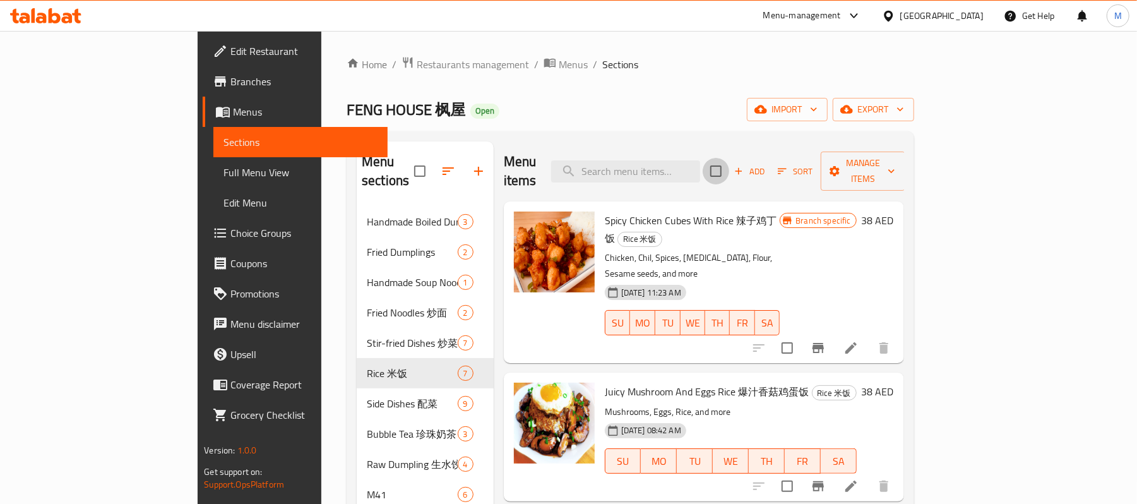
checkbox input "true"
click at [800, 473] on input "checkbox" at bounding box center [787, 486] width 27 height 27
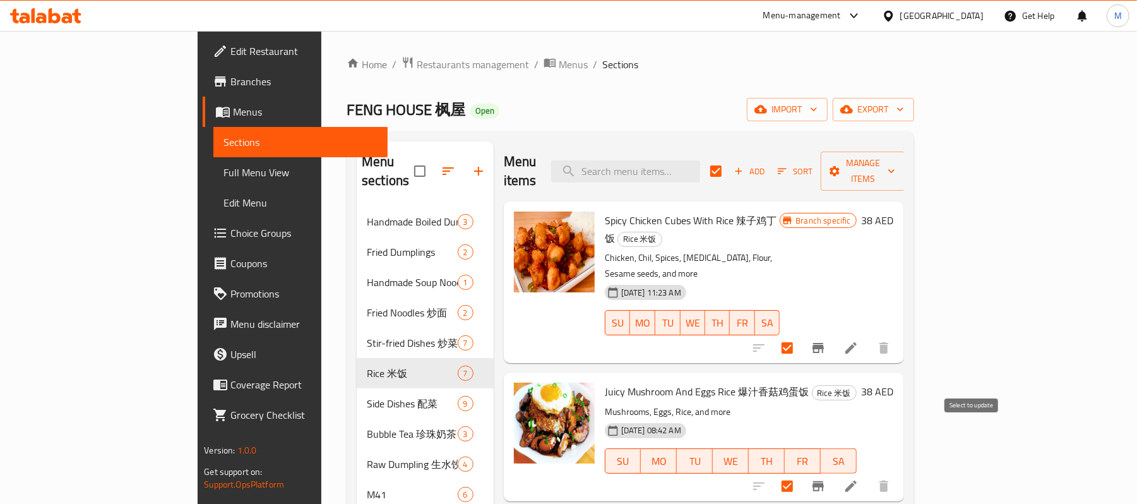
checkbox input "false"
click at [509, 295] on div at bounding box center [554, 281] width 91 height 151
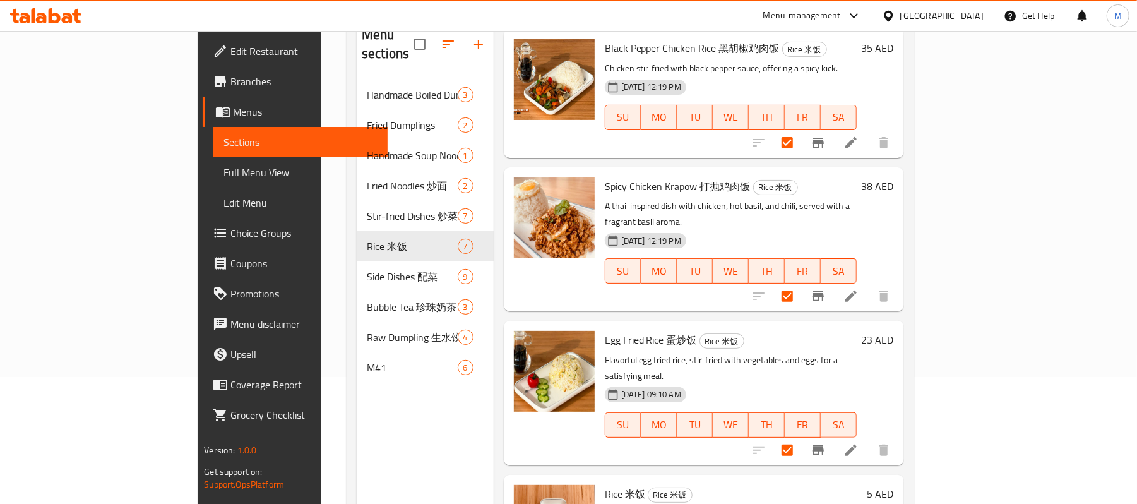
scroll to position [168, 0]
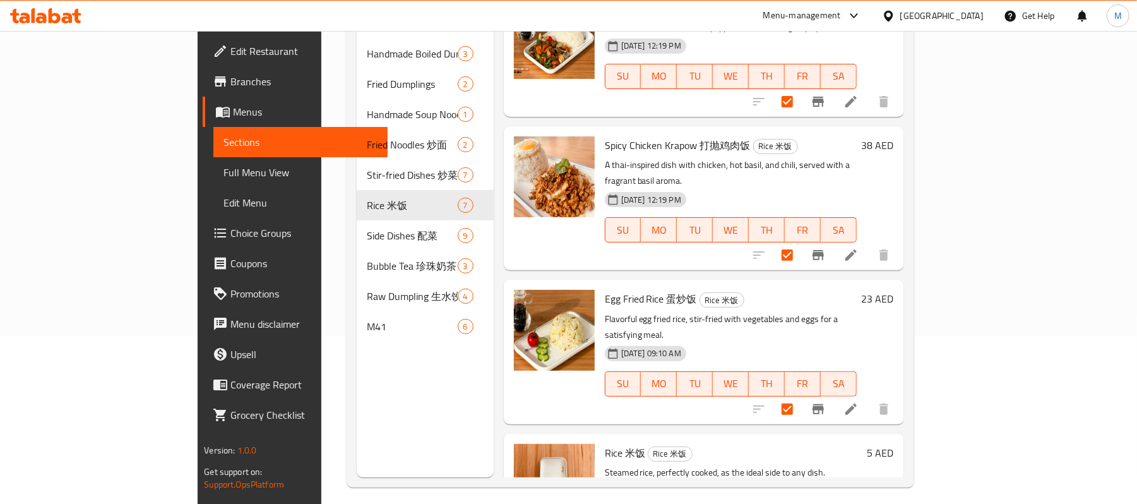
click at [800, 396] on input "checkbox" at bounding box center [787, 409] width 27 height 27
checkbox input "false"
click at [509, 329] on div at bounding box center [554, 352] width 91 height 134
click at [508, 337] on div "Egg Fried Rice 蛋炒饭 Rice 米饭 Flavorful egg fried rice, stir-fried with vegetables…" at bounding box center [704, 352] width 400 height 144
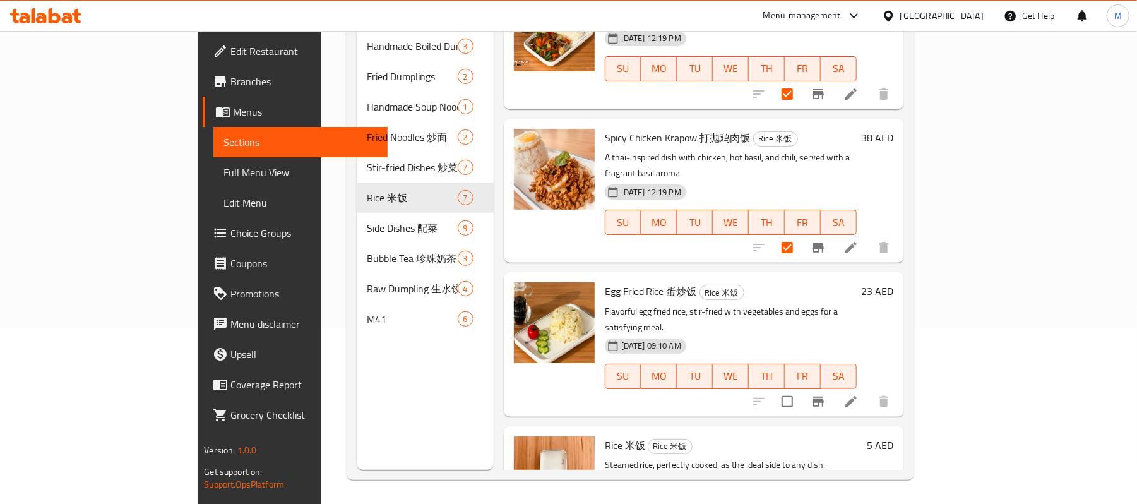
scroll to position [177, 0]
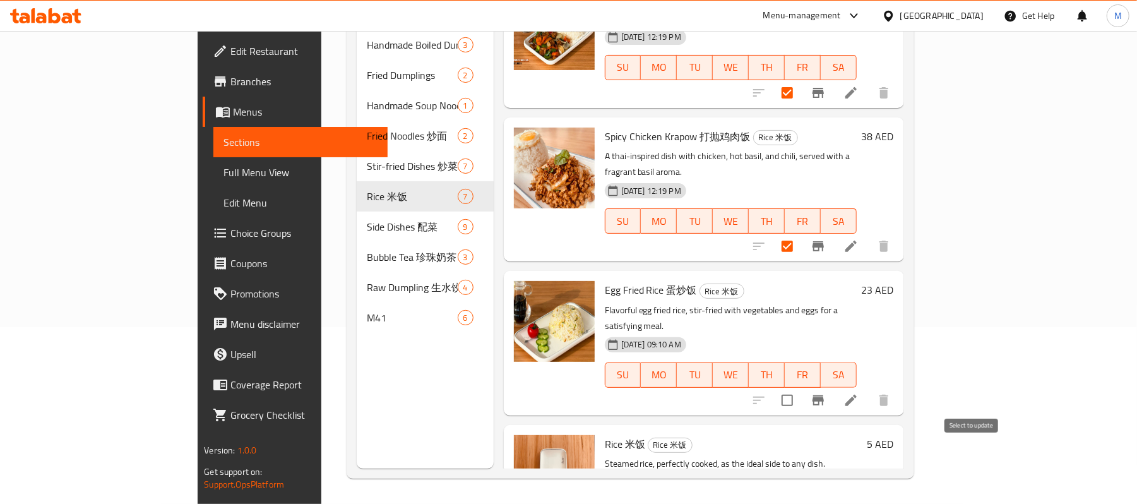
checkbox input "false"
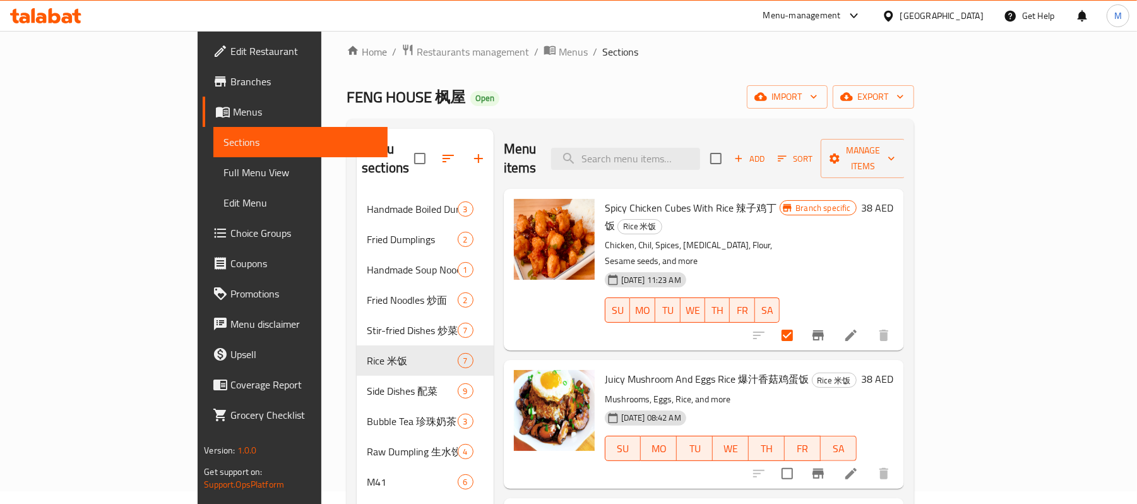
scroll to position [0, 0]
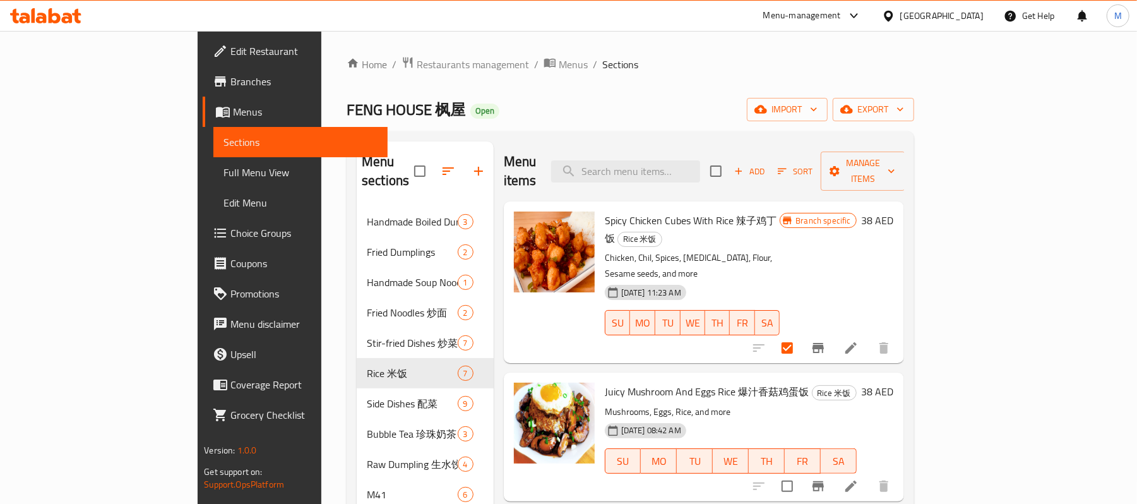
click at [905, 175] on div "Add Sort Manage items" at bounding box center [807, 170] width 195 height 39
click at [895, 165] on span "Manage items" at bounding box center [863, 171] width 64 height 32
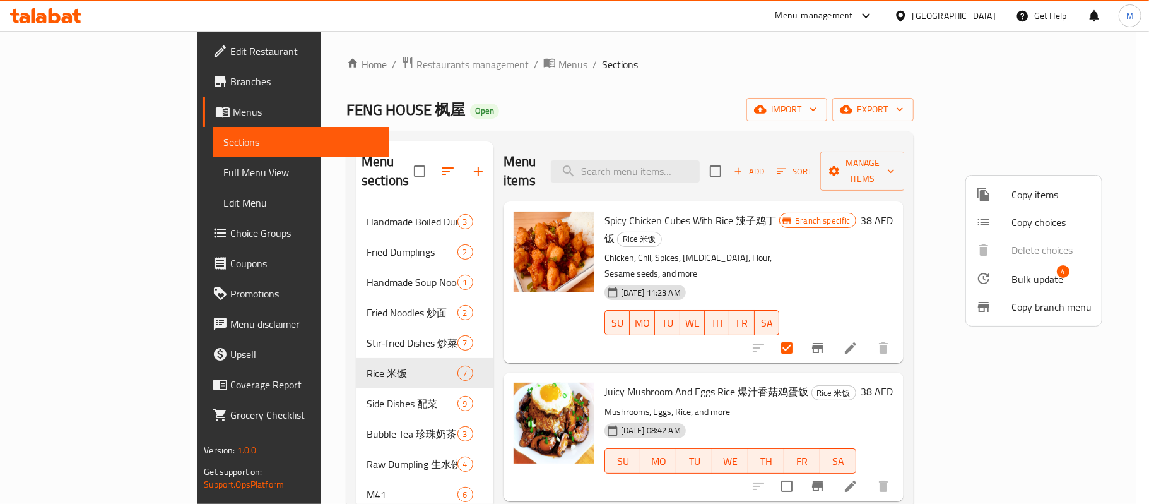
click at [1031, 266] on li "Bulk update 4" at bounding box center [1034, 278] width 136 height 29
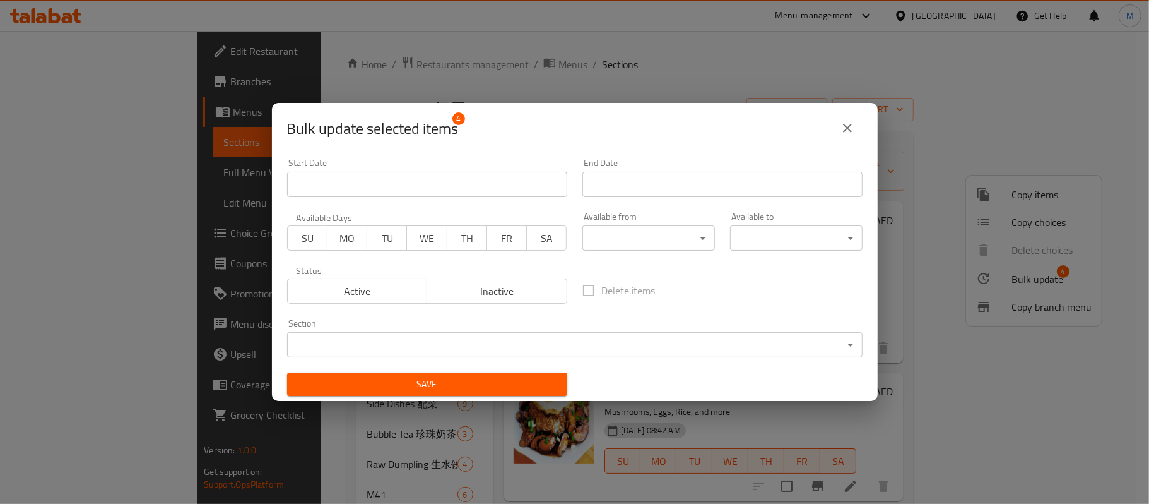
click at [536, 337] on body "​ Menu-management [GEOGRAPHIC_DATA] Get Help M Edit Restaurant Branches Menus S…" at bounding box center [574, 267] width 1149 height 473
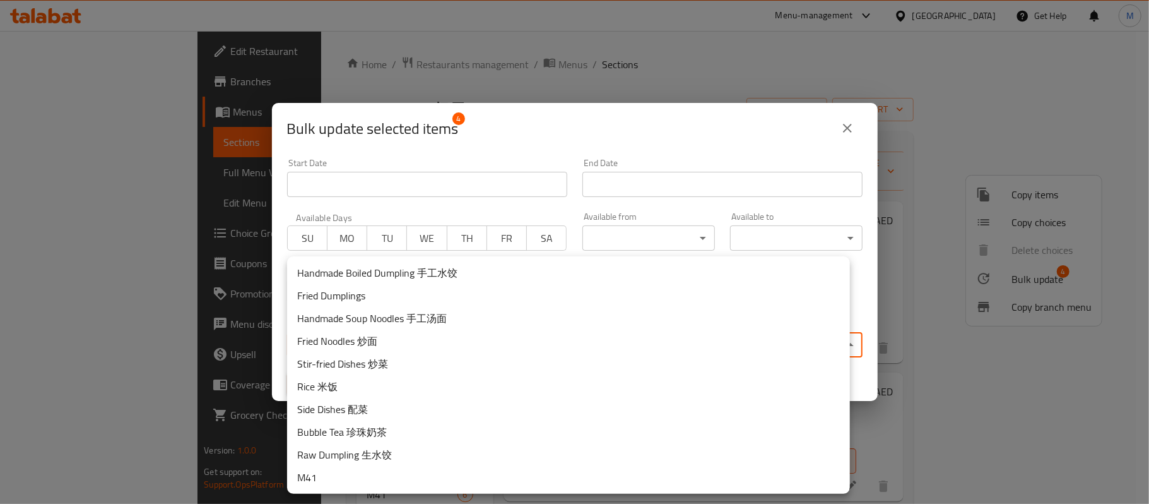
click at [369, 467] on li "M41" at bounding box center [568, 477] width 563 height 23
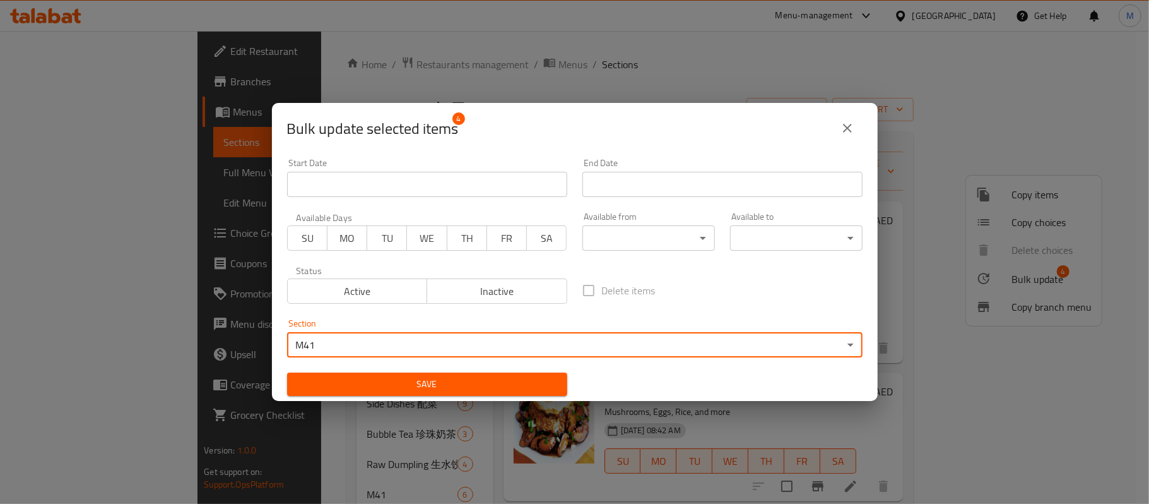
click at [415, 393] on button "Save" at bounding box center [427, 383] width 280 height 23
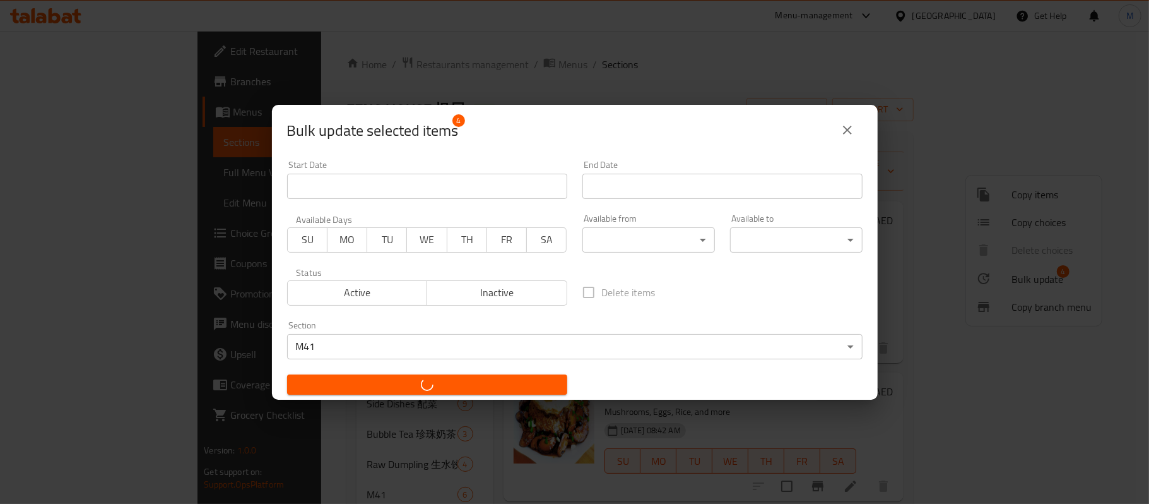
checkbox input "false"
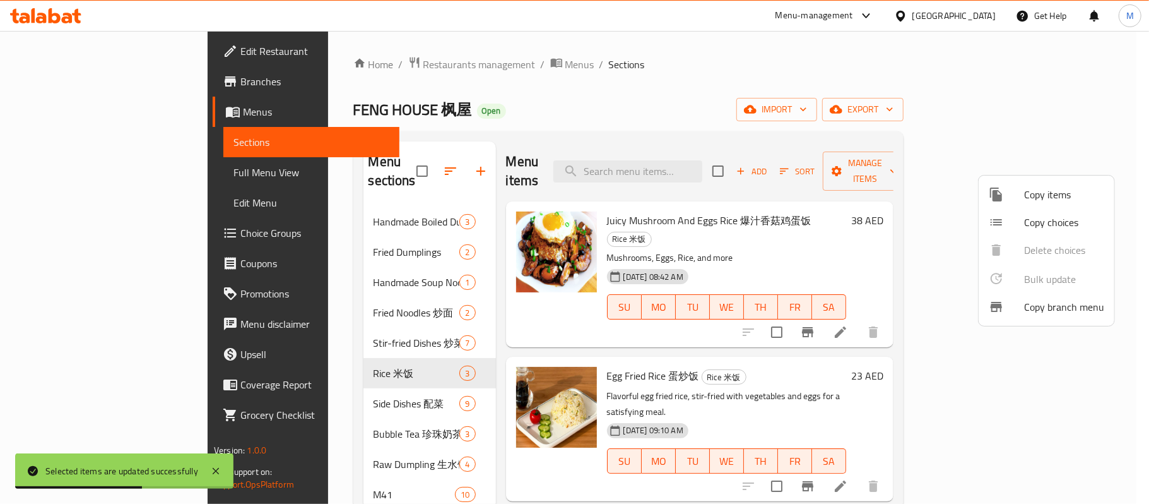
click at [684, 93] on div at bounding box center [574, 252] width 1149 height 504
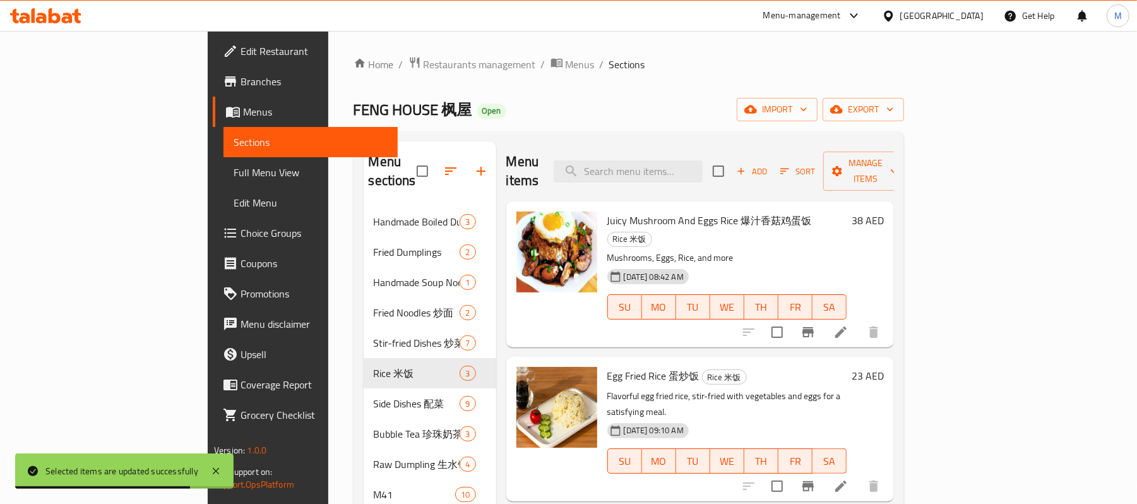
click at [858, 321] on li at bounding box center [840, 332] width 35 height 23
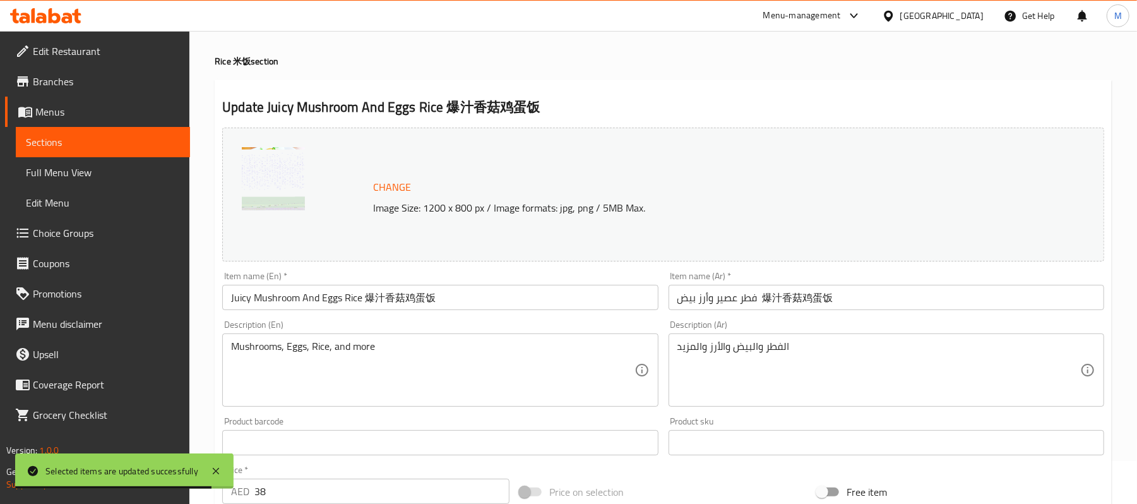
scroll to position [84, 0]
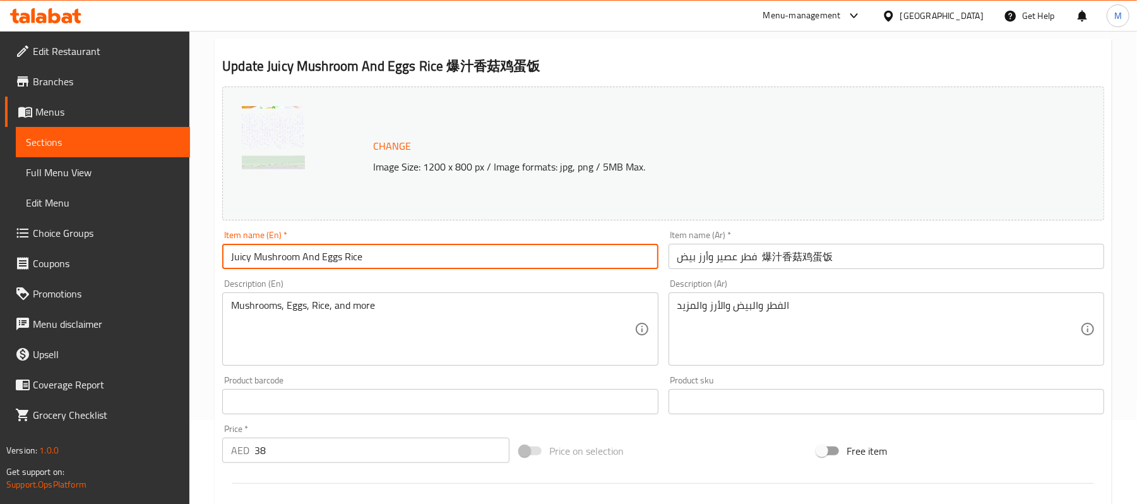
drag, startPoint x: 361, startPoint y: 254, endPoint x: 481, endPoint y: 259, distance: 120.0
click at [481, 259] on input "Juicy Mushroom And Eggs Rice" at bounding box center [440, 256] width 436 height 25
type input "Juicy Mushroom And Eggs Rice"
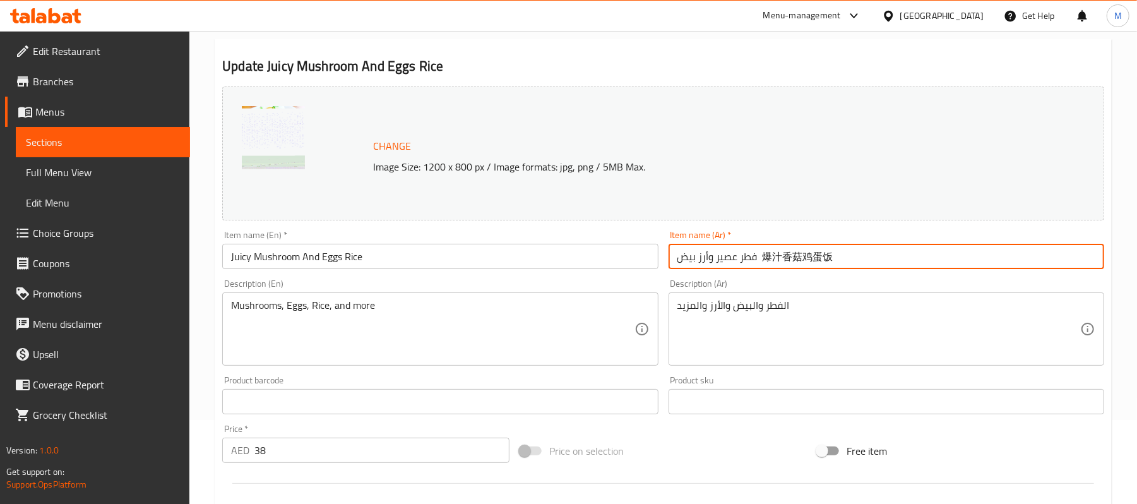
drag, startPoint x: 761, startPoint y: 255, endPoint x: 894, endPoint y: 258, distance: 133.2
click at [894, 258] on input "فطر عصير وأرز بيض 爆汁香菇鸡蛋饭" at bounding box center [886, 256] width 436 height 25
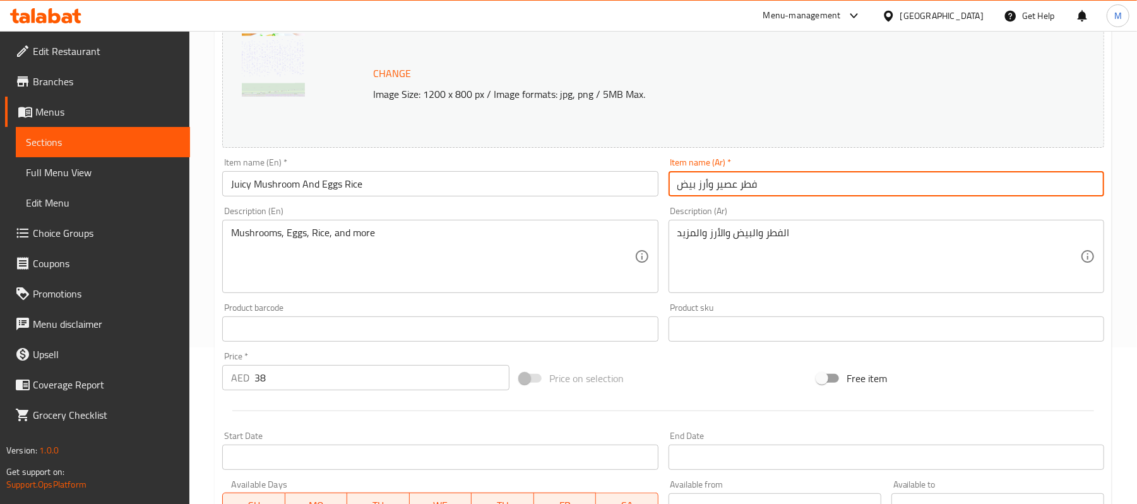
scroll to position [252, 0]
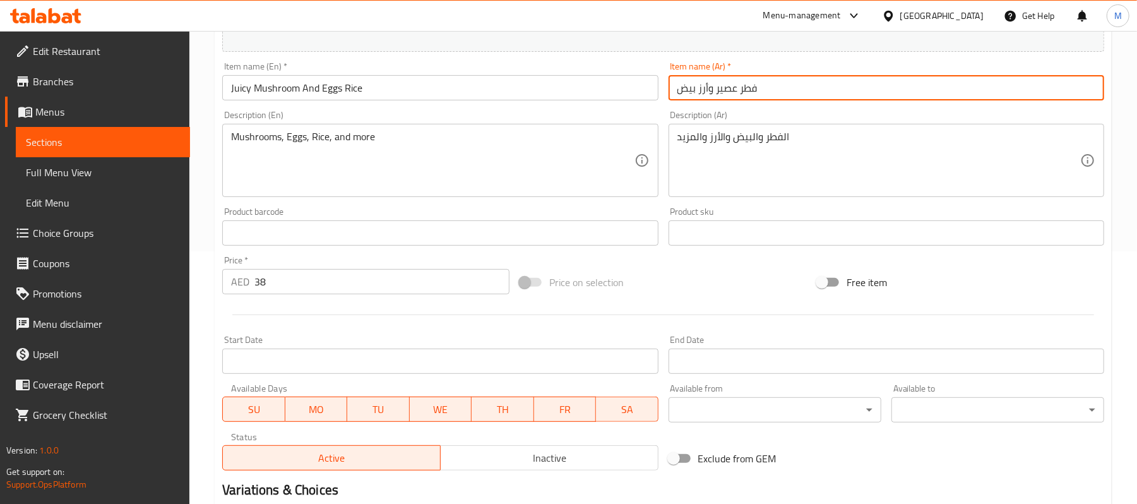
type input "فطر عصير وأرز بيض"
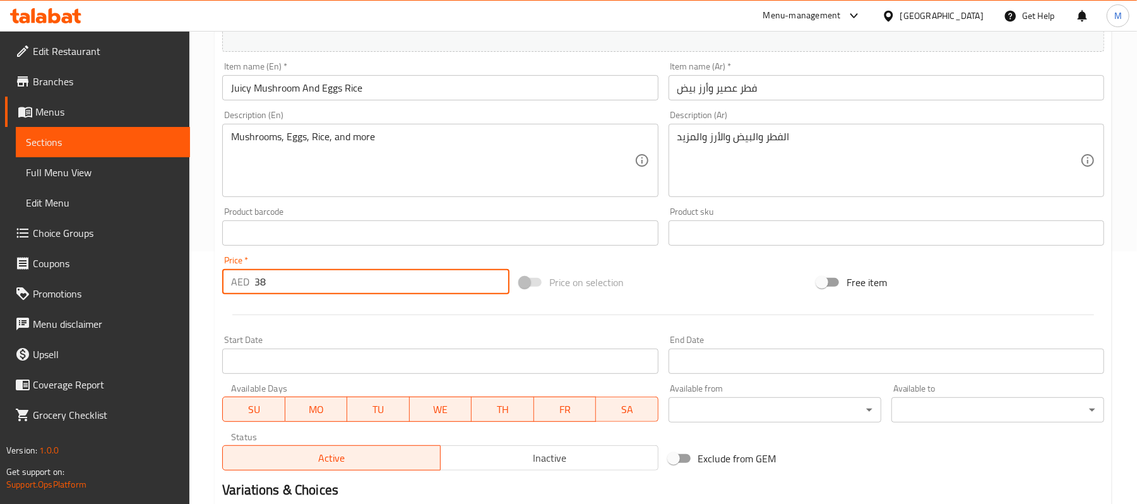
click at [300, 278] on input "38" at bounding box center [381, 281] width 255 height 25
type input "45"
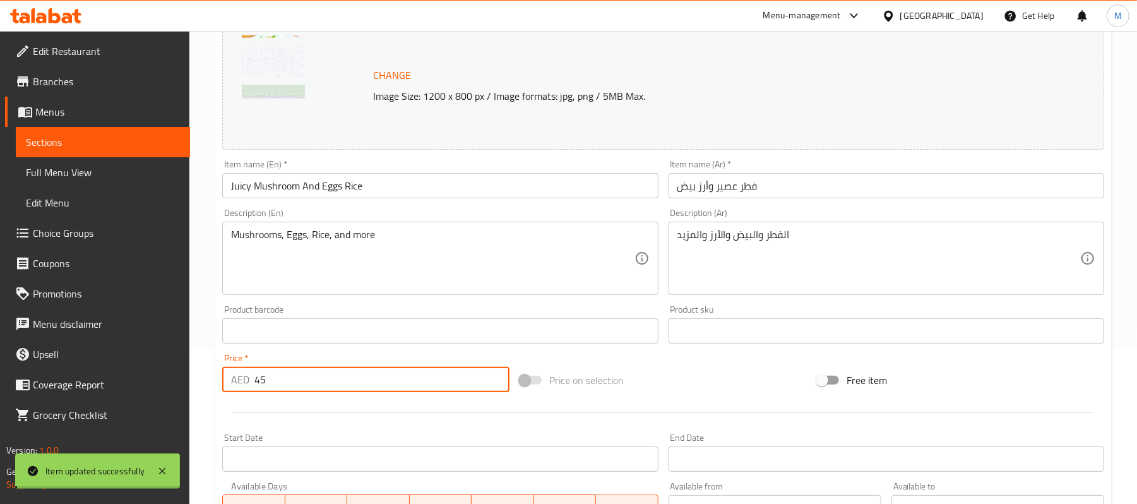
scroll to position [0, 0]
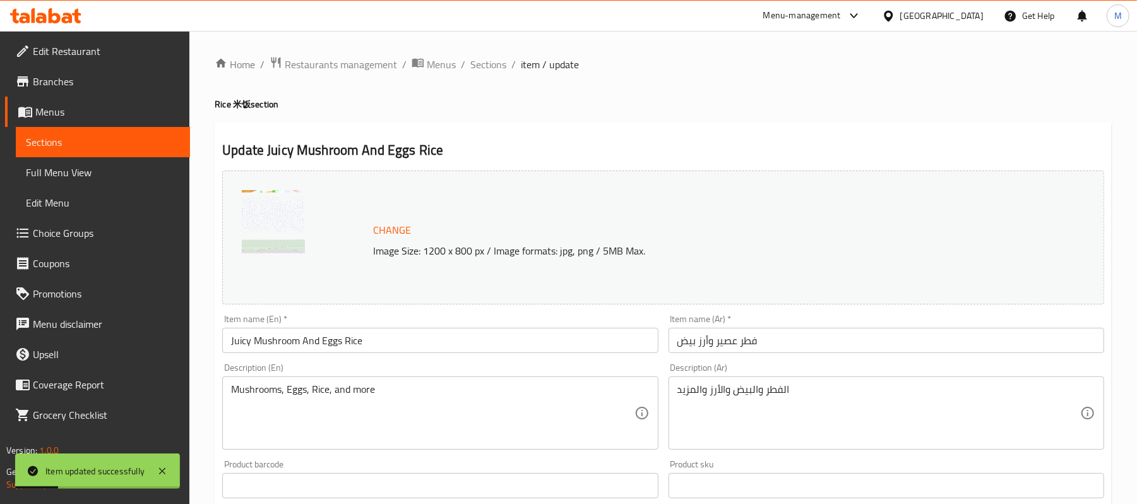
click at [754, 345] on input "فطر عصير وأرز بيض" at bounding box center [886, 340] width 436 height 25
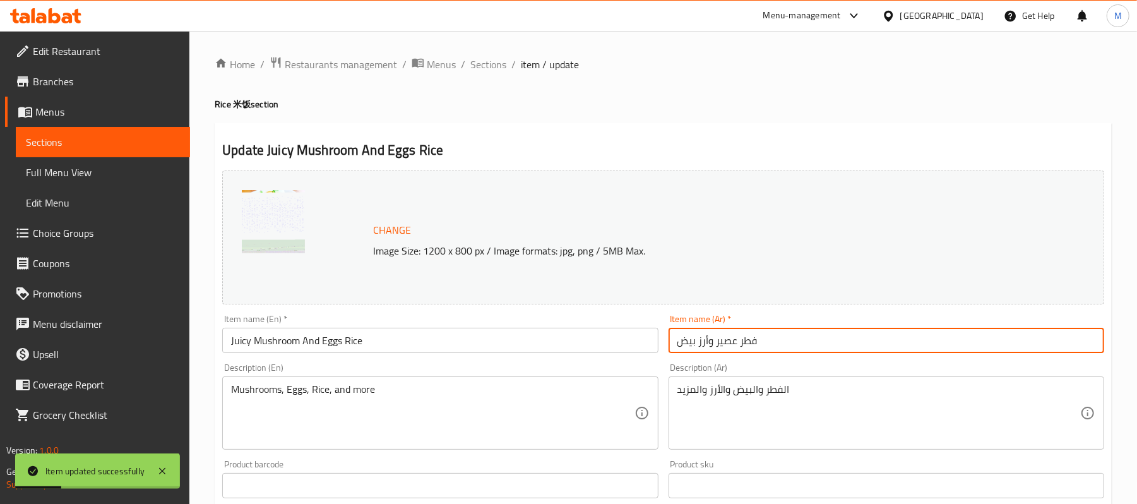
click at [754, 345] on input "فطر عصير وأرز بيض" at bounding box center [886, 340] width 436 height 25
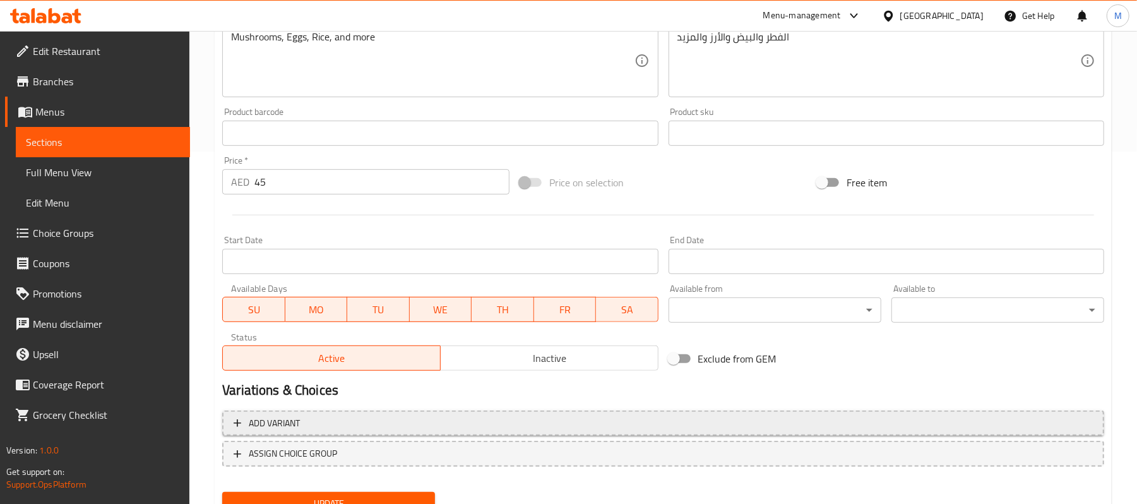
scroll to position [405, 0]
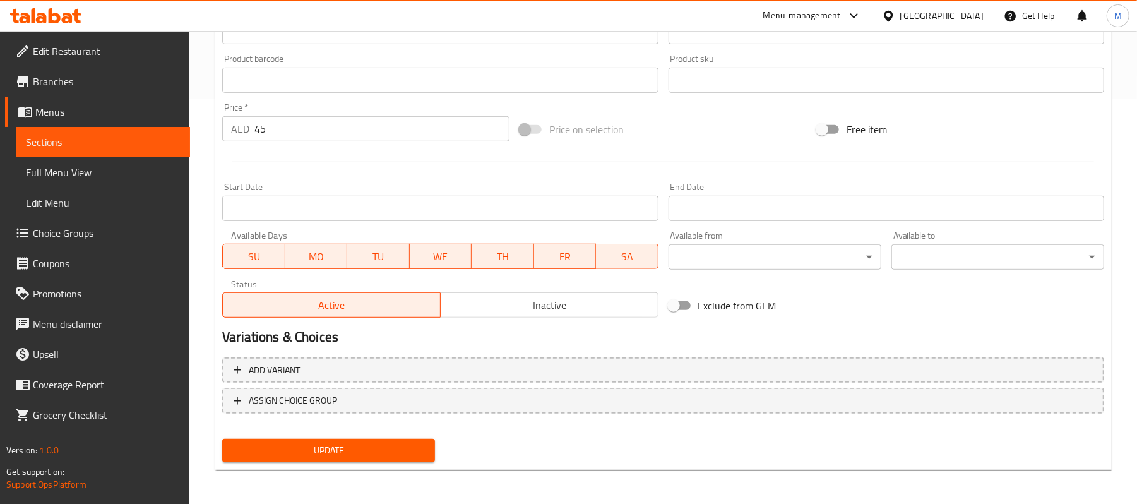
type input "أرز مشروم وجوسى مشروم"
click at [347, 439] on button "Update" at bounding box center [328, 450] width 213 height 23
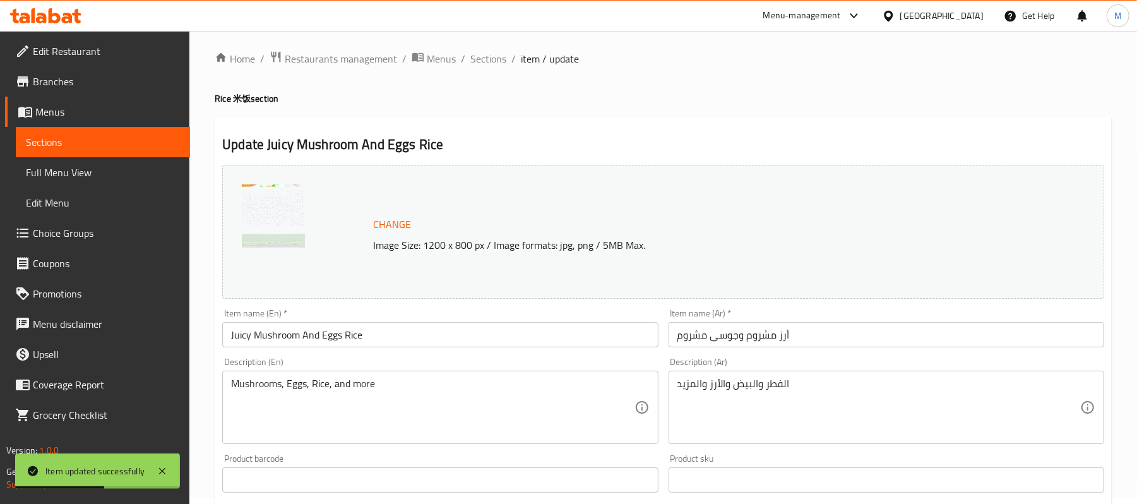
scroll to position [0, 0]
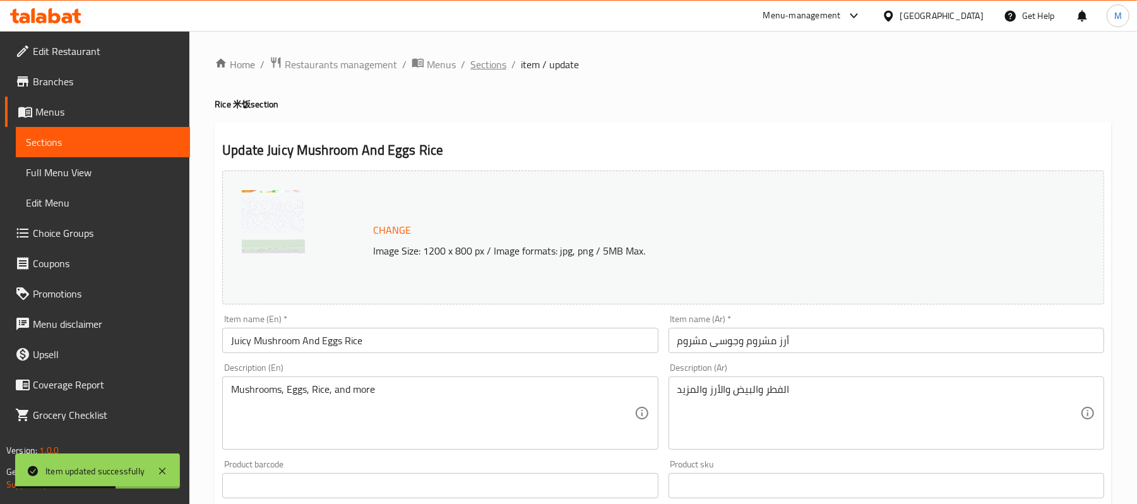
click at [489, 64] on span "Sections" at bounding box center [488, 64] width 36 height 15
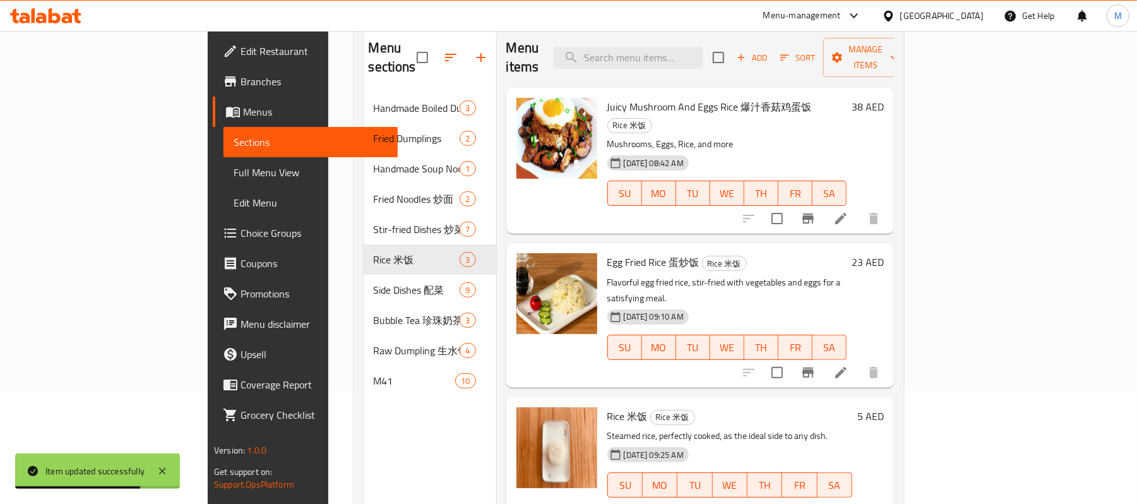
scroll to position [84, 0]
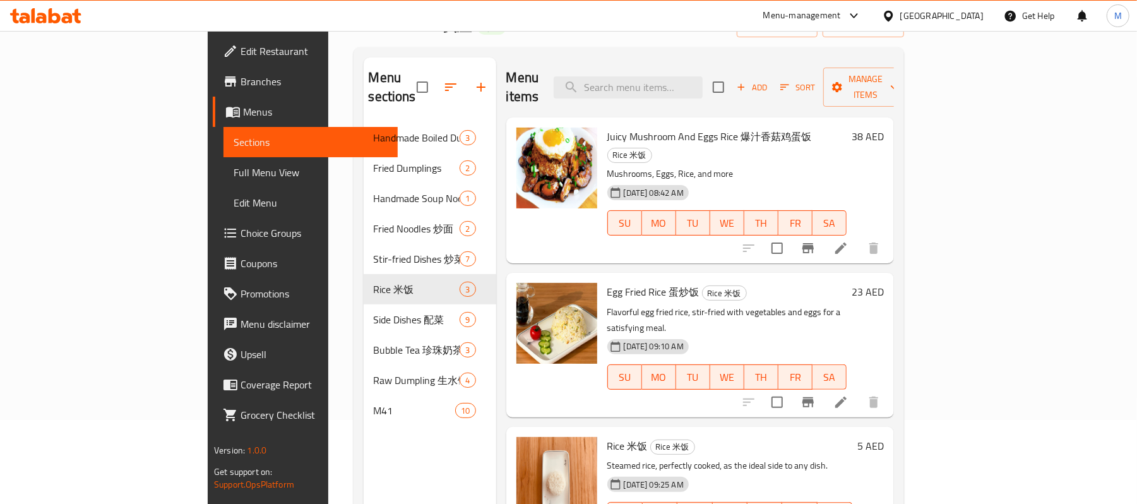
click at [858, 391] on li at bounding box center [840, 402] width 35 height 23
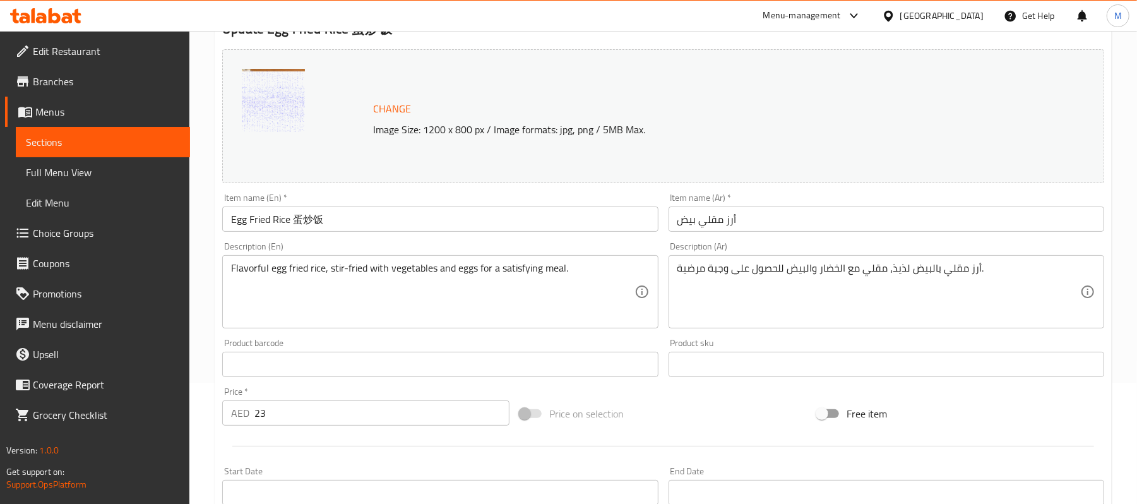
scroll to position [405, 0]
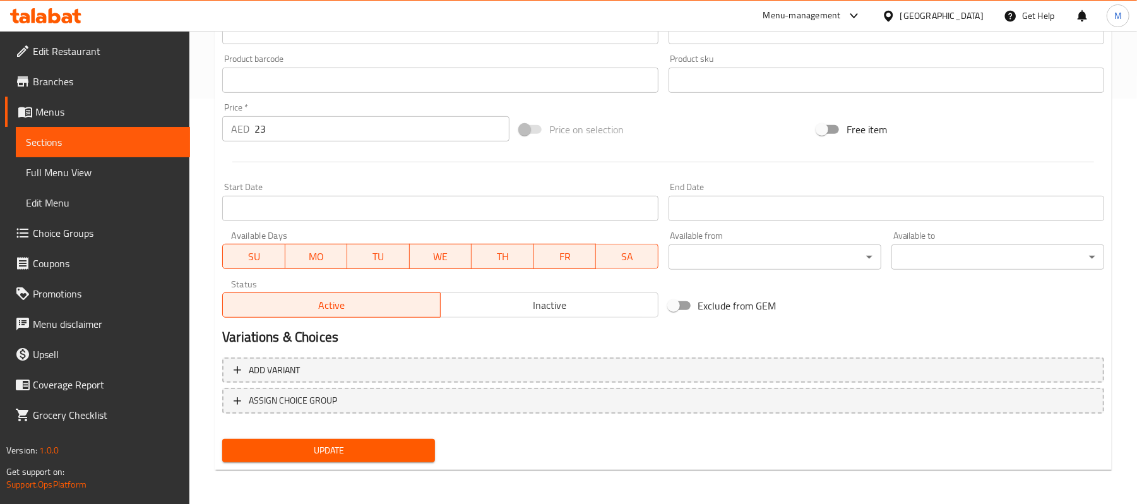
click at [314, 131] on input "23" at bounding box center [381, 128] width 255 height 25
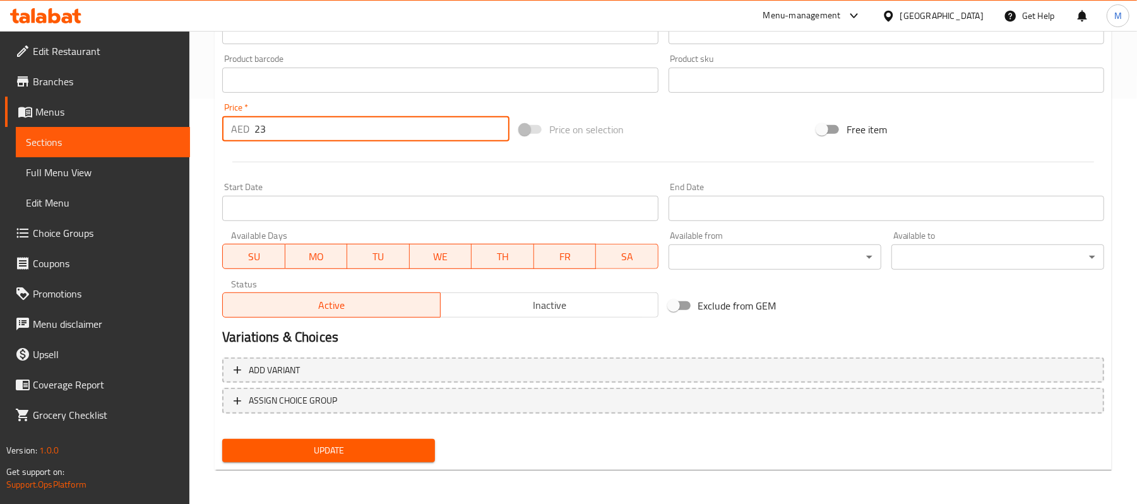
click at [314, 131] on input "23" at bounding box center [381, 128] width 255 height 25
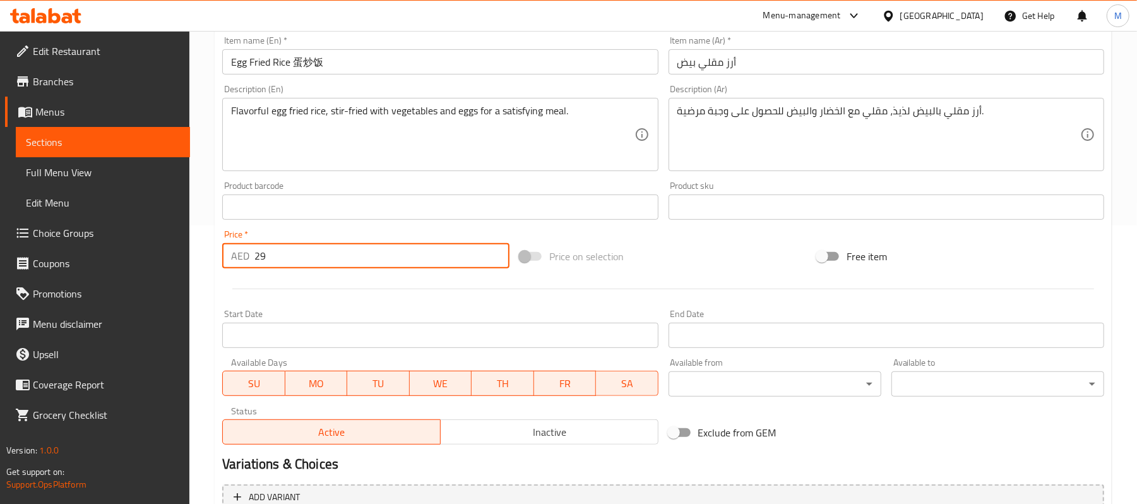
scroll to position [237, 0]
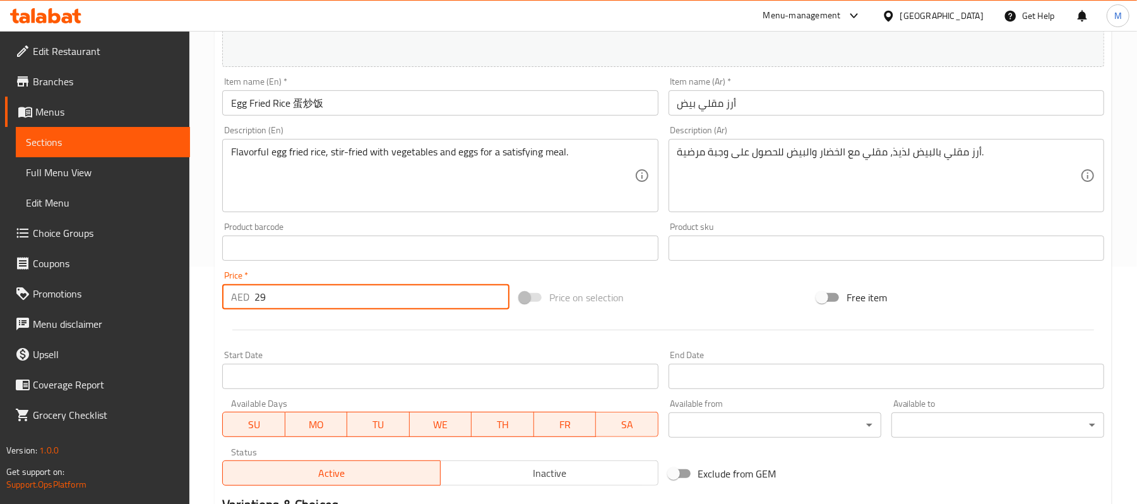
type input "29"
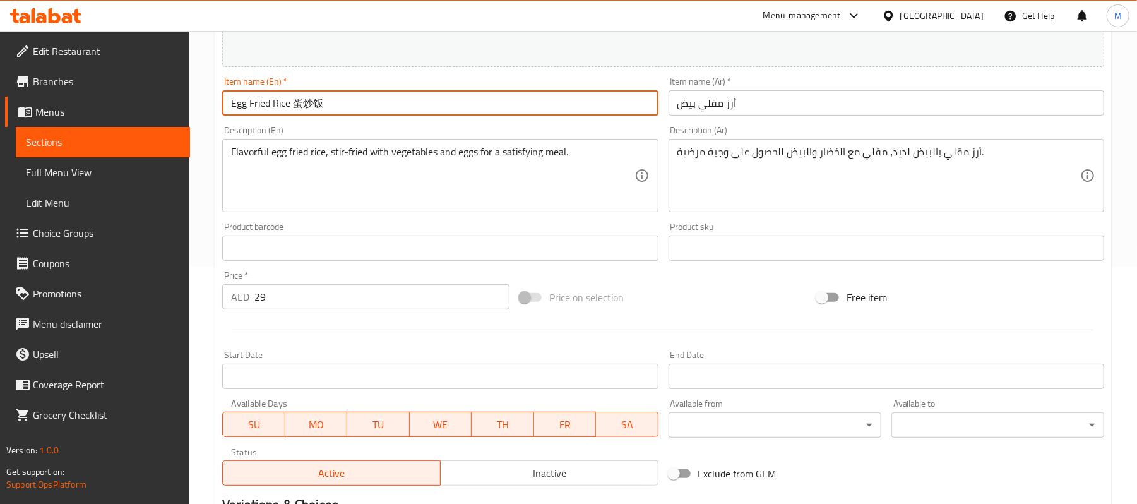
click at [301, 99] on input "Egg Fried Rice 蛋炒饭" at bounding box center [440, 102] width 436 height 25
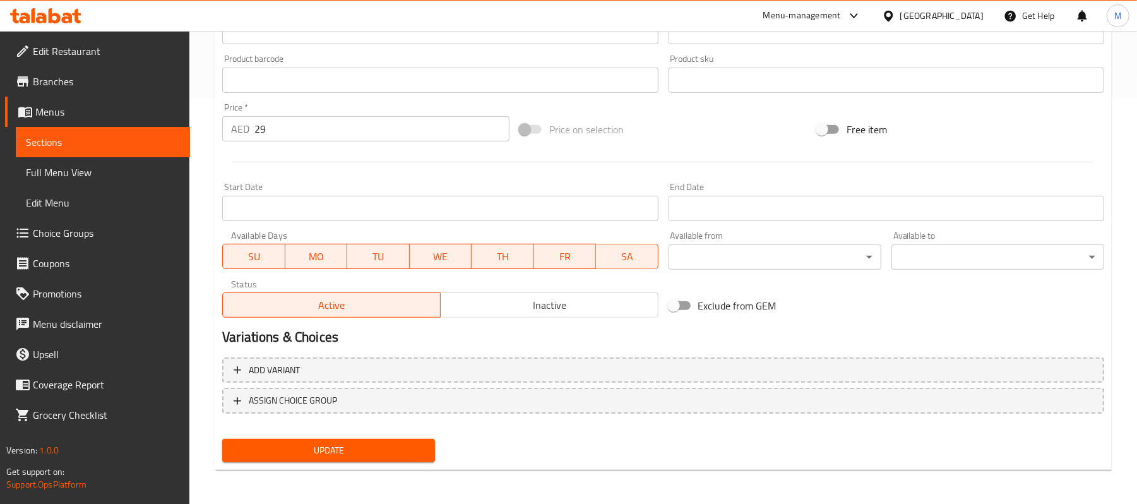
click at [375, 451] on button "Update" at bounding box center [328, 450] width 213 height 23
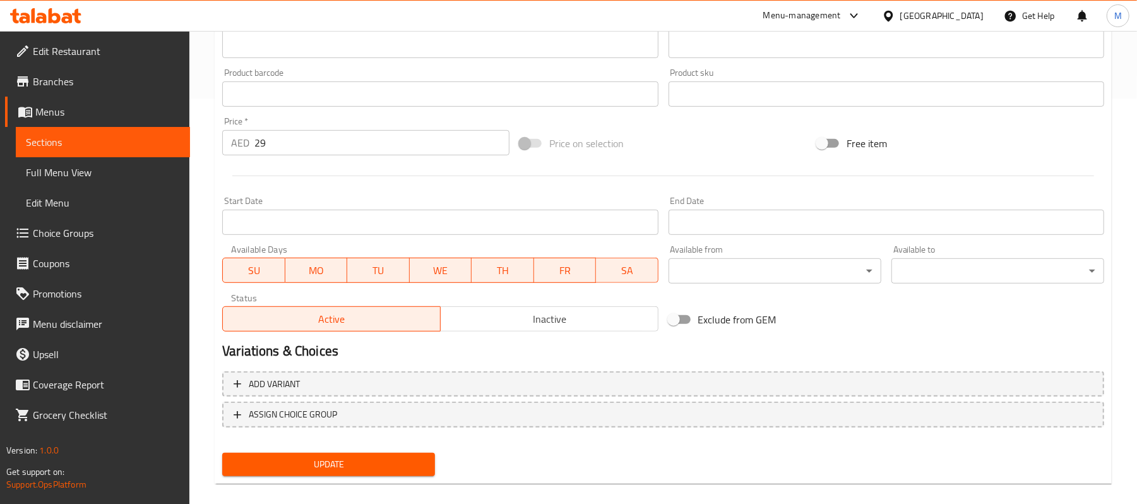
scroll to position [89, 0]
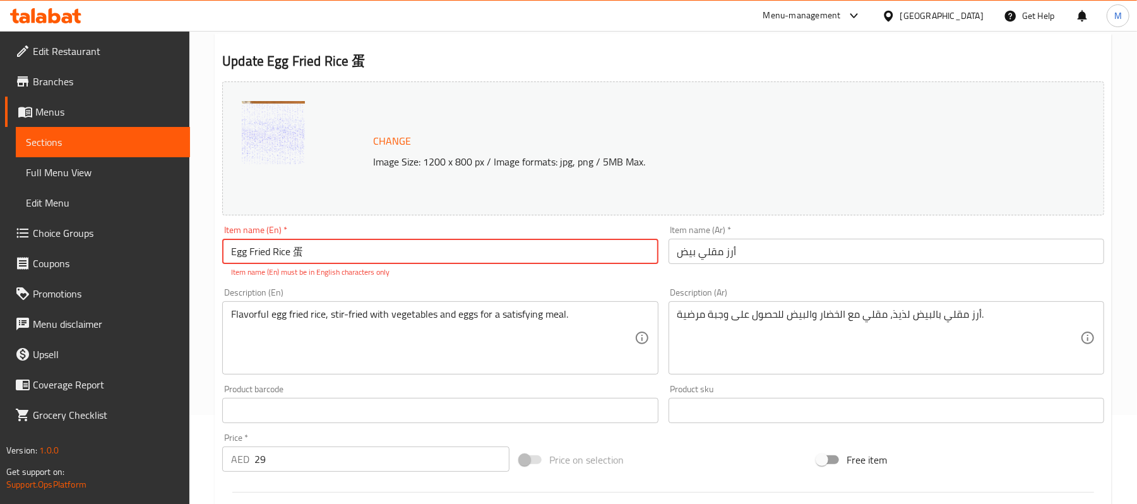
click at [326, 256] on input "Egg Fried Rice 蛋" at bounding box center [440, 251] width 436 height 25
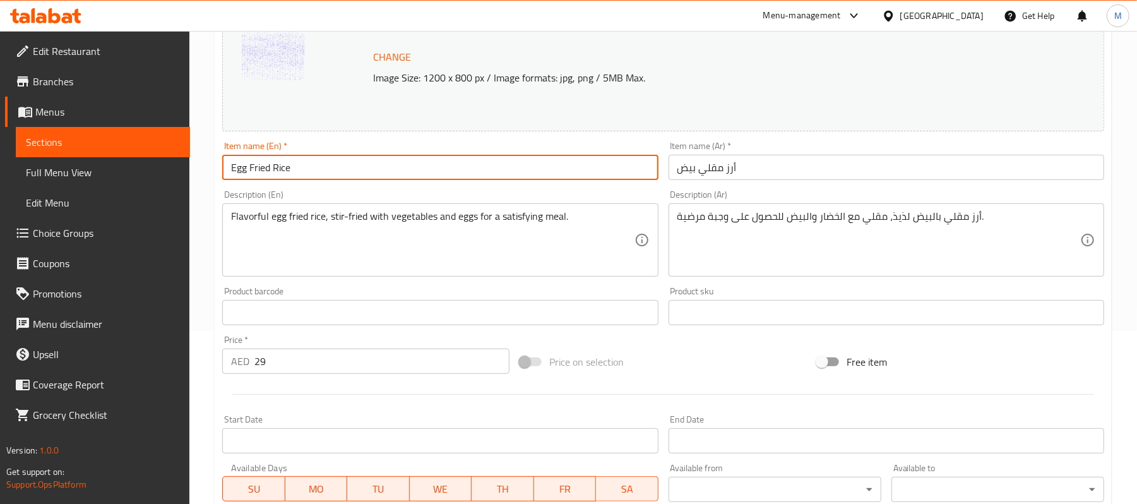
type input "Egg Fried Rice"
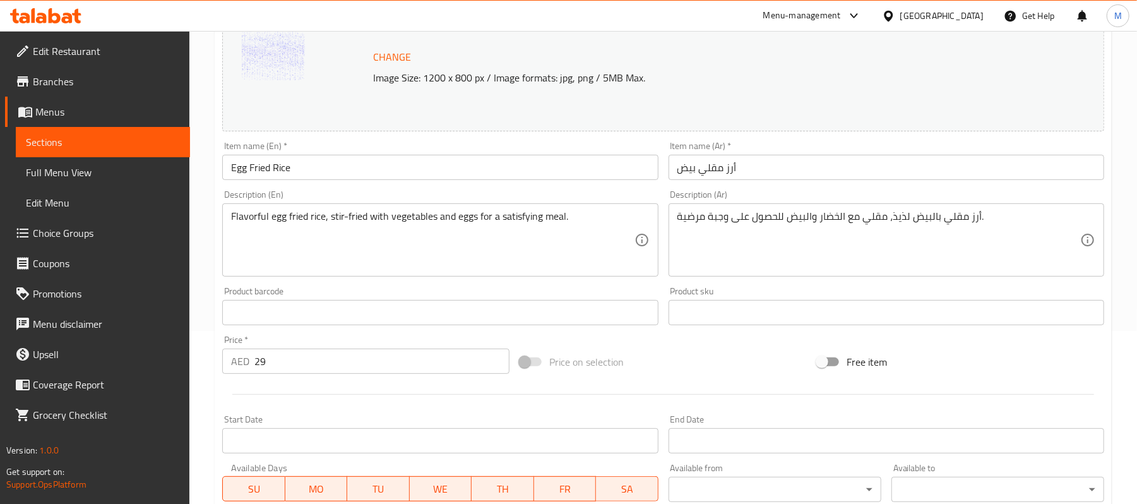
click at [266, 326] on div "Product barcode Product barcode" at bounding box center [440, 306] width 446 height 49
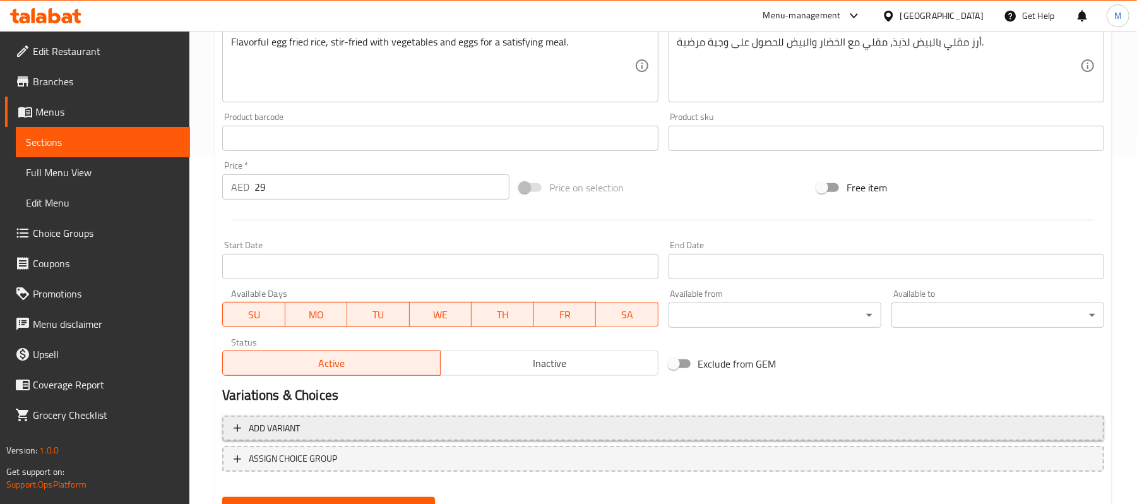
scroll to position [405, 0]
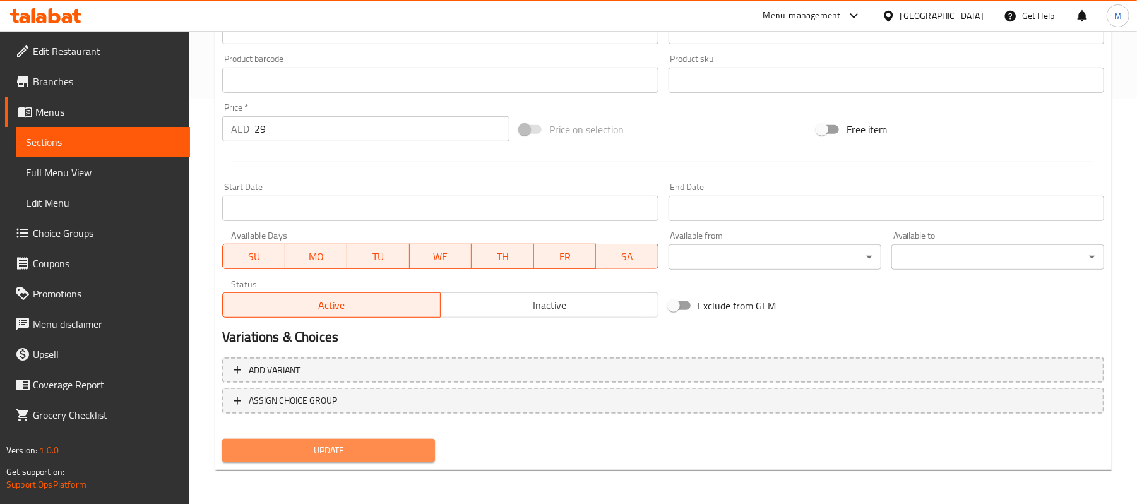
click at [376, 440] on button "Update" at bounding box center [328, 450] width 213 height 23
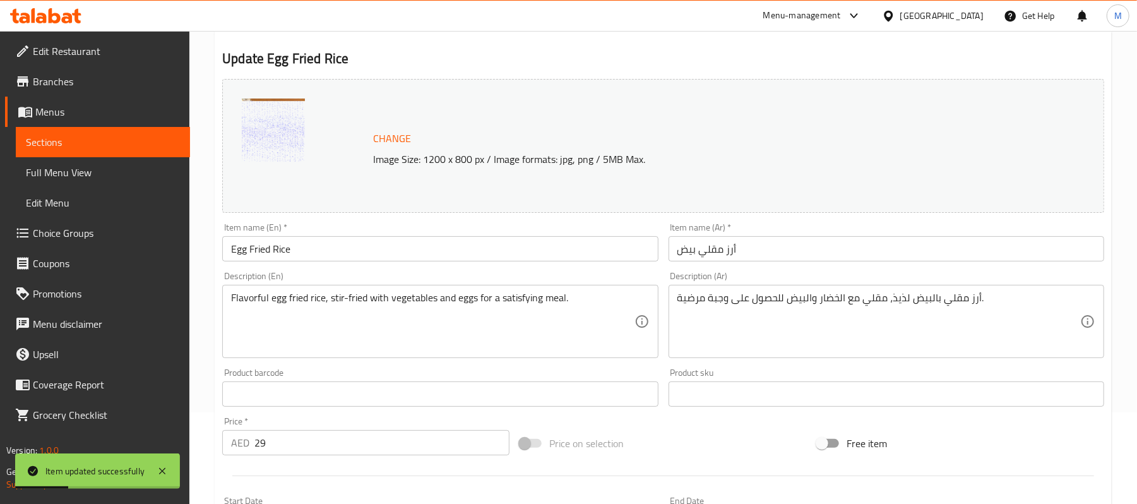
scroll to position [0, 0]
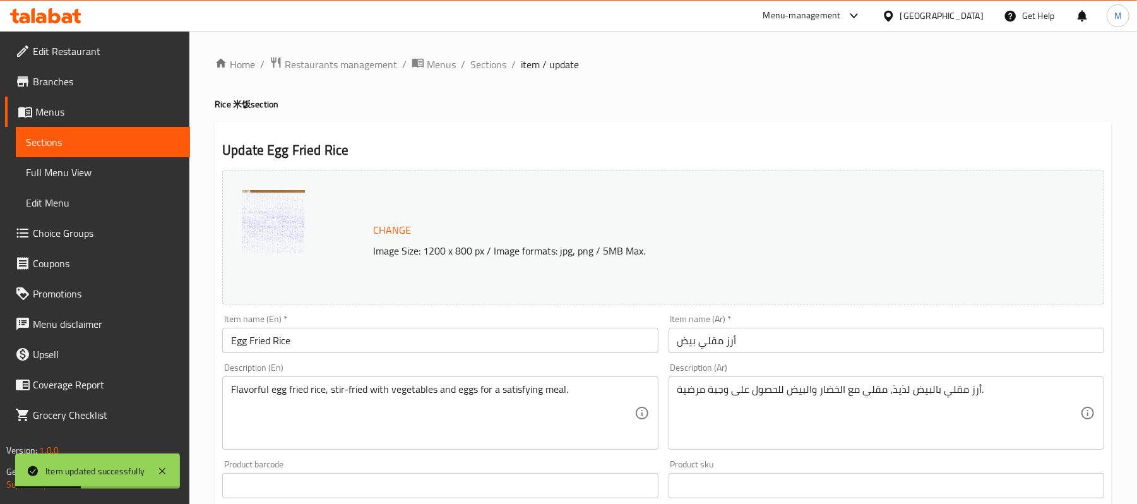
click at [461, 62] on li "/" at bounding box center [463, 64] width 4 height 15
click at [470, 61] on span "Sections" at bounding box center [488, 64] width 36 height 15
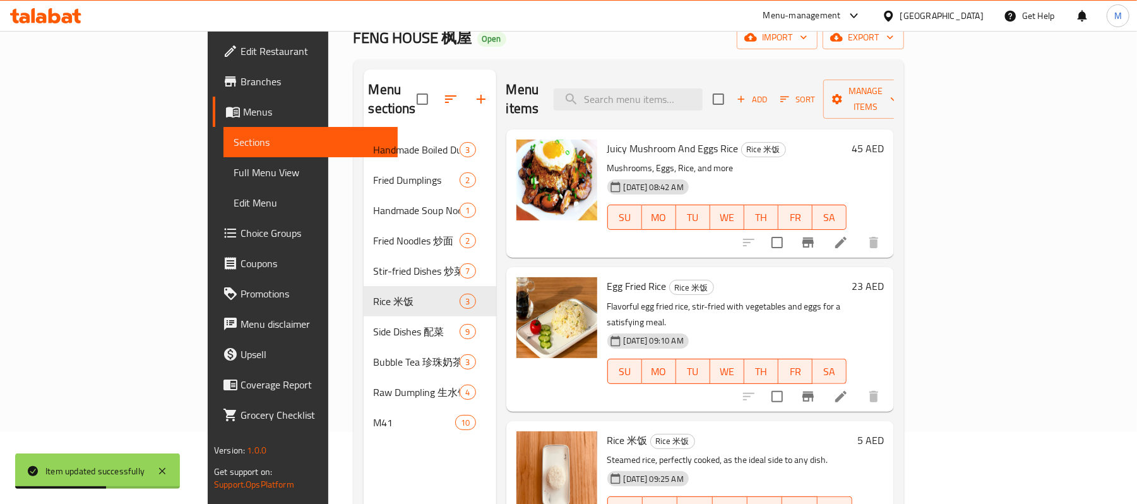
scroll to position [177, 0]
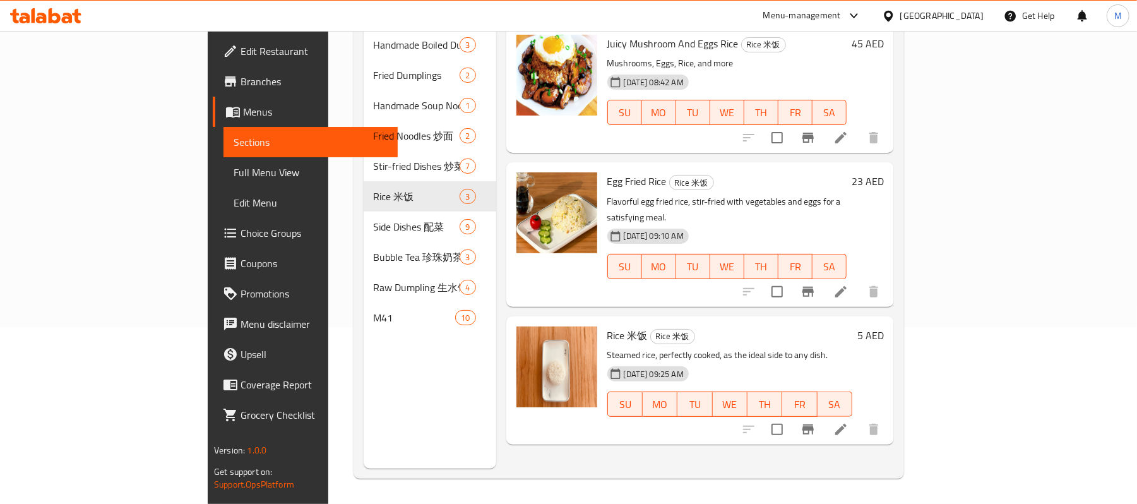
click at [848, 422] on icon at bounding box center [840, 429] width 15 height 15
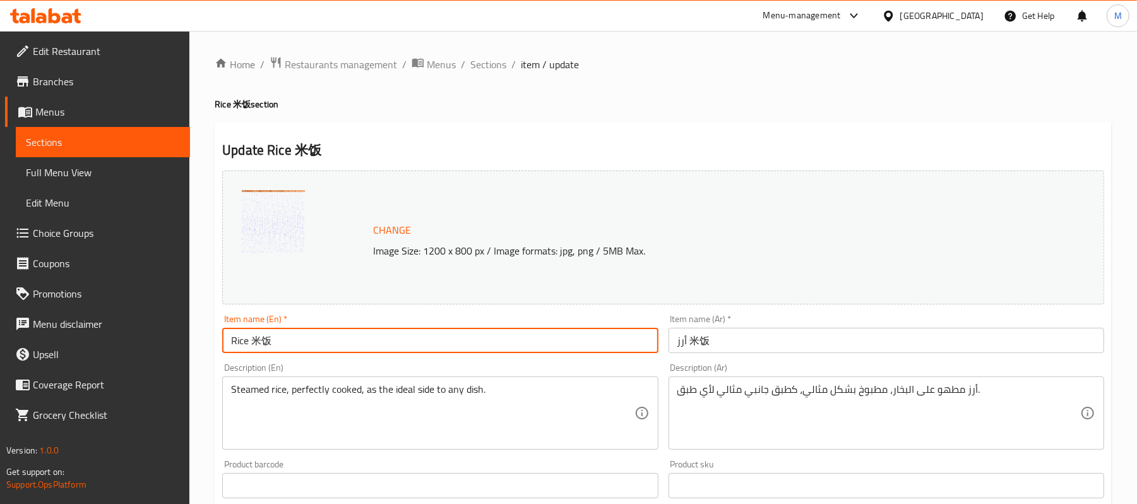
drag, startPoint x: 252, startPoint y: 338, endPoint x: 322, endPoint y: 336, distance: 69.5
click at [322, 336] on input "Rice 米饭" at bounding box center [440, 340] width 436 height 25
type input "Rice"
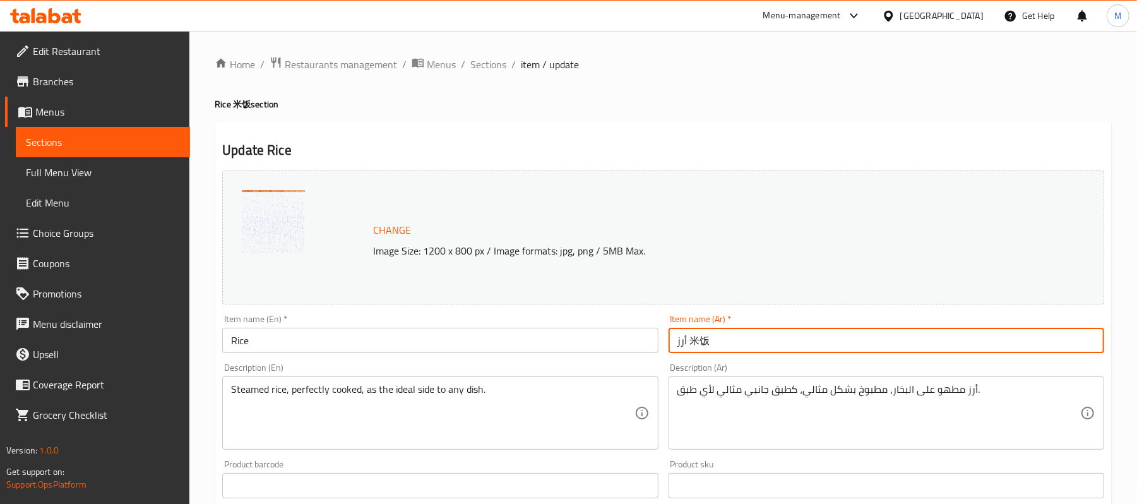
drag, startPoint x: 687, startPoint y: 335, endPoint x: 722, endPoint y: 336, distance: 34.7
click at [722, 336] on input "أرز 米饭" at bounding box center [886, 340] width 436 height 25
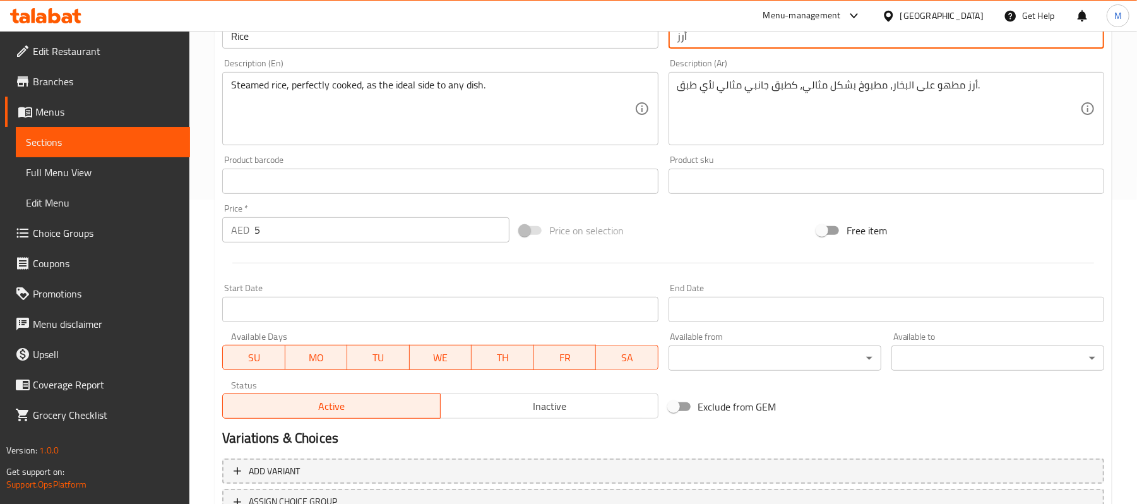
scroll to position [336, 0]
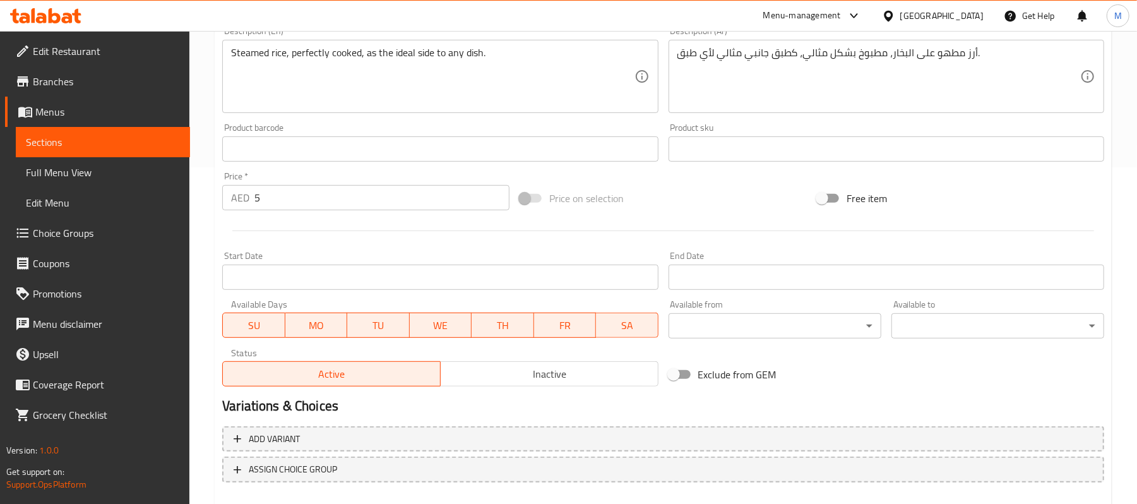
type input "أرز"
click at [309, 194] on input "5" at bounding box center [381, 197] width 255 height 25
click at [497, 190] on input "6" at bounding box center [381, 197] width 255 height 25
click at [493, 191] on input "7" at bounding box center [381, 197] width 255 height 25
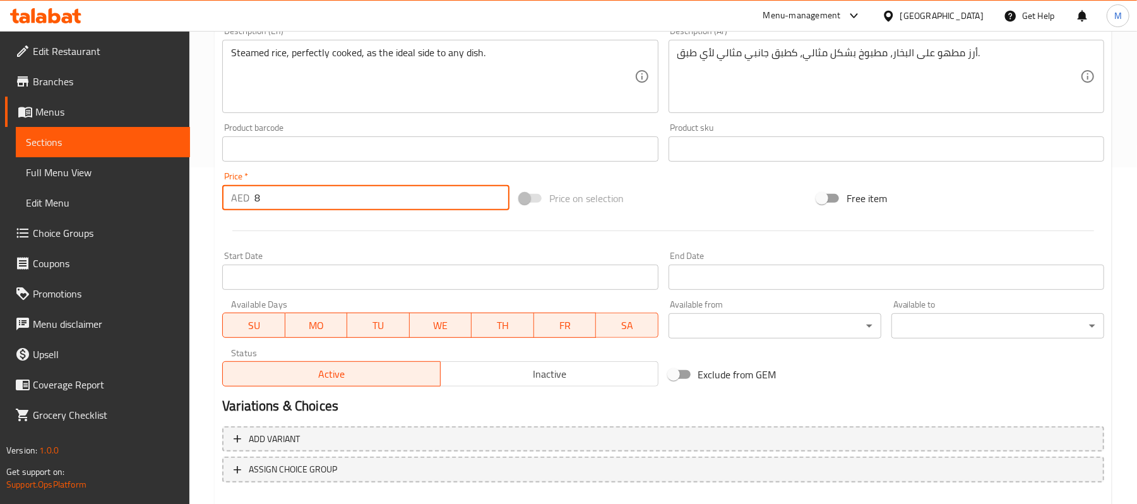
type input "8"
click at [492, 191] on input "8" at bounding box center [381, 197] width 255 height 25
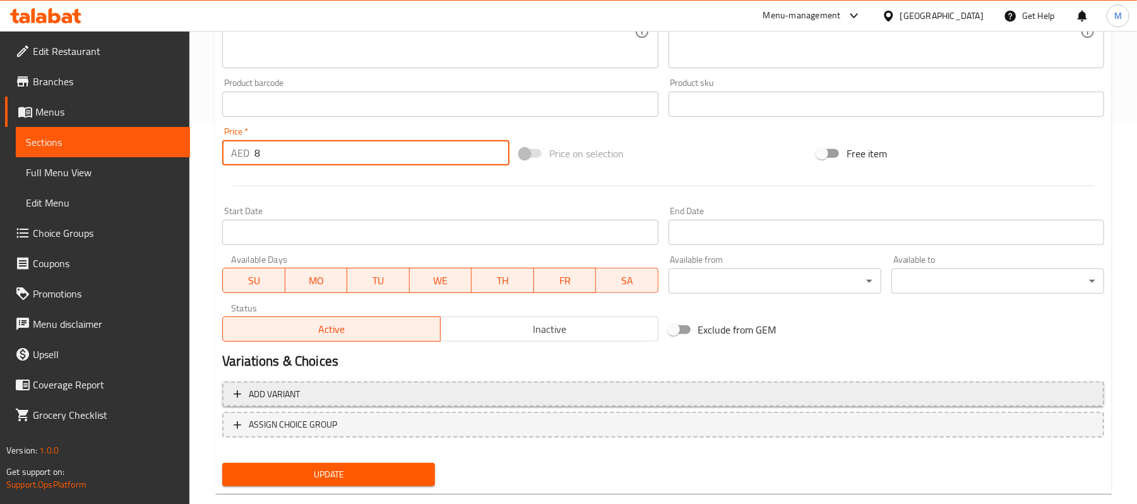
scroll to position [405, 0]
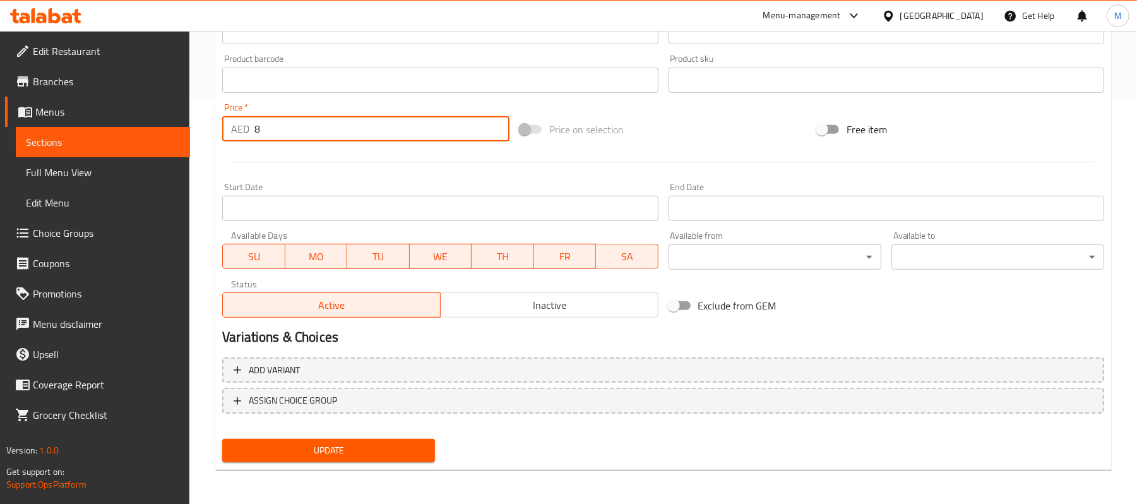
click at [303, 458] on button "Update" at bounding box center [328, 450] width 213 height 23
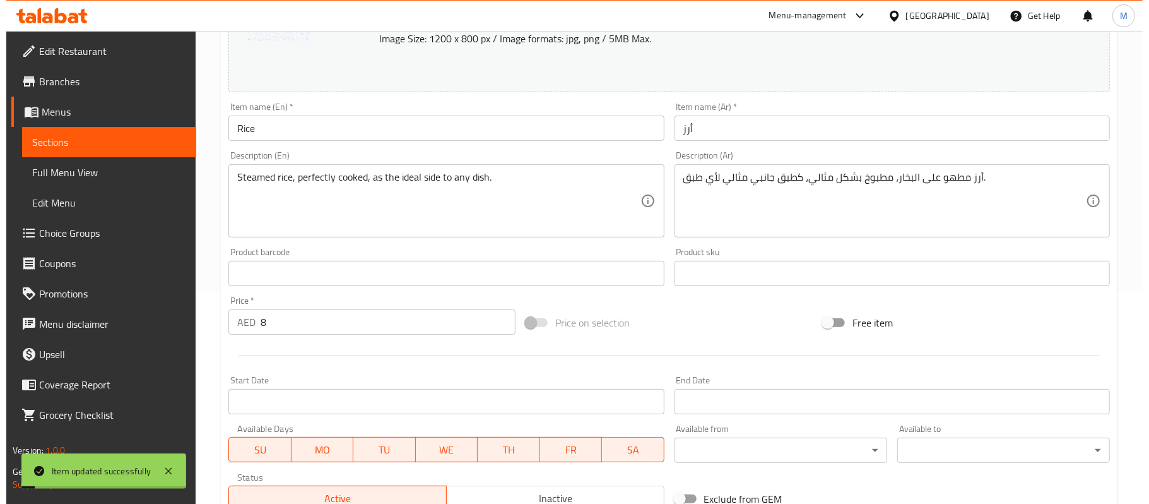
scroll to position [0, 0]
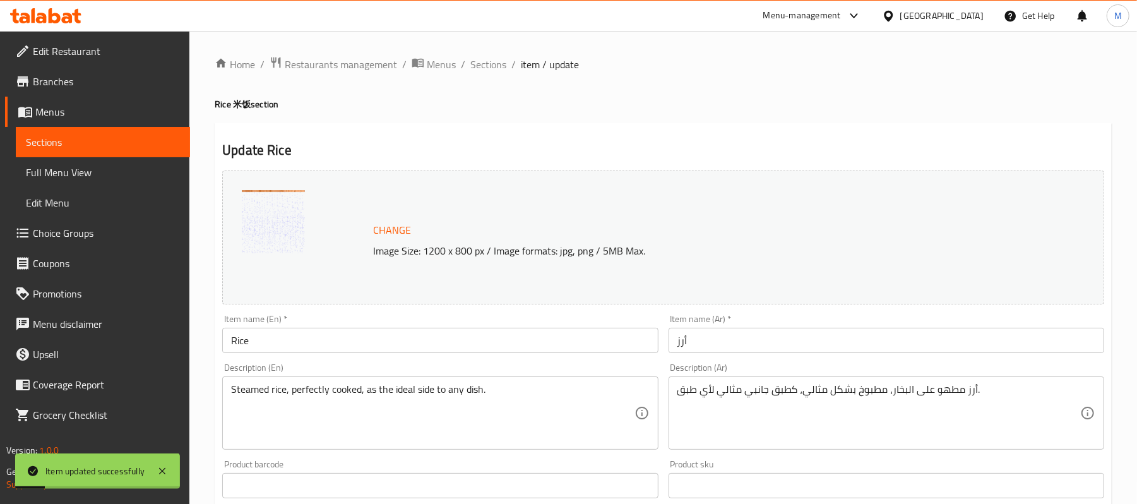
click at [493, 74] on div "Home / Restaurants management / Menus / Sections / item / update Rice 米饭 sectio…" at bounding box center [663, 470] width 897 height 829
click at [491, 68] on span "Sections" at bounding box center [488, 64] width 36 height 15
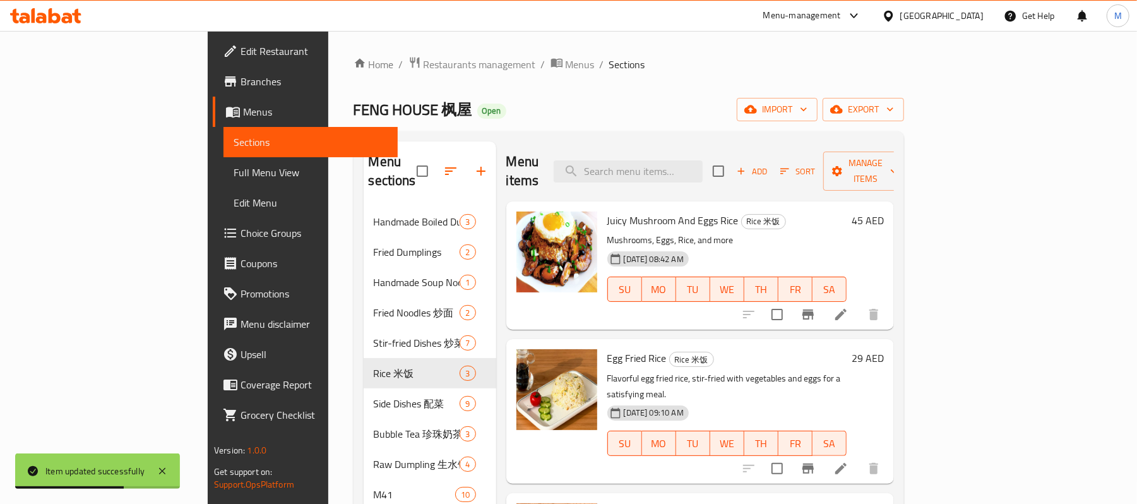
click at [444, 76] on div "Home / Restaurants management / Menus / Sections FENG HOUSE 枫屋 Open import expo…" at bounding box center [628, 355] width 550 height 599
click at [566, 69] on span "Menus" at bounding box center [580, 64] width 29 height 15
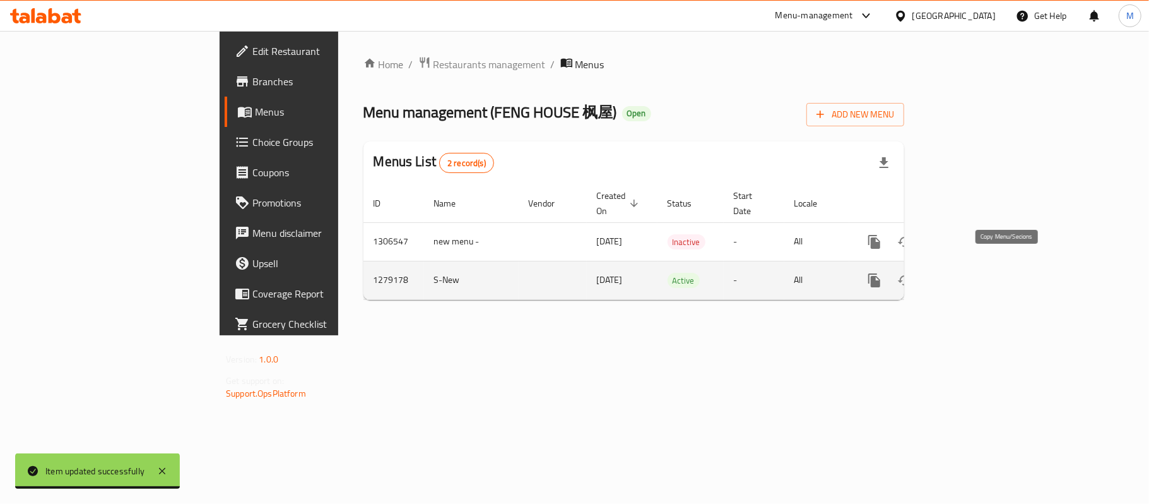
click at [882, 273] on icon "more" at bounding box center [874, 280] width 15 height 15
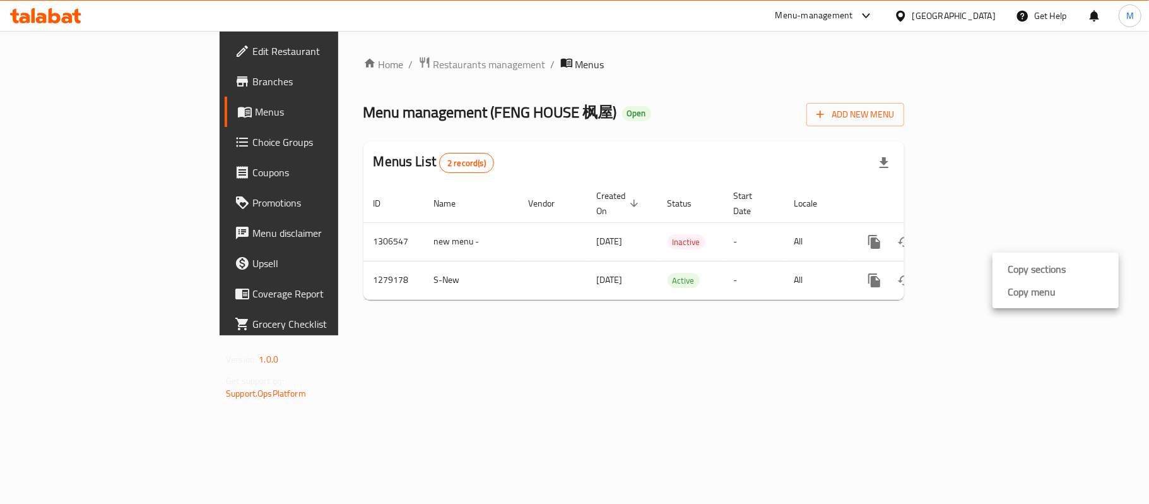
click at [1007, 0] on div at bounding box center [574, 0] width 1149 height 0
click at [881, 235] on icon "more" at bounding box center [875, 242] width 12 height 14
drag, startPoint x: 1015, startPoint y: 248, endPoint x: 1013, endPoint y: 180, distance: 68.2
click at [1013, 180] on div "Copy sections Copy menu" at bounding box center [574, 252] width 1149 height 504
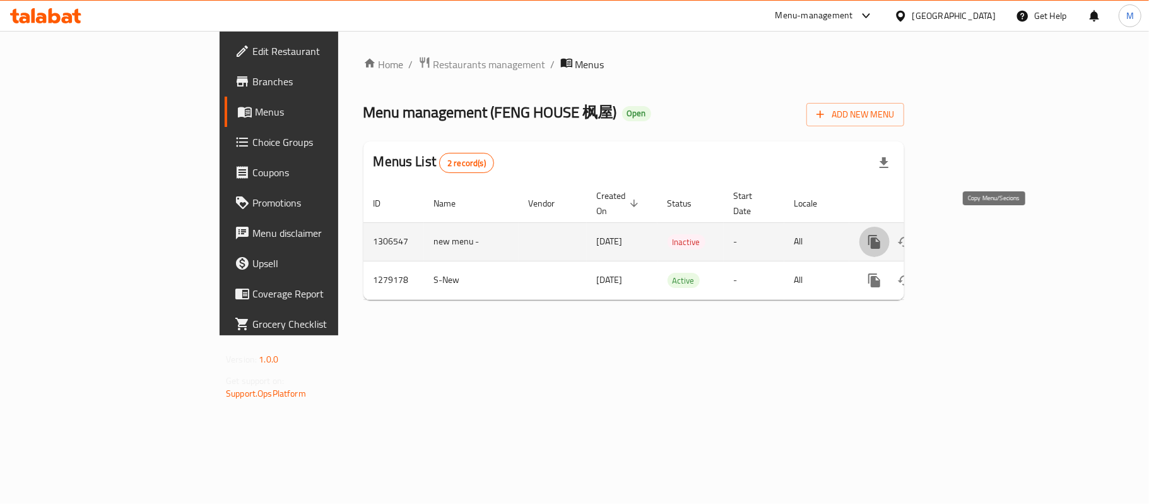
click at [882, 234] on icon "more" at bounding box center [874, 241] width 15 height 15
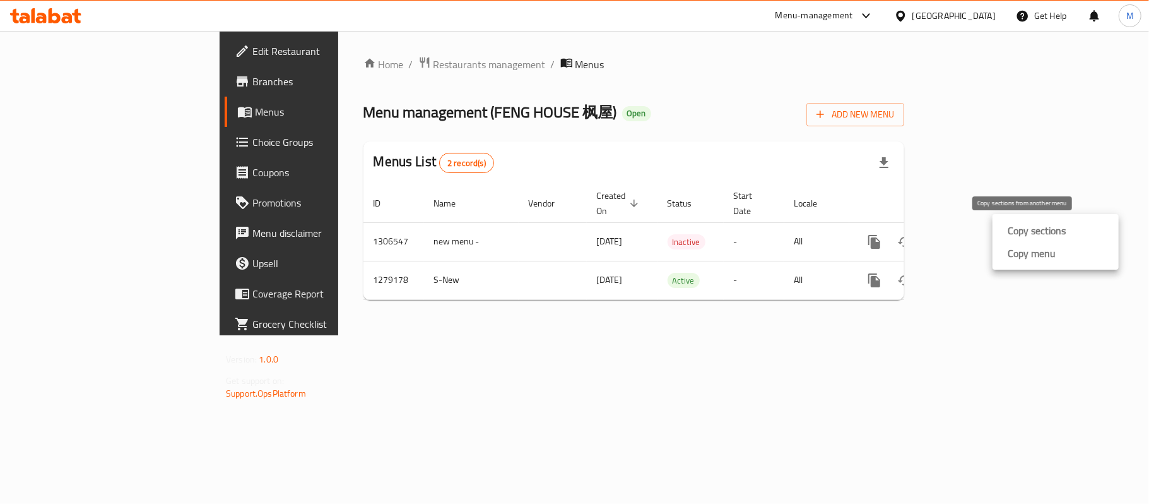
click at [1018, 223] on strong "Copy sections" at bounding box center [1037, 230] width 58 height 15
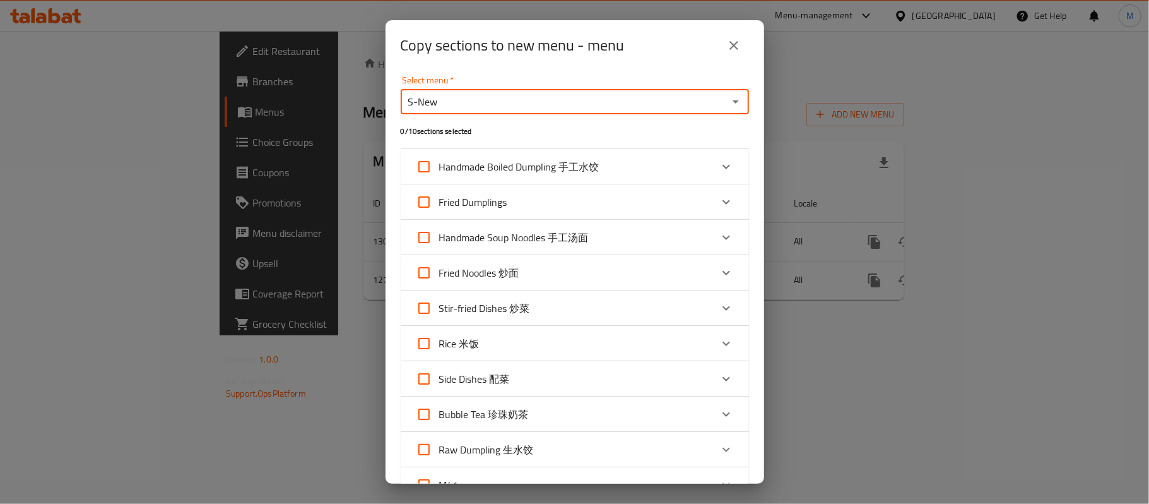
click at [706, 102] on input "S-New" at bounding box center [565, 102] width 320 height 18
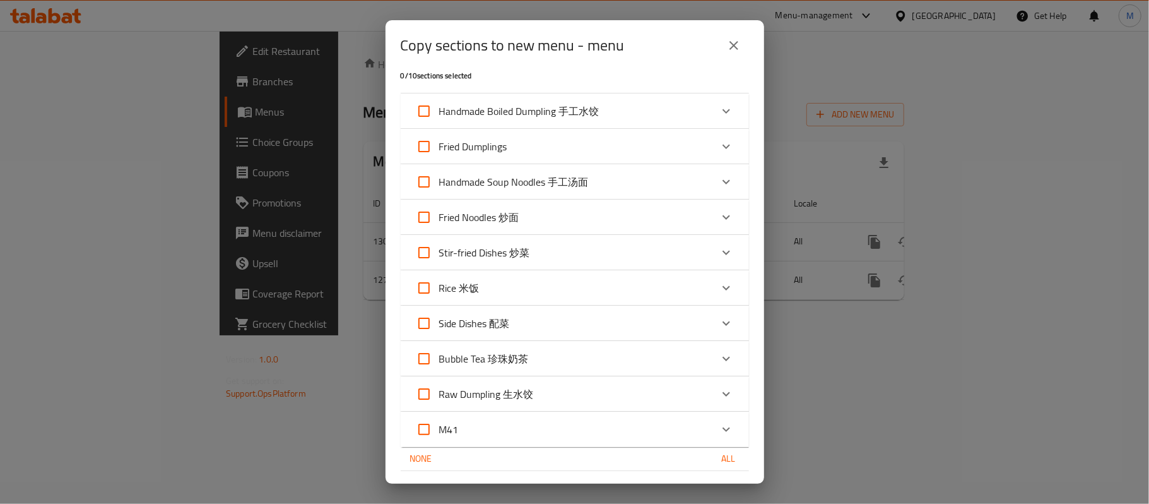
scroll to position [84, 0]
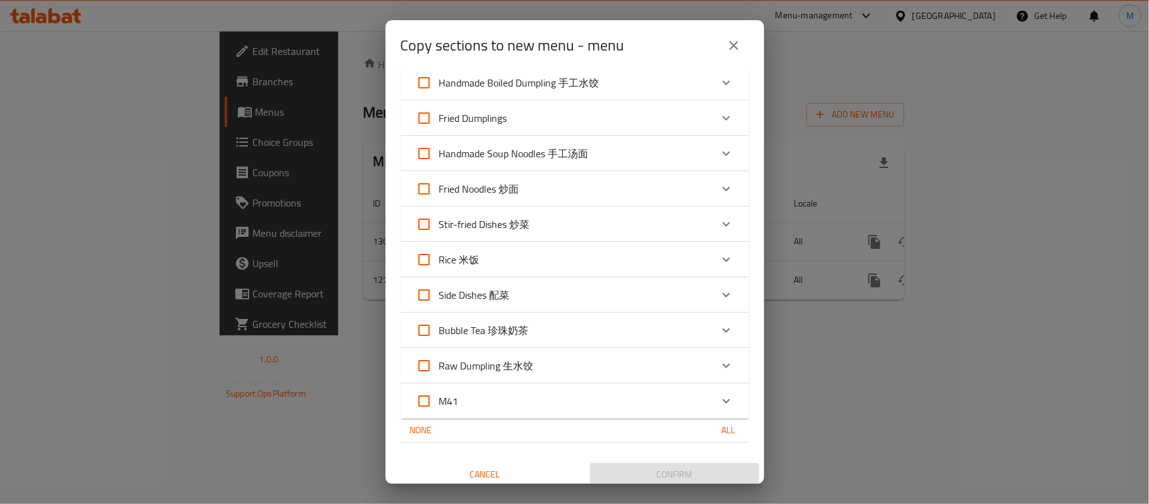
click at [430, 260] on input "Rice 米饭" at bounding box center [424, 259] width 30 height 30
checkbox input "true"
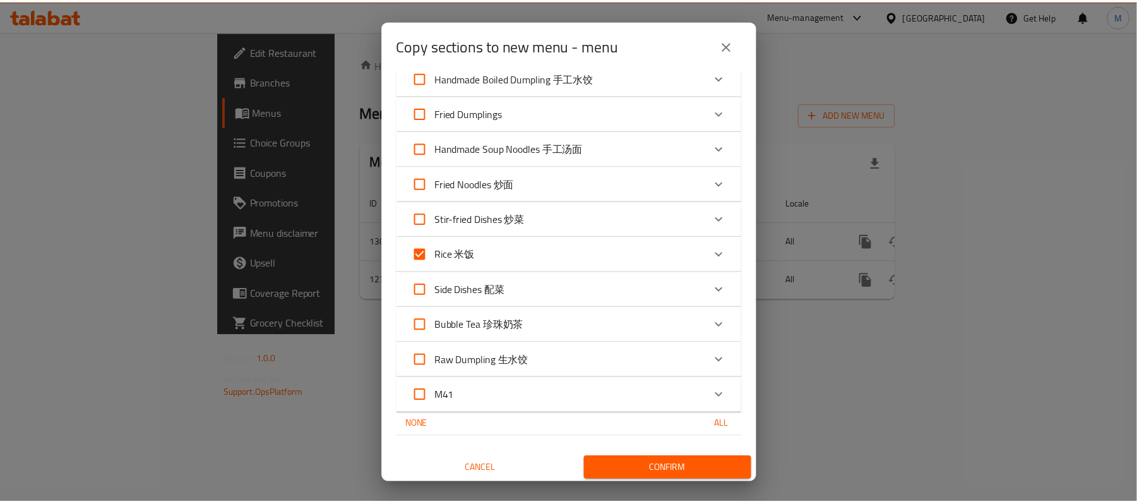
scroll to position [92, 0]
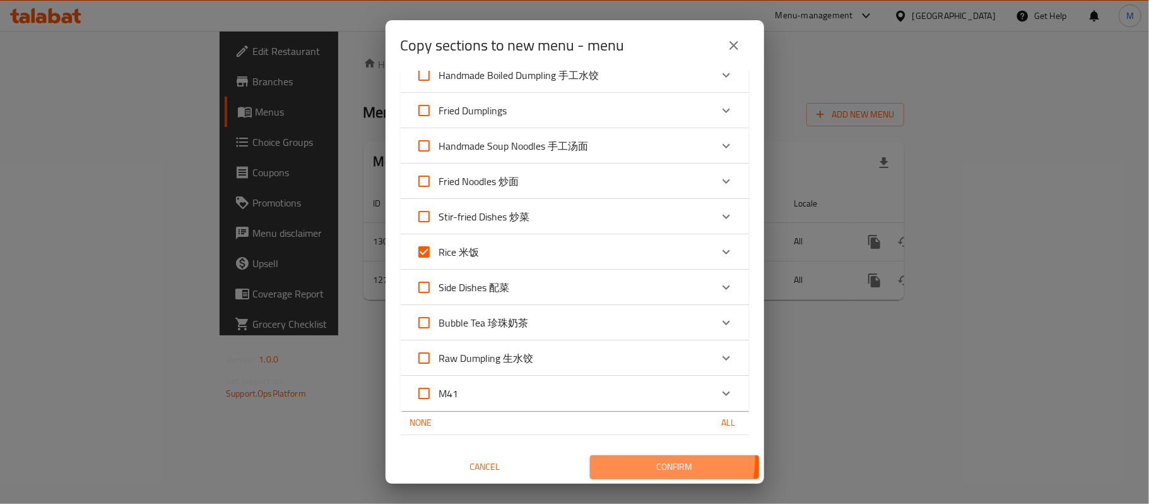
click at [654, 460] on span "Confirm" at bounding box center [674, 467] width 149 height 16
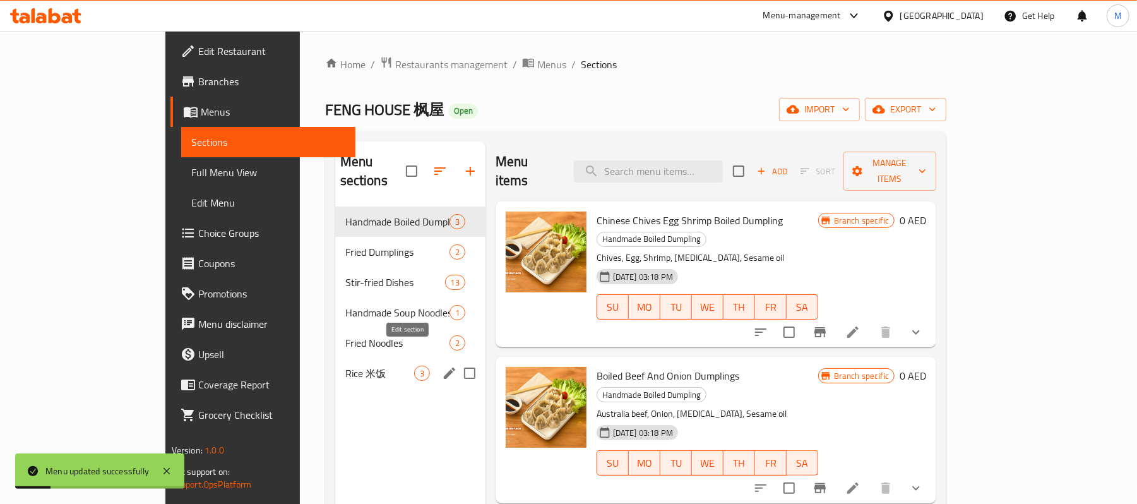
click at [442, 365] on icon "edit" at bounding box center [449, 372] width 15 height 15
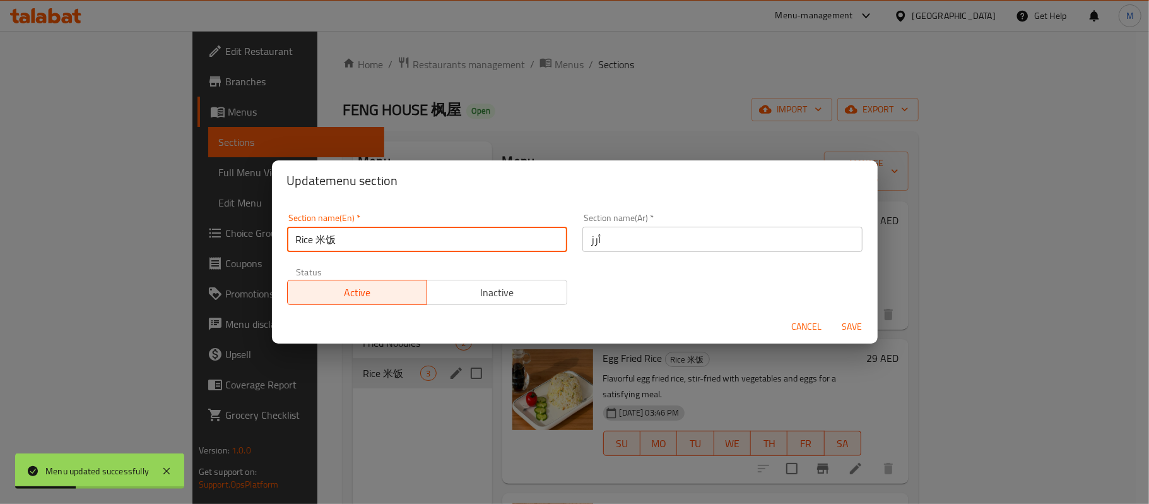
drag, startPoint x: 316, startPoint y: 231, endPoint x: 384, endPoint y: 238, distance: 68.5
click at [384, 238] on input "Rice 米饭" at bounding box center [427, 239] width 280 height 25
type input "Rice"
click at [841, 330] on span "Save" at bounding box center [853, 327] width 30 height 16
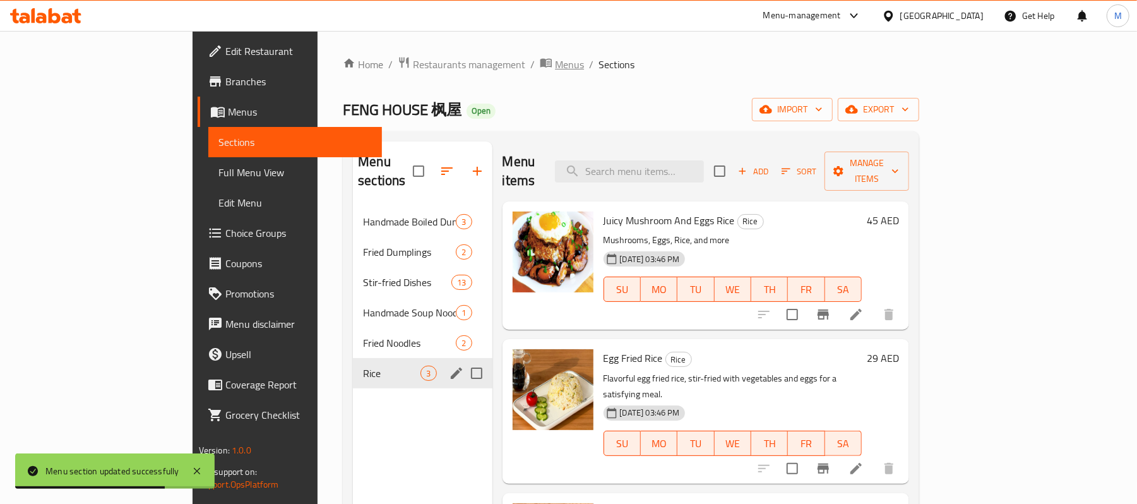
click at [555, 64] on span "Menus" at bounding box center [569, 64] width 29 height 15
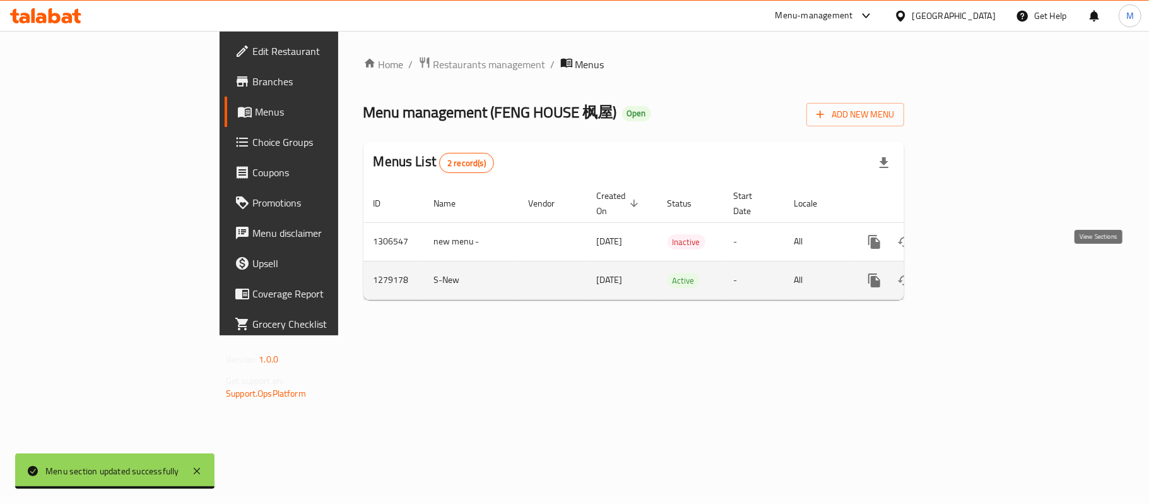
click at [981, 276] on link "enhanced table" at bounding box center [966, 280] width 30 height 30
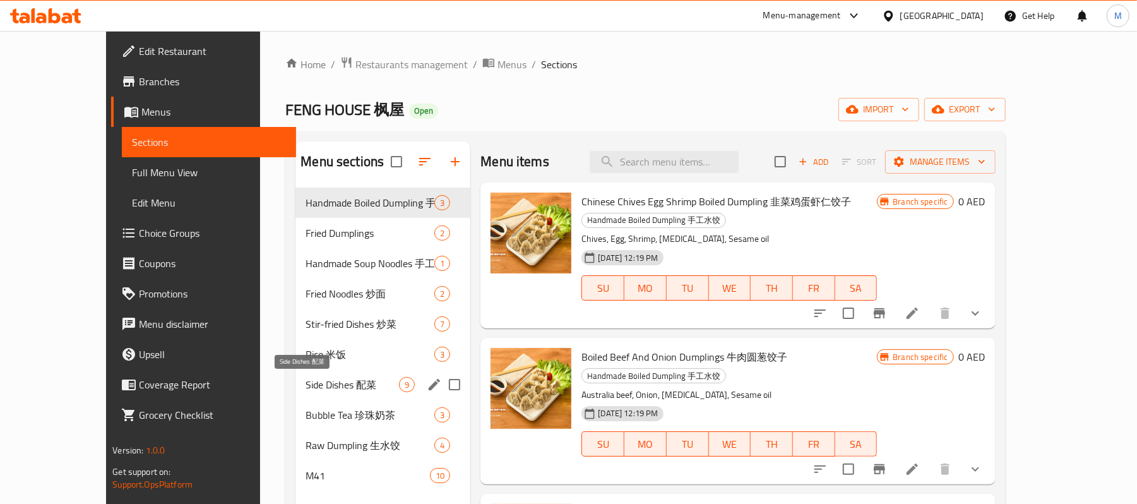
click at [306, 379] on span "Side Dishes 配菜" at bounding box center [352, 384] width 93 height 15
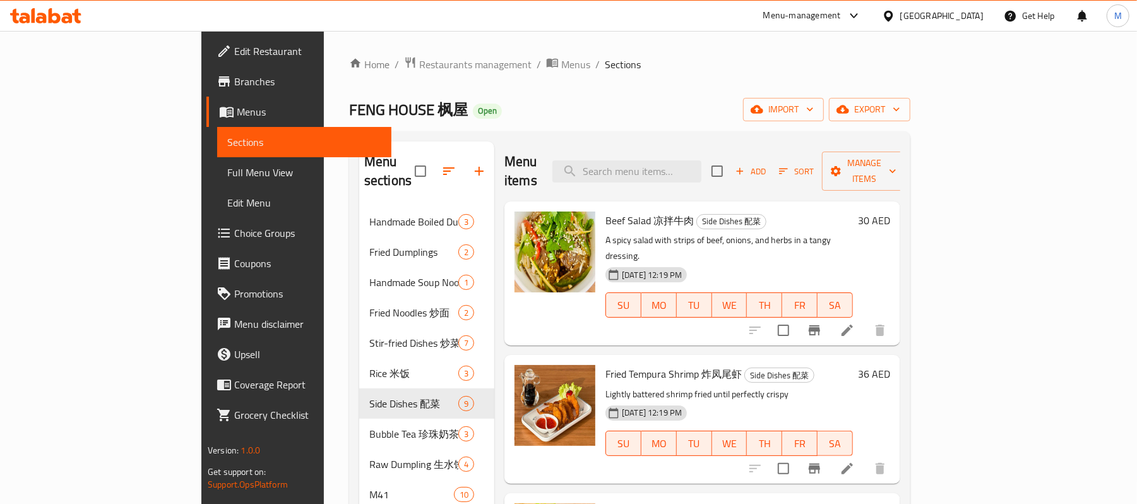
click at [890, 211] on div "30 AED" at bounding box center [871, 220] width 37 height 18
click at [890, 211] on h6 "30 AED" at bounding box center [874, 220] width 32 height 18
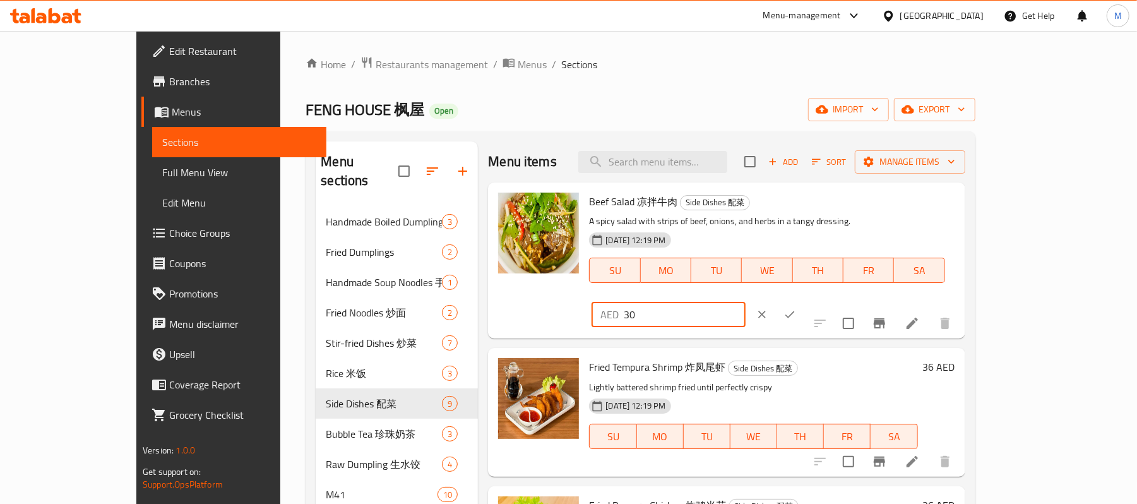
click at [745, 302] on input "30" at bounding box center [685, 314] width 122 height 25
type input "45"
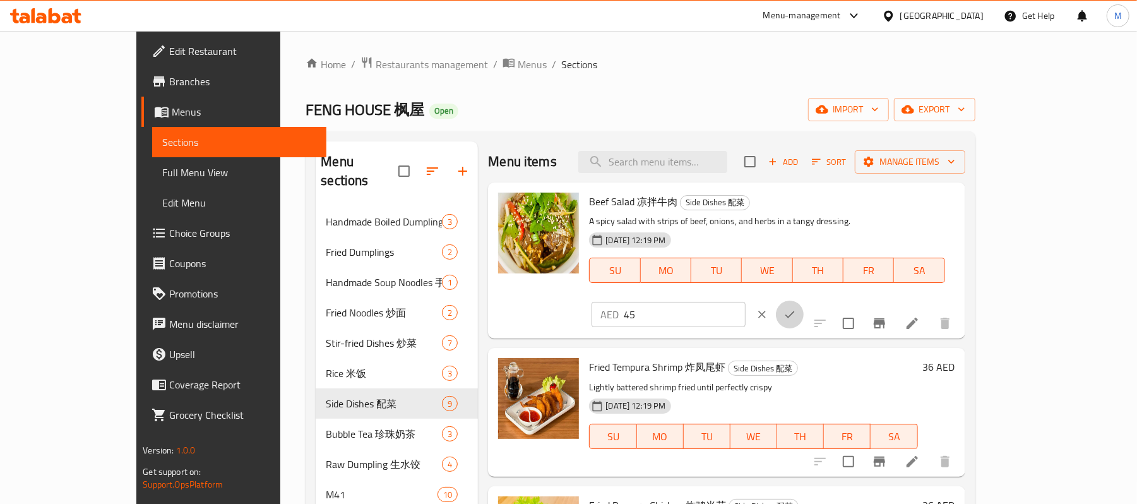
click at [804, 300] on button "ok" at bounding box center [790, 314] width 28 height 28
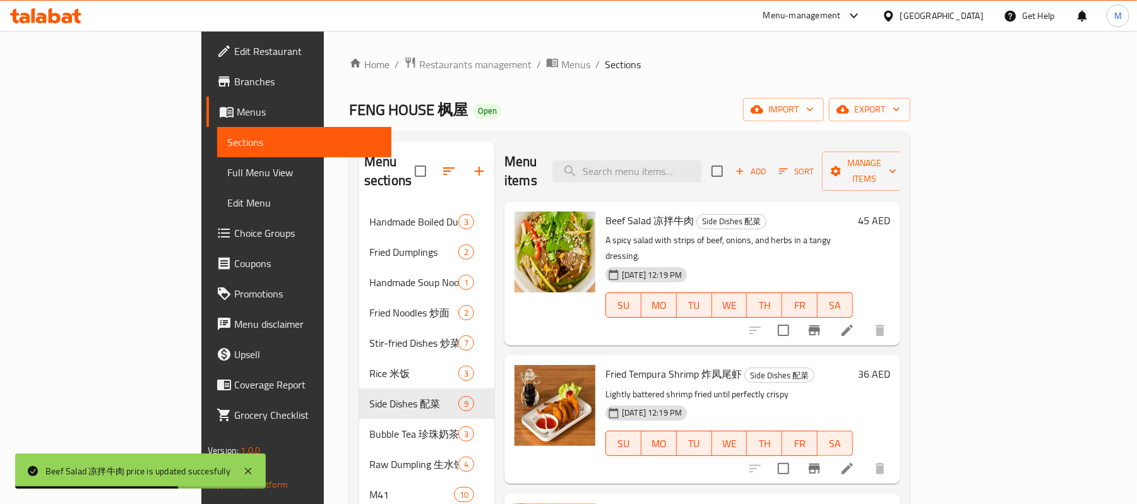
scroll to position [84, 0]
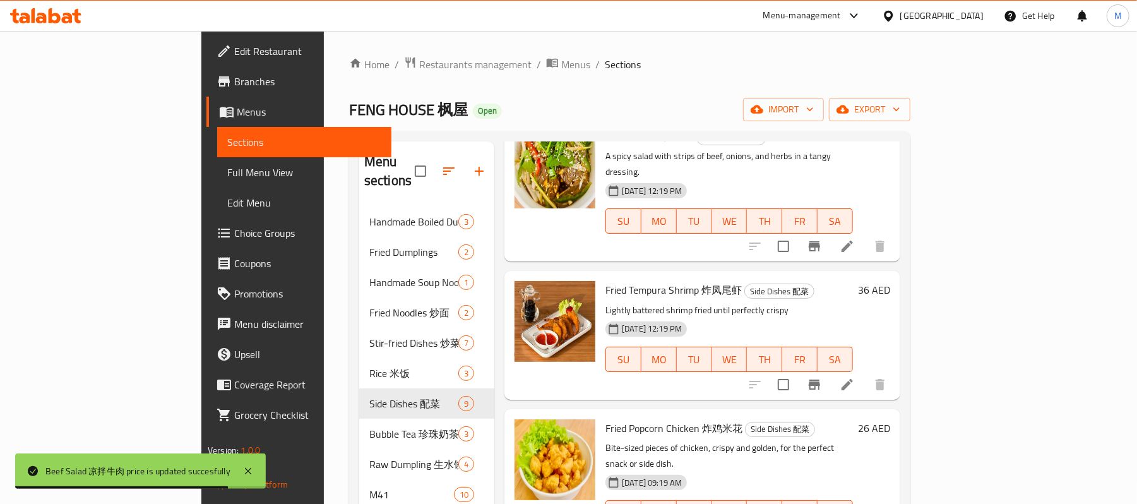
click at [895, 276] on div "Fried Tempura Shrimp 炸凤尾虾 Side Dishes 配菜 Lightly battered shrimp fried until pe…" at bounding box center [747, 335] width 295 height 118
click at [890, 281] on div "36 AED" at bounding box center [871, 290] width 37 height 18
click at [890, 281] on h6 "36 AED" at bounding box center [874, 290] width 32 height 18
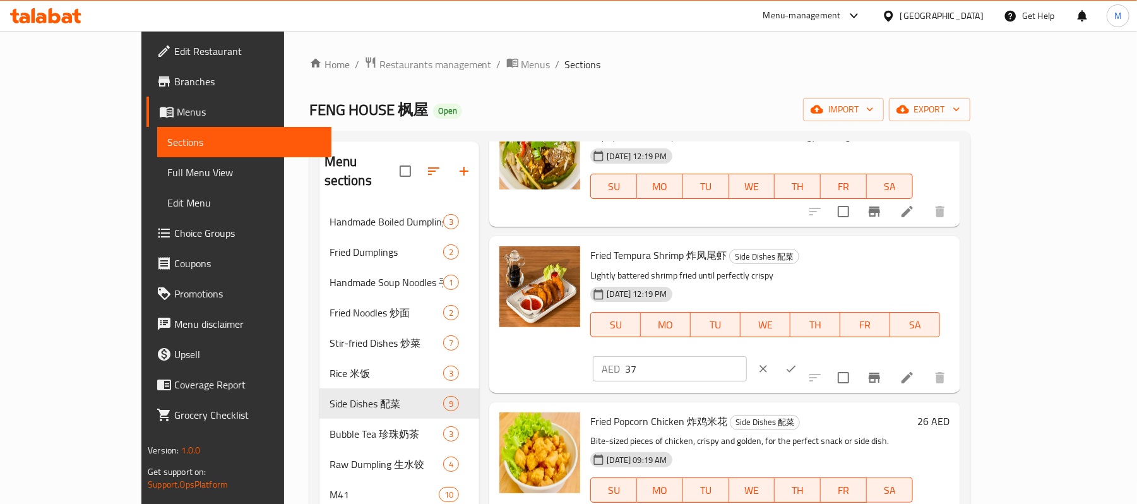
click at [747, 356] on input "37" at bounding box center [686, 368] width 122 height 25
type input "38"
click at [747, 356] on input "38" at bounding box center [686, 368] width 122 height 25
click at [797, 362] on icon "ok" at bounding box center [791, 368] width 13 height 13
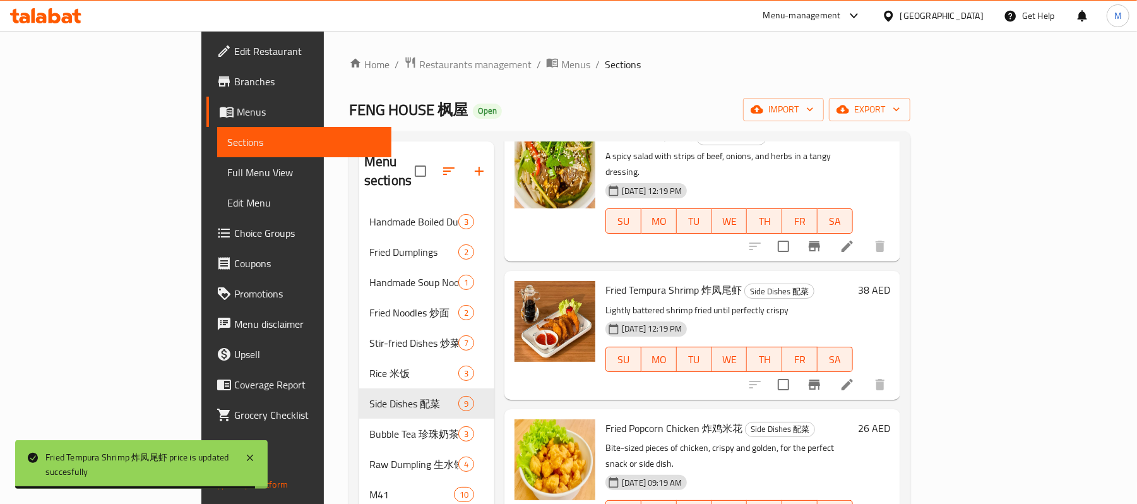
click at [890, 419] on h6 "26 AED" at bounding box center [874, 428] width 32 height 18
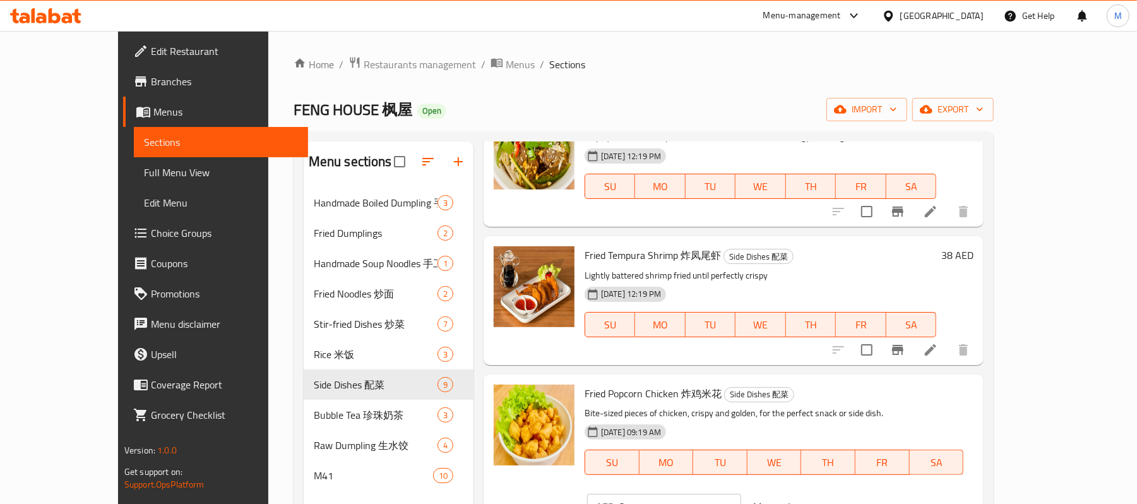
click at [741, 494] on input "27" at bounding box center [680, 506] width 122 height 25
type input "28"
click at [741, 494] on input "28" at bounding box center [680, 506] width 122 height 25
click at [799, 492] on button "ok" at bounding box center [785, 506] width 28 height 28
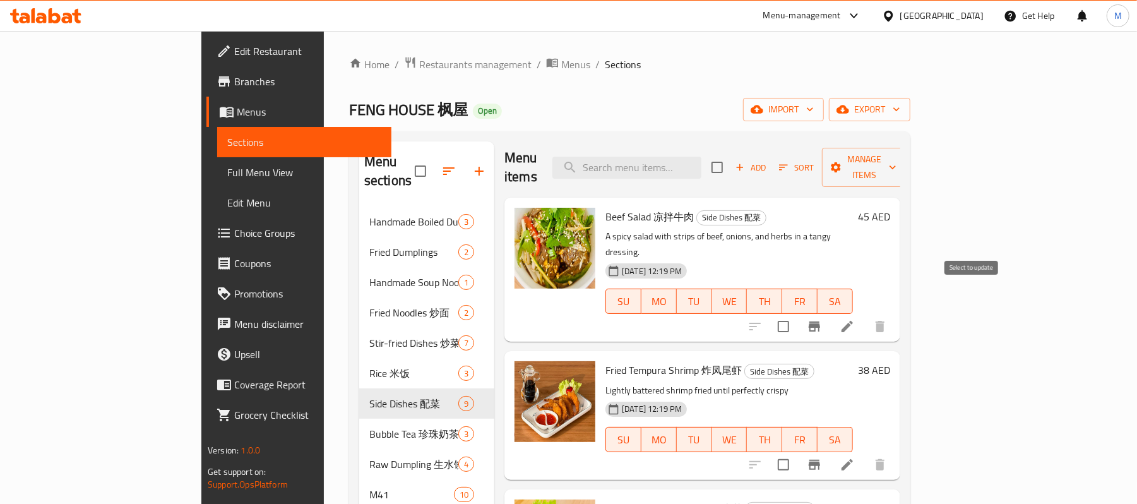
scroll to position [0, 0]
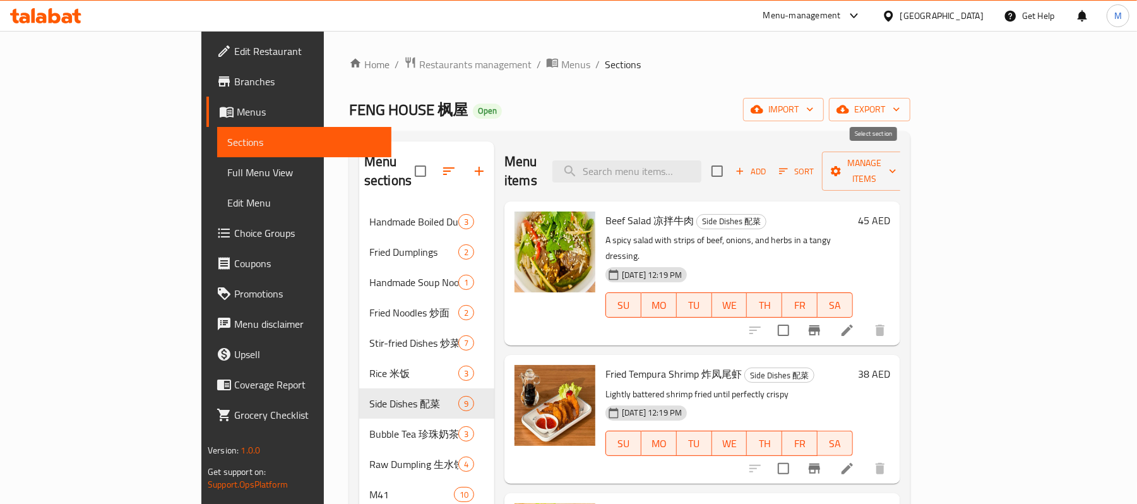
click at [730, 167] on input "checkbox" at bounding box center [717, 171] width 27 height 27
checkbox input "true"
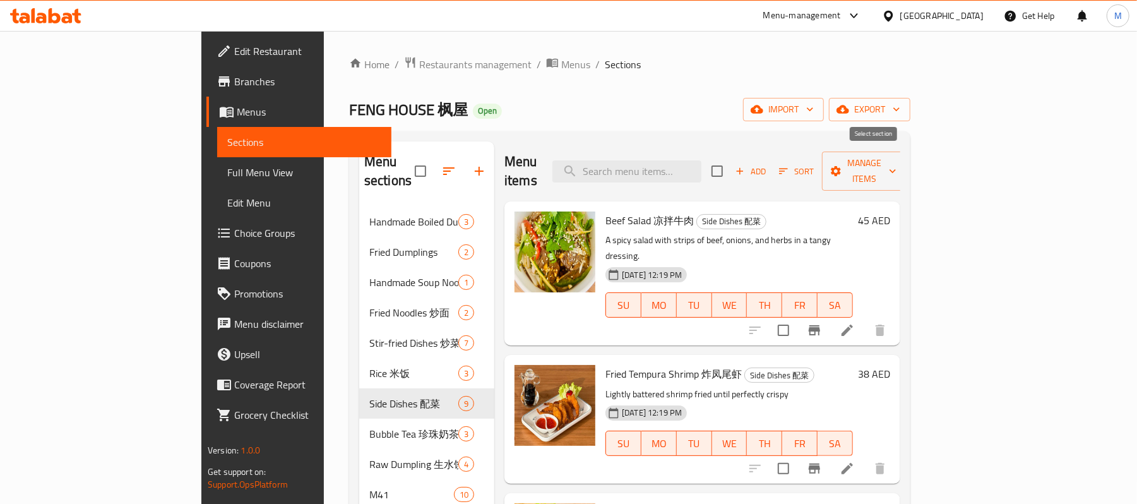
checkbox input "true"
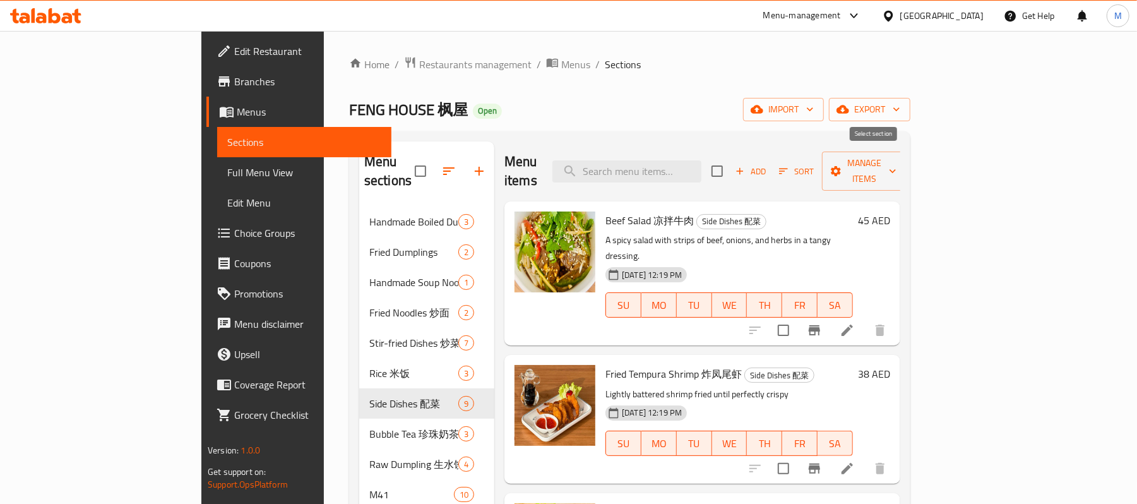
checkbox input "true"
click at [797, 317] on input "checkbox" at bounding box center [783, 330] width 27 height 27
checkbox input "false"
drag, startPoint x: 962, startPoint y: 414, endPoint x: 968, endPoint y: 432, distance: 19.4
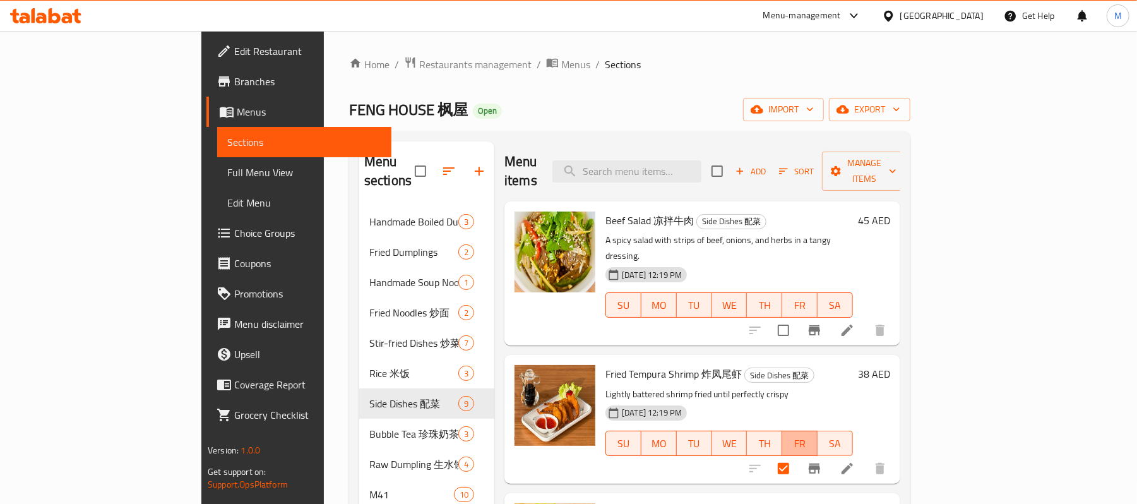
click at [858, 422] on div "Fried Tempura Shrimp 炸凤尾虾 Side Dishes 配菜 Lightly battered shrimp fried until pe…" at bounding box center [729, 419] width 258 height 118
click at [797, 455] on input "checkbox" at bounding box center [783, 468] width 27 height 27
checkbox input "false"
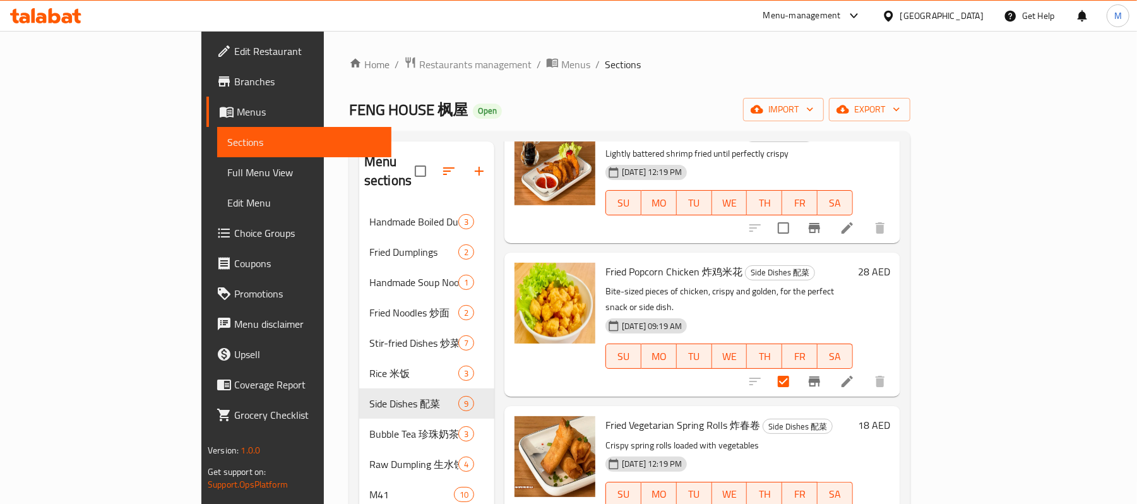
scroll to position [252, 0]
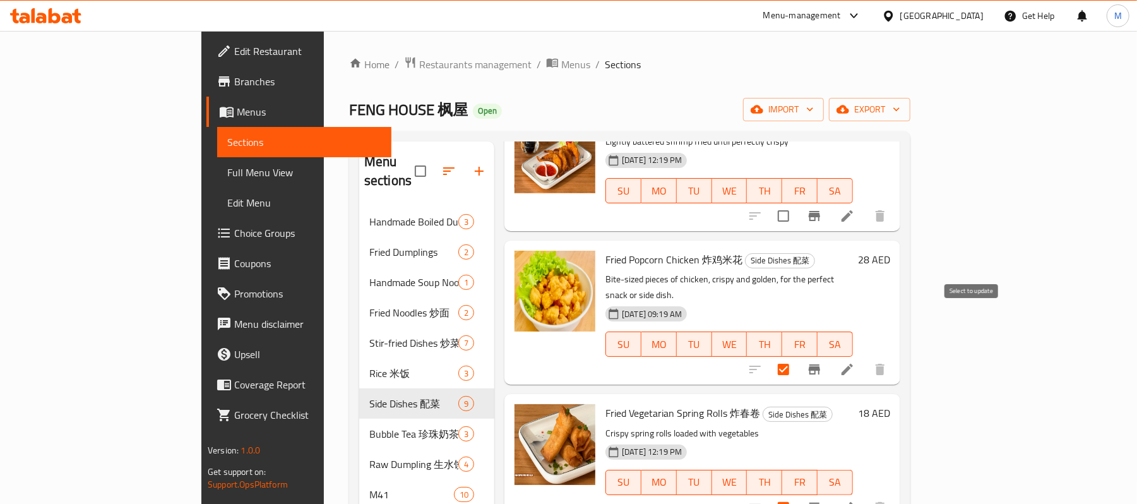
click at [797, 356] on input "checkbox" at bounding box center [783, 369] width 27 height 27
checkbox input "false"
click at [797, 494] on input "checkbox" at bounding box center [783, 507] width 27 height 27
checkbox input "false"
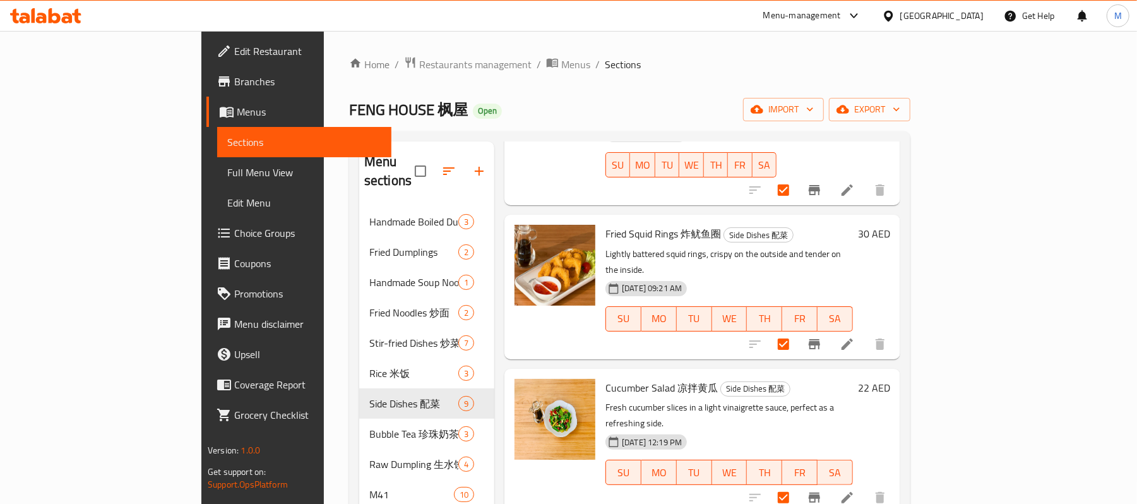
scroll to position [757, 0]
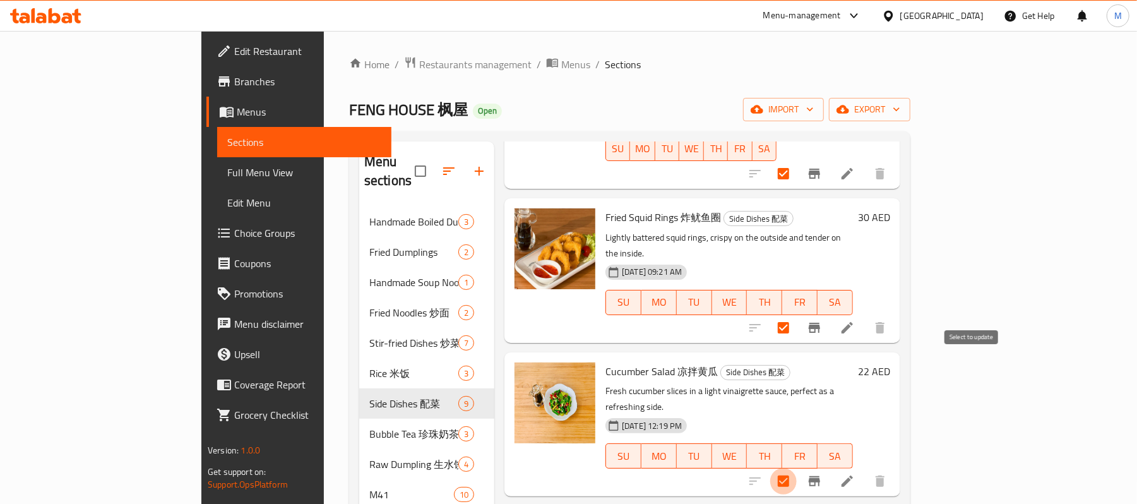
click at [797, 468] on input "checkbox" at bounding box center [783, 481] width 27 height 27
checkbox input "false"
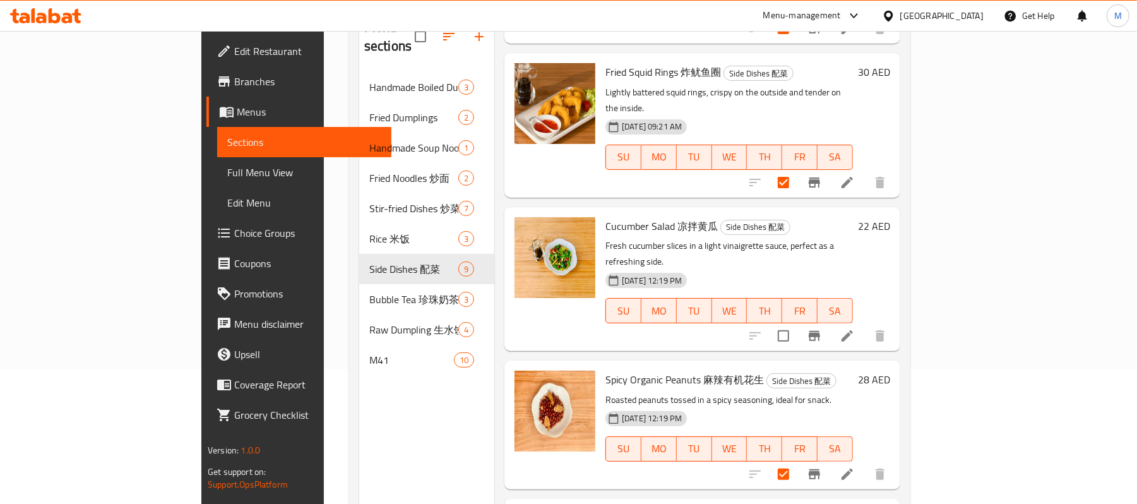
scroll to position [177, 0]
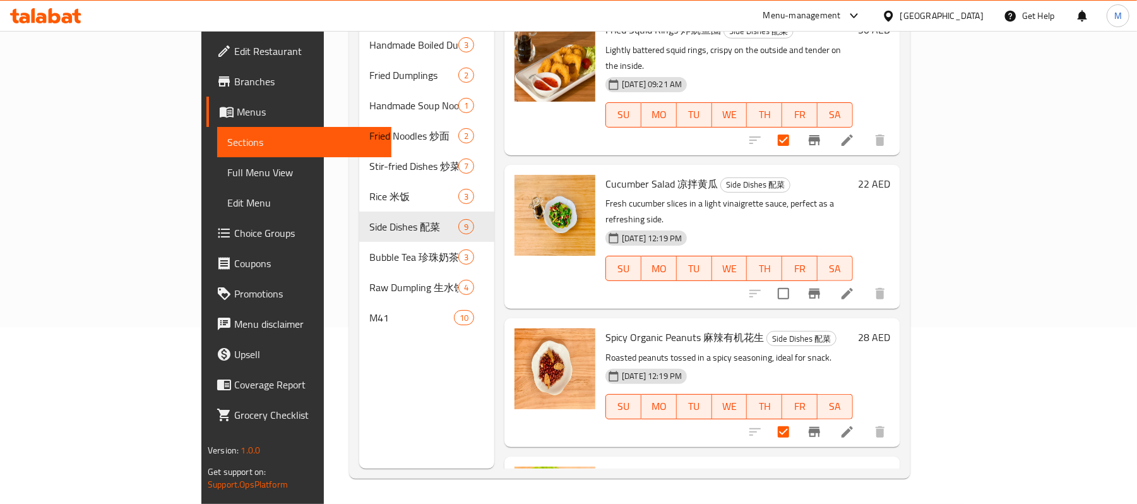
checkbox input "false"
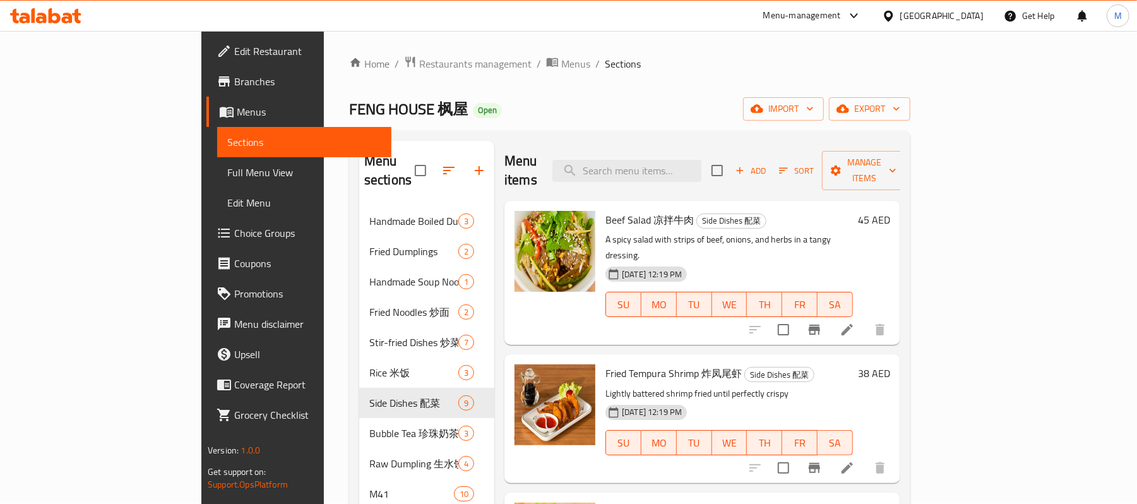
scroll to position [0, 0]
click at [896, 167] on span "Manage items" at bounding box center [864, 171] width 64 height 32
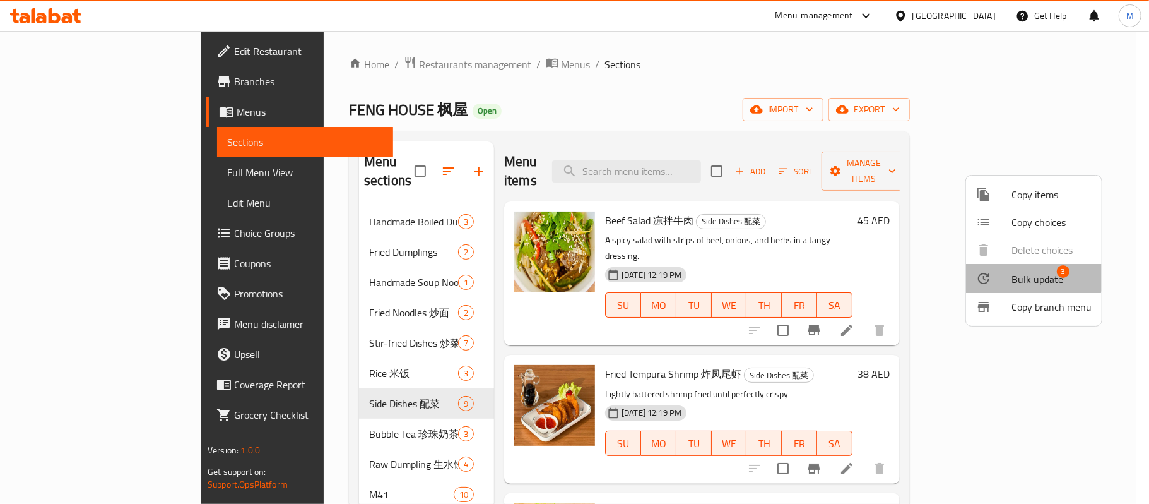
click at [1030, 268] on li "Bulk update 3" at bounding box center [1034, 278] width 136 height 29
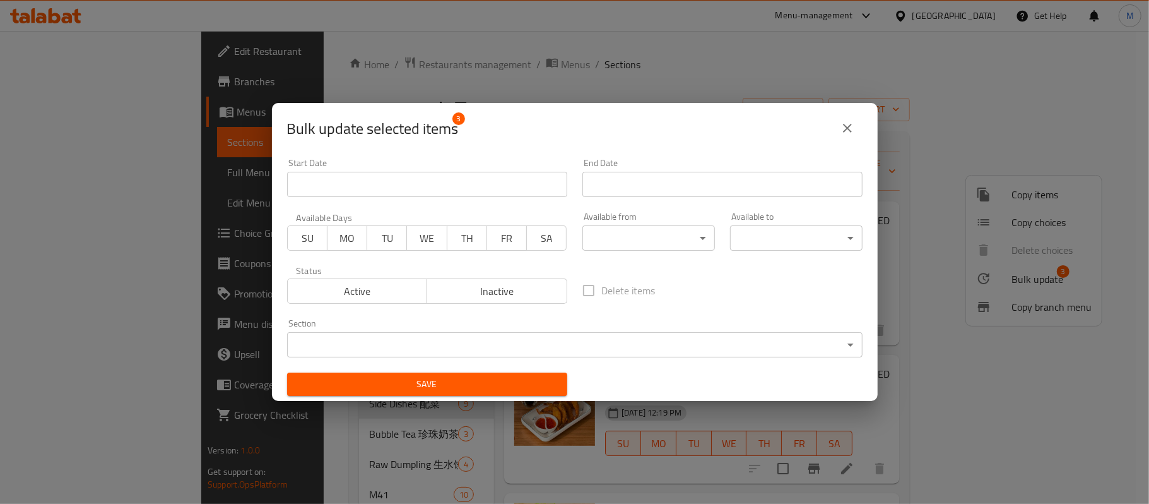
click at [496, 338] on body "​ Menu-management United Arab Emirates Get Help M Edit Restaurant Branches Menu…" at bounding box center [574, 267] width 1149 height 473
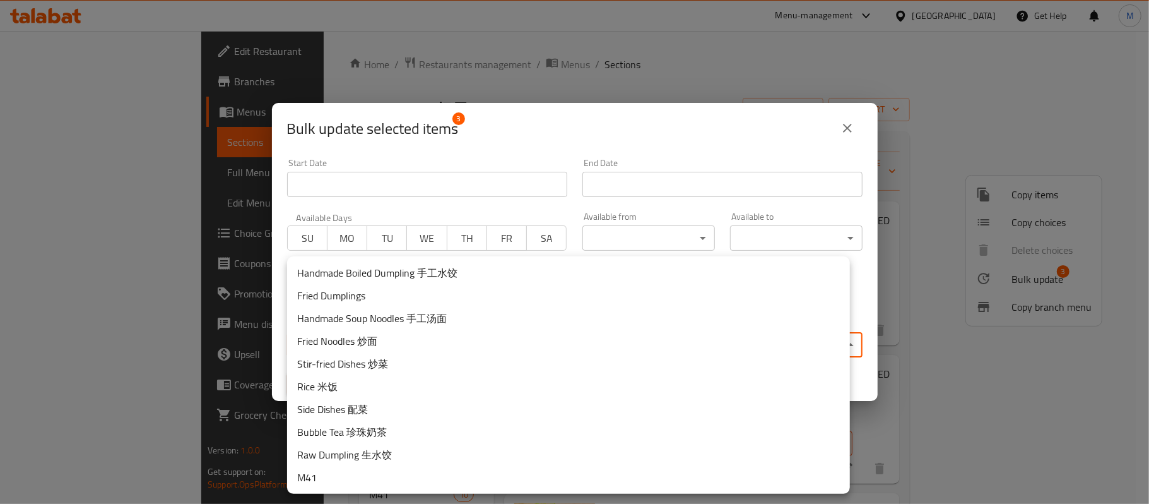
click at [329, 471] on li "M41" at bounding box center [568, 477] width 563 height 23
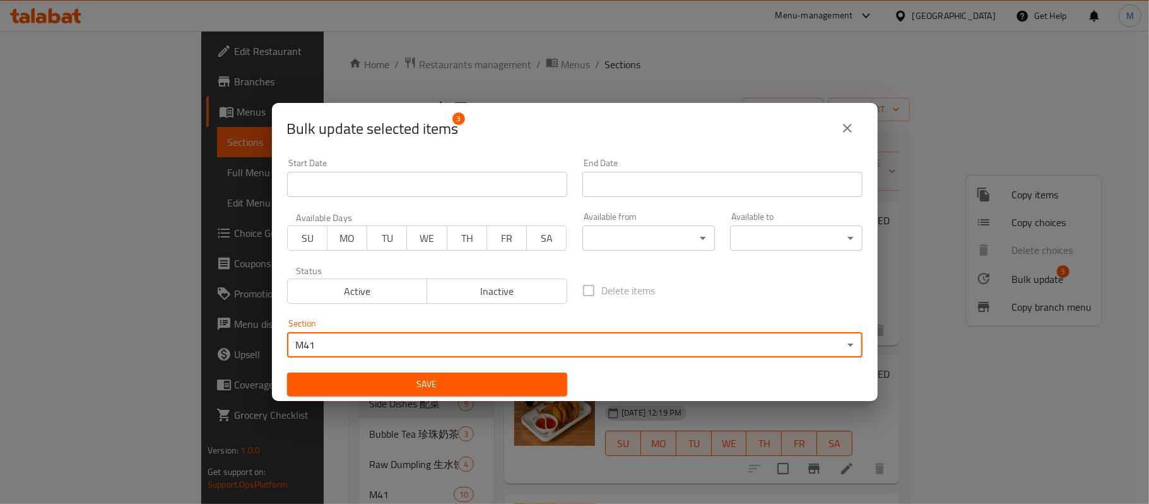
click at [448, 383] on span "Save" at bounding box center [427, 384] width 260 height 16
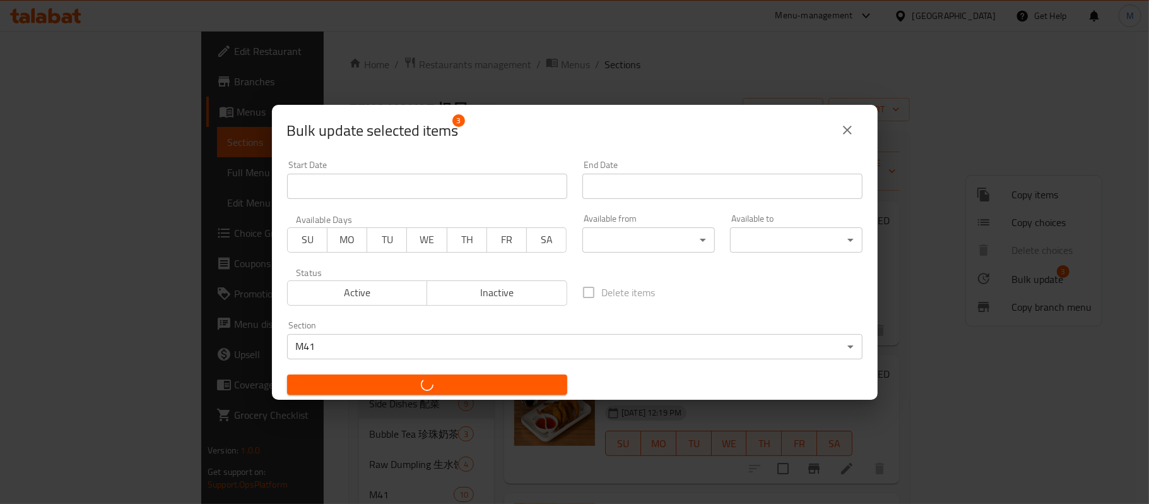
checkbox input "false"
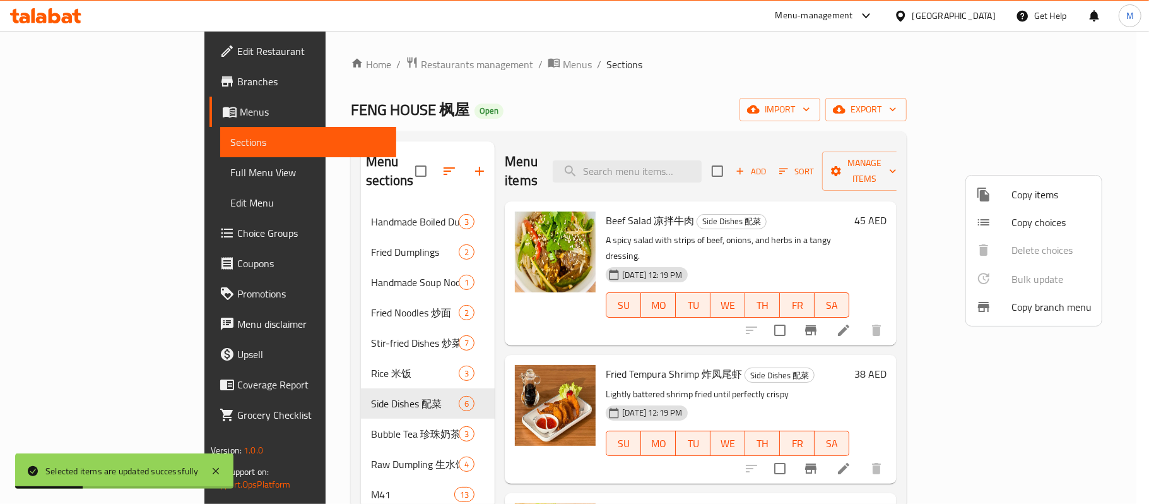
click at [545, 140] on div at bounding box center [574, 252] width 1149 height 504
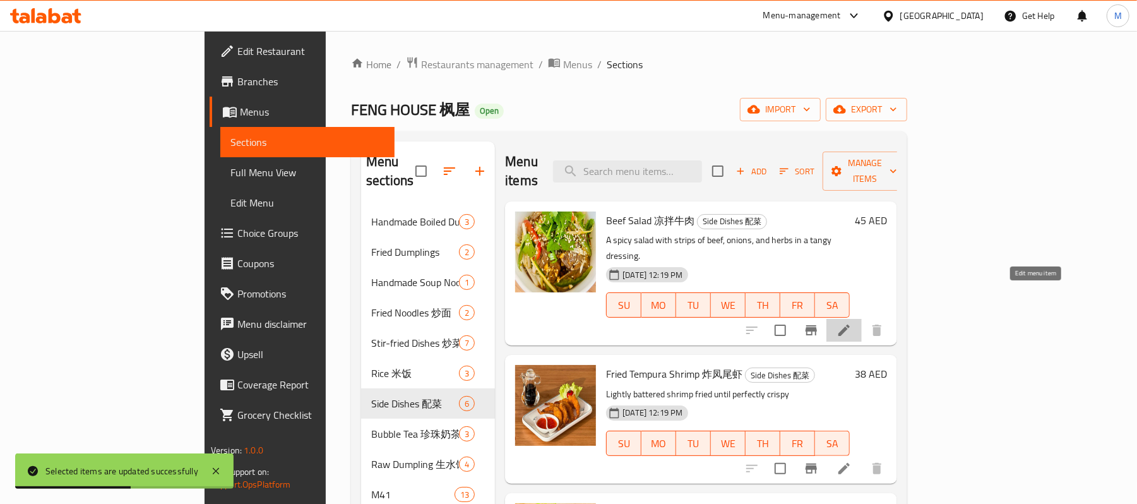
click at [852, 323] on icon at bounding box center [843, 330] width 15 height 15
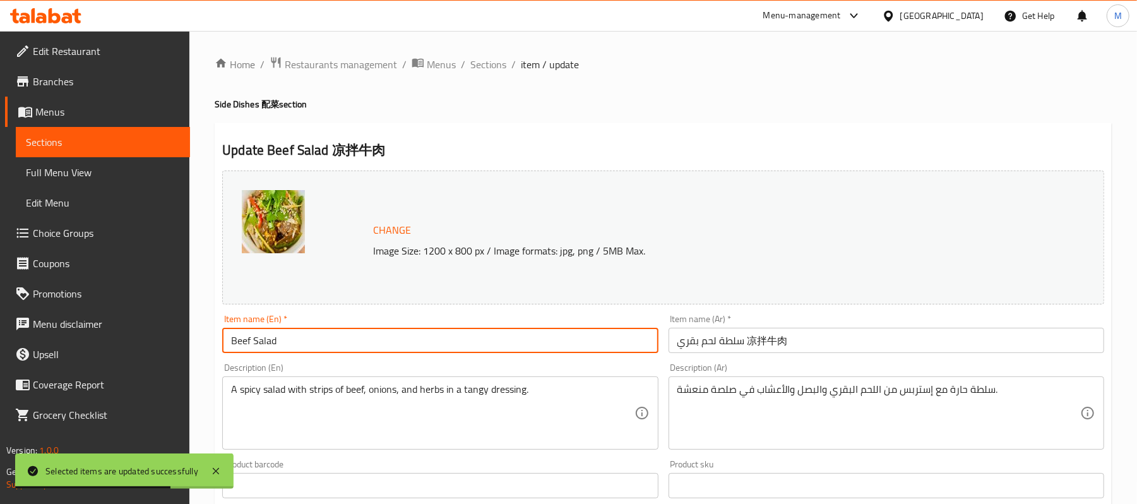
drag, startPoint x: 276, startPoint y: 343, endPoint x: 379, endPoint y: 353, distance: 104.0
click at [379, 353] on input "Beef Salad" at bounding box center [440, 340] width 436 height 25
type input "Beef Salad"
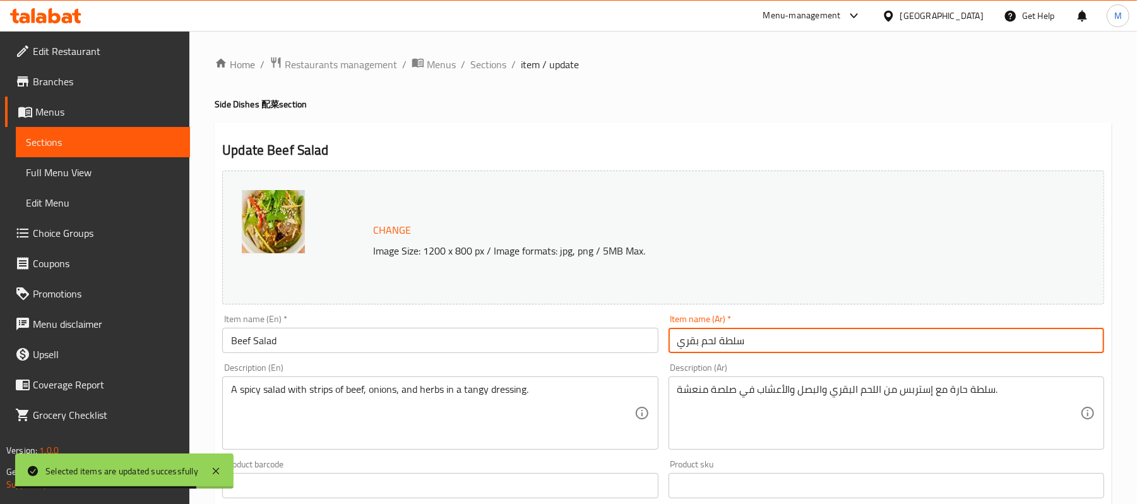
drag, startPoint x: 748, startPoint y: 341, endPoint x: 811, endPoint y: 340, distance: 63.1
click at [811, 340] on input "سلطة لحم بقري" at bounding box center [886, 340] width 436 height 25
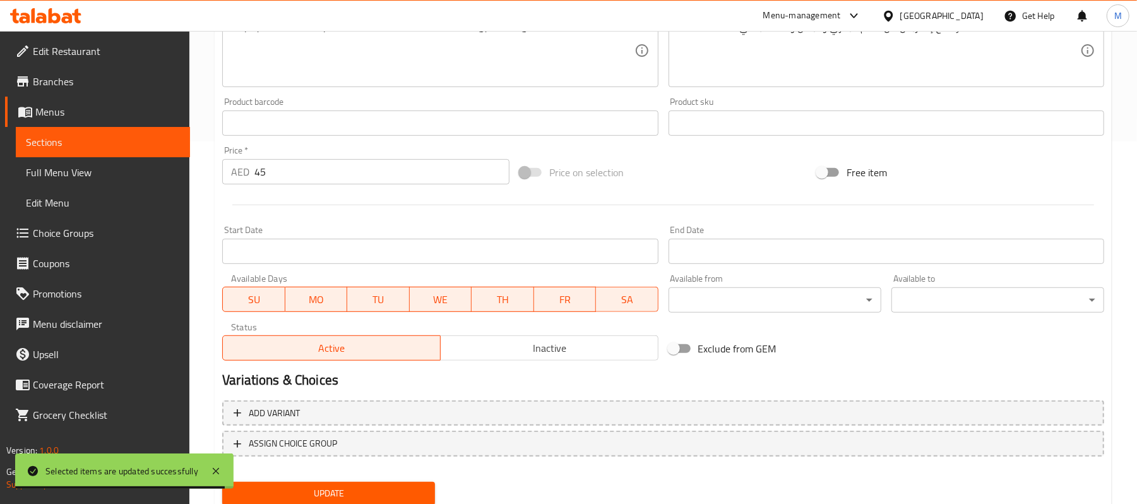
scroll to position [405, 0]
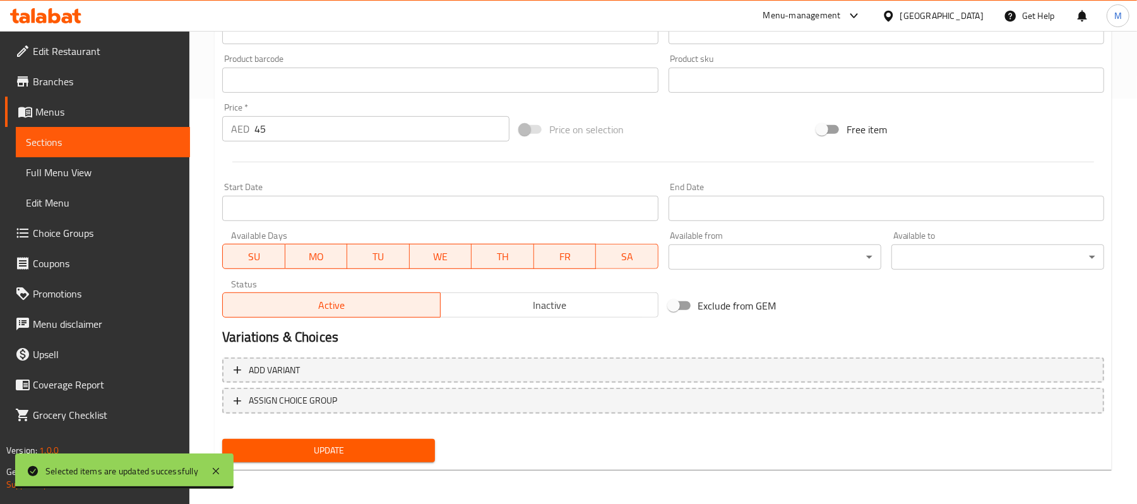
type input "سلطة لحم بقري"
click at [352, 457] on span "Update" at bounding box center [328, 451] width 193 height 16
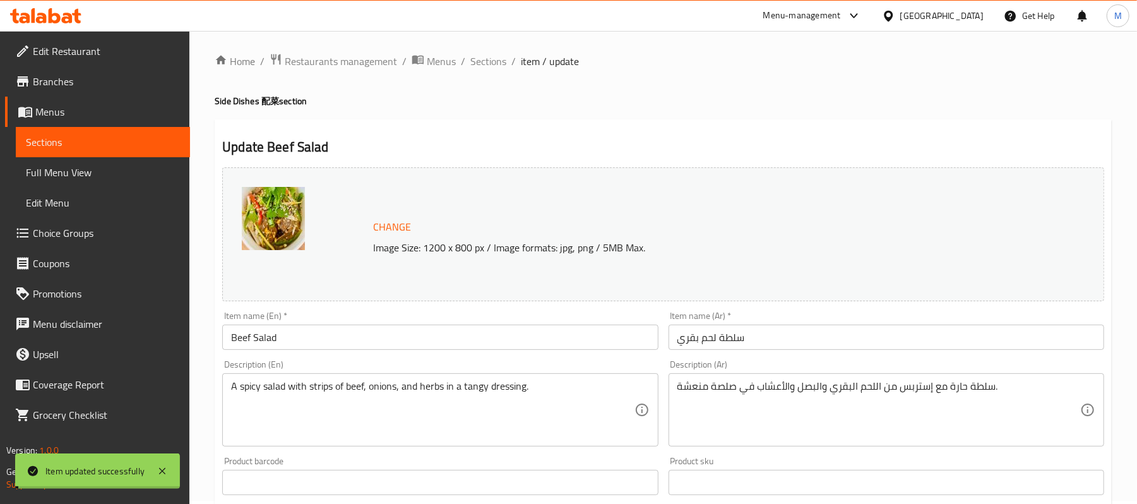
scroll to position [0, 0]
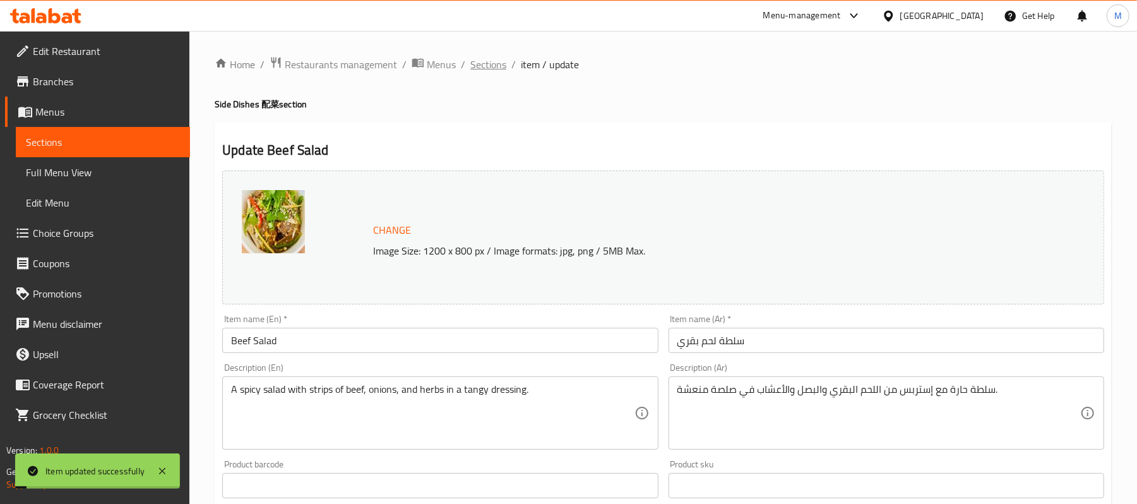
click at [484, 68] on span "Sections" at bounding box center [488, 64] width 36 height 15
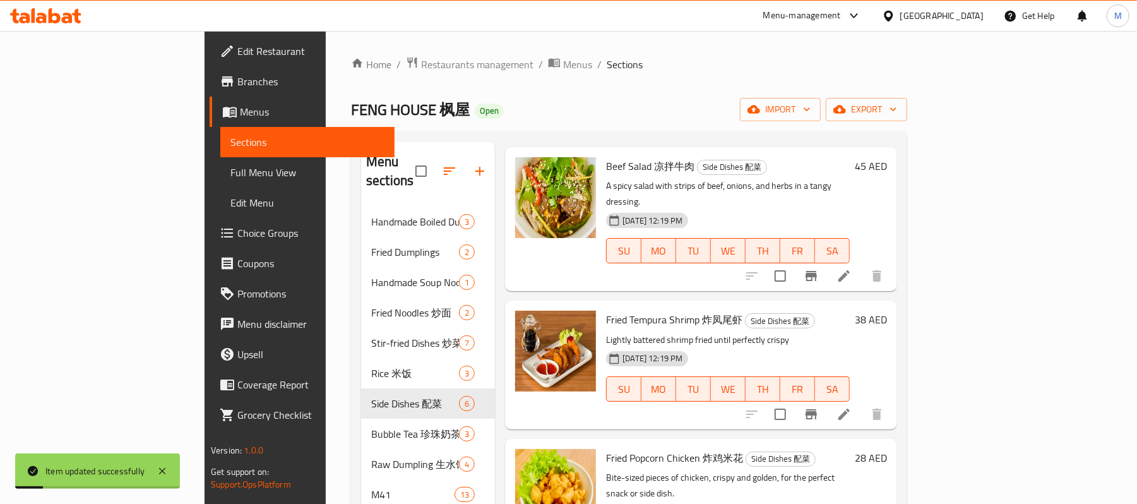
scroll to position [84, 0]
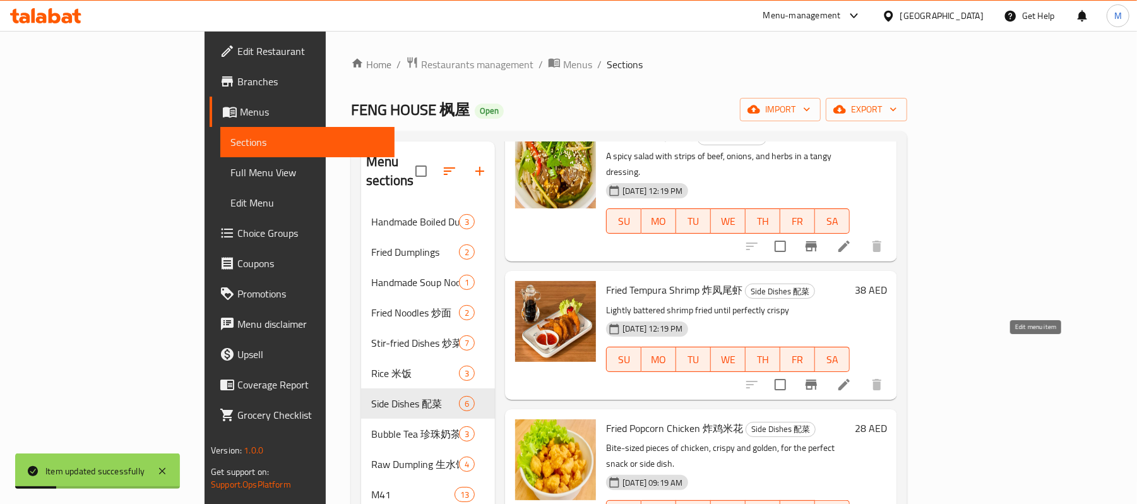
click at [852, 377] on icon at bounding box center [843, 384] width 15 height 15
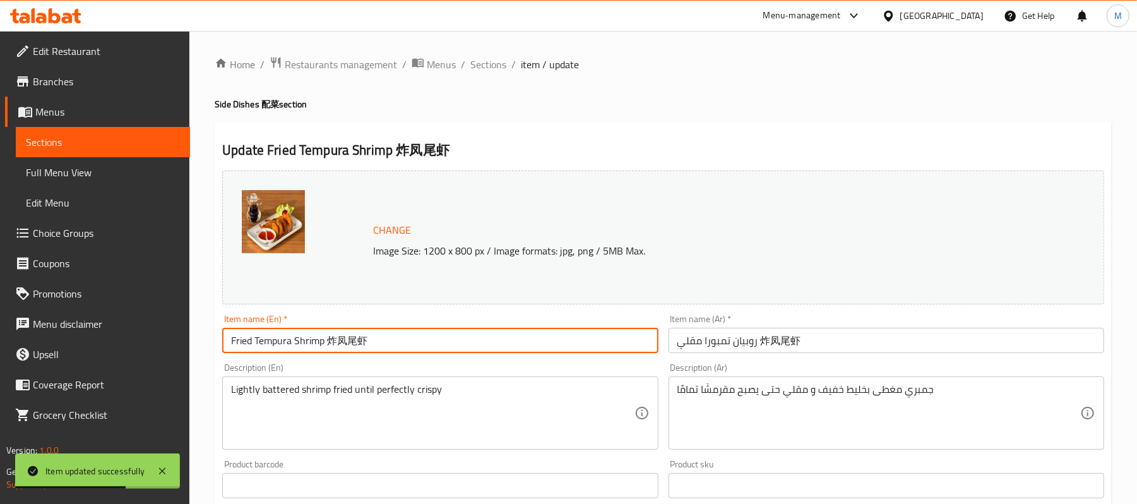
drag, startPoint x: 324, startPoint y: 344, endPoint x: 434, endPoint y: 348, distance: 110.6
click at [434, 348] on input "Fried Tempura Shrimp 炸凤尾虾" at bounding box center [440, 340] width 436 height 25
type input "Fried Tempura Shrimp"
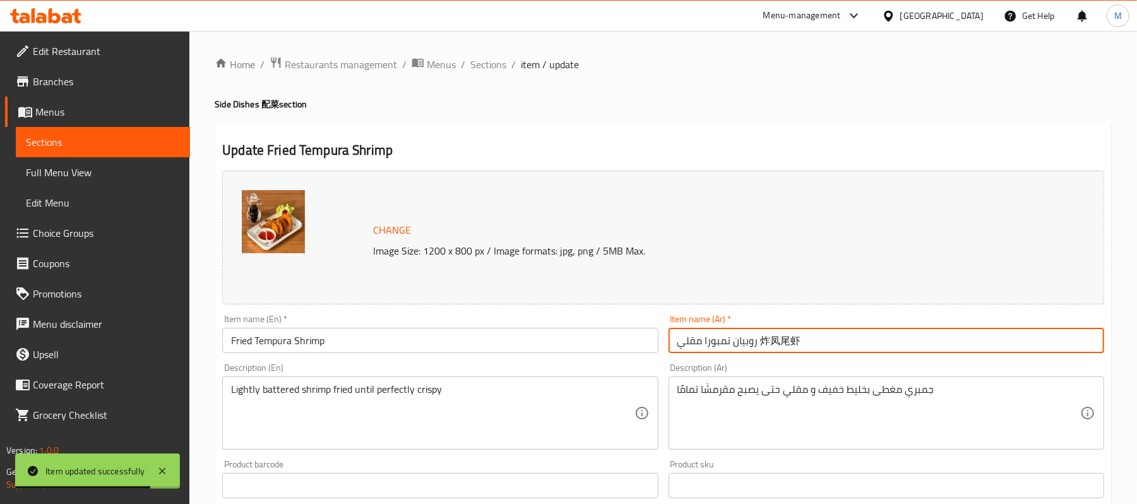
drag, startPoint x: 759, startPoint y: 343, endPoint x: 867, endPoint y: 340, distance: 108.6
click at [867, 340] on input "روبيان تمبورا مقلي 炸凤尾虾" at bounding box center [886, 340] width 436 height 25
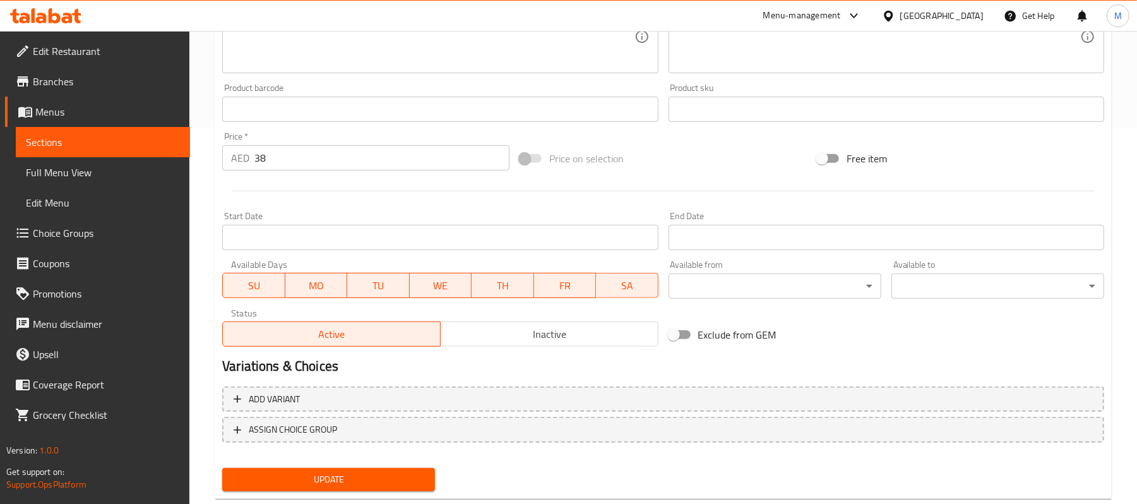
scroll to position [405, 0]
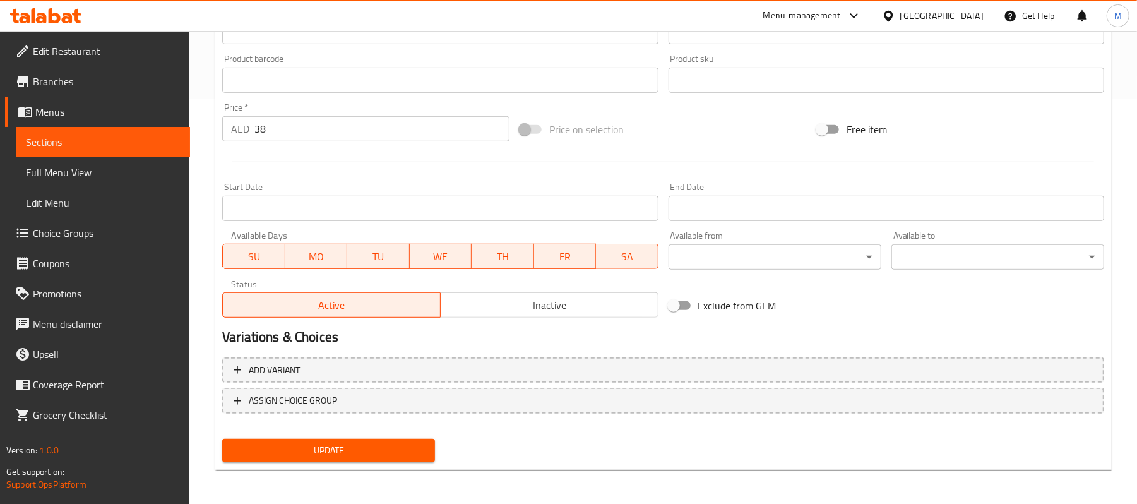
type input "روبيان تمبورا مقلي"
click at [321, 436] on div "Update" at bounding box center [328, 450] width 223 height 33
click at [321, 439] on button "Update" at bounding box center [328, 450] width 213 height 23
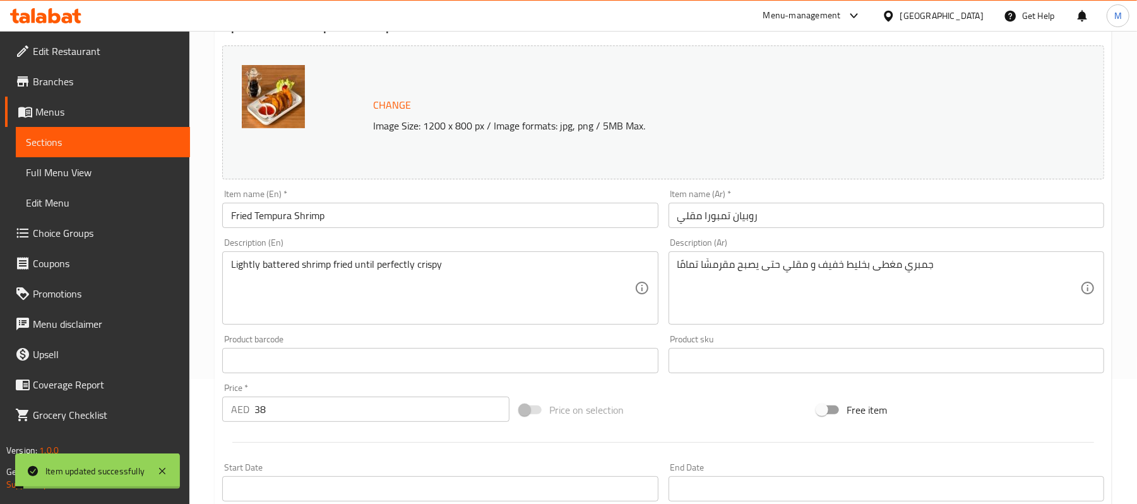
scroll to position [0, 0]
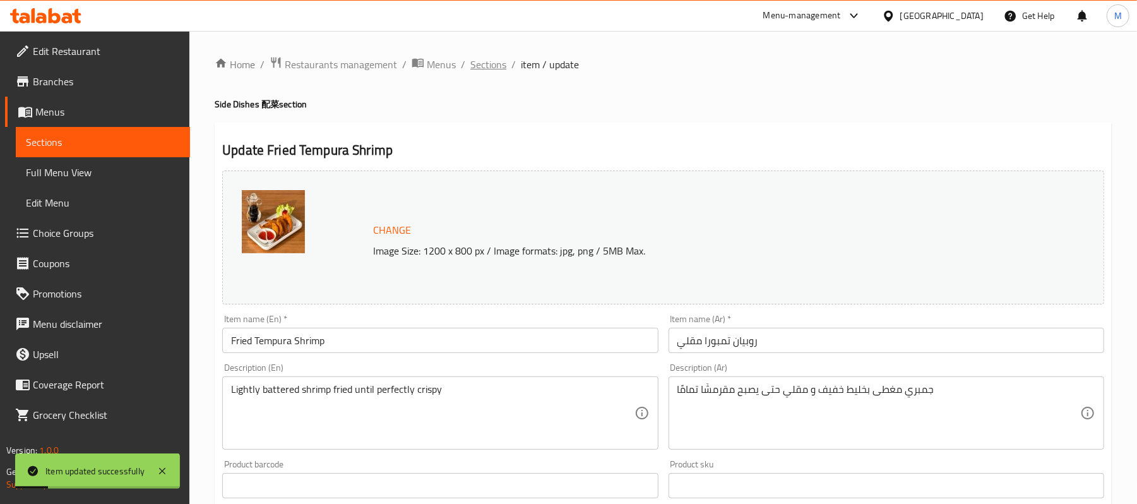
click at [480, 59] on span "Sections" at bounding box center [488, 64] width 36 height 15
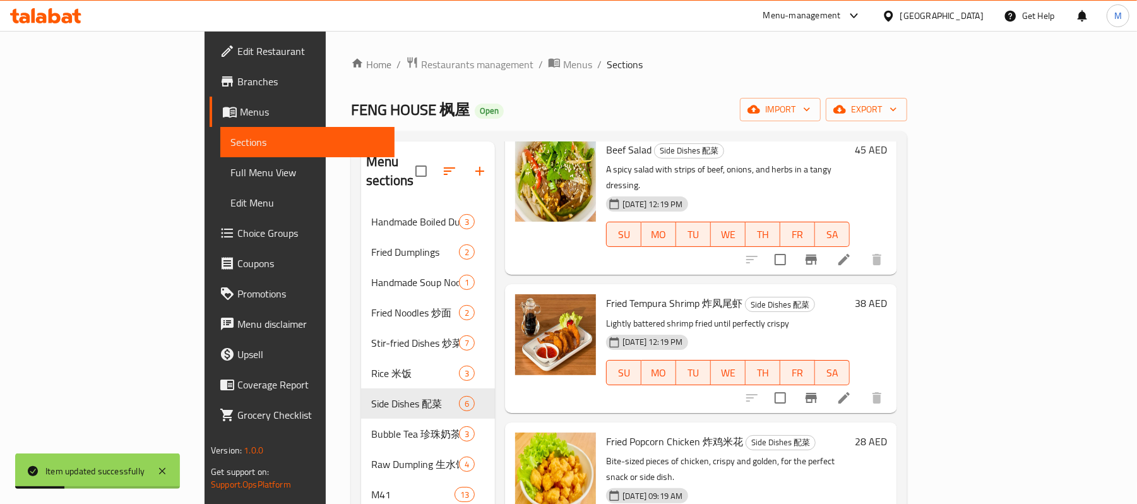
scroll to position [168, 0]
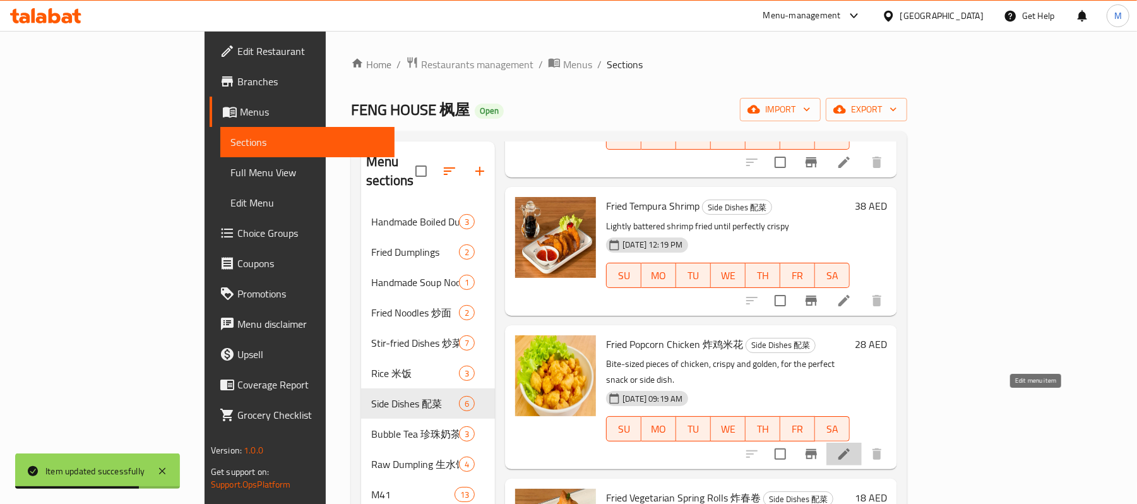
click at [850, 448] on icon at bounding box center [843, 453] width 11 height 11
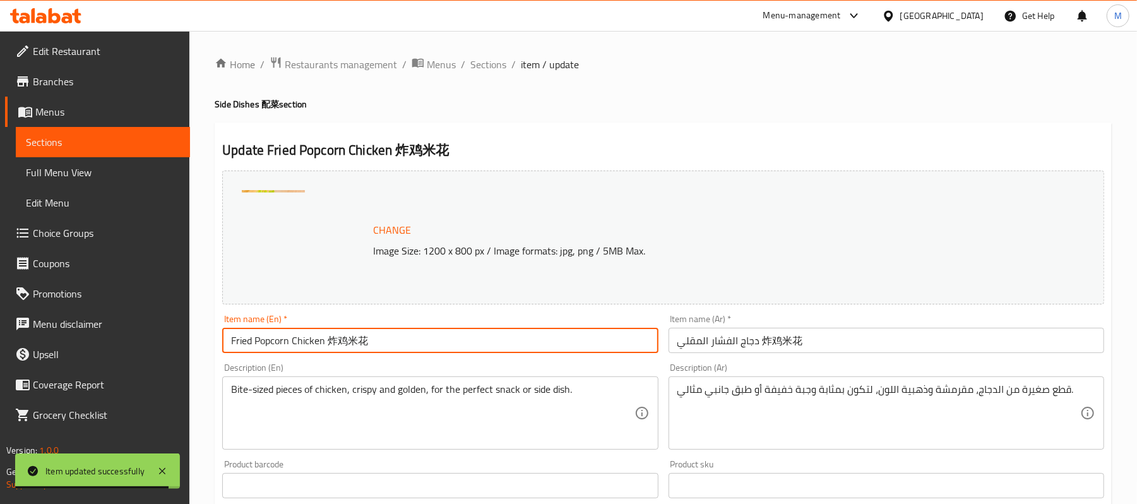
drag, startPoint x: 324, startPoint y: 342, endPoint x: 435, endPoint y: 355, distance: 111.9
click at [435, 355] on div "Item name (En)   * Fried Popcorn Chicken 炸鸡⽶花 Item name (En) *" at bounding box center [440, 333] width 446 height 49
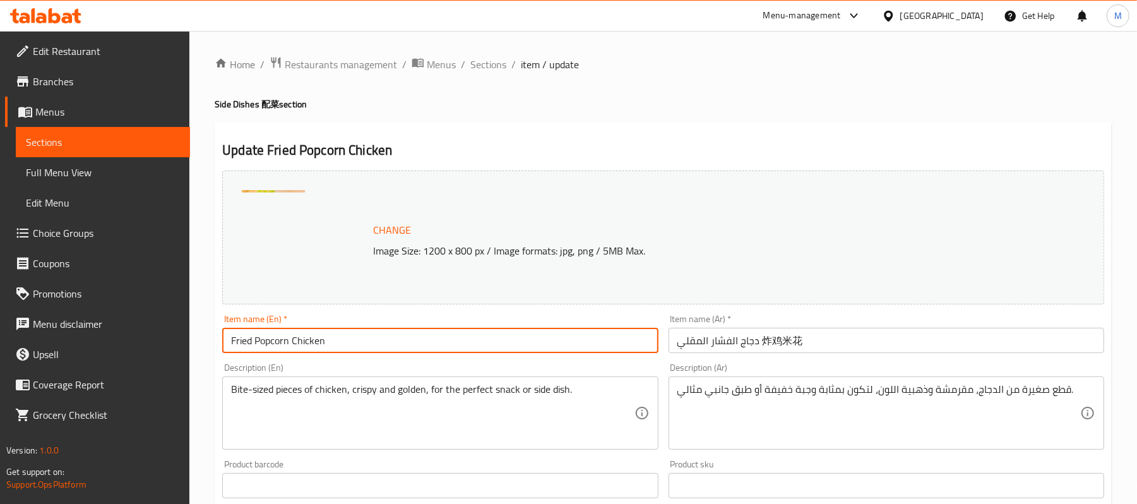
type input "Fried Popcorn Chicken"
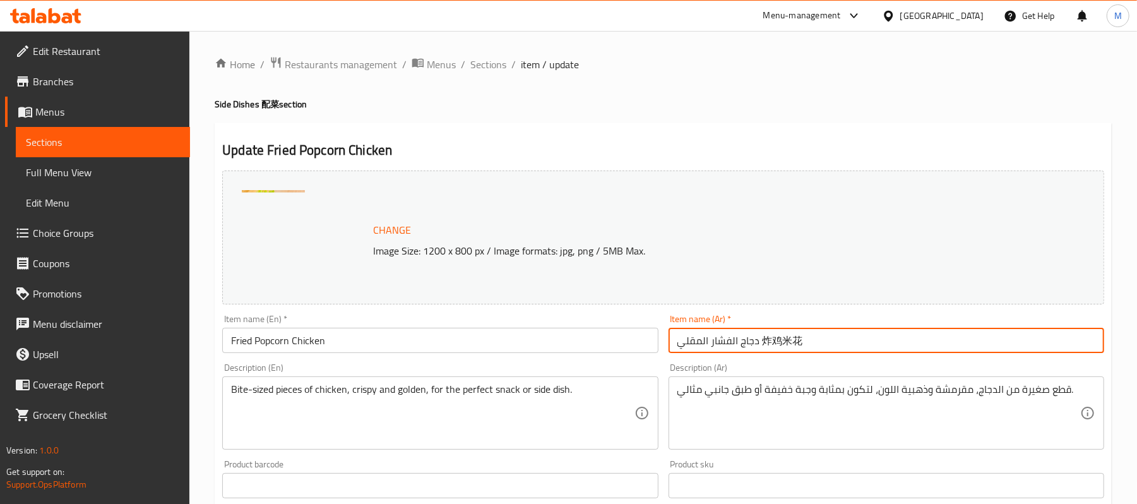
drag, startPoint x: 759, startPoint y: 344, endPoint x: 823, endPoint y: 345, distance: 64.4
click at [823, 345] on input "دجاج الفشار المقلي 炸鸡⽶花" at bounding box center [886, 340] width 436 height 25
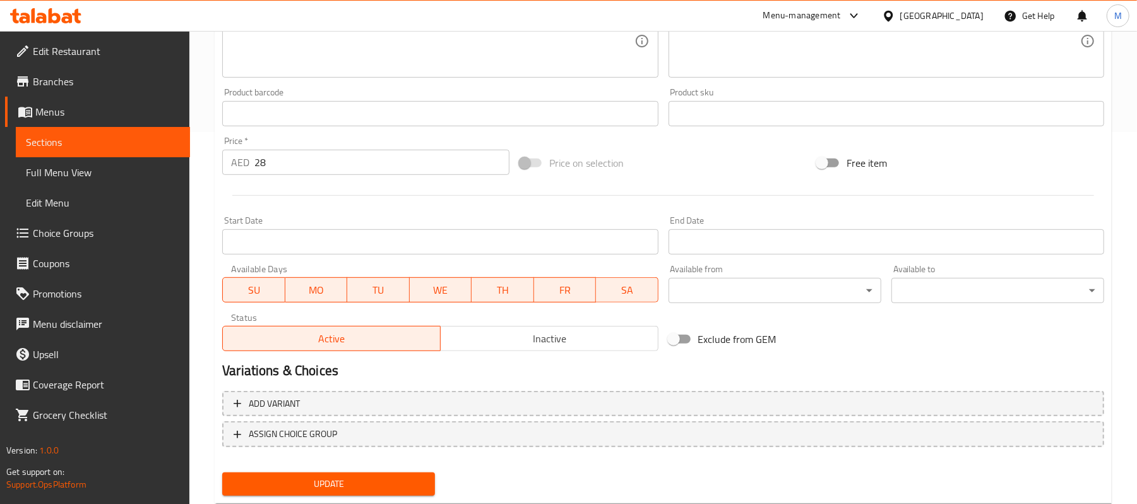
scroll to position [405, 0]
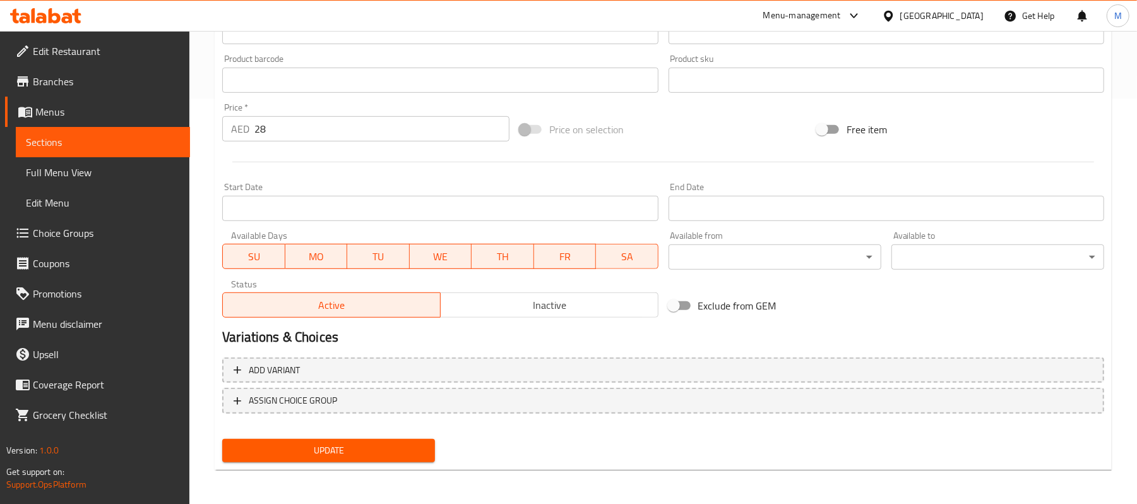
type input "دجاج الفشار المقلي"
click at [398, 453] on span "Update" at bounding box center [328, 451] width 193 height 16
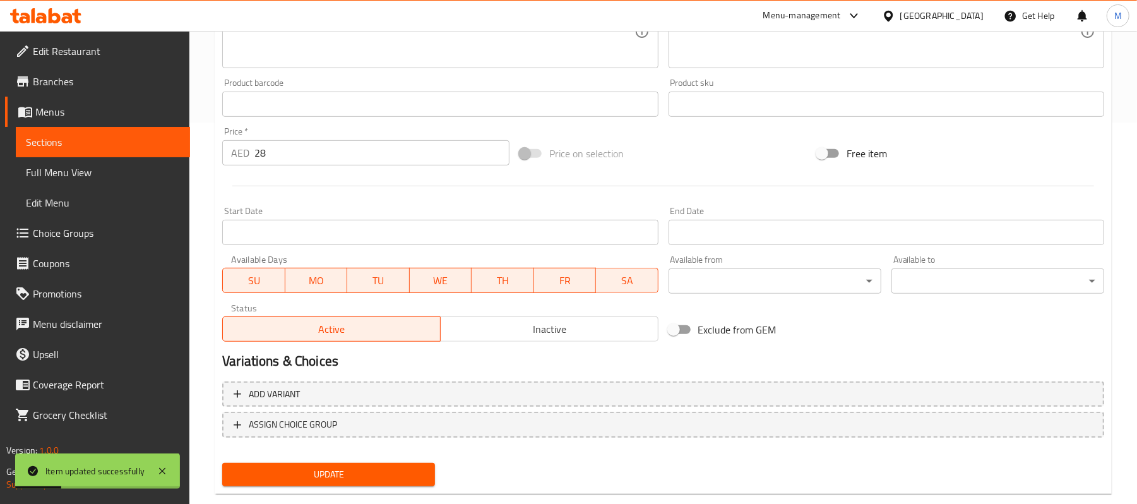
scroll to position [0, 0]
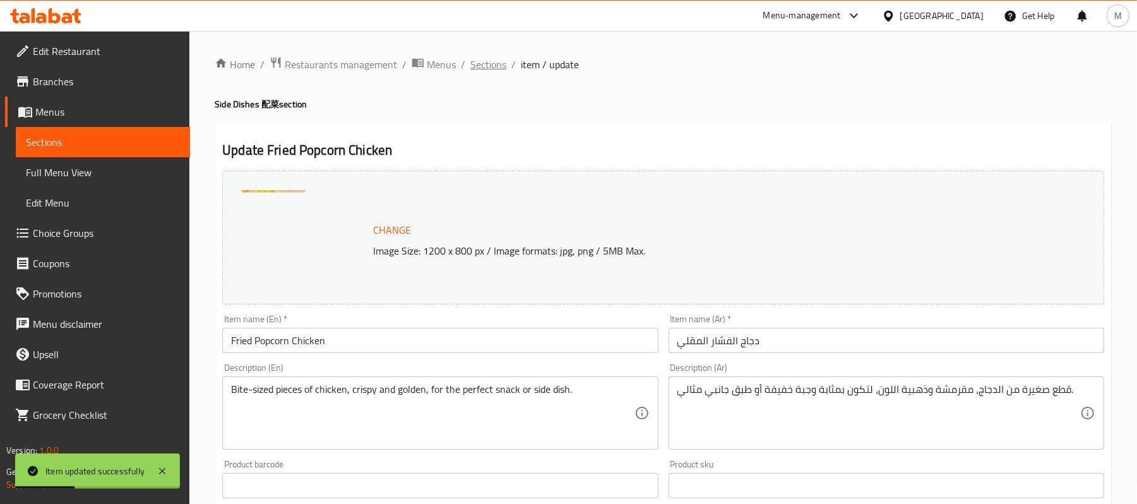
click at [484, 66] on span "Sections" at bounding box center [488, 64] width 36 height 15
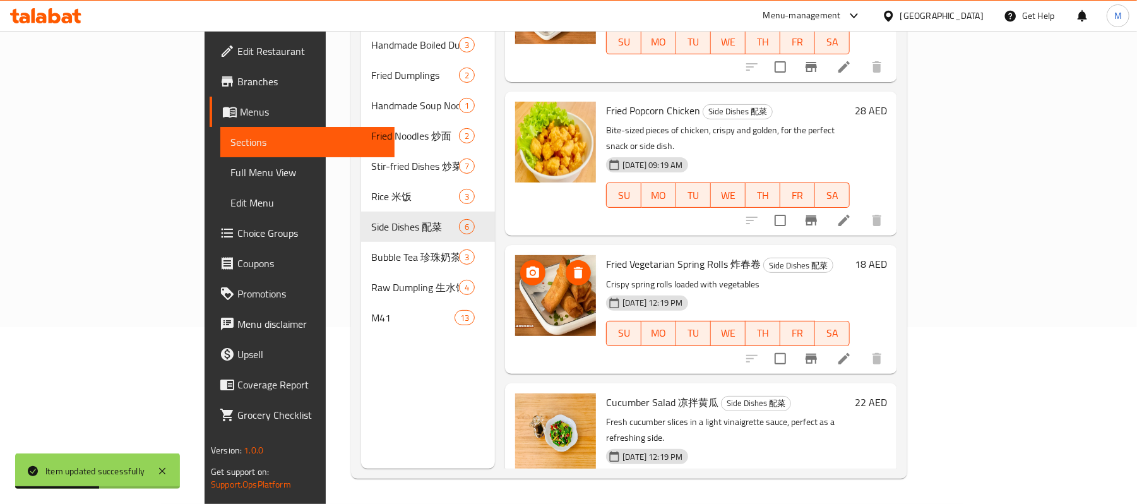
scroll to position [252, 0]
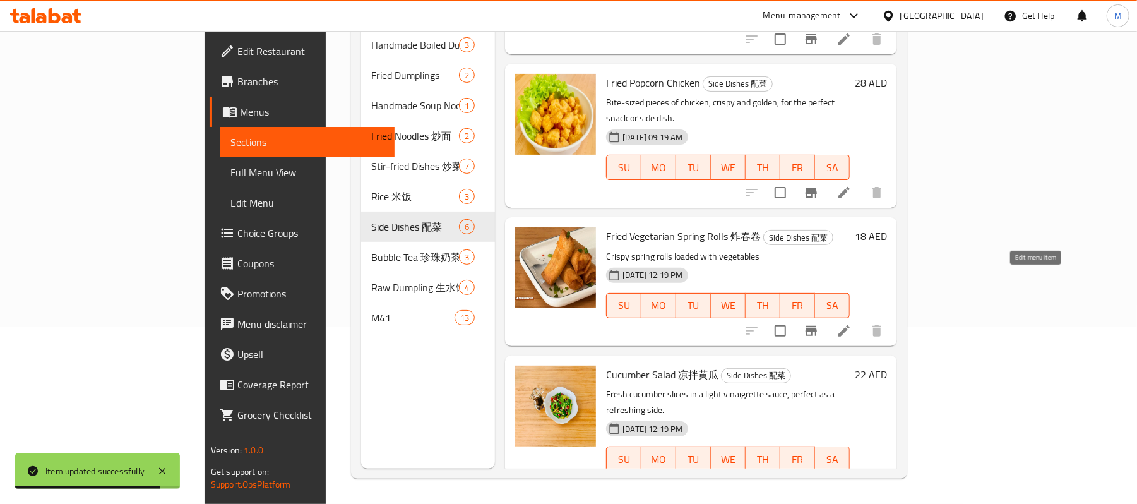
click at [852, 323] on icon at bounding box center [843, 330] width 15 height 15
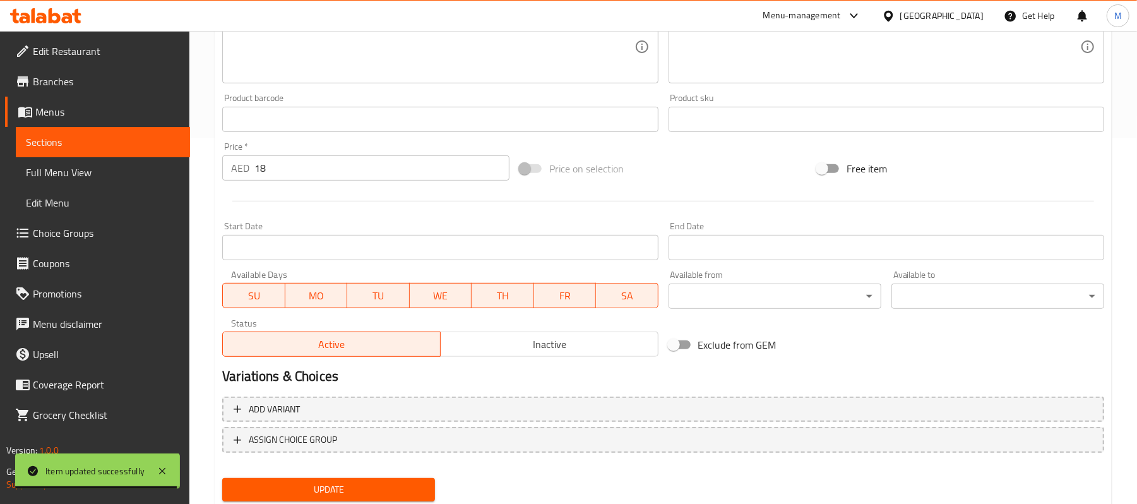
scroll to position [405, 0]
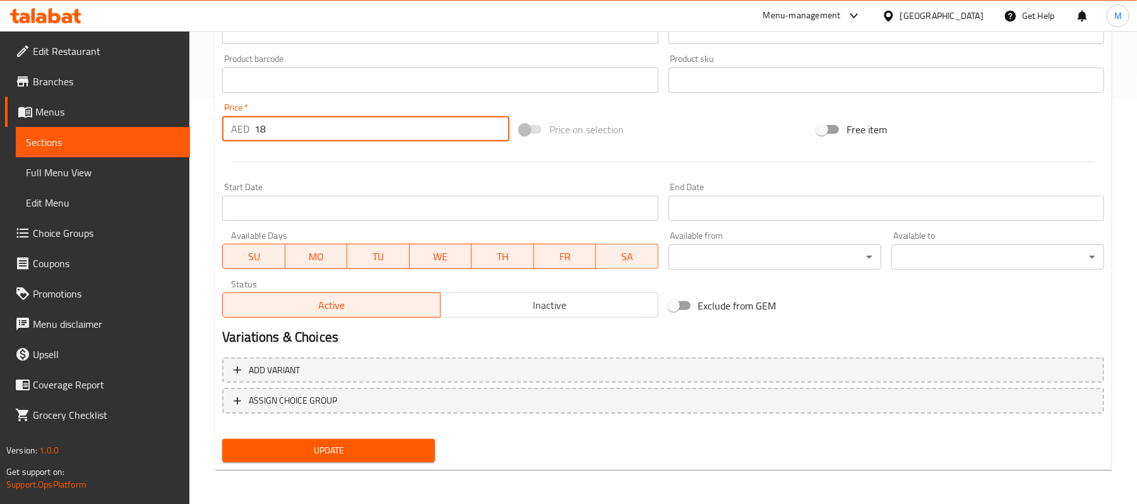
click at [488, 125] on input "18" at bounding box center [381, 128] width 255 height 25
click at [494, 122] on input "19" at bounding box center [381, 128] width 255 height 25
type input "20"
click at [494, 122] on input "20" at bounding box center [381, 128] width 255 height 25
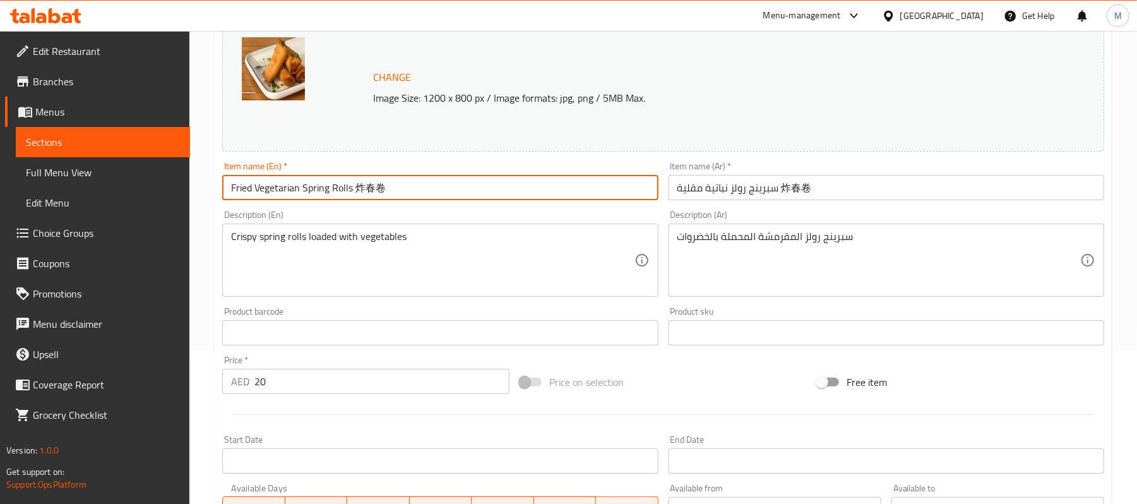
drag, startPoint x: 349, startPoint y: 186, endPoint x: 410, endPoint y: 189, distance: 61.3
click at [410, 189] on input "Fried Vegetarian Spring Rolls 炸春卷" at bounding box center [440, 187] width 436 height 25
click at [352, 189] on input "Fried Vegetarian Spring Rolls 炸春卷" at bounding box center [440, 187] width 436 height 25
drag, startPoint x: 352, startPoint y: 189, endPoint x: 415, endPoint y: 194, distance: 62.7
click at [415, 194] on input "Fried Vegetarian Spring Rolls 炸春卷" at bounding box center [440, 187] width 436 height 25
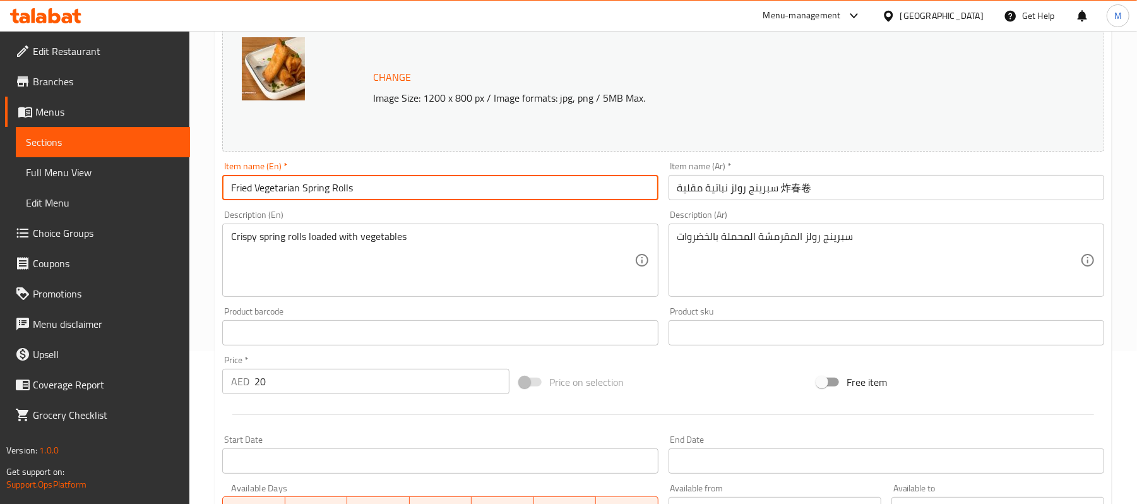
type input "Fried Vegetarian Spring Rolls"
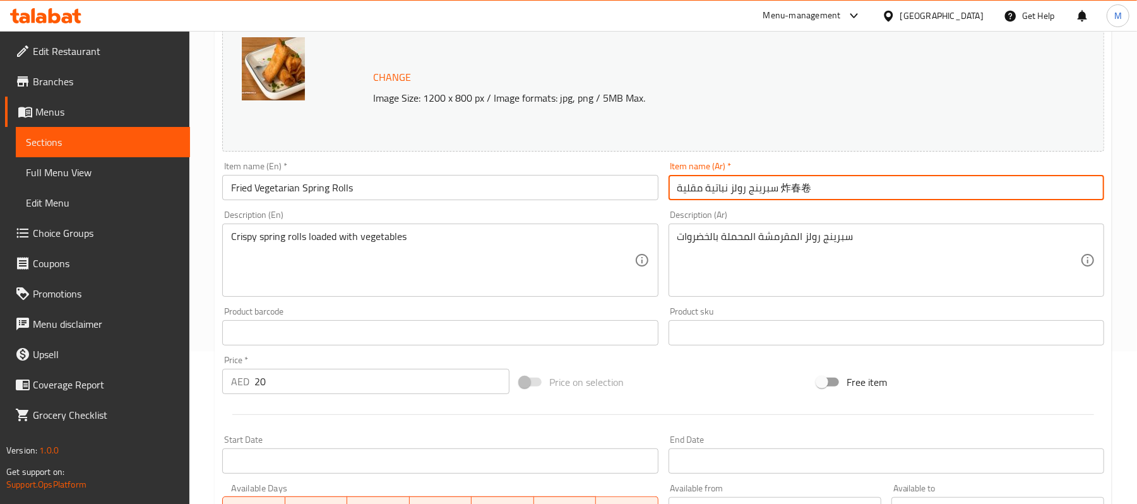
drag, startPoint x: 780, startPoint y: 187, endPoint x: 842, endPoint y: 191, distance: 61.9
click at [842, 191] on input "سبرينج رولز نباتية مقلية 炸春卷" at bounding box center [886, 187] width 436 height 25
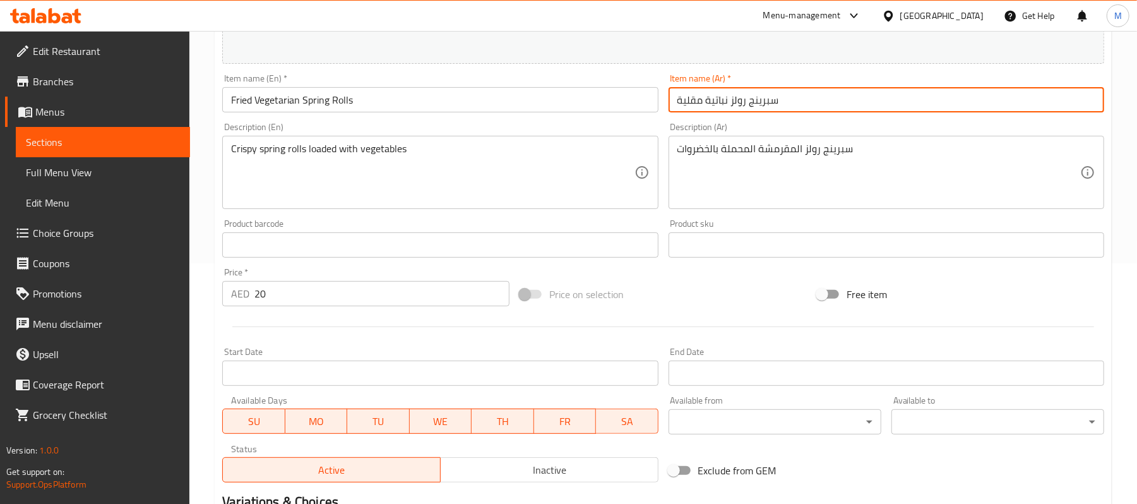
scroll to position [405, 0]
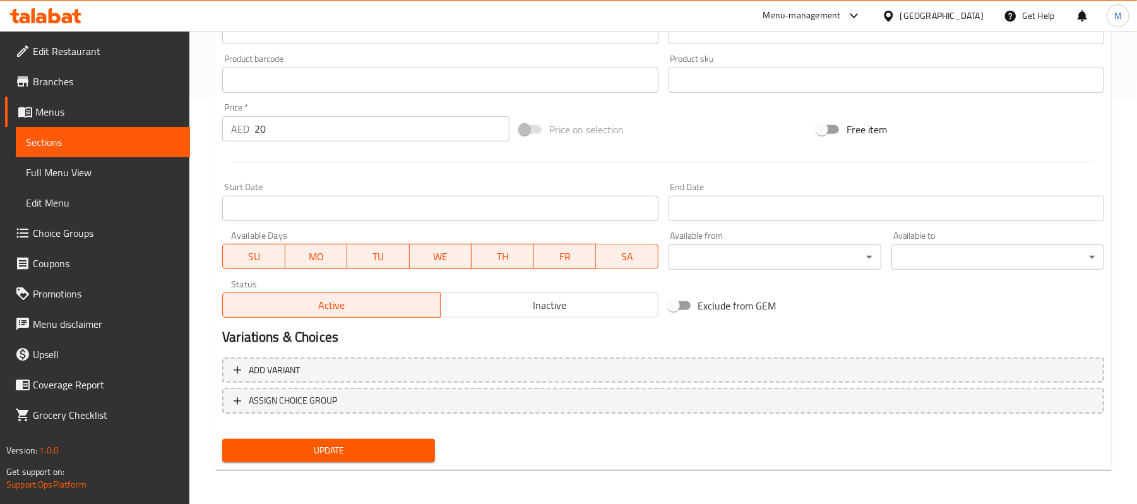
type input "سبرينج رولز نباتية مقلية"
click at [364, 447] on span "Update" at bounding box center [328, 451] width 193 height 16
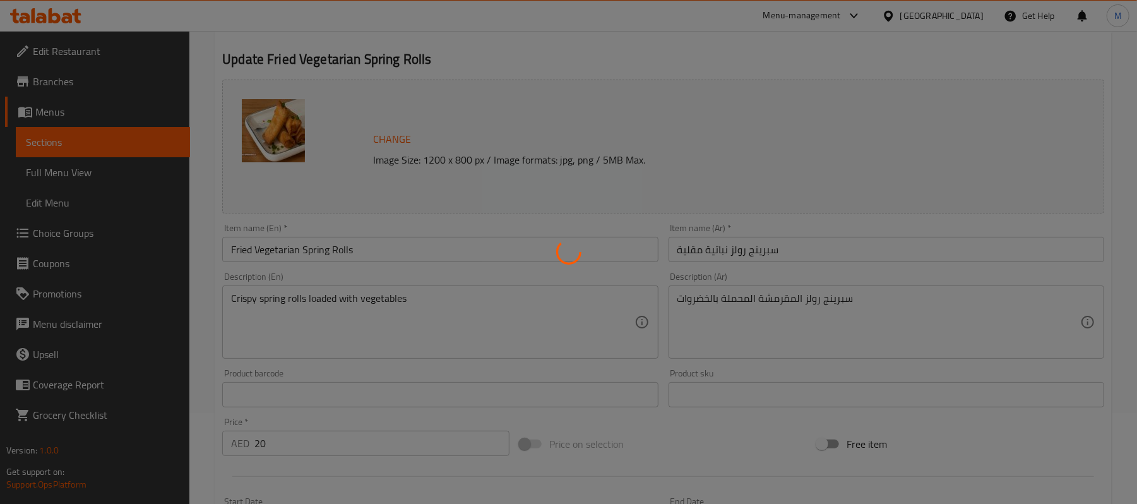
scroll to position [0, 0]
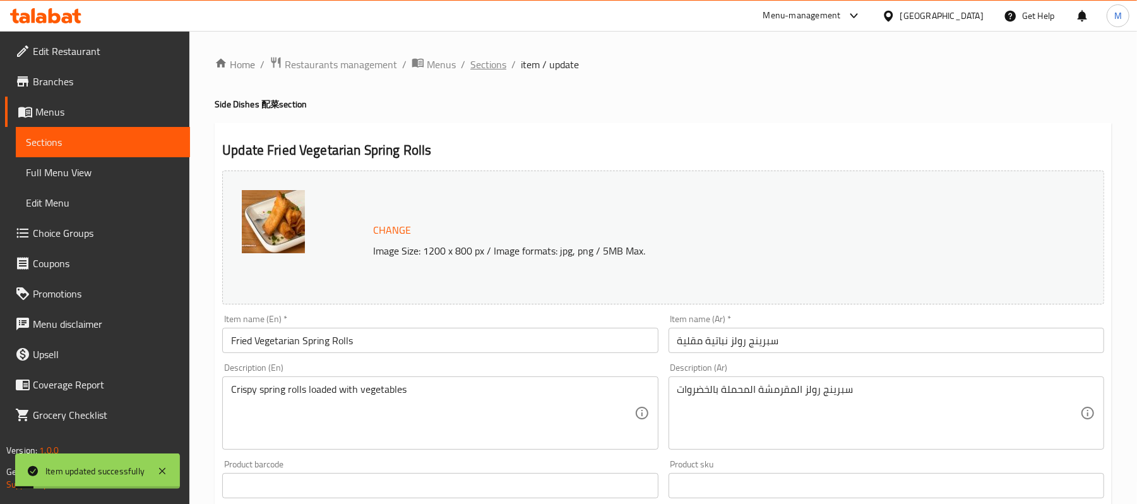
click at [471, 72] on span "Sections" at bounding box center [488, 64] width 36 height 15
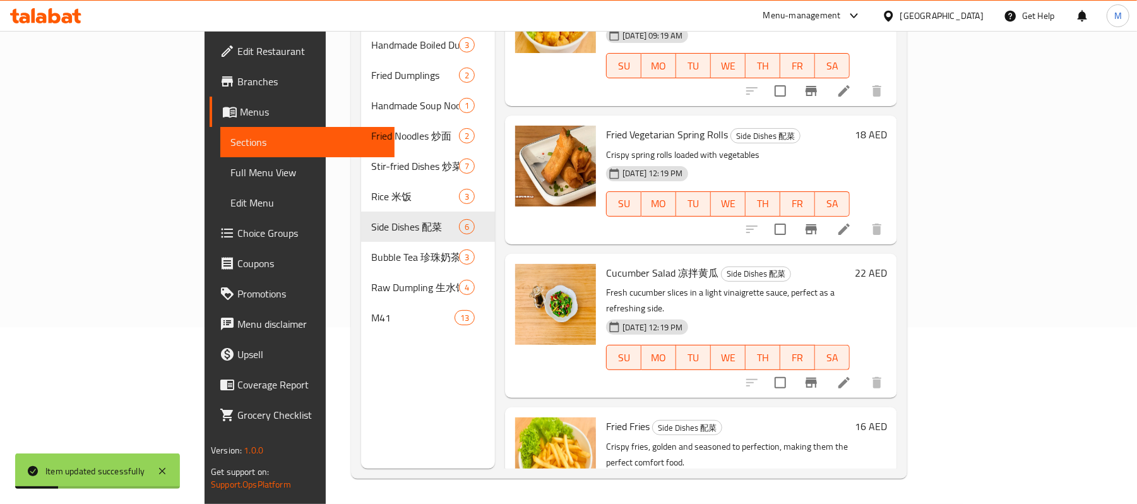
scroll to position [177, 0]
click at [852, 375] on icon at bounding box center [843, 382] width 15 height 15
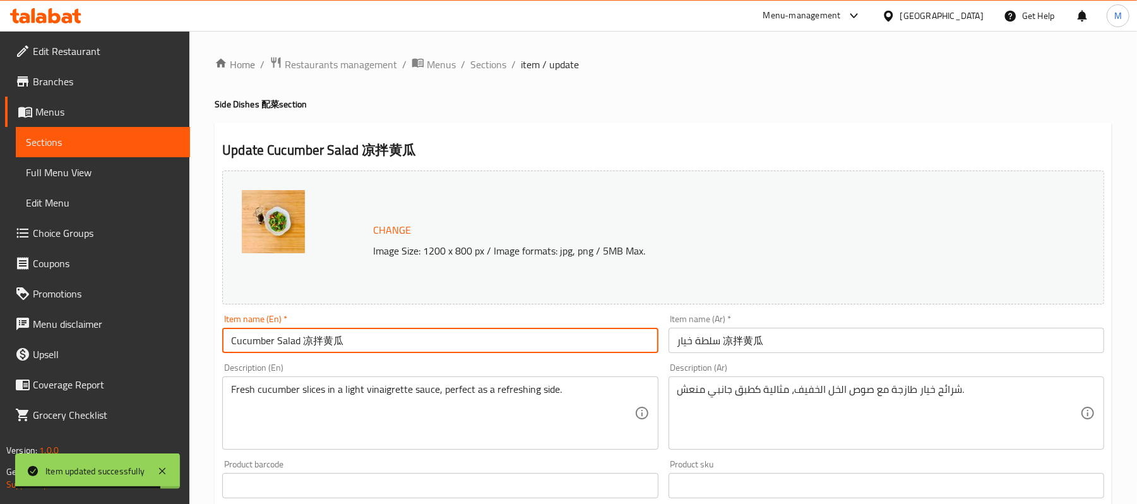
drag, startPoint x: 299, startPoint y: 346, endPoint x: 446, endPoint y: 366, distance: 148.5
click at [446, 366] on div "Change Image Size: 1200 x 800 px / Image formats: jpg, png / 5MB Max. Item name…" at bounding box center [663, 446] width 892 height 562
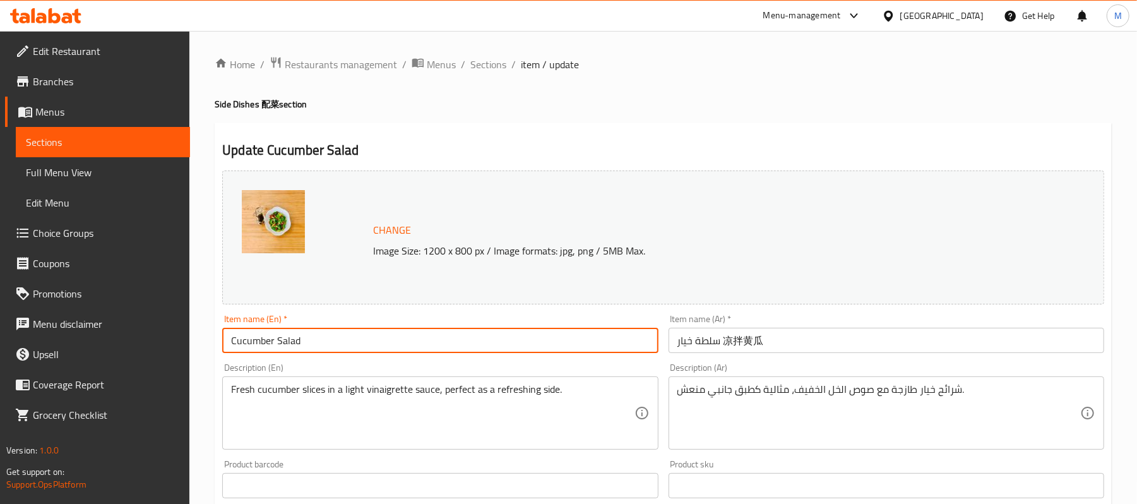
type input "Cucumber Salad"
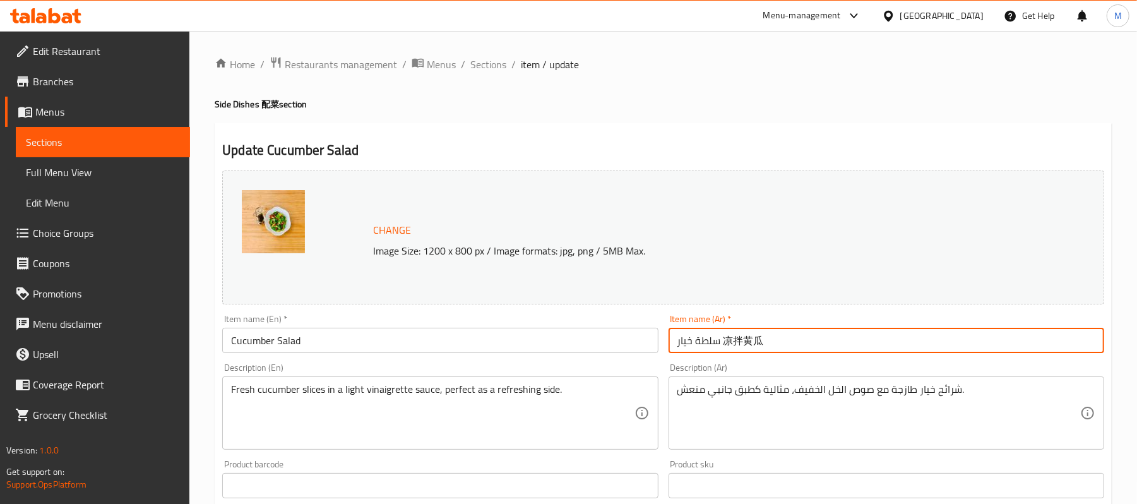
drag, startPoint x: 723, startPoint y: 342, endPoint x: 894, endPoint y: 397, distance: 179.1
click at [894, 397] on div "Change Image Size: 1200 x 800 px / Image formats: jpg, png / 5MB Max. Item name…" at bounding box center [663, 446] width 892 height 562
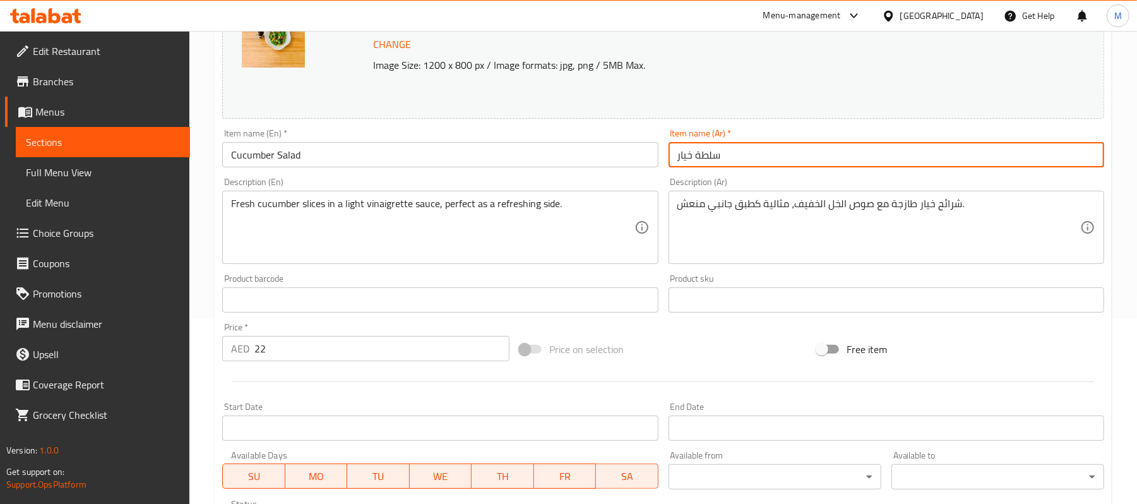
scroll to position [336, 0]
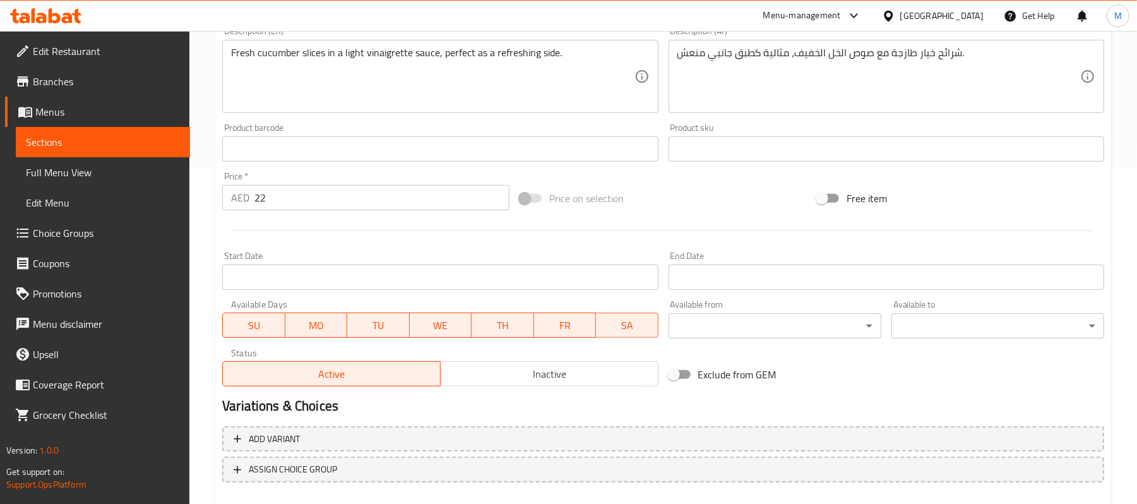
type input "سلطة خيار"
click at [458, 198] on input "22" at bounding box center [381, 197] width 255 height 25
type input "26"
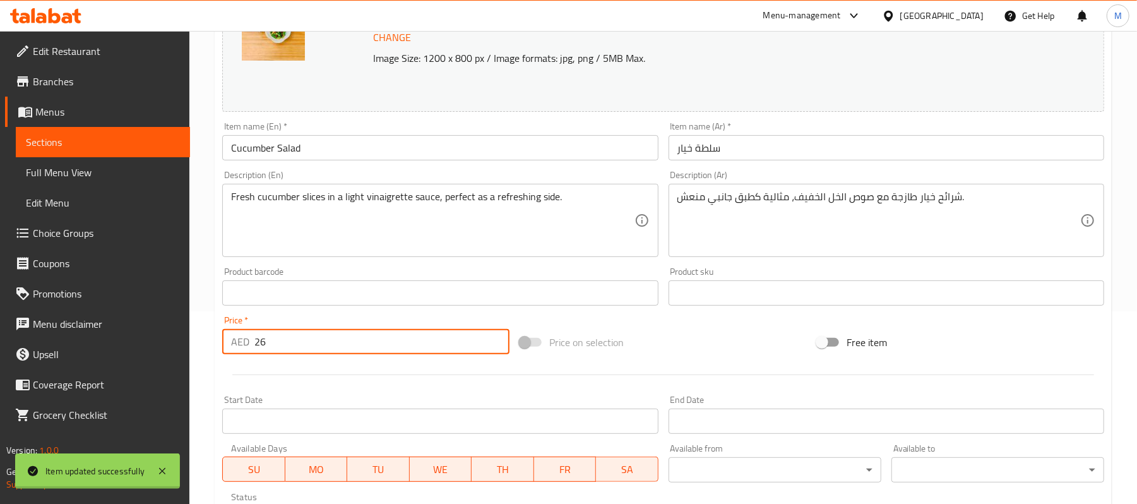
scroll to position [0, 0]
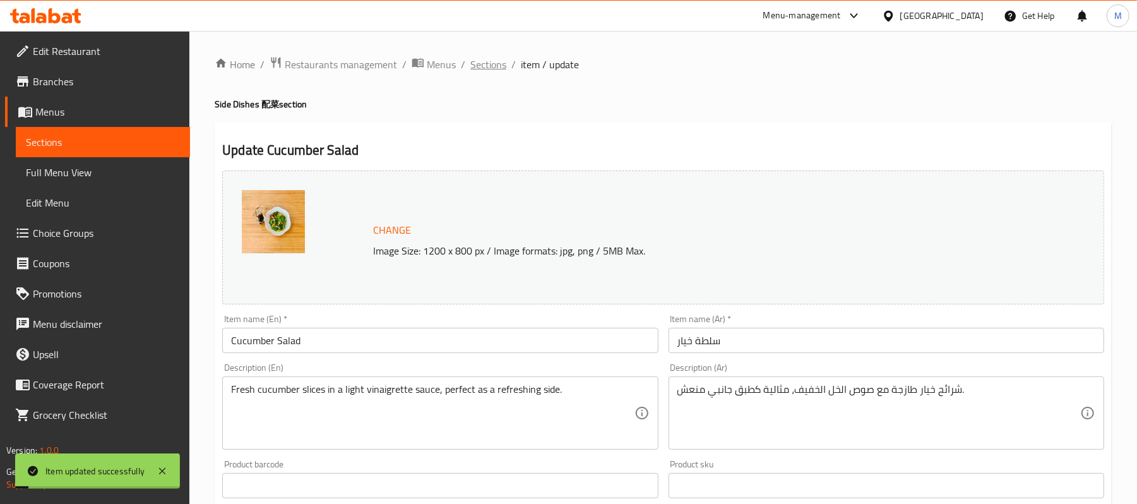
click at [492, 66] on span "Sections" at bounding box center [488, 64] width 36 height 15
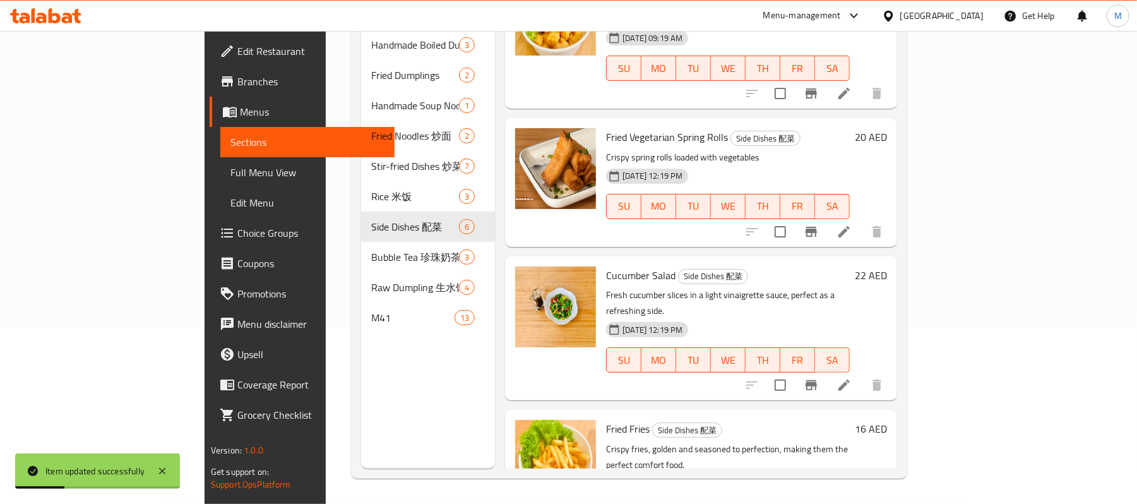
scroll to position [354, 0]
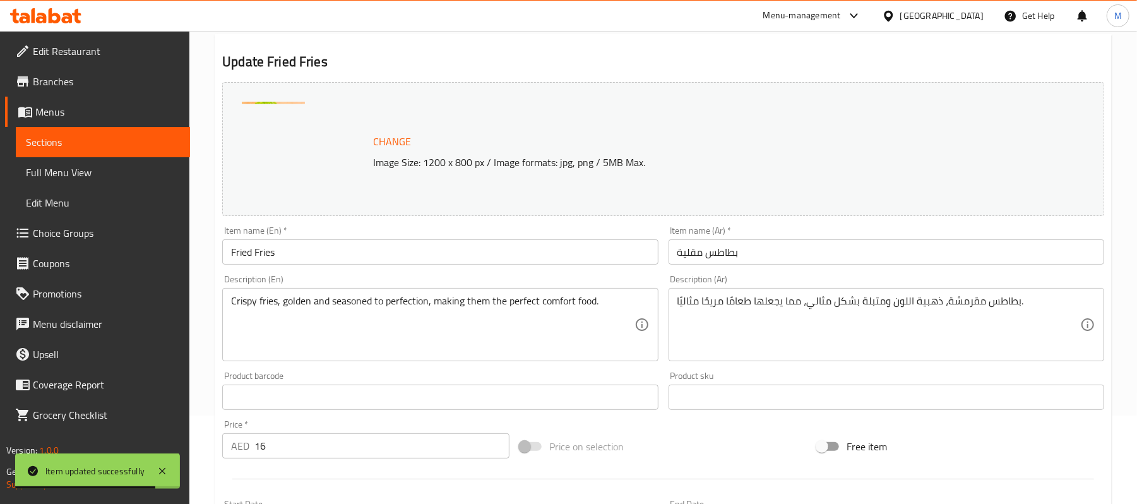
scroll to position [336, 0]
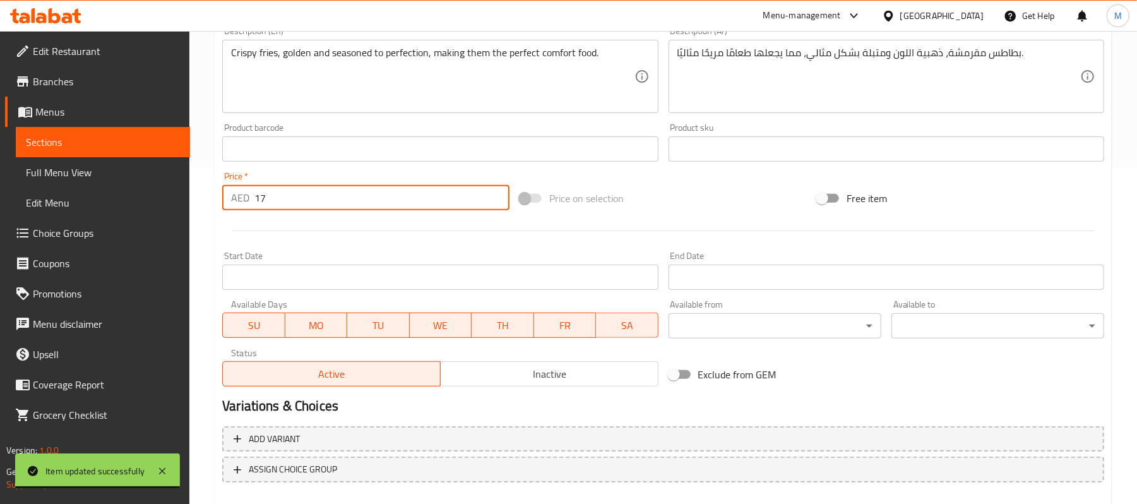
click at [495, 189] on input "17" at bounding box center [381, 197] width 255 height 25
type input "18"
click at [495, 189] on input "18" at bounding box center [381, 197] width 255 height 25
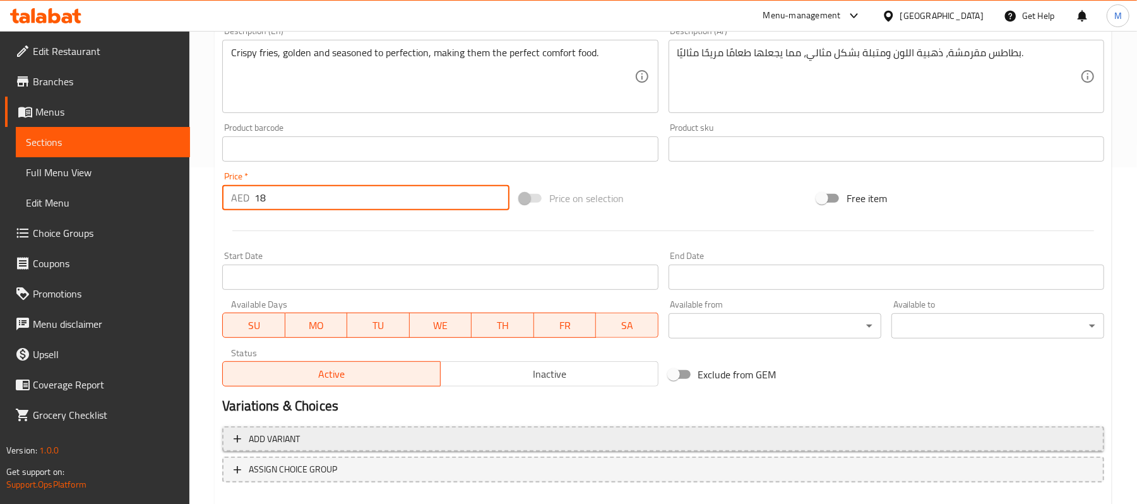
scroll to position [405, 0]
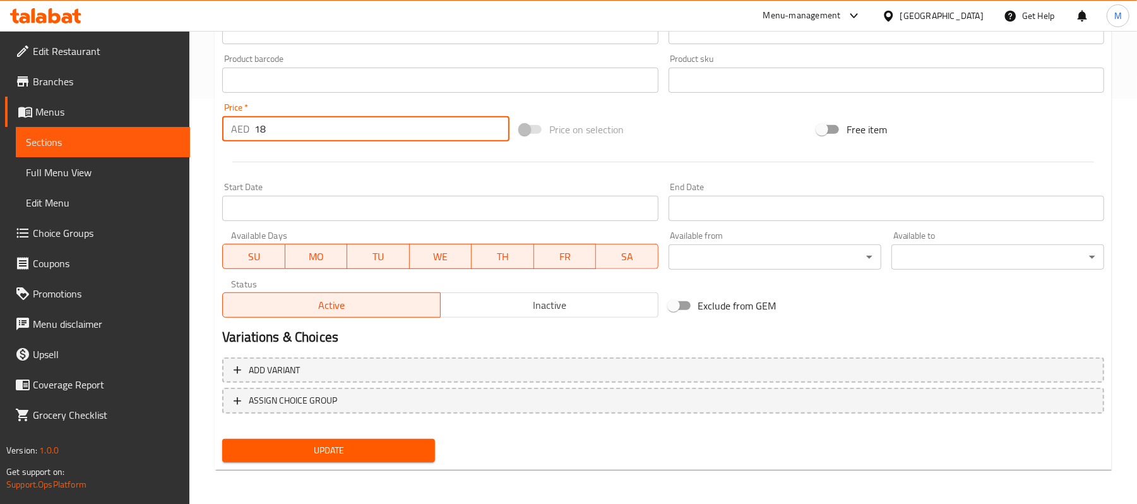
click at [367, 451] on span "Update" at bounding box center [328, 451] width 193 height 16
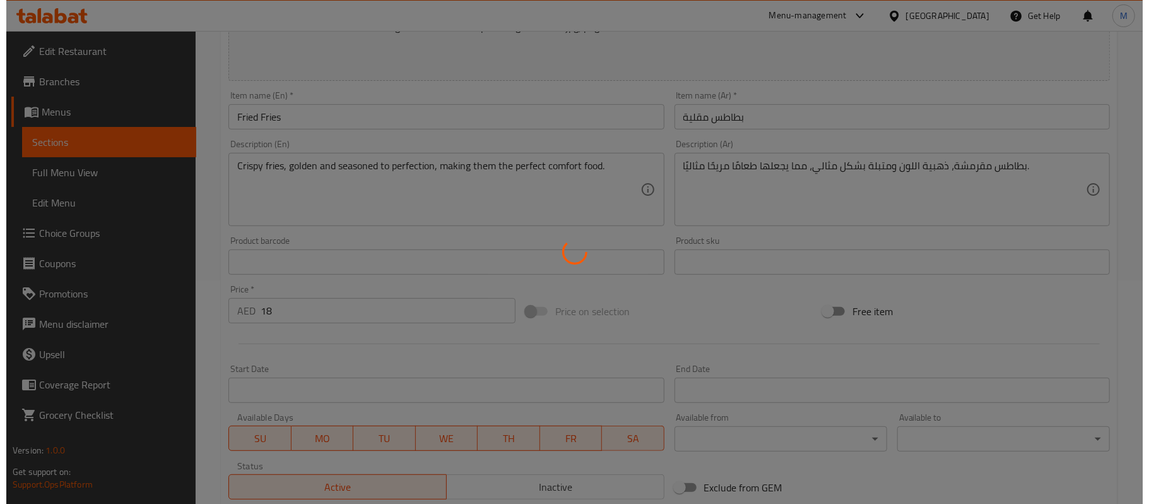
scroll to position [0, 0]
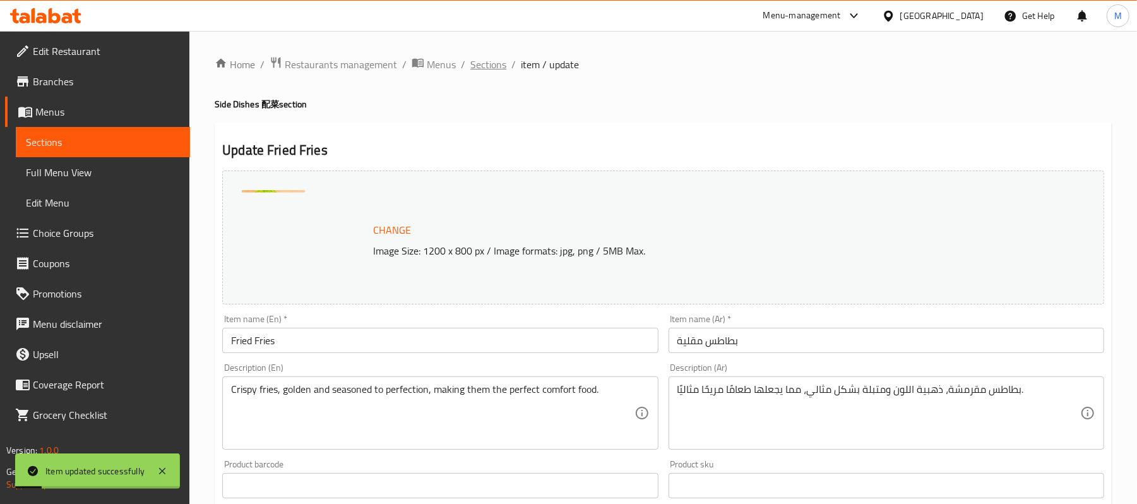
click at [485, 57] on span "Sections" at bounding box center [488, 64] width 36 height 15
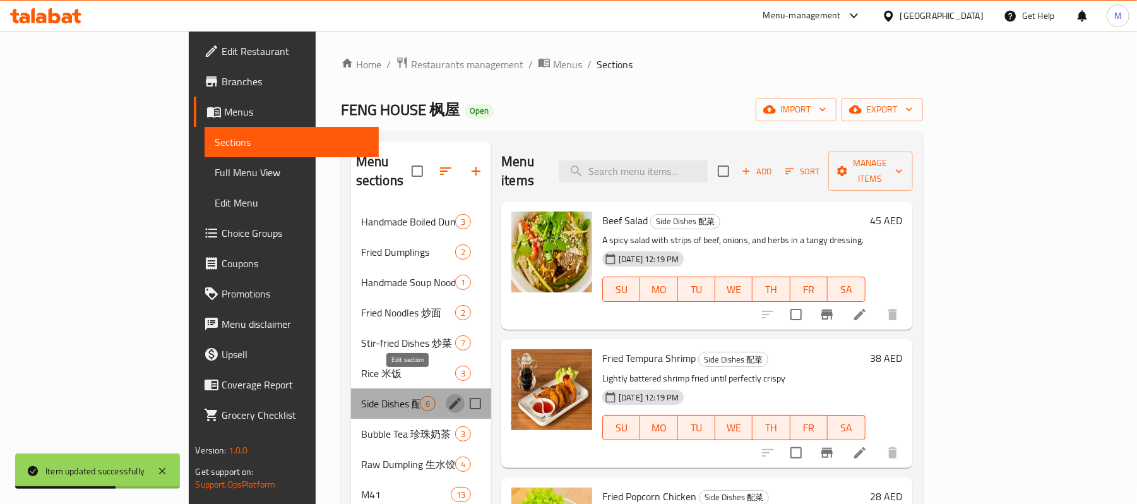
click at [448, 396] on icon "edit" at bounding box center [455, 403] width 15 height 15
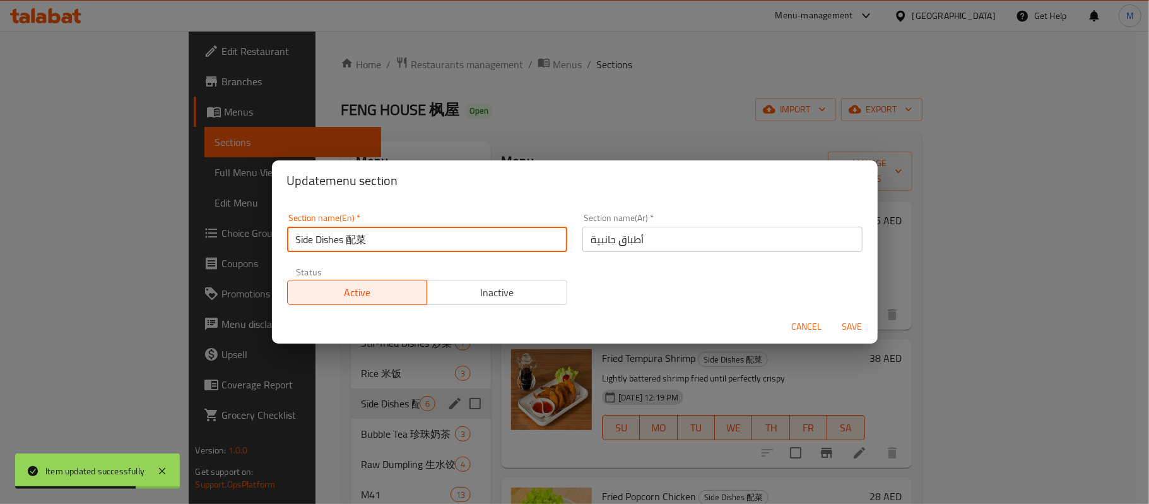
drag, startPoint x: 342, startPoint y: 237, endPoint x: 437, endPoint y: 247, distance: 96.5
click at [437, 247] on input "Side Dishes 配菜" at bounding box center [427, 239] width 280 height 25
type input "Side Disheس"
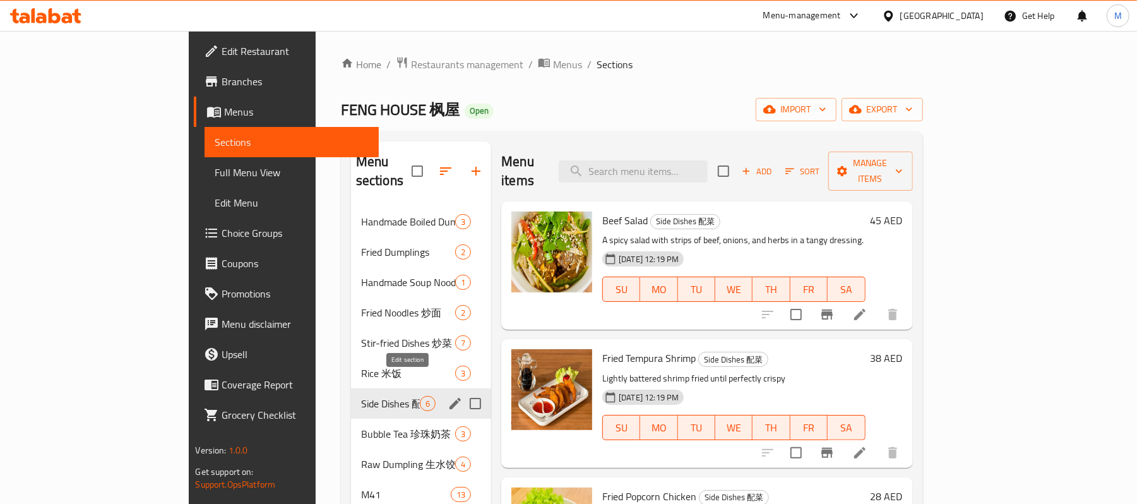
click at [448, 396] on icon "edit" at bounding box center [455, 403] width 15 height 15
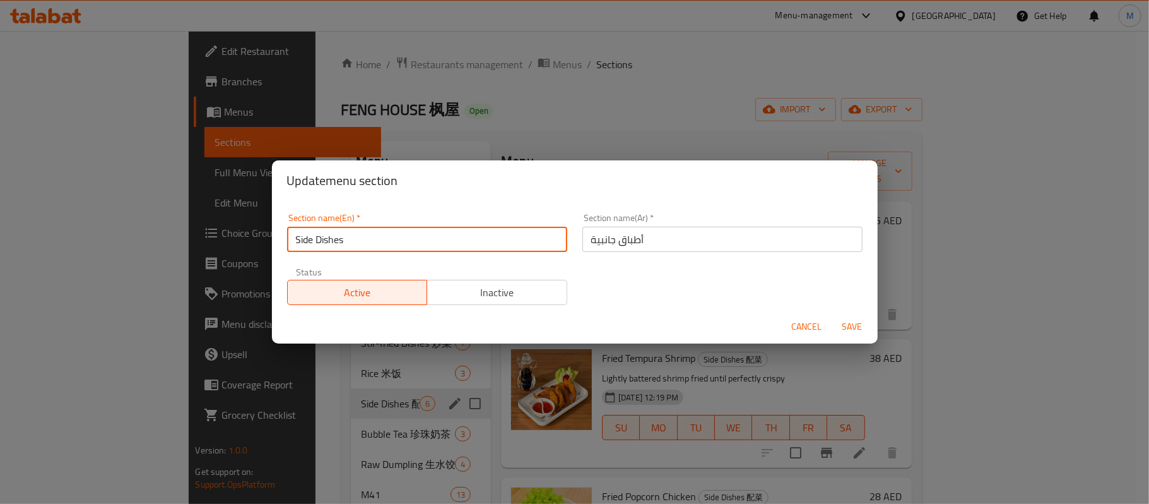
drag, startPoint x: 346, startPoint y: 237, endPoint x: 437, endPoint y: 244, distance: 91.7
click at [437, 244] on input "Side Dishes" at bounding box center [427, 239] width 280 height 25
type input "Side Dishes"
click at [847, 319] on button "Save" at bounding box center [853, 326] width 40 height 23
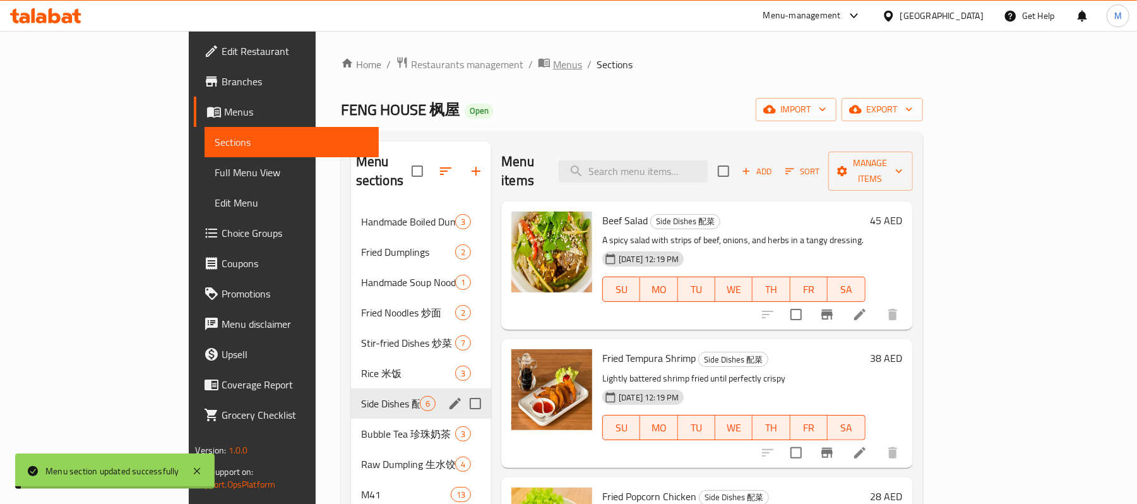
click at [553, 69] on span "Menus" at bounding box center [567, 64] width 29 height 15
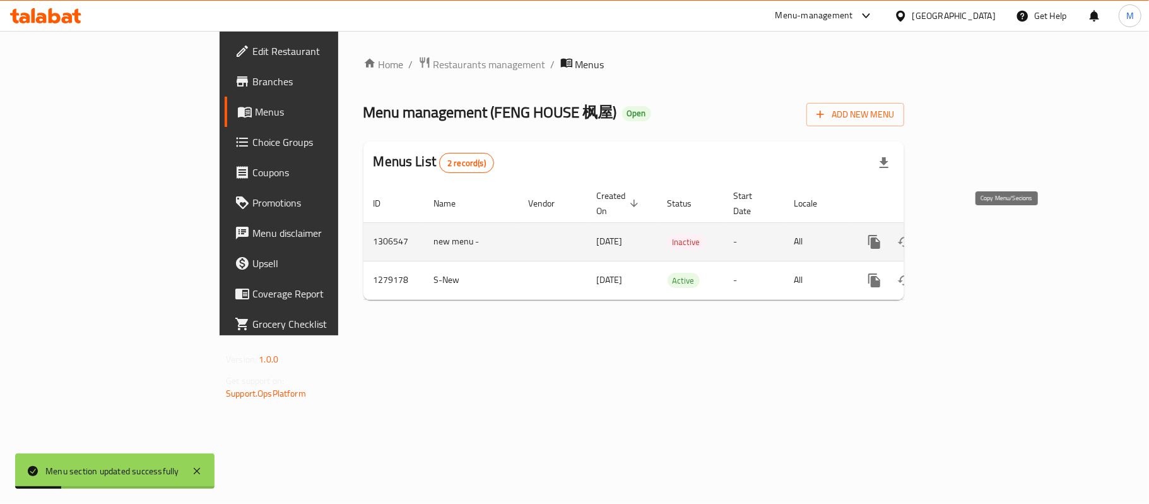
click at [882, 234] on icon "more" at bounding box center [874, 241] width 15 height 15
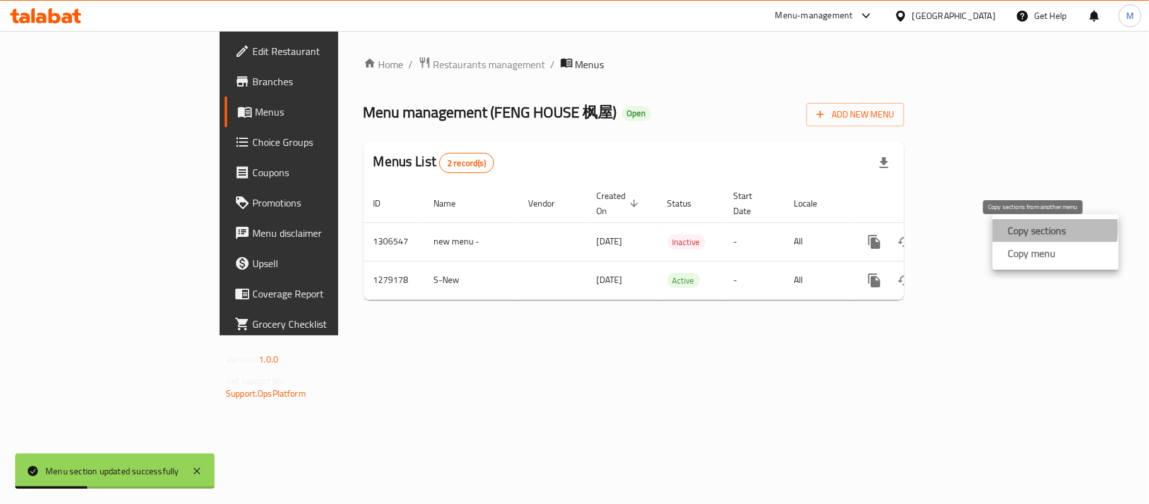
click at [1021, 229] on strong "Copy sections" at bounding box center [1037, 230] width 58 height 15
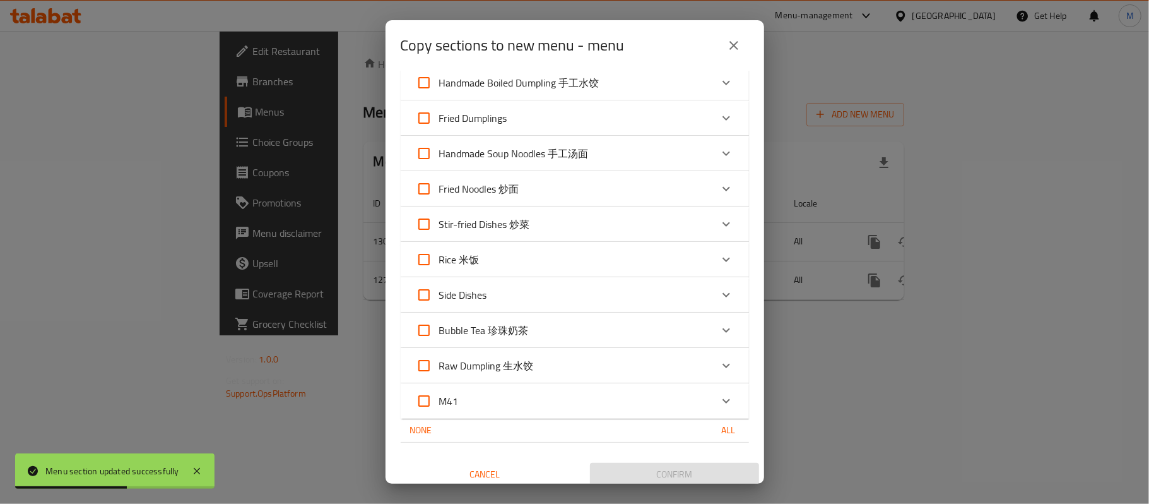
click at [493, 297] on div "Side Dishes" at bounding box center [563, 295] width 295 height 30
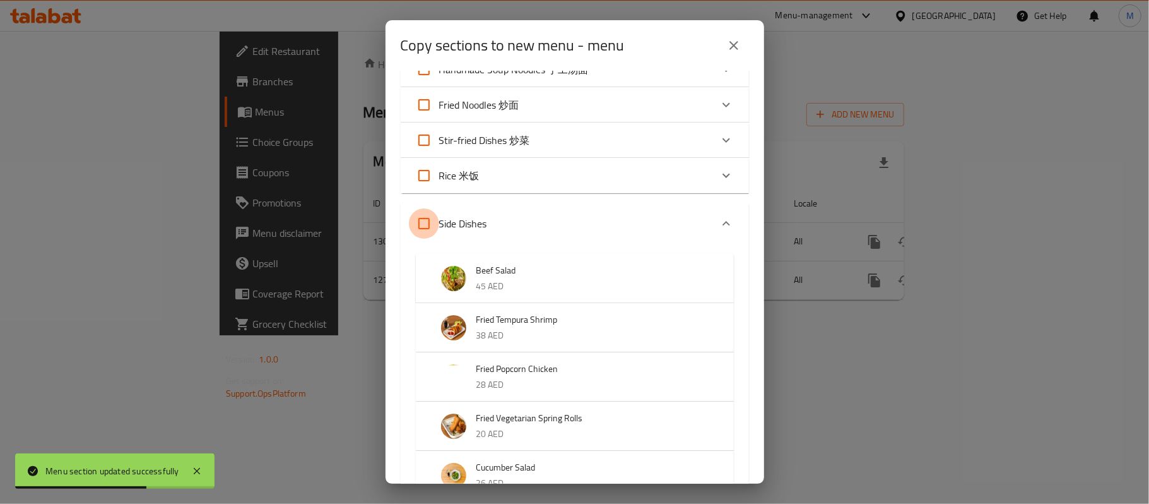
click at [422, 237] on input "Side Dishes" at bounding box center [424, 223] width 30 height 30
checkbox input "true"
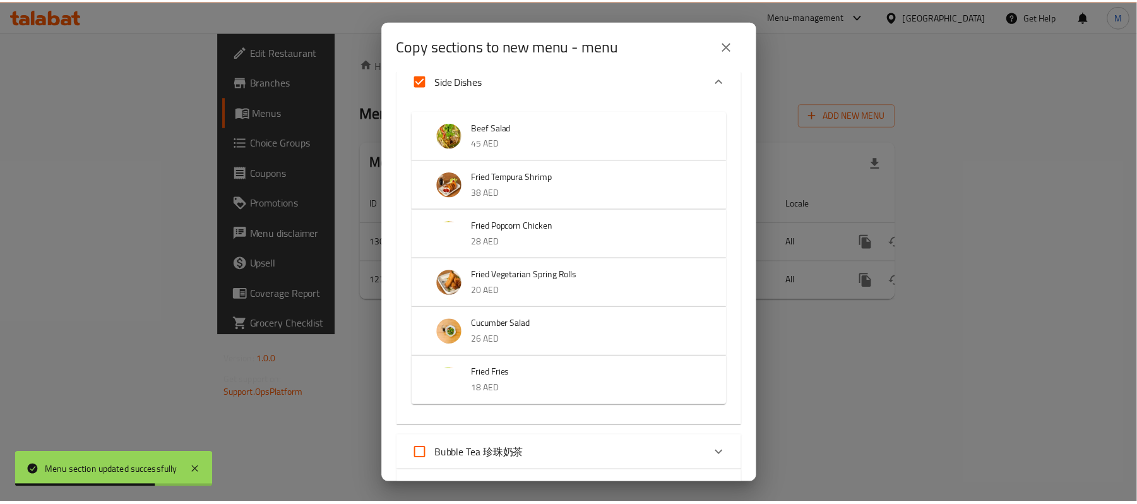
scroll to position [442, 0]
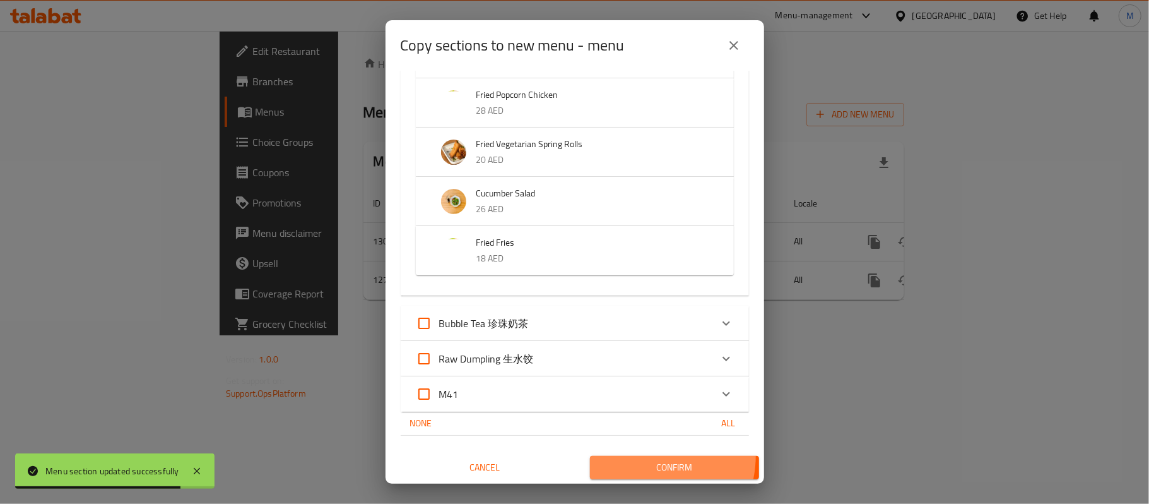
click at [631, 456] on button "Confirm" at bounding box center [674, 467] width 169 height 23
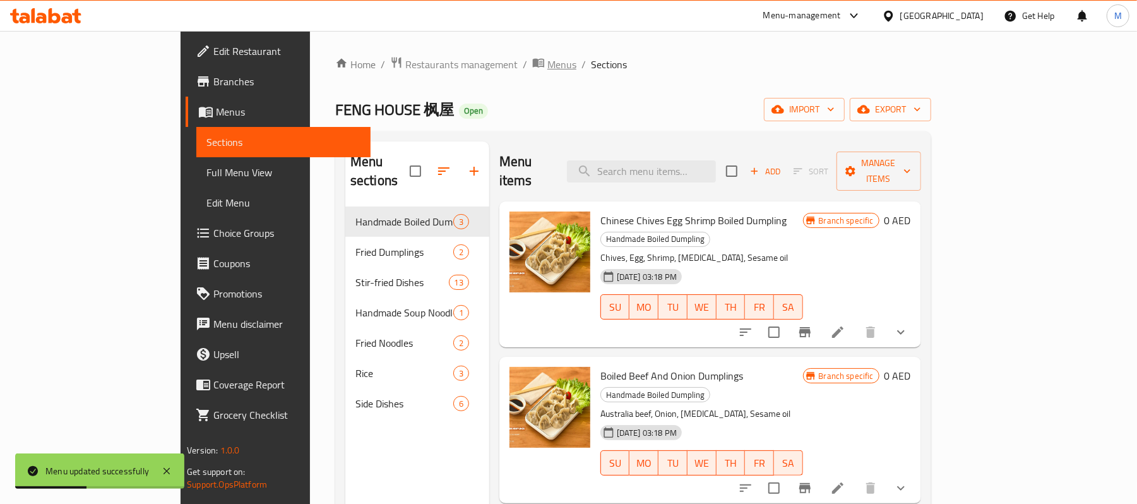
click at [547, 64] on span "Menus" at bounding box center [561, 64] width 29 height 15
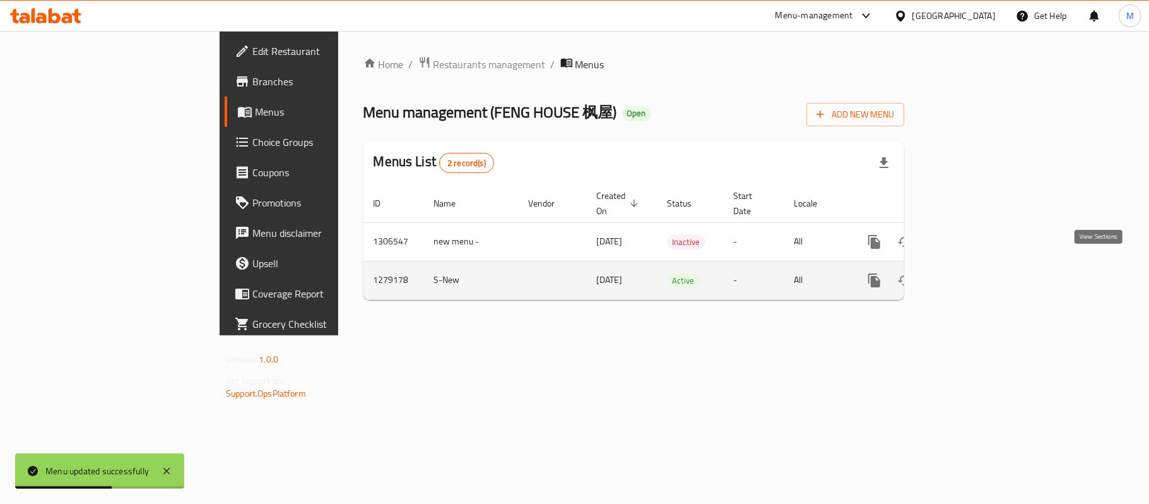
click at [981, 273] on link "enhanced table" at bounding box center [966, 280] width 30 height 30
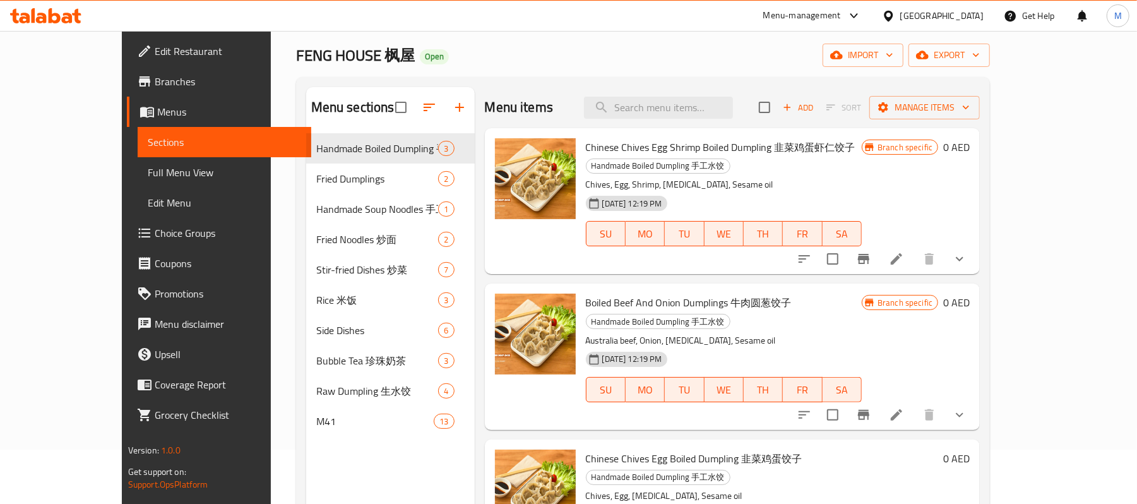
scroll to position [84, 0]
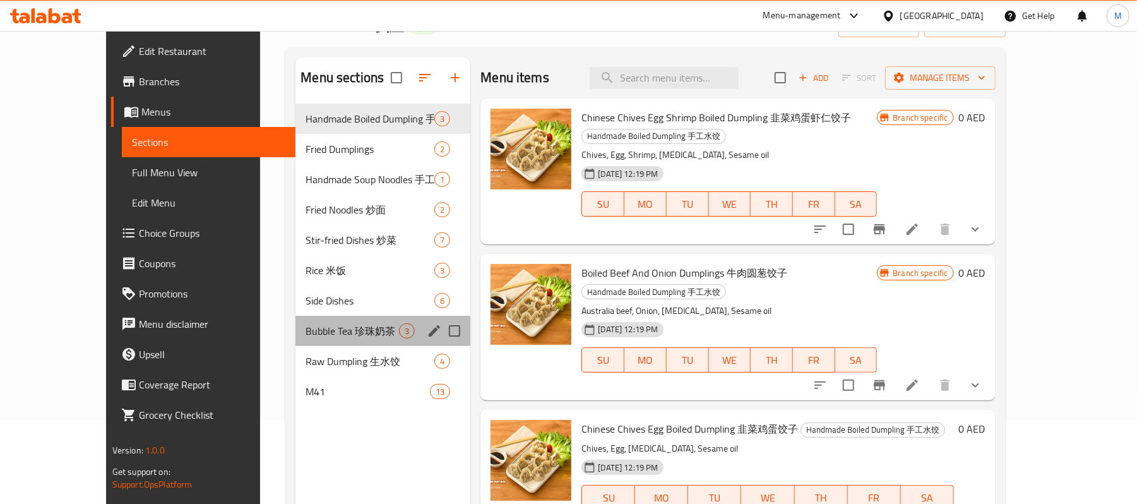
click at [306, 324] on span "Bubble Tea 珍珠奶茶" at bounding box center [352, 330] width 93 height 15
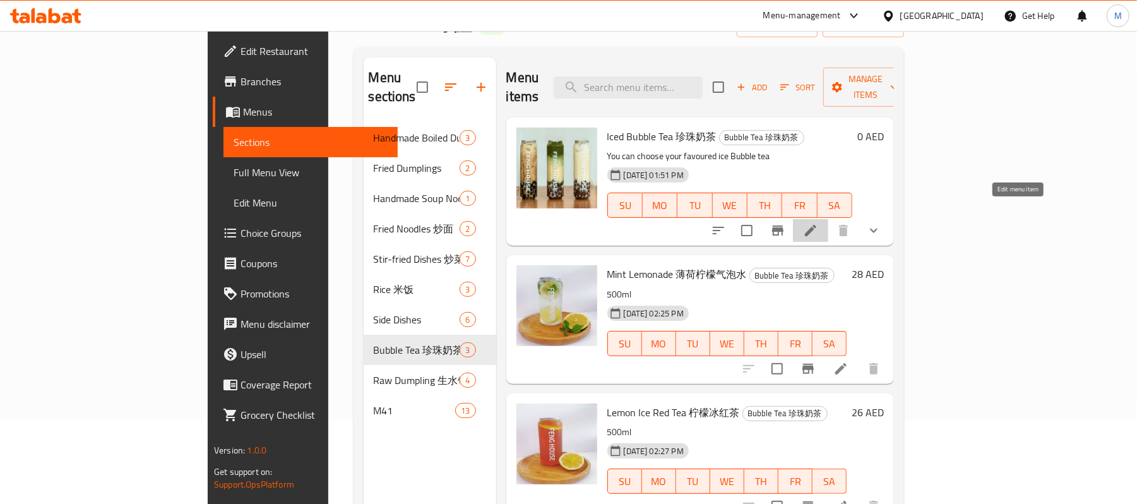
click at [818, 223] on icon at bounding box center [810, 230] width 15 height 15
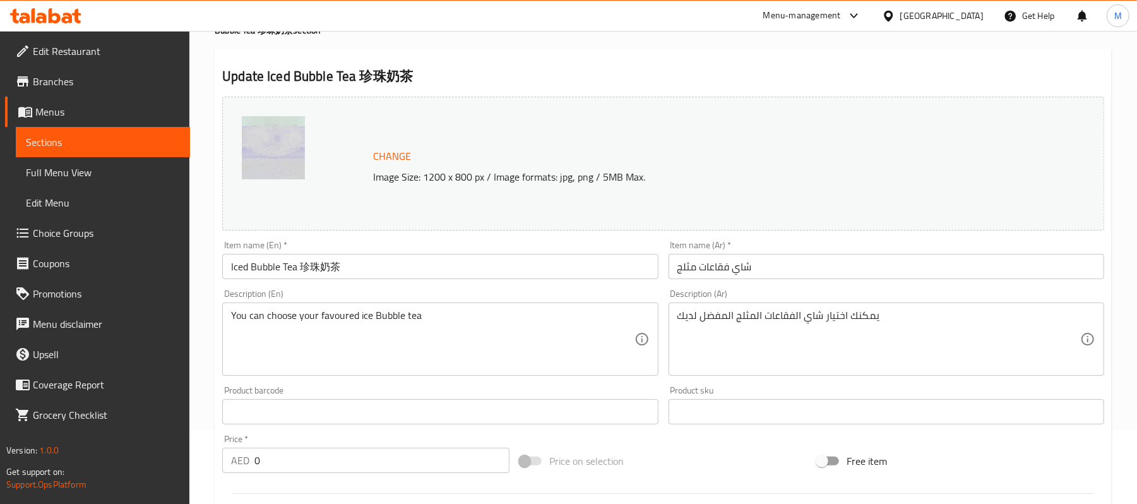
scroll to position [252, 0]
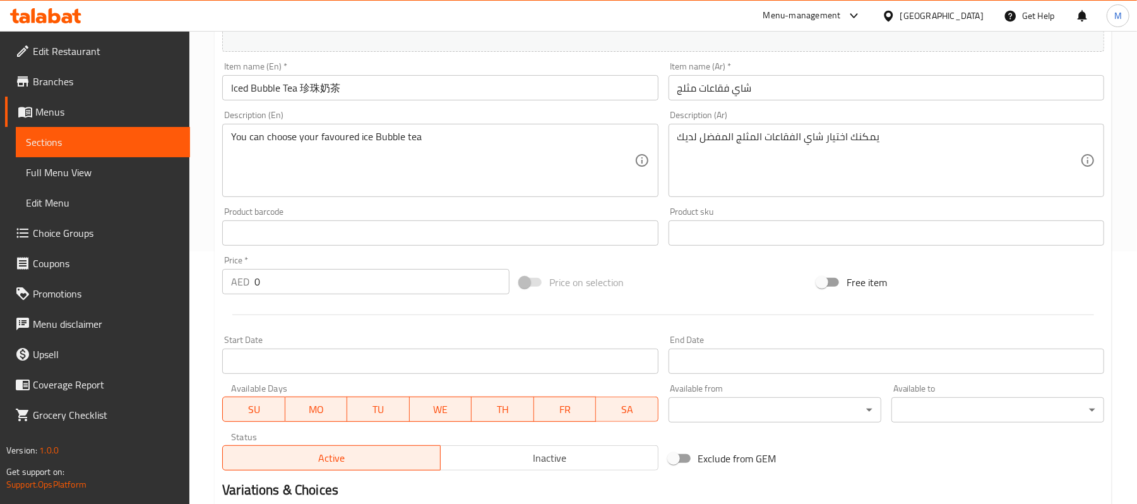
click at [316, 90] on input "Iced Bubble Tea 珍珠奶茶" at bounding box center [440, 87] width 436 height 25
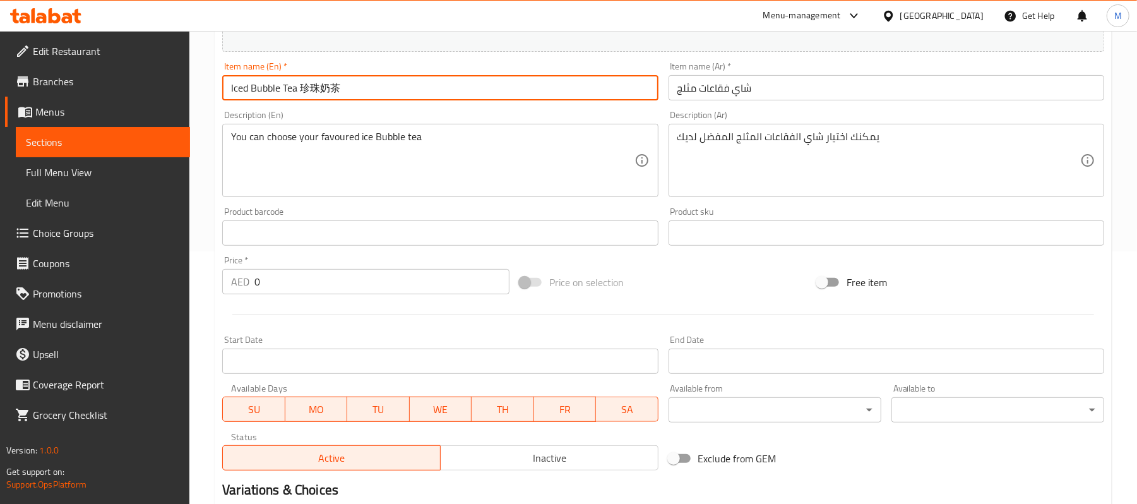
click at [316, 90] on input "Iced Bubble Tea 珍珠奶茶" at bounding box center [440, 87] width 436 height 25
click at [308, 86] on input "Iced Bubble Tea 珍珠奶茶" at bounding box center [440, 87] width 436 height 25
drag, startPoint x: 308, startPoint y: 86, endPoint x: 359, endPoint y: 92, distance: 51.4
click at [359, 92] on input "Iced Bubble Tea 珍珠奶茶" at bounding box center [440, 87] width 436 height 25
type input "Iced Bubble Tea"
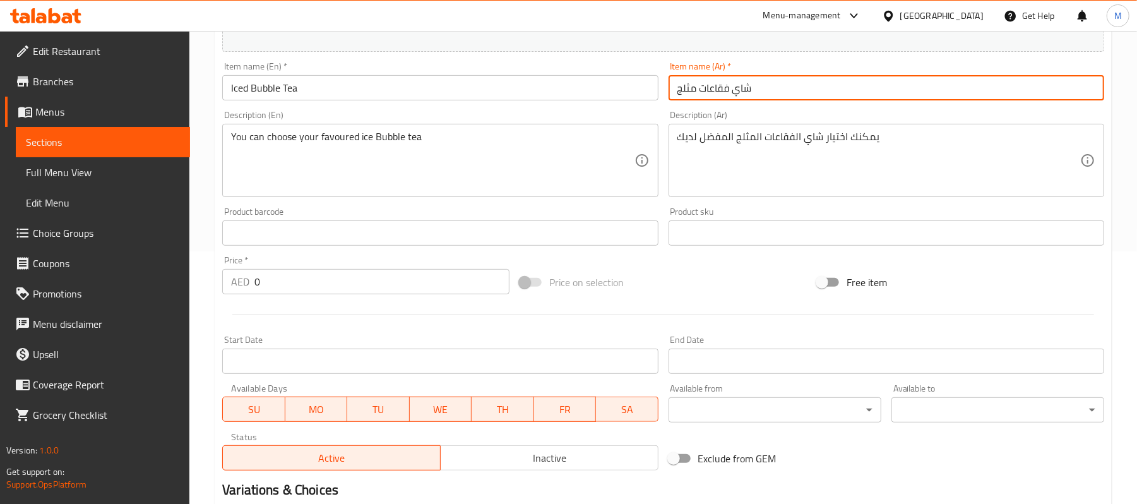
click at [713, 85] on input "شاي فقاعات مثلج" at bounding box center [886, 87] width 436 height 25
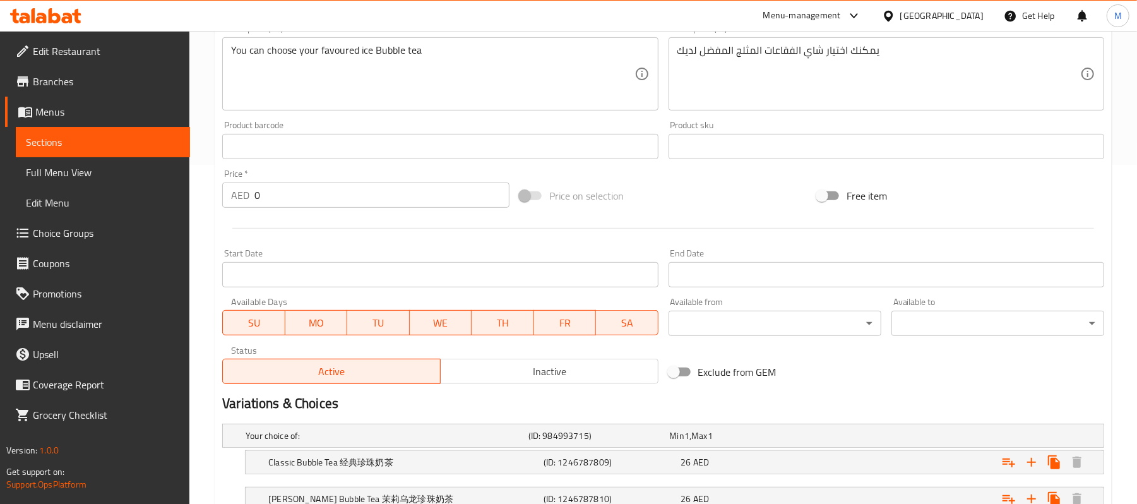
scroll to position [510, 0]
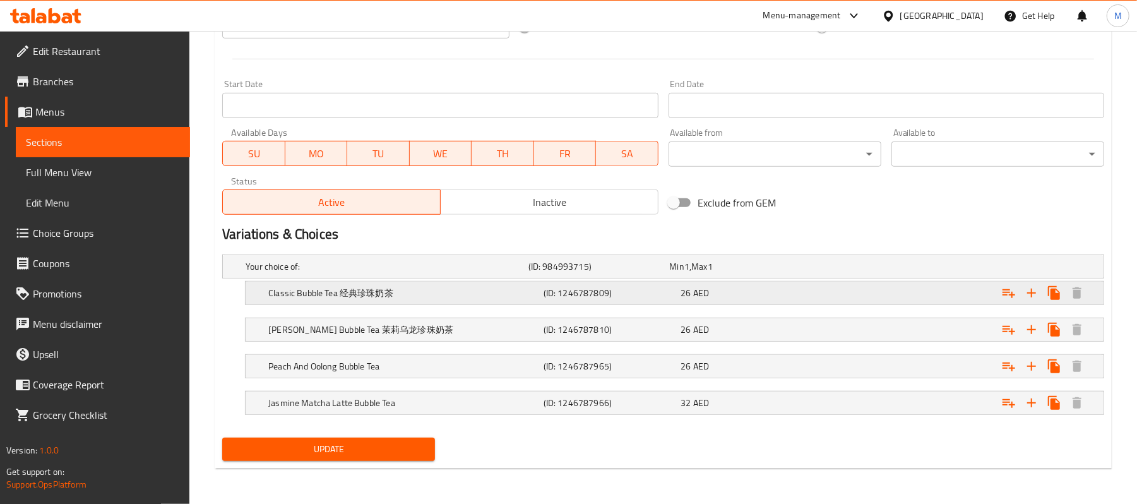
type input "شاي بابلز مثلج"
click at [278, 280] on div "Classic Bubble Tea 经典珍珠奶茶 (ID: 1246787809) 26 AED" at bounding box center [667, 266] width 848 height 28
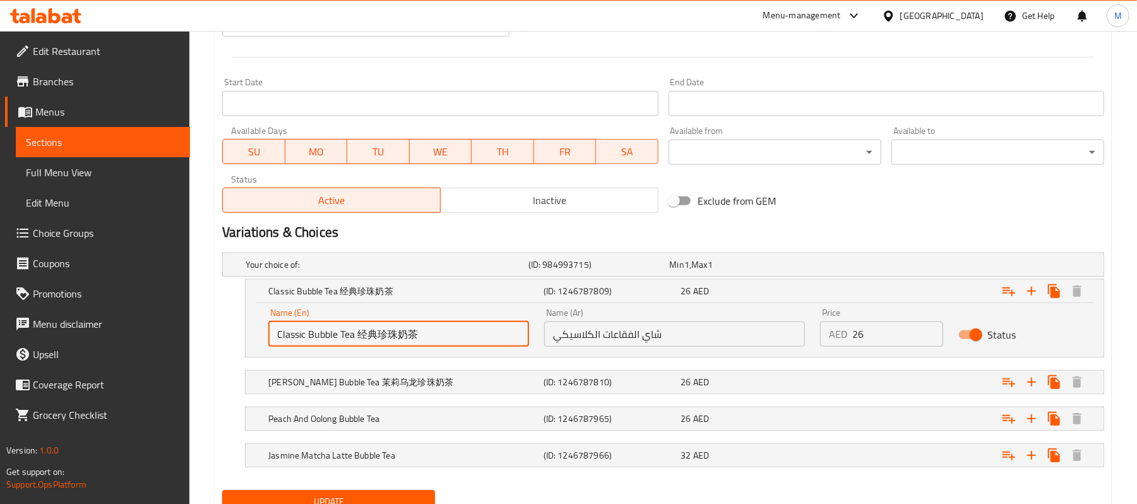
click at [389, 332] on input "Classic Bubble Tea 经典珍珠奶茶" at bounding box center [398, 333] width 261 height 25
click at [364, 335] on input "Classic Bubble Tea 经典珍珠奶茶" at bounding box center [398, 333] width 261 height 25
drag, startPoint x: 364, startPoint y: 335, endPoint x: 437, endPoint y: 347, distance: 74.9
click at [437, 347] on input "Classic Bubble Tea 经典珍珠奶茶" at bounding box center [398, 333] width 261 height 25
type input "Classic Bubble Tea"
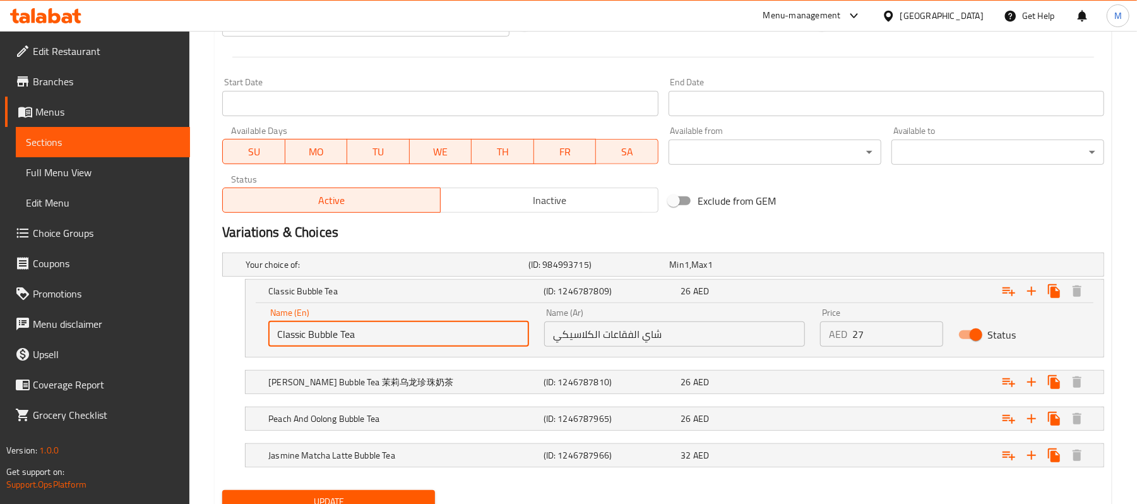
click at [930, 332] on input "27" at bounding box center [897, 333] width 90 height 25
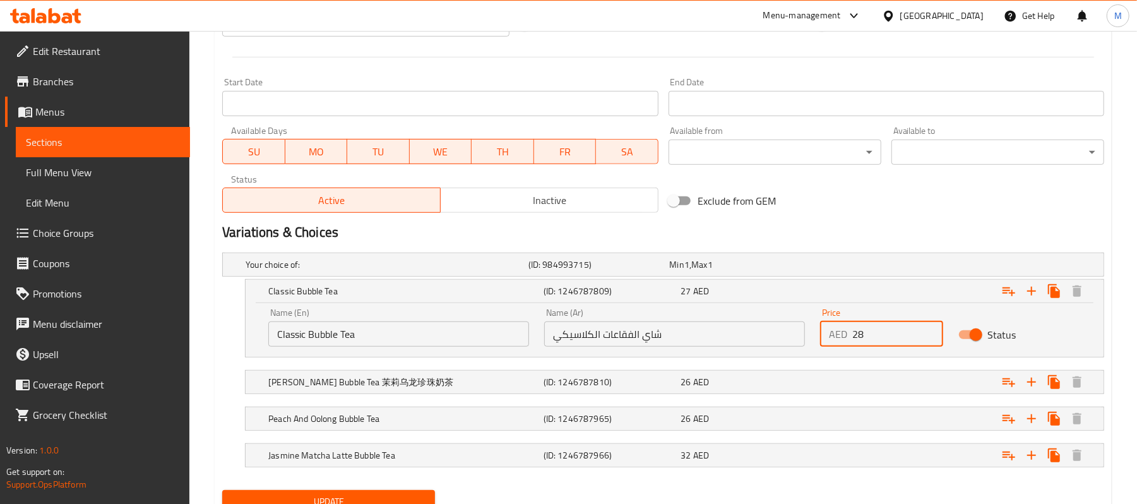
type input "28"
click at [930, 332] on input "28" at bounding box center [897, 333] width 90 height 25
click at [617, 343] on input "شاي الفقاعات الكلاسيكي" at bounding box center [674, 333] width 261 height 25
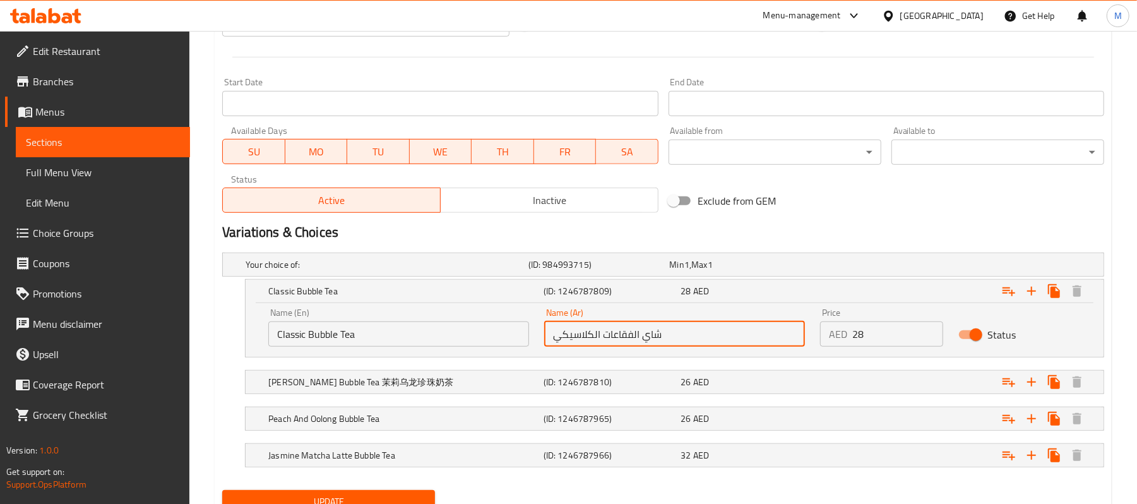
click at [617, 343] on input "شاي الفقاعات الكلاسيكي" at bounding box center [674, 333] width 261 height 25
click at [609, 336] on input "شاي بابز الكلاسيكي" at bounding box center [674, 333] width 261 height 25
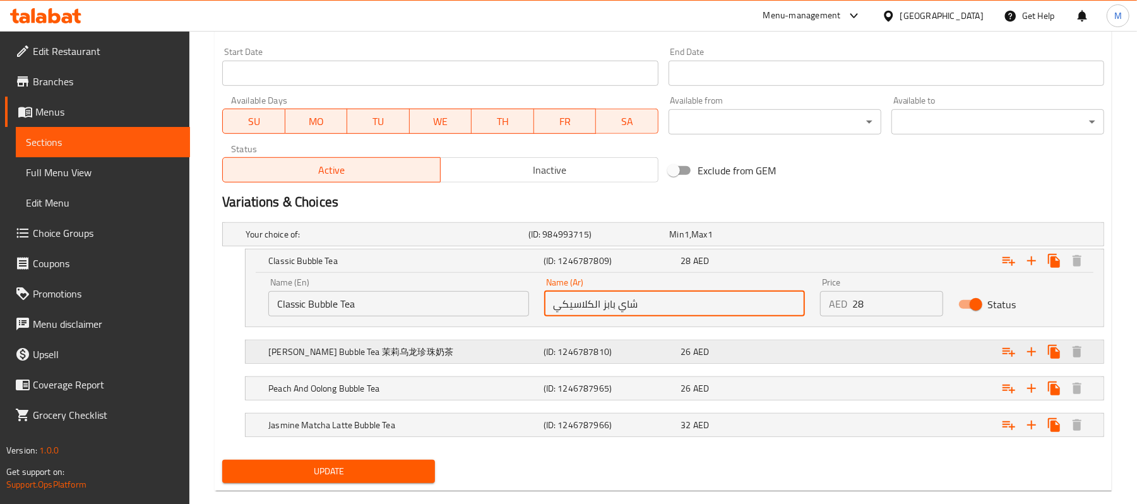
scroll to position [564, 0]
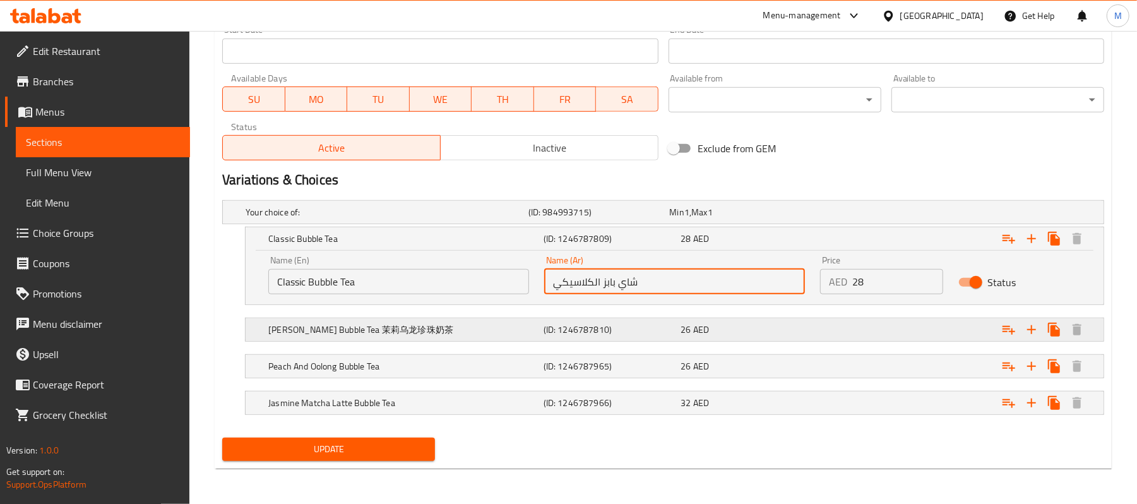
type input "شاي بابز الكلاسيكي"
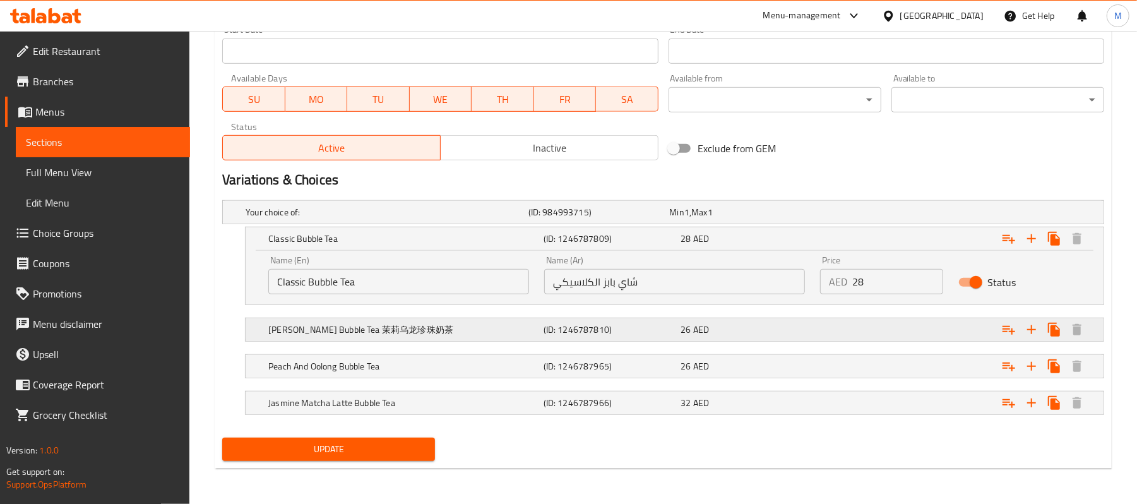
click at [462, 218] on h5 "Jasmine Oolong Bubble Tea 茉莉乌⻰珍珠奶茶" at bounding box center [385, 212] width 278 height 13
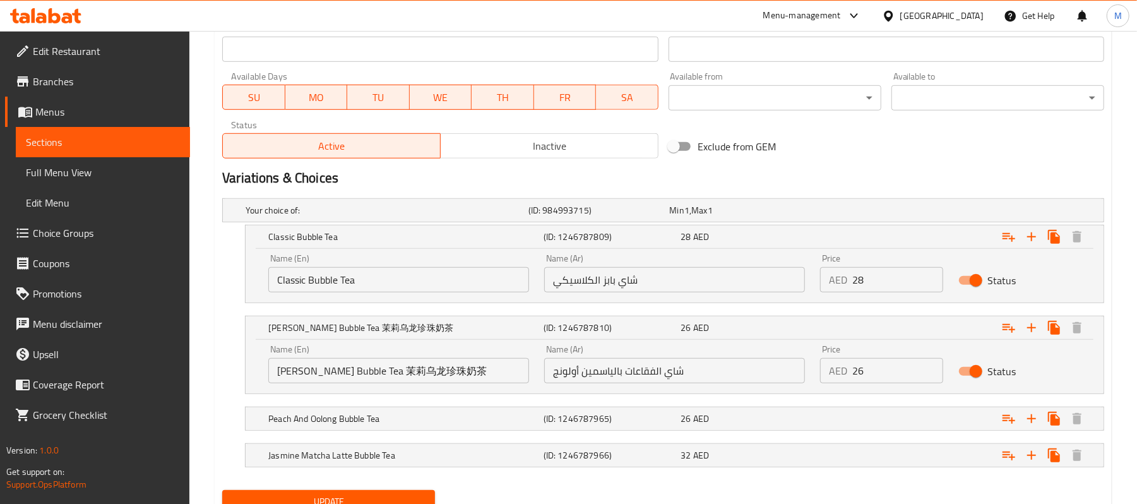
click at [396, 374] on input "Jasmine Oolong Bubble Tea 茉莉乌⻰珍珠奶茶" at bounding box center [398, 370] width 261 height 25
drag, startPoint x: 396, startPoint y: 374, endPoint x: 515, endPoint y: 379, distance: 118.8
click at [515, 379] on input "Jasmine Oolong Bubble Tea" at bounding box center [398, 370] width 261 height 25
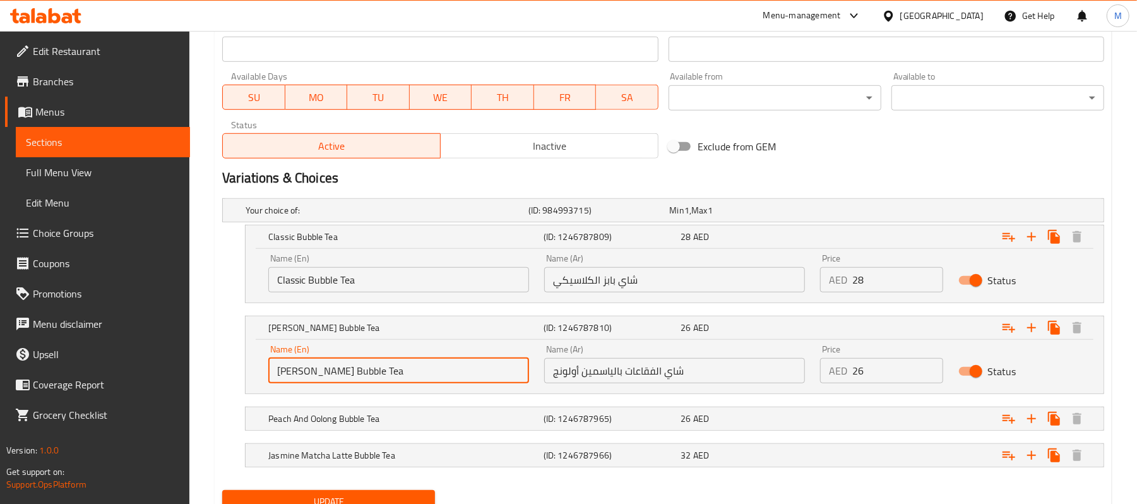
type input "Jasmine Oolong Bubble Tea"
click at [641, 372] on input "شاي الفقاعات بالياسمين أولونج" at bounding box center [674, 370] width 261 height 25
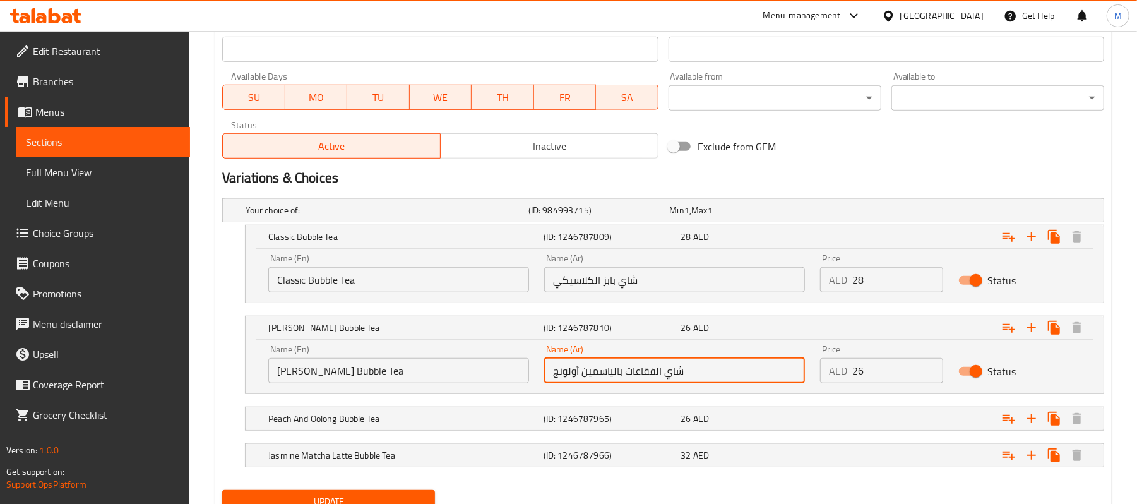
click at [641, 372] on input "شاي الفقاعات بالياسمين أولونج" at bounding box center [674, 370] width 261 height 25
paste input "ابز"
type input "شاي بابز بالياسمين أولونج"
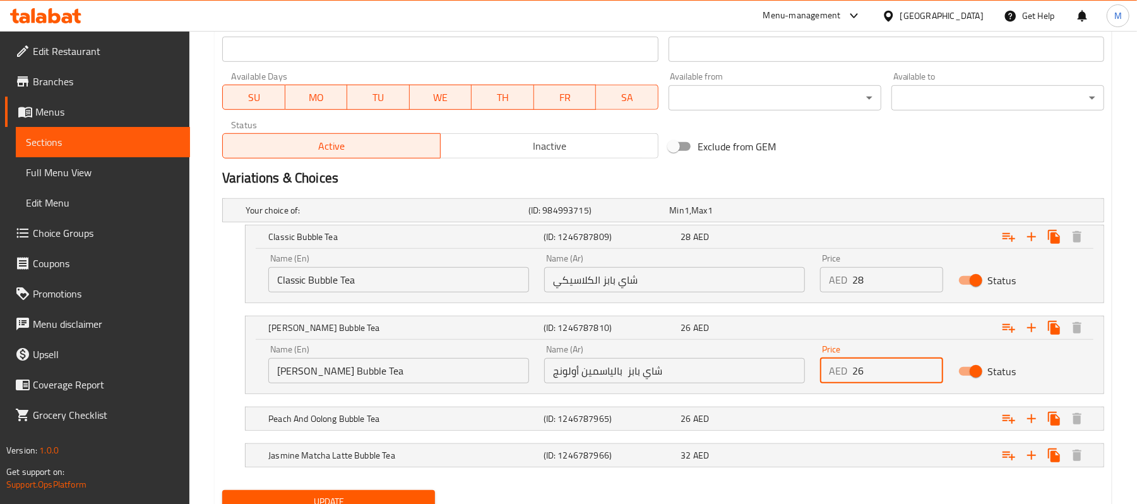
click at [877, 374] on input "26" at bounding box center [897, 370] width 90 height 25
click at [933, 367] on input "27" at bounding box center [897, 370] width 90 height 25
type input "28"
click at [932, 366] on input "28" at bounding box center [897, 370] width 90 height 25
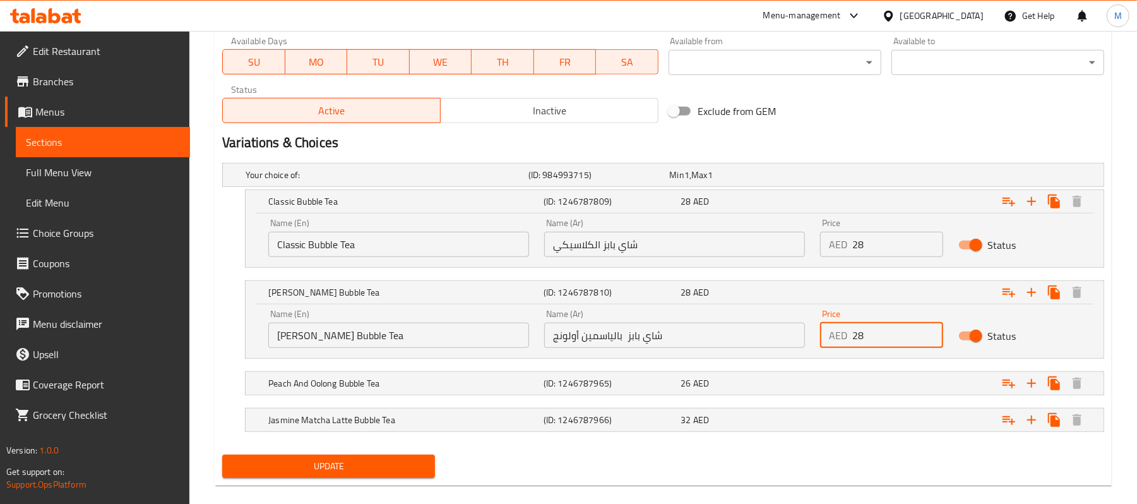
scroll to position [619, 0]
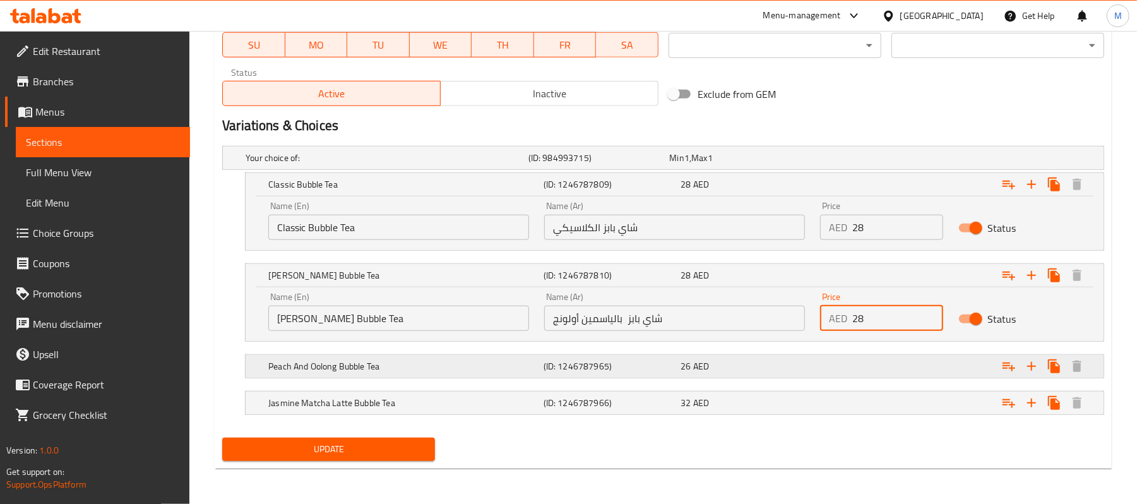
click at [561, 172] on div "Peach And Oolong Bubble Tea (ID: 1246787965) 26 AED" at bounding box center [667, 158] width 848 height 28
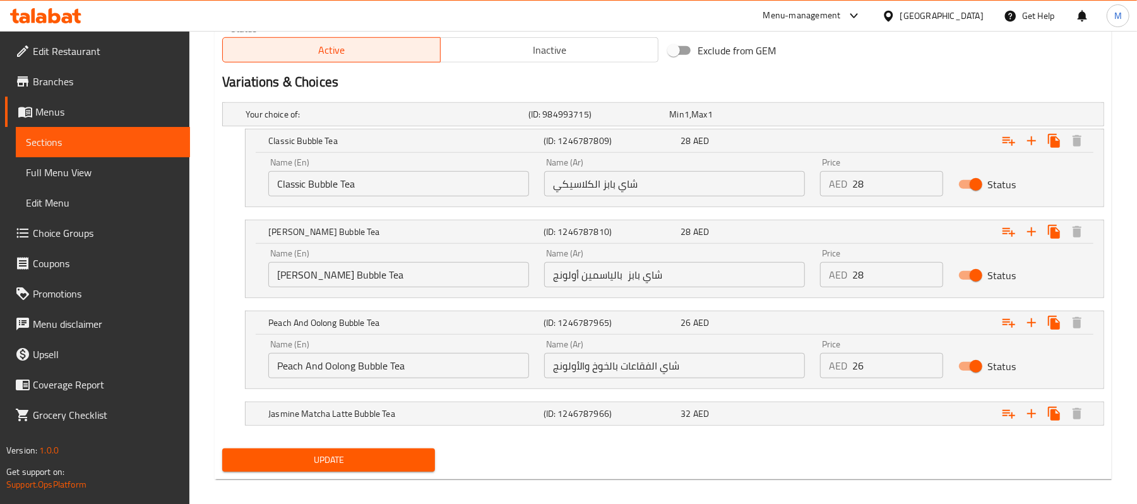
scroll to position [673, 0]
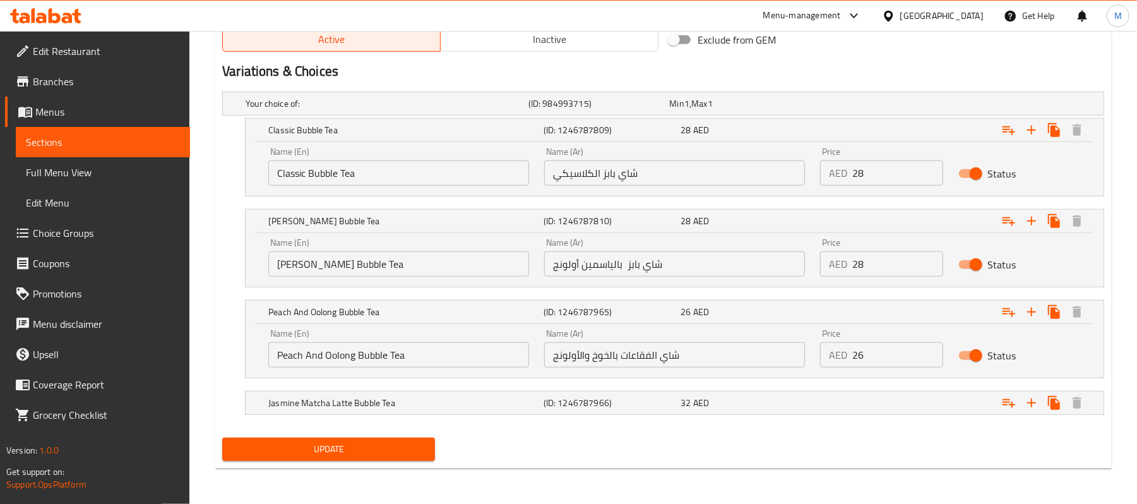
click at [639, 355] on input "شاي الفقاعات بالخوخ والأولونج" at bounding box center [674, 354] width 261 height 25
paste input "ابز"
type input "شاي بابز بالخوخ والأولونج"
click at [578, 110] on h5 "(ID: 1246787966)" at bounding box center [596, 103] width 136 height 13
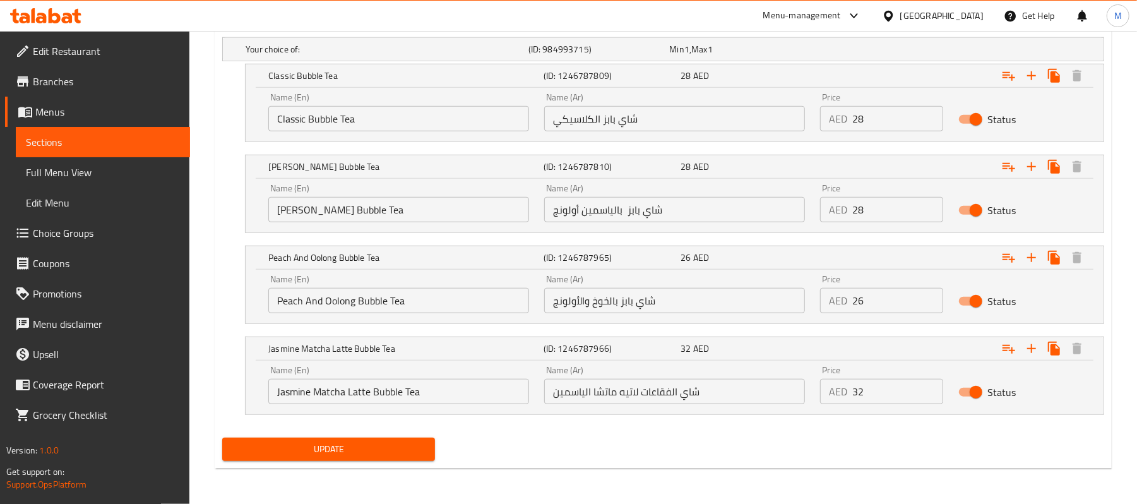
scroll to position [727, 0]
click at [660, 389] on input "شاي الفقاعات لاتيه ماتشا الياسمين" at bounding box center [674, 391] width 261 height 25
paste input "ابز"
type input "شاي بابز لاتيه ماتشا الياسمين"
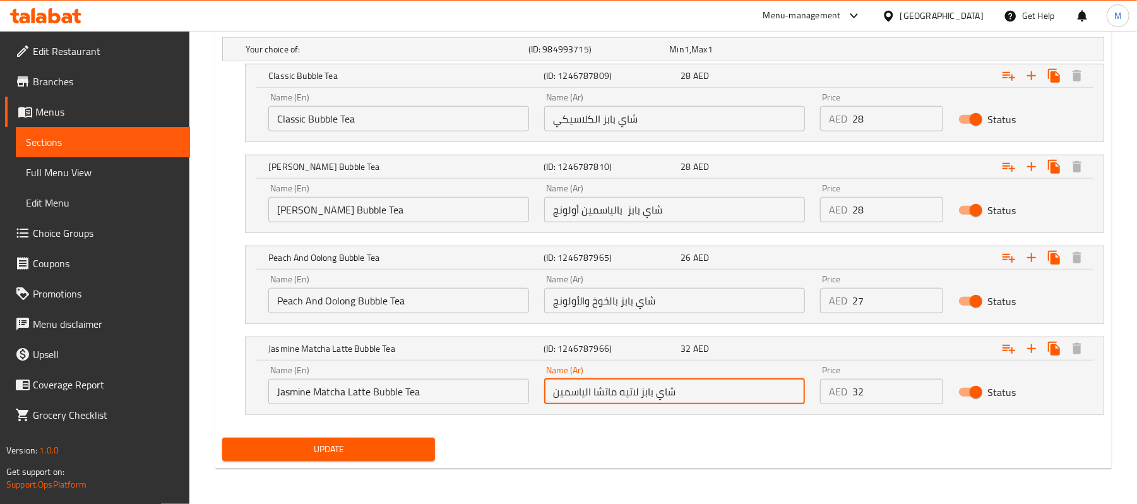
click at [930, 298] on input "27" at bounding box center [897, 300] width 90 height 25
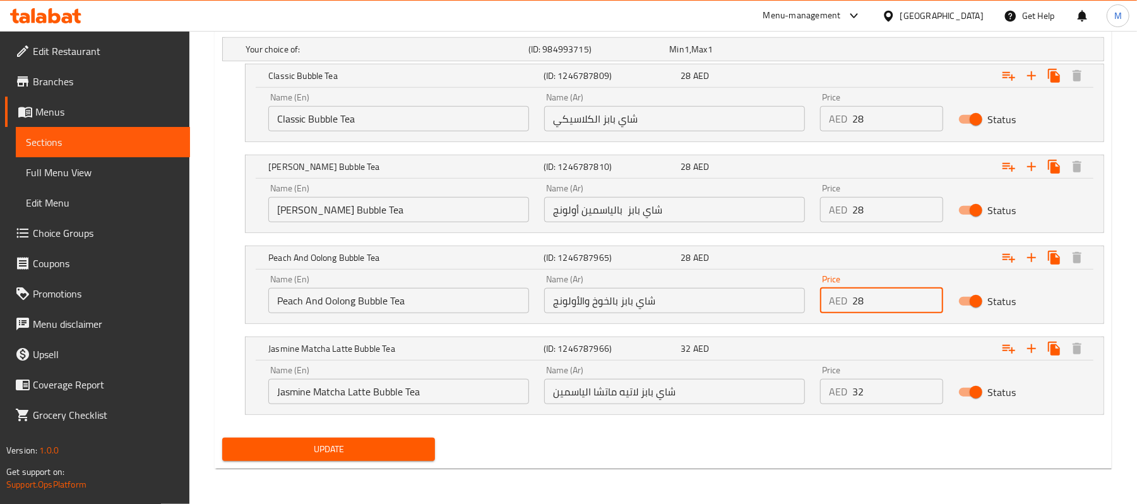
type input "28"
click at [930, 298] on input "28" at bounding box center [897, 300] width 90 height 25
click at [335, 443] on span "Update" at bounding box center [328, 449] width 193 height 16
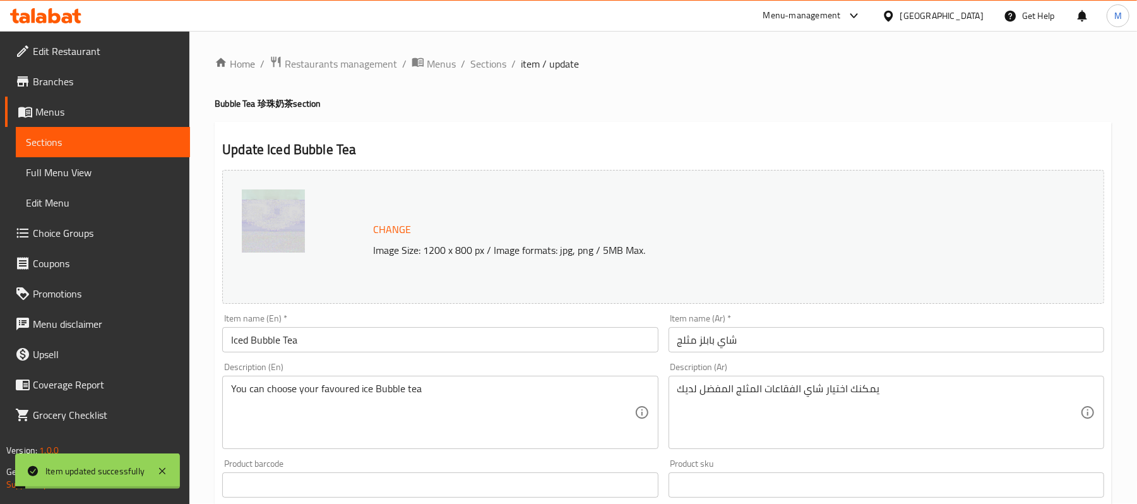
scroll to position [0, 0]
click at [489, 62] on span "Sections" at bounding box center [488, 64] width 36 height 15
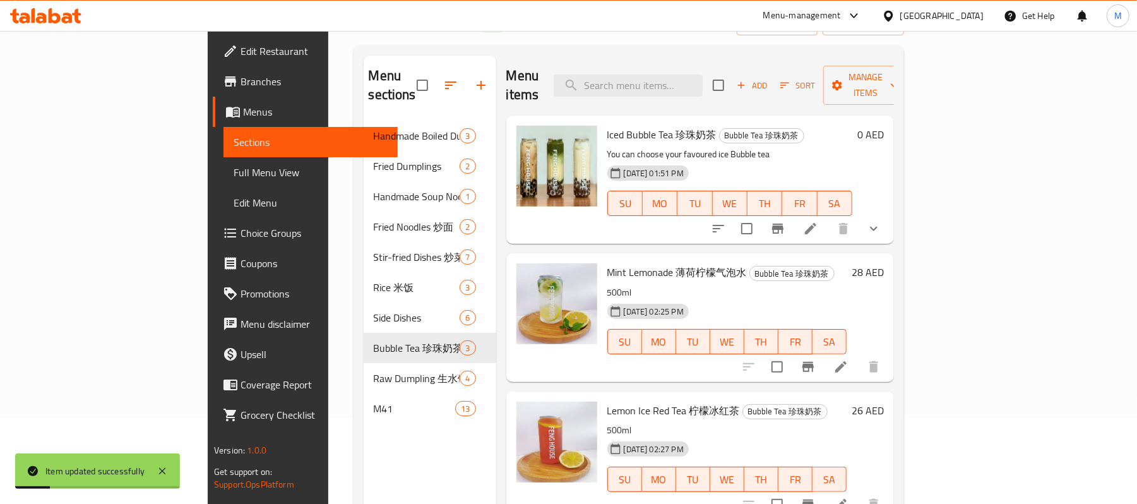
scroll to position [177, 0]
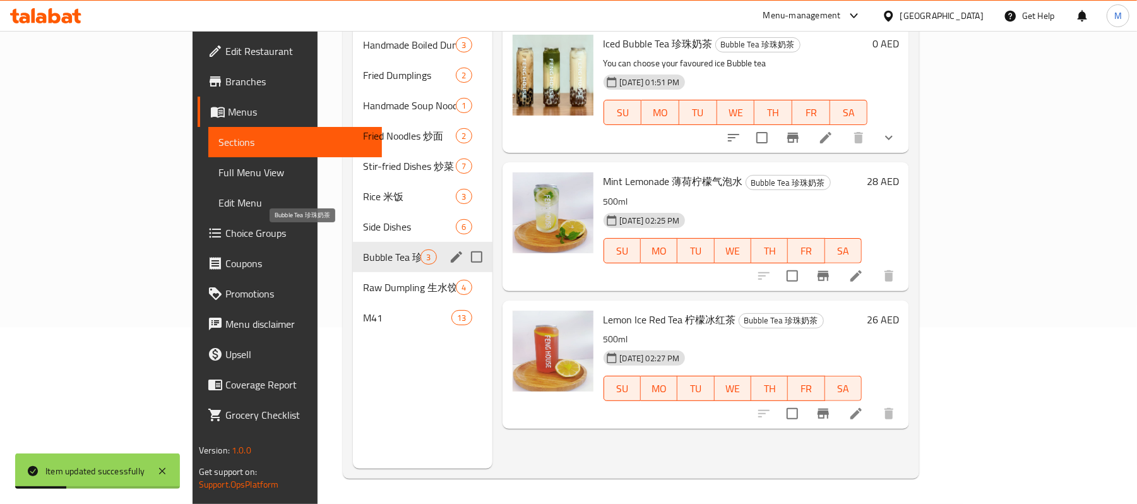
click at [363, 249] on span "Bubble Tea 珍珠奶茶" at bounding box center [391, 256] width 57 height 15
click at [451, 251] on icon "edit" at bounding box center [456, 256] width 11 height 11
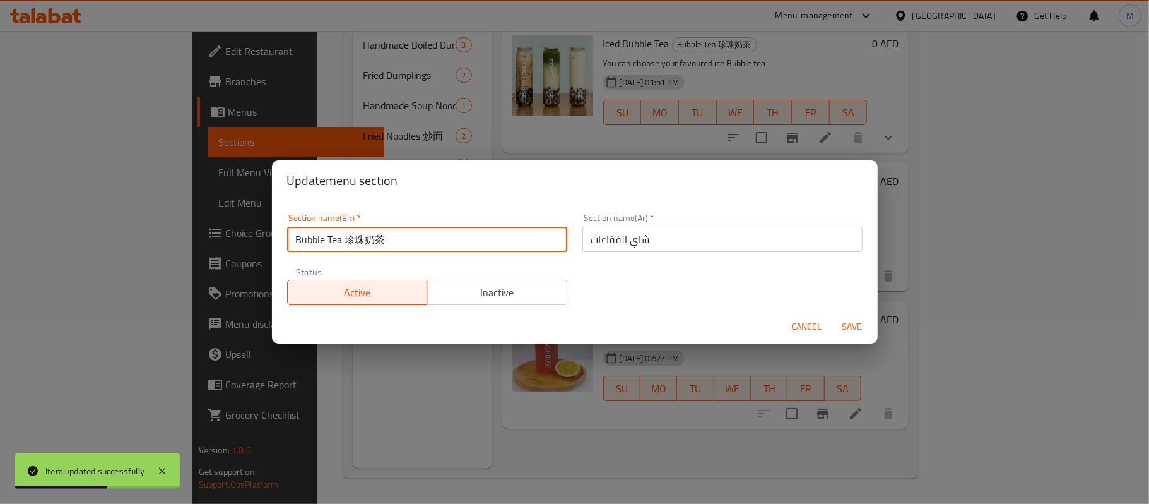
drag, startPoint x: 342, startPoint y: 238, endPoint x: 446, endPoint y: 233, distance: 103.6
click at [446, 233] on input "Bubble Tea 珍珠奶茶" at bounding box center [427, 239] width 280 height 25
type input "Bubble Tea"
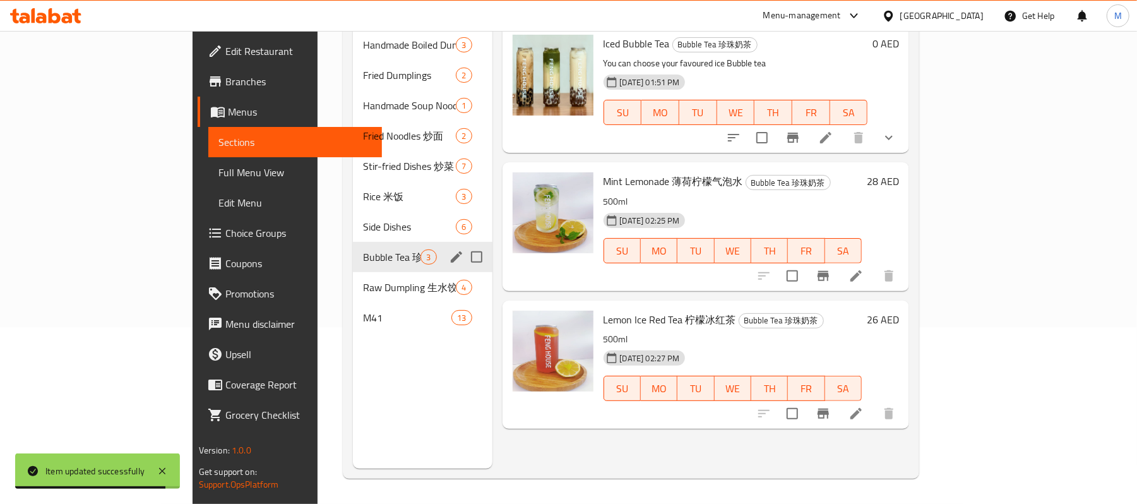
click at [463, 244] on input "Menu sections" at bounding box center [476, 257] width 27 height 27
checkbox input "true"
click at [449, 249] on icon "edit" at bounding box center [456, 256] width 15 height 15
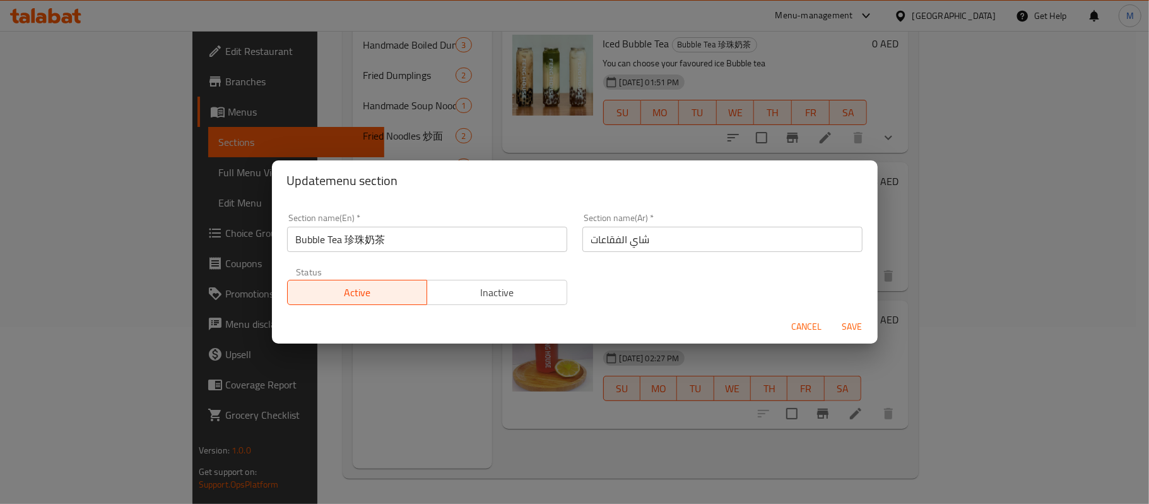
click at [359, 233] on input "Bubble Tea 珍珠奶茶" at bounding box center [427, 239] width 280 height 25
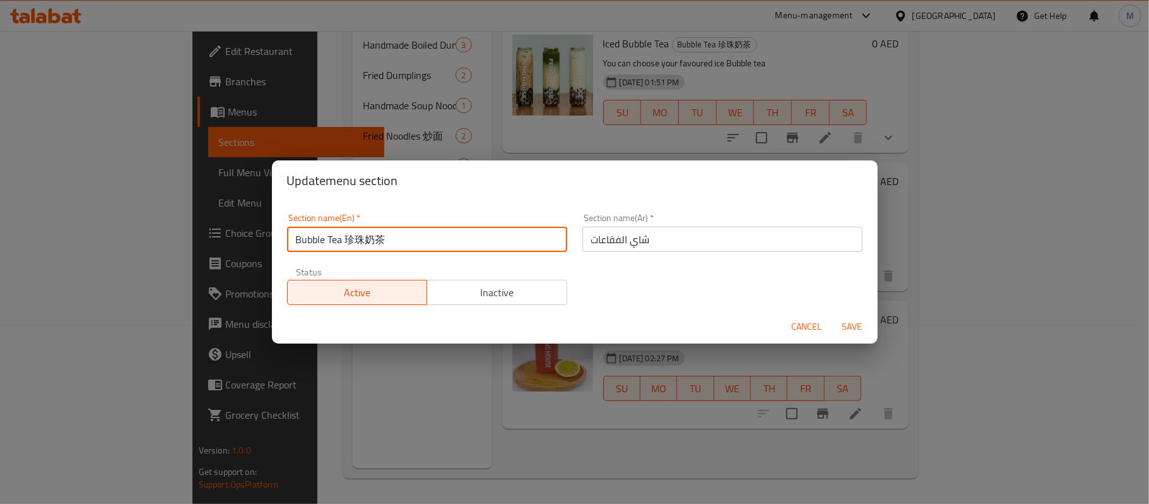
click at [359, 233] on input "Bubble Tea 珍珠奶茶" at bounding box center [427, 239] width 280 height 25
click at [362, 240] on input "Bubble Tea 奶茶" at bounding box center [427, 239] width 280 height 25
type input "Bubble Tea"
click at [609, 235] on input "شاي الفقاعات" at bounding box center [723, 239] width 280 height 25
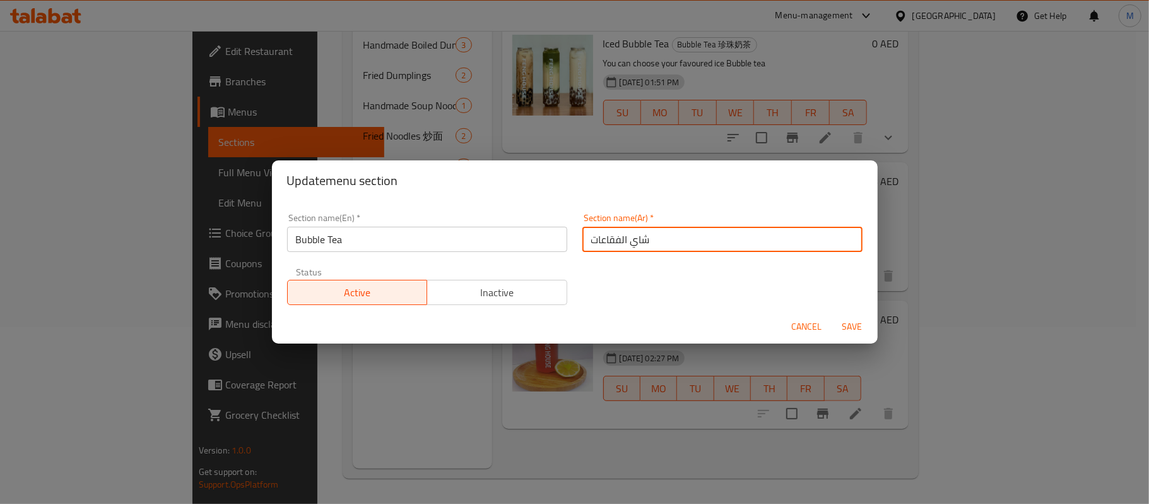
click at [609, 235] on input "شاي الفقاعات" at bounding box center [723, 239] width 280 height 25
type input "شاي بابلز"
click at [858, 327] on span "Save" at bounding box center [853, 327] width 30 height 16
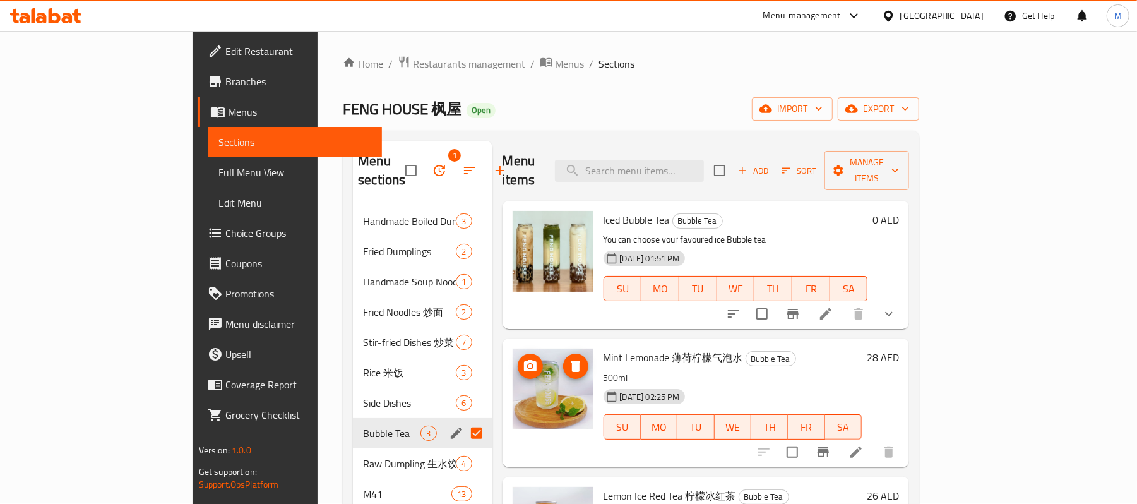
scroll to position [0, 0]
click at [555, 66] on span "Menus" at bounding box center [569, 64] width 29 height 15
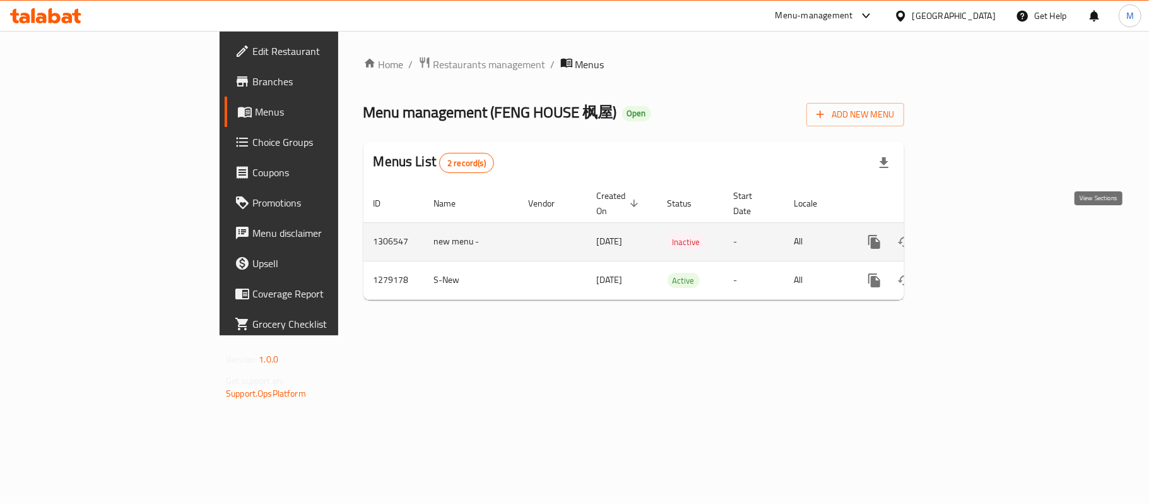
click at [973, 236] on icon "enhanced table" at bounding box center [965, 241] width 15 height 15
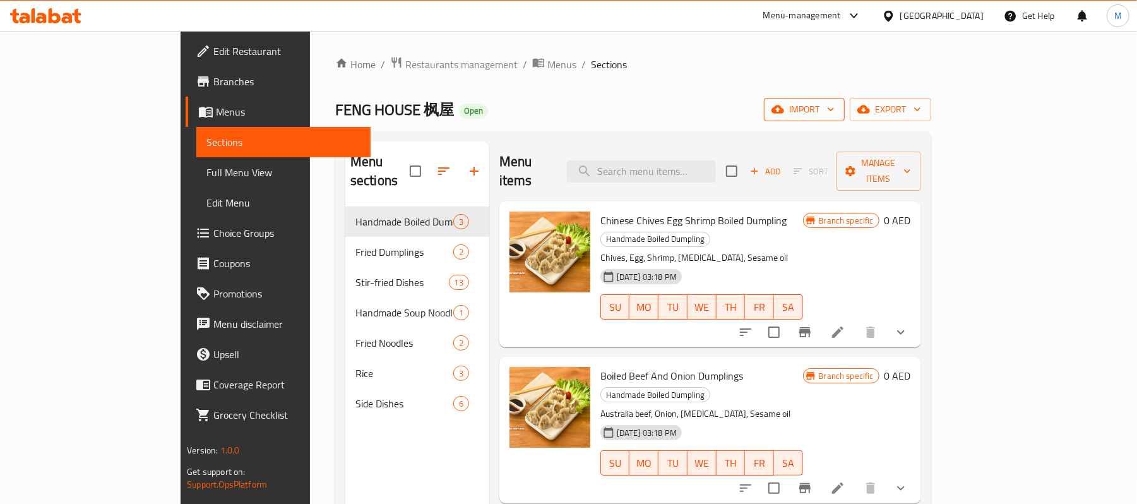
drag, startPoint x: 982, startPoint y: 124, endPoint x: 976, endPoint y: 116, distance: 9.9
click at [931, 124] on div "Home / Restaurants management / Menus / Sections FENG HOUSE 枫屋 Open import expo…" at bounding box center [633, 355] width 596 height 599
click at [835, 114] on span "import" at bounding box center [804, 110] width 61 height 16
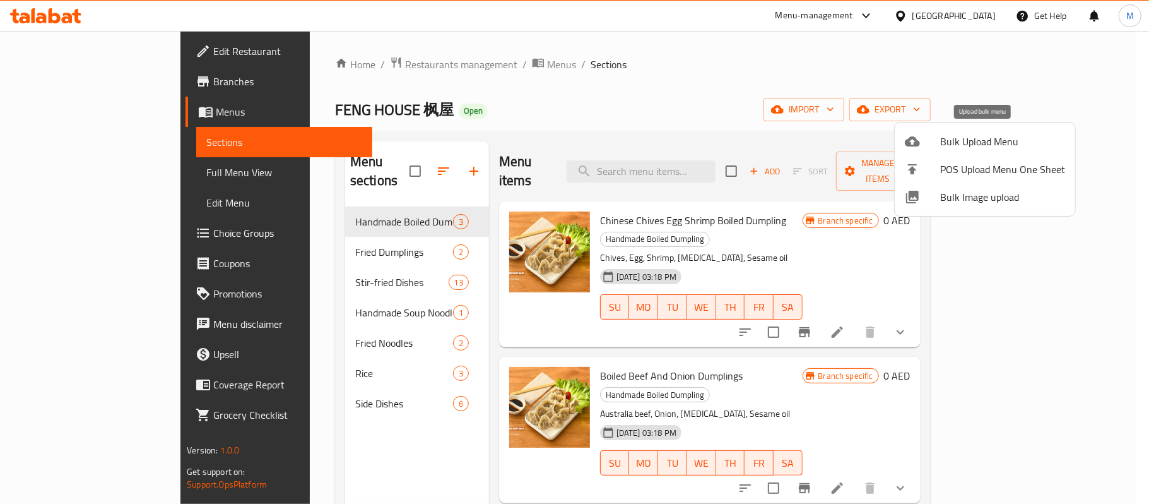
click at [960, 139] on span "Bulk Upload Menu" at bounding box center [1003, 141] width 125 height 15
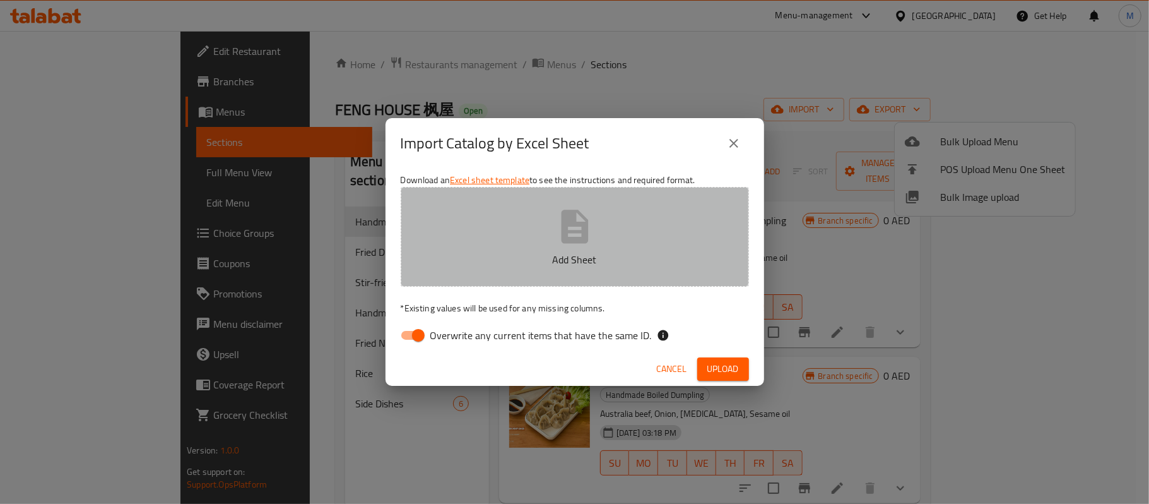
click at [542, 228] on button "Add Sheet" at bounding box center [575, 237] width 348 height 100
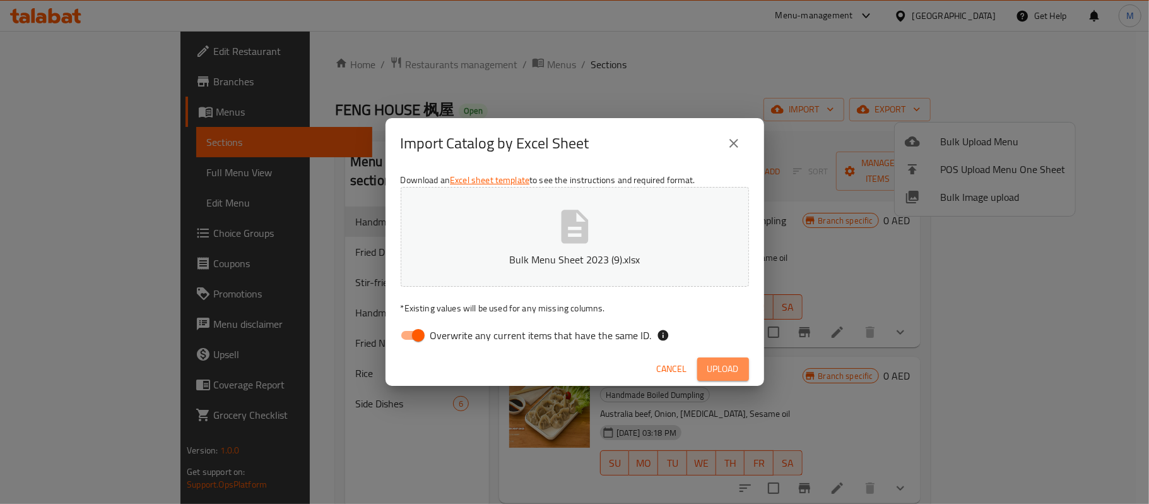
click at [733, 367] on span "Upload" at bounding box center [724, 369] width 32 height 16
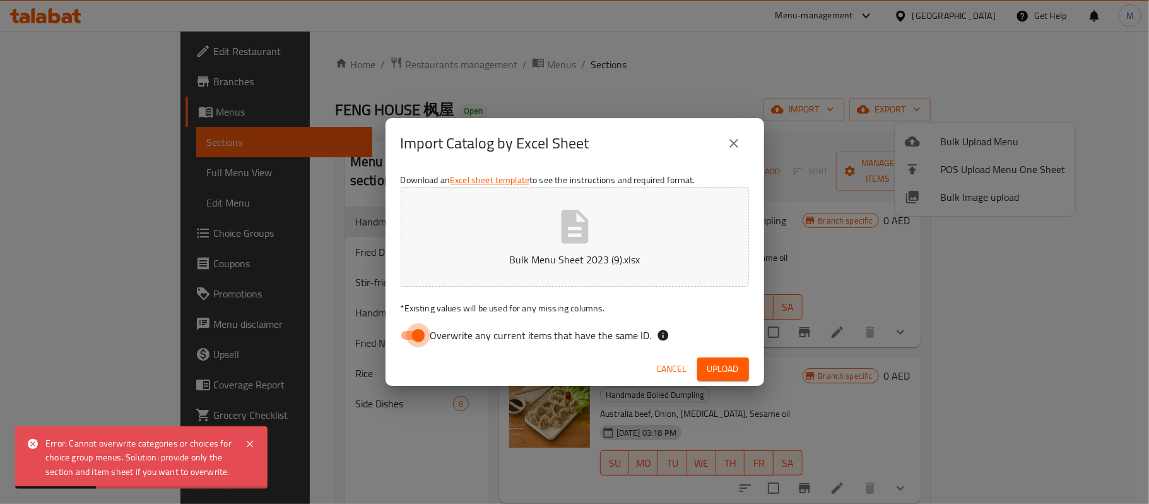
click at [419, 347] on input "Overwrite any current items that have the same ID." at bounding box center [419, 335] width 72 height 24
checkbox input "false"
click at [740, 356] on div "Cancel Upload" at bounding box center [575, 368] width 379 height 33
click at [731, 359] on button "Upload" at bounding box center [724, 368] width 52 height 23
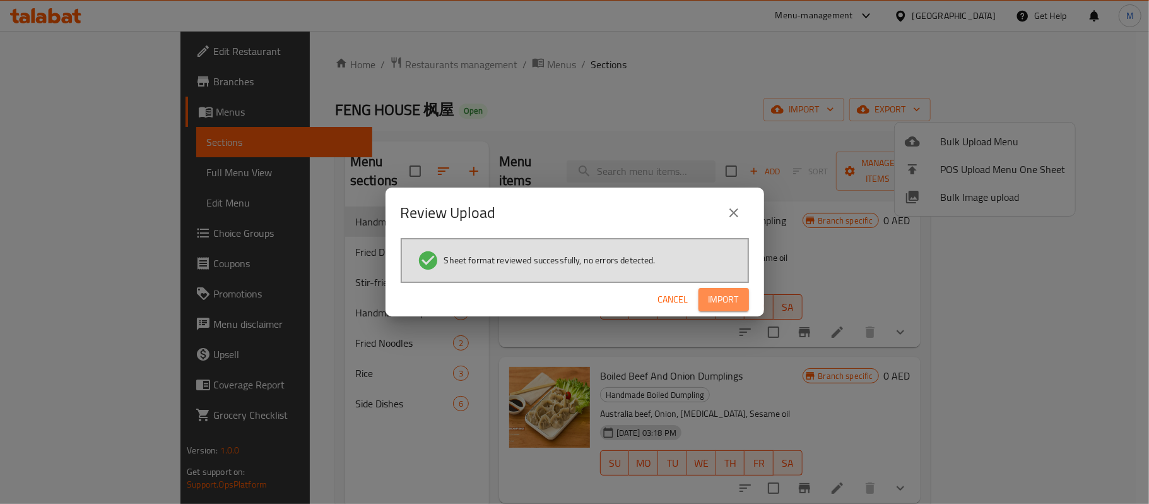
click at [709, 295] on span "Import" at bounding box center [724, 300] width 30 height 16
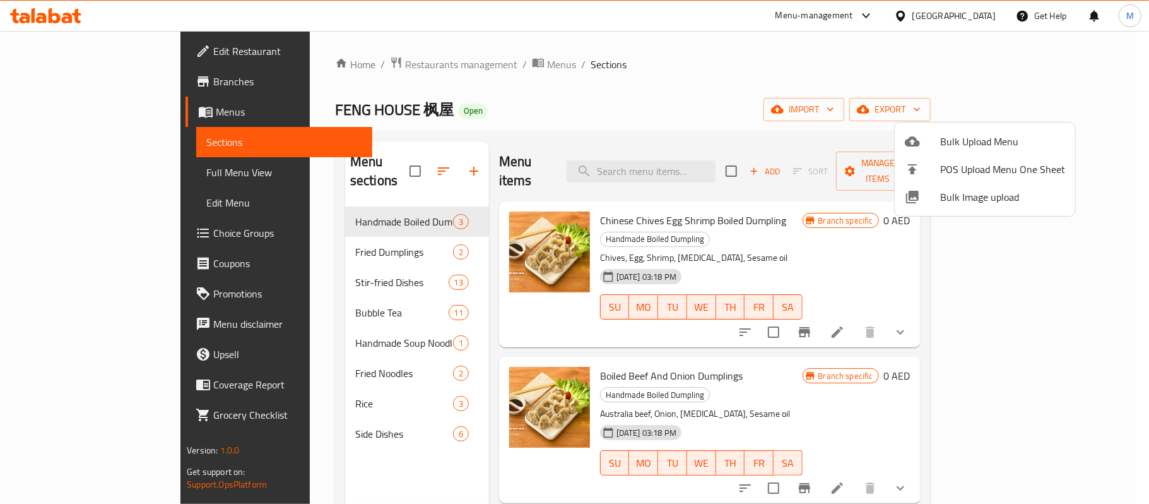
click at [248, 114] on div at bounding box center [574, 252] width 1149 height 504
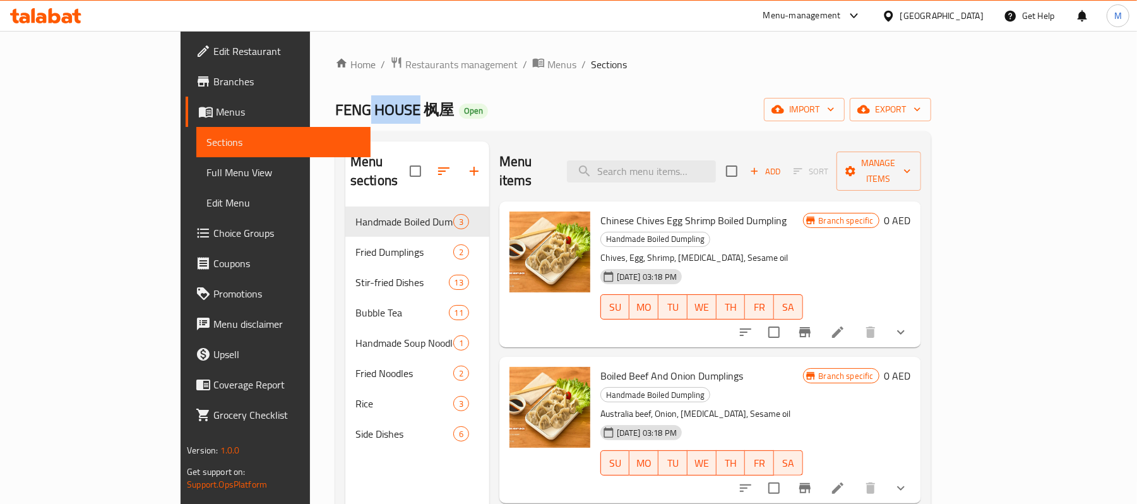
drag, startPoint x: 248, startPoint y: 114, endPoint x: 255, endPoint y: 114, distance: 6.9
click at [335, 114] on span "FENG HOUSE 枫屋" at bounding box center [394, 109] width 119 height 28
click at [335, 112] on span "FENG HOUSE 枫屋" at bounding box center [394, 109] width 119 height 28
copy span "FENG HOUSE"
drag, startPoint x: 233, startPoint y: 112, endPoint x: 285, endPoint y: 112, distance: 52.4
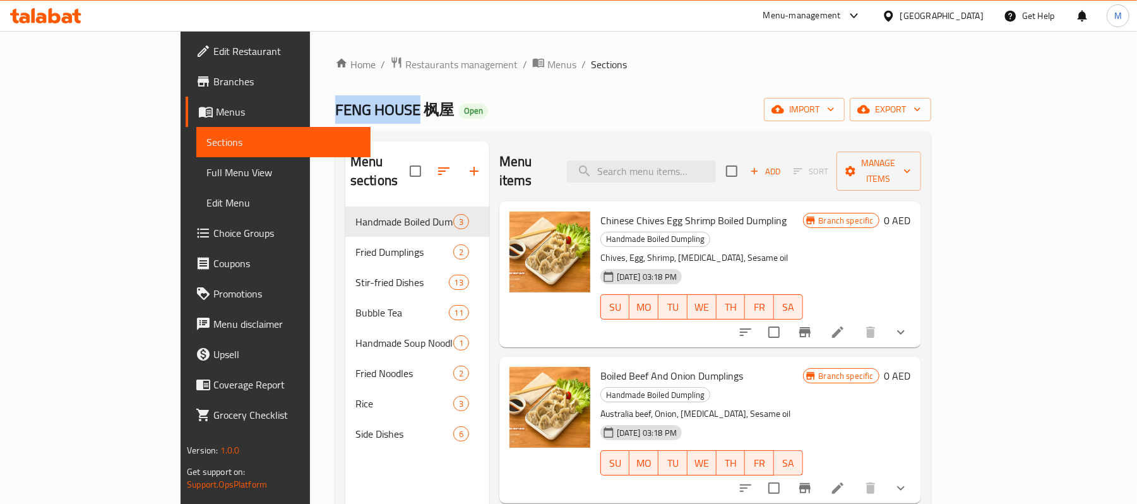
click at [335, 112] on span "FENG HOUSE 枫屋" at bounding box center [394, 109] width 119 height 28
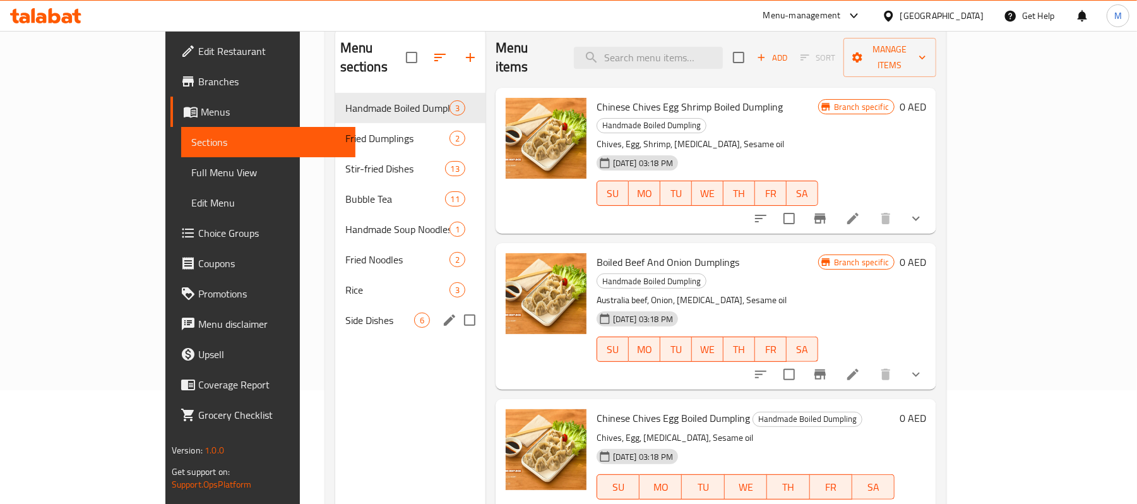
scroll to position [84, 0]
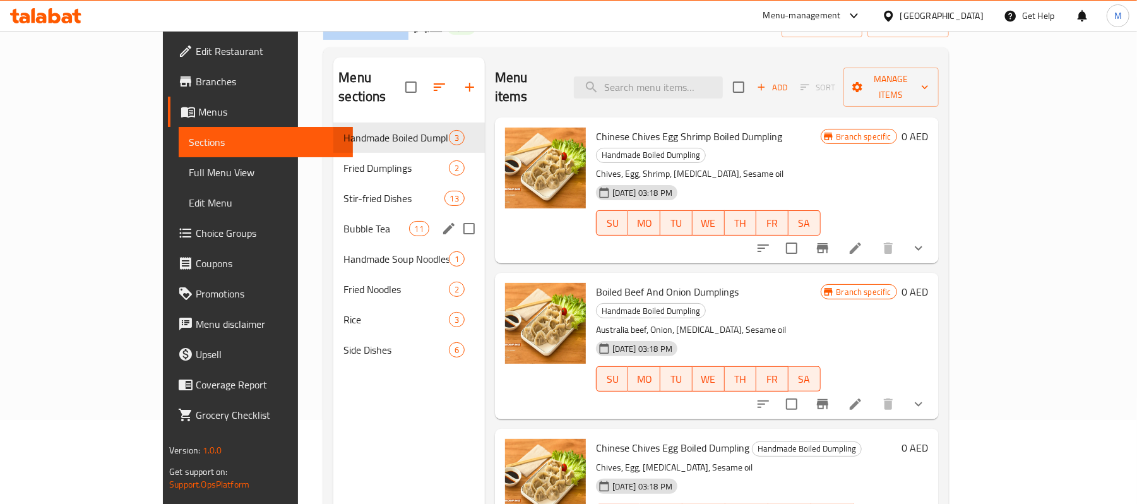
click at [349, 221] on span "Bubble Tea" at bounding box center [375, 228] width 65 height 15
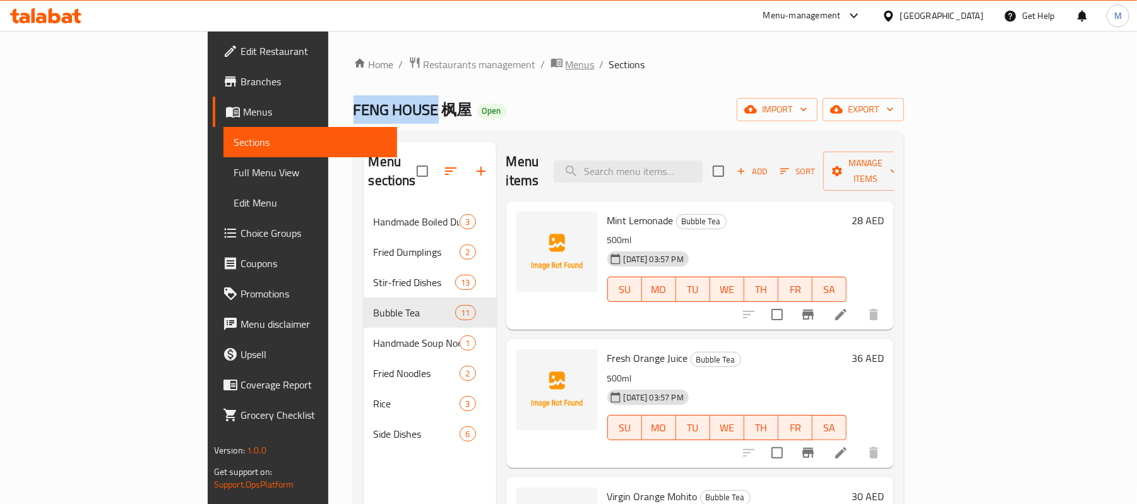
click at [566, 71] on span "Menus" at bounding box center [580, 64] width 29 height 15
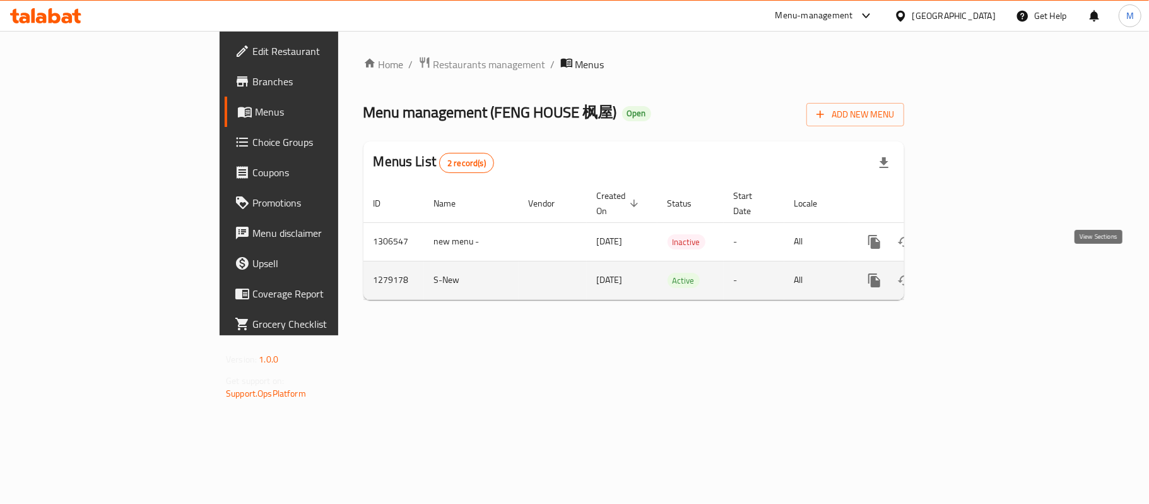
click at [973, 273] on icon "enhanced table" at bounding box center [965, 280] width 15 height 15
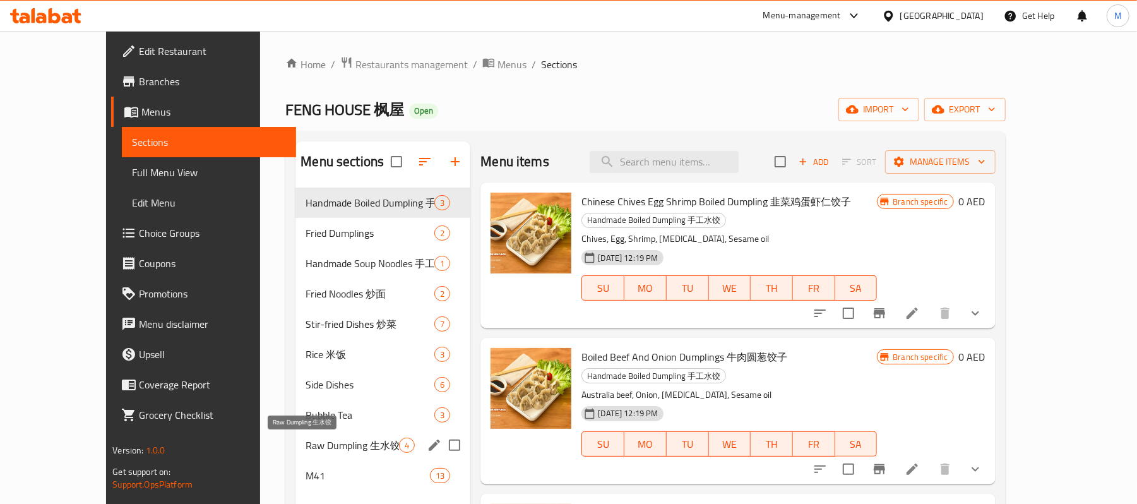
click at [306, 445] on span "Raw Dumpling ⽣⽔饺" at bounding box center [352, 444] width 93 height 15
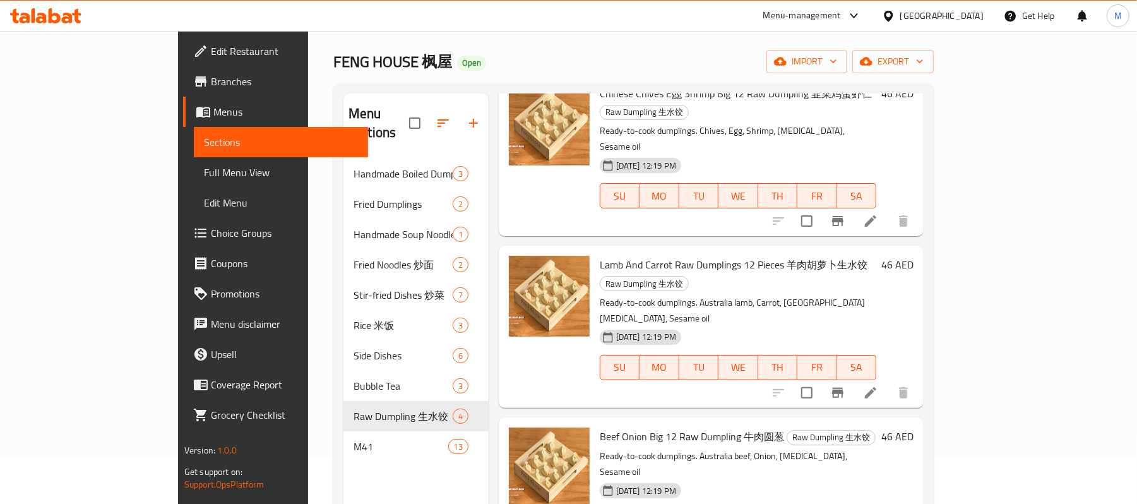
scroll to position [84, 0]
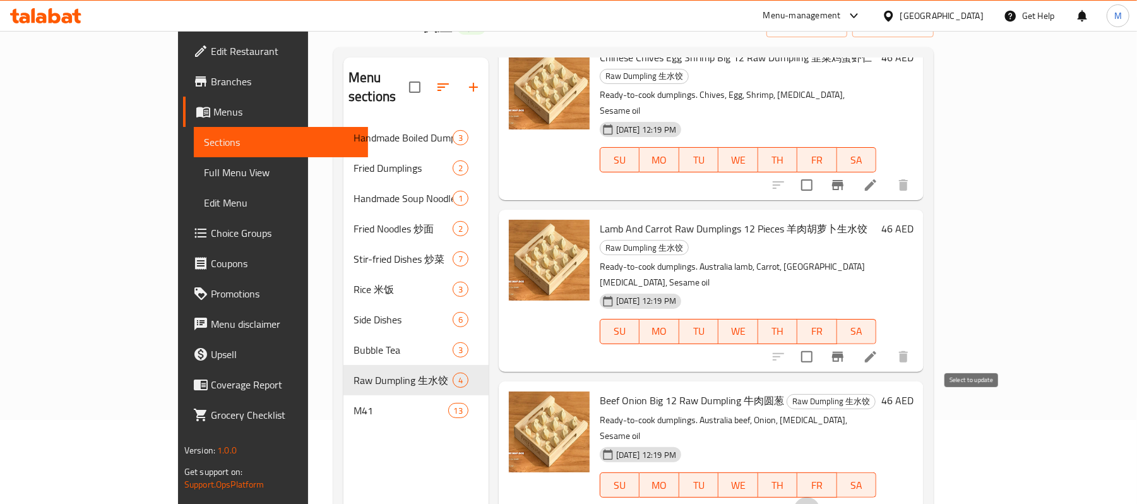
click at [820, 497] on input "checkbox" at bounding box center [806, 510] width 27 height 27
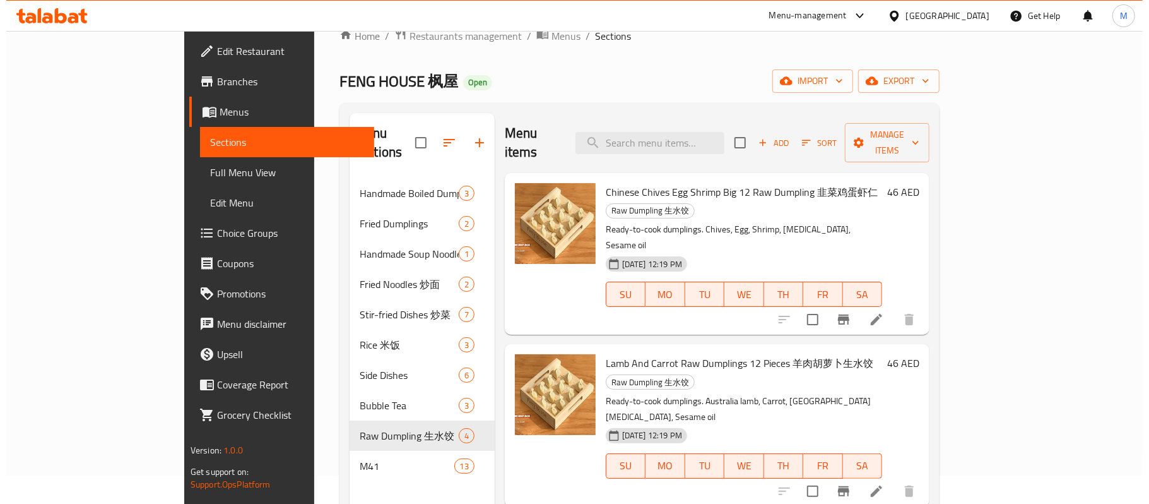
scroll to position [0, 0]
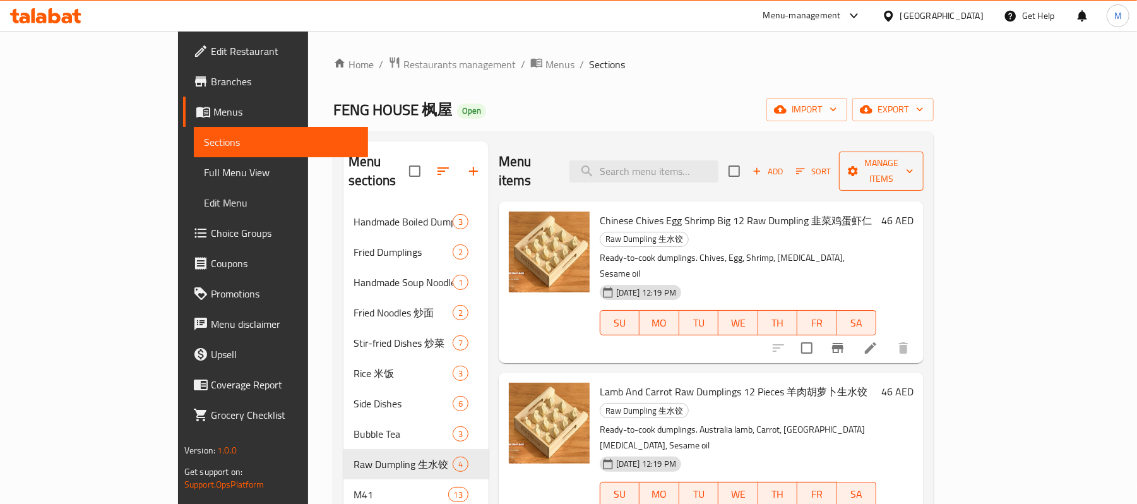
click at [913, 157] on span "Manage items" at bounding box center [881, 171] width 64 height 32
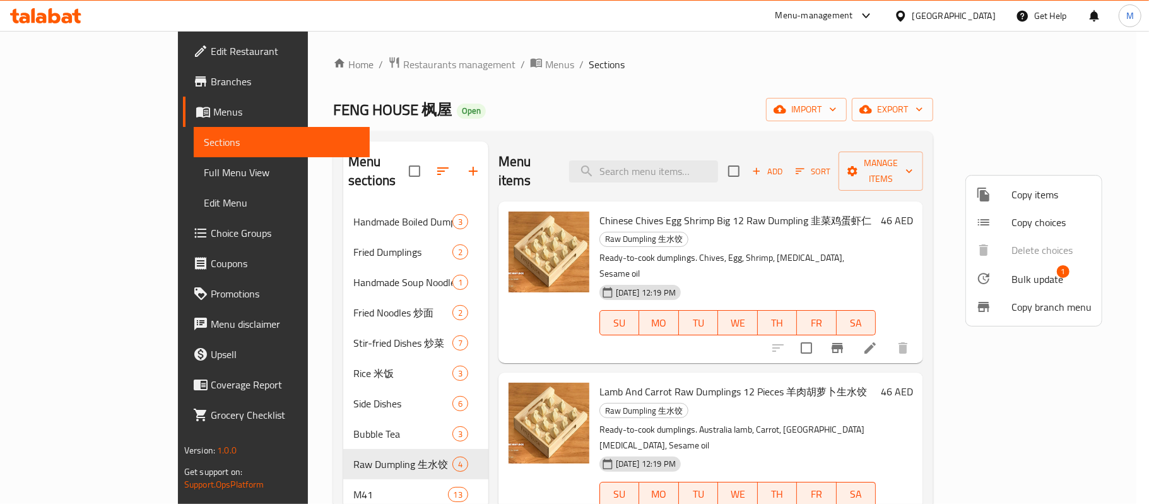
click at [1006, 271] on div at bounding box center [994, 278] width 35 height 15
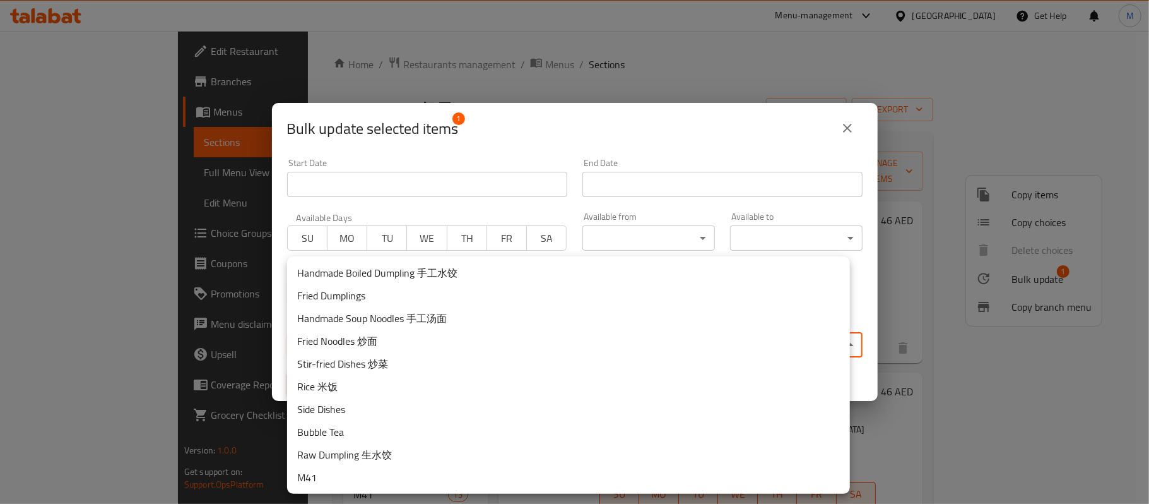
click at [495, 340] on body "​ Menu-management United Arab Emirates Get Help M Edit Restaurant Branches Menu…" at bounding box center [574, 267] width 1149 height 473
click at [331, 467] on li "M41" at bounding box center [568, 477] width 563 height 23
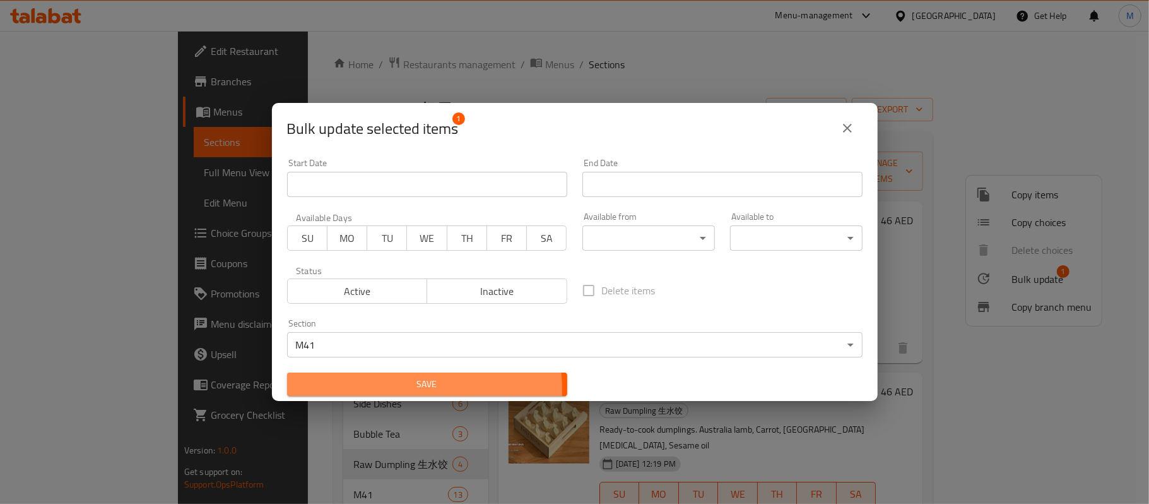
click at [383, 389] on span "Save" at bounding box center [427, 384] width 260 height 16
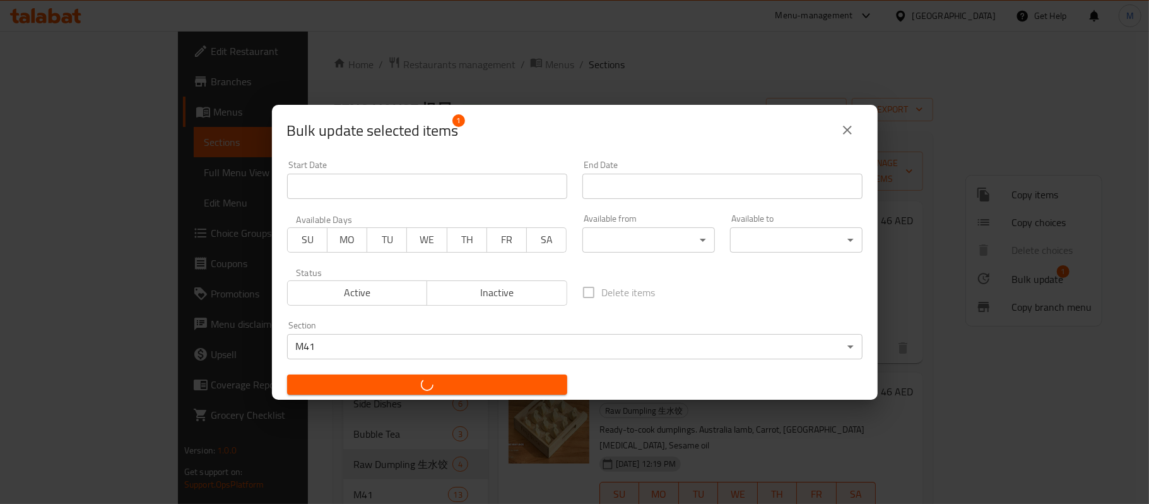
checkbox input "false"
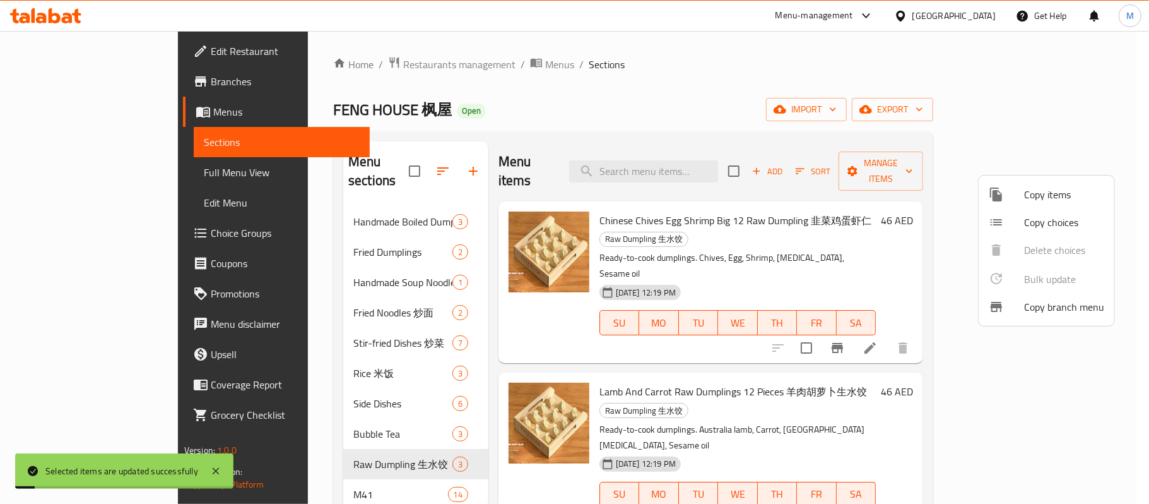
click at [326, 420] on div at bounding box center [574, 252] width 1149 height 504
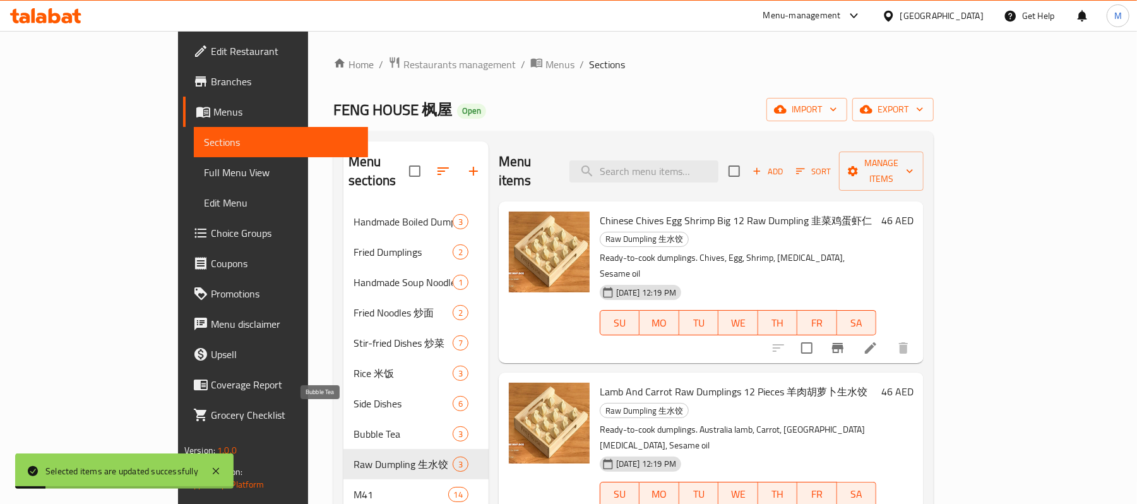
click at [353, 426] on span "Bubble Tea" at bounding box center [402, 433] width 99 height 15
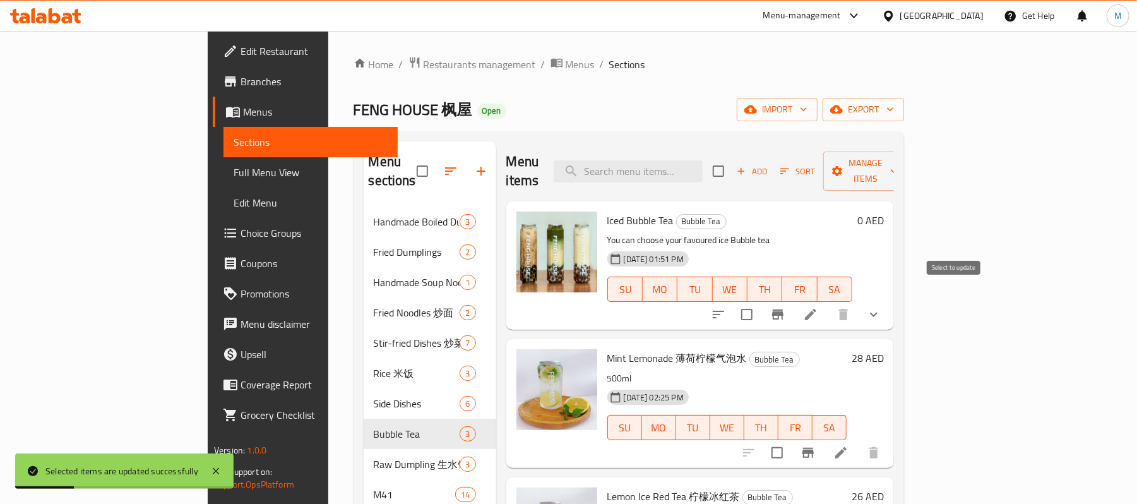
click at [760, 301] on input "checkbox" at bounding box center [747, 314] width 27 height 27
checkbox input "true"
click at [898, 157] on span "Manage items" at bounding box center [865, 171] width 64 height 32
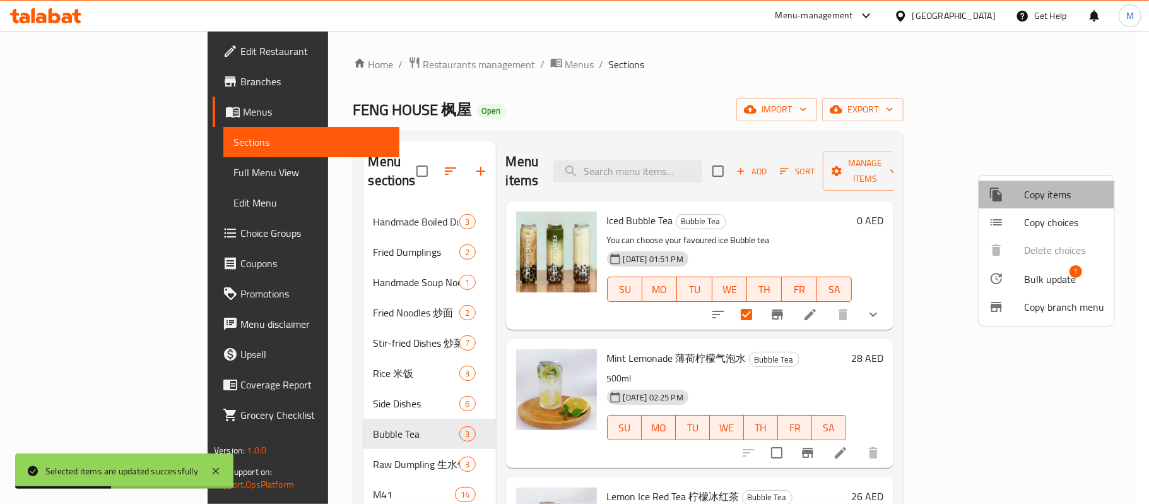
click at [1021, 190] on div at bounding box center [1006, 194] width 35 height 15
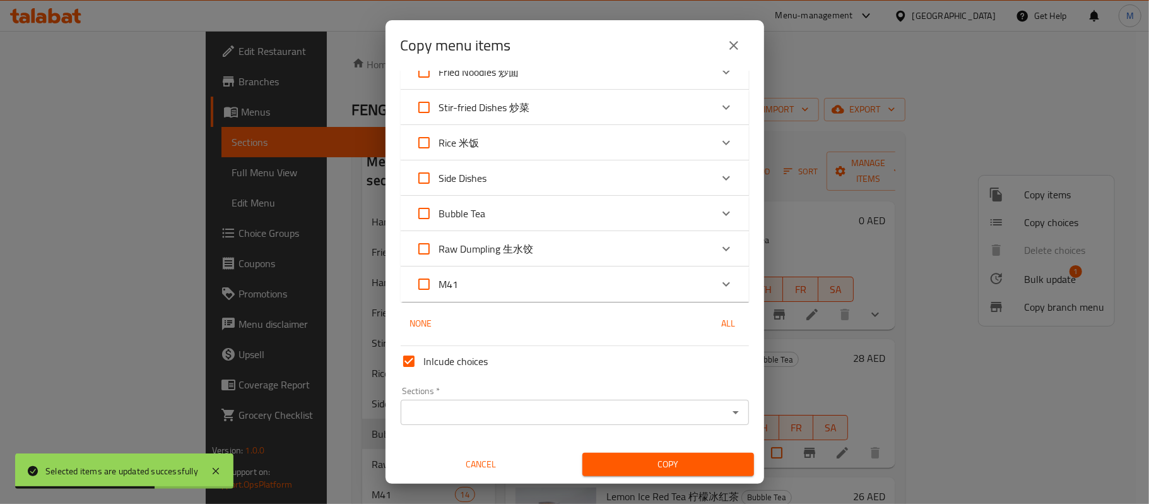
scroll to position [78, 0]
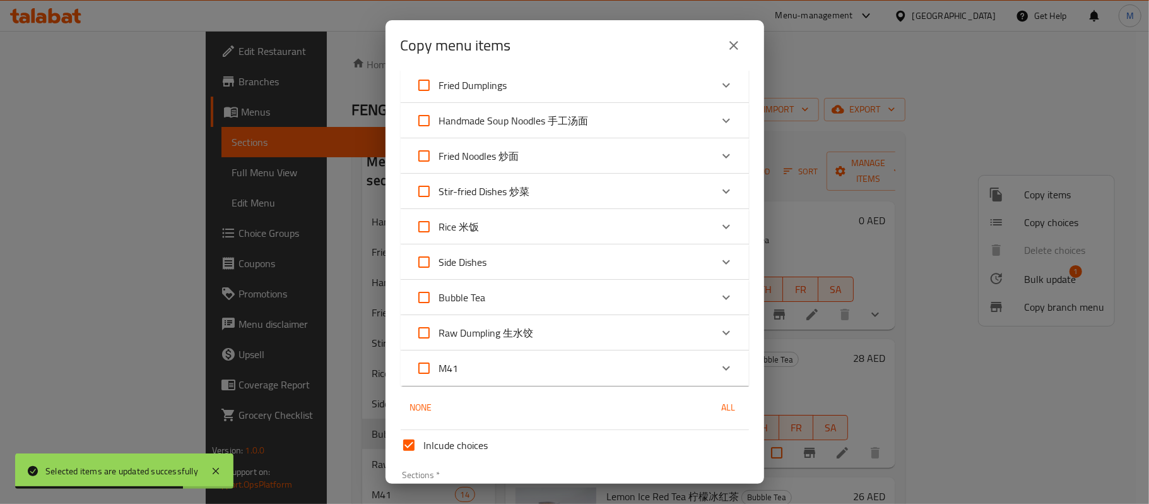
click at [532, 302] on div "Bubble Tea" at bounding box center [563, 297] width 295 height 30
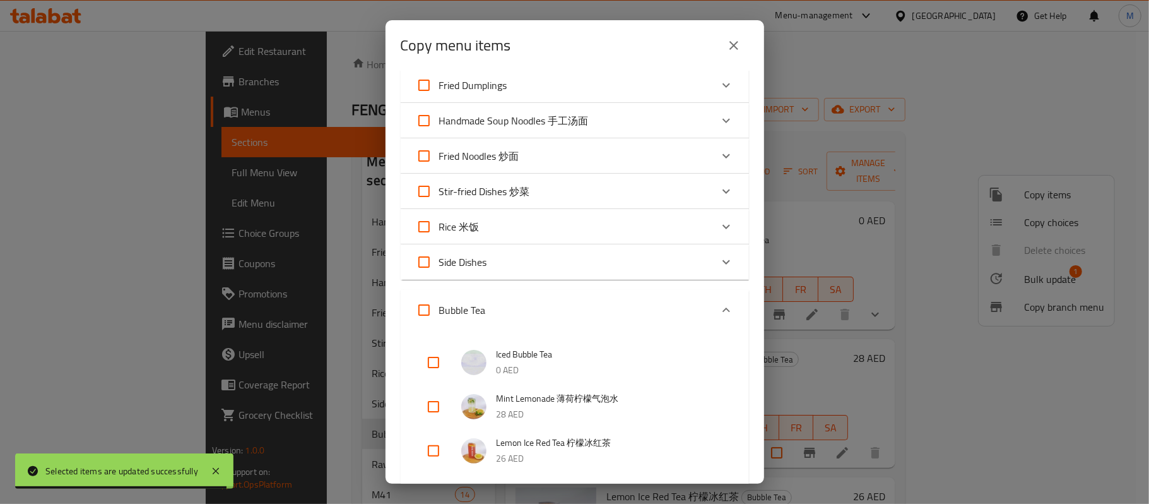
click at [435, 364] on input "checkbox" at bounding box center [434, 362] width 30 height 30
checkbox input "true"
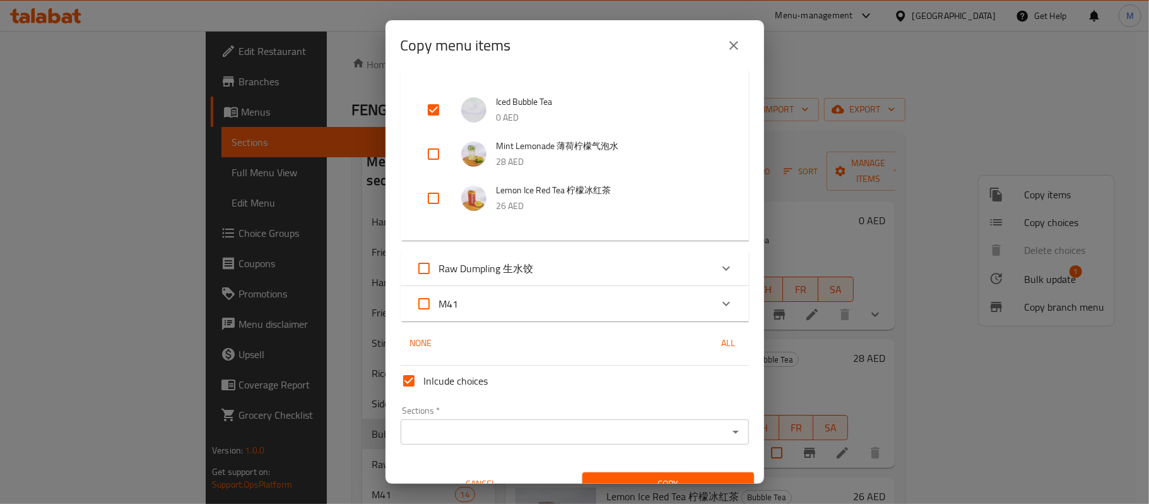
scroll to position [350, 0]
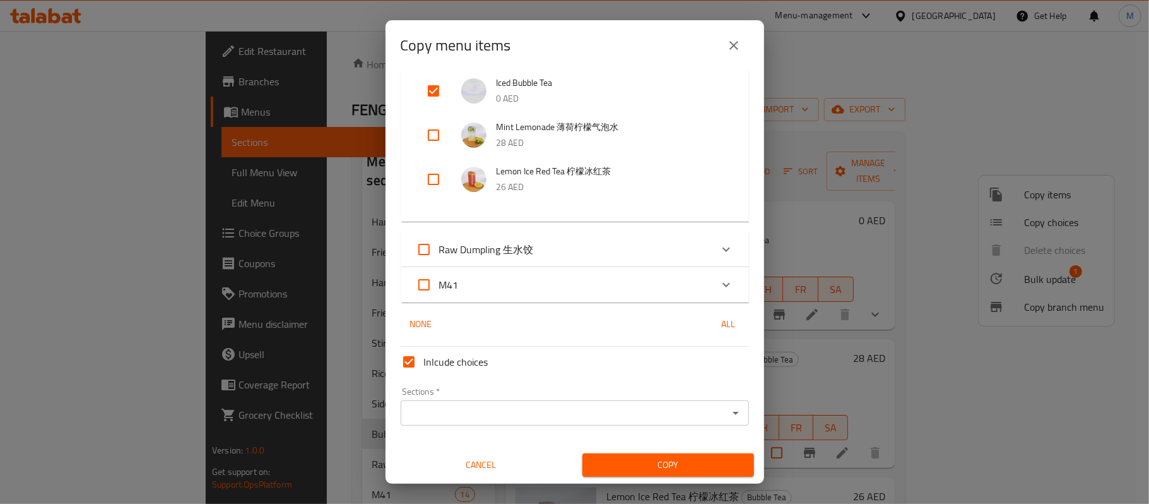
click at [485, 390] on div "Sections   * Sections *" at bounding box center [575, 406] width 348 height 39
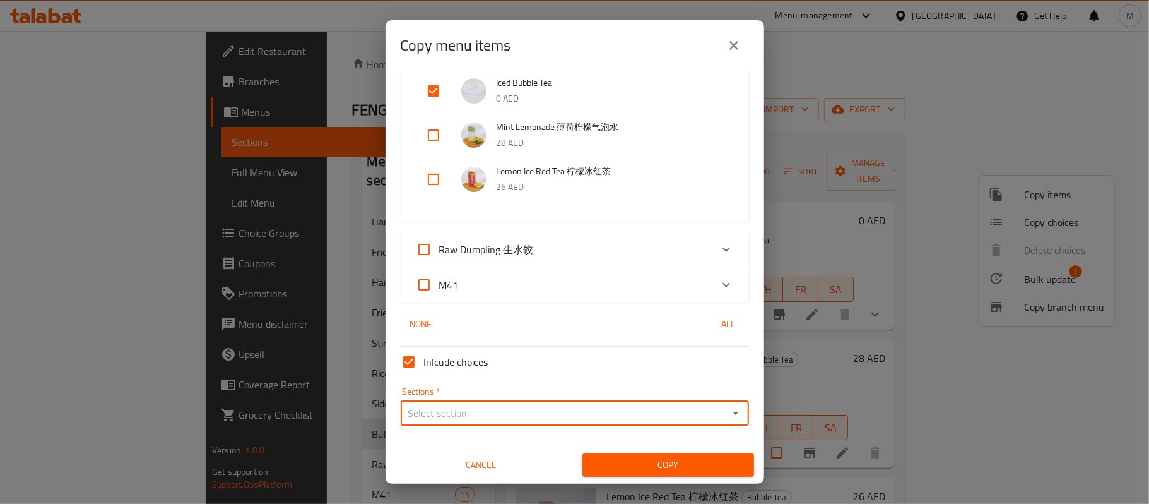
click at [497, 413] on input "Sections   *" at bounding box center [565, 413] width 320 height 18
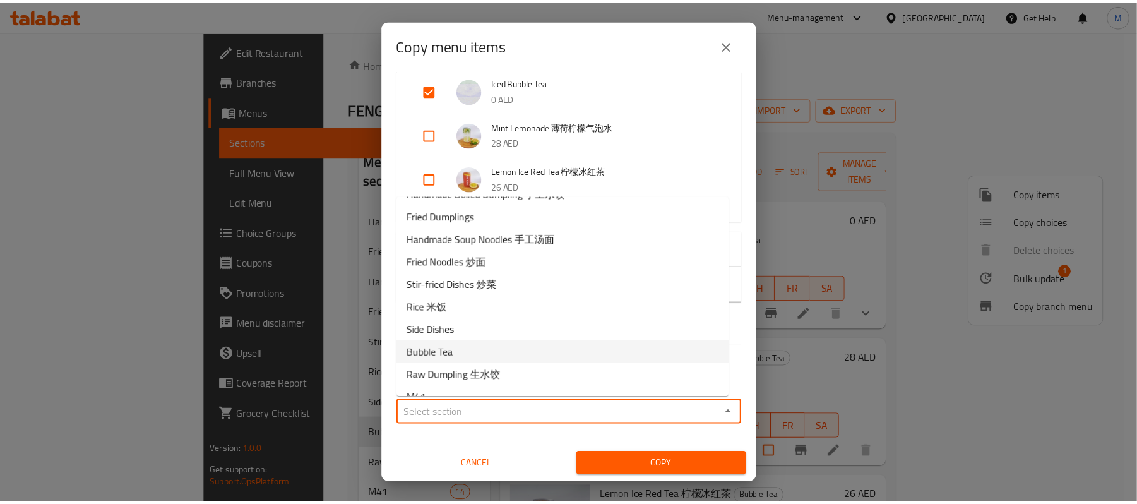
scroll to position [35, 0]
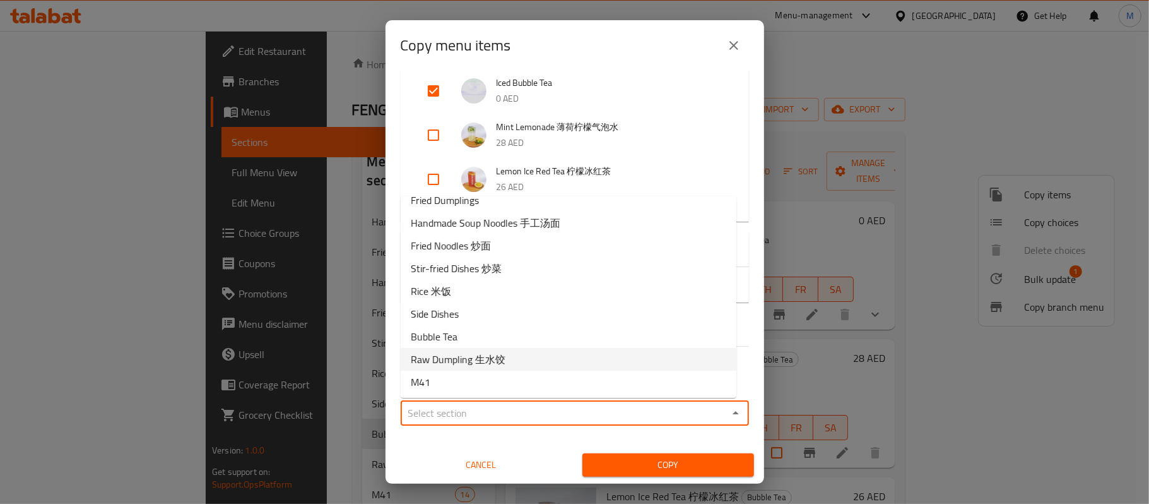
click at [490, 362] on span "Raw Dumpling ⽣⽔饺" at bounding box center [458, 359] width 95 height 15
type input "Raw Dumpling ⽣⽔饺"
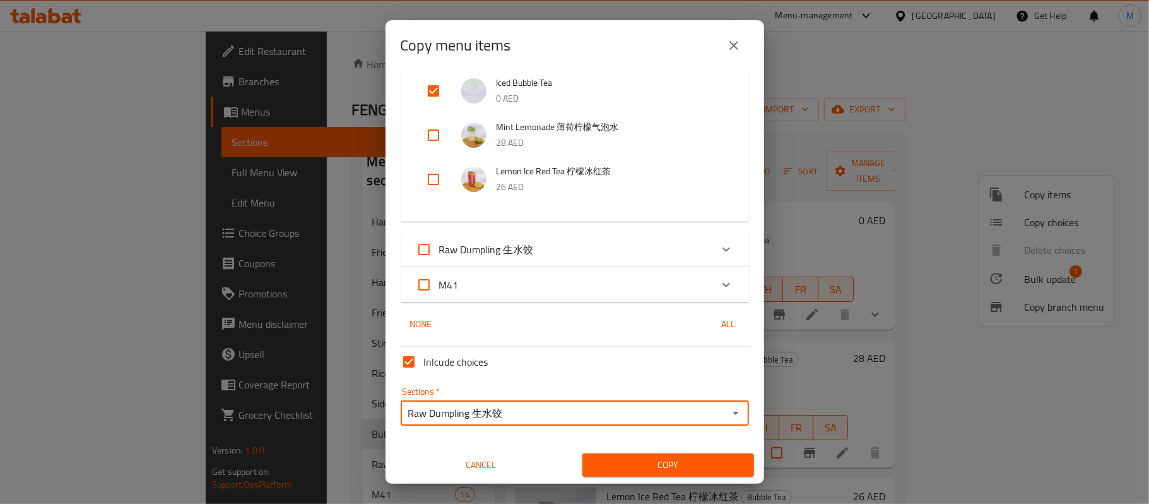
click at [634, 463] on span "Copy" at bounding box center [668, 465] width 151 height 16
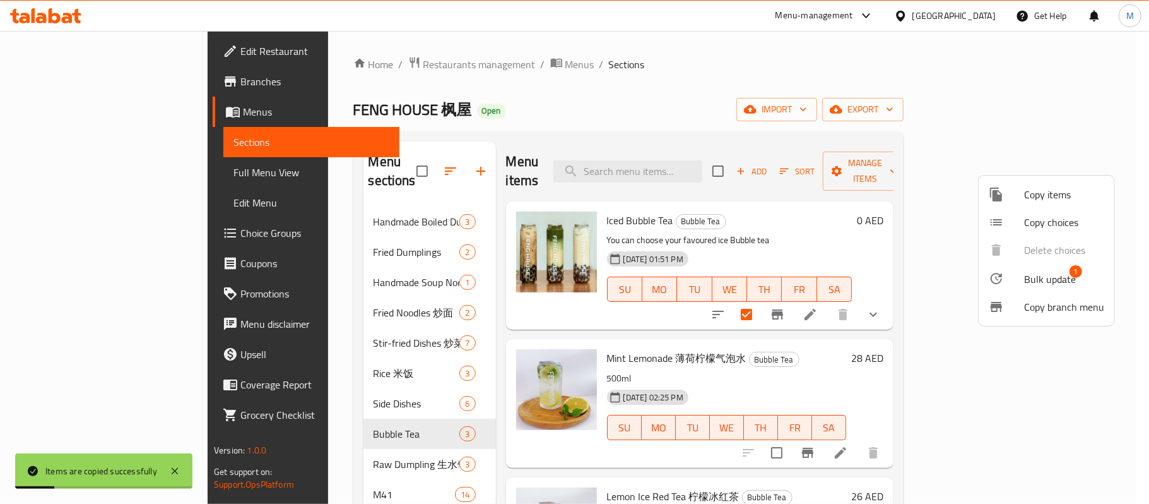
click at [303, 443] on div at bounding box center [574, 252] width 1149 height 504
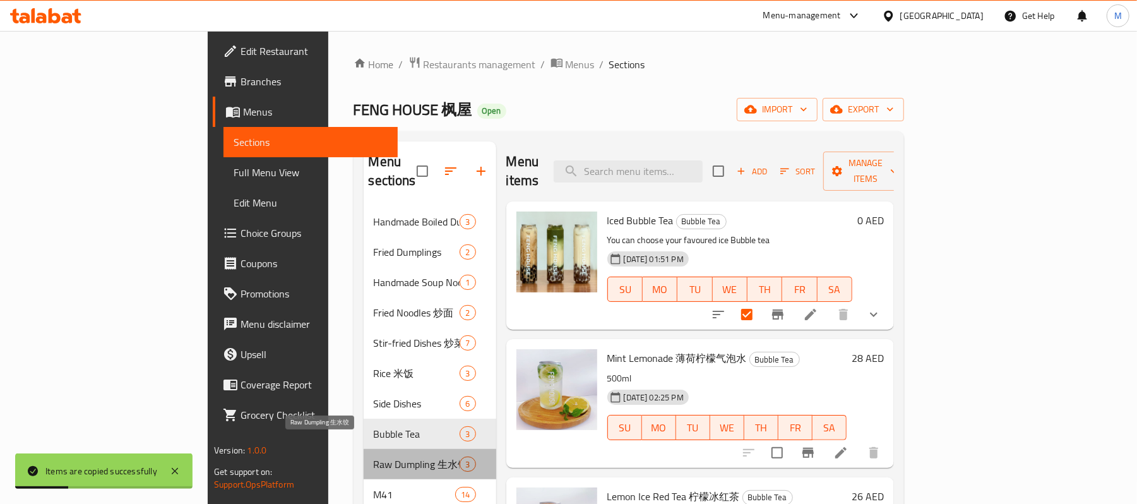
click at [374, 456] on span "Raw Dumpling ⽣⽔饺" at bounding box center [417, 463] width 86 height 15
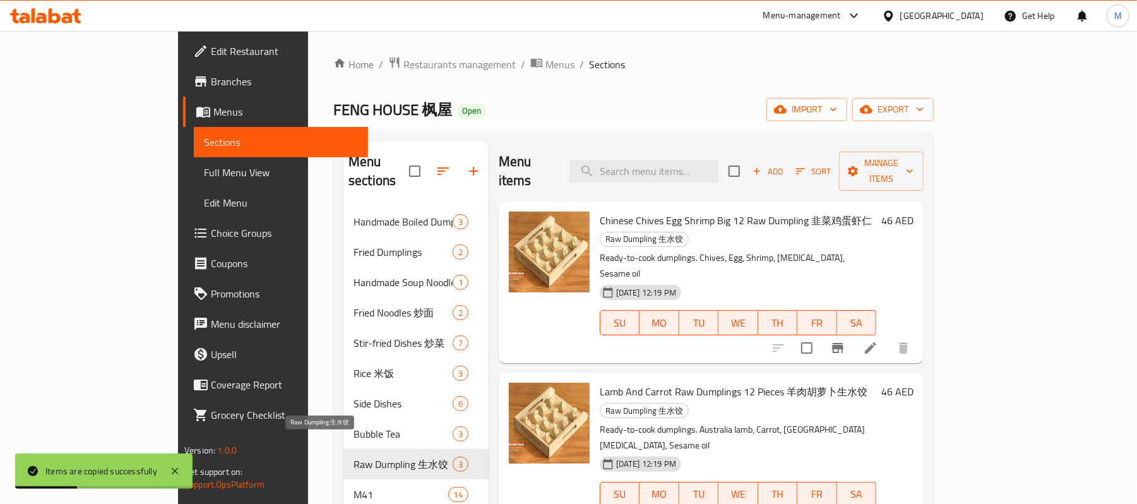
click at [353, 456] on span "Raw Dumpling ⽣⽔饺" at bounding box center [402, 463] width 99 height 15
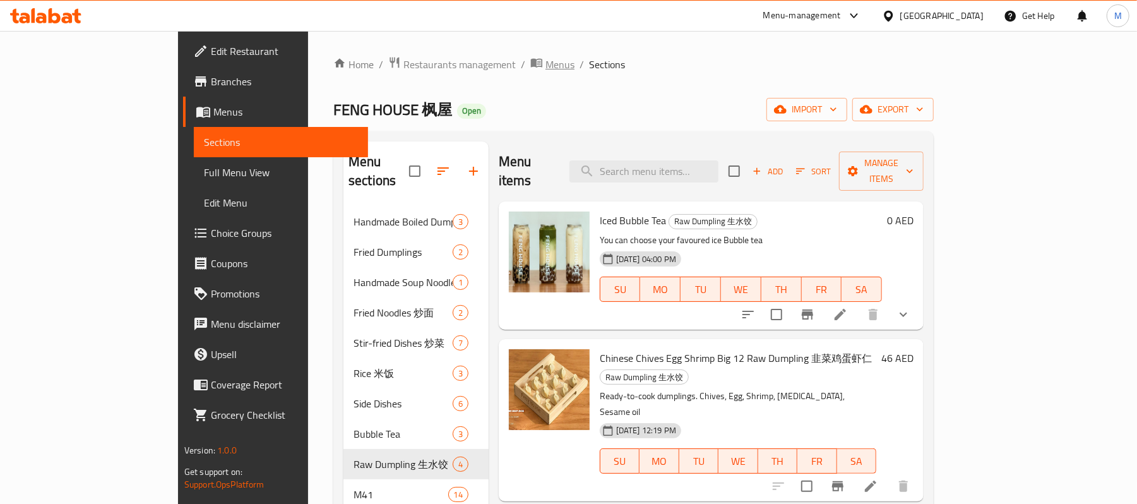
click at [545, 66] on span "Menus" at bounding box center [559, 64] width 29 height 15
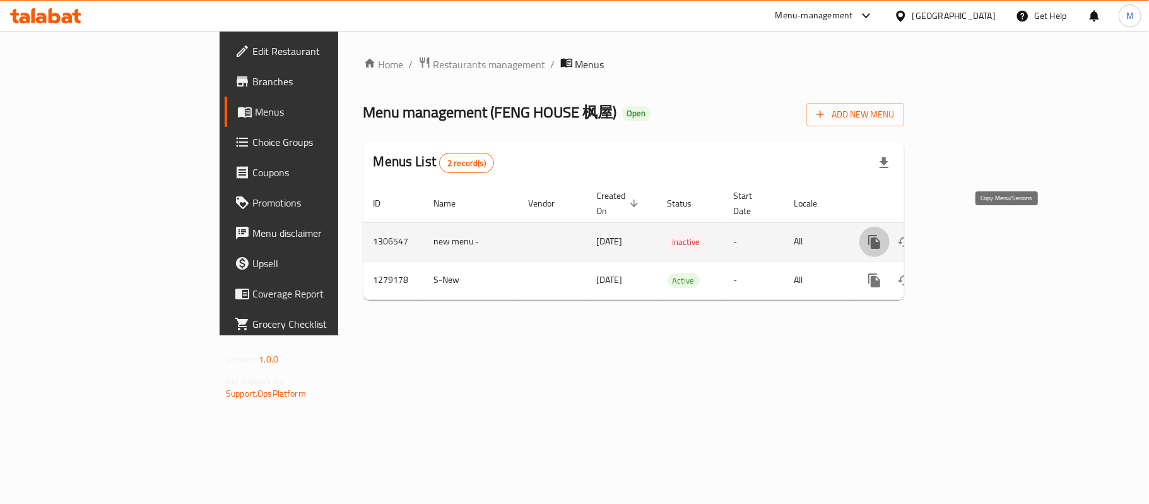
click at [890, 227] on button "more" at bounding box center [875, 242] width 30 height 30
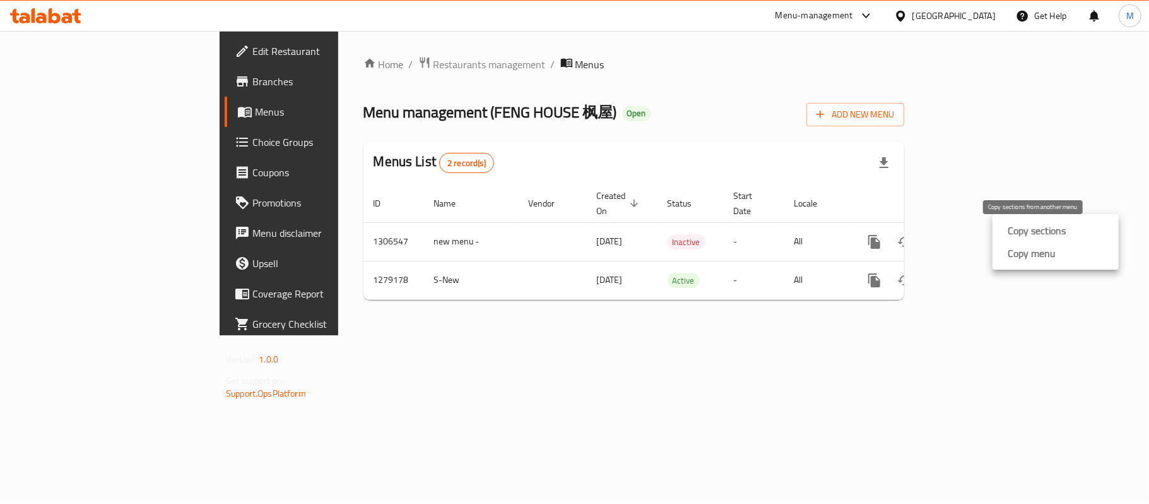
click at [1028, 223] on strong "Copy sections" at bounding box center [1037, 230] width 58 height 15
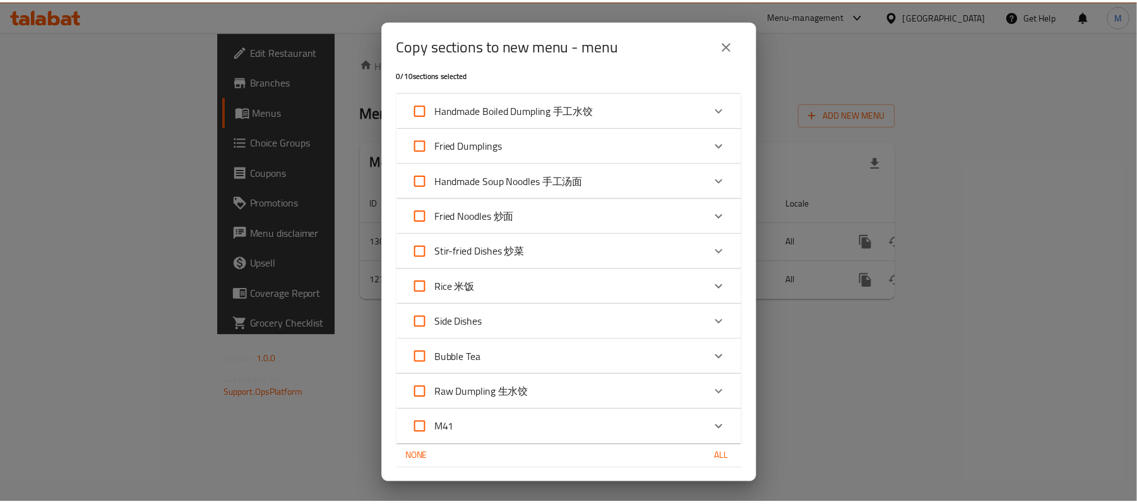
scroll to position [92, 0]
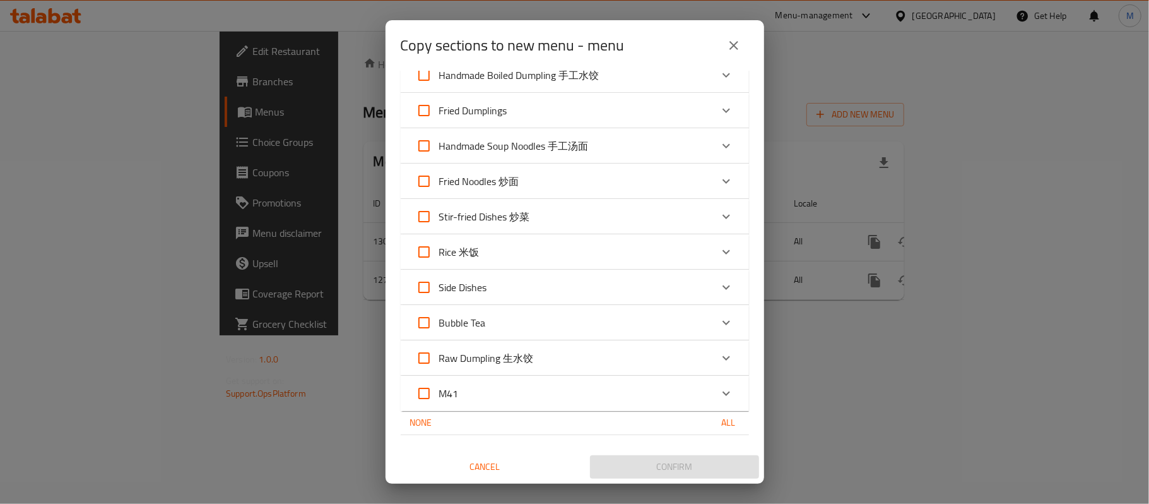
click at [473, 353] on span "Raw Dumpling ⽣⽔饺" at bounding box center [486, 357] width 95 height 19
click at [439, 353] on input "Raw Dumpling ⽣⽔饺" at bounding box center [424, 358] width 30 height 30
checkbox input "true"
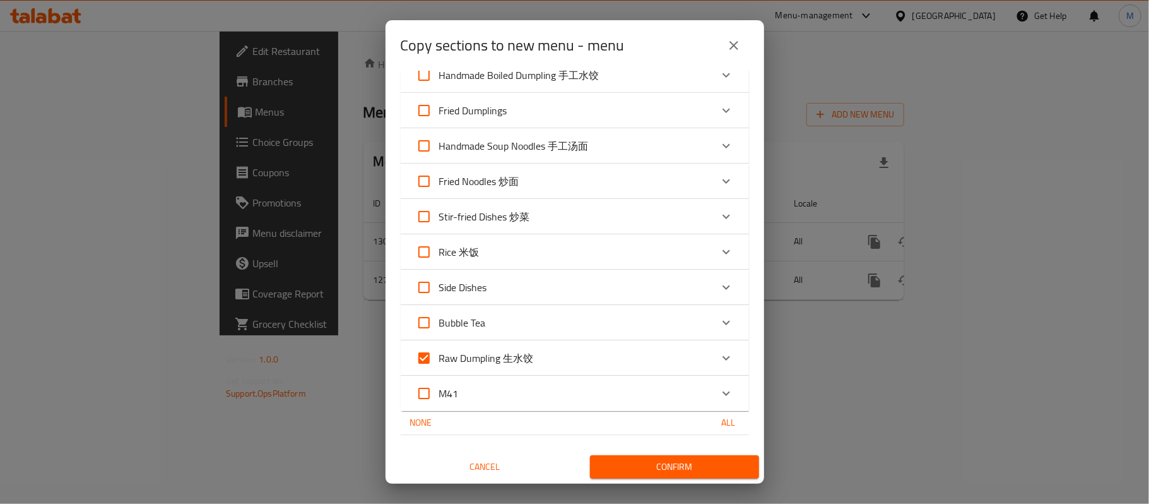
click at [624, 458] on button "Confirm" at bounding box center [674, 466] width 169 height 23
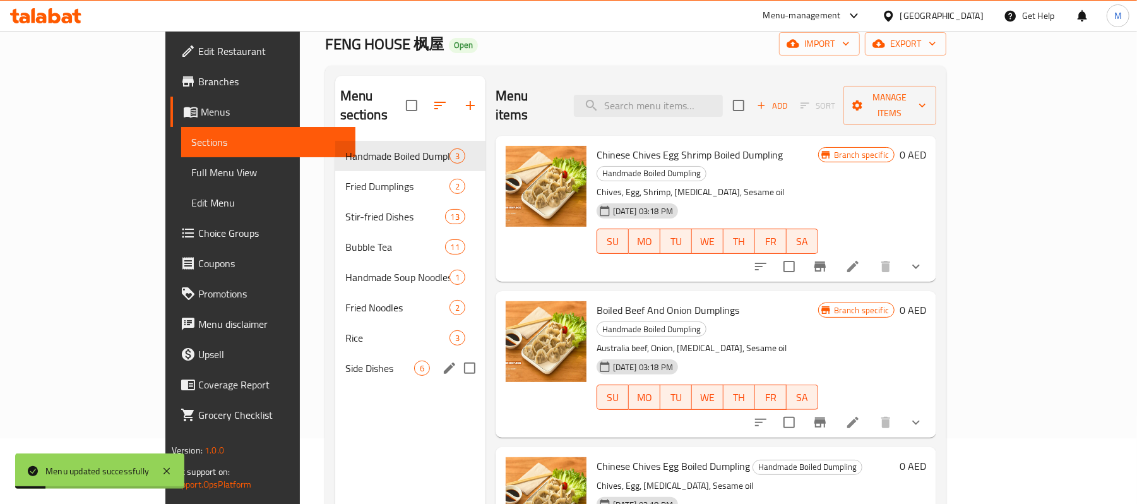
scroll to position [84, 0]
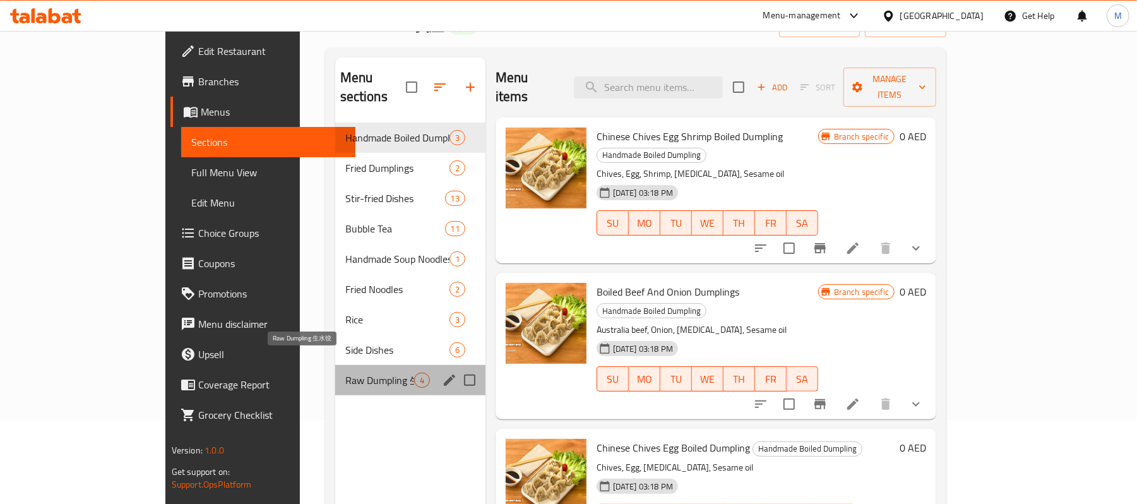
click at [345, 372] on span "Raw Dumpling ⽣⽔饺" at bounding box center [379, 379] width 69 height 15
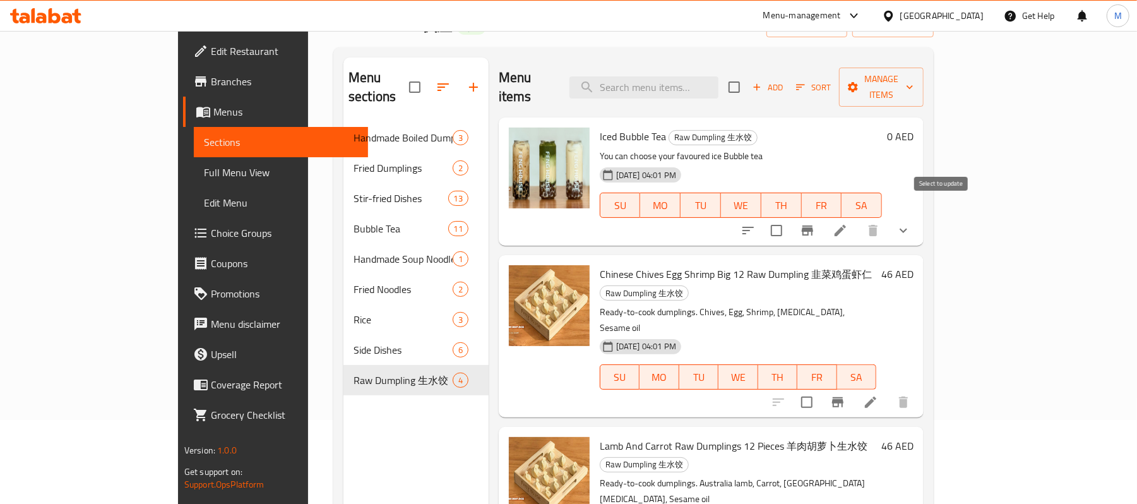
click at [790, 217] on input "checkbox" at bounding box center [776, 230] width 27 height 27
click at [913, 76] on span "Manage items" at bounding box center [881, 87] width 64 height 32
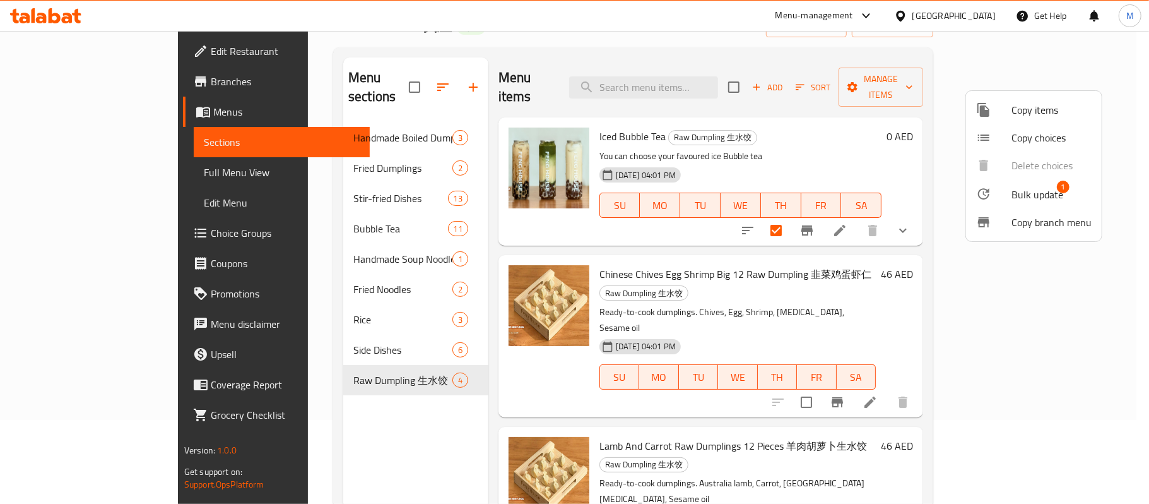
click at [1018, 187] on span "Bulk update" at bounding box center [1038, 194] width 52 height 15
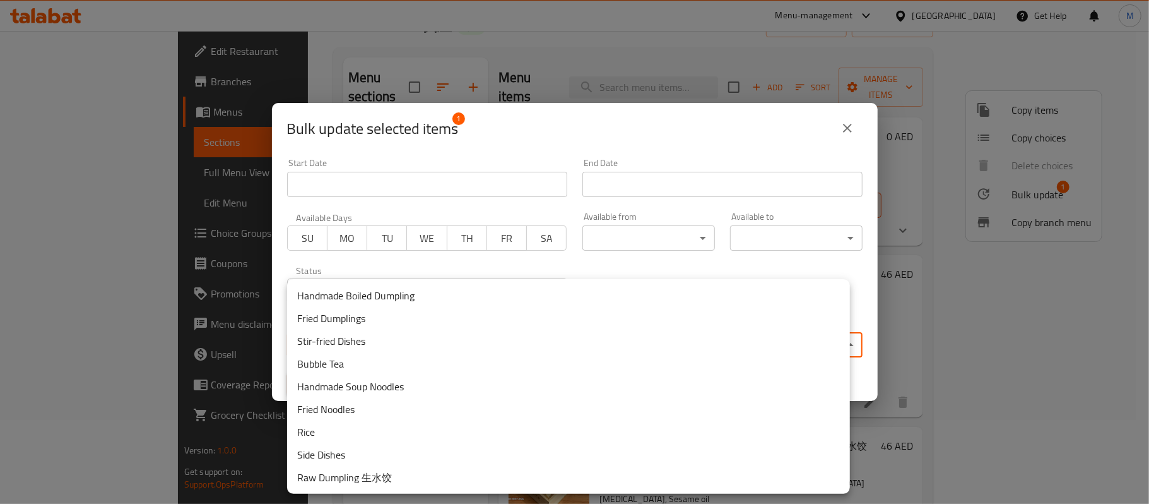
click at [516, 334] on body "​ Menu-management United Arab Emirates Get Help M Edit Restaurant Branches Menu…" at bounding box center [574, 183] width 1149 height 473
click at [346, 361] on li "Bubble Tea" at bounding box center [568, 363] width 563 height 23
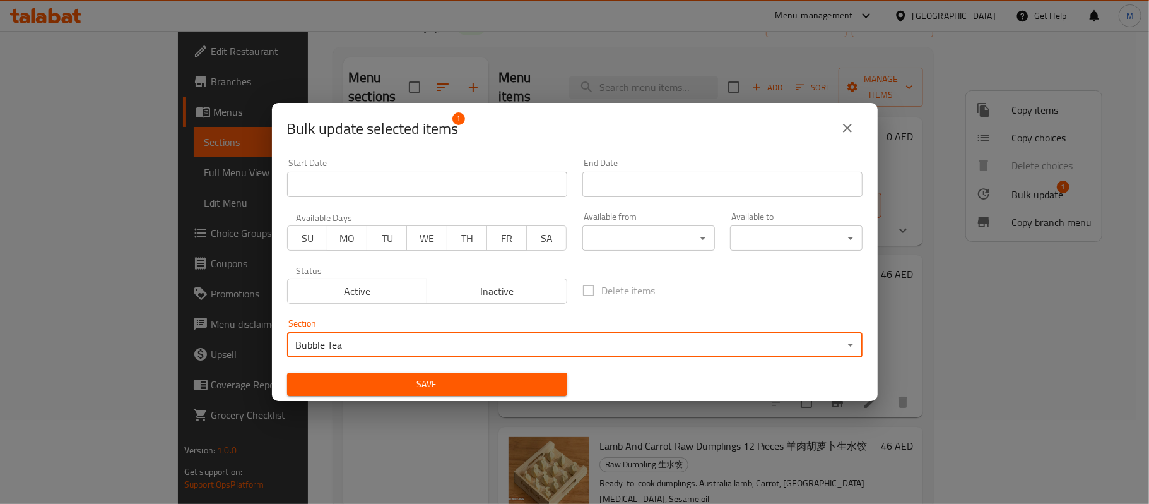
click at [478, 386] on span "Save" at bounding box center [427, 384] width 260 height 16
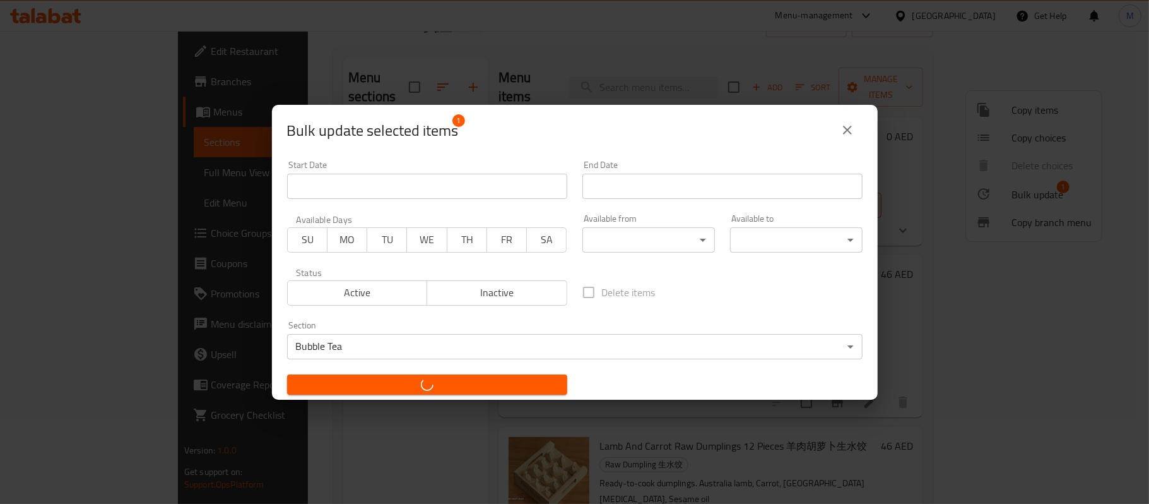
checkbox input "false"
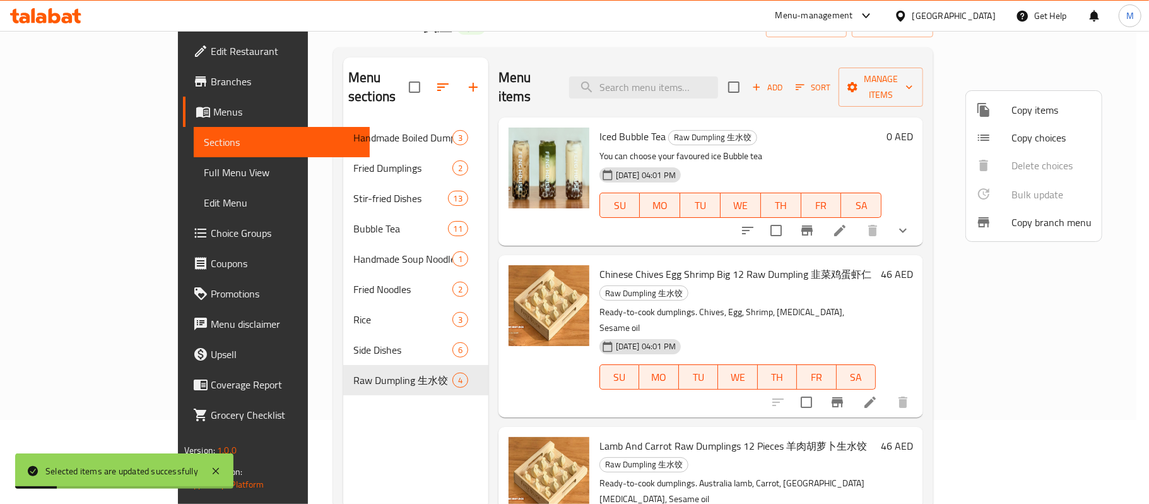
click at [408, 356] on div at bounding box center [574, 252] width 1149 height 504
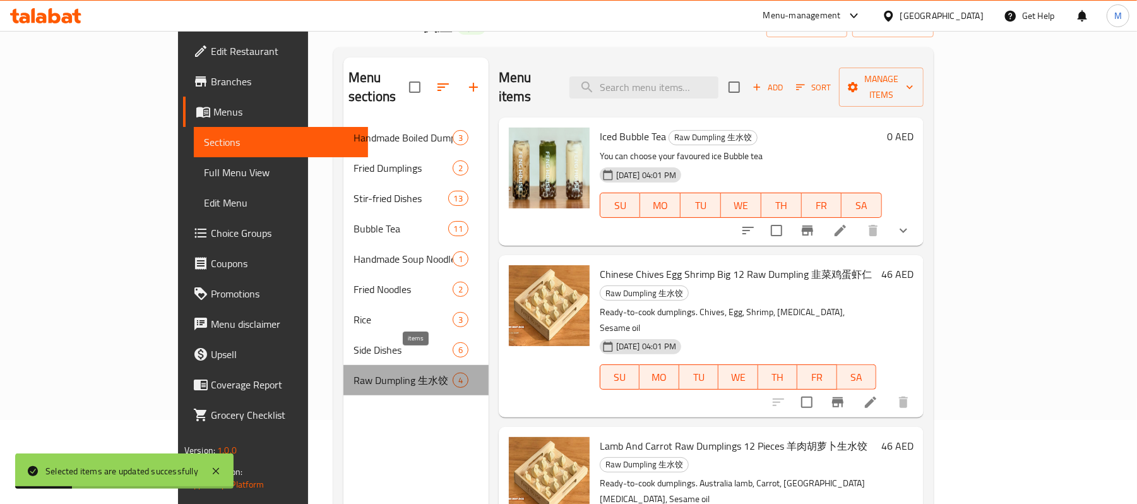
click at [453, 374] on span "4" at bounding box center [460, 380] width 15 height 12
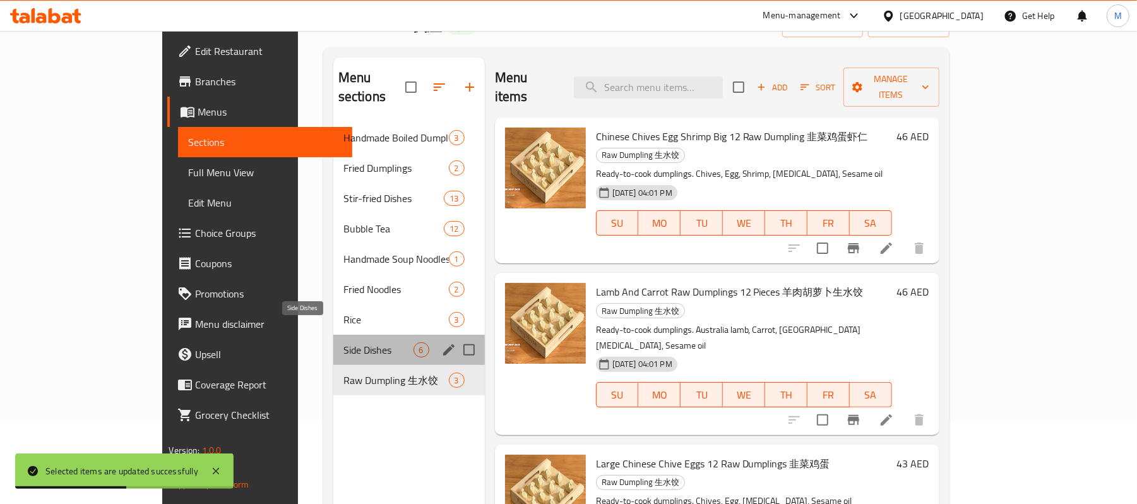
click at [367, 342] on span "Side Dishes" at bounding box center [378, 349] width 70 height 15
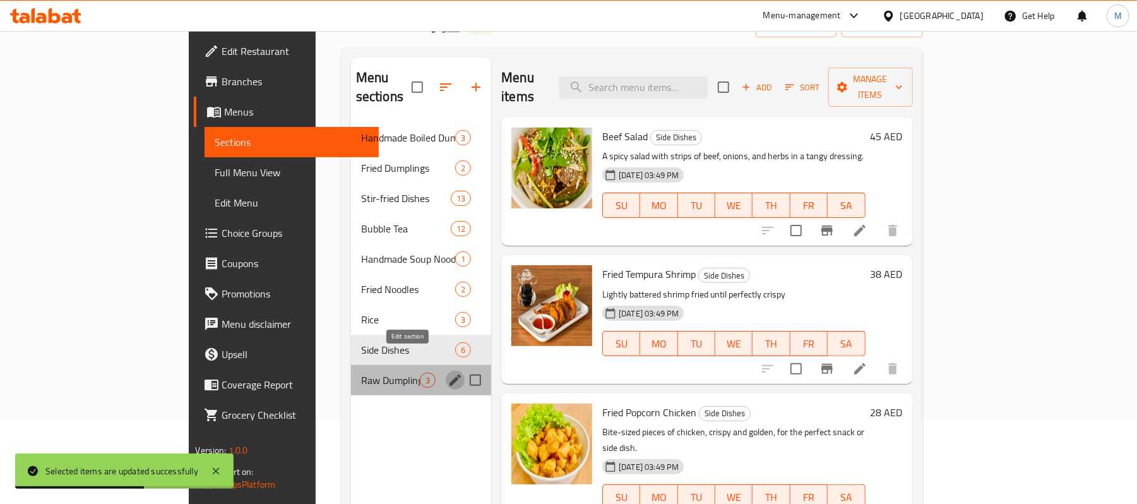
click at [448, 372] on icon "edit" at bounding box center [455, 379] width 15 height 15
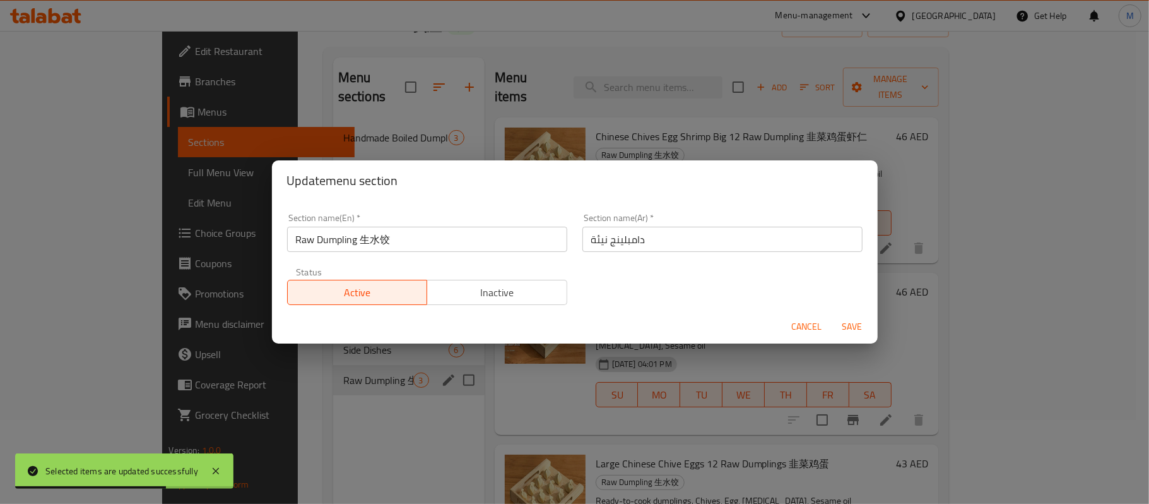
click at [375, 249] on input "Raw Dumpling ⽣⽔饺" at bounding box center [427, 239] width 280 height 25
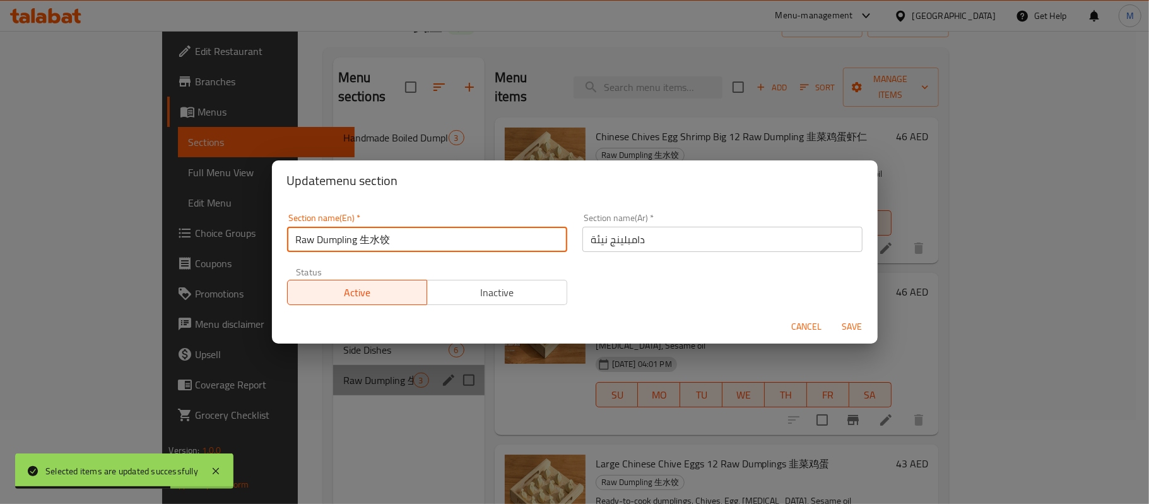
click at [375, 249] on input "Raw Dumpling ⽣⽔饺" at bounding box center [427, 239] width 280 height 25
click at [369, 246] on input "Raw Dumpling ⽣⽔饺" at bounding box center [427, 239] width 280 height 25
drag, startPoint x: 364, startPoint y: 244, endPoint x: 414, endPoint y: 241, distance: 50.6
click at [414, 241] on input "Raw Dumpling ⽣⽔饺" at bounding box center [427, 239] width 280 height 25
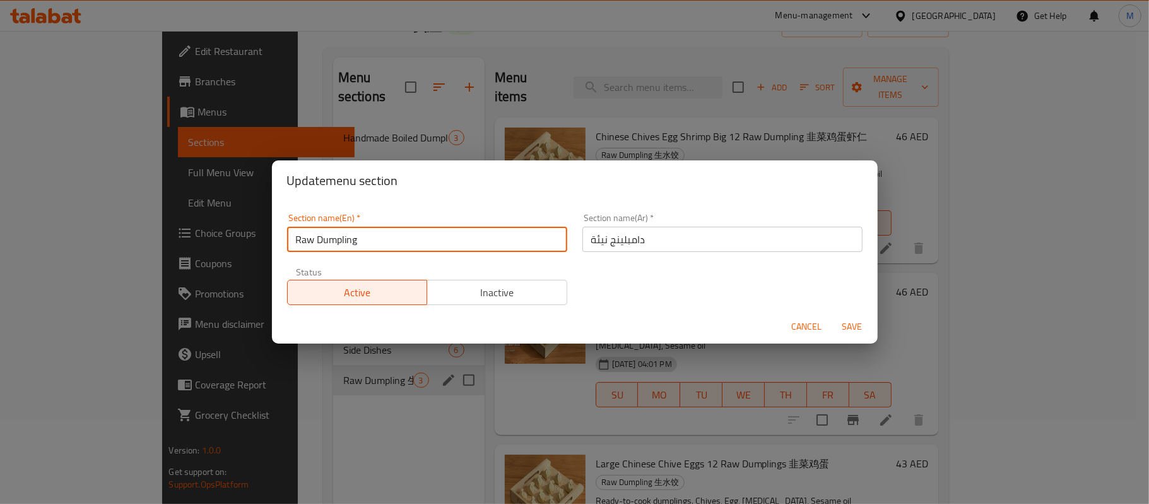
type input "Raw Dumpling"
click at [587, 230] on input "دامبلينج نيئة" at bounding box center [723, 239] width 280 height 25
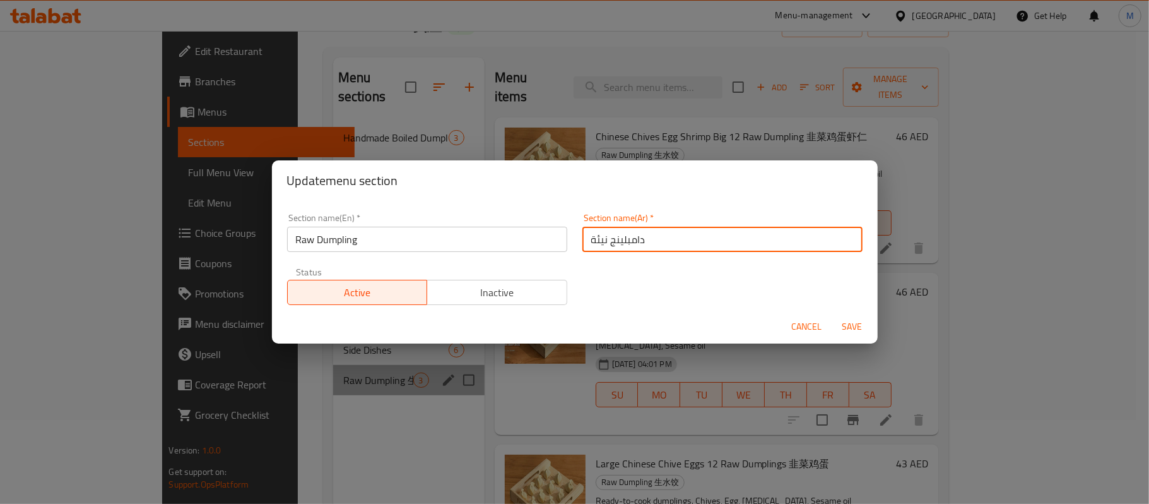
click at [592, 234] on input "دامبلينج نيئة" at bounding box center [723, 239] width 280 height 25
type input "دامبلينج راو"
click at [847, 308] on div "Section name(En)   * Raw Dumpling Section name(En) * Section name(Ar)   * دامبل…" at bounding box center [575, 259] width 591 height 107
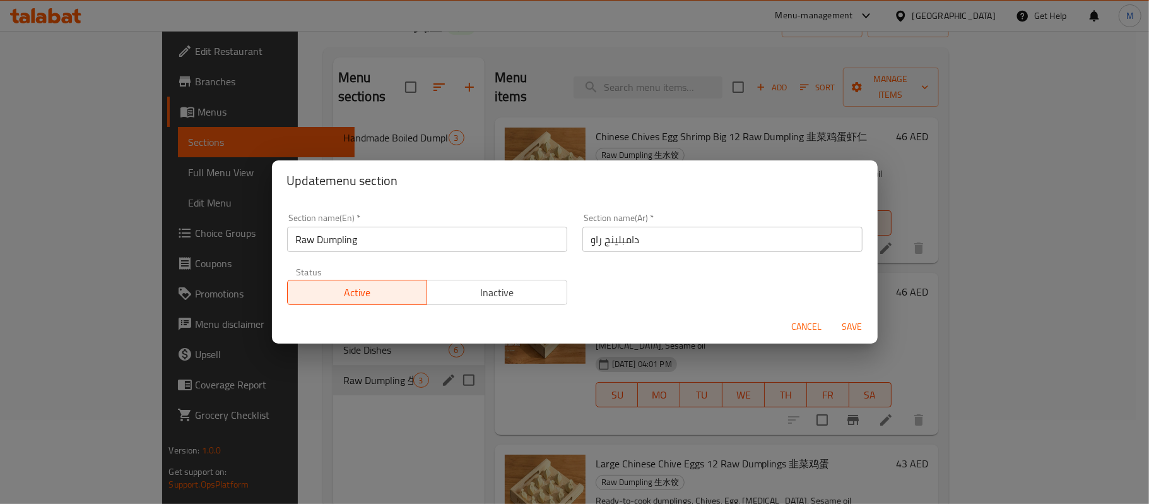
click at [854, 321] on span "Save" at bounding box center [853, 327] width 30 height 16
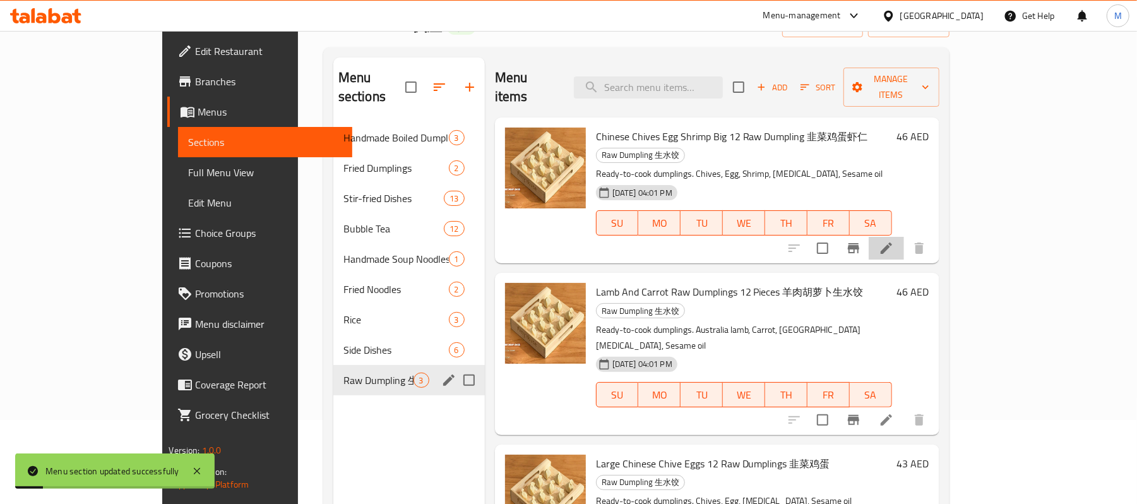
click at [904, 237] on li at bounding box center [886, 248] width 35 height 23
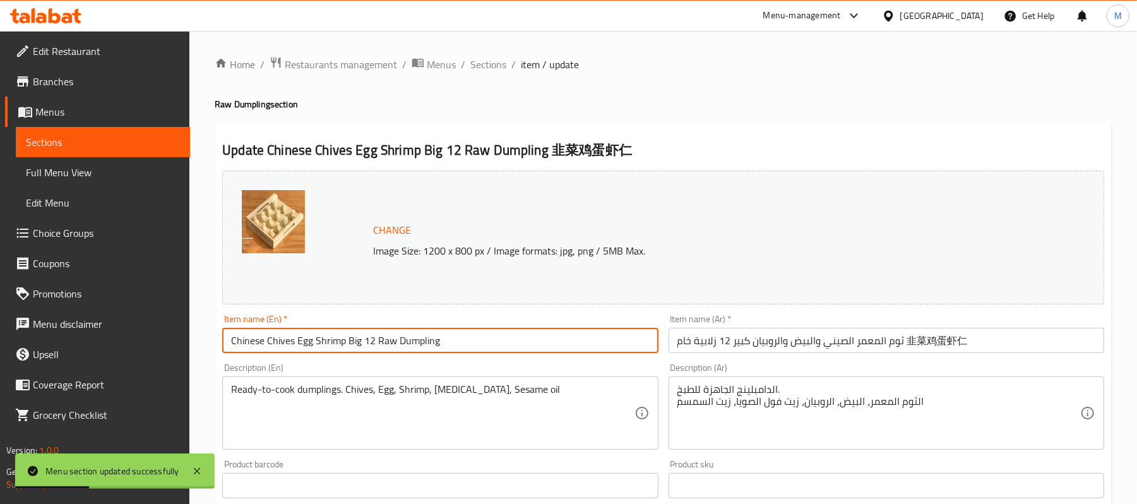
drag, startPoint x: 443, startPoint y: 331, endPoint x: 535, endPoint y: 353, distance: 95.5
click at [535, 353] on input "Chinese Chives Egg Shrimp Big 12 Raw Dumpling" at bounding box center [440, 340] width 436 height 25
type input "Chinese Chives Egg Shrimp Big 12 Raw Dumpling"
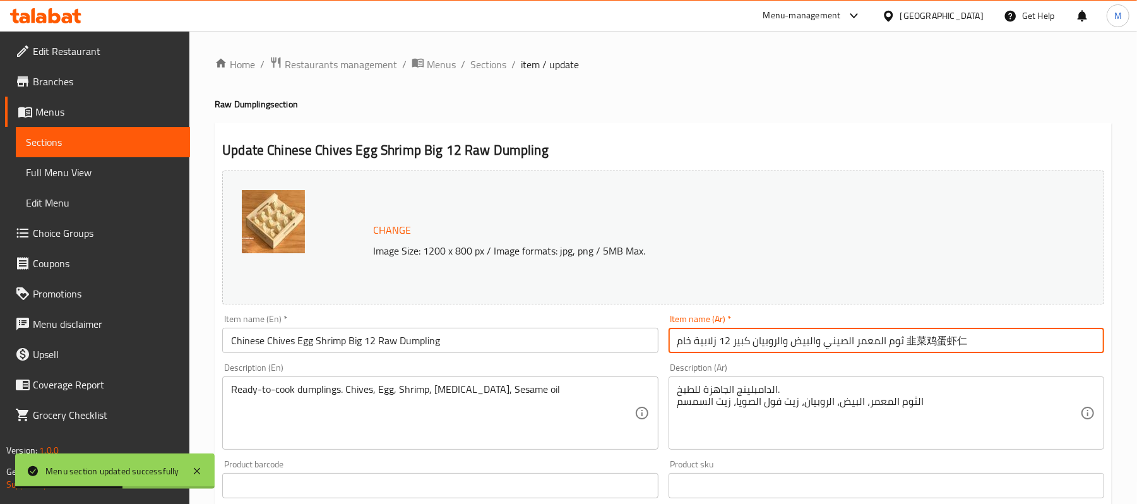
drag, startPoint x: 901, startPoint y: 346, endPoint x: 968, endPoint y: 333, distance: 68.1
click at [968, 333] on input "ثوم المعمر الصيني والبيض والروبيان كبير 12 زلابية خام ⾲菜鸡蛋虾仁" at bounding box center [886, 340] width 436 height 25
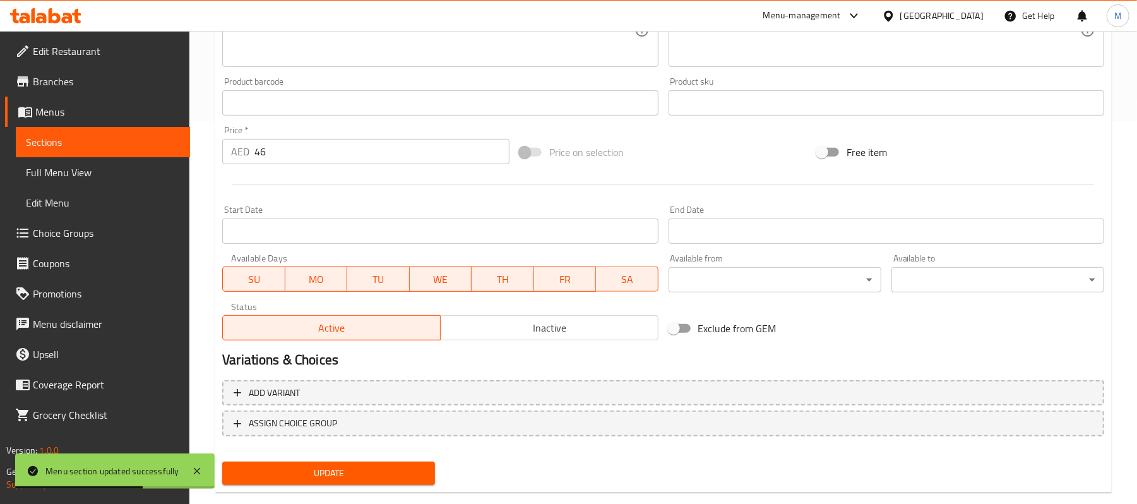
scroll to position [405, 0]
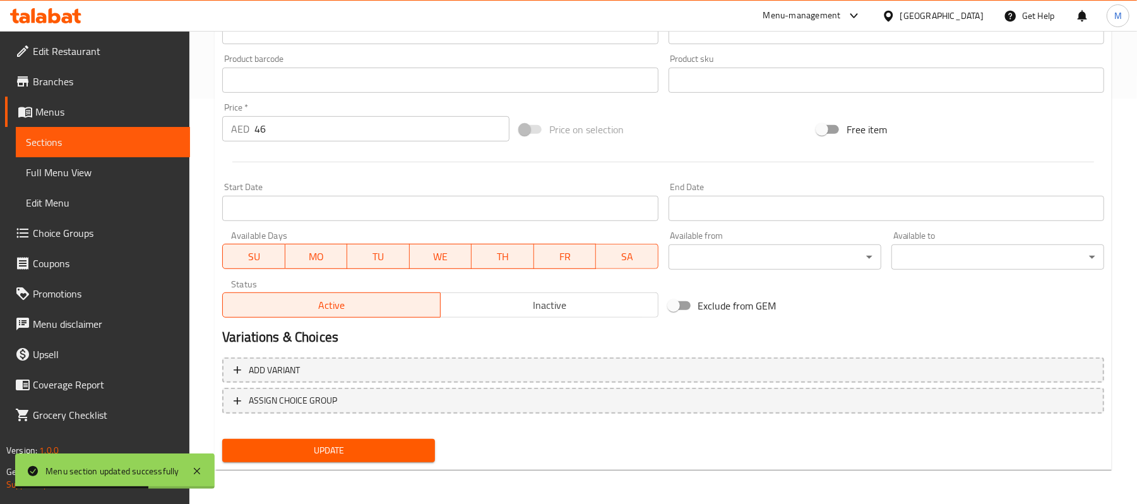
type input "ثوم المعمر الصيني والبيض والروبيان كبير 12 زلابية خام"
click at [380, 446] on span "Update" at bounding box center [328, 451] width 193 height 16
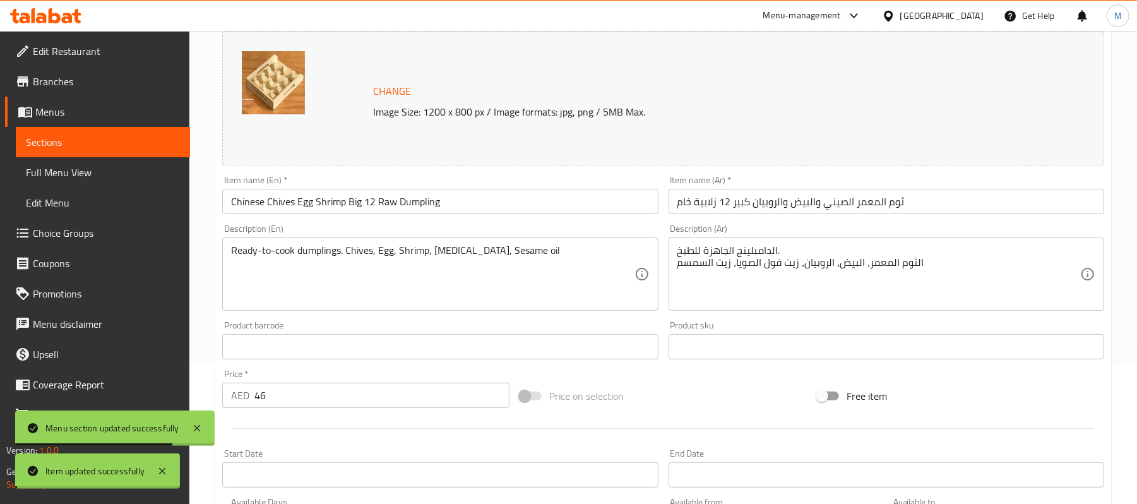
scroll to position [0, 0]
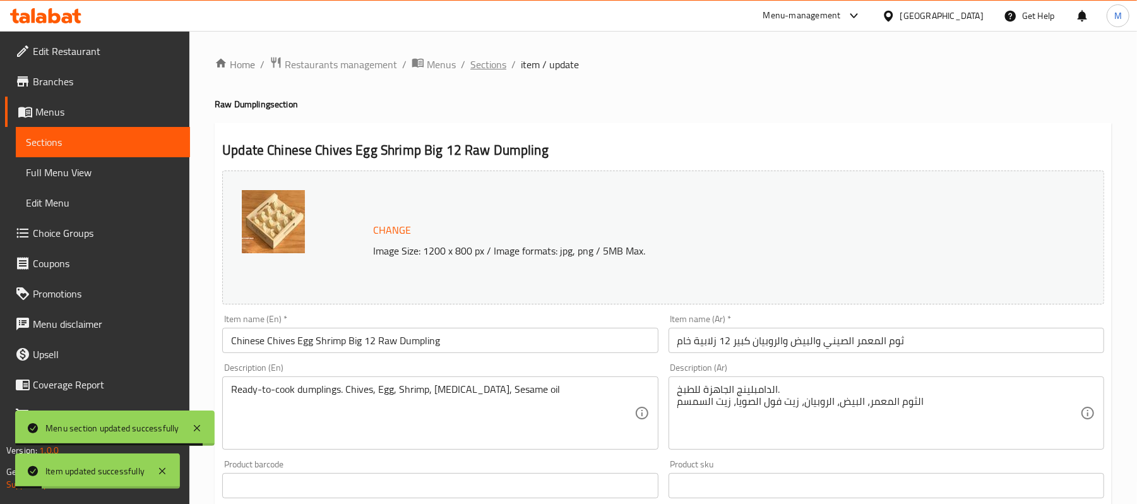
click at [476, 62] on span "Sections" at bounding box center [488, 64] width 36 height 15
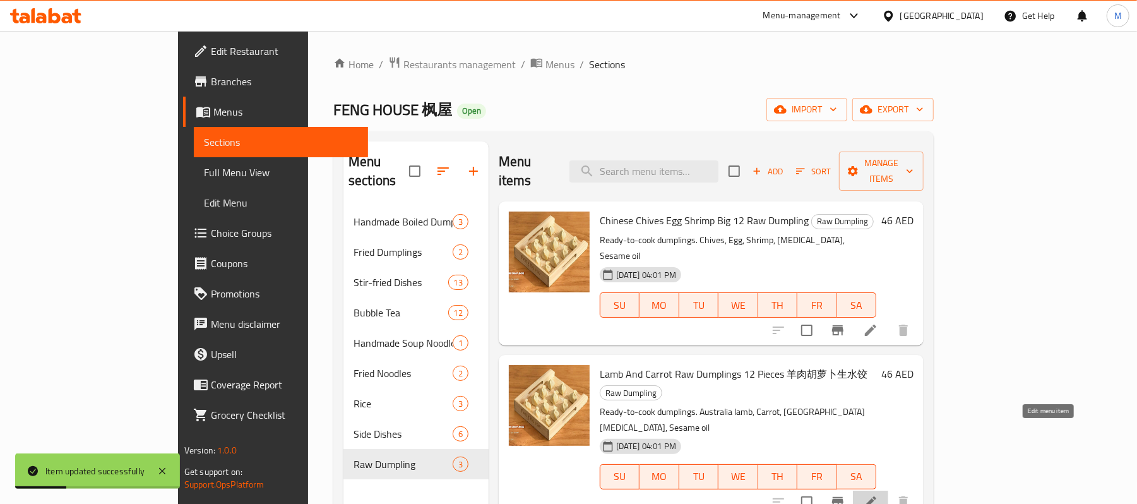
click at [878, 494] on icon at bounding box center [870, 501] width 15 height 15
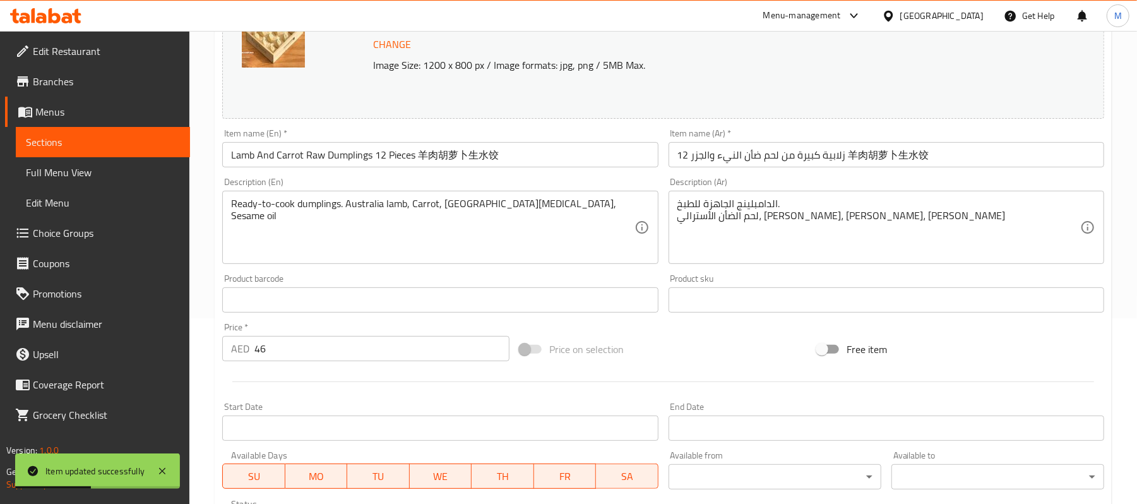
scroll to position [168, 0]
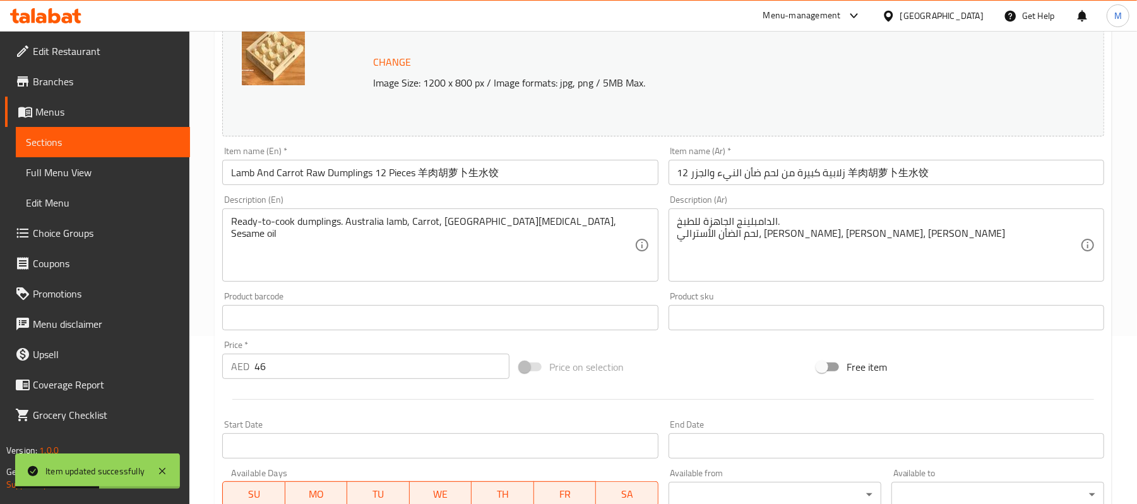
click at [437, 169] on input "Lamb And Carrot Raw Dumplings 12 Pieces ⽺⾁胡萝⼘⽣⽔饺" at bounding box center [440, 172] width 436 height 25
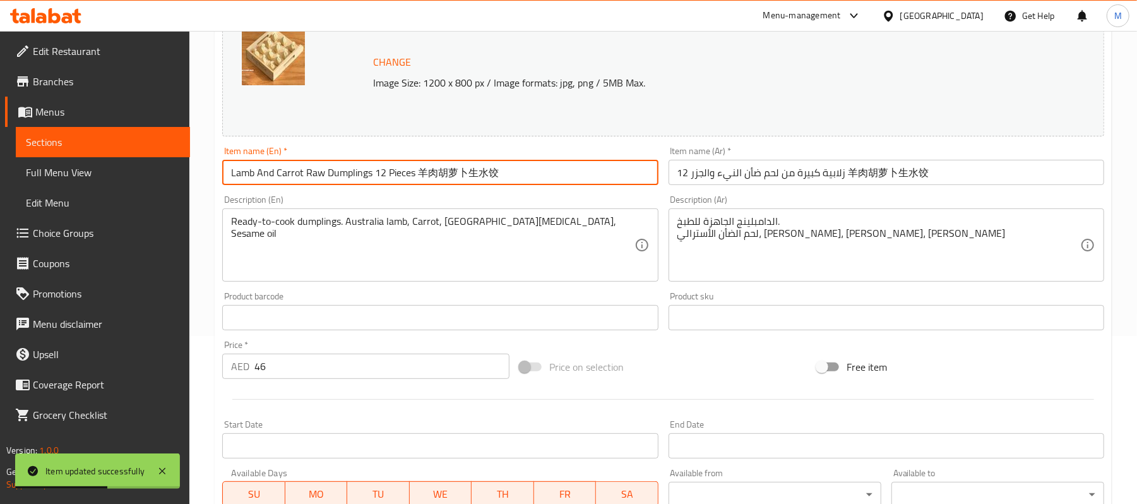
drag, startPoint x: 437, startPoint y: 169, endPoint x: 446, endPoint y: 170, distance: 8.9
click at [446, 170] on input "Lamb And Carrot Raw Dumplings 12 Pieces ⽺⾁胡萝⼘⽣⽔饺" at bounding box center [440, 172] width 436 height 25
drag, startPoint x: 415, startPoint y: 172, endPoint x: 561, endPoint y: 169, distance: 145.2
click at [561, 169] on input "Lamb And Carrot Raw Dumplings 12 Pieces ⽺⾁胡萝⼘⽣⽔饺" at bounding box center [440, 172] width 436 height 25
type input "Lamb And Carrot Raw Dumplings 12 Pieces"
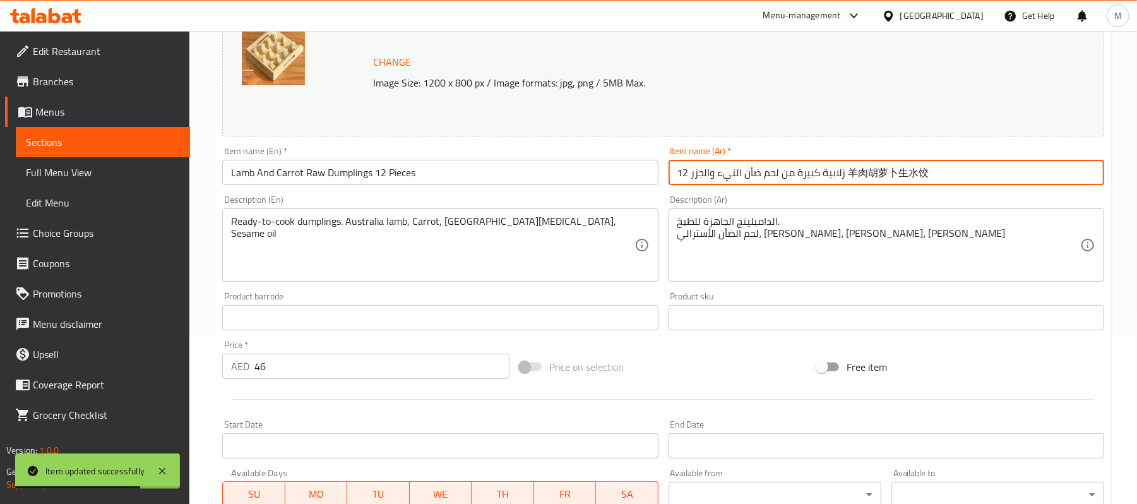
drag, startPoint x: 850, startPoint y: 173, endPoint x: 1016, endPoint y: 185, distance: 167.1
click at [1016, 185] on input "12 زلابية كبيرة من لحم ضأن النيء والجزر ⽺⾁胡萝⼘⽣⽔饺" at bounding box center [886, 172] width 436 height 25
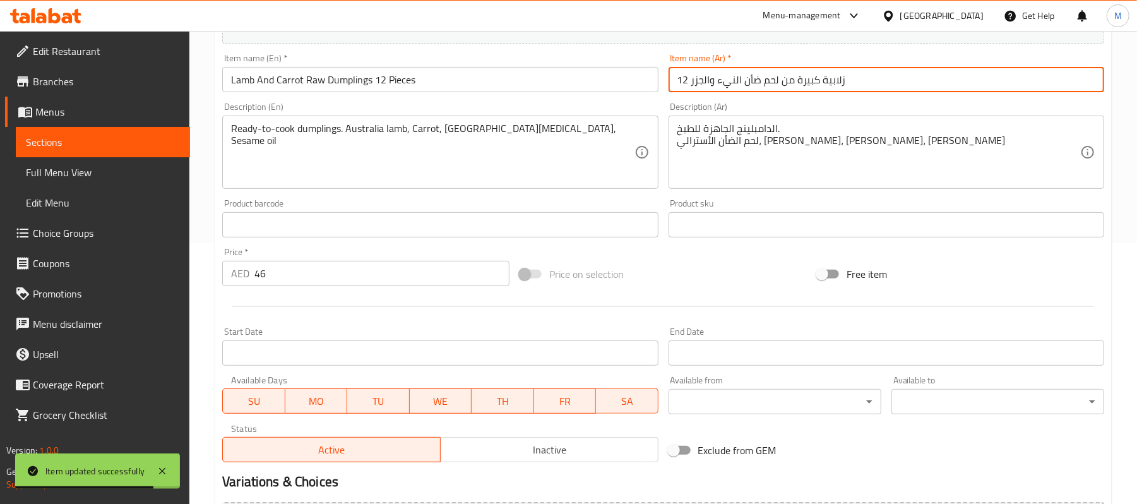
scroll to position [405, 0]
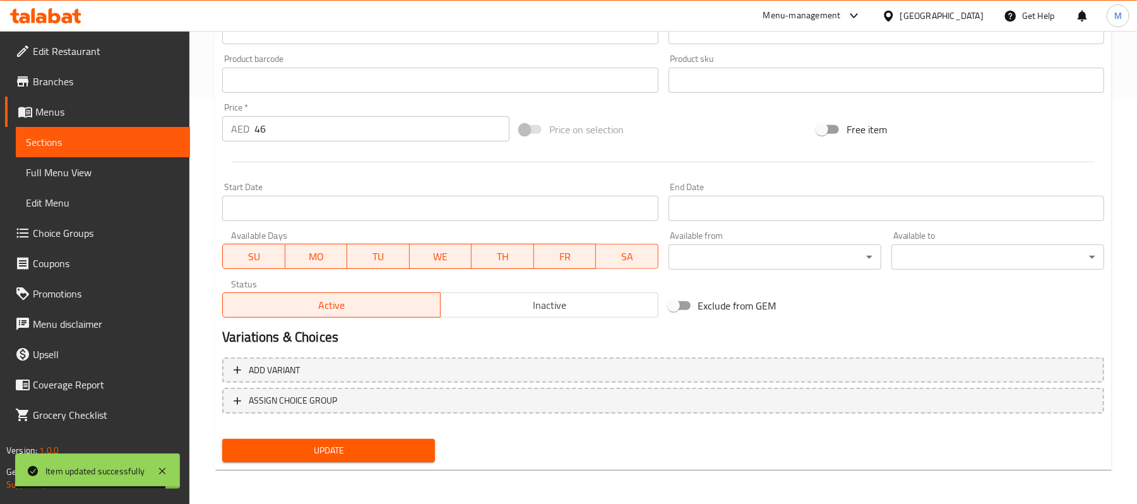
type input "12 زلابية كبيرة من لحم ضأن النيء والجزر"
click at [360, 455] on span "Update" at bounding box center [328, 451] width 193 height 16
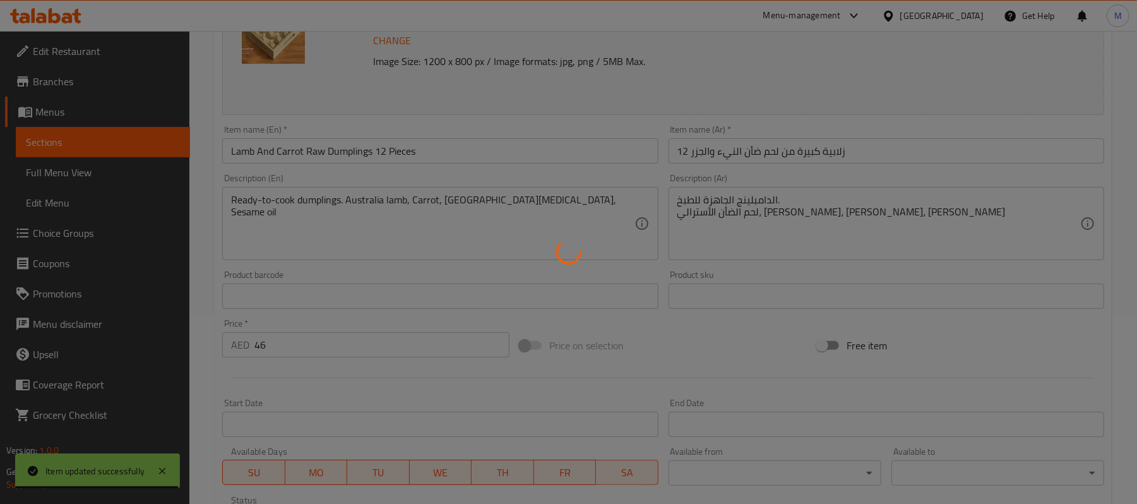
scroll to position [0, 0]
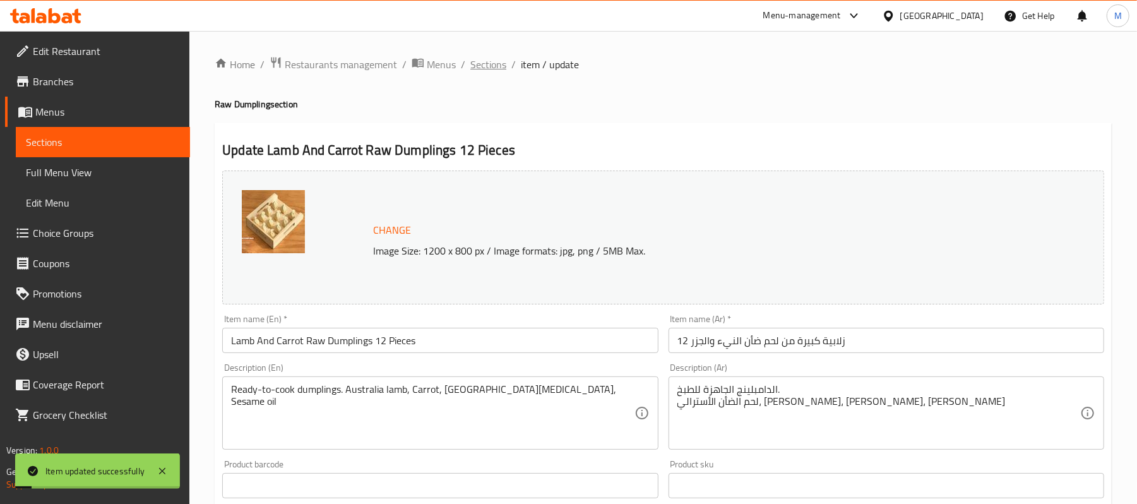
click at [486, 72] on span "Sections" at bounding box center [488, 64] width 36 height 15
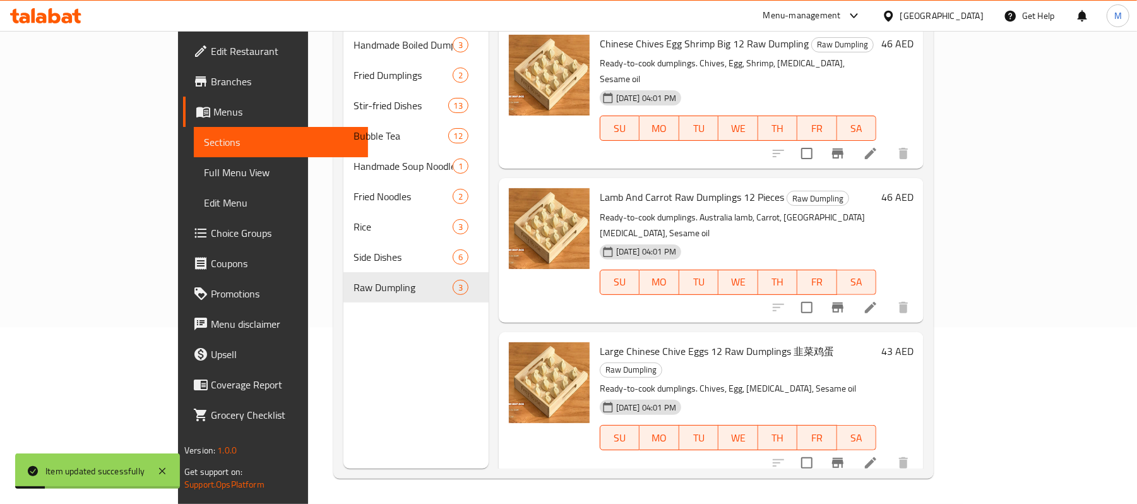
scroll to position [177, 0]
click at [888, 451] on li at bounding box center [870, 462] width 35 height 23
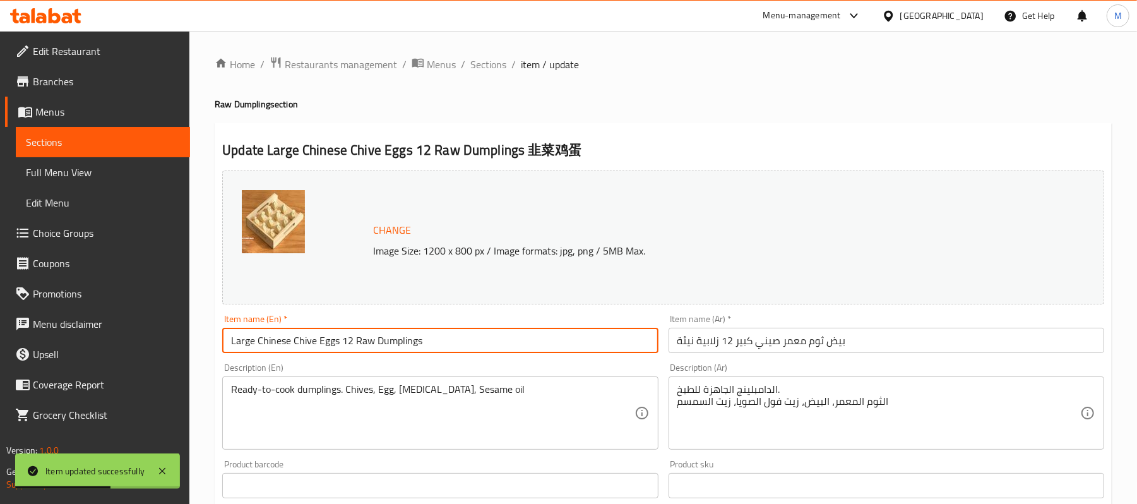
drag, startPoint x: 422, startPoint y: 345, endPoint x: 493, endPoint y: 336, distance: 71.2
click at [493, 336] on input "Large Chinese Chive Eggs 12 Raw Dumplings" at bounding box center [440, 340] width 436 height 25
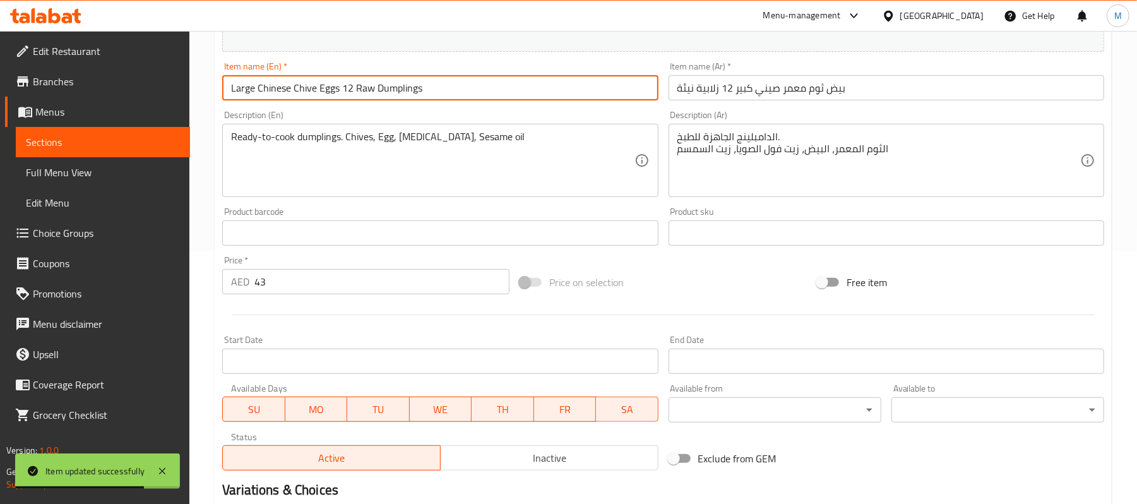
scroll to position [405, 0]
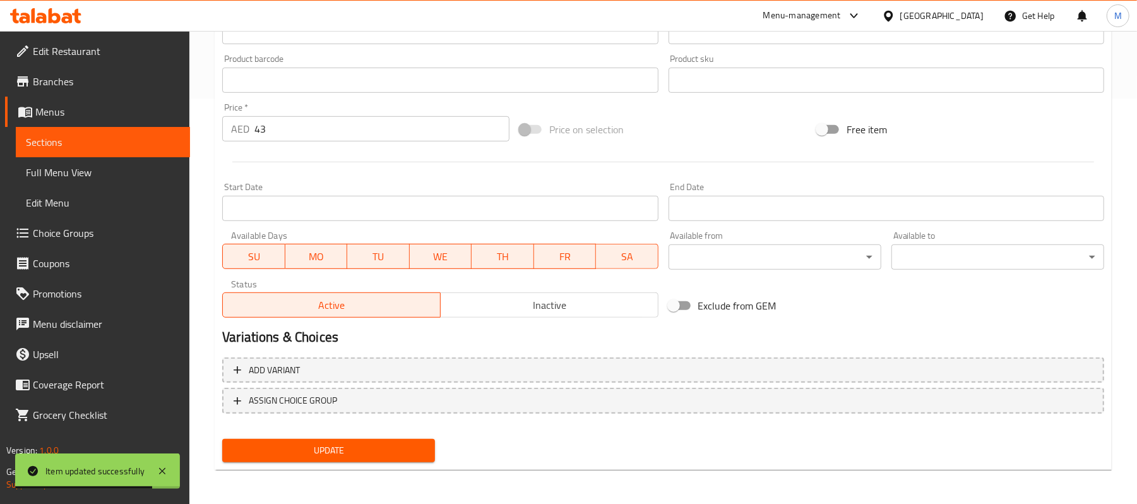
type input "Large Chinese Chive Eggs 12 Raw Dumplings"
click at [355, 424] on nav at bounding box center [663, 424] width 882 height 10
click at [366, 452] on span "Update" at bounding box center [328, 451] width 193 height 16
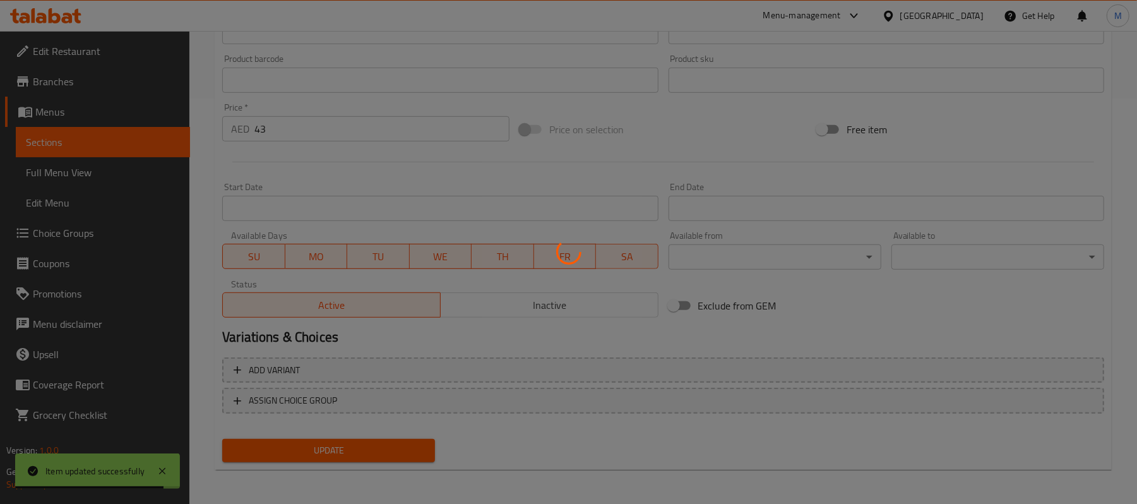
scroll to position [0, 0]
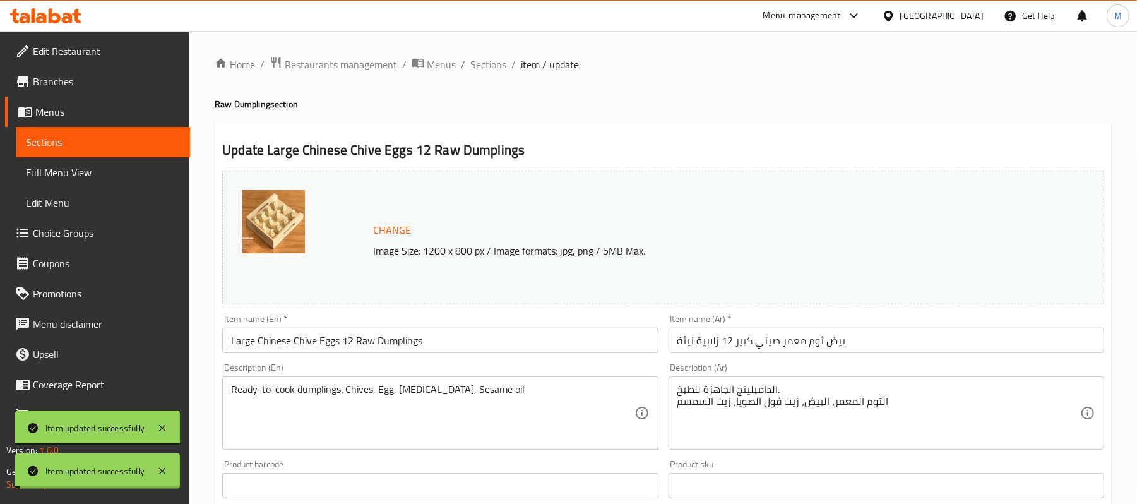
click at [487, 68] on span "Sections" at bounding box center [488, 64] width 36 height 15
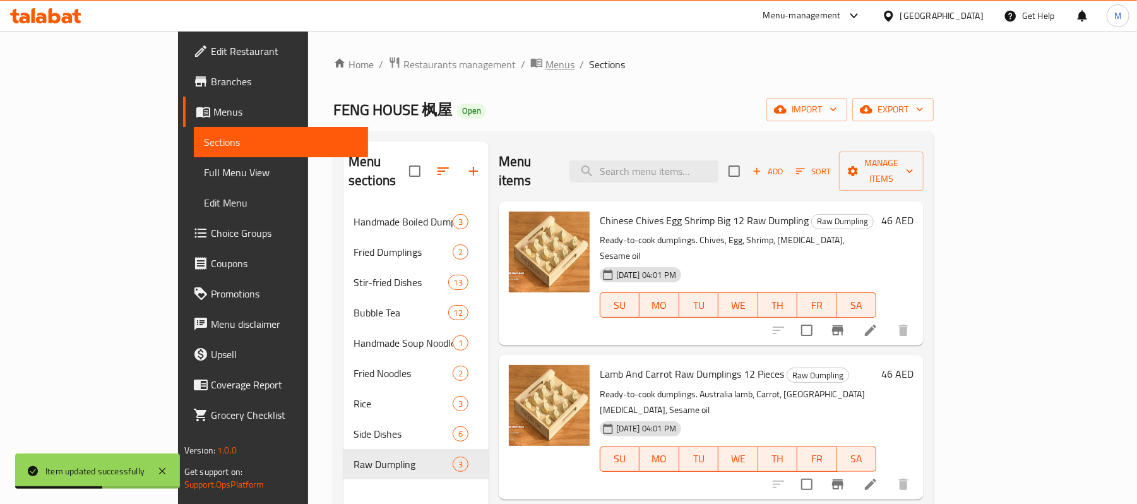
click at [545, 68] on span "Menus" at bounding box center [559, 64] width 29 height 15
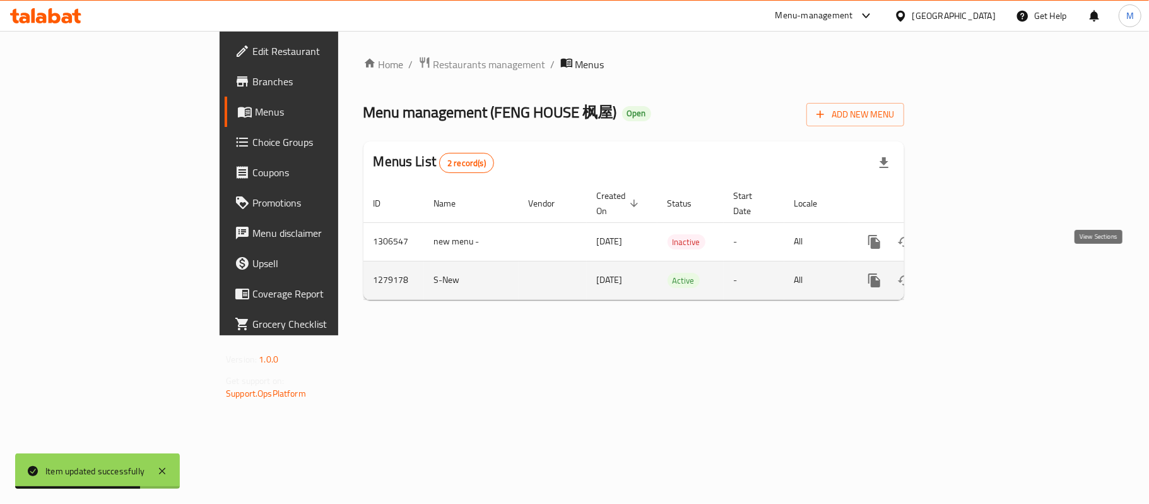
click at [981, 265] on link "enhanced table" at bounding box center [966, 280] width 30 height 30
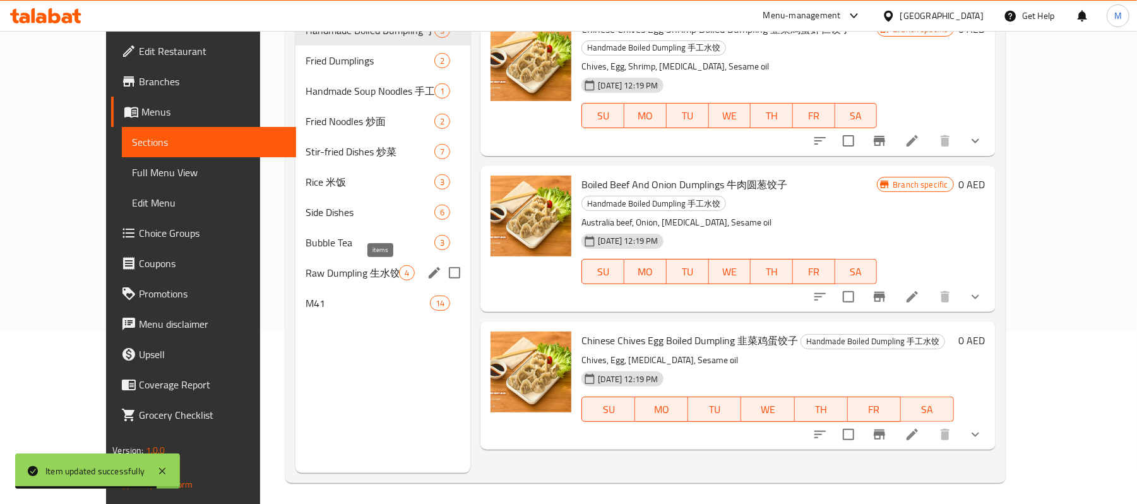
scroll to position [177, 0]
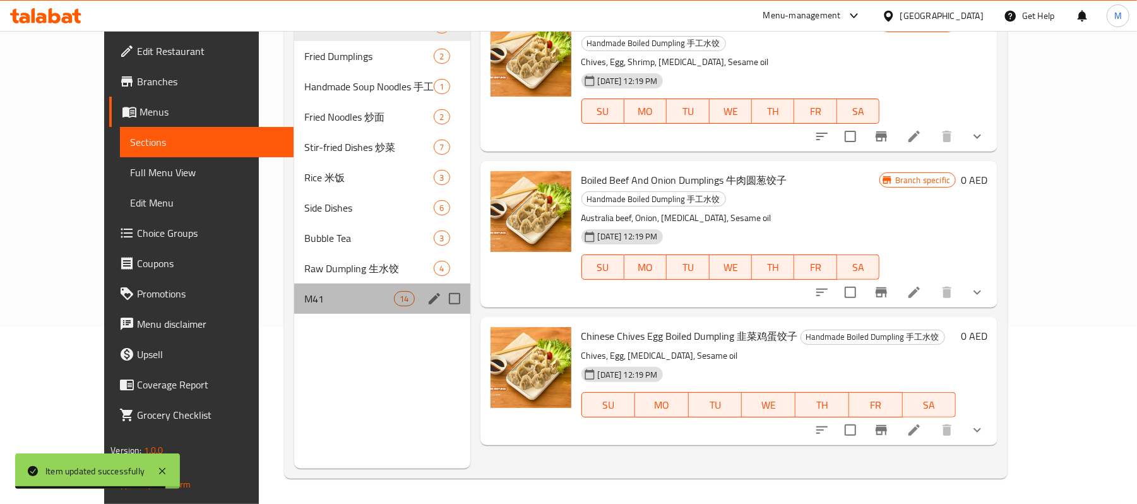
click at [319, 286] on div "M41 14" at bounding box center [382, 298] width 176 height 30
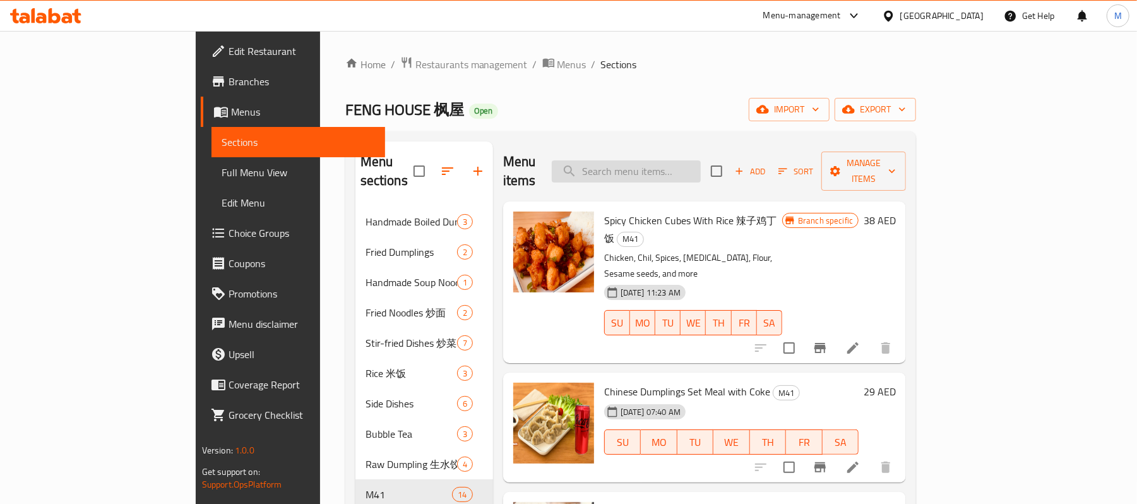
click at [701, 162] on input "search" at bounding box center [626, 171] width 149 height 22
paste input "Chinese Dumplings"
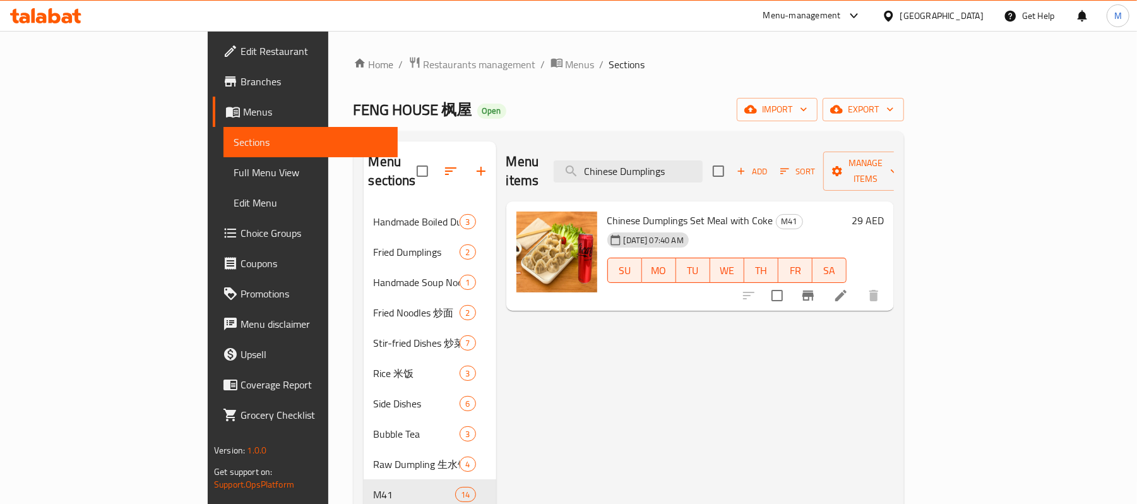
type input "Chinese Dumplings"
click at [673, 206] on div "Chinese Dumplings Set Meal with Coke M41 15-07-2025 07:40 AM SU MO TU WE TH FR …" at bounding box center [726, 256] width 249 height 100
click at [675, 211] on span "Chinese Dumplings Set Meal with Coke" at bounding box center [690, 220] width 166 height 19
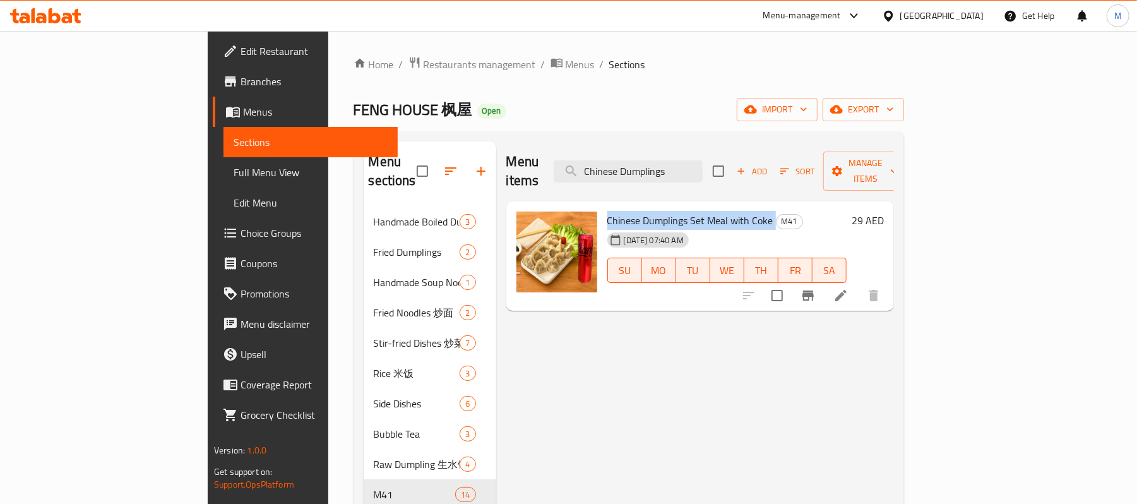
copy h6 "Chinese Dumplings Set Meal with Coke"
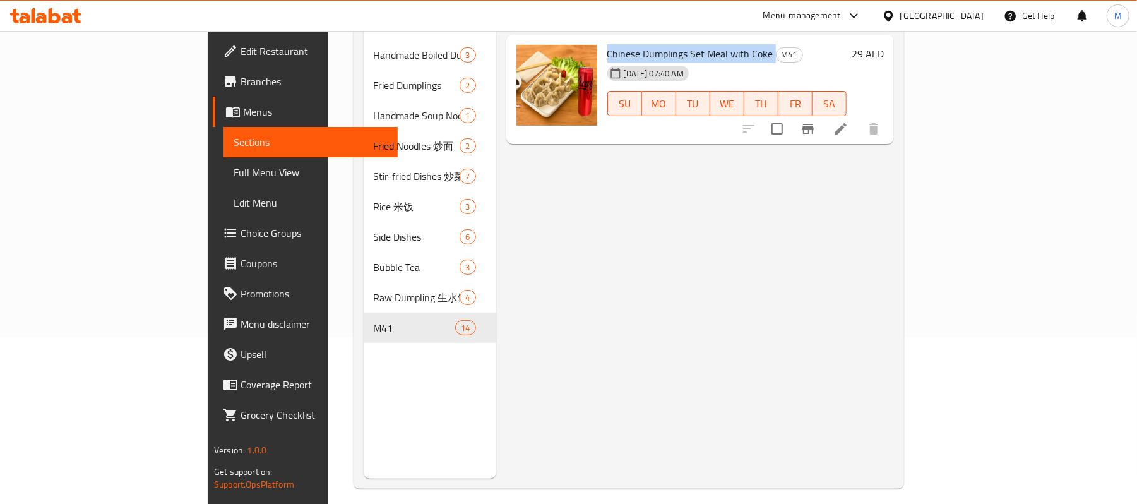
scroll to position [168, 0]
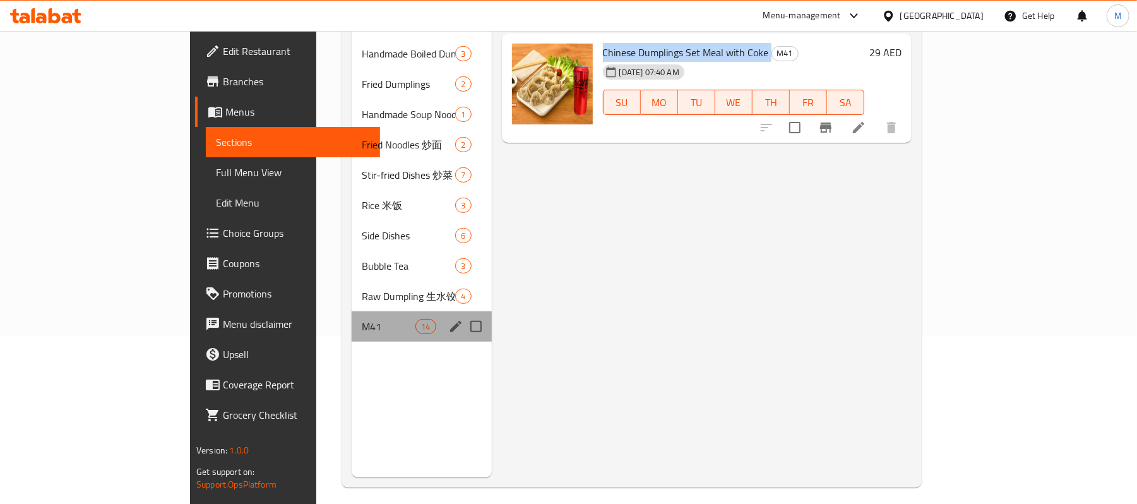
click at [446, 317] on div "Menu sections" at bounding box center [455, 326] width 19 height 19
click at [448, 319] on icon "edit" at bounding box center [455, 326] width 15 height 15
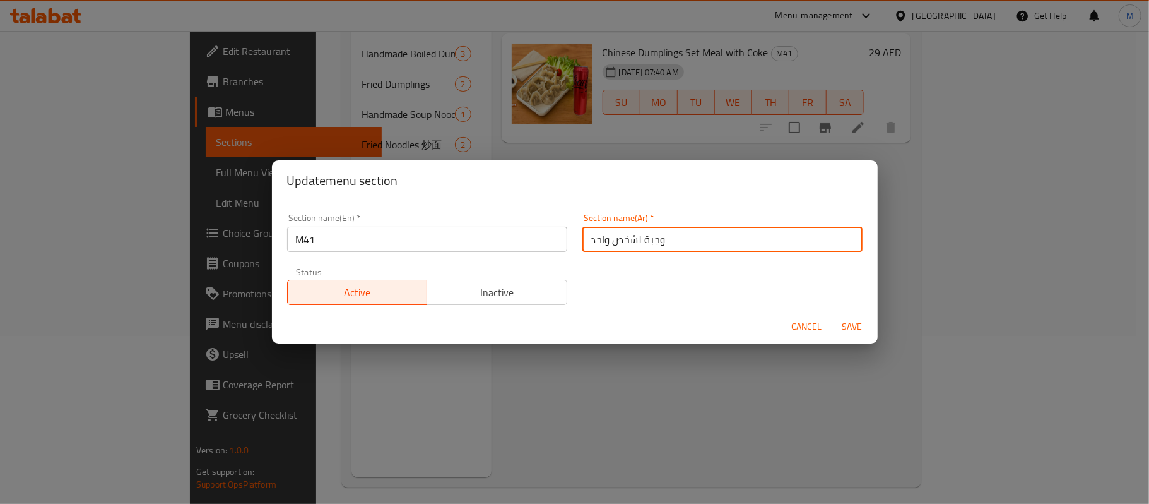
click at [607, 231] on input "وجبة لشخص واحد" at bounding box center [723, 239] width 280 height 25
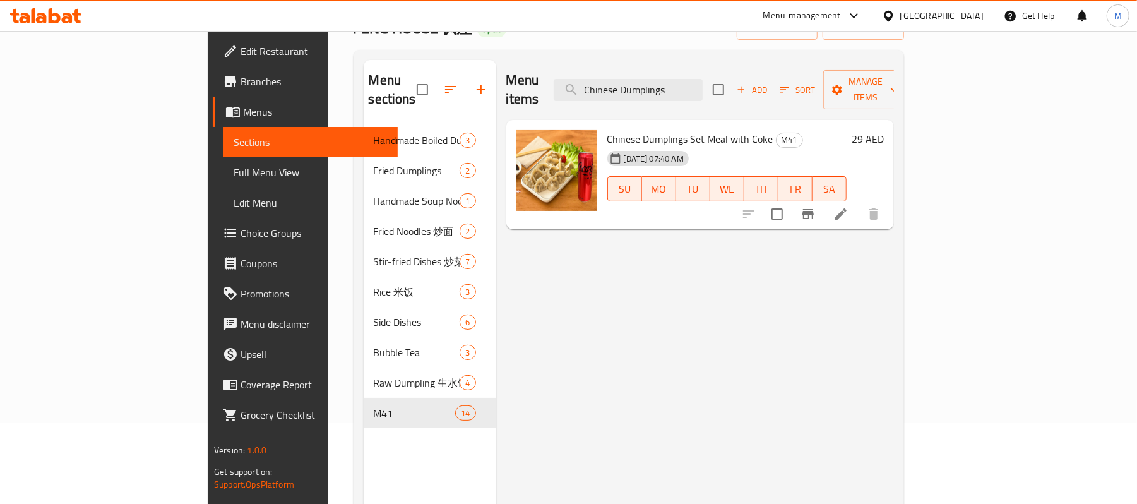
scroll to position [0, 0]
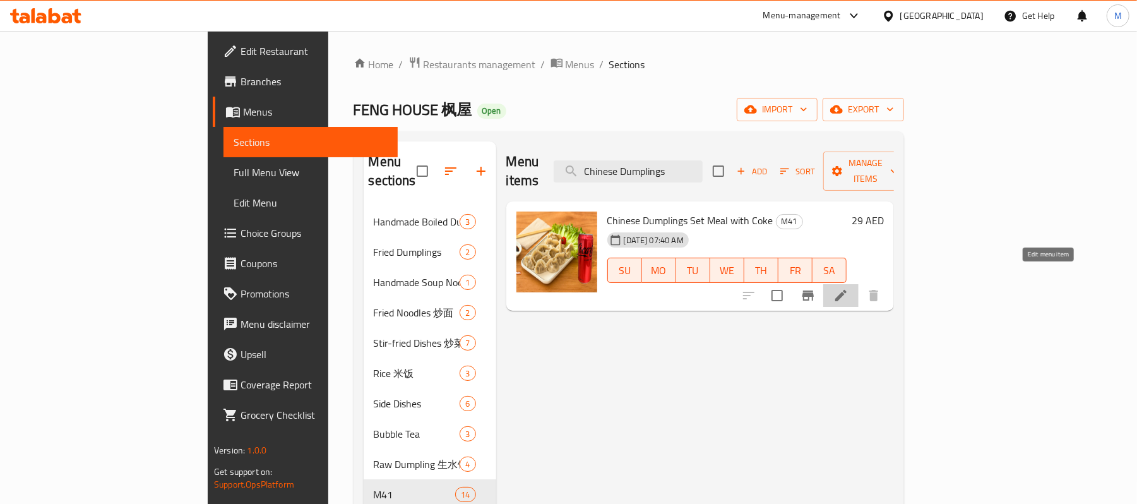
click at [848, 288] on icon at bounding box center [840, 295] width 15 height 15
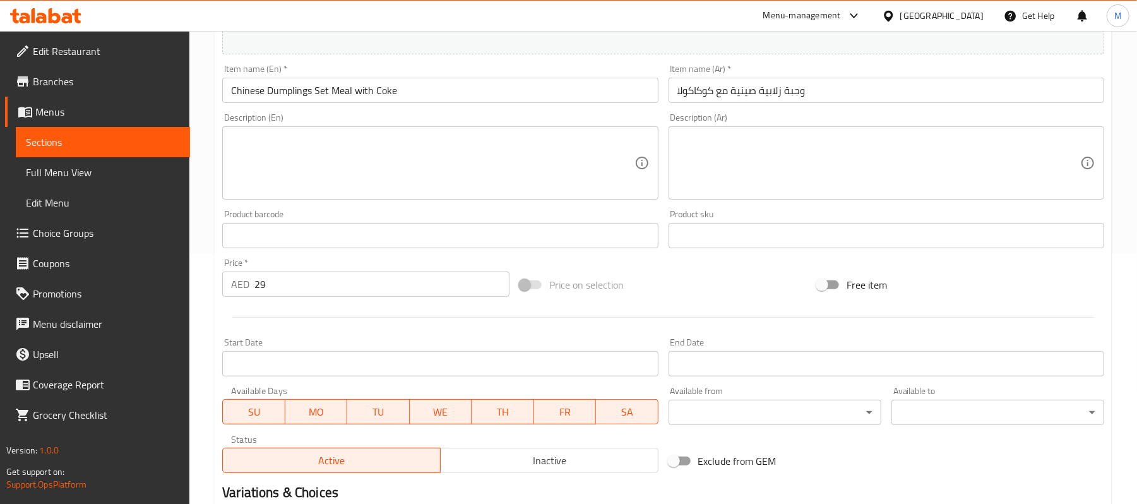
scroll to position [252, 0]
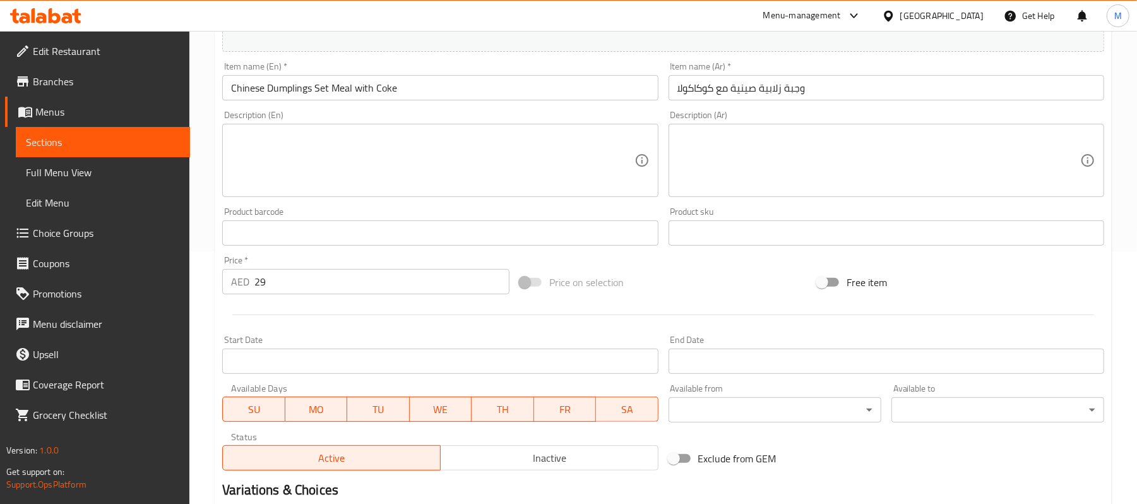
click at [332, 86] on input "Chinese Dumplings Set Meal with Coke" at bounding box center [440, 87] width 436 height 25
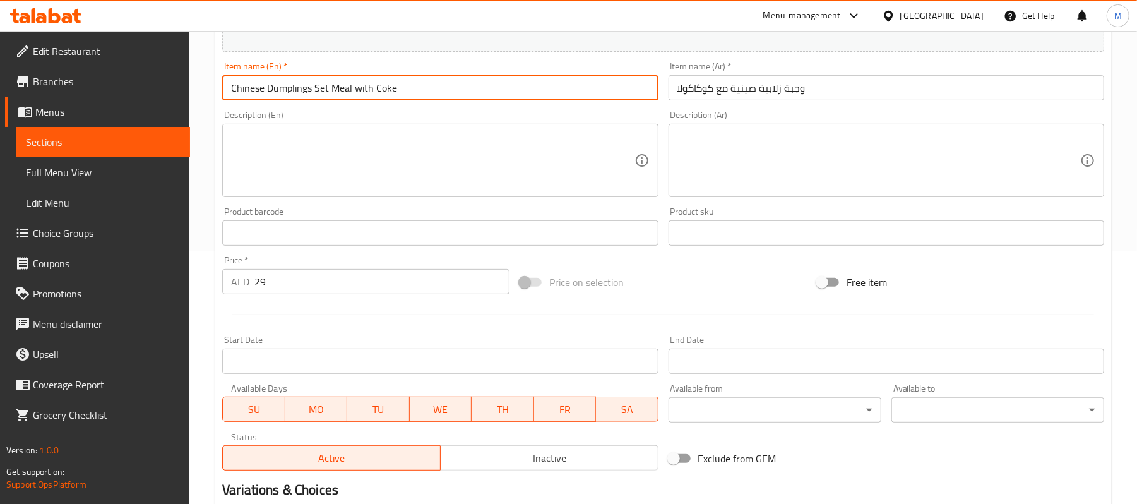
click at [332, 86] on input "Chinese Dumplings Set Meal with Coke" at bounding box center [440, 87] width 436 height 25
click at [793, 87] on input "وجبة زلابية صينية مع كوكاكولا" at bounding box center [886, 87] width 436 height 25
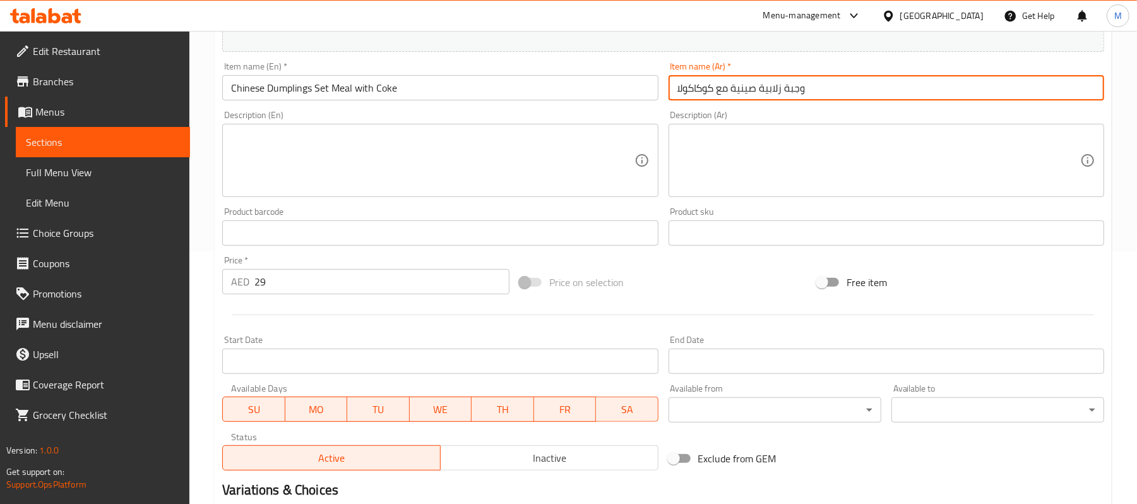
click at [793, 87] on input "وجبة زلابية صينية مع كوكاكولا" at bounding box center [886, 87] width 436 height 25
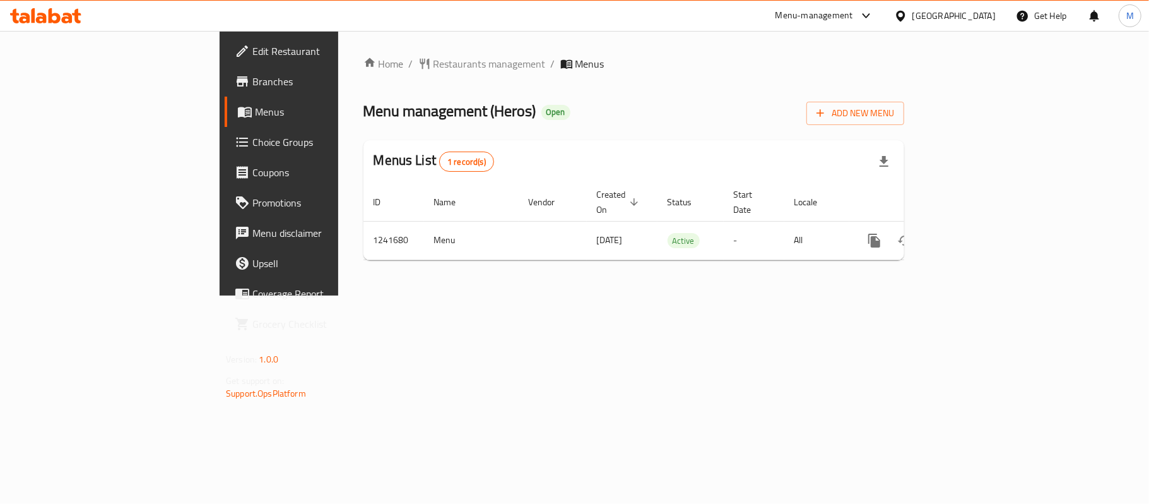
click at [252, 86] on span "Branches" at bounding box center [326, 81] width 149 height 15
